Goal: Task Accomplishment & Management: Use online tool/utility

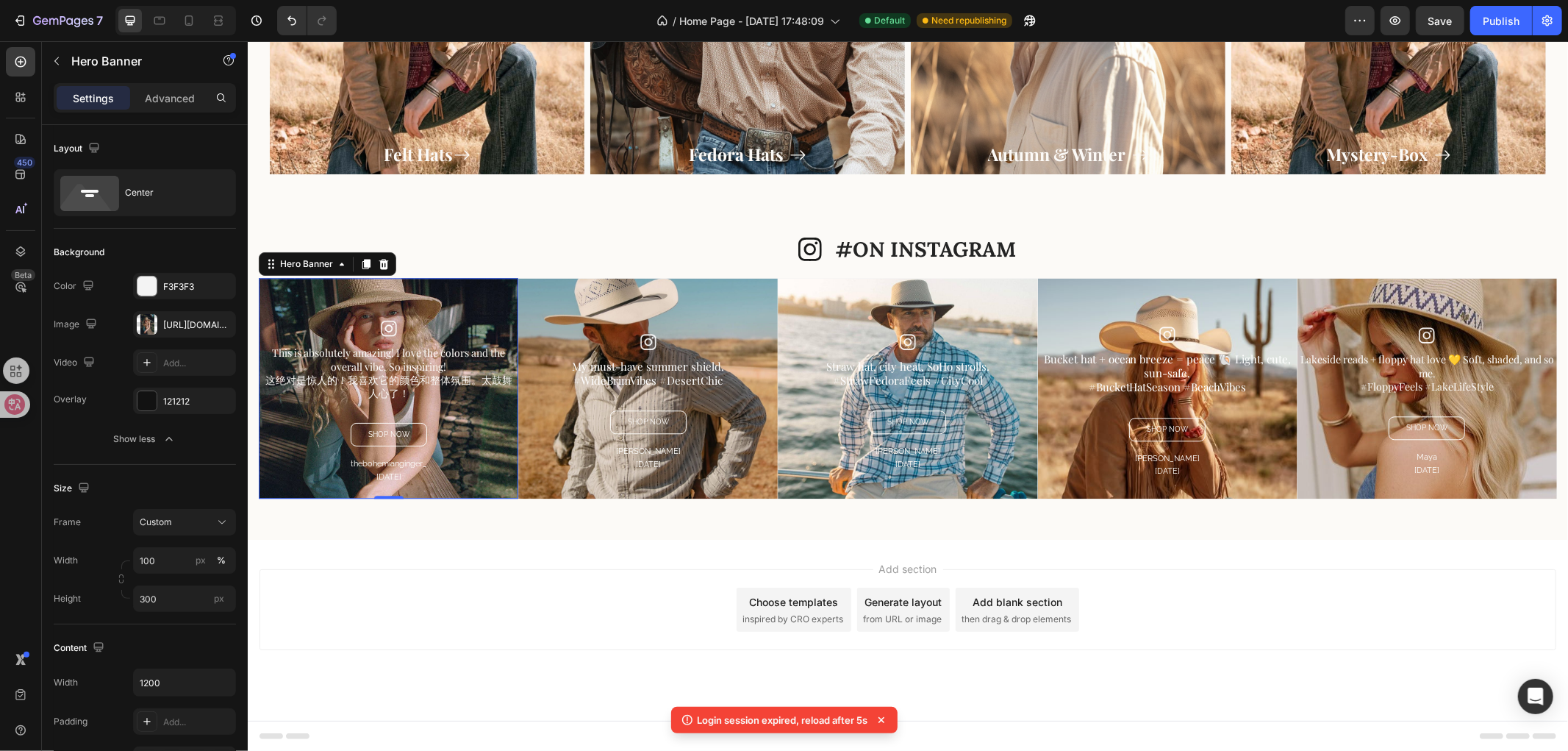
scroll to position [408, 0]
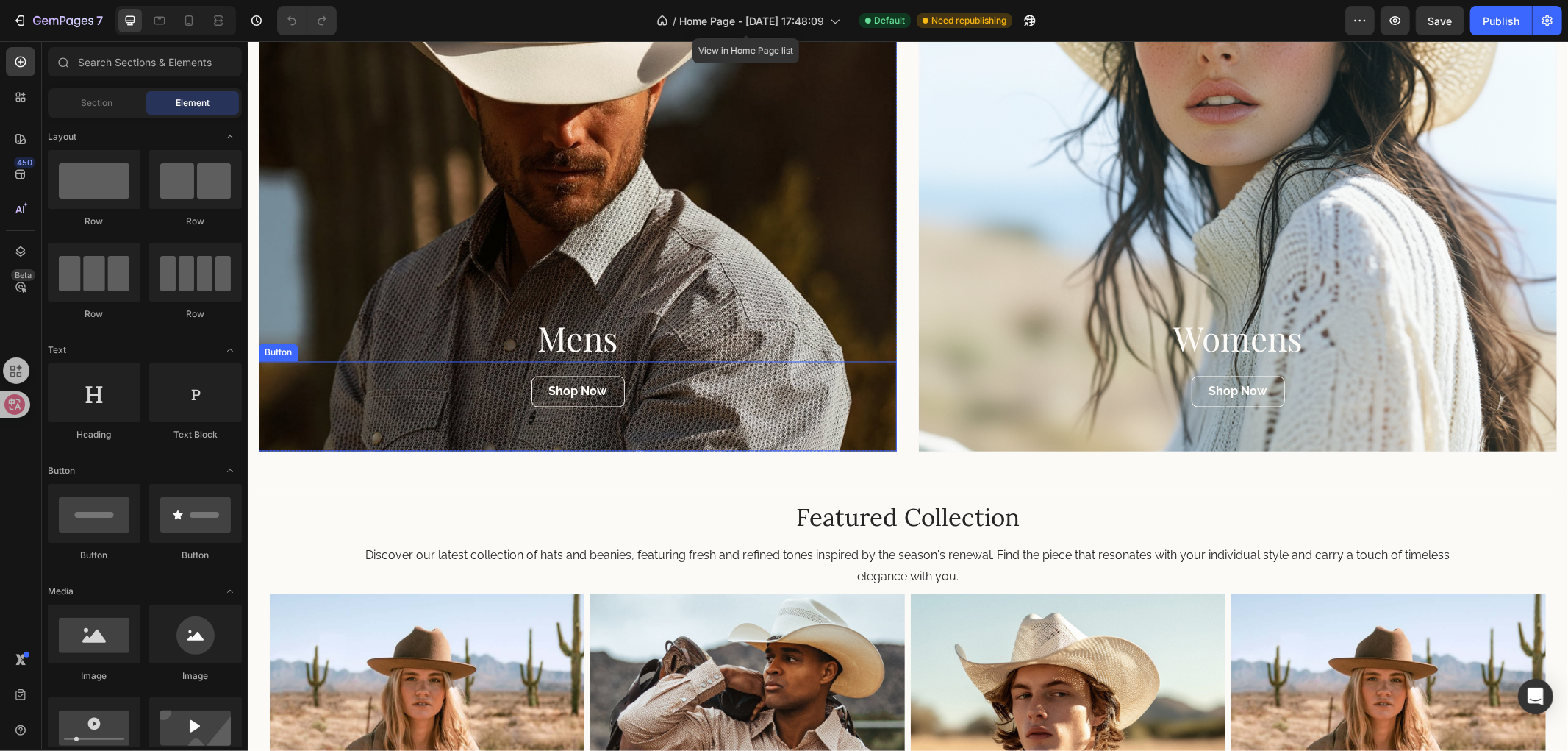
scroll to position [2116, 0]
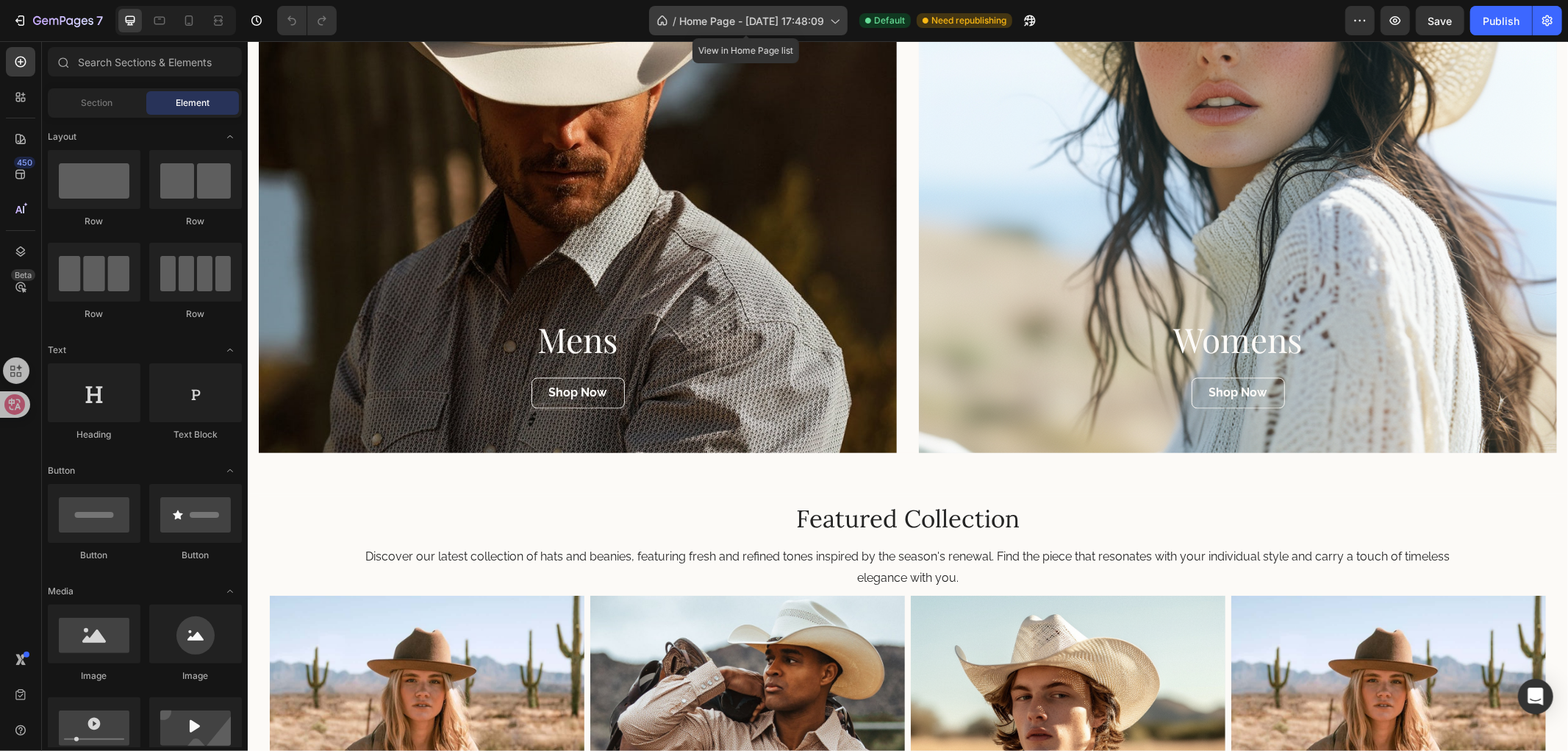
click at [751, 24] on span "Home Page - Apr 1, 17:48:09" at bounding box center [752, 21] width 145 height 15
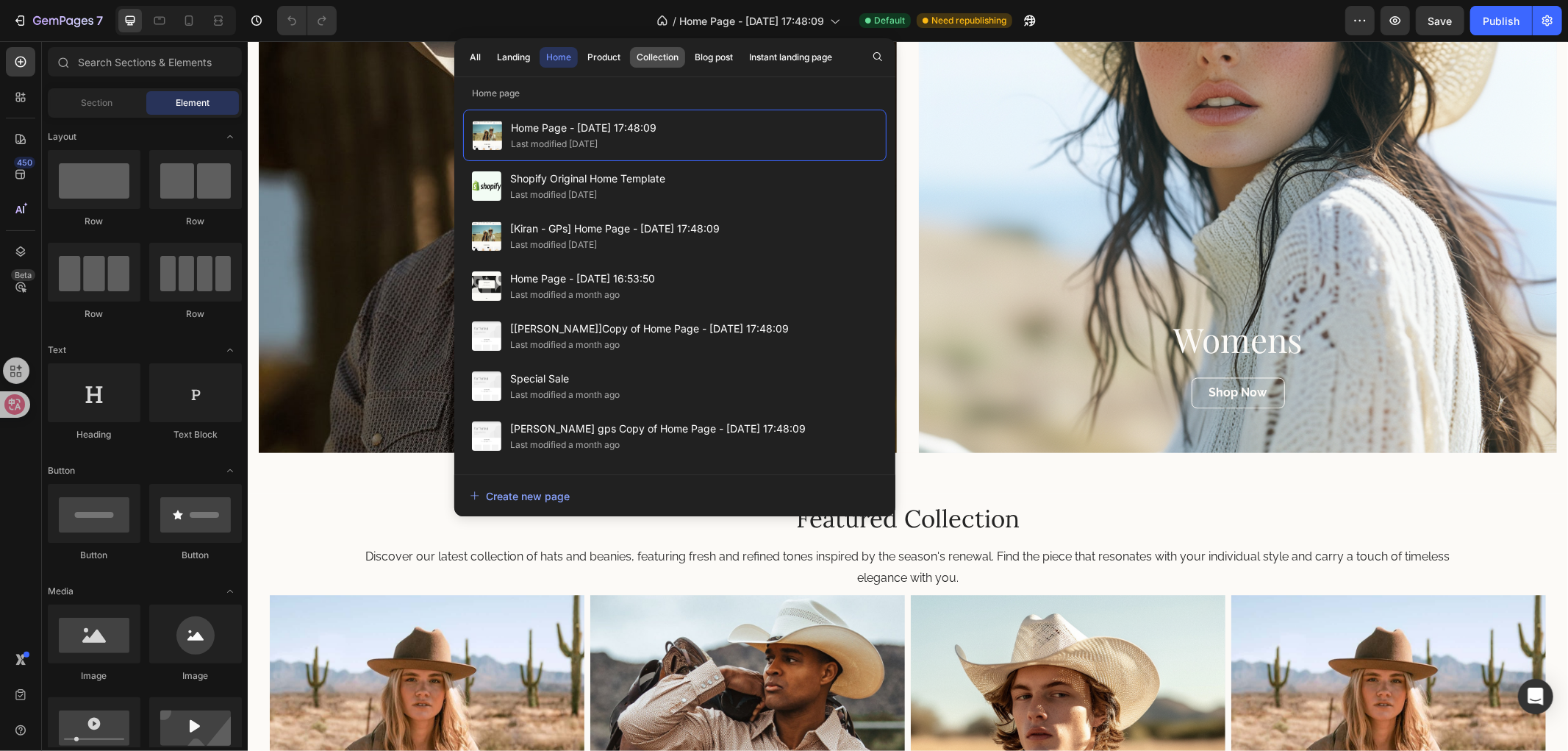
click at [661, 62] on div "Collection" at bounding box center [658, 57] width 41 height 13
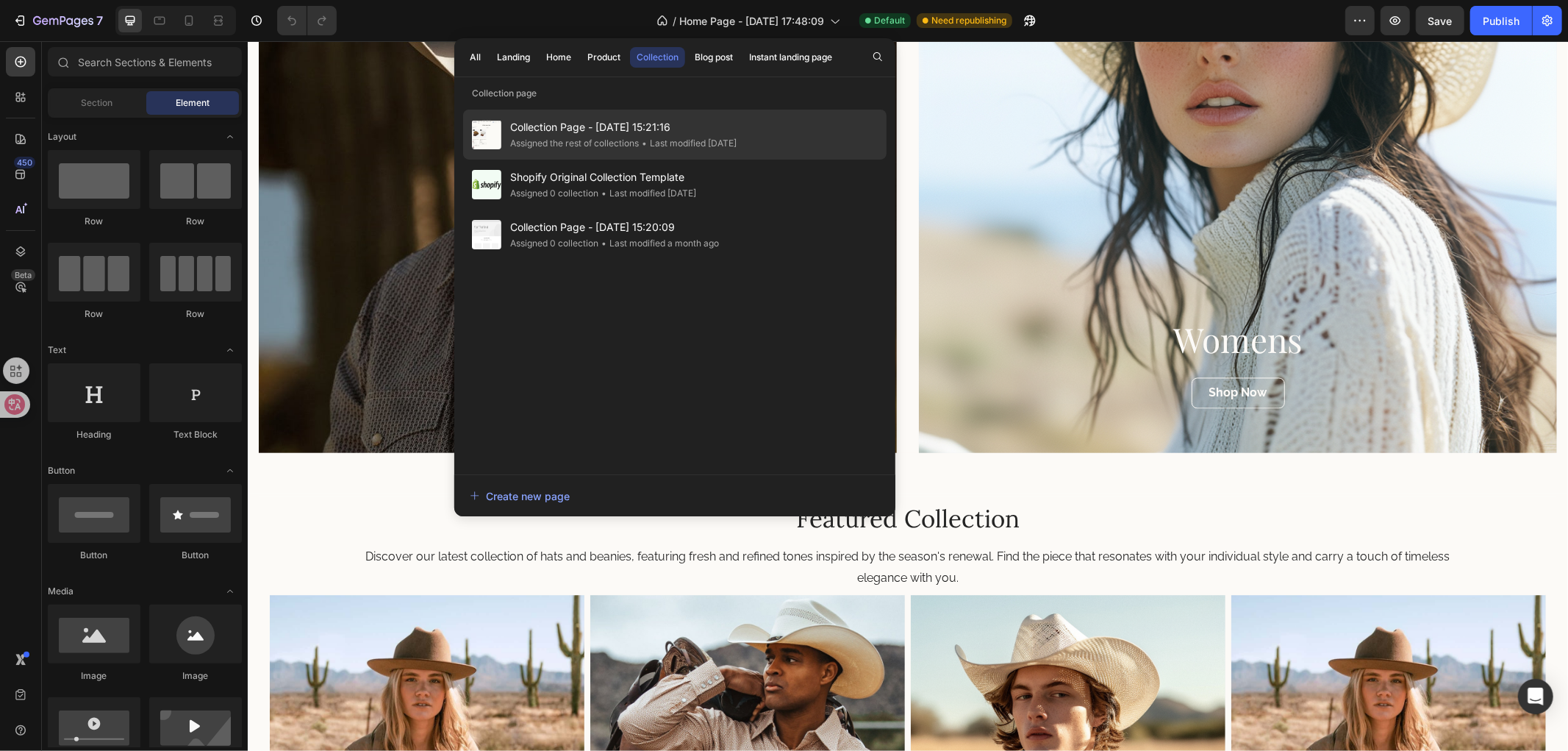
click at [629, 139] on div "Assigned the rest of collections" at bounding box center [575, 143] width 129 height 15
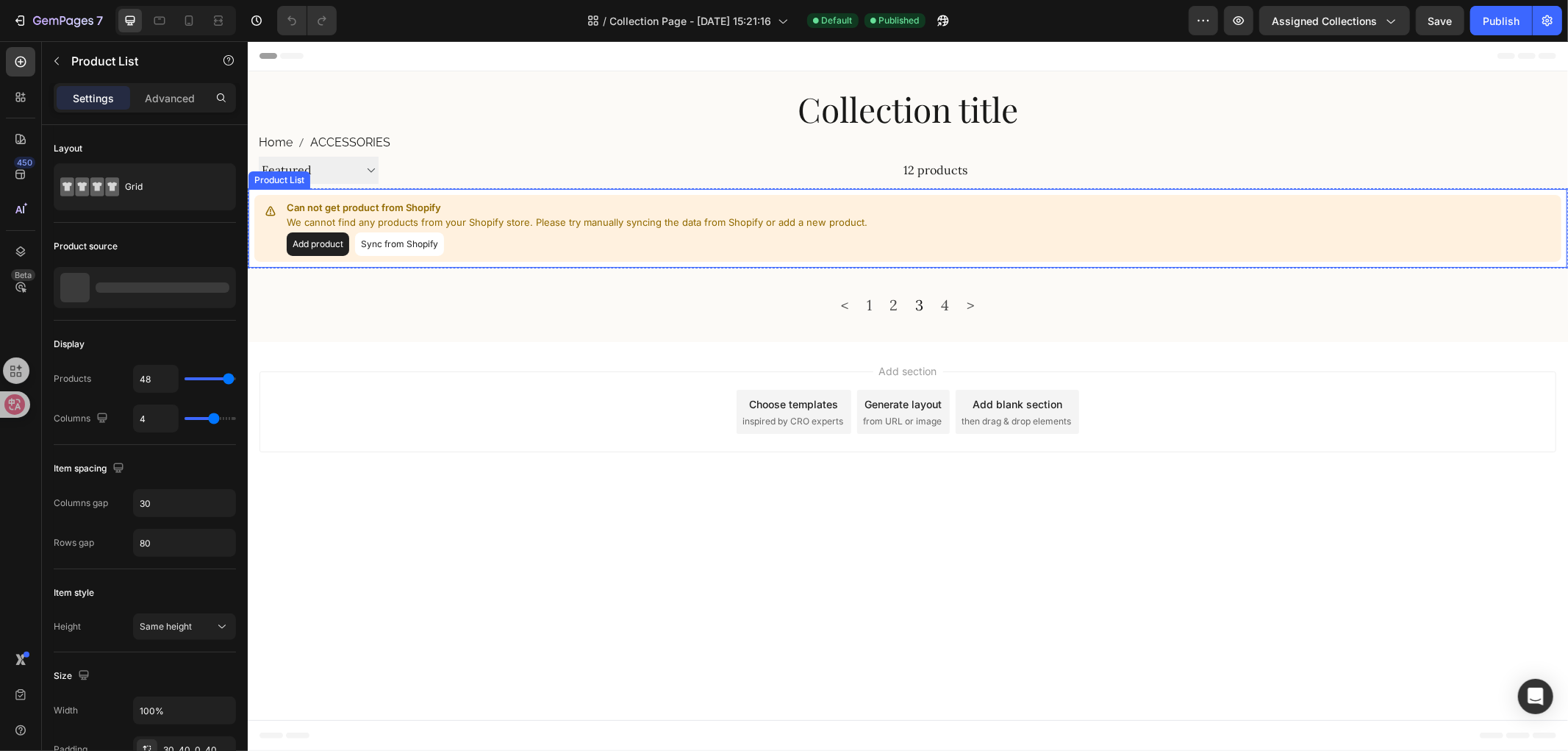
click at [326, 240] on button "Add product" at bounding box center [318, 243] width 62 height 24
click at [487, 233] on div "Add product Sync from Shopify" at bounding box center [577, 243] width 580 height 24
click at [416, 242] on button "Sync from Shopify" at bounding box center [399, 243] width 89 height 24
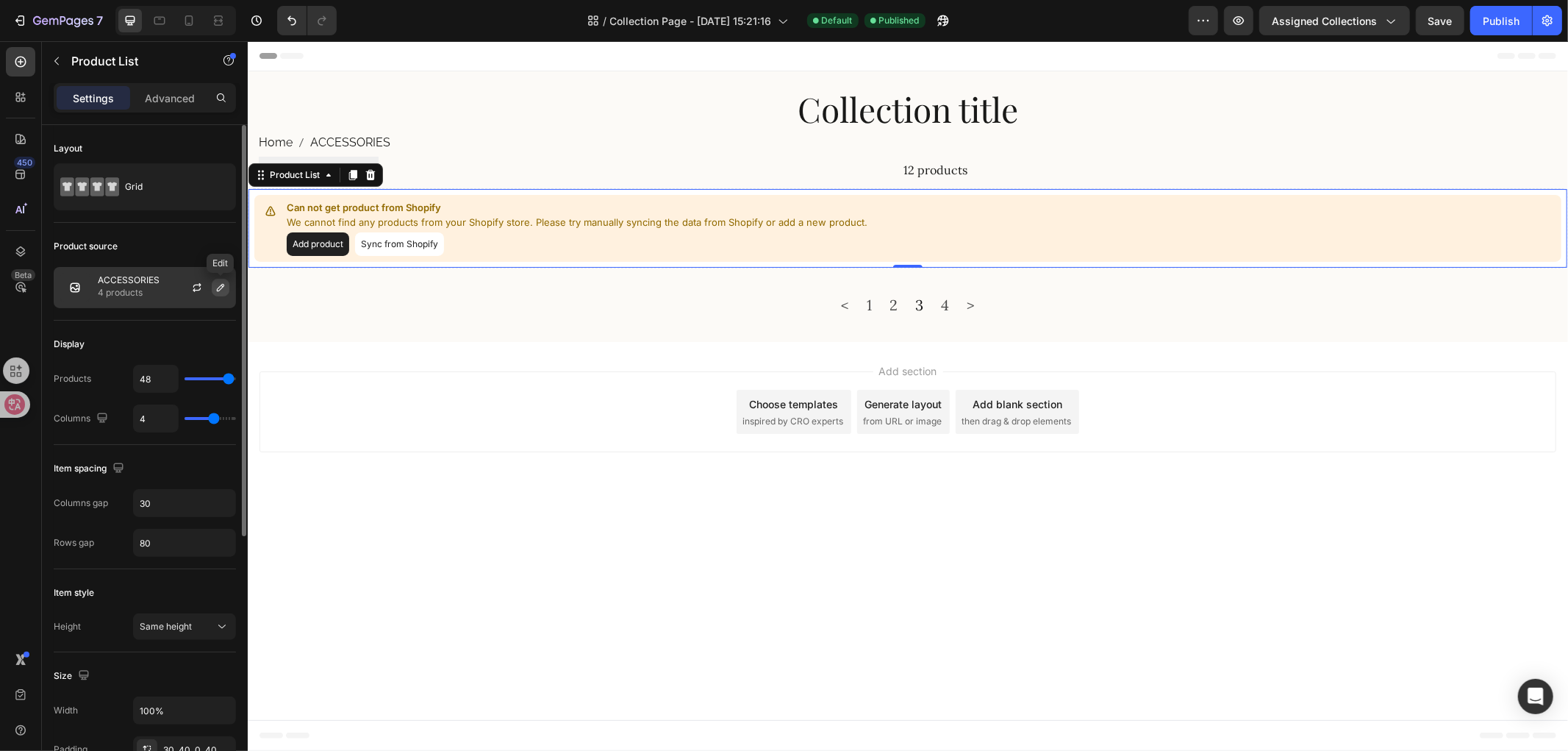
click at [222, 291] on icon "button" at bounding box center [220, 287] width 11 height 11
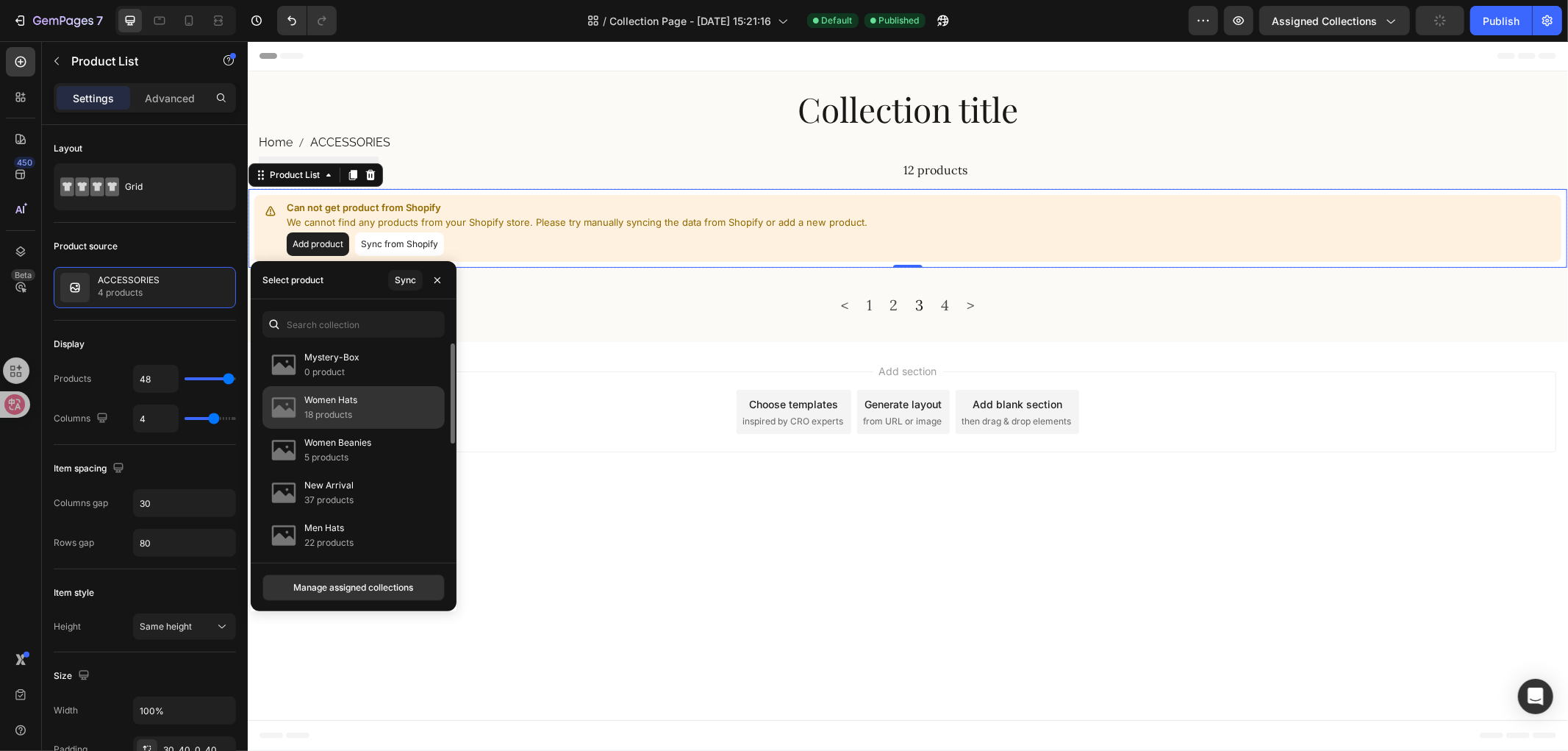
click at [363, 419] on div "Women Hats 18 products" at bounding box center [354, 407] width 183 height 42
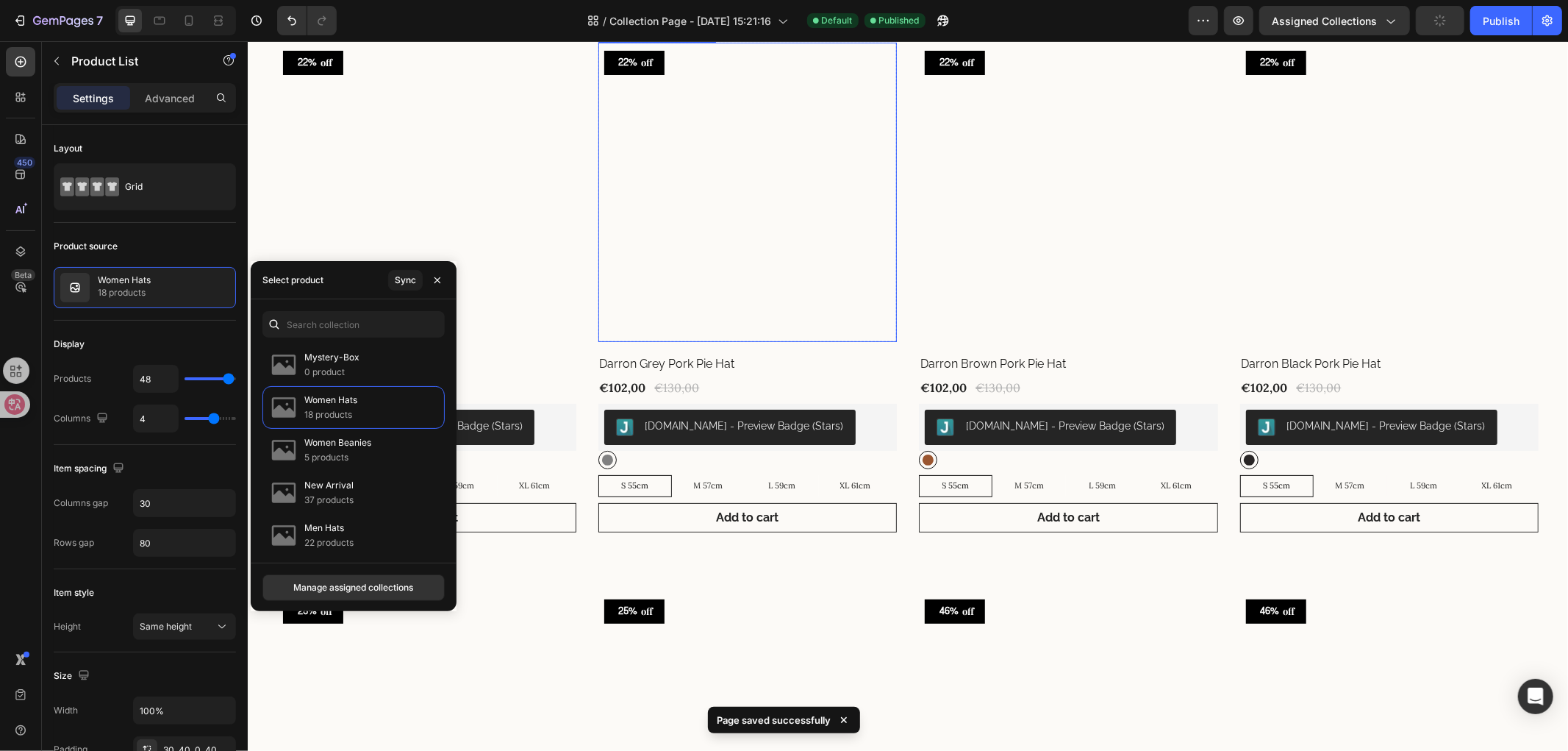
scroll to position [245, 0]
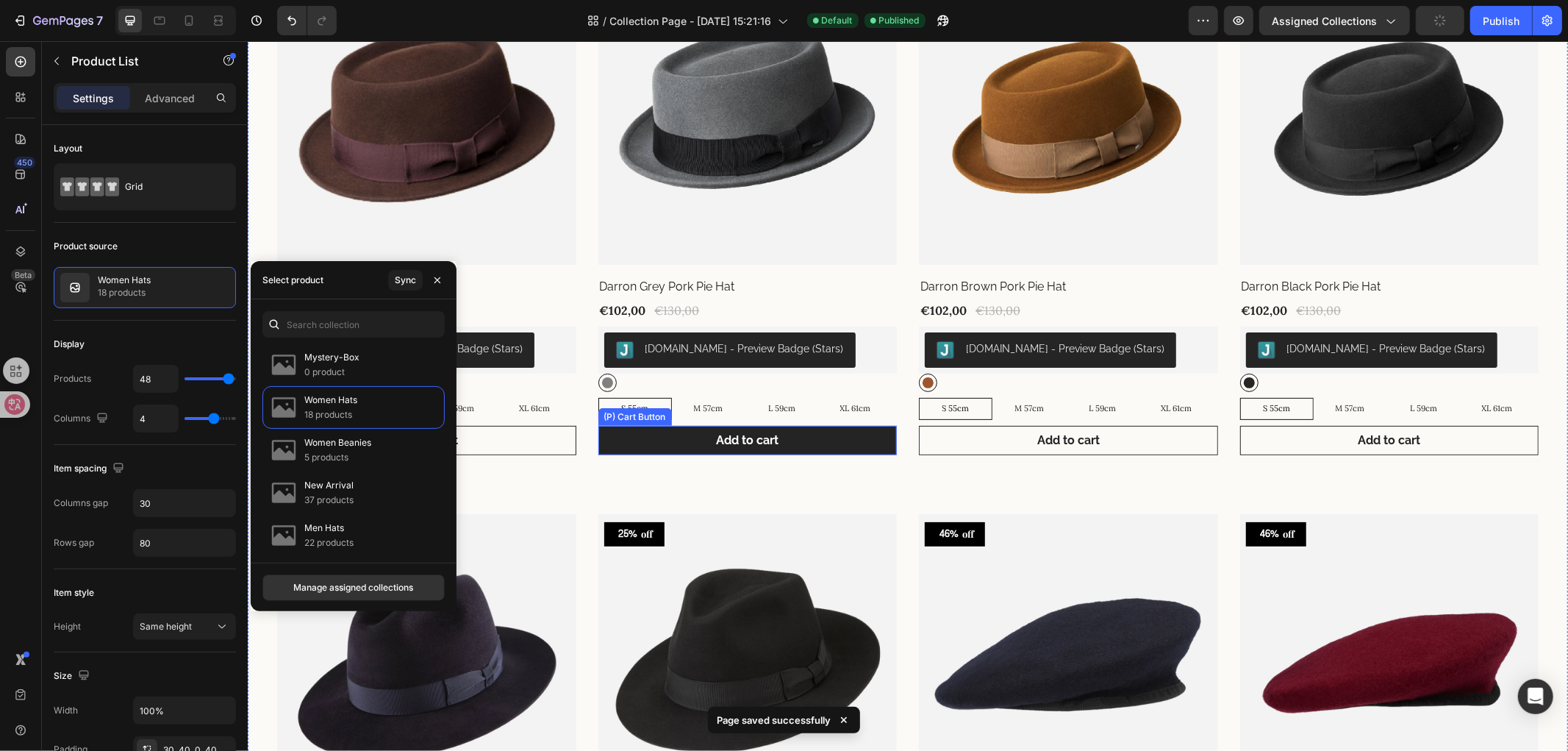
click at [708, 432] on button "Add to cart" at bounding box center [747, 439] width 300 height 29
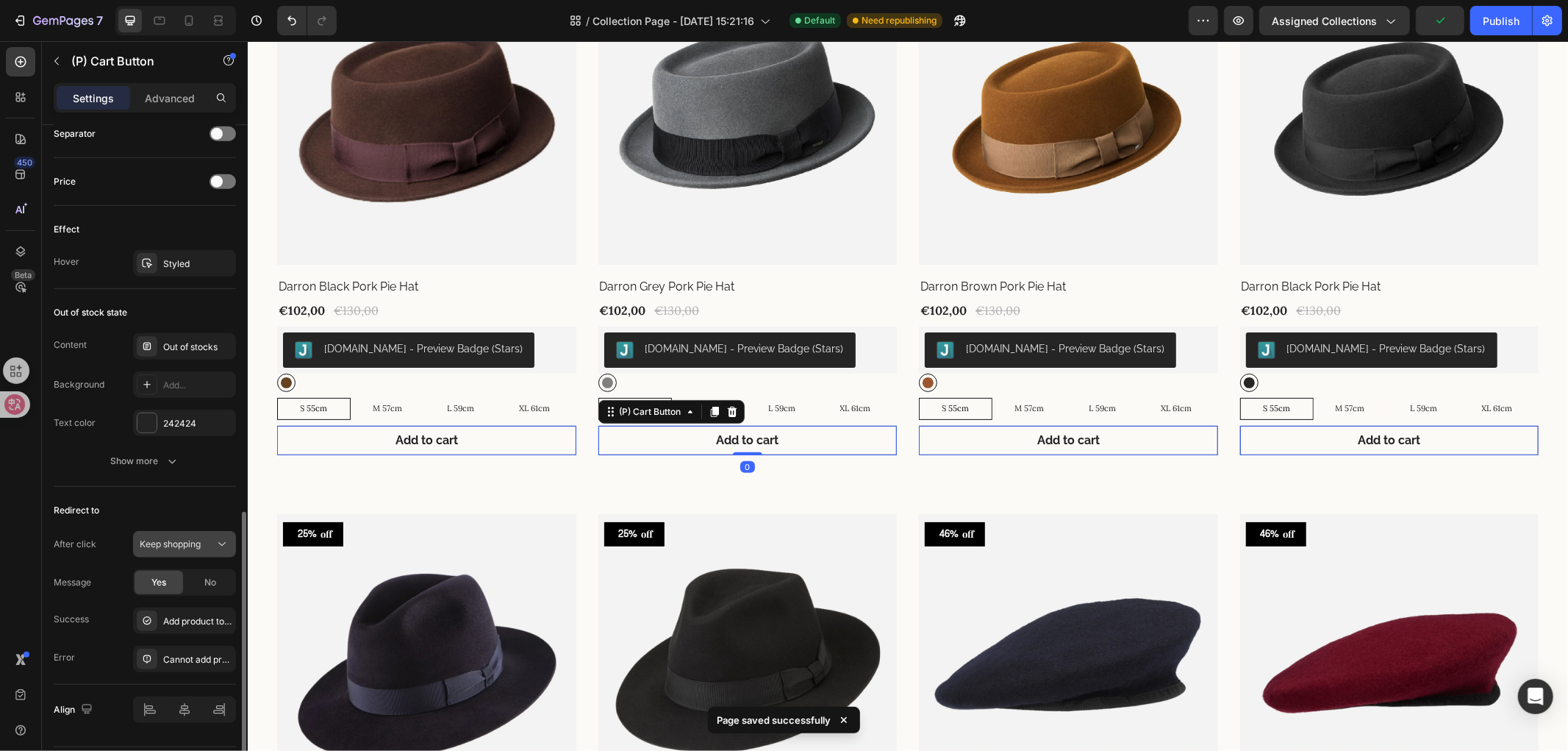
scroll to position [1023, 0]
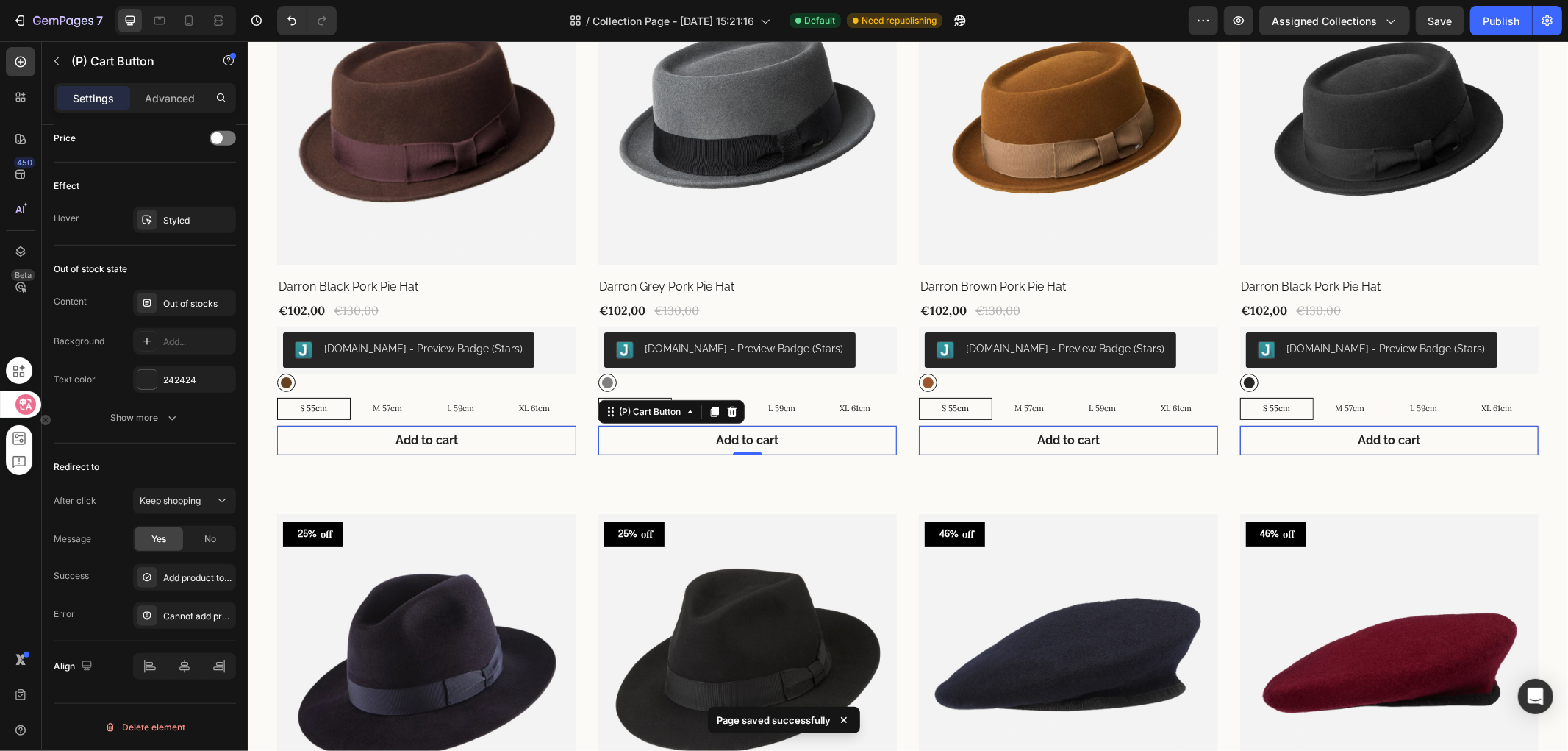
click at [19, 403] on icon at bounding box center [26, 404] width 15 height 15
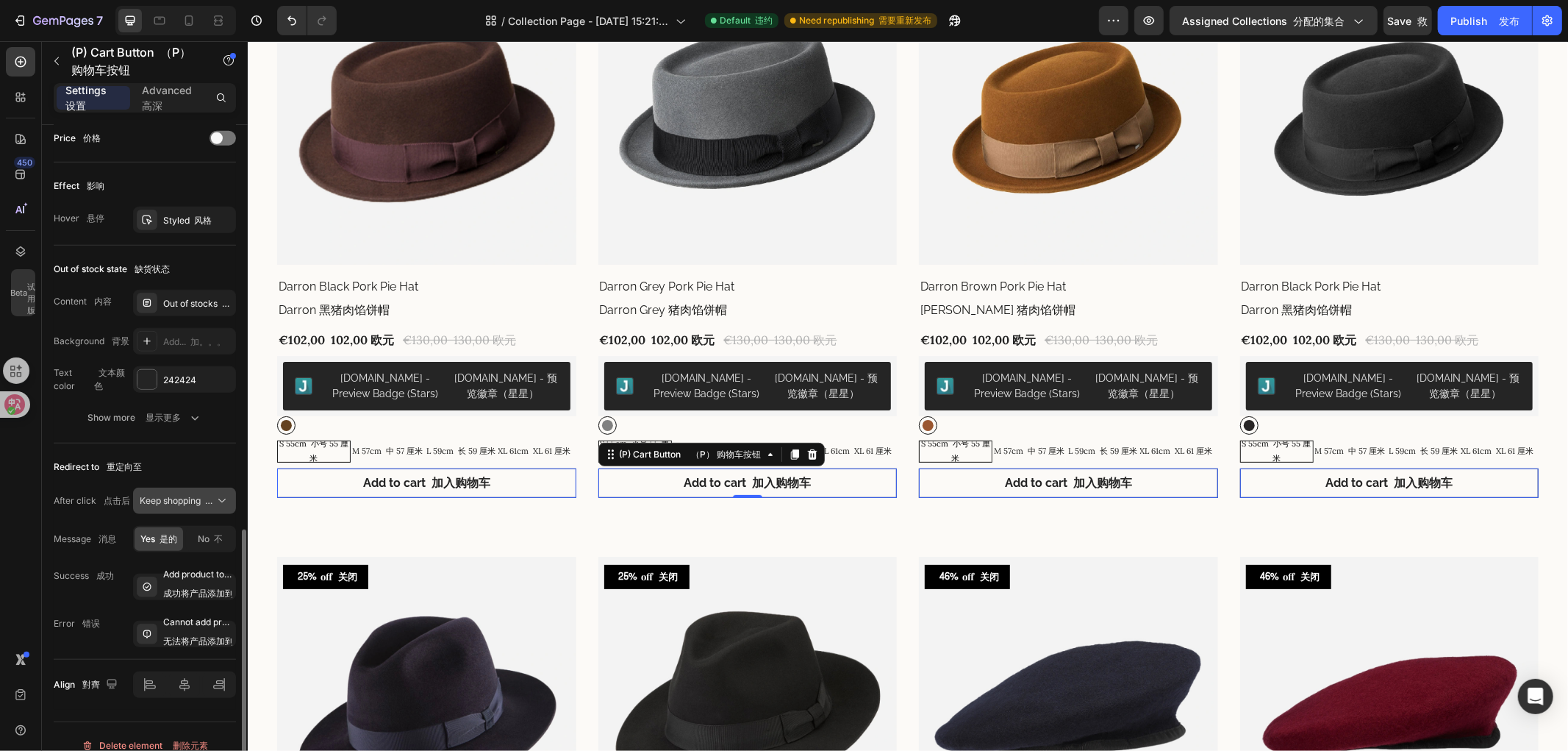
click at [199, 490] on button "Keep shopping 继续购物" at bounding box center [184, 500] width 103 height 26
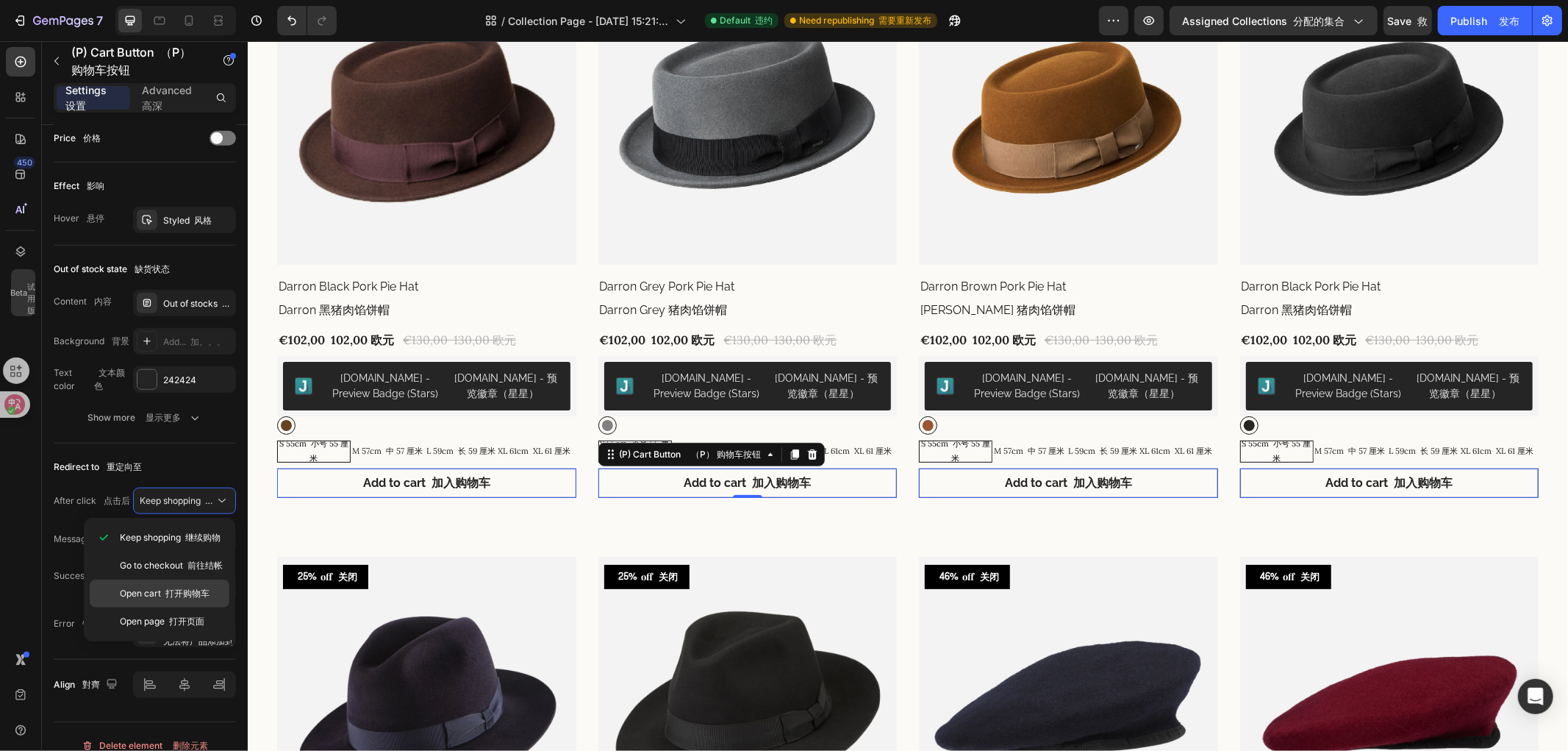
click at [189, 596] on font "打开购物车" at bounding box center [188, 593] width 44 height 11
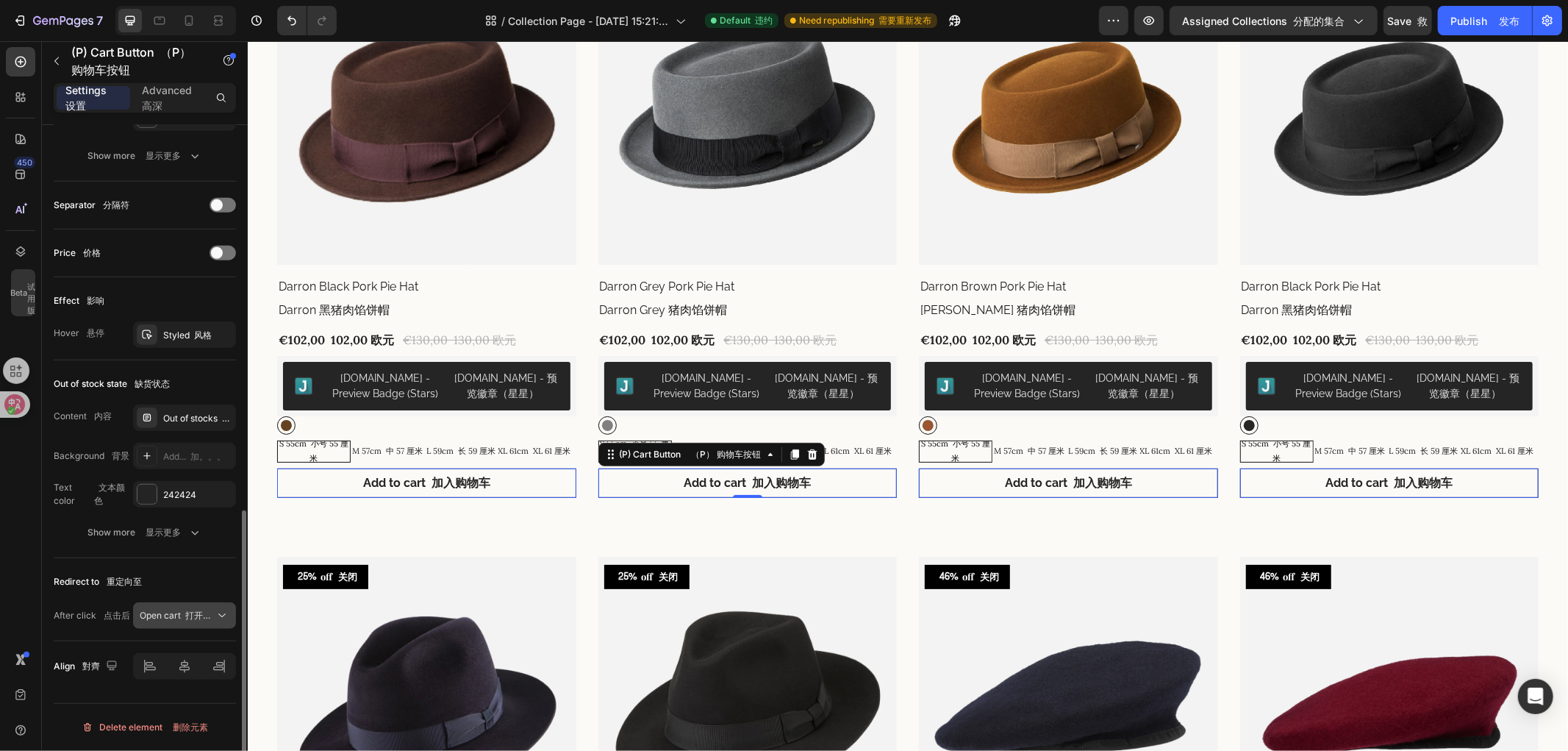
click at [201, 614] on font "打开购物车" at bounding box center [207, 615] width 44 height 11
click at [55, 591] on div "Redirect to 重定向至" at bounding box center [145, 581] width 183 height 24
click at [20, 395] on icon at bounding box center [25, 404] width 21 height 21
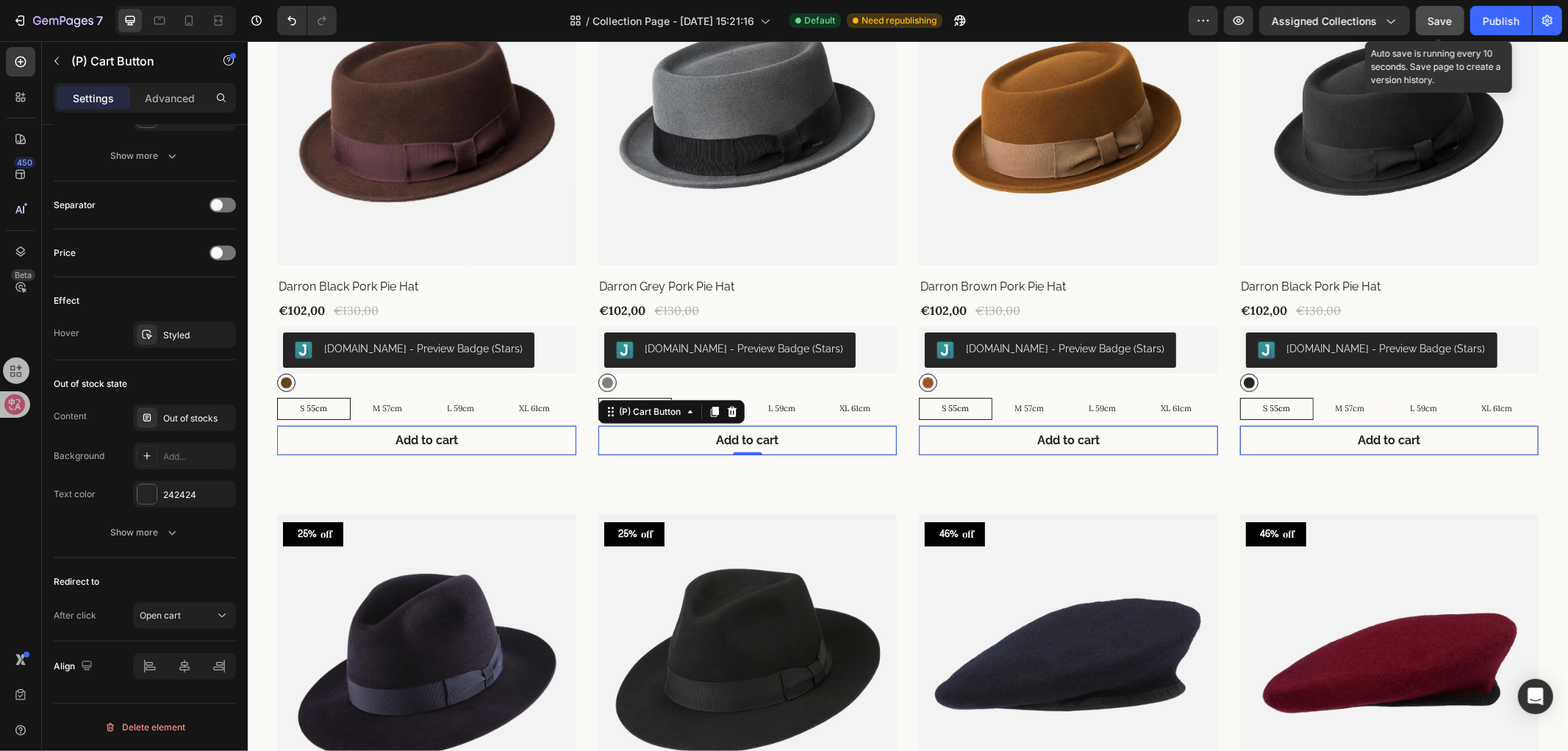
click at [1445, 19] on span "Save" at bounding box center [1441, 21] width 24 height 12
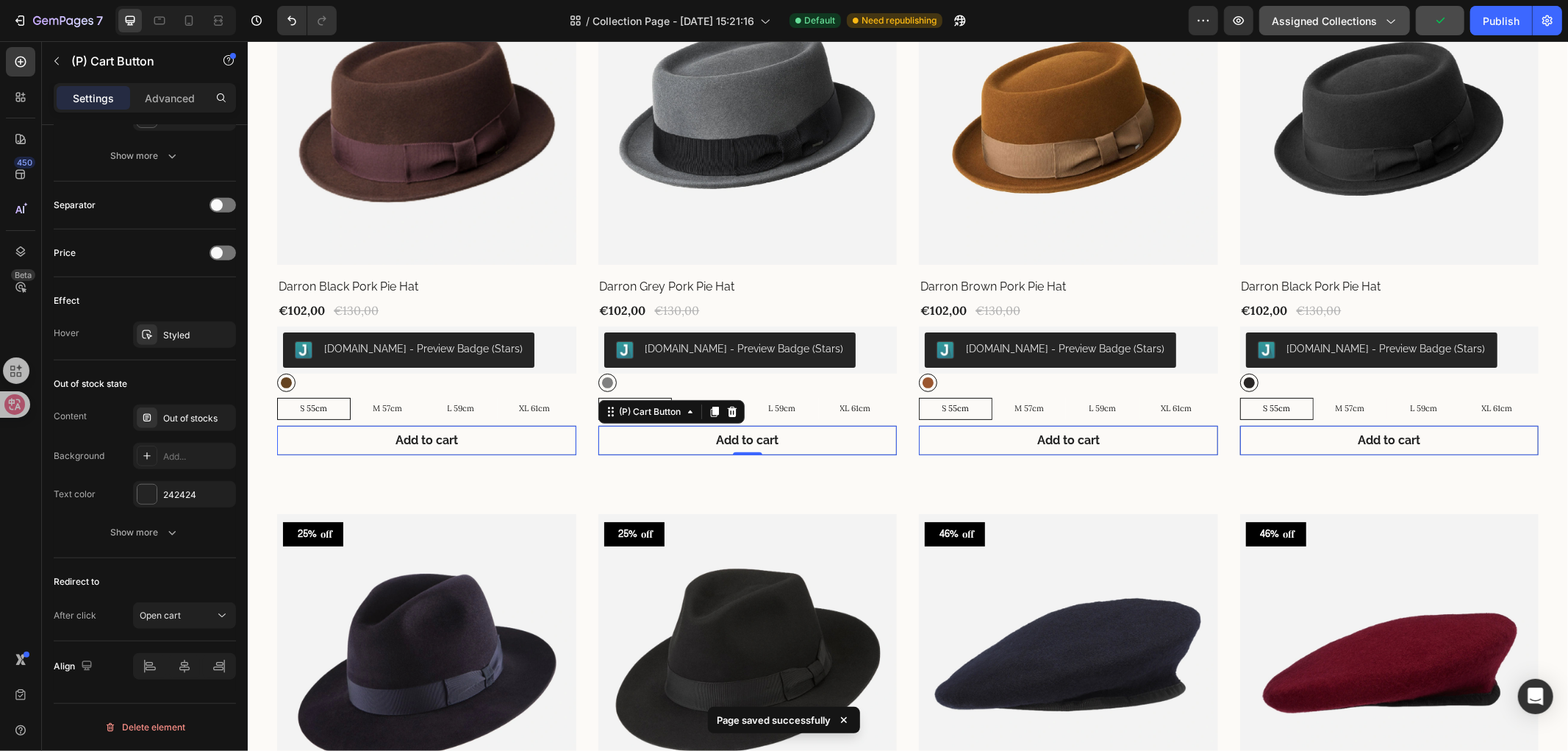
click at [1350, 13] on span "Assigned Collections" at bounding box center [1325, 21] width 106 height 15
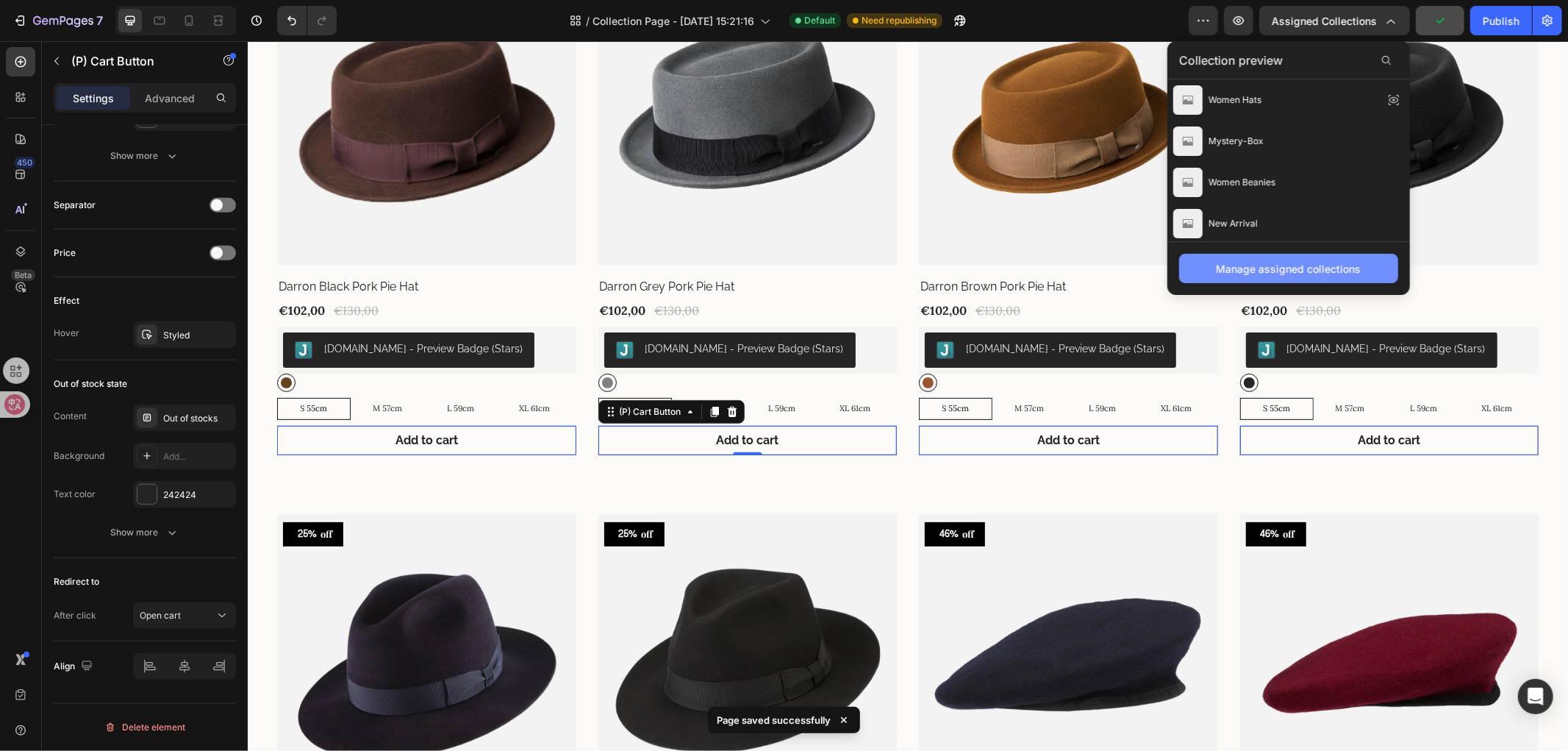
click at [1250, 272] on div "Manage assigned collections" at bounding box center [1289, 269] width 145 height 15
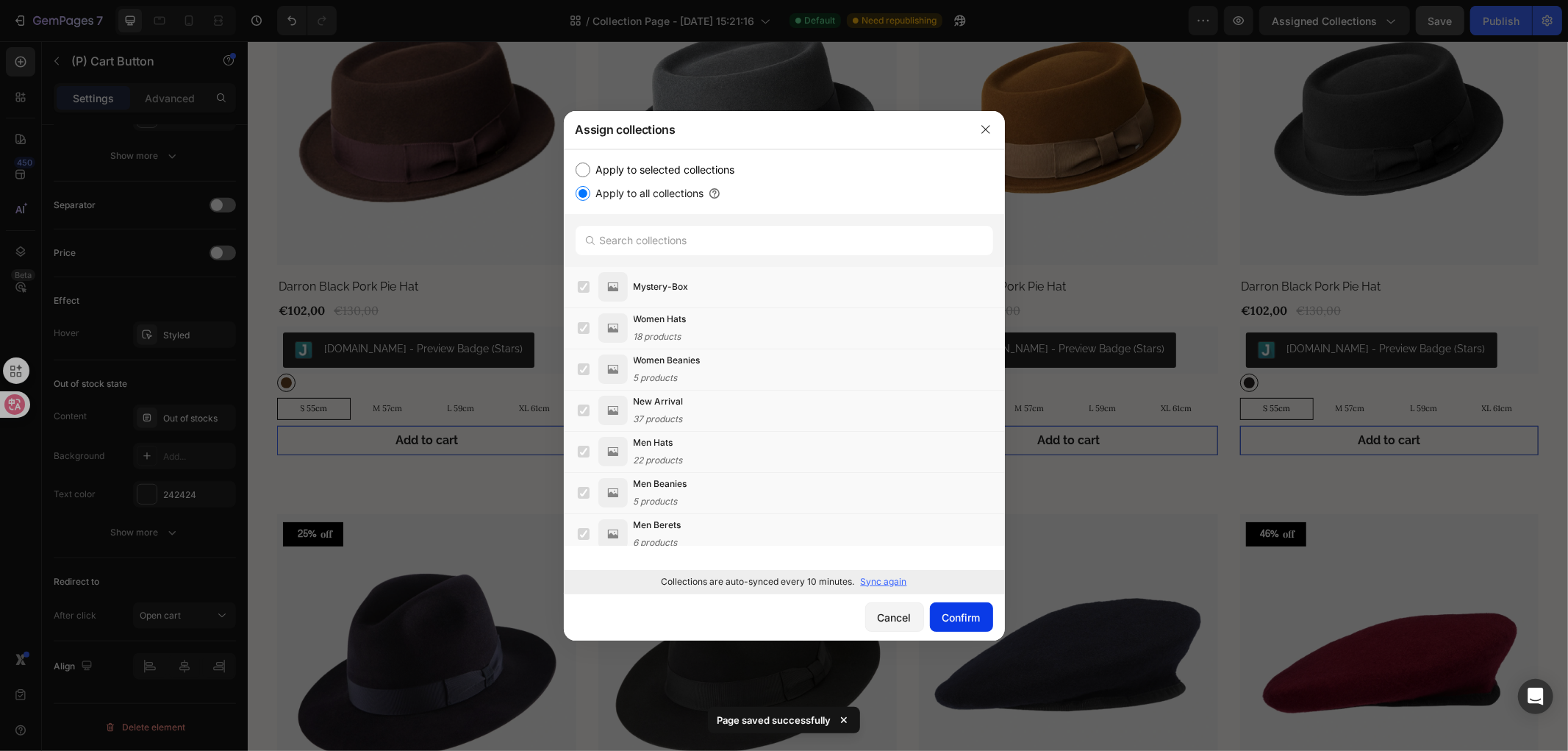
click at [978, 623] on div "Confirm" at bounding box center [961, 617] width 39 height 15
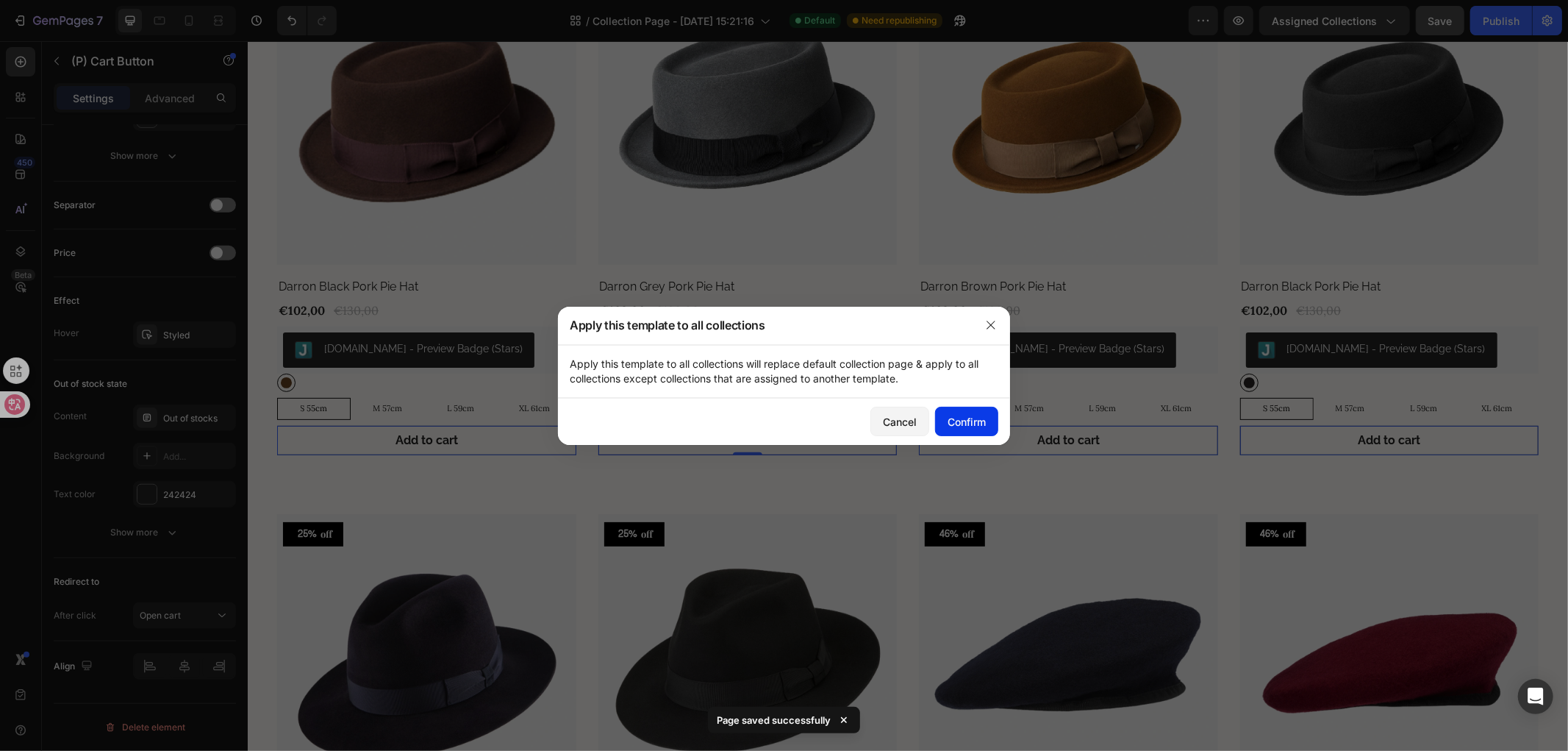
click at [973, 413] on button "Confirm" at bounding box center [967, 420] width 63 height 29
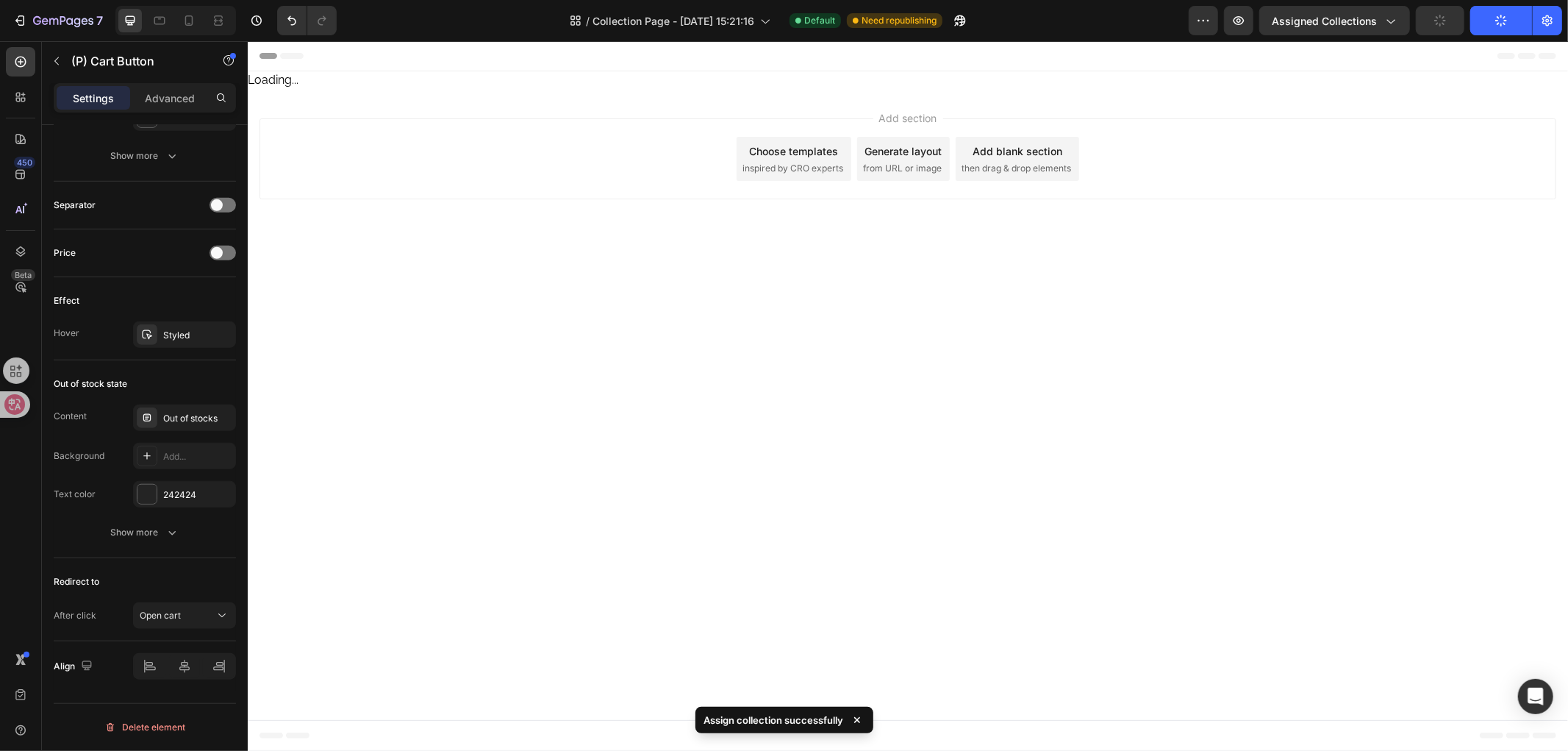
scroll to position [0, 0]
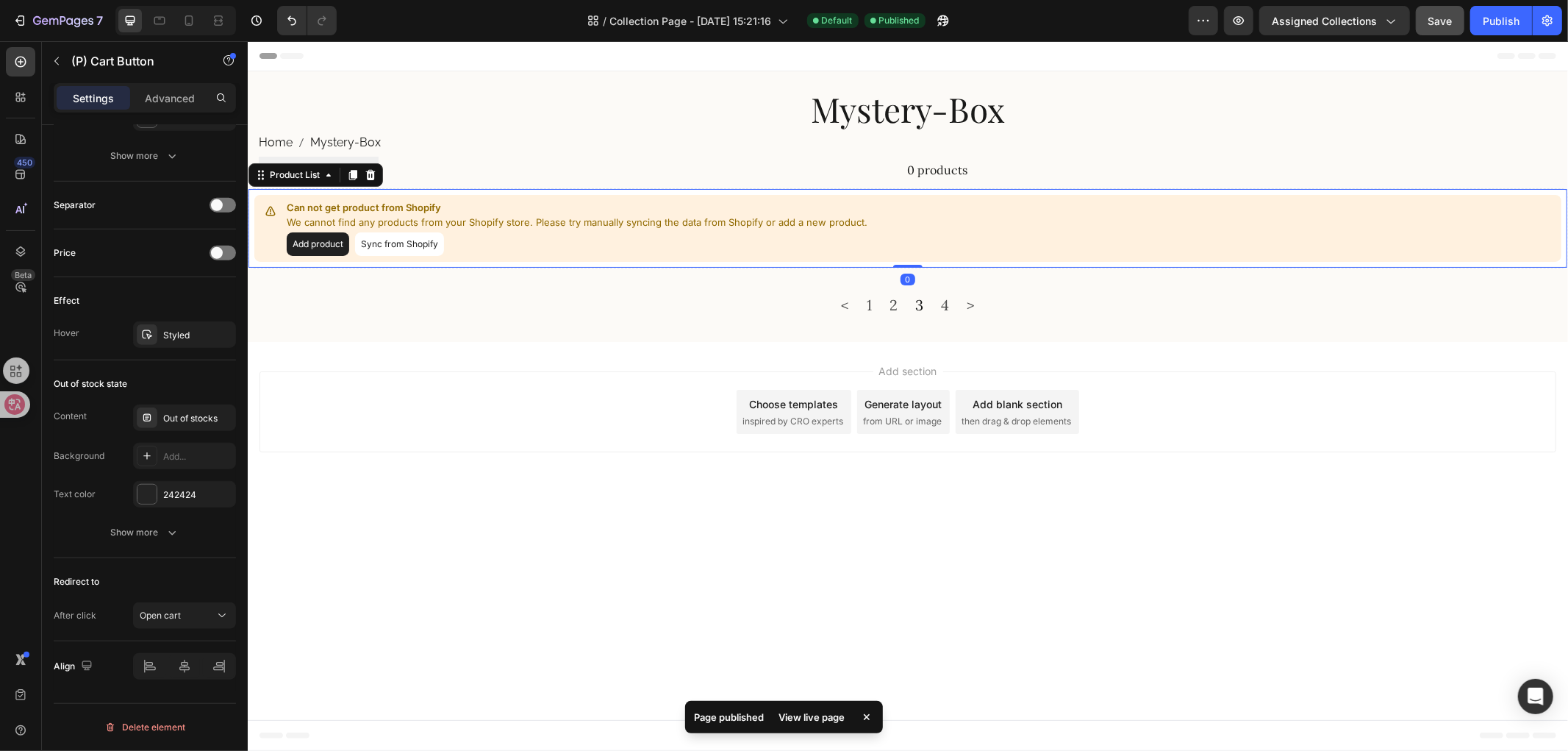
click at [425, 246] on button "Sync from Shopify" at bounding box center [399, 243] width 89 height 24
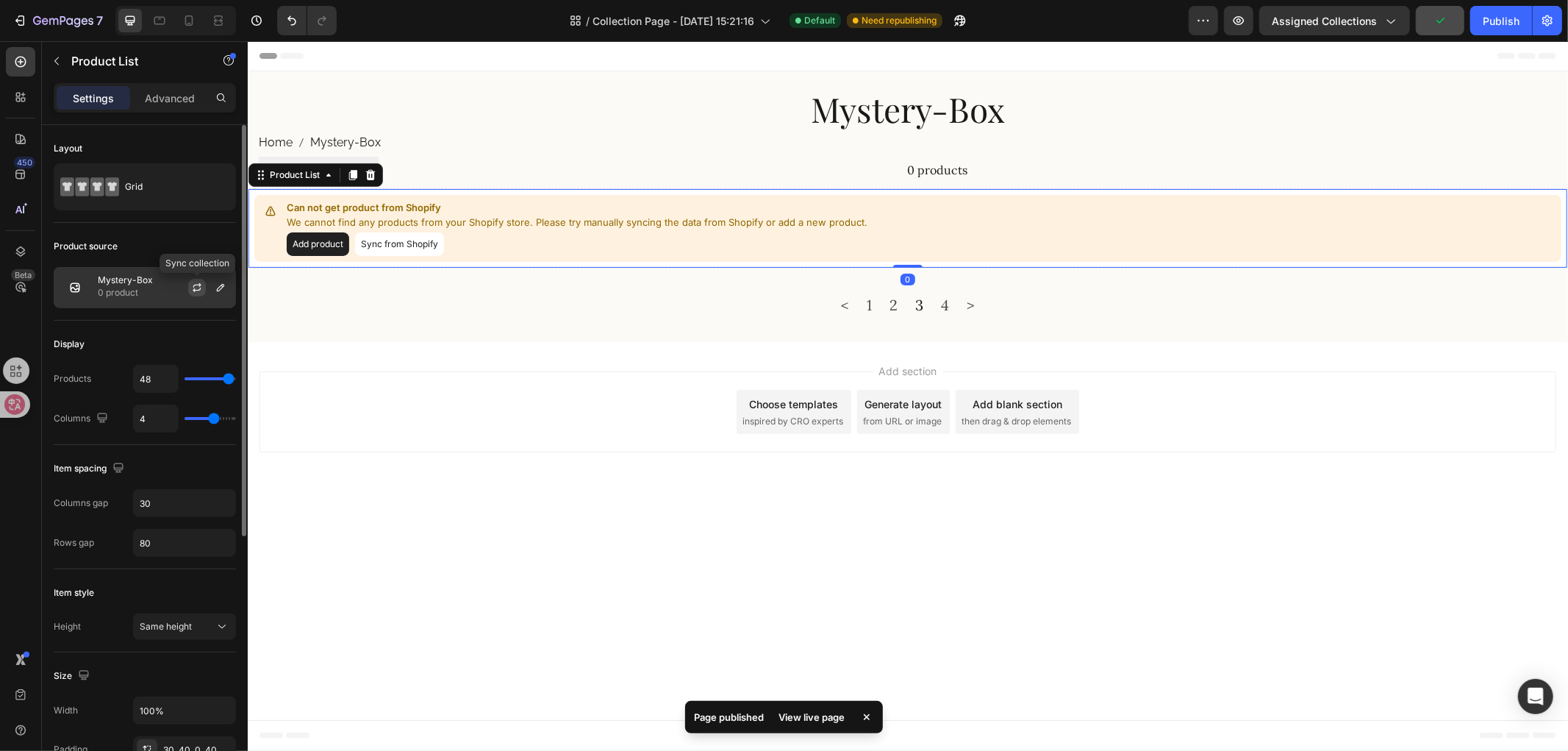
click at [189, 283] on button "button" at bounding box center [197, 287] width 18 height 18
click at [212, 291] on button "button" at bounding box center [220, 287] width 18 height 18
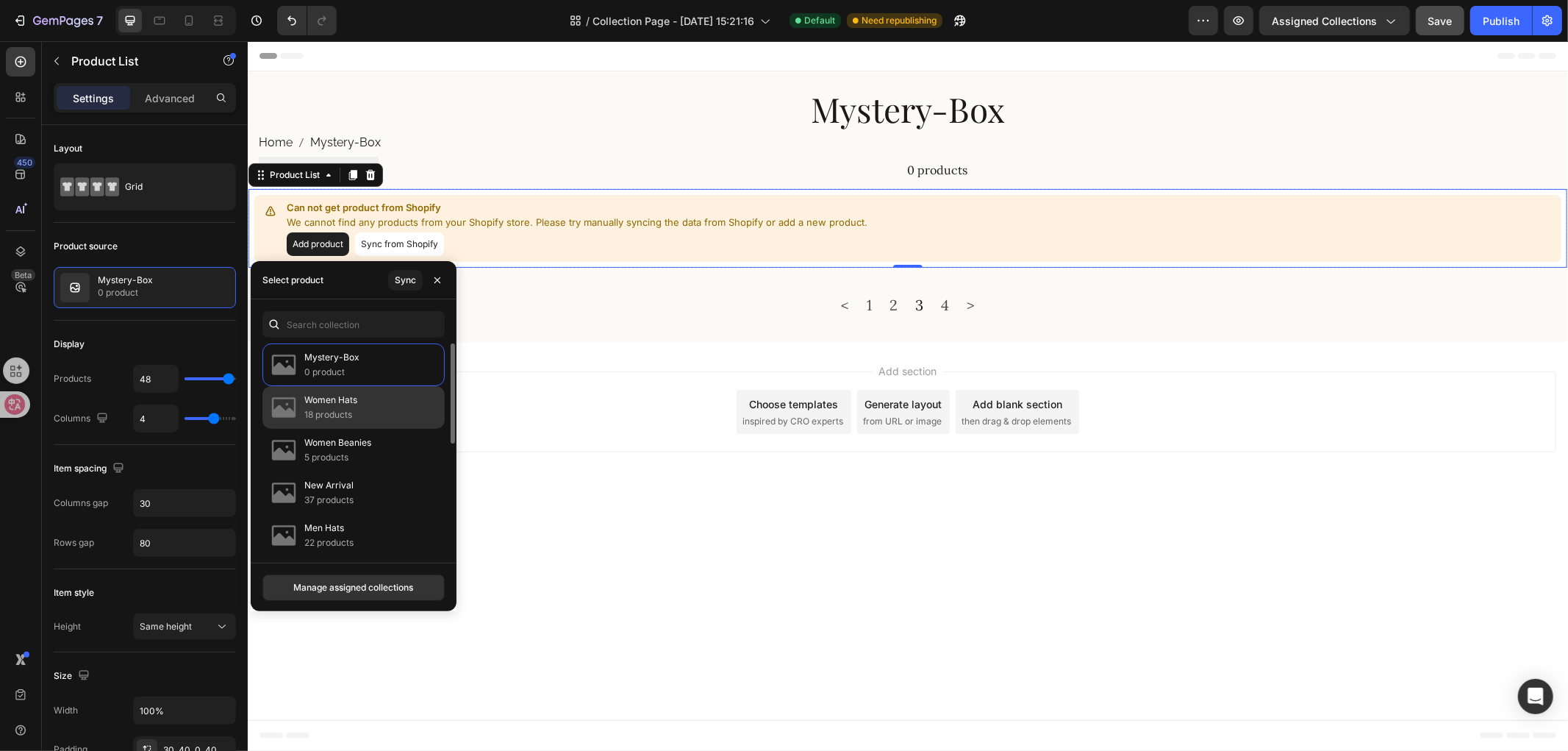
click at [353, 416] on p "18 products" at bounding box center [331, 415] width 53 height 15
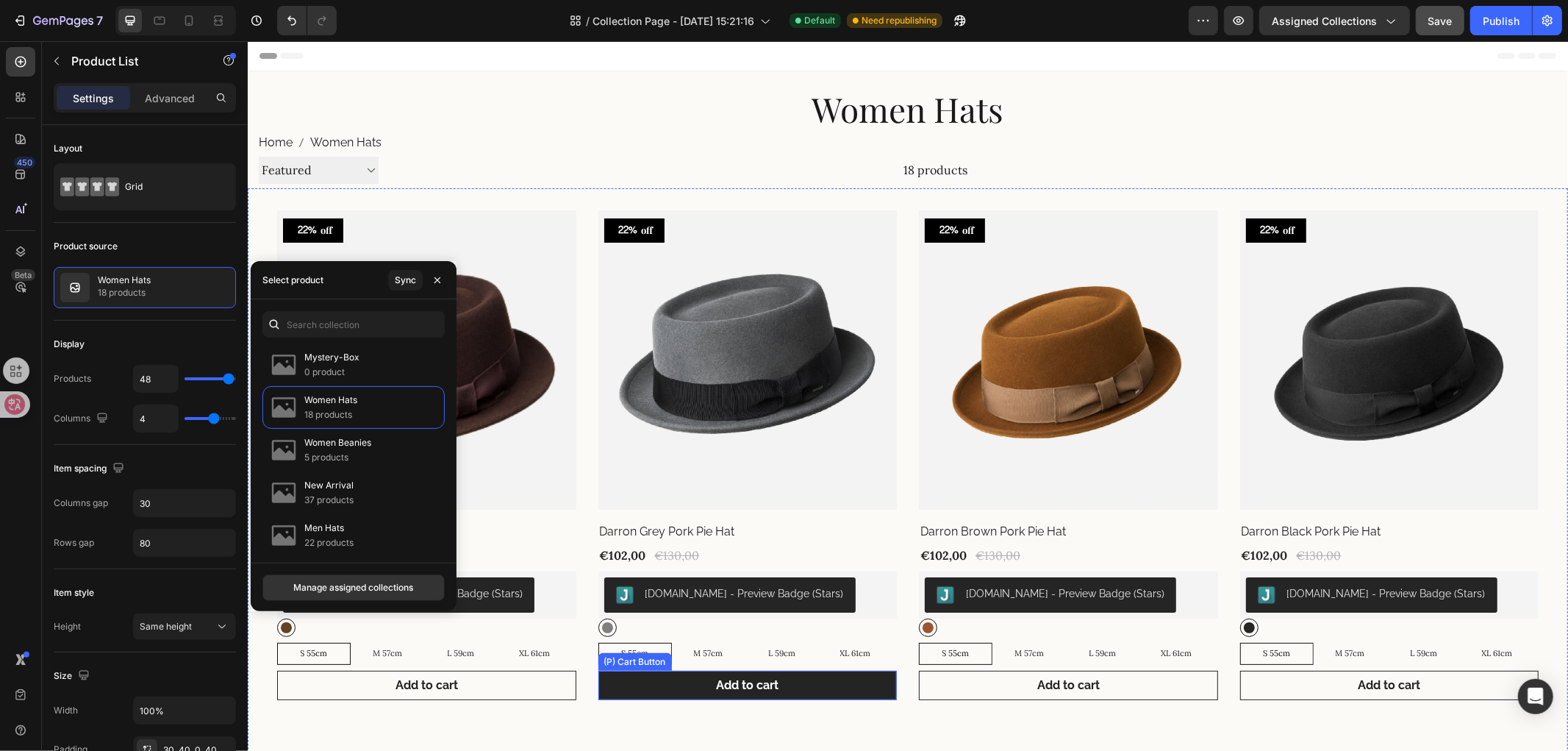
click at [812, 681] on button "Add to cart" at bounding box center [747, 684] width 300 height 29
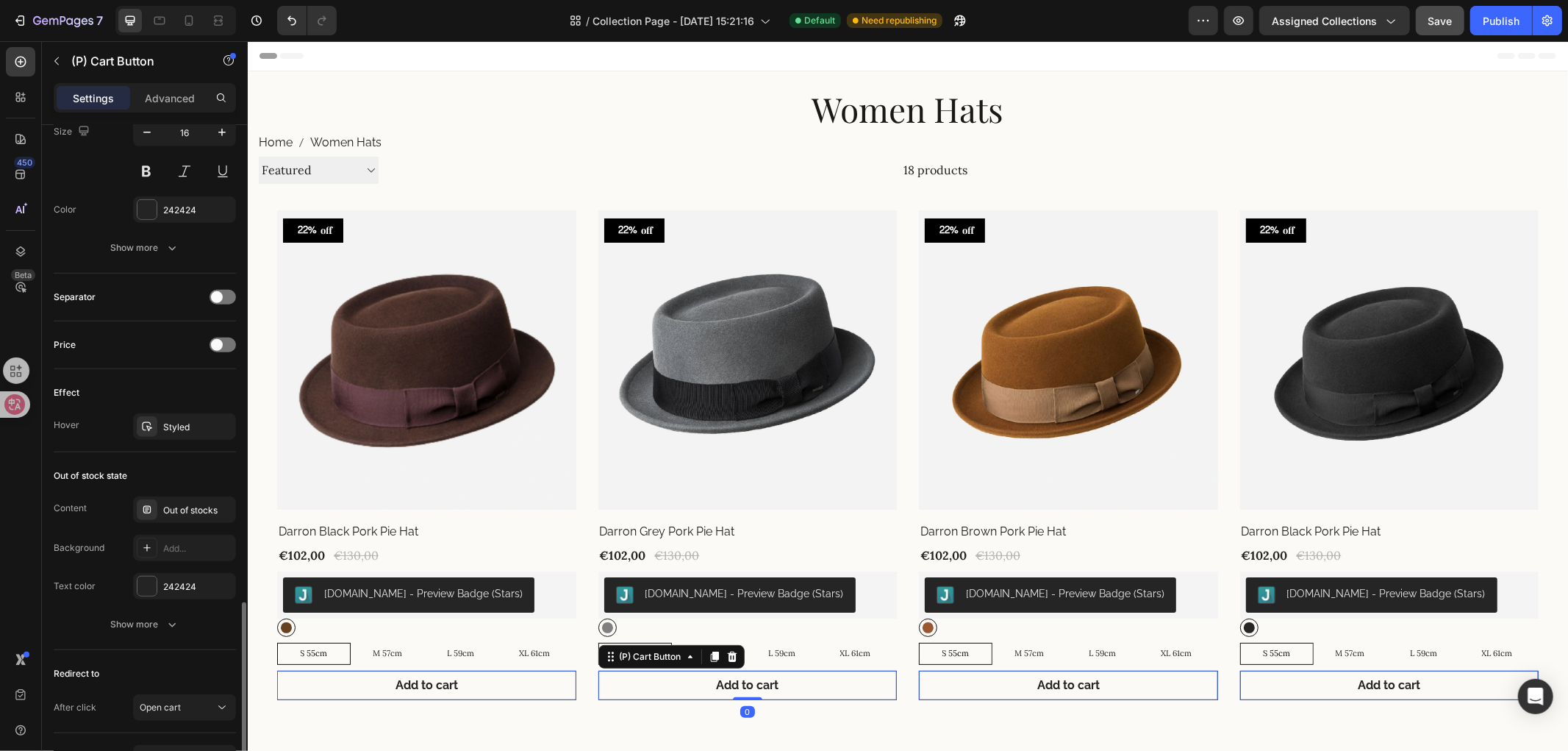
scroll to position [908, 0]
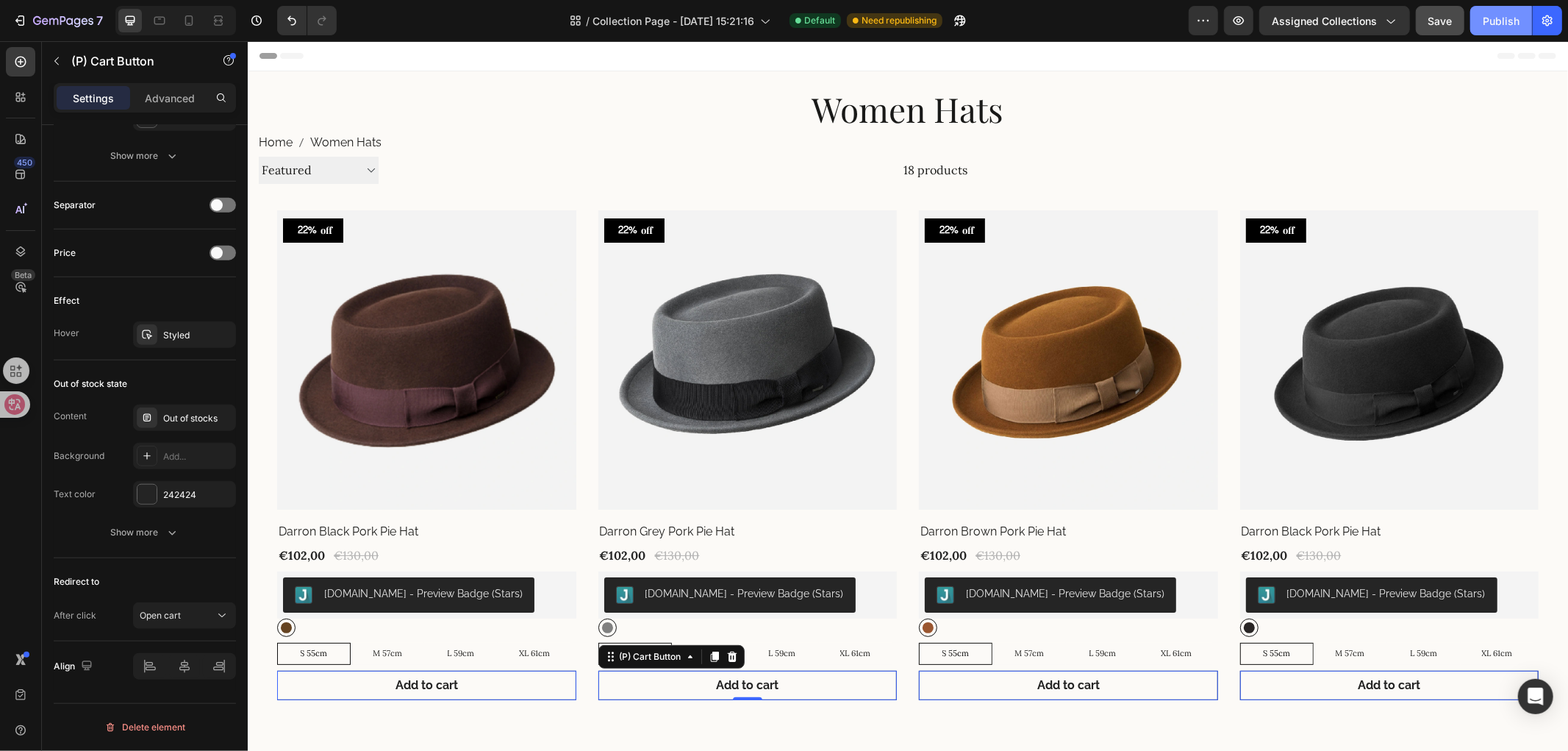
click at [1490, 19] on div "Publish" at bounding box center [1501, 21] width 37 height 15
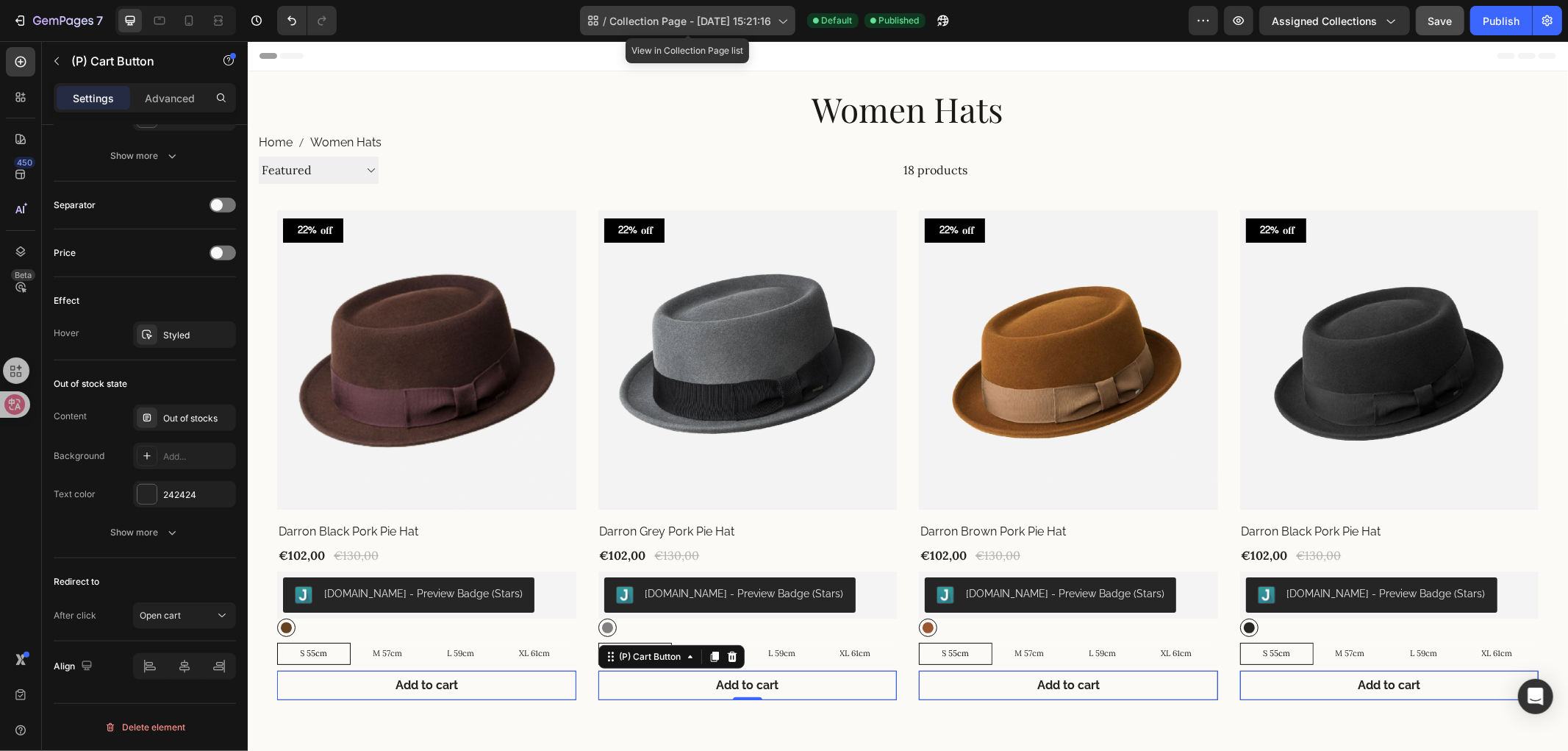
click at [747, 35] on div "/ Collection Page - Apr 12, 15:21:16" at bounding box center [688, 20] width 216 height 29
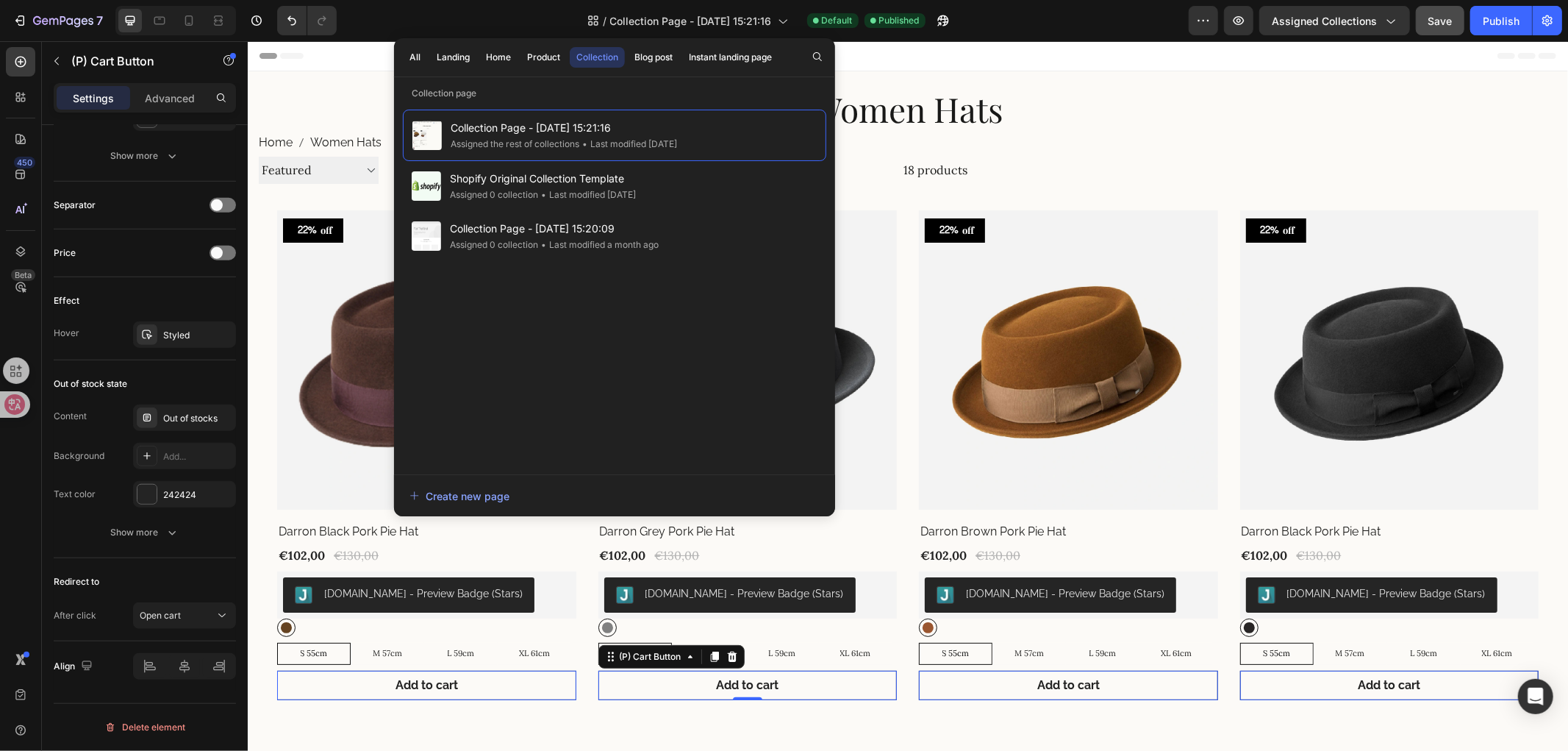
click at [516, 384] on div "Collection Page - Apr 12, 15:21:16 Assigned the rest of collections • Last modi…" at bounding box center [614, 284] width 423 height 350
click at [9, 177] on div "450" at bounding box center [20, 173] width 29 height 29
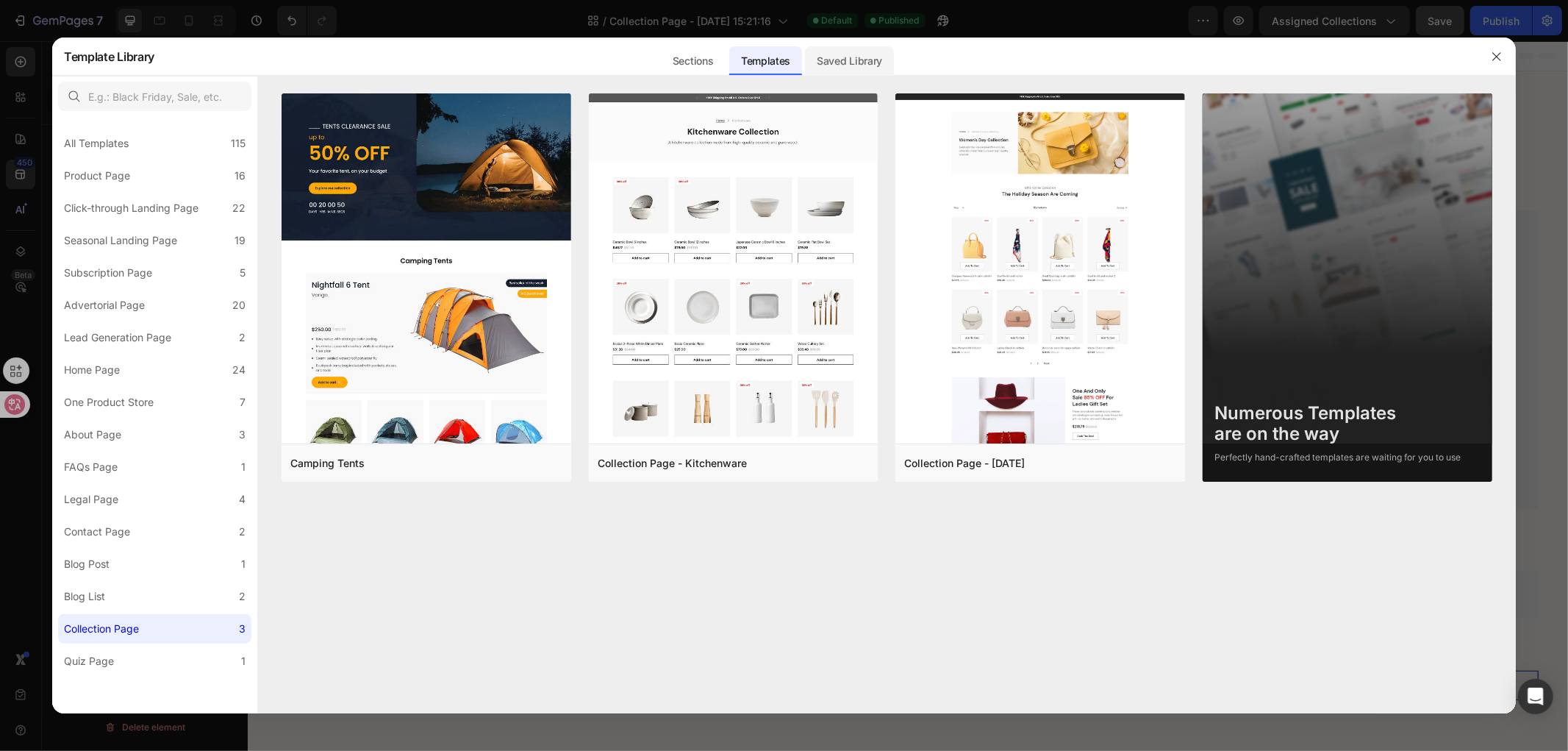
click at [841, 52] on div "Saved Library" at bounding box center [849, 60] width 89 height 29
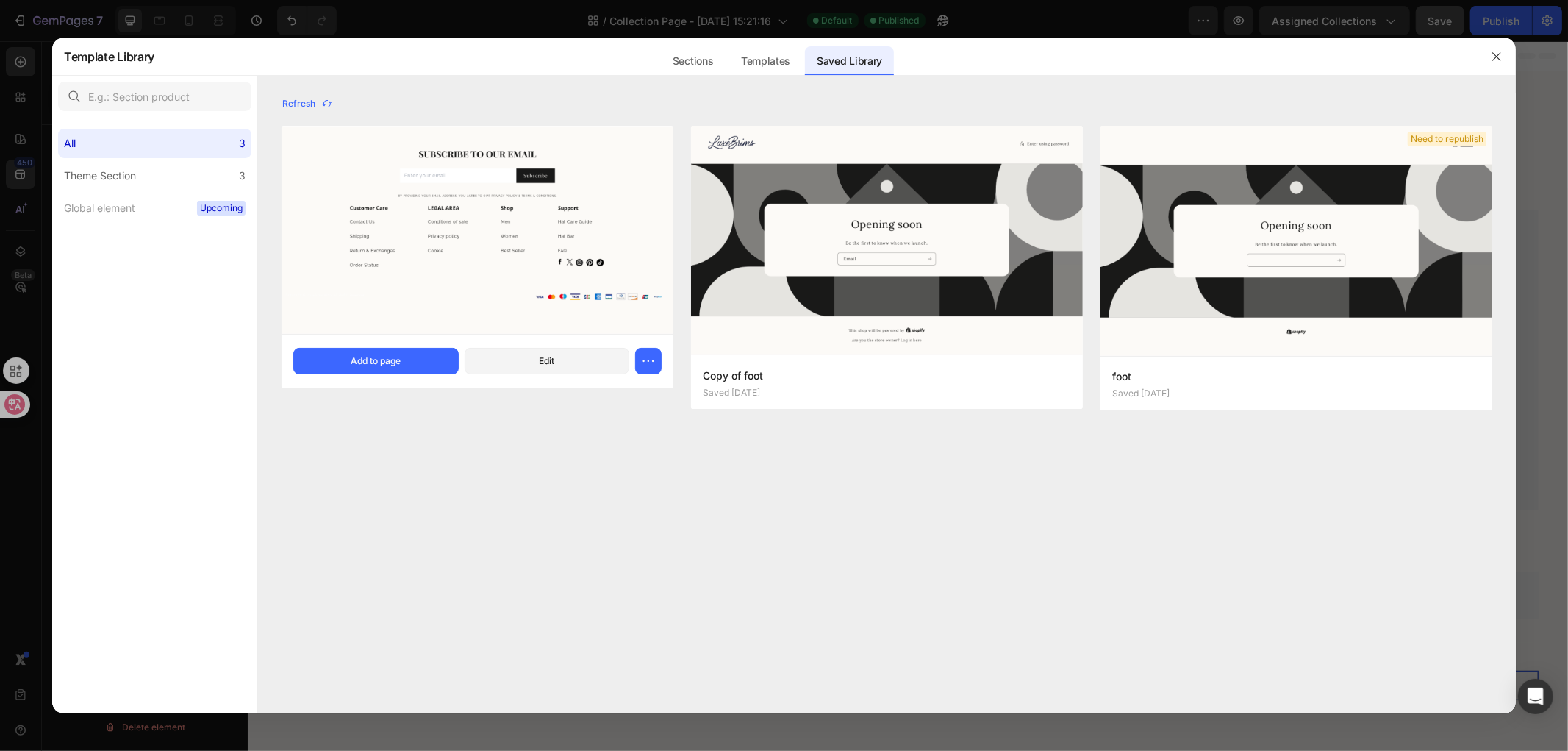
click at [540, 238] on img at bounding box center [478, 230] width 392 height 207
click at [472, 258] on img at bounding box center [478, 230] width 392 height 207
click at [662, 356] on div "Copy of Copy of foot Saved 5 days ago Add to page Edit" at bounding box center [478, 361] width 392 height 55
click at [652, 361] on icon "button" at bounding box center [653, 361] width 2 height 2
drag, startPoint x: 574, startPoint y: 406, endPoint x: 797, endPoint y: 472, distance: 232.6
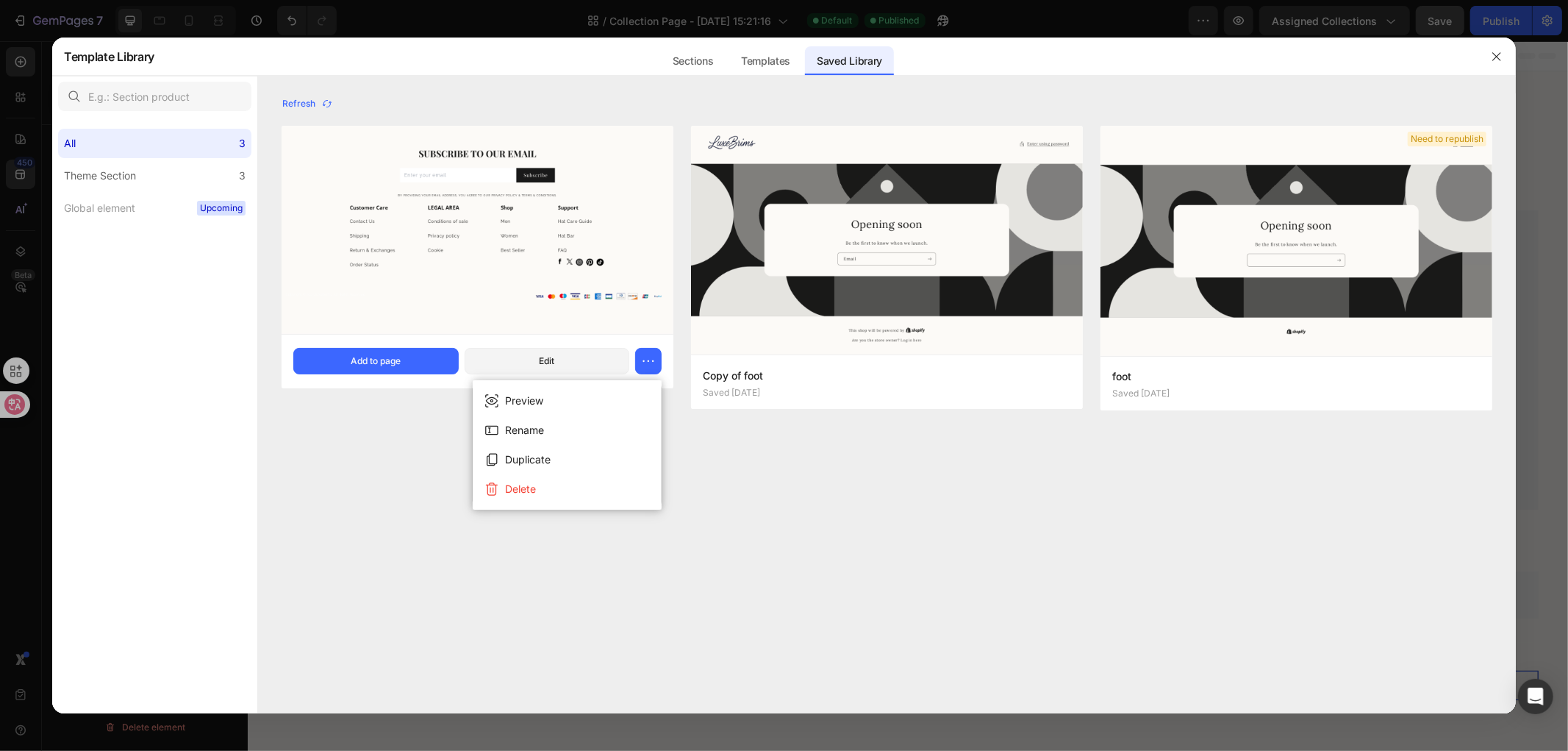
click at [797, 472] on div "Preview Rename Duplicate Delete Refresh Copy of Copy of foot Saved 5 days ago A…" at bounding box center [887, 403] width 1258 height 620
click at [806, 470] on div "Refresh Copy of Copy of foot Saved 5 days ago Add to page Edit Copy of foot Sav…" at bounding box center [887, 403] width 1258 height 620
click at [483, 191] on img at bounding box center [478, 230] width 392 height 207
click at [468, 253] on img at bounding box center [478, 230] width 392 height 207
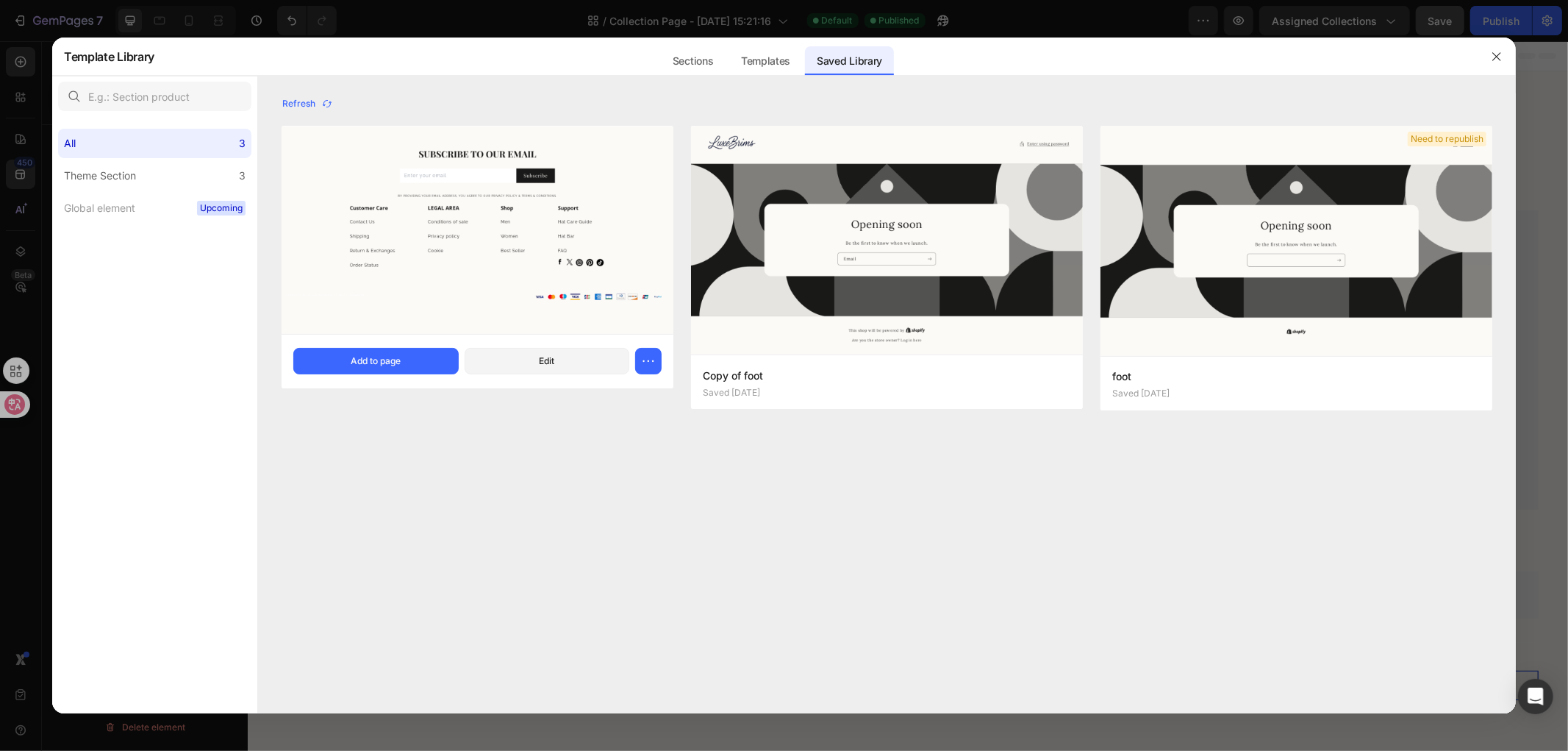
click at [489, 269] on img at bounding box center [478, 230] width 392 height 207
click at [1494, 59] on icon "button" at bounding box center [1496, 56] width 8 height 8
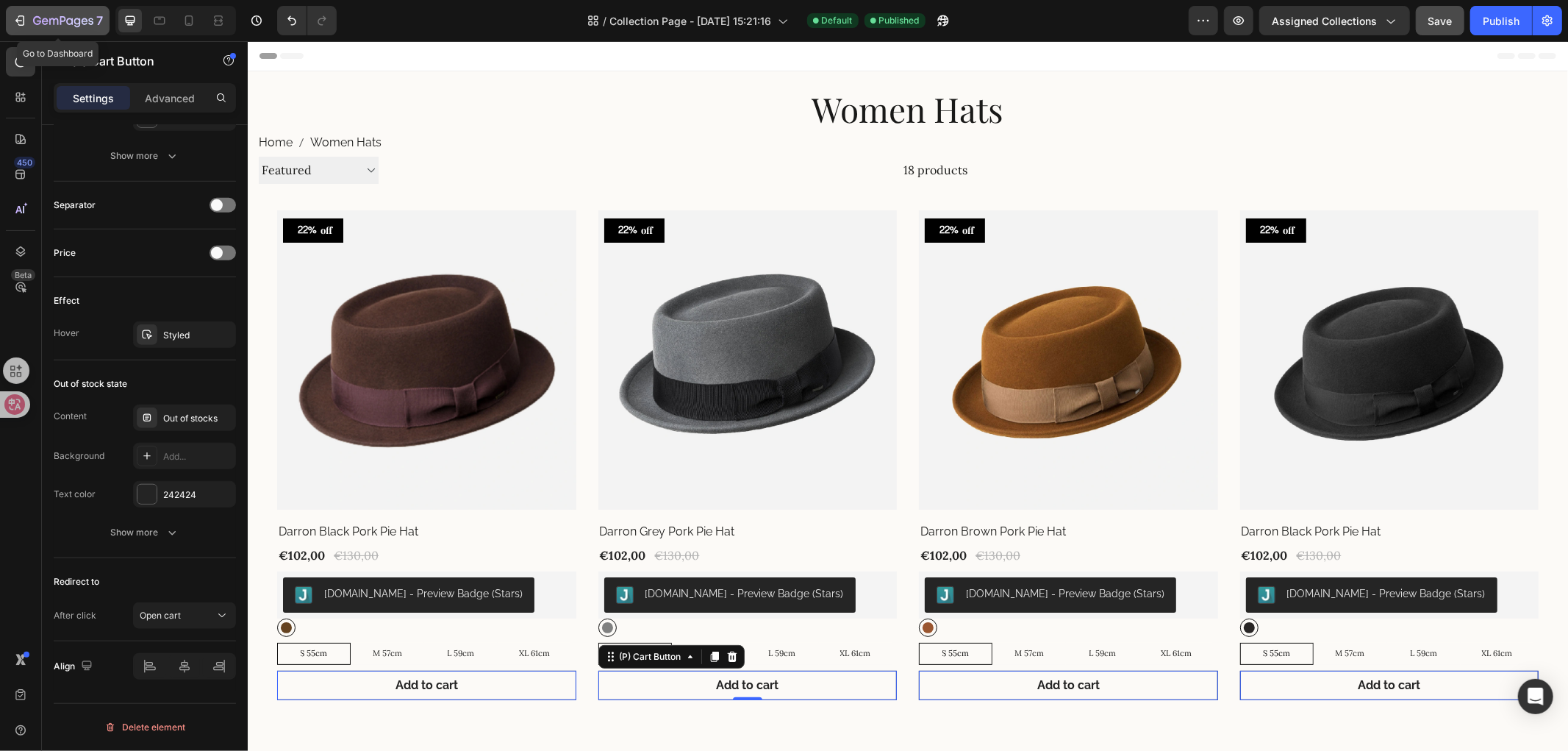
click at [21, 17] on icon "button" at bounding box center [20, 21] width 15 height 15
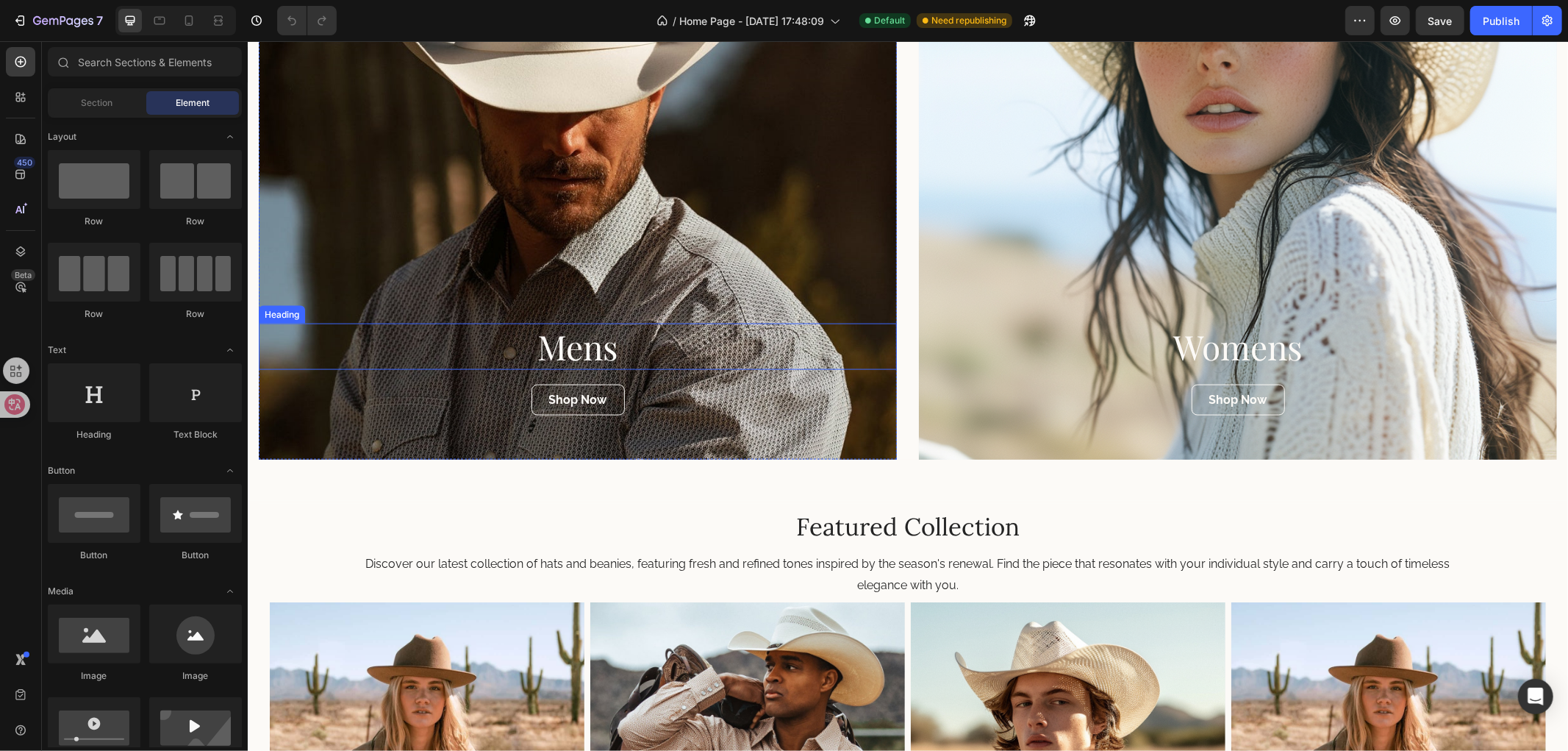
scroll to position [2123, 0]
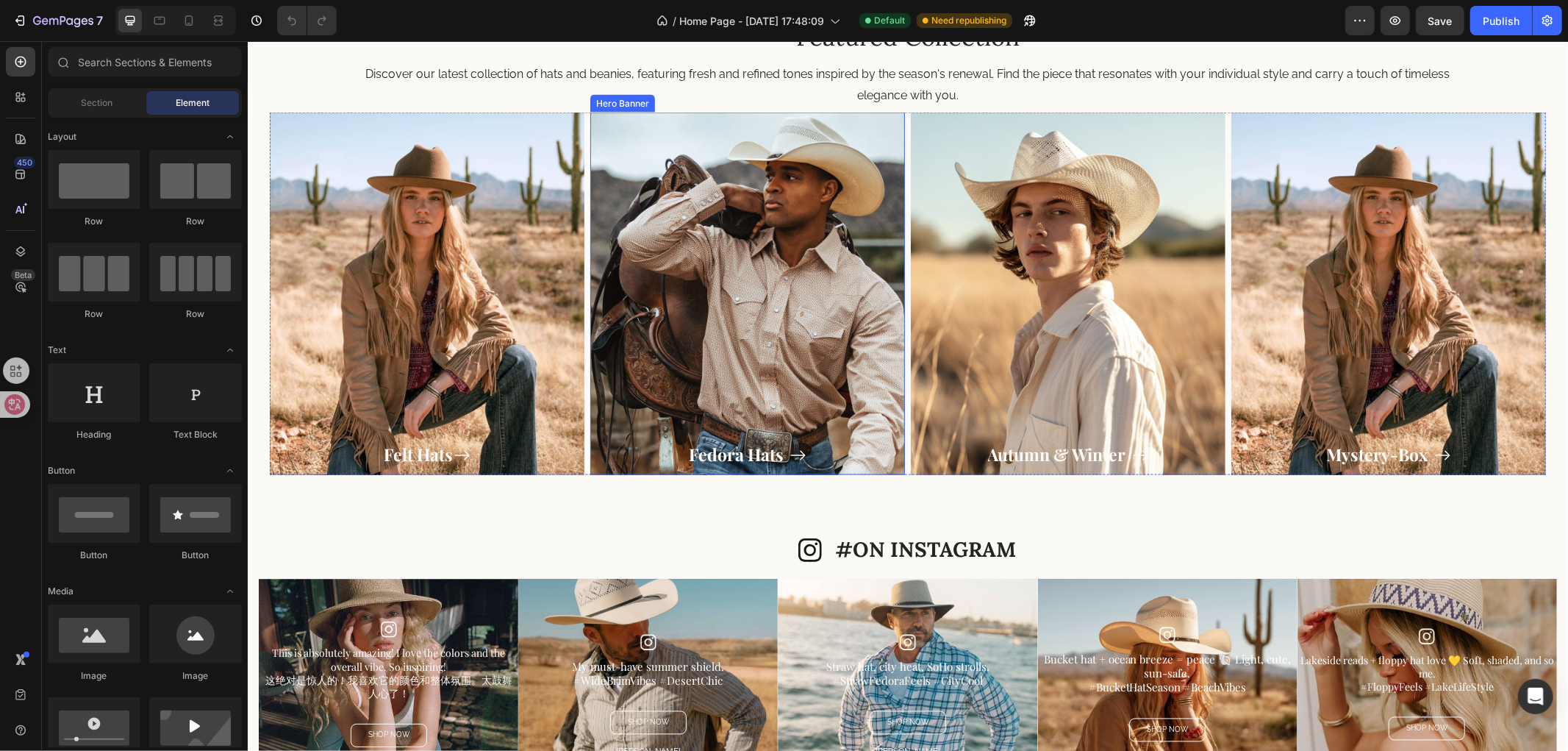
click at [663, 276] on div "Overlay" at bounding box center [747, 293] width 315 height 363
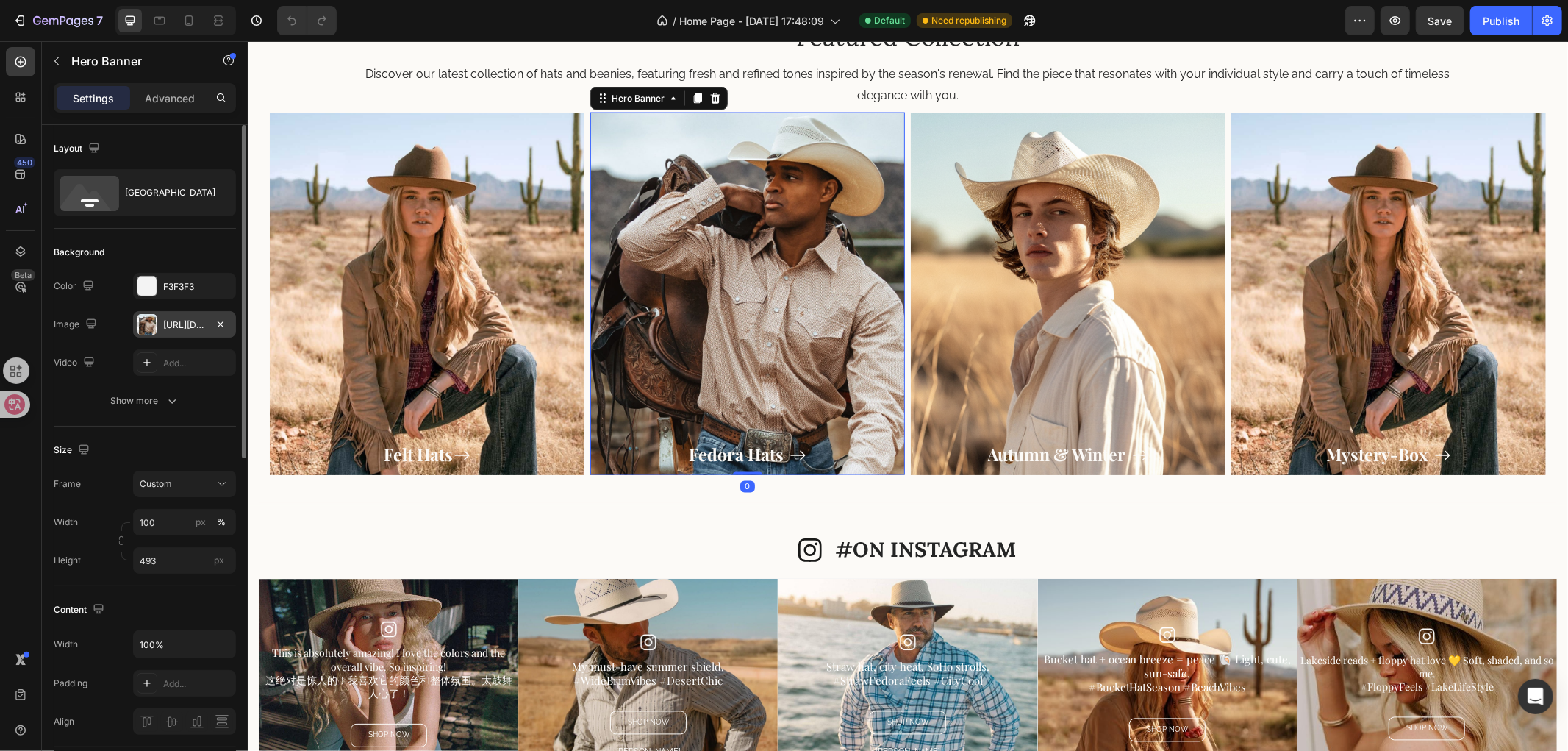
click at [159, 324] on div "https://cdn.shopify.com/s/files/1/0766/6227/6345/files/gempages_581001623841538…" at bounding box center [184, 324] width 103 height 26
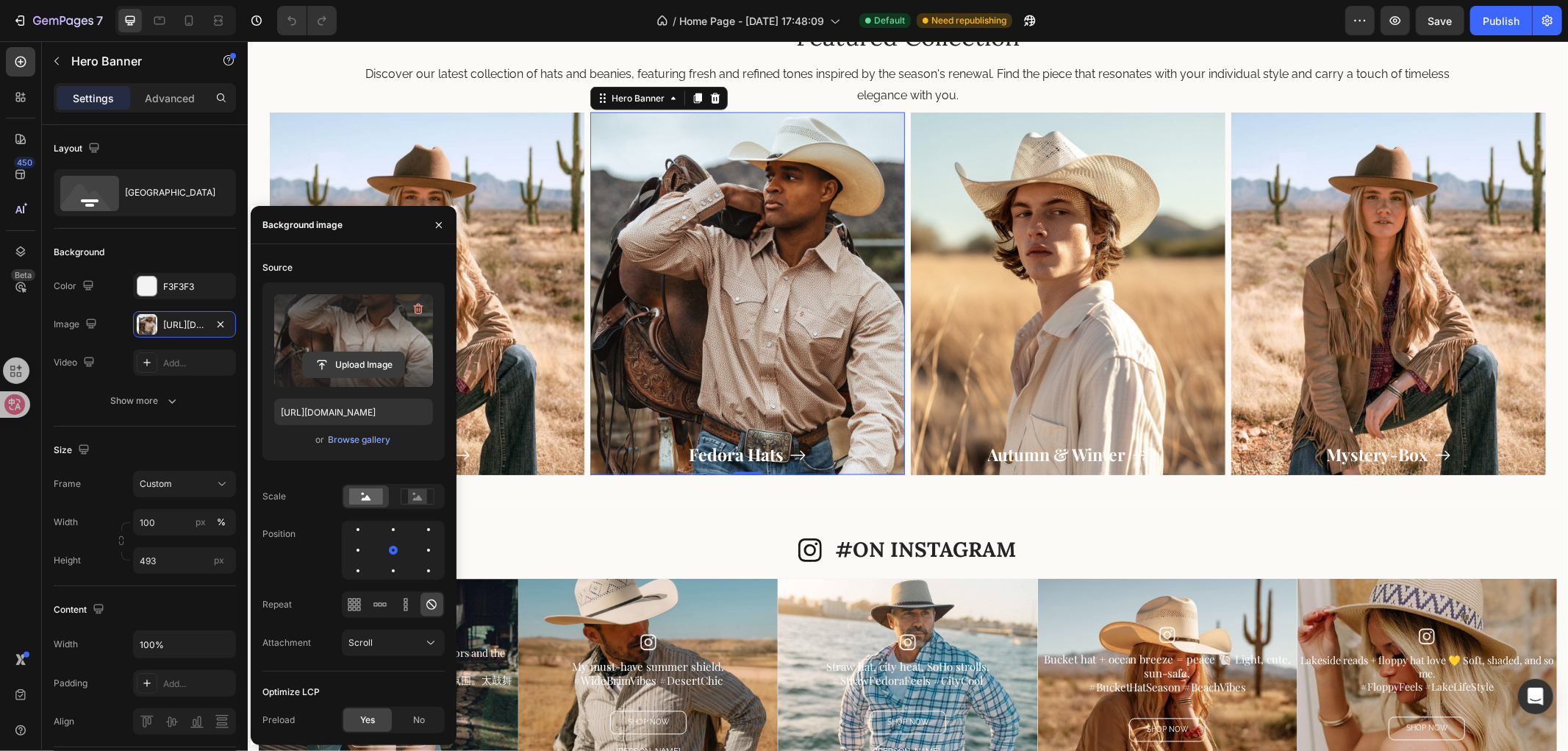
click at [356, 360] on input "file" at bounding box center [353, 365] width 102 height 25
click at [744, 336] on div "Overlay" at bounding box center [747, 293] width 315 height 363
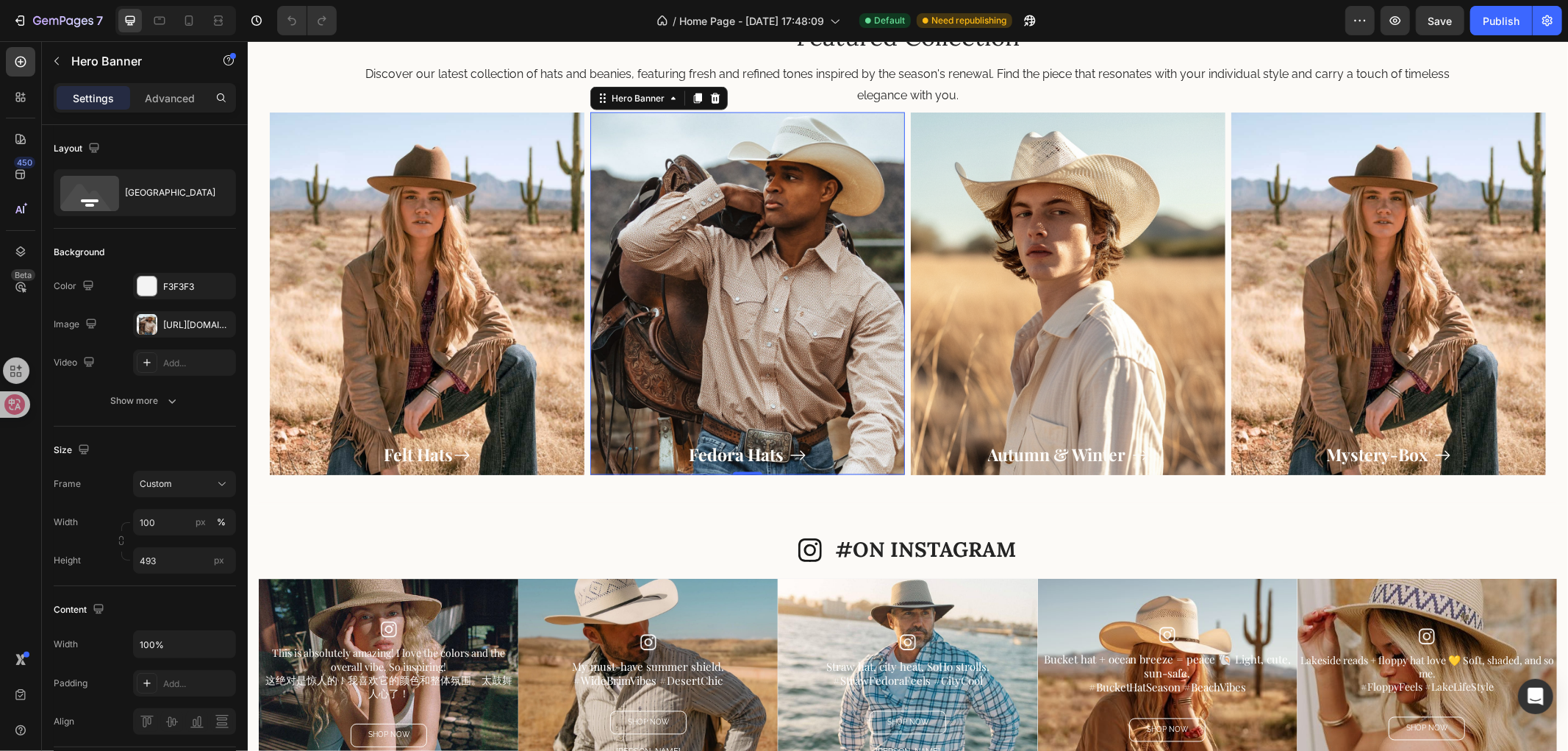
click at [771, 290] on div "Overlay" at bounding box center [747, 293] width 315 height 363
click at [175, 318] on div "https://cdn.shopify.com/s/files/1/0766/6227/6345/files/gempages_581001623841538…" at bounding box center [184, 325] width 42 height 13
click at [699, 312] on div "Overlay" at bounding box center [747, 293] width 315 height 363
click at [180, 322] on div "https://cdn.shopify.com/s/files/1/0766/6227/6345/files/gempages_581001623841538…" at bounding box center [184, 325] width 42 height 13
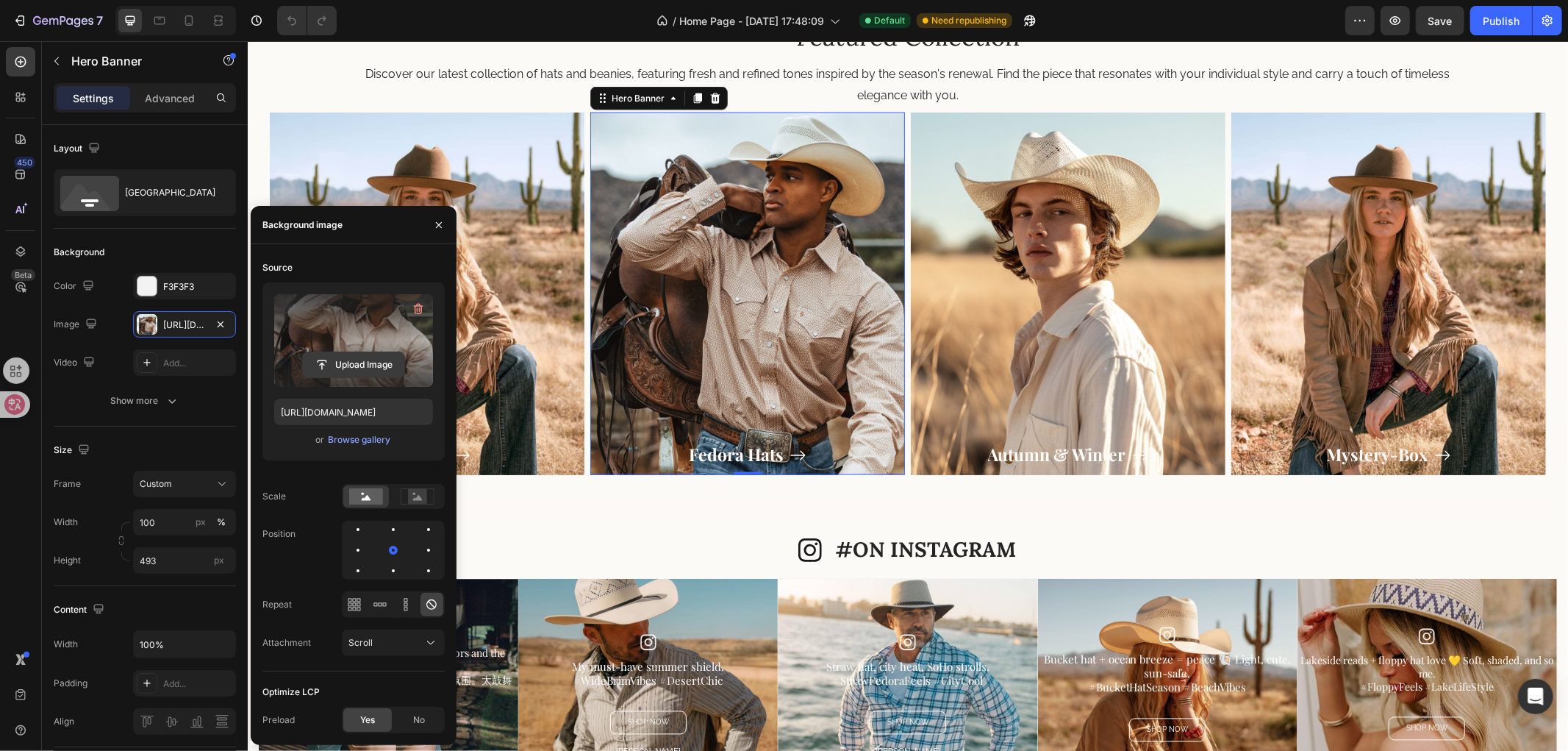
click at [351, 371] on input "file" at bounding box center [353, 365] width 102 height 25
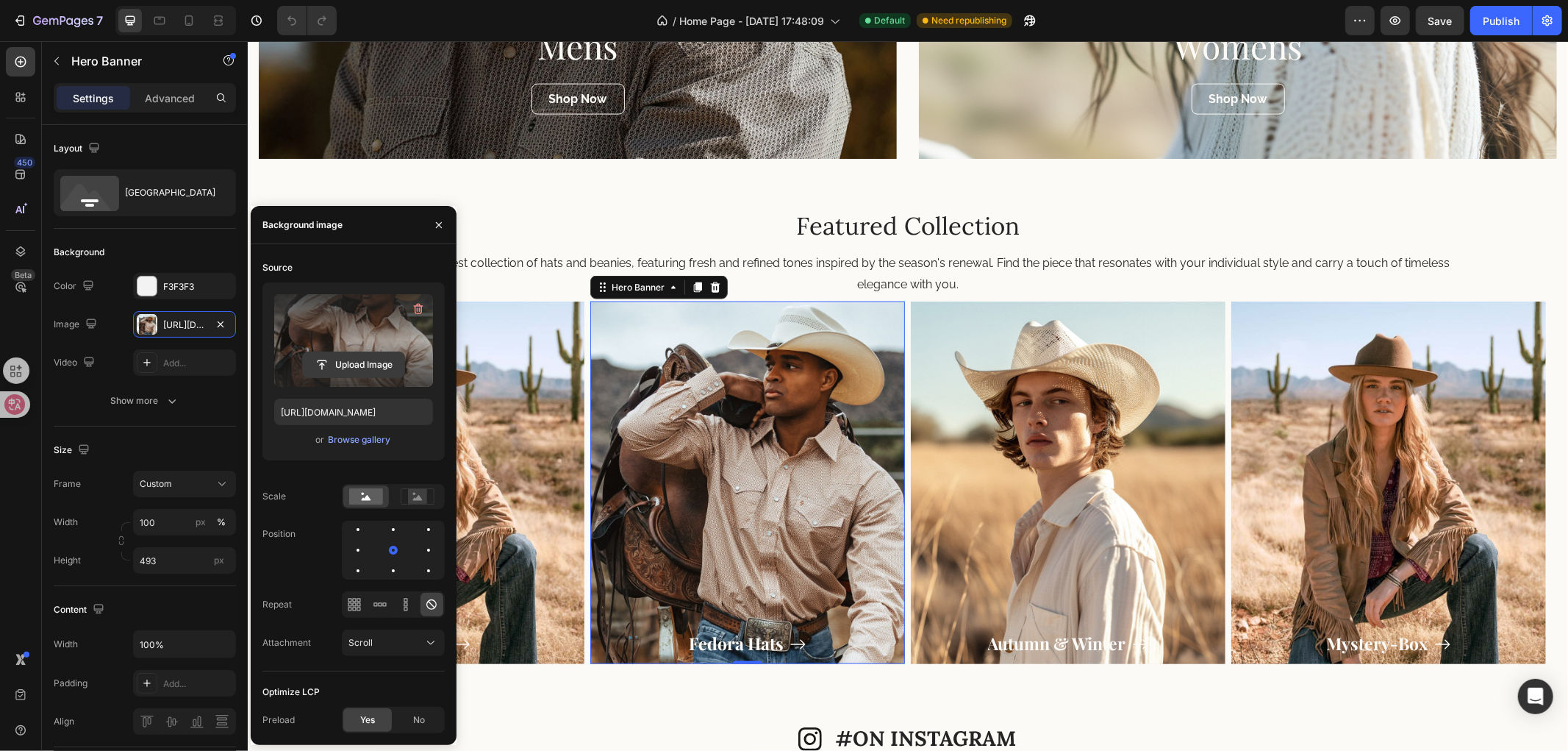
scroll to position [1879, 0]
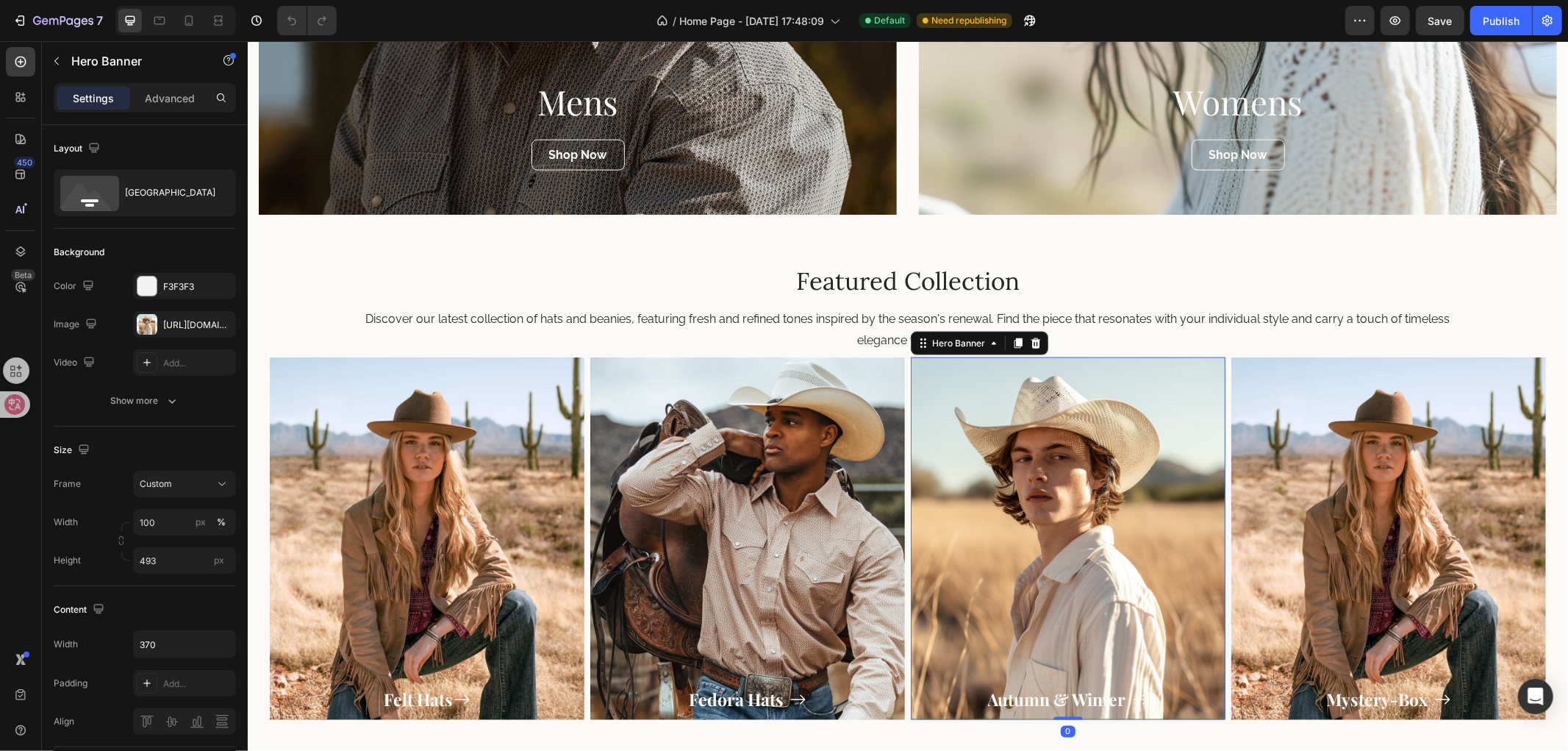
click at [1042, 537] on div "Overlay" at bounding box center [1068, 537] width 315 height 363
click at [184, 325] on div "[URL][DOMAIN_NAME]" at bounding box center [184, 325] width 42 height 13
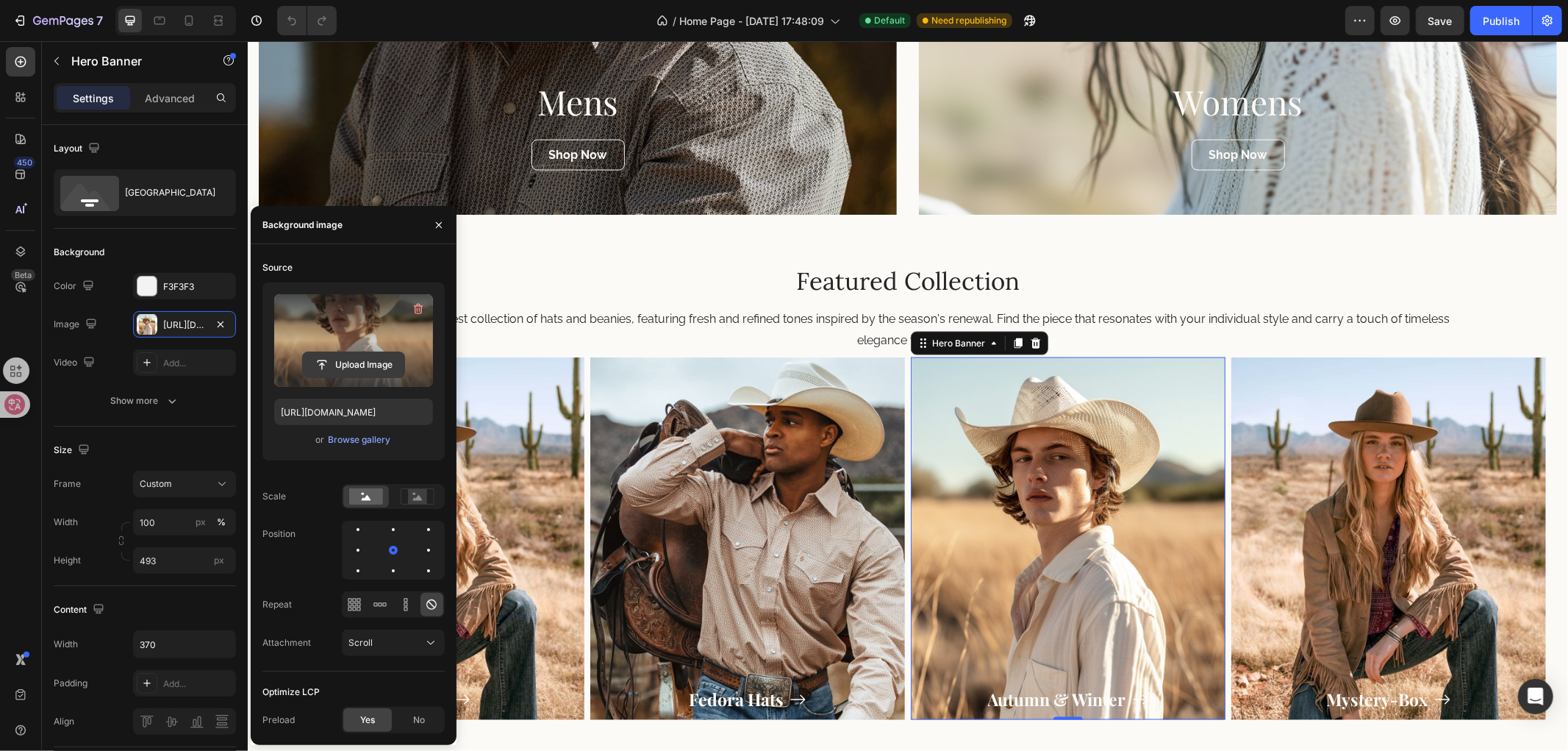
click at [346, 362] on input "file" at bounding box center [353, 365] width 102 height 25
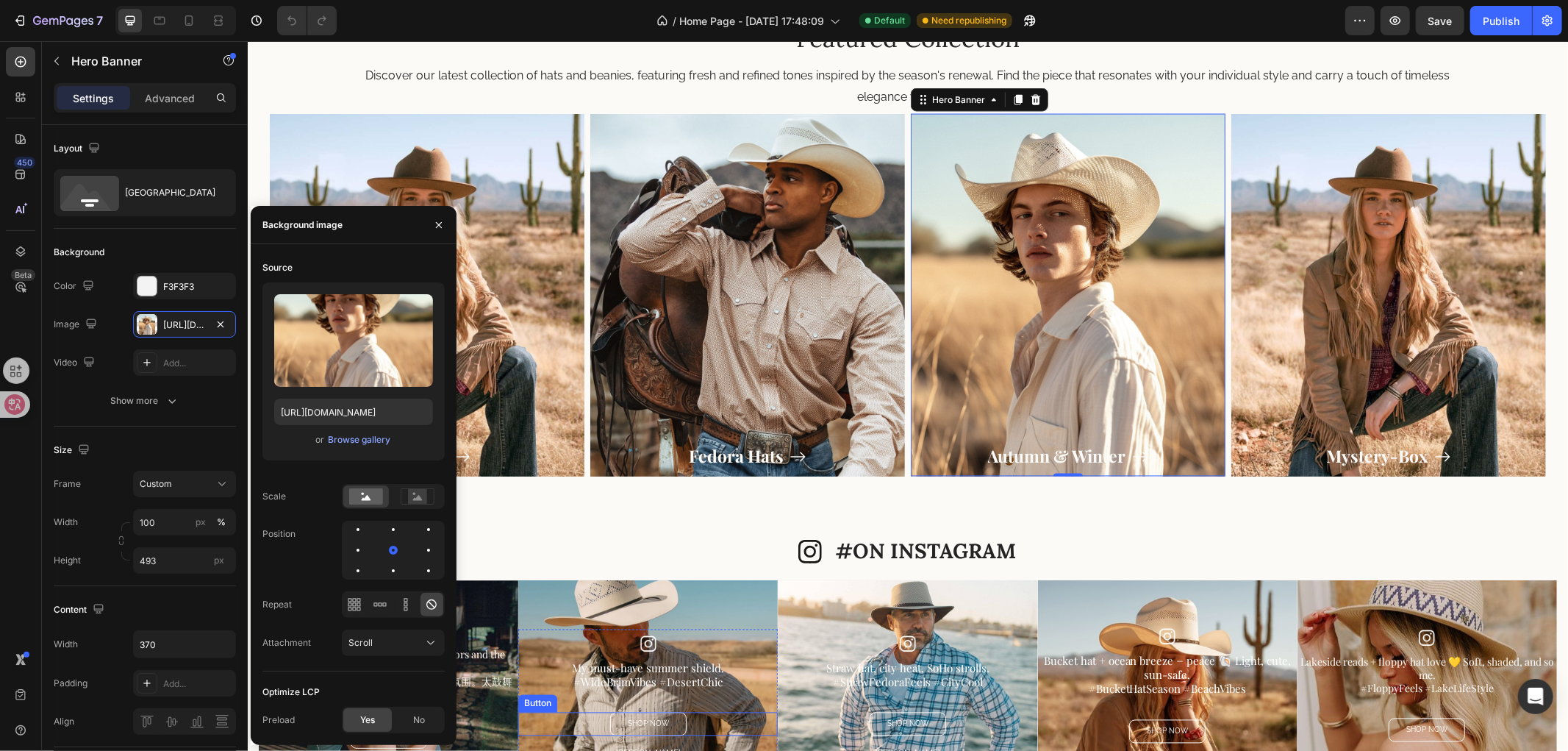
scroll to position [2123, 0]
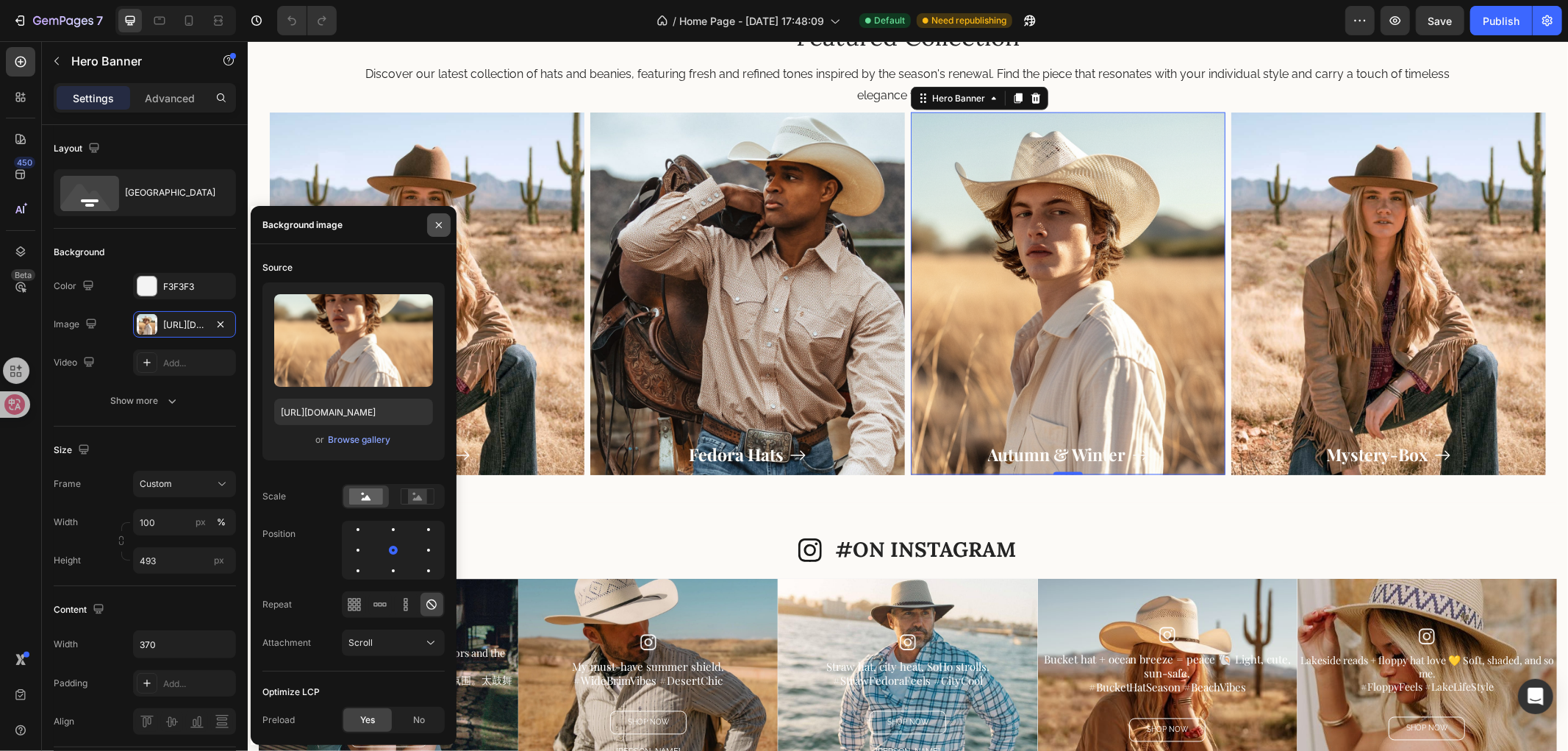
click at [435, 220] on icon "button" at bounding box center [439, 225] width 11 height 11
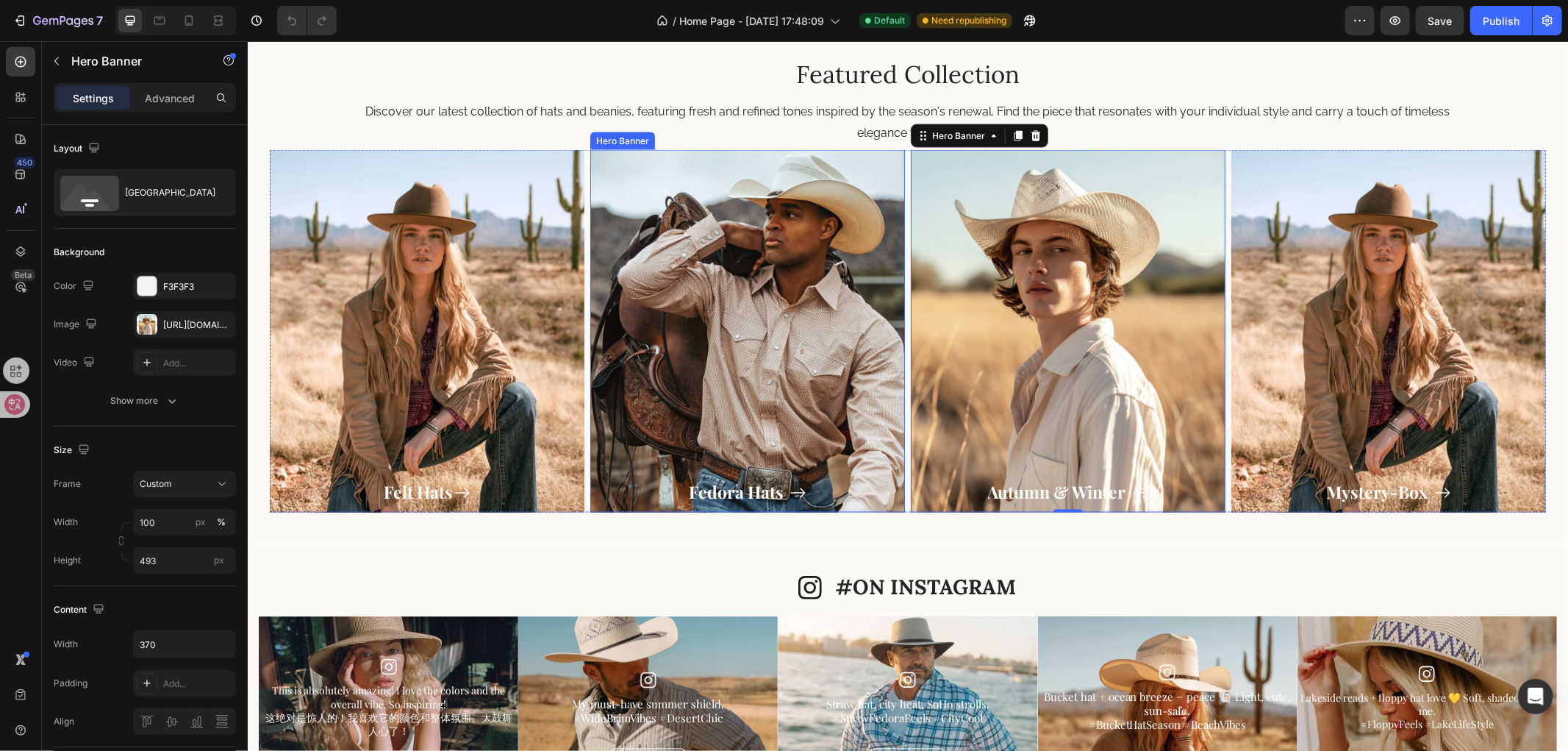
scroll to position [2042, 0]
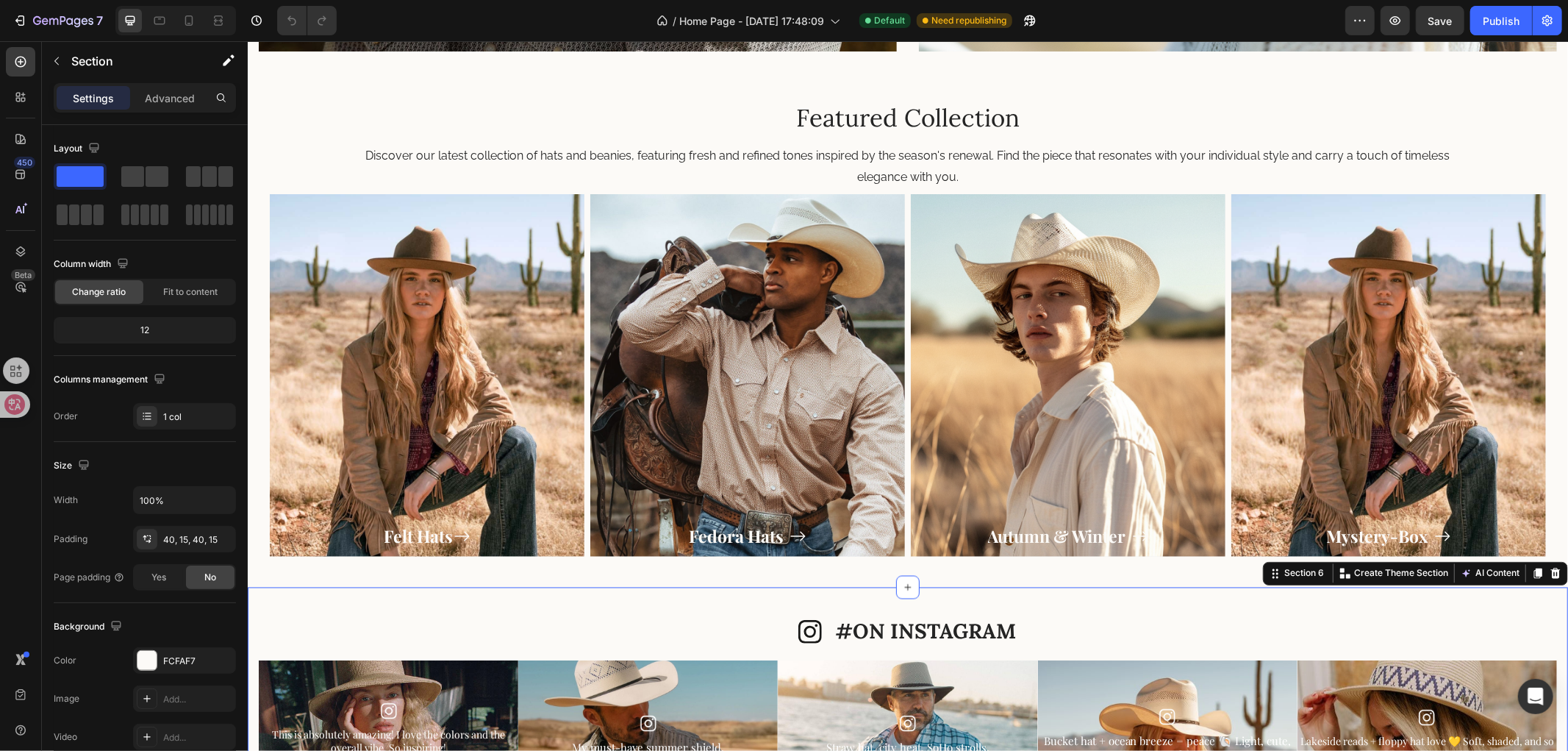
click at [901, 611] on div "Icon #ON INSTAGRAM Heading Row Image This is absolutely amazing! I love the col…" at bounding box center [906, 754] width 1320 height 335
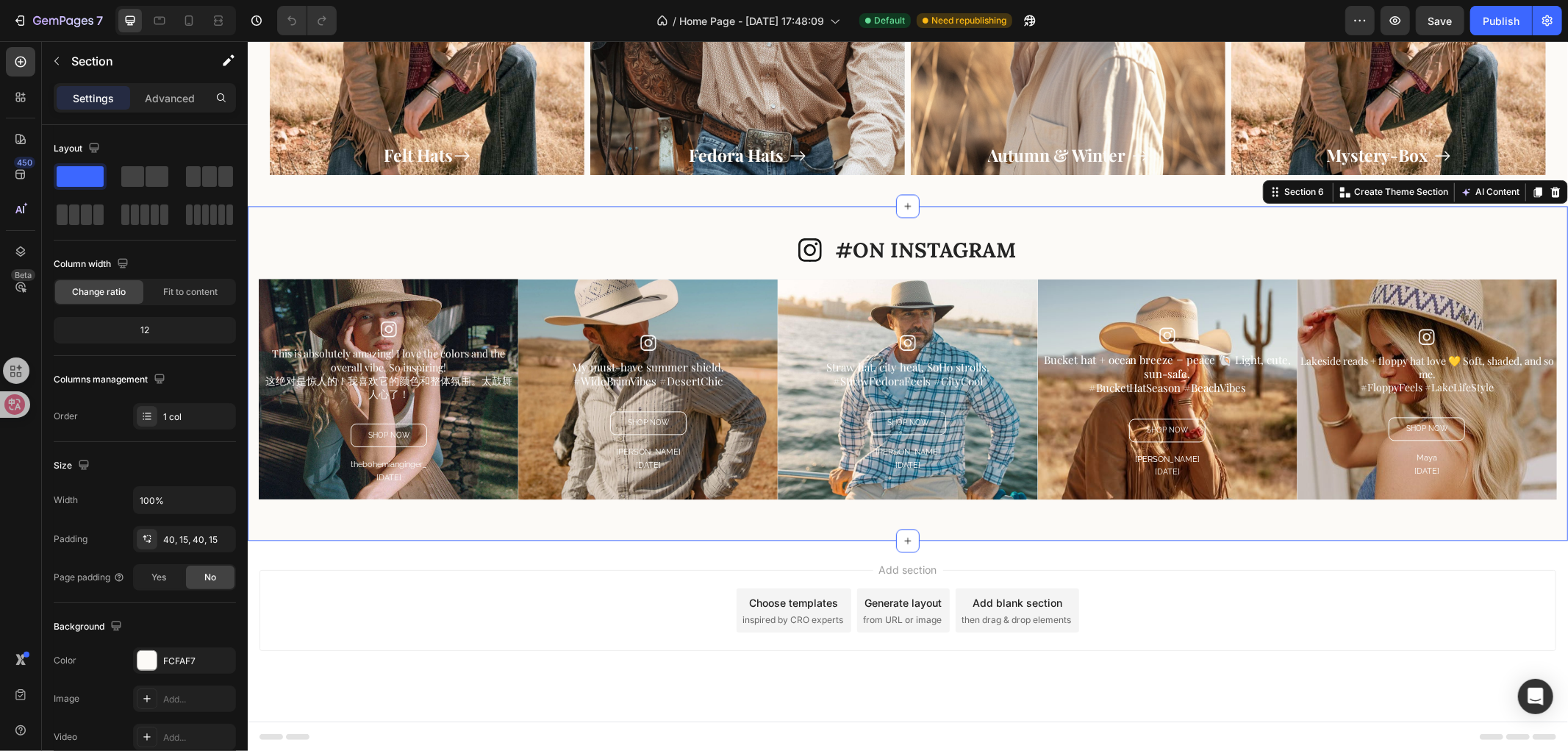
scroll to position [2424, 0]
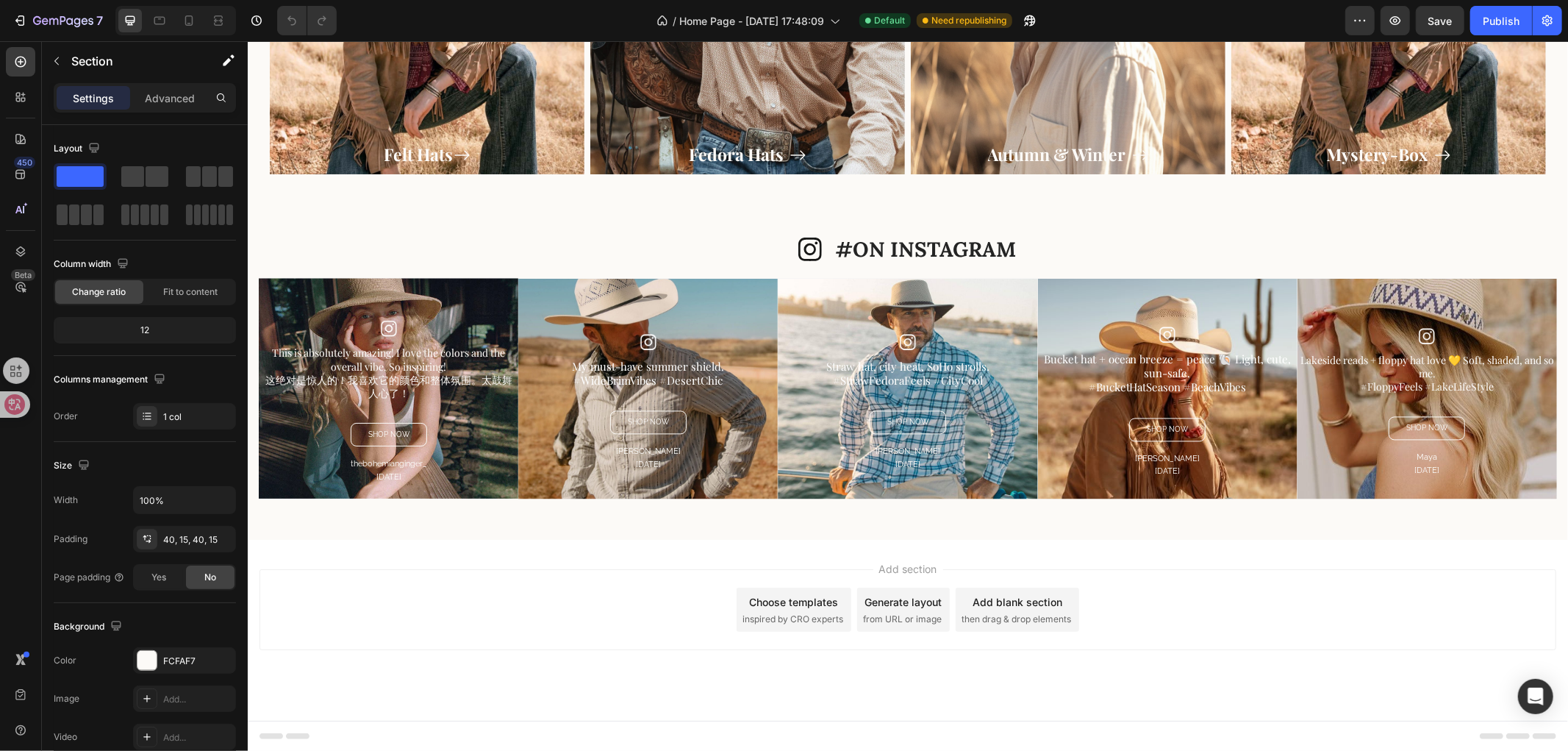
click at [621, 605] on div "Add section Choose templates inspired by CRO experts Generate layout from URL o…" at bounding box center [907, 609] width 1297 height 81
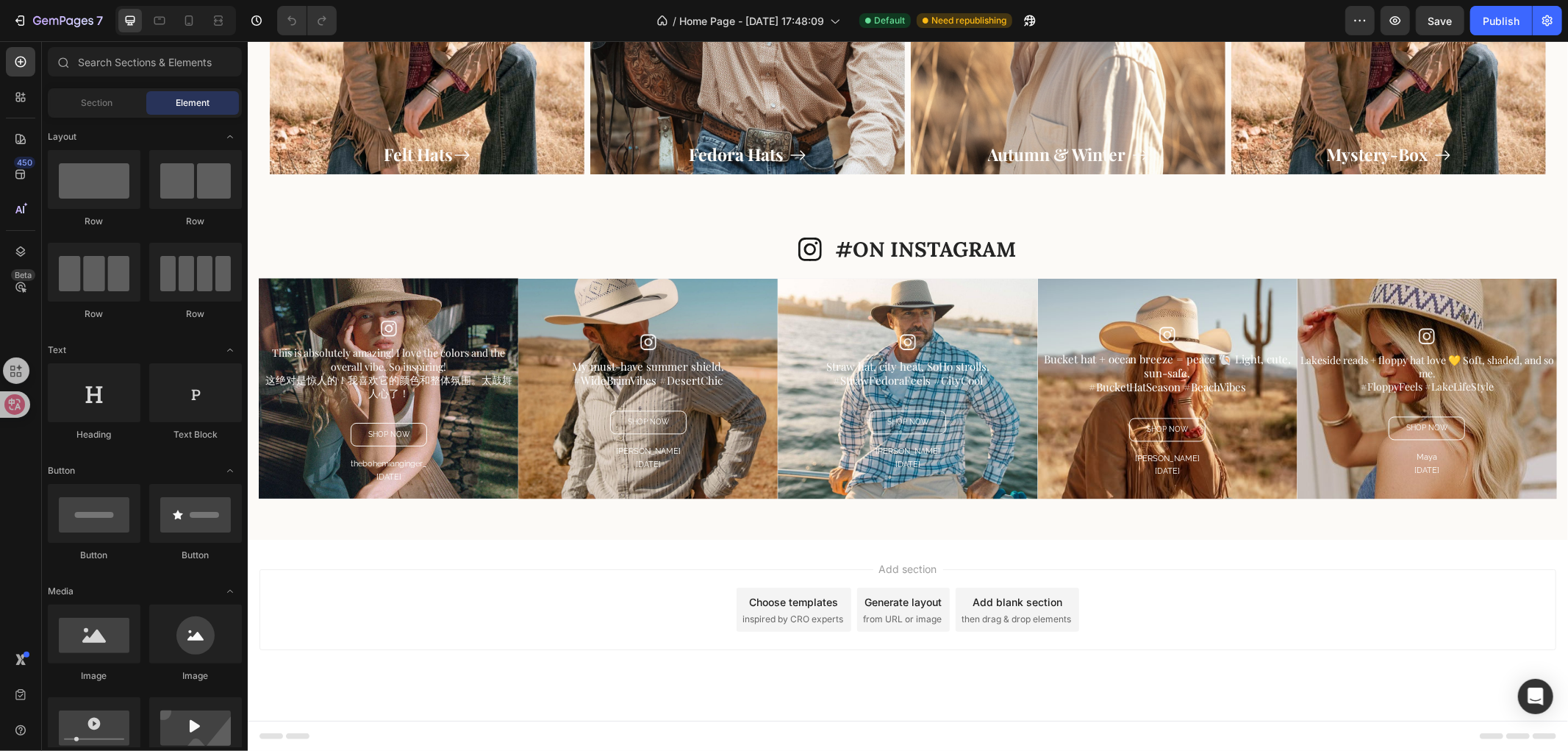
click at [1025, 541] on div "Add section Choose templates inspired by CRO experts Generate layout from URL o…" at bounding box center [906, 629] width 1320 height 181
click at [1025, 539] on div "Add section Choose templates inspired by CRO experts Generate layout from URL o…" at bounding box center [906, 629] width 1320 height 181
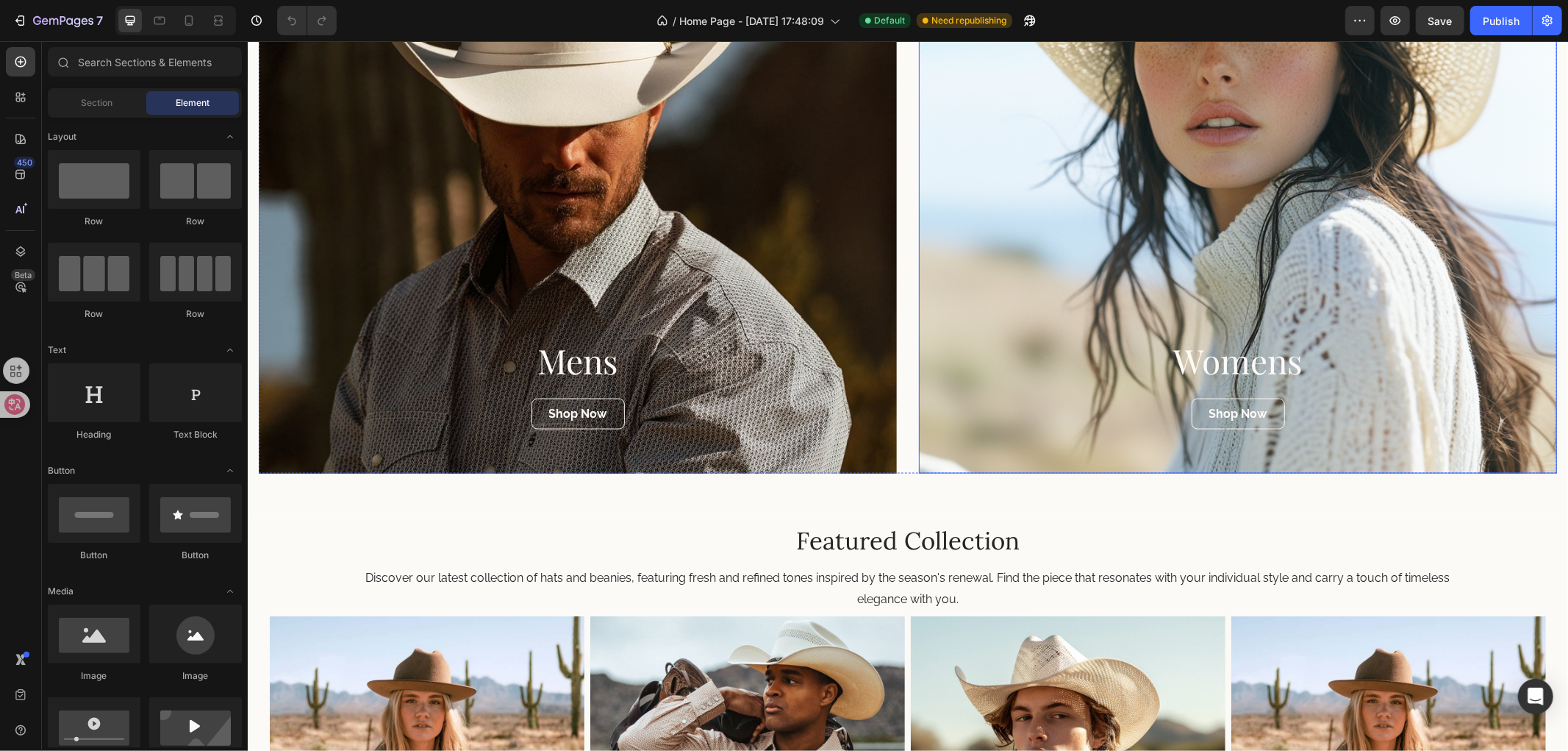
scroll to position [1853, 0]
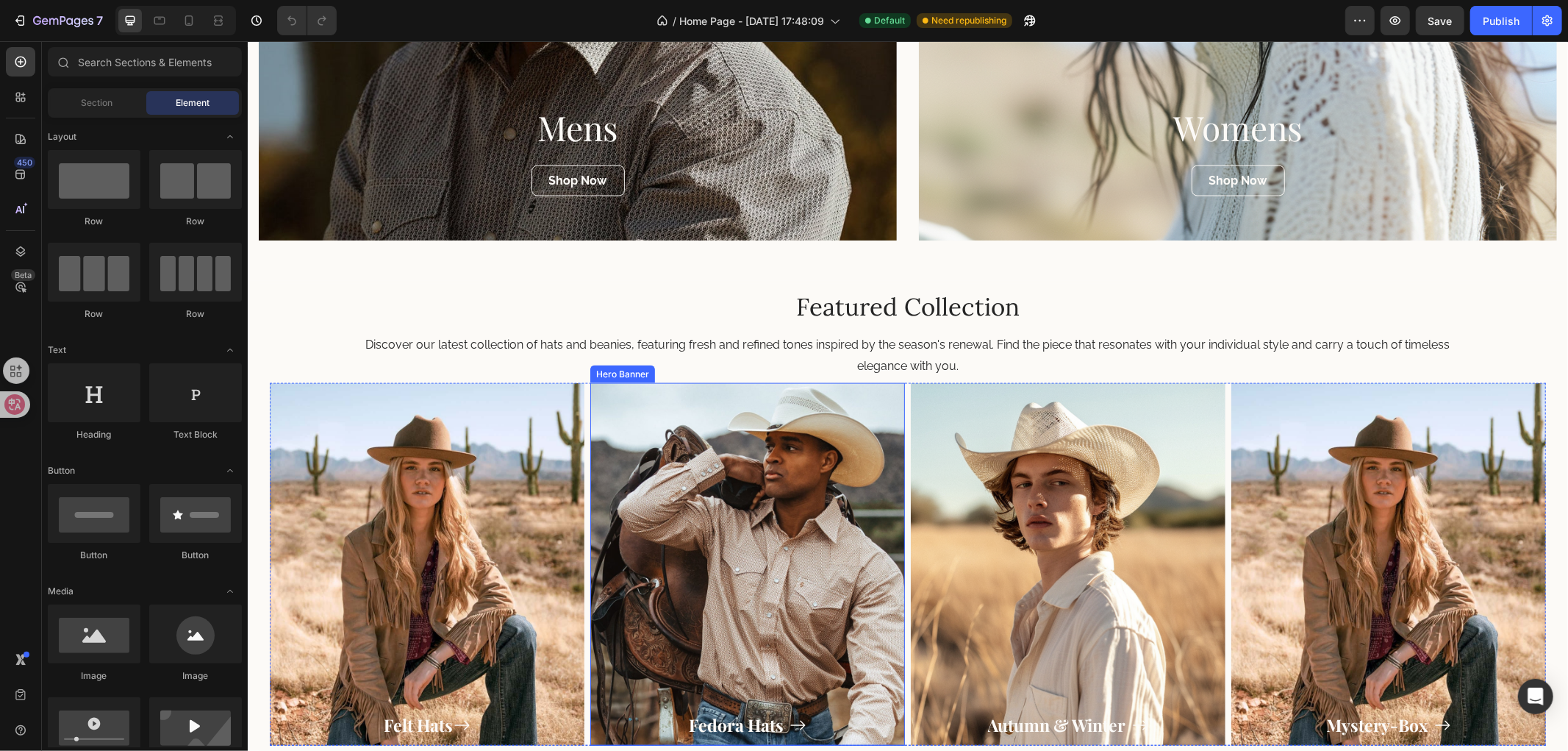
click at [726, 582] on div "Overlay" at bounding box center [747, 563] width 315 height 363
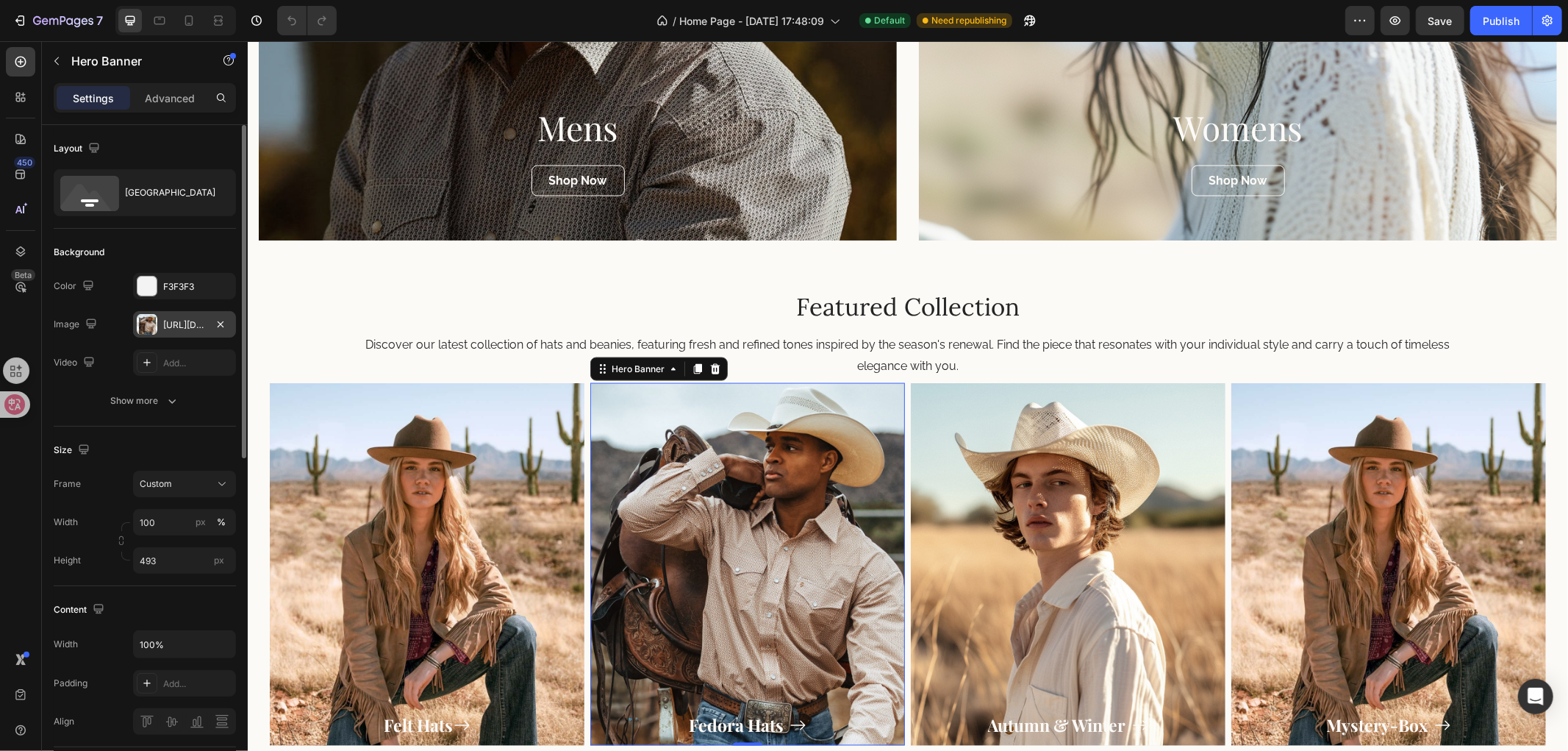
click at [192, 323] on div "https://cdn.shopify.com/s/files/1/0766/6227/6345/files/gempages_581001623841538…" at bounding box center [184, 325] width 42 height 13
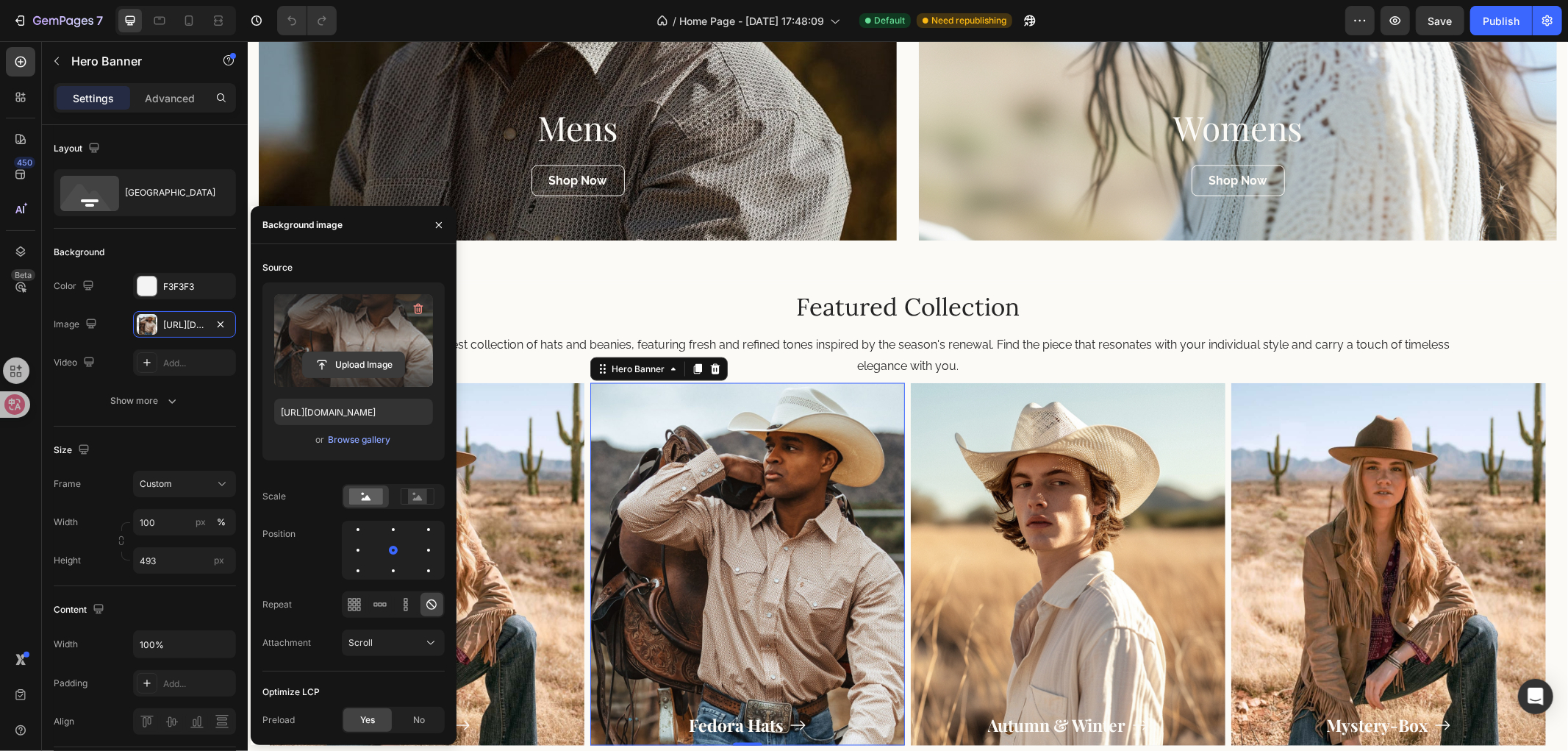
click at [355, 357] on input "file" at bounding box center [353, 365] width 102 height 25
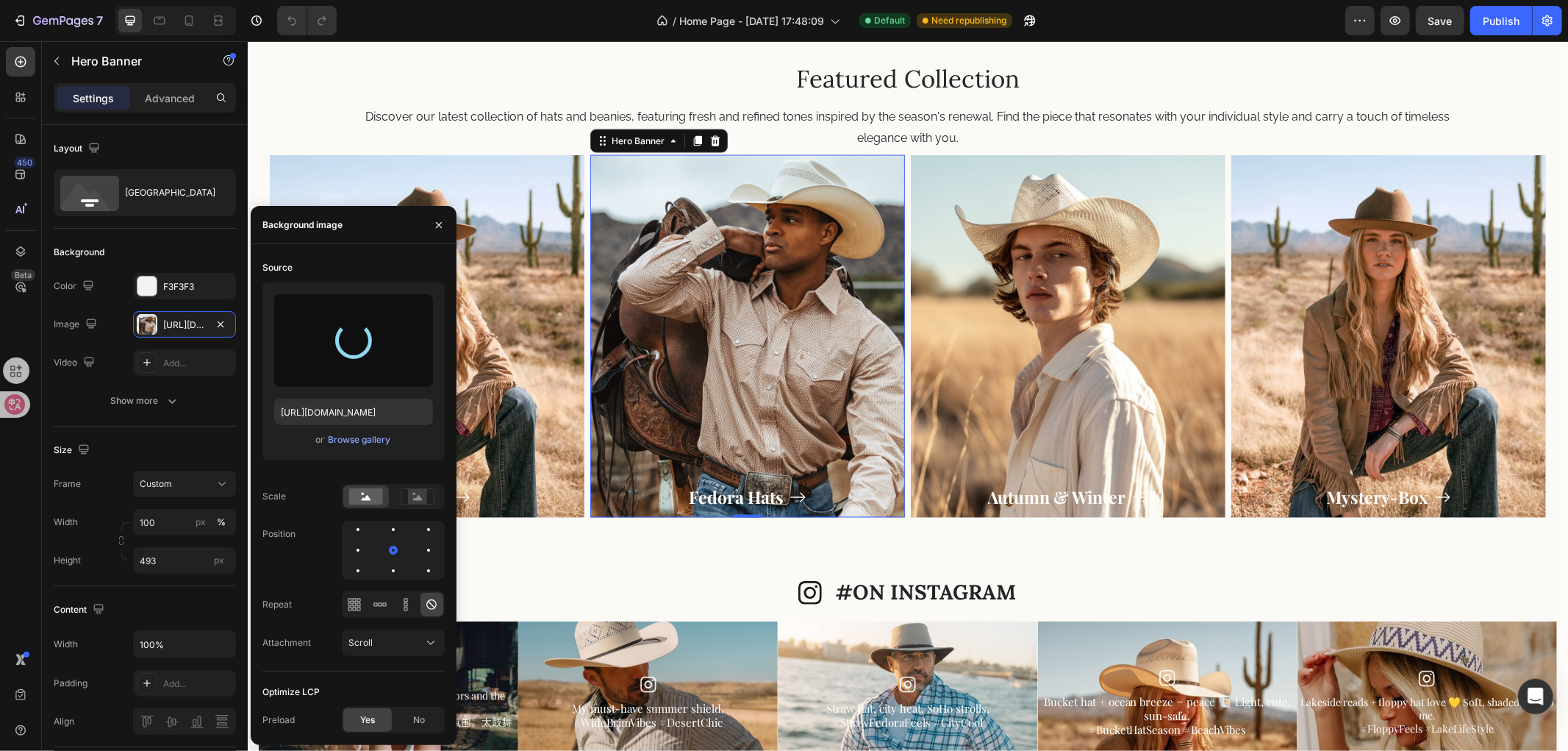
scroll to position [2098, 0]
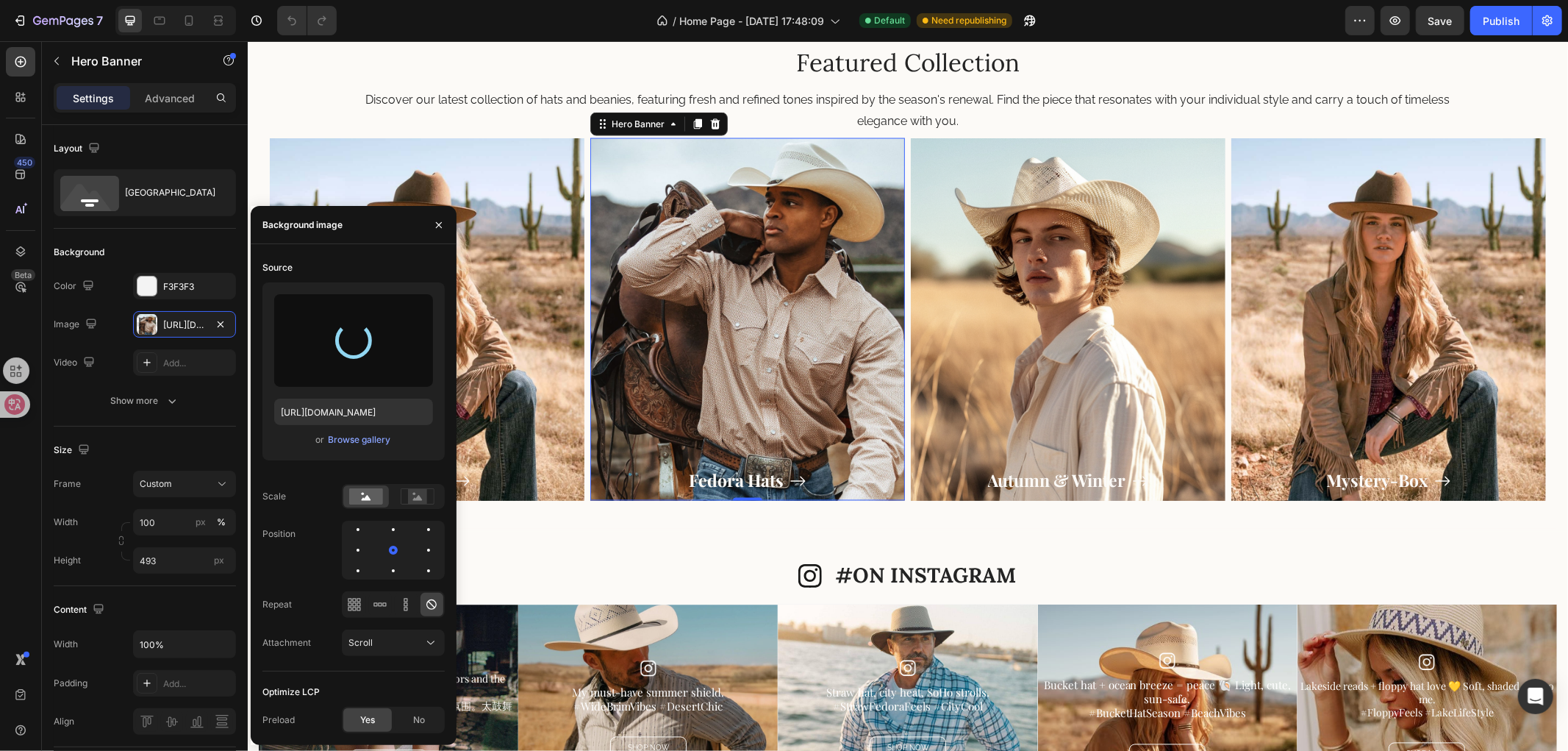
type input "https://cdn.shopify.com/s/files/1/0766/6227/6345/files/gempages_581001623841538…"
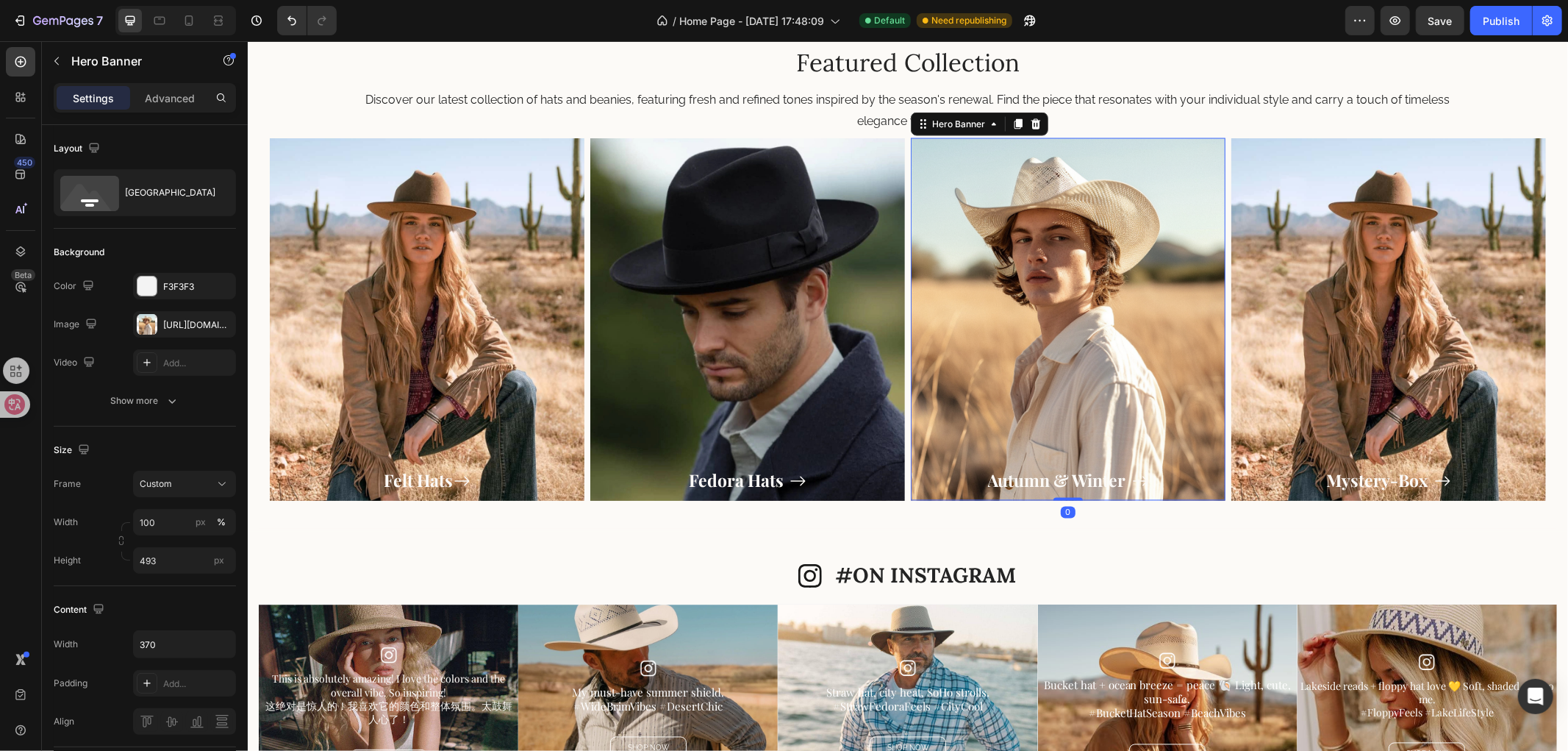
click at [998, 335] on div "Overlay" at bounding box center [1068, 318] width 315 height 363
click at [984, 324] on div "Overlay" at bounding box center [1068, 318] width 315 height 363
click at [1325, 321] on div "Overlay" at bounding box center [1388, 318] width 315 height 363
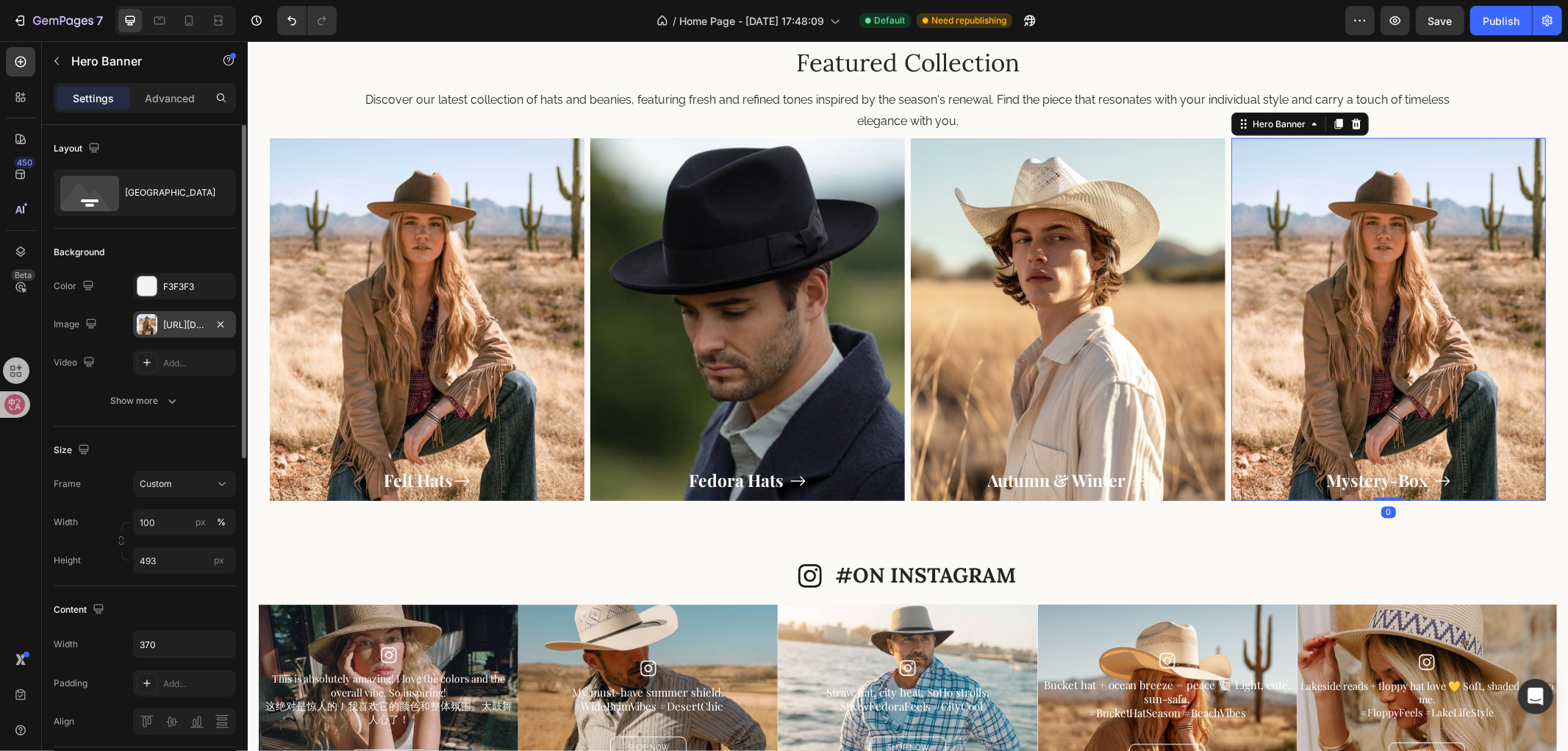
click at [168, 326] on div "[URL][DOMAIN_NAME]" at bounding box center [184, 325] width 42 height 13
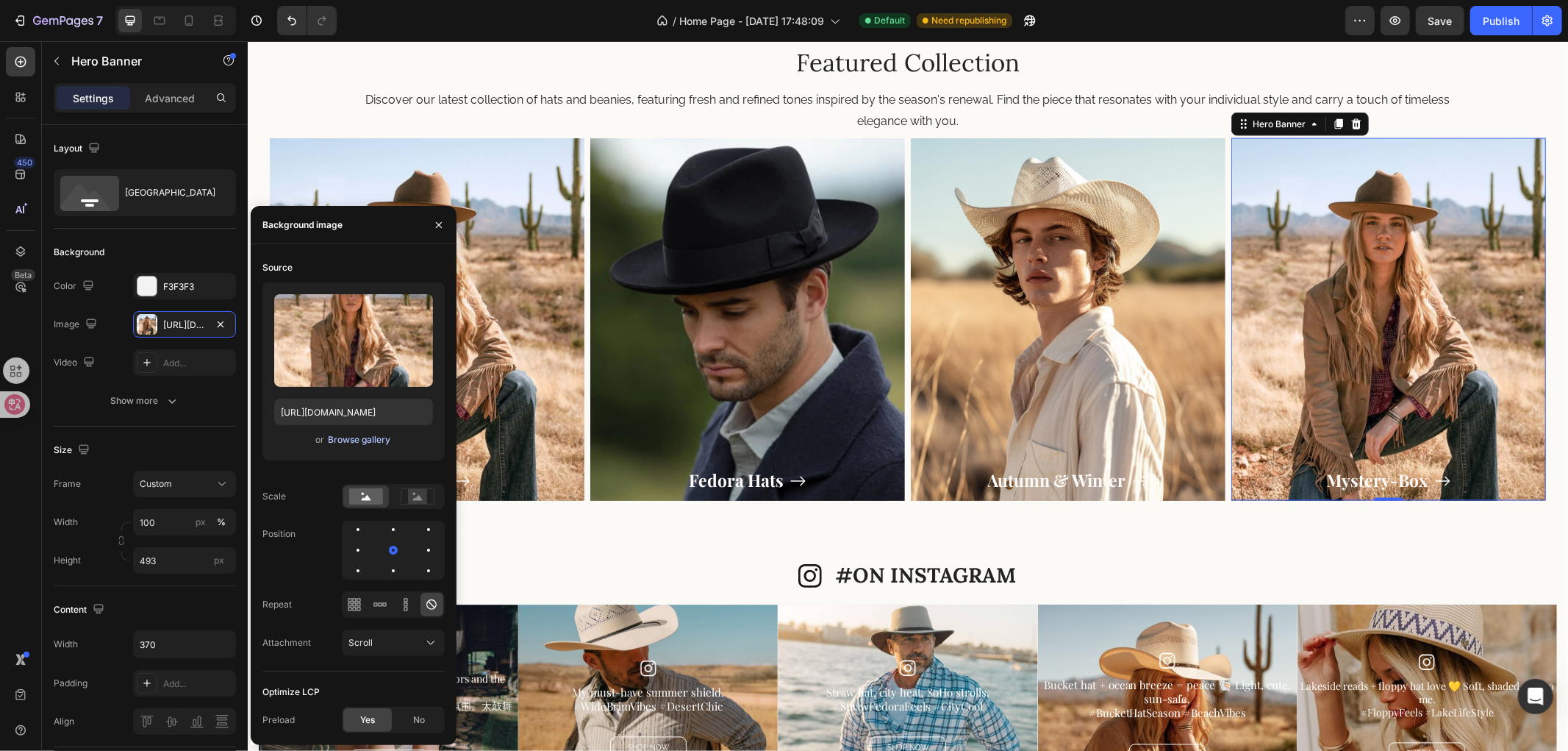
click at [350, 443] on div "Browse gallery" at bounding box center [359, 440] width 62 height 13
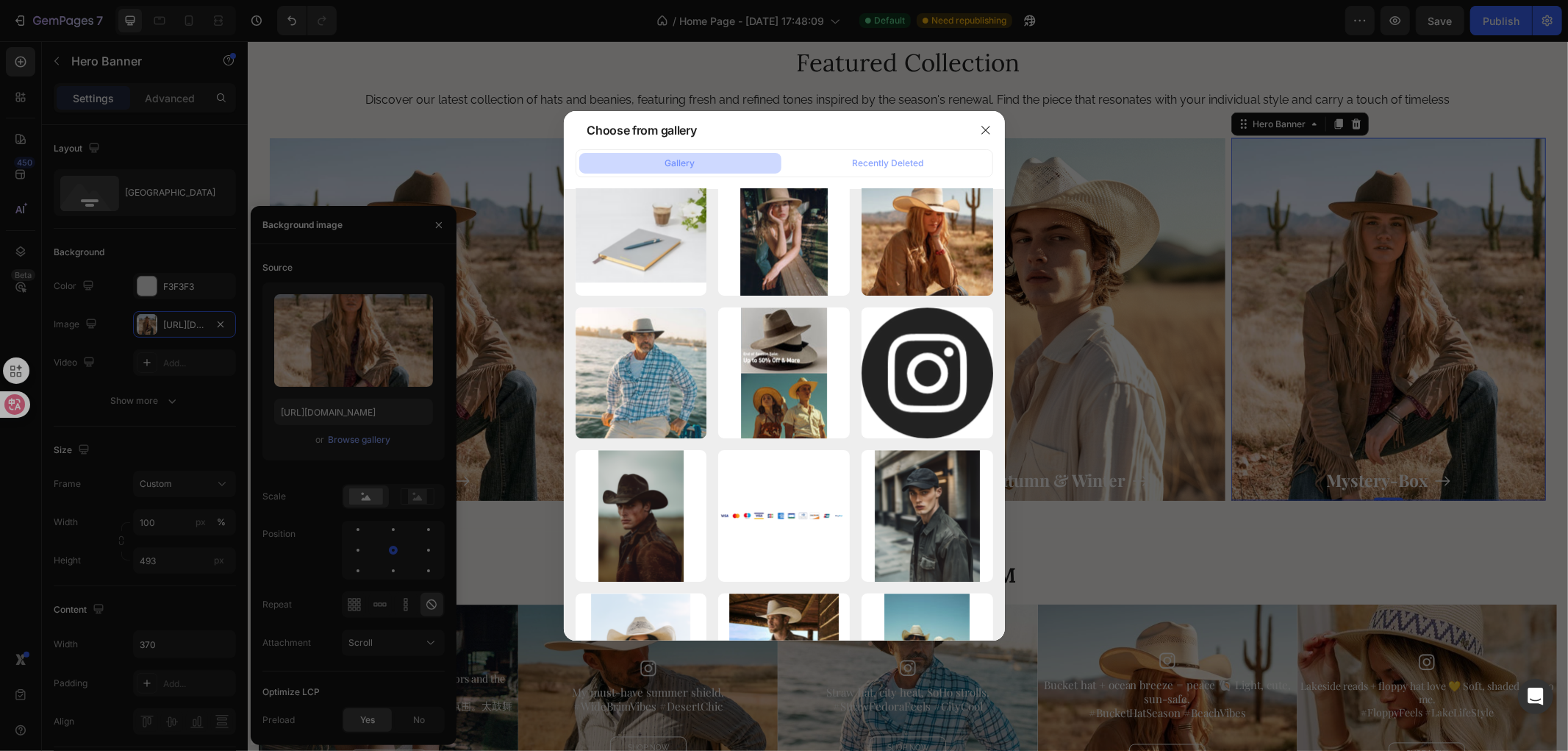
scroll to position [3997, 0]
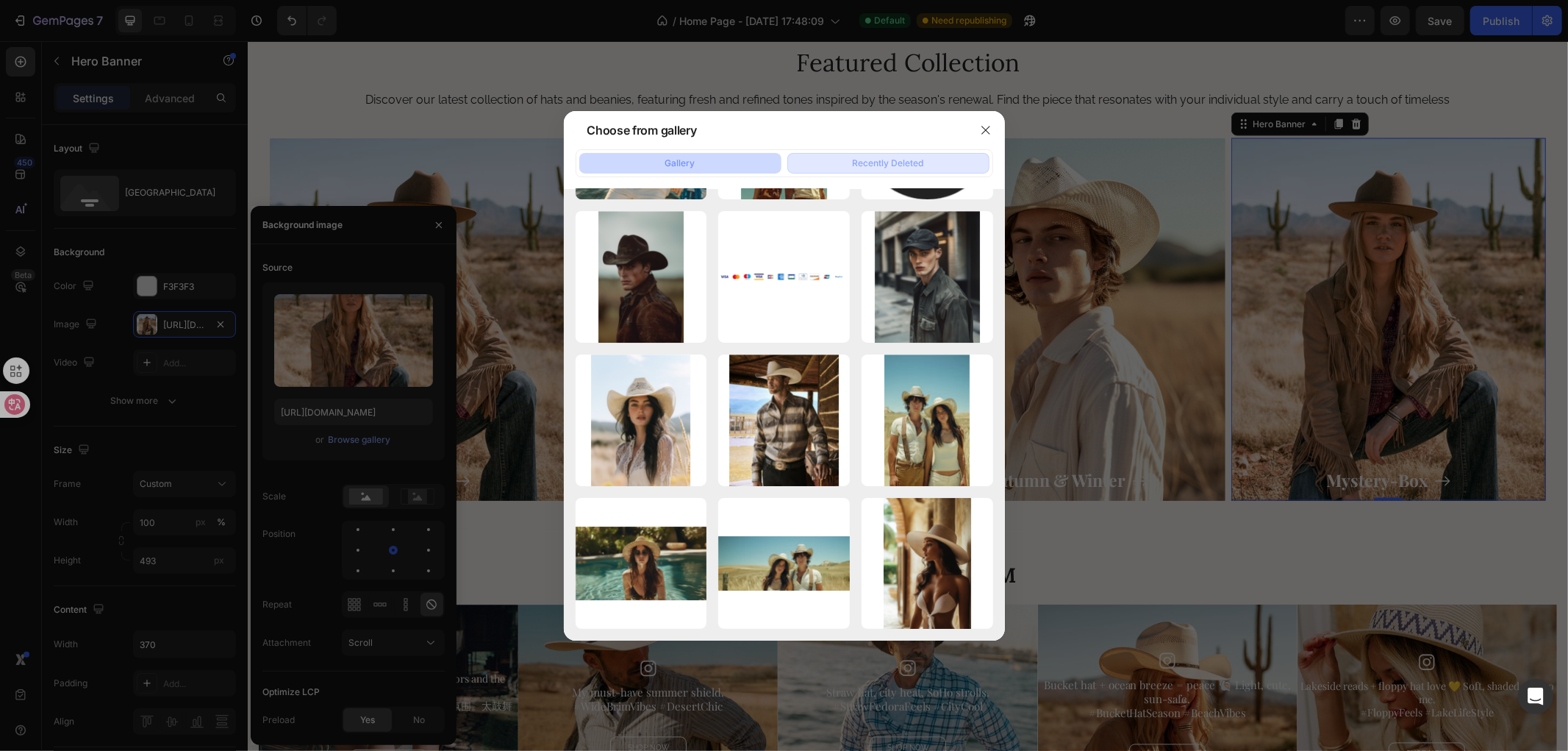
click at [888, 165] on div "Recently Deleted" at bounding box center [889, 163] width 72 height 13
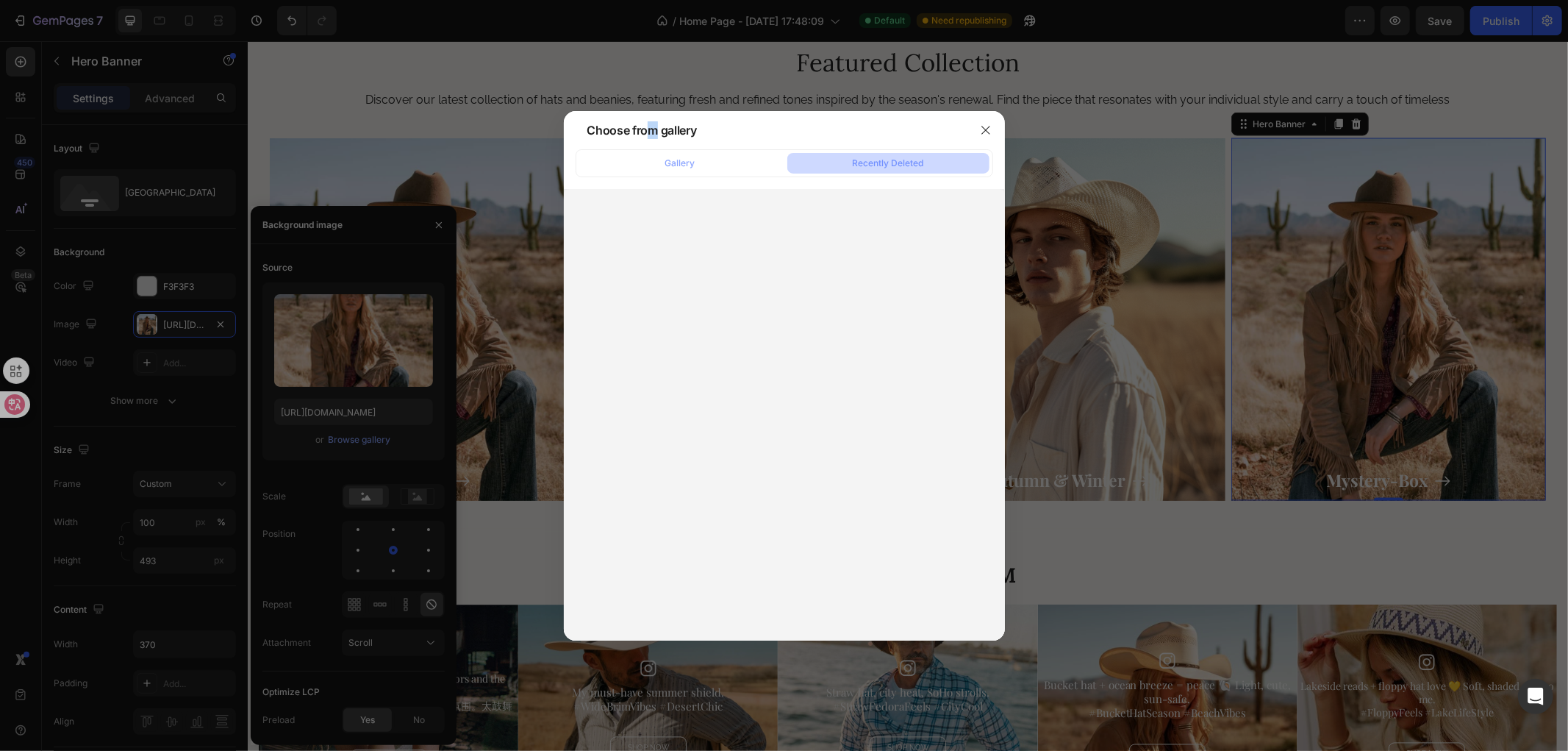
drag, startPoint x: 657, startPoint y: 133, endPoint x: 650, endPoint y: 142, distance: 11.4
click at [650, 142] on div "Choose from gallery" at bounding box center [639, 129] width 127 height 35
click at [648, 137] on div "Choose from gallery" at bounding box center [642, 130] width 109 height 18
click at [687, 126] on div "Choose from gallery" at bounding box center [642, 130] width 109 height 18
click at [661, 159] on button "Gallery" at bounding box center [680, 163] width 203 height 21
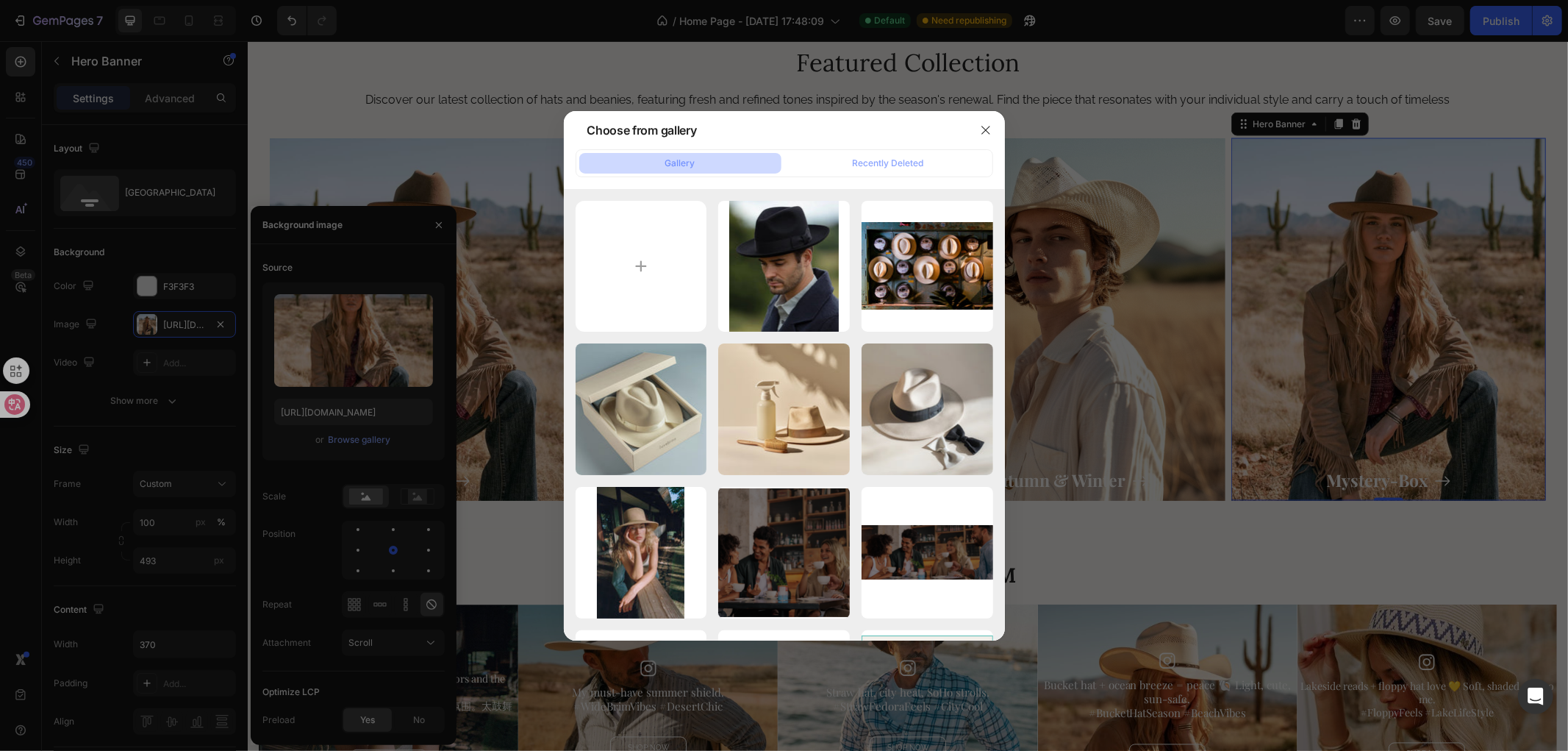
click at [704, 139] on div "Choose from gallery" at bounding box center [765, 130] width 403 height 39
click at [702, 141] on div "Choose from gallery" at bounding box center [639, 129] width 127 height 35
click at [704, 134] on div "Choose from gallery" at bounding box center [765, 130] width 403 height 39
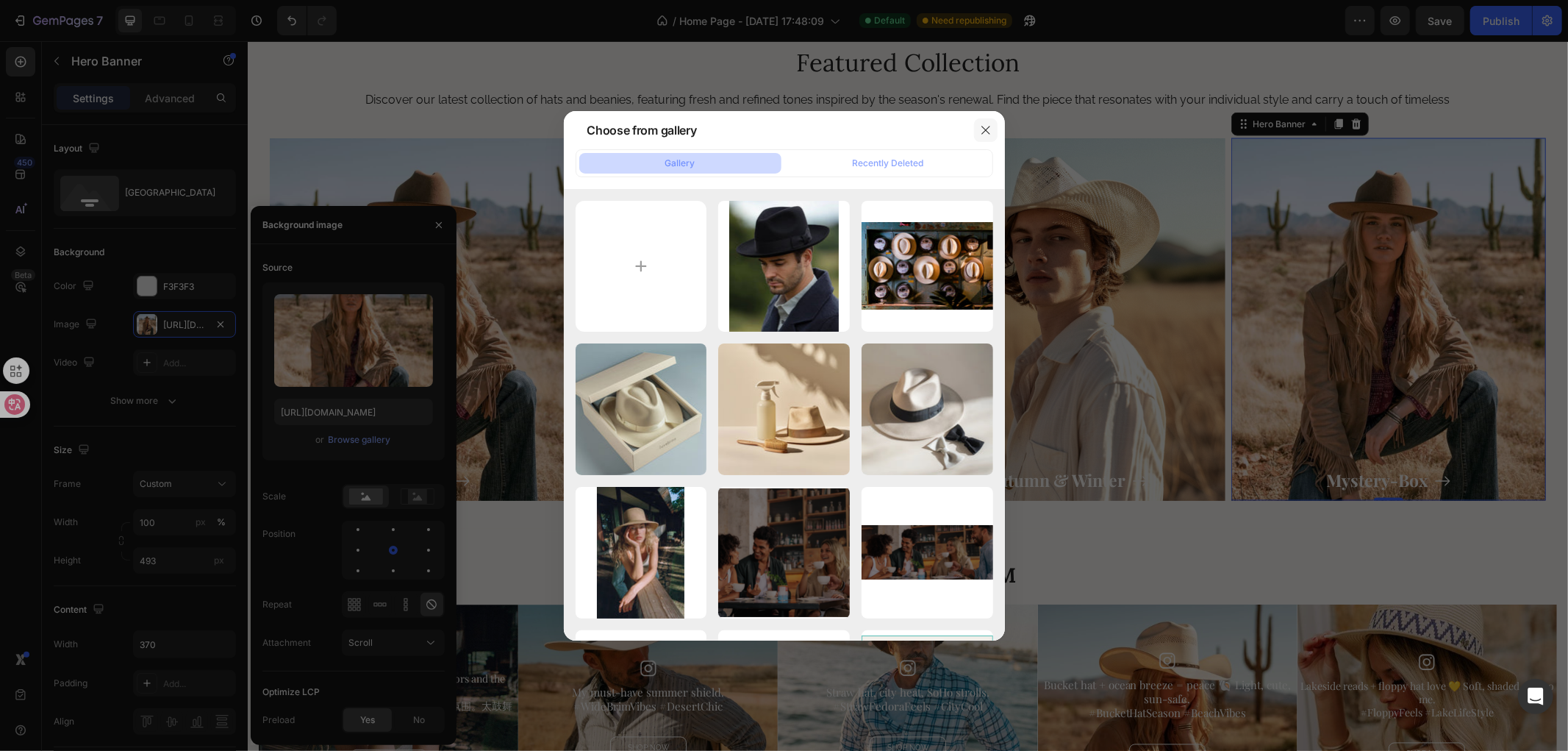
click at [988, 121] on button "button" at bounding box center [986, 130] width 24 height 24
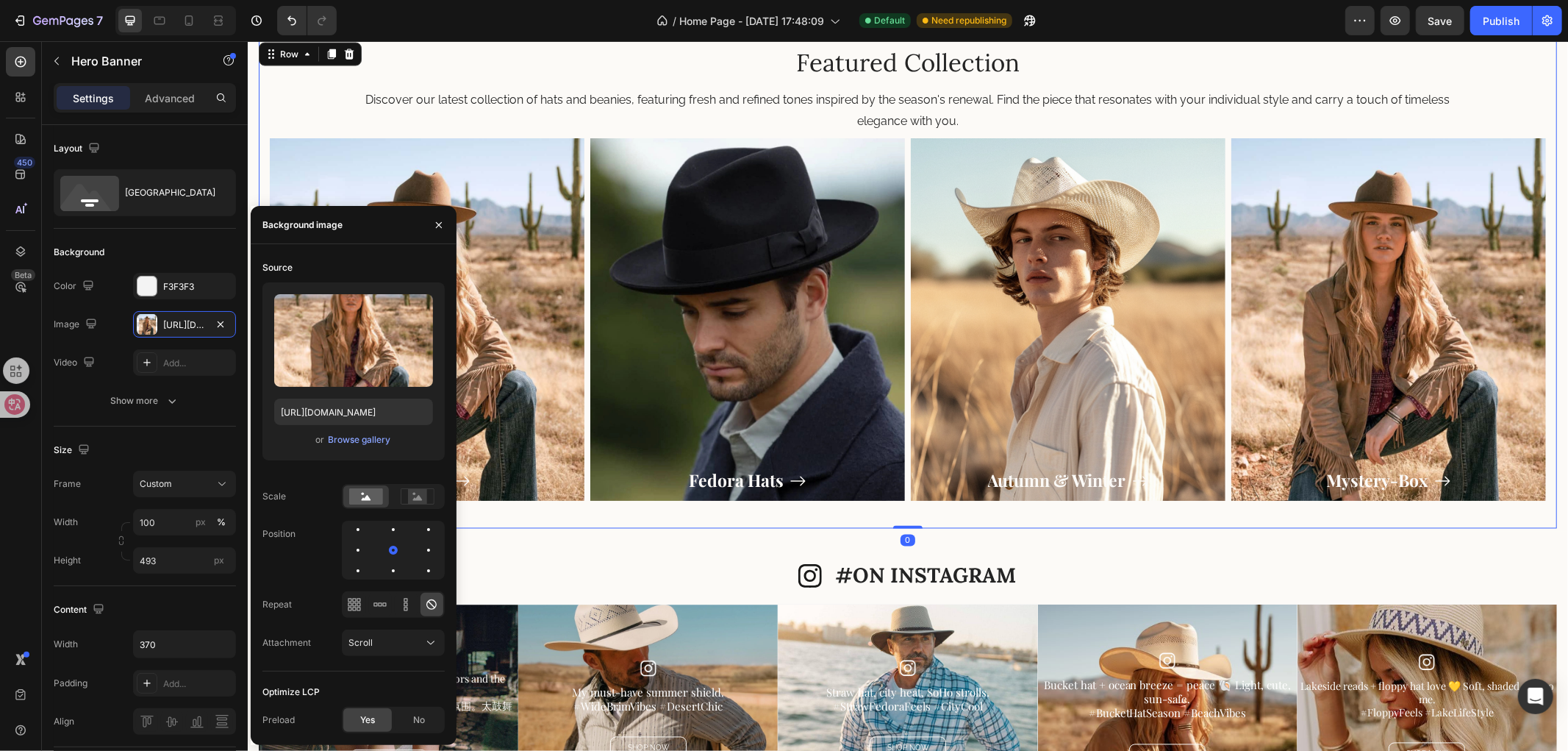
click at [854, 511] on div "Featured Collection Heading Discover our latest collection of hats and beanies,…" at bounding box center [907, 283] width 1277 height 483
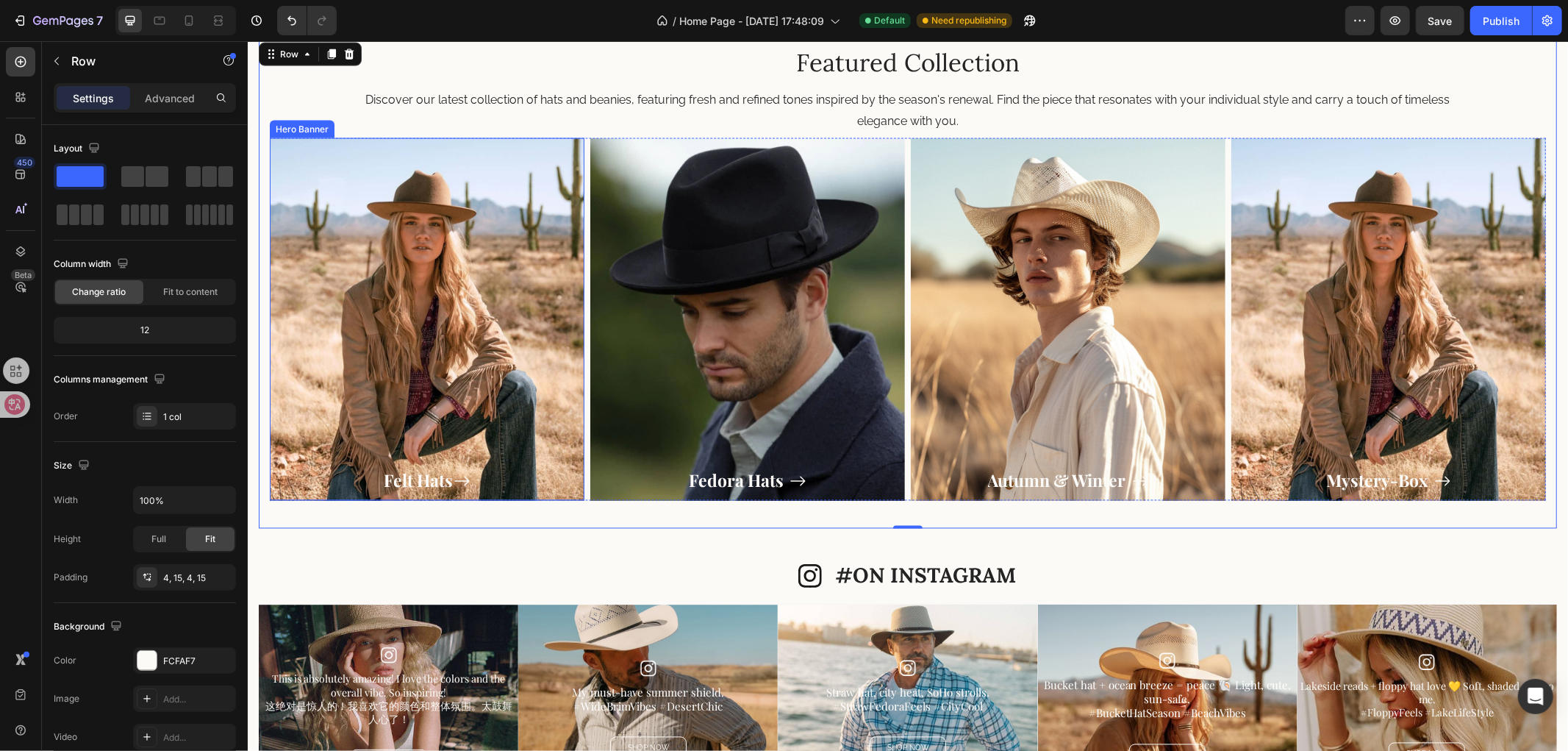
click at [398, 353] on div "Overlay" at bounding box center [427, 318] width 315 height 363
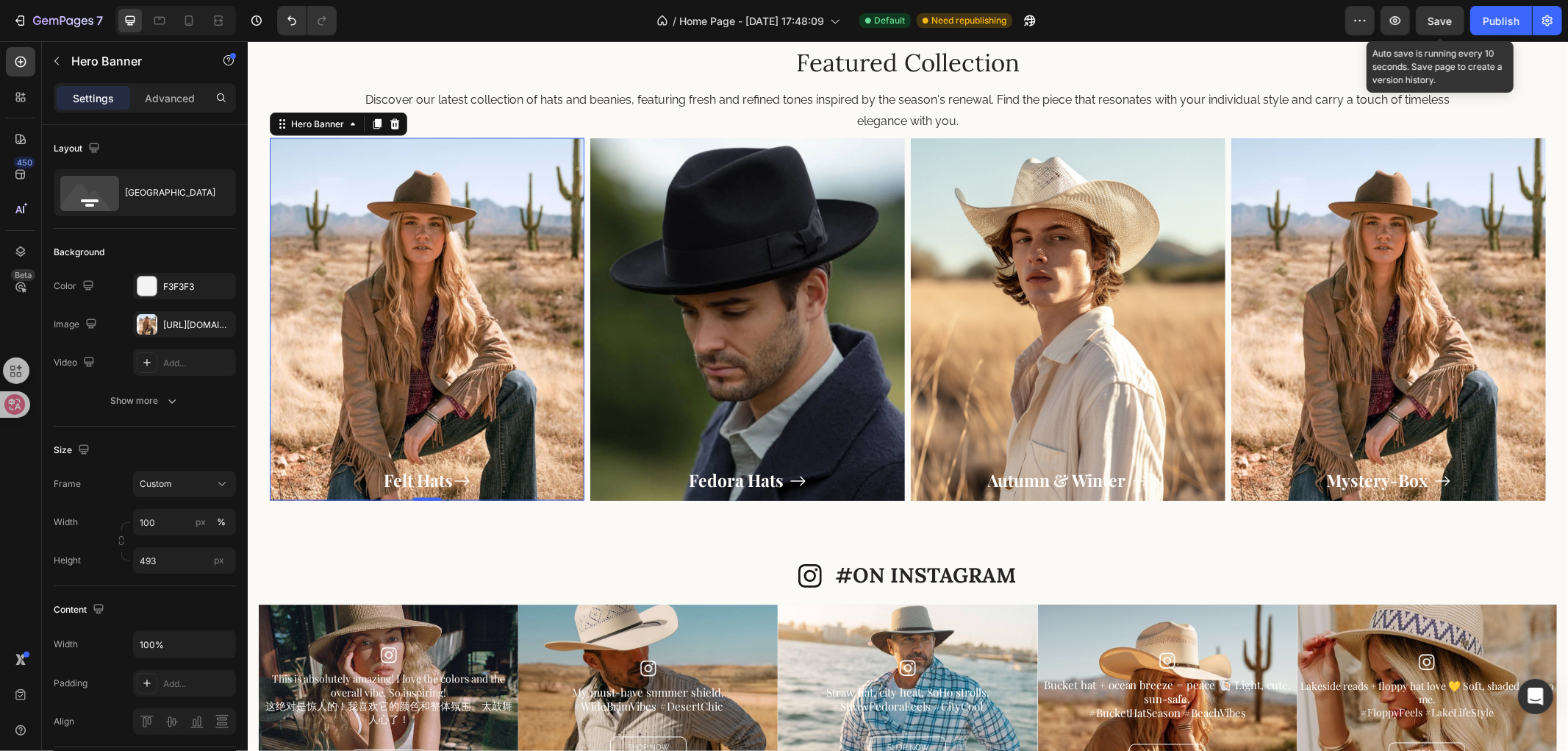
drag, startPoint x: 1438, startPoint y: 24, endPoint x: 1398, endPoint y: 37, distance: 42.1
click at [1439, 24] on span "Save" at bounding box center [1441, 21] width 24 height 12
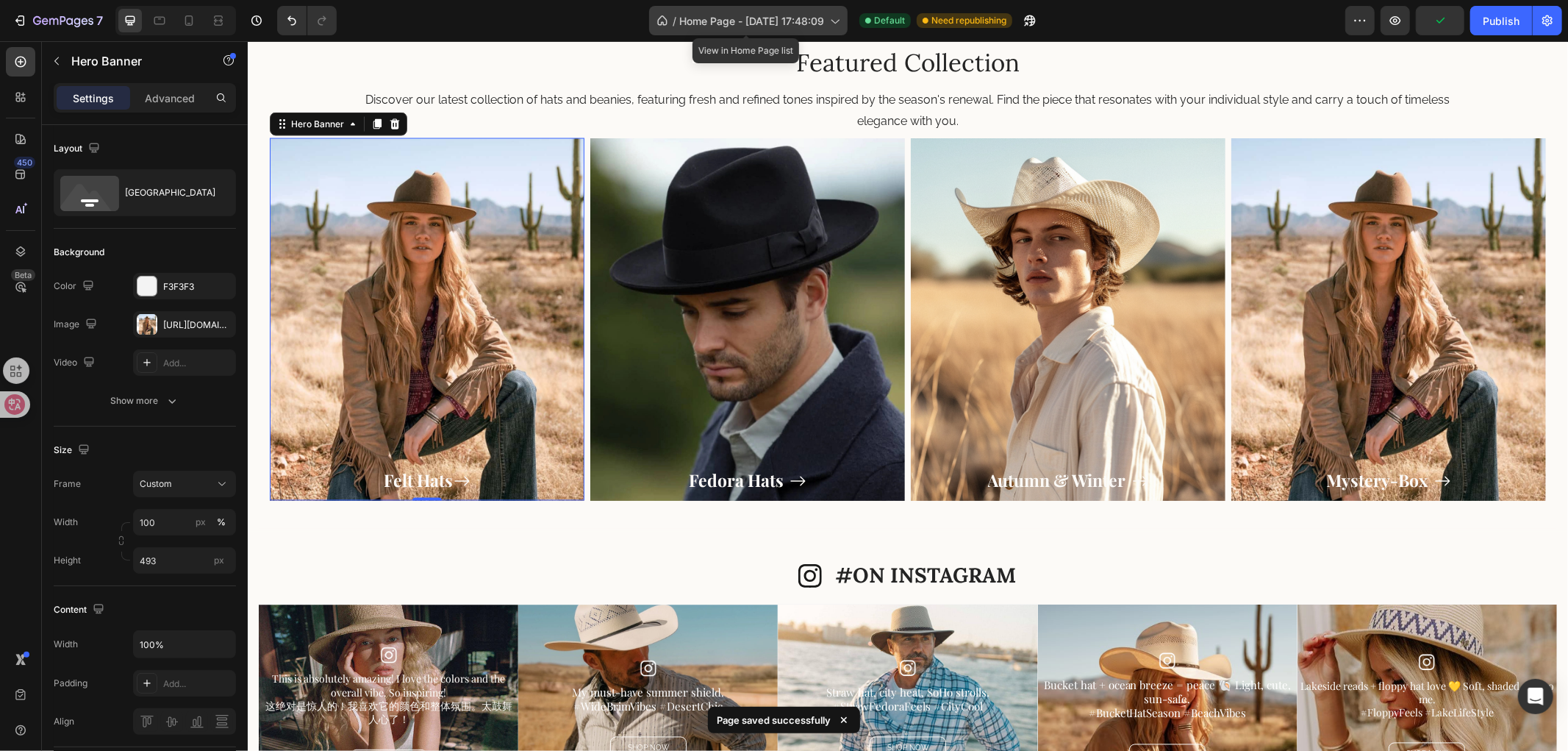
click at [751, 18] on span "Home Page - [DATE] 17:48:09" at bounding box center [752, 21] width 145 height 15
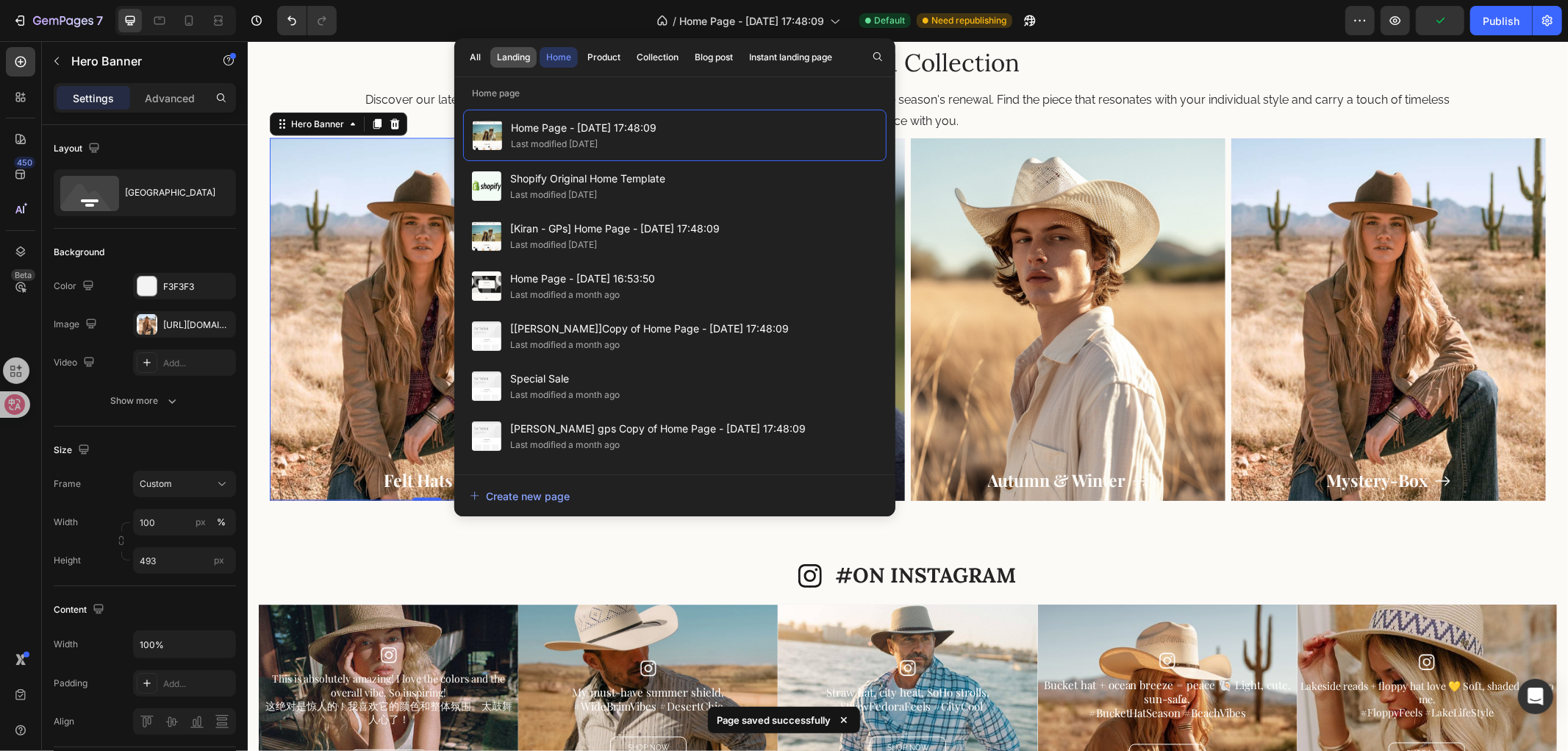
click at [500, 56] on div "Landing" at bounding box center [513, 57] width 33 height 13
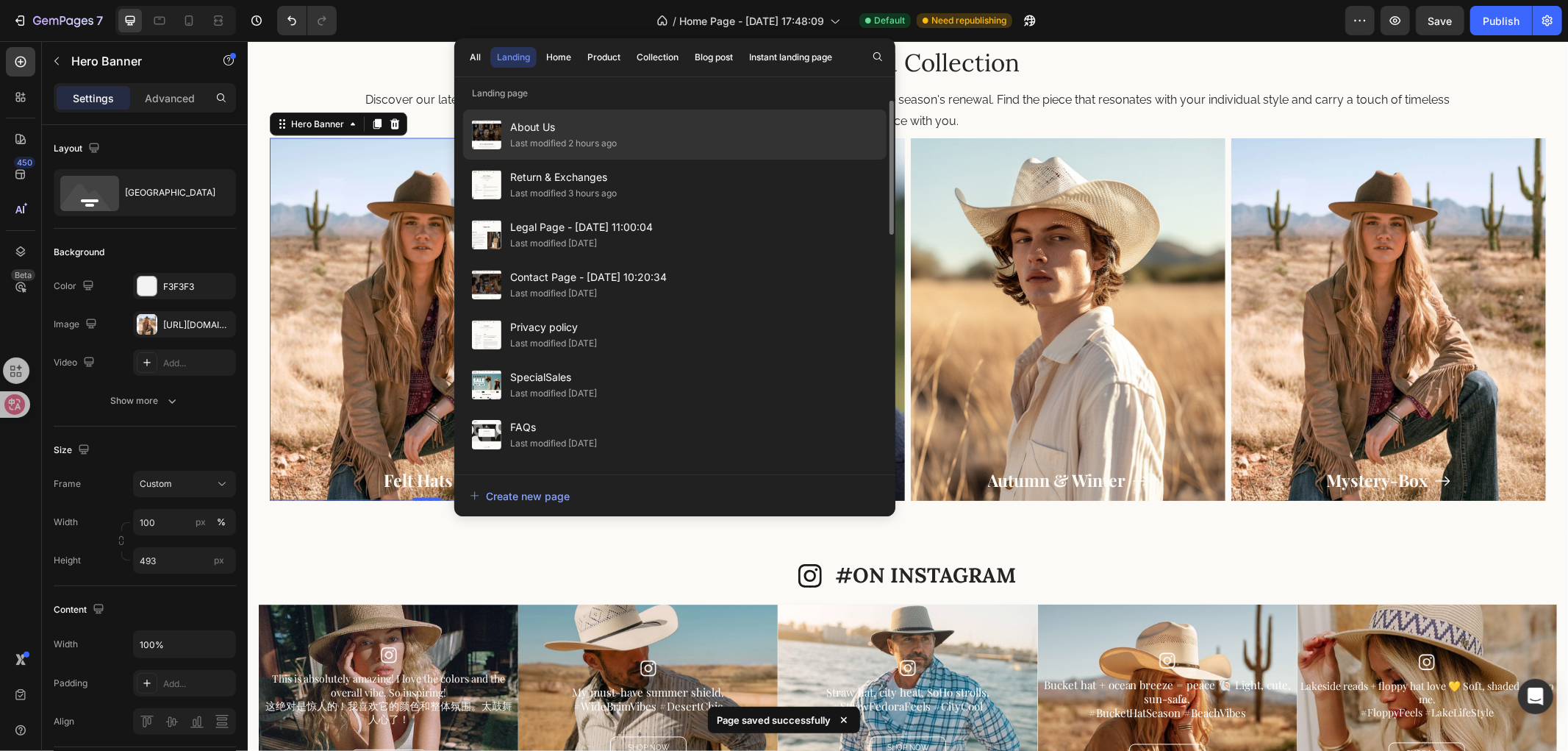
click at [654, 139] on div "About Us Last modified 2 hours ago" at bounding box center [675, 134] width 423 height 50
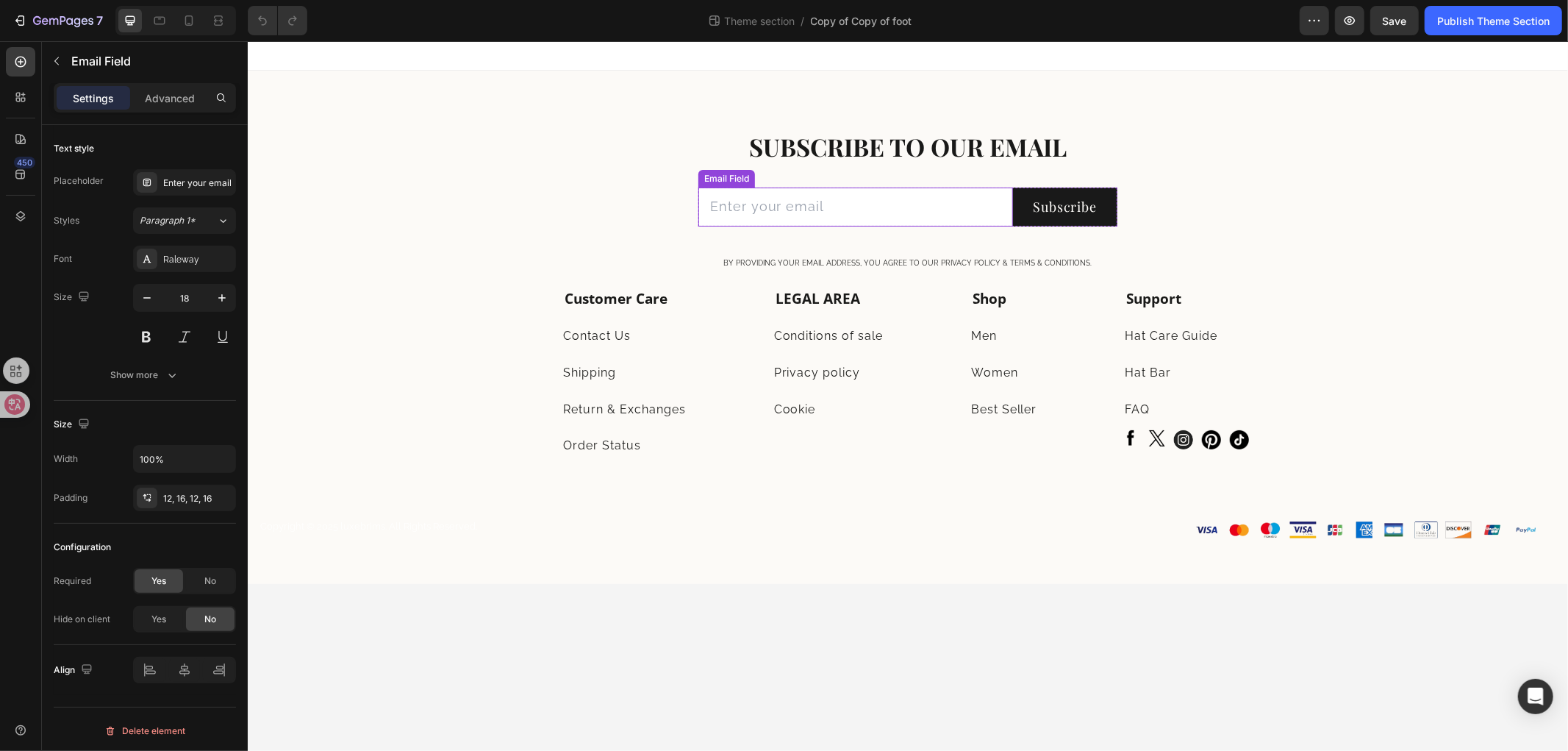
click at [845, 205] on input "email" at bounding box center [855, 205] width 315 height 39
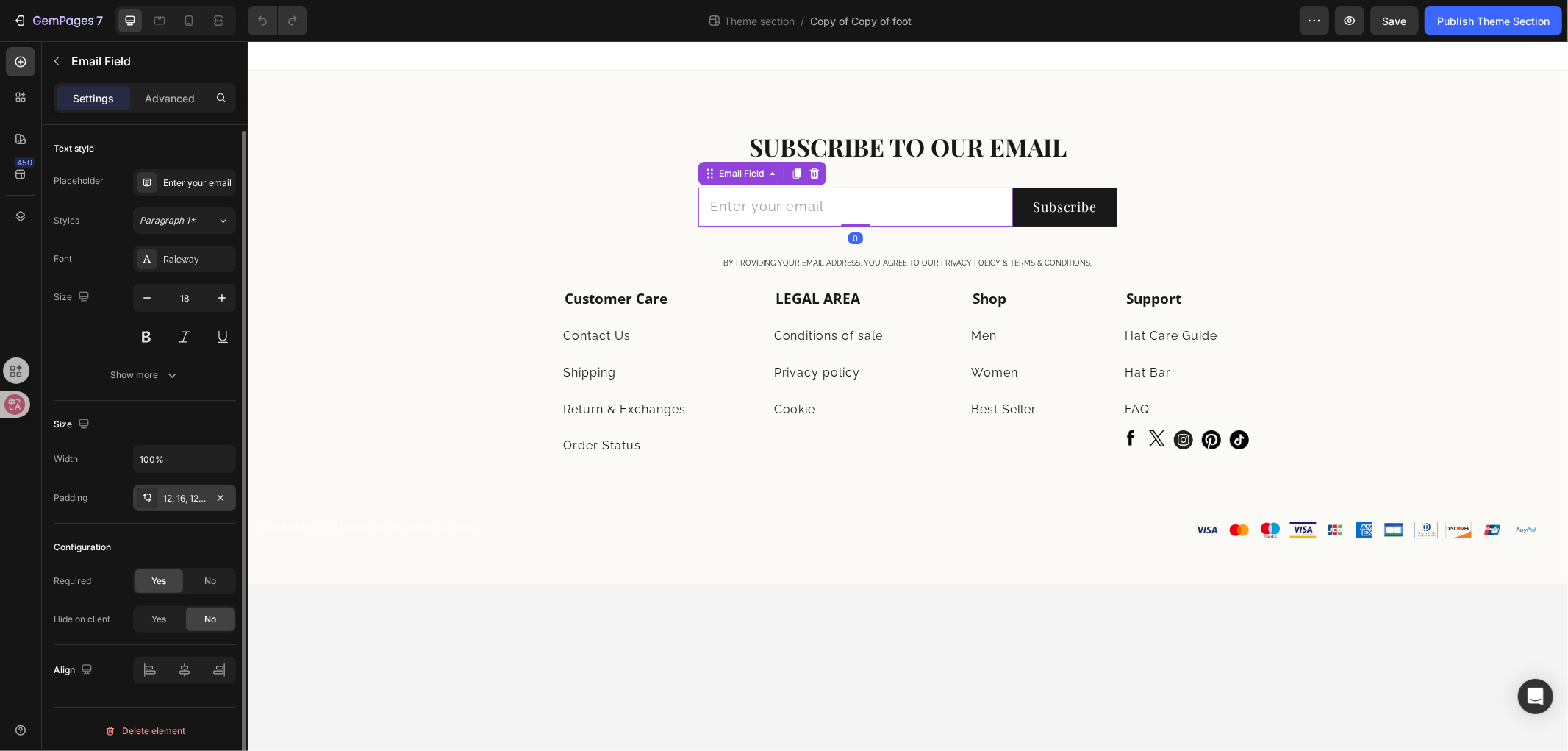
scroll to position [3, 0]
click at [157, 376] on div "Show more" at bounding box center [145, 372] width 69 height 15
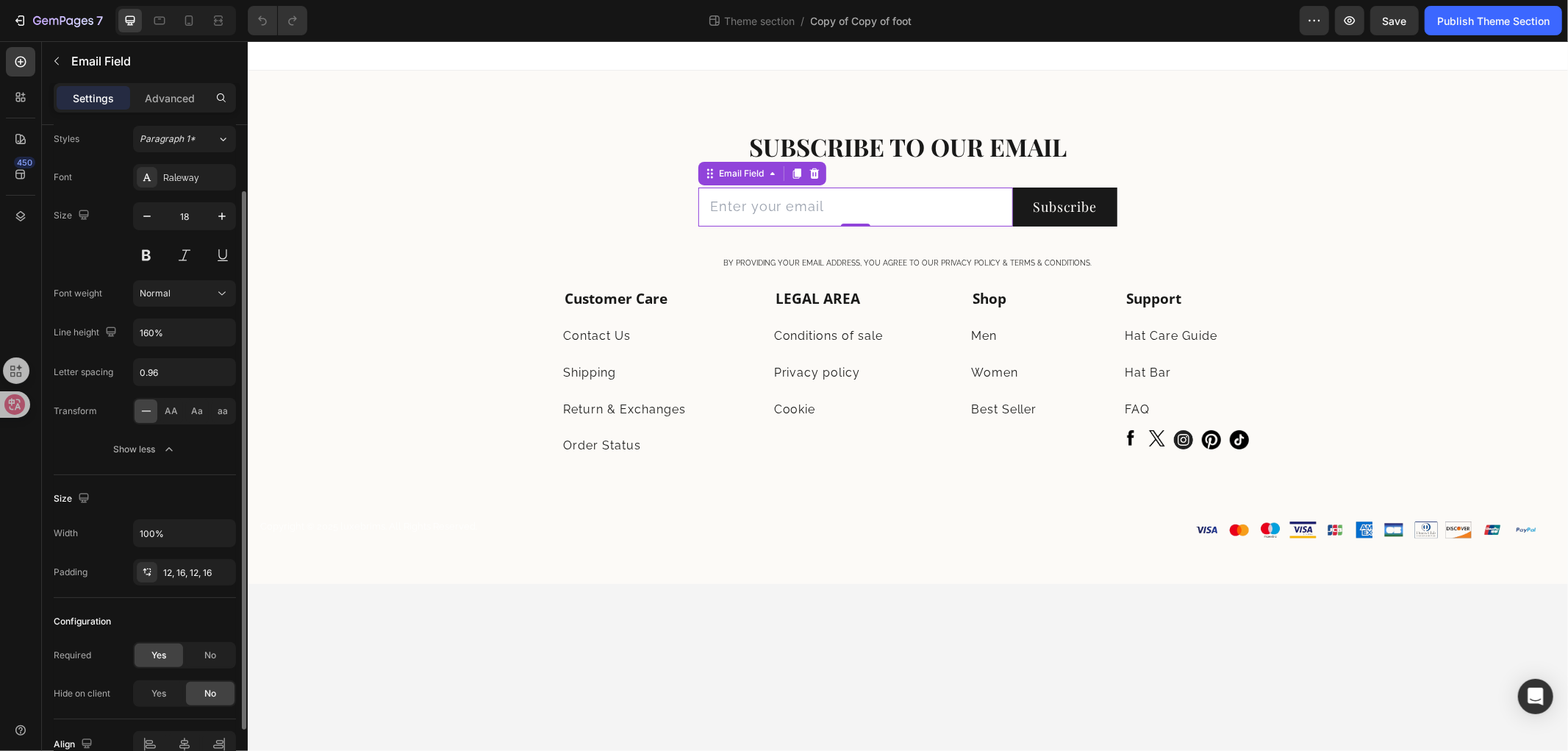
scroll to position [159, 0]
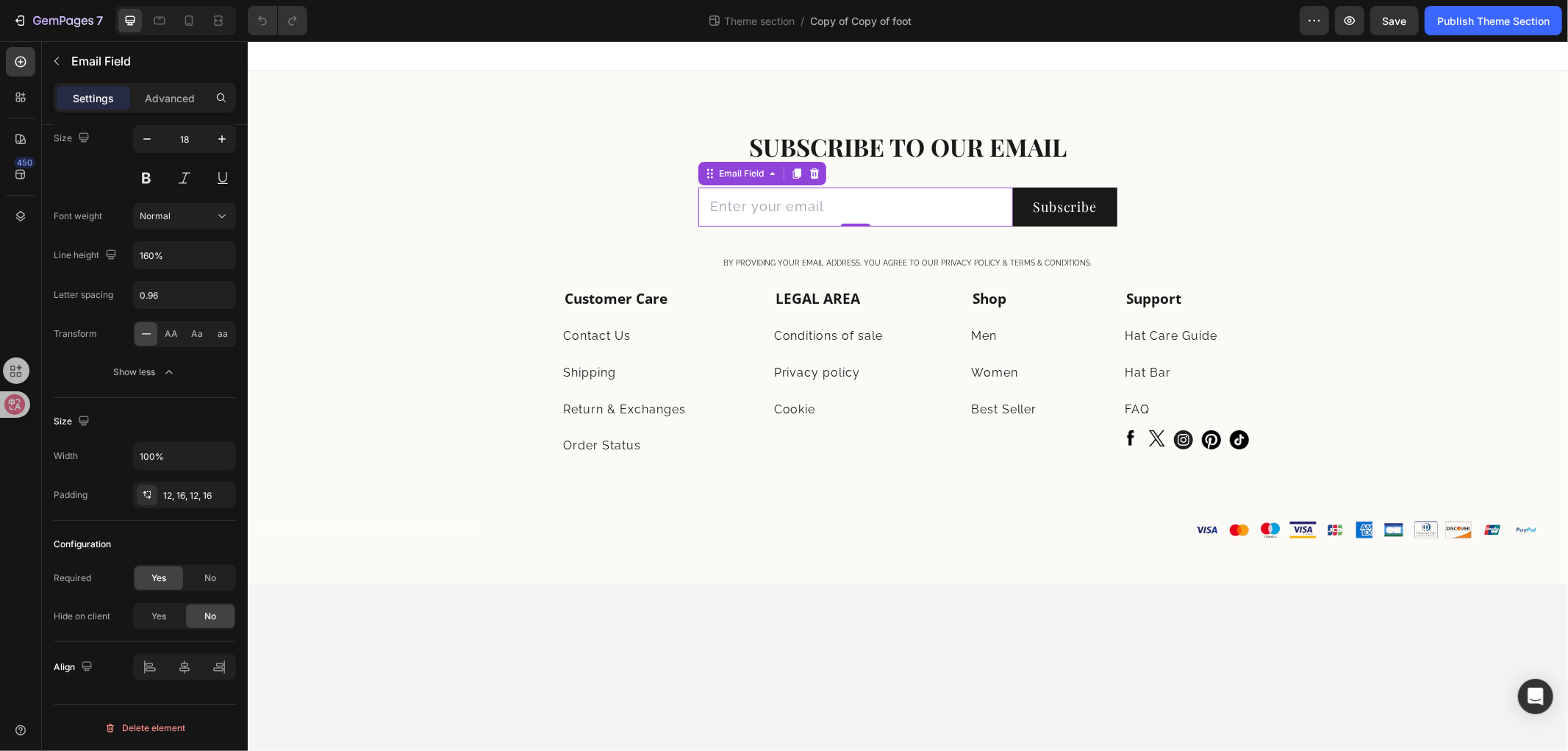
click at [792, 203] on input "email" at bounding box center [855, 205] width 315 height 39
click at [699, 209] on input "email" at bounding box center [855, 205] width 315 height 39
click at [865, 222] on div at bounding box center [855, 223] width 29 height 5
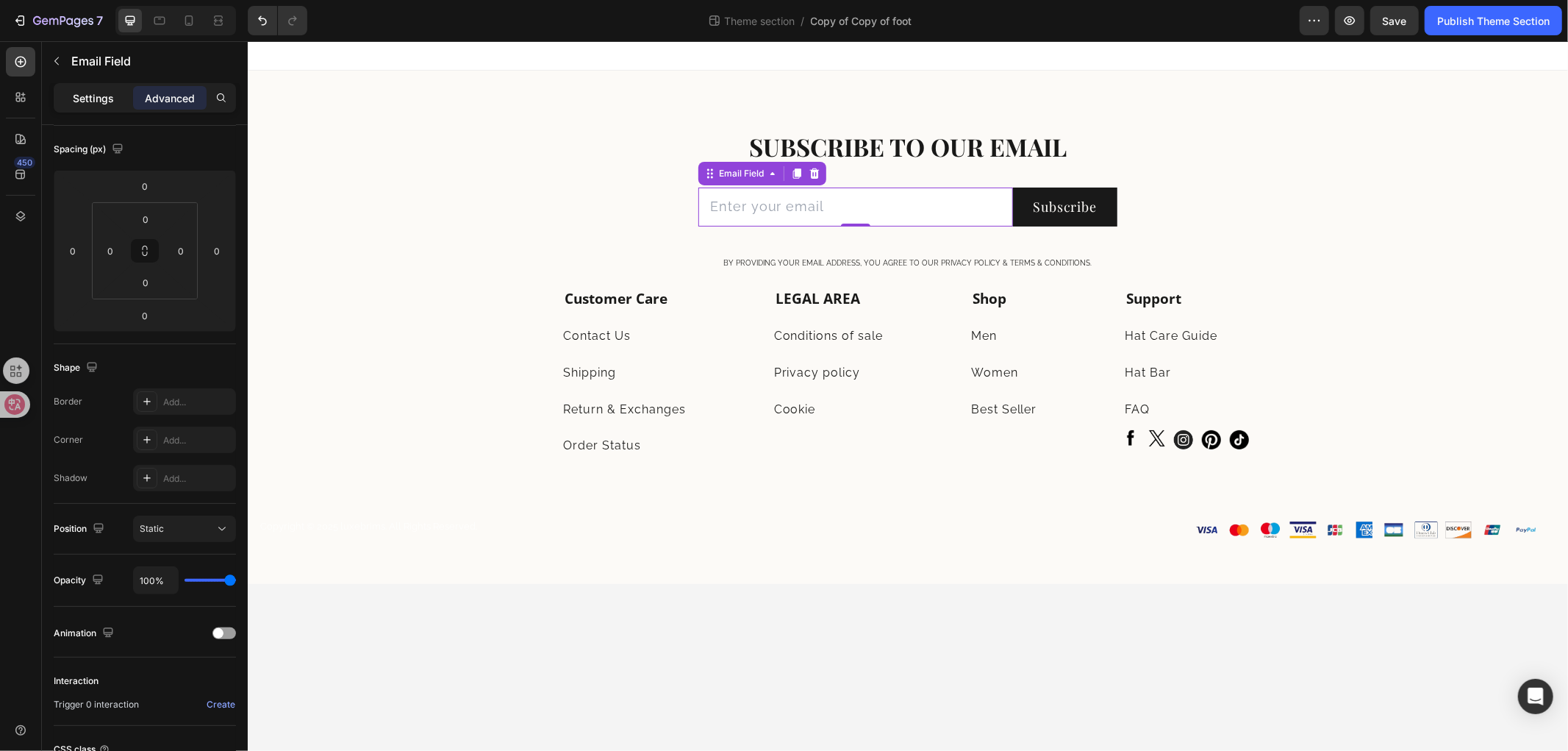
click at [90, 105] on p "Settings" at bounding box center [93, 98] width 41 height 15
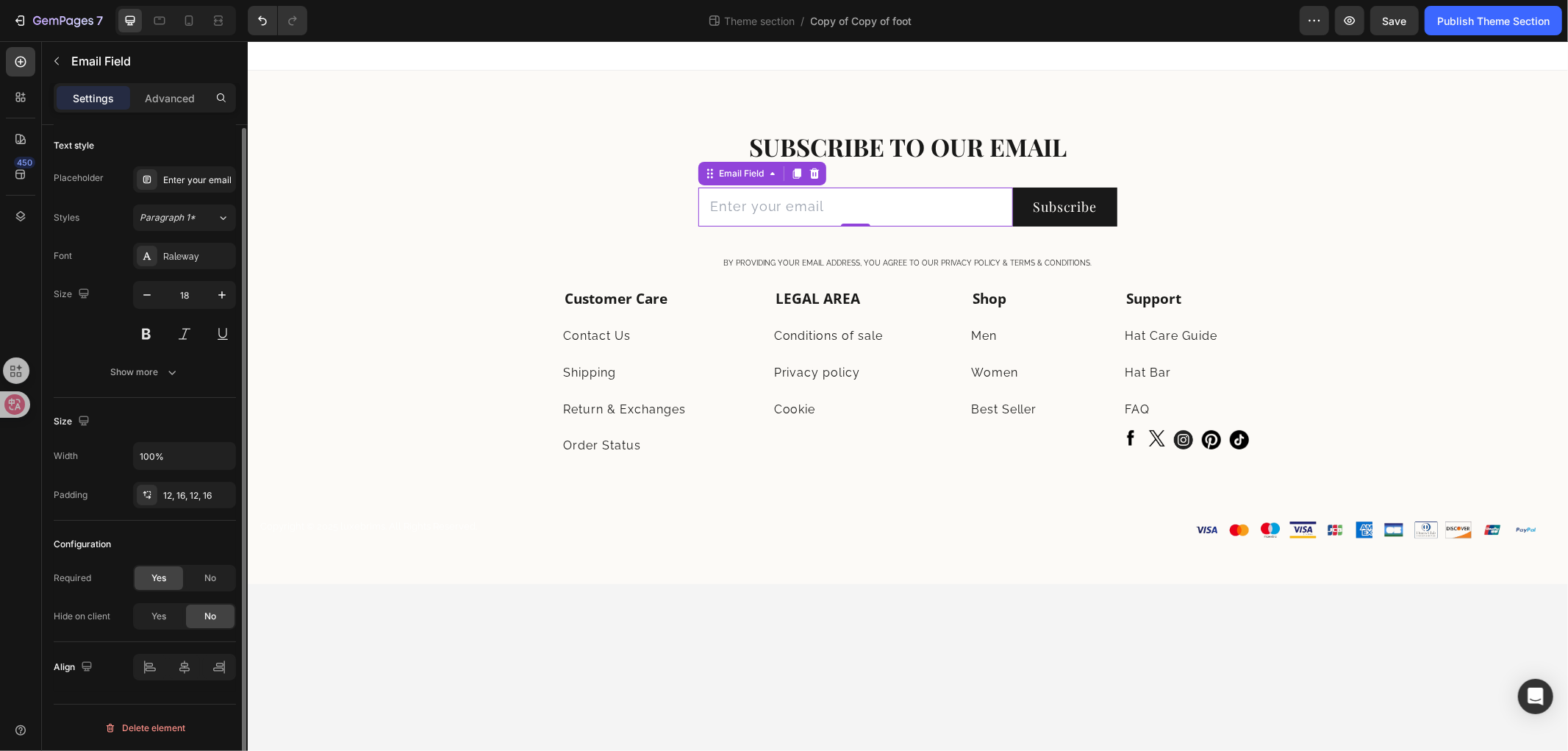
scroll to position [3, 0]
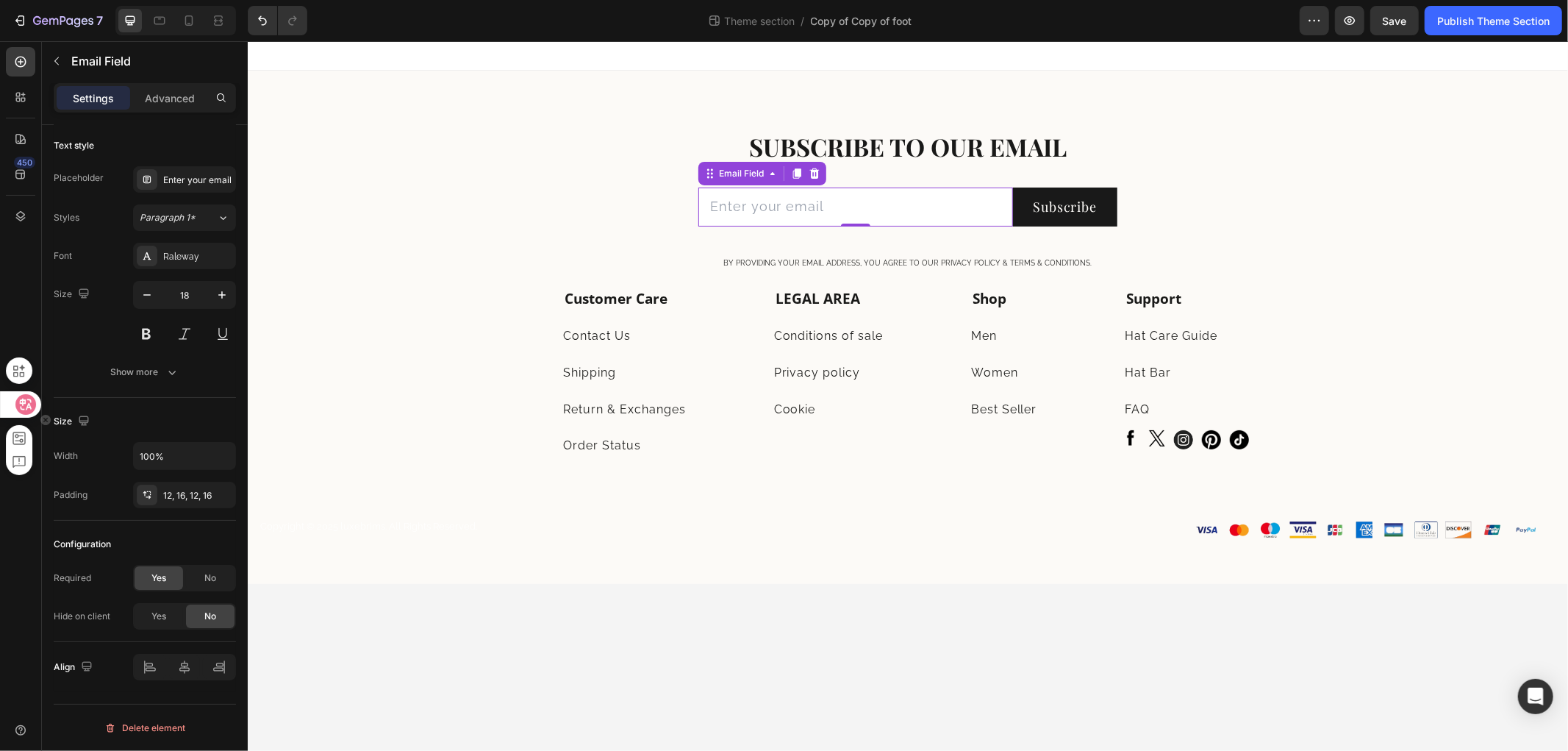
click at [15, 404] on icon at bounding box center [25, 404] width 21 height 21
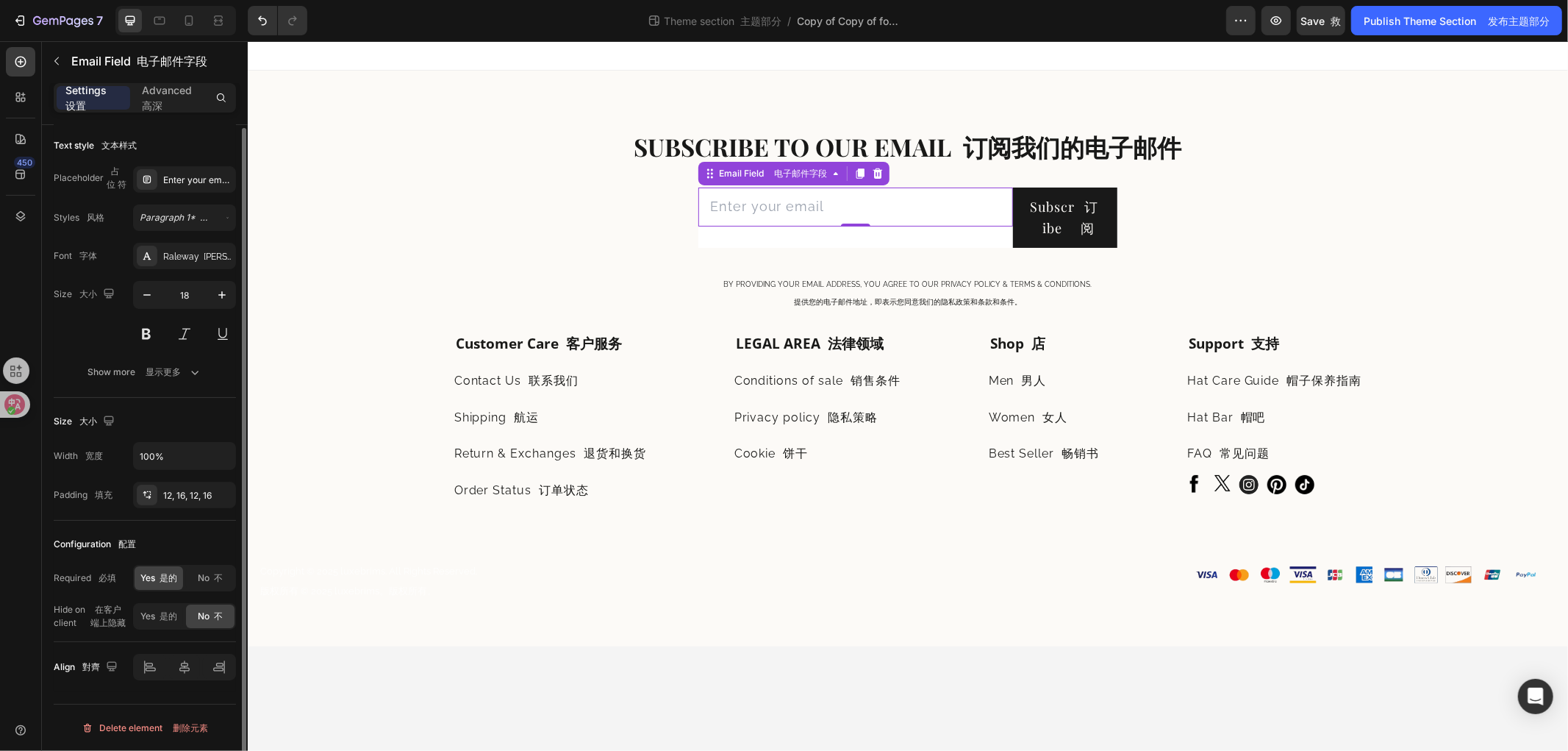
scroll to position [0, 0]
click at [142, 378] on font "button" at bounding box center [144, 375] width 5 height 11
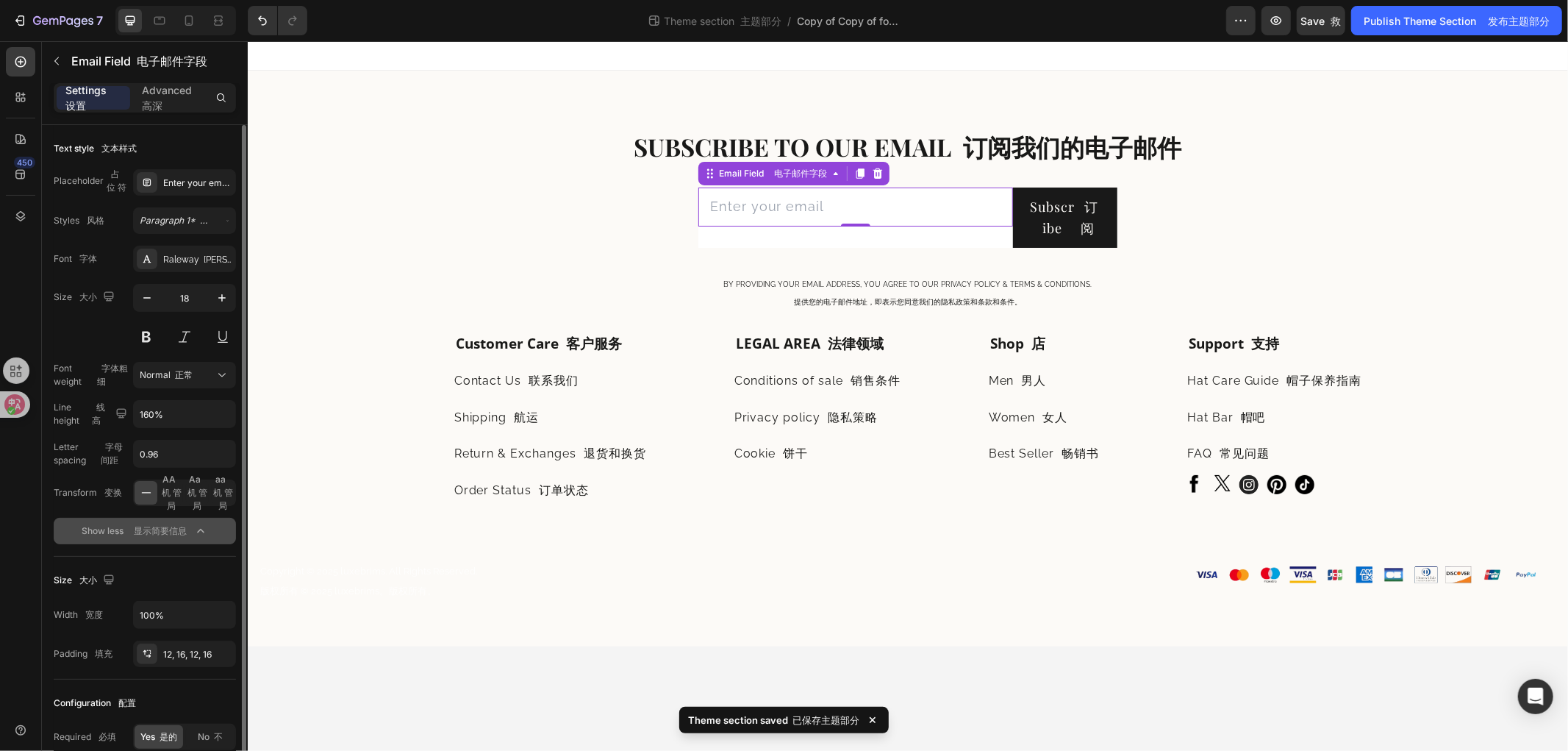
scroll to position [159, 0]
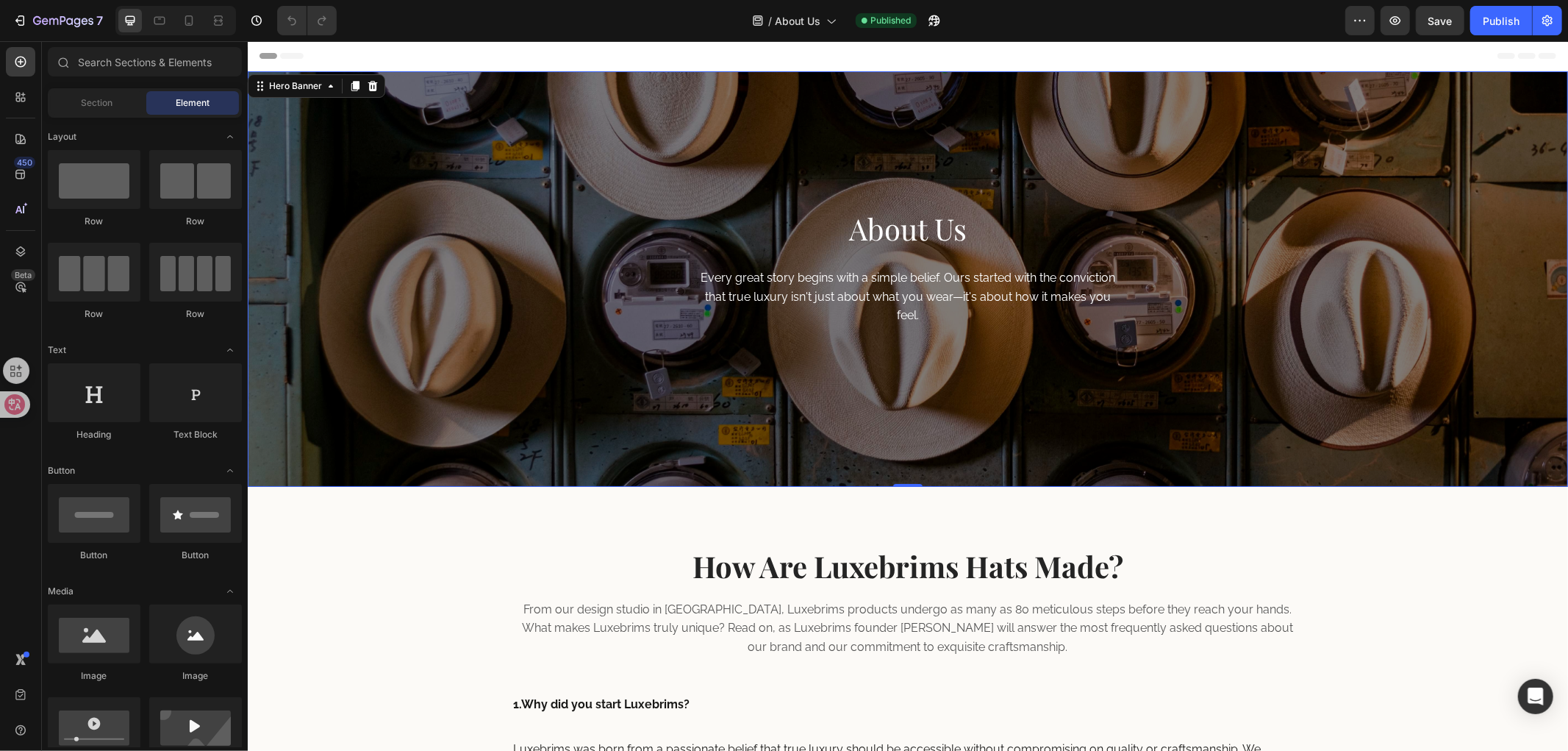
click at [567, 248] on div "About Us Heading Every great story begins with a simple belief. Ours started wi…" at bounding box center [906, 278] width 1320 height 416
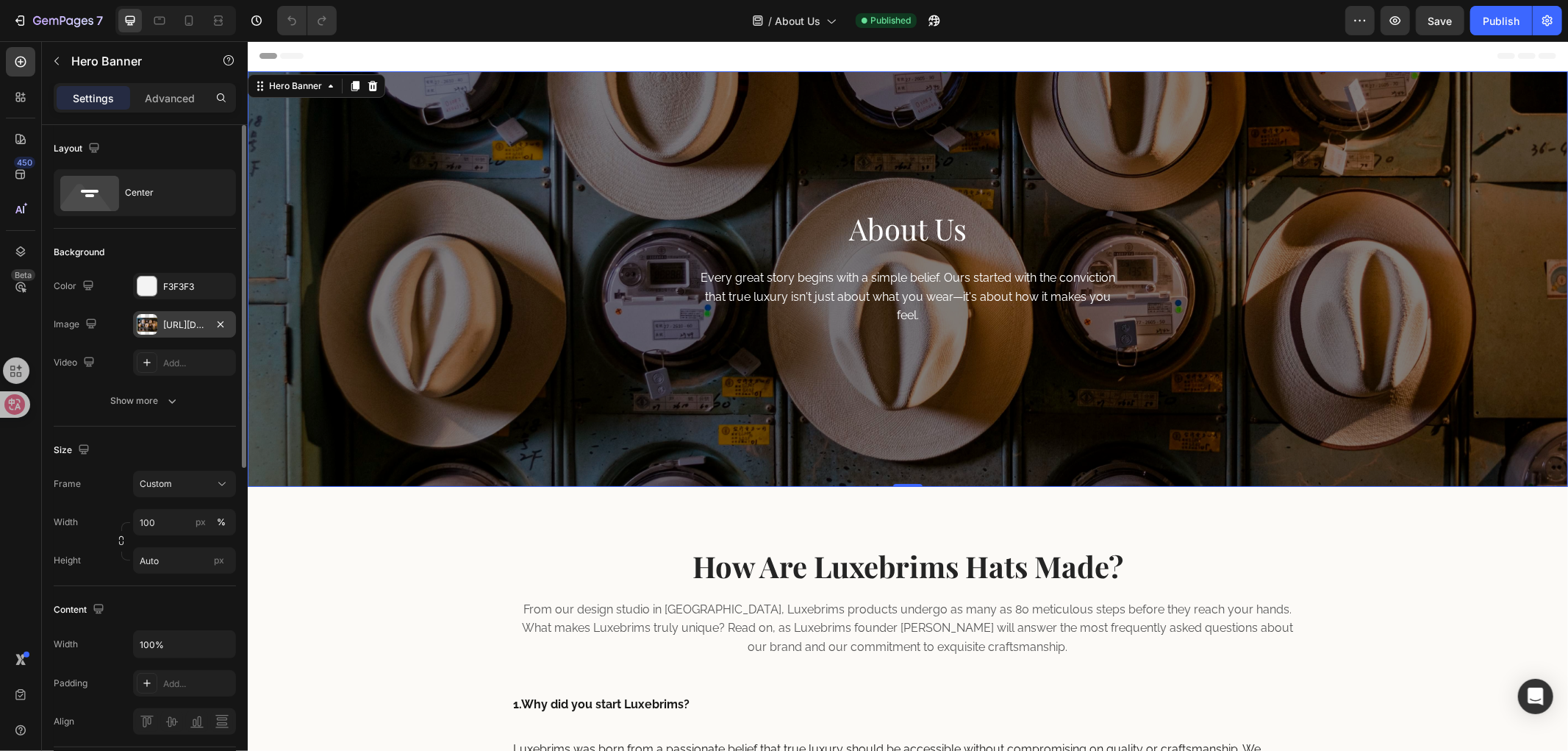
click at [163, 324] on div "[URL][DOMAIN_NAME]" at bounding box center [184, 325] width 42 height 13
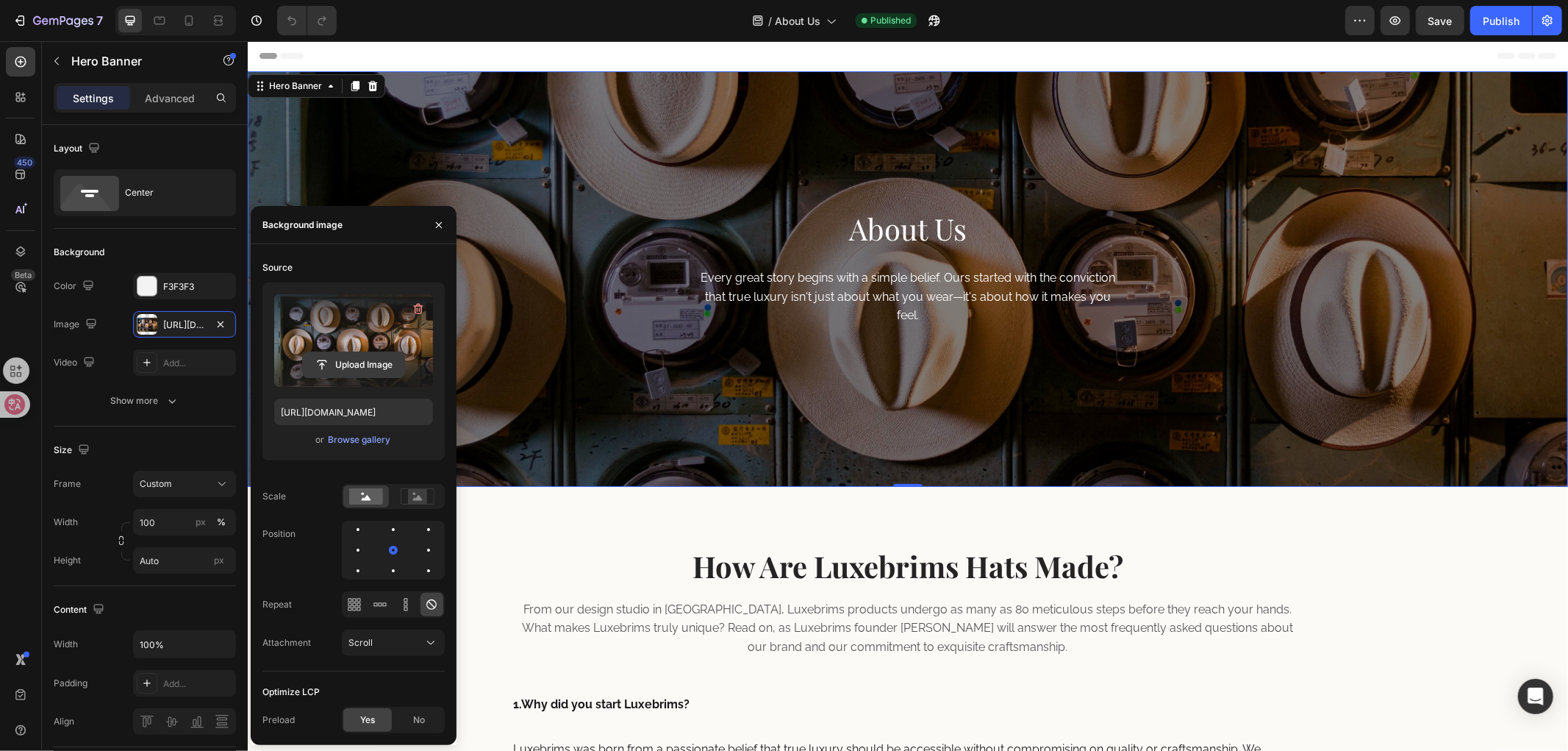
click at [356, 362] on input "file" at bounding box center [353, 365] width 102 height 25
type input "[URL][DOMAIN_NAME]"
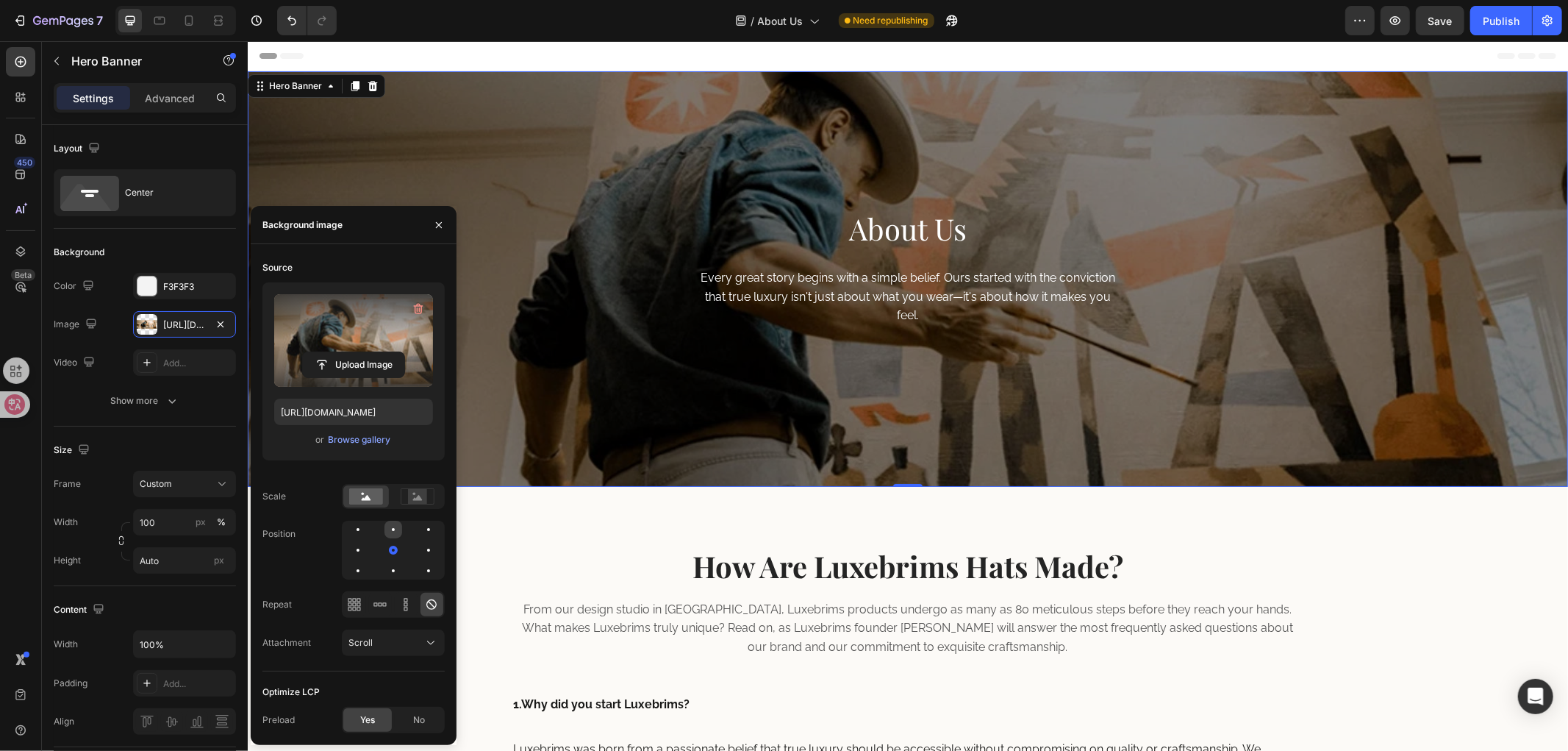
click at [390, 528] on div at bounding box center [393, 529] width 18 height 18
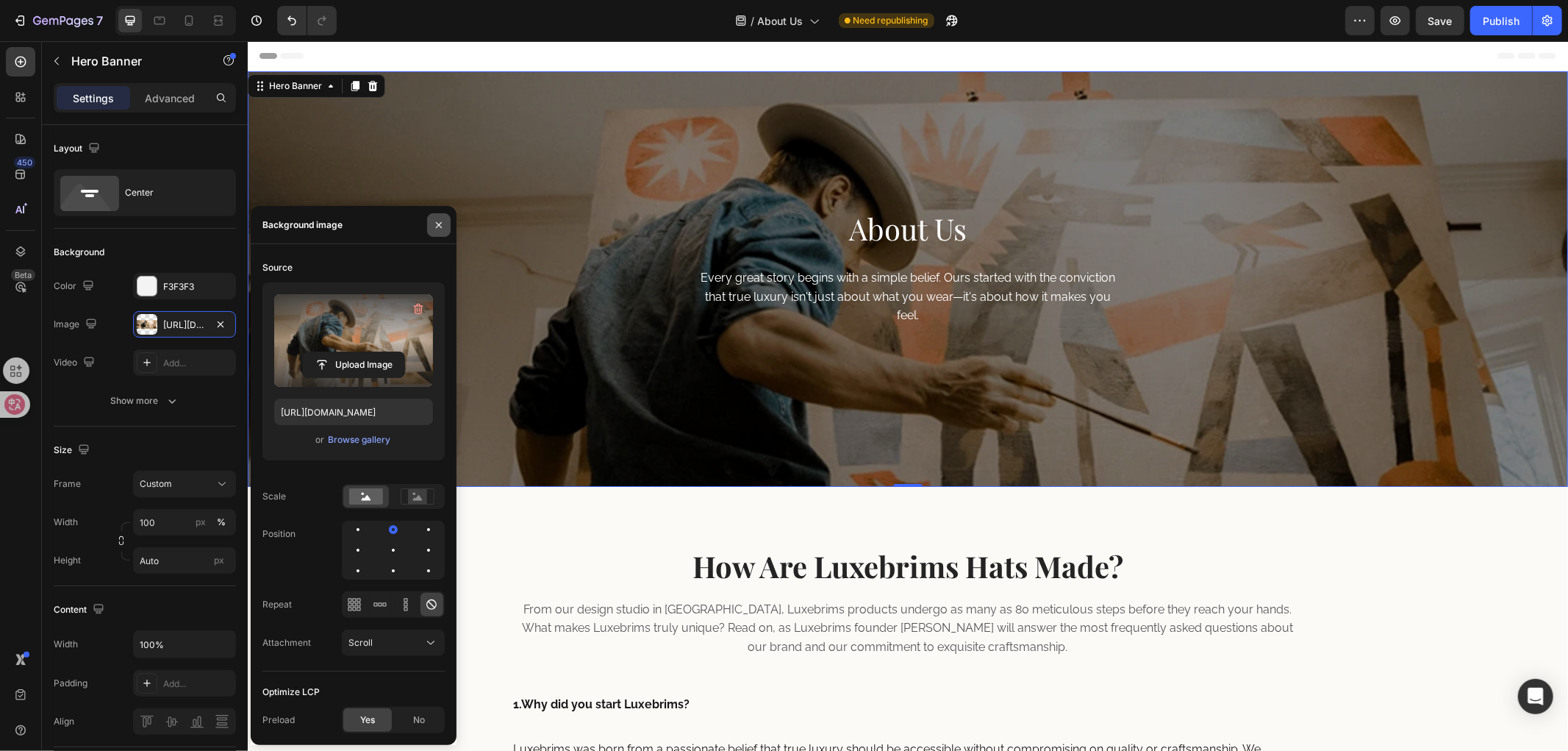
click at [437, 217] on button "button" at bounding box center [438, 224] width 24 height 24
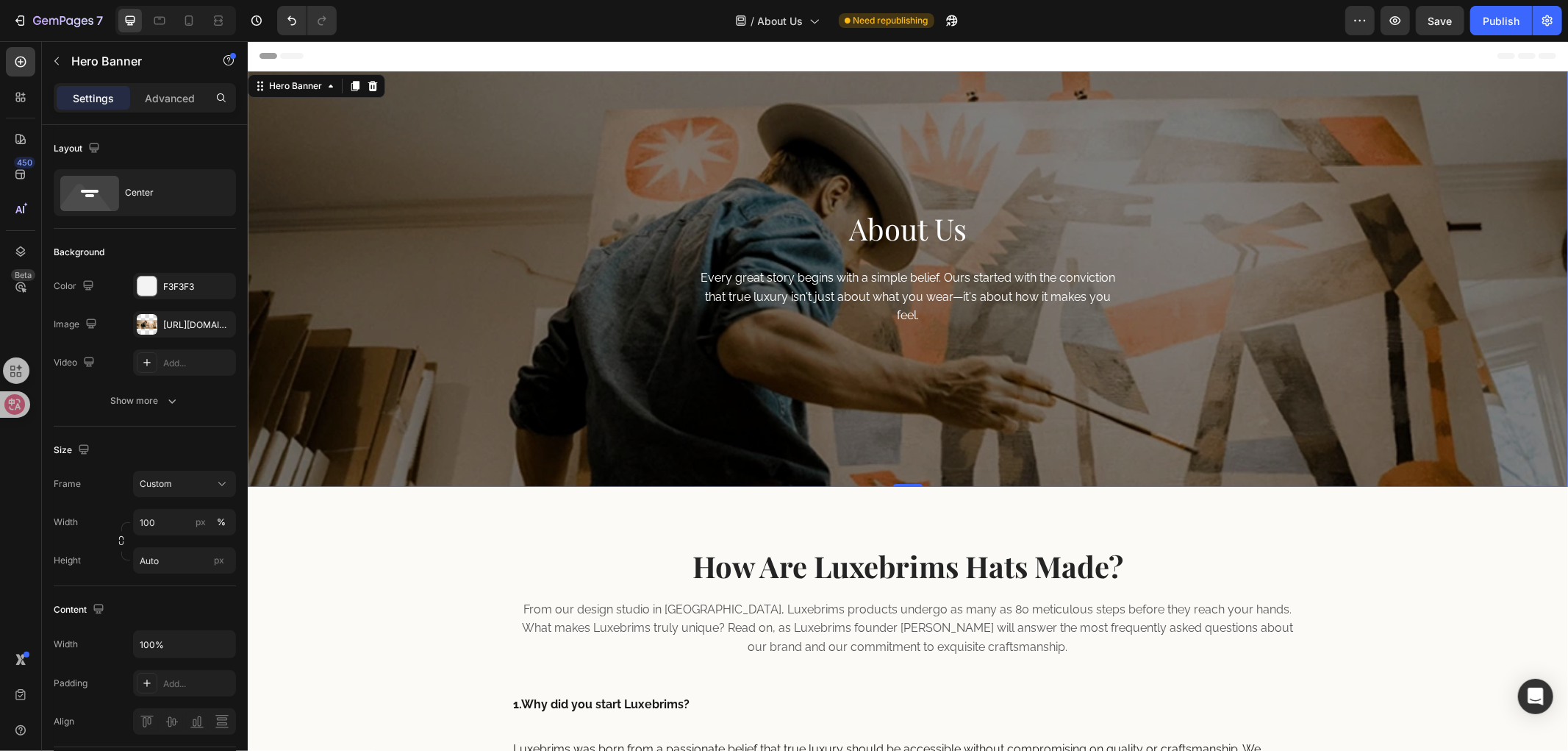
click at [1241, 284] on div "About Us Heading Every great story begins with a simple belief. Ours started wi…" at bounding box center [906, 278] width 1320 height 416
click at [142, 177] on div "Center" at bounding box center [170, 192] width 90 height 34
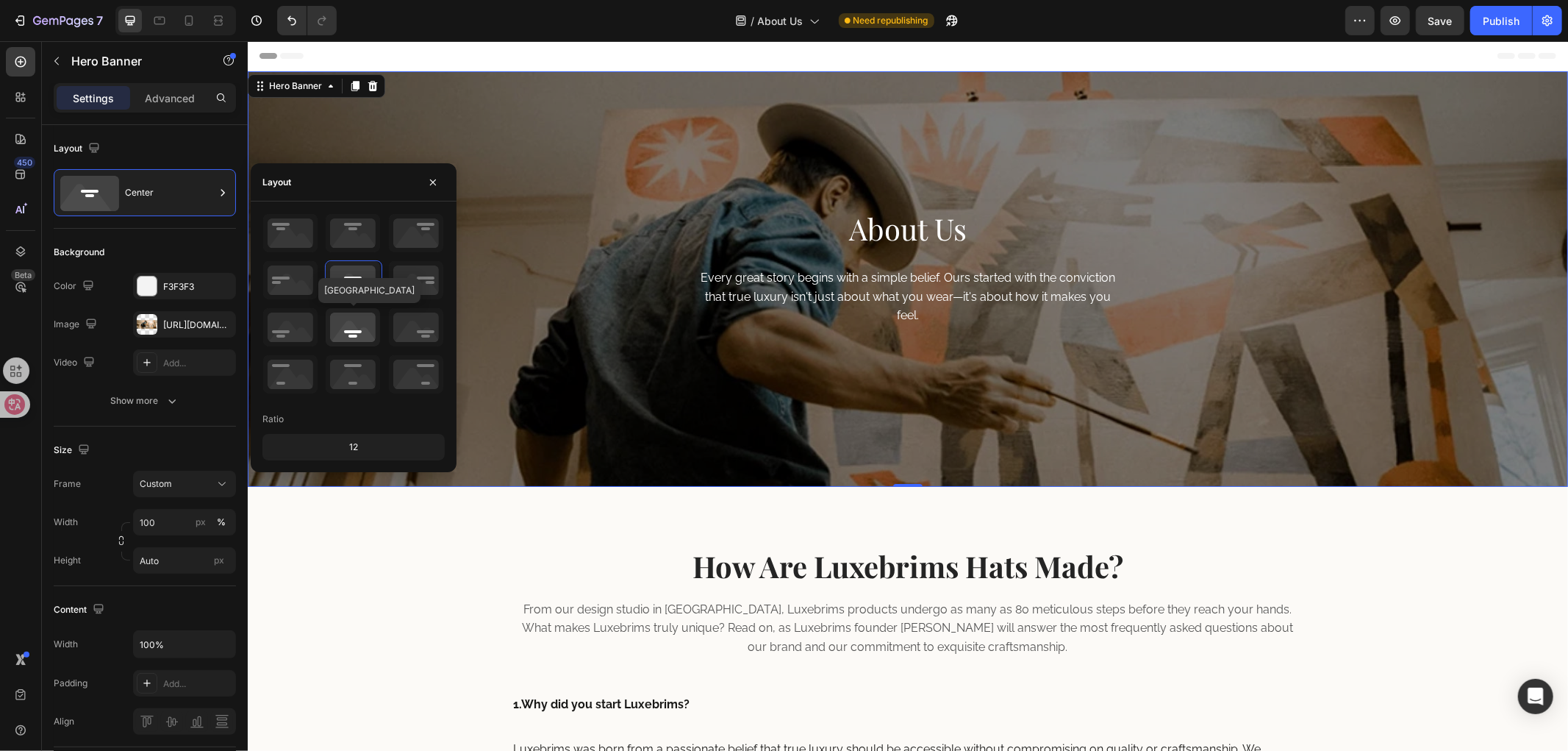
click at [351, 333] on icon at bounding box center [353, 327] width 55 height 39
click at [350, 377] on icon at bounding box center [353, 374] width 55 height 39
click at [350, 331] on icon at bounding box center [353, 327] width 55 height 39
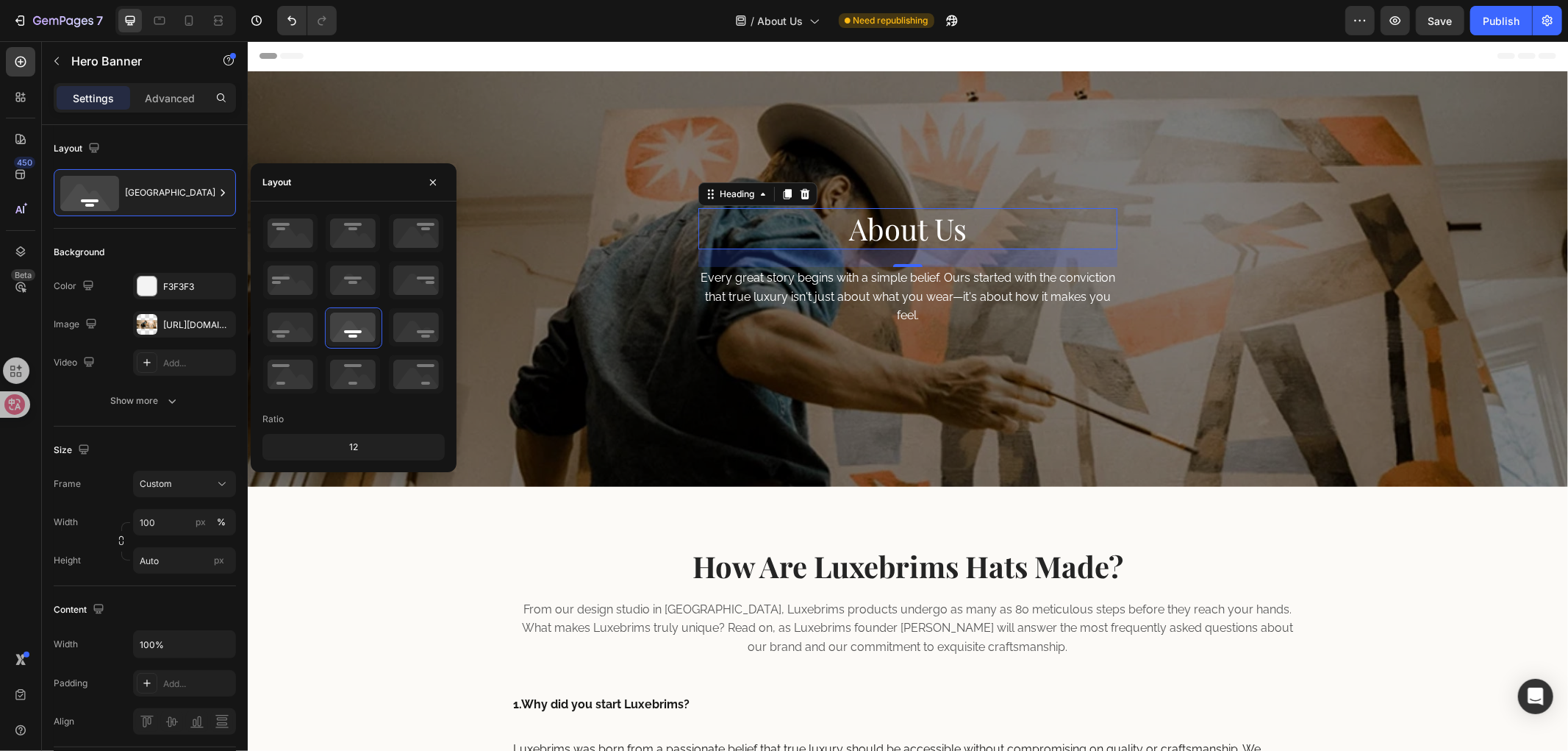
click at [980, 240] on h2 "About Us" at bounding box center [906, 228] width 419 height 41
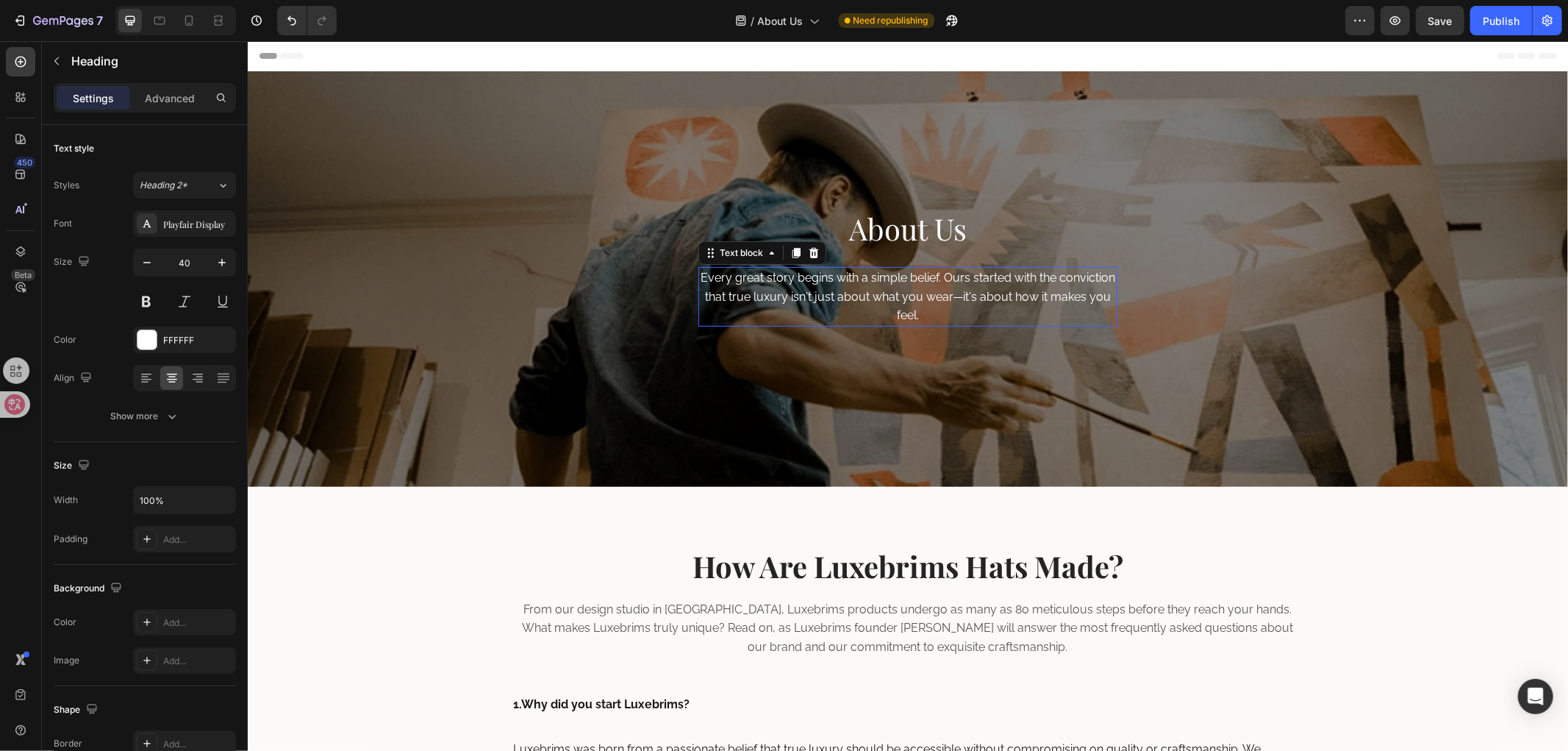
click at [1030, 295] on p "Every great story begins with a simple belief. Ours started with the conviction…" at bounding box center [907, 296] width 416 height 57
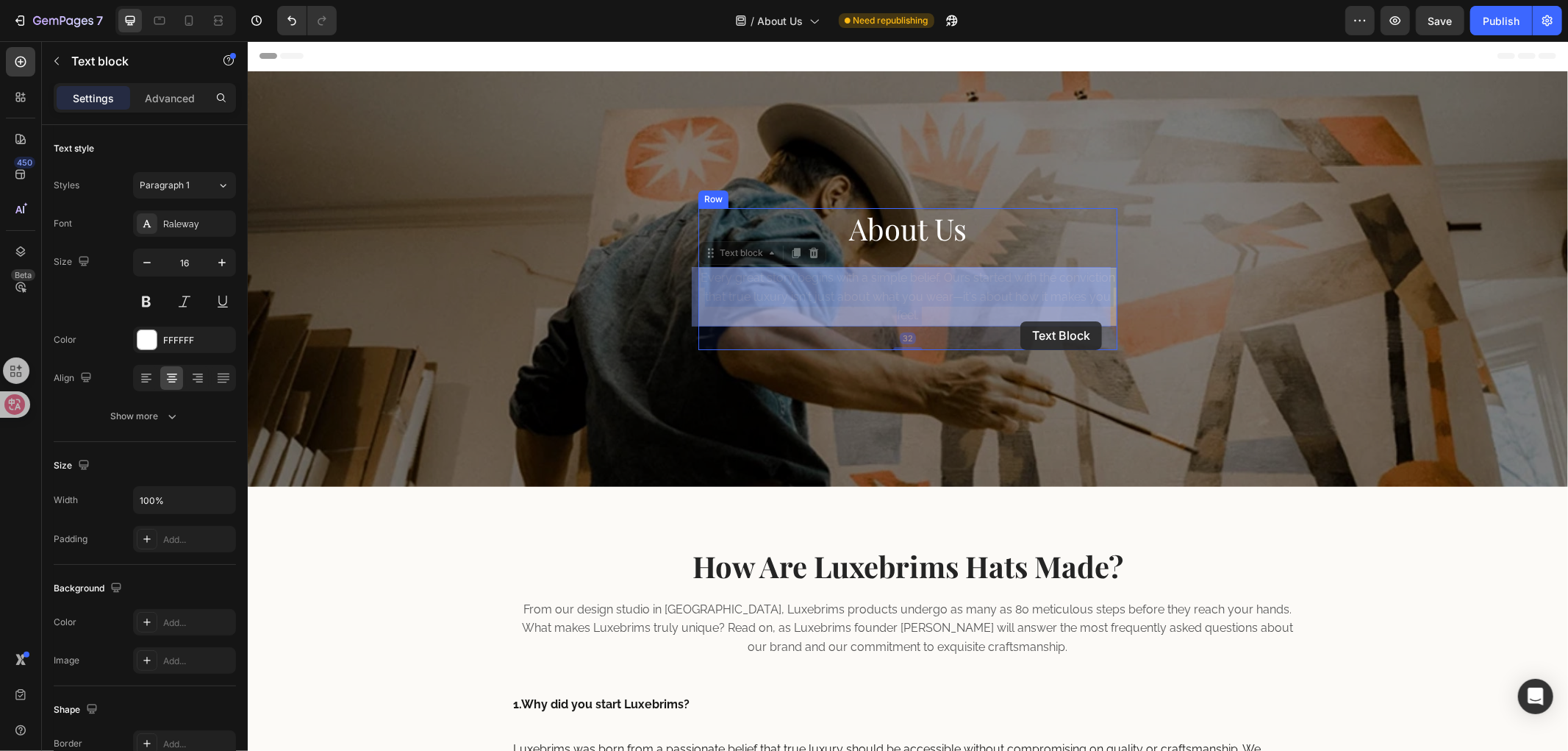
drag, startPoint x: 1025, startPoint y: 304, endPoint x: 1020, endPoint y: 320, distance: 16.8
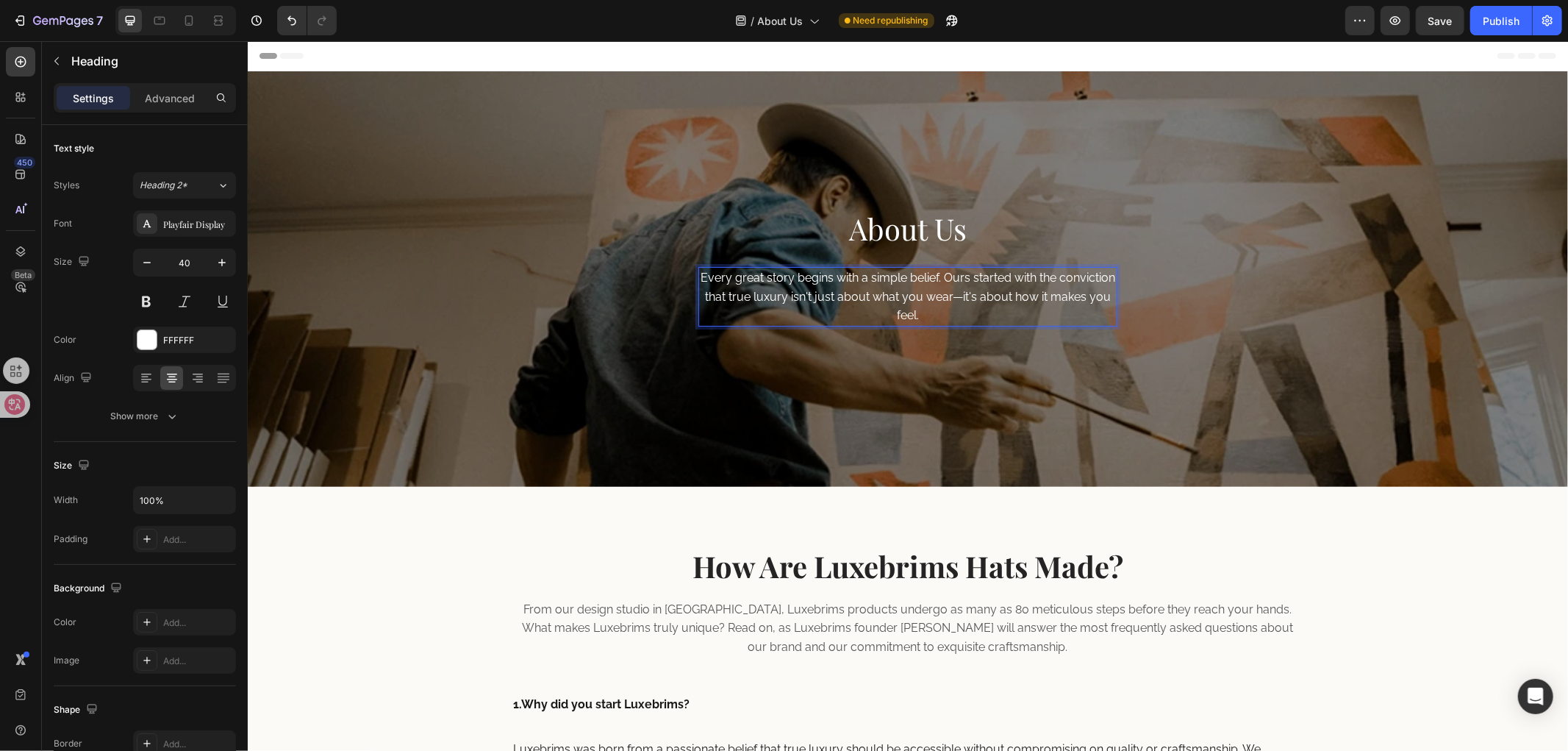
click at [1002, 235] on h2 "About Us" at bounding box center [906, 228] width 419 height 41
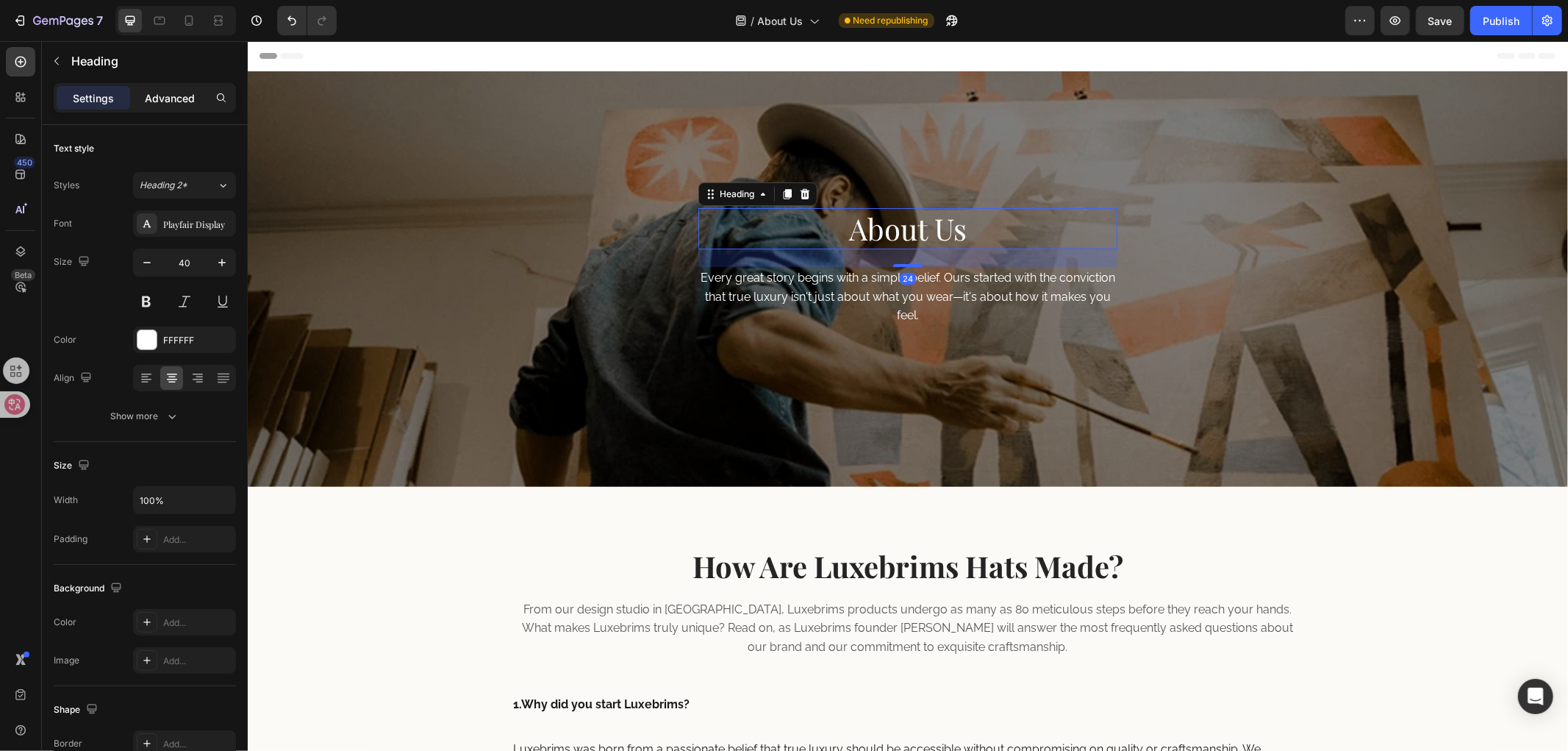
click at [159, 95] on p "Advanced" at bounding box center [170, 98] width 50 height 15
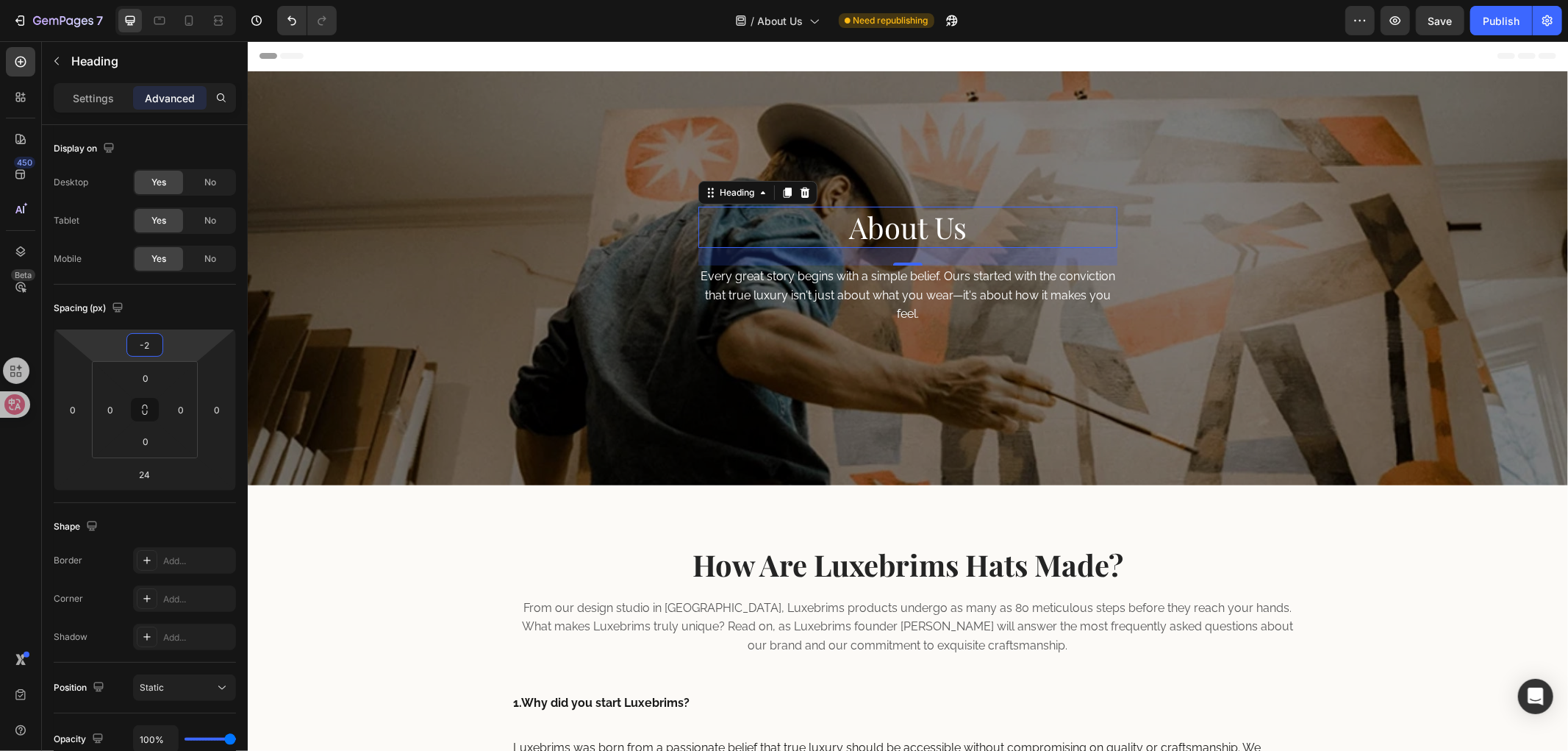
drag, startPoint x: 175, startPoint y: 339, endPoint x: 193, endPoint y: 340, distance: 18.0
click at [193, 0] on html "7 Version history / About Us Need republishing Preview Save Publish 450 Beta Se…" at bounding box center [784, 0] width 1568 height 0
drag, startPoint x: 148, startPoint y: 339, endPoint x: 138, endPoint y: 339, distance: 10.0
click at [138, 339] on input "-2" at bounding box center [144, 344] width 29 height 22
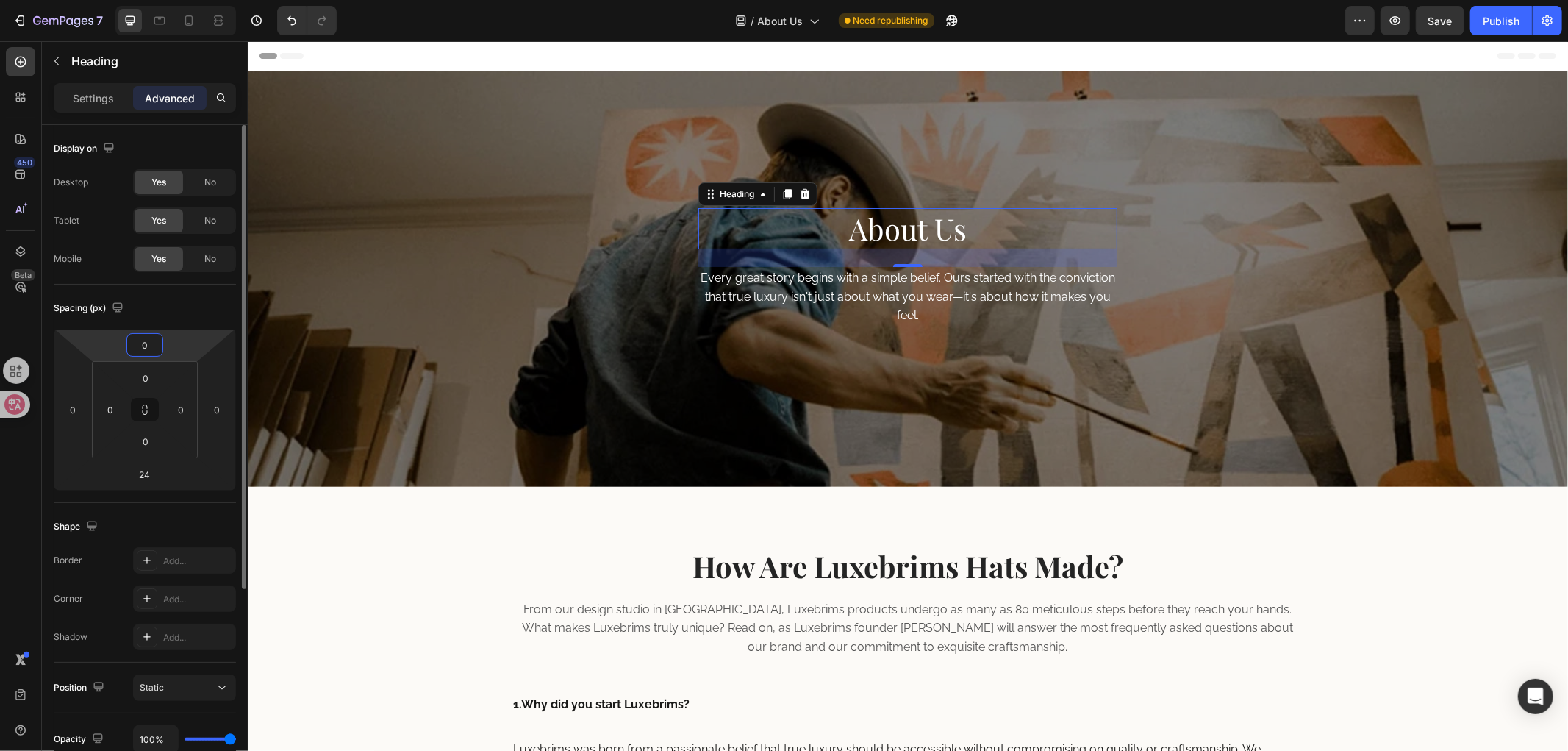
type input "0"
drag, startPoint x: 167, startPoint y: 302, endPoint x: 188, endPoint y: 306, distance: 21.4
click at [167, 305] on div "Spacing (px)" at bounding box center [145, 307] width 183 height 24
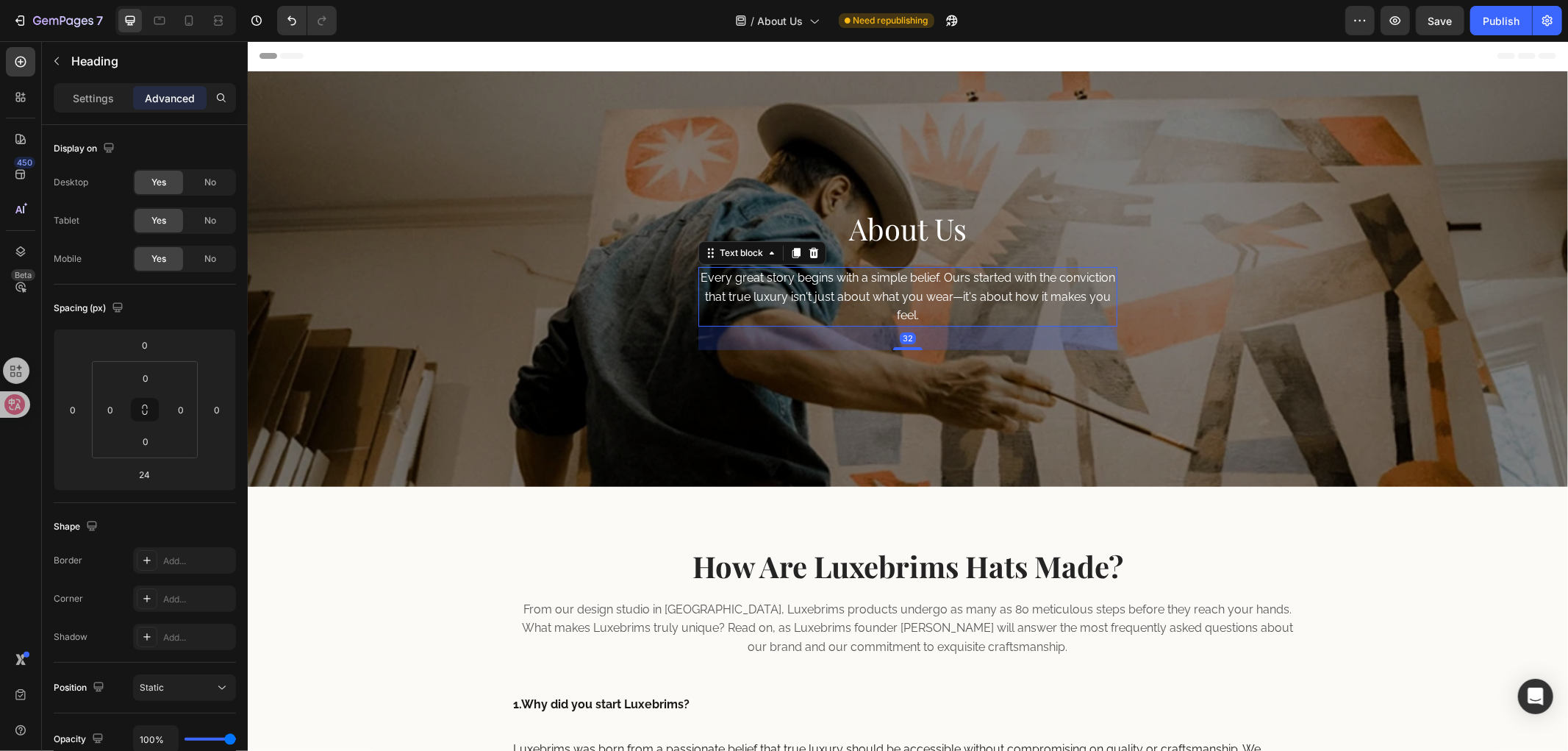
click at [968, 291] on p "Every great story begins with a simple belief. Ours started with the conviction…" at bounding box center [907, 296] width 416 height 57
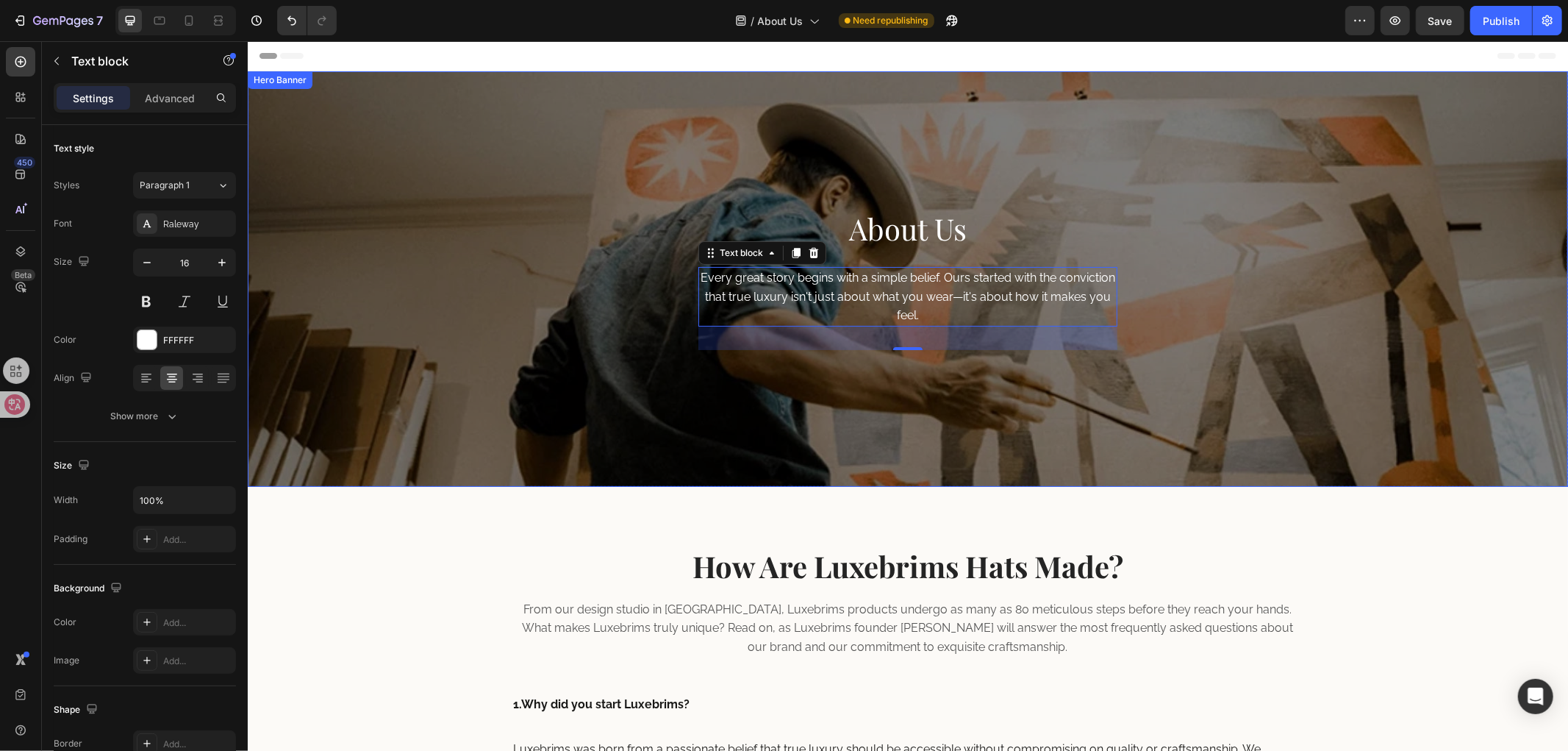
drag, startPoint x: 903, startPoint y: 349, endPoint x: 903, endPoint y: 360, distance: 11.0
click at [903, 360] on div "About Us Heading Every great story begins with a simple belief. Ours started wi…" at bounding box center [906, 278] width 1320 height 416
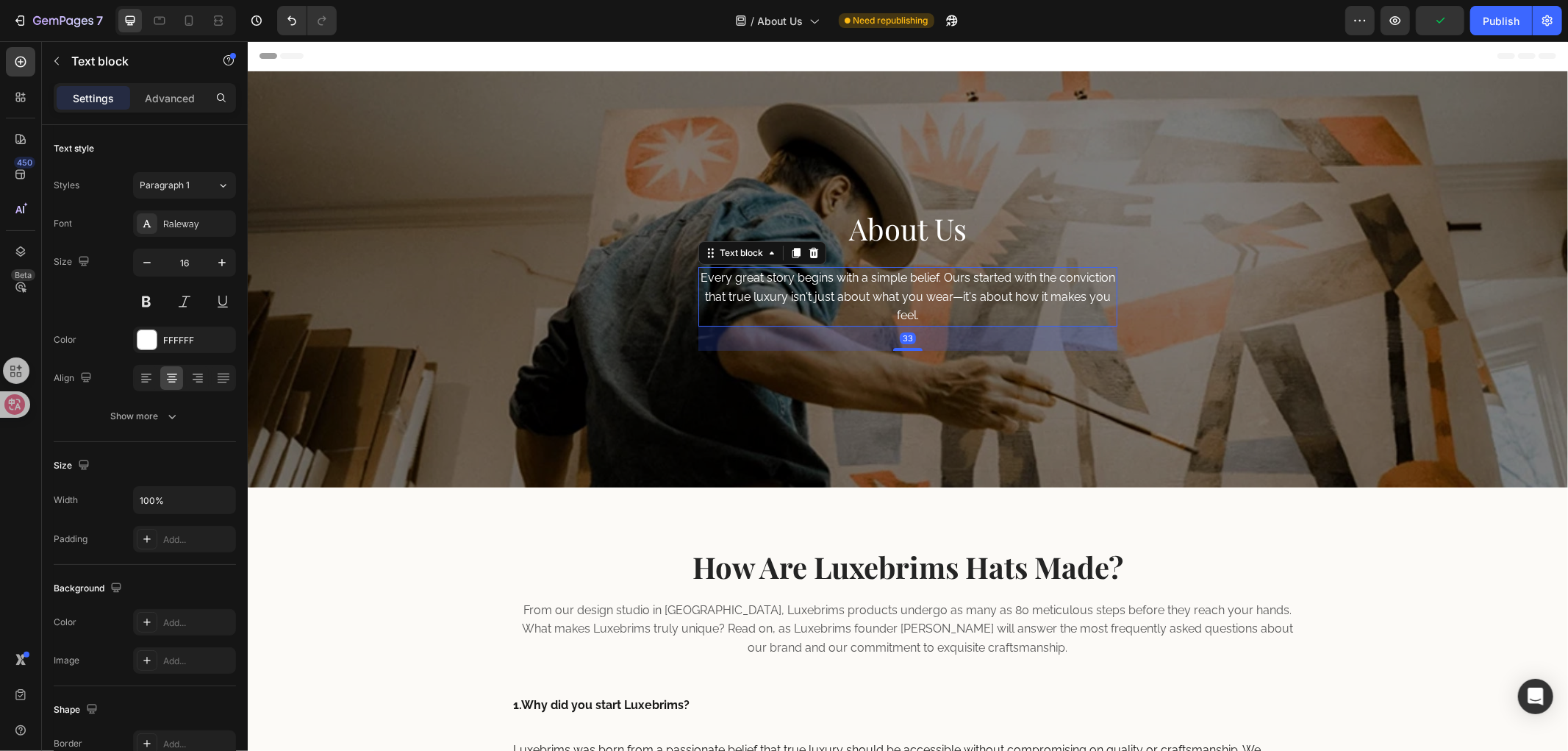
click at [903, 347] on div at bounding box center [906, 348] width 29 height 3
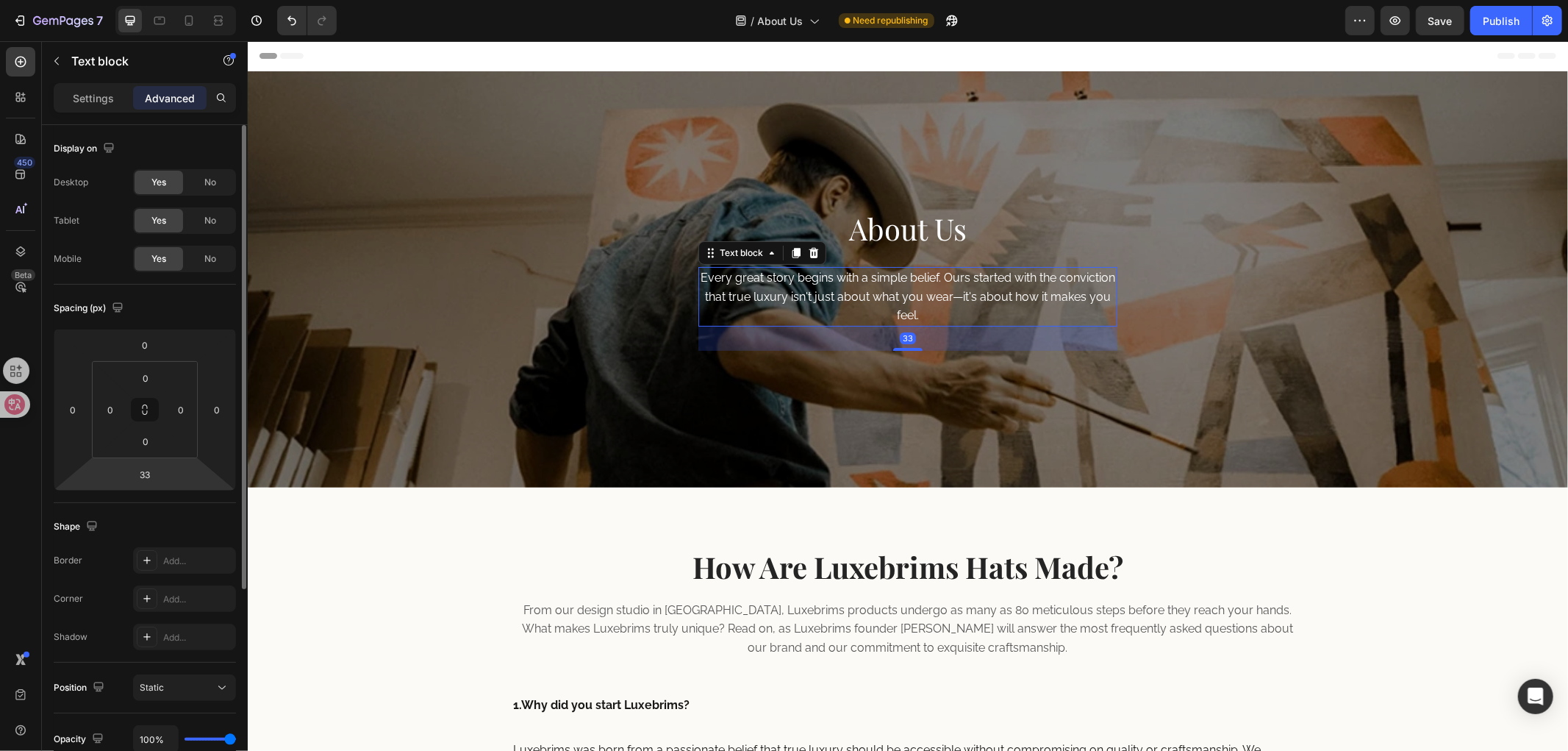
click at [163, 0] on html "7 Version history / About Us Need republishing Preview Save Publish 450 Beta Se…" at bounding box center [784, 0] width 1568 height 0
click at [157, 472] on input "33" at bounding box center [144, 474] width 29 height 22
type input "32"
click at [178, 309] on div "Spacing (px)" at bounding box center [145, 307] width 183 height 24
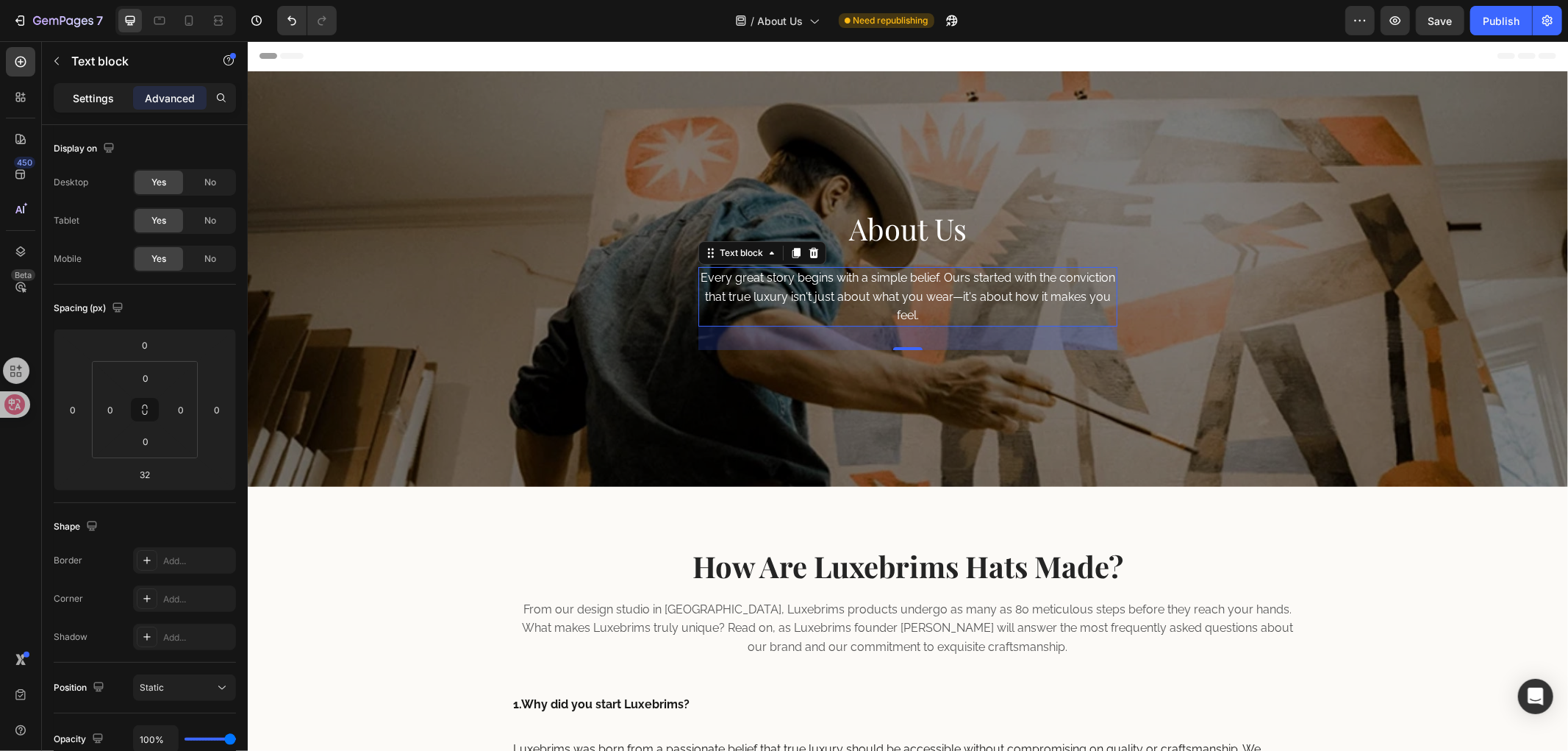
click at [71, 95] on div "Settings" at bounding box center [93, 97] width 74 height 24
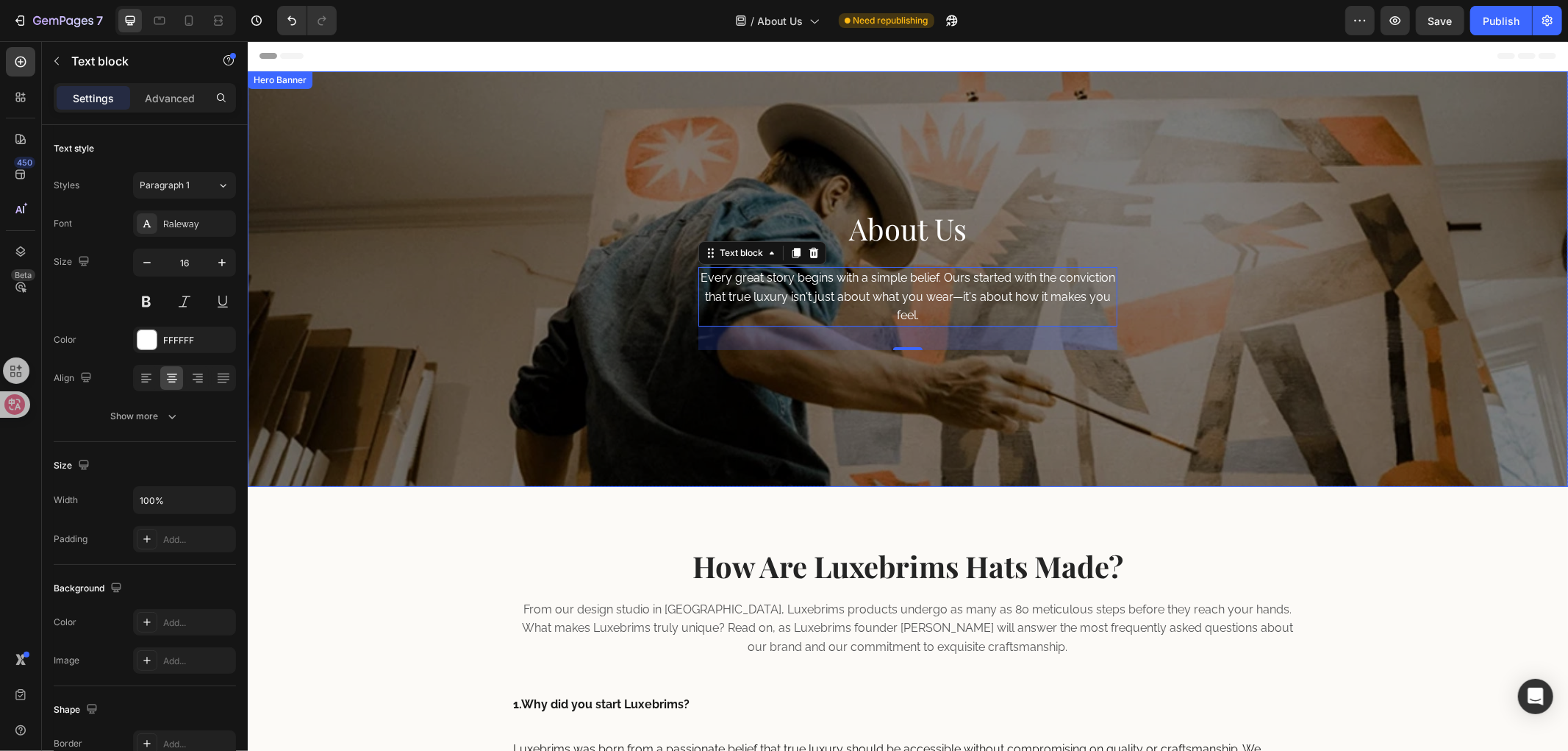
click at [1145, 219] on div "About Us Heading Every great story begins with a simple belief. Ours started wi…" at bounding box center [906, 278] width 1320 height 416
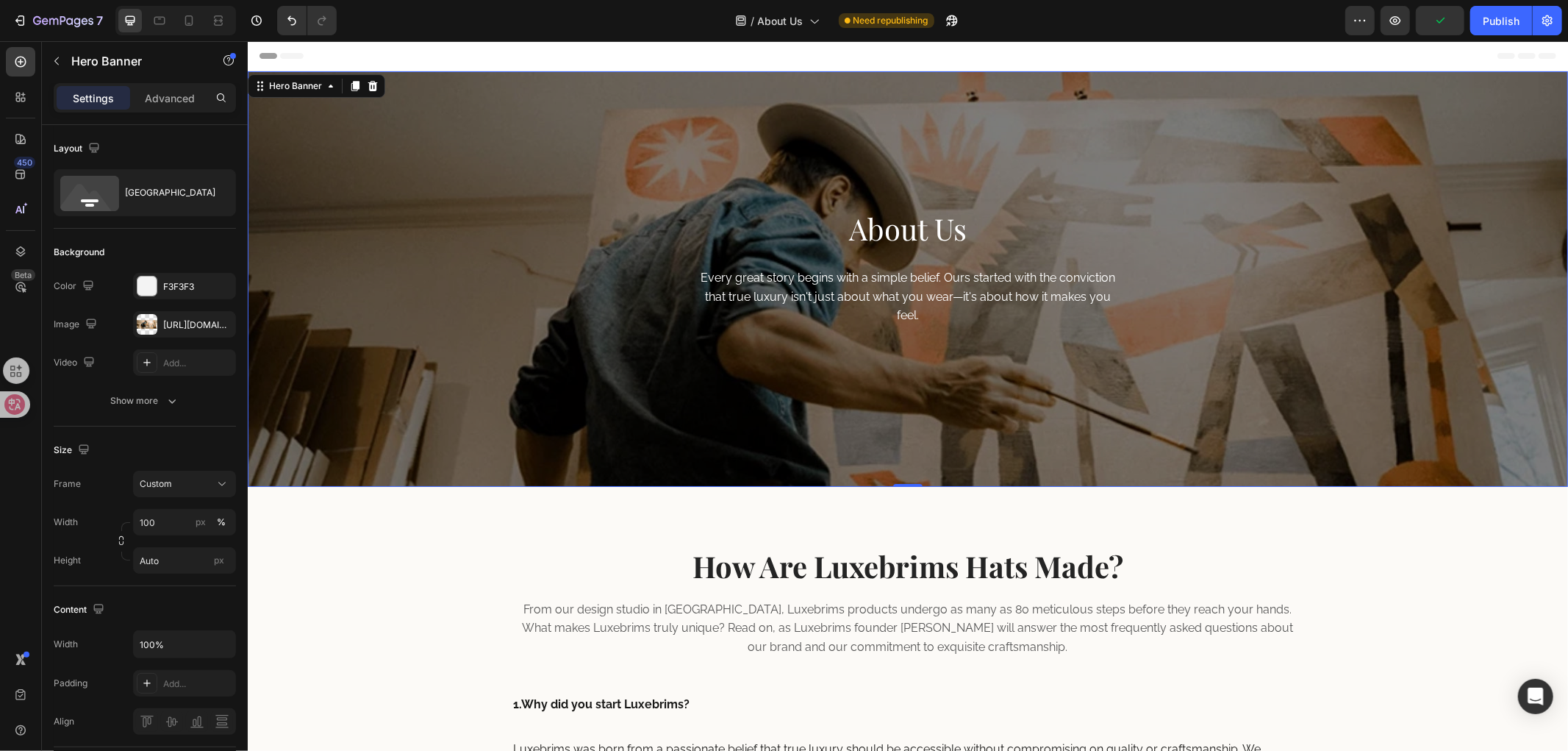
click at [915, 192] on div "About Us Heading Every great story begins with a simple belief. Ours started wi…" at bounding box center [906, 278] width 1320 height 416
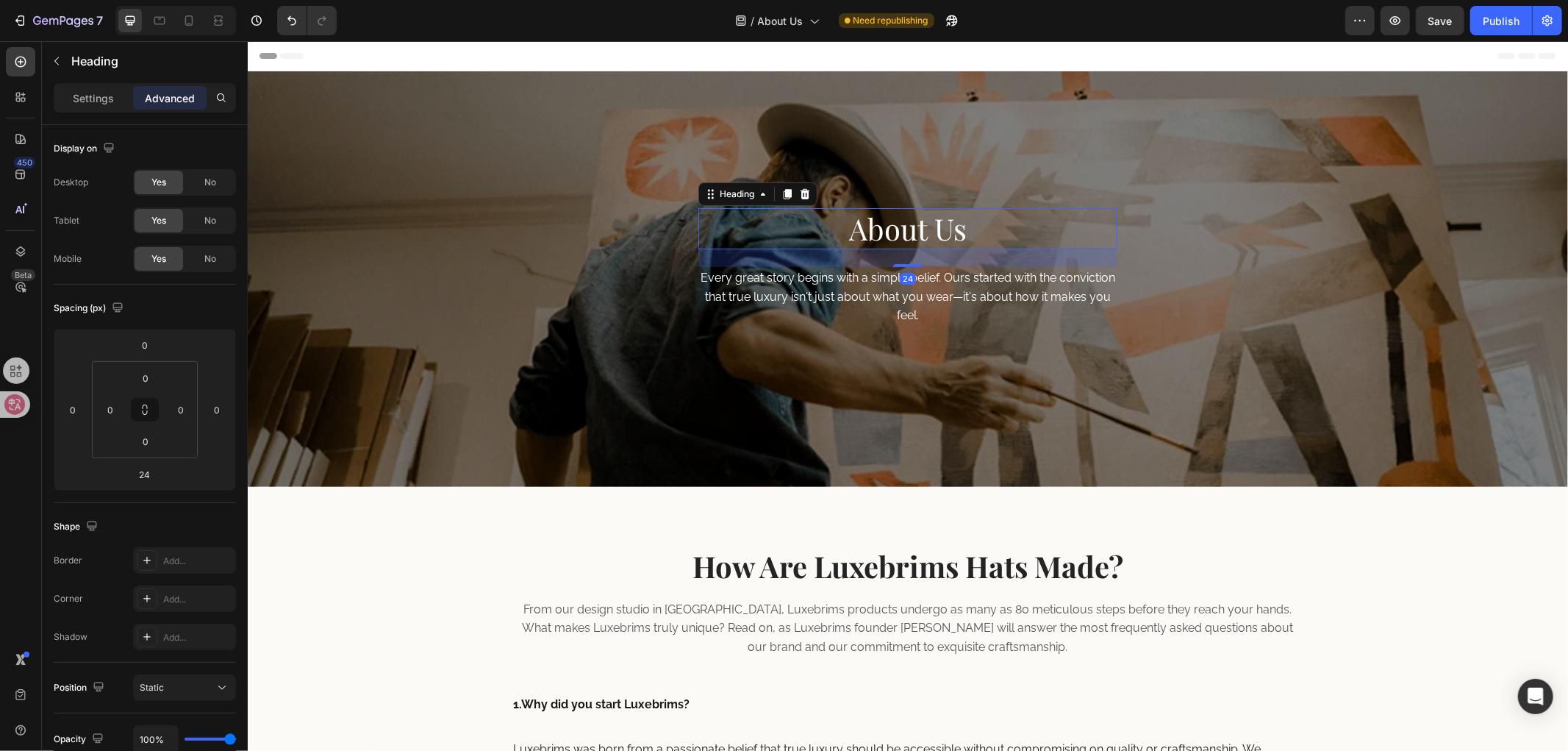
click at [896, 227] on h2 "About Us" at bounding box center [906, 228] width 419 height 41
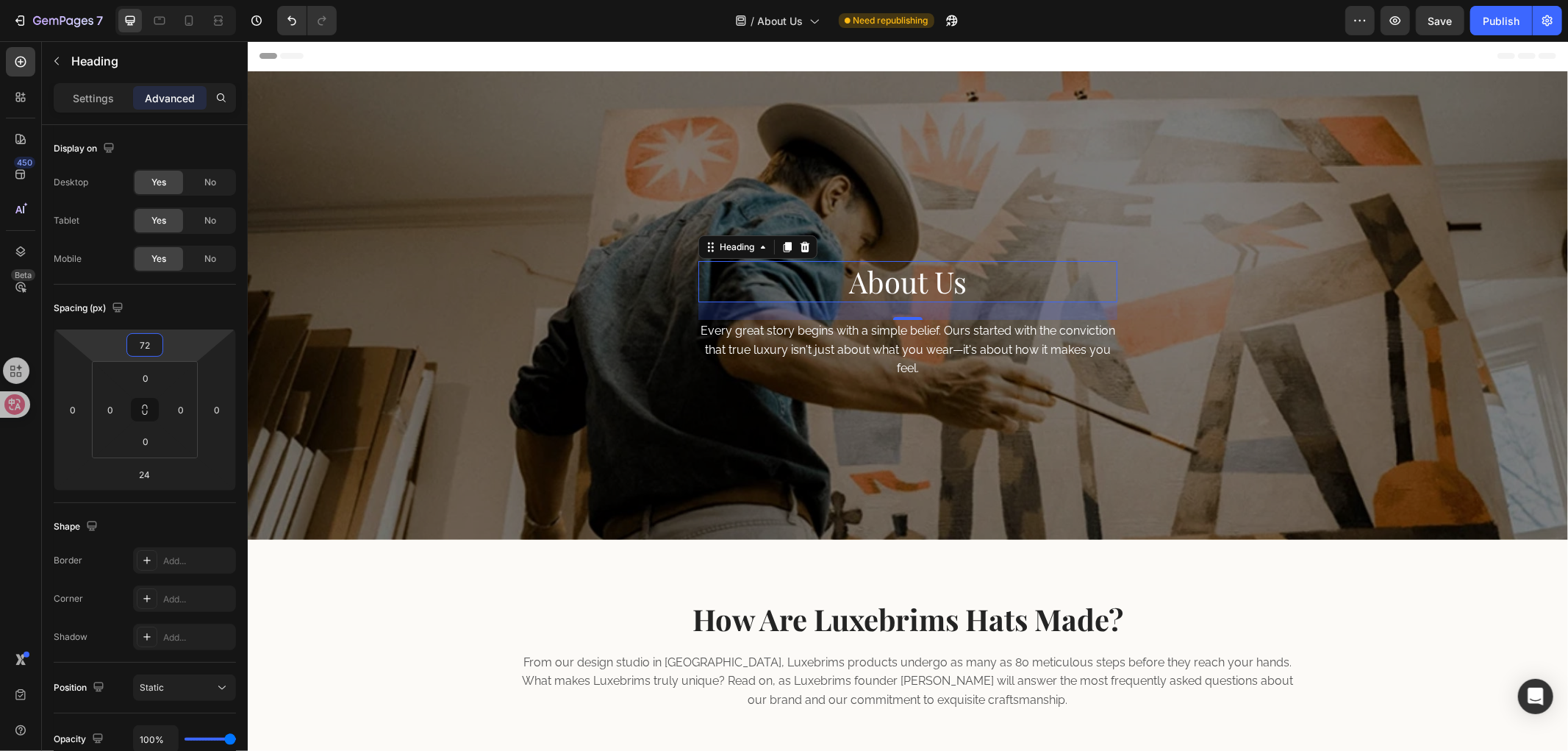
drag, startPoint x: 176, startPoint y: 335, endPoint x: 183, endPoint y: 305, distance: 30.8
click at [183, 0] on html "7 Version history / About Us Need republishing Preview Save Publish 450 Beta Se…" at bounding box center [784, 0] width 1568 height 0
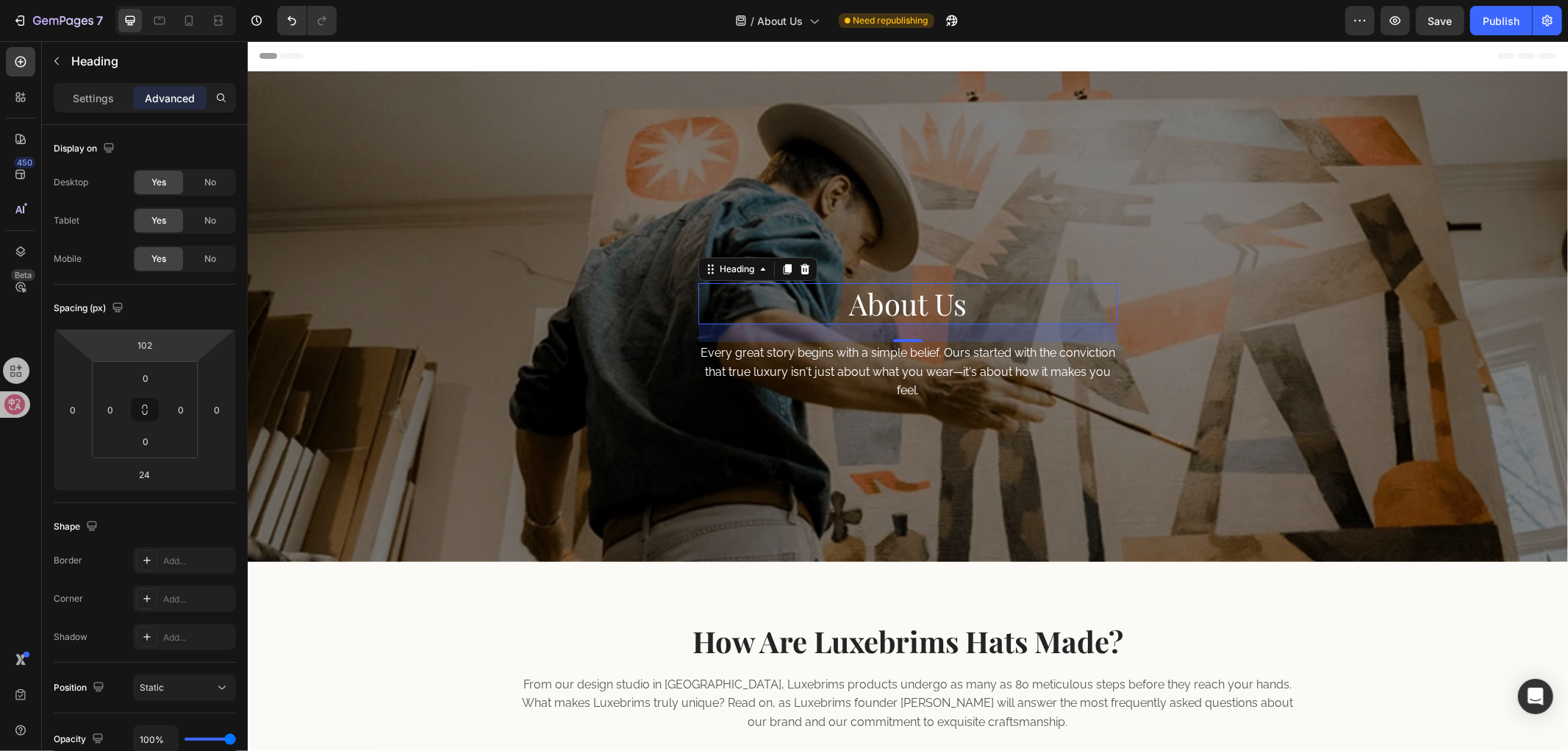
drag, startPoint x: 179, startPoint y: 343, endPoint x: 181, endPoint y: 332, distance: 11.2
click at [181, 0] on html "7 Version history / About Us Need republishing Preview Save Publish 450 Beta Se…" at bounding box center [784, 0] width 1568 height 0
click at [162, 342] on div "102" at bounding box center [144, 344] width 37 height 24
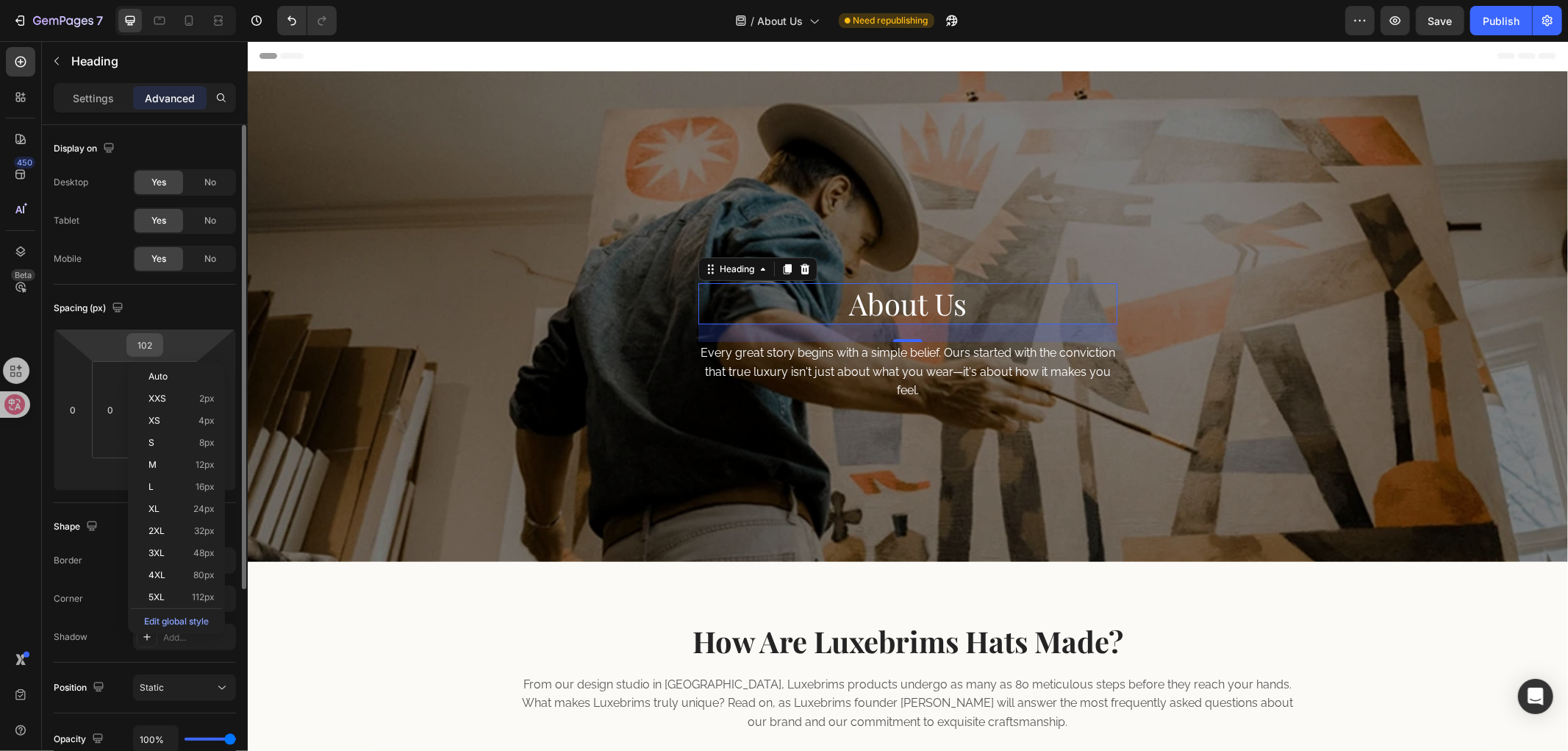
click at [153, 342] on input "102" at bounding box center [144, 344] width 29 height 22
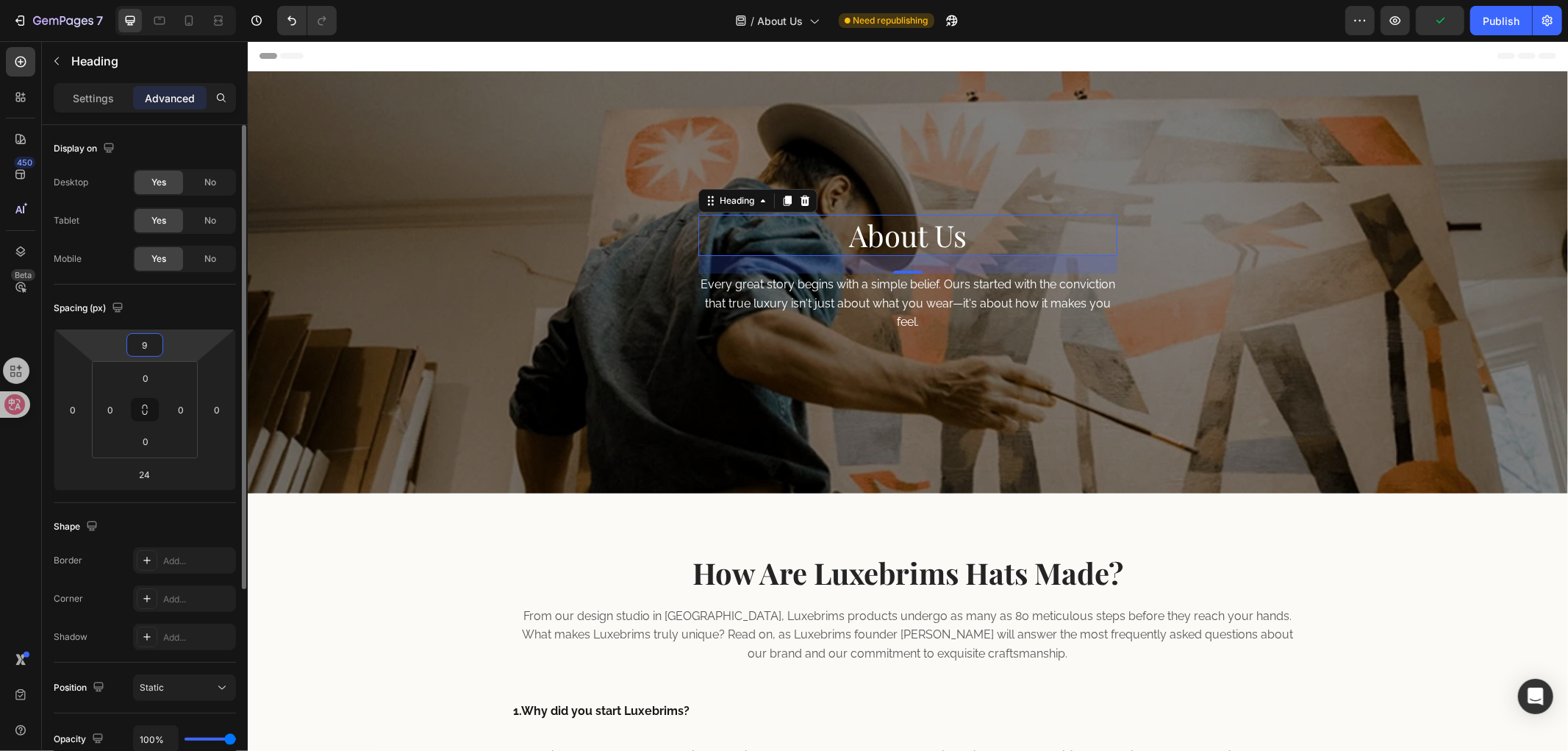
type input "90"
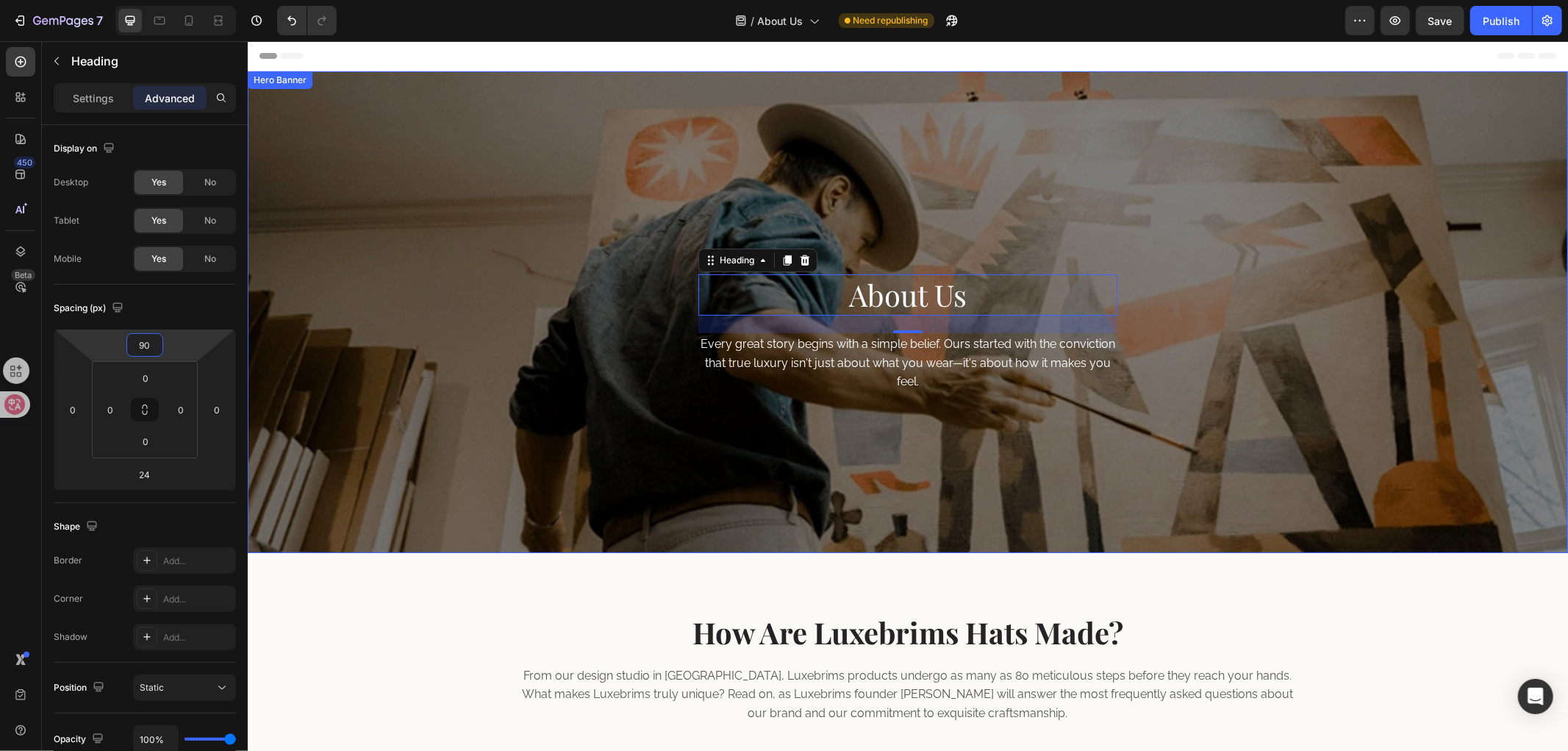
click at [1284, 337] on div "About Us Heading 24 Every great story begins with a simple belief. Ours started…" at bounding box center [906, 311] width 1320 height 482
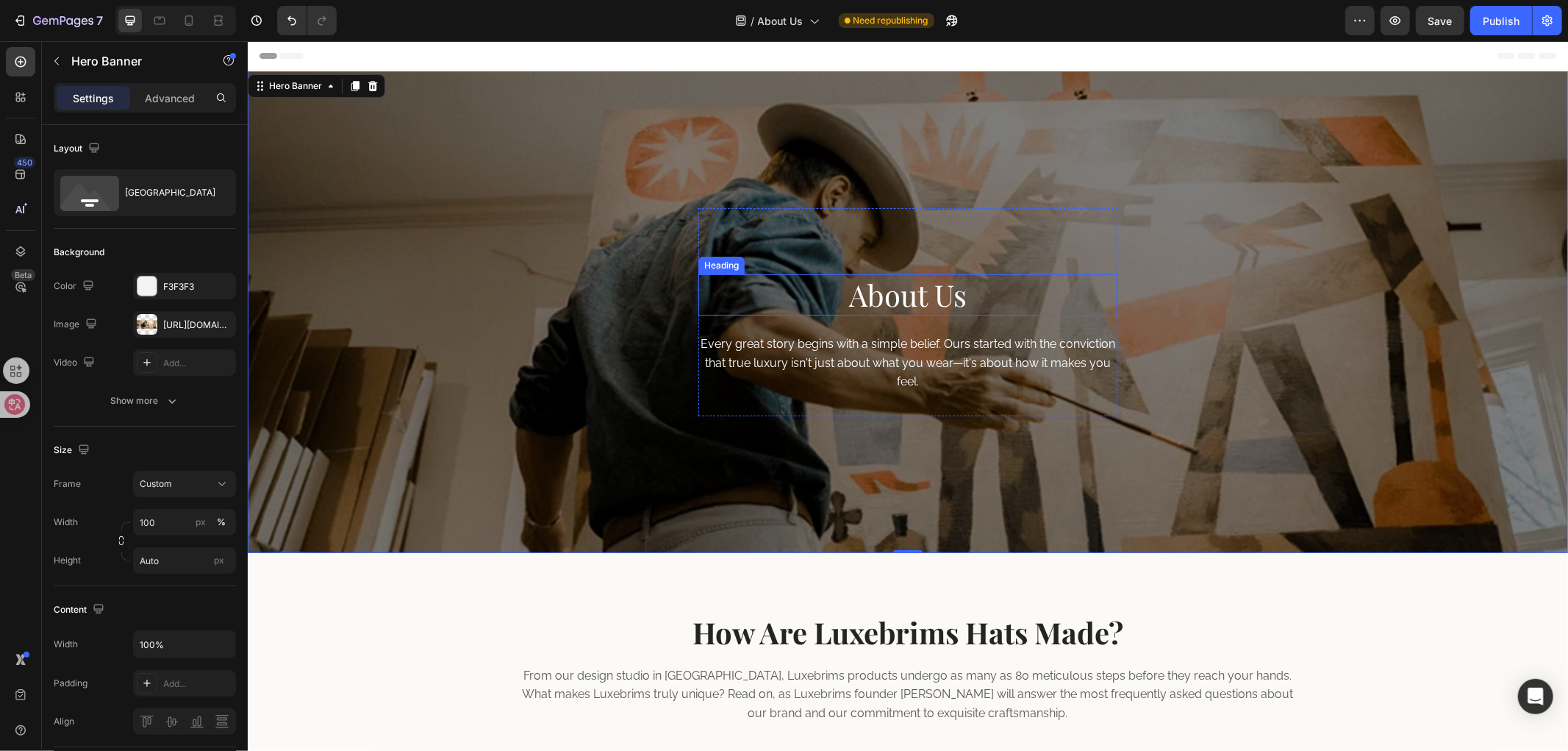
click at [1054, 295] on h2 "About Us" at bounding box center [906, 294] width 419 height 41
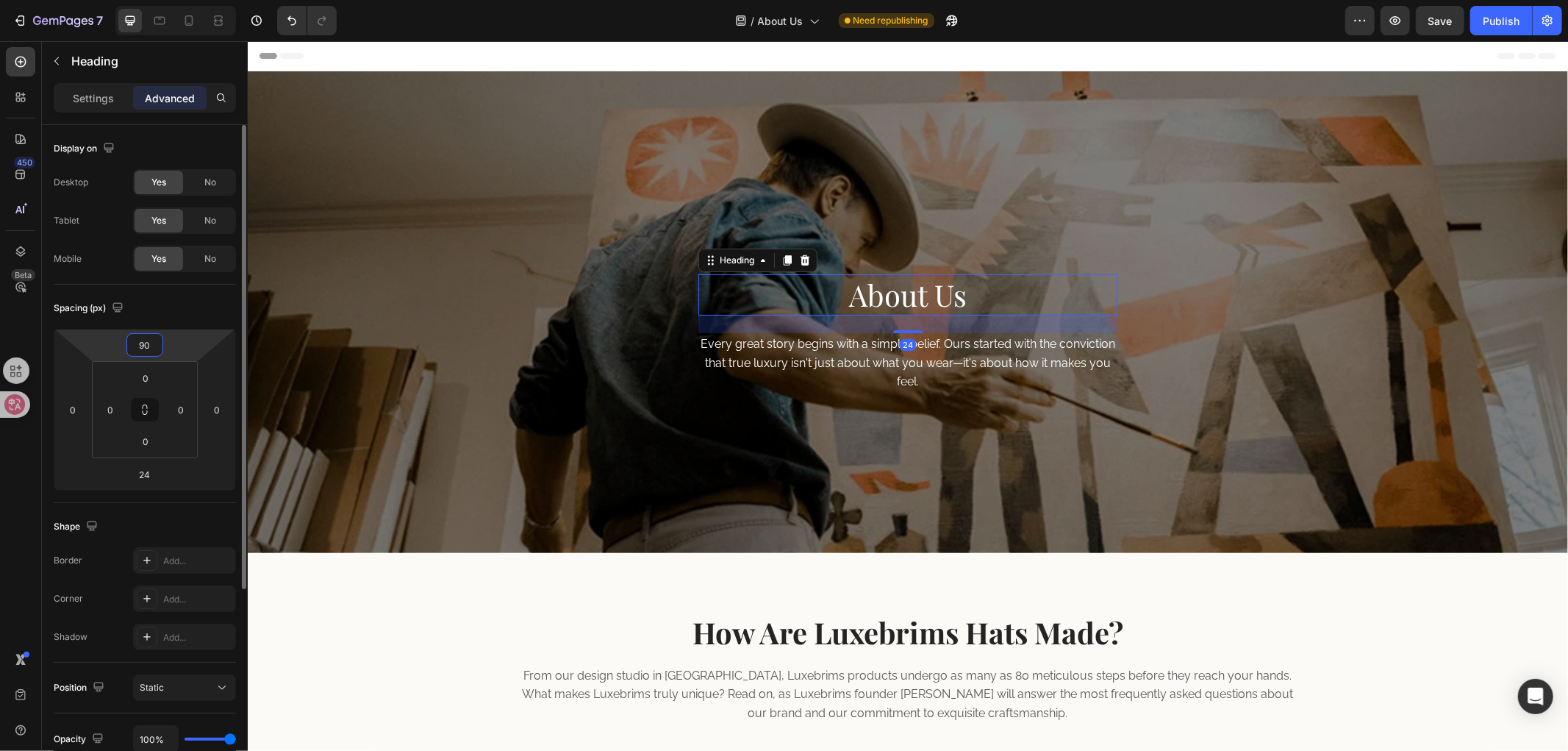
click at [178, 0] on html "7 Version history / About Us Need republishing Preview Save Publish 450 Beta Se…" at bounding box center [784, 0] width 1568 height 0
type input "80"
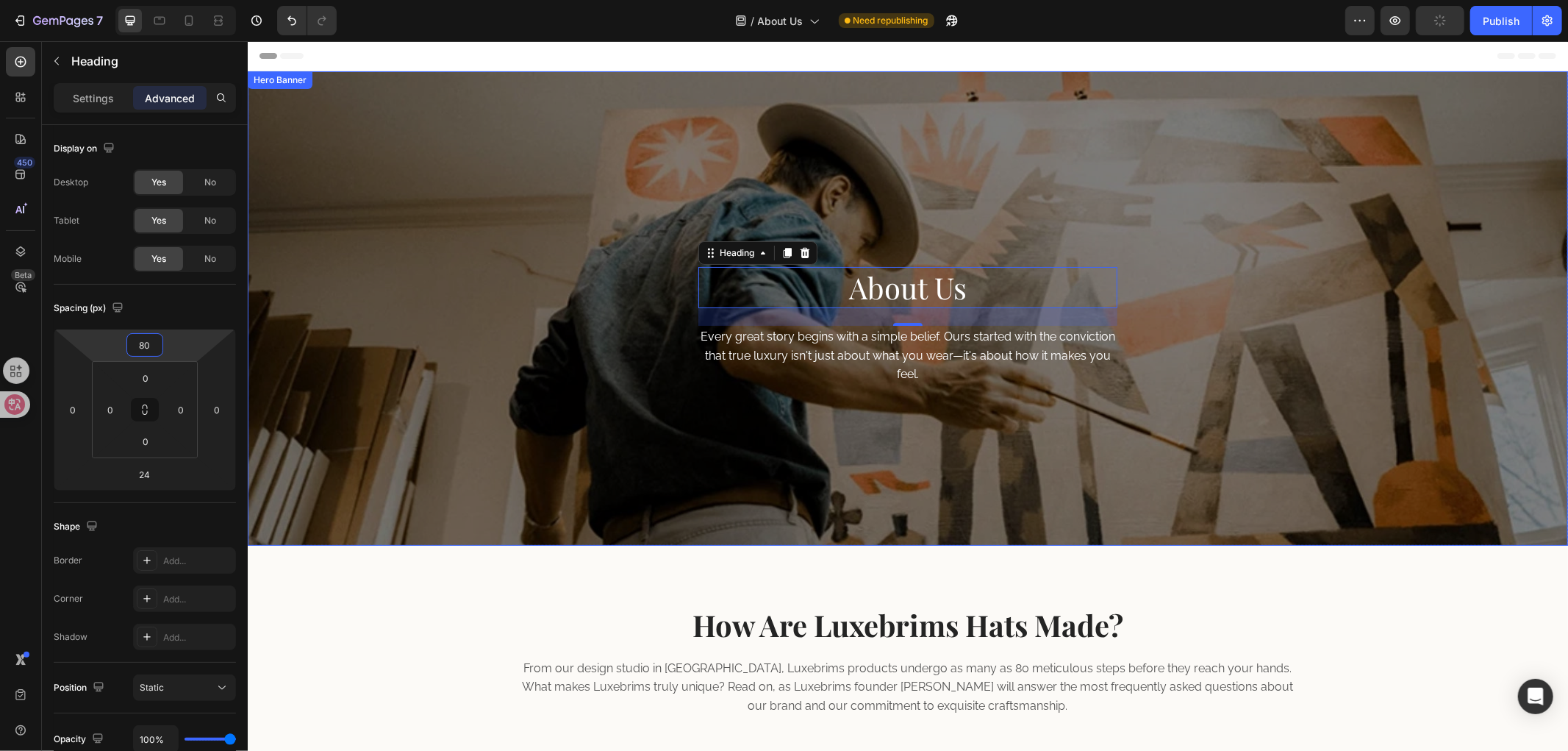
click at [469, 296] on div "About Us Heading 24 Every great story begins with a simple belief. Ours started…" at bounding box center [906, 307] width 1320 height 474
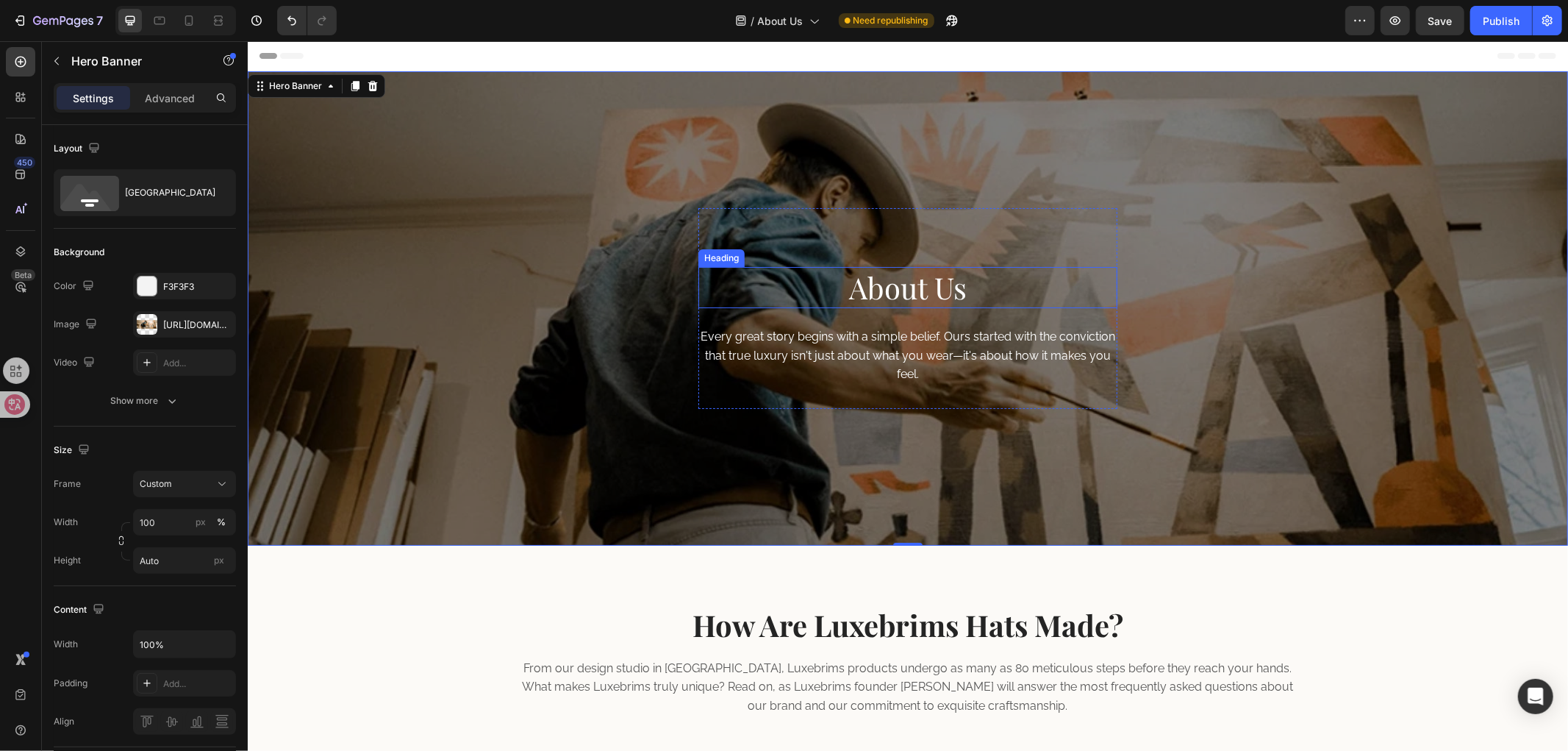
click at [1029, 286] on h2 "About Us" at bounding box center [906, 286] width 419 height 41
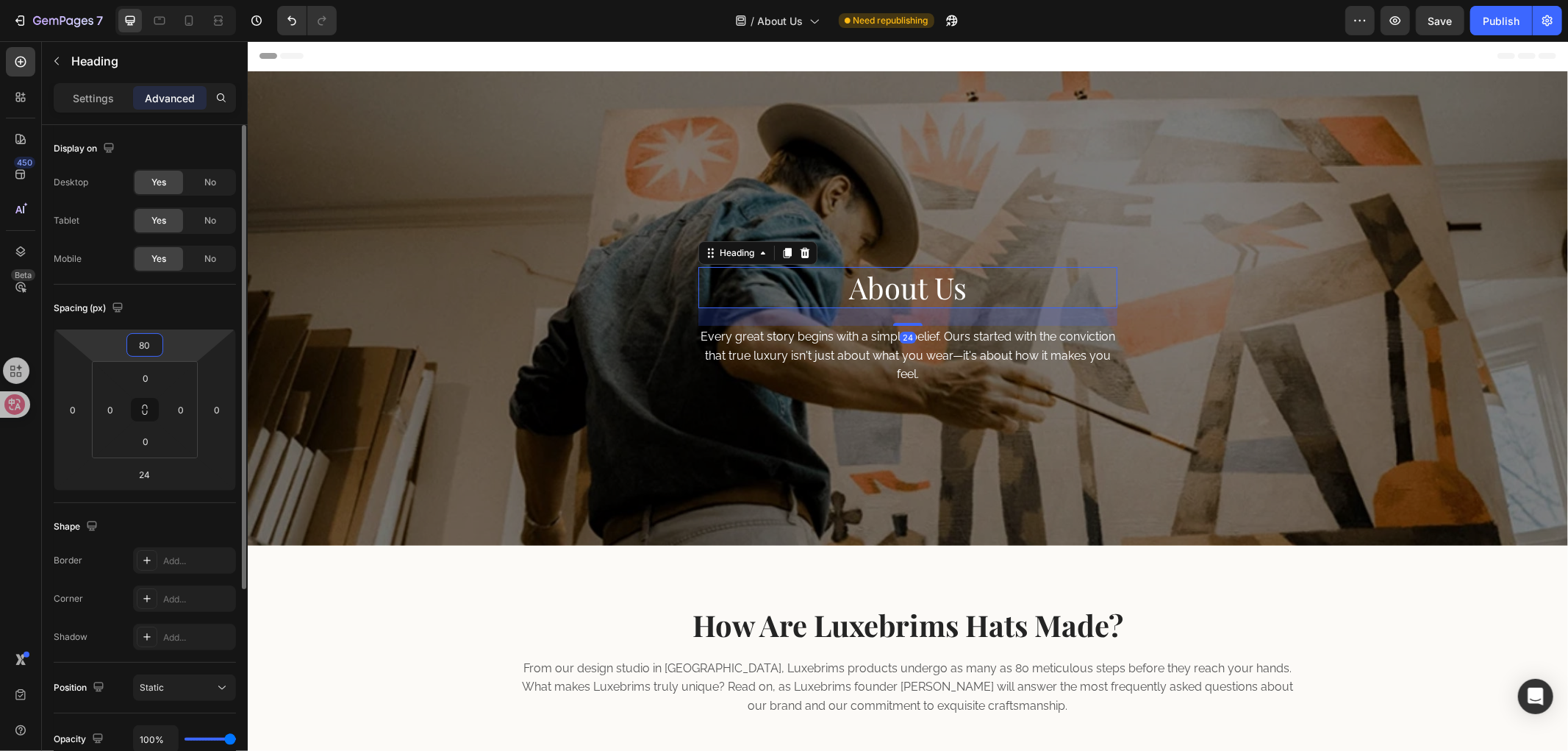
click at [192, 0] on html "7 Version history / About Us Need republishing Preview Save Publish 450 Beta Se…" at bounding box center [784, 0] width 1568 height 0
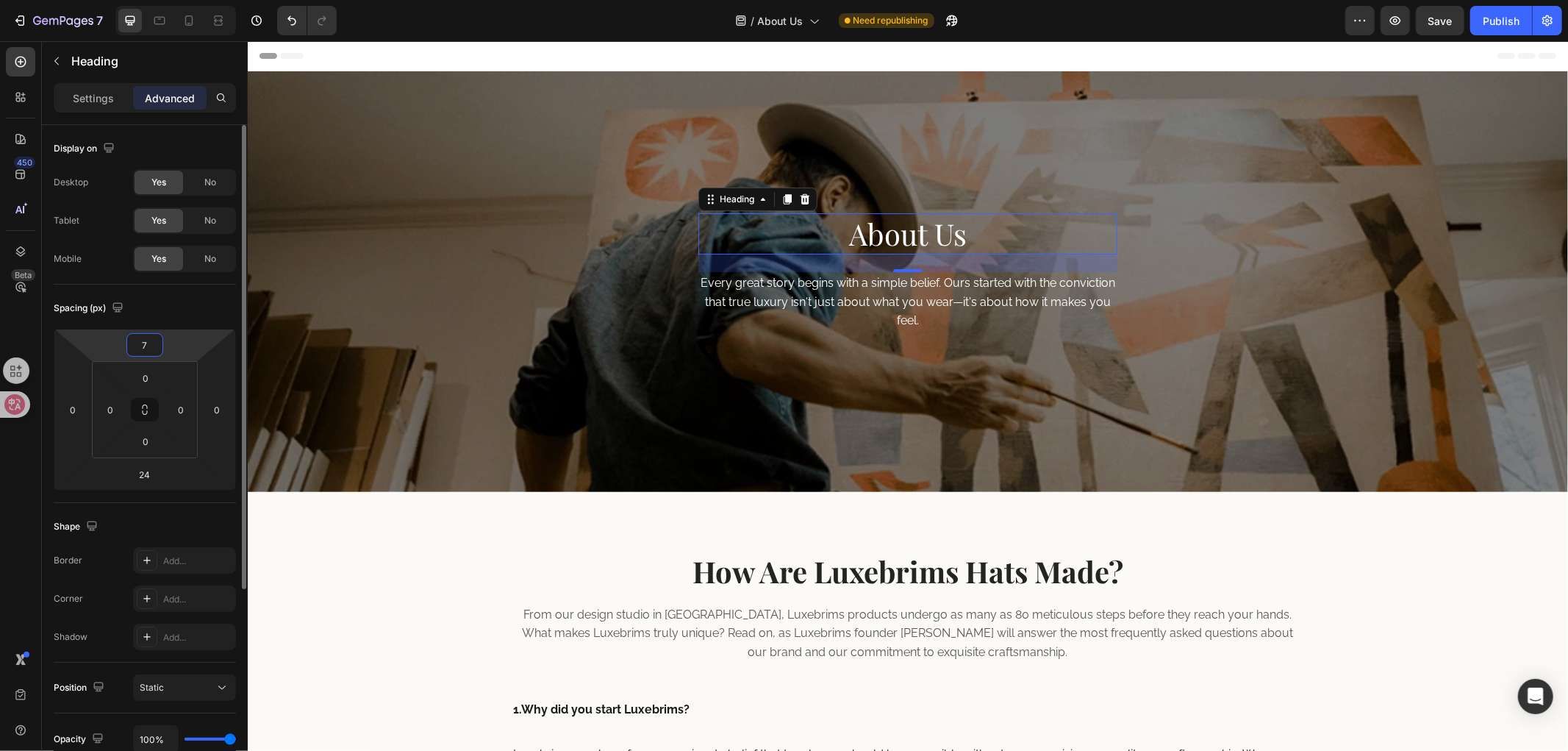
type input "75"
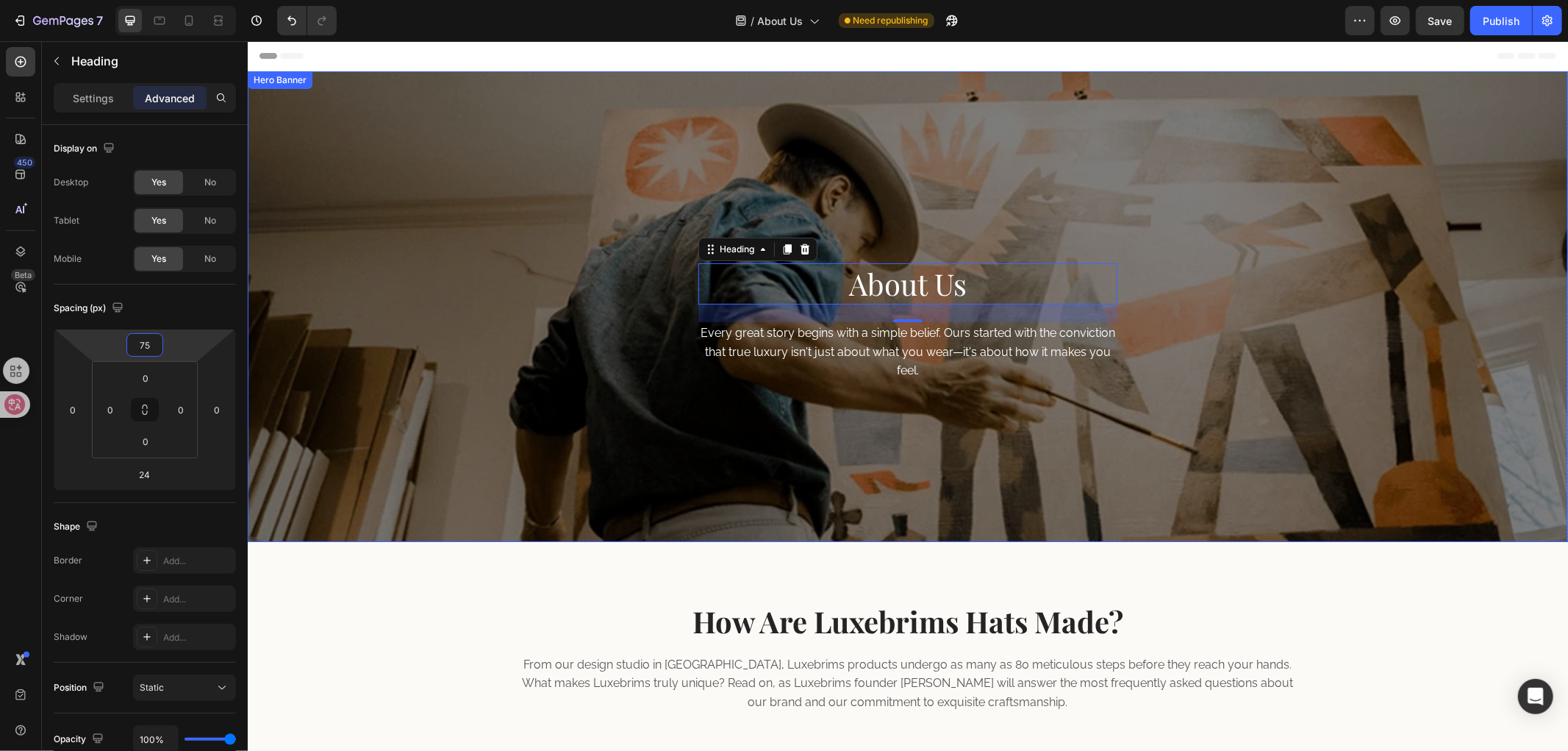
click at [1370, 347] on div "About Us Heading 24 Every great story begins with a simple belief. Ours started…" at bounding box center [906, 305] width 1320 height 470
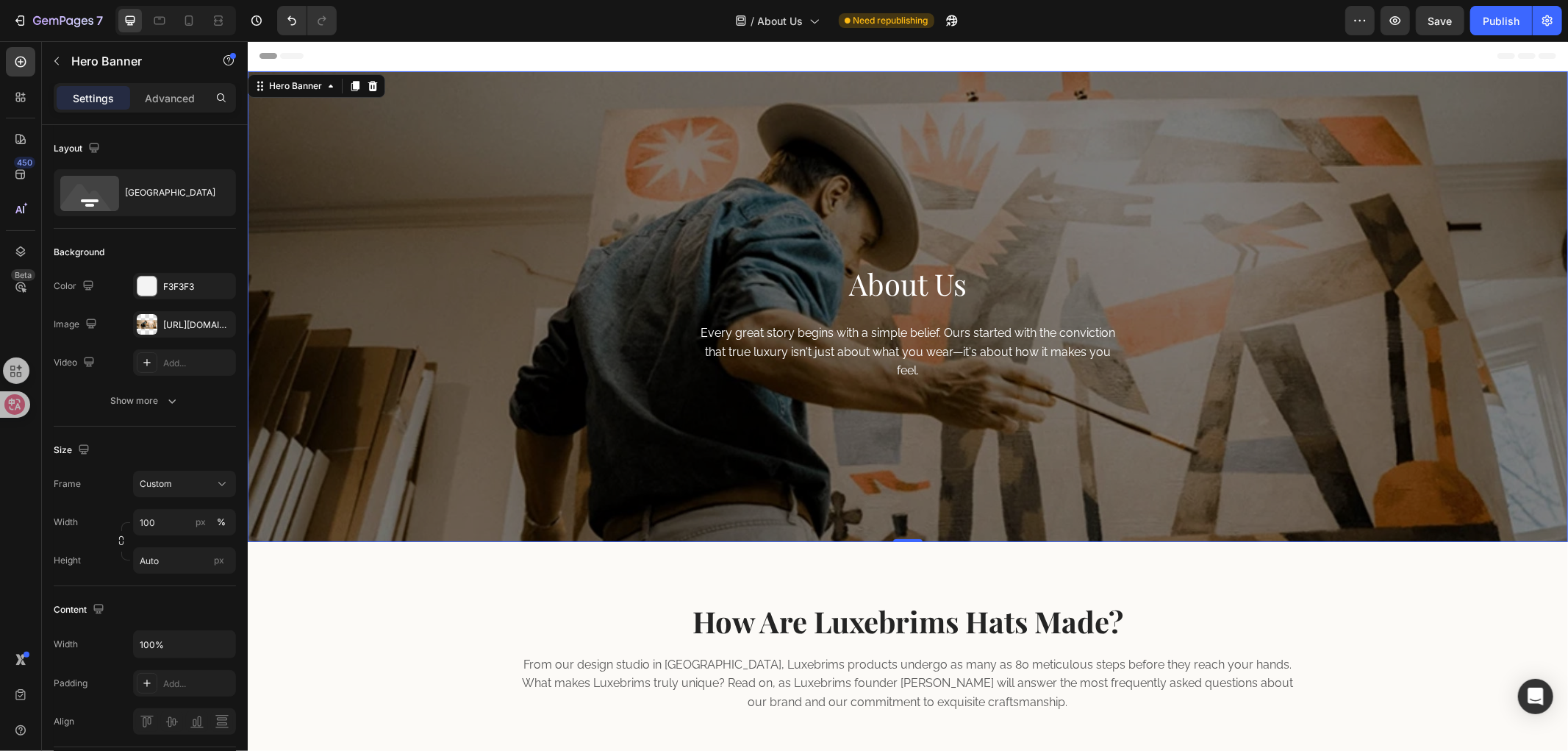
click at [483, 375] on div "About Us Heading Every great story begins with a simple belief. Ours started wi…" at bounding box center [906, 305] width 1320 height 470
click at [183, 561] on input "Auto" at bounding box center [184, 561] width 103 height 26
click at [150, 444] on div "Size" at bounding box center [145, 449] width 183 height 24
click at [1032, 296] on h2 "About Us" at bounding box center [906, 284] width 419 height 41
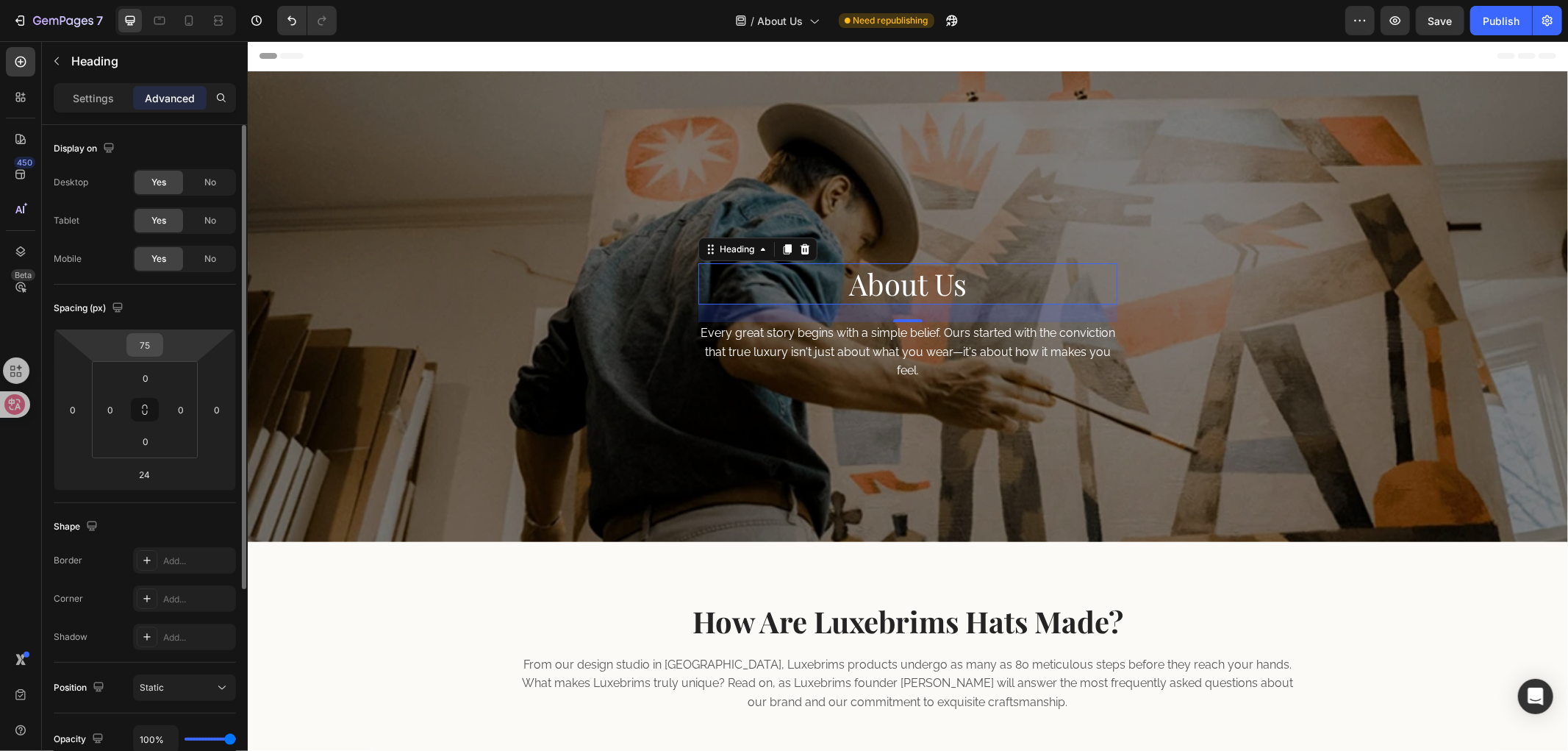
click at [155, 343] on input "75" at bounding box center [144, 344] width 29 height 22
type input "0"
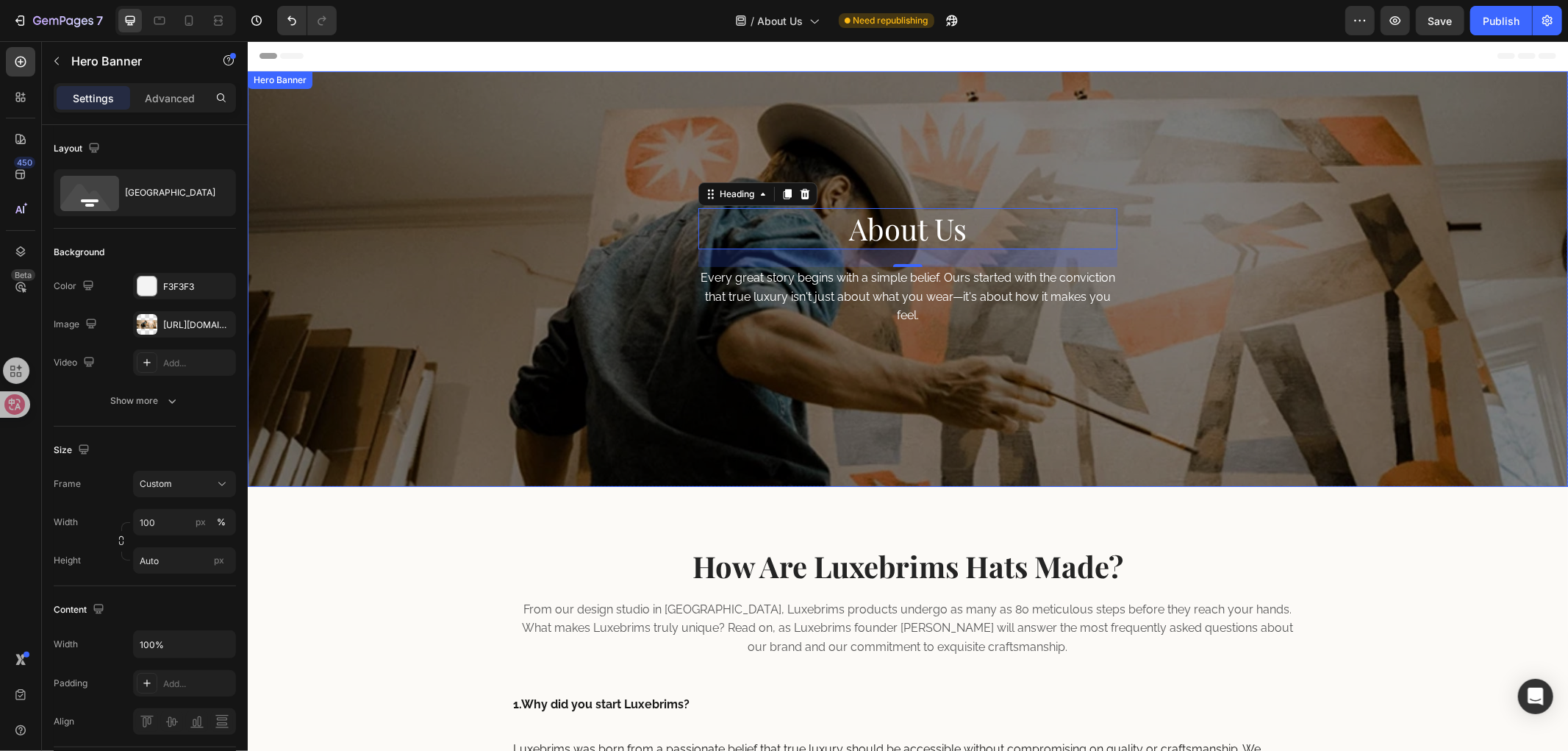
click at [577, 302] on div "About Us Heading 24 Every great story begins with a simple belief. Ours started…" at bounding box center [906, 278] width 1320 height 416
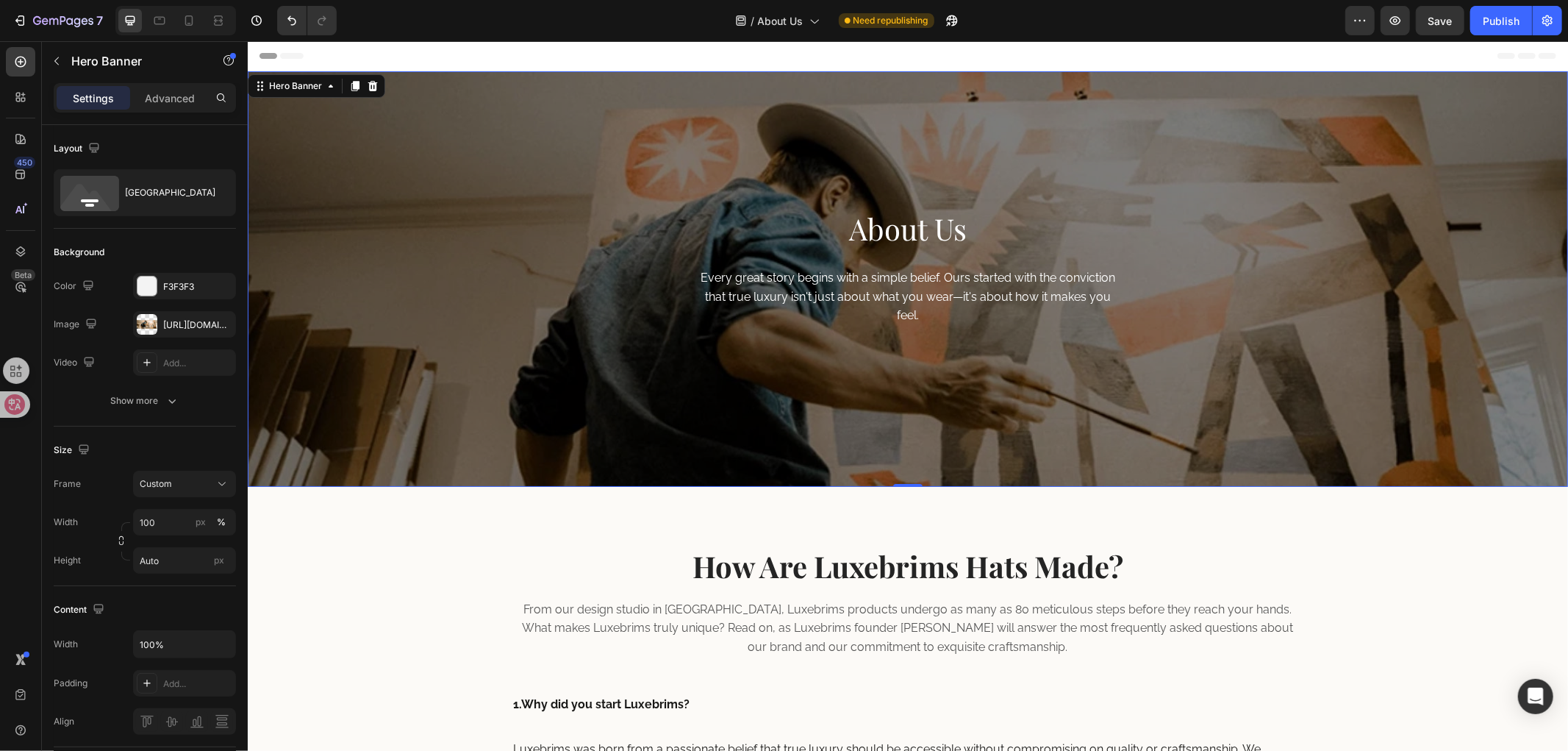
click at [1213, 221] on div "About Us Heading Every great story begins with a simple belief. Ours started wi…" at bounding box center [906, 278] width 1320 height 416
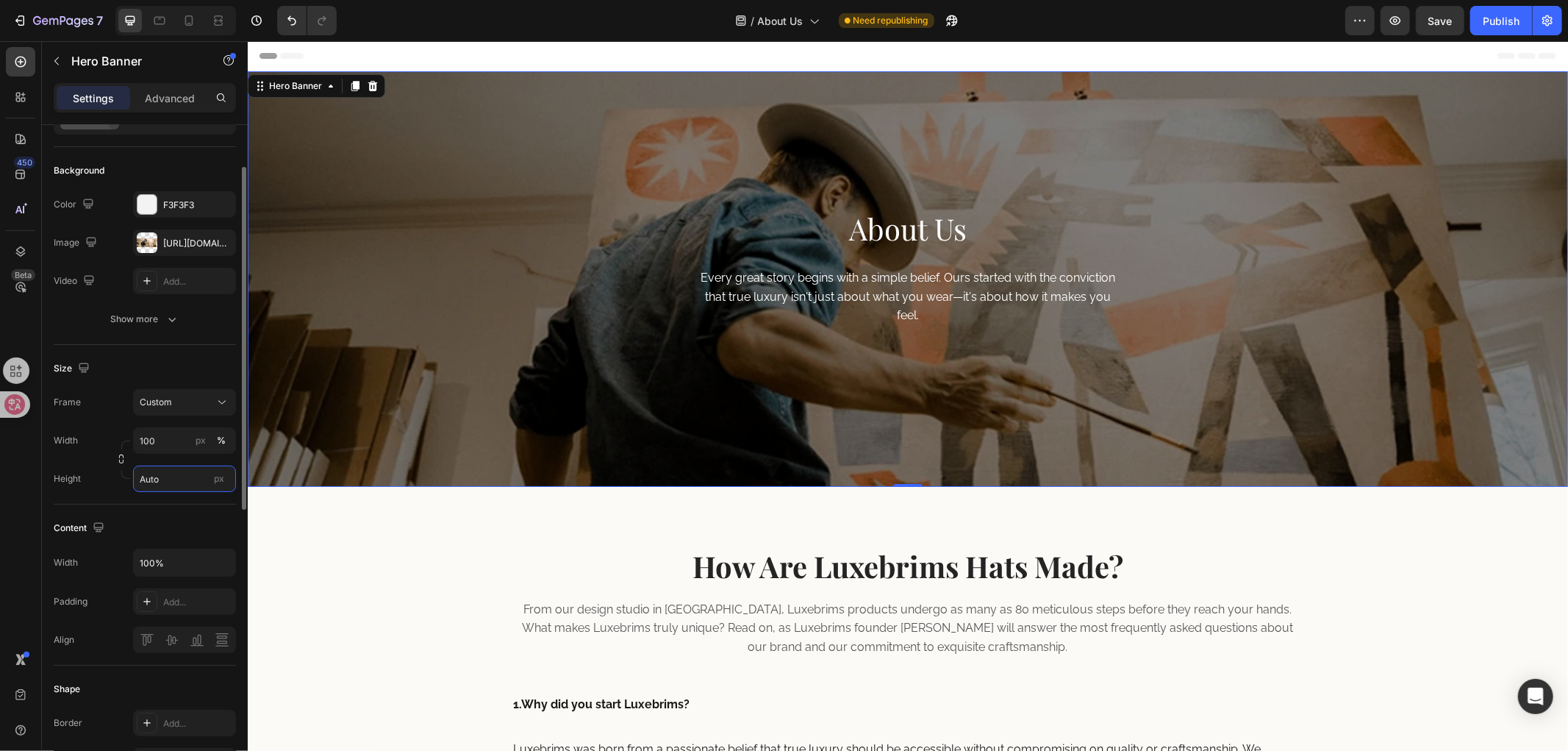
click at [170, 477] on input "Auto" at bounding box center [184, 479] width 103 height 26
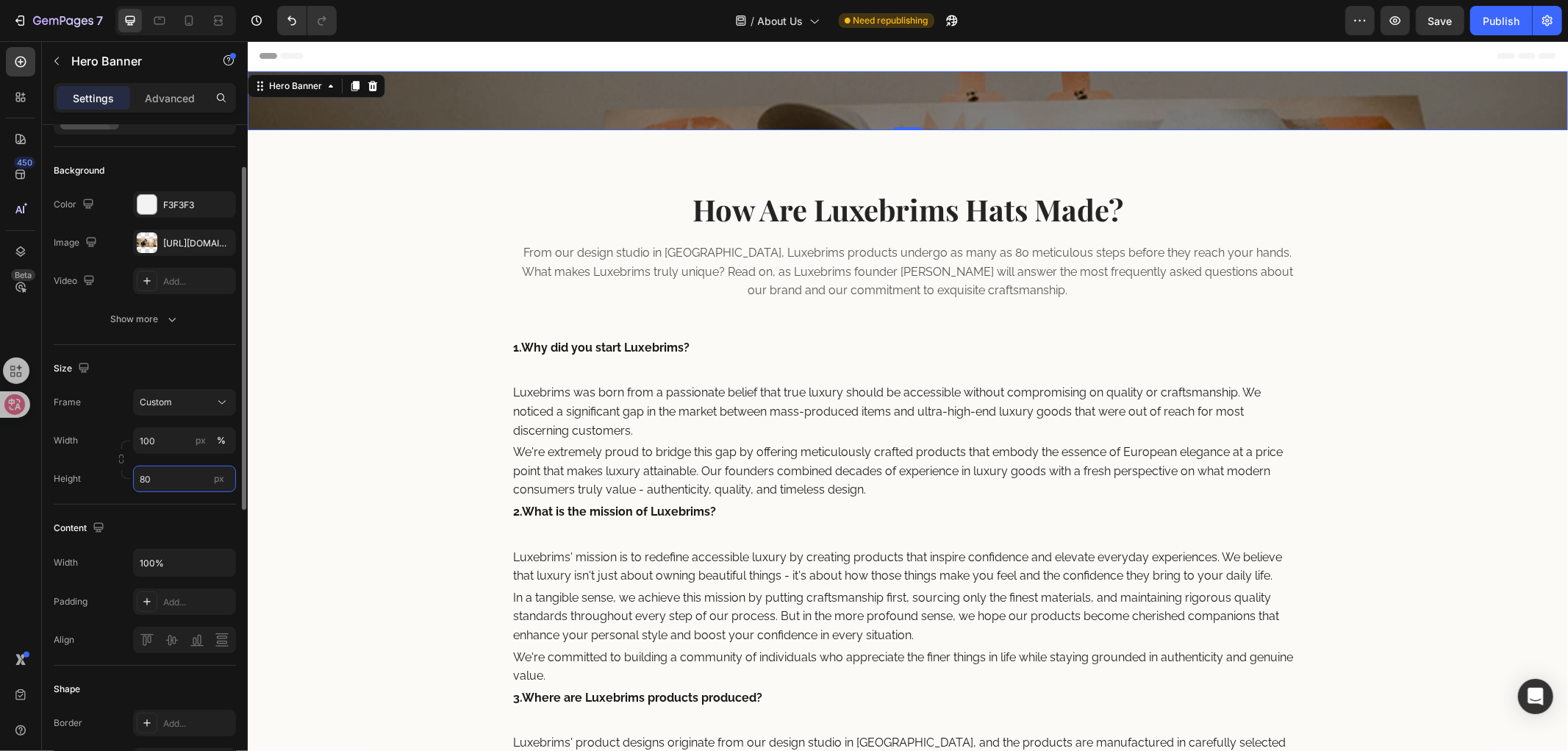
type input "8"
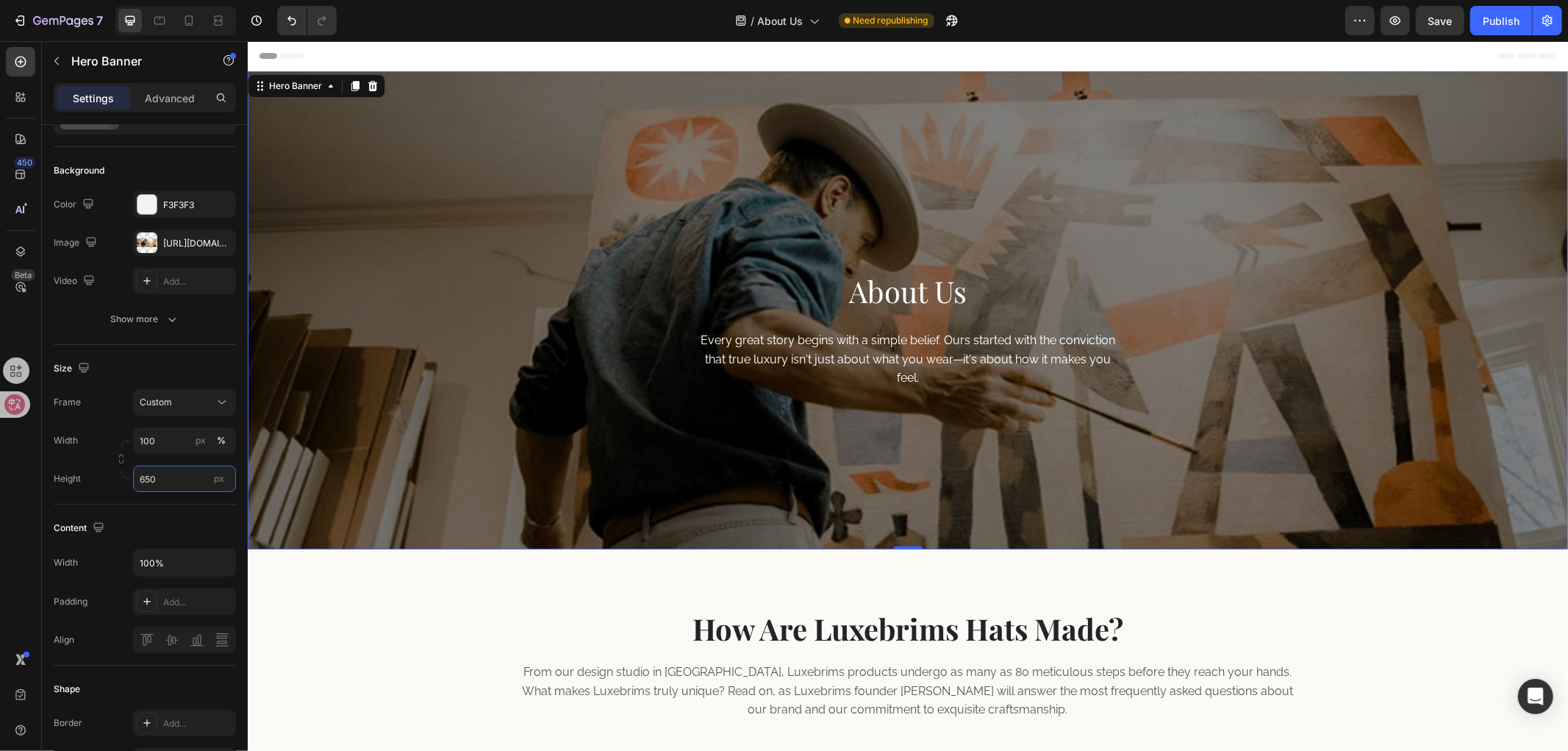
type input "650"
click at [1310, 299] on div "About Us Heading Every great story begins with a simple belief. Ours started wi…" at bounding box center [906, 340] width 1320 height 416
click at [1337, 236] on div "About Us Heading Every great story begins with a simple belief. Ours started wi…" at bounding box center [906, 340] width 1320 height 416
click at [153, 96] on p "Advanced" at bounding box center [170, 98] width 50 height 15
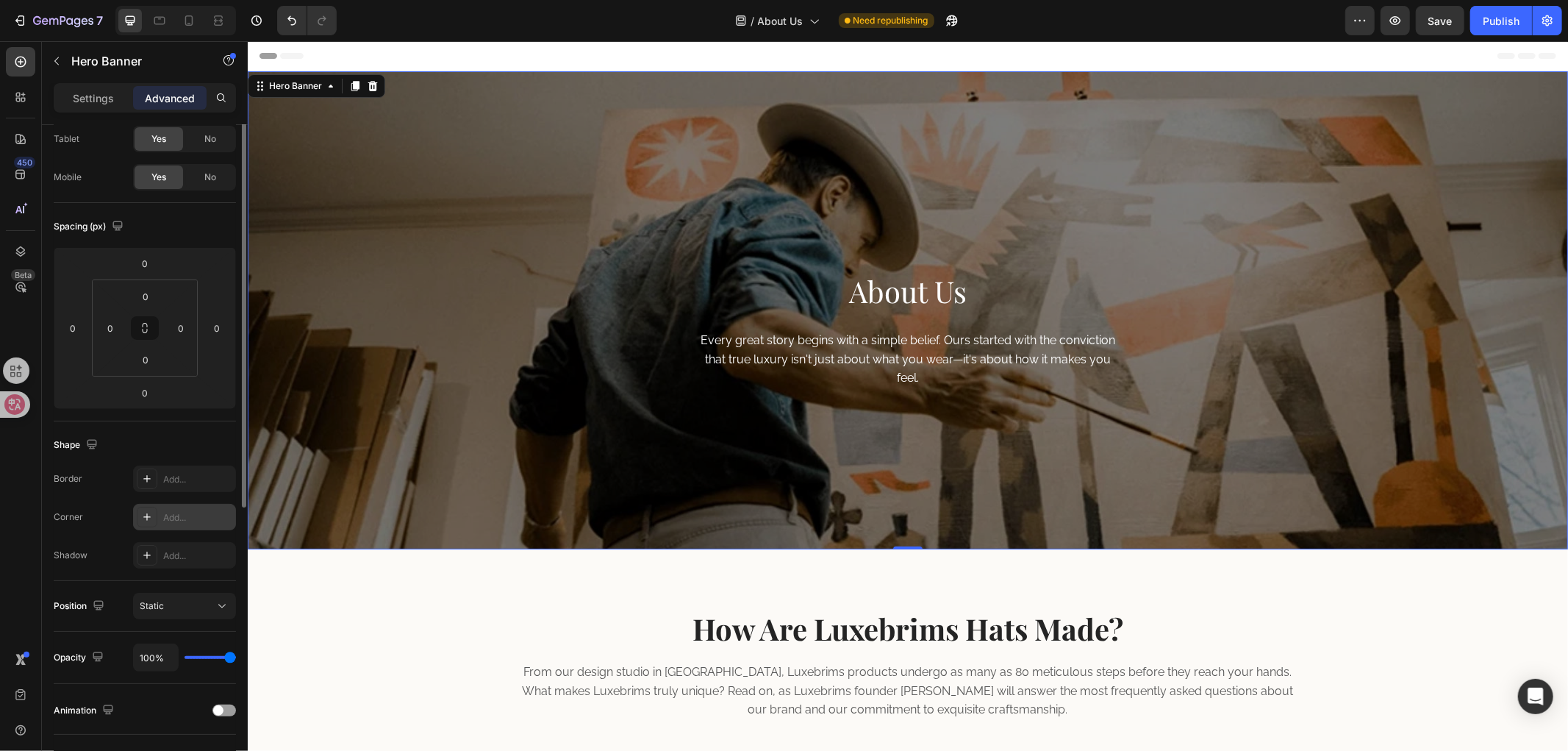
scroll to position [0, 0]
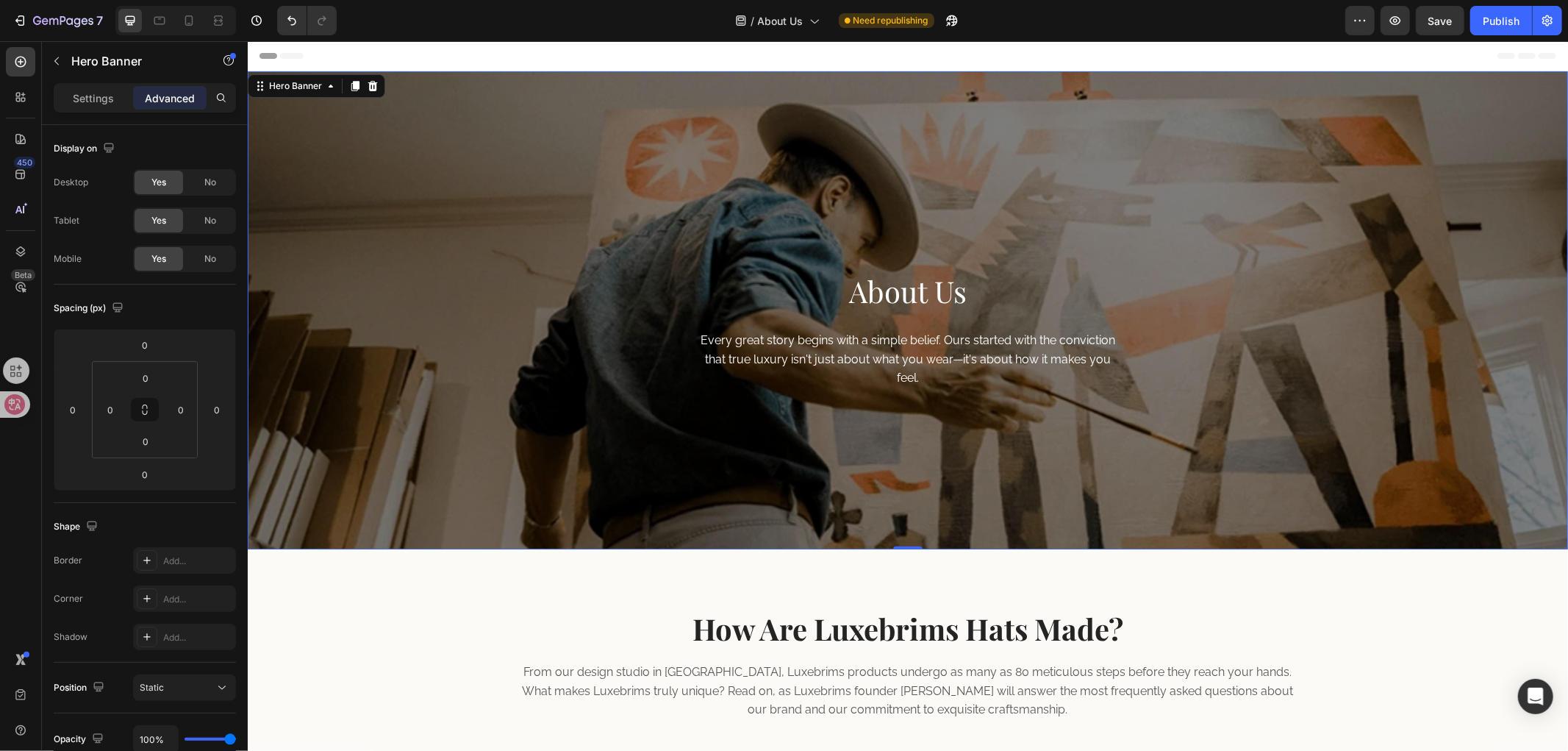
click at [1163, 364] on div "About Us Heading Every great story begins with a simple belief. Ours started wi…" at bounding box center [906, 340] width 1320 height 416
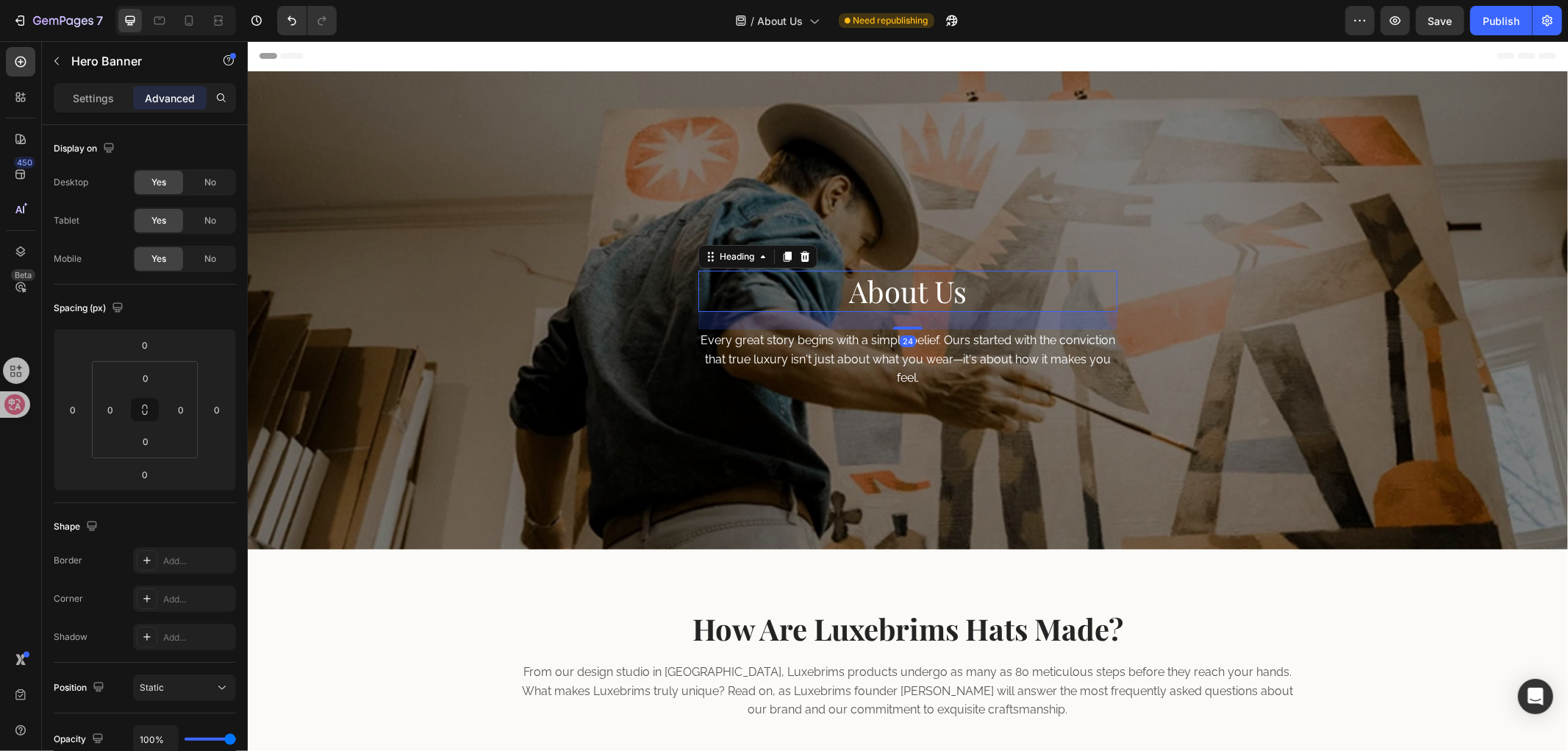
click at [994, 292] on h2 "About Us" at bounding box center [906, 290] width 419 height 41
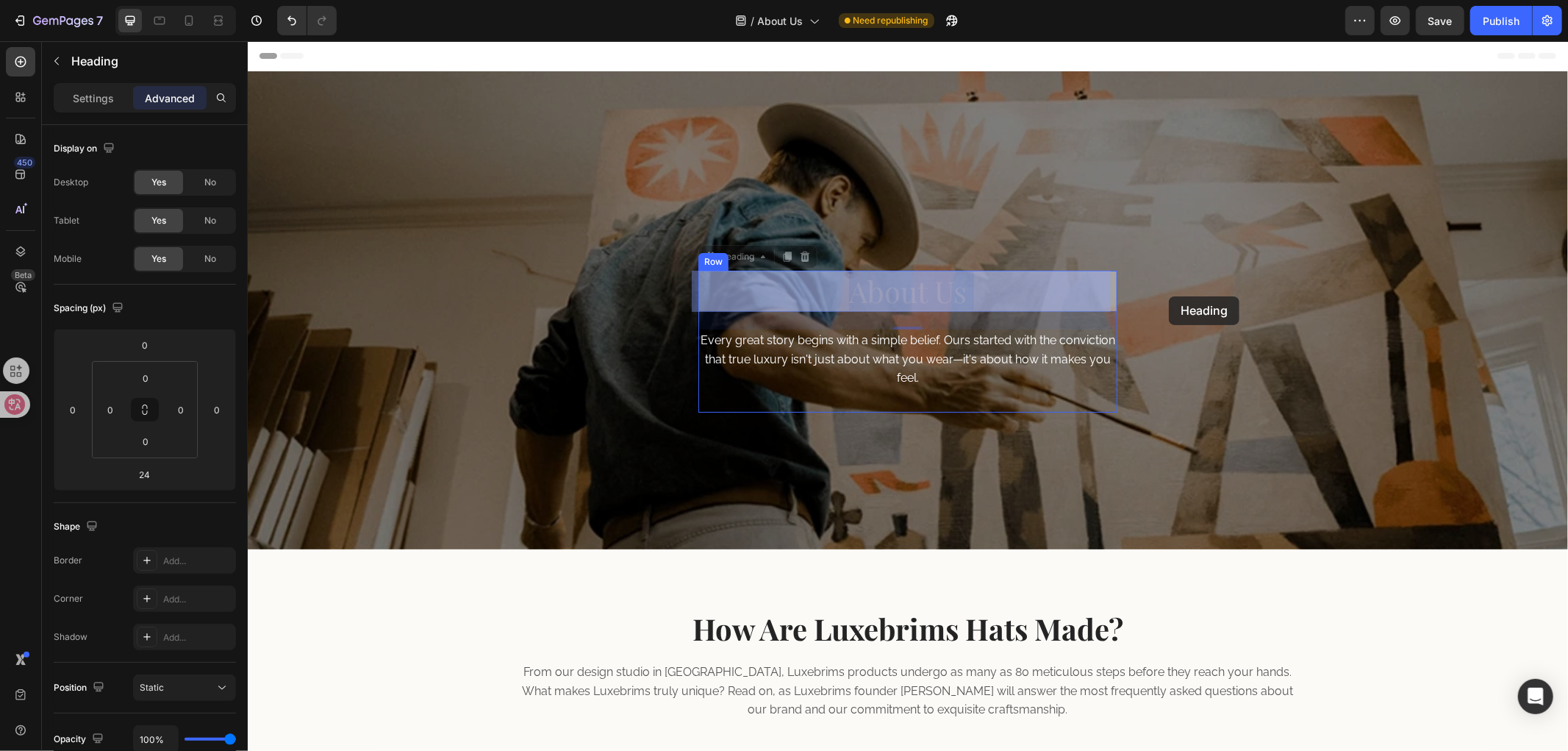
drag, startPoint x: 972, startPoint y: 288, endPoint x: 1168, endPoint y: 296, distance: 196.2
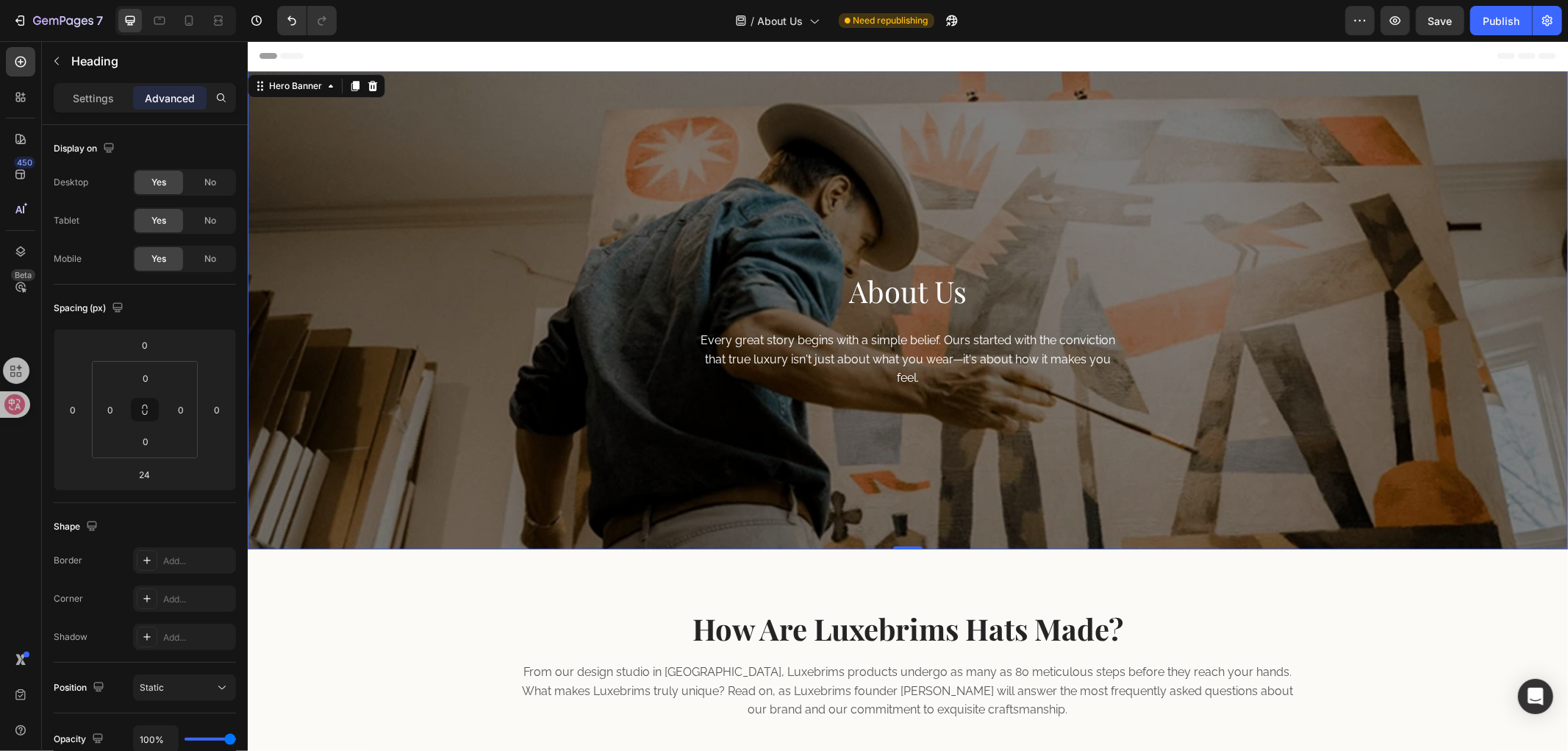
click at [1242, 349] on div "About Us Heading Every great story begins with a simple belief. Ours started wi…" at bounding box center [906, 340] width 1320 height 416
click at [962, 492] on div "About Us Heading Every great story begins with a simple belief. Ours started wi…" at bounding box center [906, 340] width 1320 height 416
click at [77, 100] on p "Settings" at bounding box center [93, 98] width 41 height 15
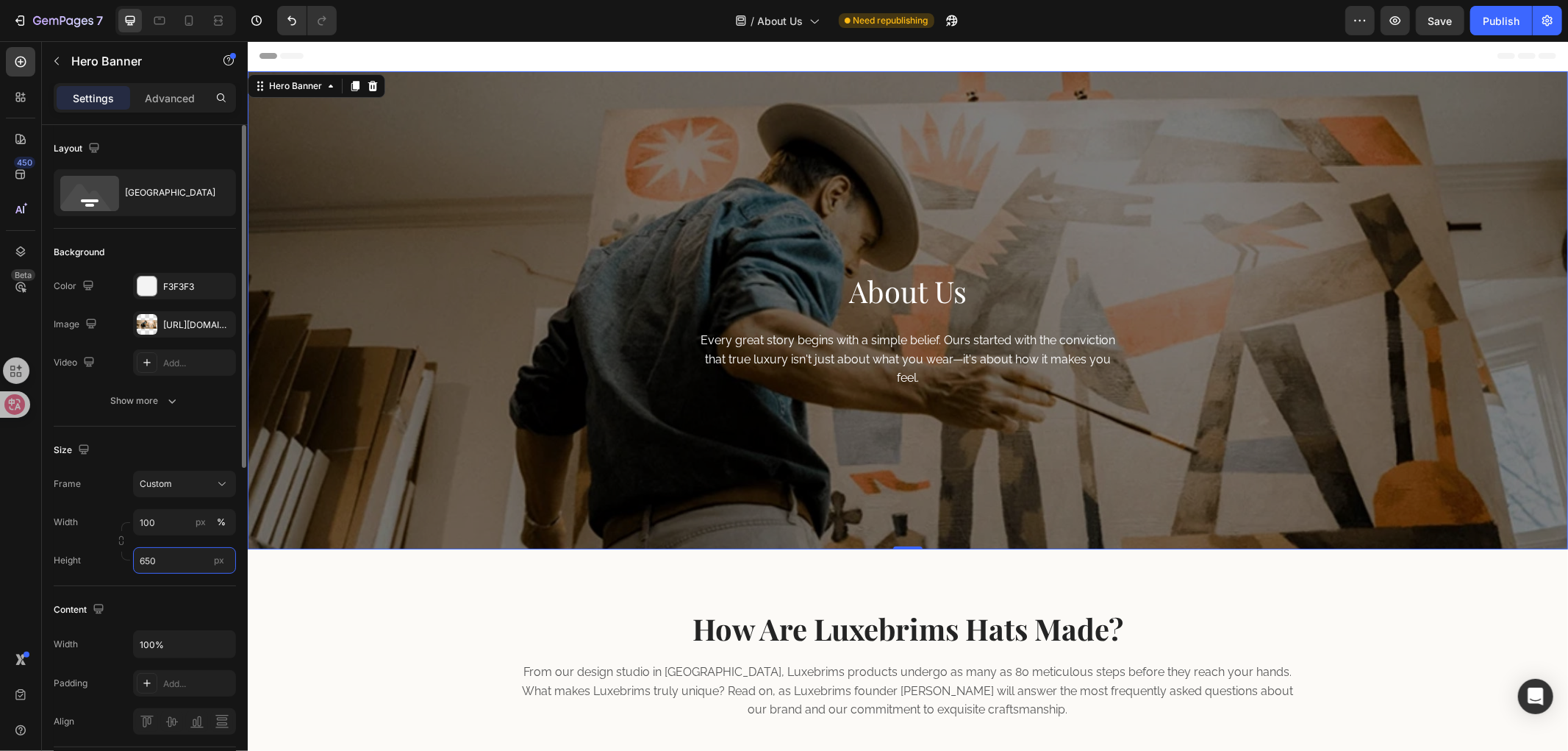
click at [166, 562] on input "650" at bounding box center [184, 561] width 103 height 26
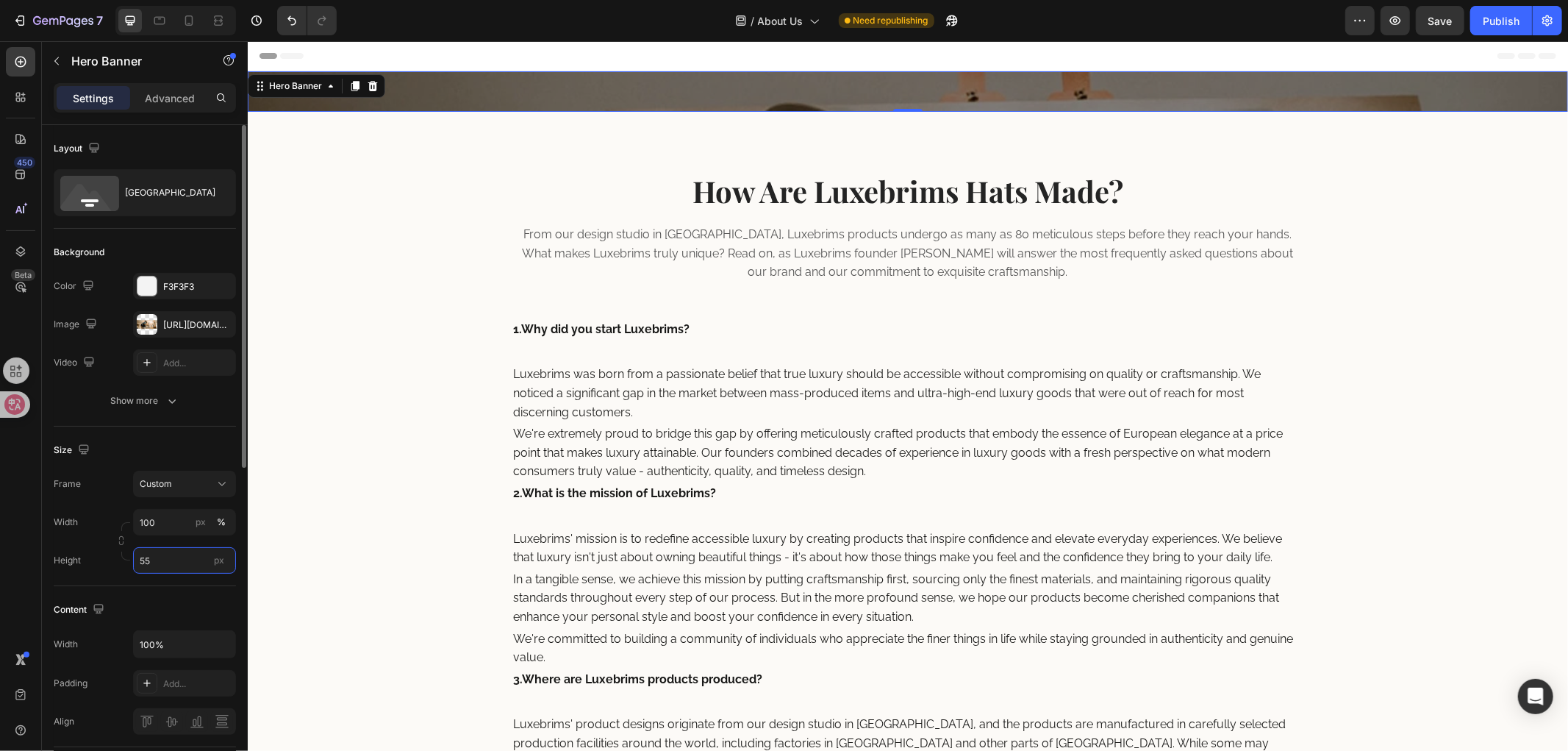
type input "5"
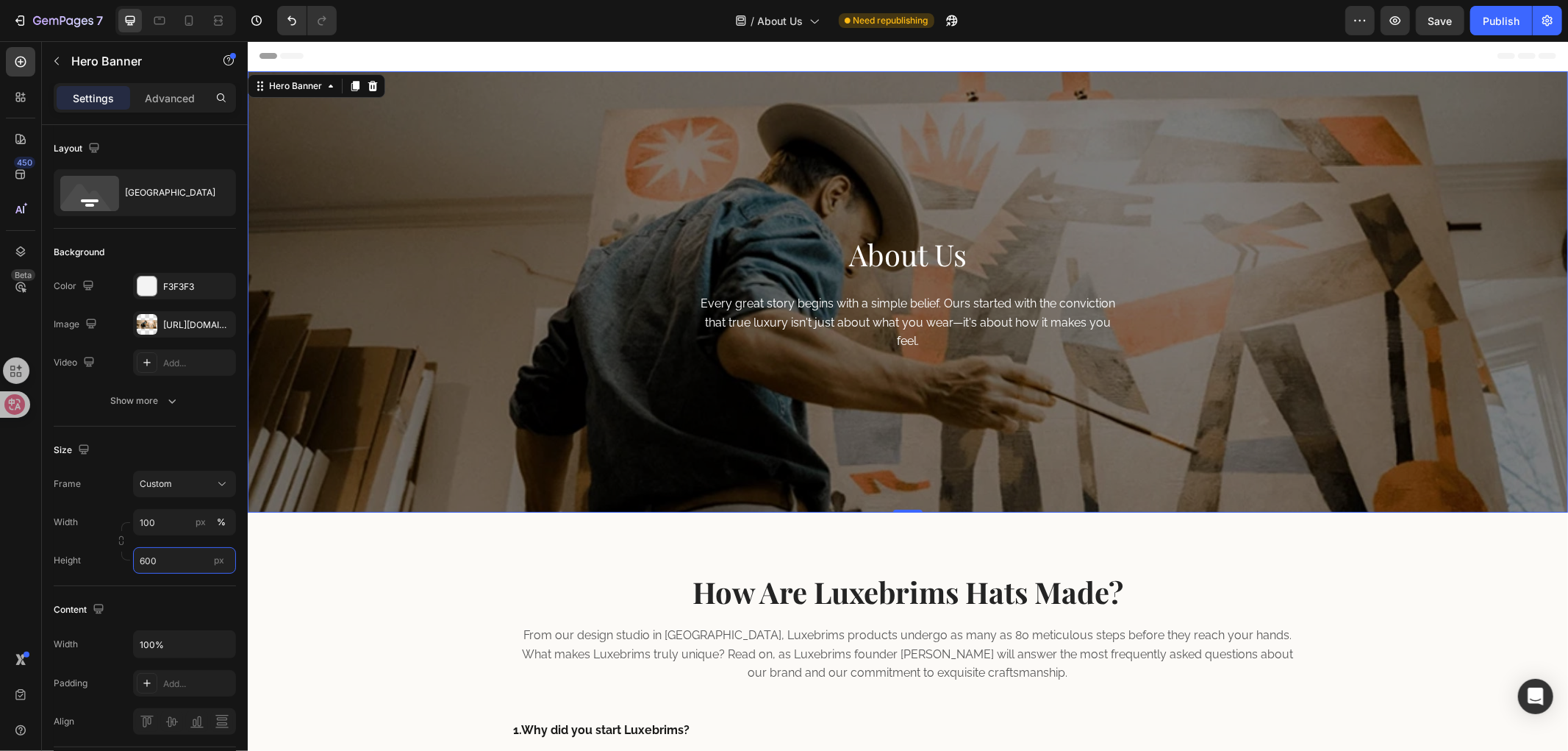
type input "600"
click at [1262, 300] on div "About Us Heading Every great story begins with a simple belief. Ours started wi…" at bounding box center [906, 303] width 1320 height 416
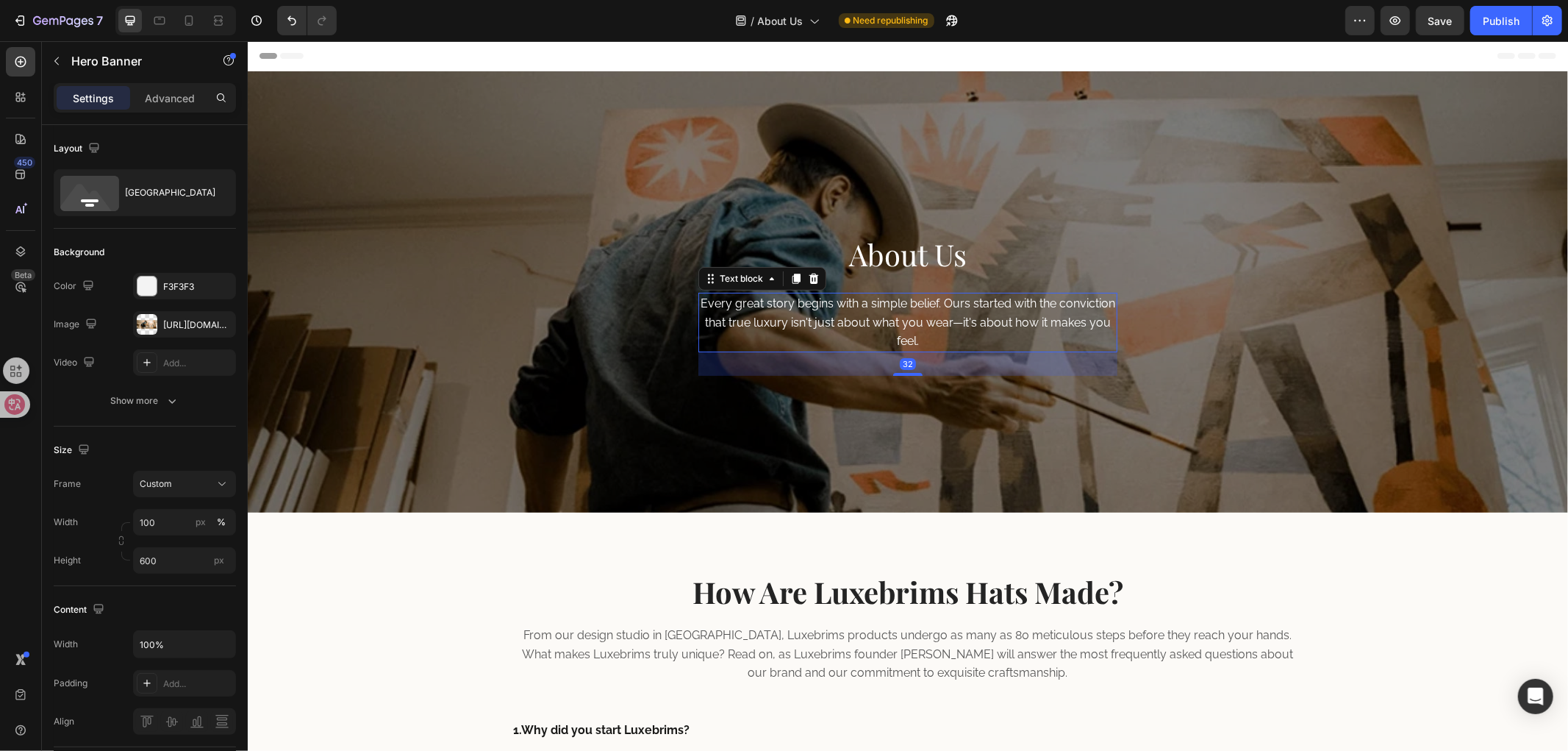
click at [1057, 306] on p "Every great story begins with a simple belief. Ours started with the conviction…" at bounding box center [907, 321] width 416 height 57
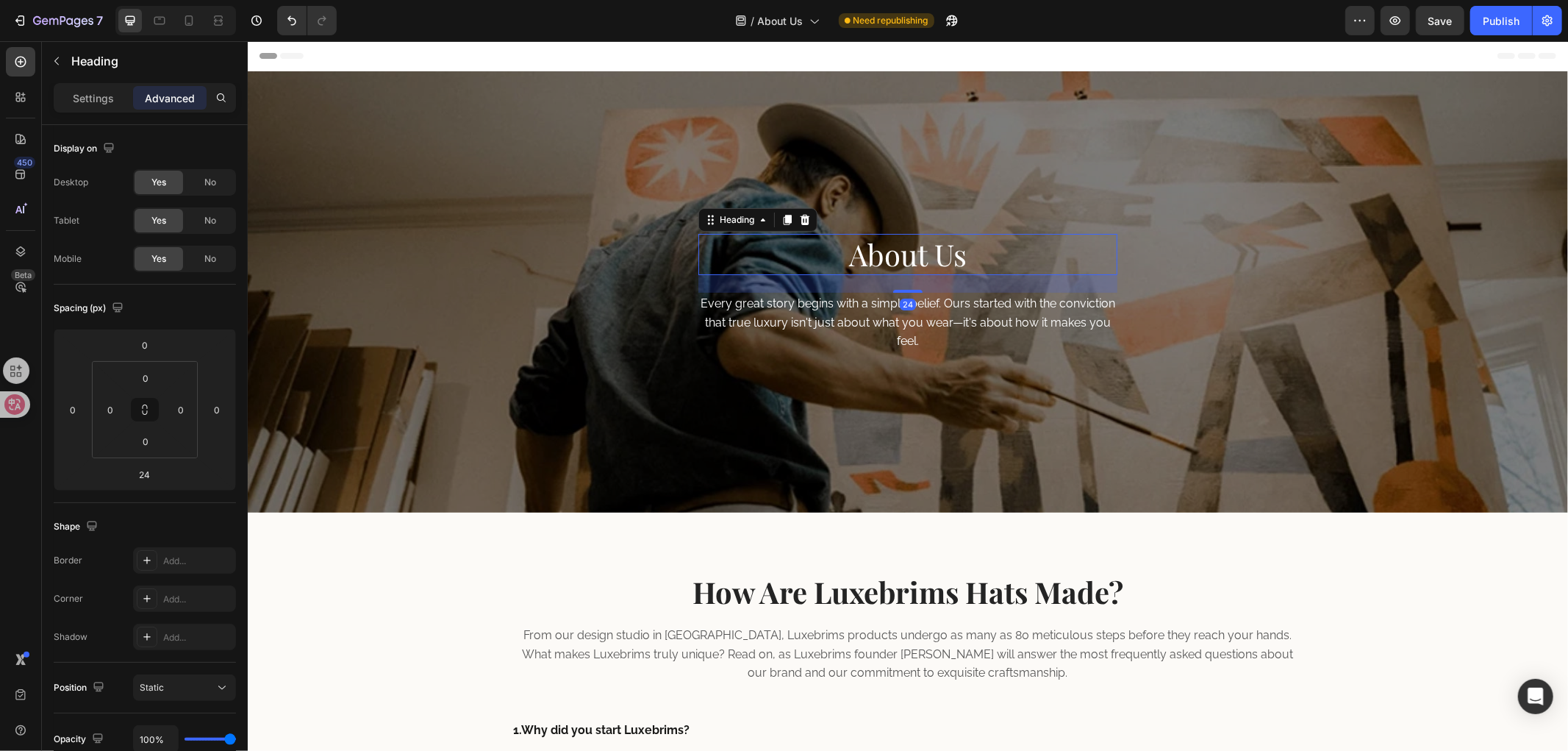
click at [889, 245] on p "About Us" at bounding box center [907, 253] width 416 height 39
click at [97, 75] on div "Heading" at bounding box center [137, 60] width 191 height 39
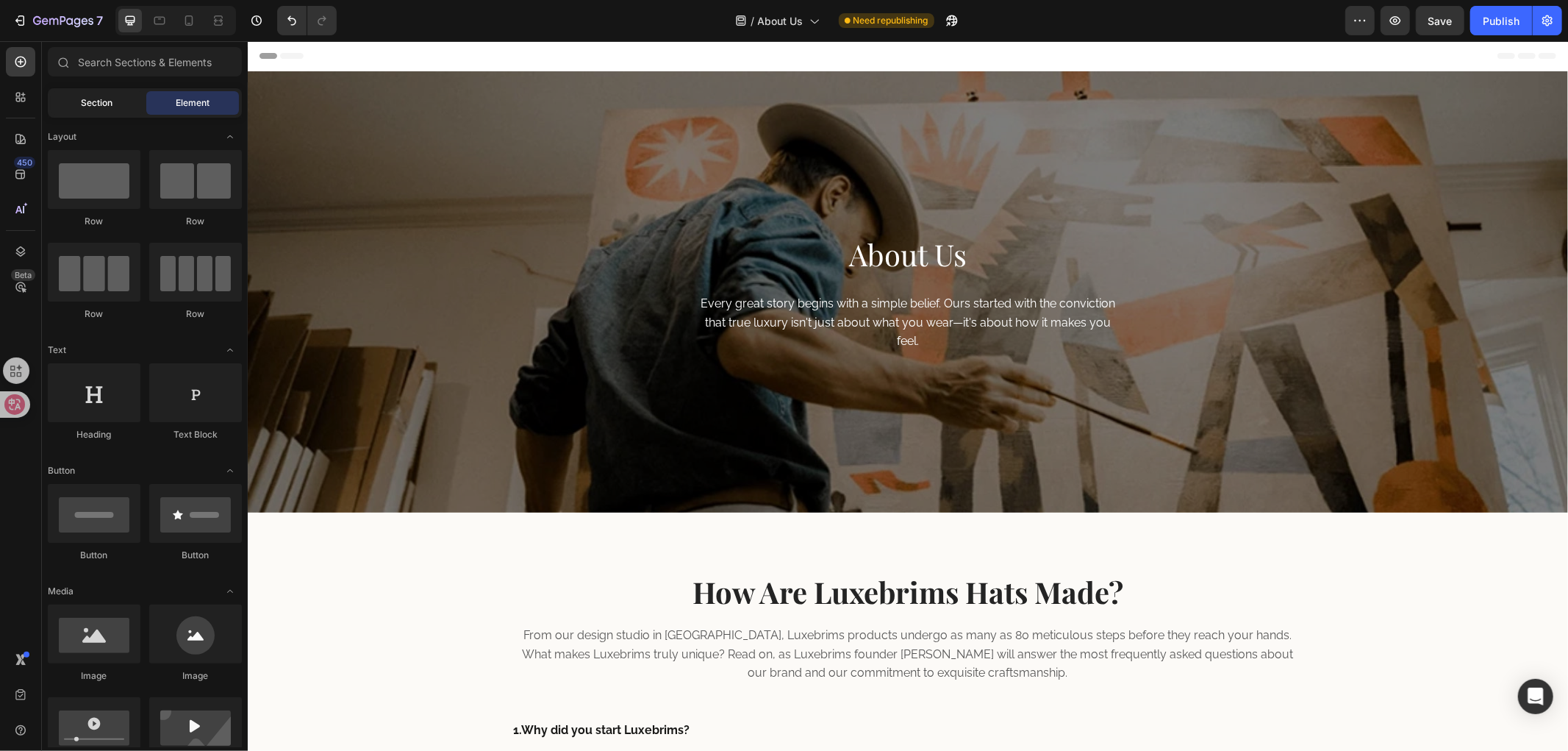
click at [89, 96] on span "Section" at bounding box center [98, 103] width 32 height 13
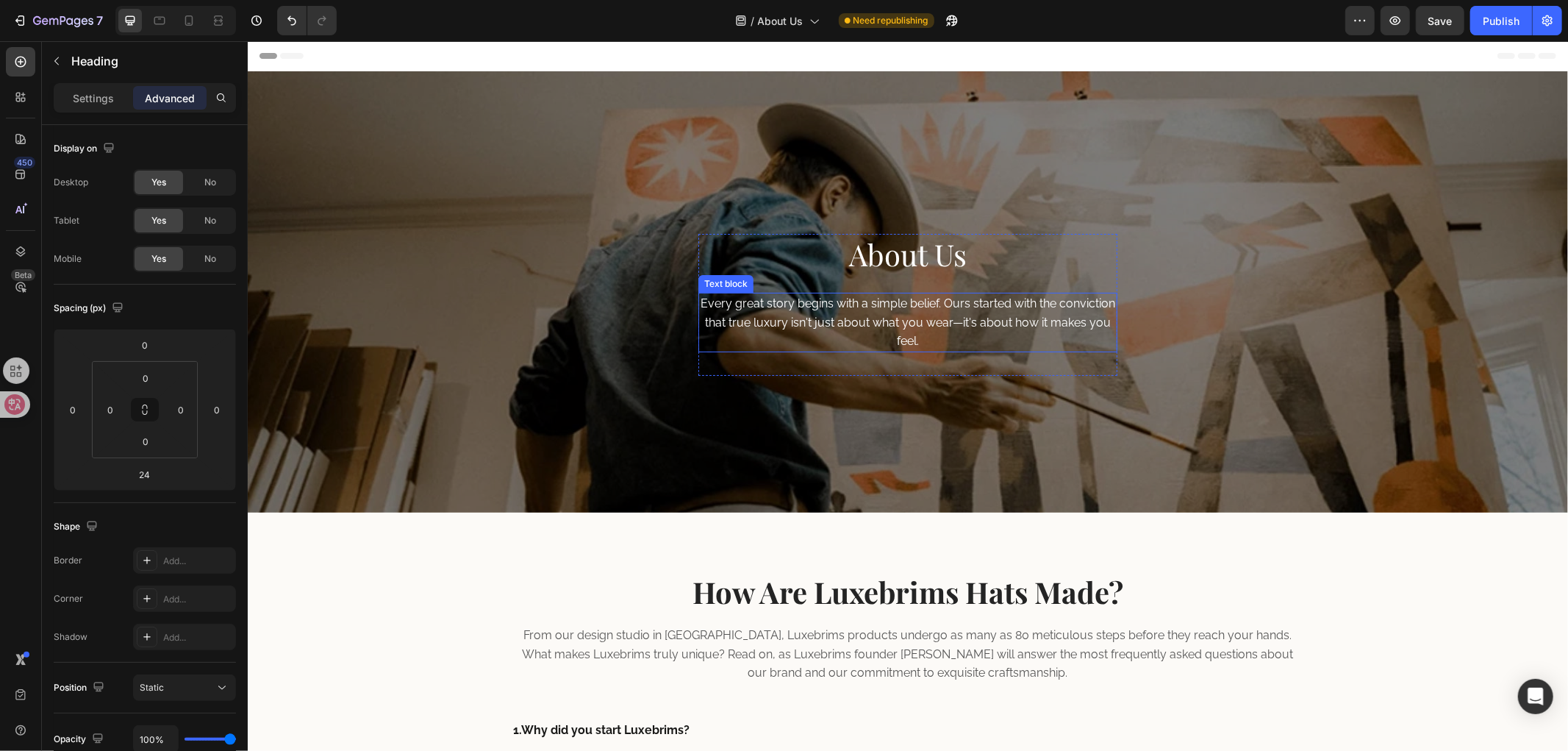
click at [1002, 272] on p "About Us" at bounding box center [907, 253] width 416 height 39
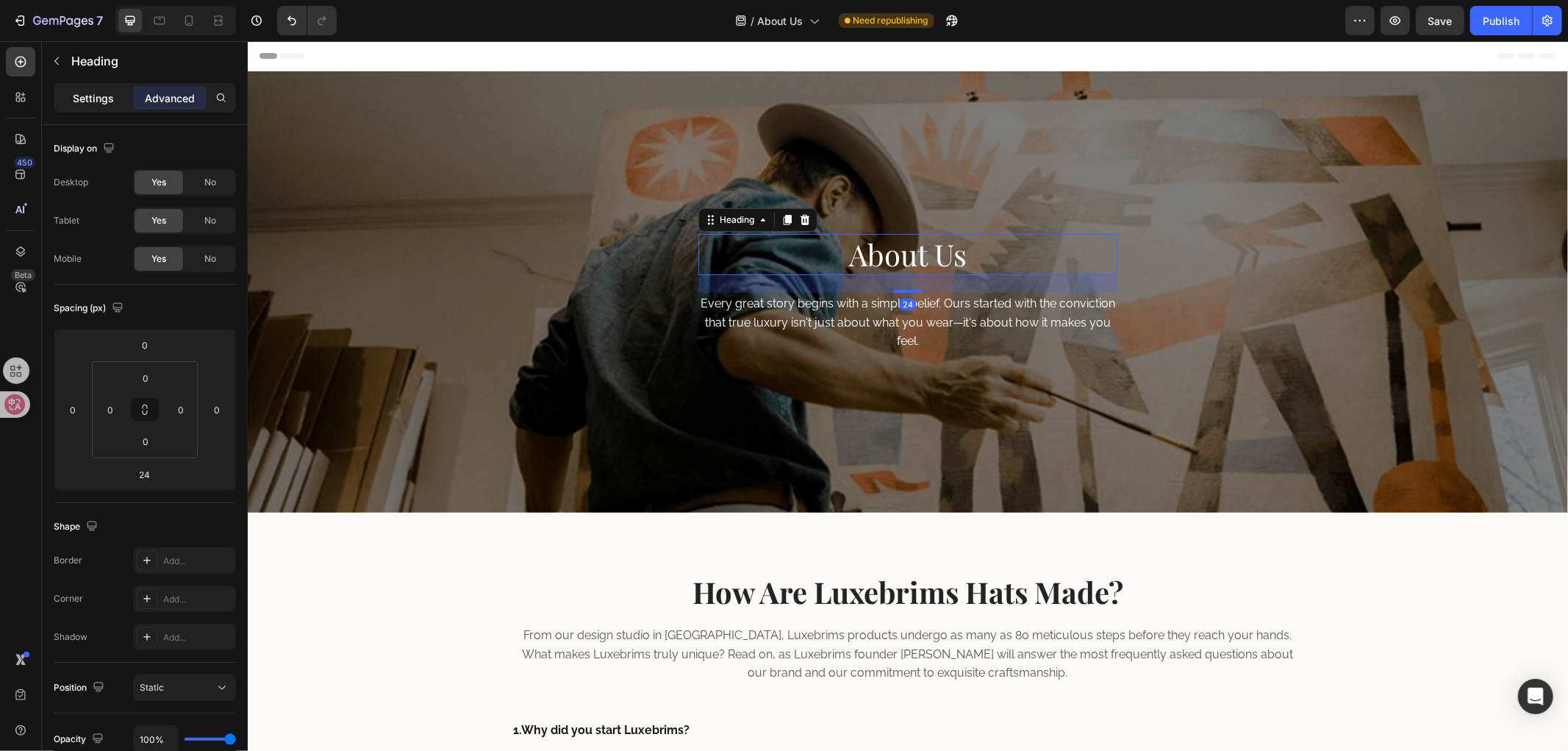
click at [82, 91] on p "Settings" at bounding box center [93, 98] width 41 height 15
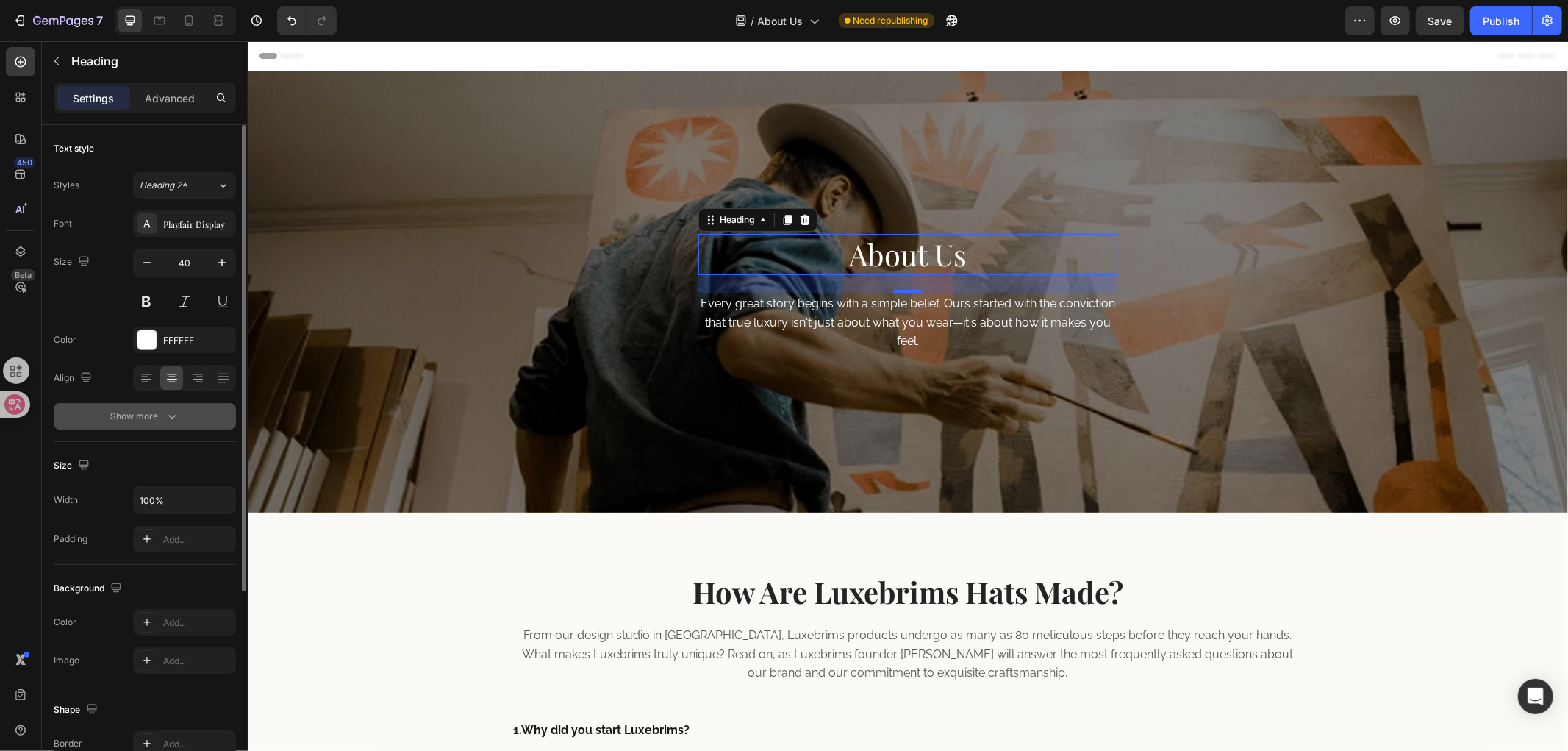
click at [135, 413] on div "Show more" at bounding box center [145, 416] width 69 height 15
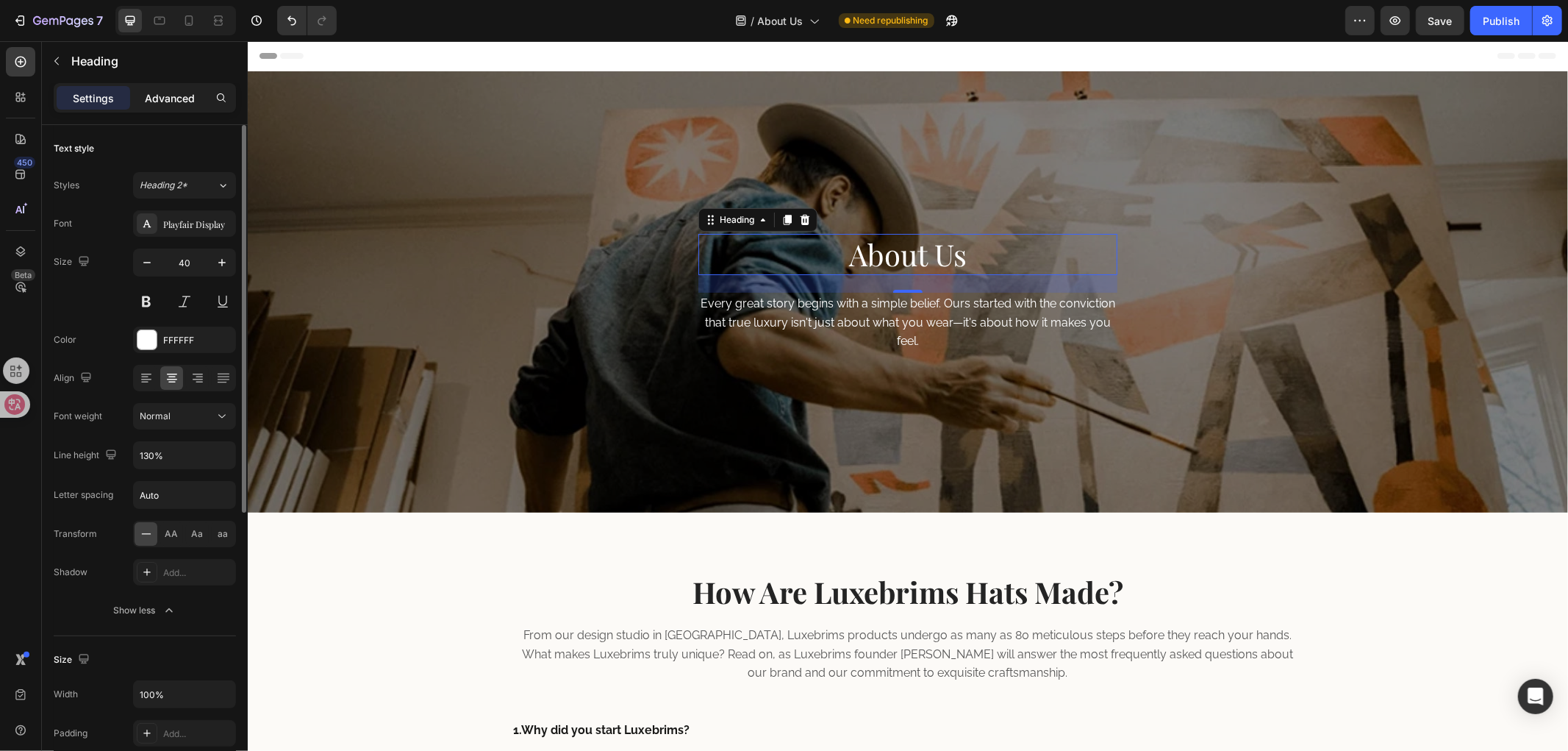
click at [139, 87] on div "Advanced" at bounding box center [170, 97] width 74 height 24
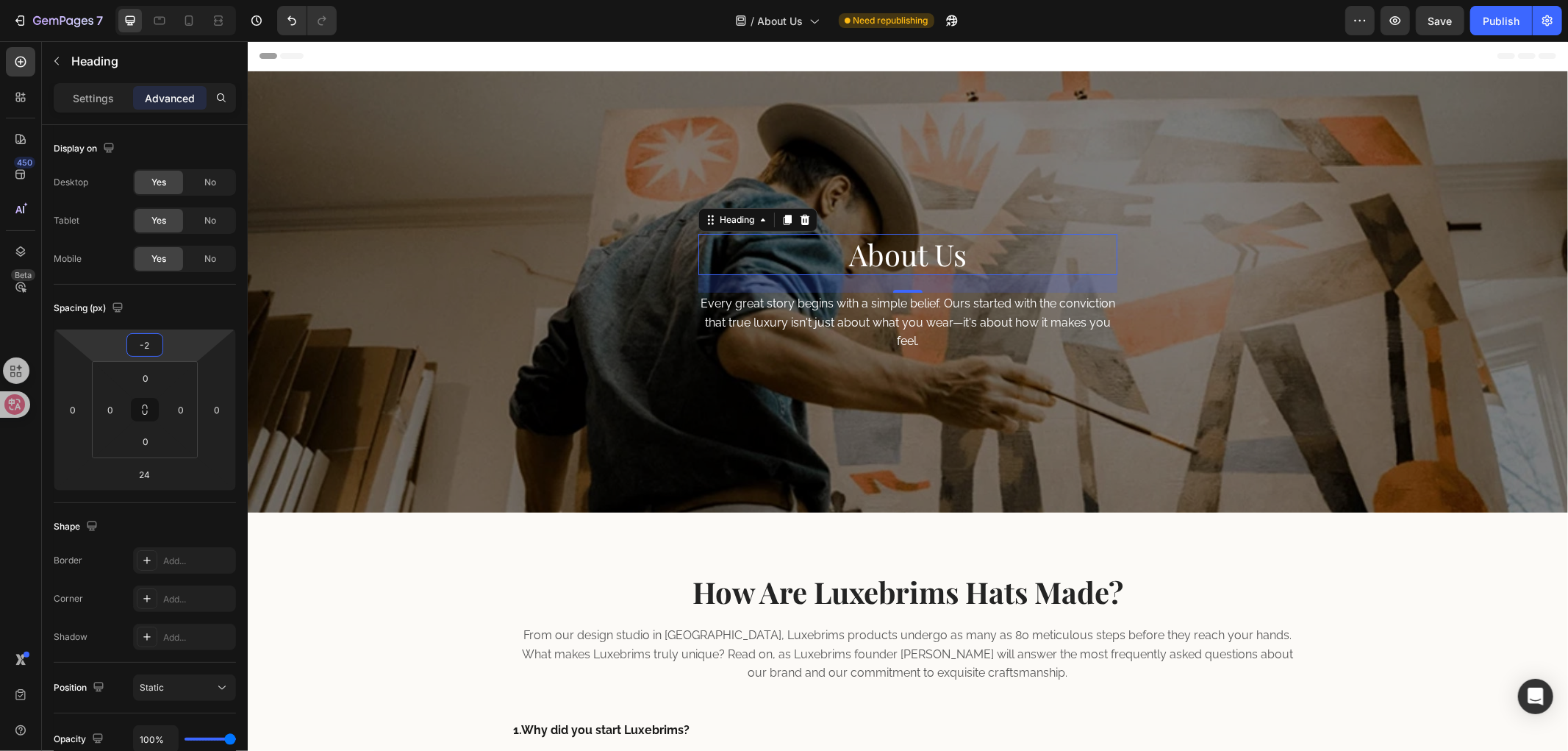
type input "-4"
click at [186, 0] on html "7 Version history / About Us Need republishing Preview Save Publish 450 Beta Se…" at bounding box center [784, 0] width 1568 height 0
click at [155, 347] on input "-4" at bounding box center [144, 344] width 29 height 22
type input "0"
click at [15, 468] on div "450 Beta" at bounding box center [20, 346] width 29 height 597
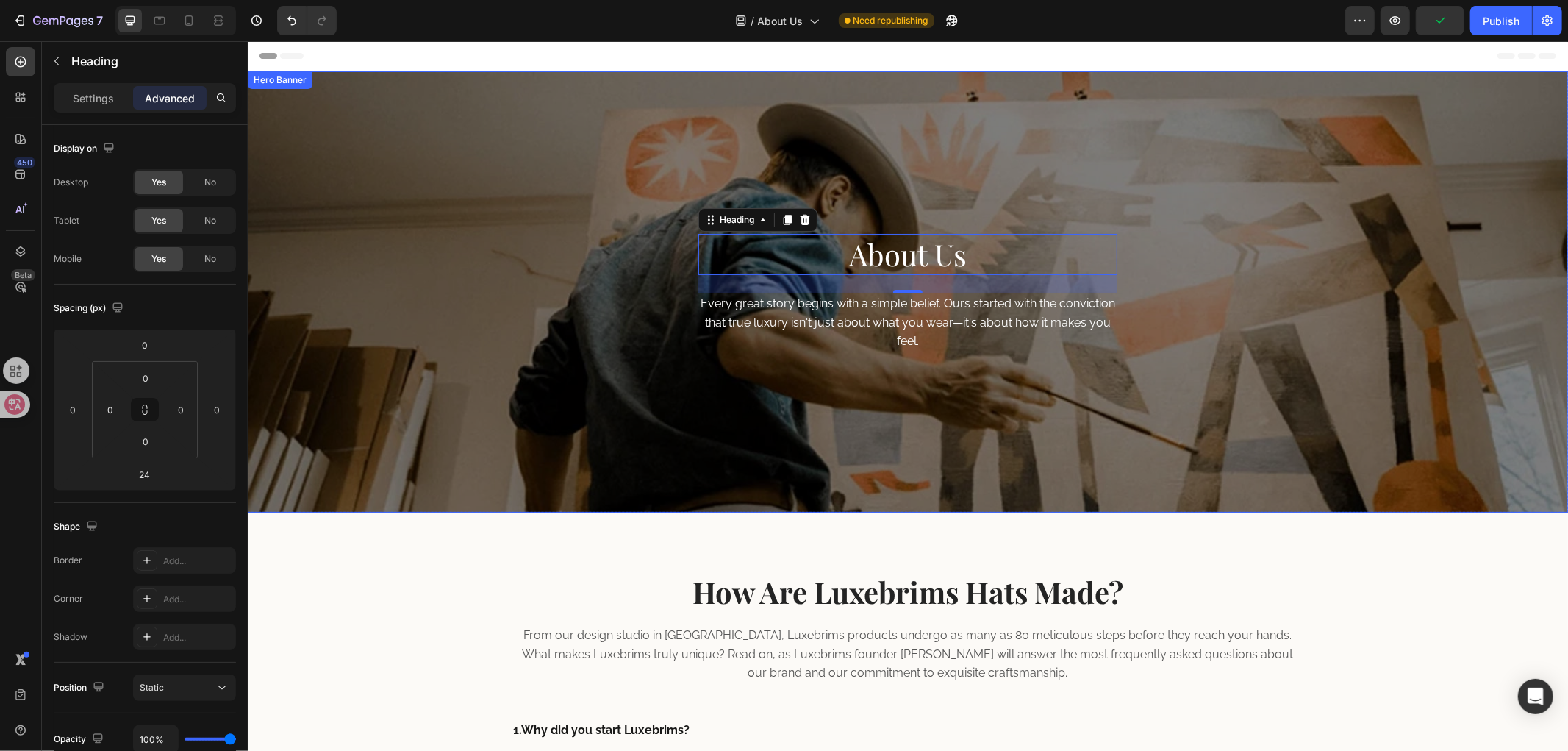
click at [1394, 400] on div "About Us Heading 24 Every great story begins with a simple belief. Ours started…" at bounding box center [906, 303] width 1320 height 416
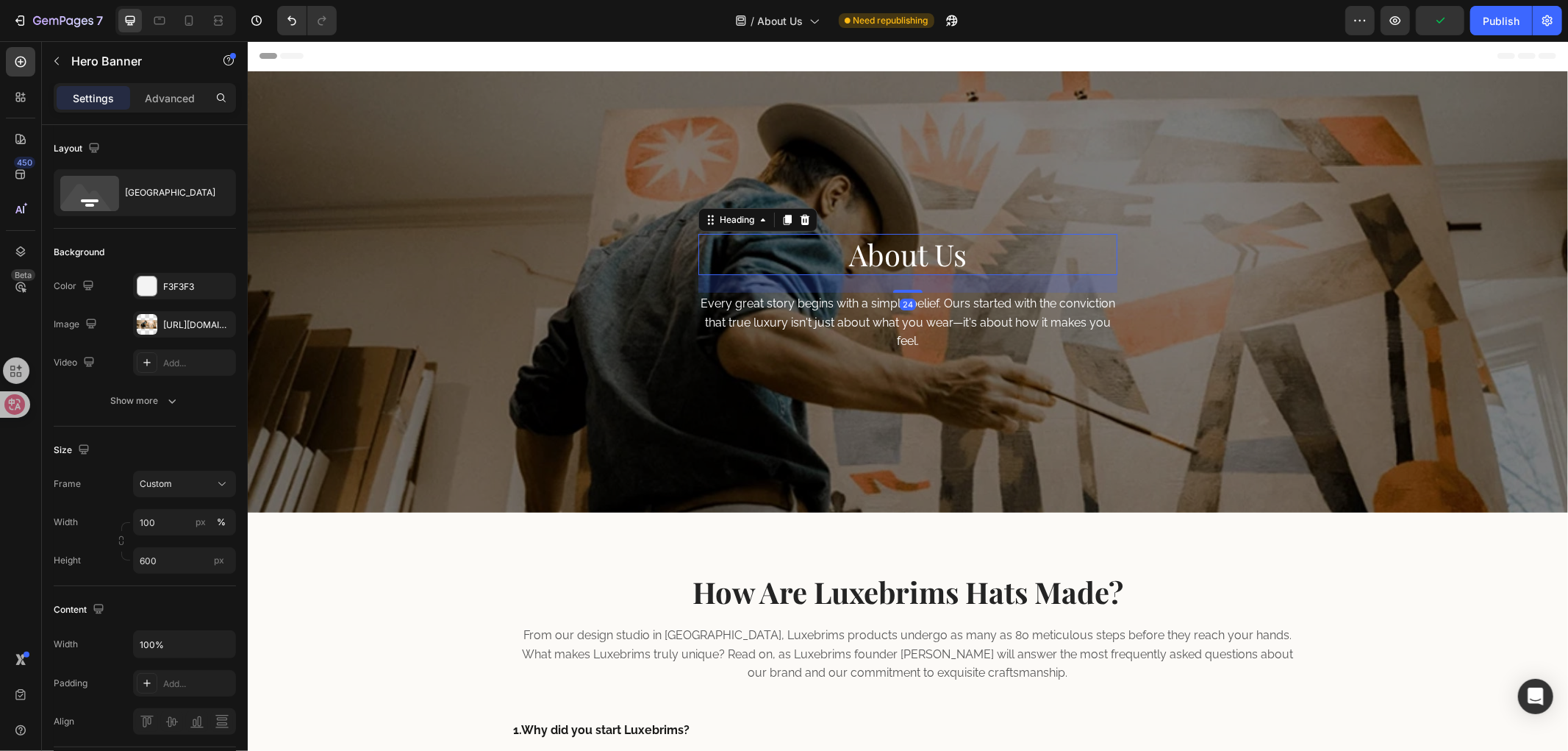
click at [1039, 259] on p "About Us" at bounding box center [907, 253] width 416 height 39
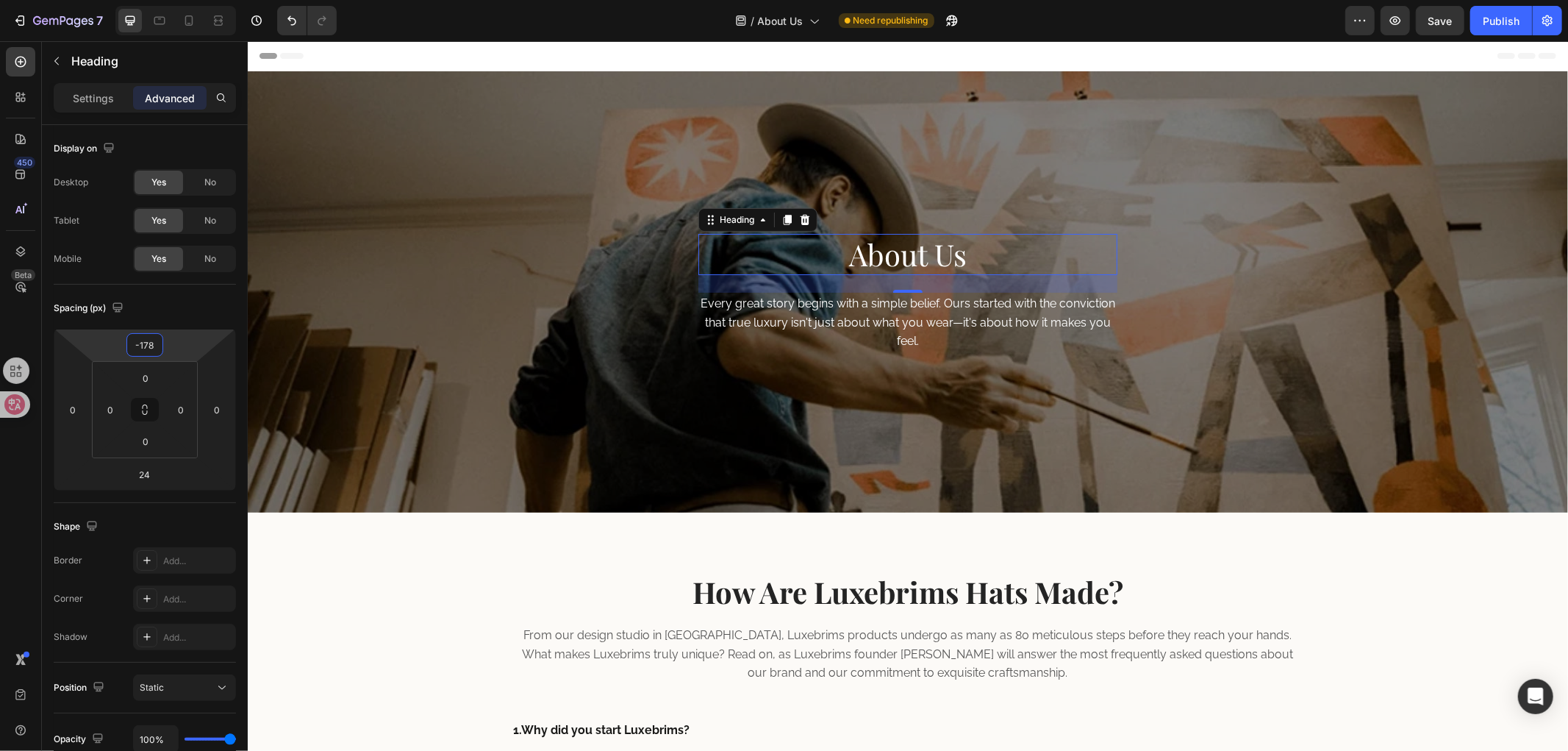
drag, startPoint x: 163, startPoint y: 333, endPoint x: 172, endPoint y: 405, distance: 72.6
click at [172, 0] on html "7 Version history / About Us Need republishing Preview Save Publish 450 Beta Se…" at bounding box center [784, 0] width 1568 height 0
type input "0"
click at [0, 511] on div "450 Beta" at bounding box center [21, 396] width 41 height 710
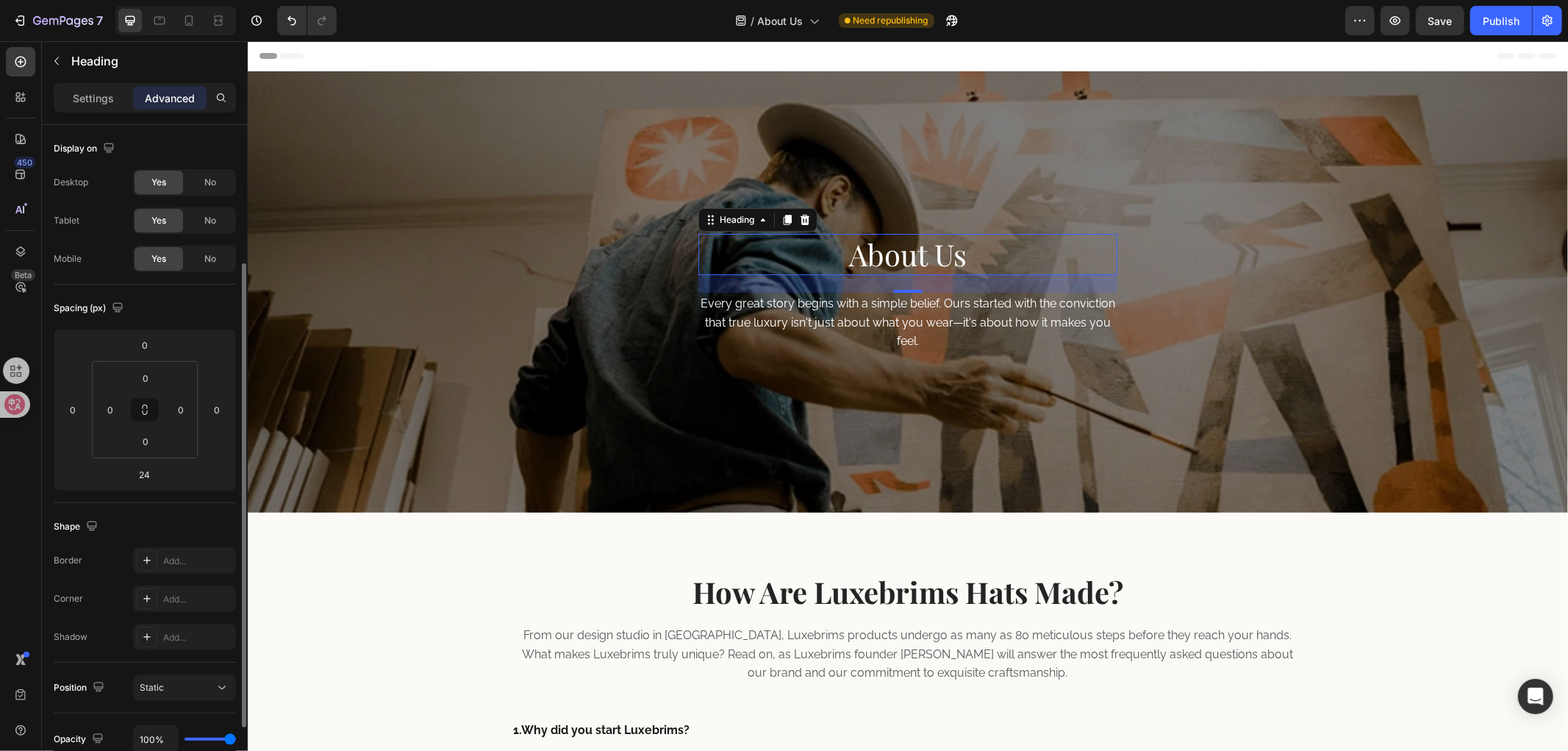
scroll to position [291, 0]
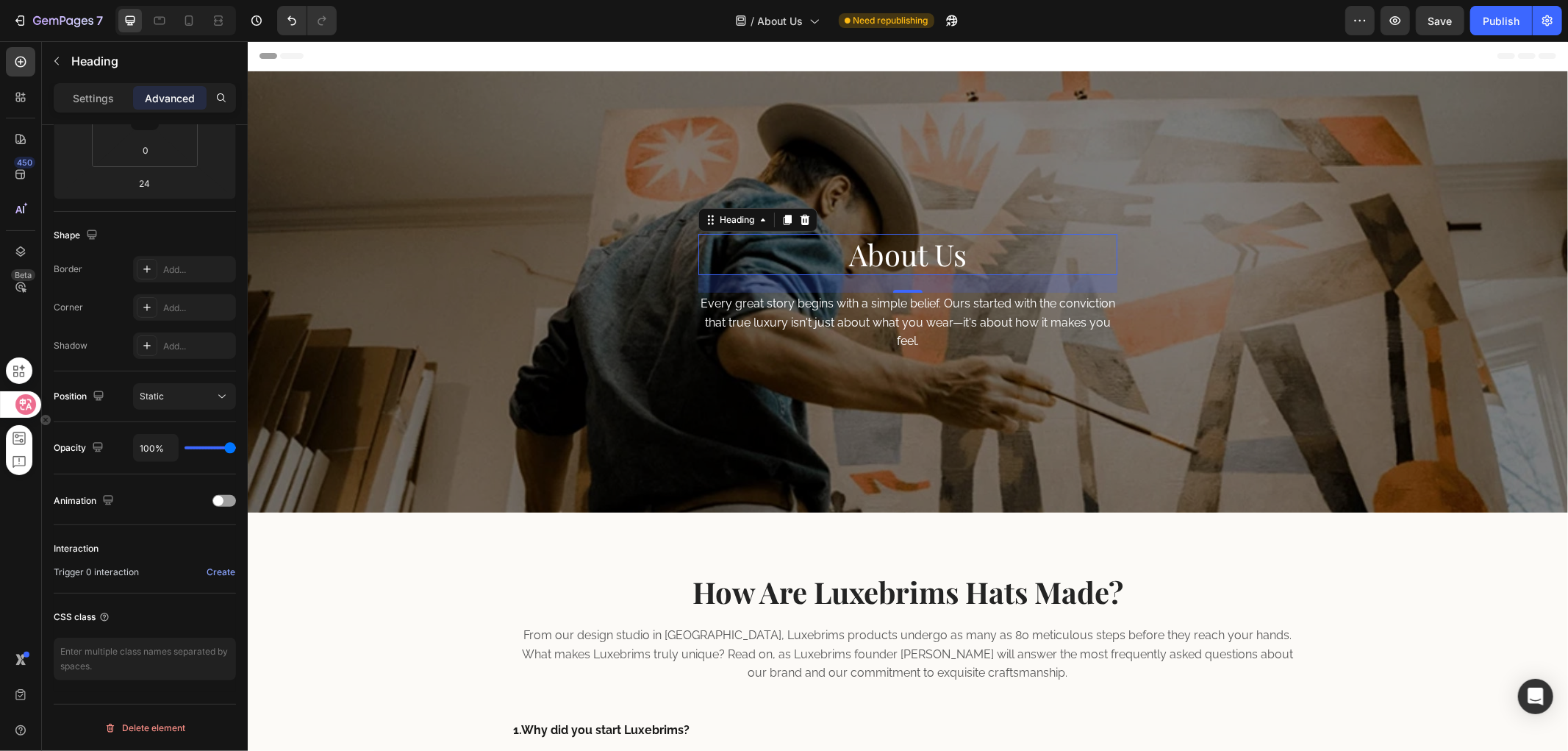
click at [25, 405] on icon at bounding box center [26, 404] width 15 height 15
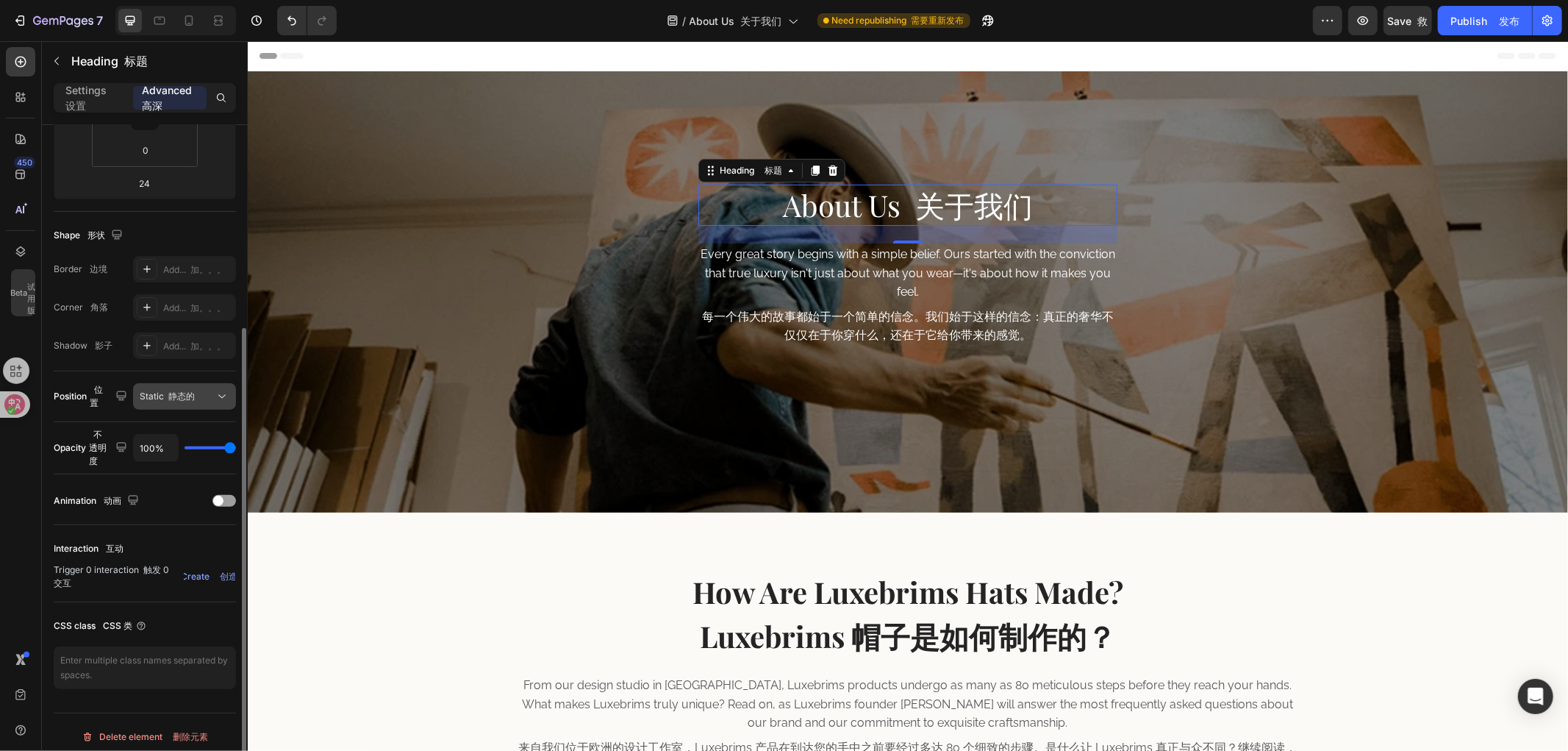
click at [188, 393] on font "静态的" at bounding box center [182, 396] width 26 height 11
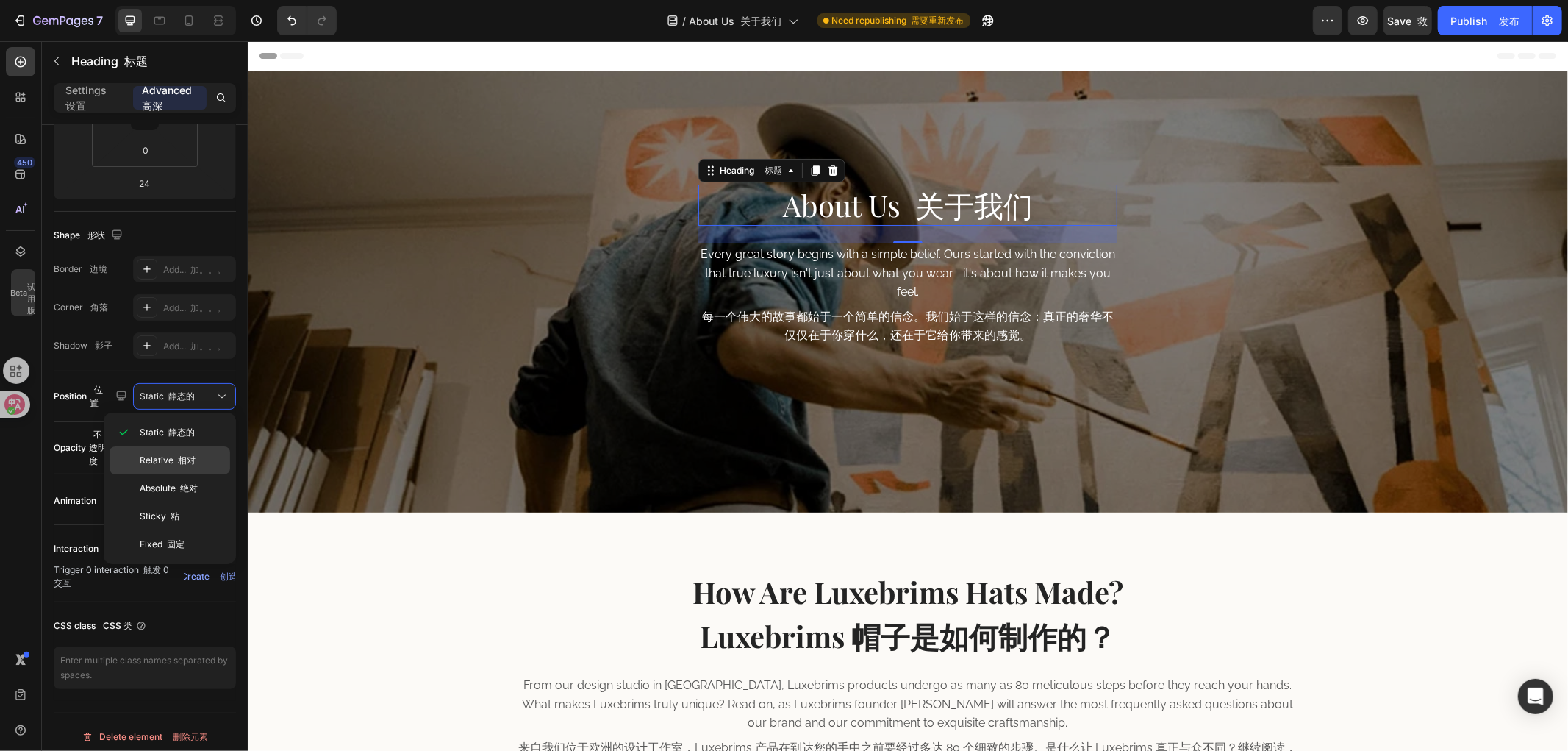
click at [185, 460] on font "相对" at bounding box center [187, 460] width 18 height 11
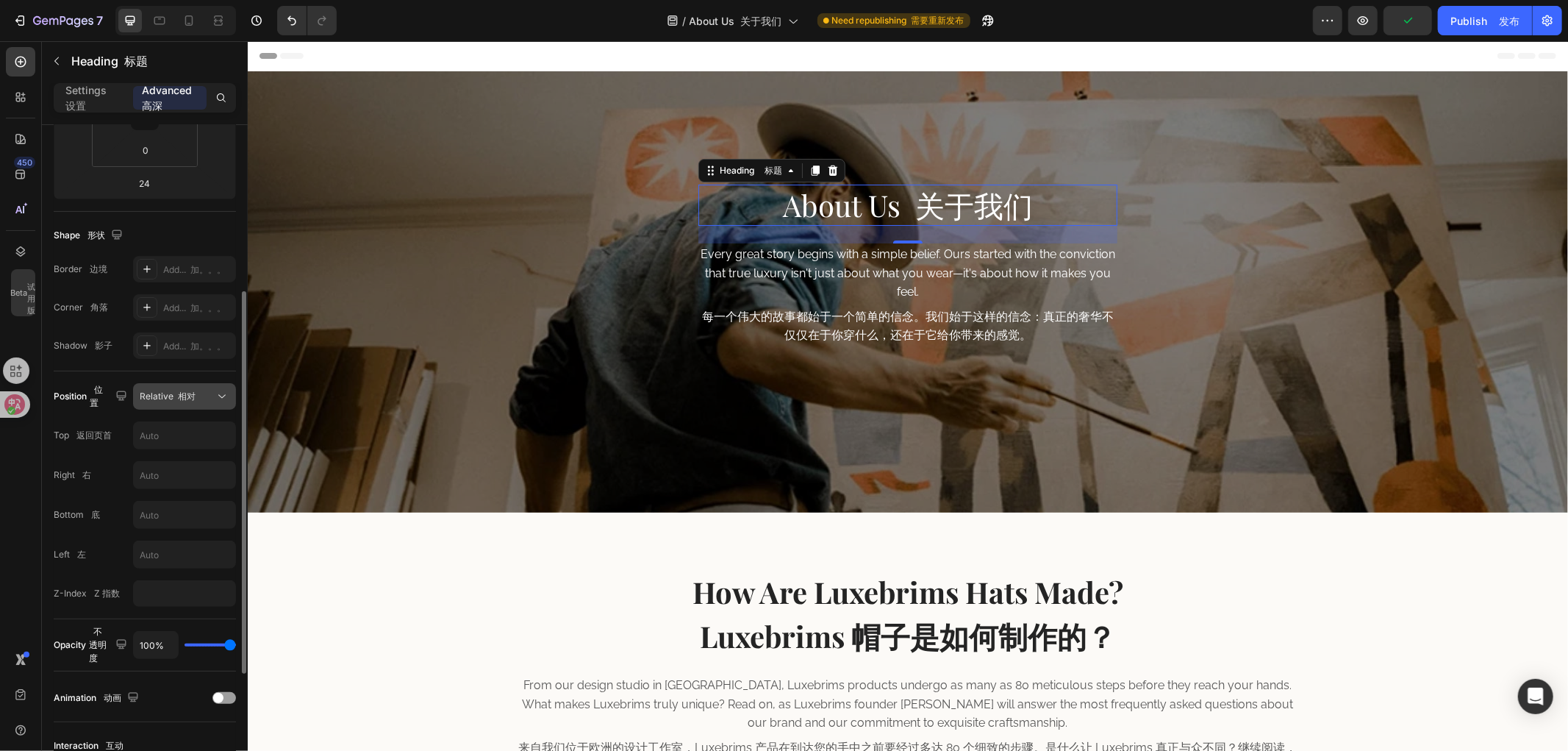
click at [191, 393] on font "相对" at bounding box center [187, 396] width 18 height 11
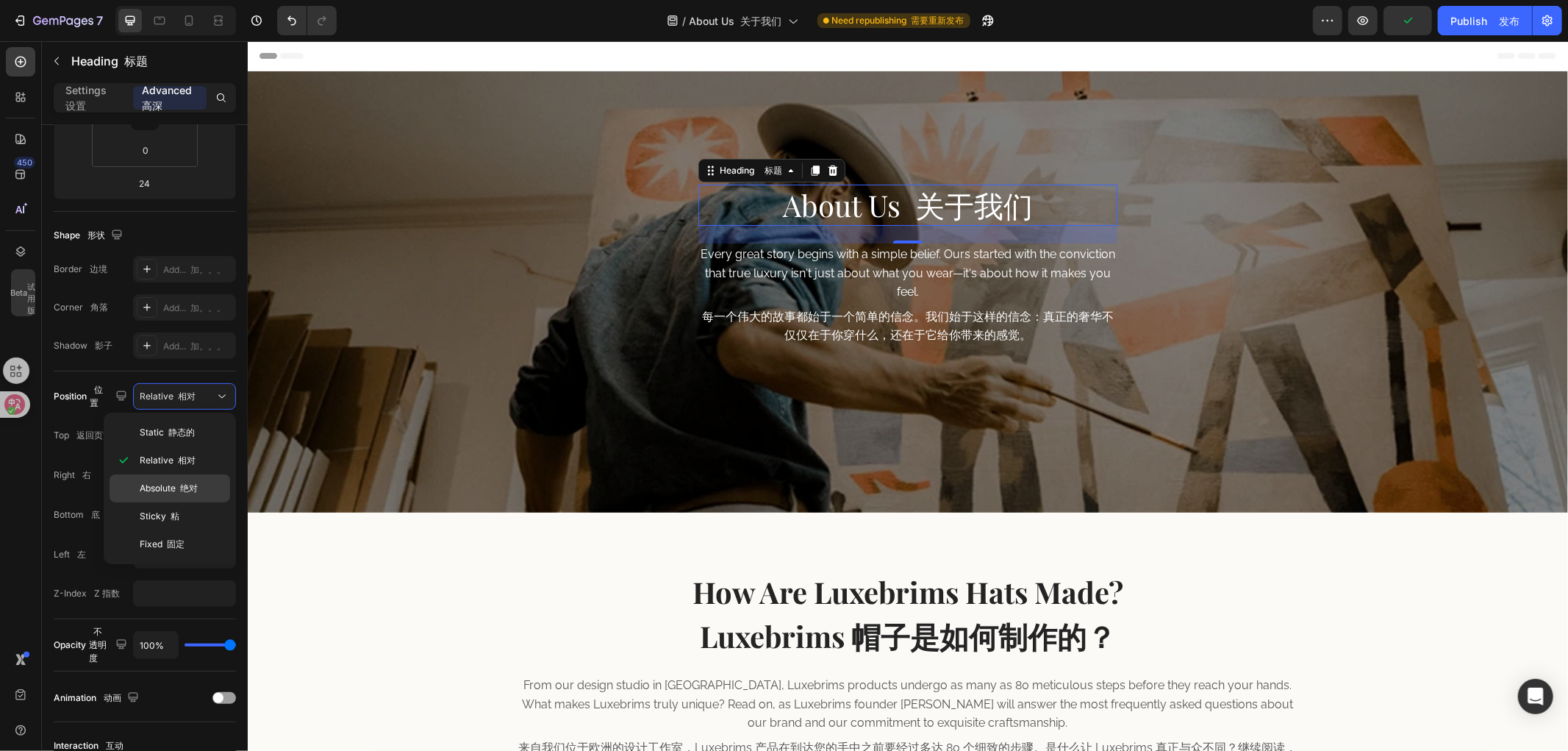
click at [195, 494] on span "Absolute 绝对" at bounding box center [169, 488] width 58 height 13
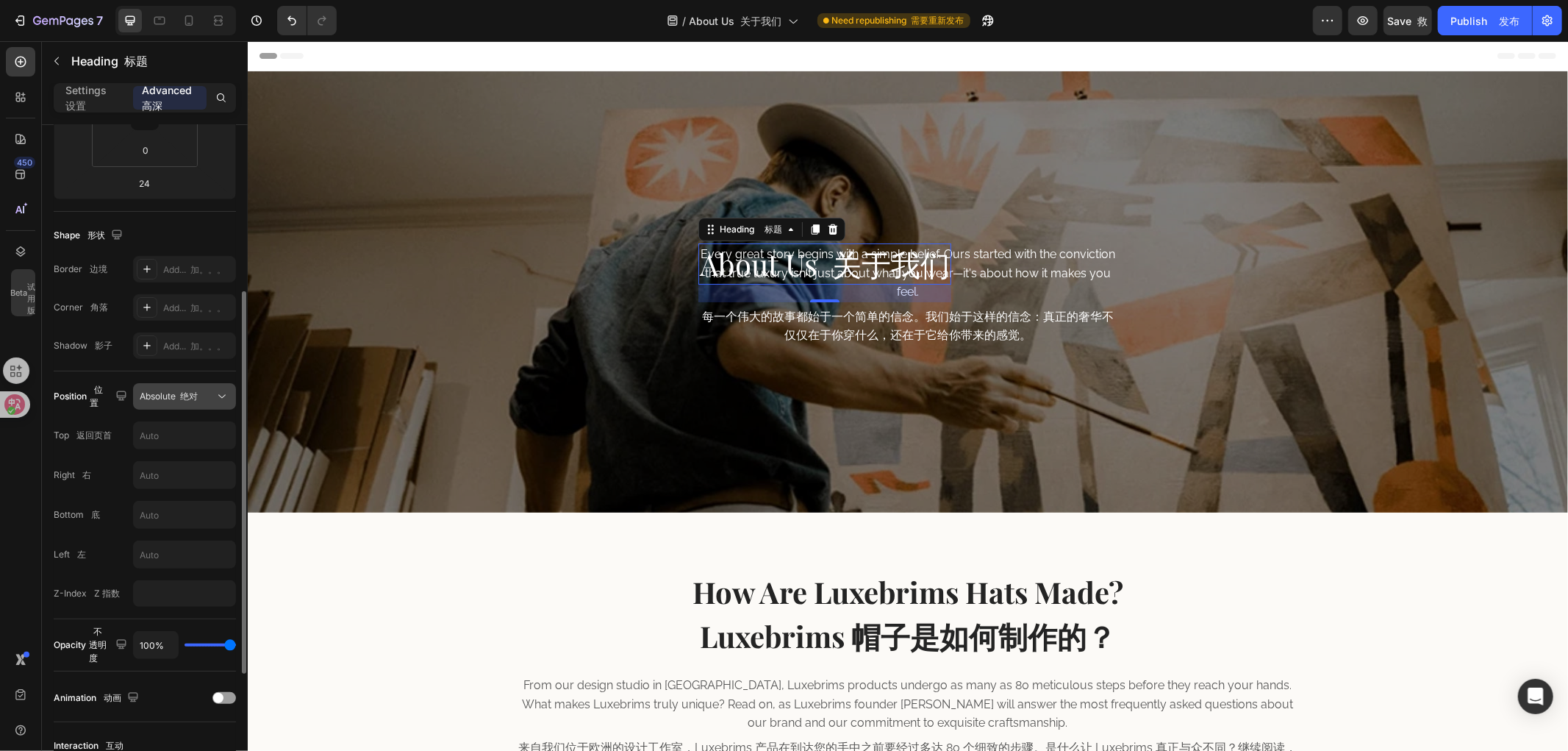
click at [204, 384] on button "Absolute 绝对" at bounding box center [184, 397] width 103 height 26
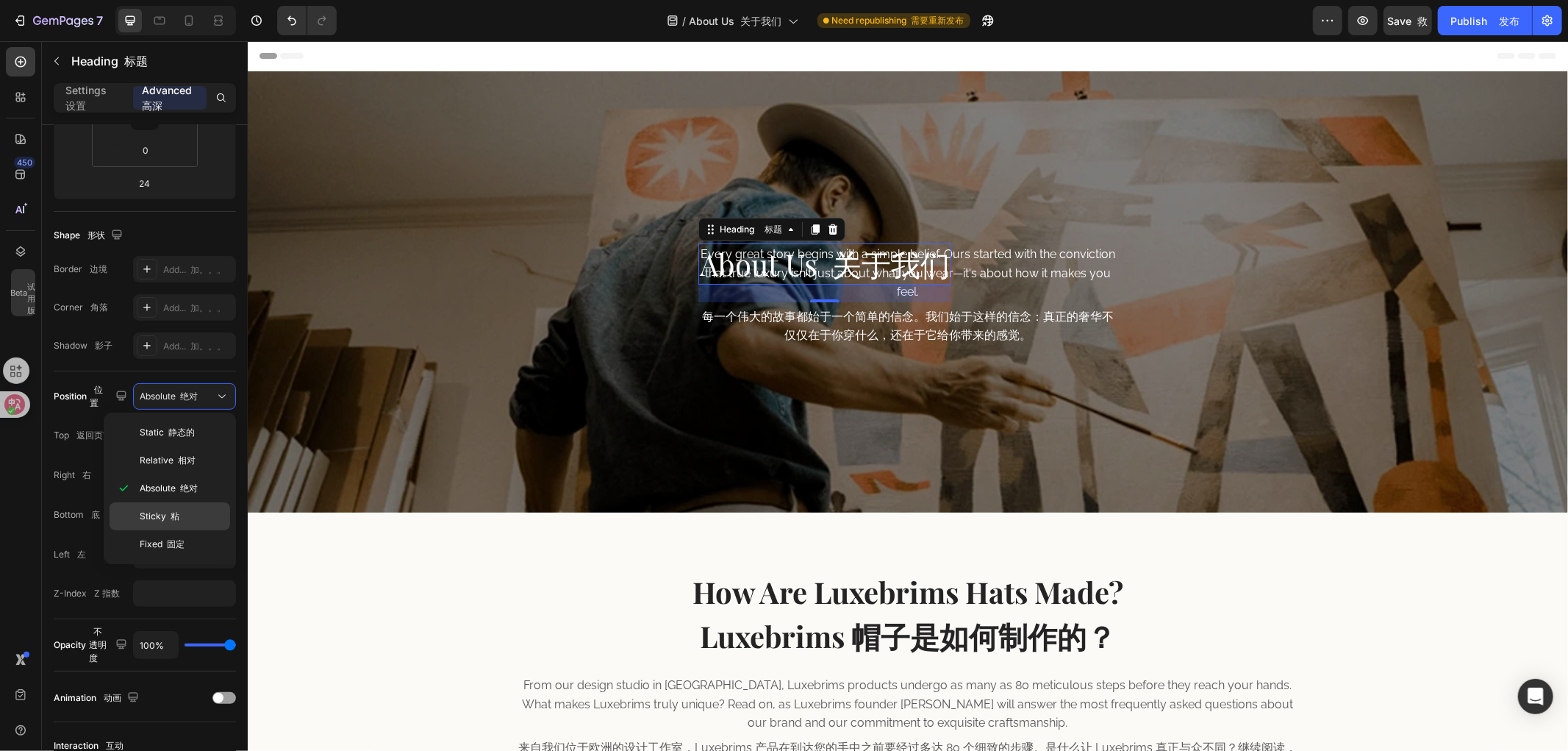
click at [199, 513] on p "Sticky 粘" at bounding box center [181, 516] width 84 height 13
type input "0"
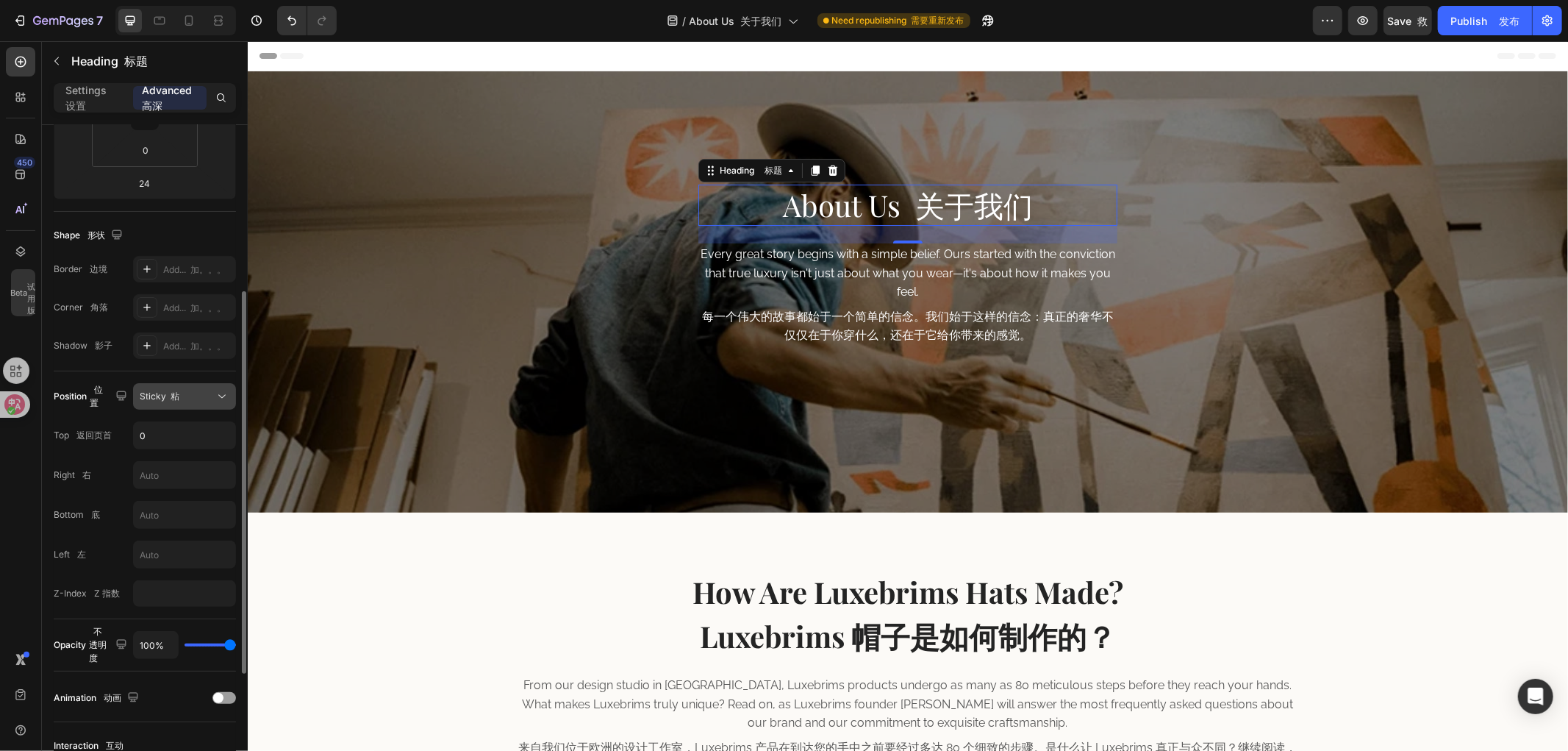
click at [207, 406] on button "Sticky 粘" at bounding box center [184, 397] width 103 height 26
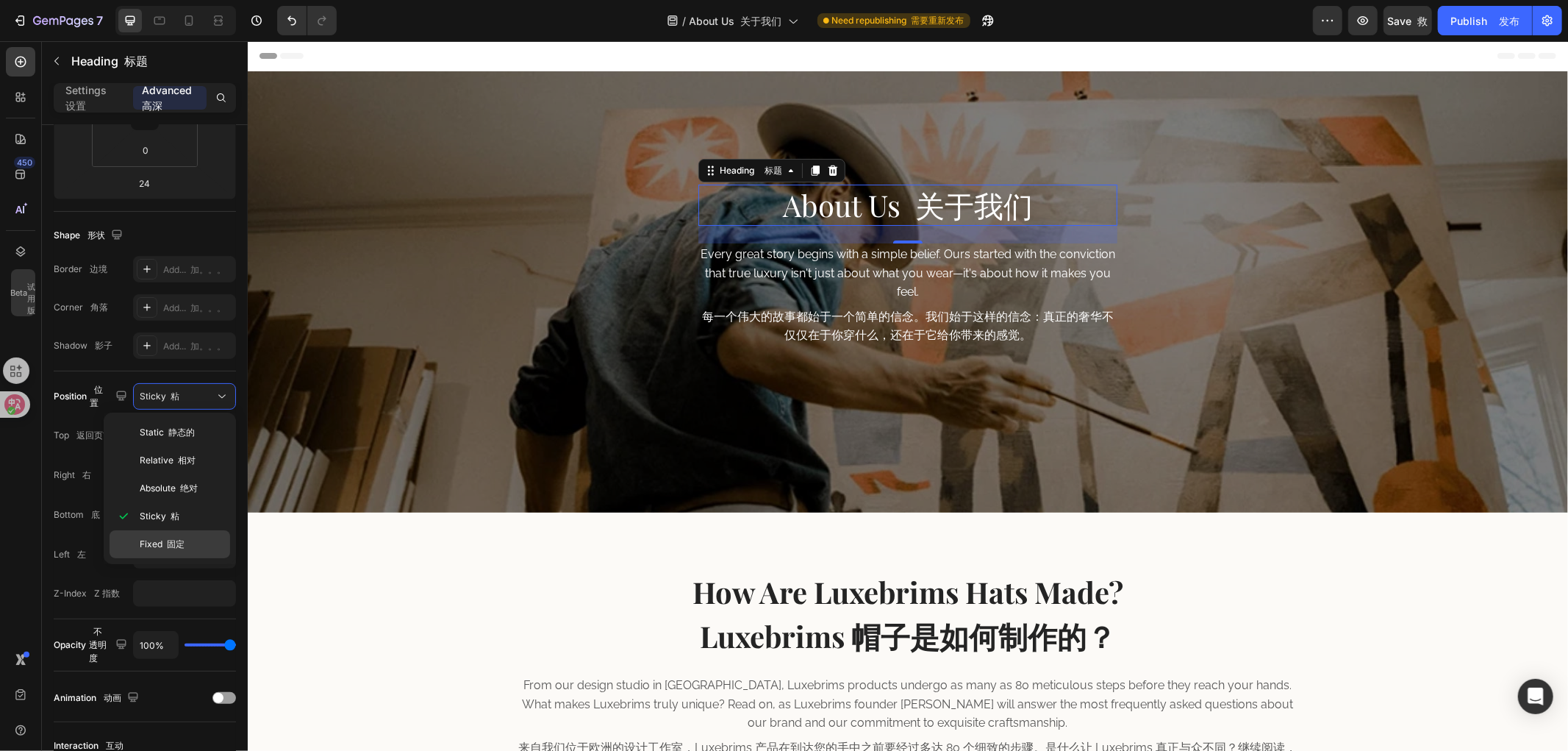
click at [192, 540] on p "Fixed 固定" at bounding box center [181, 544] width 84 height 13
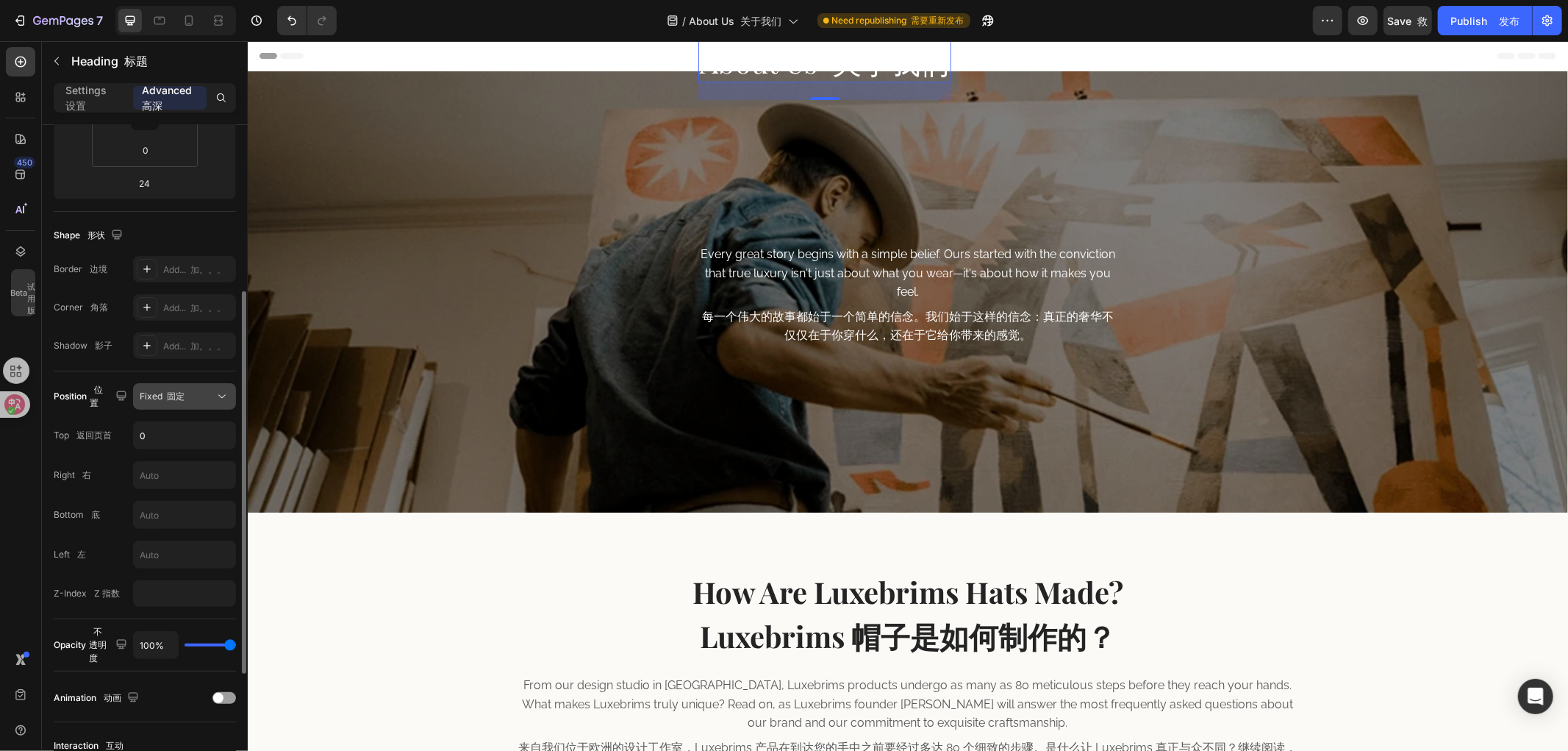
click at [216, 392] on icon at bounding box center [222, 397] width 15 height 15
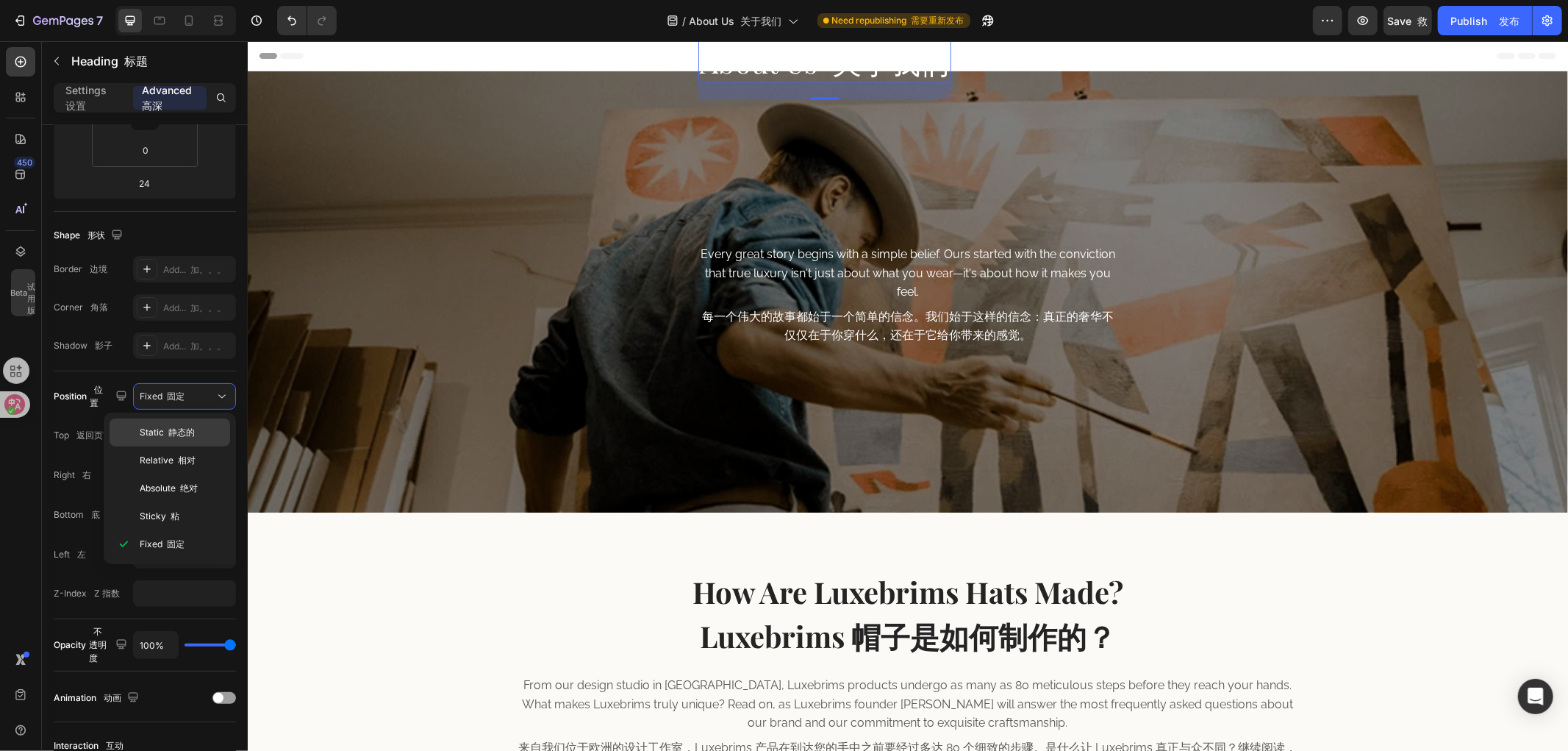
click at [178, 443] on div "Static 静态的" at bounding box center [170, 433] width 121 height 28
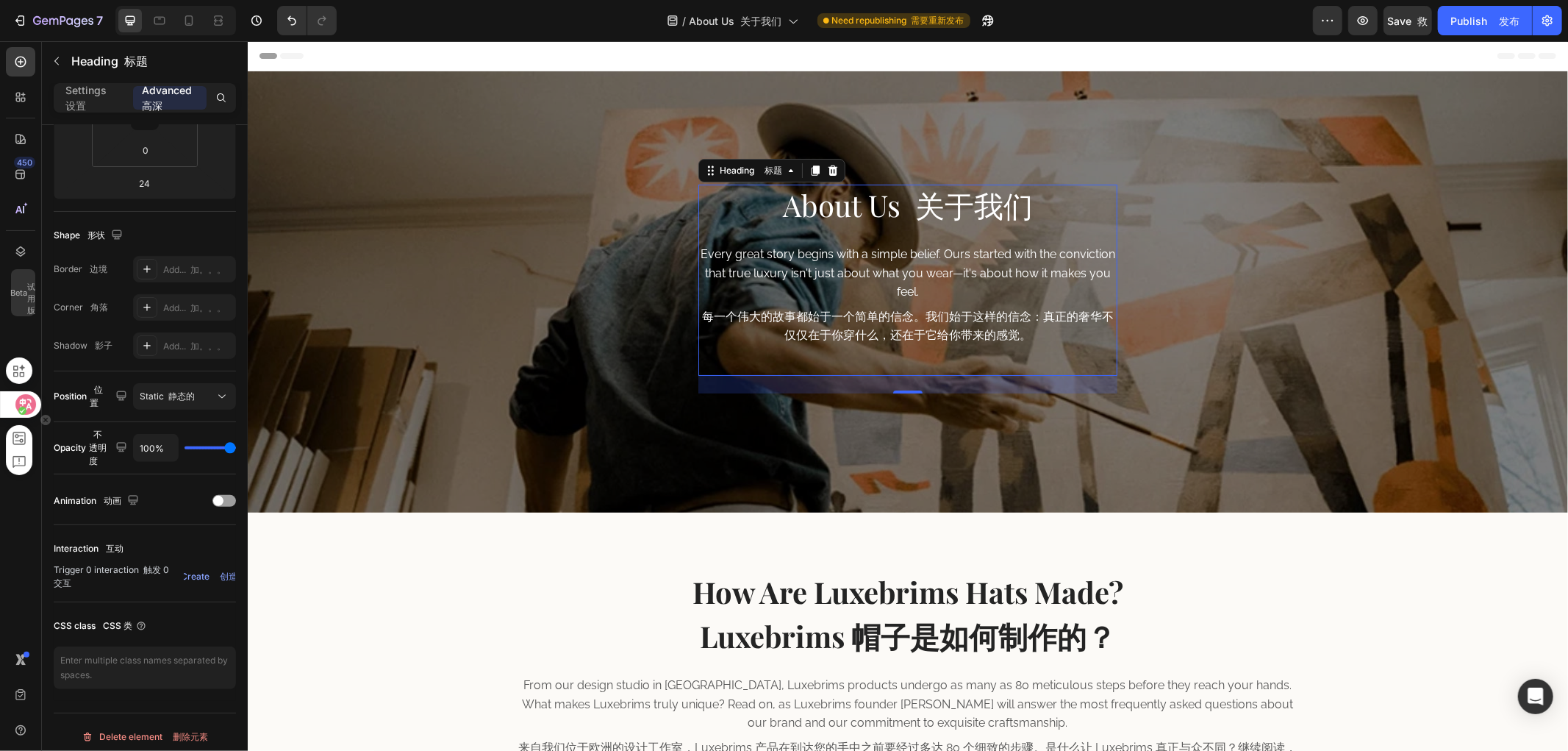
click at [24, 399] on icon at bounding box center [26, 404] width 15 height 15
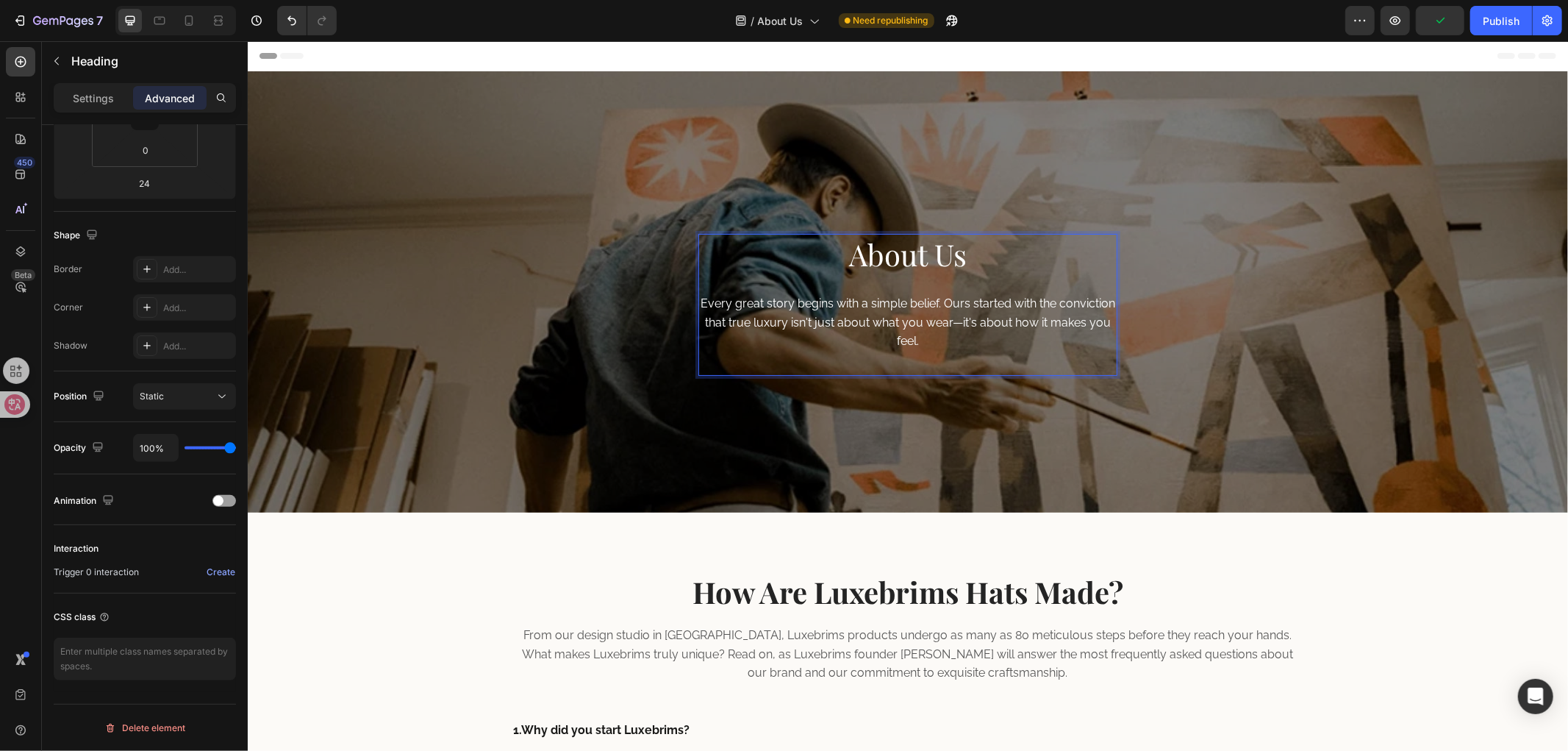
click at [1095, 253] on p "About Us" at bounding box center [907, 253] width 416 height 39
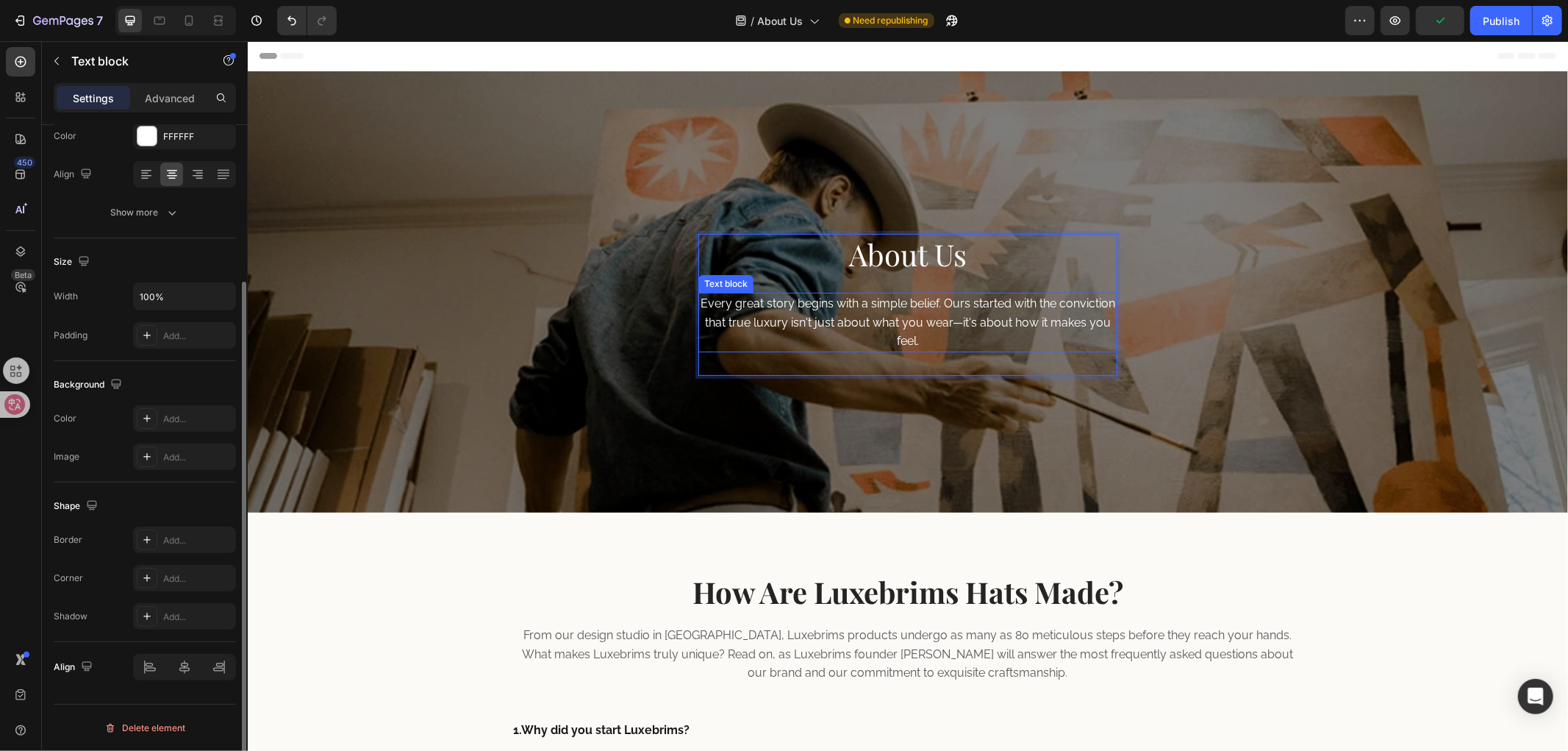
click at [1072, 321] on p "Every great story begins with a simple belief. Ours started with the conviction…" at bounding box center [907, 321] width 416 height 57
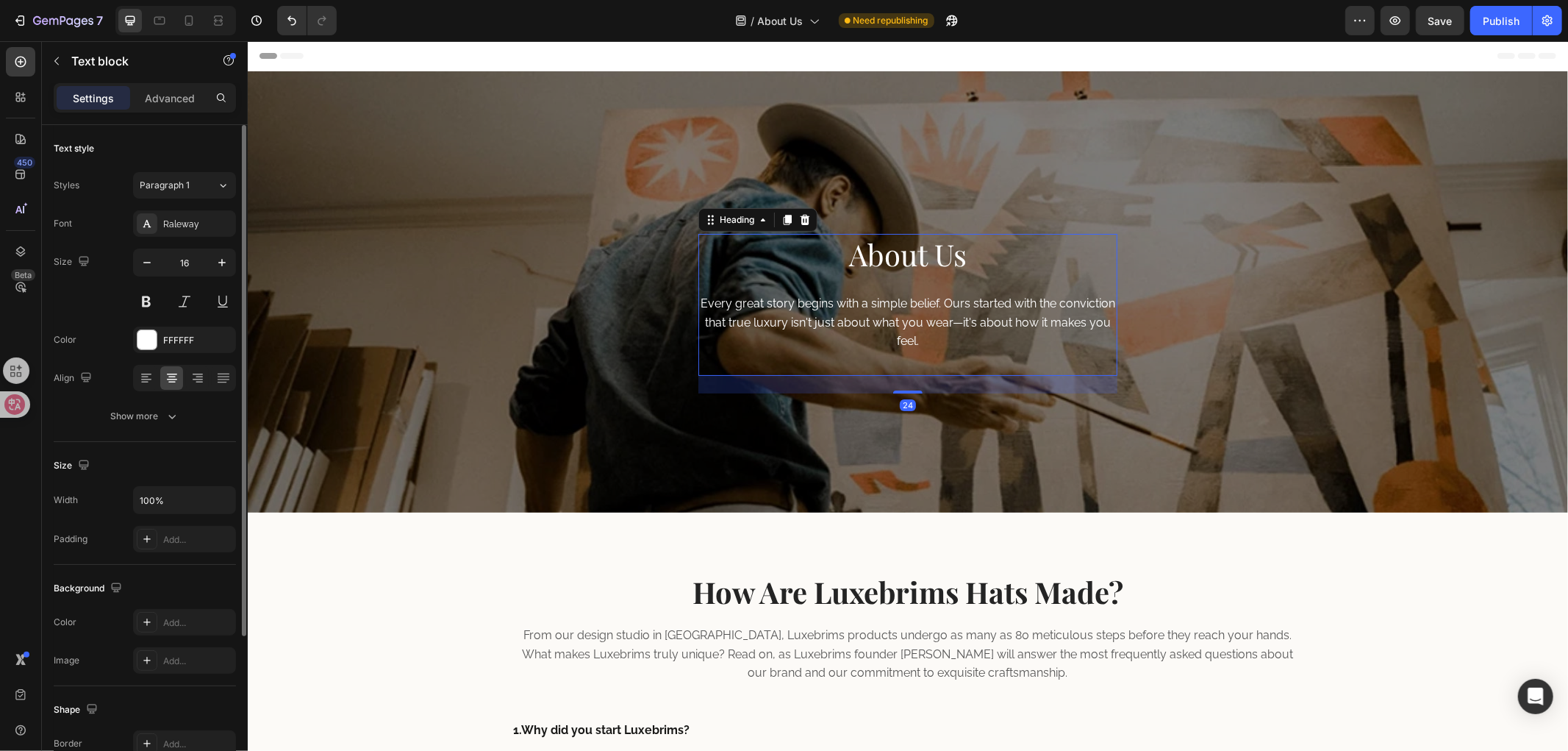
click at [1019, 259] on p "About Us" at bounding box center [907, 253] width 416 height 39
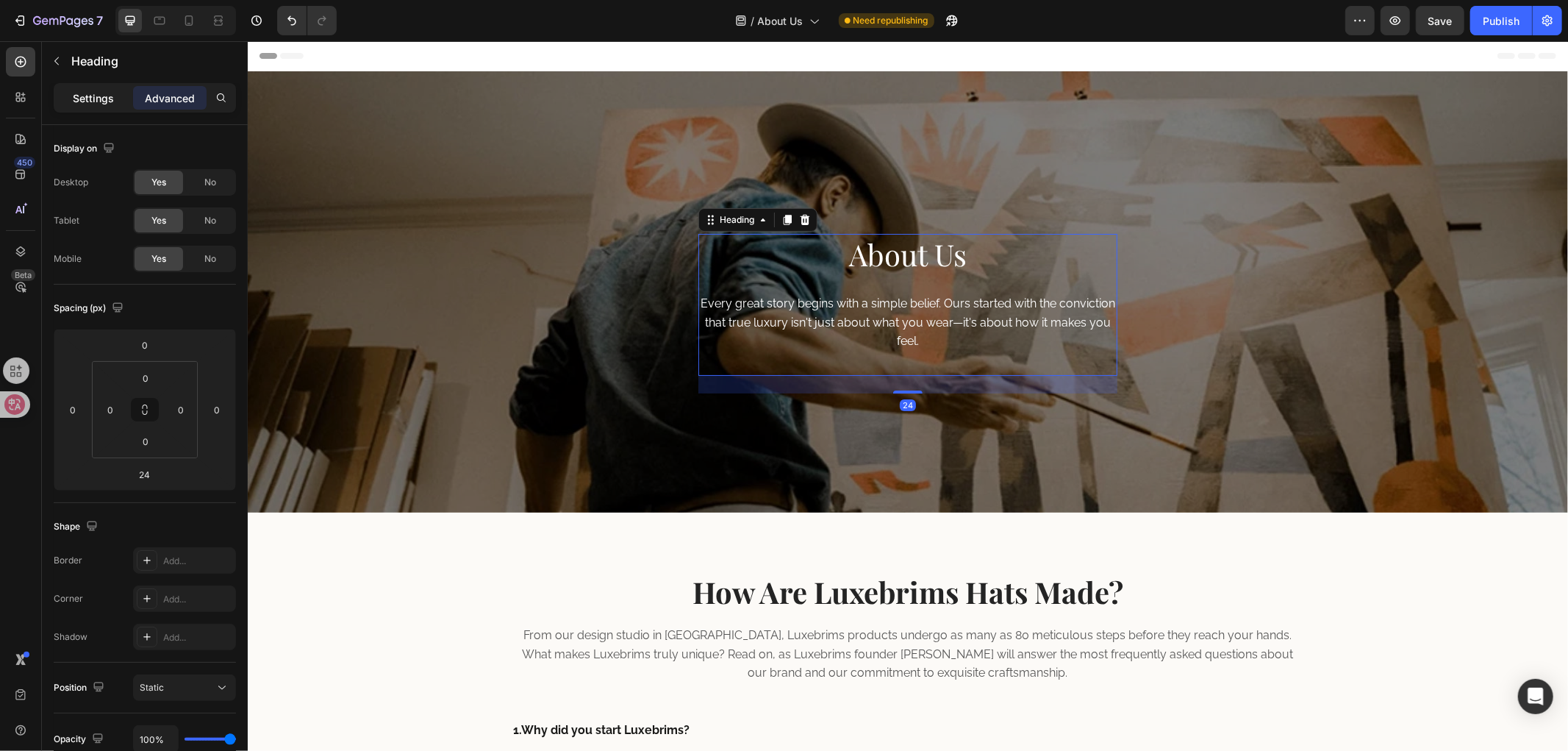
click at [86, 92] on p "Settings" at bounding box center [93, 98] width 41 height 15
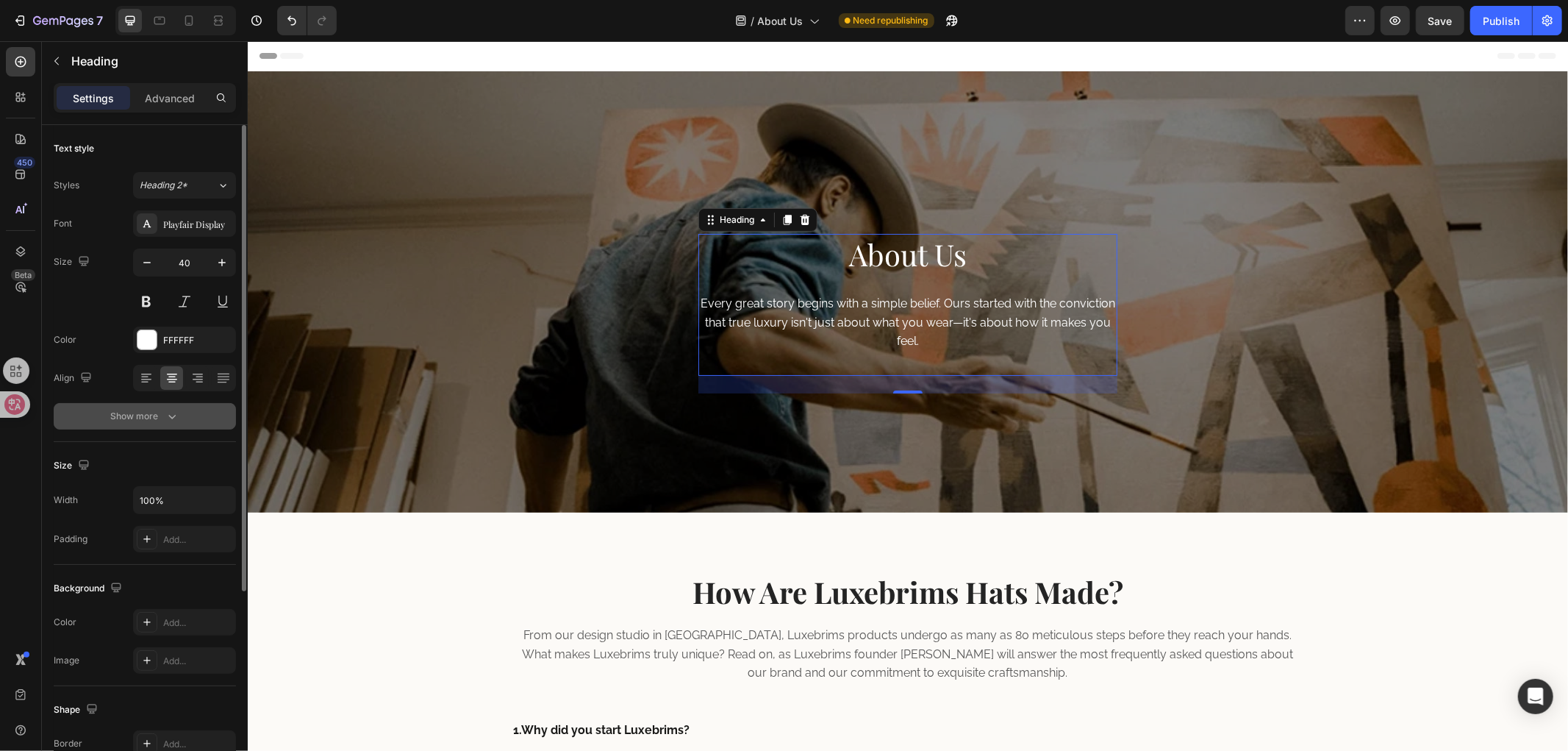
click at [155, 405] on button "Show more" at bounding box center [145, 416] width 183 height 26
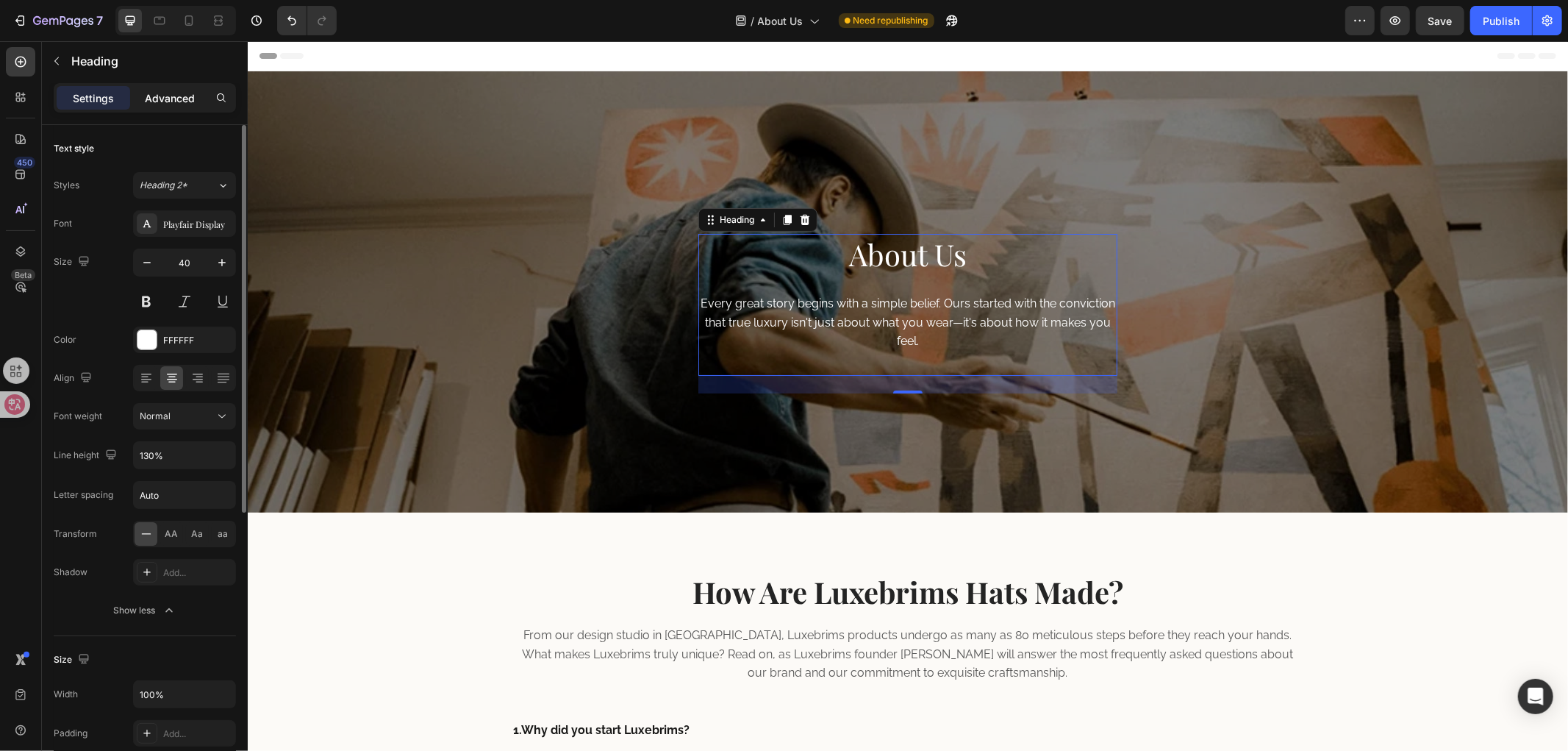
click at [163, 96] on p "Advanced" at bounding box center [170, 98] width 50 height 15
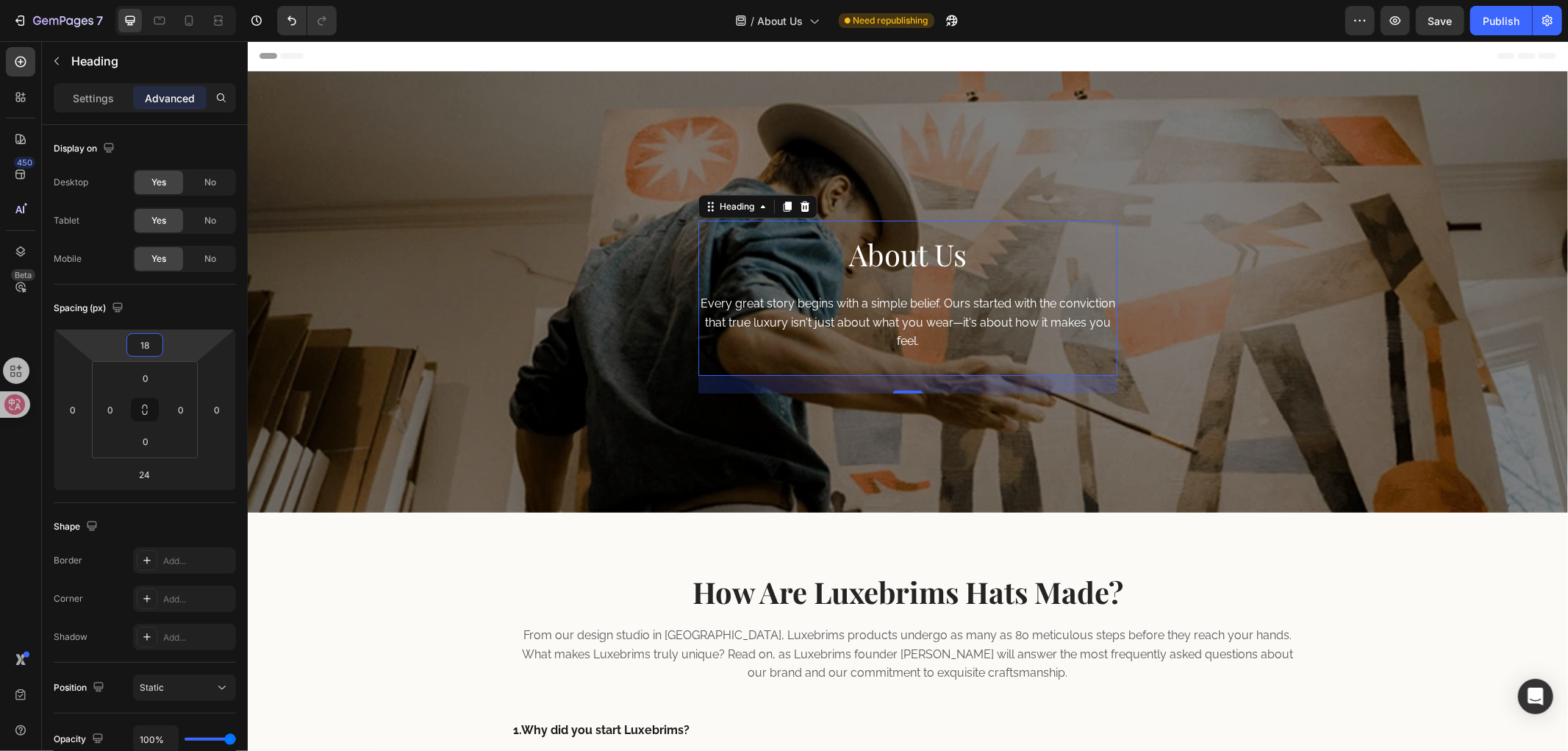
drag, startPoint x: 173, startPoint y: 350, endPoint x: 174, endPoint y: 343, distance: 7.1
click at [174, 0] on html "7 Version history / About Us Need republishing Preview Save Publish 450 Beta Se…" at bounding box center [784, 0] width 1568 height 0
type input "0"
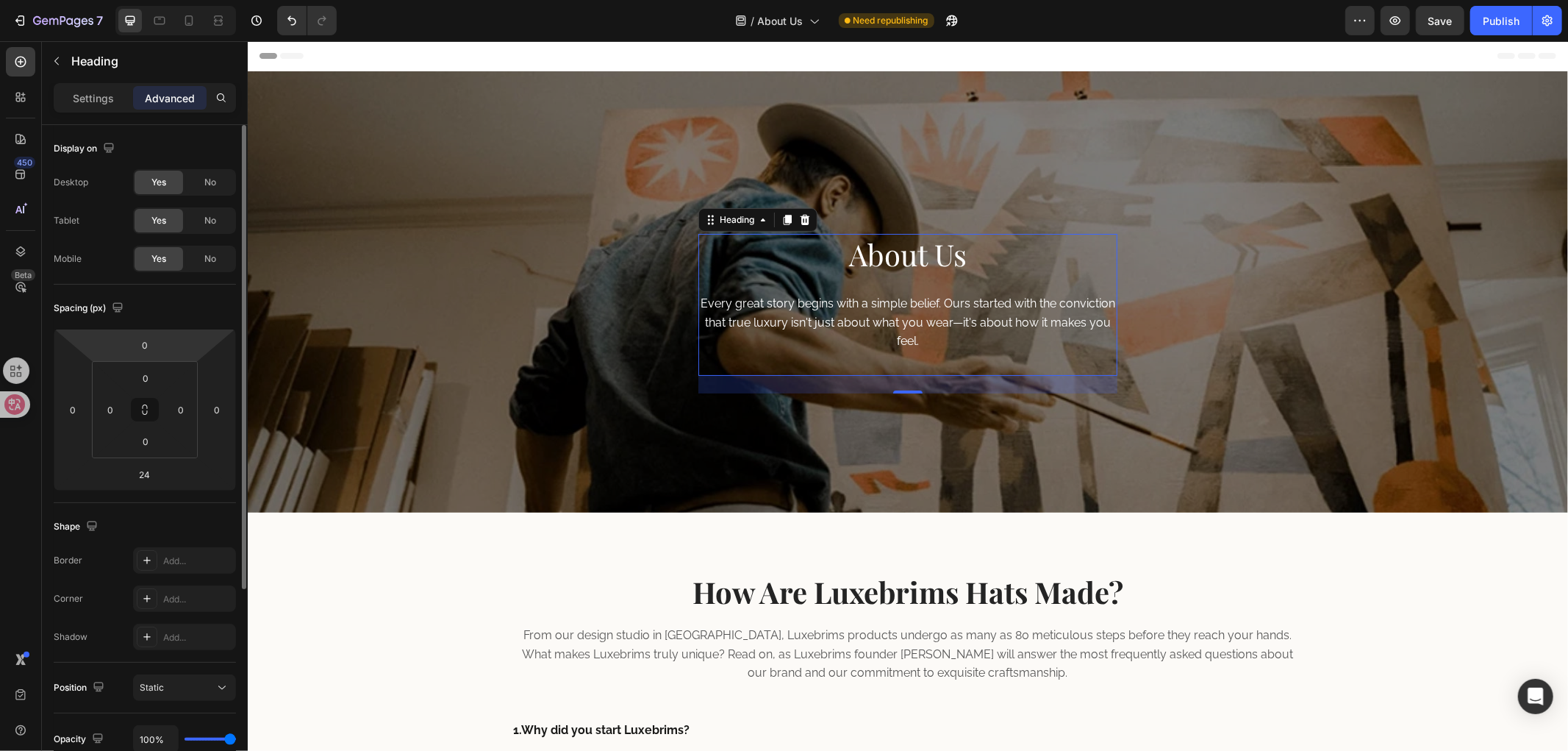
click at [181, 299] on div "Spacing (px)" at bounding box center [145, 307] width 183 height 24
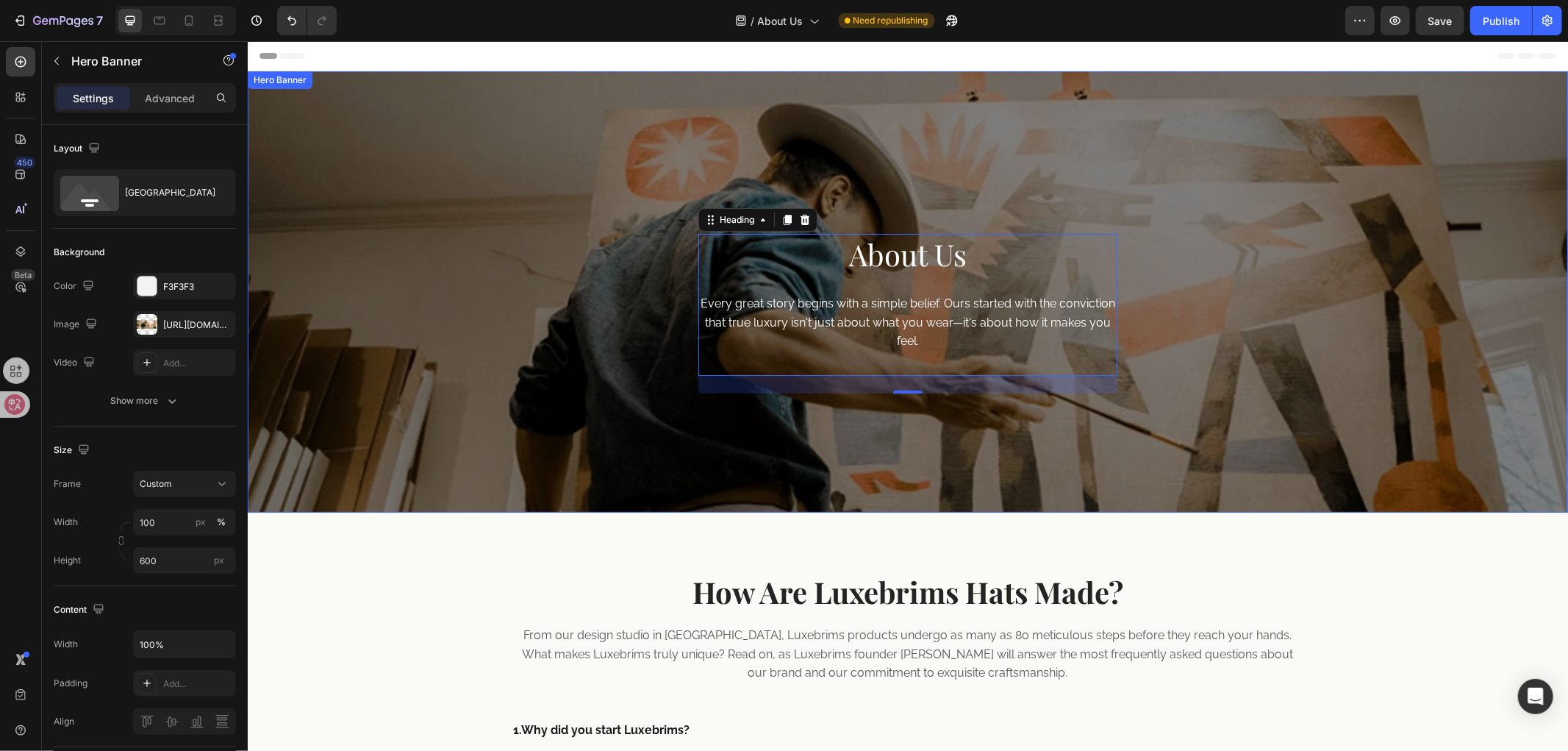
click at [1299, 283] on div "About Us Heading 24 Every great story begins with a simple belief. Ours started…" at bounding box center [906, 303] width 1320 height 416
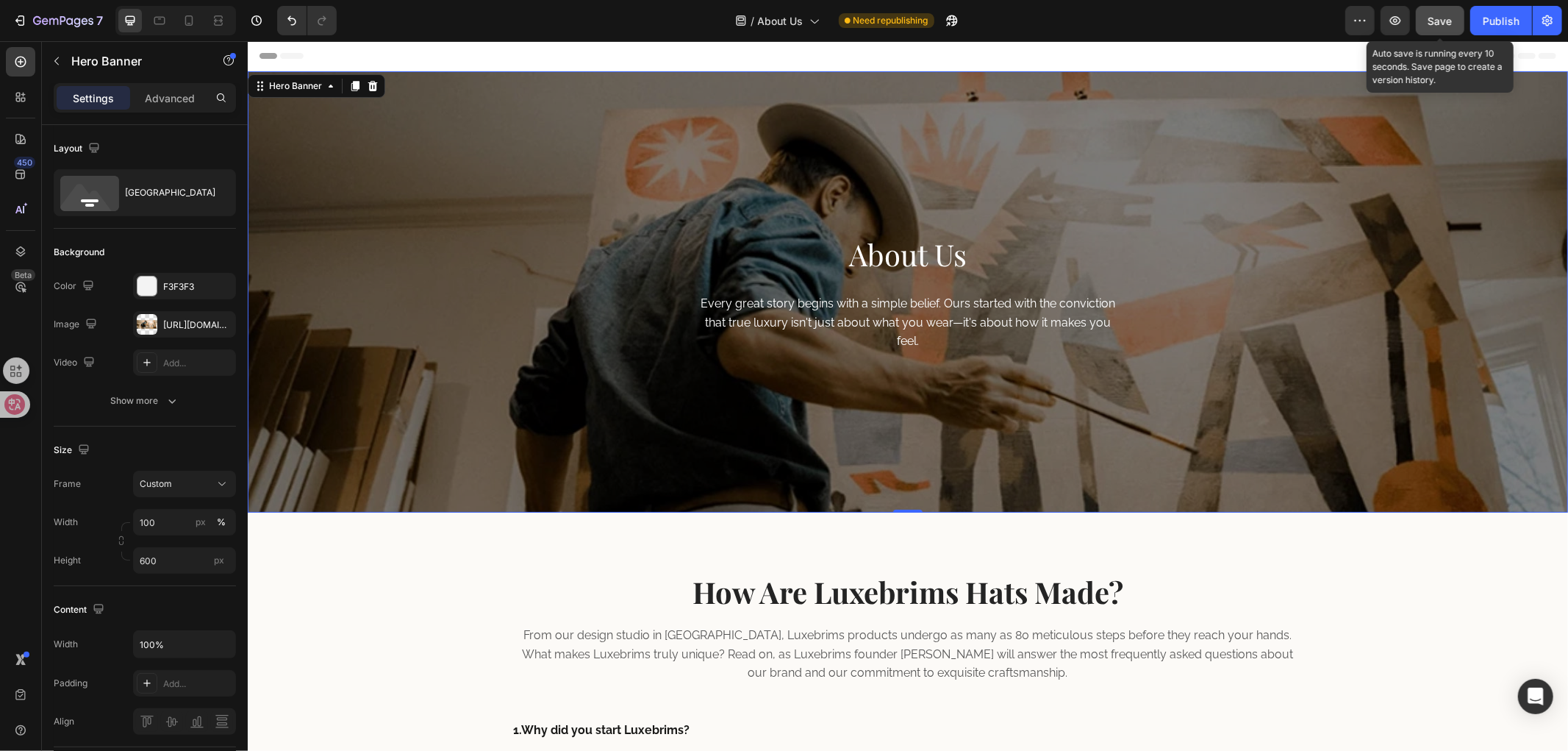
click at [1442, 25] on span "Save" at bounding box center [1441, 21] width 24 height 12
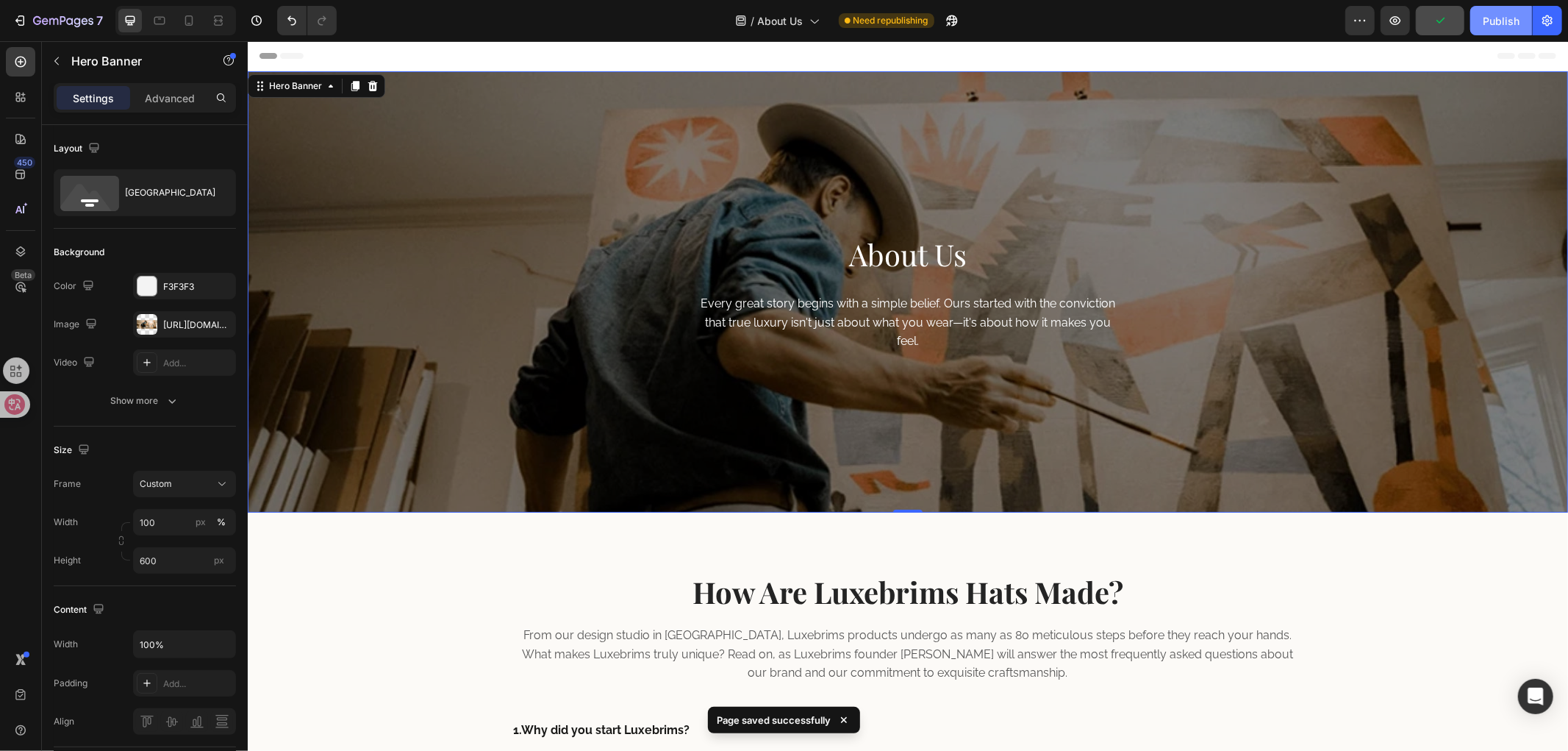
click at [1494, 24] on div "Publish" at bounding box center [1501, 21] width 37 height 15
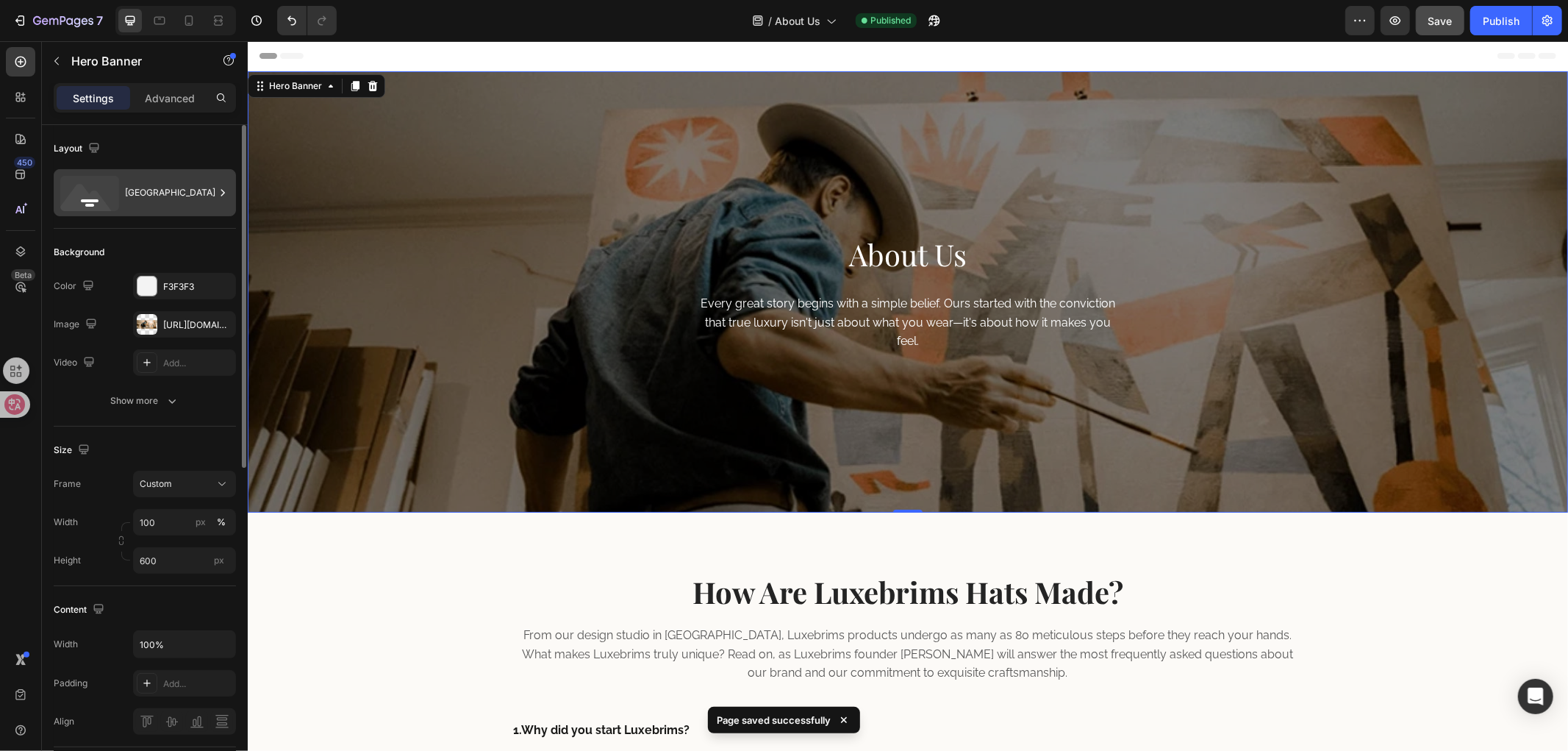
click at [166, 204] on div "Bottom center" at bounding box center [170, 192] width 90 height 34
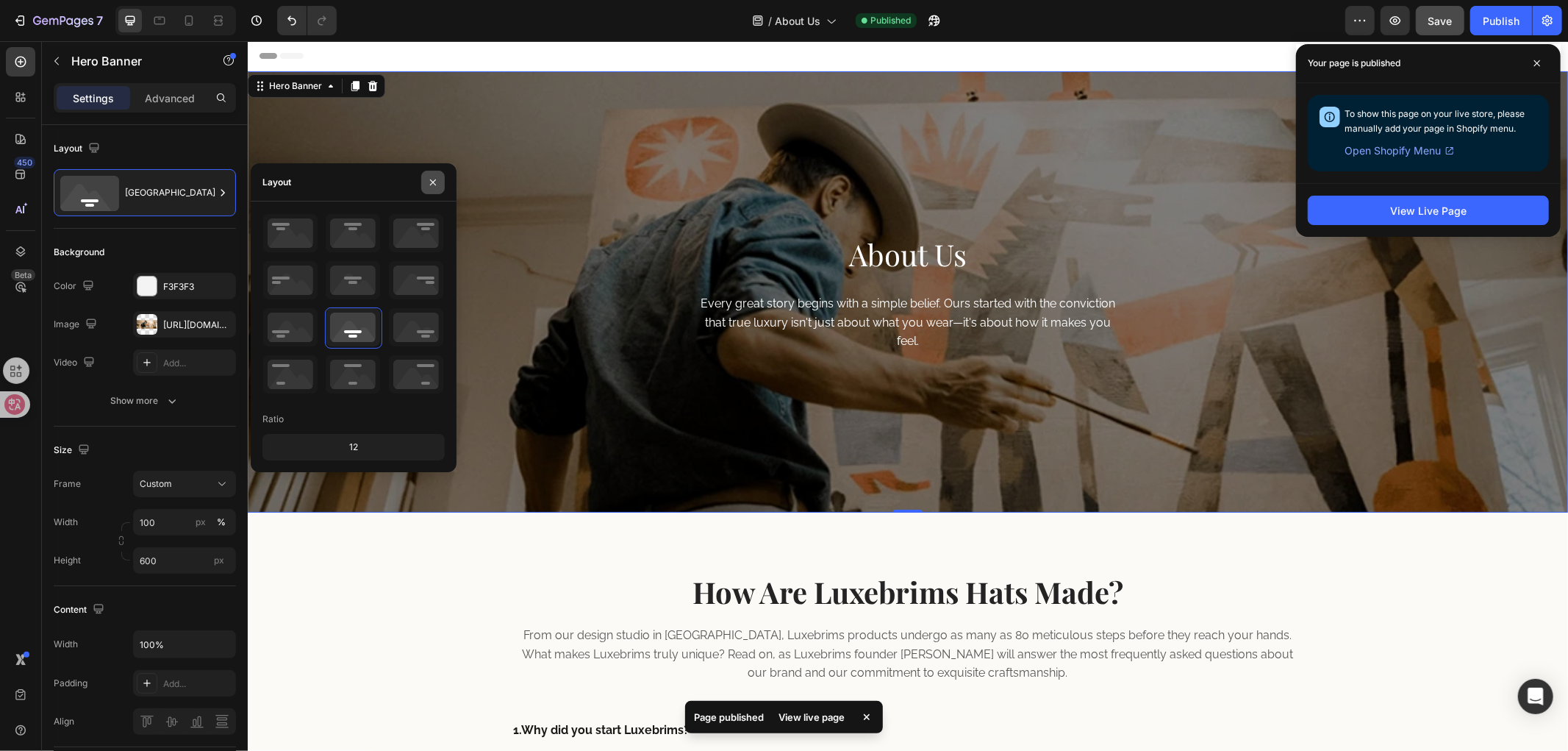
click at [428, 185] on icon "button" at bounding box center [433, 182] width 11 height 11
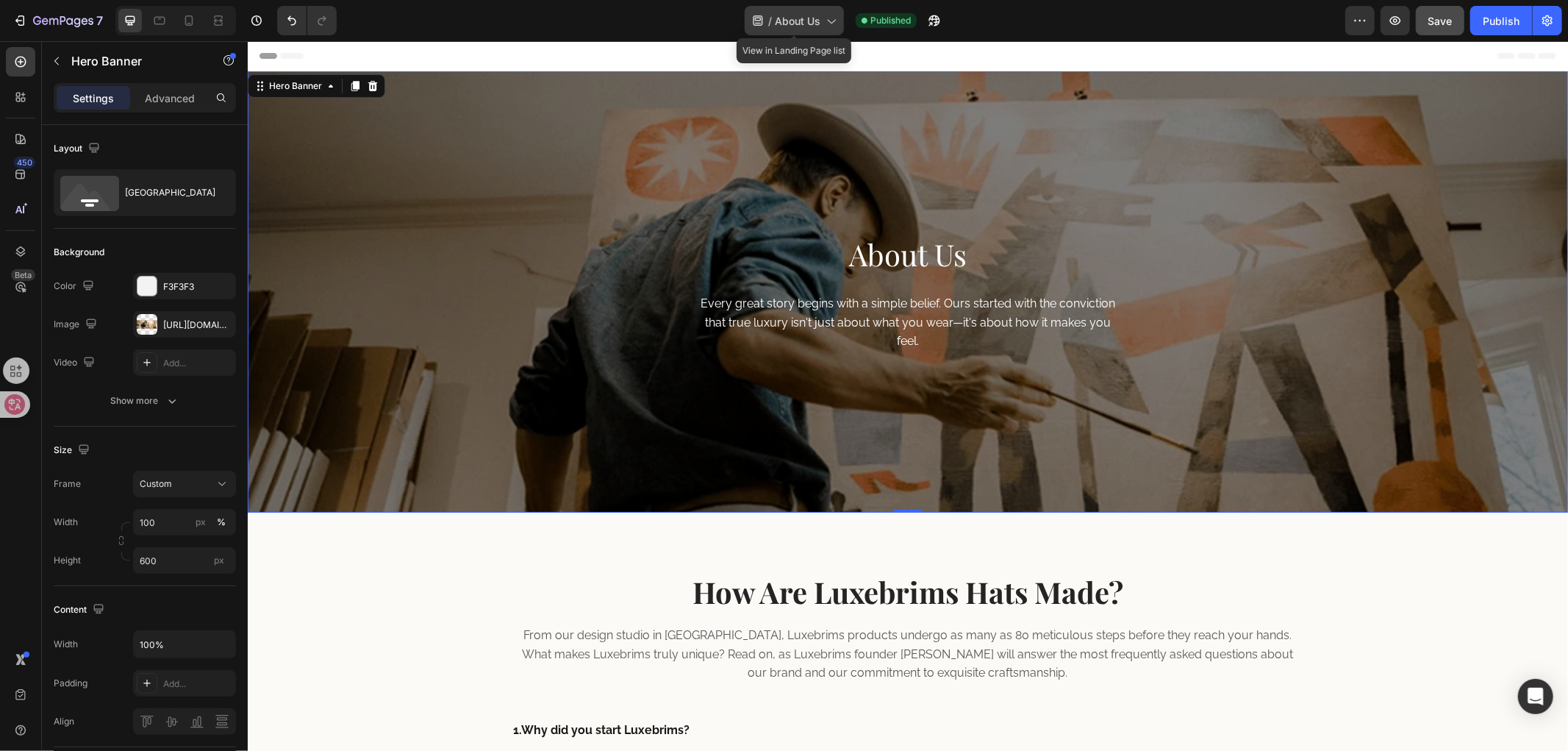
click at [814, 19] on span "About Us" at bounding box center [797, 21] width 45 height 15
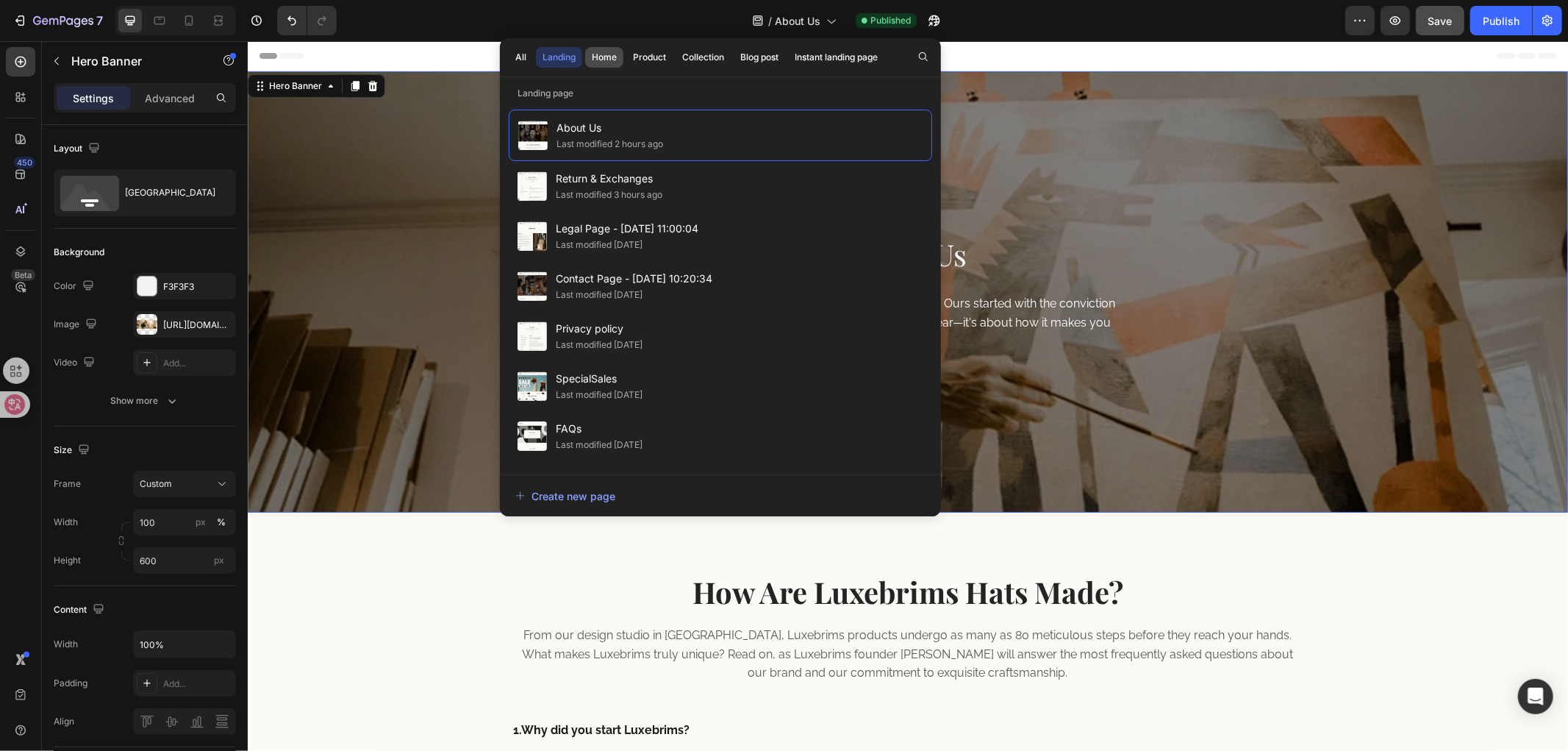
click at [604, 53] on div "Home" at bounding box center [604, 57] width 25 height 13
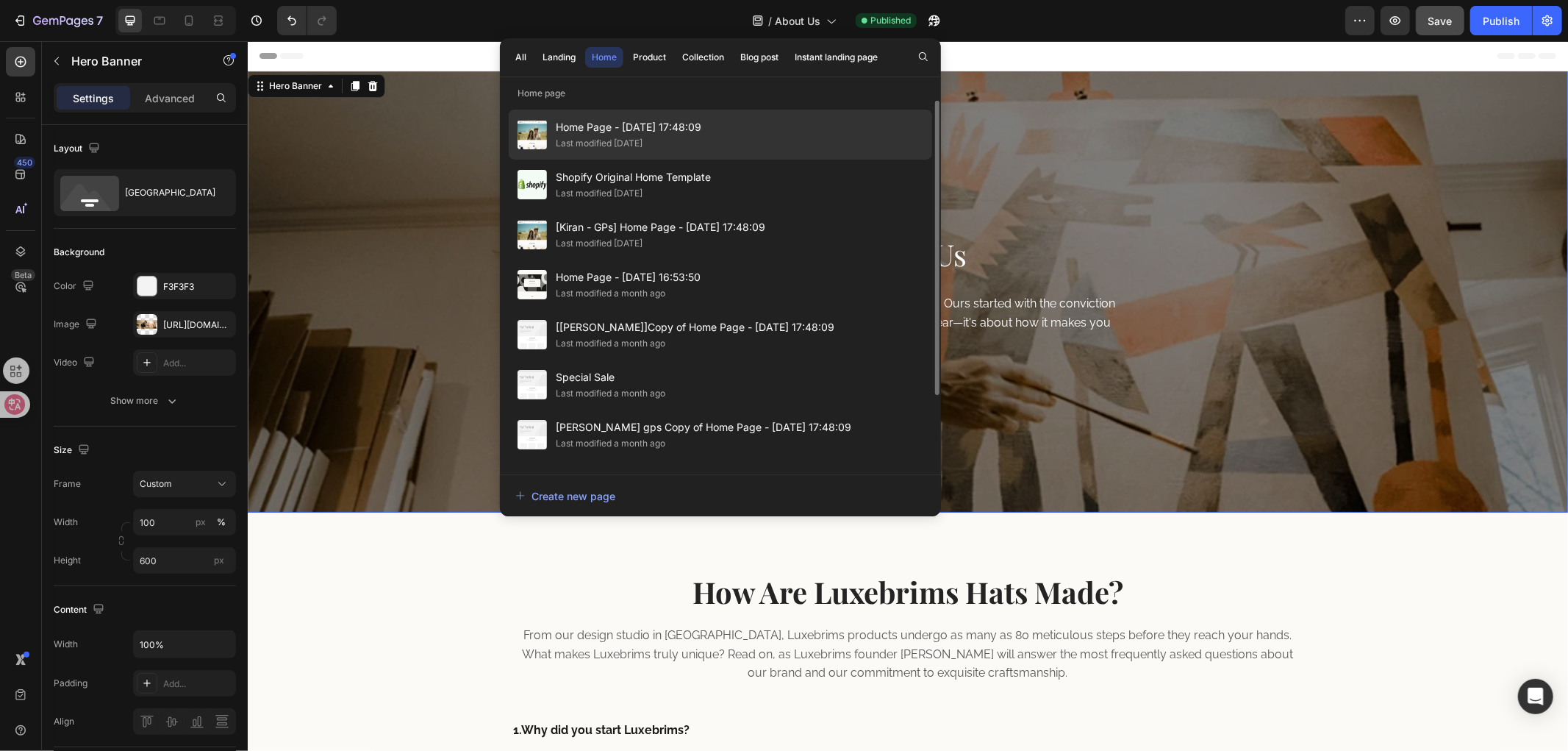
click at [763, 138] on div "Home Page - Apr 1, 17:48:09 Last modified 12 days ago" at bounding box center [720, 134] width 423 height 50
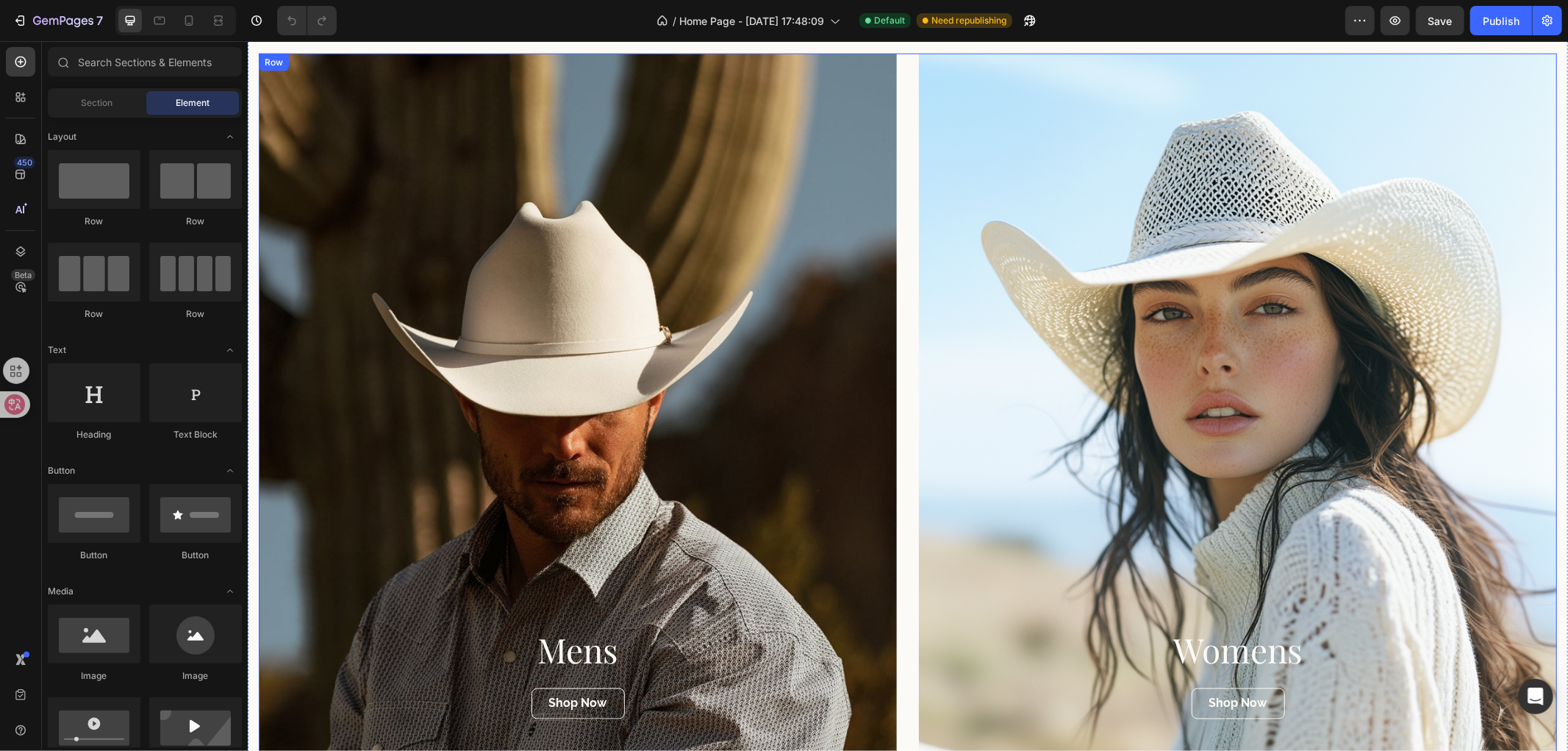
scroll to position [1798, 0]
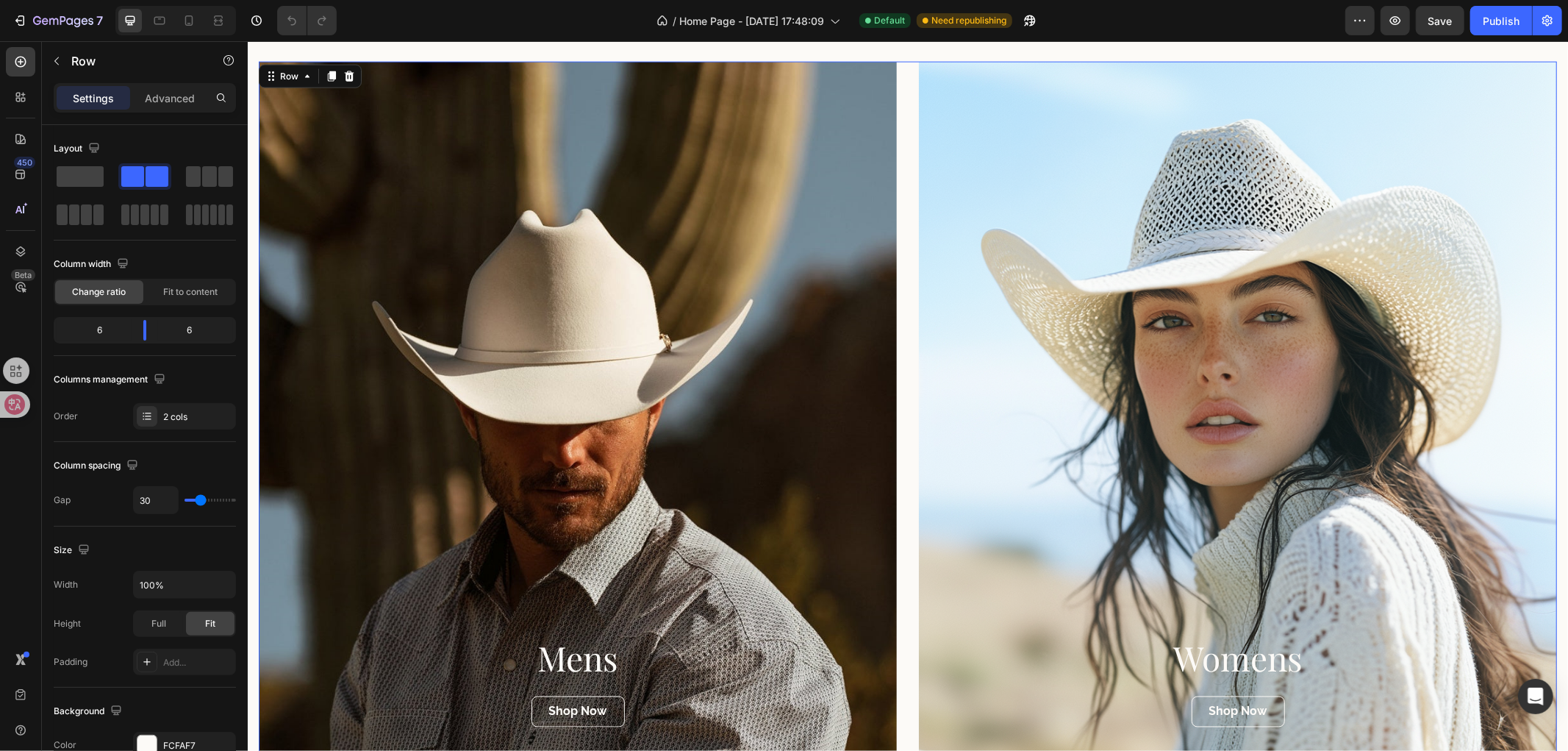
click at [899, 335] on div "Mens Heading Shop Now Button Hero Banner Womens Heading Shop Now Button Hero Ba…" at bounding box center [907, 416] width 1298 height 710
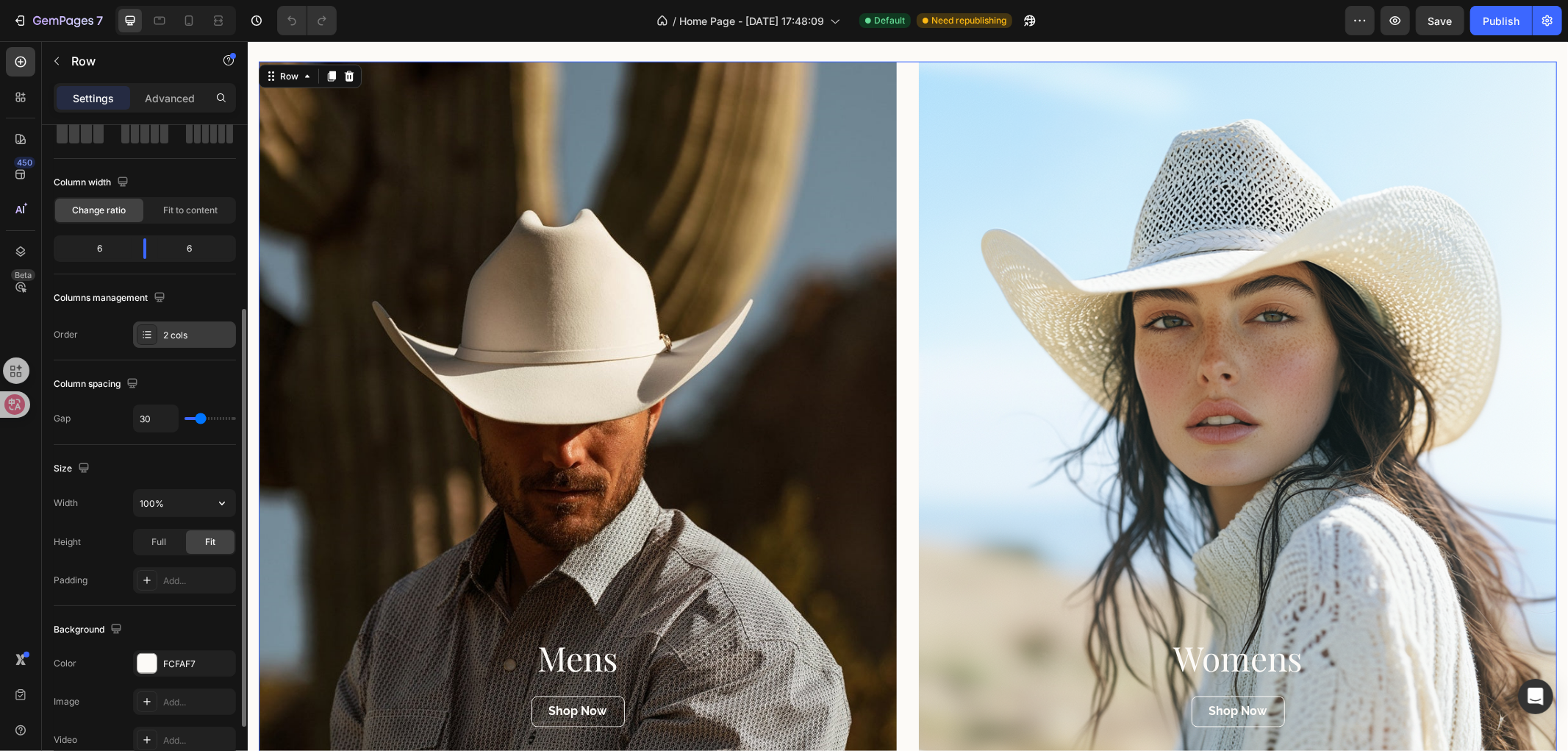
scroll to position [163, 0]
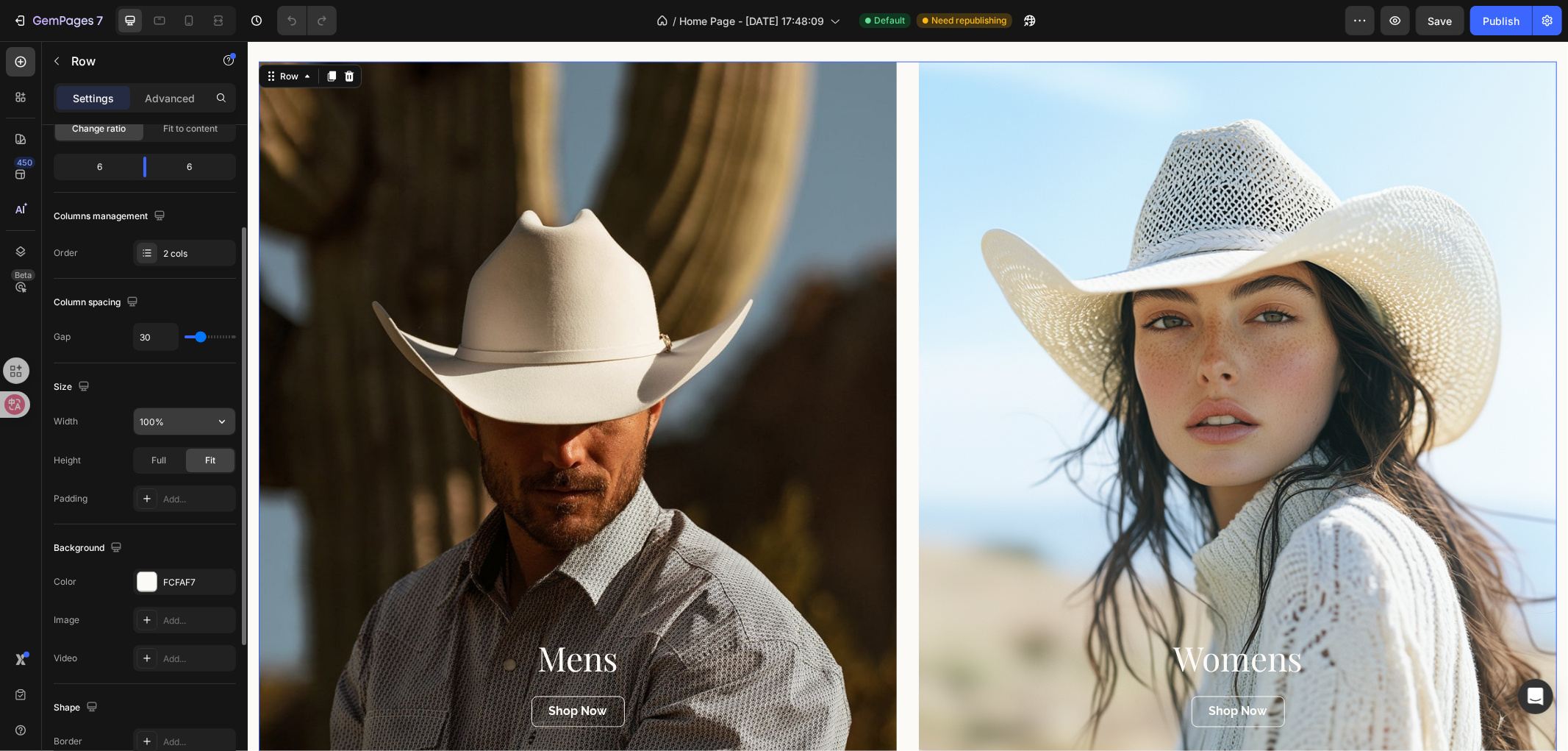
click at [168, 423] on input "100%" at bounding box center [185, 421] width 102 height 26
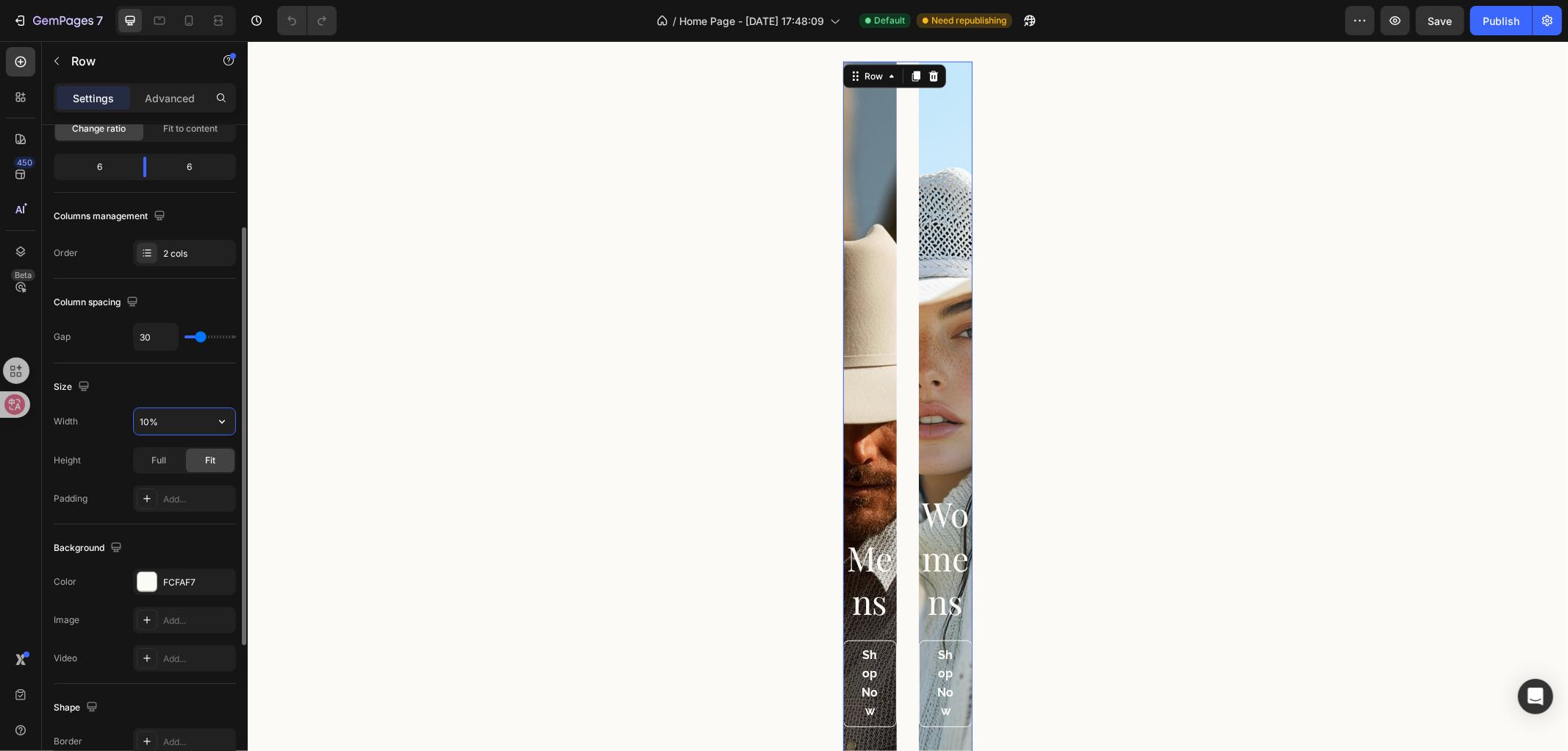
type input "100%"
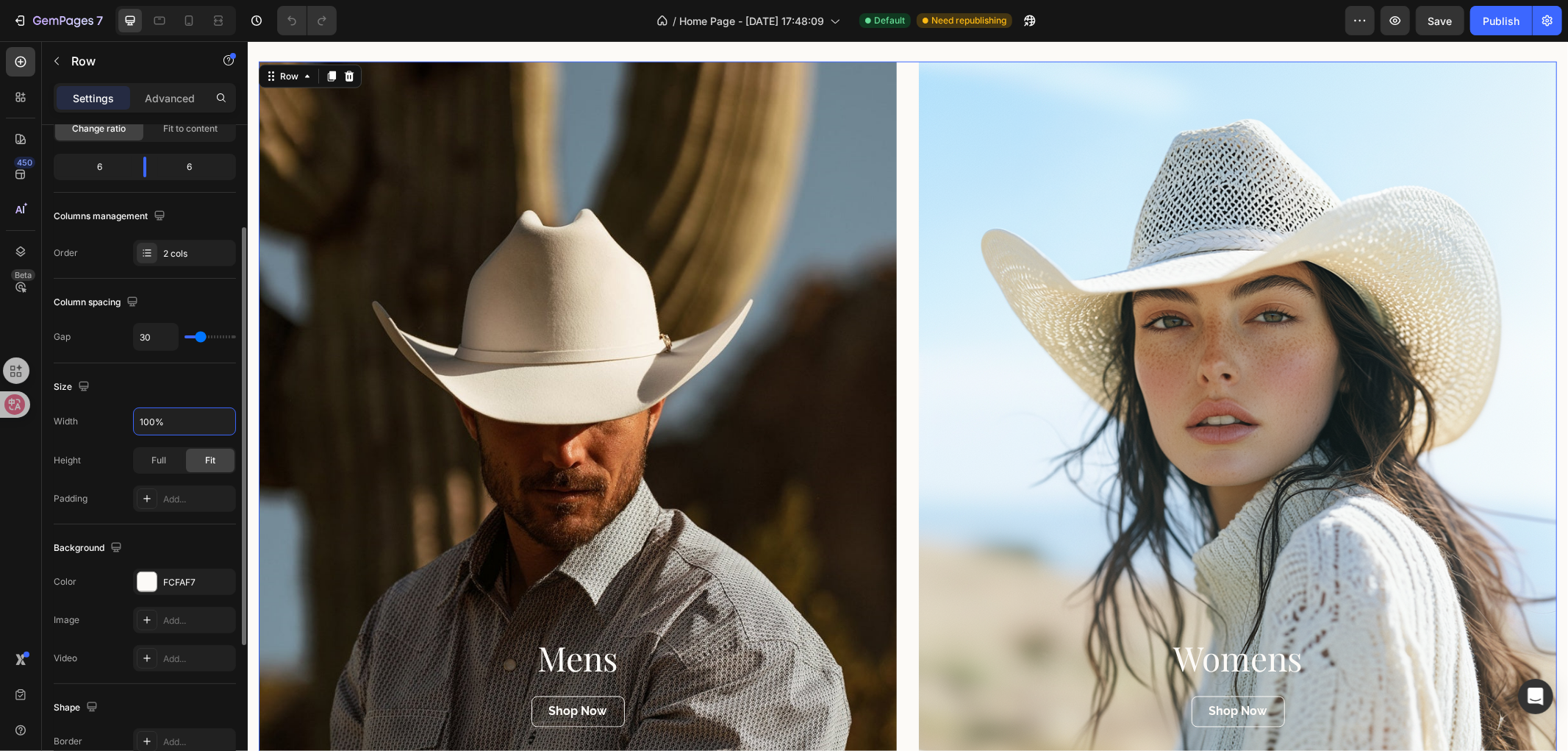
click at [162, 402] on div "Size Width 100% Height Full Fit Padding Add..." at bounding box center [145, 443] width 183 height 161
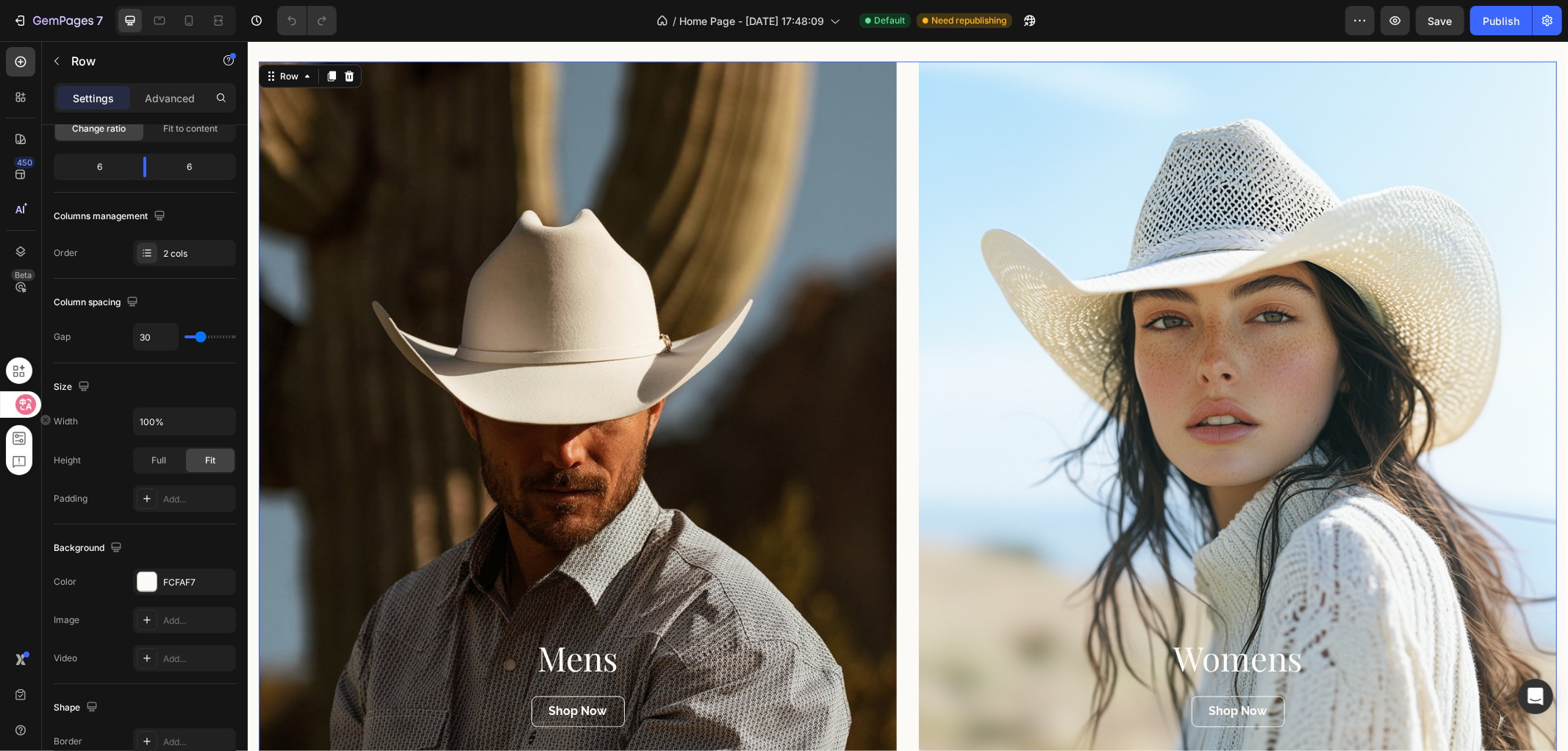
click at [20, 400] on icon at bounding box center [25, 404] width 12 height 11
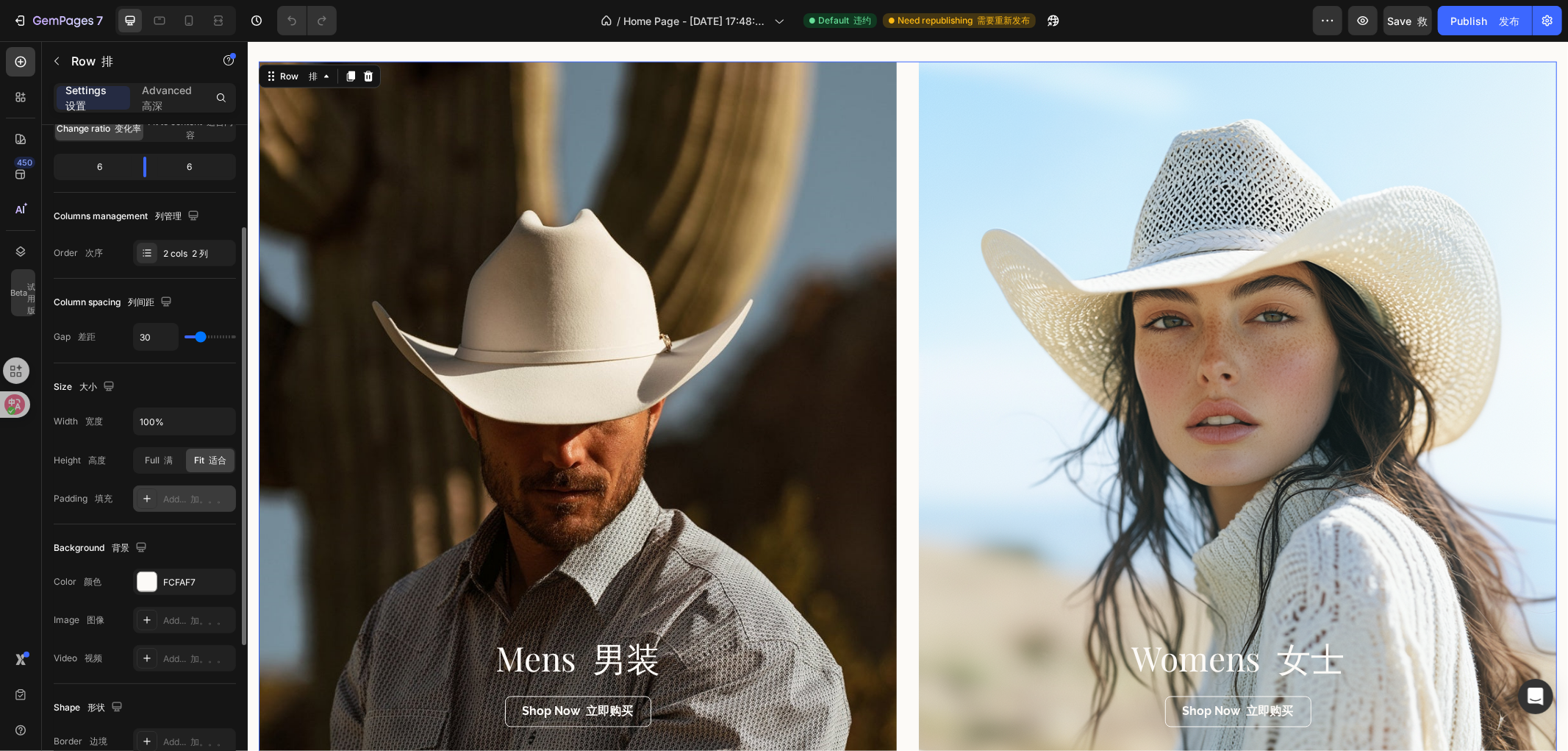
click at [172, 504] on div "Add... 加。。。" at bounding box center [197, 499] width 69 height 13
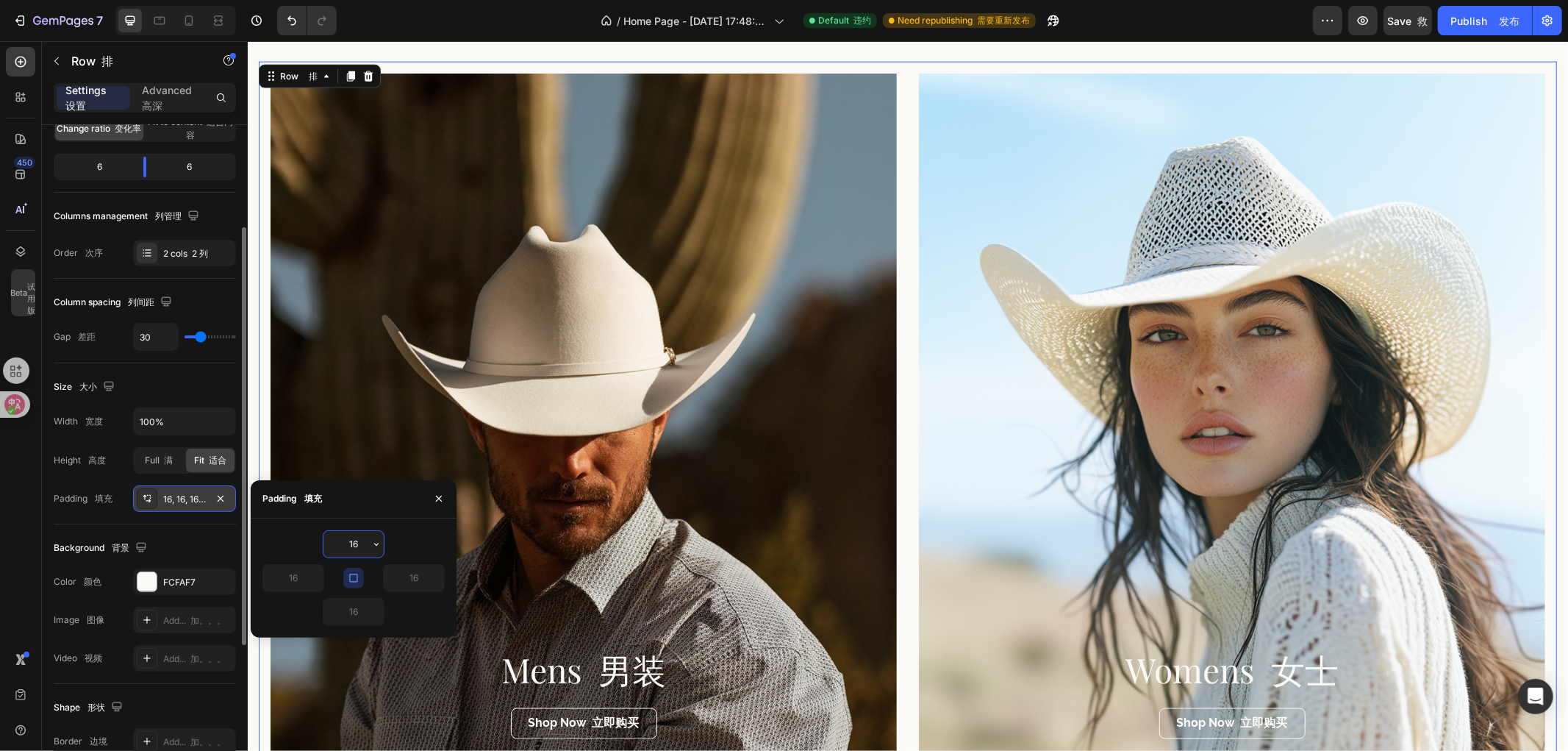
click at [361, 541] on input "16" at bounding box center [353, 544] width 60 height 26
type input "1"
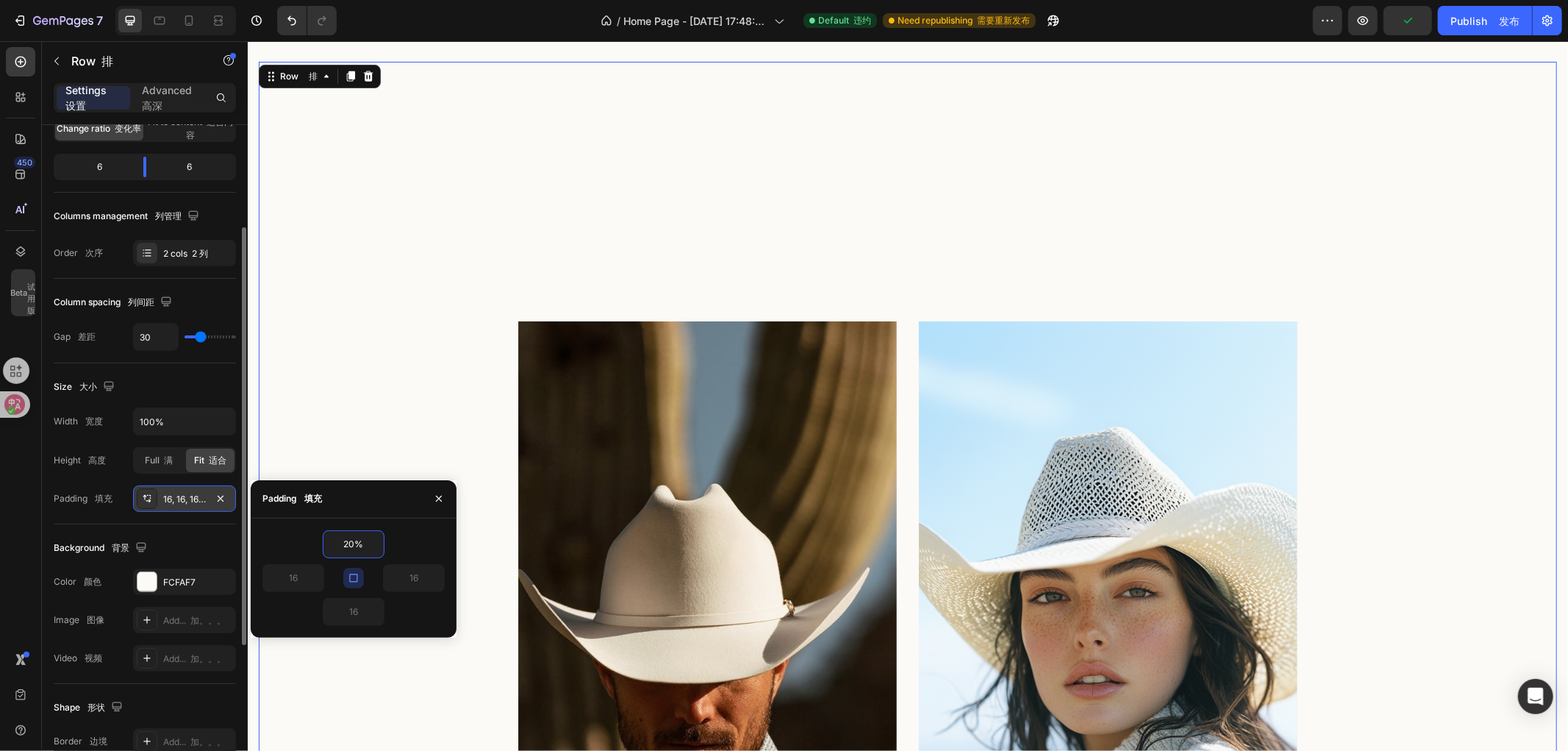
type input "20%"
click at [353, 570] on button "button" at bounding box center [353, 578] width 21 height 21
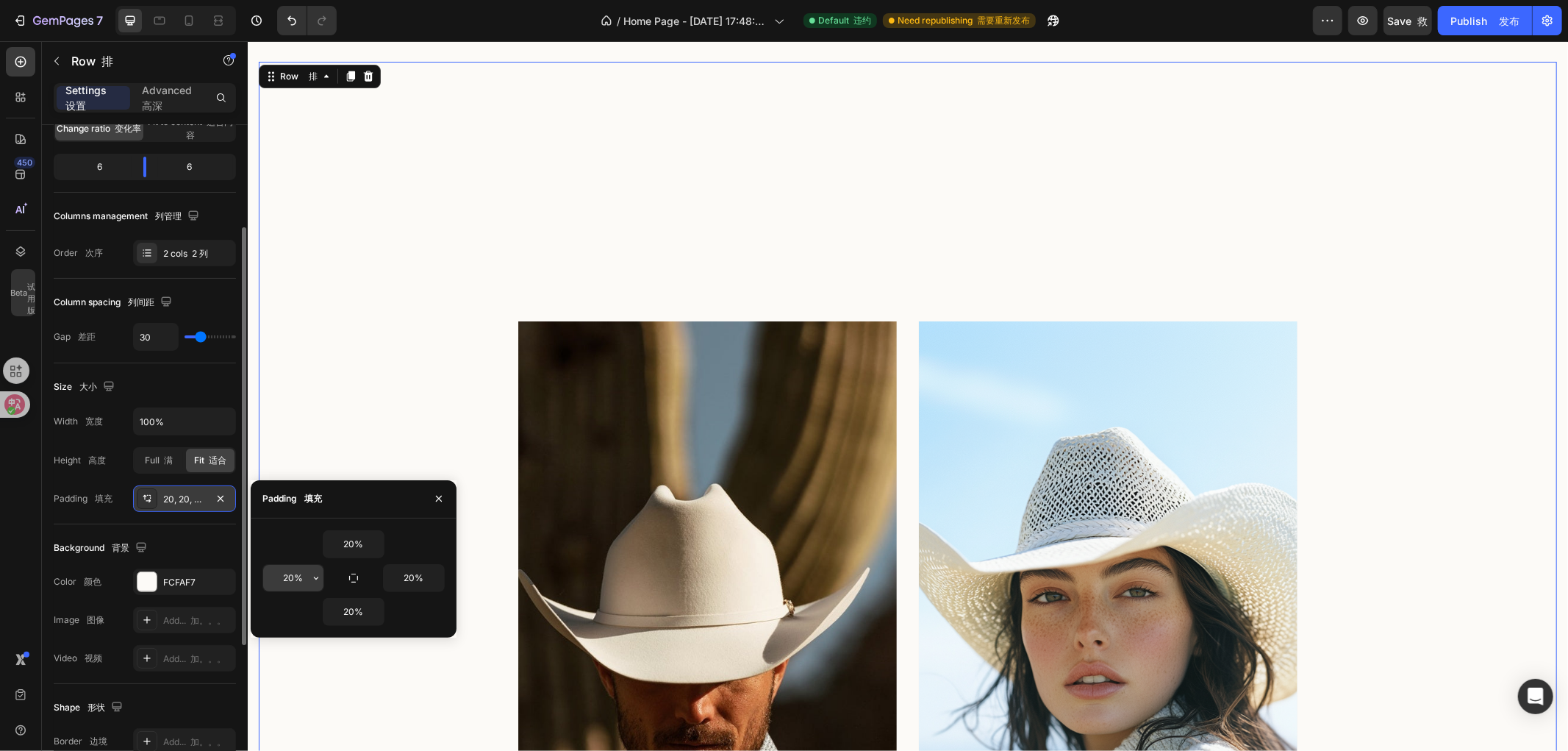
click at [306, 574] on input "20%" at bounding box center [293, 578] width 60 height 26
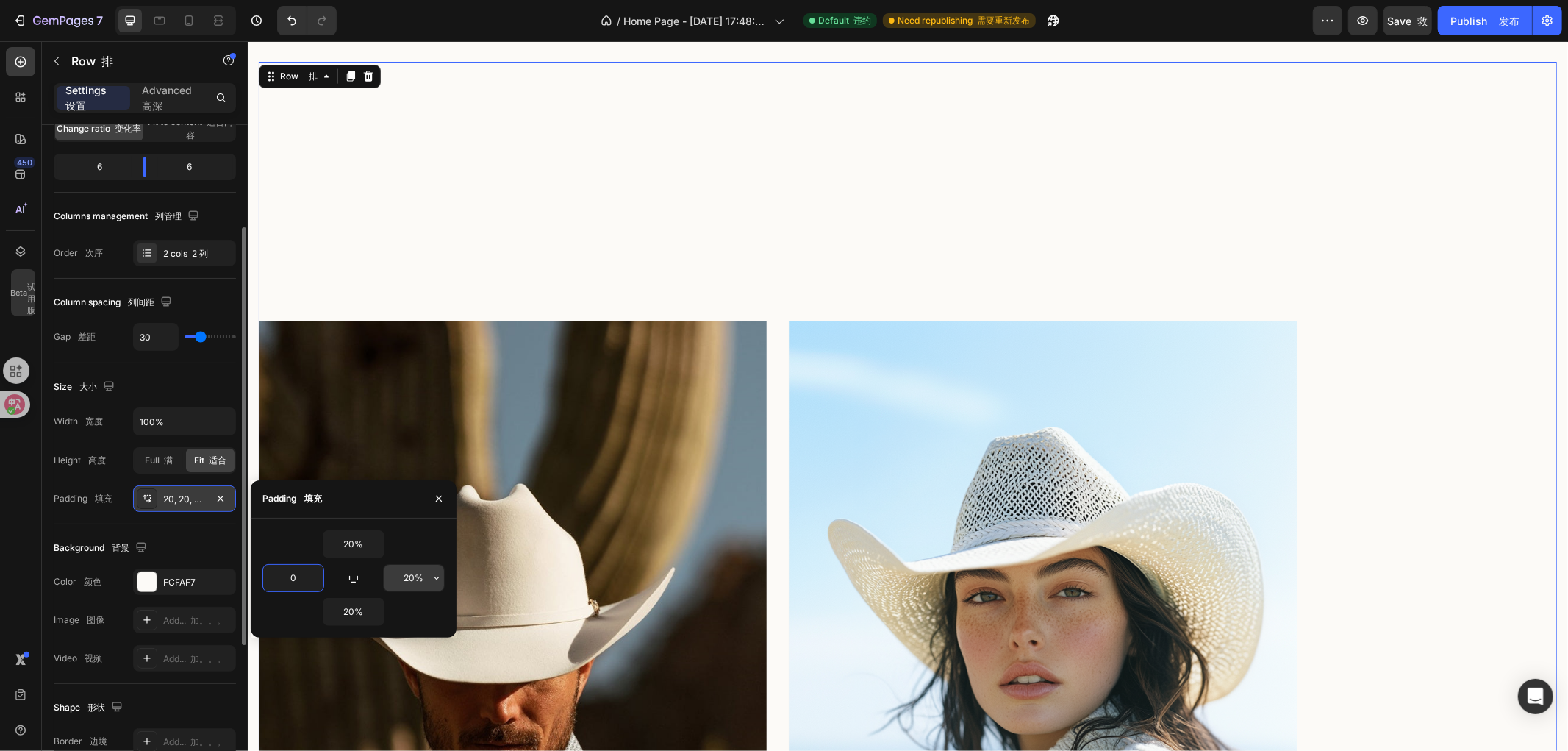
type input "0"
click at [425, 568] on input "20%" at bounding box center [414, 578] width 60 height 26
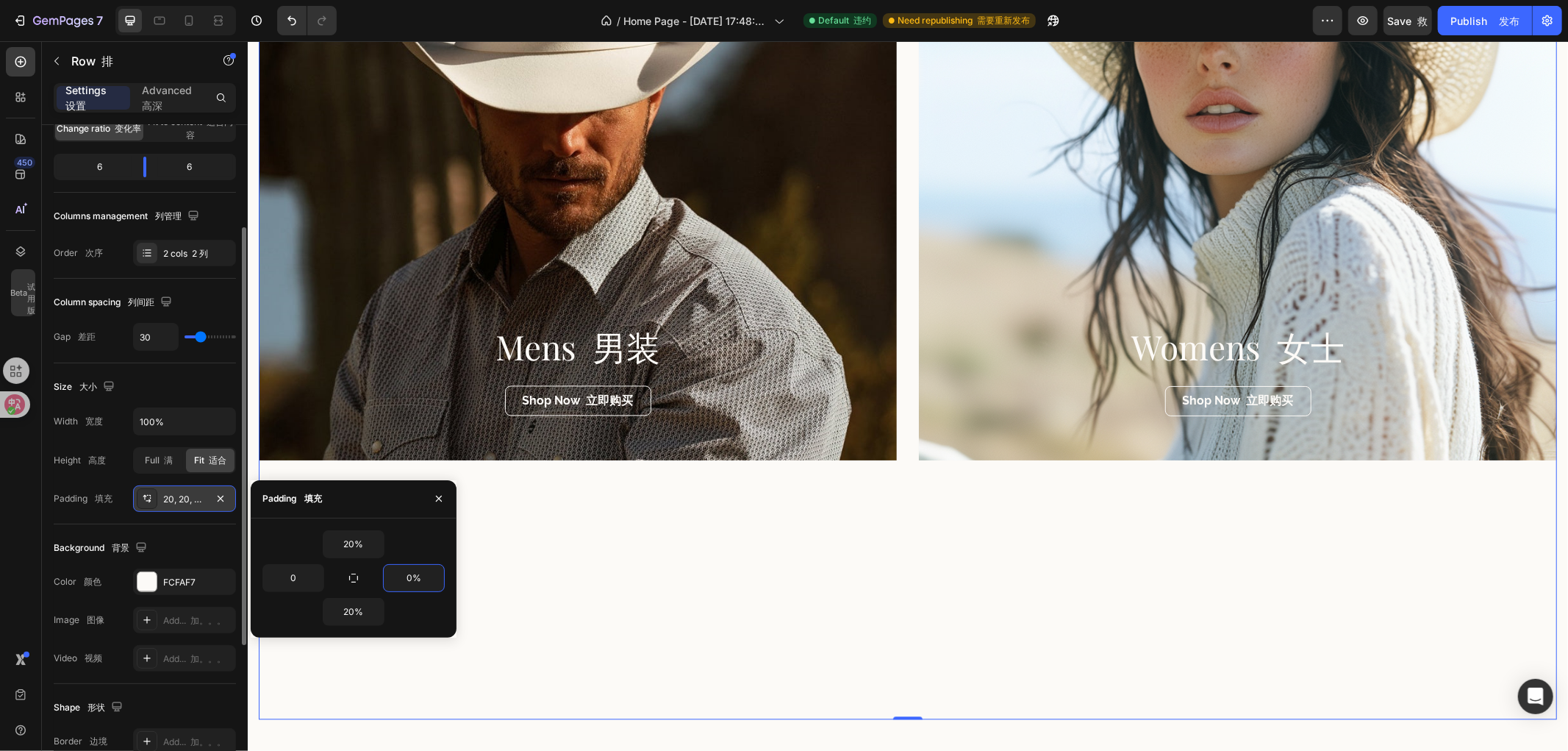
scroll to position [2370, 0]
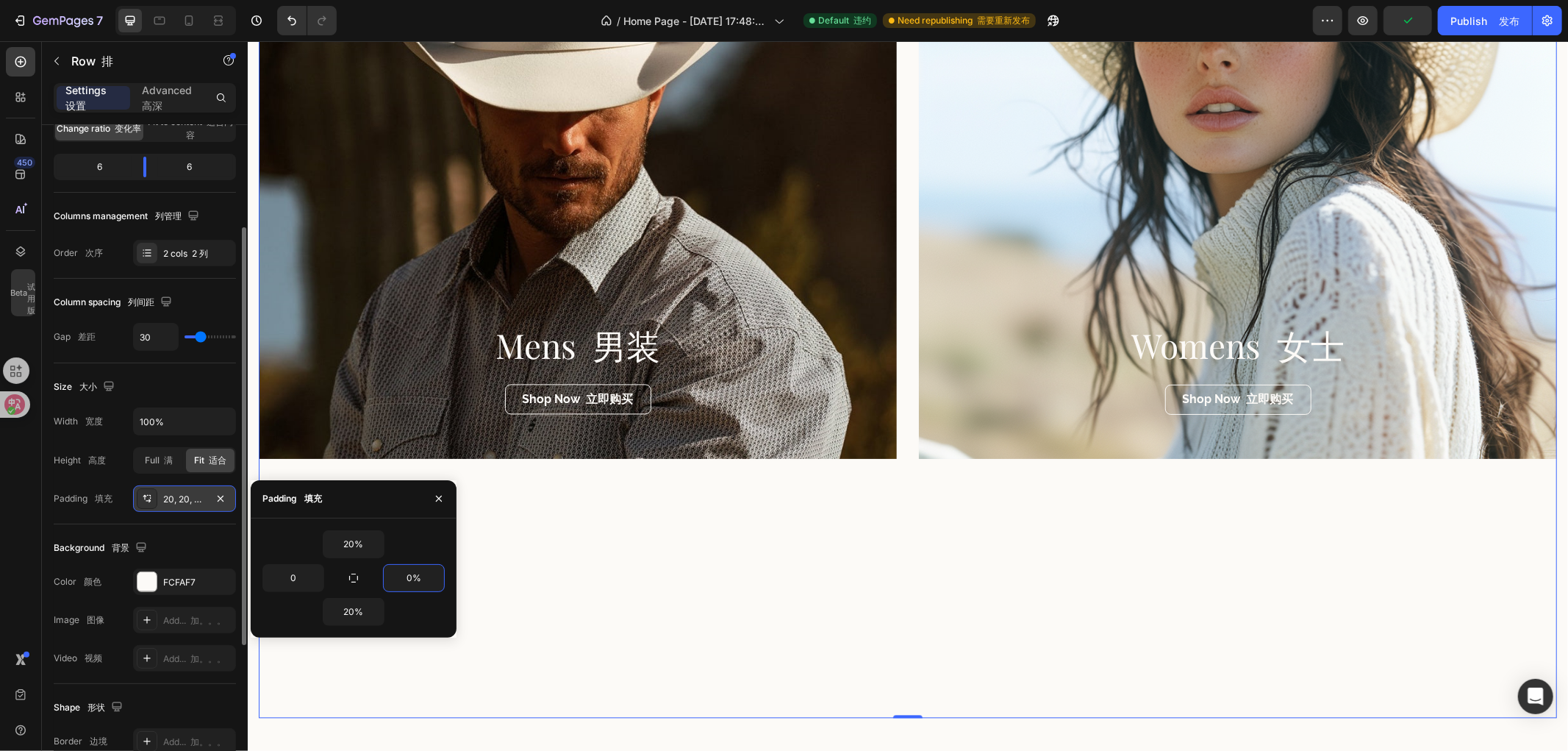
type input "0"
click at [907, 580] on div "Mens 男装 Heading 标题 Shop Now 立即购买 Button 按钮 Hero Banner 英雄旗帜 Womens 女士 Heading 标…" at bounding box center [907, 104] width 1298 height 1229
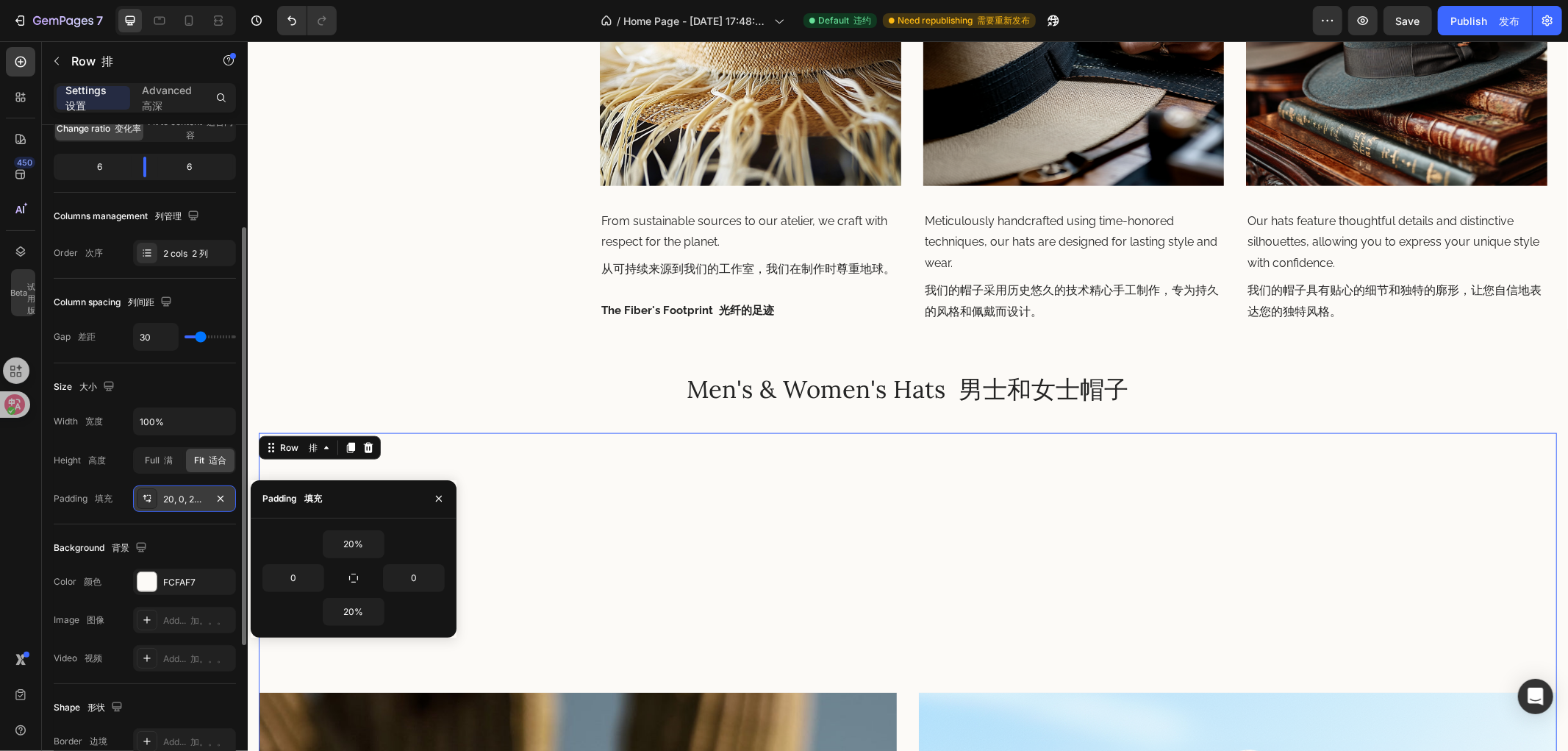
scroll to position [1471, 0]
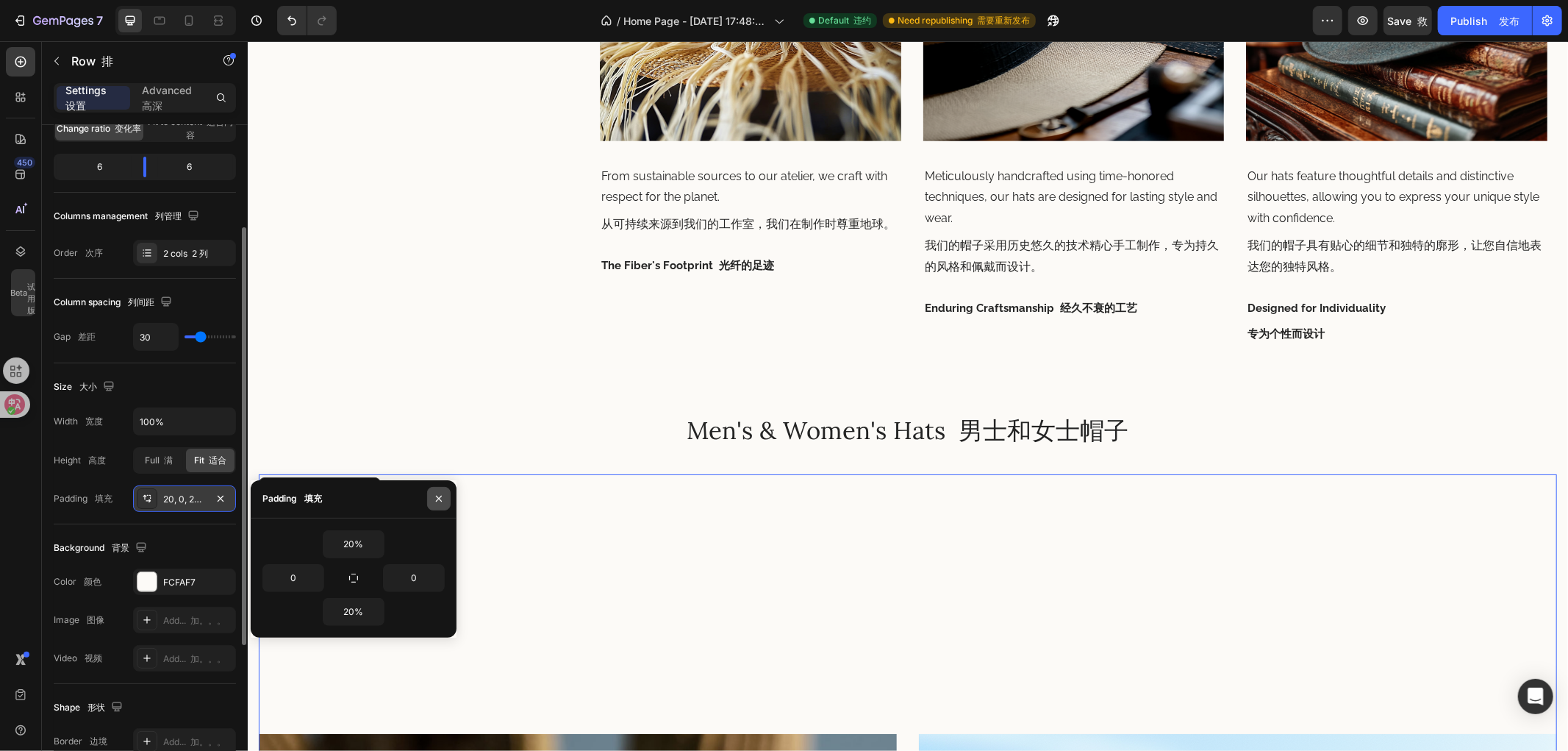
click at [436, 498] on icon "button" at bounding box center [439, 498] width 11 height 11
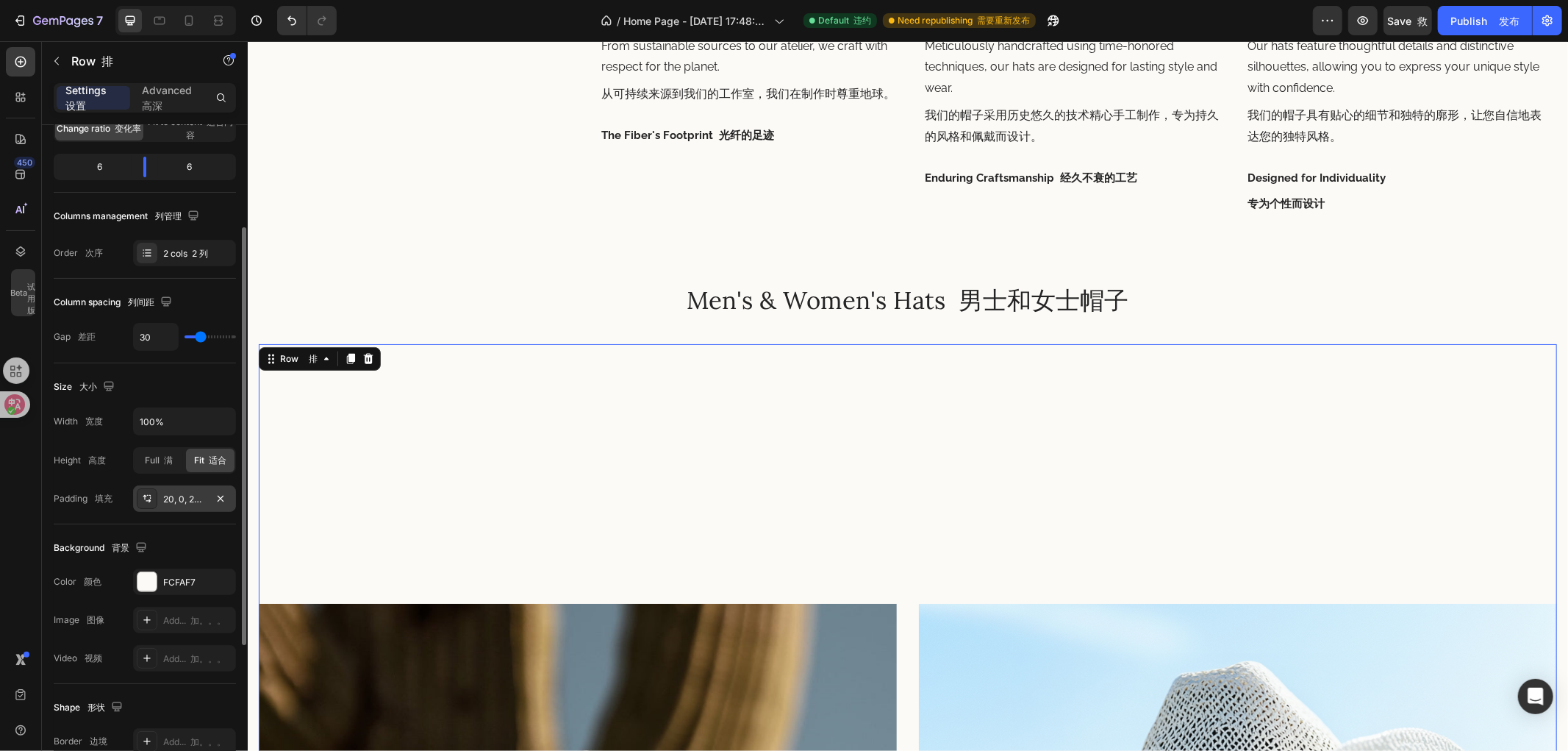
scroll to position [1635, 0]
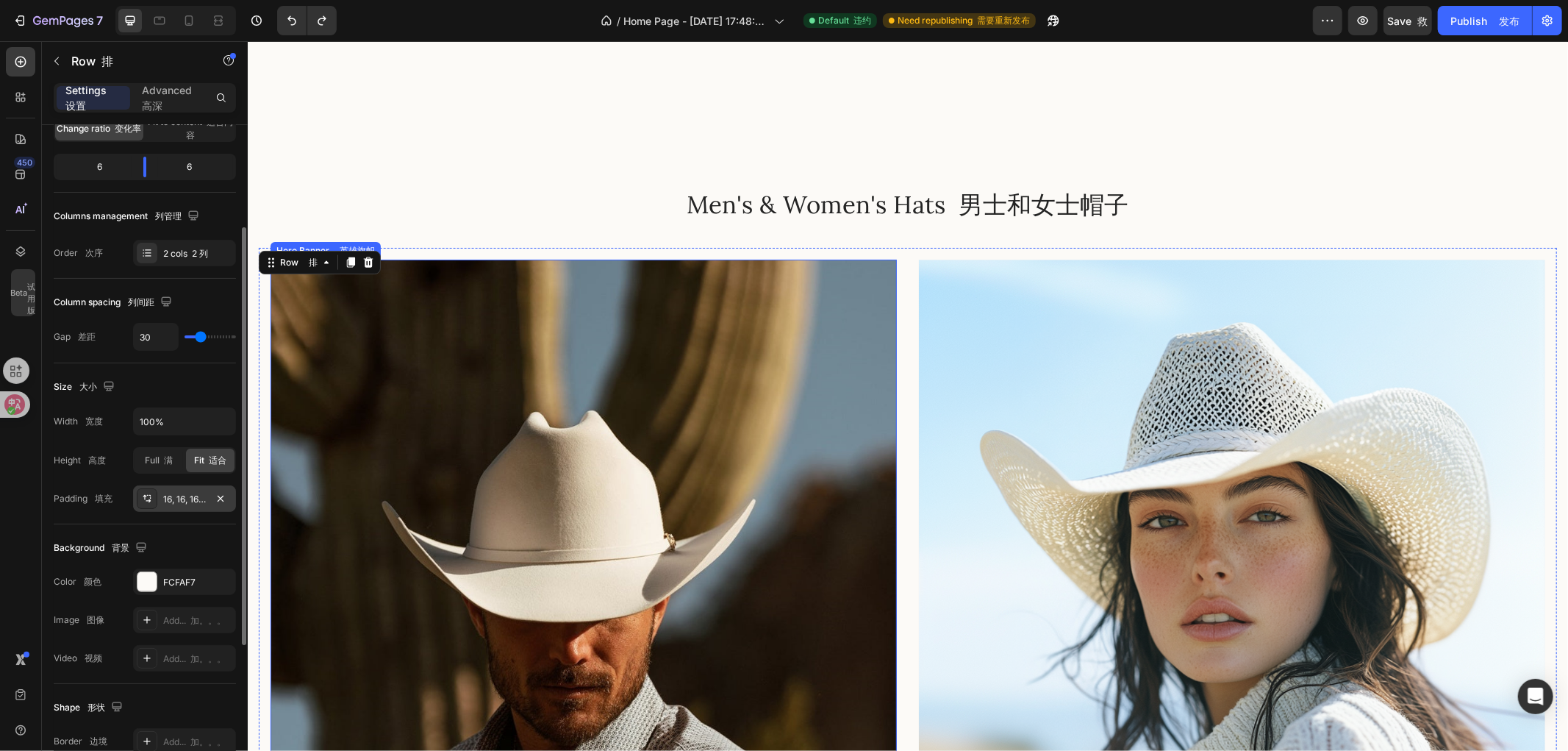
scroll to position [1553, 0]
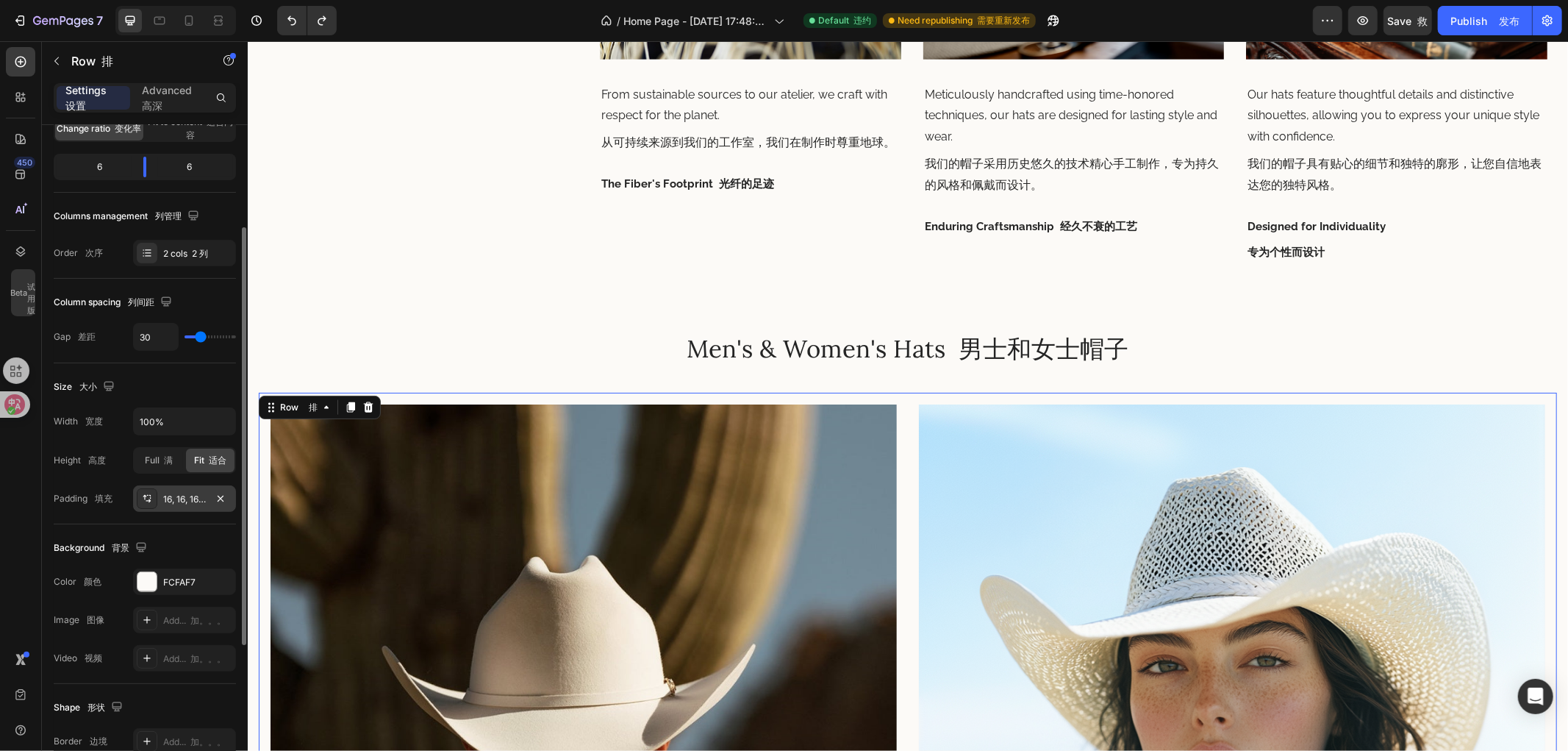
click at [900, 398] on div "Mens 男装 Heading 标题 Shop Now 立即购买 Button 按钮 Hero Banner 英雄旗帜 Womens 女士 Heading 标…" at bounding box center [907, 759] width 1298 height 733
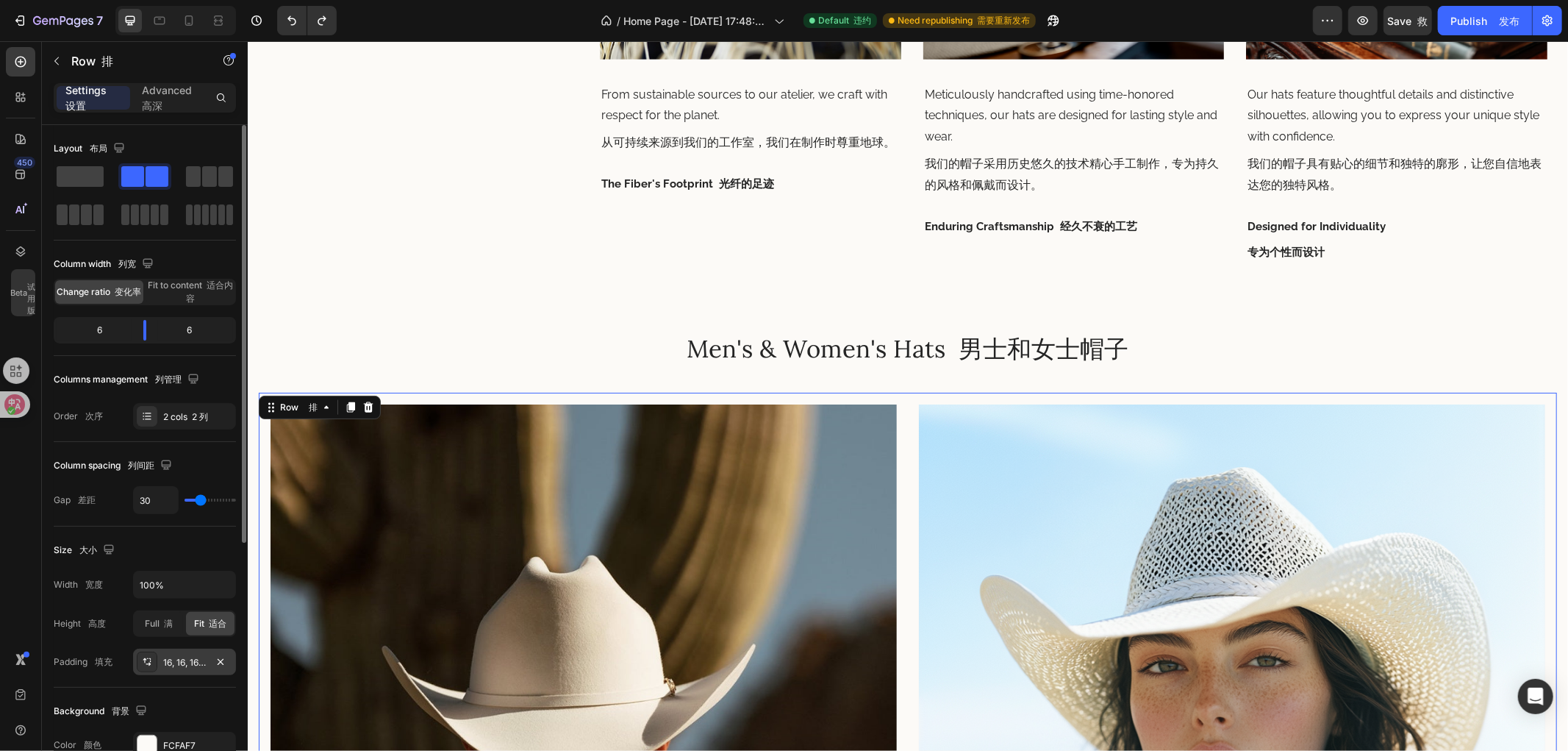
scroll to position [82, 0]
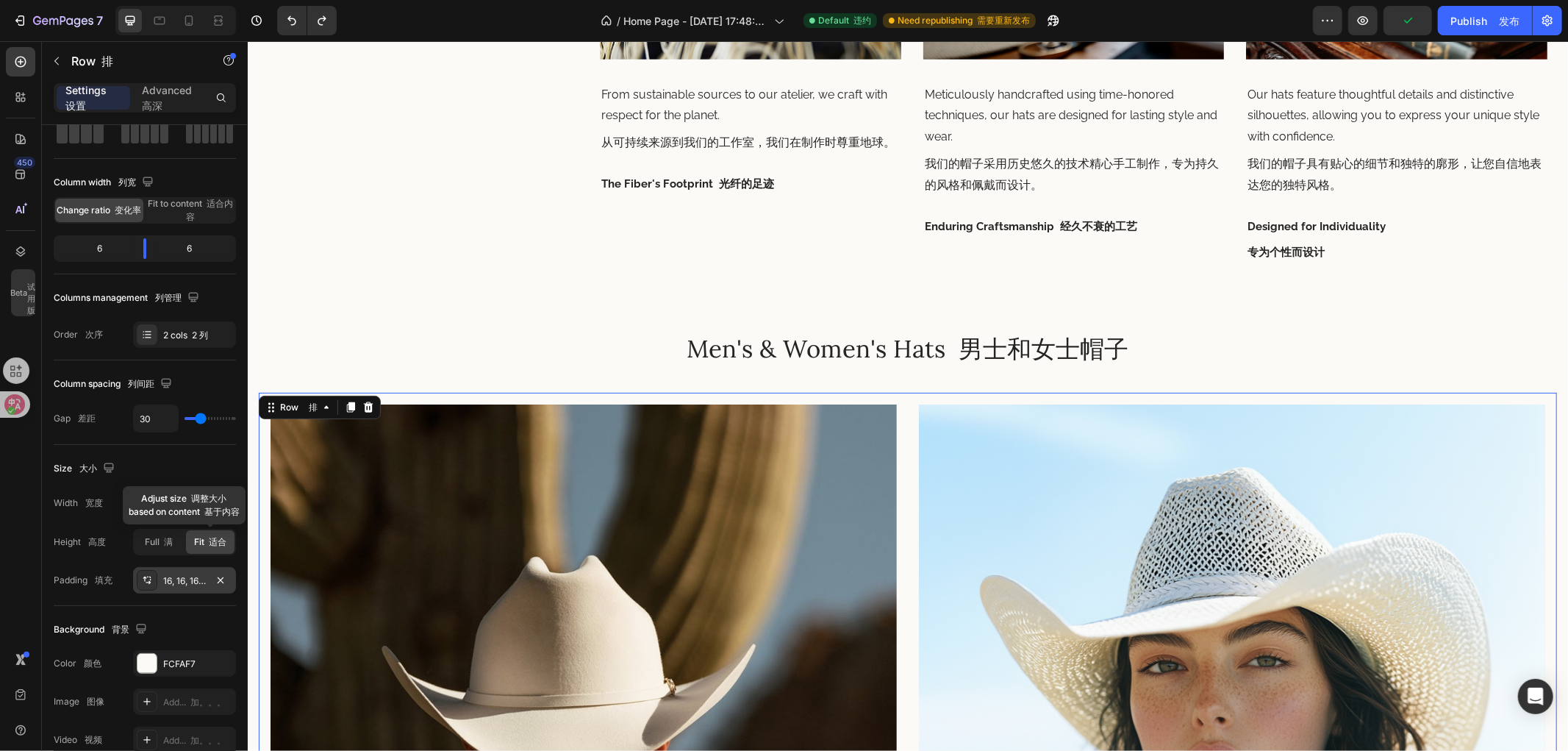
click at [205, 545] on font at bounding box center [206, 542] width 5 height 11
click at [155, 544] on span "Full 满" at bounding box center [159, 542] width 28 height 13
click at [204, 540] on font at bounding box center [206, 542] width 5 height 11
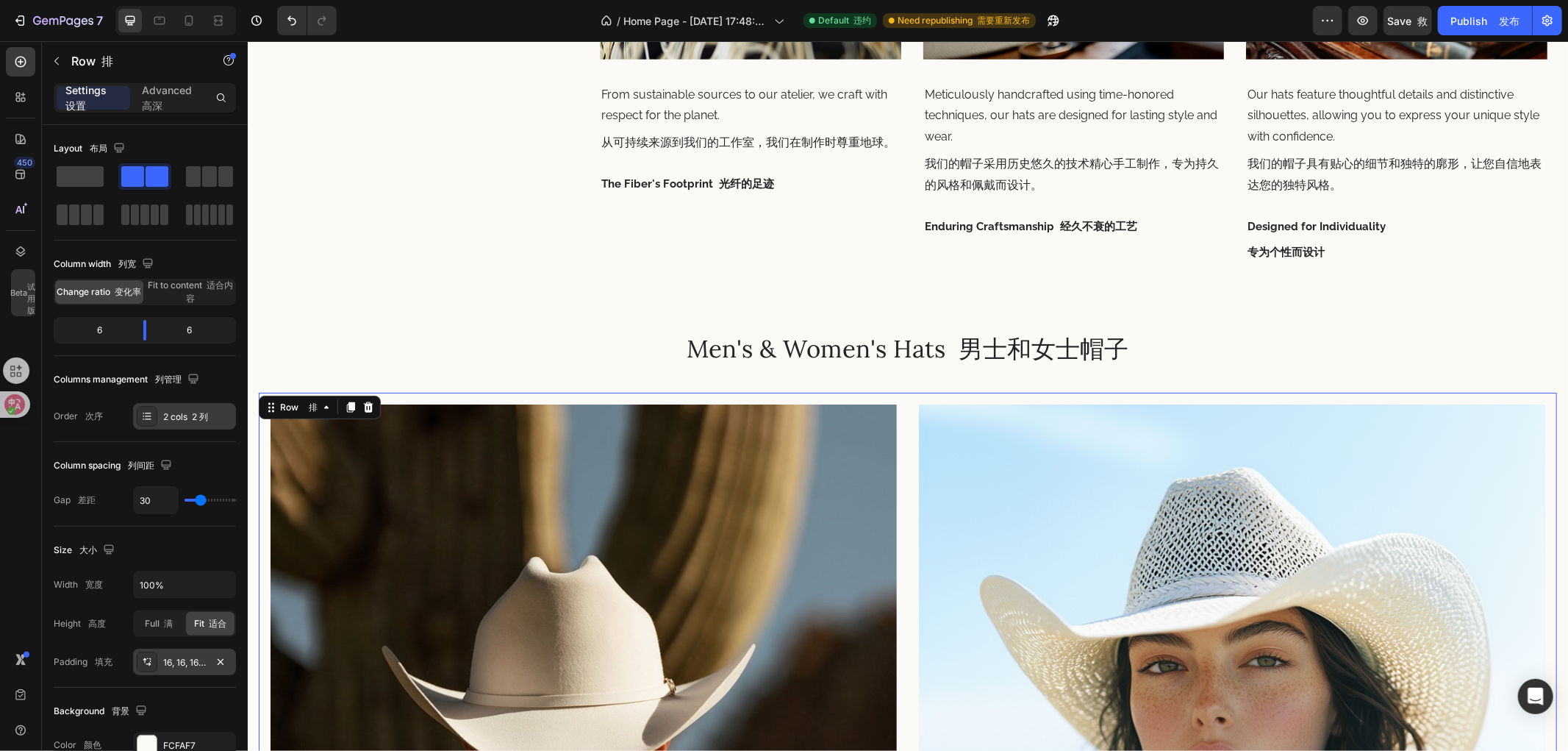
click at [143, 420] on icon at bounding box center [147, 416] width 11 height 11
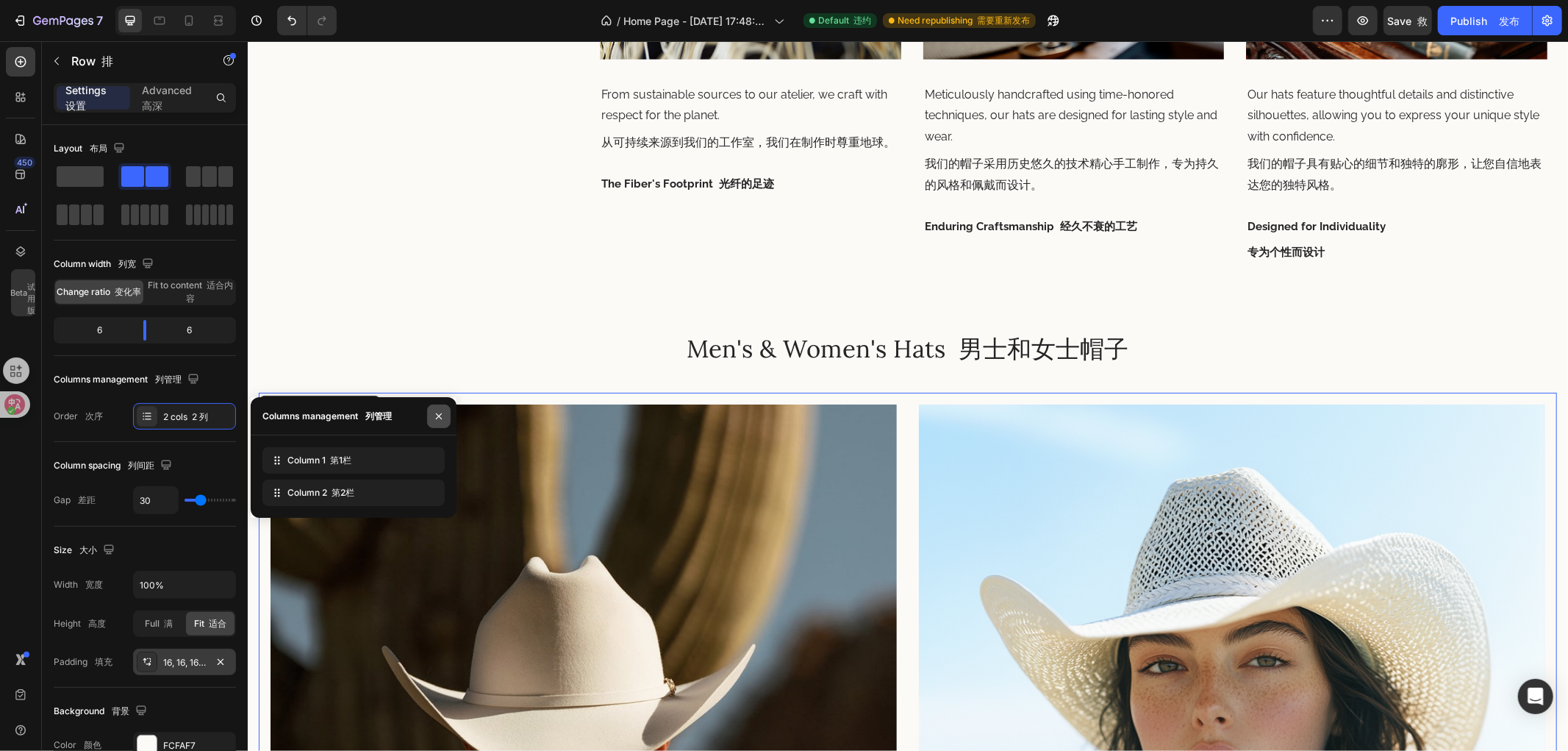
drag, startPoint x: 444, startPoint y: 416, endPoint x: 1, endPoint y: 423, distance: 443.1
click at [444, 416] on icon "button" at bounding box center [439, 416] width 11 height 11
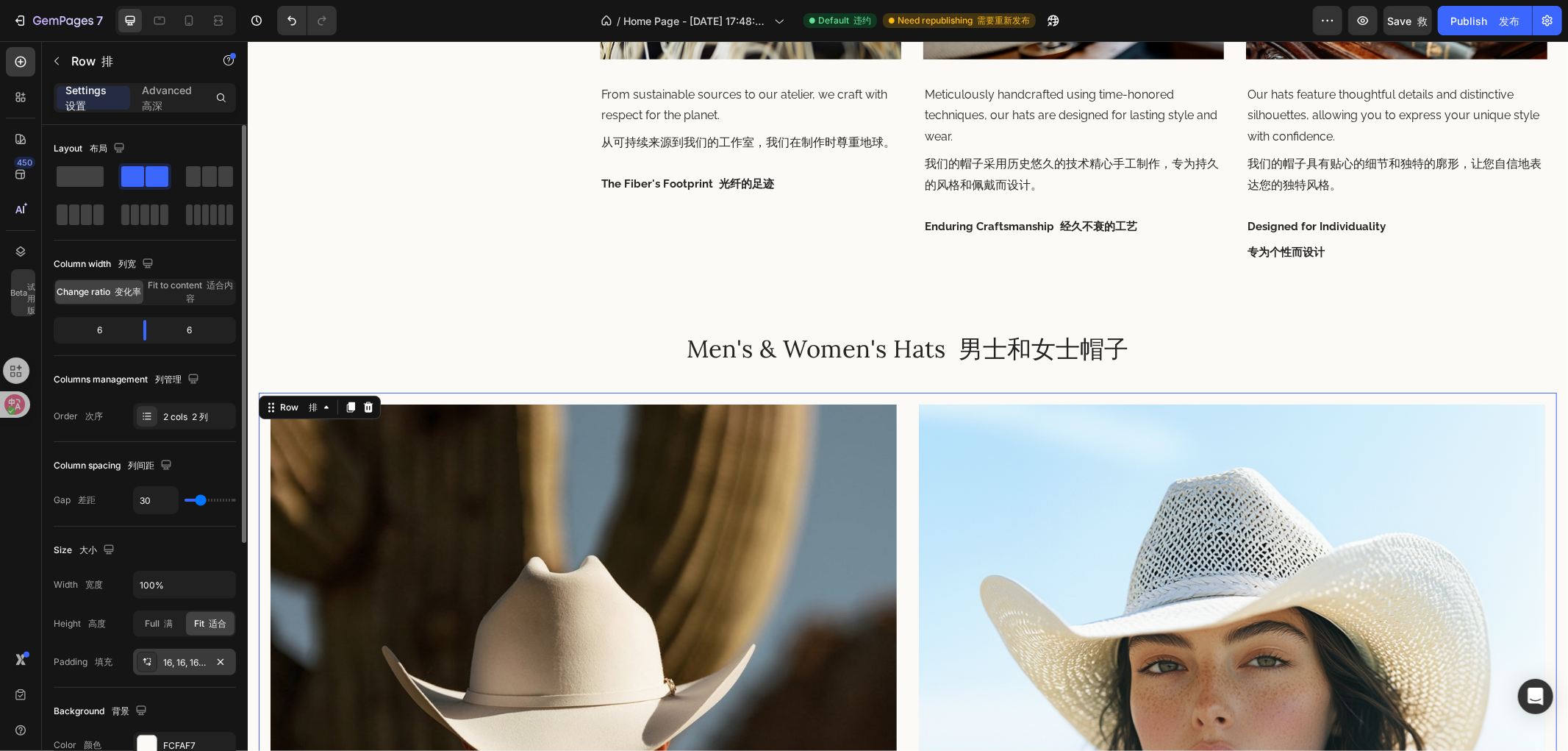
click at [128, 527] on div "Size 大小 Width 宽度 100% Height 高度 Full 满 Fit 适合 Padding 填充 16, 16, 16, 16" at bounding box center [145, 607] width 183 height 161
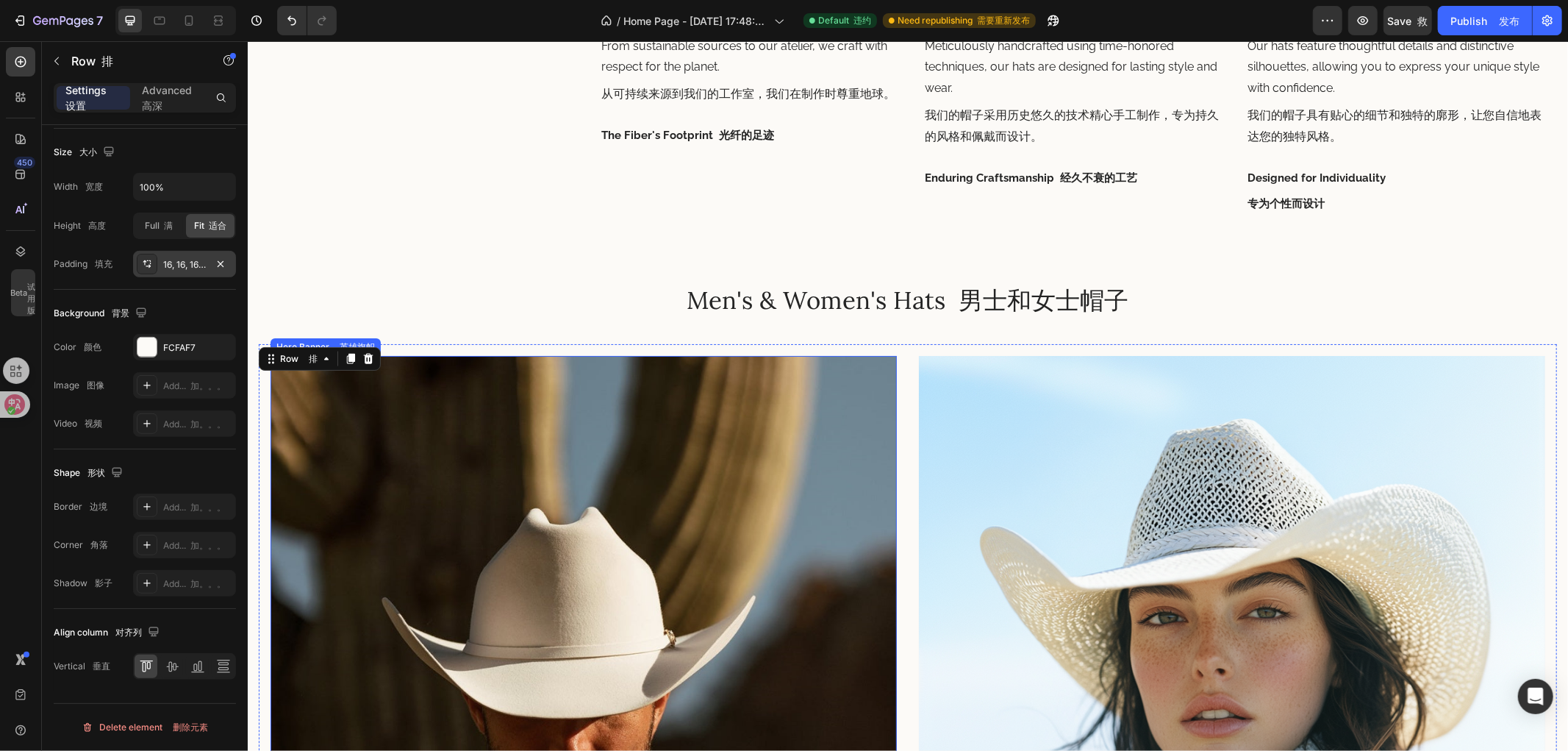
scroll to position [1716, 0]
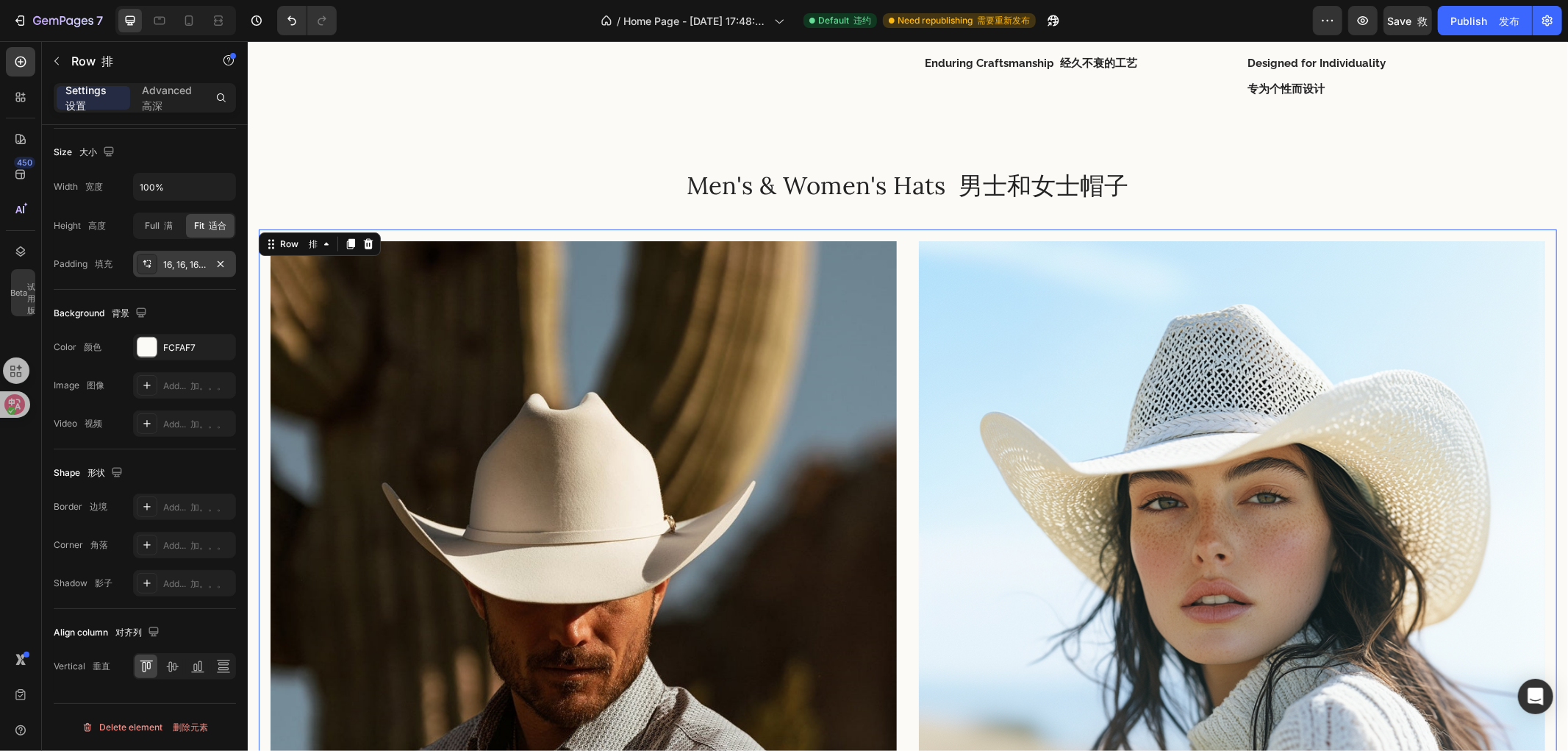
click at [908, 397] on div "Mens 男装 Heading 标题 Shop Now 立即购买 Button 按钮 Hero Banner 英雄旗帜 Womens 女士 Heading 标…" at bounding box center [907, 596] width 1298 height 733
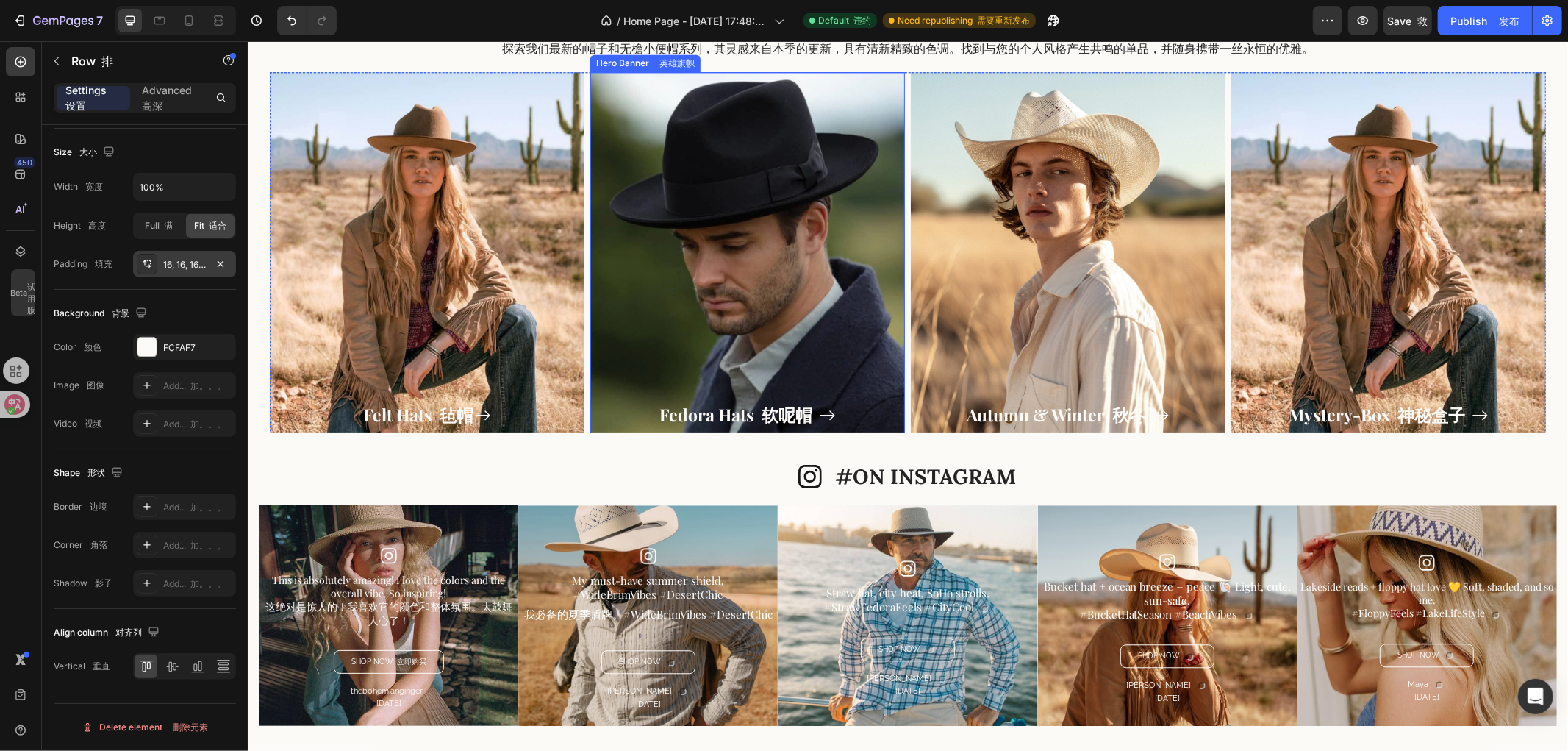
scroll to position [2648, 0]
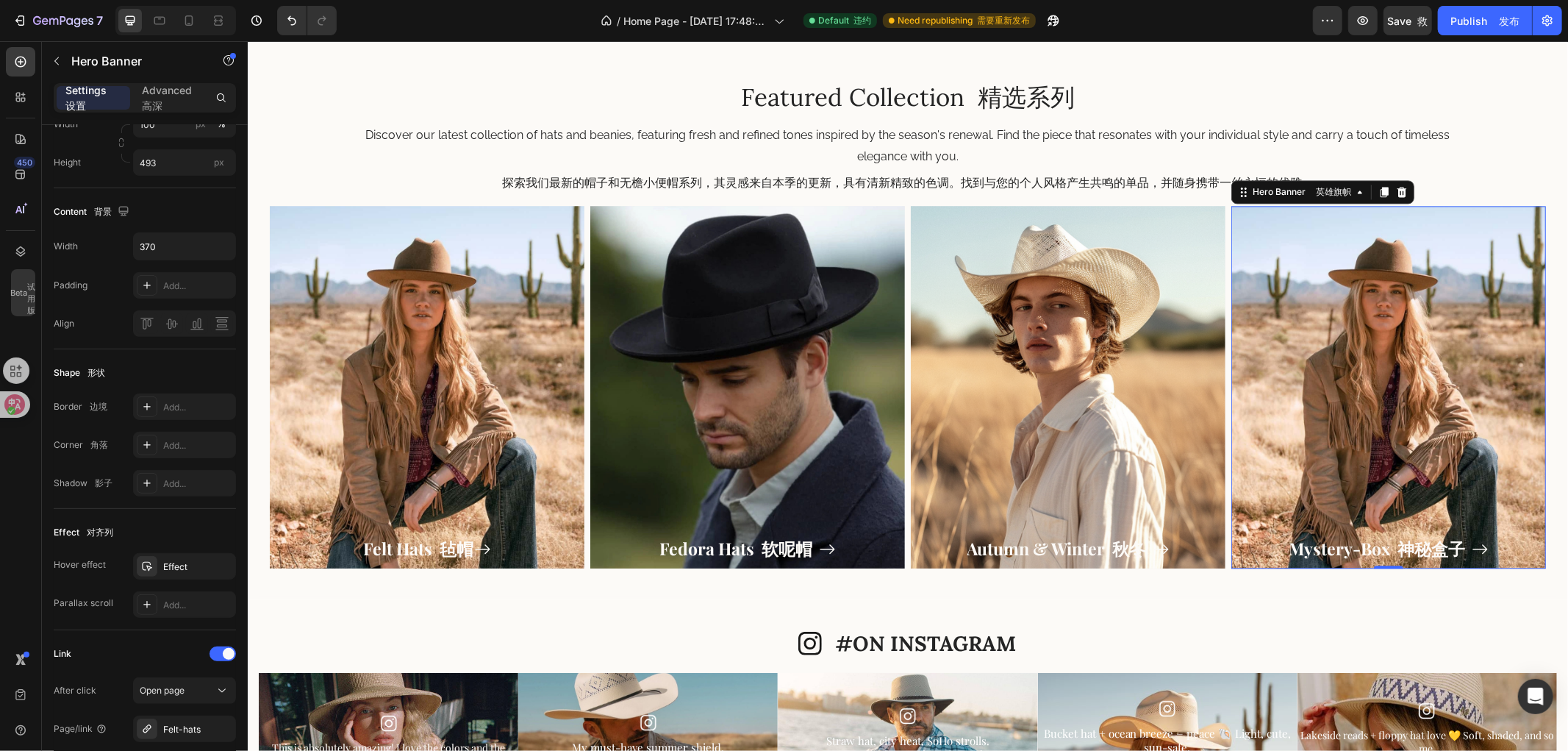
click at [1374, 366] on div "Overlay" at bounding box center [1388, 386] width 315 height 363
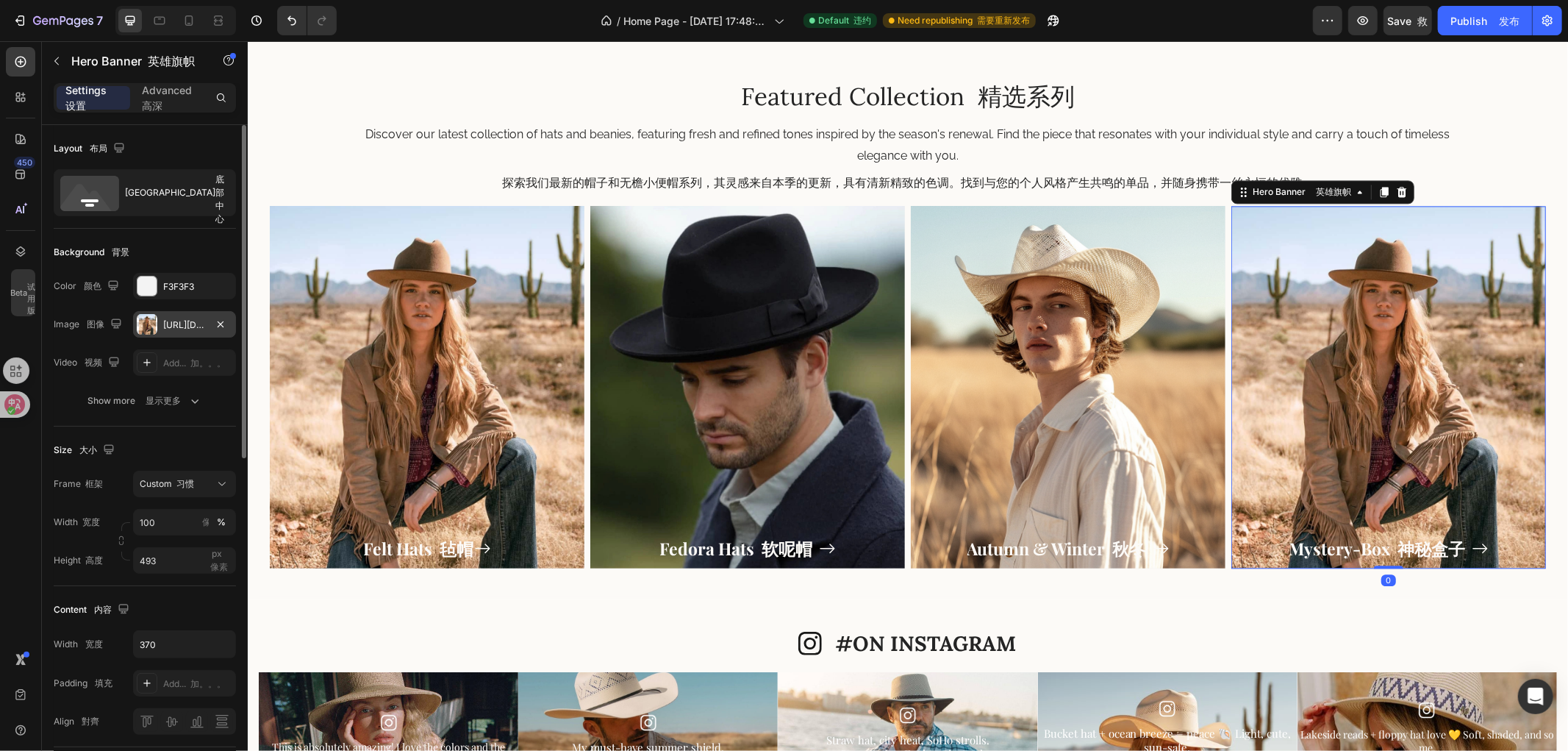
click at [155, 315] on div at bounding box center [147, 324] width 21 height 21
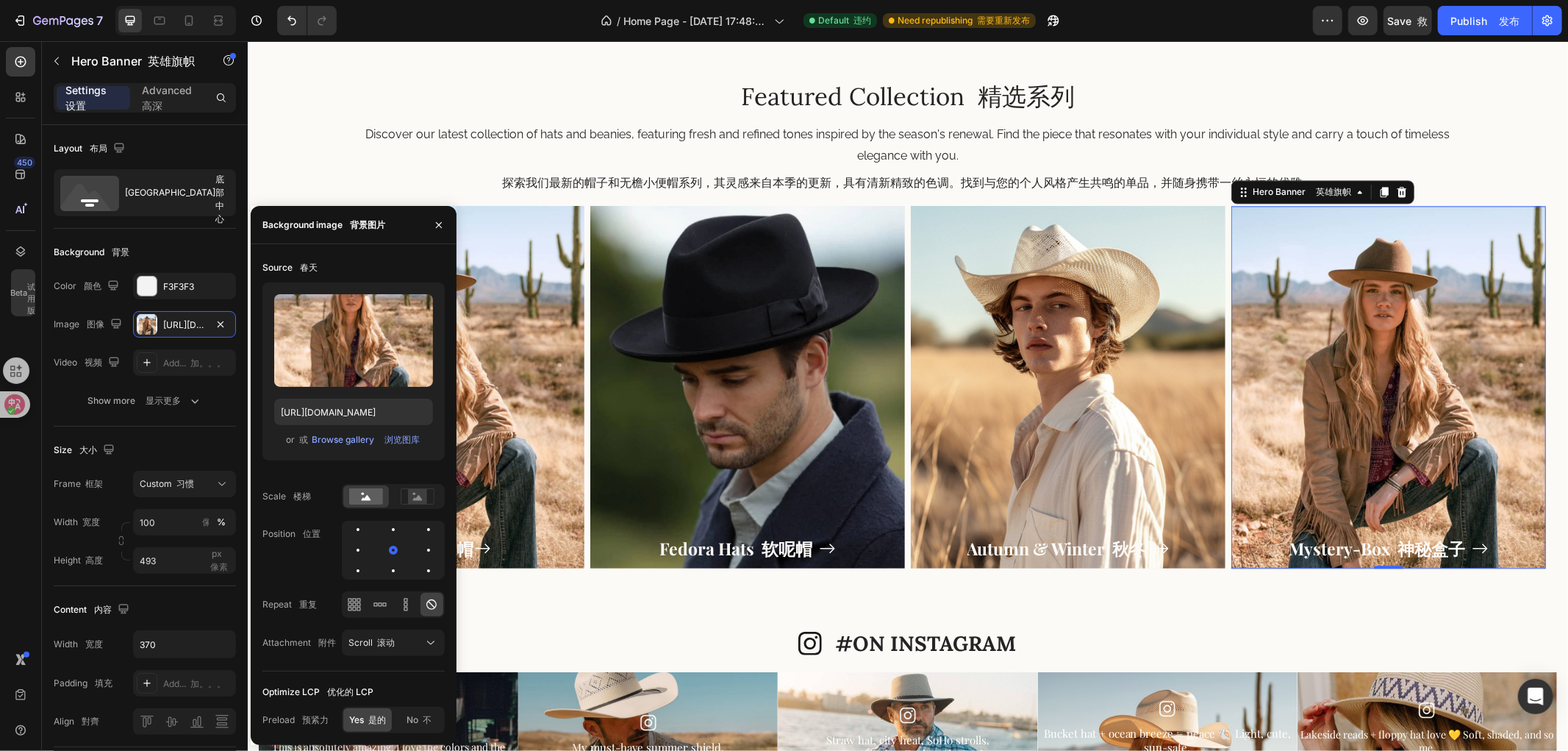
click at [1406, 379] on div "Overlay" at bounding box center [1388, 386] width 315 height 363
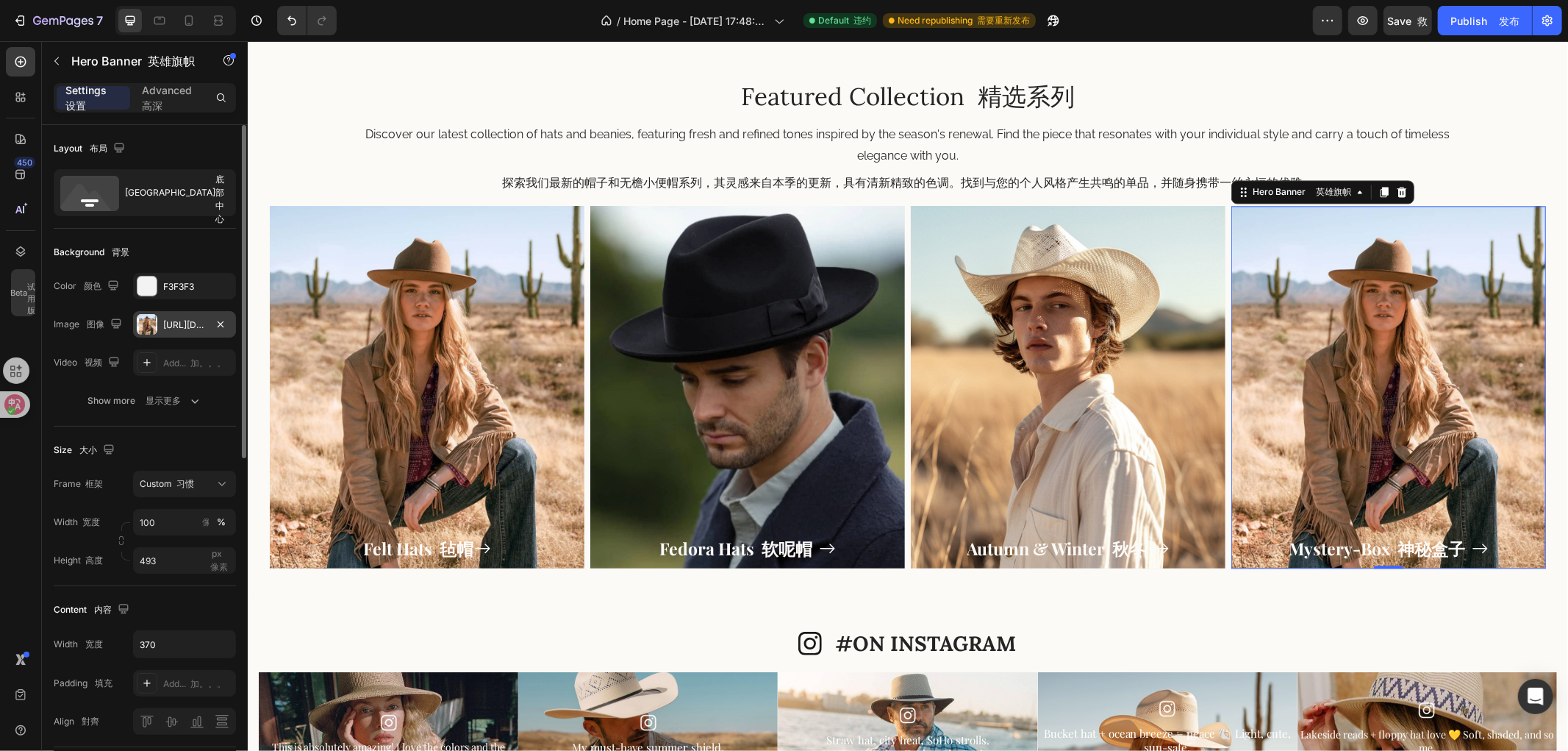
click at [166, 326] on div "https://cdn.shopify.com/s/files/1/0766/6227/6345/files/gempages_581001623841538…" at bounding box center [184, 325] width 42 height 13
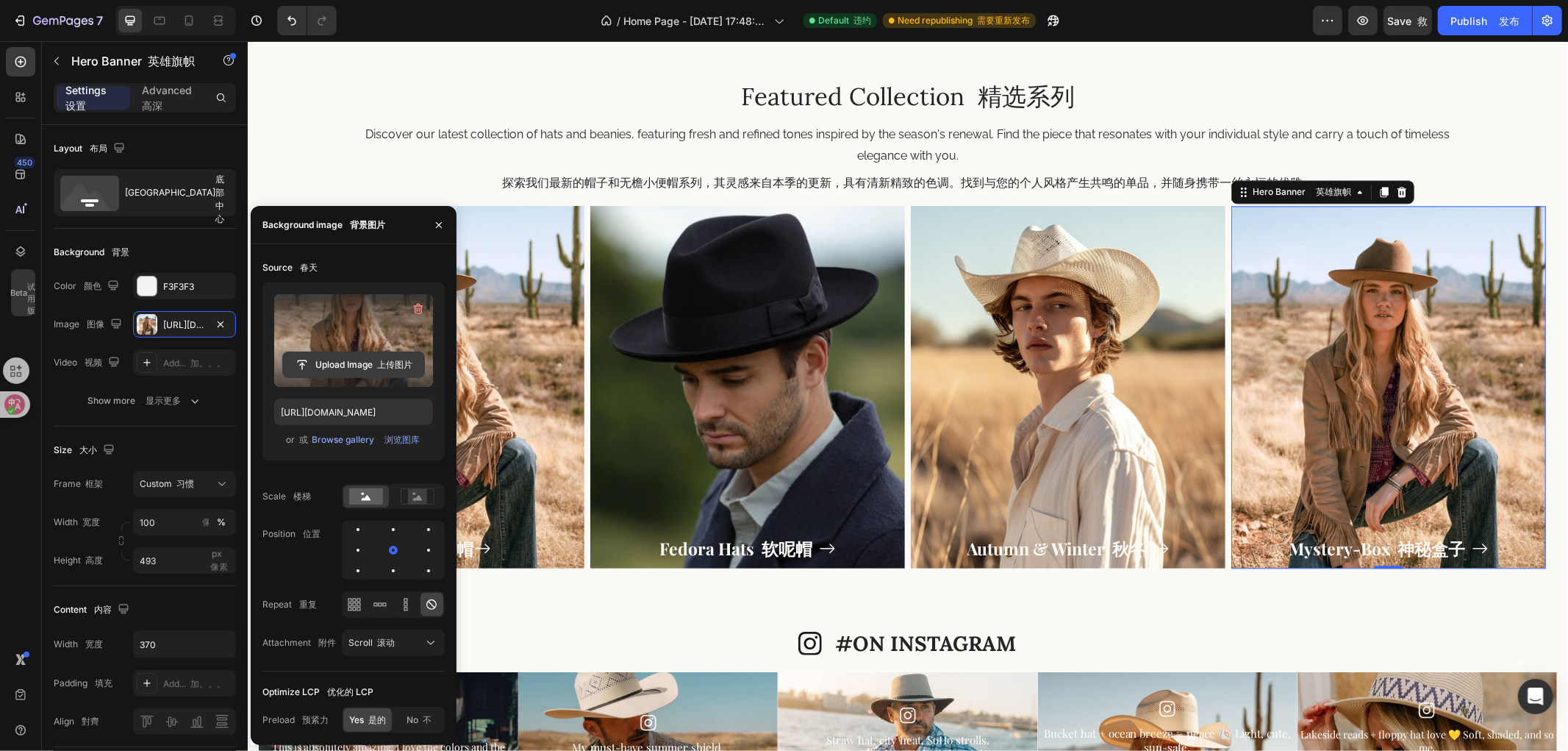
click at [351, 360] on input "file" at bounding box center [353, 365] width 141 height 25
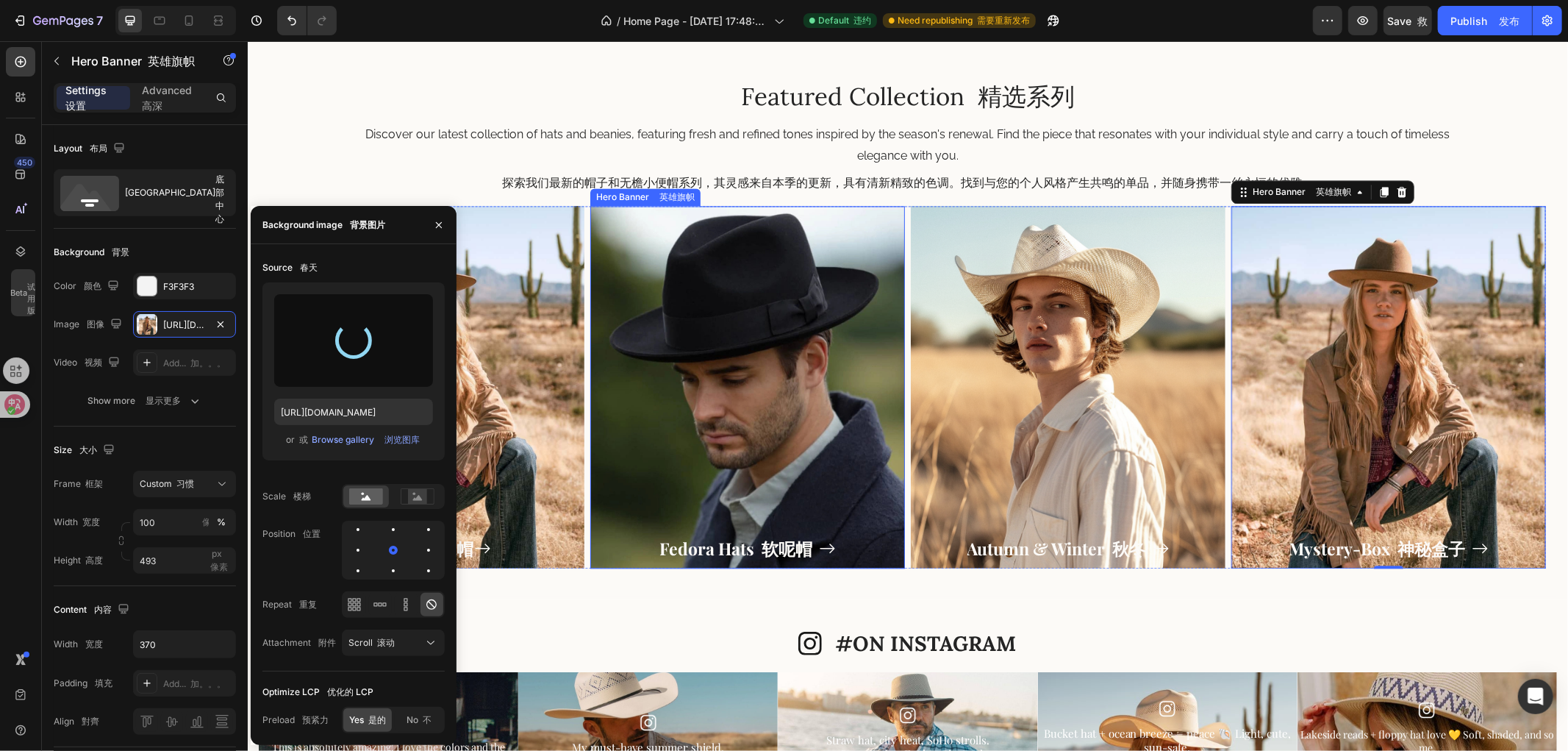
type input "https://cdn.shopify.com/s/files/1/0766/6227/6345/files/gempages_581001623841538…"
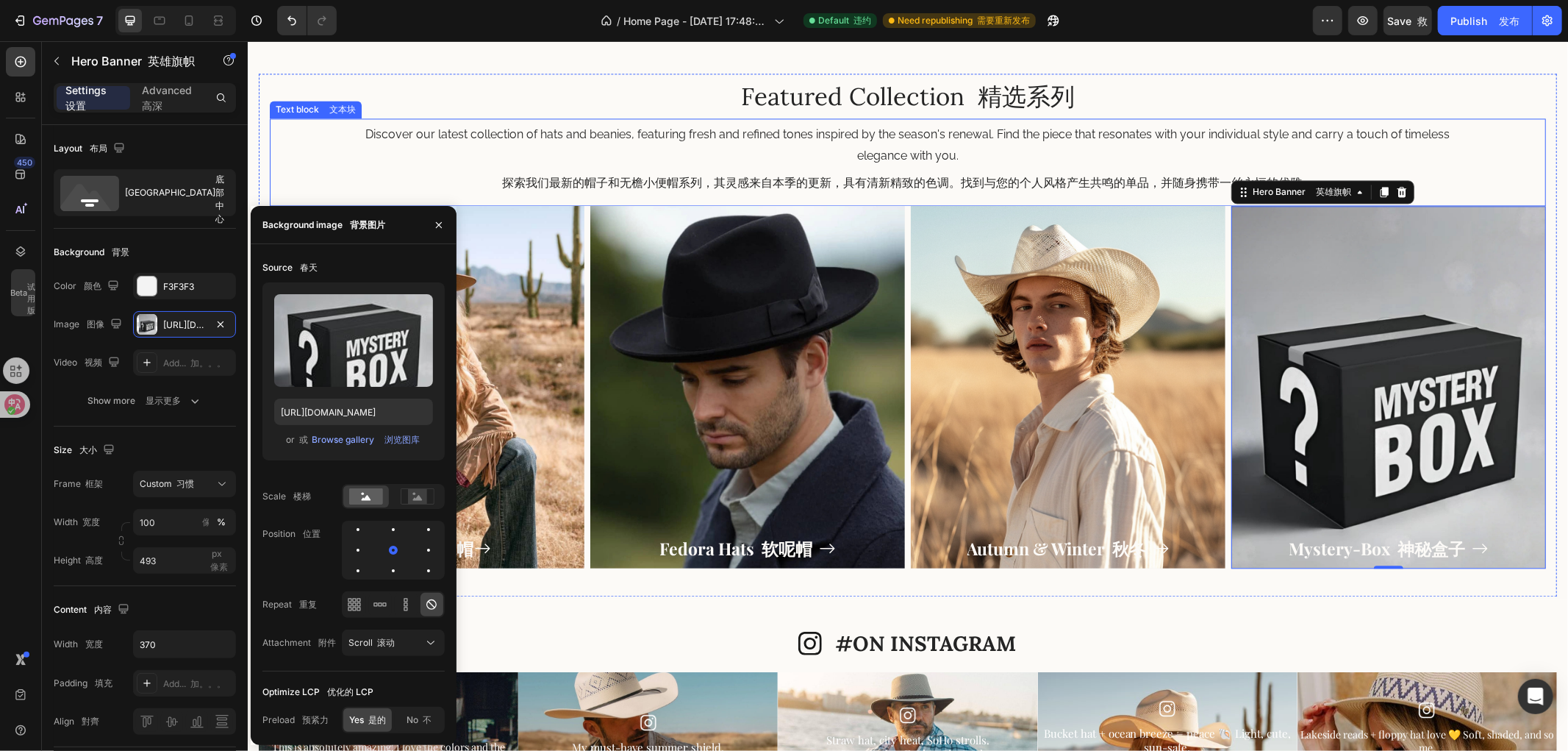
click at [925, 148] on p "Discover our latest collection of hats and beanies, featuring fresh and refined…" at bounding box center [907, 161] width 1106 height 75
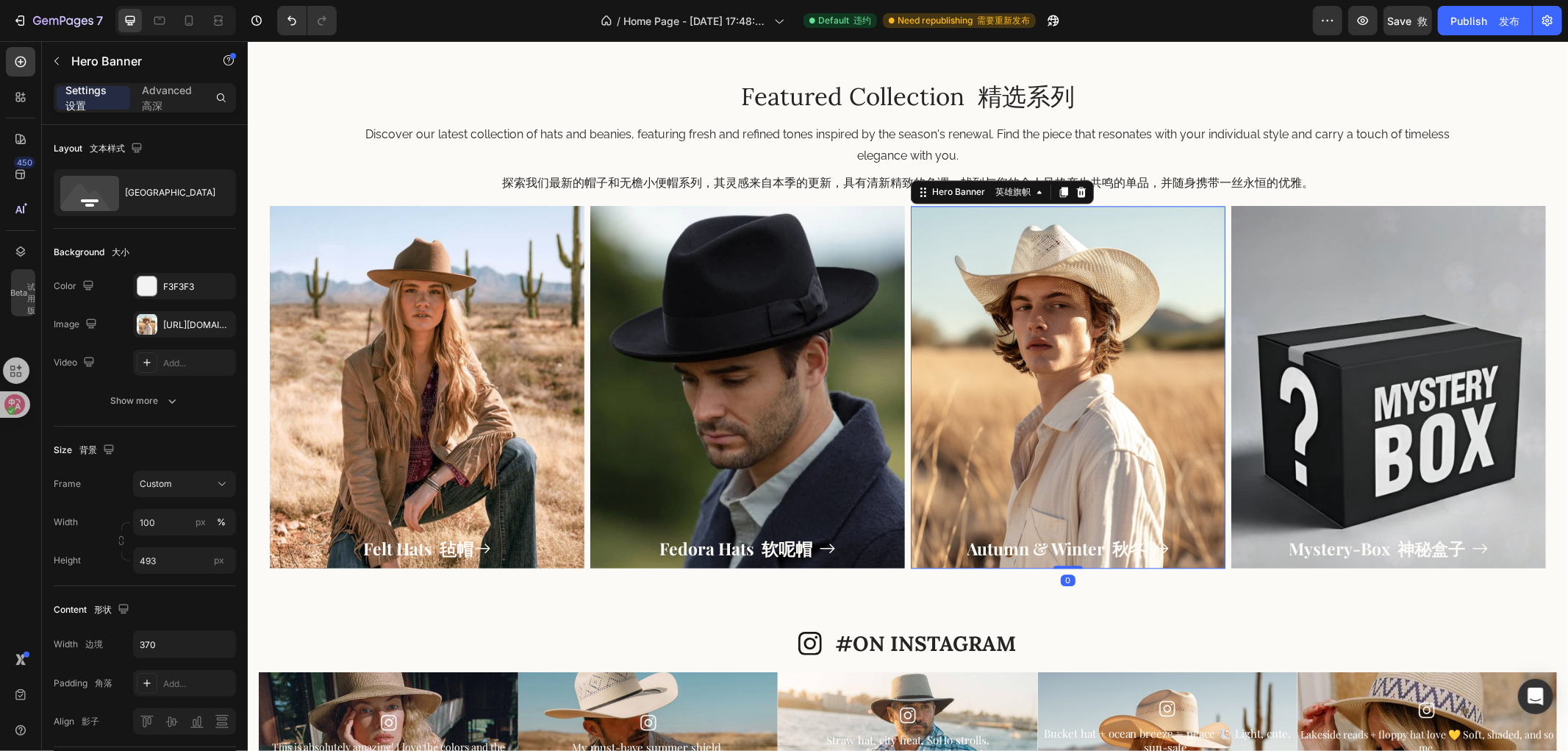
click at [1024, 387] on div "Overlay" at bounding box center [1068, 386] width 315 height 363
click at [1192, 86] on h2 "Featured Collection 精选系列" at bounding box center [907, 95] width 1277 height 35
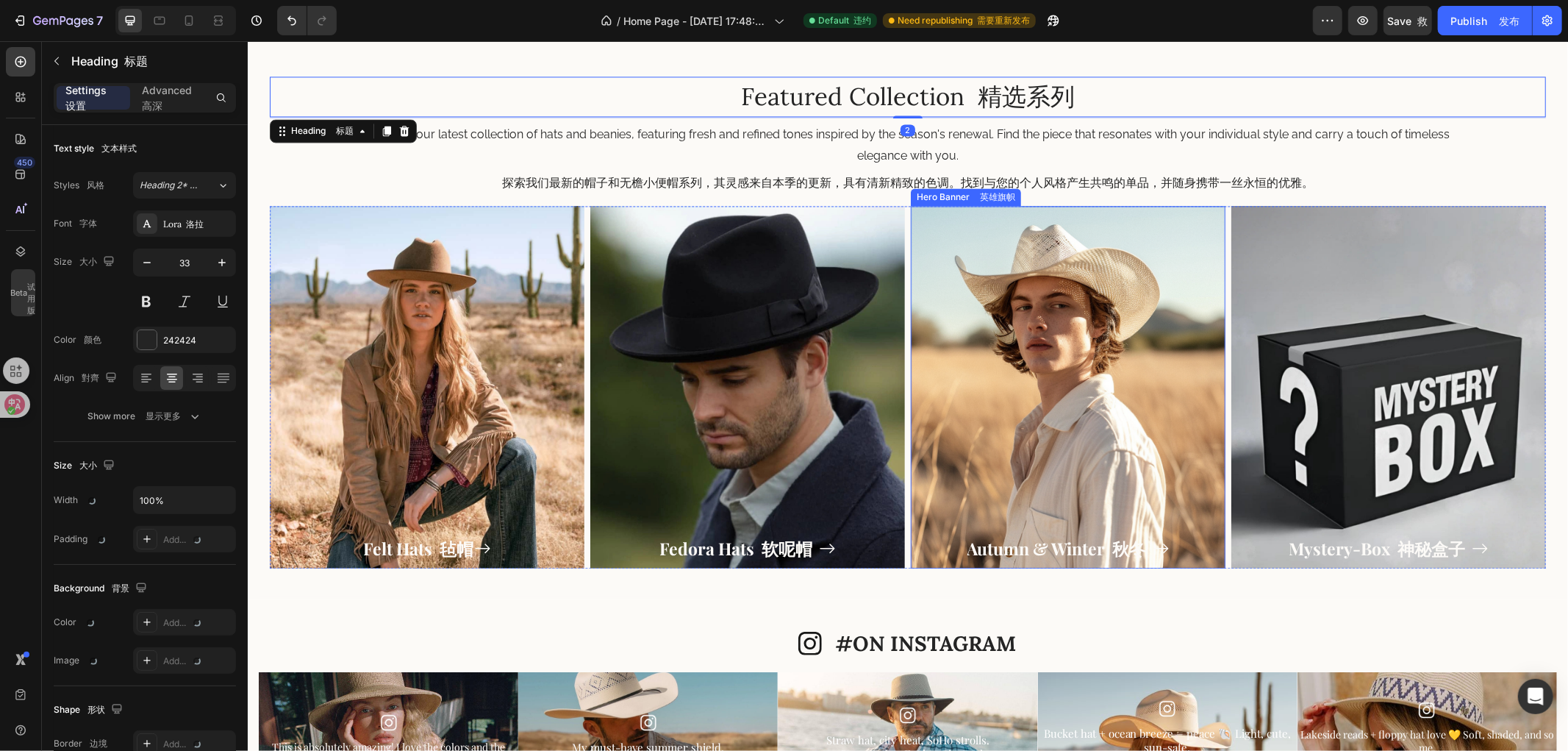
click at [1025, 441] on div "Overlay" at bounding box center [1068, 386] width 315 height 363
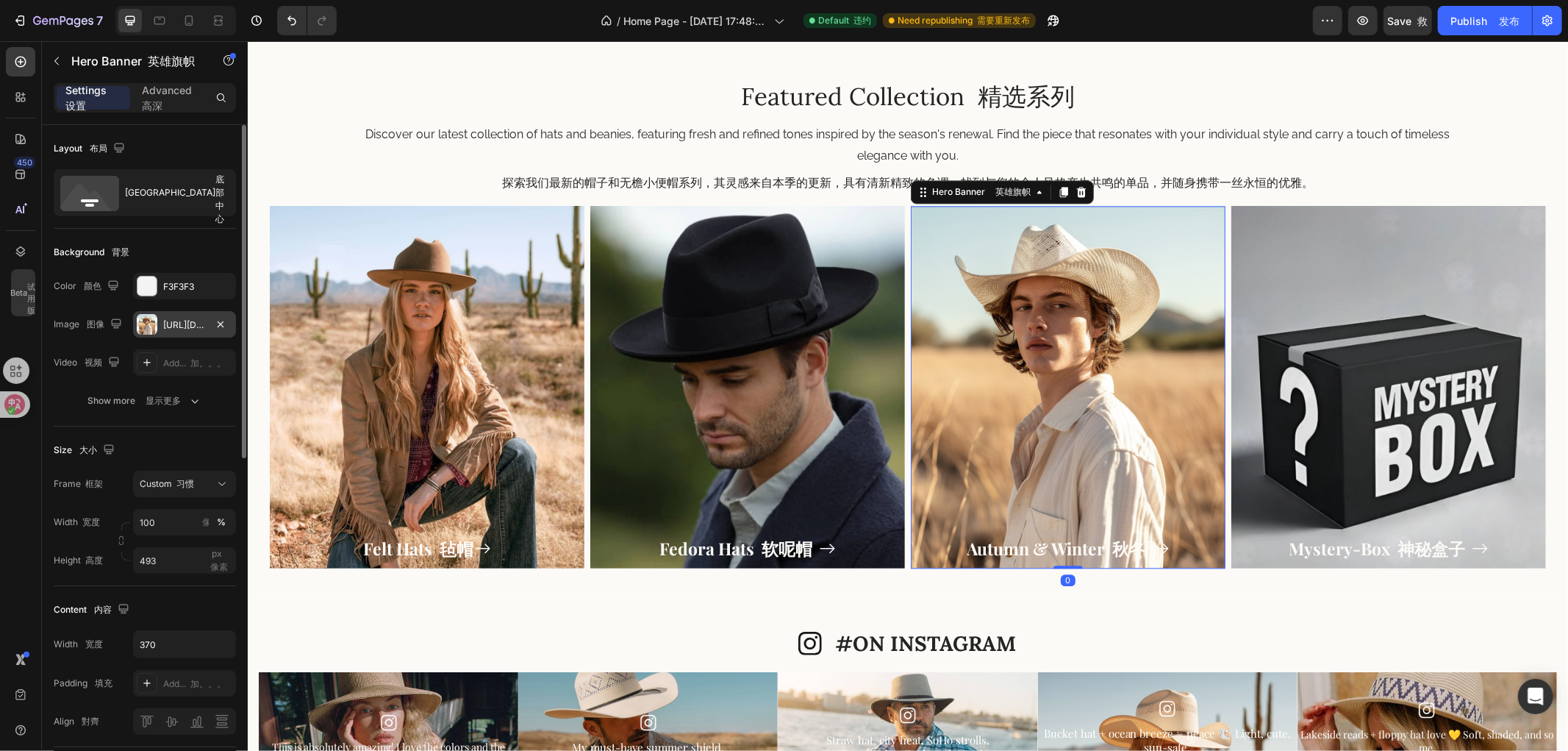
click at [179, 318] on div "https://cdn.shopify.com/s/files/1/0766/6227/6345/files/gempages_581001623841538…" at bounding box center [184, 325] width 42 height 13
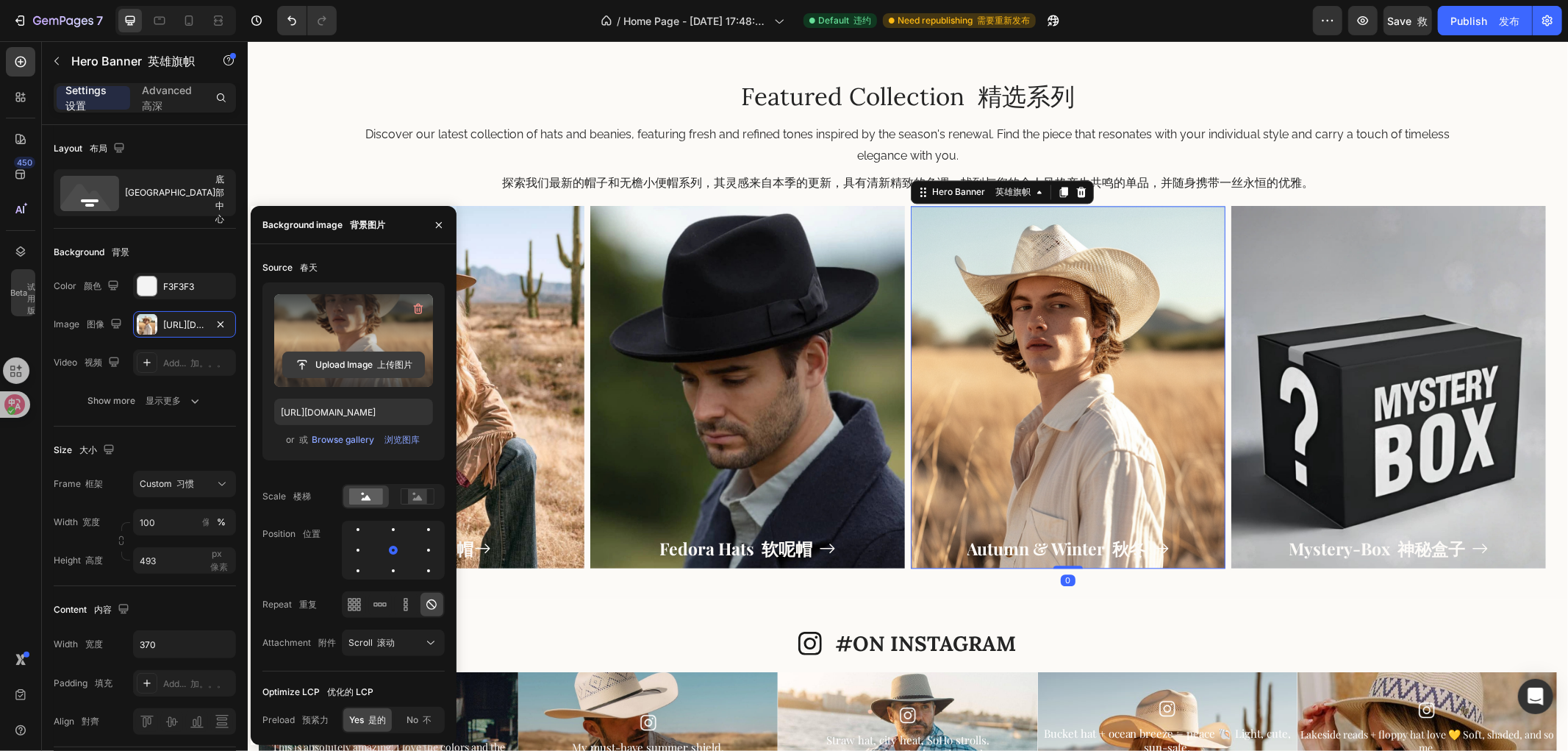
click at [365, 358] on input "file" at bounding box center [353, 365] width 141 height 25
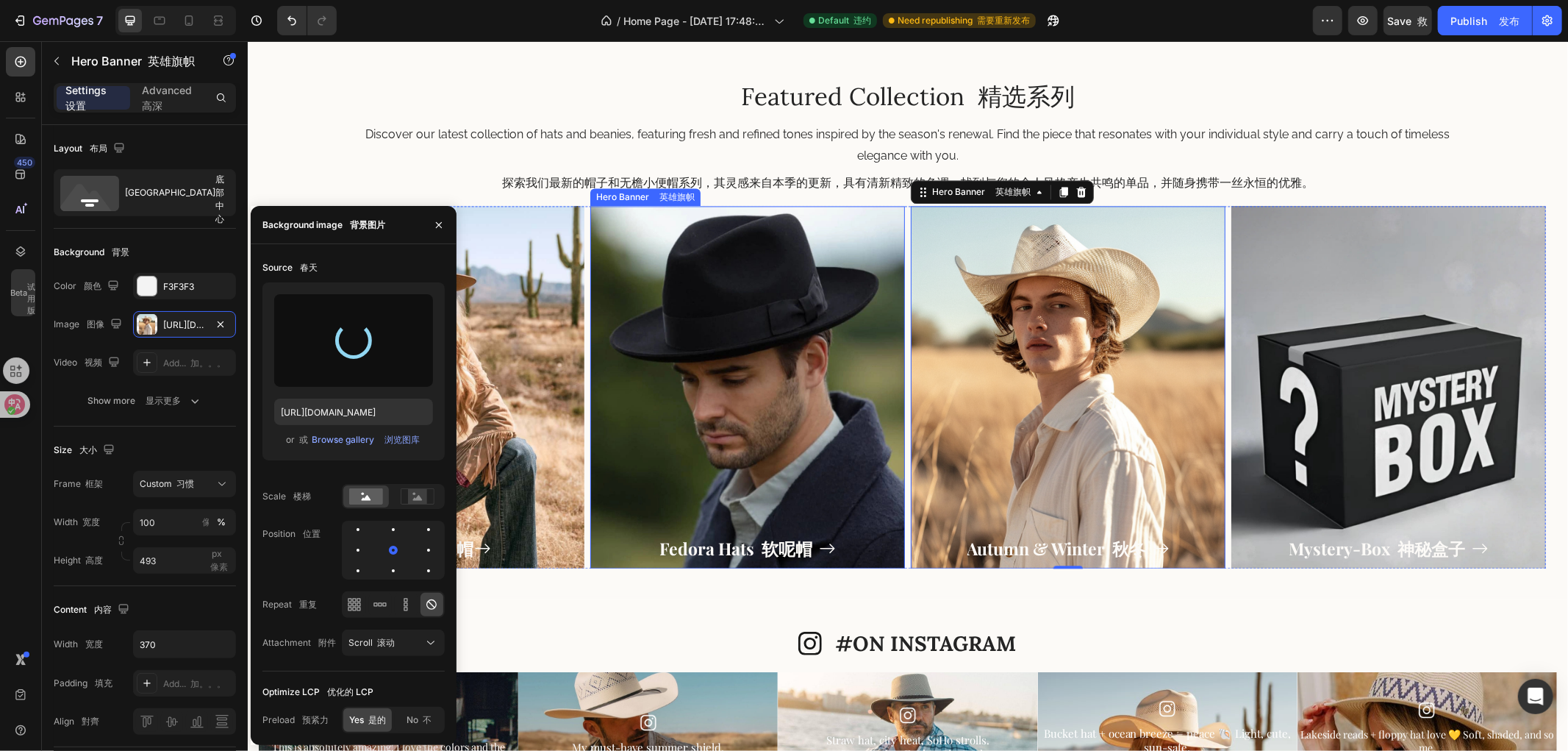
type input "https://cdn.shopify.com/s/files/1/0766/6227/6345/files/gempages_581001623841538…"
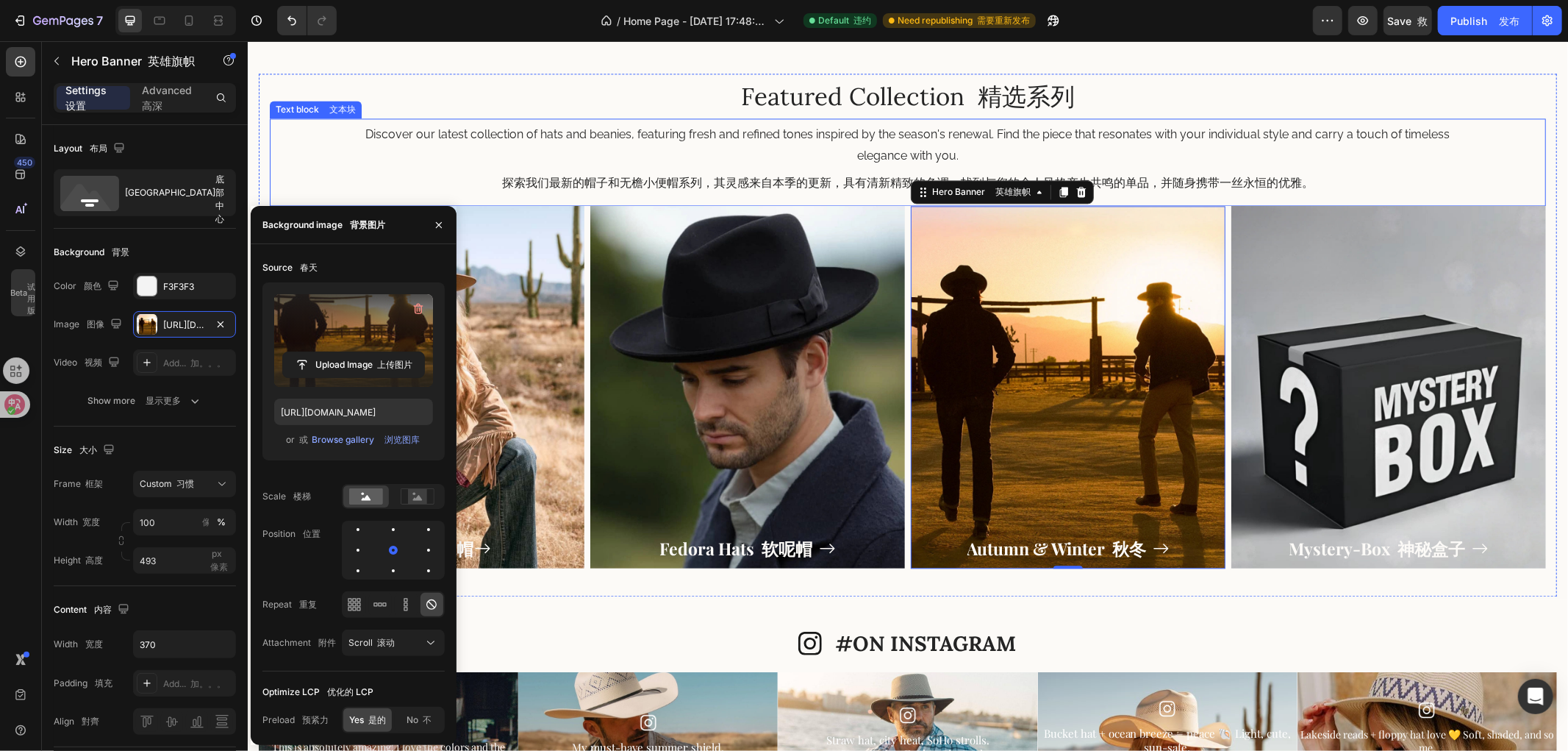
click at [820, 161] on p "Discover our latest collection of hats and beanies, featuring fresh and refined…" at bounding box center [907, 161] width 1106 height 75
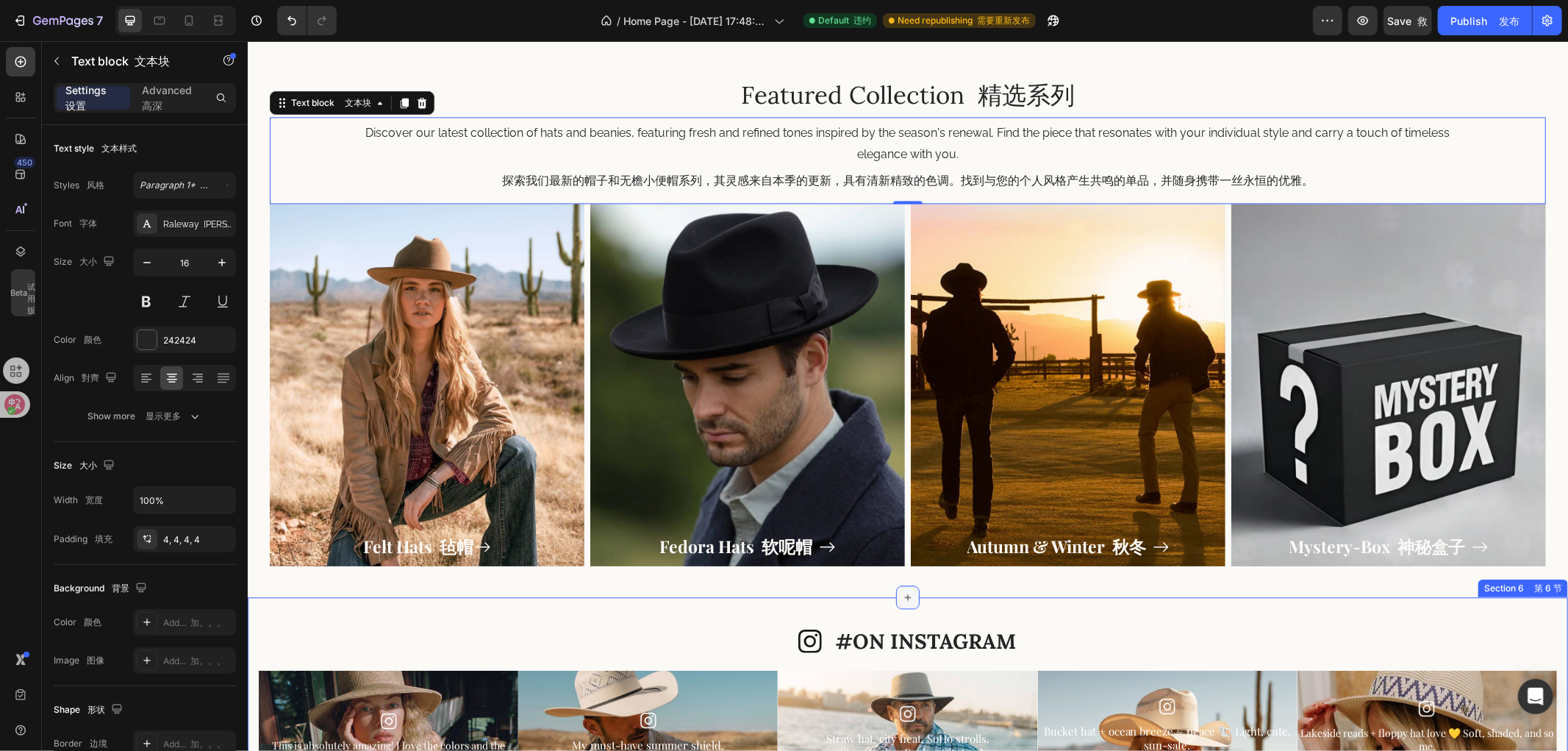
scroll to position [2648, 0]
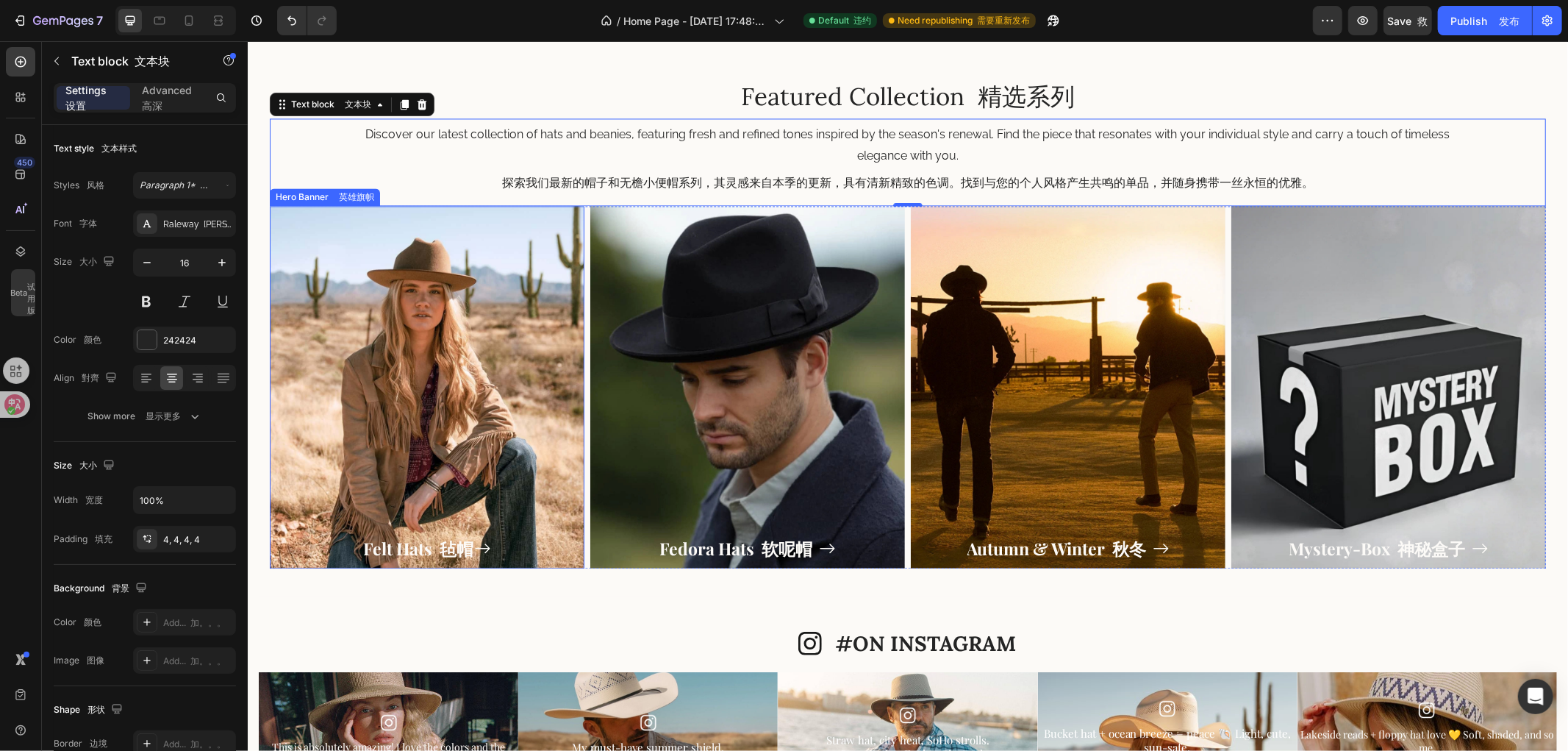
click at [363, 379] on div "Overlay" at bounding box center [427, 386] width 315 height 363
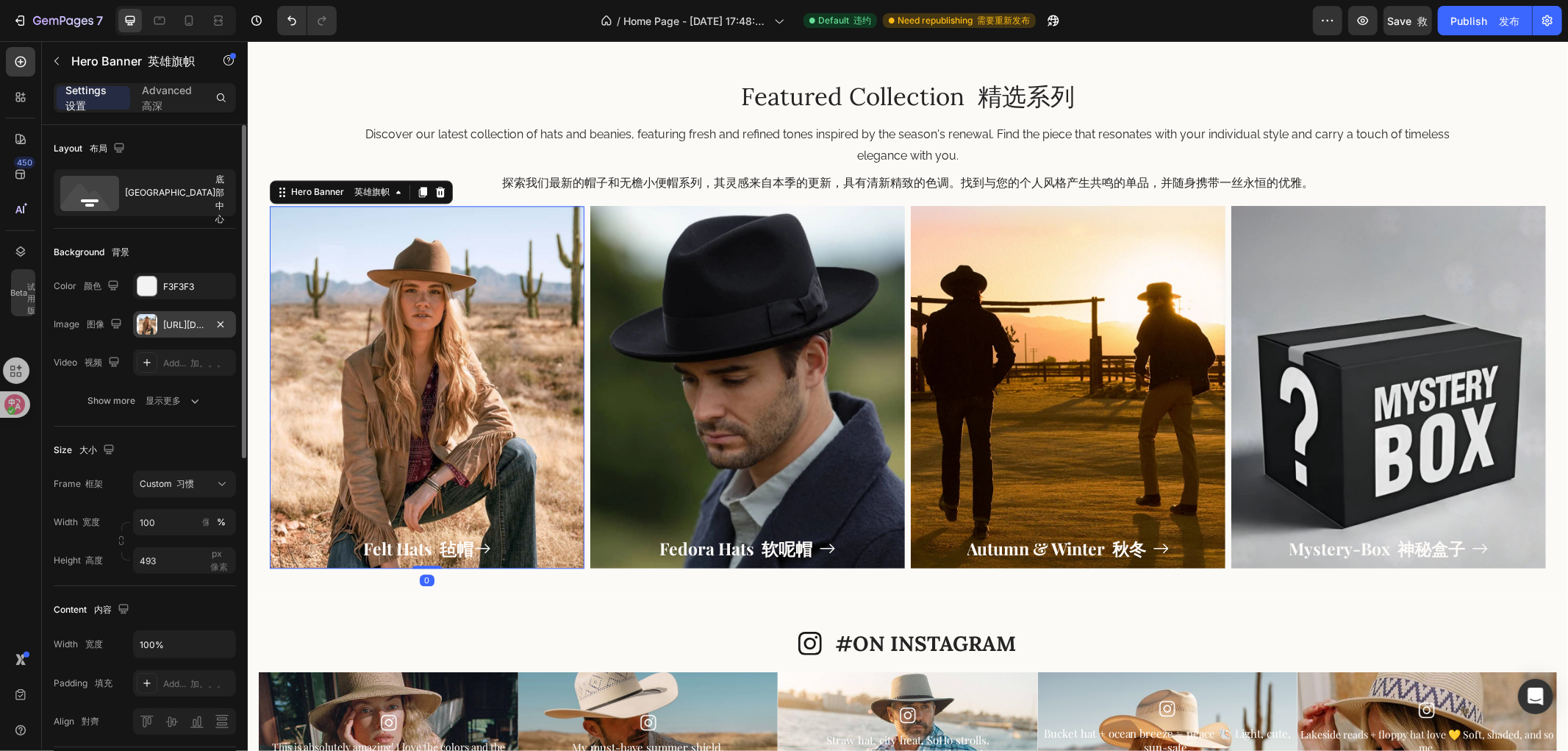
click at [178, 321] on div "https://cdn.shopify.com/s/files/1/0766/6227/6345/files/gempages_581001623841538…" at bounding box center [184, 325] width 42 height 13
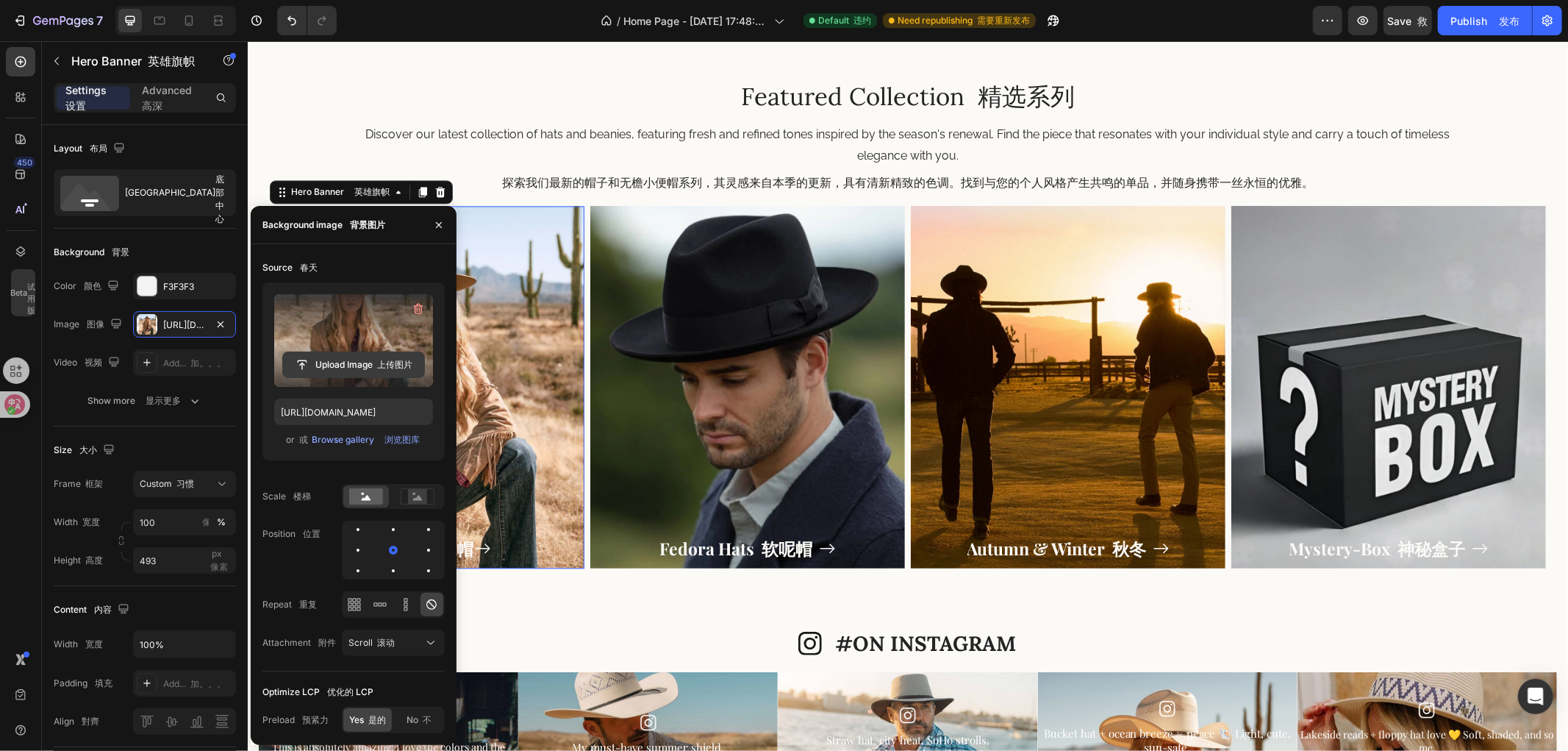
click at [339, 364] on input "file" at bounding box center [353, 365] width 141 height 25
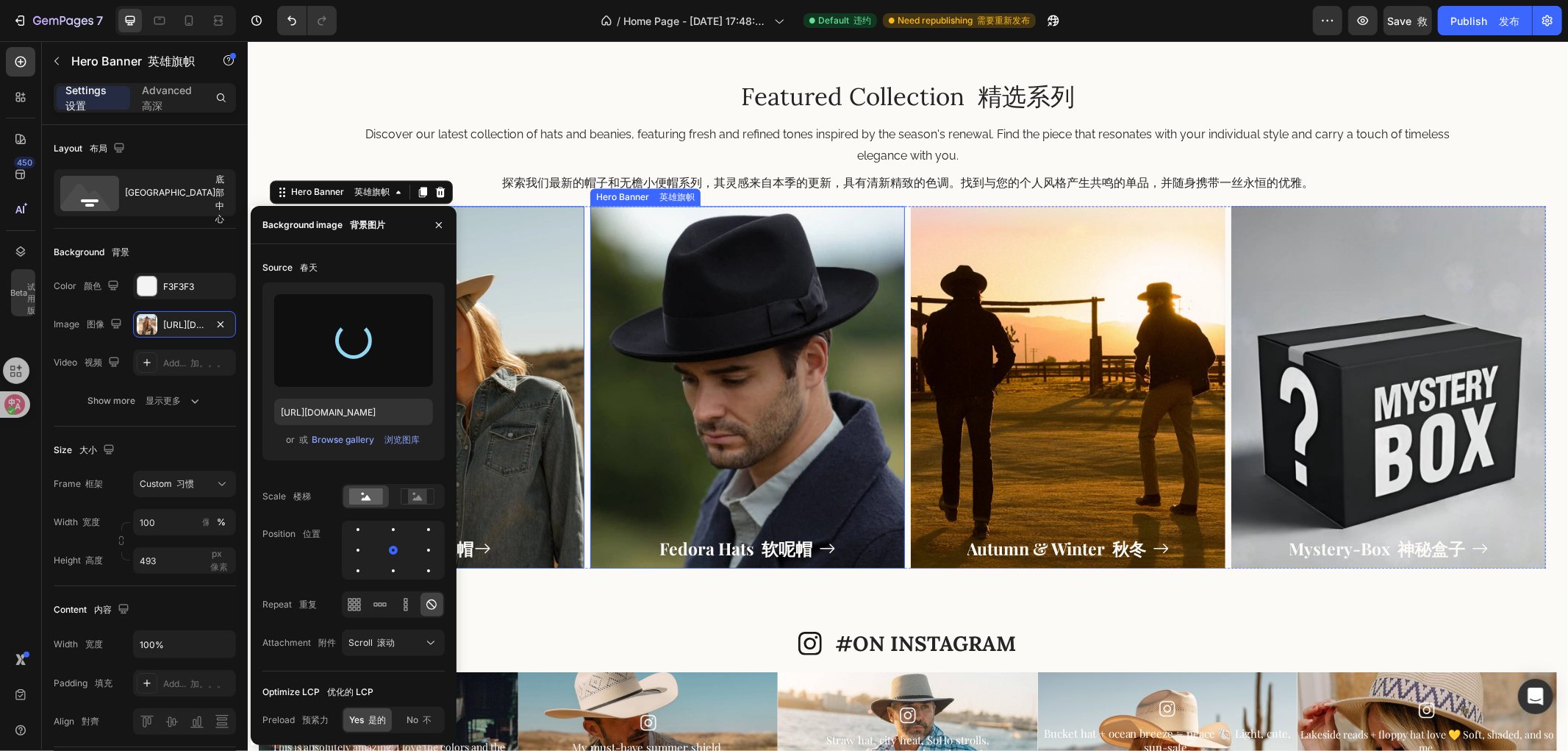
type input "https://cdn.shopify.com/s/files/1/0766/6227/6345/files/gempages_581001623841538…"
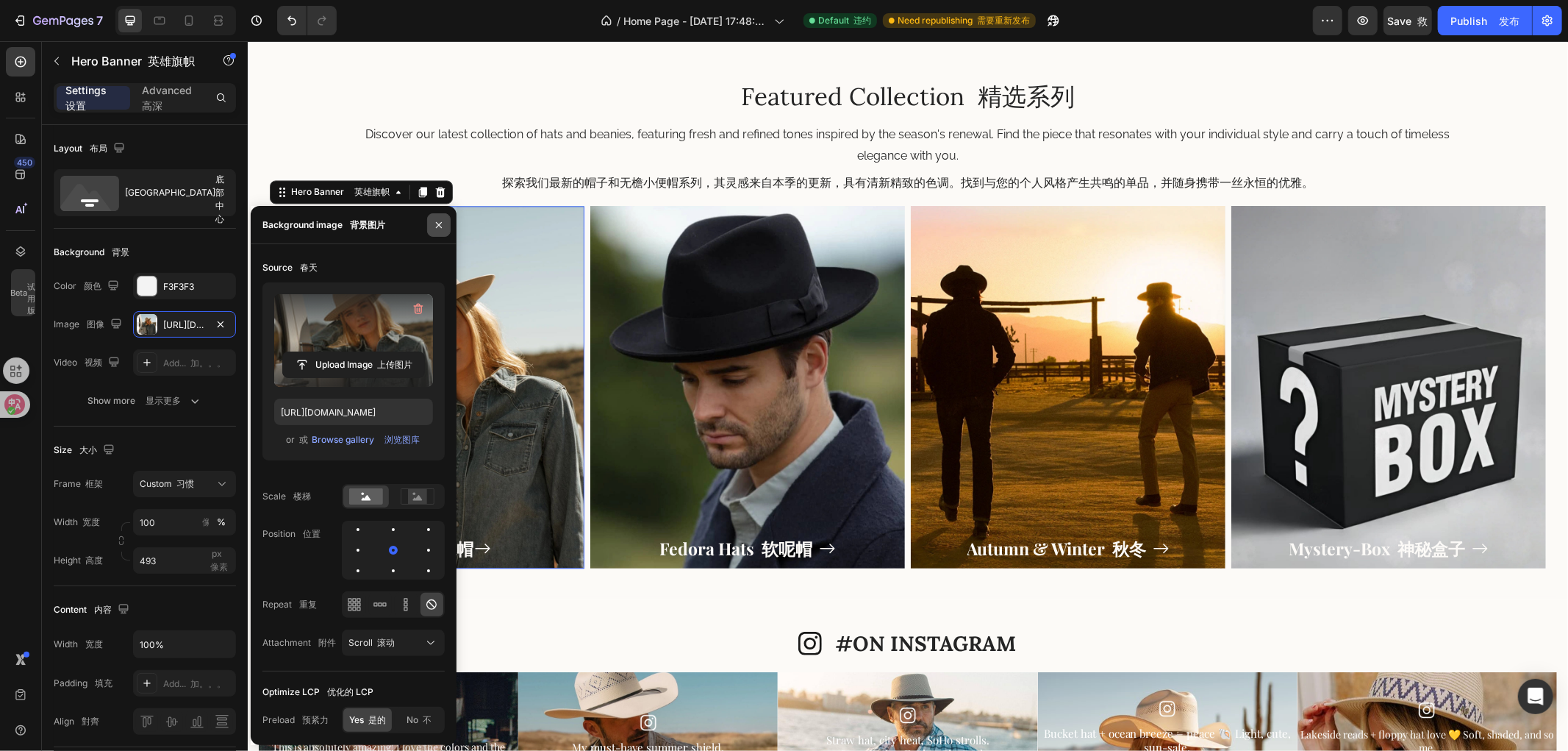
drag, startPoint x: 427, startPoint y: 221, endPoint x: 741, endPoint y: 549, distance: 454.1
click at [427, 221] on button "button" at bounding box center [438, 224] width 24 height 24
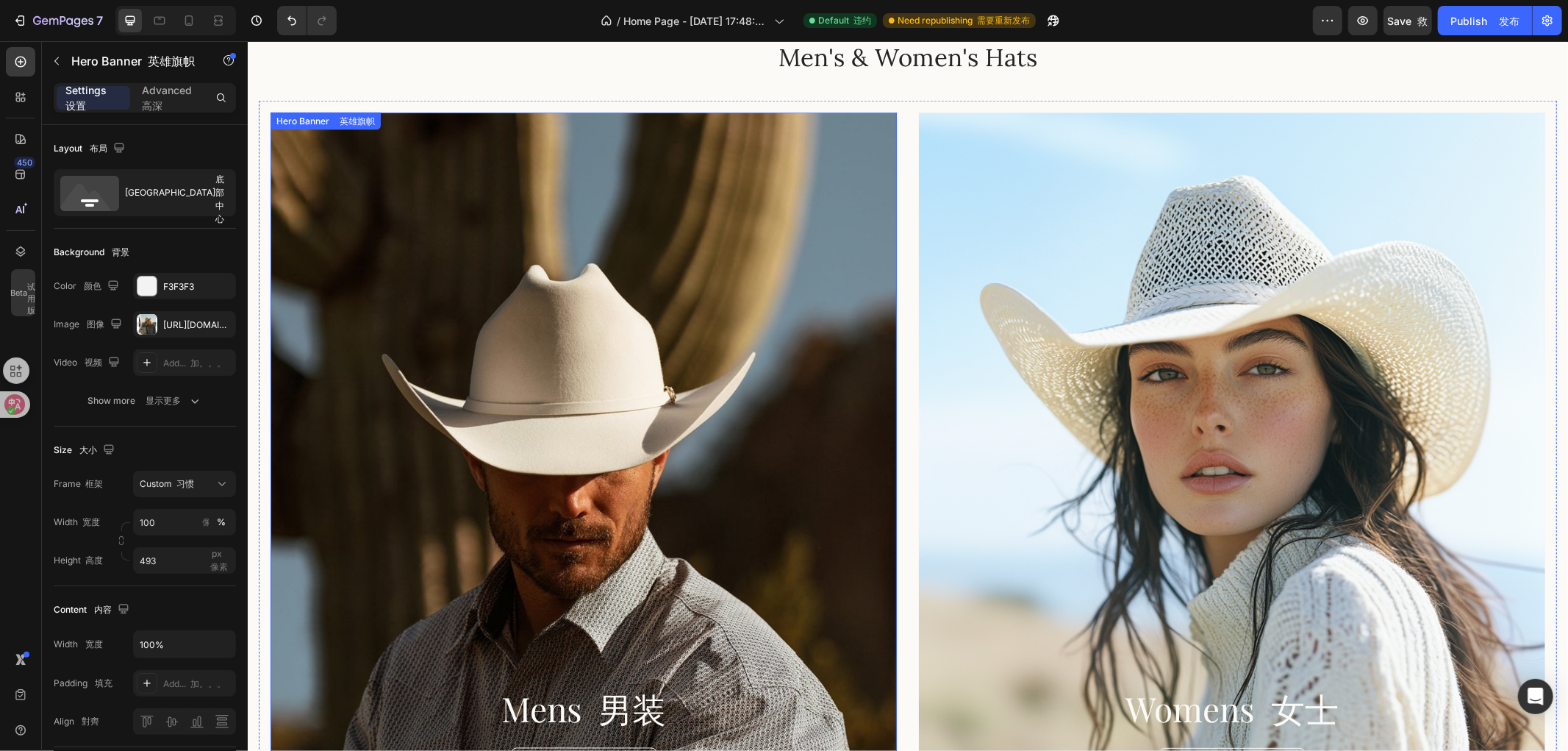
scroll to position [1831, 0]
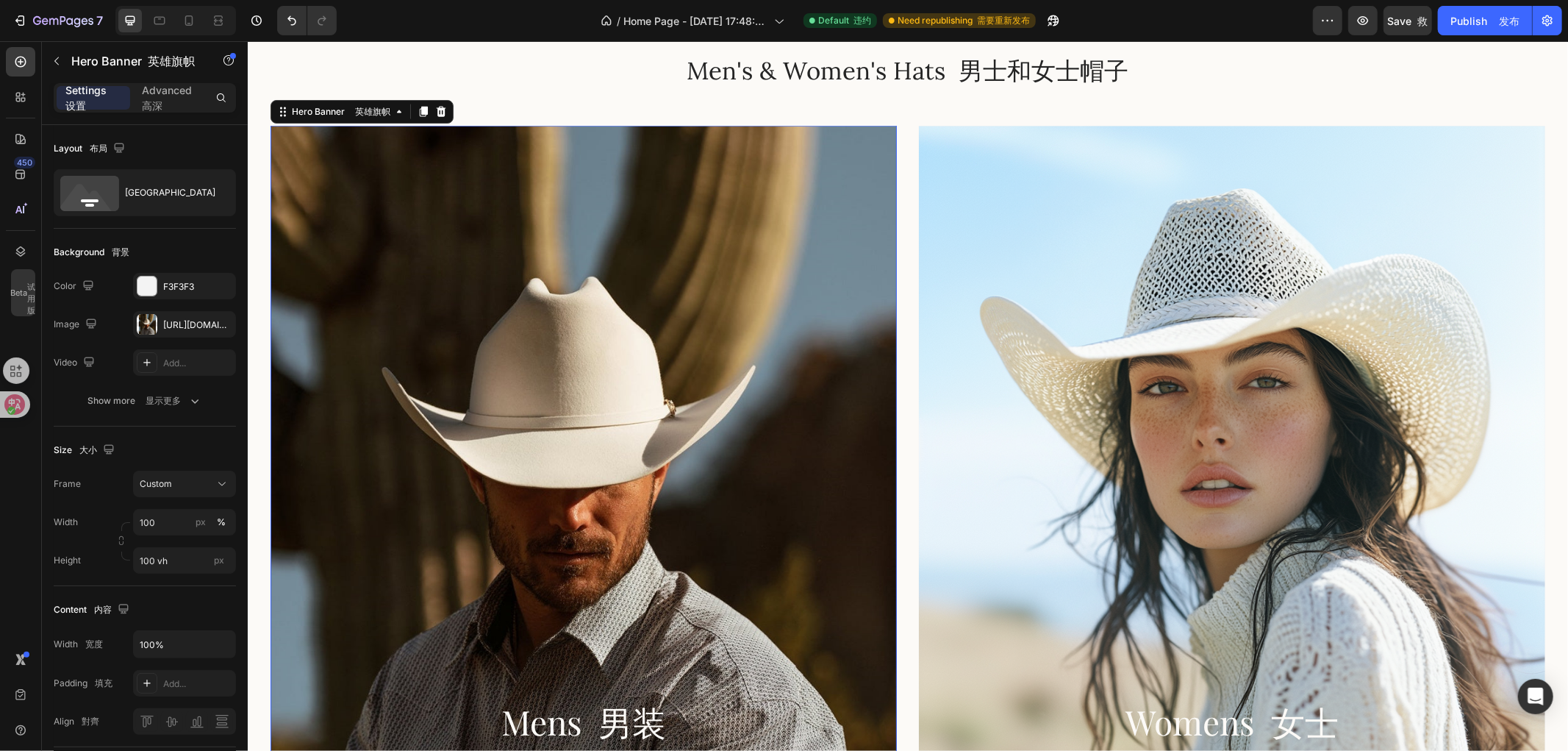
click at [762, 407] on div "Overlay" at bounding box center [582, 480] width 627 height 710
click at [163, 323] on div "https://cdn.shopify.com/s/files/1/0766/6227/6345/files/gempages_581001623841538…" at bounding box center [184, 325] width 42 height 13
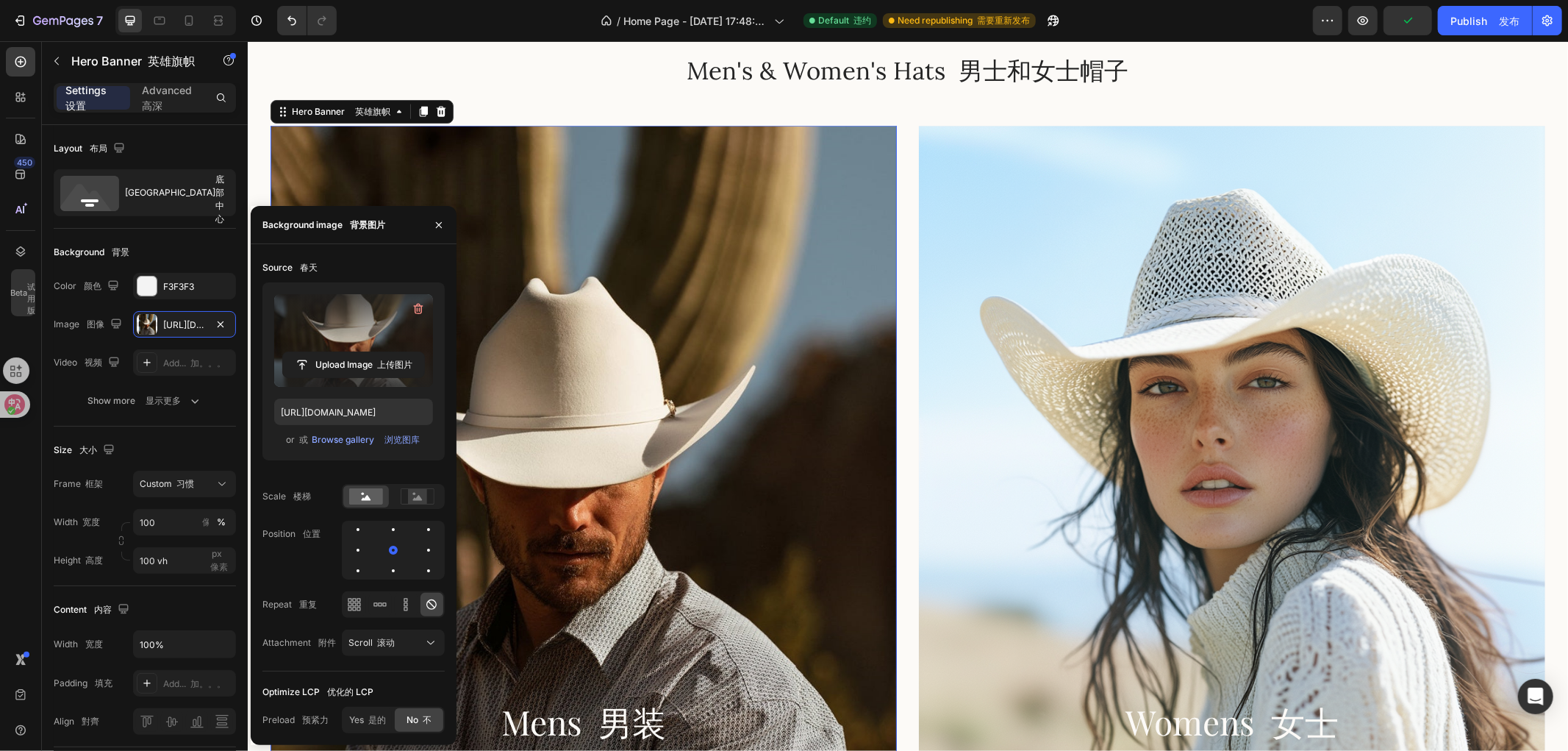
click at [357, 333] on label at bounding box center [353, 340] width 159 height 92
click at [357, 352] on input "file" at bounding box center [353, 365] width 141 height 25
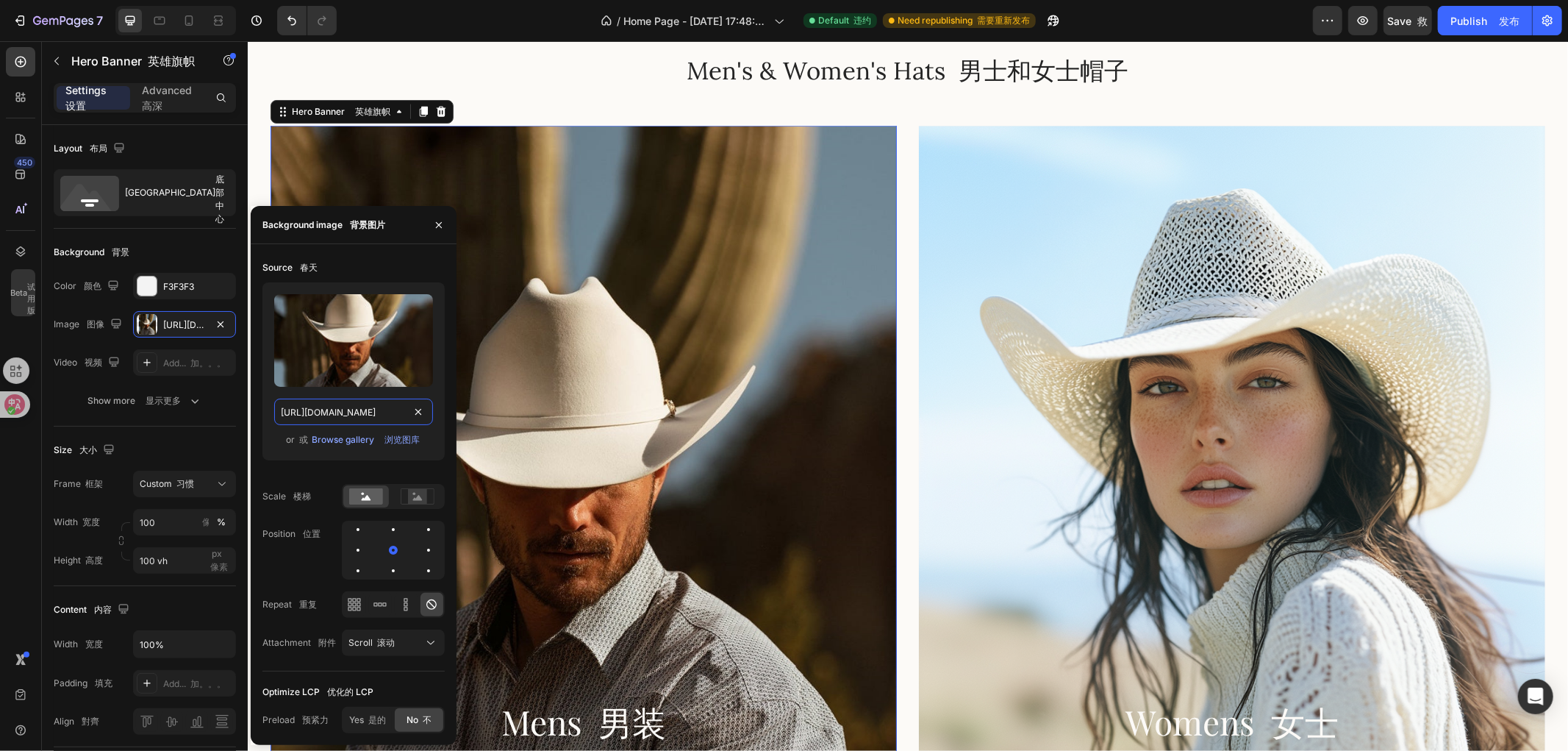
click at [362, 409] on input "https://cdn.shopify.com/s/files/1/0766/6227/6345/files/gempages_581001623841538…" at bounding box center [353, 412] width 159 height 26
click at [343, 348] on label at bounding box center [353, 340] width 159 height 92
click at [343, 352] on input "file" at bounding box center [353, 365] width 141 height 25
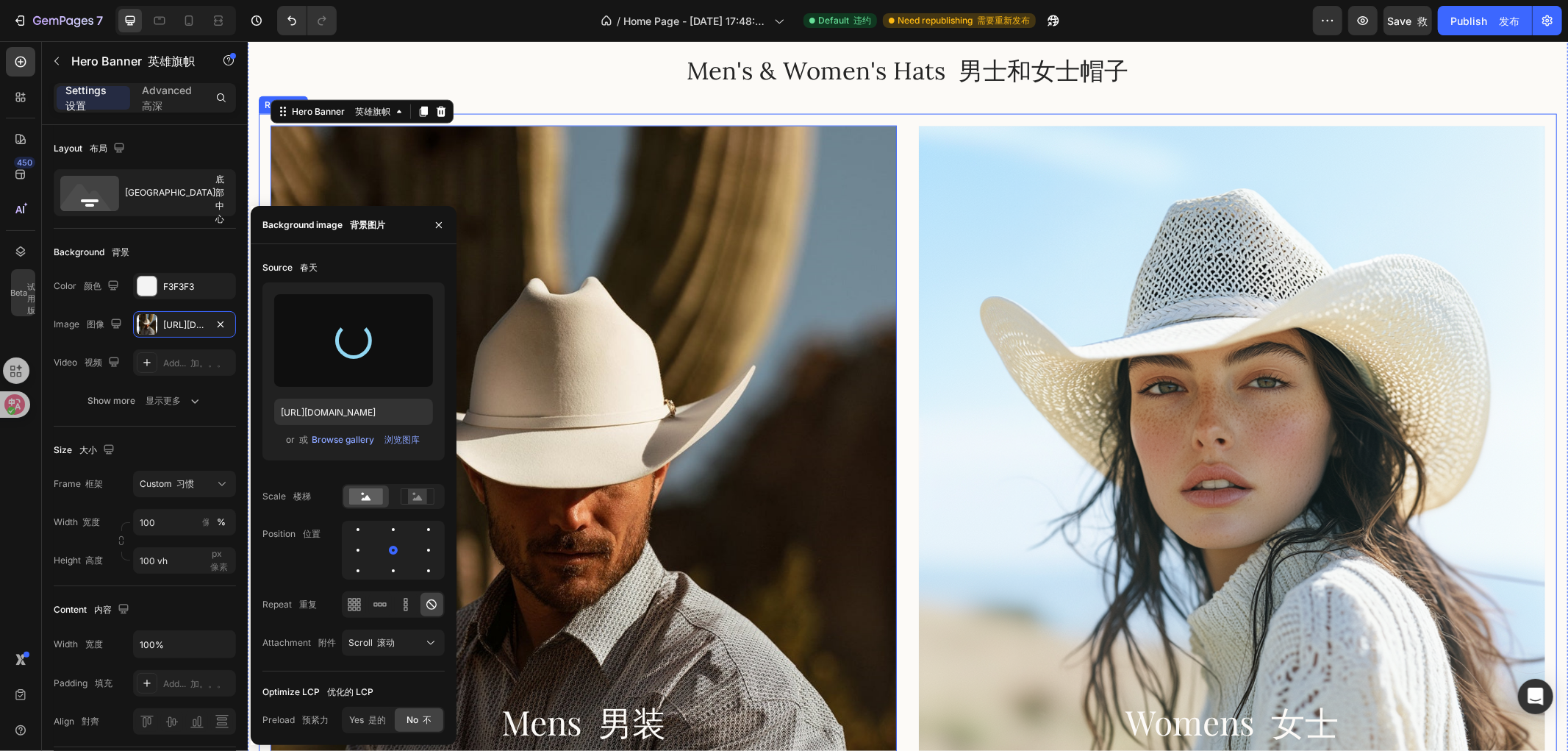
type input "https://cdn.shopify.com/s/files/1/0766/6227/6345/files/gempages_581001623841538…"
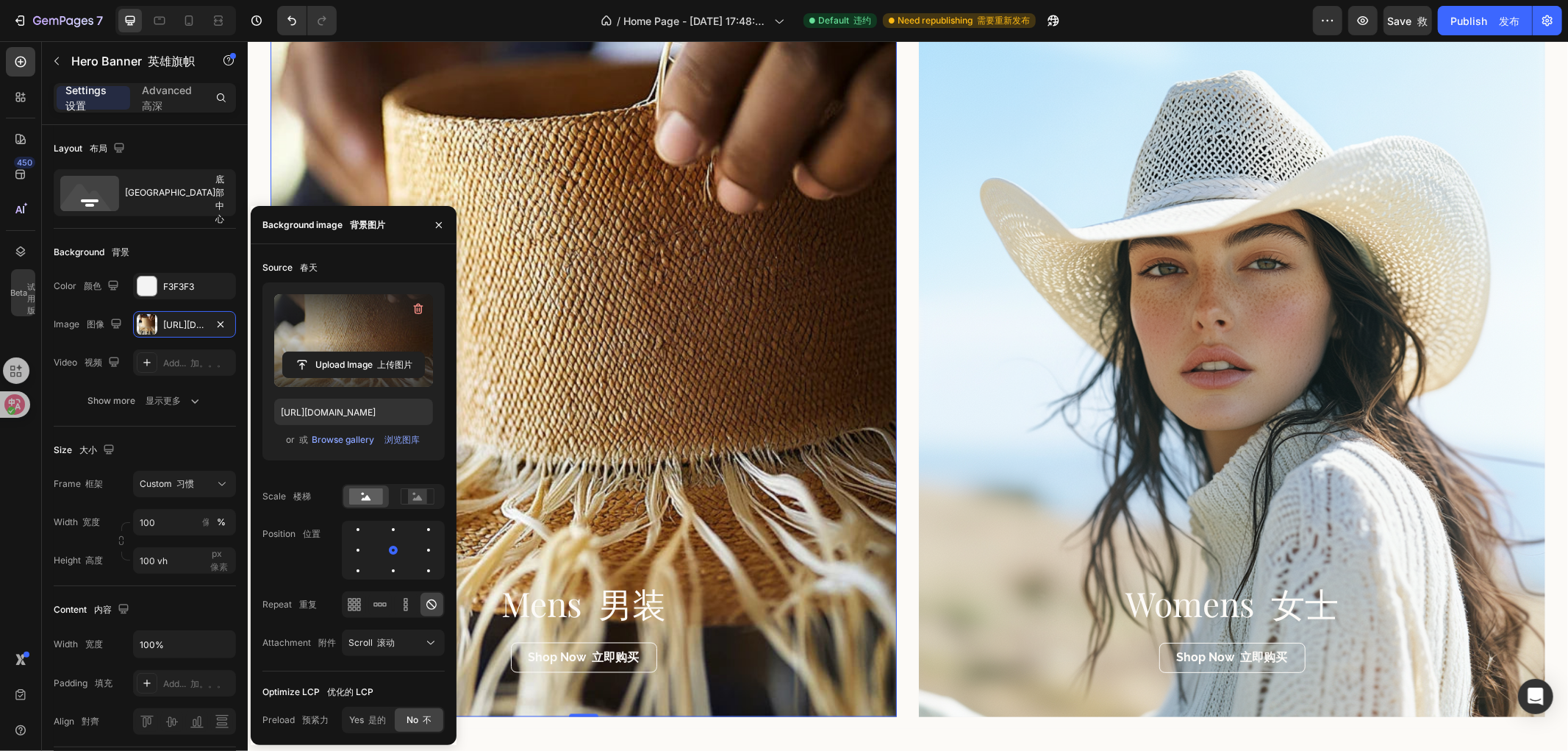
scroll to position [1912, 0]
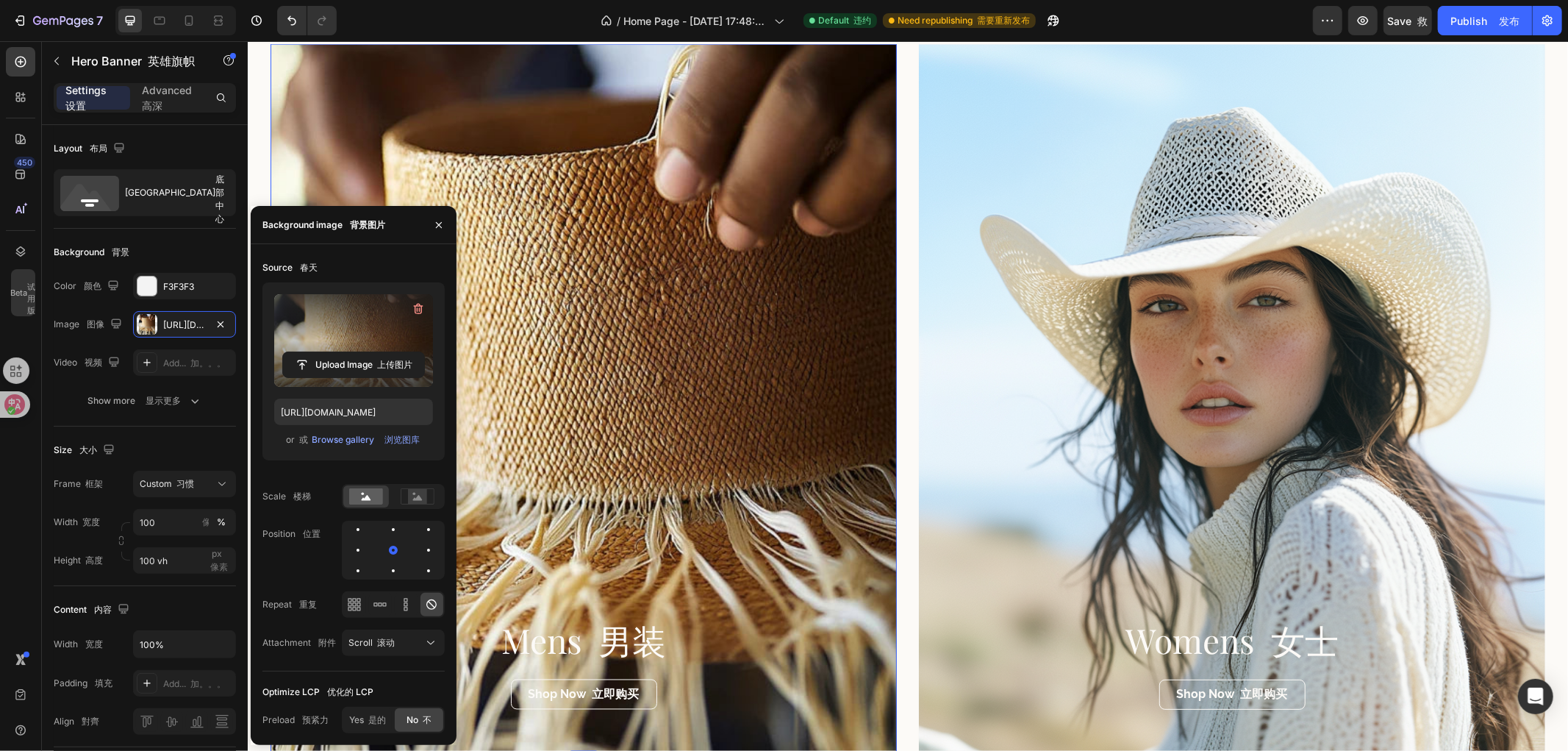
click at [641, 294] on div "Overlay" at bounding box center [582, 398] width 627 height 710
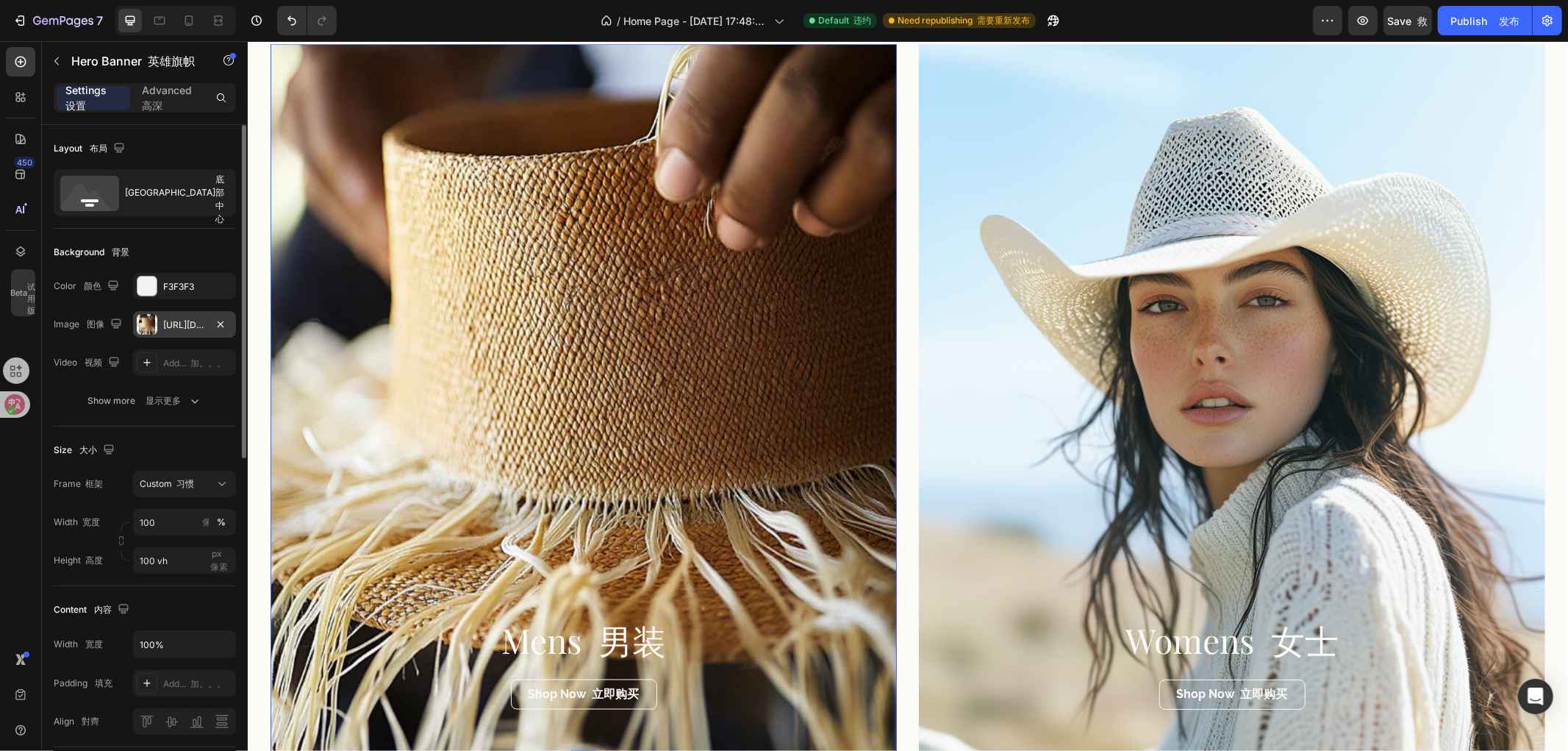
click at [187, 319] on div "https://cdn.shopify.com/s/files/1/0766/6227/6345/files/gempages_581001623841538…" at bounding box center [184, 325] width 42 height 13
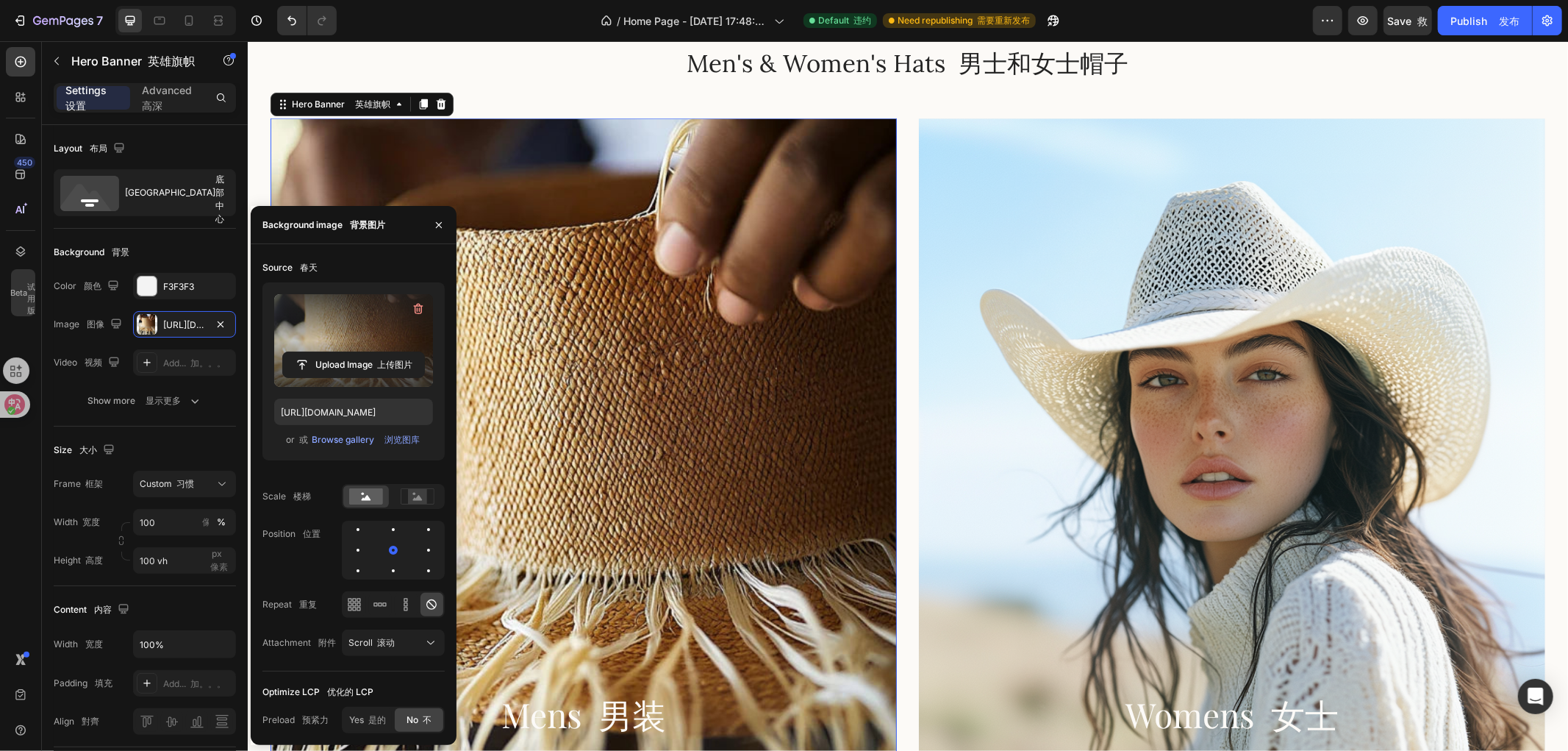
scroll to position [1831, 0]
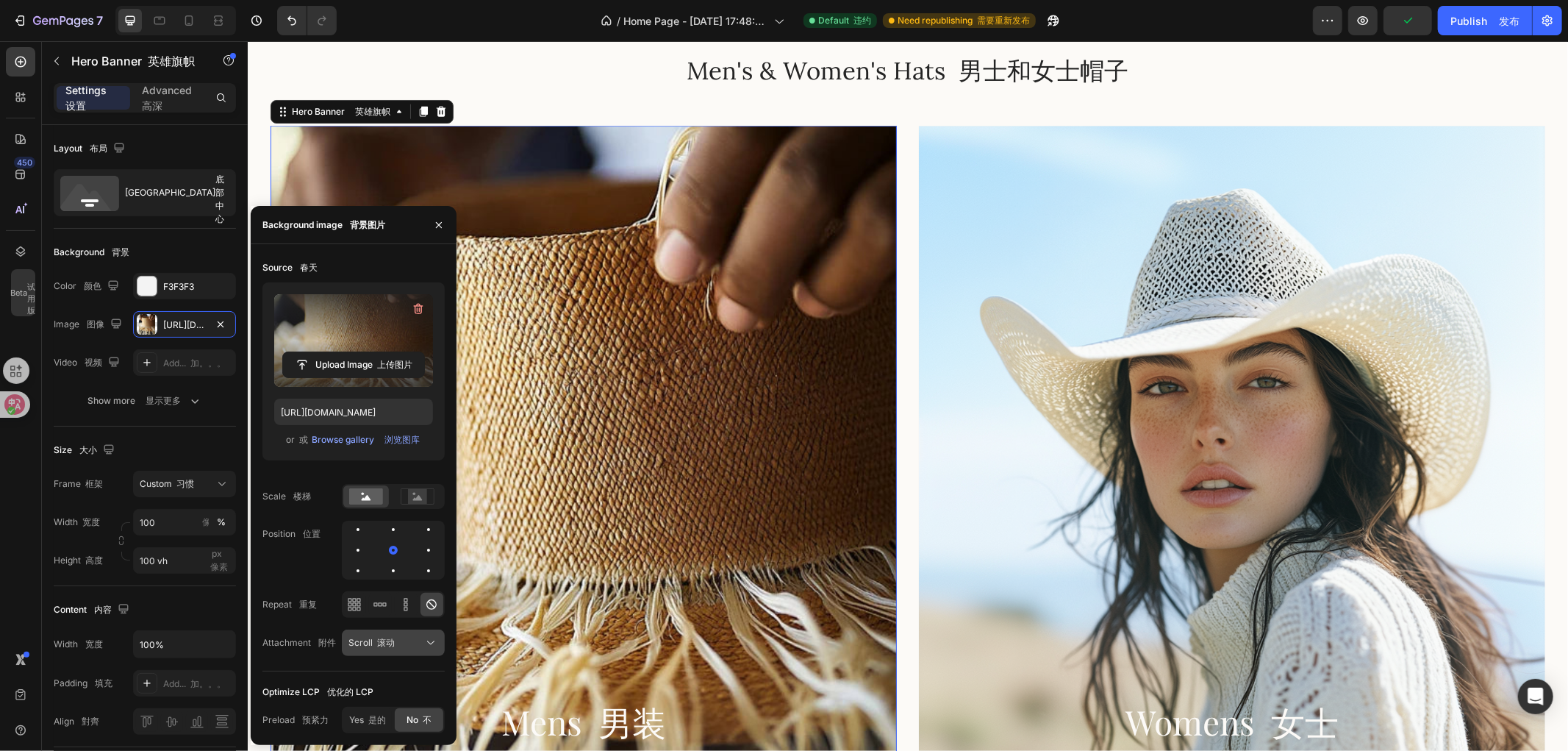
click at [390, 633] on button "Scroll 滚动" at bounding box center [393, 643] width 103 height 26
click at [386, 641] on font "滚动" at bounding box center [385, 643] width 18 height 11
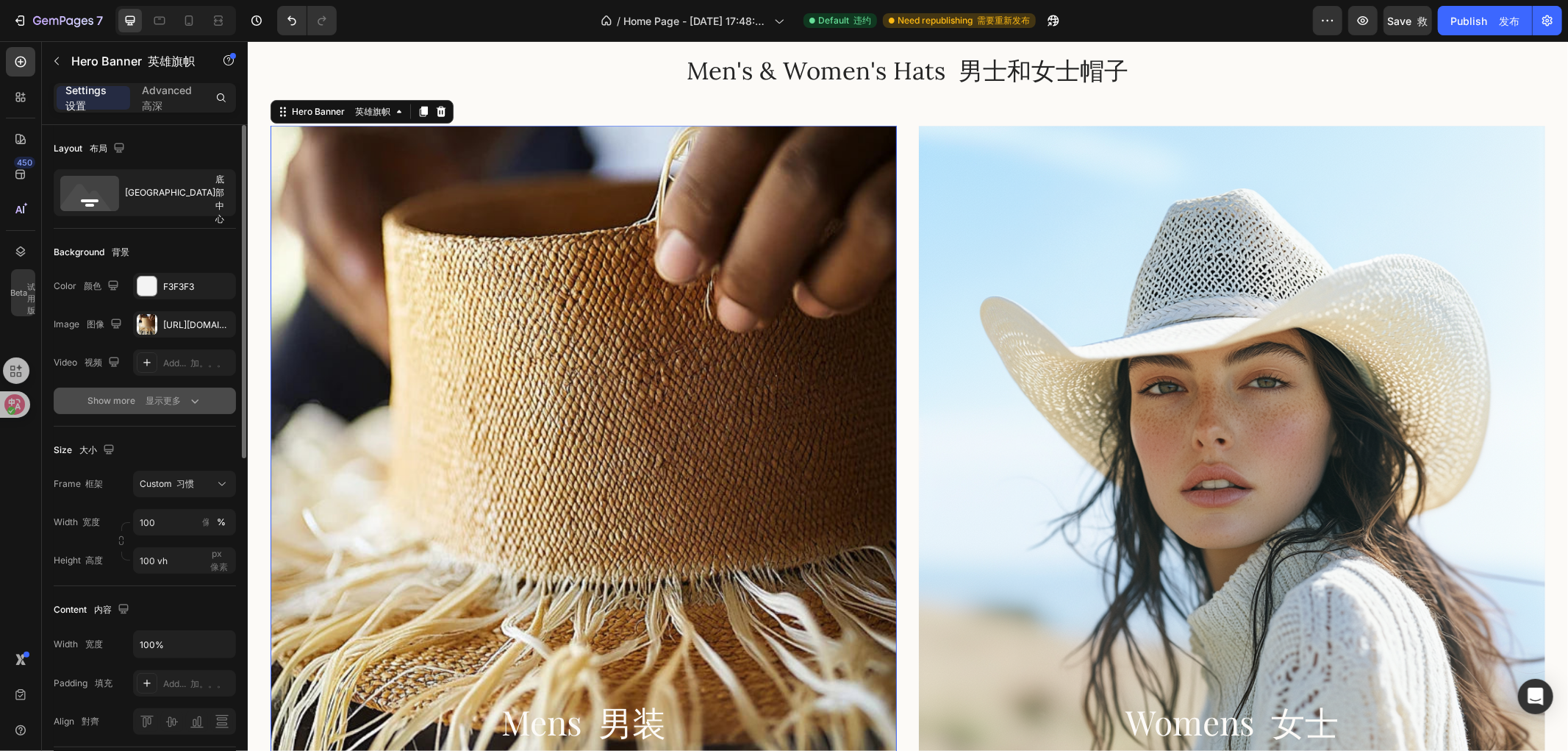
click at [165, 400] on font "显示更多" at bounding box center [163, 400] width 35 height 11
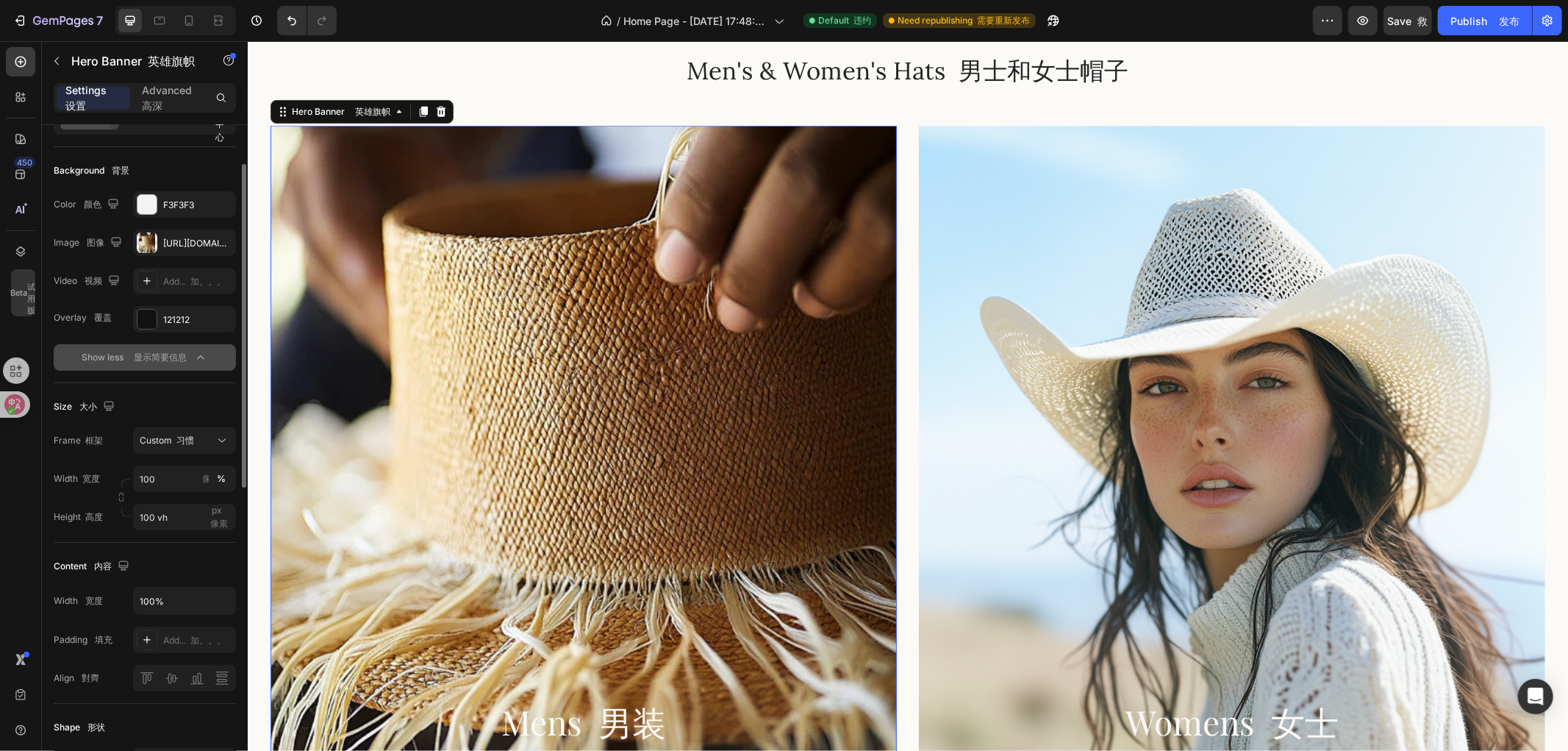
scroll to position [163, 0]
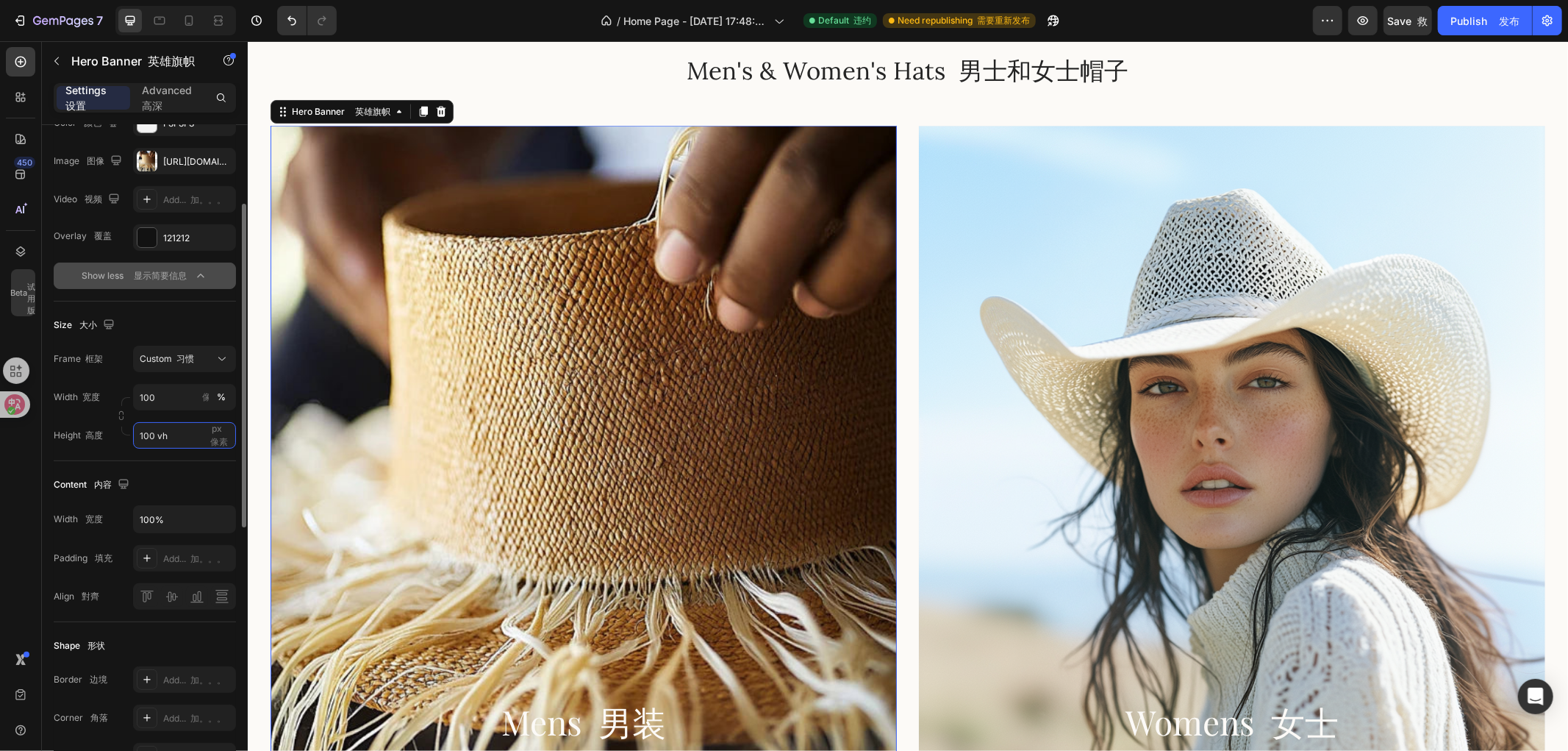
click at [150, 439] on input "100 vh" at bounding box center [184, 435] width 103 height 26
drag, startPoint x: 149, startPoint y: 435, endPoint x: 132, endPoint y: 436, distance: 17.0
click at [133, 436] on input "100 vh" at bounding box center [184, 435] width 103 height 26
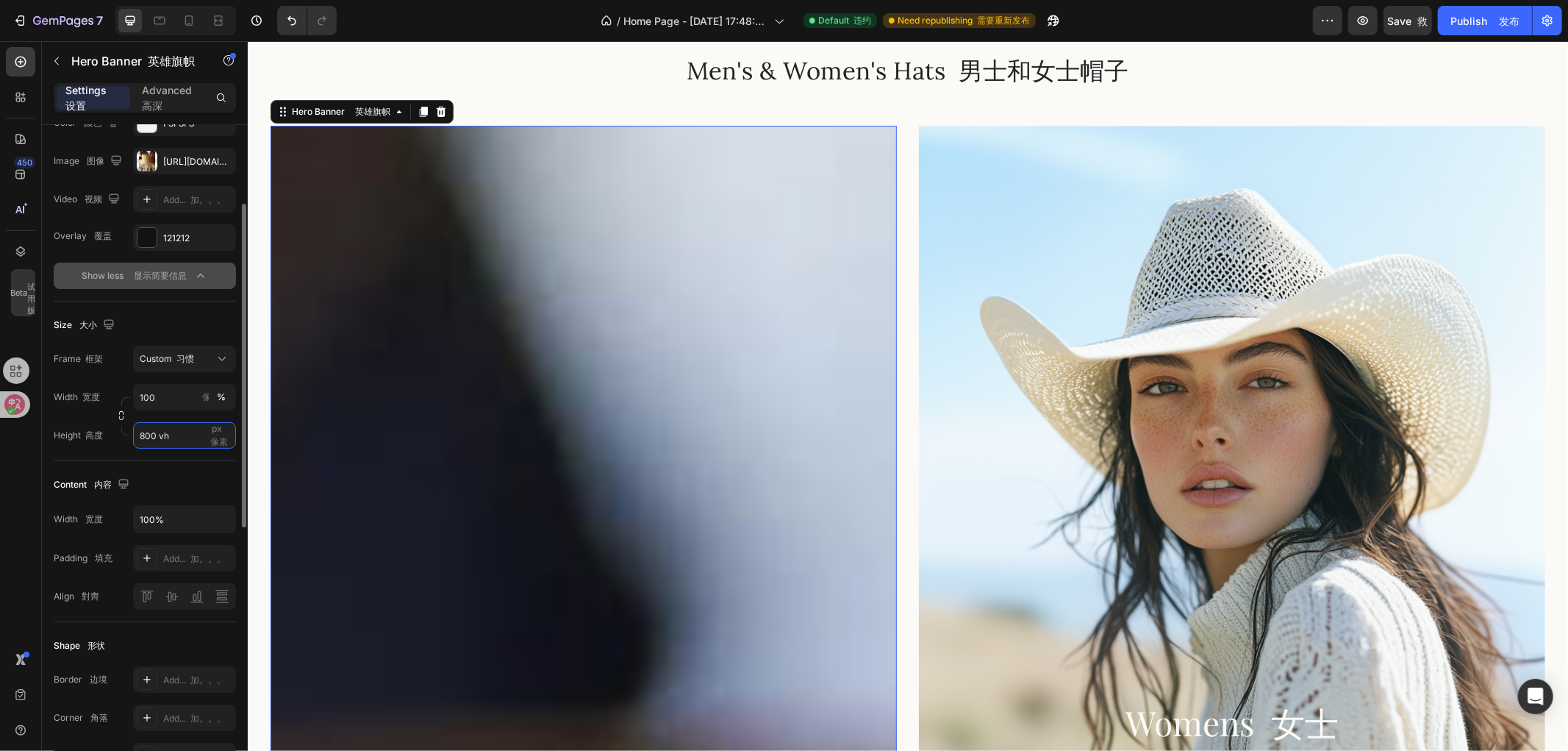
type input "80 vh"
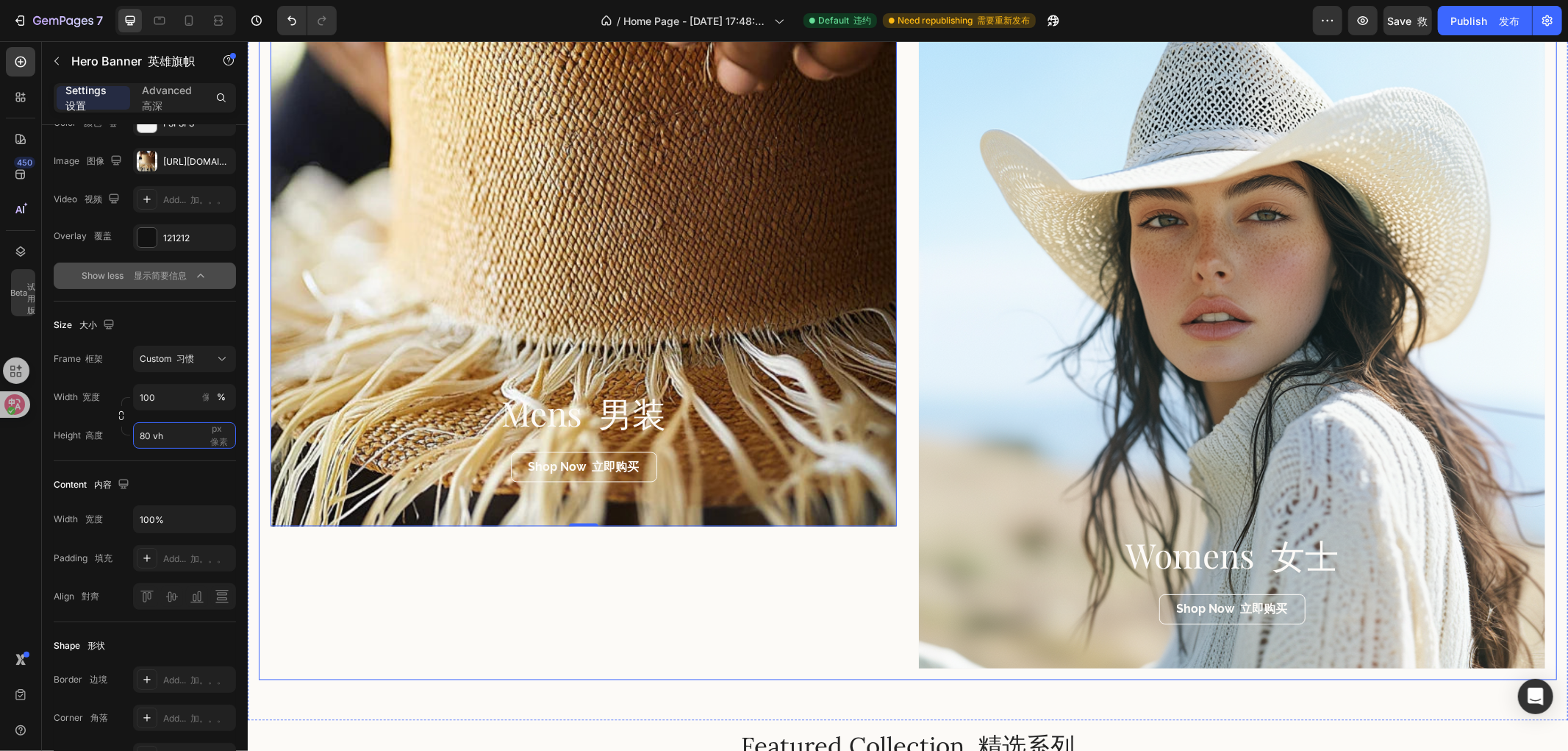
scroll to position [1994, 0]
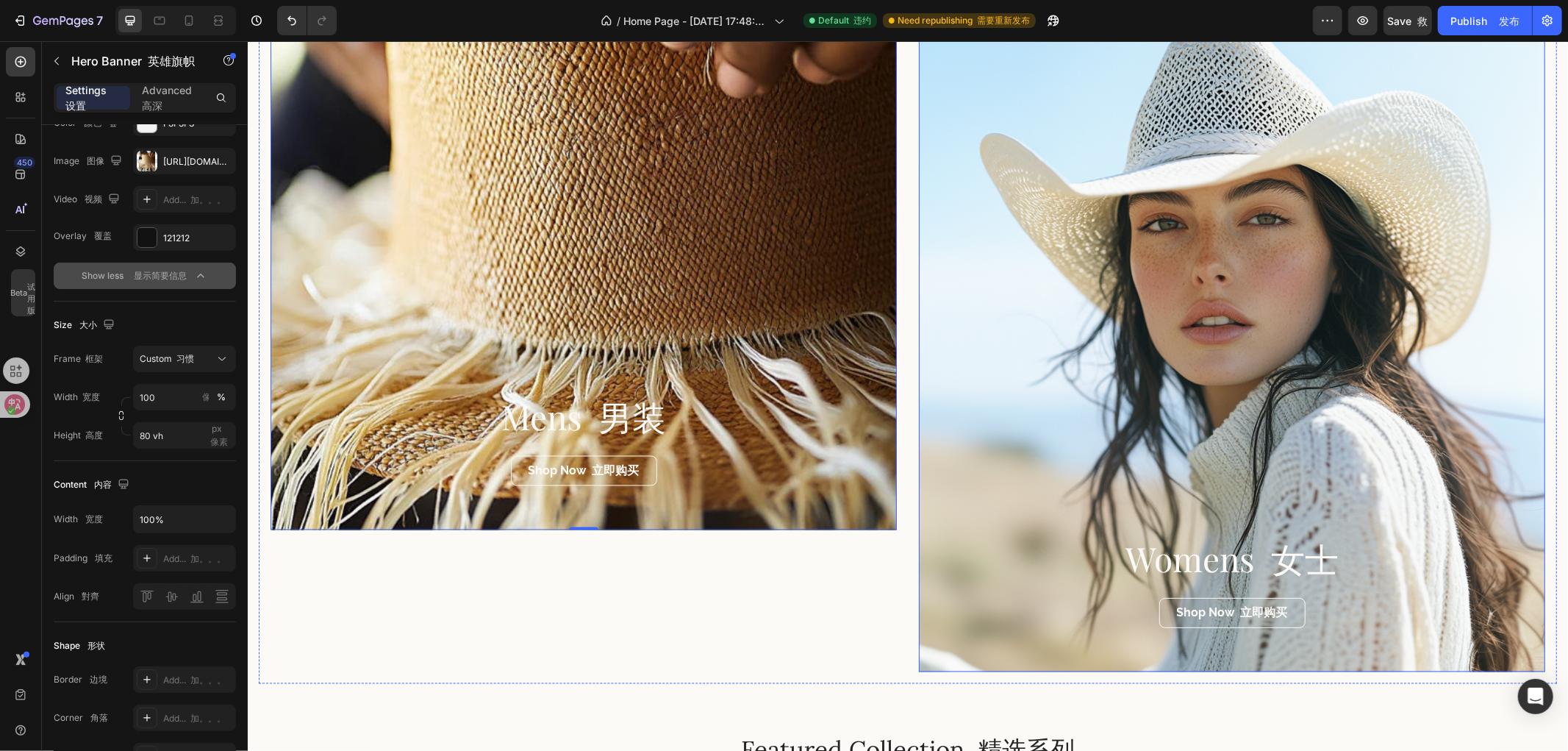
click at [1087, 345] on div "Overlay" at bounding box center [1232, 316] width 627 height 710
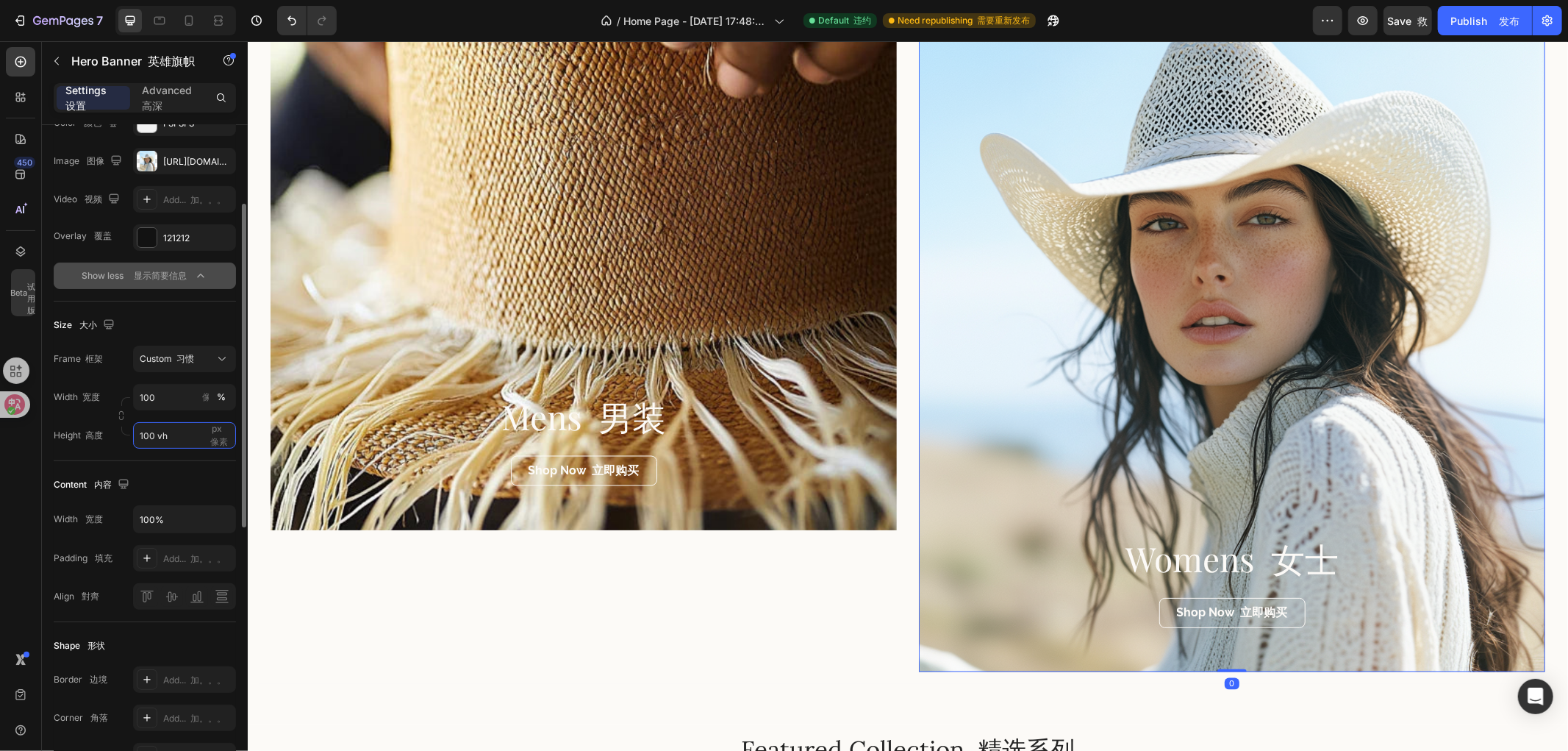
click at [150, 433] on input "100 vh" at bounding box center [184, 435] width 103 height 26
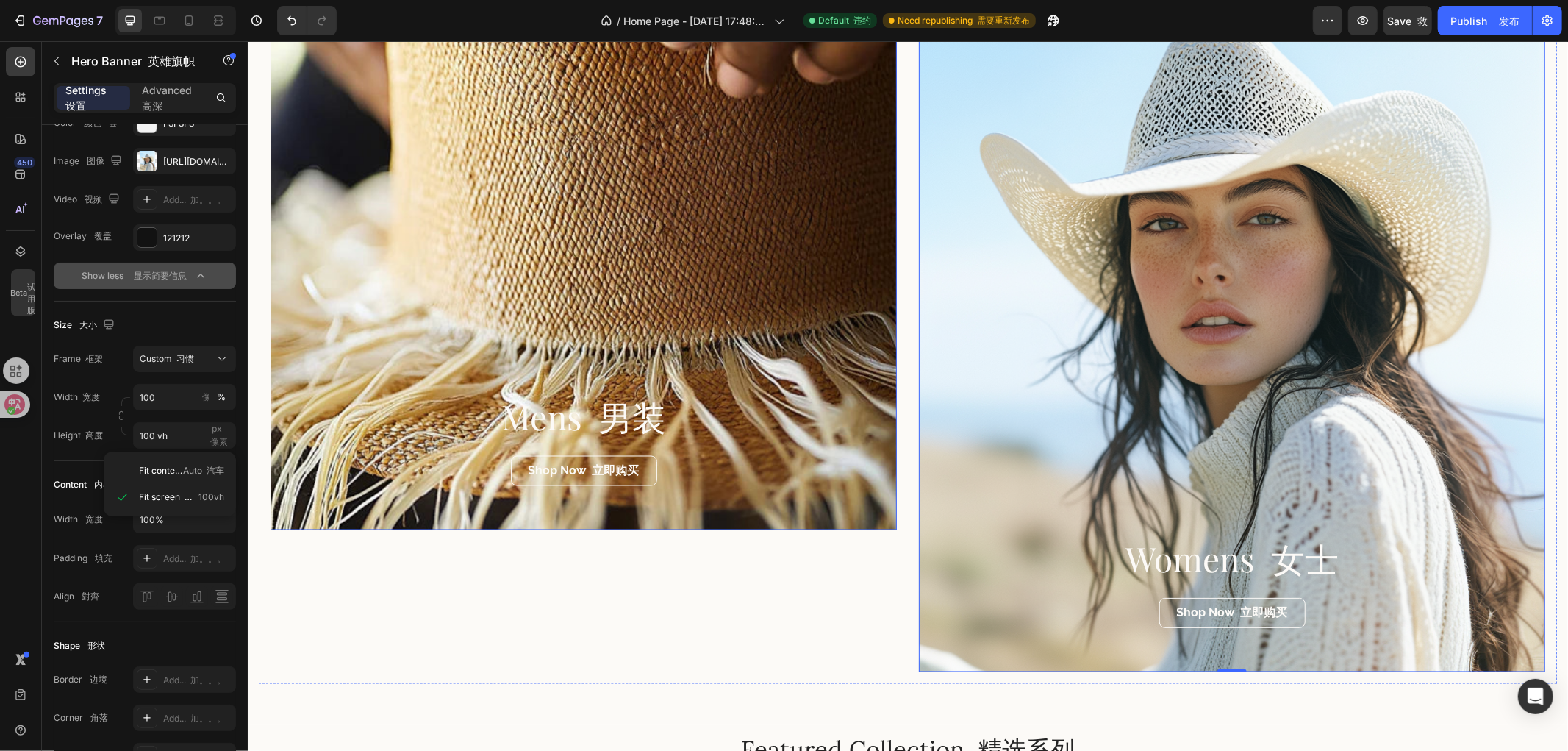
click at [597, 269] on div "Overlay" at bounding box center [582, 245] width 627 height 567
click at [183, 163] on div "https://cdn.shopify.com/s/files/1/0766/6227/6345/files/gempages_581001623841538…" at bounding box center [184, 162] width 42 height 13
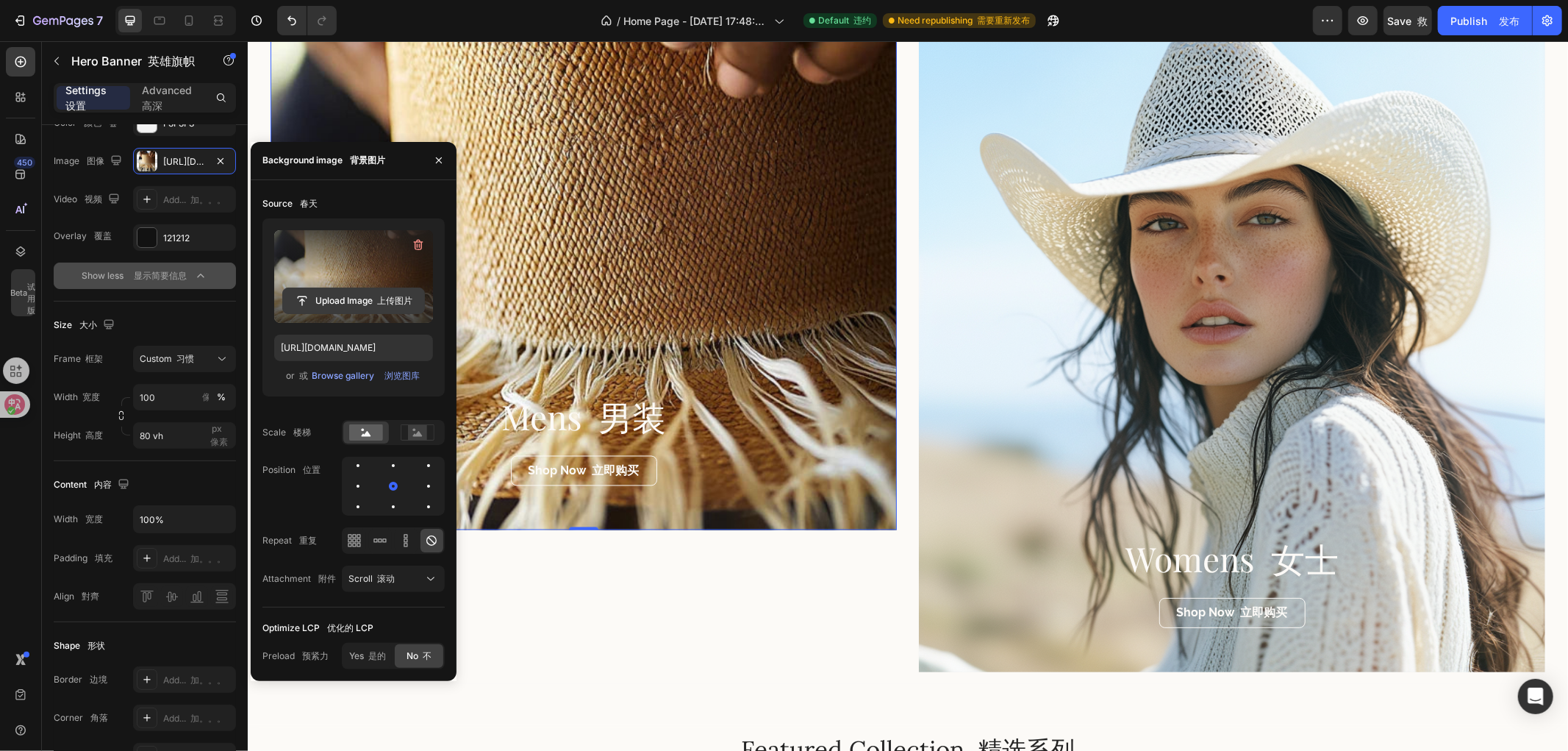
click at [363, 298] on input "file" at bounding box center [353, 301] width 141 height 25
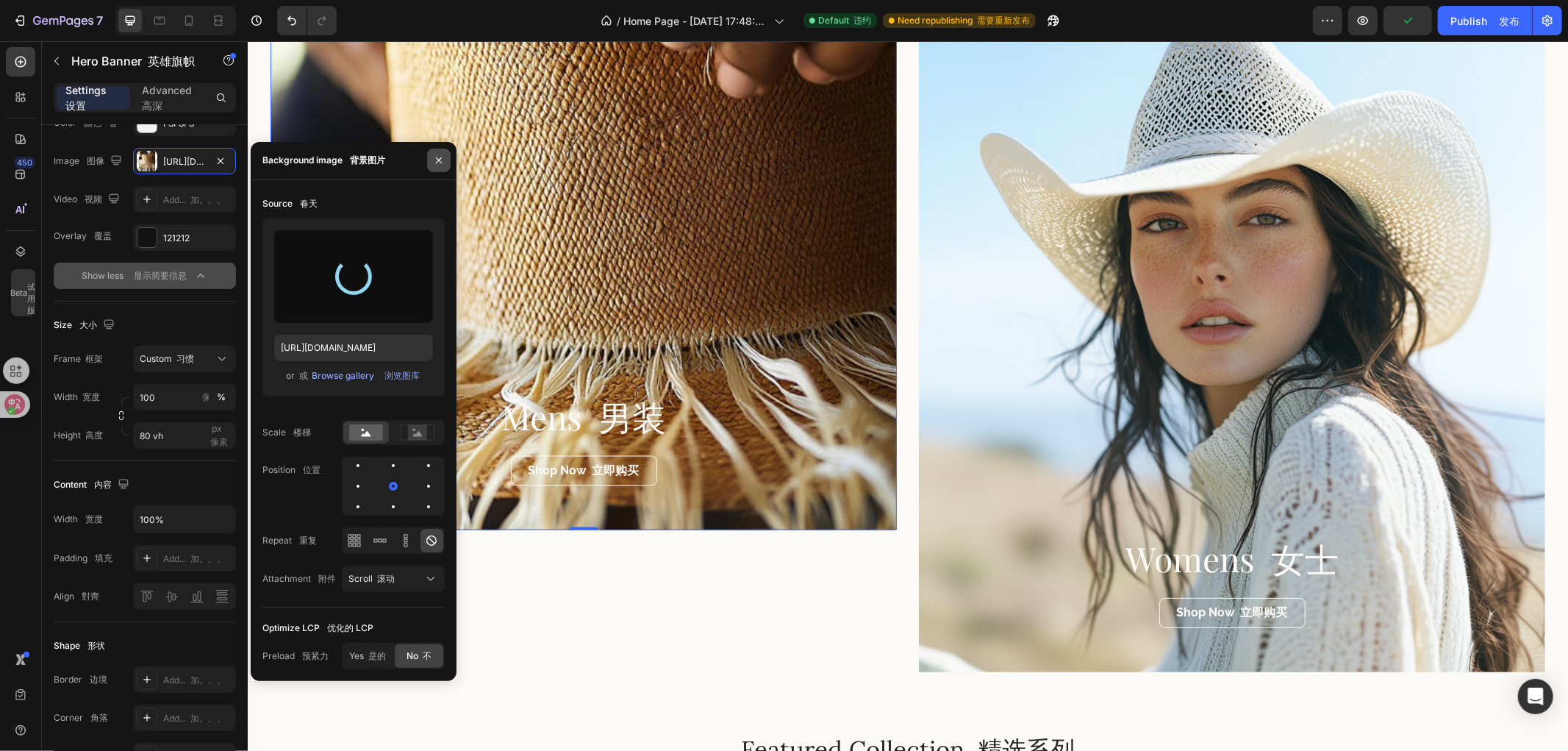
type input "https://cdn.shopify.com/s/files/1/0766/6227/6345/files/gempages_581001623841538…"
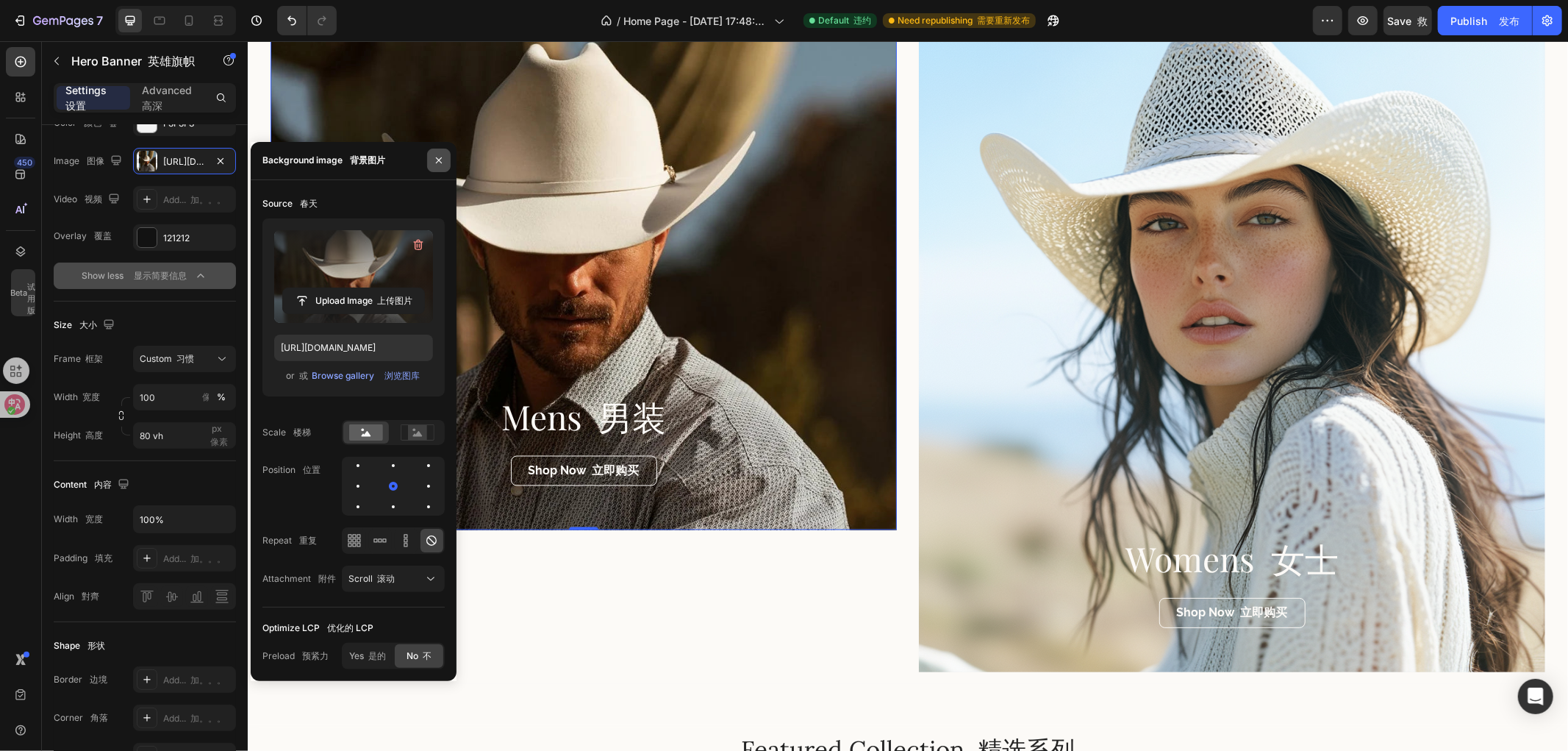
click at [436, 162] on icon "button" at bounding box center [439, 160] width 11 height 11
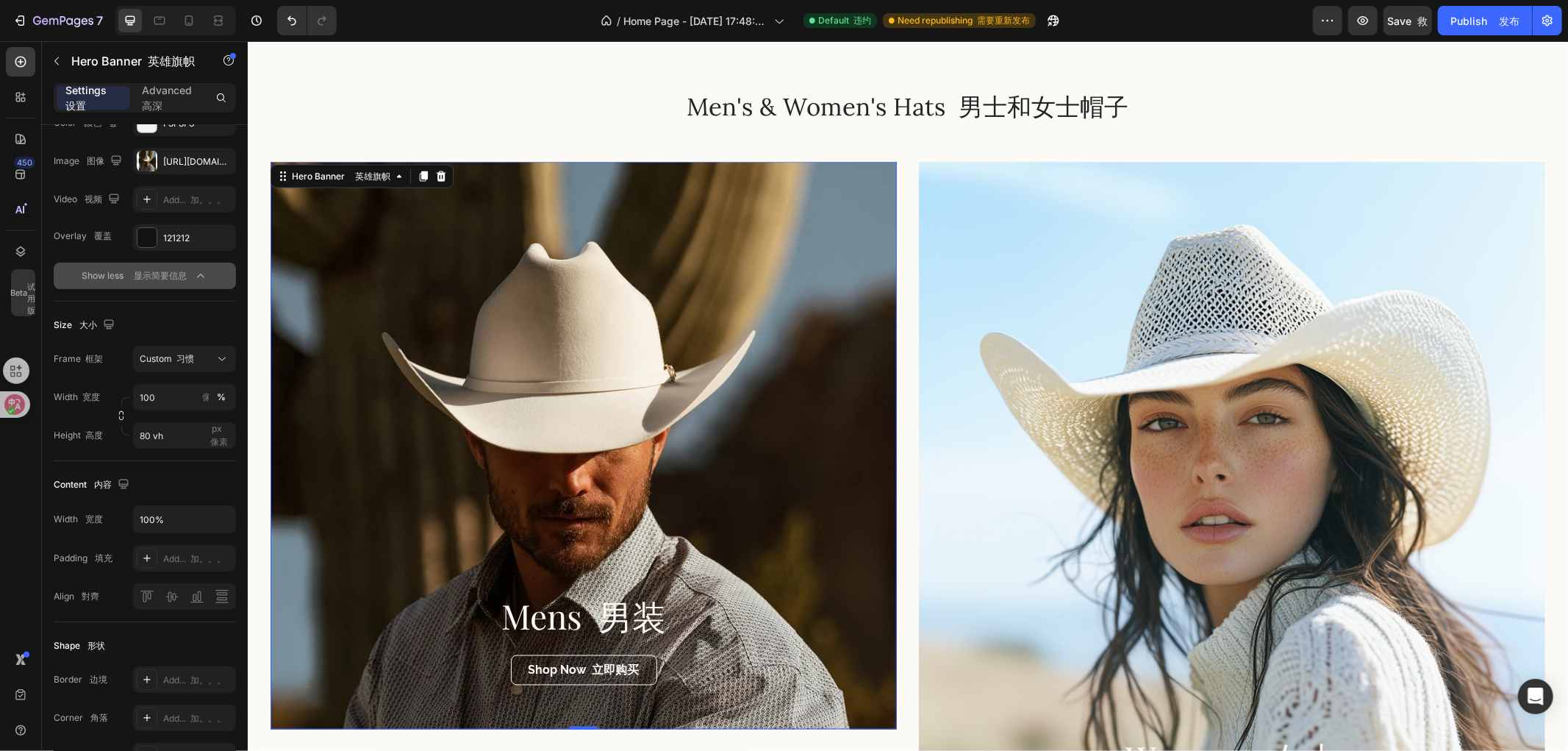
scroll to position [1831, 0]
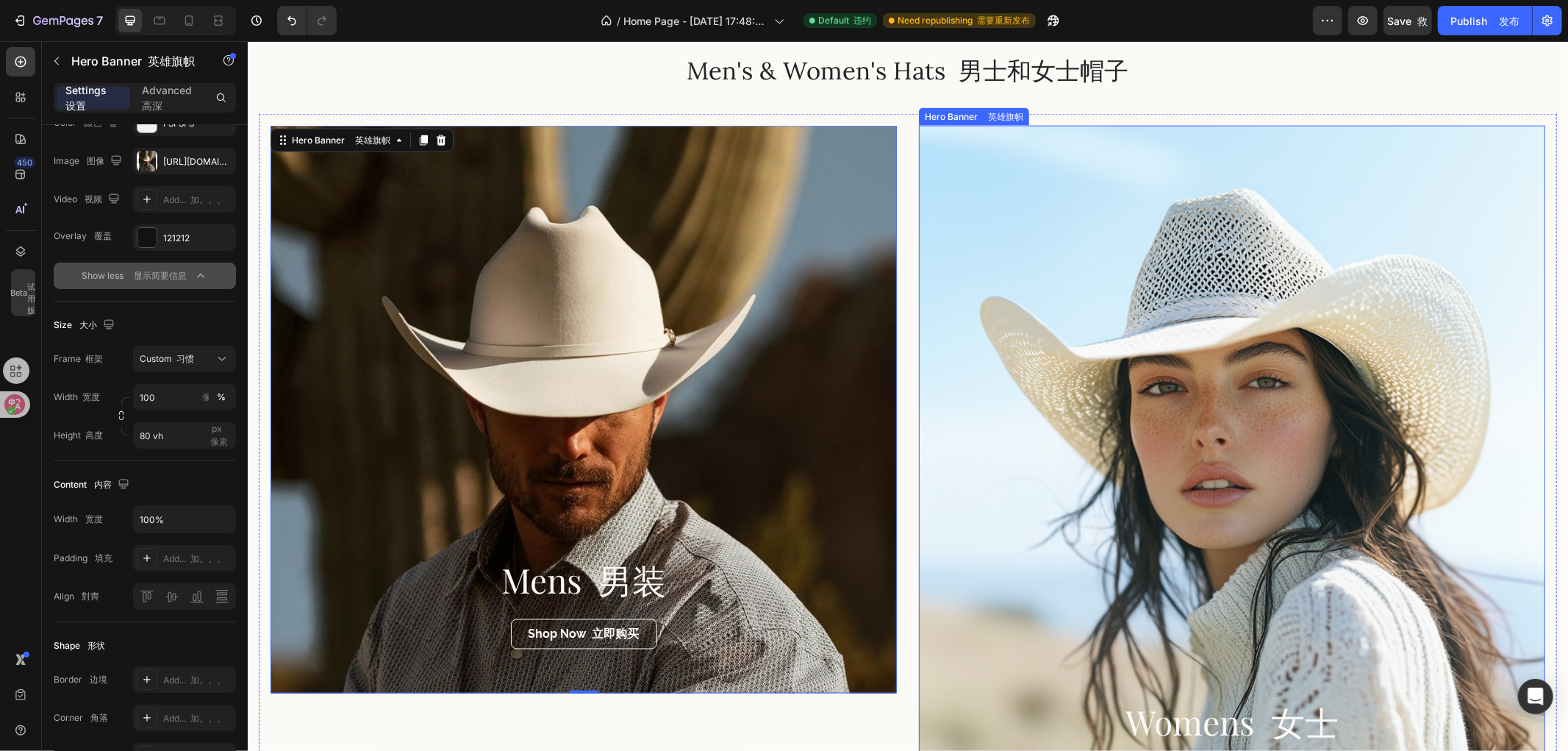
click at [1322, 384] on div "Overlay" at bounding box center [1232, 480] width 627 height 710
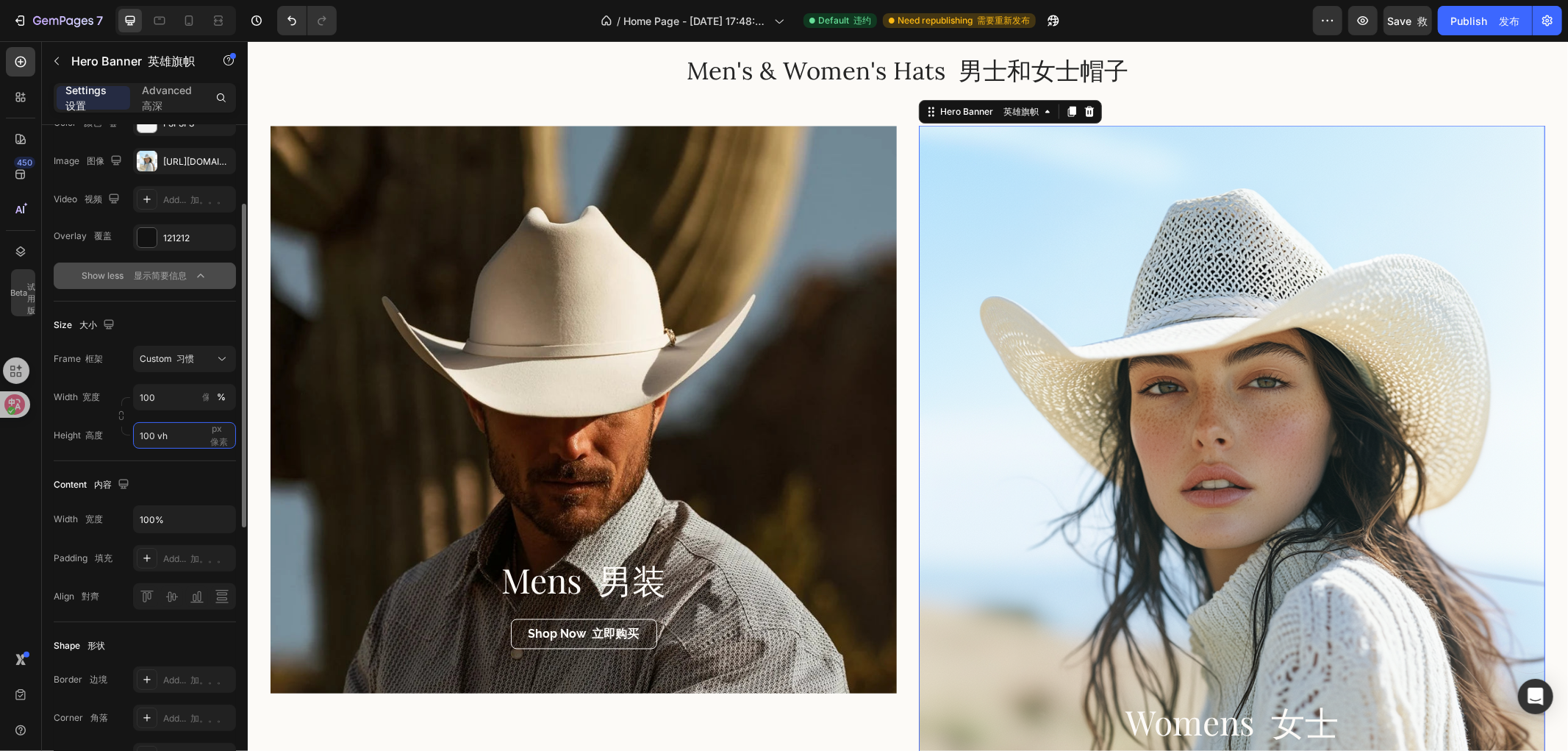
click at [135, 436] on input "100 vh" at bounding box center [184, 435] width 103 height 26
drag, startPoint x: 147, startPoint y: 435, endPoint x: 134, endPoint y: 444, distance: 15.8
click at [134, 444] on input "100 vh" at bounding box center [184, 435] width 103 height 26
type input "80 vh"
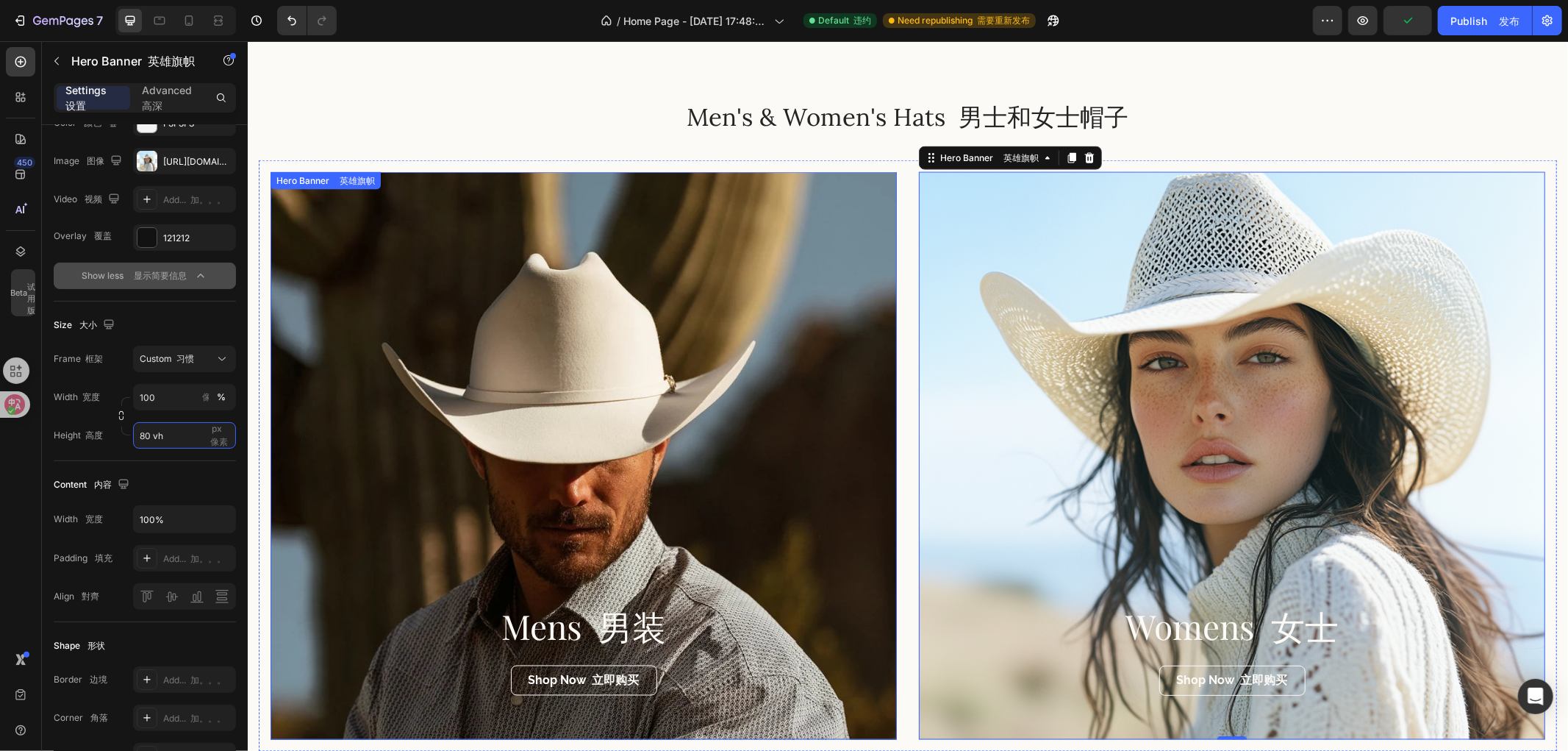
scroll to position [1748, 0]
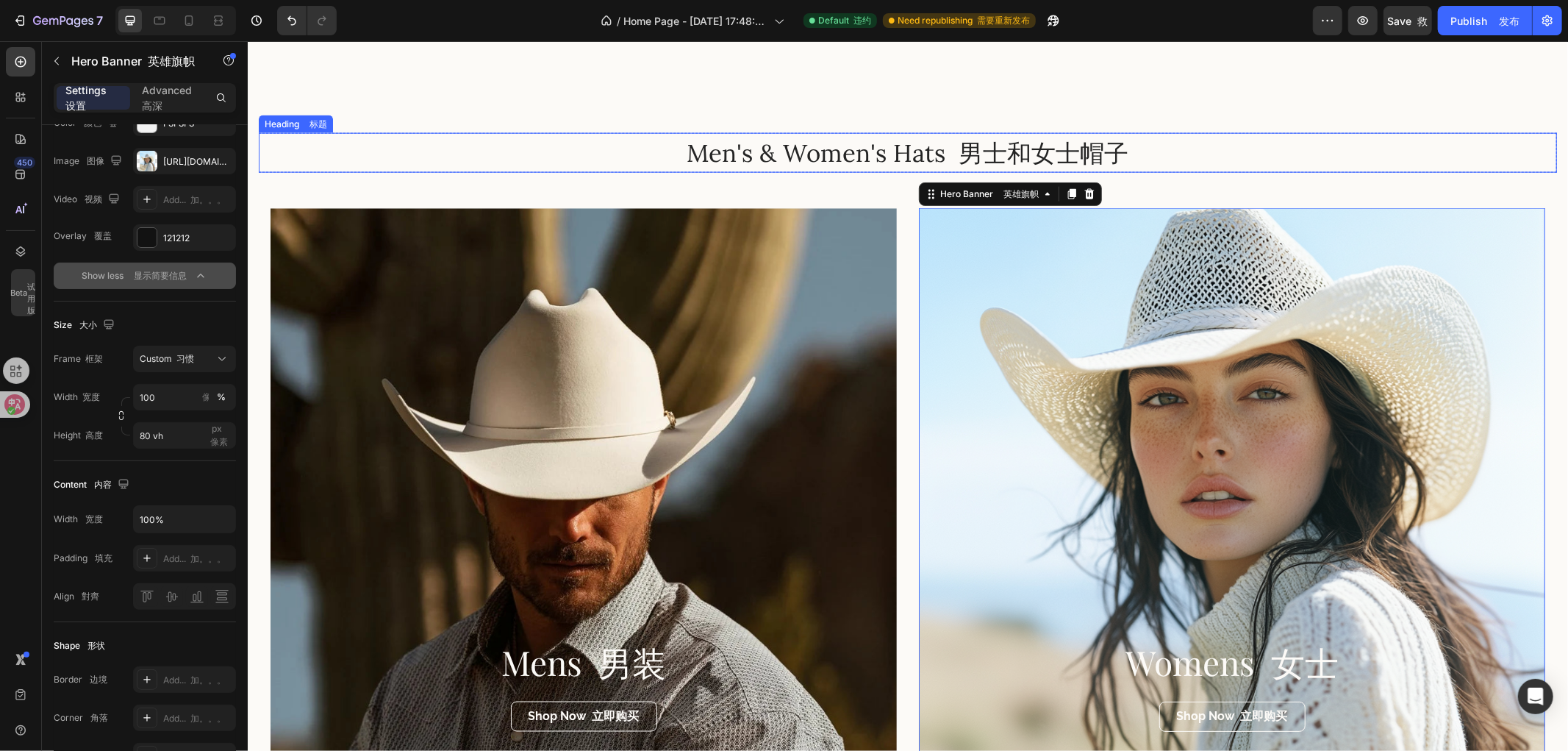
click at [894, 150] on h2 "Men's & Women's Hats 男士和女士帽子" at bounding box center [907, 153] width 1298 height 35
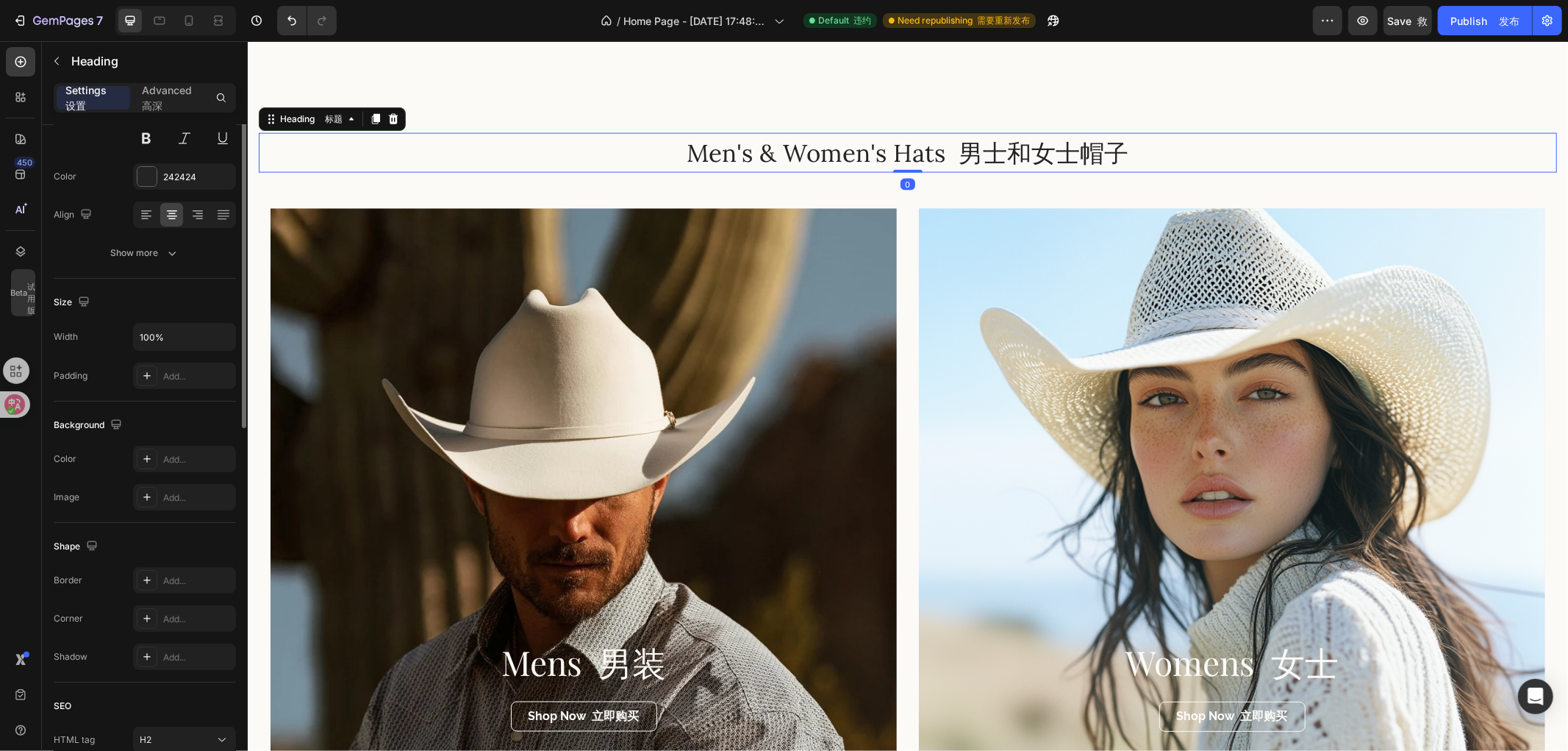
scroll to position [0, 0]
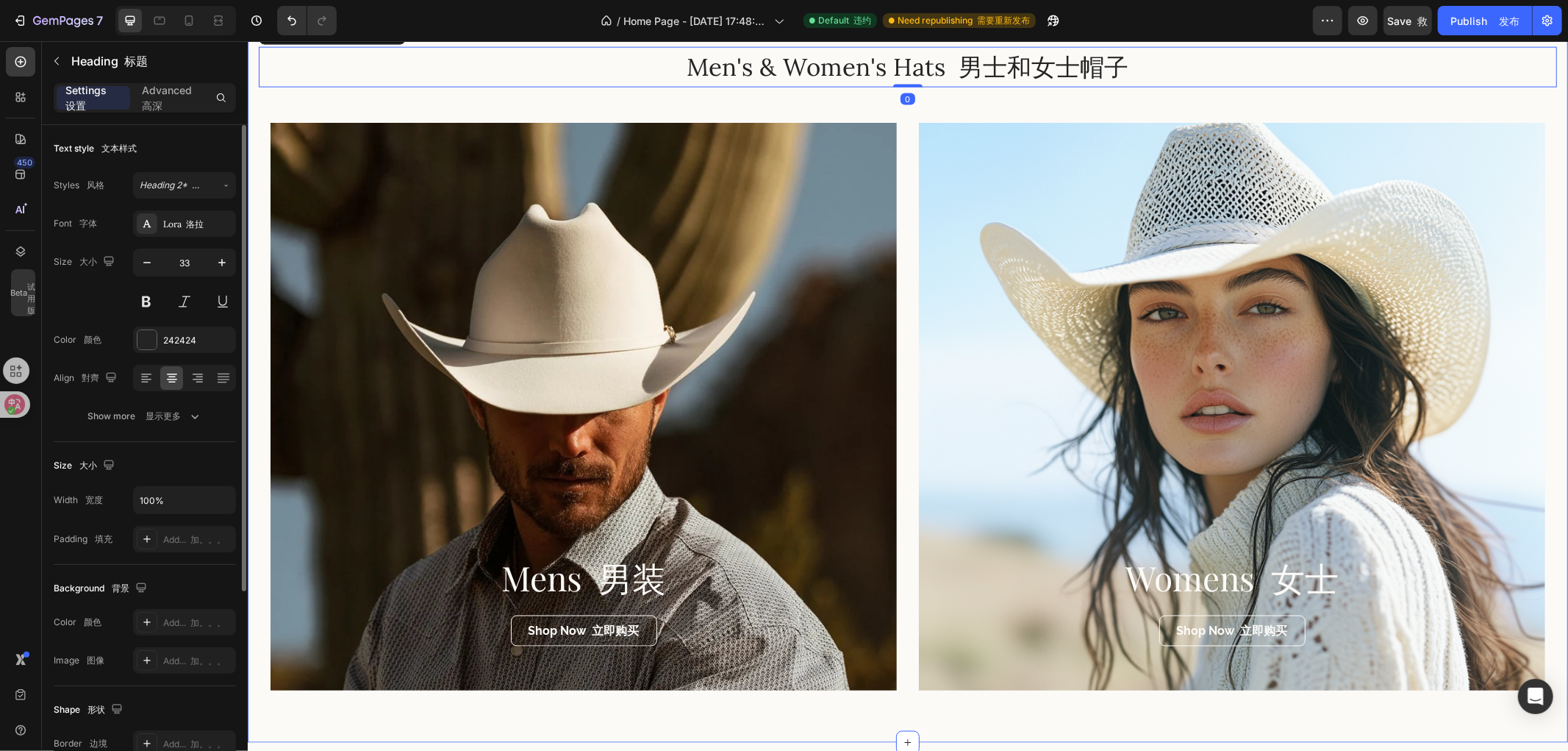
drag, startPoint x: 1054, startPoint y: 92, endPoint x: 993, endPoint y: 125, distance: 69.4
click at [1053, 93] on div "Men's & Women's Hats 男士和女士帽子 Heading 标题 0 Row 排 Mens 男装 Heading 标题 Shop Now 立即购…" at bounding box center [907, 373] width 1298 height 655
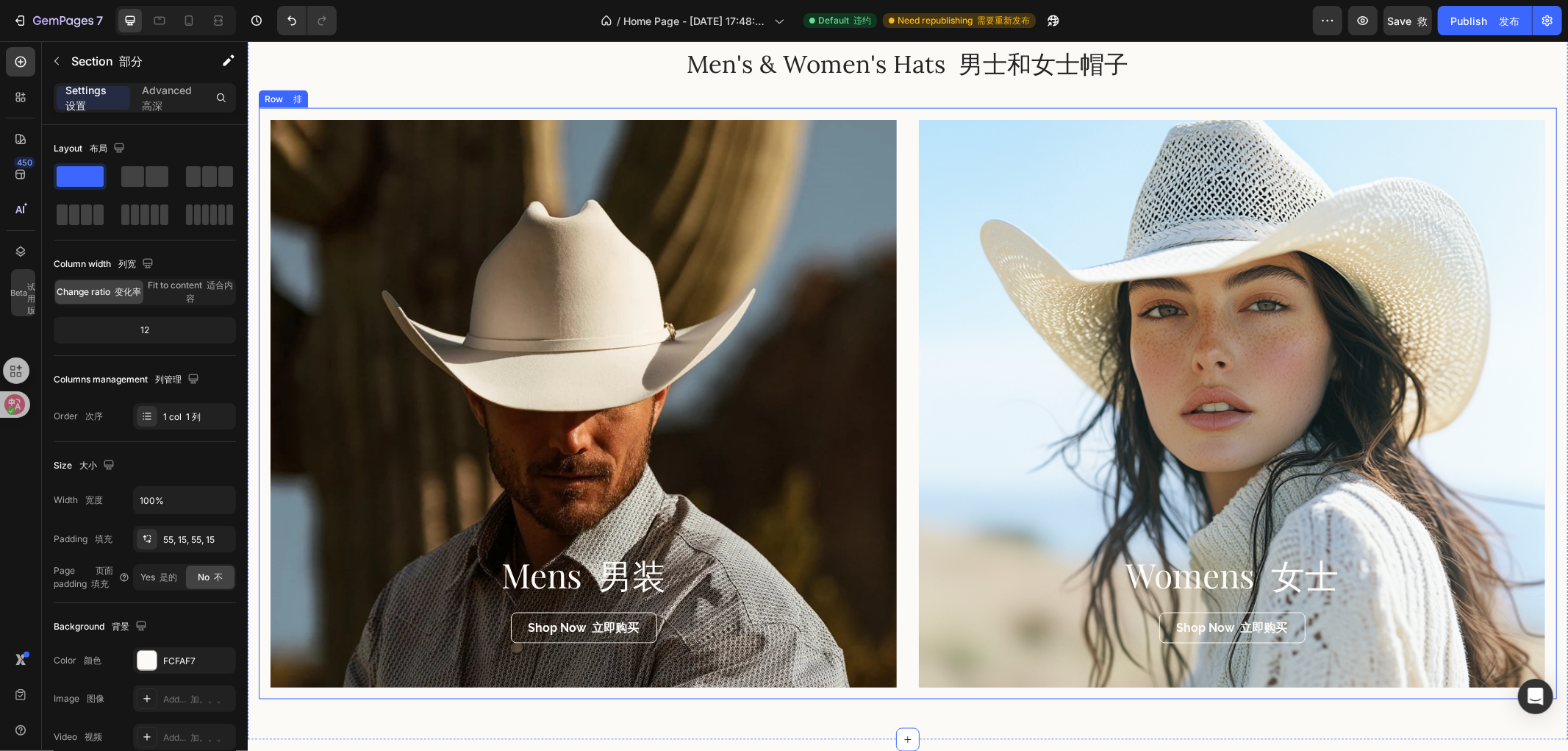
scroll to position [1748, 0]
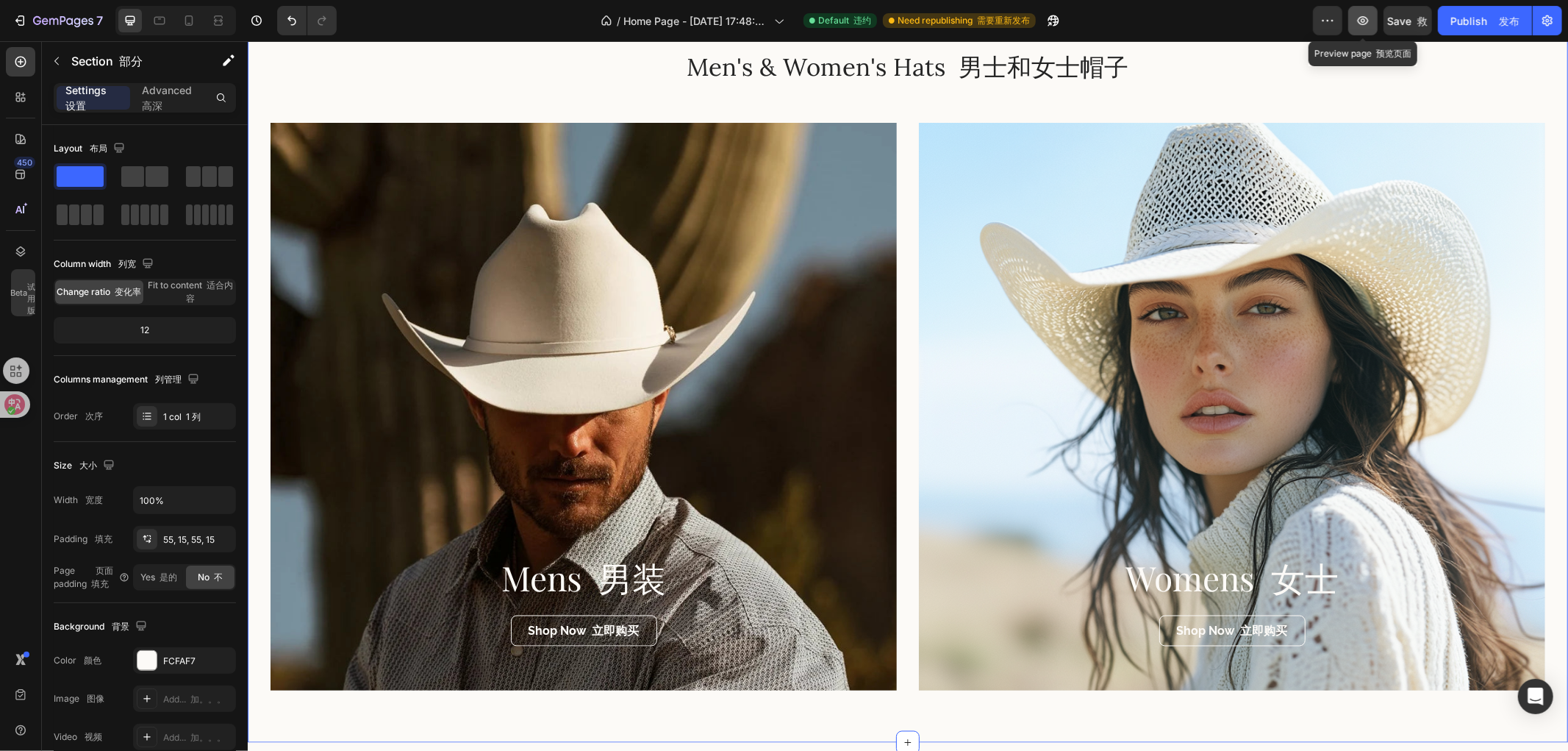
click at [1368, 15] on icon "button" at bounding box center [1364, 21] width 15 height 15
click at [1374, 29] on button "button" at bounding box center [1363, 20] width 29 height 29
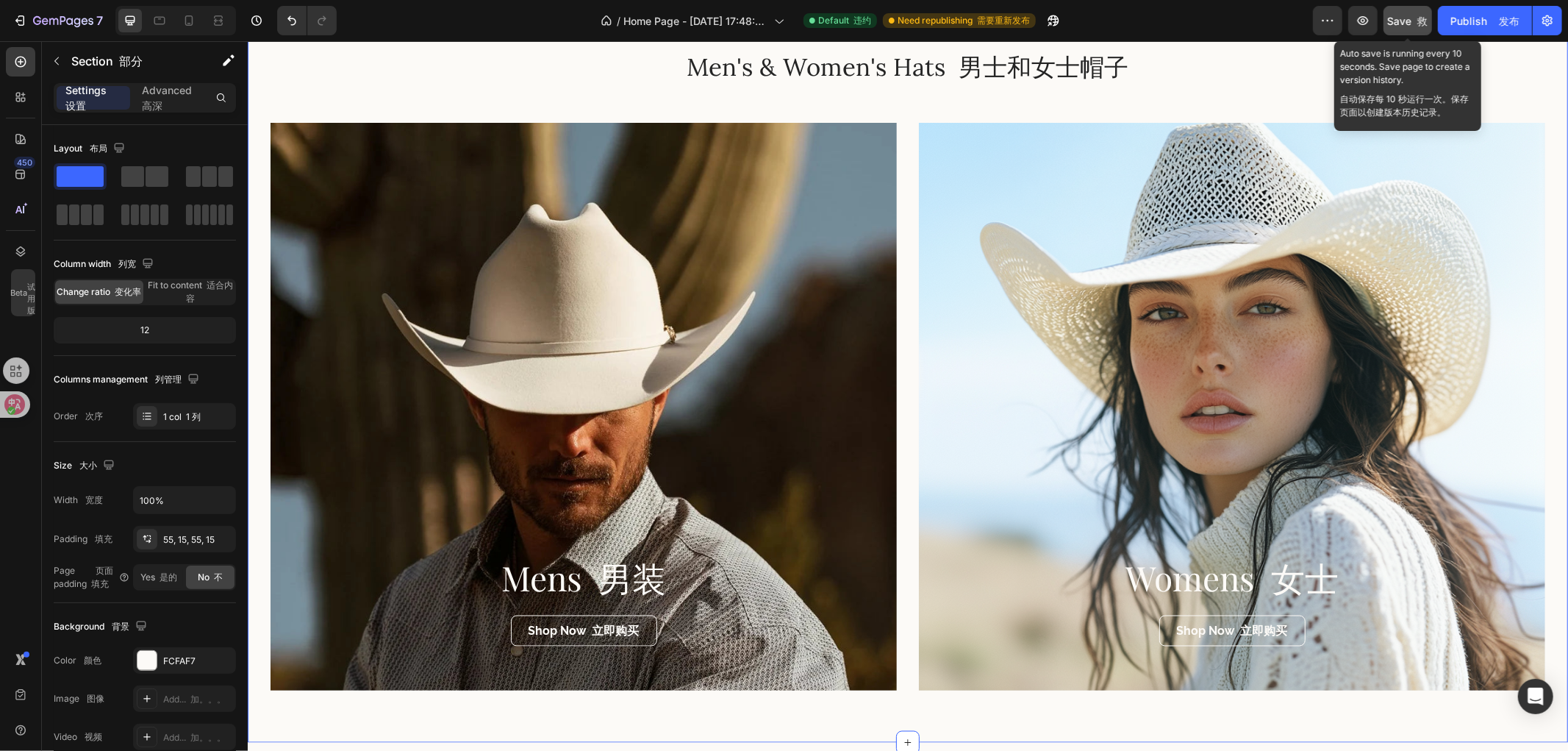
drag, startPoint x: 1408, startPoint y: 27, endPoint x: 1132, endPoint y: 19, distance: 276.1
click at [1408, 27] on div "Save 救" at bounding box center [1408, 21] width 41 height 15
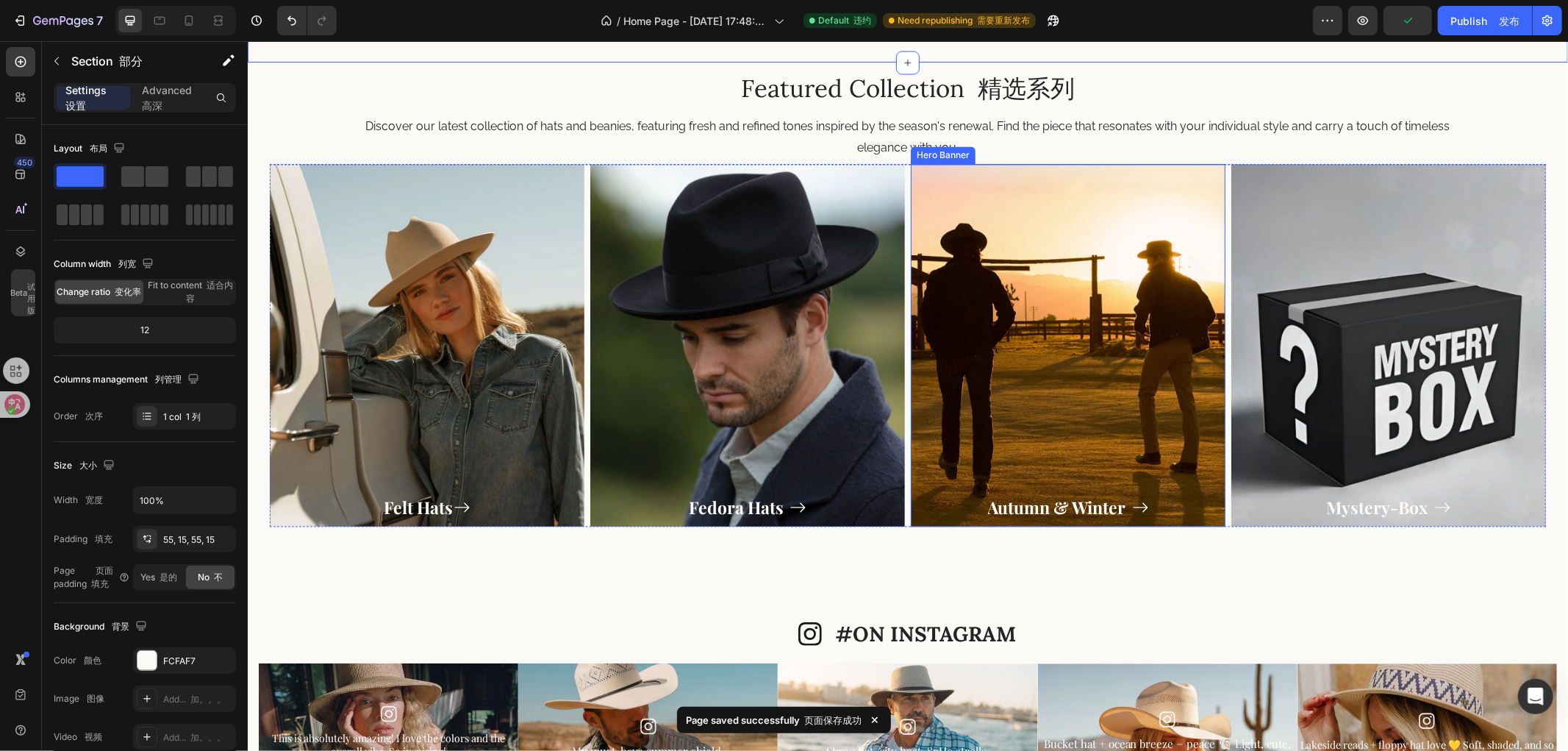
scroll to position [2484, 0]
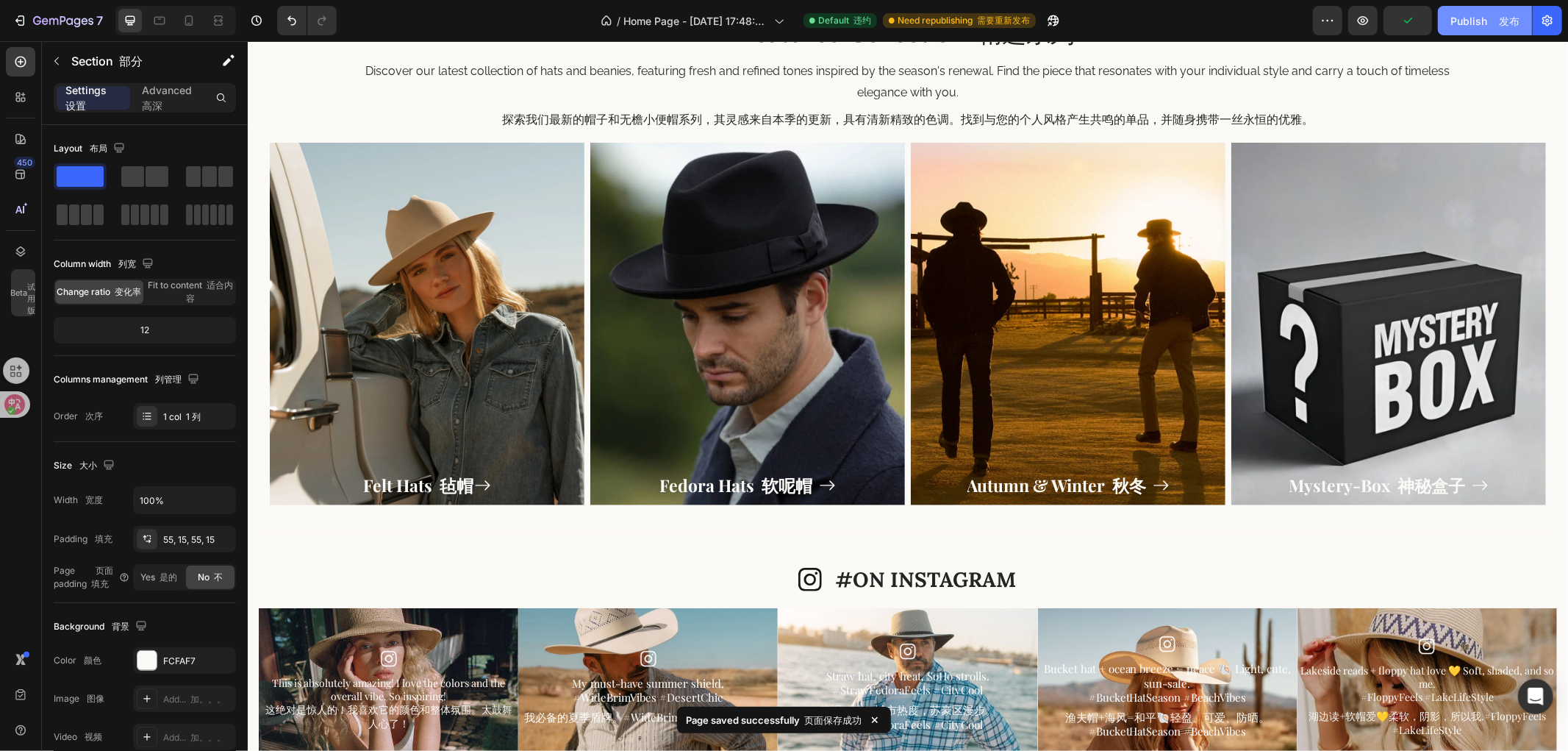
click at [1465, 23] on div "Publish 发布" at bounding box center [1484, 21] width 69 height 15
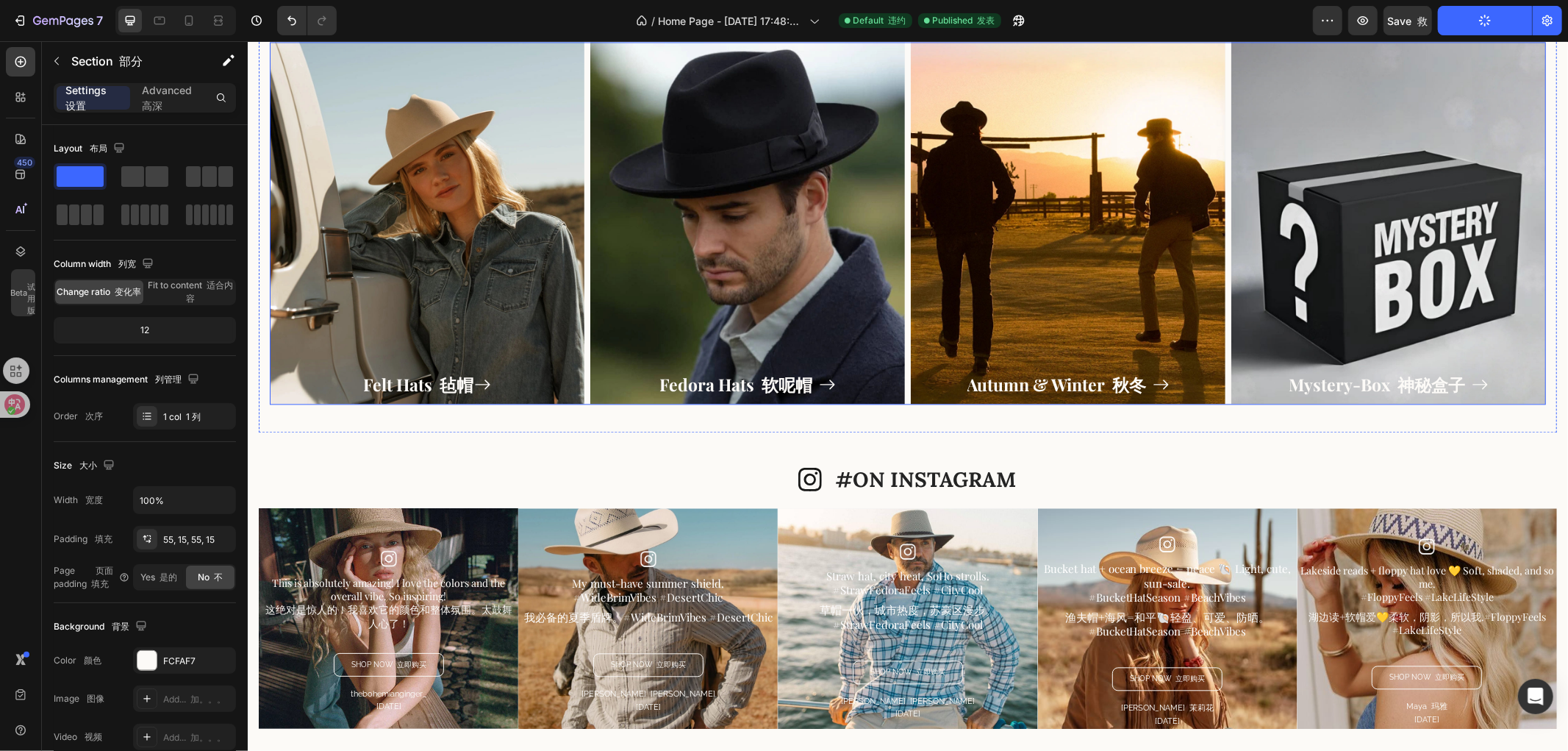
scroll to position [2648, 0]
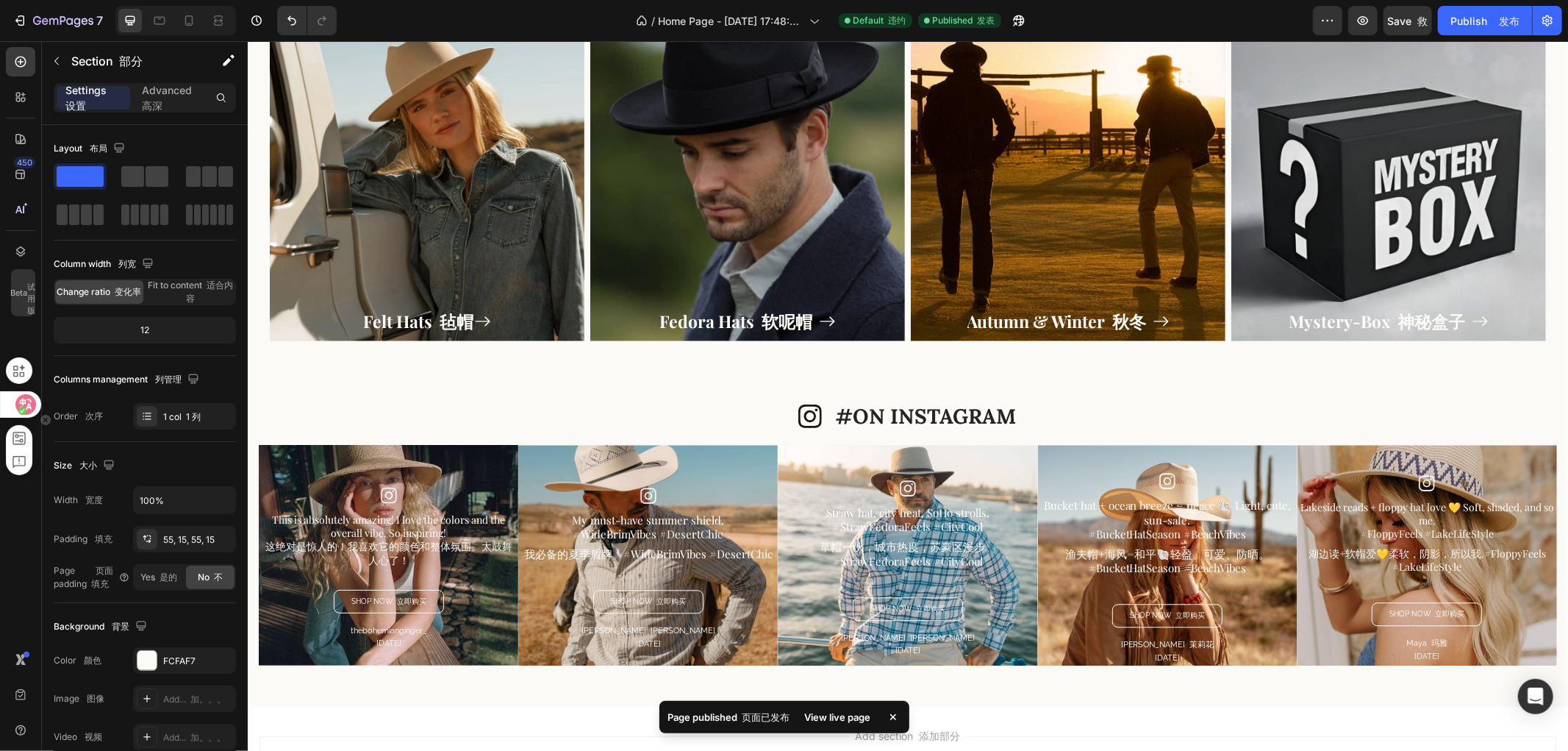
click at [11, 402] on div at bounding box center [20, 404] width 40 height 26
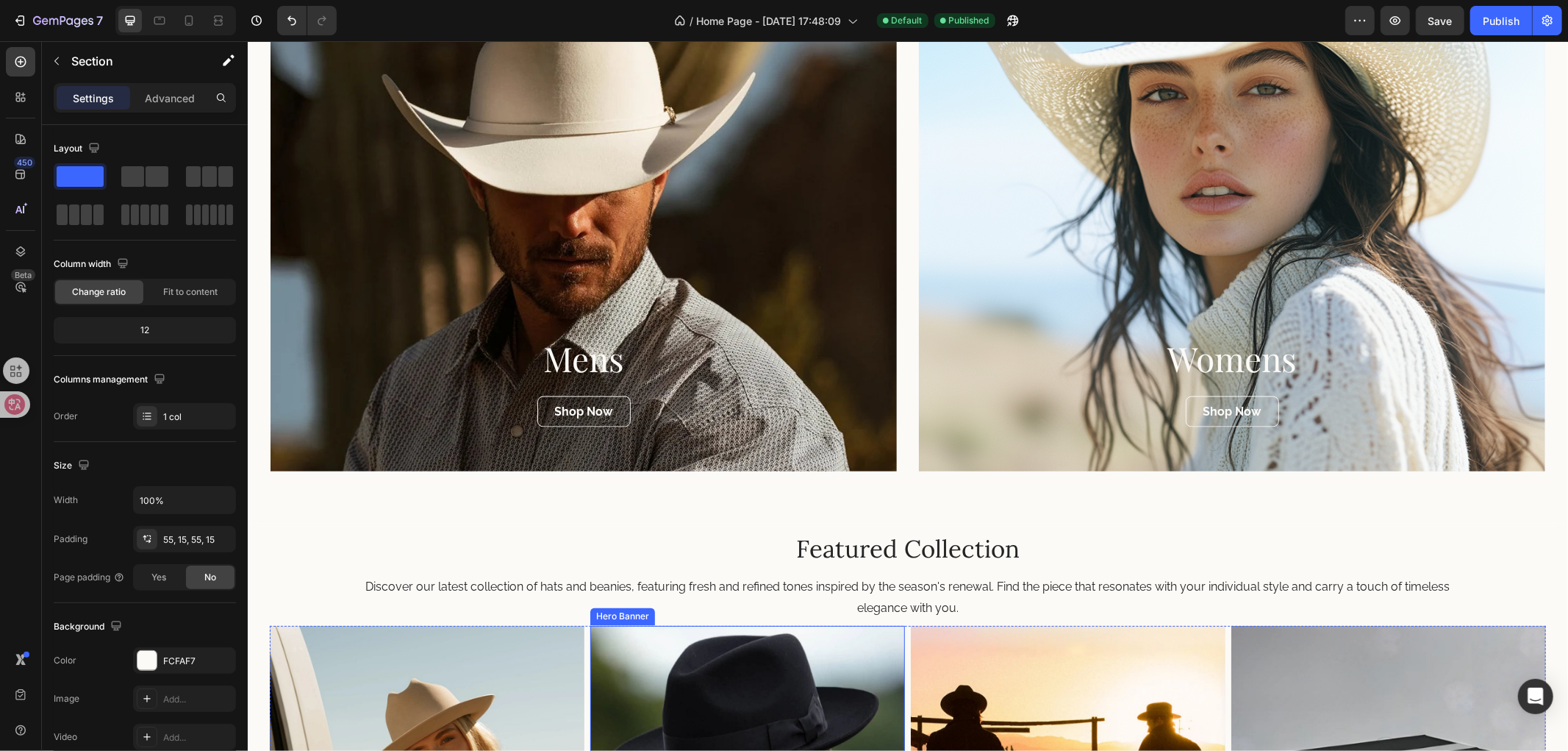
scroll to position [1798, 0]
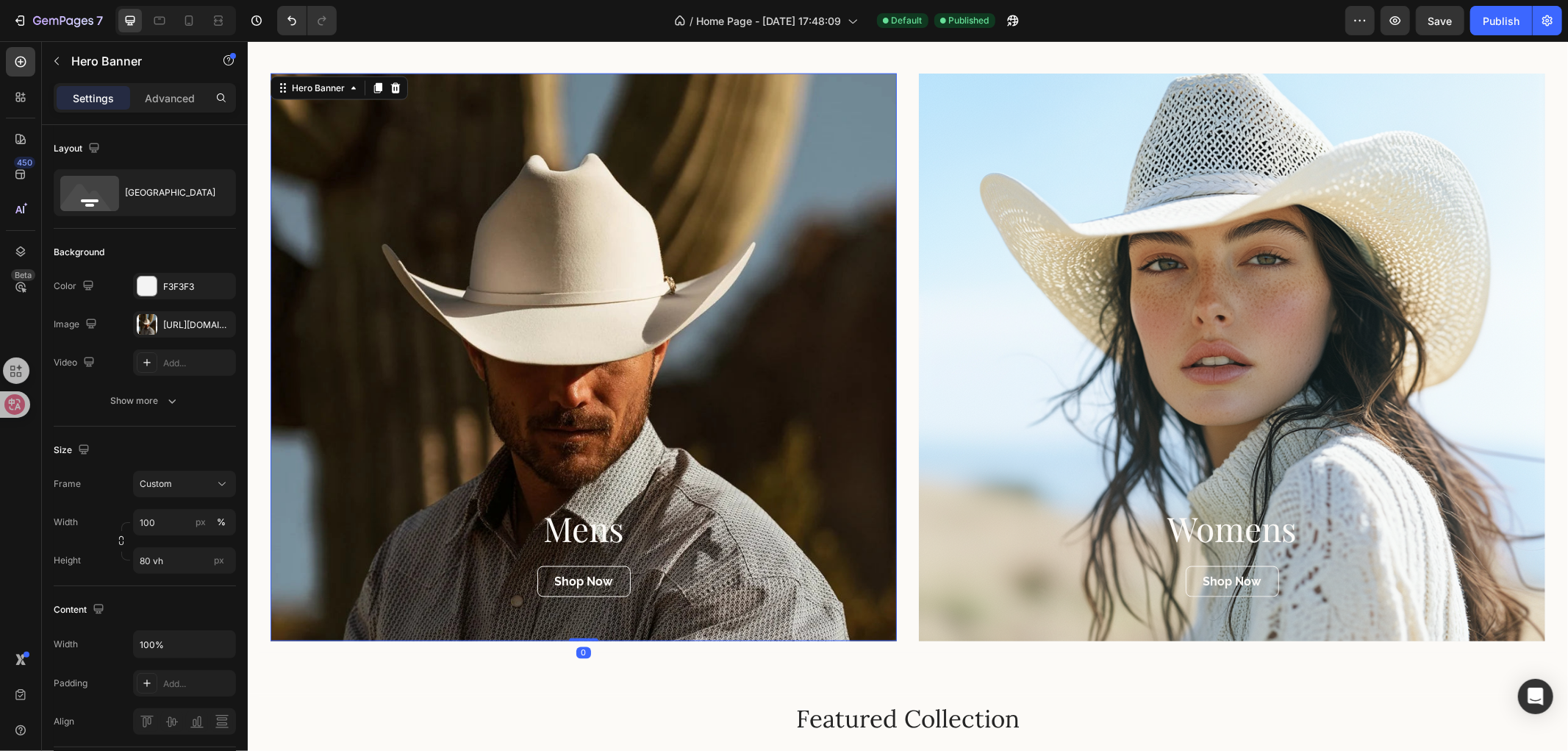
click at [684, 383] on div "Overlay" at bounding box center [582, 356] width 627 height 567
click at [151, 561] on input "80 vh" at bounding box center [184, 561] width 103 height 26
click at [149, 561] on input "80 vh" at bounding box center [184, 561] width 103 height 26
drag, startPoint x: 149, startPoint y: 561, endPoint x: 130, endPoint y: 559, distance: 19.1
click at [130, 559] on div "Height 80 vh px" at bounding box center [145, 561] width 183 height 26
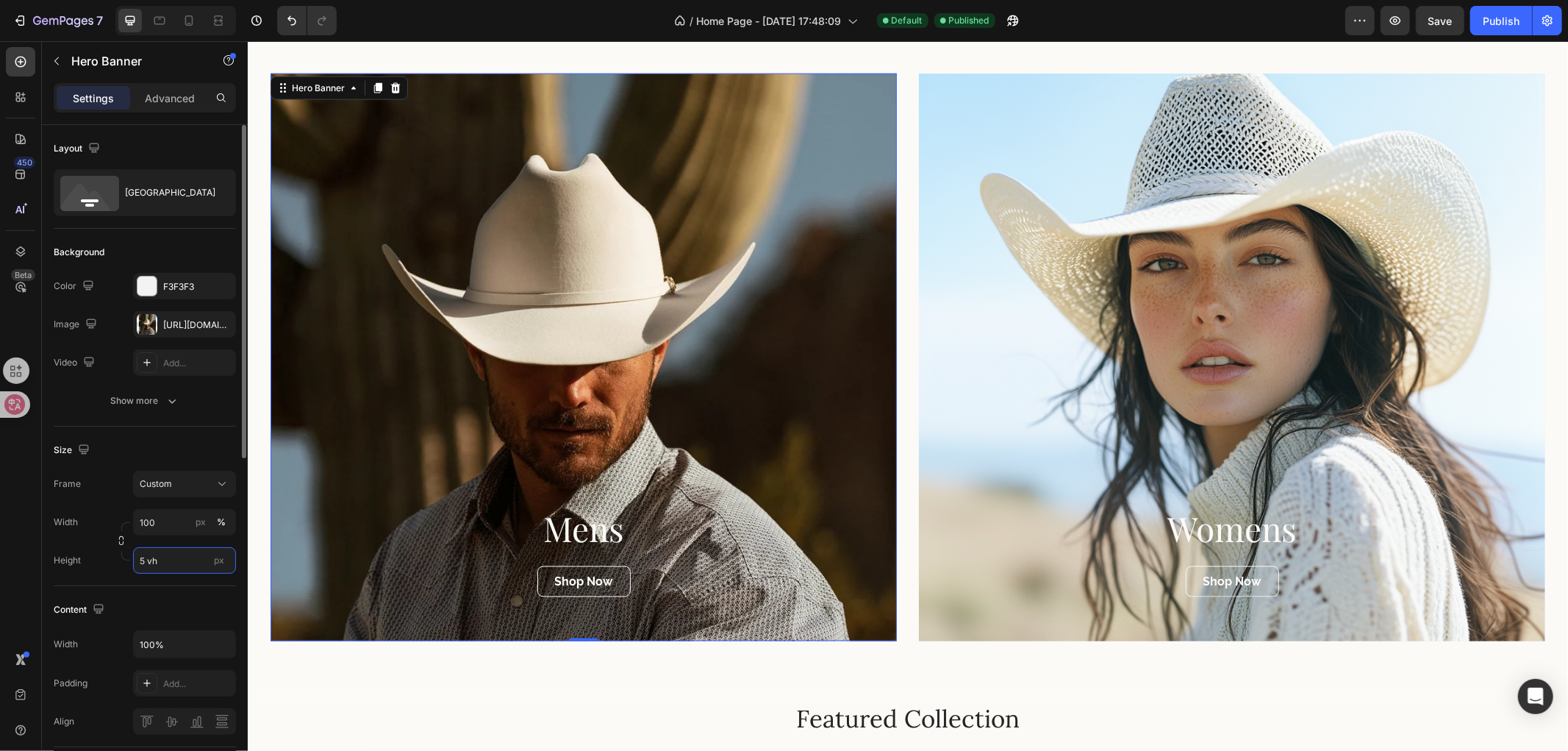
type input "50 vh"
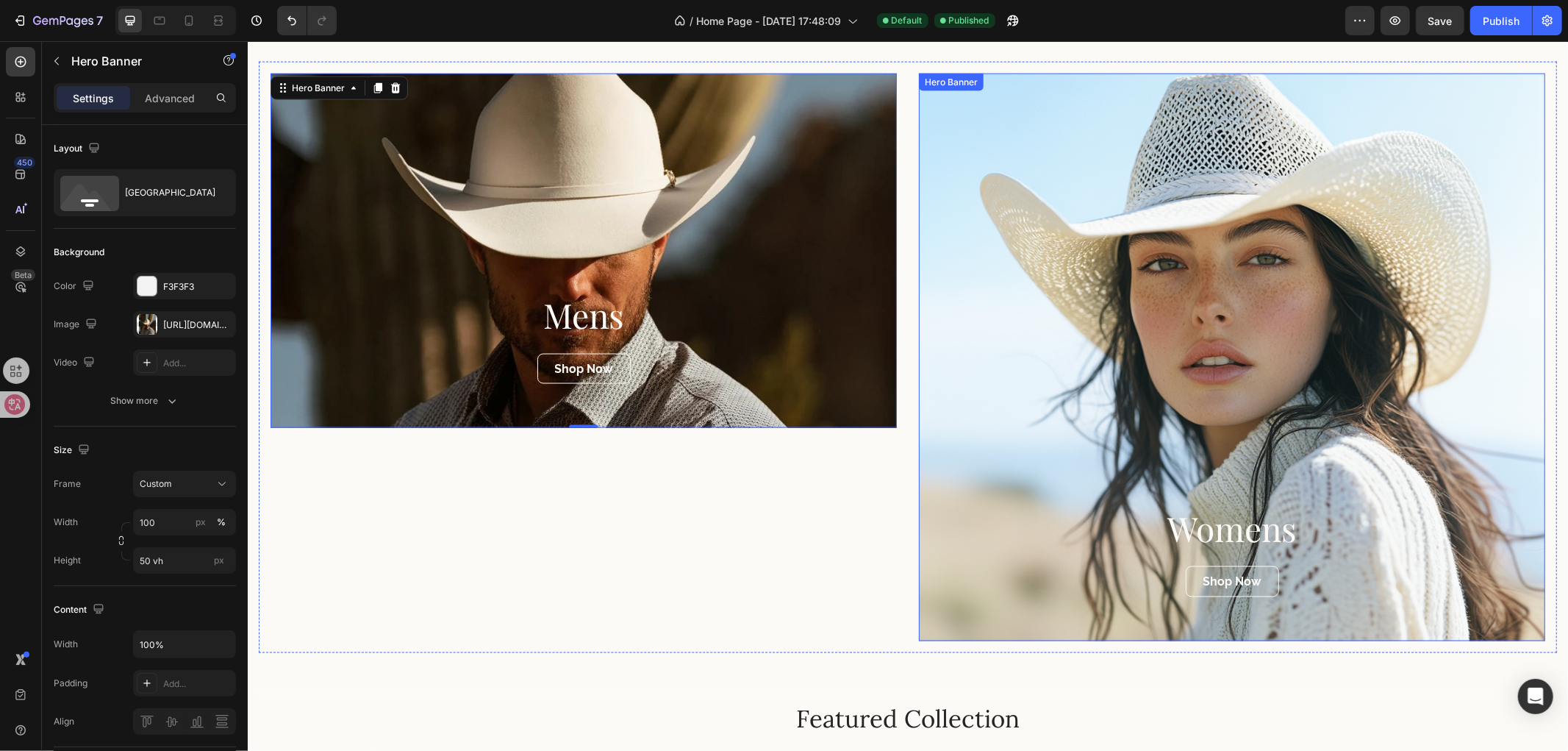
click at [1150, 356] on div "Overlay" at bounding box center [1232, 356] width 627 height 567
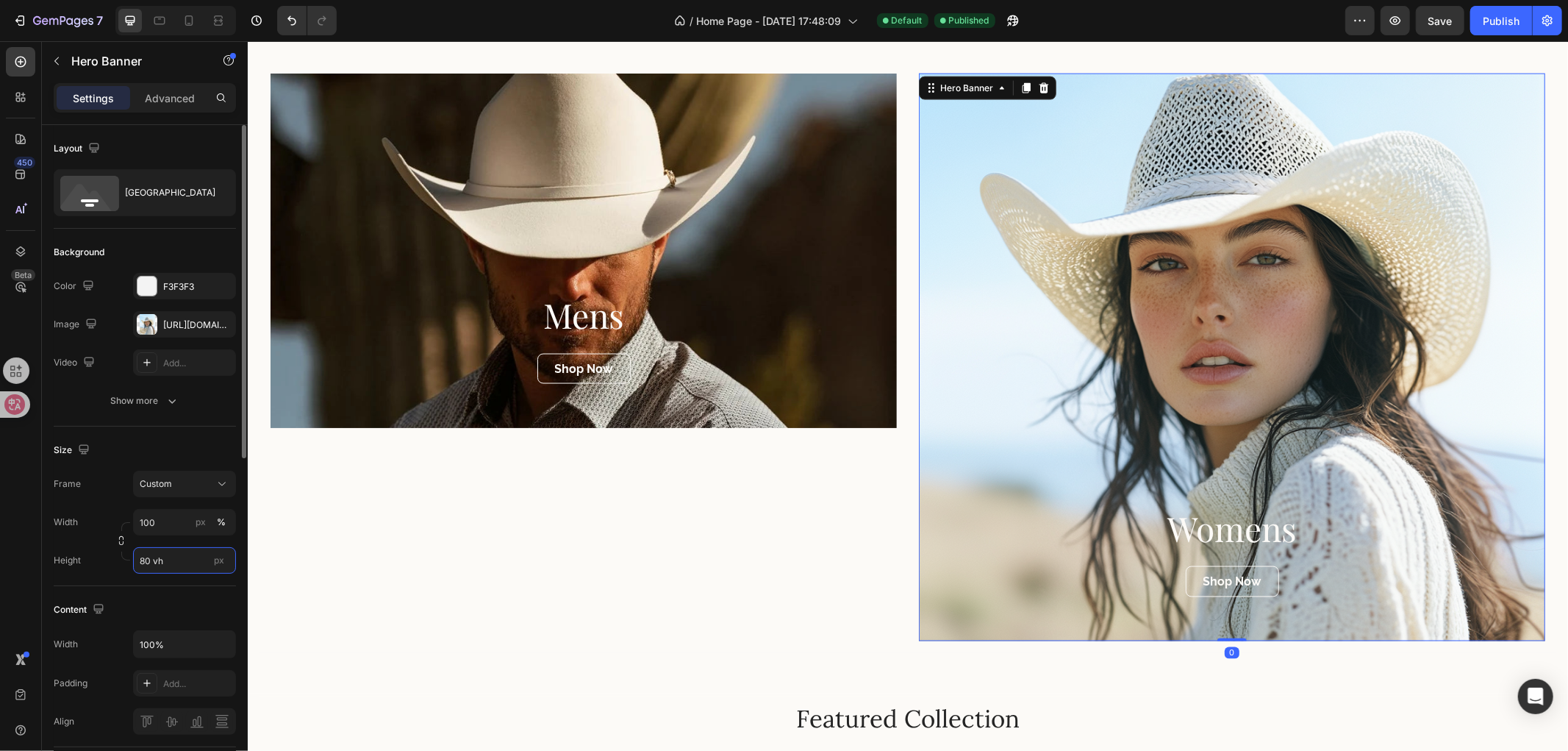
click at [148, 560] on input "80 vh" at bounding box center [184, 561] width 103 height 26
drag, startPoint x: 149, startPoint y: 560, endPoint x: 130, endPoint y: 563, distance: 19.2
click at [130, 563] on div "Height 80 vh px" at bounding box center [145, 561] width 183 height 26
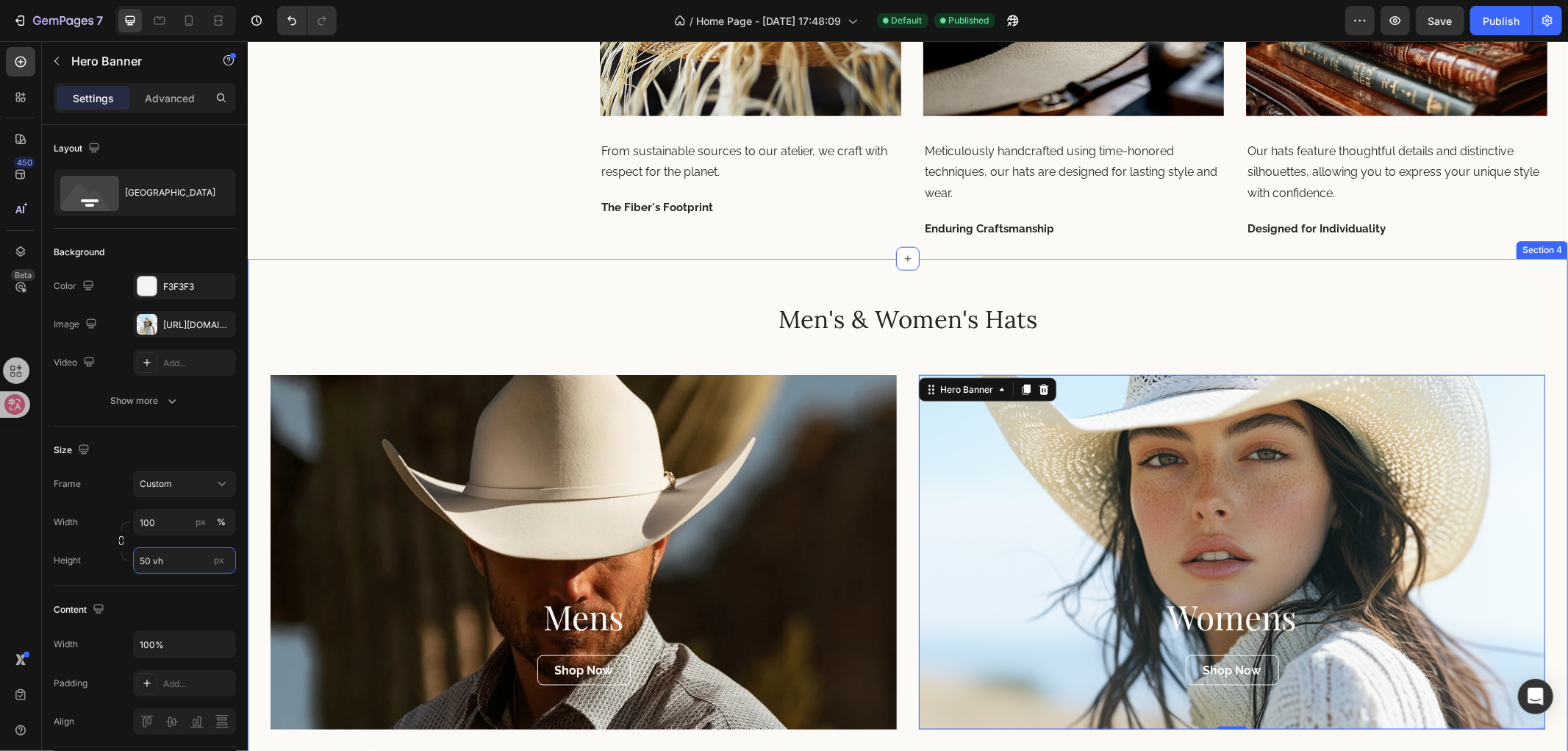
scroll to position [1471, 0]
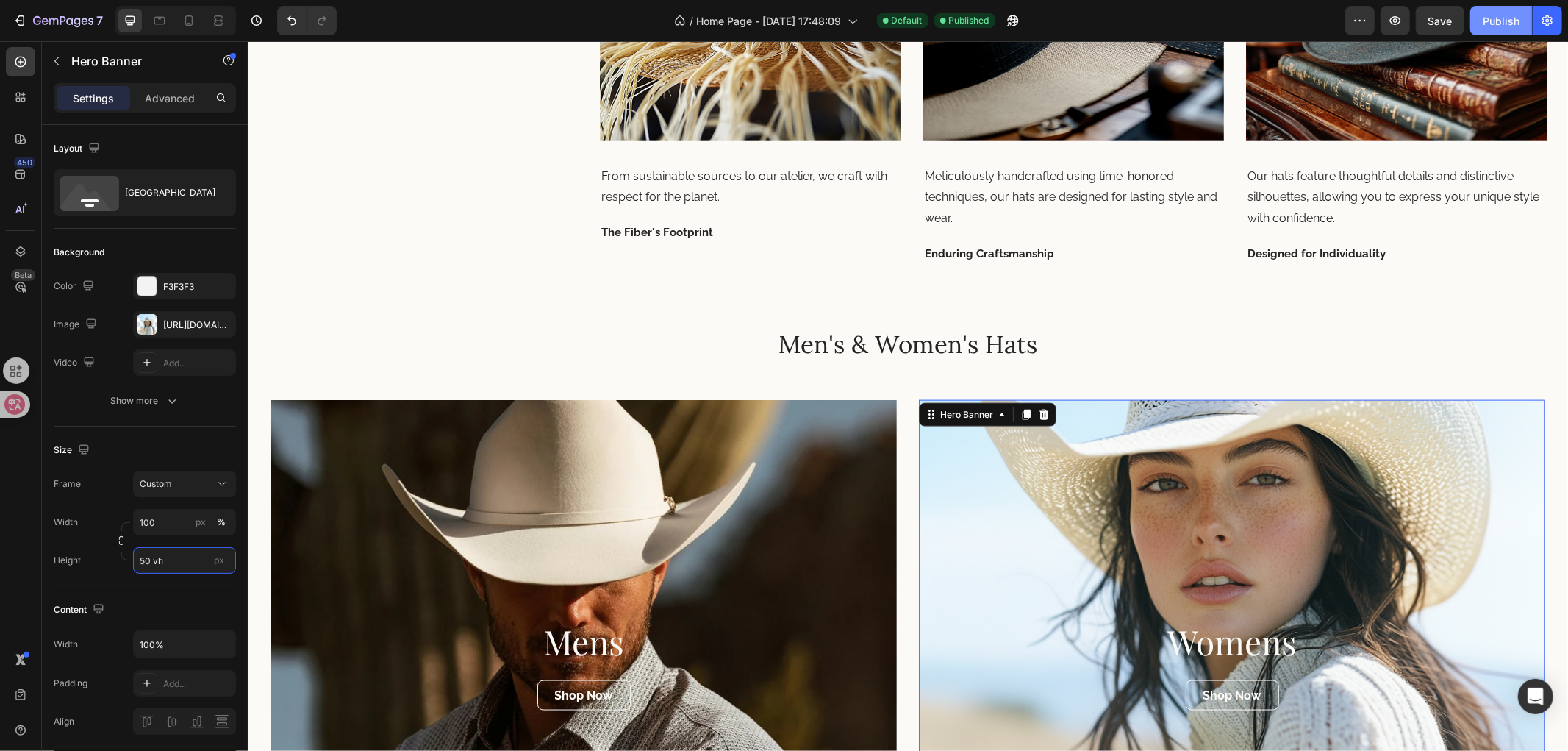
type input "50 vh"
click at [1495, 8] on button "Publish" at bounding box center [1502, 20] width 62 height 29
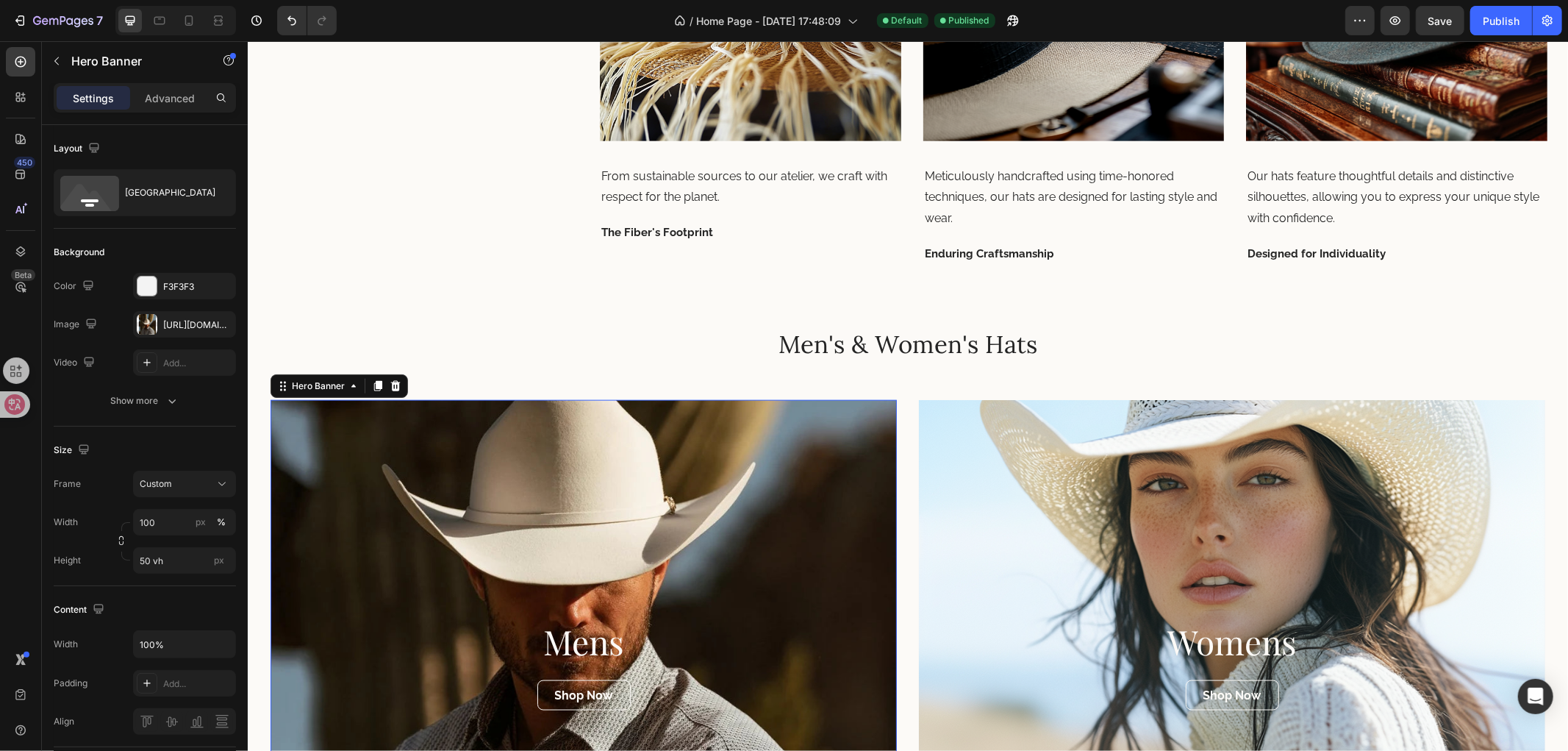
click at [552, 559] on div "Overlay" at bounding box center [582, 577] width 627 height 355
click at [175, 328] on div "https://cdn.shopify.com/s/files/1/0766/6227/6345/files/gempages_581001623841538…" at bounding box center [184, 325] width 42 height 13
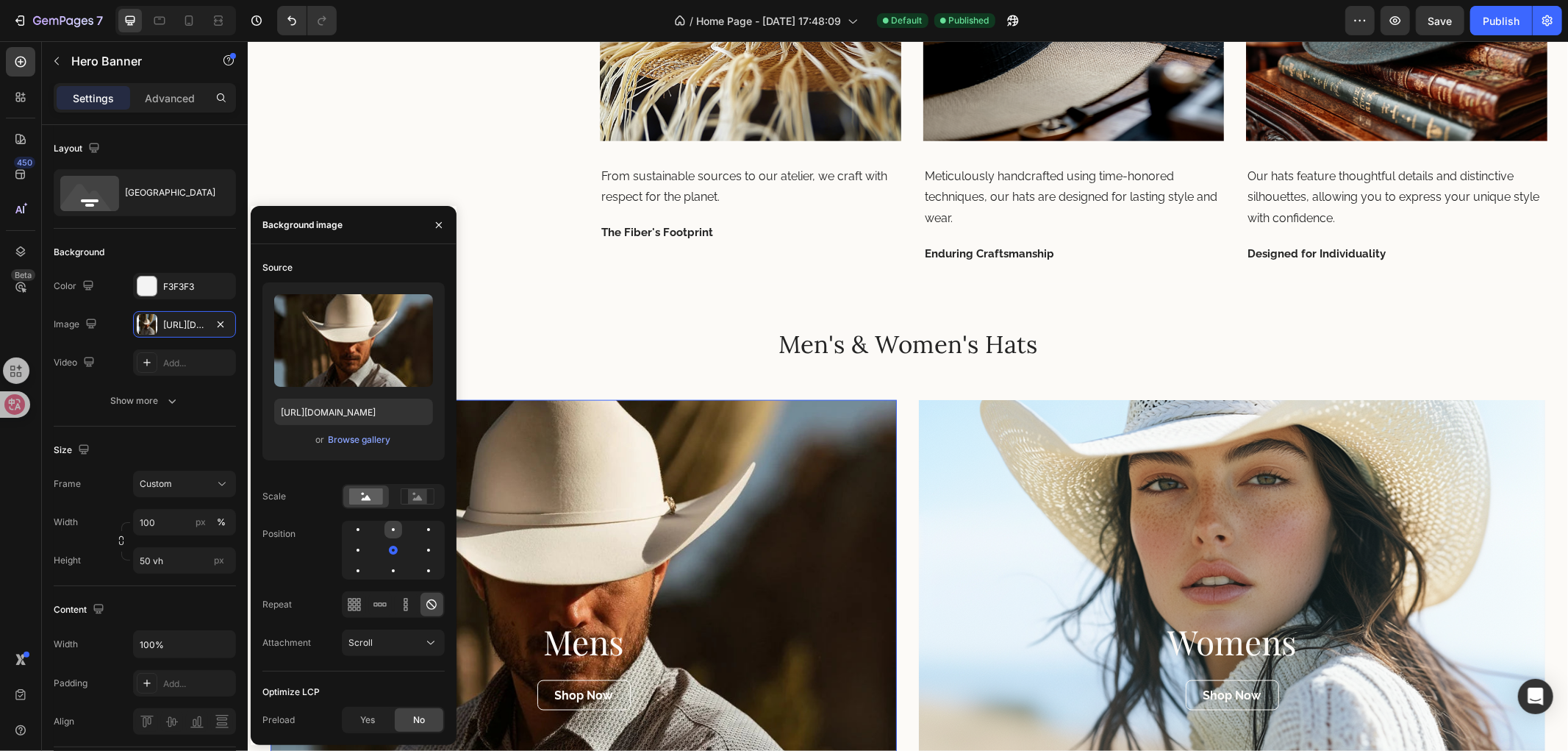
click at [390, 530] on div at bounding box center [393, 529] width 18 height 18
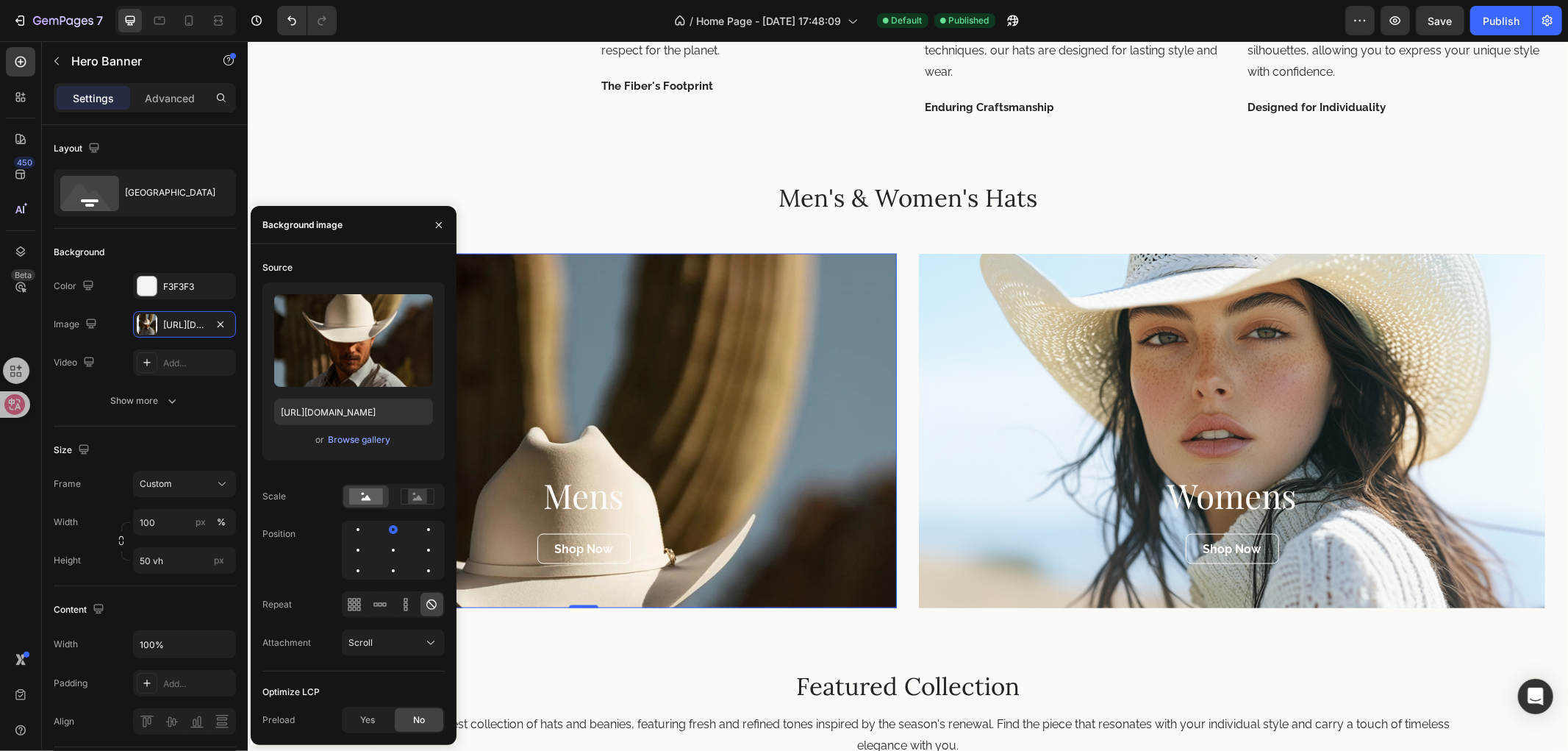
scroll to position [1635, 0]
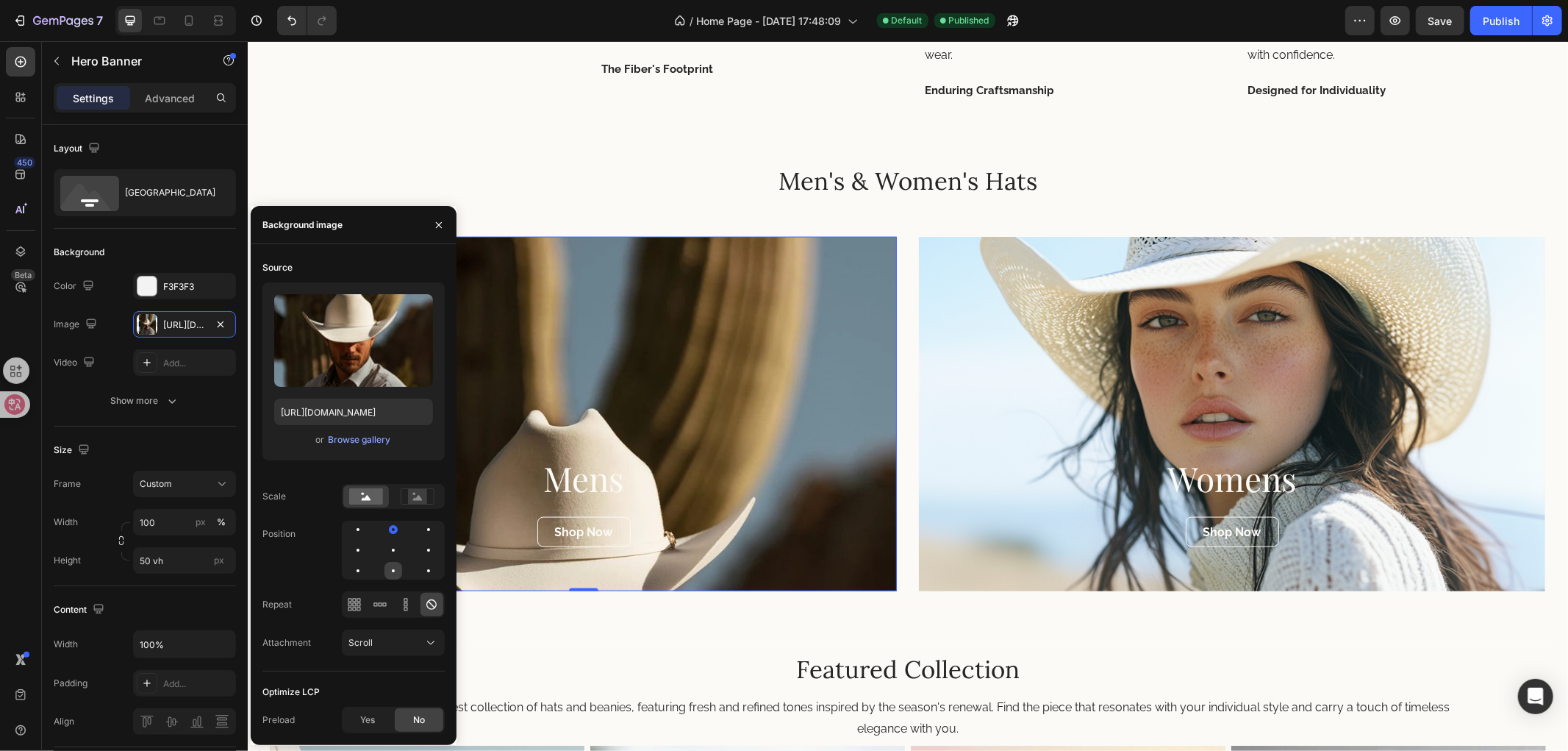
click at [396, 567] on div at bounding box center [393, 570] width 18 height 18
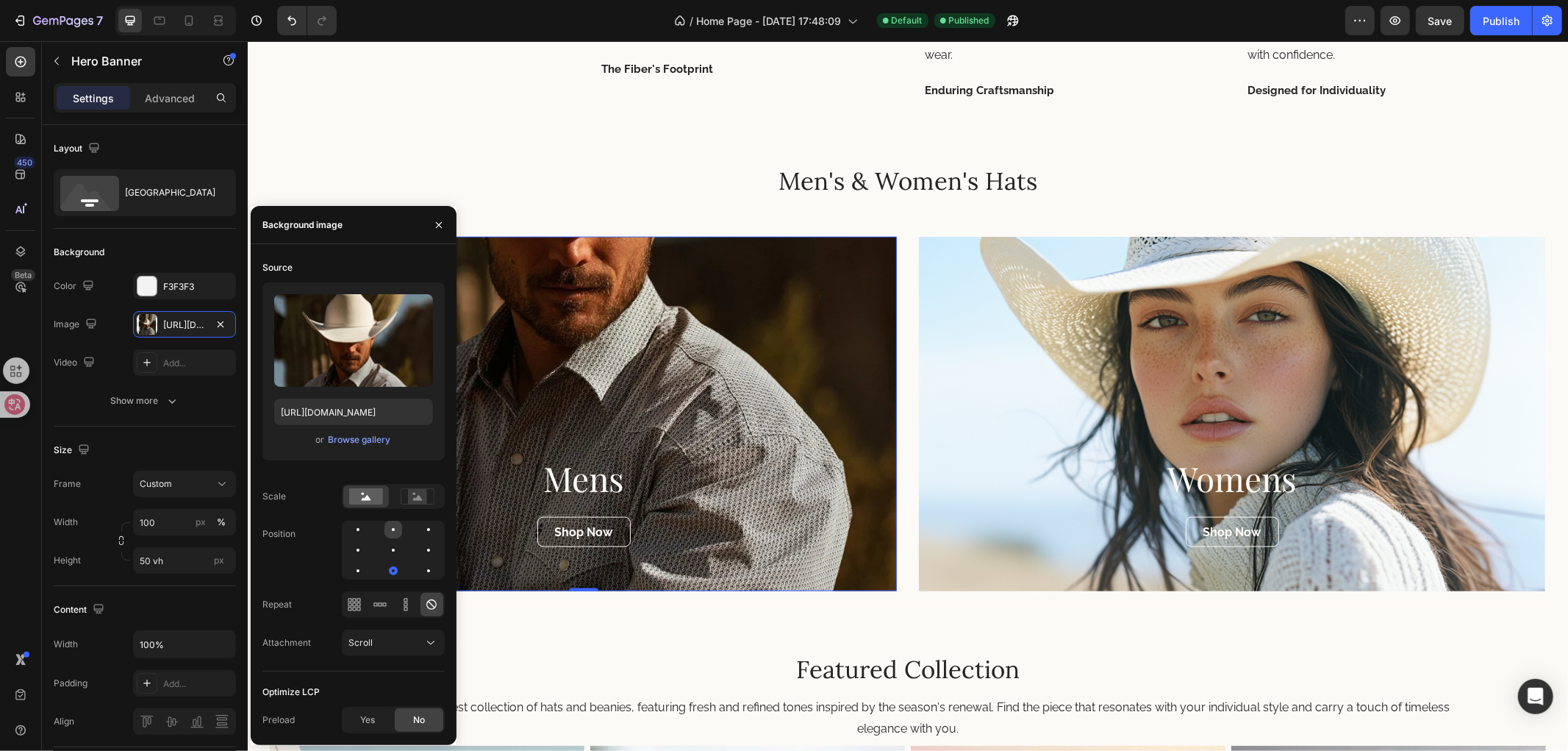
click at [388, 531] on div at bounding box center [393, 529] width 18 height 18
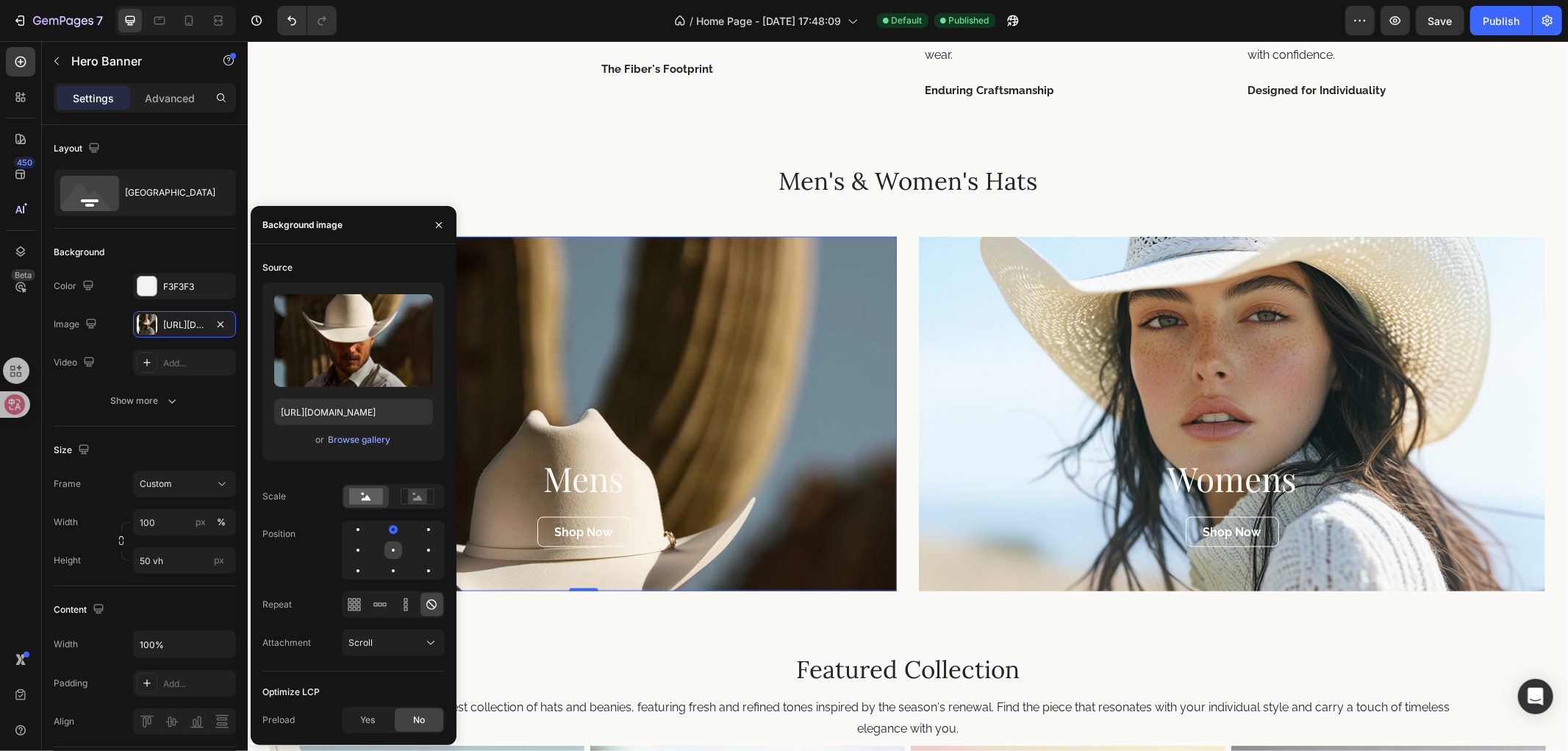
click at [393, 553] on div at bounding box center [393, 549] width 18 height 18
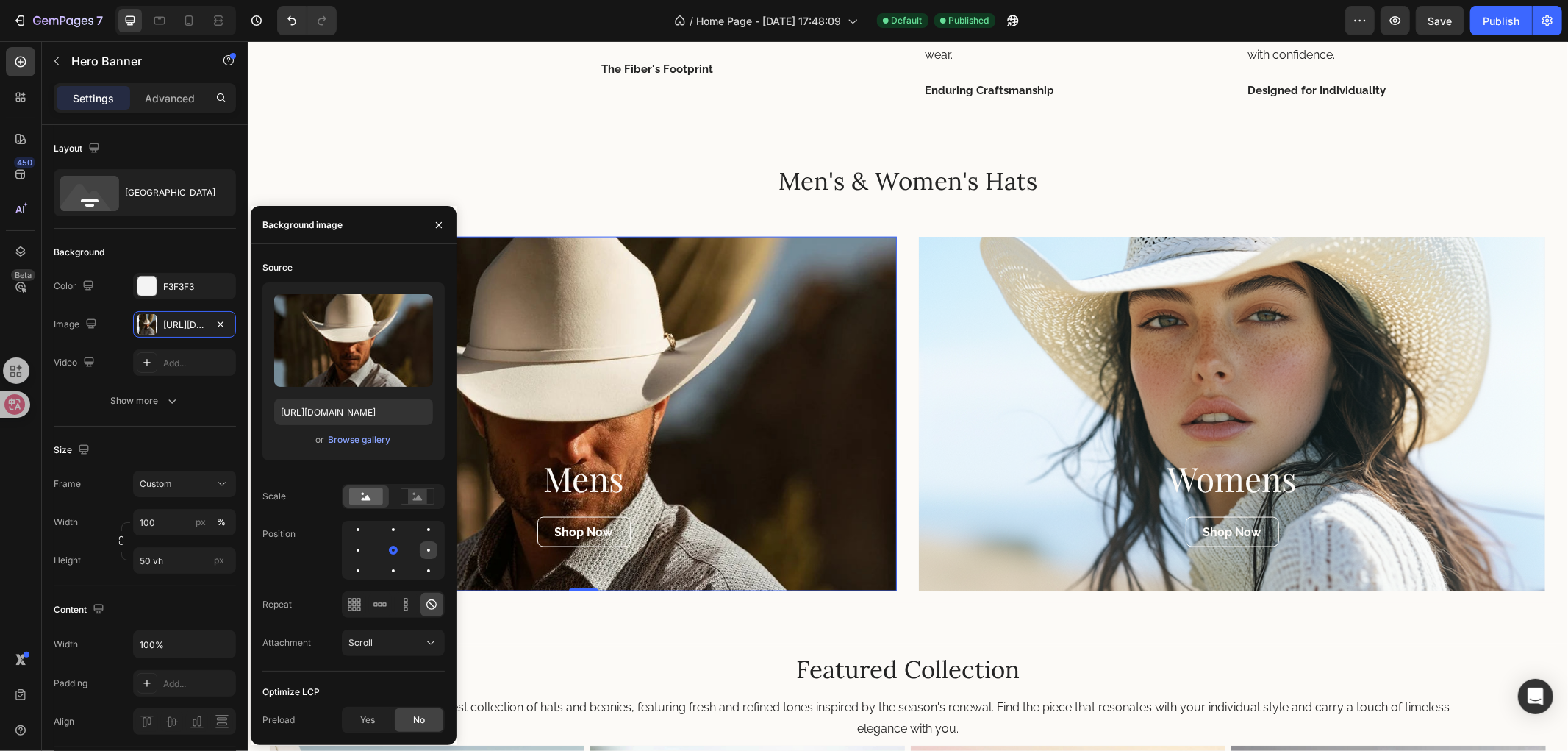
click at [420, 548] on div at bounding box center [429, 549] width 18 height 18
click at [396, 548] on div at bounding box center [393, 549] width 18 height 18
drag, startPoint x: 1106, startPoint y: 370, endPoint x: 1082, endPoint y: 369, distance: 24.0
click at [1106, 369] on div "Overlay" at bounding box center [1232, 413] width 627 height 355
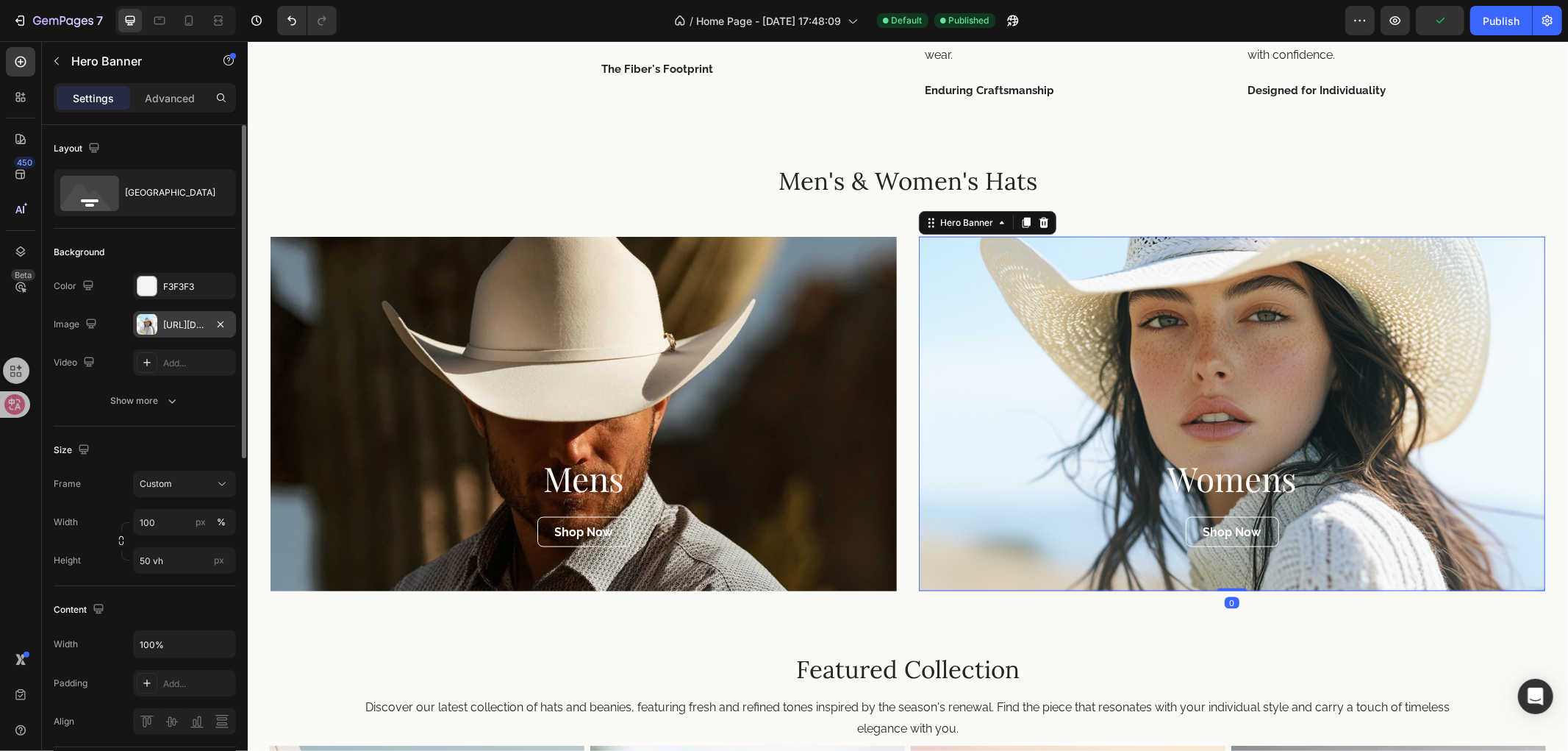
click at [177, 333] on div "https://luxebrims.com/cdn/shop/files/gempages_560307868822144090-145c1113-094f-…" at bounding box center [184, 324] width 103 height 26
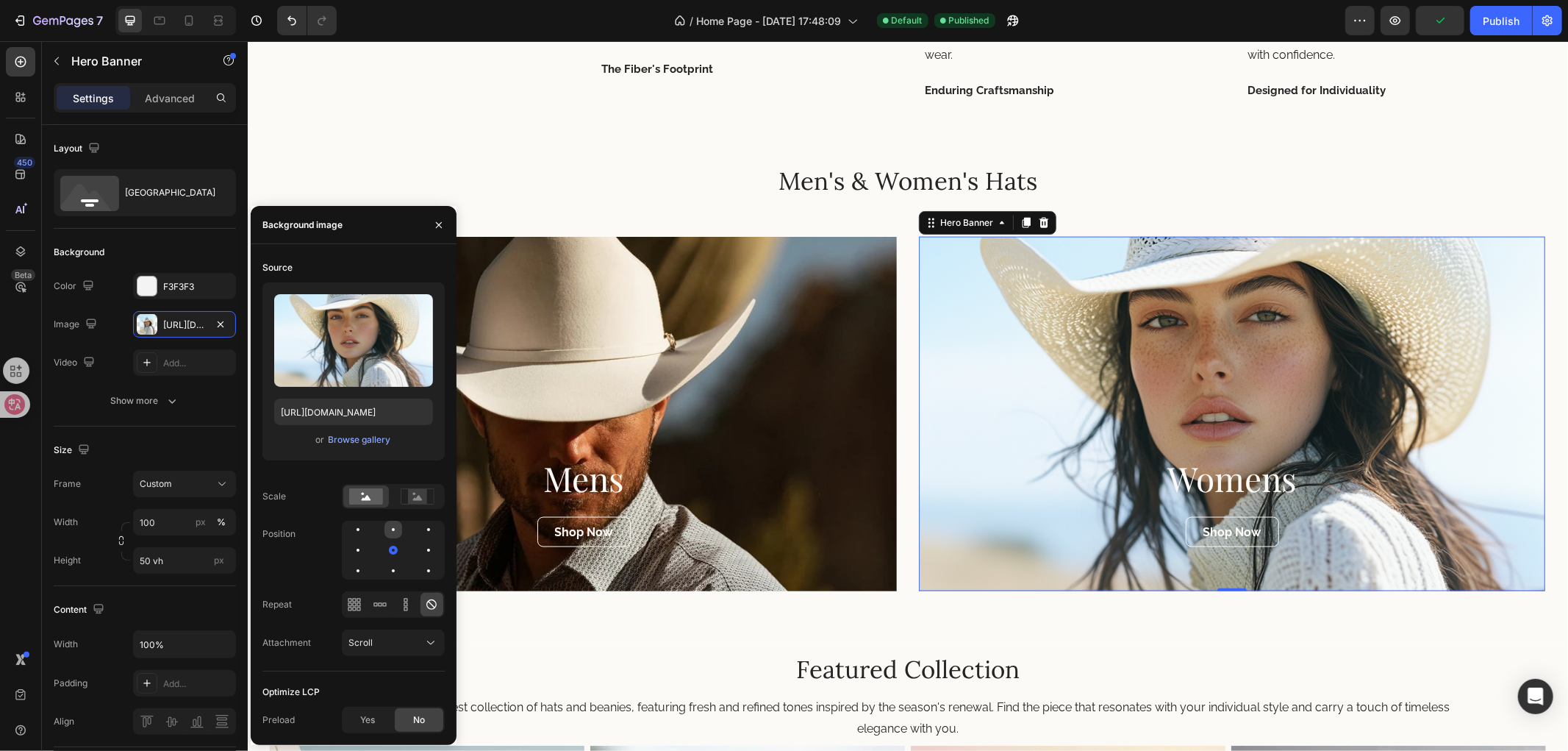
click at [395, 524] on div at bounding box center [393, 529] width 18 height 18
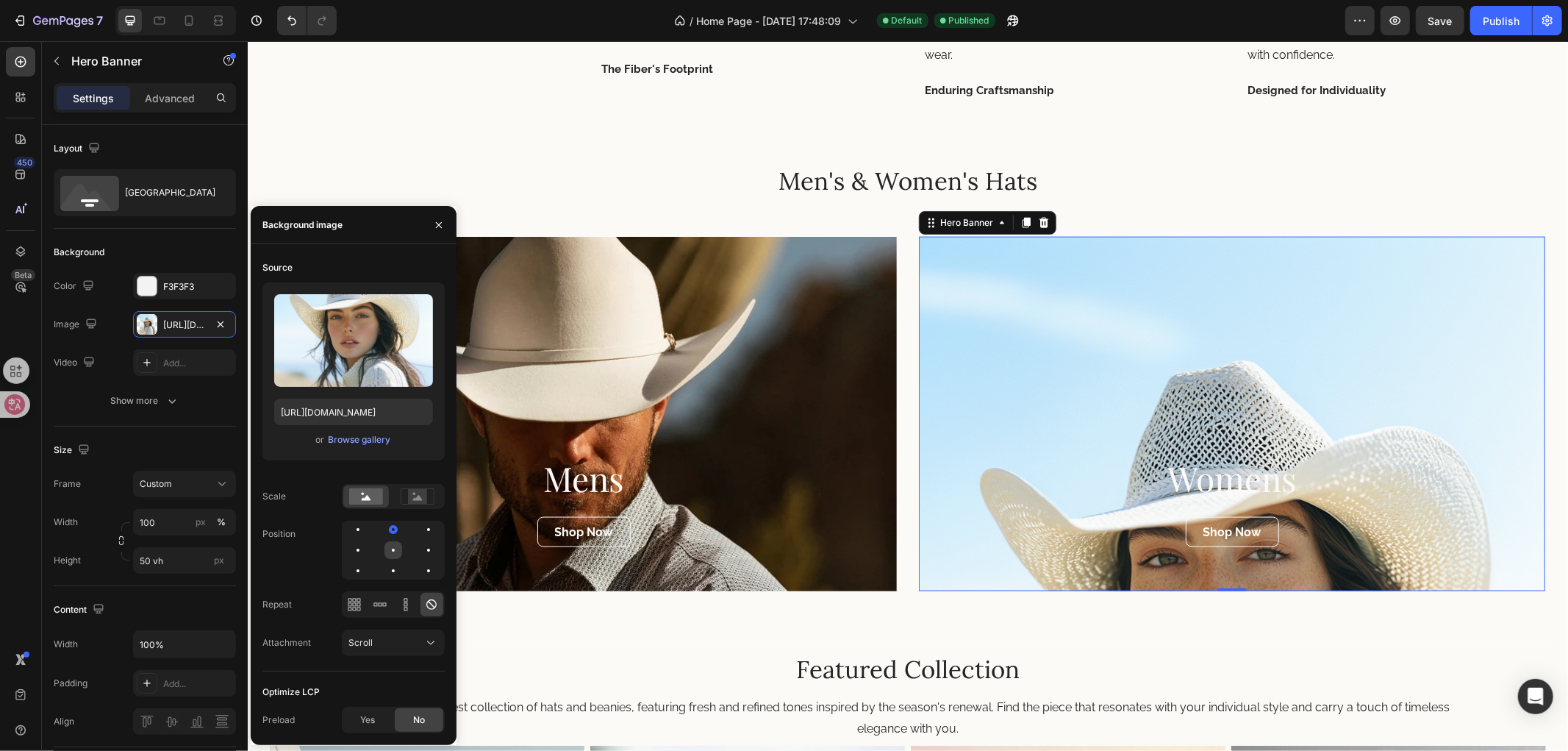
click at [391, 550] on div at bounding box center [393, 549] width 18 height 18
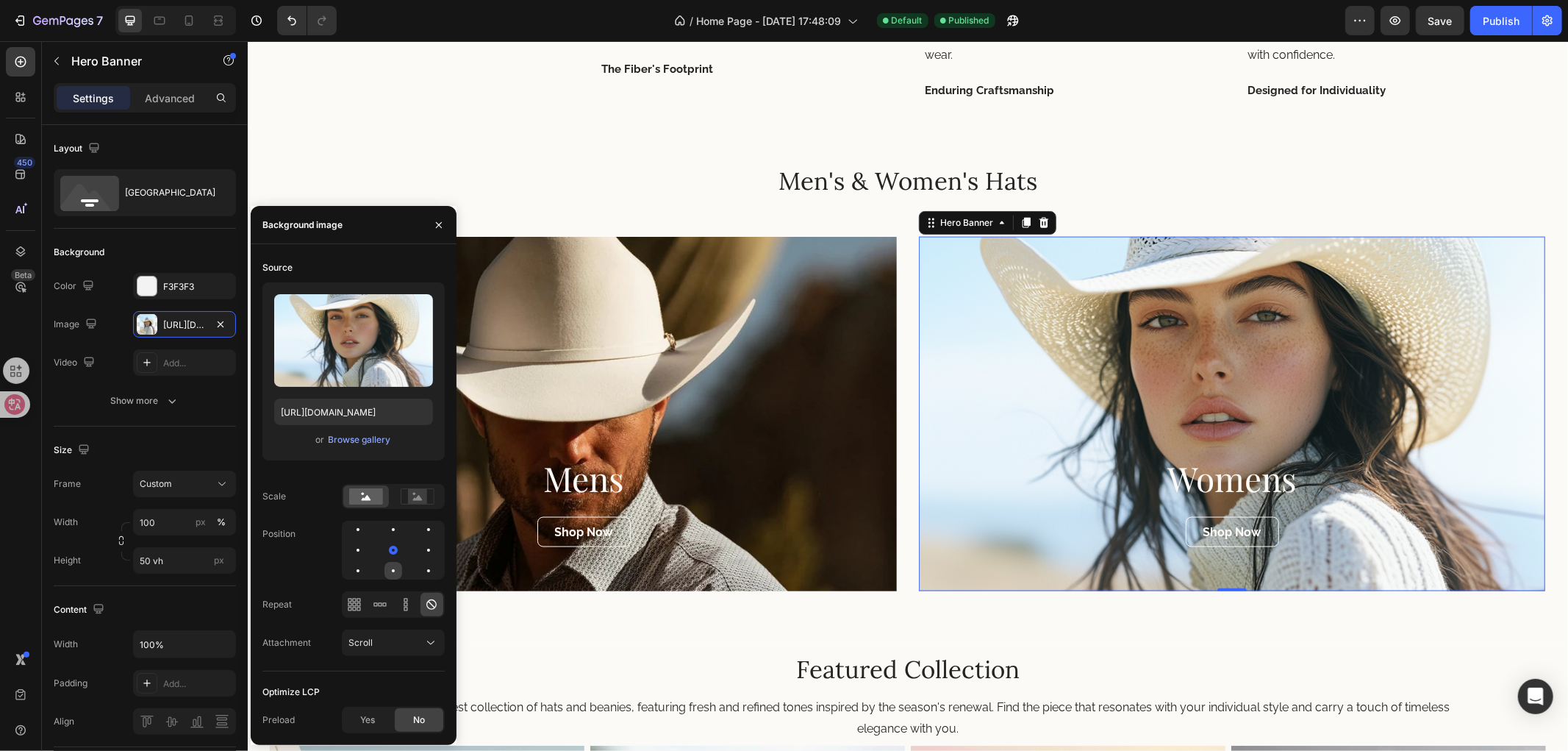
click at [391, 563] on div at bounding box center [393, 570] width 18 height 18
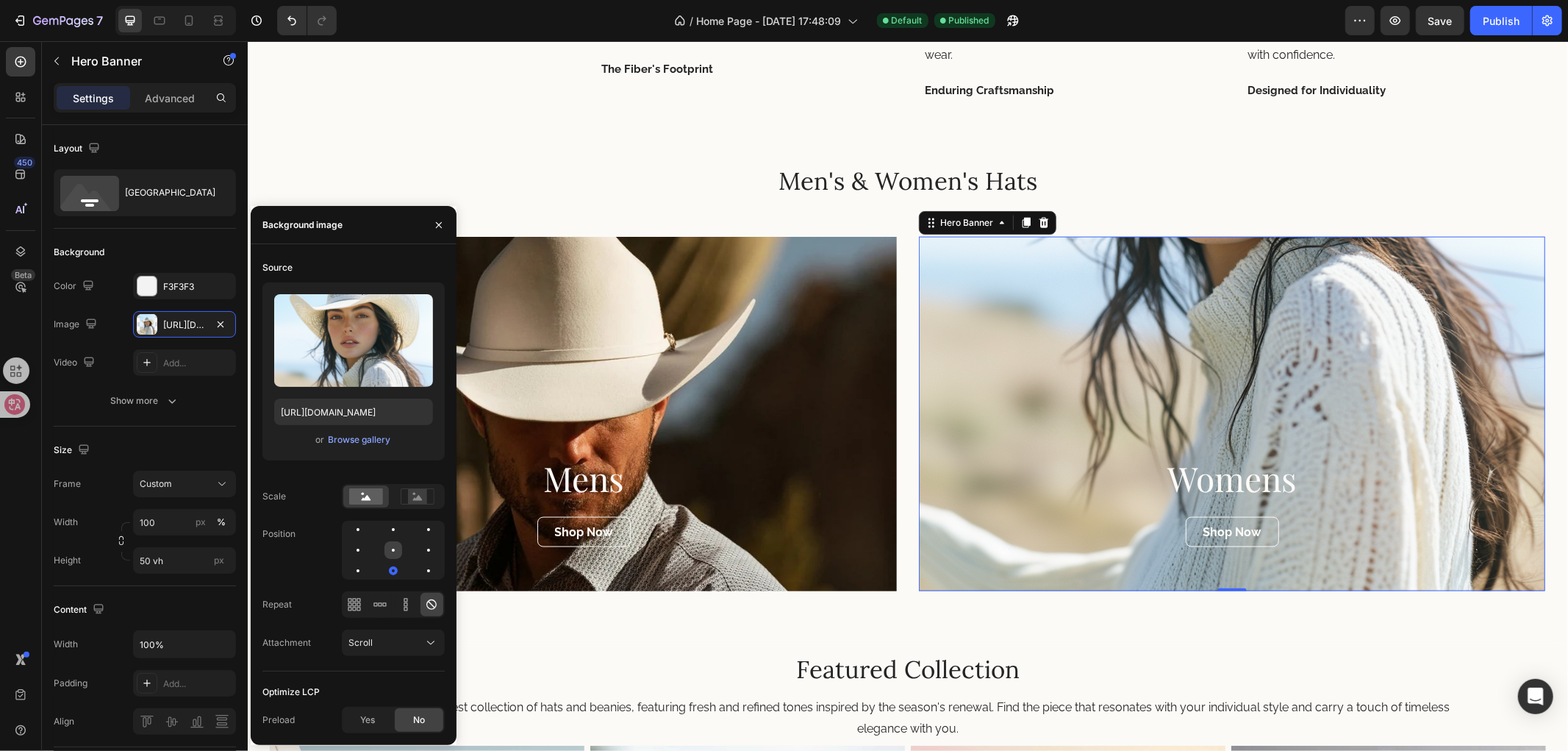
click at [394, 551] on div at bounding box center [393, 549] width 18 height 18
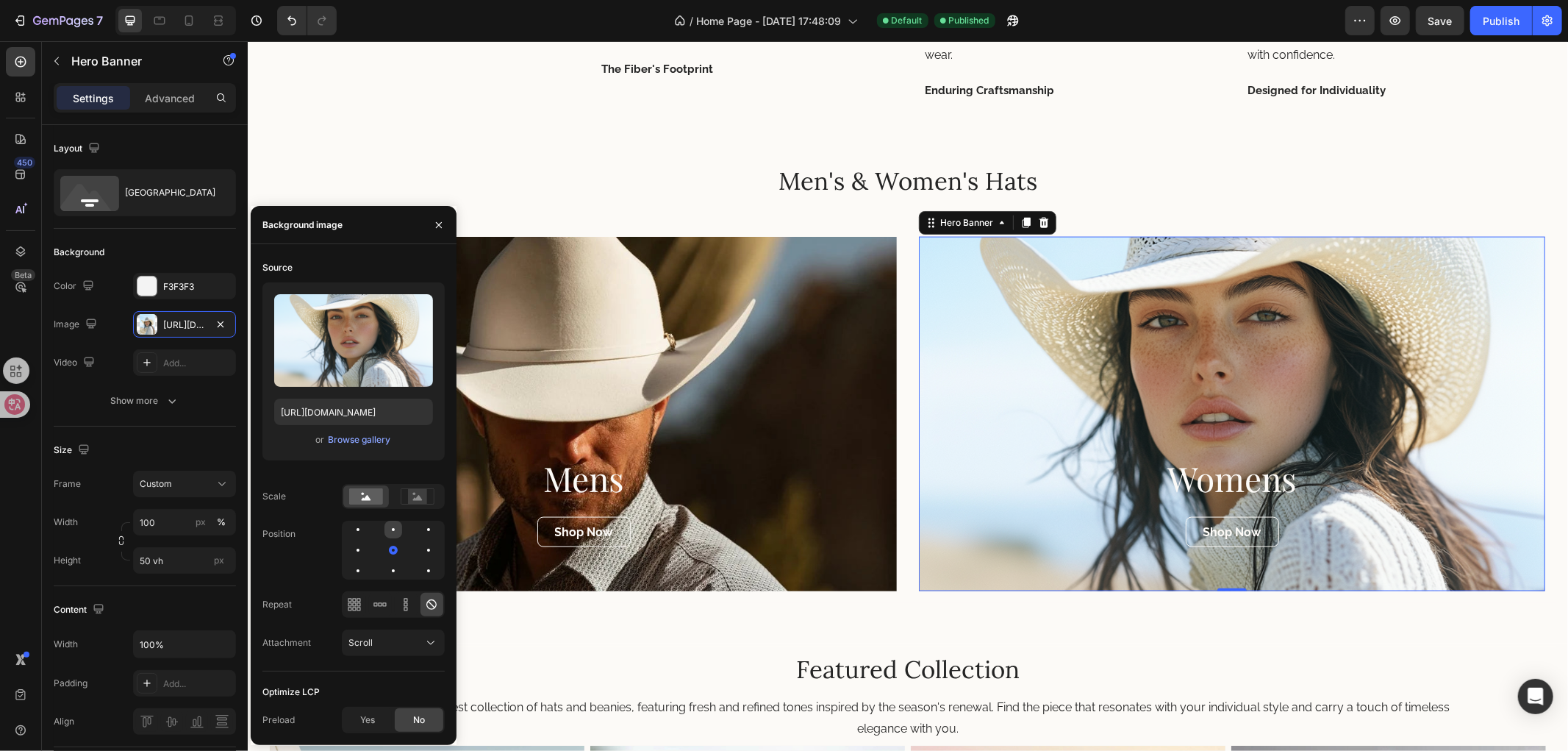
click at [393, 525] on div at bounding box center [393, 529] width 18 height 18
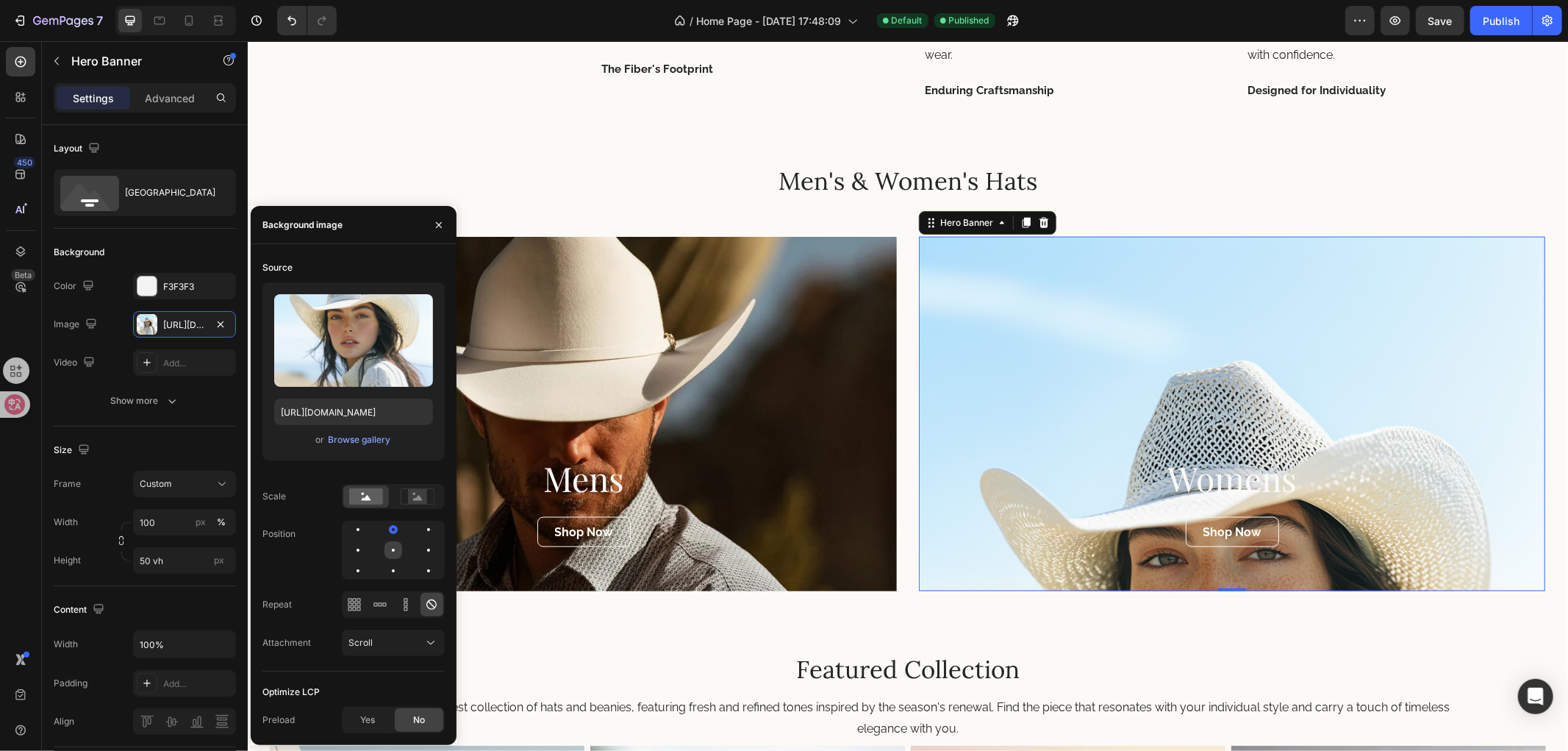
click at [390, 554] on div at bounding box center [393, 549] width 18 height 18
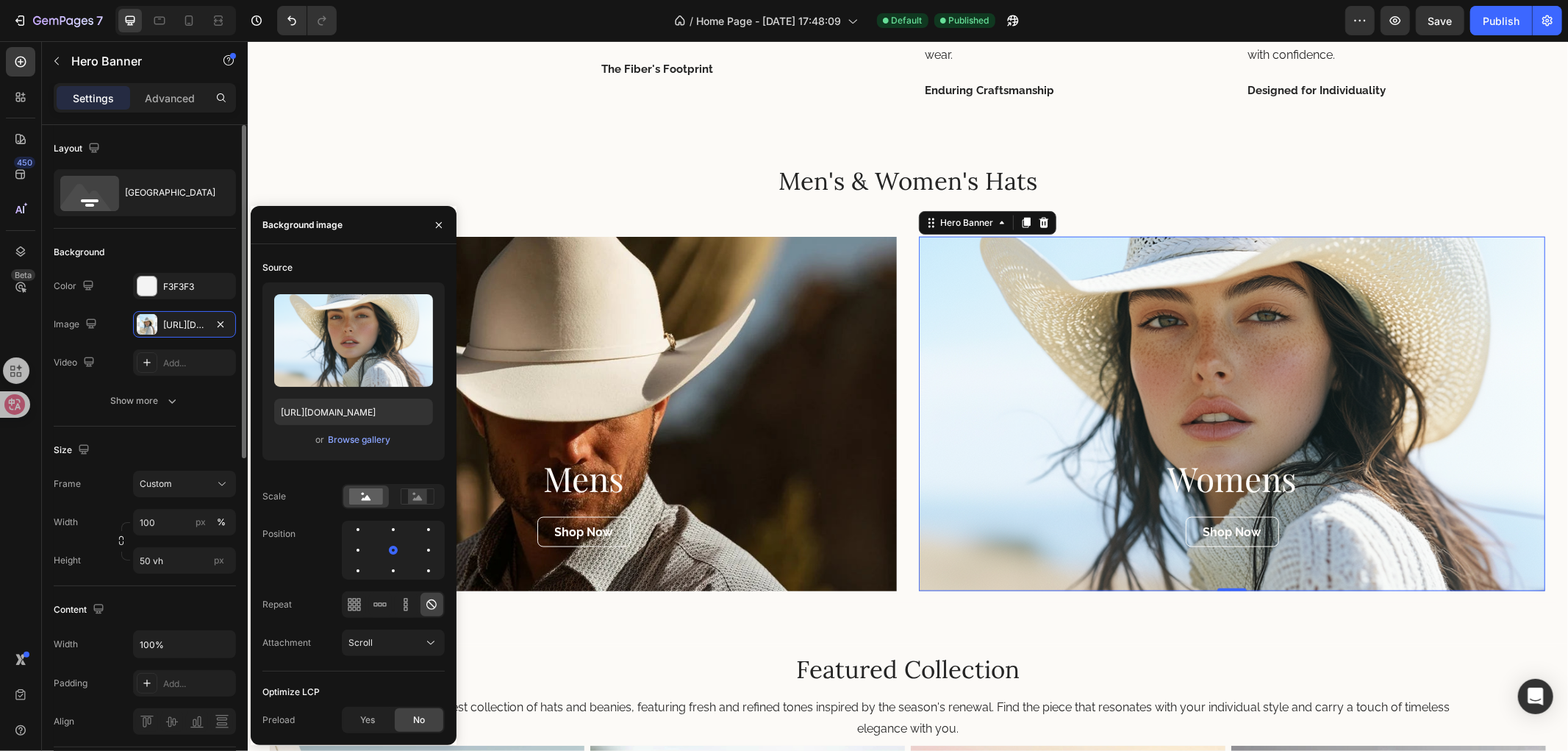
scroll to position [163, 0]
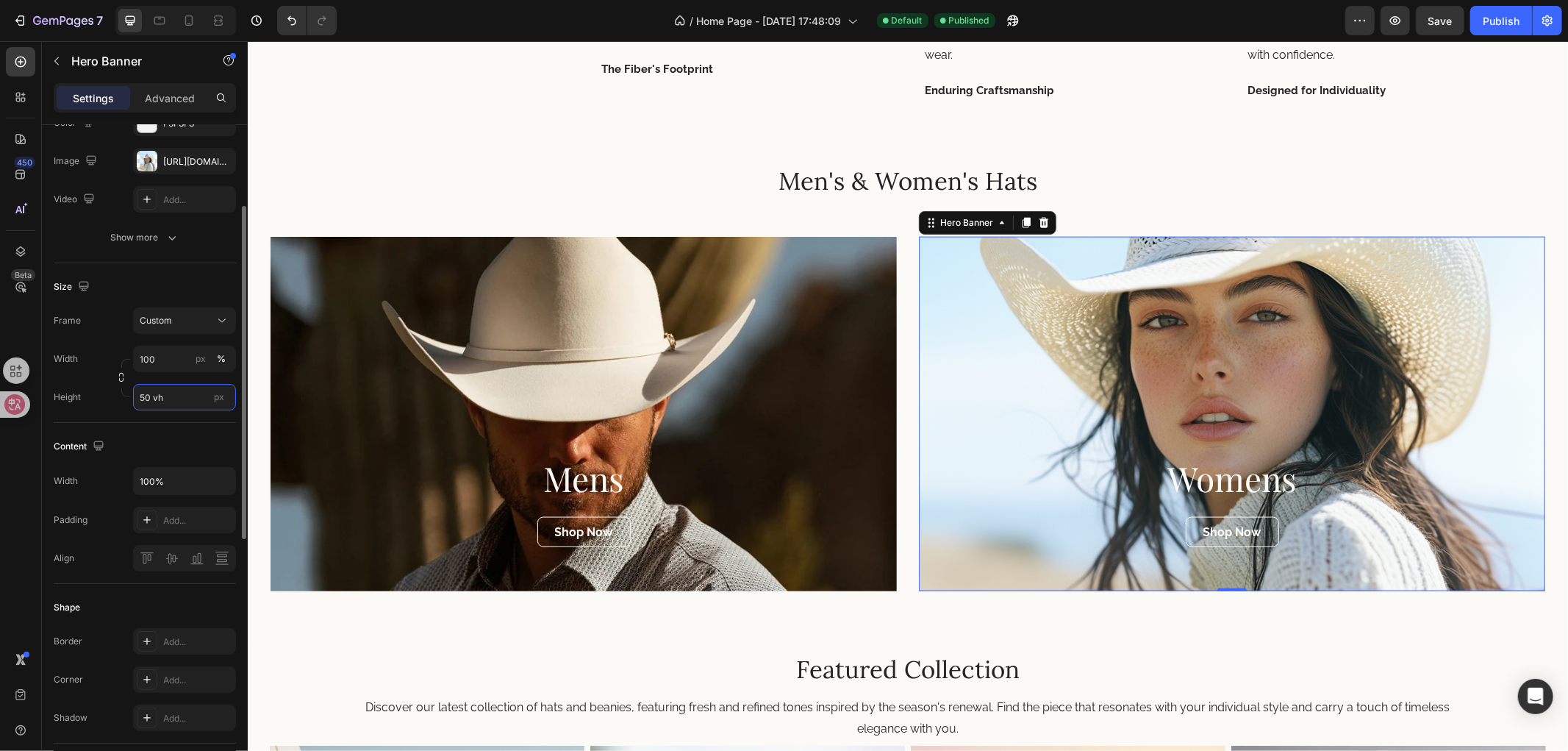
click at [149, 397] on input "50 vh" at bounding box center [184, 397] width 103 height 26
type input "5 vh"
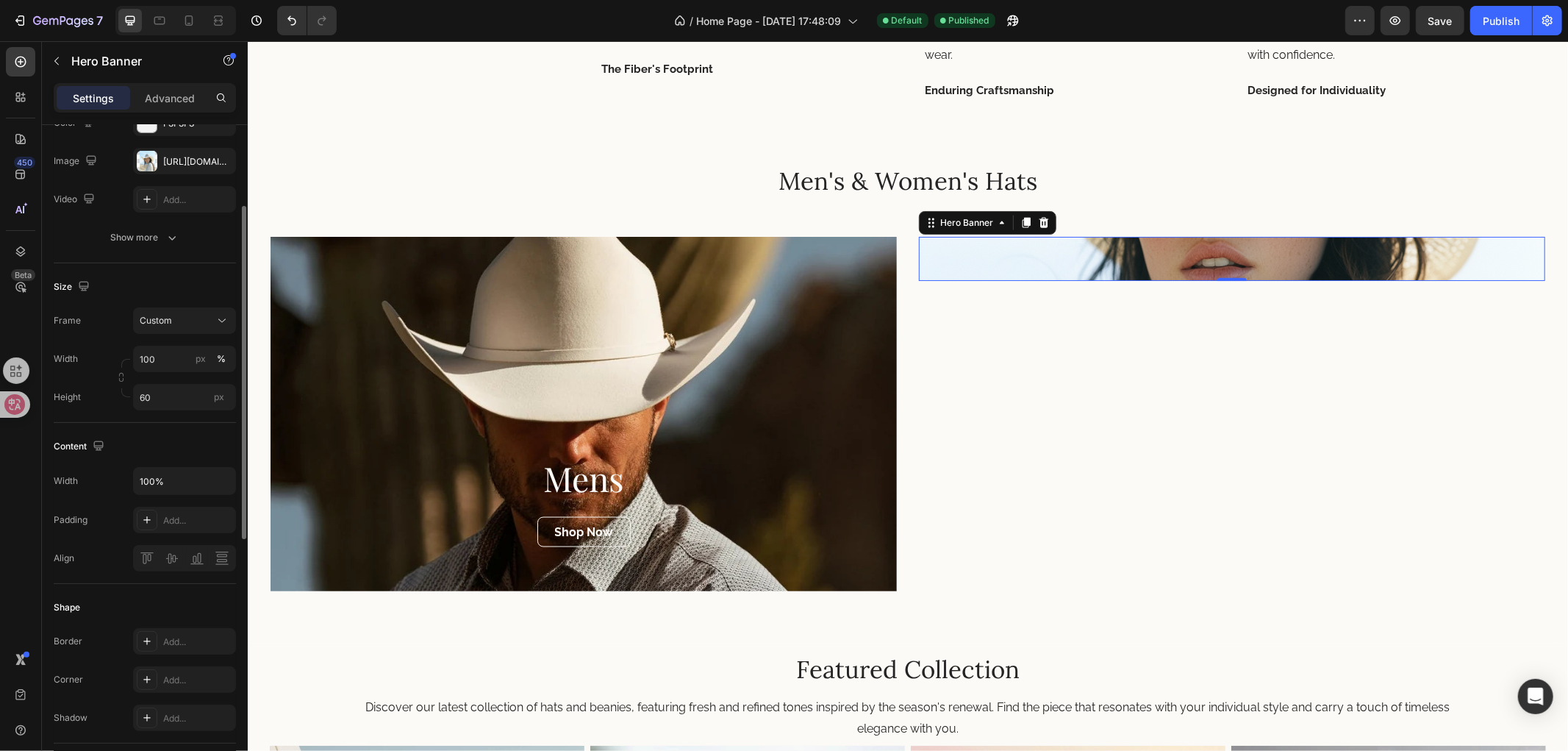
click at [219, 425] on div "Content Width 100% Padding Add... Align" at bounding box center [145, 503] width 183 height 161
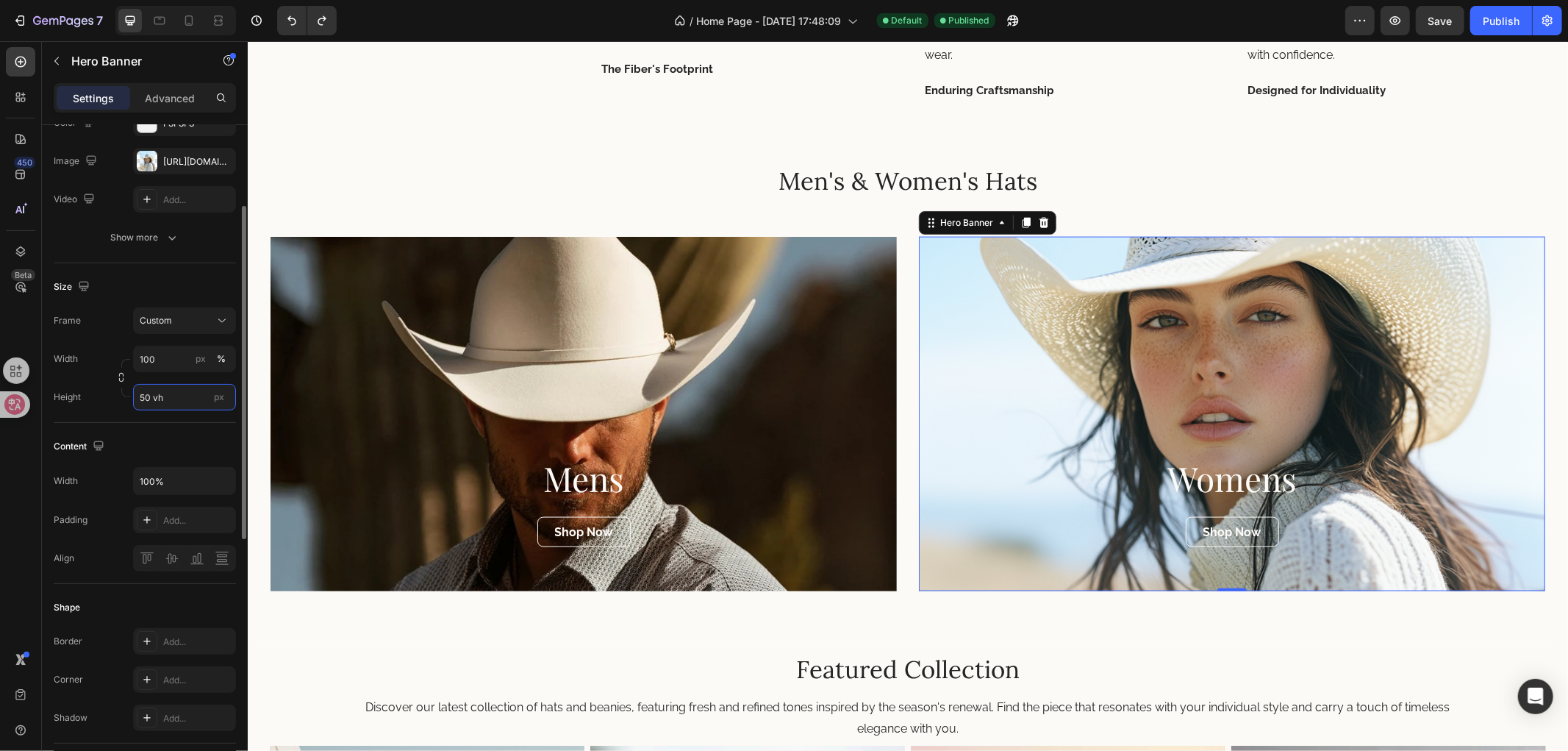
click at [147, 397] on input "50 vh" at bounding box center [184, 397] width 103 height 26
click at [144, 397] on input "50 vh" at bounding box center [184, 397] width 103 height 26
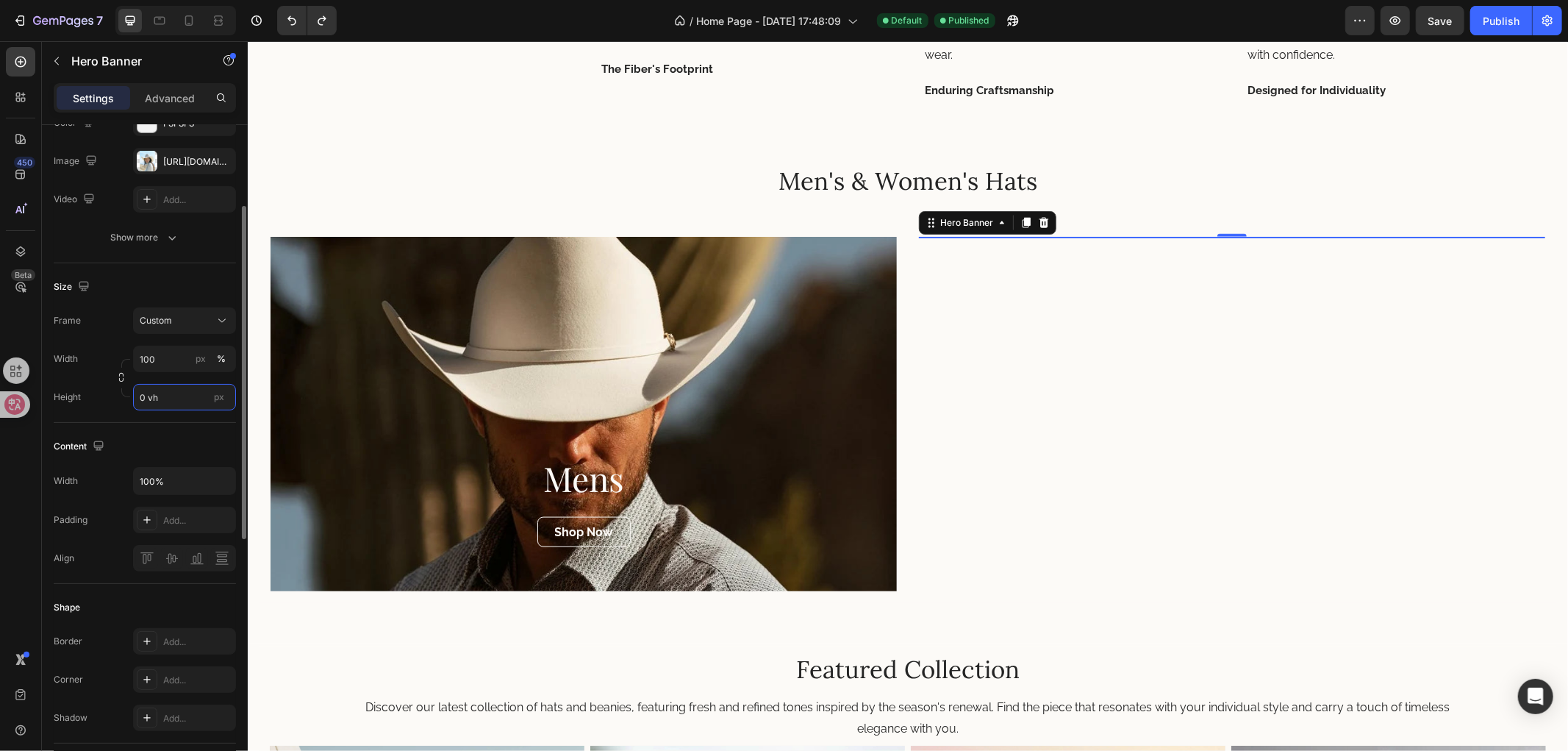
type input "60 vh"
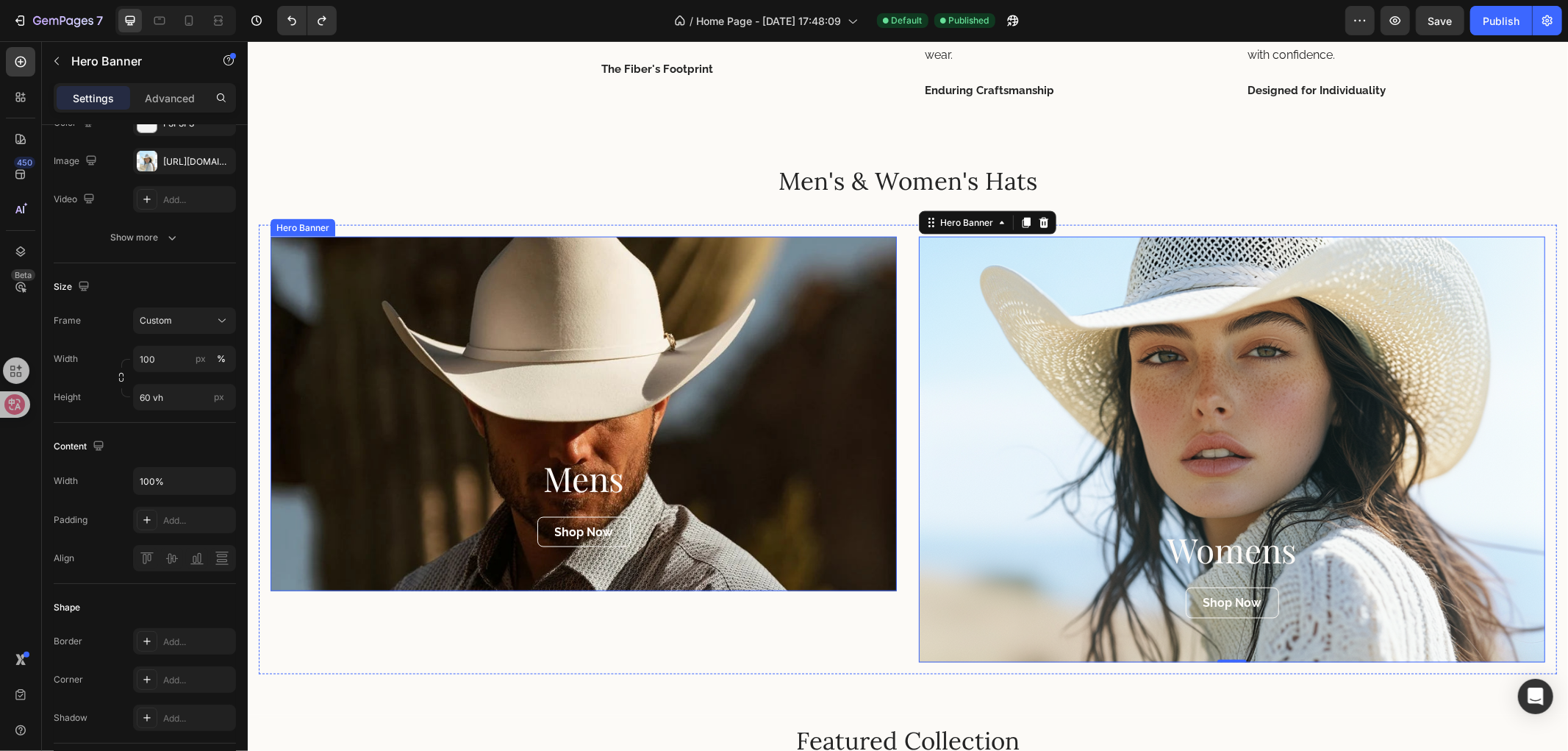
click at [637, 410] on div "Overlay" at bounding box center [582, 413] width 627 height 355
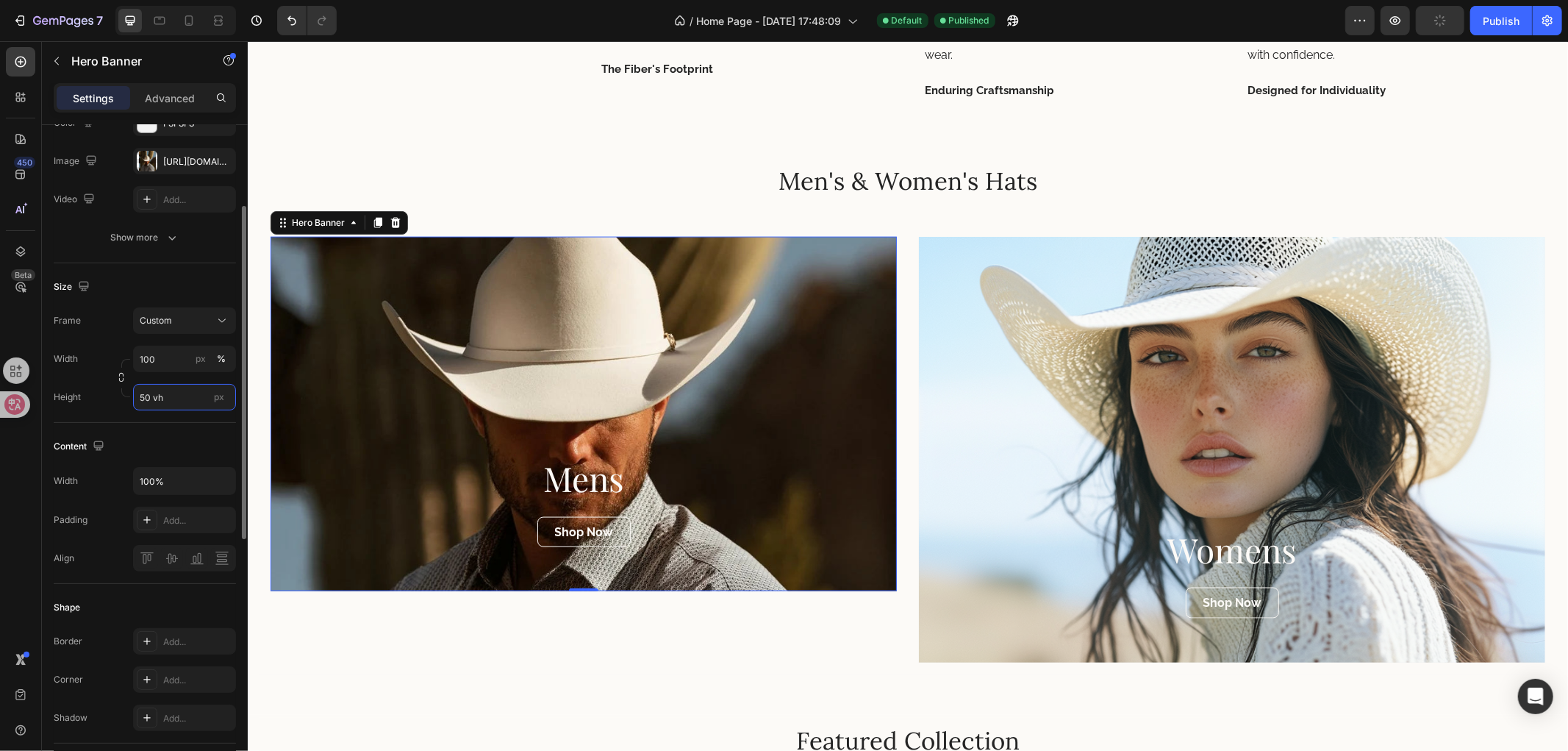
click at [141, 393] on input "50 vh" at bounding box center [184, 397] width 103 height 26
click at [144, 400] on input "50 vh" at bounding box center [184, 397] width 103 height 26
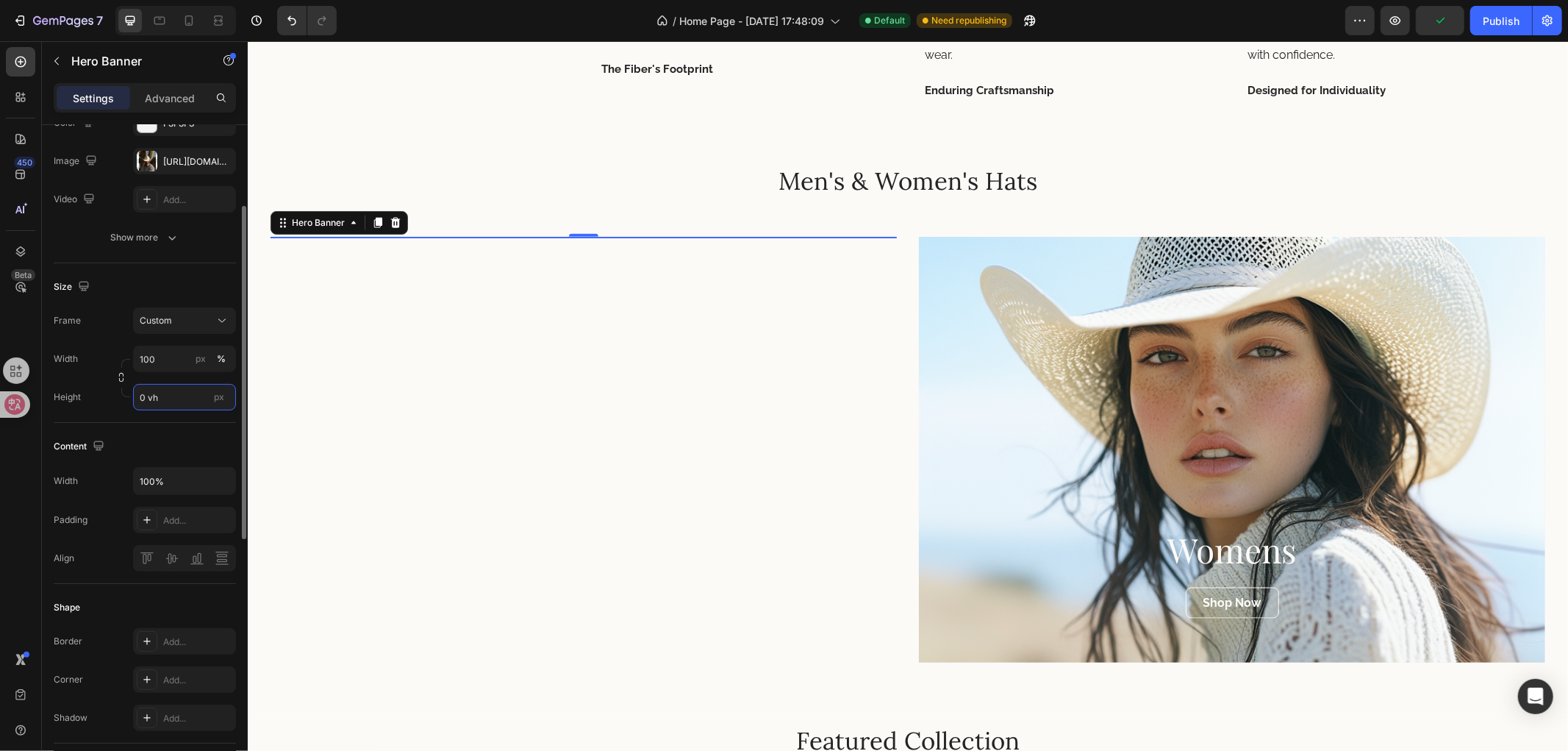
type input "60 vh"
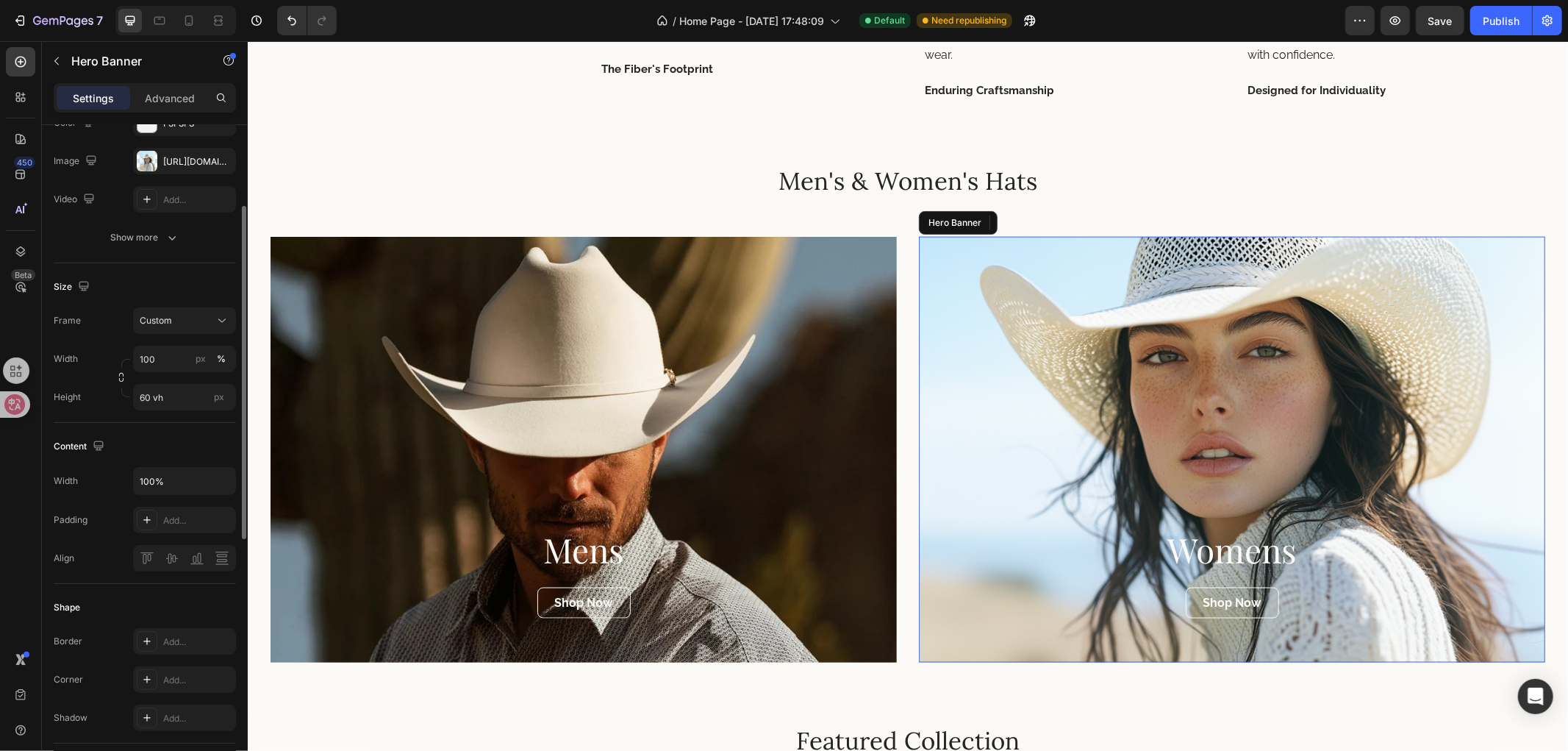
click at [1200, 367] on div "Overlay" at bounding box center [1232, 449] width 627 height 426
click at [1493, 23] on div "Publish" at bounding box center [1501, 21] width 37 height 15
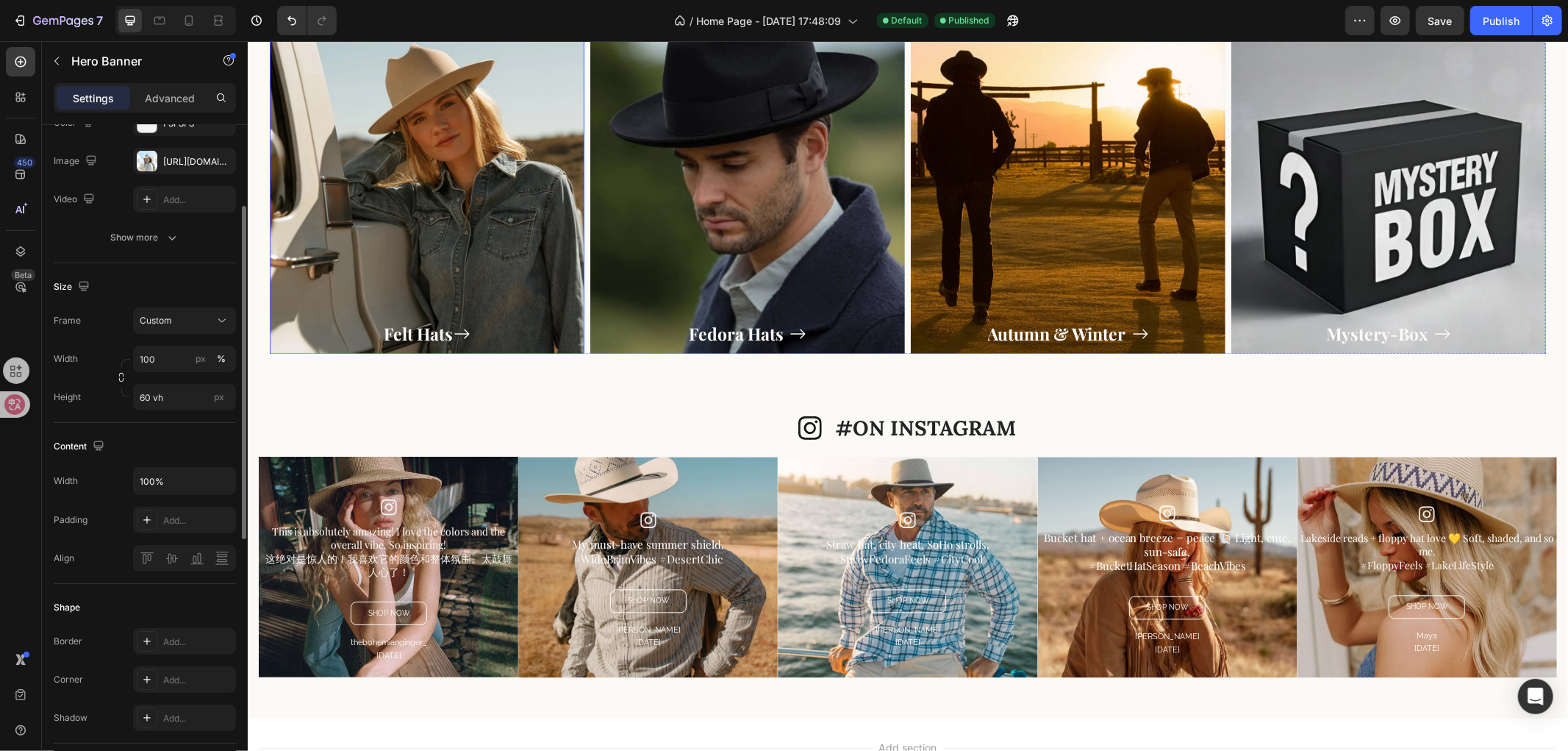
scroll to position [2639, 0]
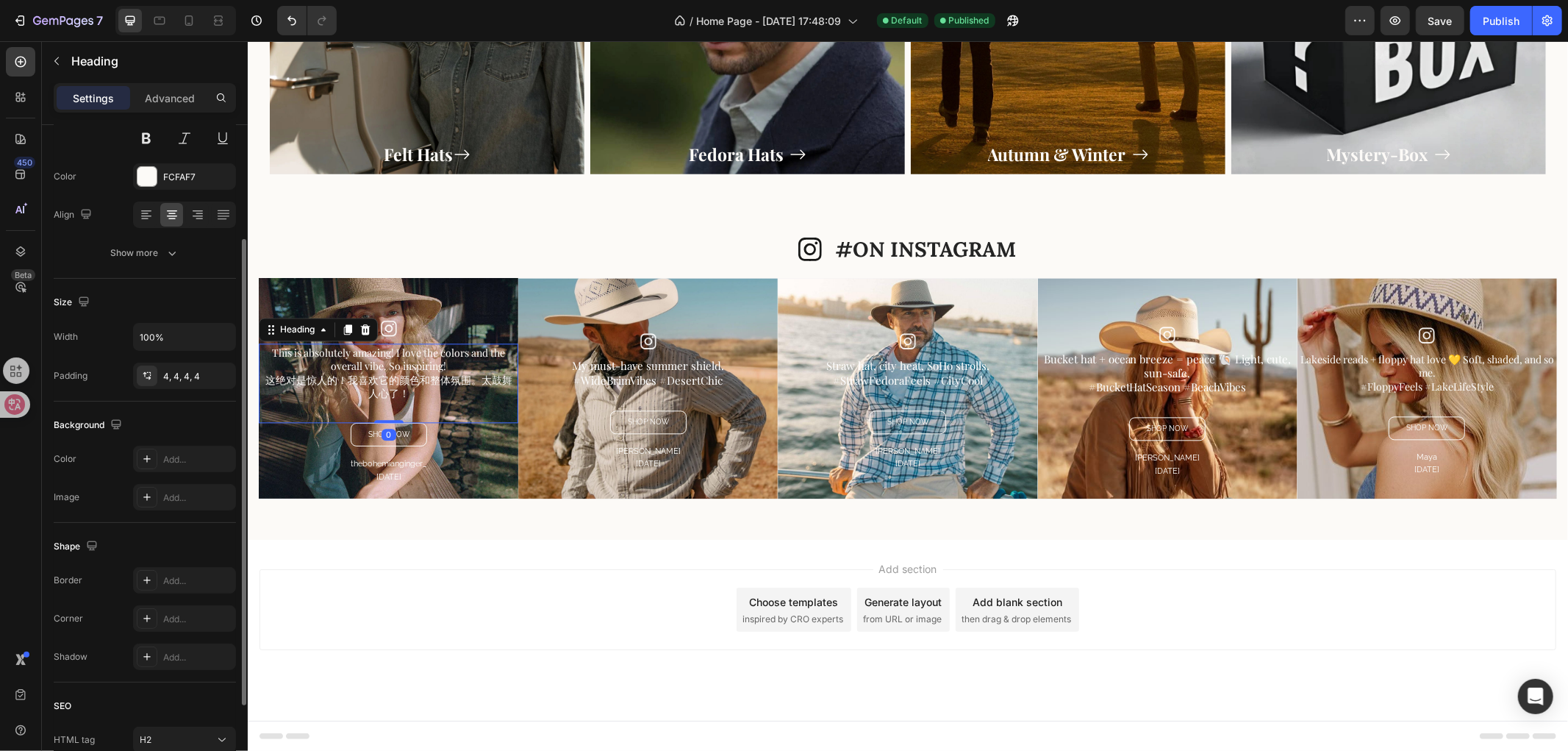
click at [429, 379] on h2 "This is absolutely amazing! I love the colors and the overall vibe. So inspirin…" at bounding box center [387, 372] width 259 height 59
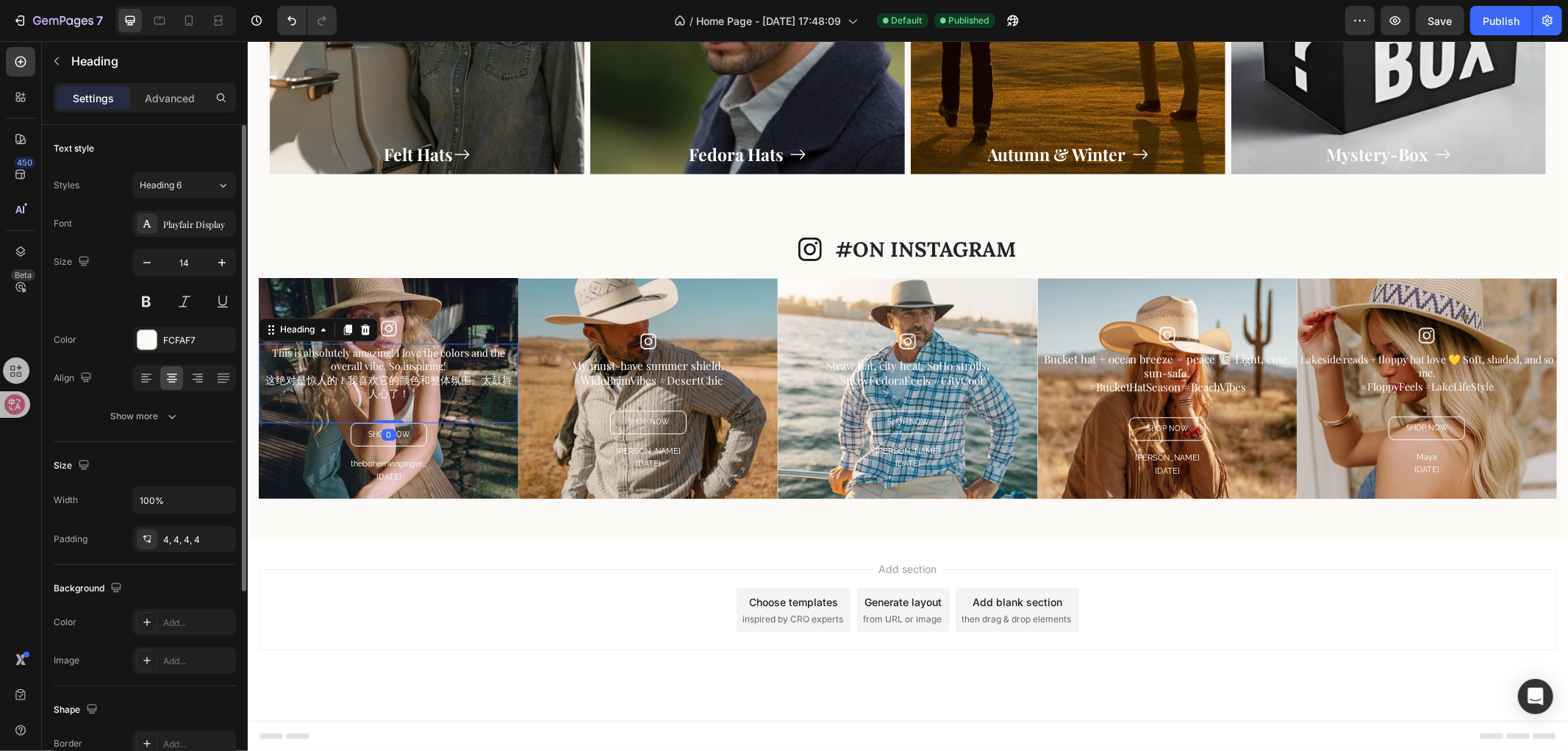
click at [411, 395] on h2 "This is absolutely amazing! I love the colors and the overall vibe. So inspirin…" at bounding box center [387, 372] width 259 height 59
click at [411, 395] on p "This is absolutely amazing! I love the colors and the overall vibe. So inspirin…" at bounding box center [387, 372] width 253 height 54
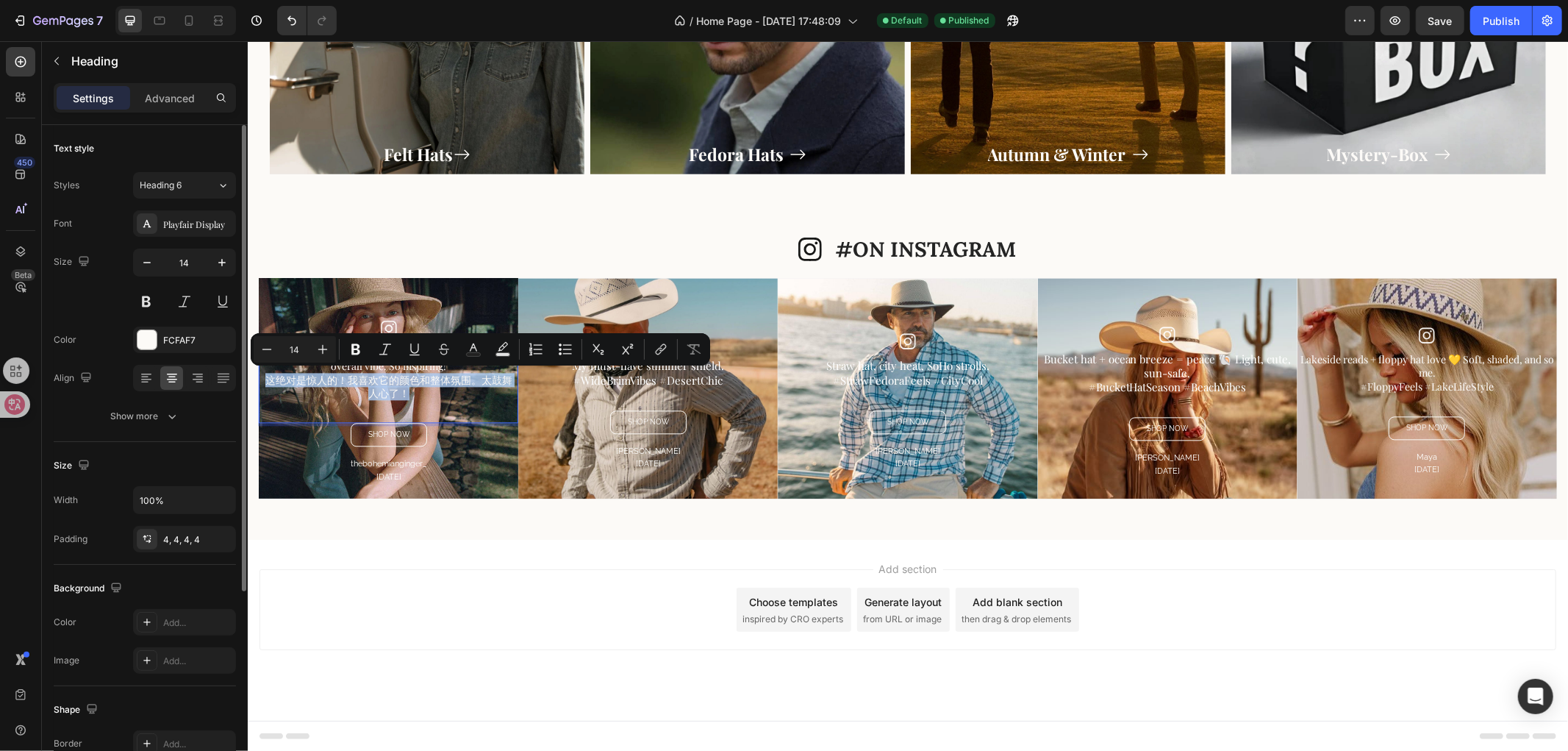
drag, startPoint x: 415, startPoint y: 395, endPoint x: 263, endPoint y: 384, distance: 152.4
click at [263, 384] on p "This is absolutely amazing! I love the colors and the overall vibe. So inspirin…" at bounding box center [387, 372] width 253 height 54
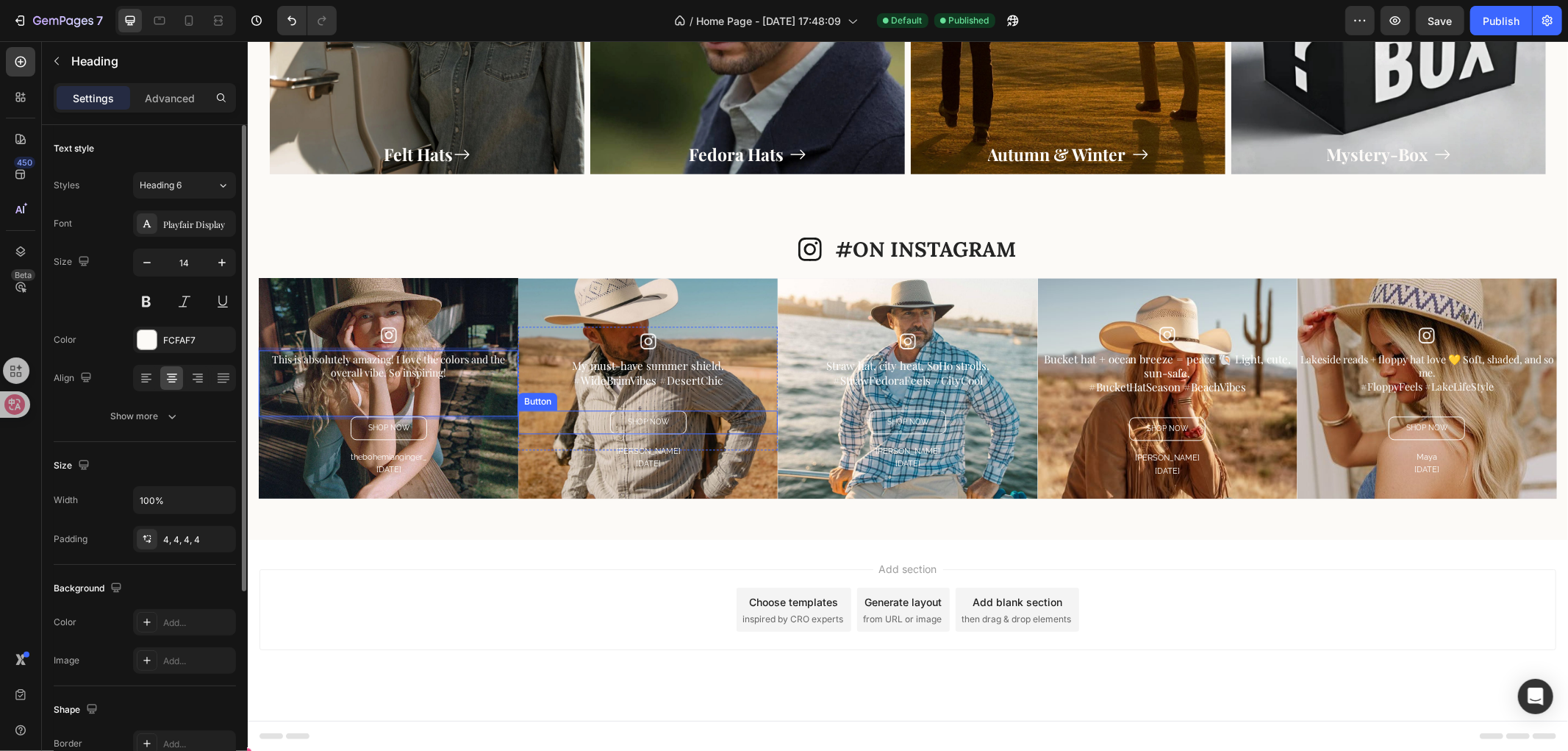
scroll to position [2644, 0]
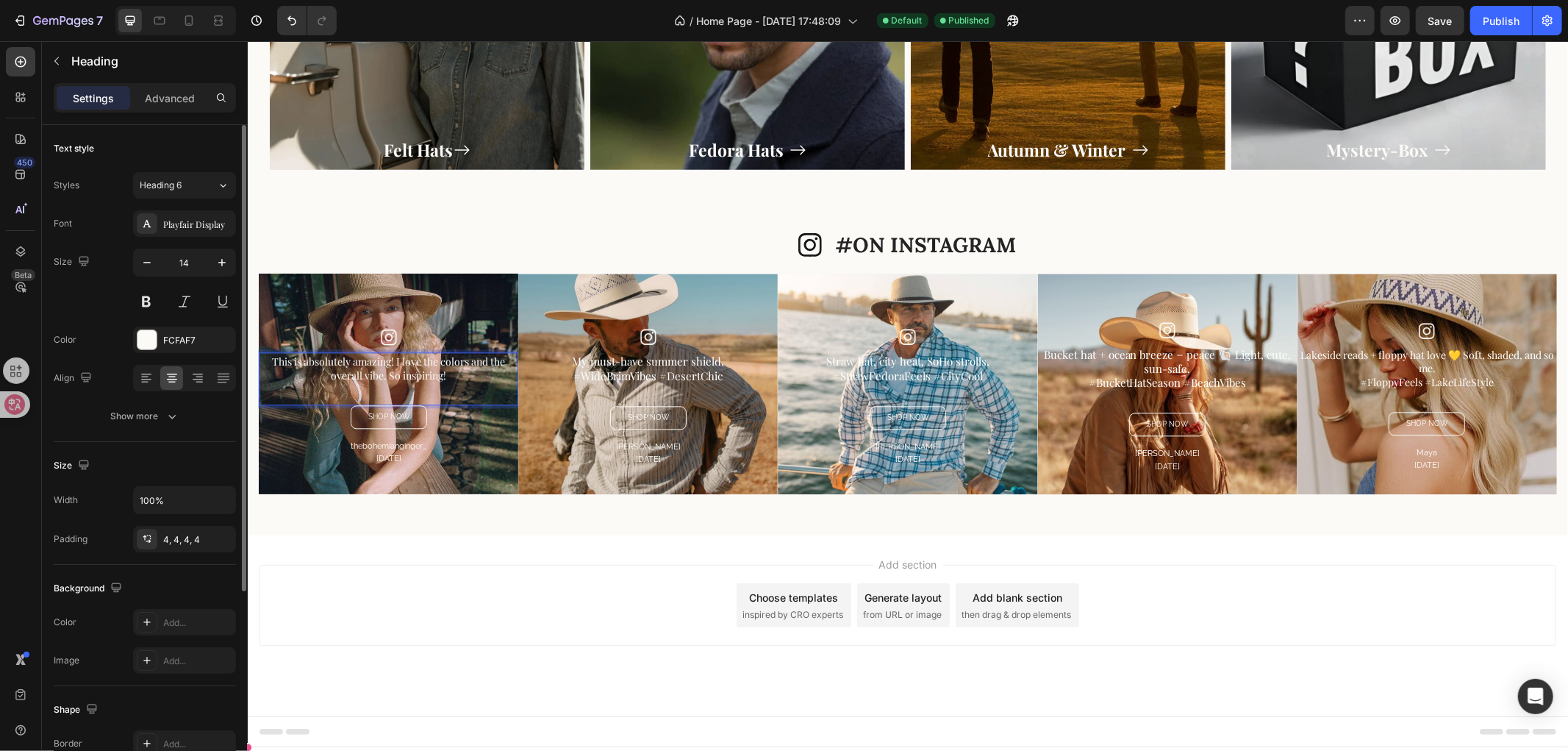
click at [393, 385] on div "This is absolutely amazing! I love the colors and the overall vibe. So inspirin…" at bounding box center [387, 377] width 259 height 52
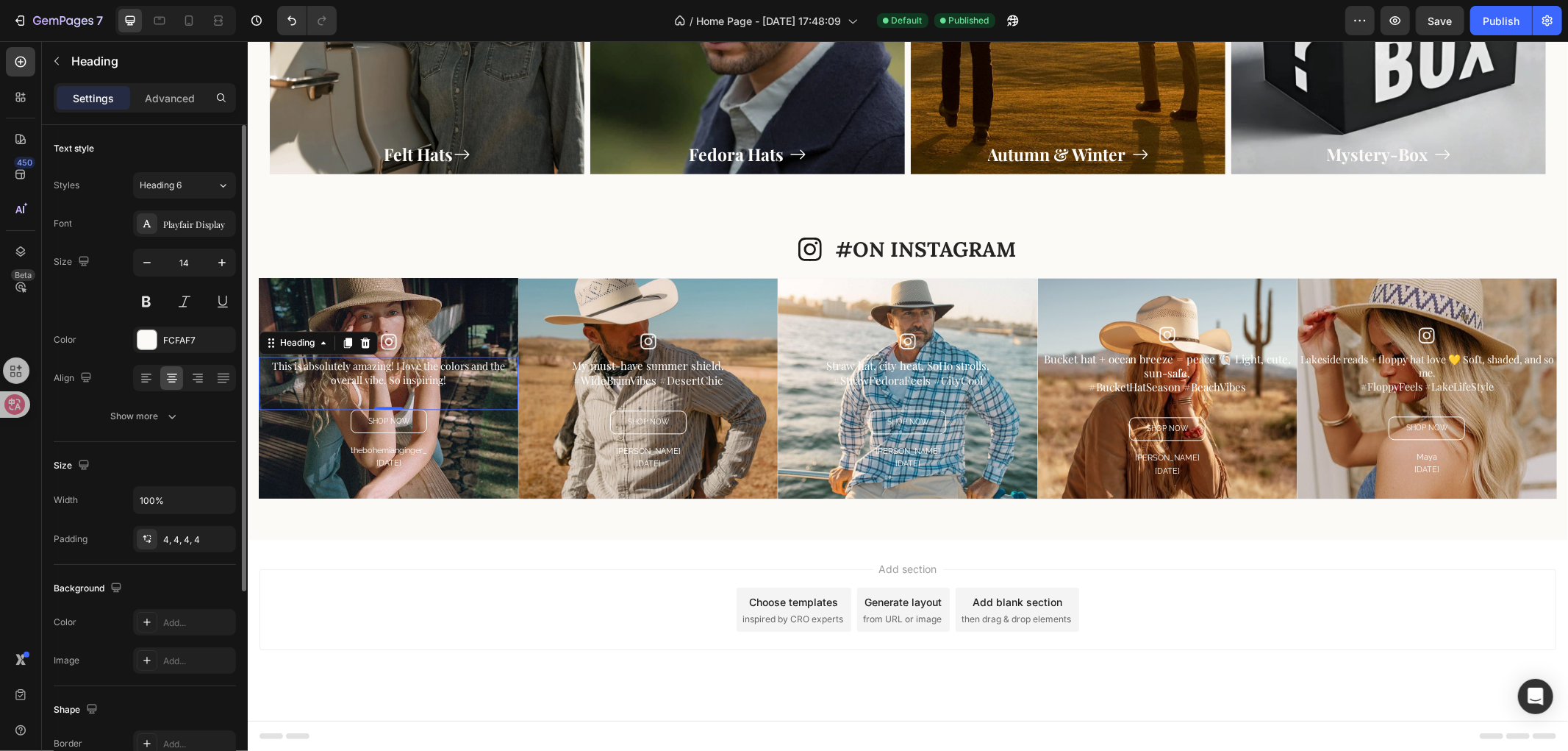
click at [393, 394] on div "This is absolutely amazing! I love the colors and the overall vibe. So inspirin…" at bounding box center [387, 382] width 259 height 52
drag, startPoint x: 1494, startPoint y: 13, endPoint x: 1471, endPoint y: 40, distance: 35.5
click at [1494, 16] on div "Publish" at bounding box center [1501, 21] width 37 height 15
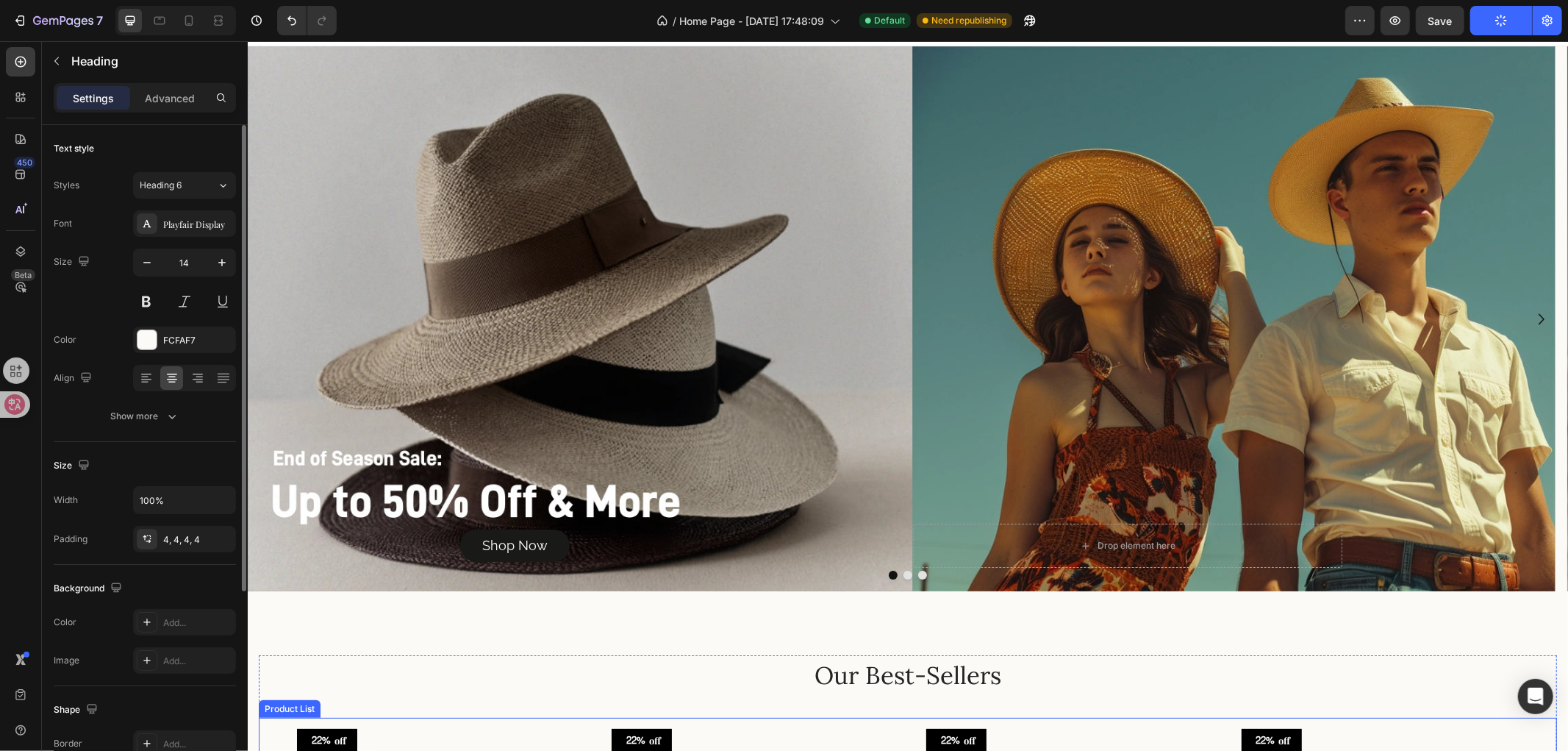
scroll to position [0, 0]
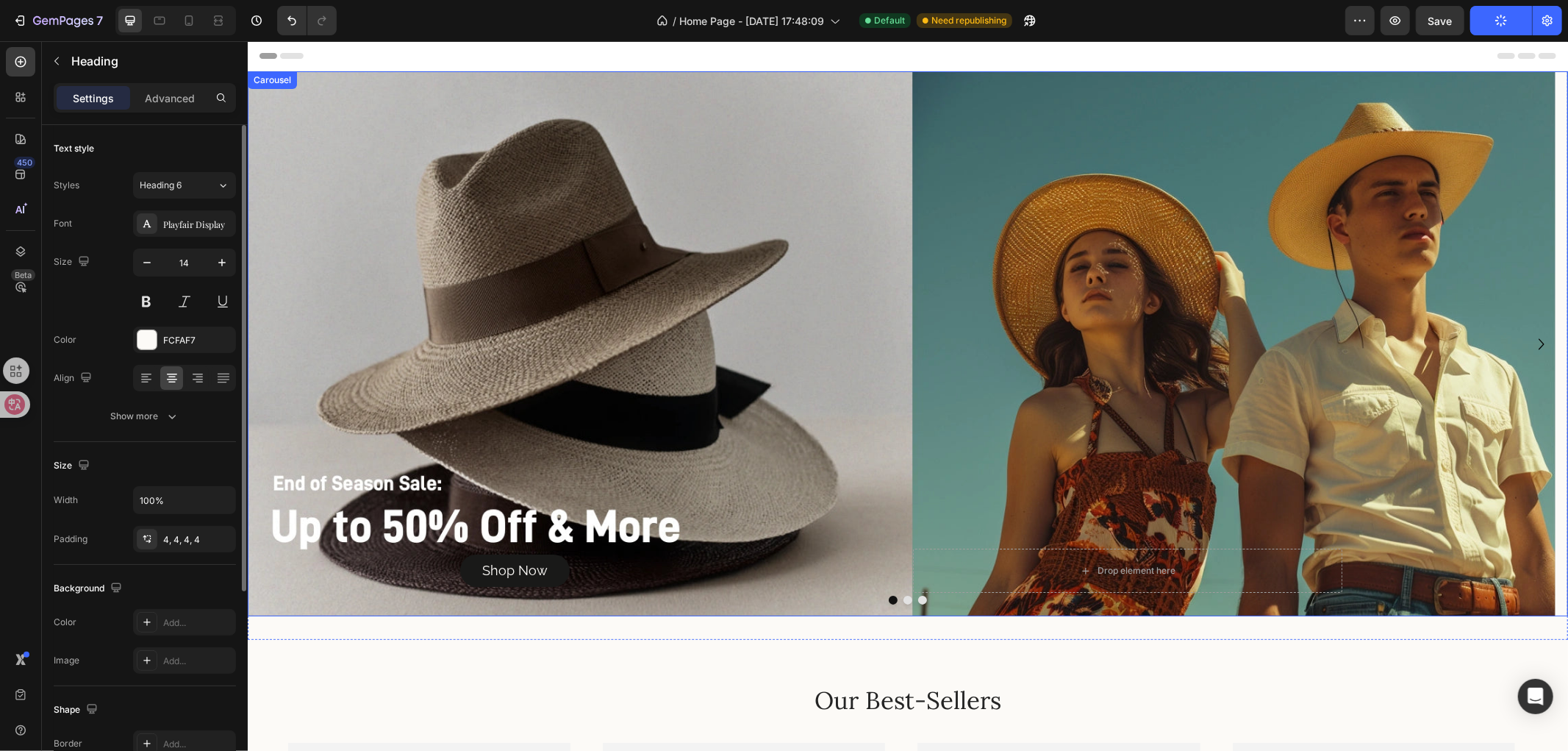
click at [903, 597] on button "Dot" at bounding box center [906, 598] width 8 height 8
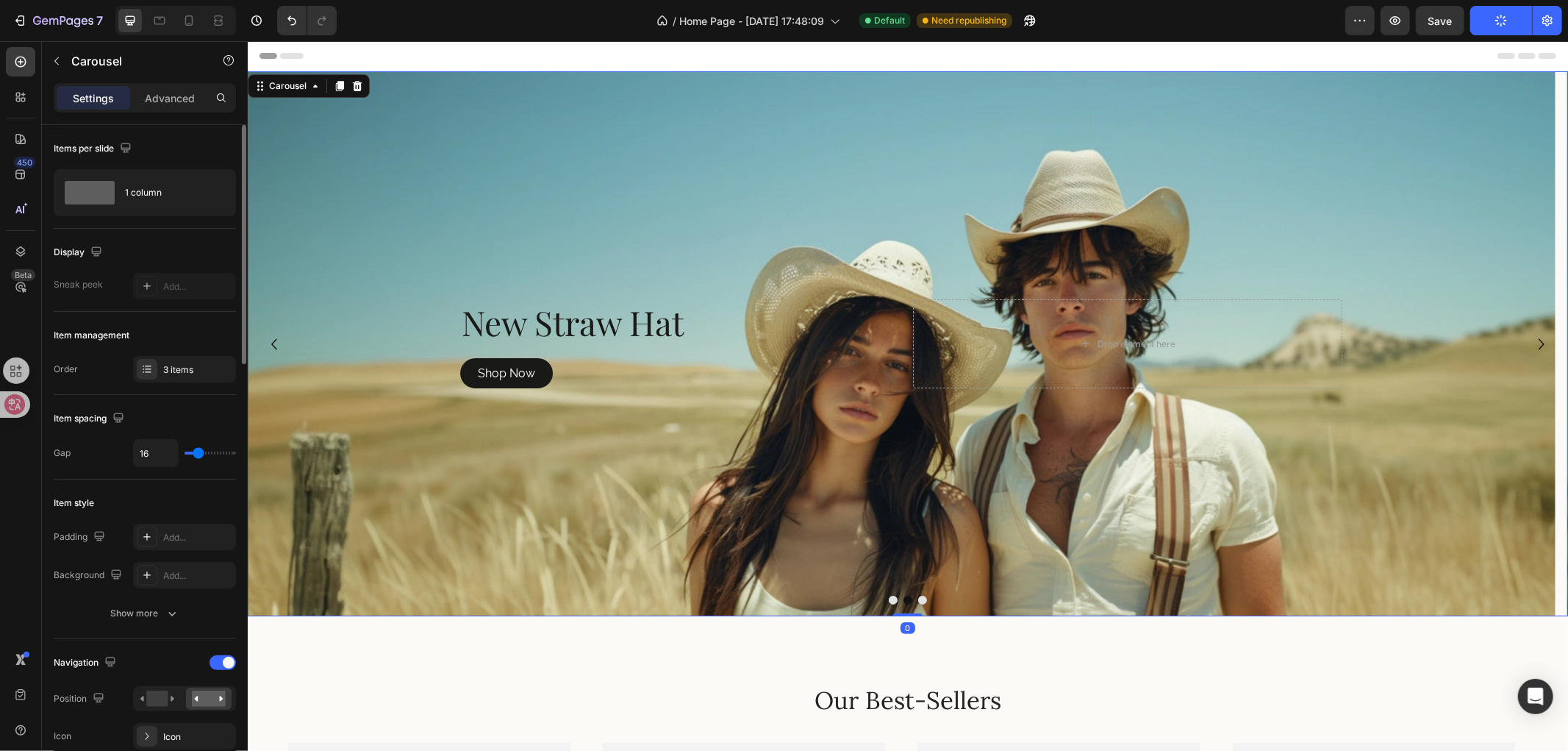
click at [918, 597] on button "Dot" at bounding box center [922, 598] width 8 height 8
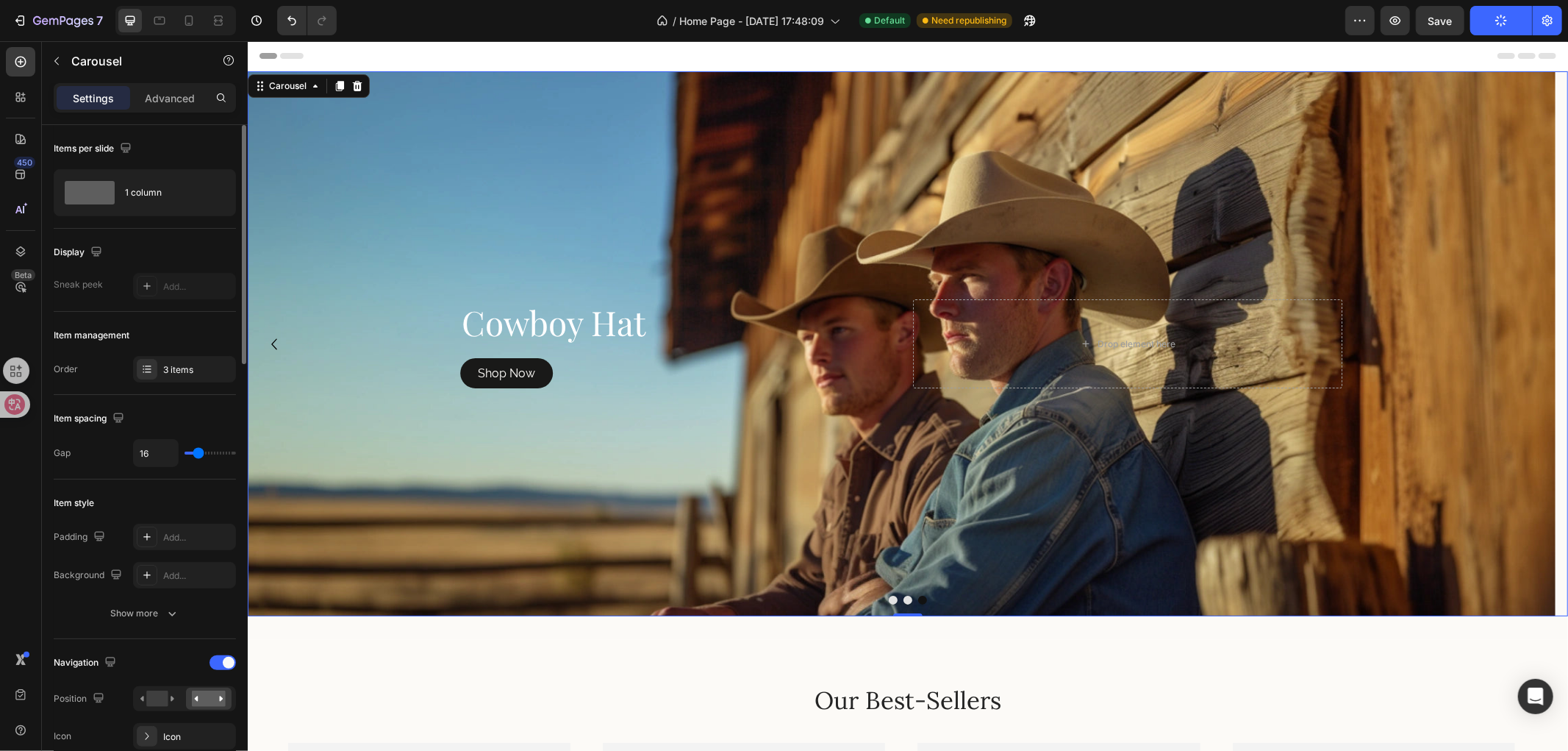
click at [889, 599] on button "Dot" at bounding box center [892, 598] width 8 height 8
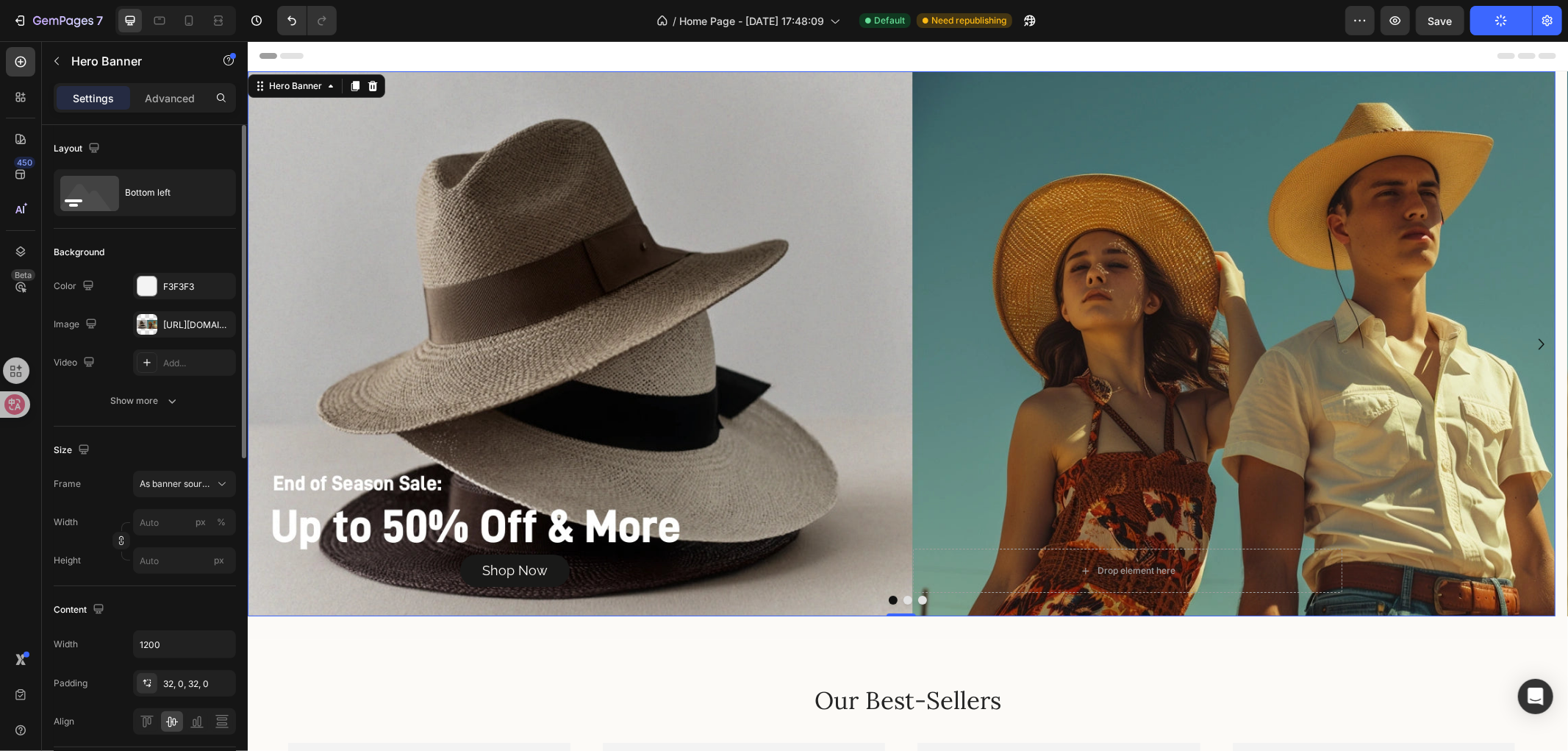
click at [549, 333] on div "Background Image" at bounding box center [901, 343] width 1308 height 545
click at [186, 317] on div "https://cdn.shopify.com/s/files/1/0766/6227/6345/files/gempages_581001623841538…" at bounding box center [184, 324] width 103 height 26
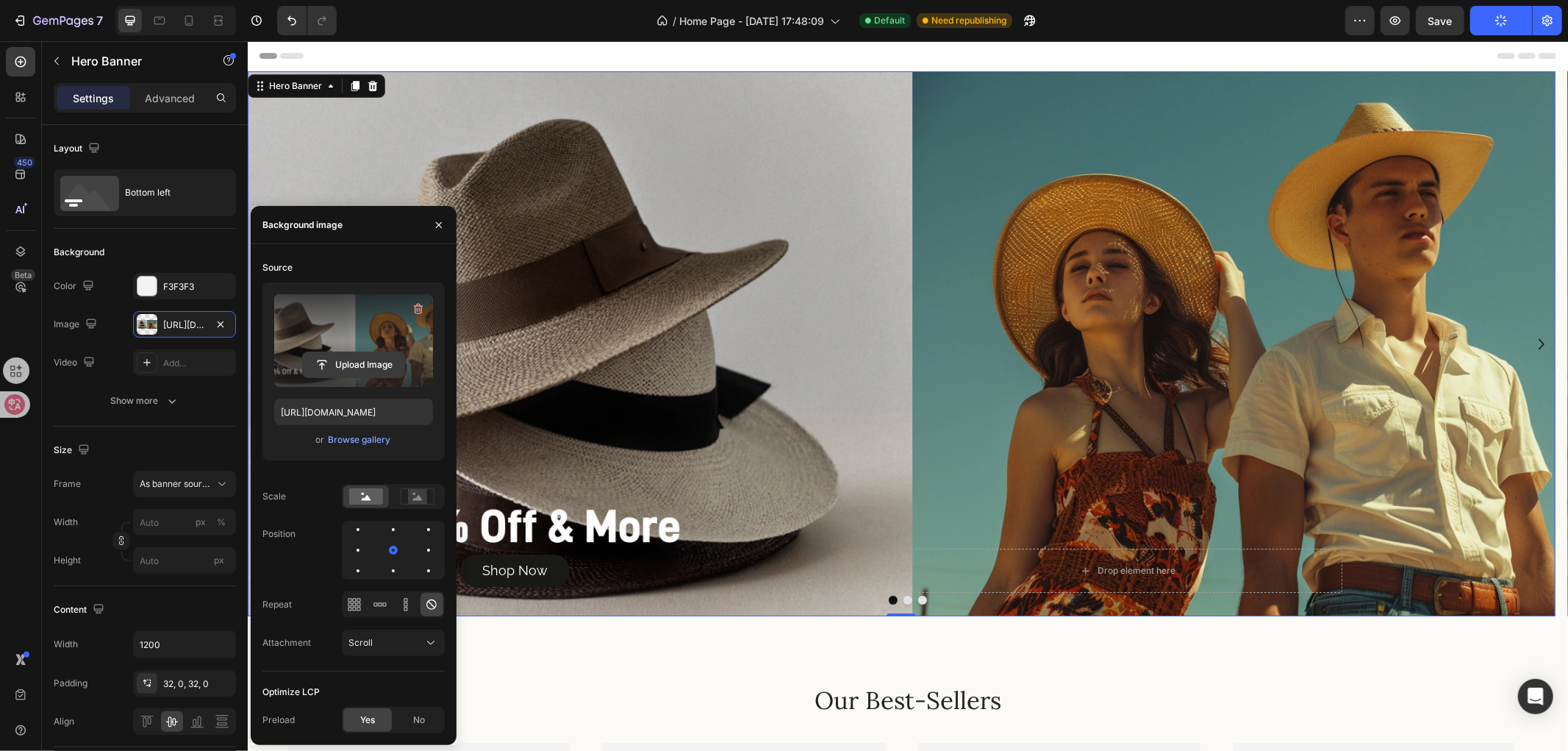
click at [357, 367] on input "file" at bounding box center [353, 365] width 102 height 25
type input "https://cdn.shopify.com/s/files/1/0766/6227/6345/files/gempages_581001623841538…"
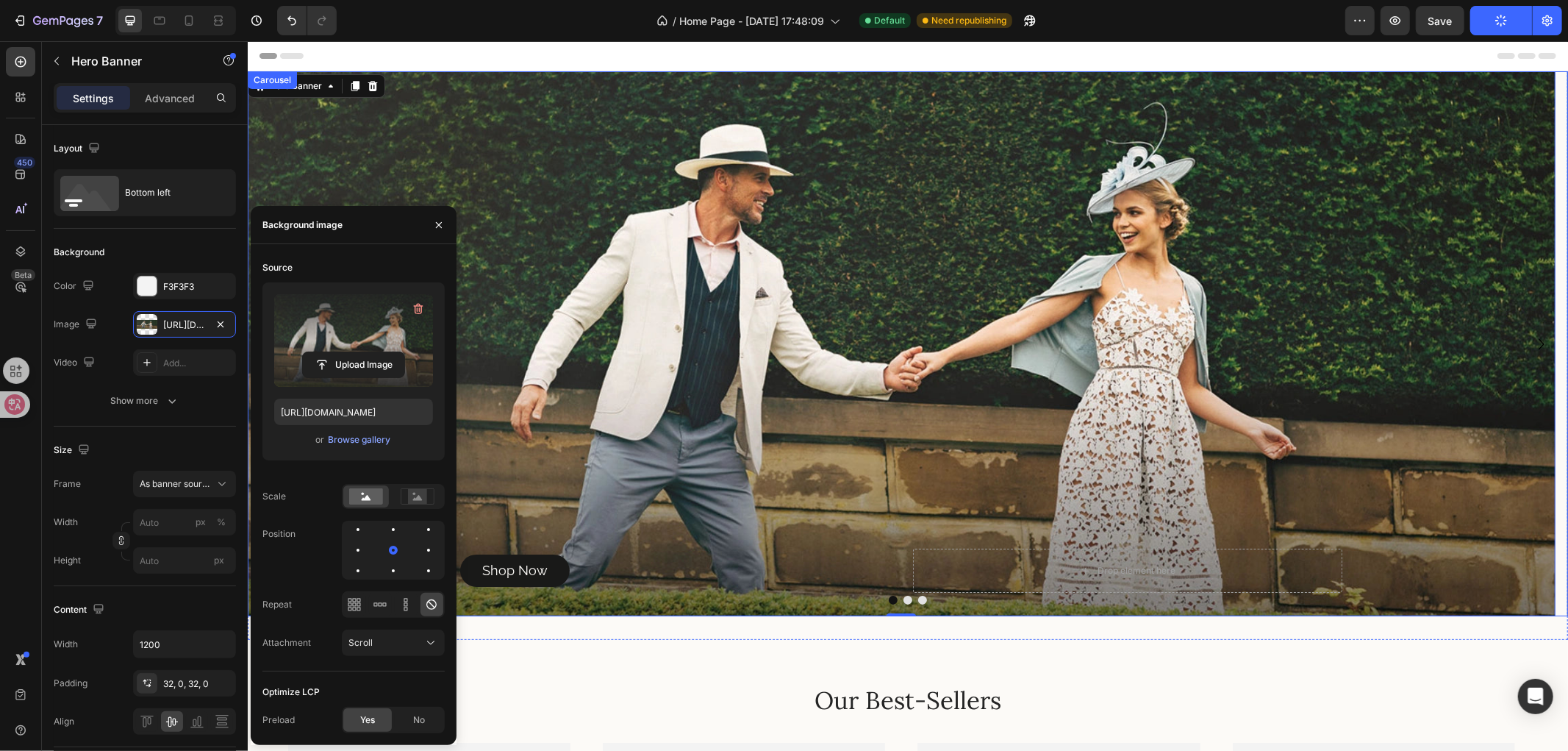
click at [903, 596] on button "Dot" at bounding box center [906, 598] width 8 height 8
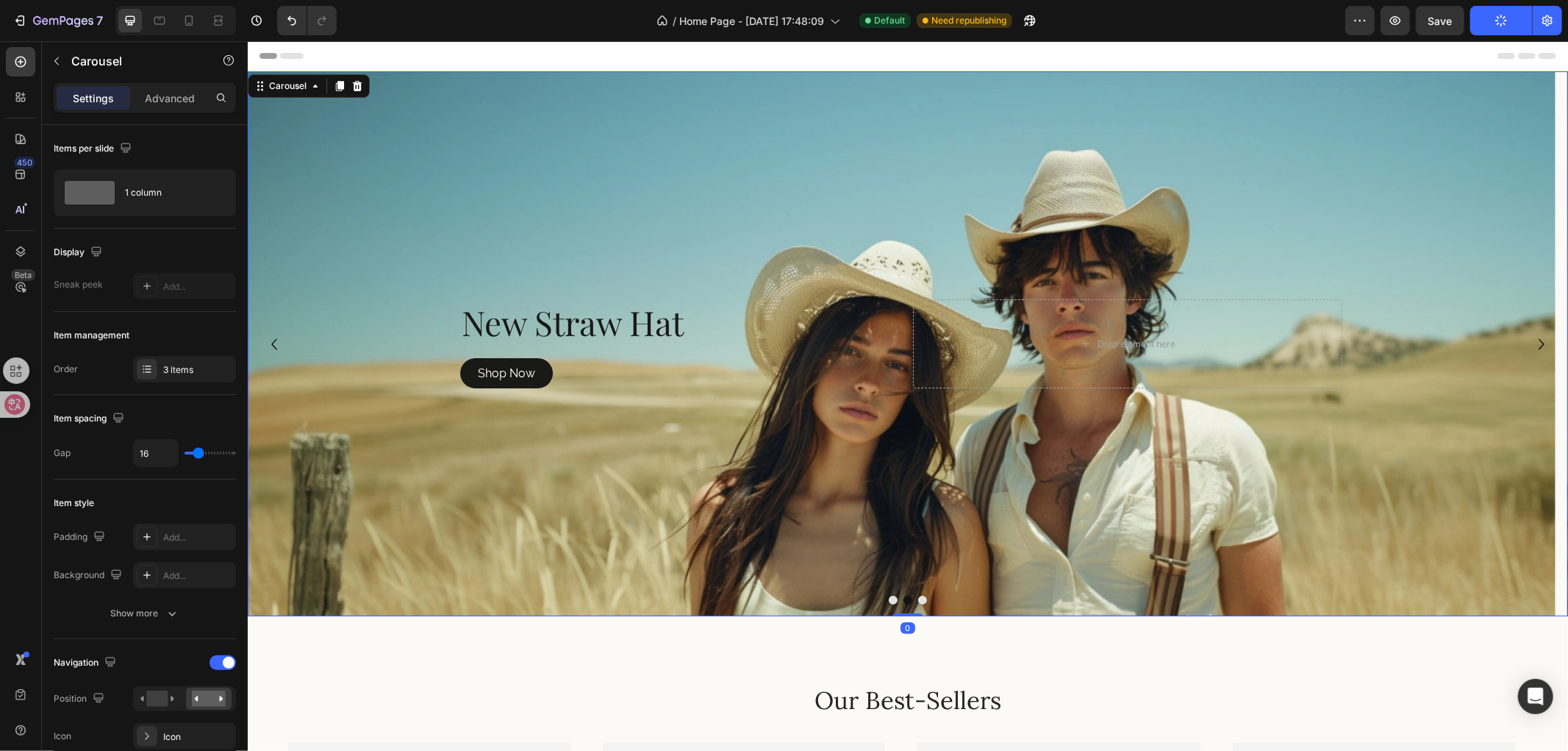
click at [918, 599] on button "Dot" at bounding box center [922, 598] width 8 height 8
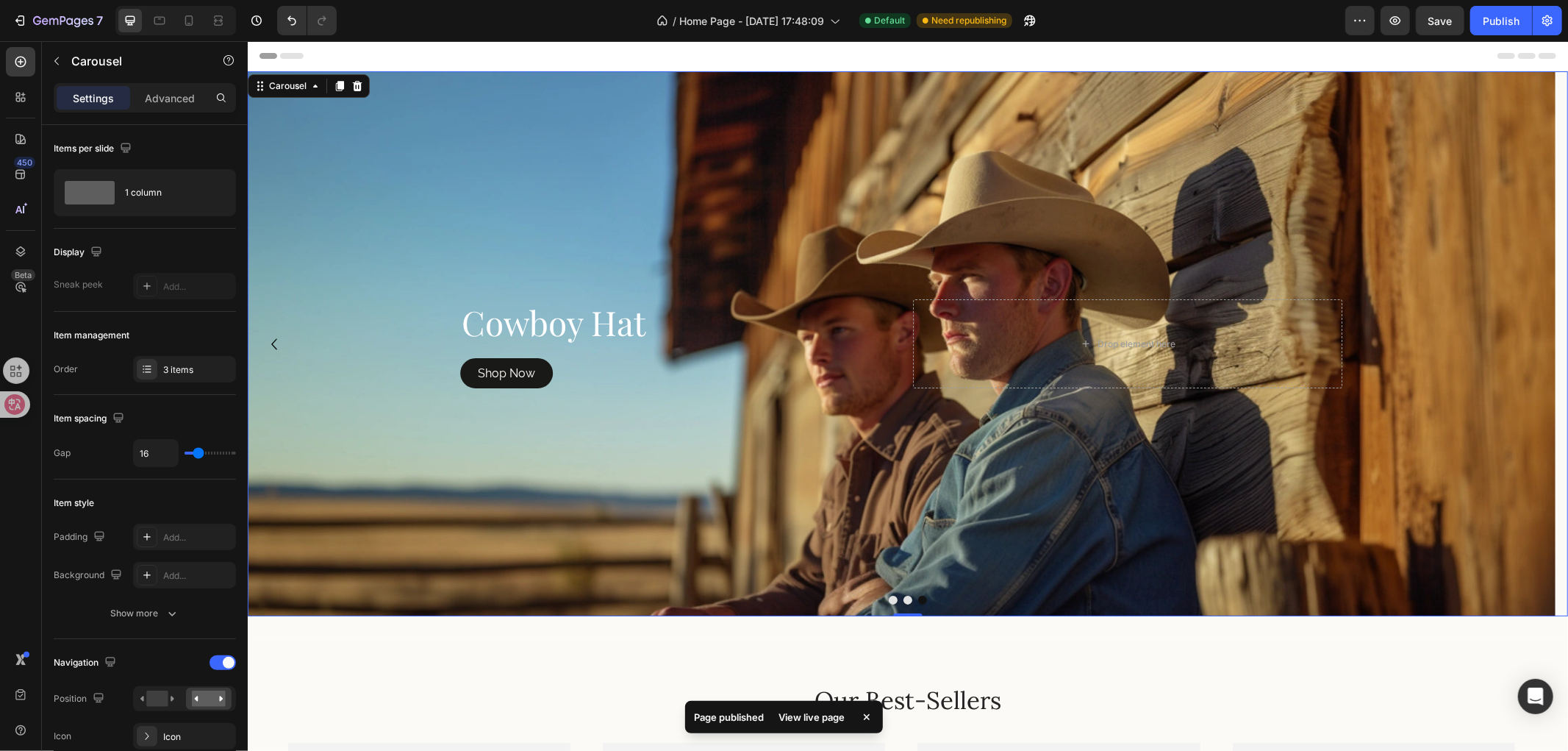
click at [903, 598] on button "Dot" at bounding box center [906, 598] width 8 height 8
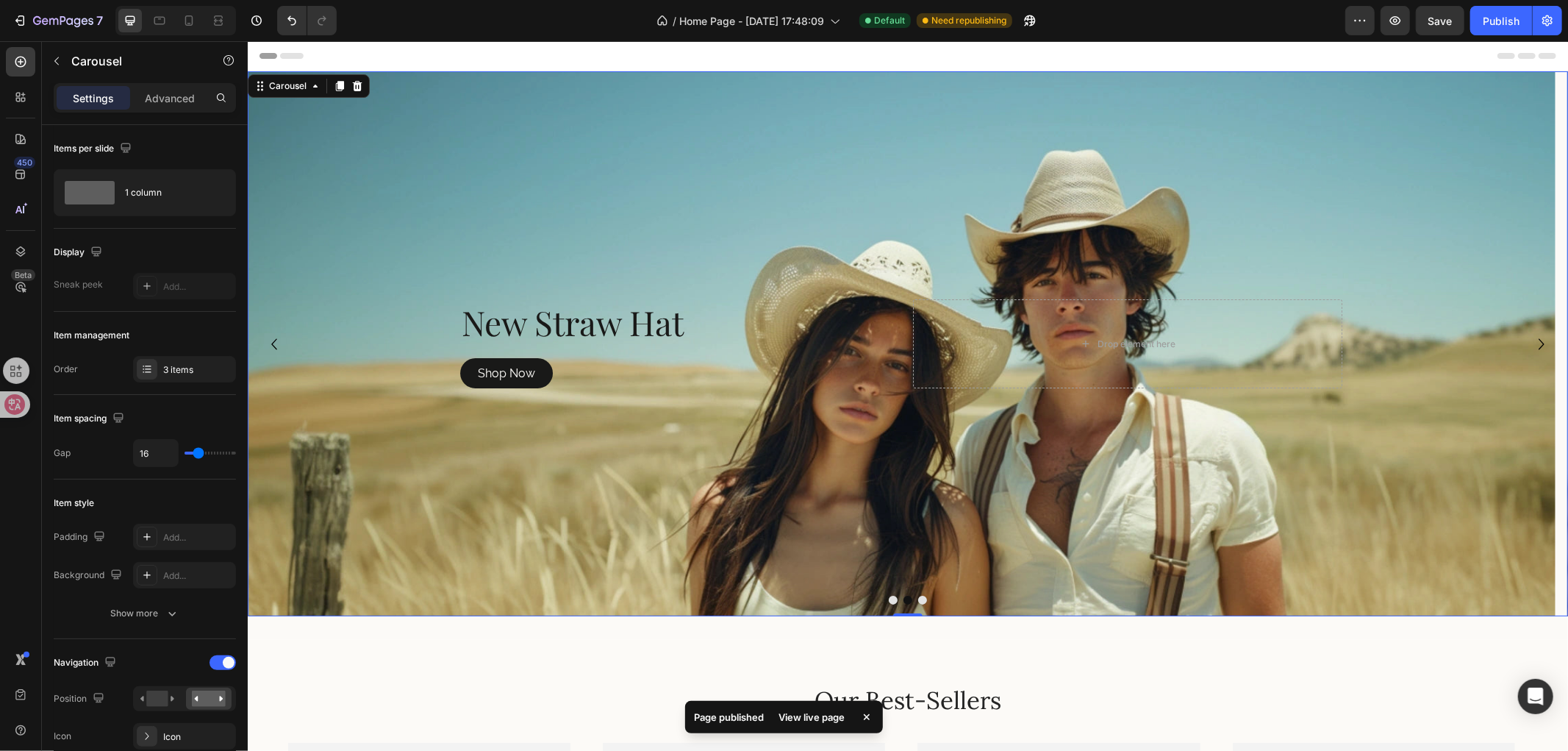
click at [889, 598] on button "Dot" at bounding box center [892, 598] width 8 height 8
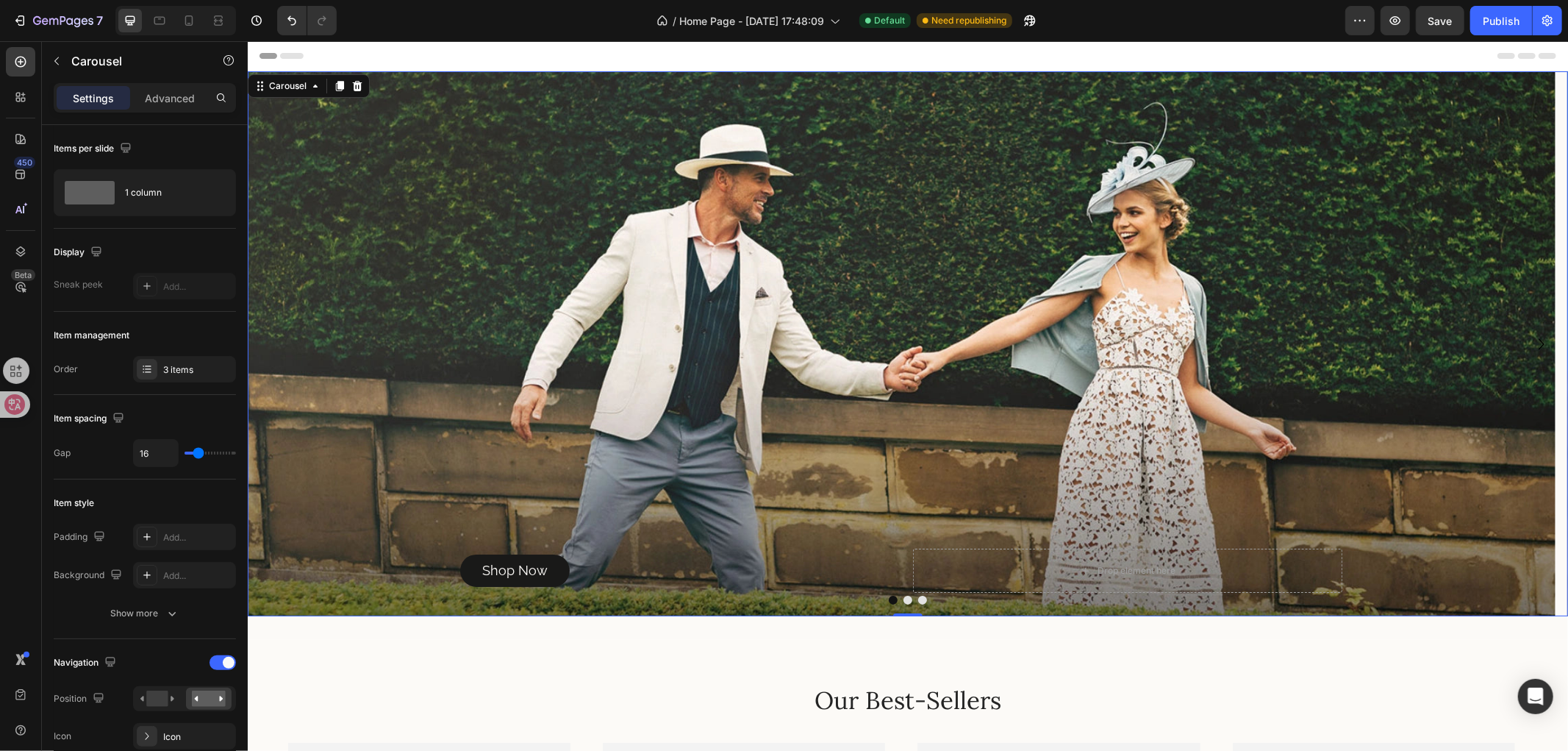
click at [903, 598] on button "Dot" at bounding box center [906, 598] width 8 height 8
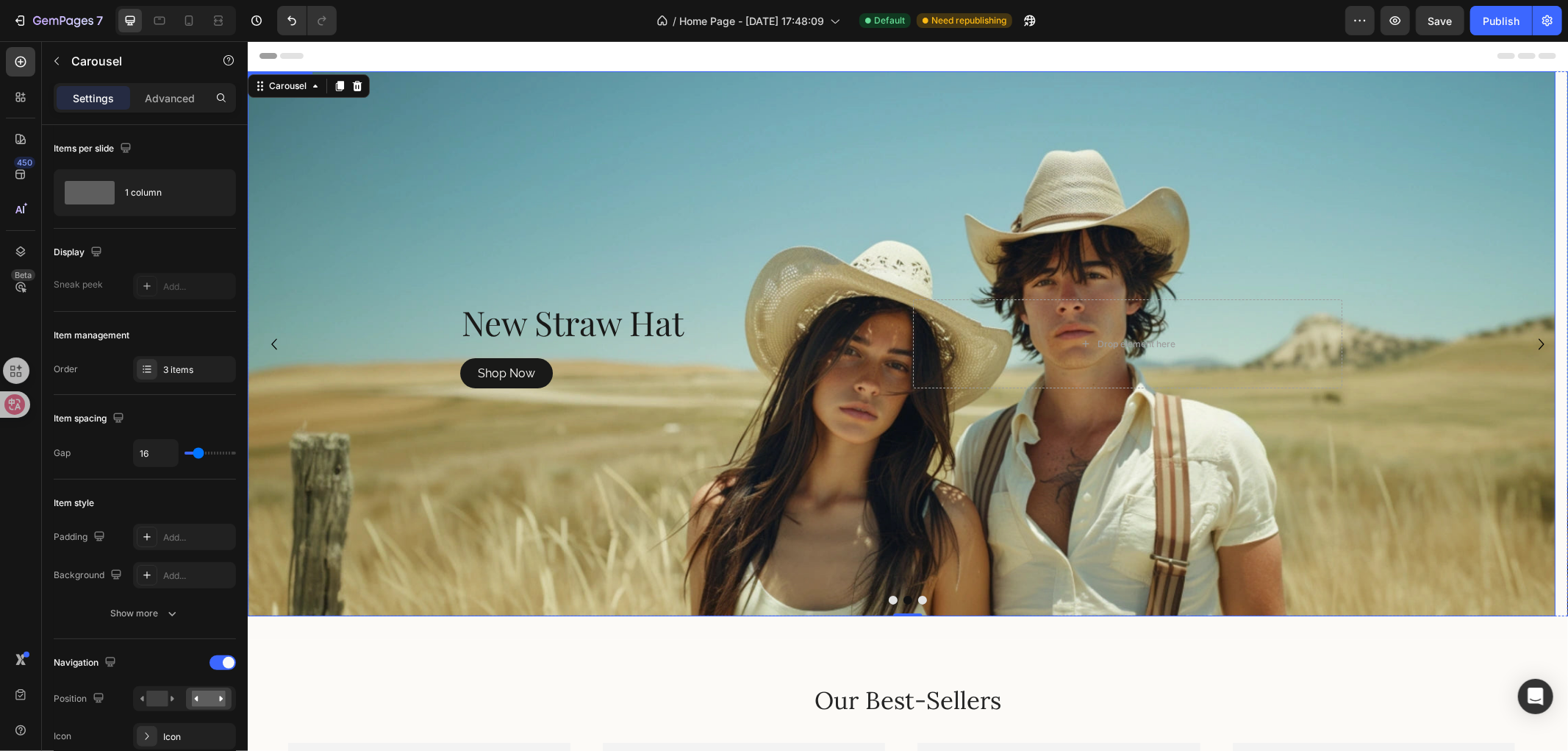
click at [654, 237] on div "Background Image" at bounding box center [901, 343] width 1308 height 545
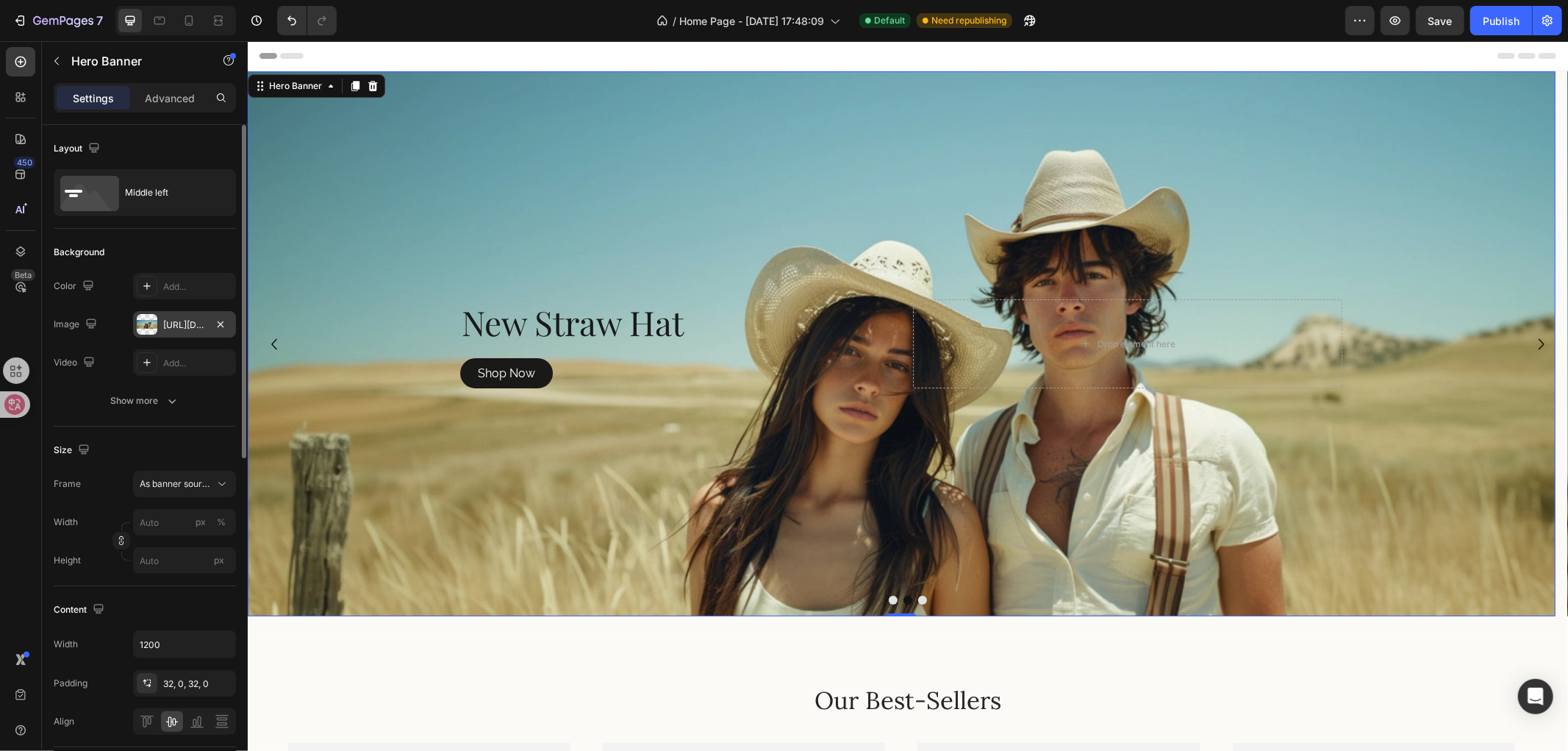
click at [191, 330] on div "https://cdn.shopify.com/s/files/1/0766/6227/6345/files/gempages_581001623841538…" at bounding box center [184, 325] width 42 height 13
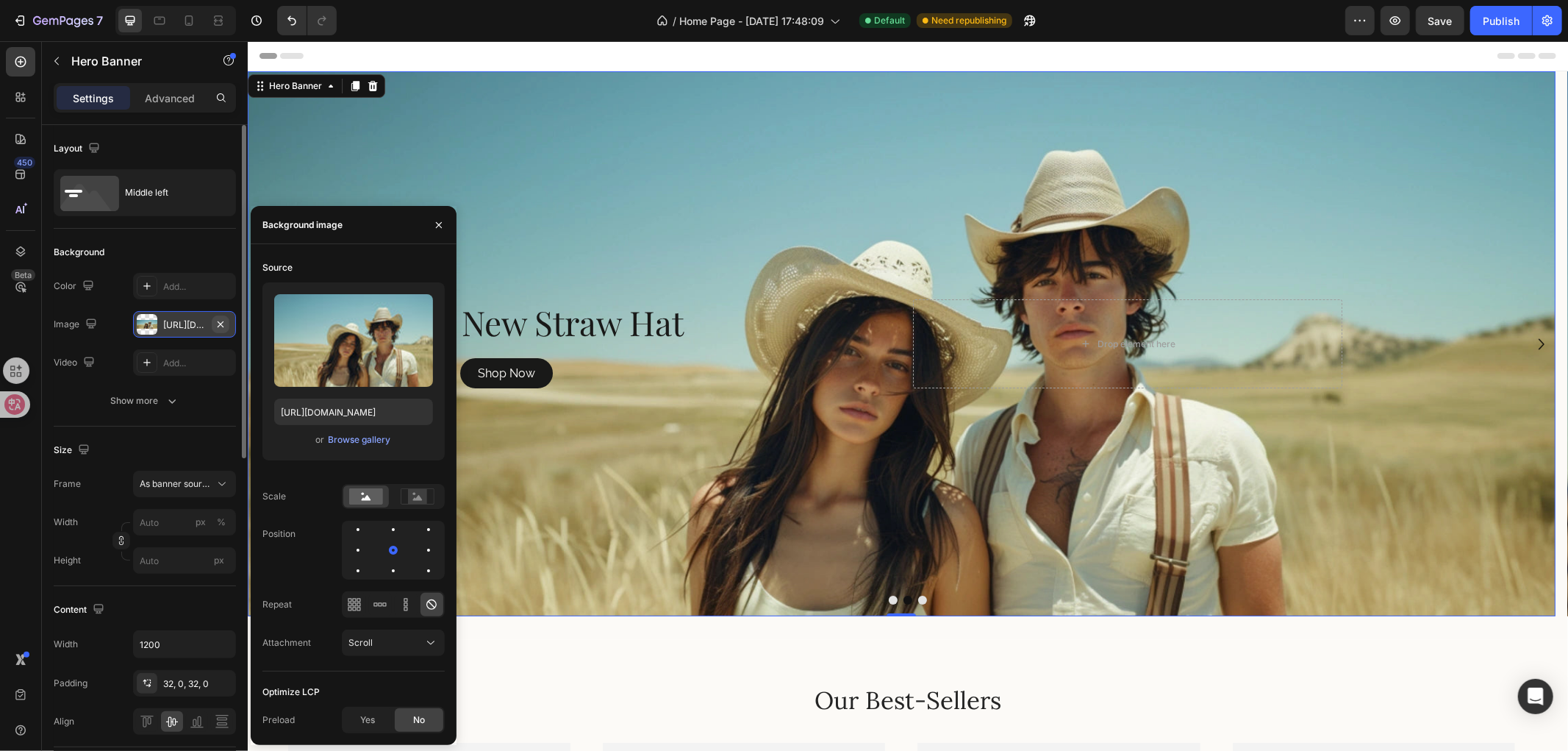
drag, startPoint x: 221, startPoint y: 322, endPoint x: 39, endPoint y: 318, distance: 182.0
click at [221, 322] on icon "button" at bounding box center [220, 323] width 6 height 6
type input "100"
type input "Auto"
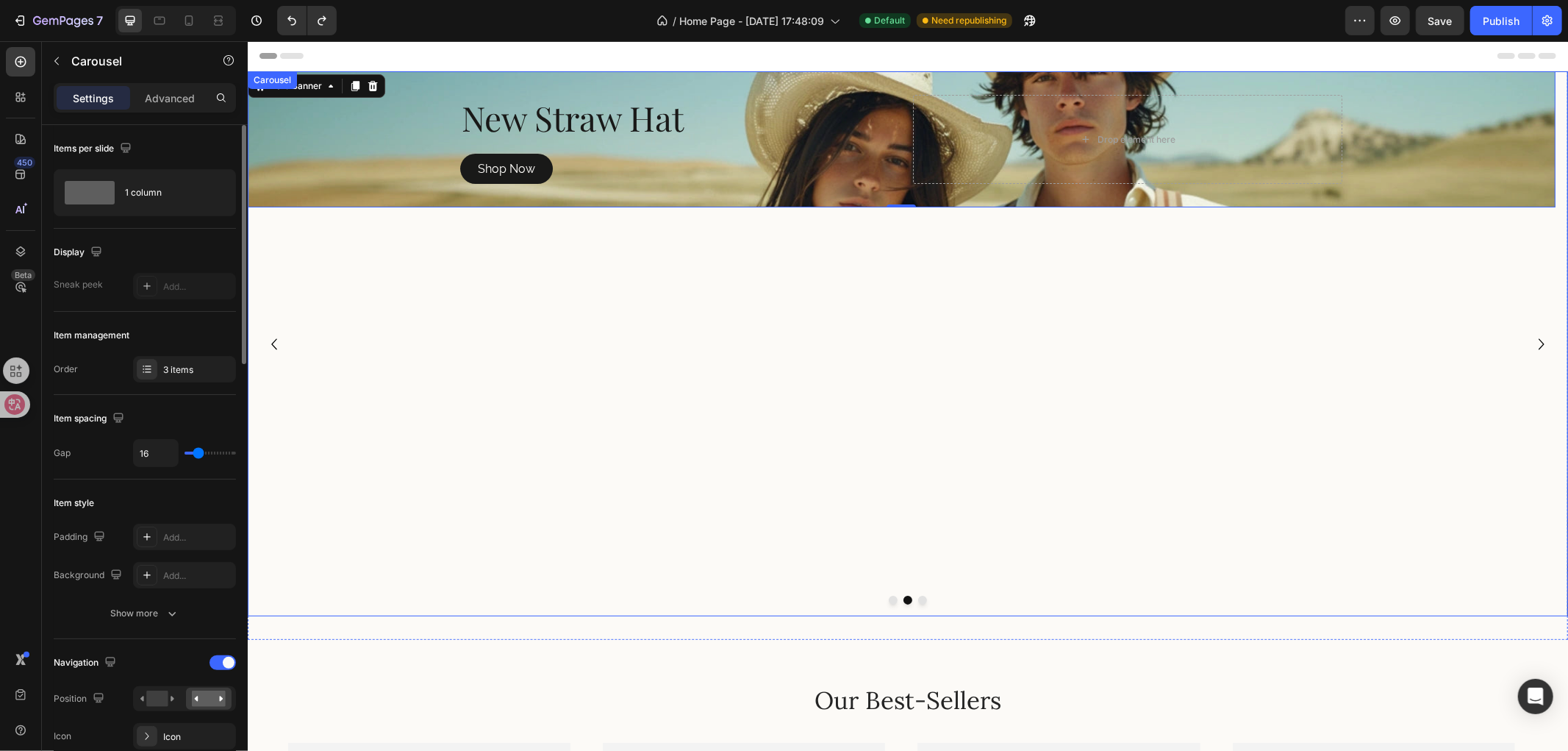
click at [273, 347] on icon "Carousel Back Arrow" at bounding box center [273, 343] width 22 height 22
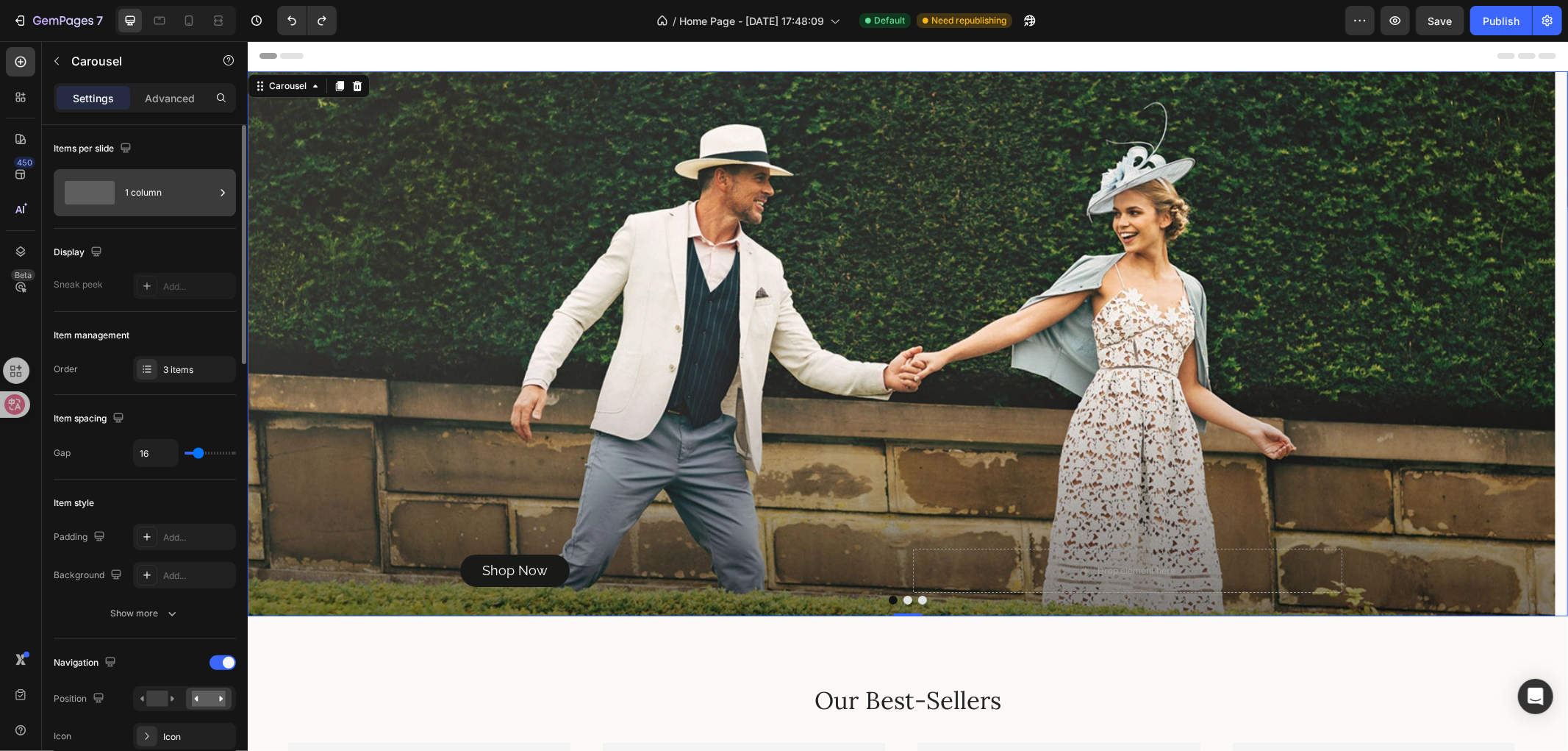
click at [131, 189] on div "1 column" at bounding box center [170, 192] width 90 height 34
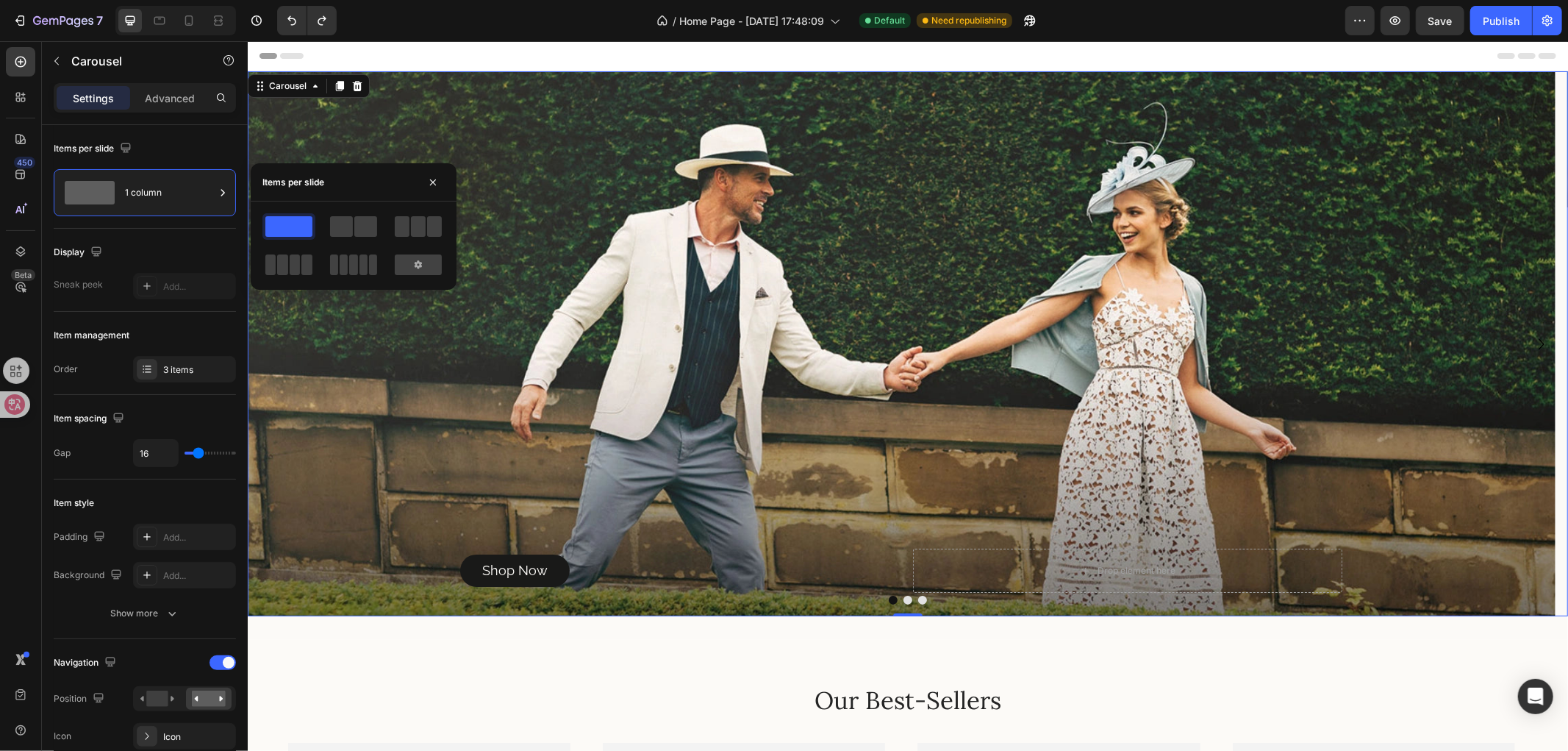
click at [302, 228] on span at bounding box center [289, 226] width 47 height 21
click at [416, 269] on icon at bounding box center [418, 265] width 11 height 11
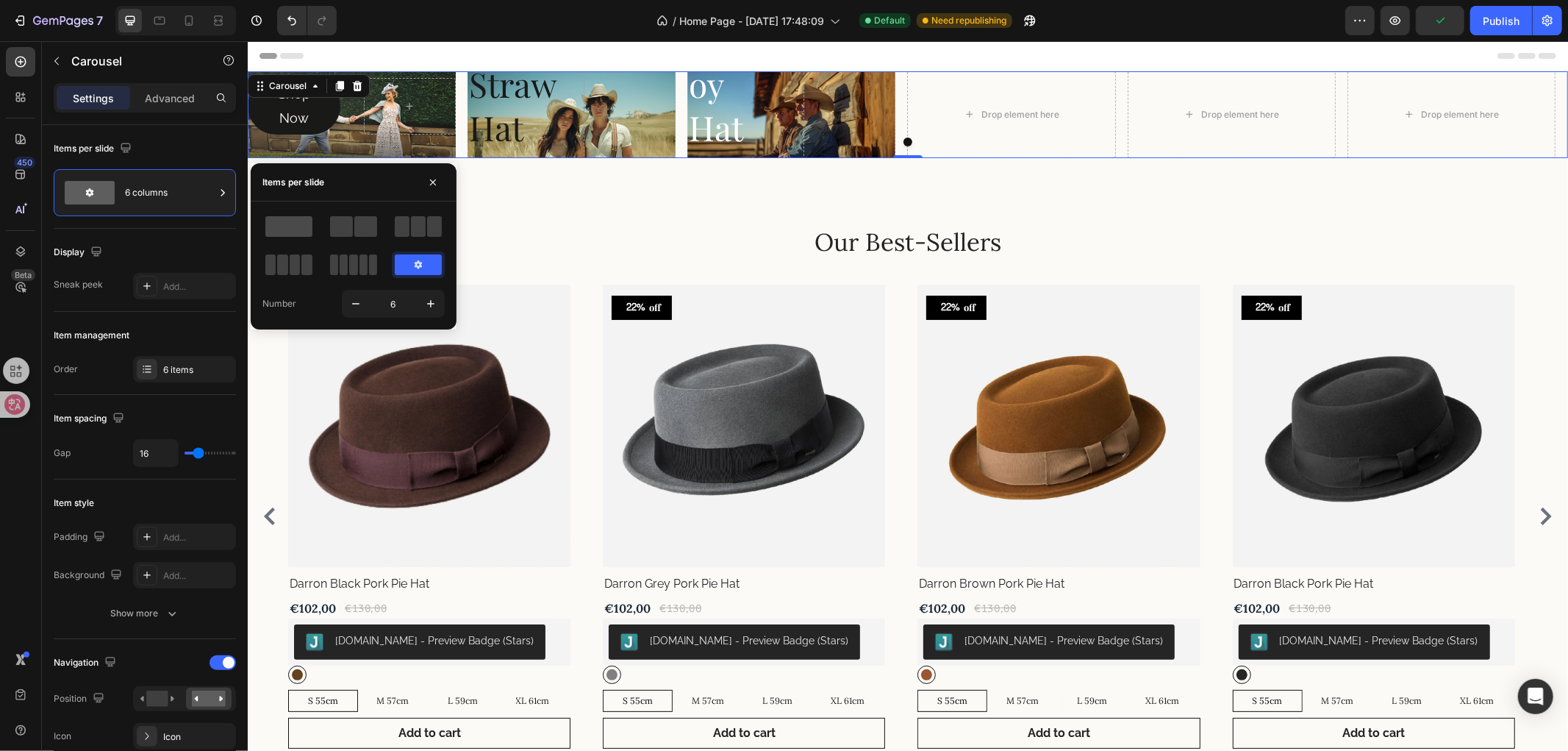
click at [289, 222] on span at bounding box center [289, 226] width 47 height 21
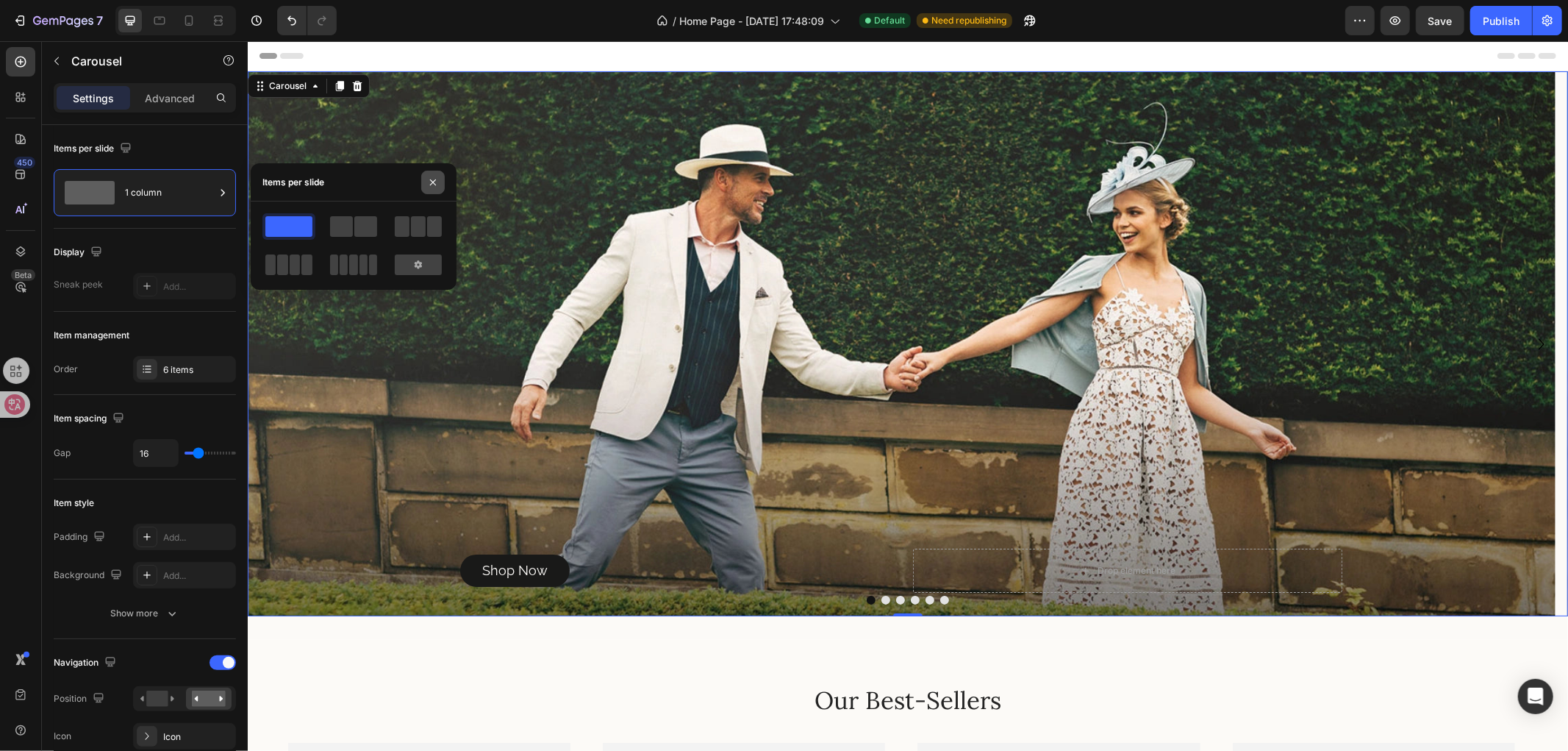
click at [430, 184] on icon "button" at bounding box center [433, 182] width 11 height 11
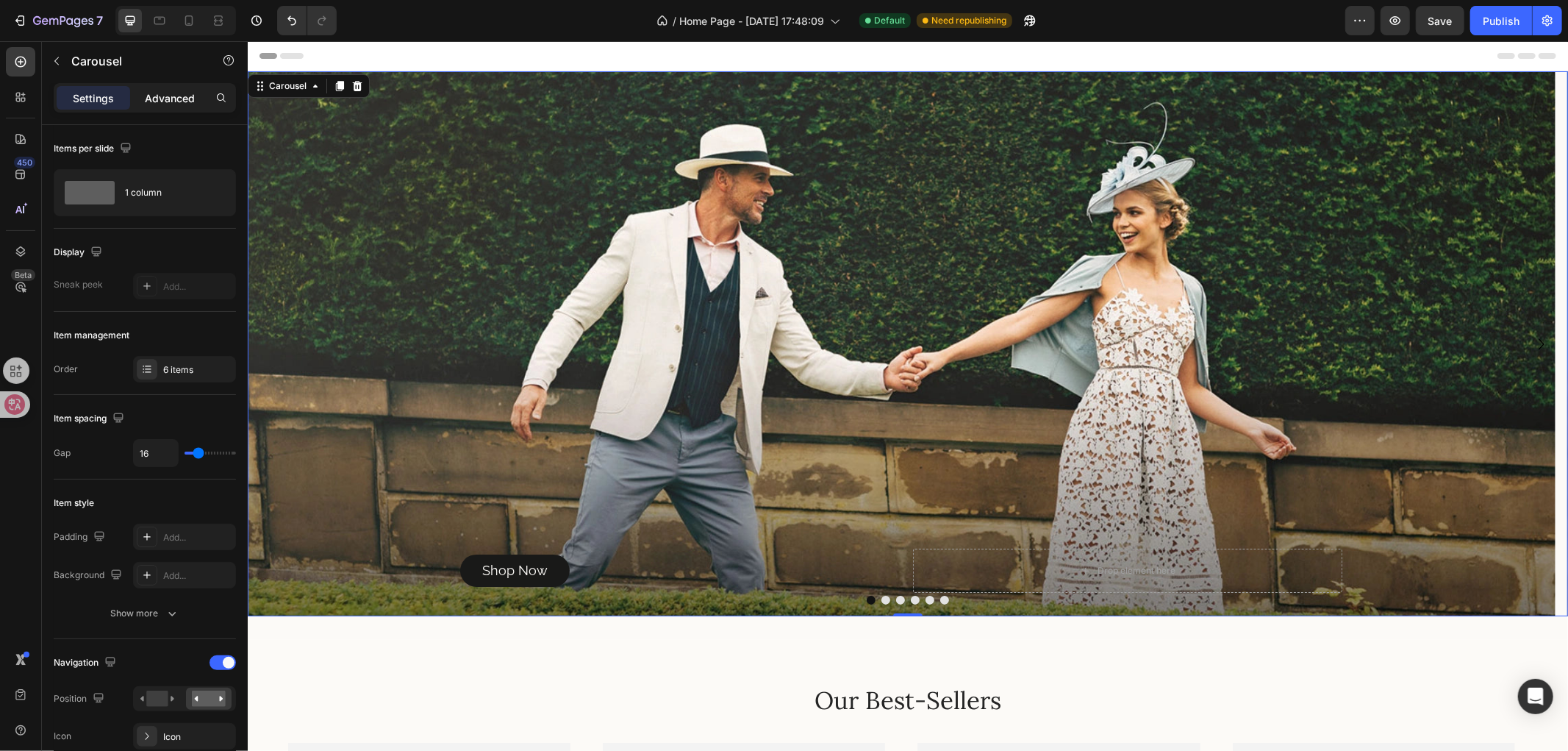
click at [167, 102] on p "Advanced" at bounding box center [170, 98] width 50 height 15
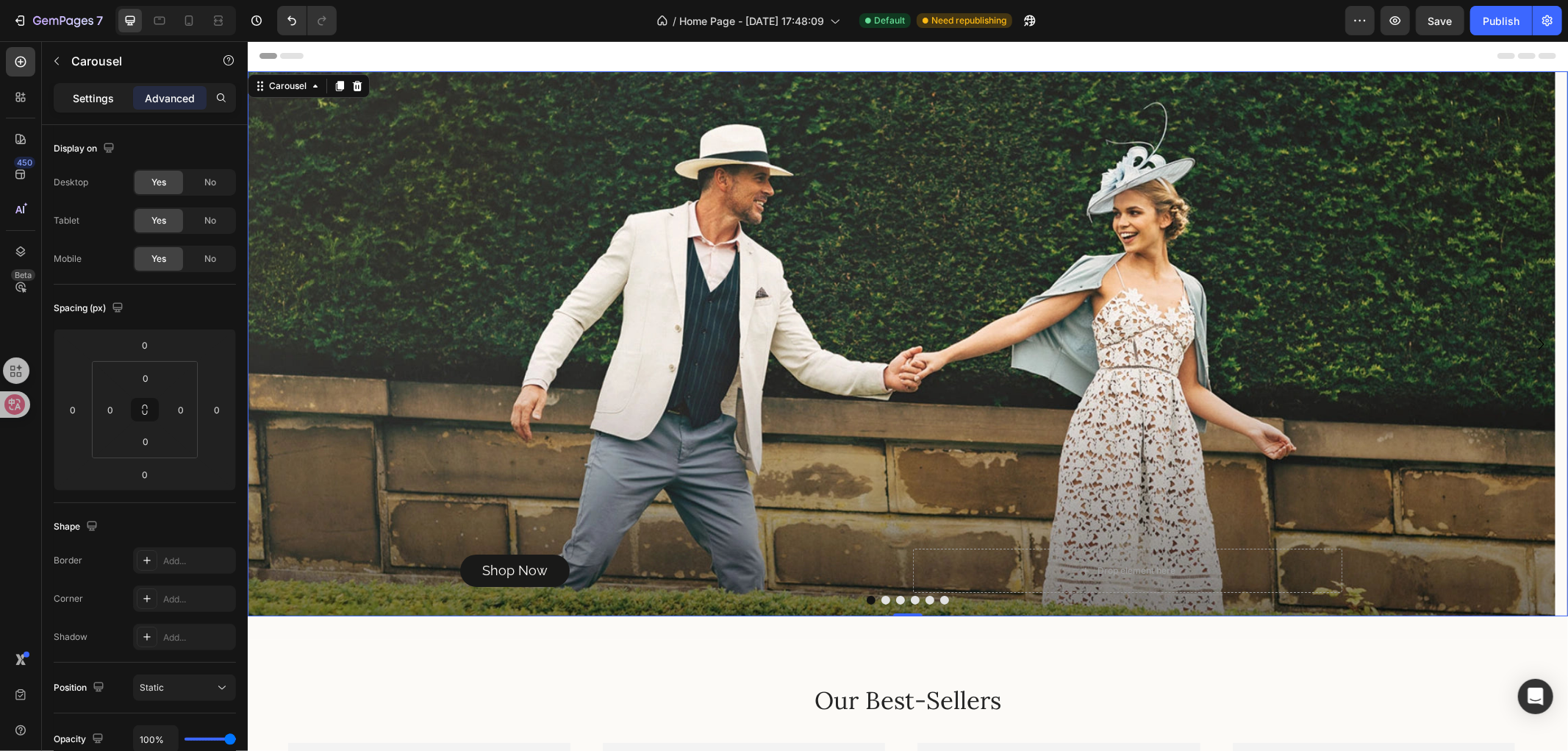
click at [90, 95] on p "Settings" at bounding box center [93, 98] width 41 height 15
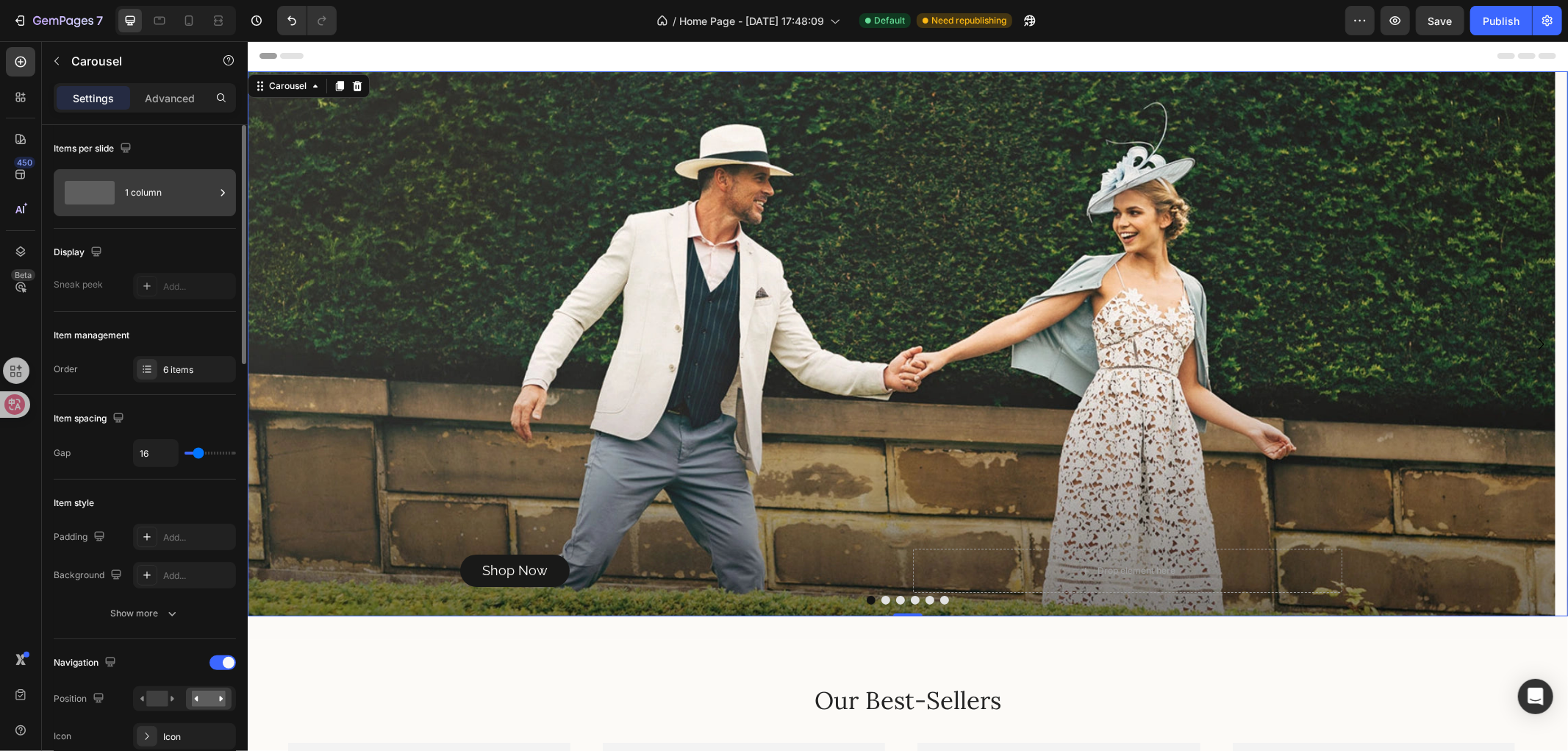
click at [172, 189] on div "1 column" at bounding box center [170, 192] width 90 height 34
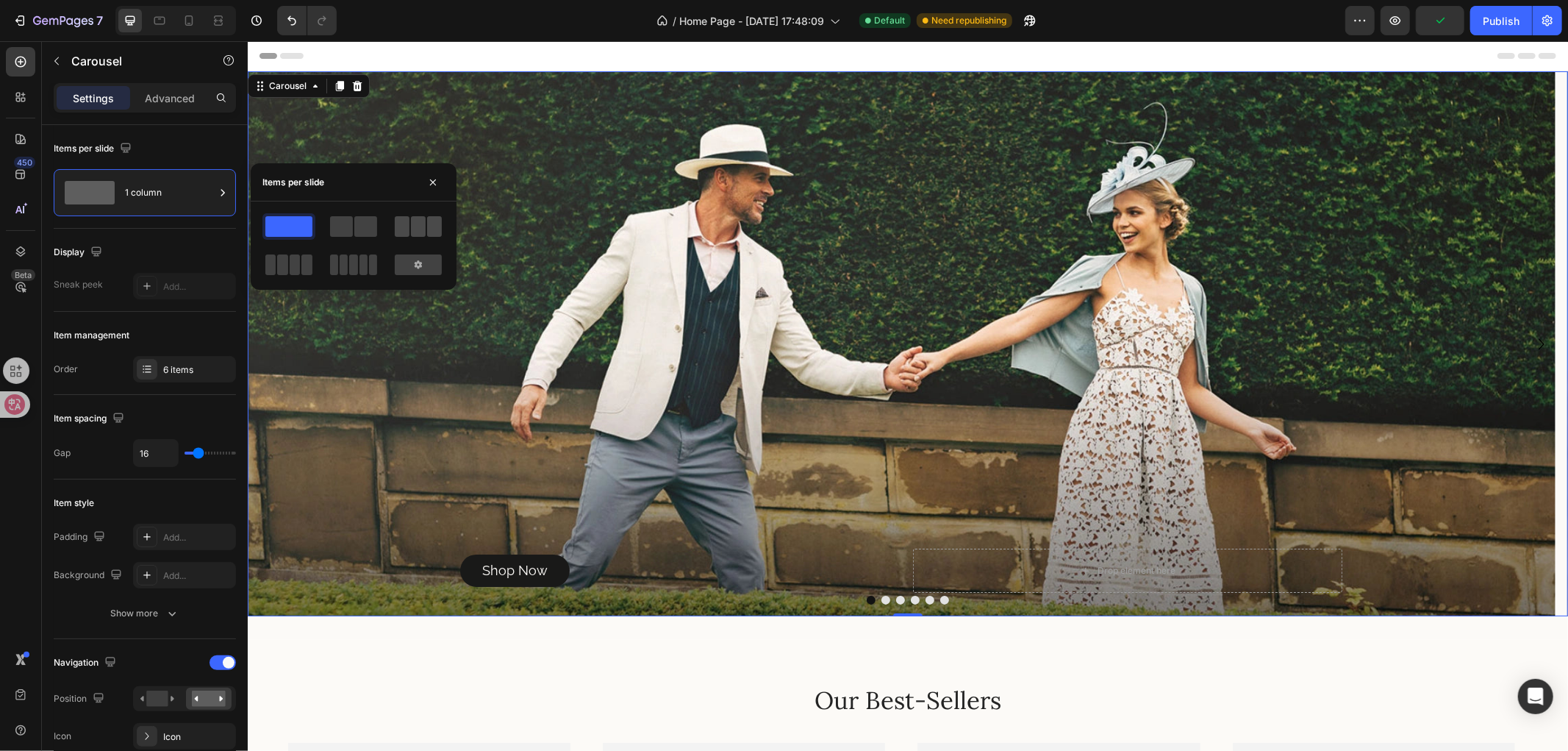
click at [402, 228] on span at bounding box center [402, 226] width 15 height 21
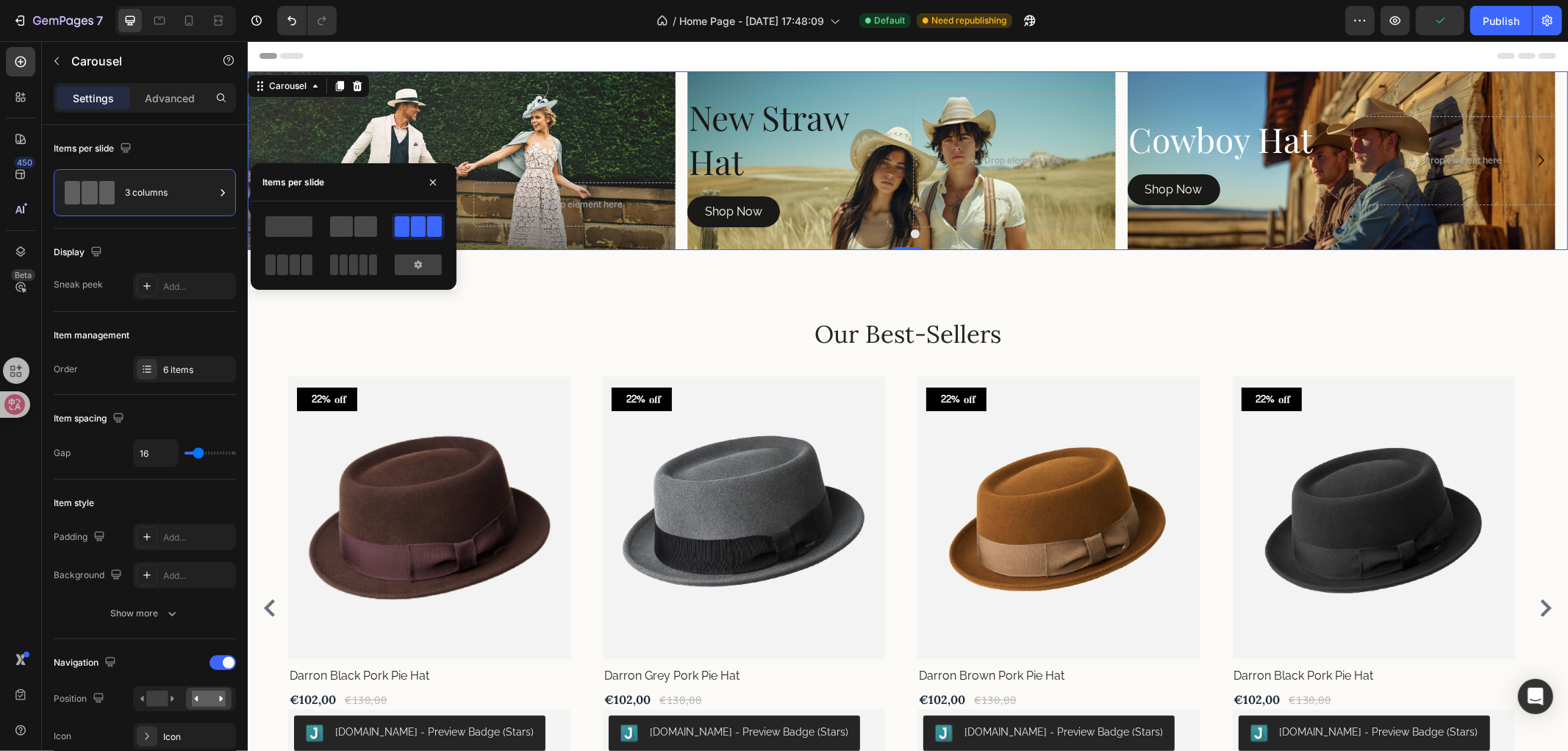
click at [351, 229] on span at bounding box center [341, 226] width 23 height 21
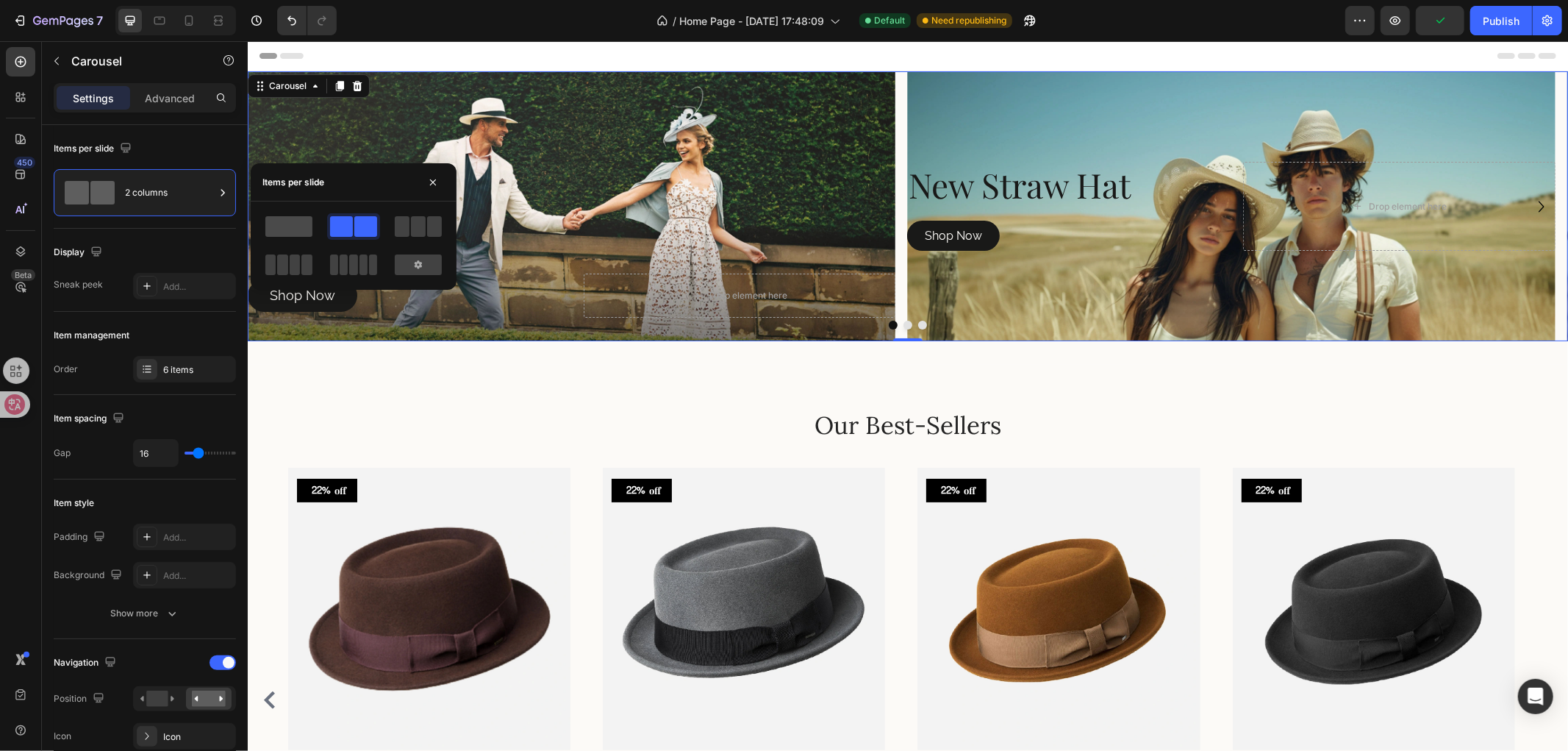
click at [289, 222] on span at bounding box center [289, 226] width 47 height 21
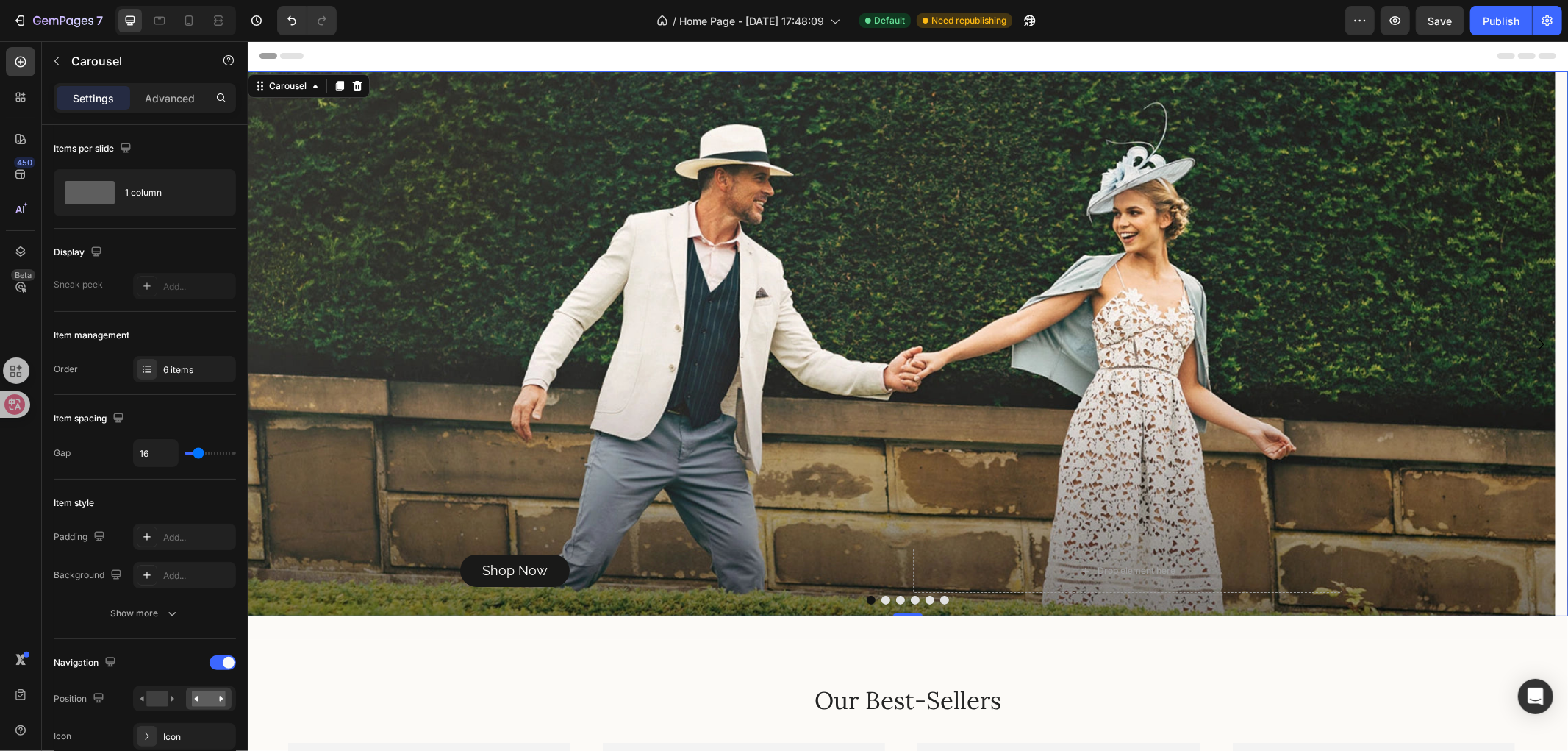
click at [881, 596] on button "Dot" at bounding box center [885, 598] width 8 height 8
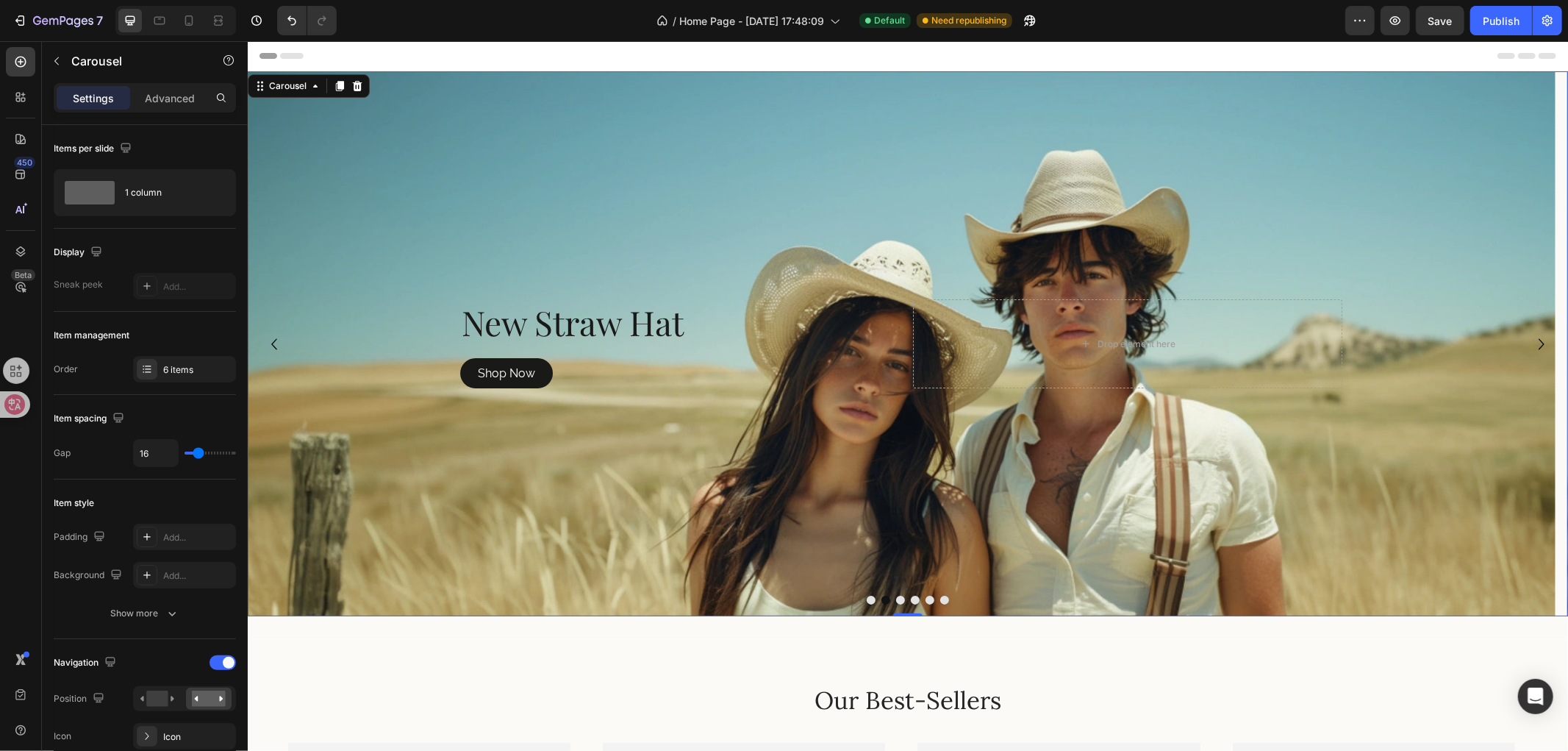
click at [890, 595] on div at bounding box center [906, 598] width 1320 height 8
click at [895, 596] on button "Dot" at bounding box center [899, 598] width 8 height 8
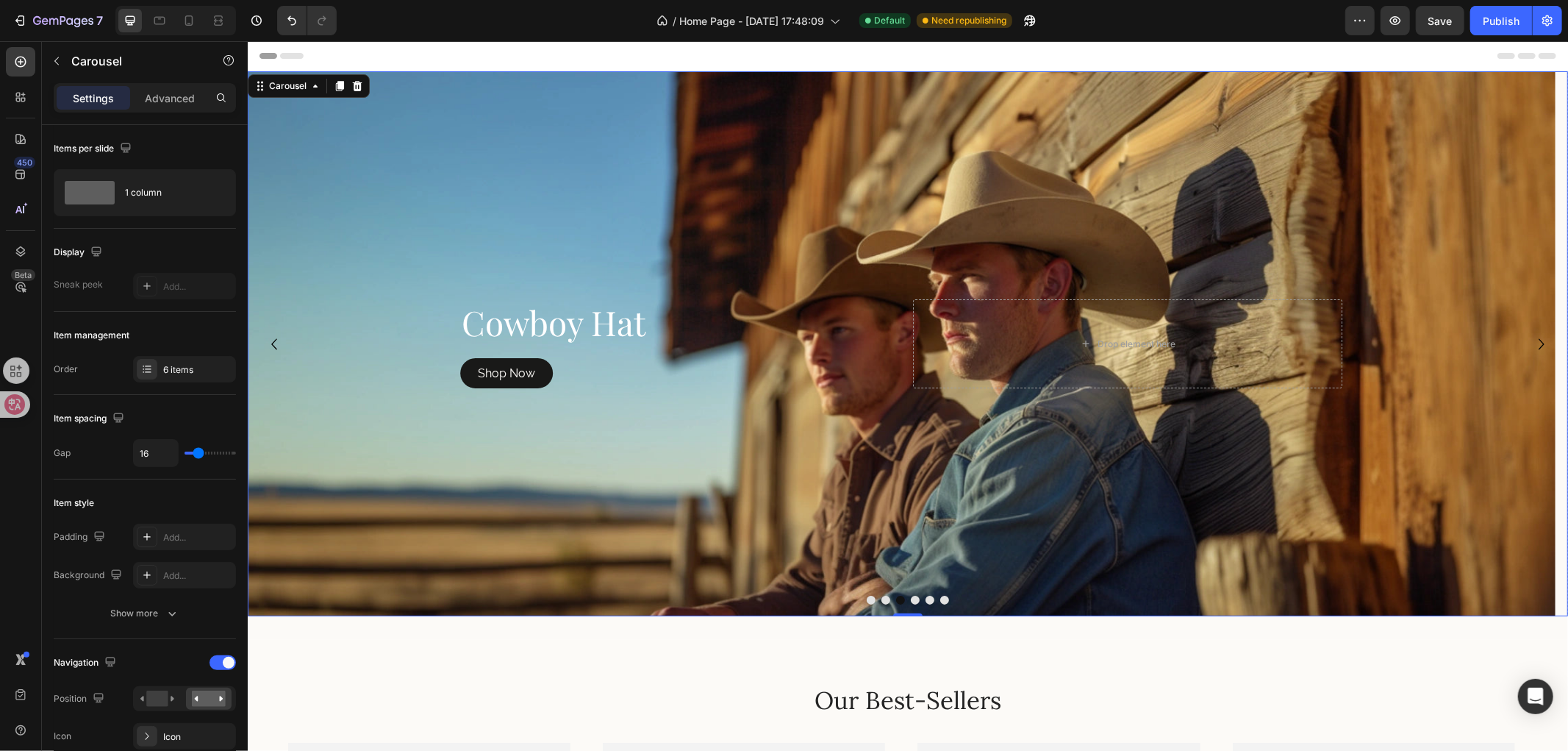
click at [910, 598] on button "Dot" at bounding box center [914, 598] width 8 height 8
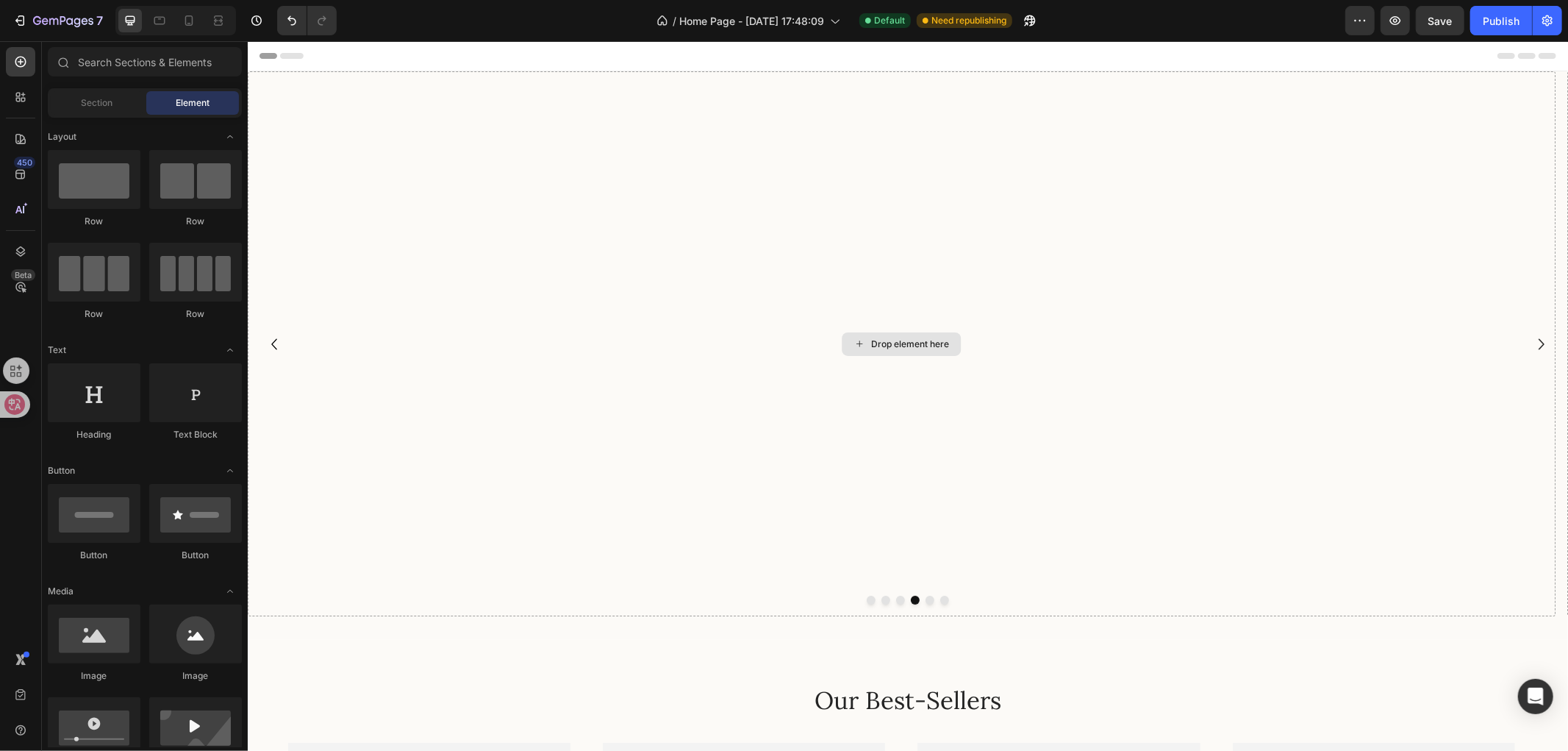
click at [922, 350] on div "Drop element here" at bounding box center [901, 343] width 119 height 24
click at [875, 342] on div "Drop element here" at bounding box center [909, 343] width 78 height 11
click at [282, 338] on icon "Carousel Back Arrow" at bounding box center [273, 343] width 22 height 22
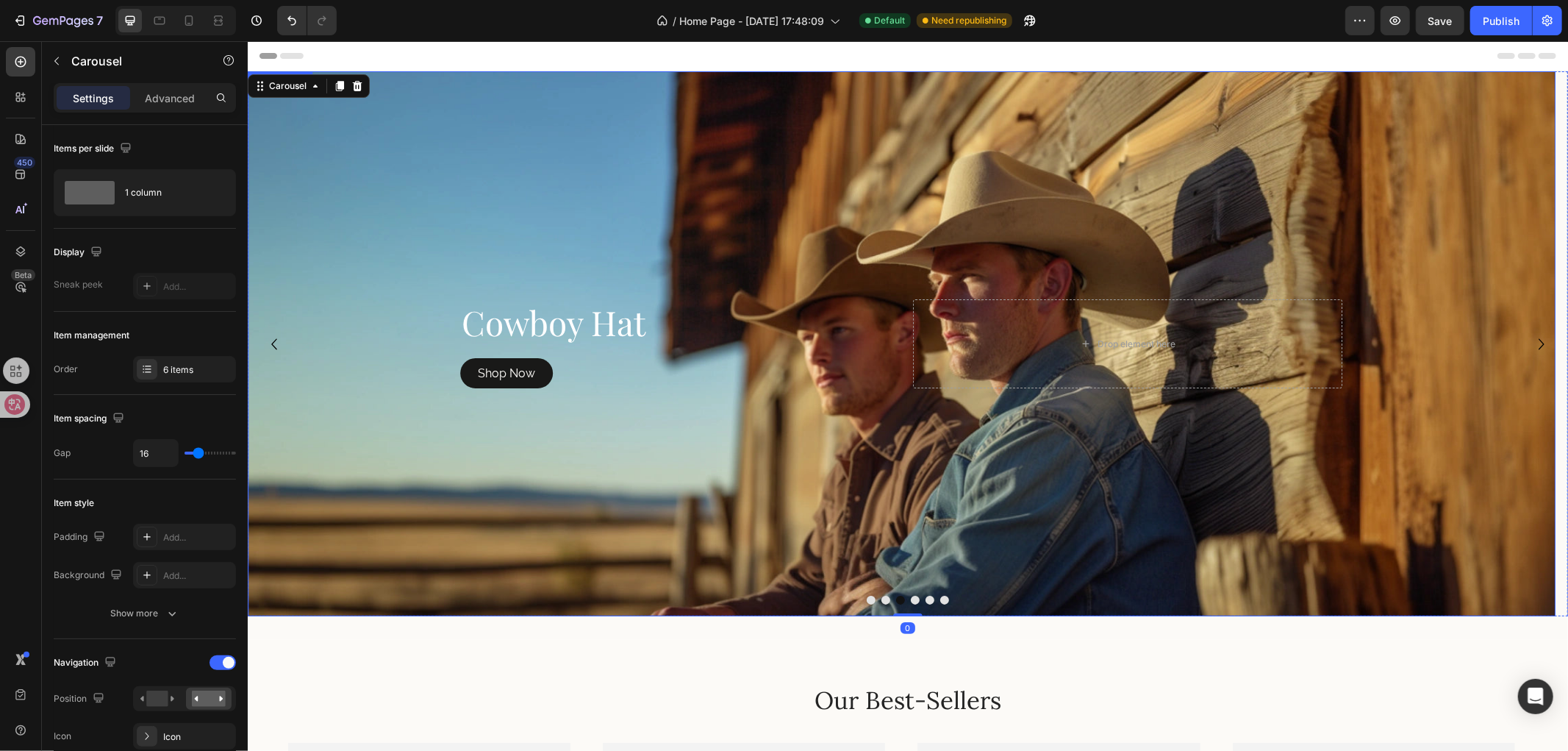
click at [818, 211] on div "Background Image" at bounding box center [901, 343] width 1308 height 545
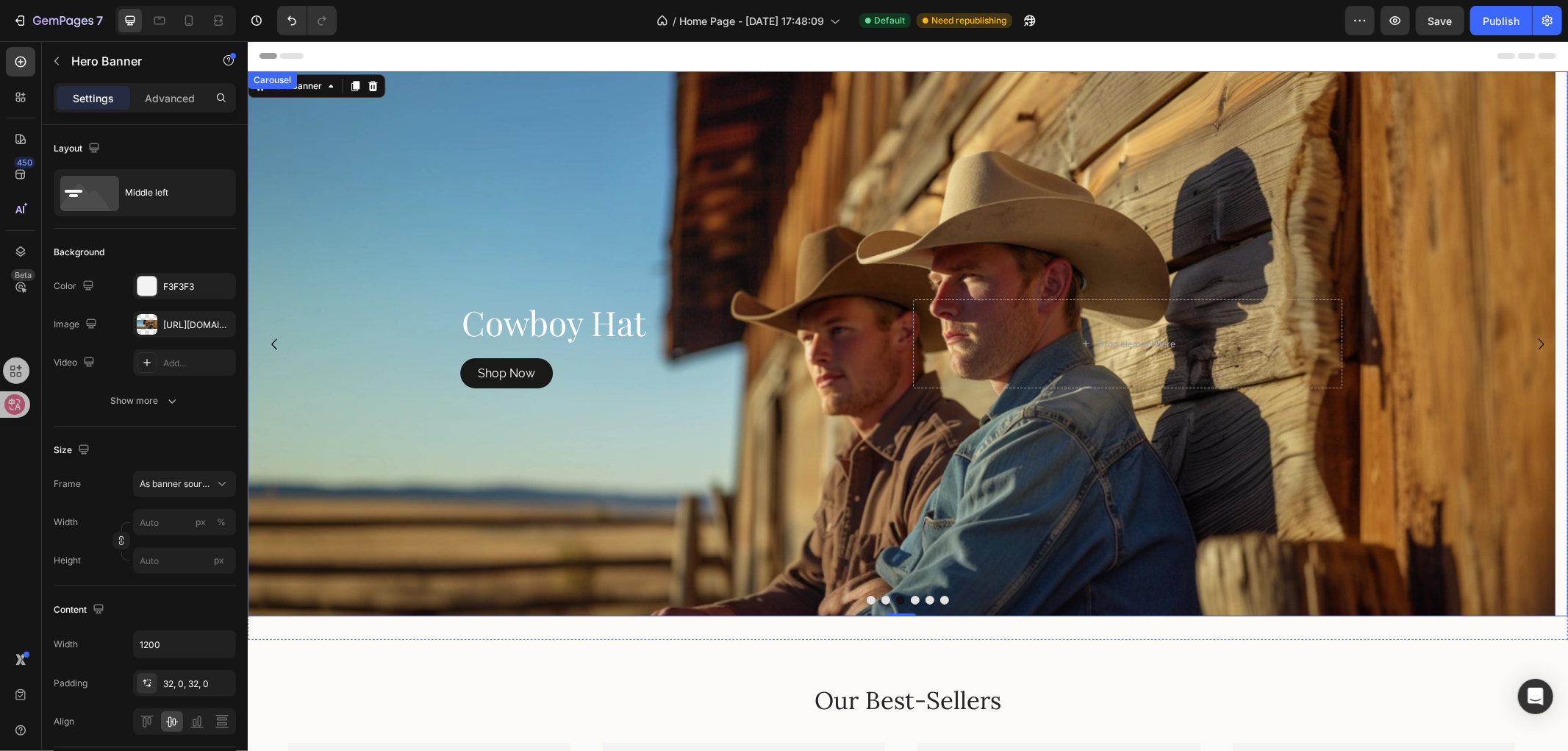
click at [271, 340] on icon "Carousel Back Arrow" at bounding box center [273, 343] width 22 height 22
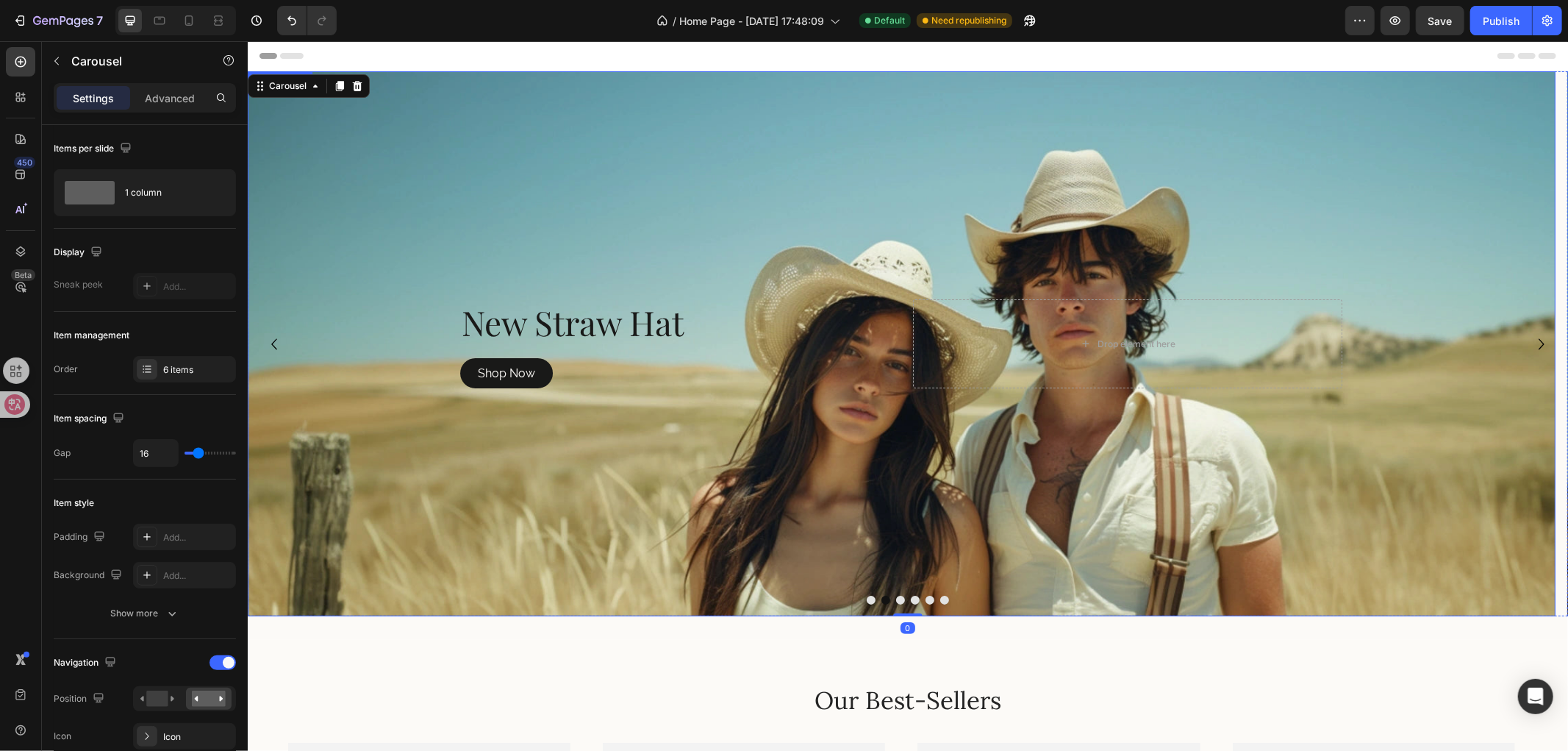
click at [785, 220] on div "Background Image" at bounding box center [901, 343] width 1308 height 545
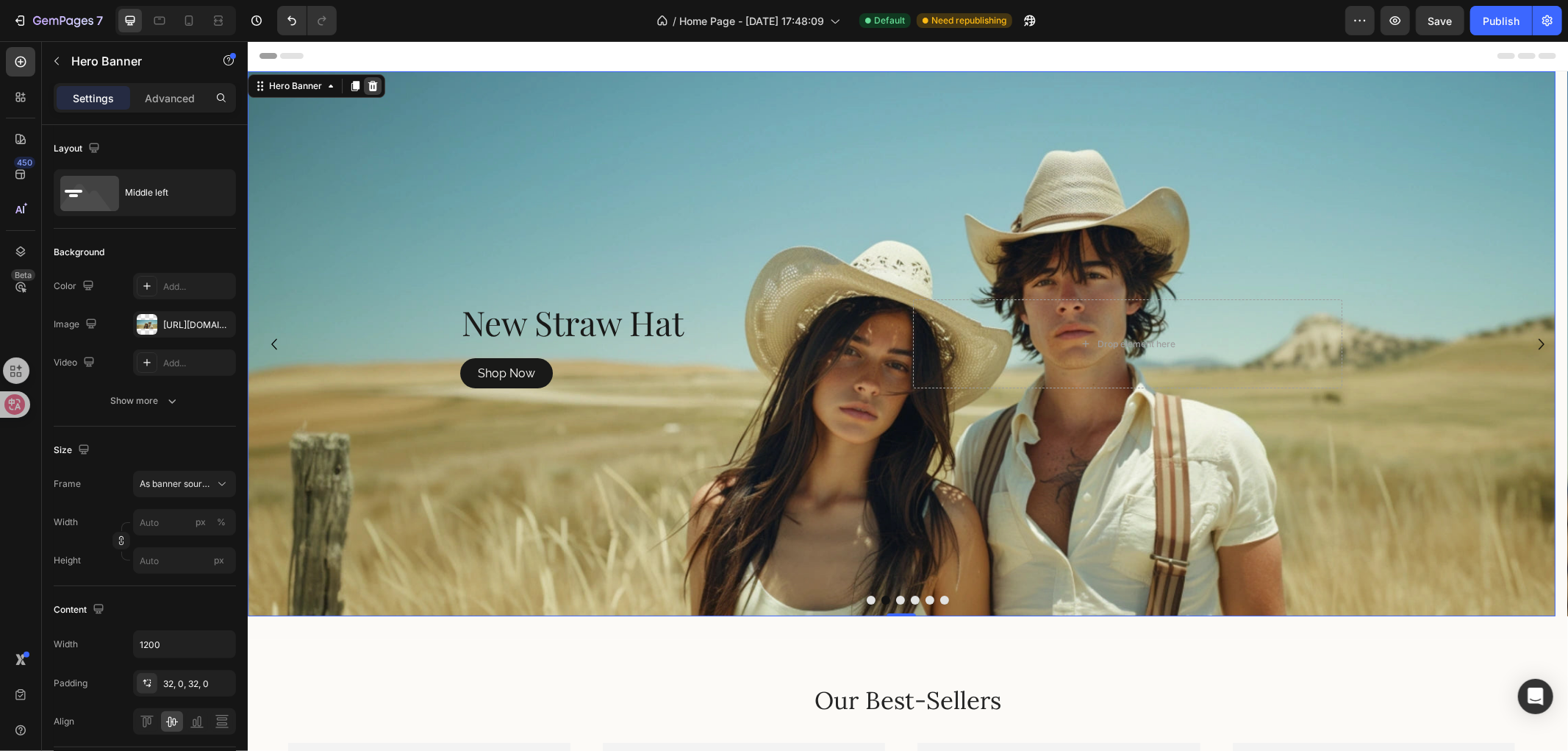
click at [367, 89] on icon at bounding box center [372, 85] width 11 height 11
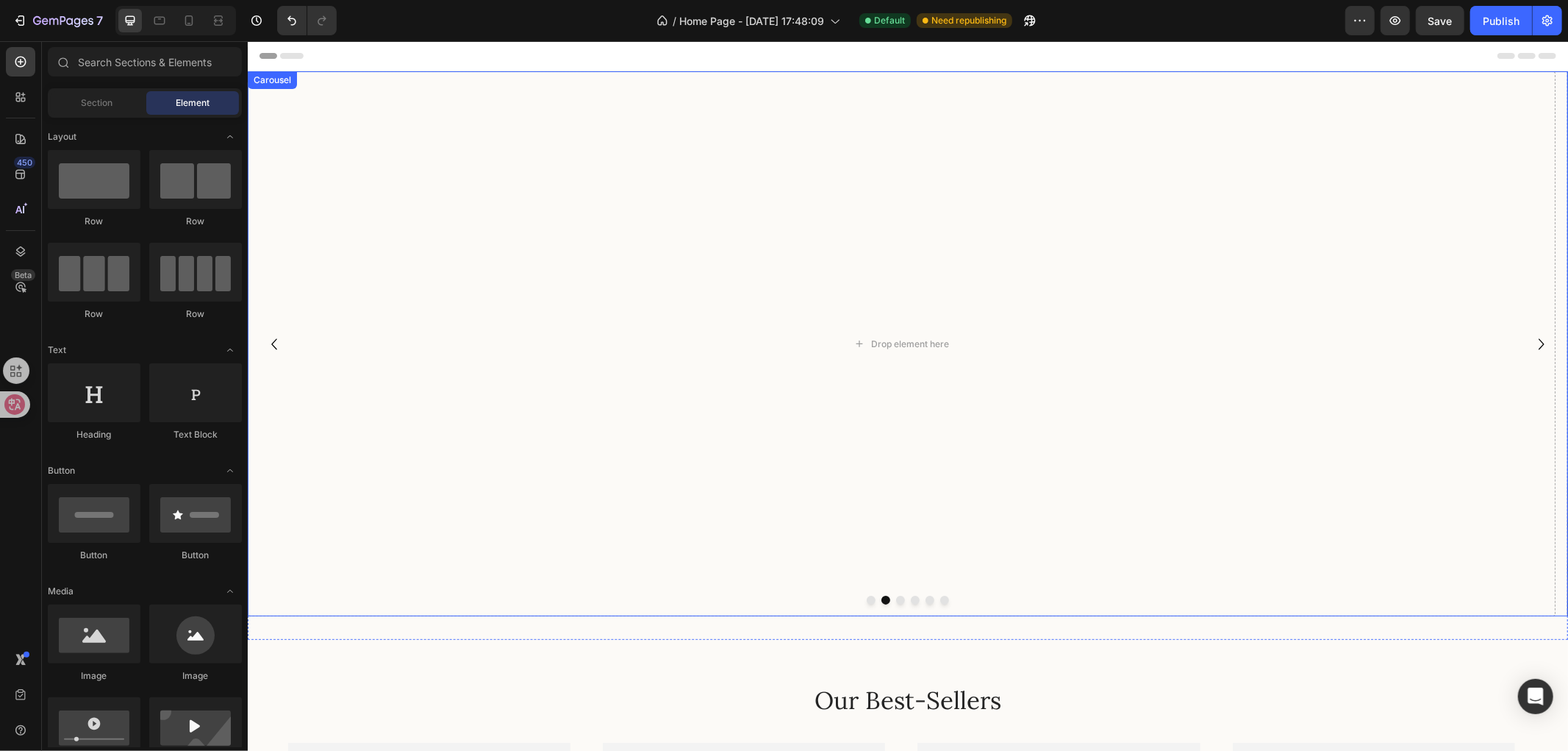
click at [895, 597] on button "Dot" at bounding box center [899, 598] width 8 height 8
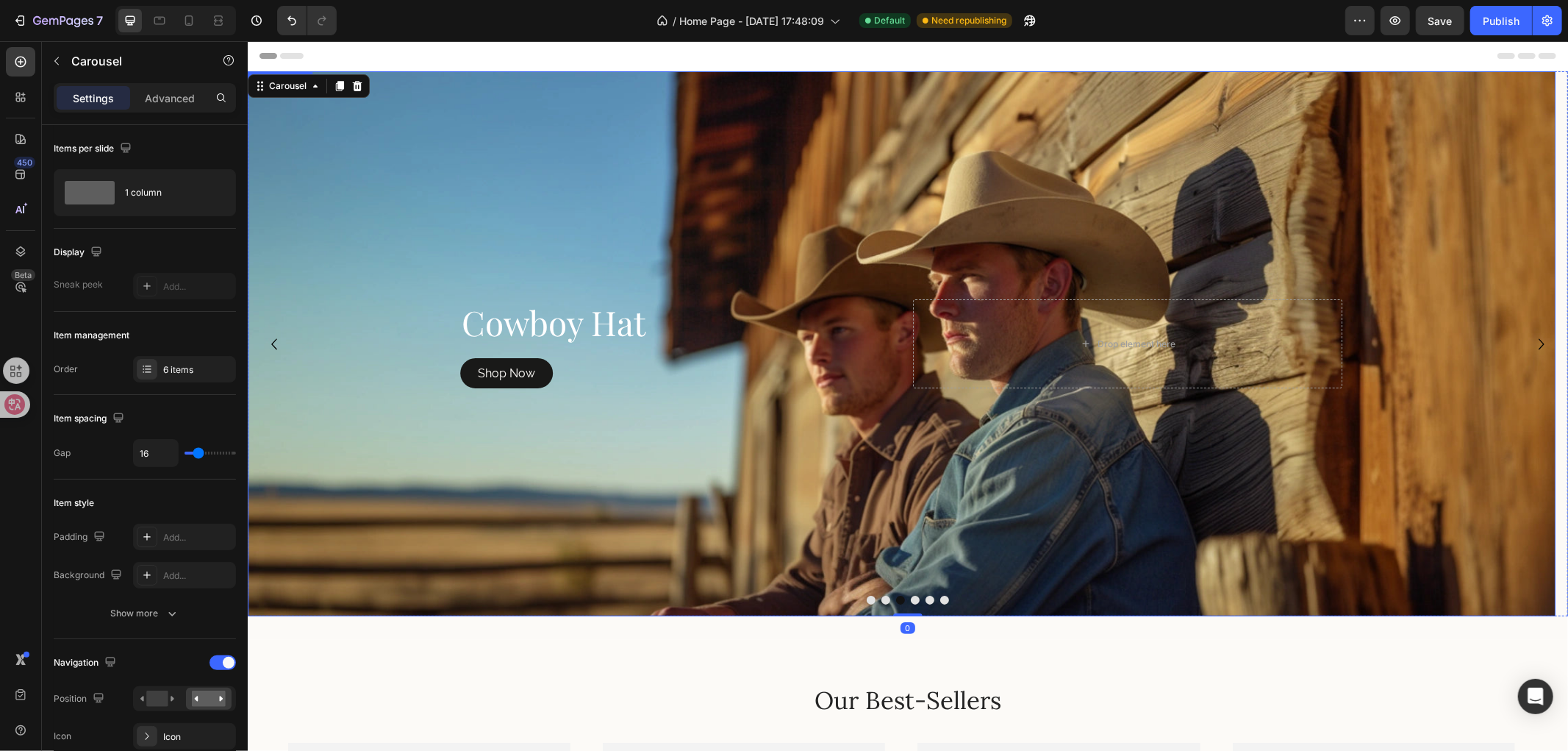
click at [688, 233] on div "Background Image" at bounding box center [901, 343] width 1308 height 545
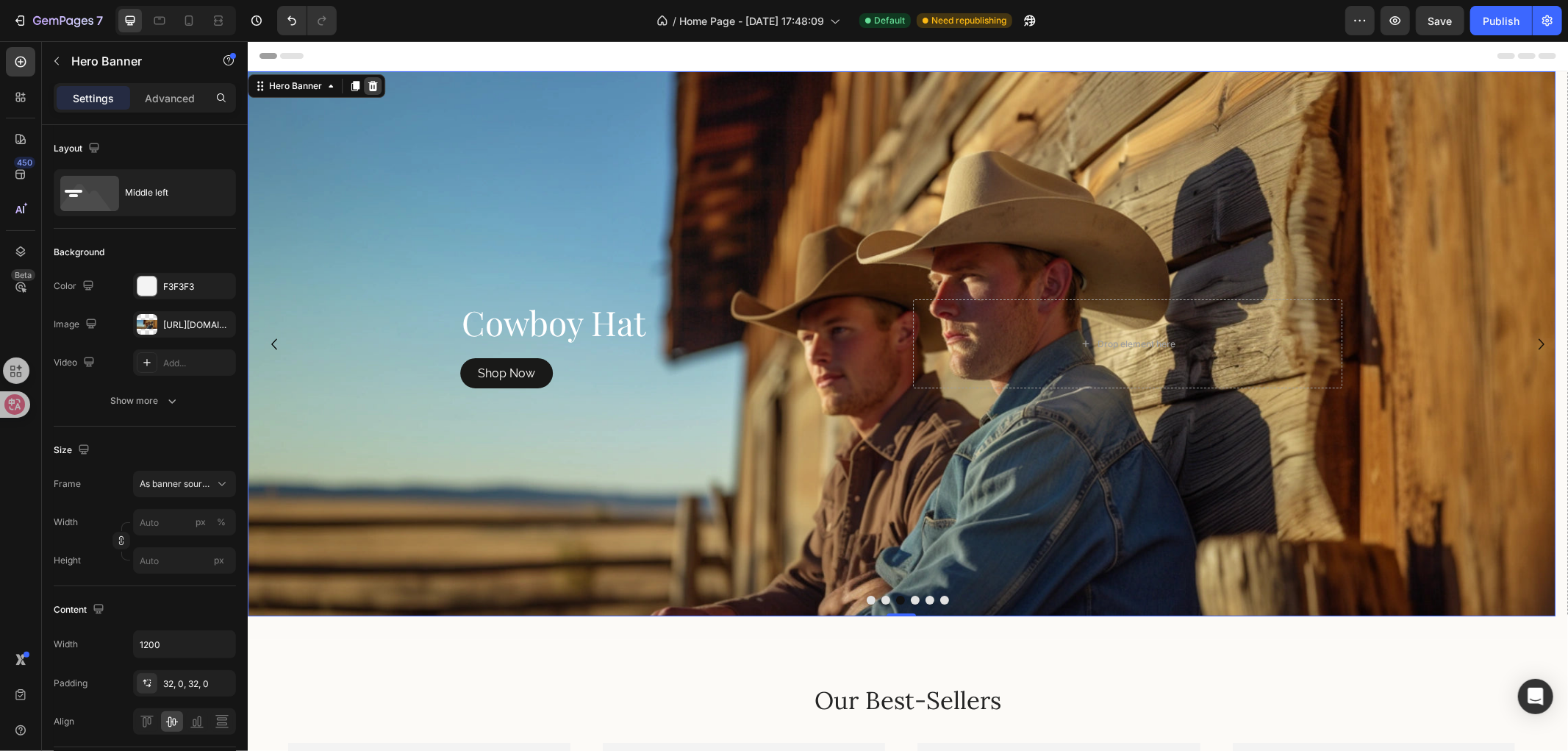
click at [370, 89] on icon at bounding box center [371, 85] width 9 height 10
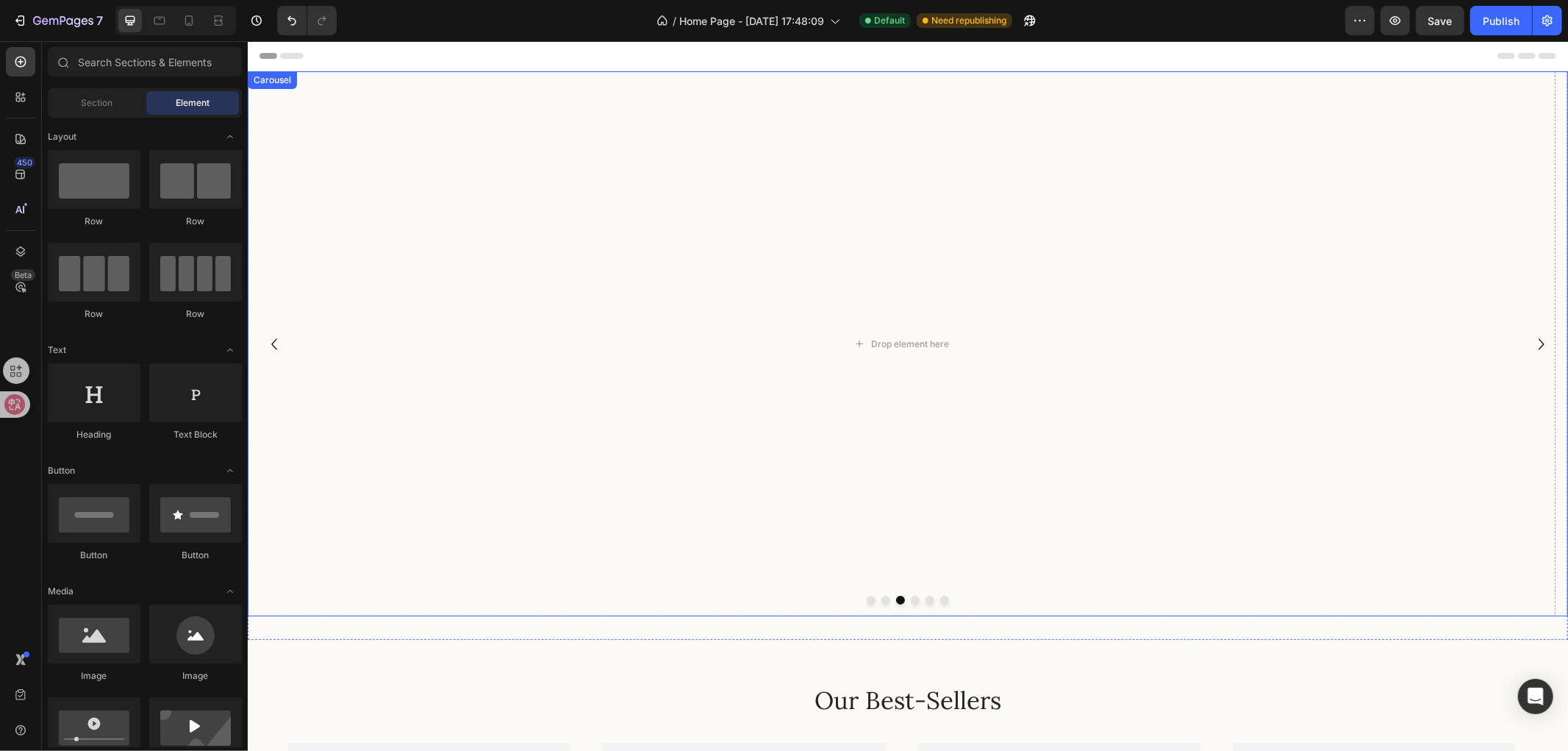
click at [280, 342] on icon "Carousel Back Arrow" at bounding box center [273, 343] width 22 height 22
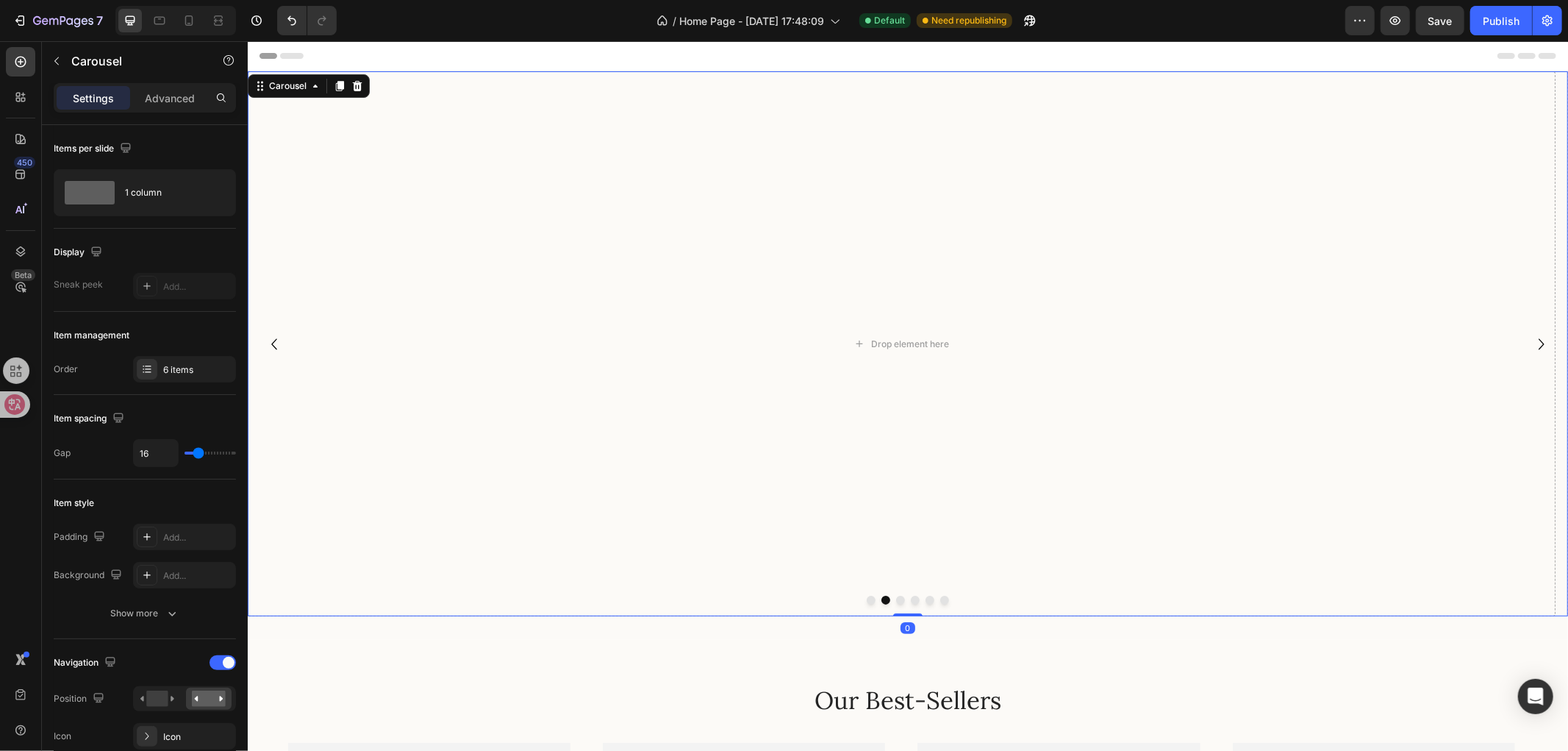
click at [280, 342] on icon "Carousel Back Arrow" at bounding box center [273, 343] width 22 height 22
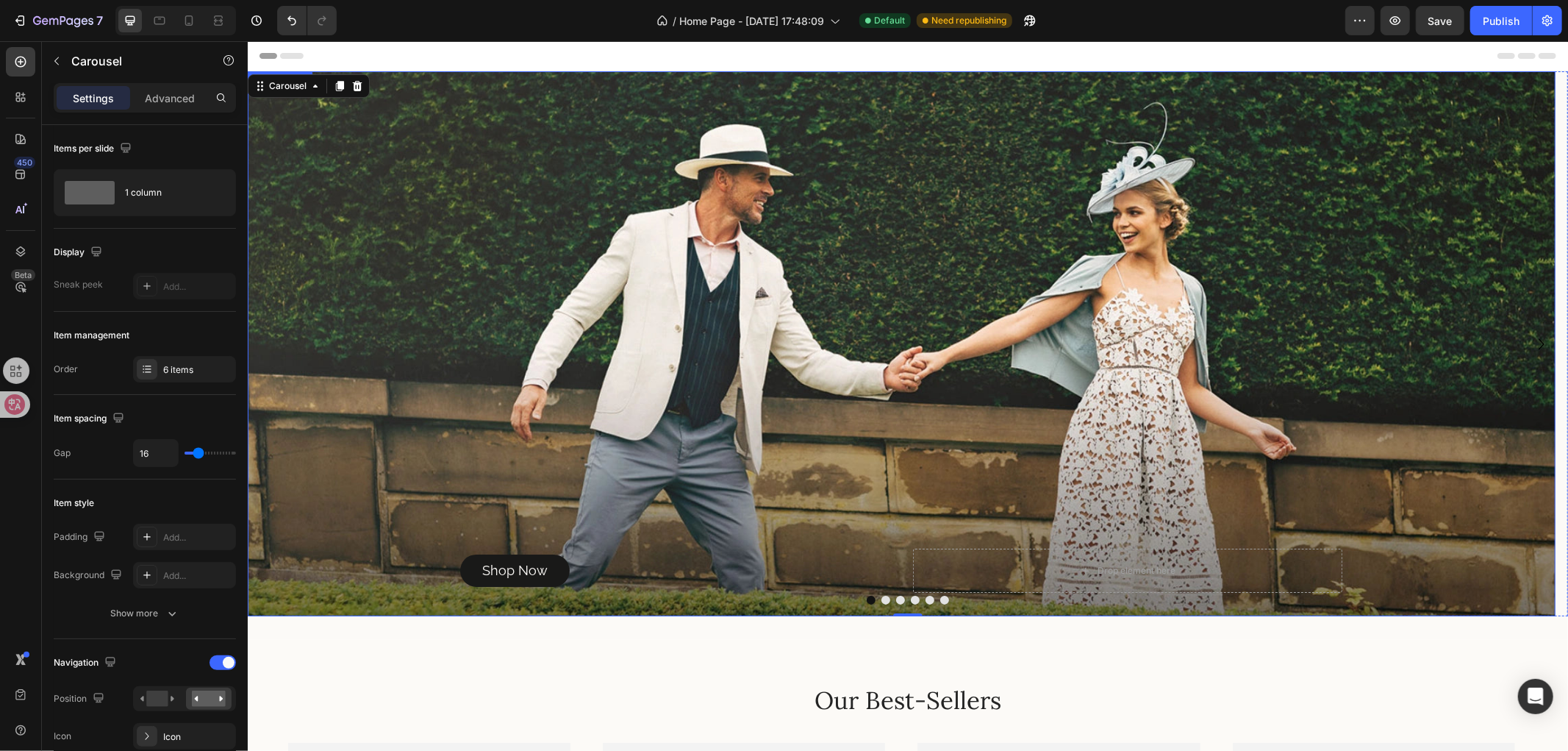
click at [540, 313] on div "Background Image" at bounding box center [901, 343] width 1308 height 545
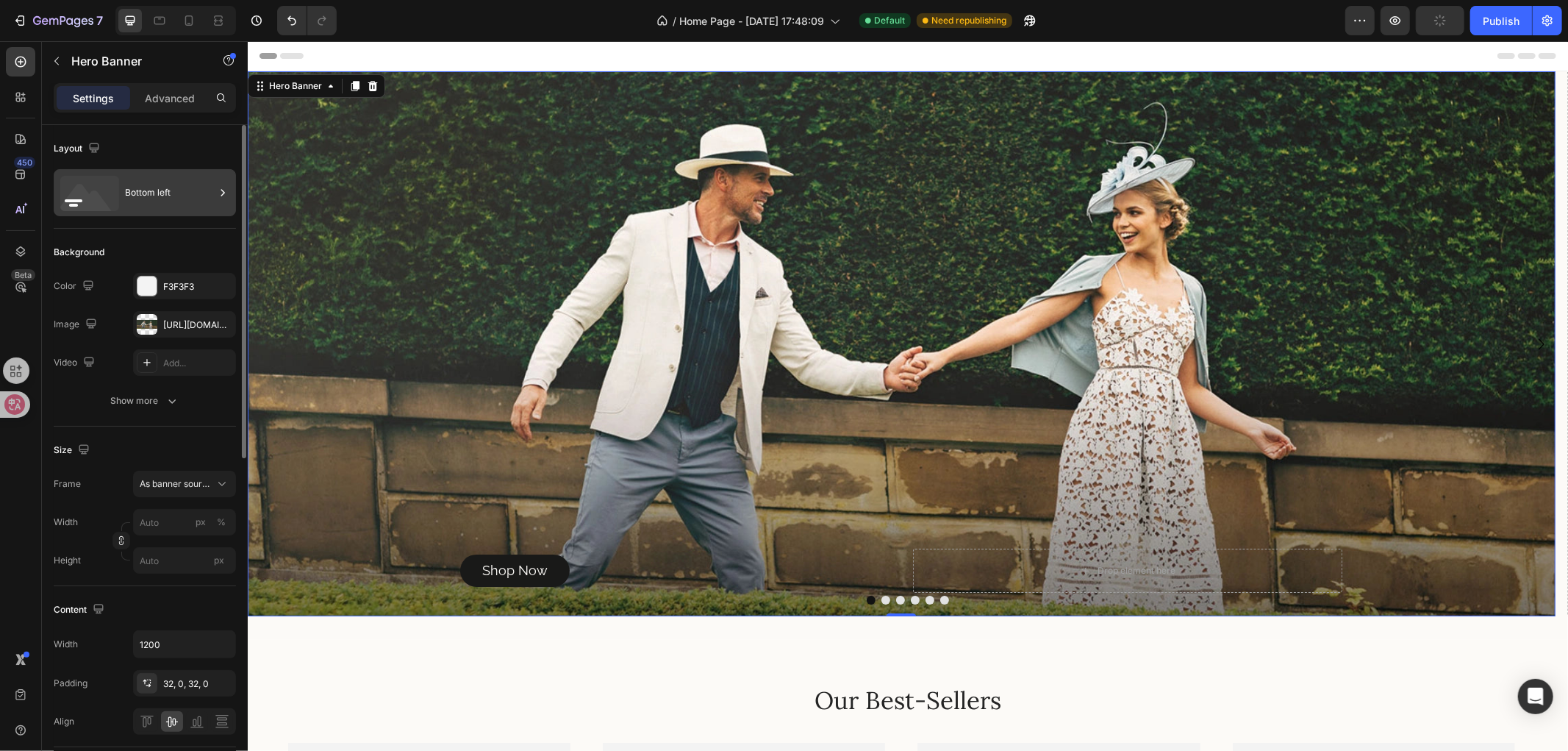
click at [159, 200] on div "Bottom left" at bounding box center [170, 192] width 90 height 34
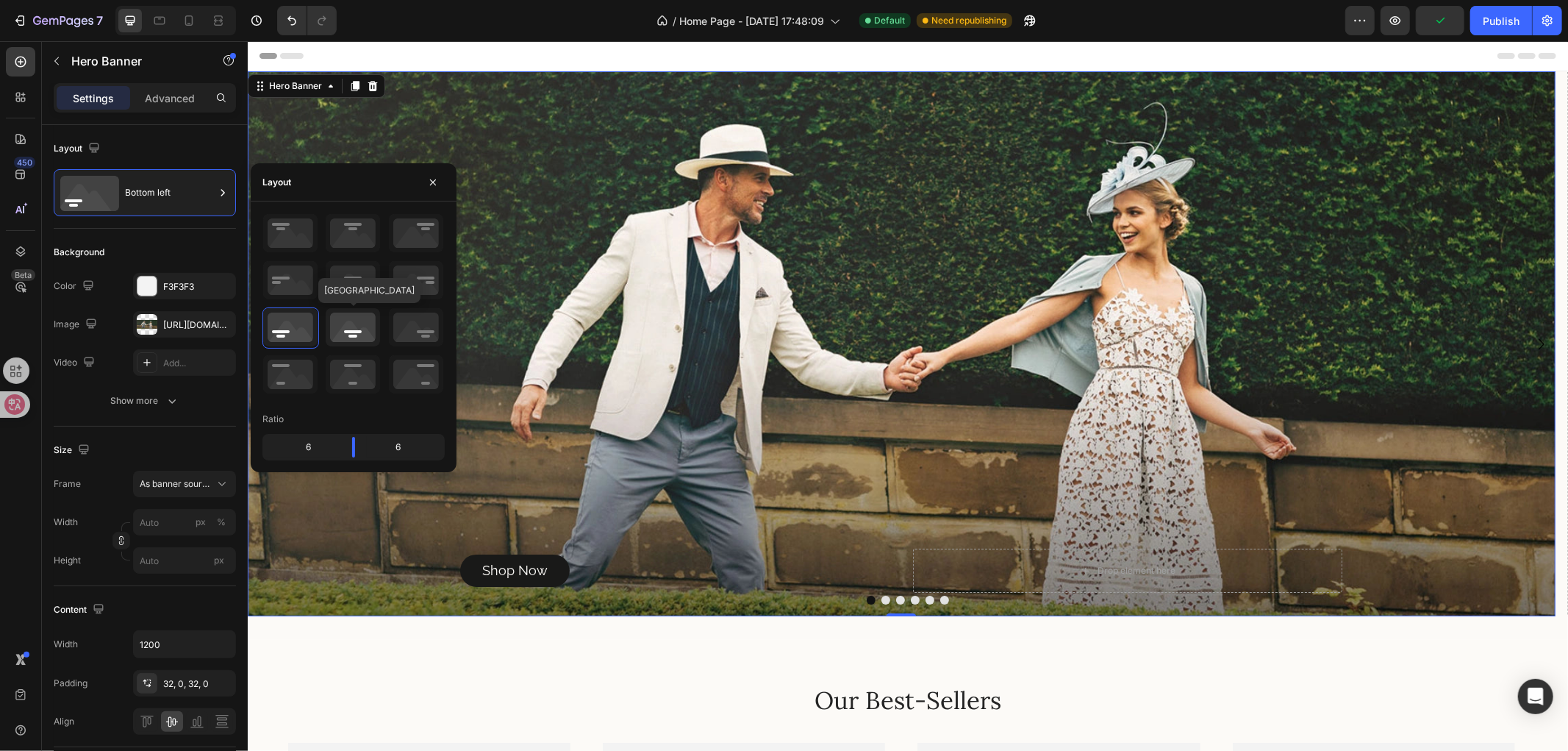
click at [351, 323] on icon at bounding box center [353, 327] width 55 height 39
click at [347, 278] on icon at bounding box center [353, 280] width 55 height 39
click at [355, 331] on icon at bounding box center [353, 327] width 55 height 39
click at [407, 328] on icon at bounding box center [416, 327] width 55 height 39
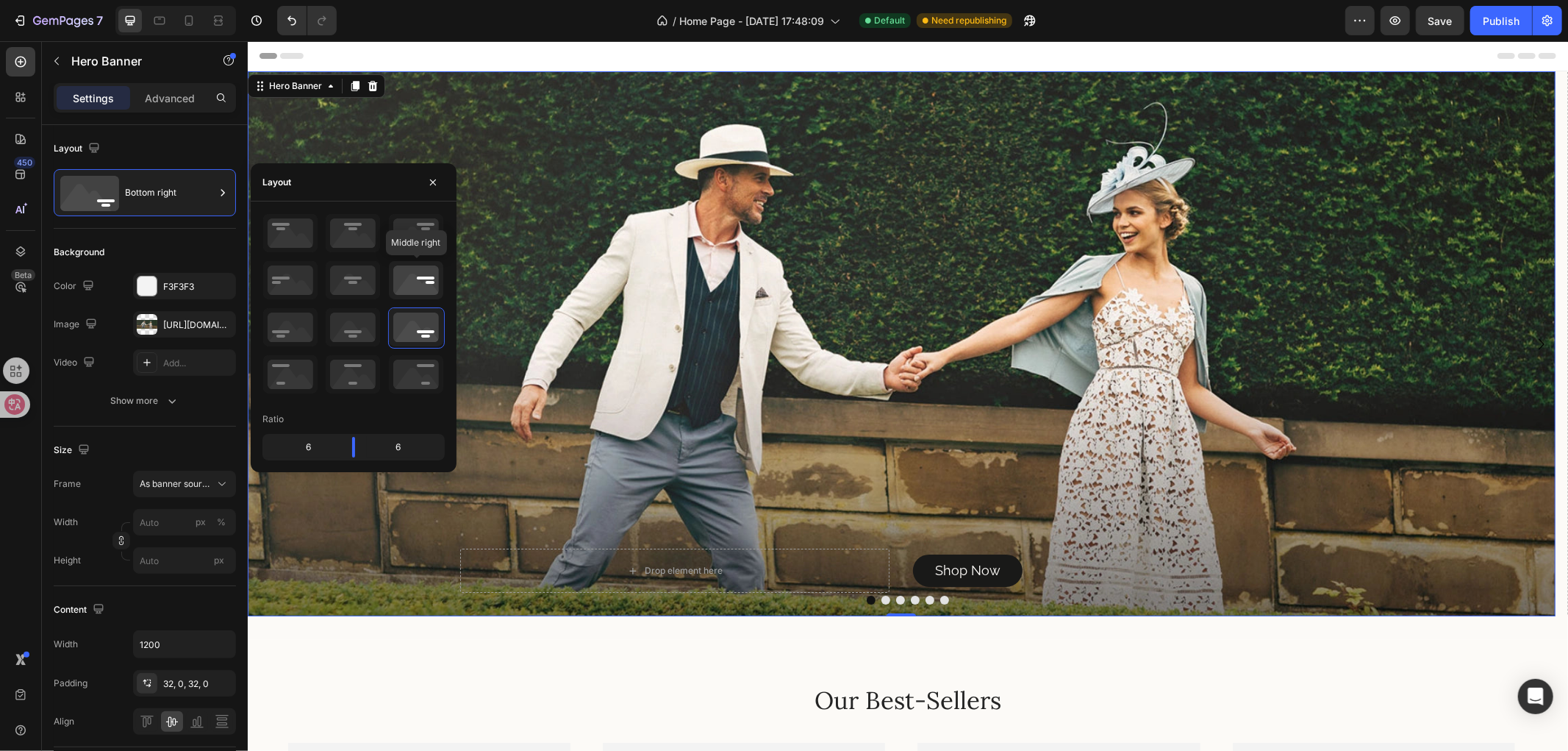
click at [413, 268] on icon at bounding box center [416, 280] width 55 height 39
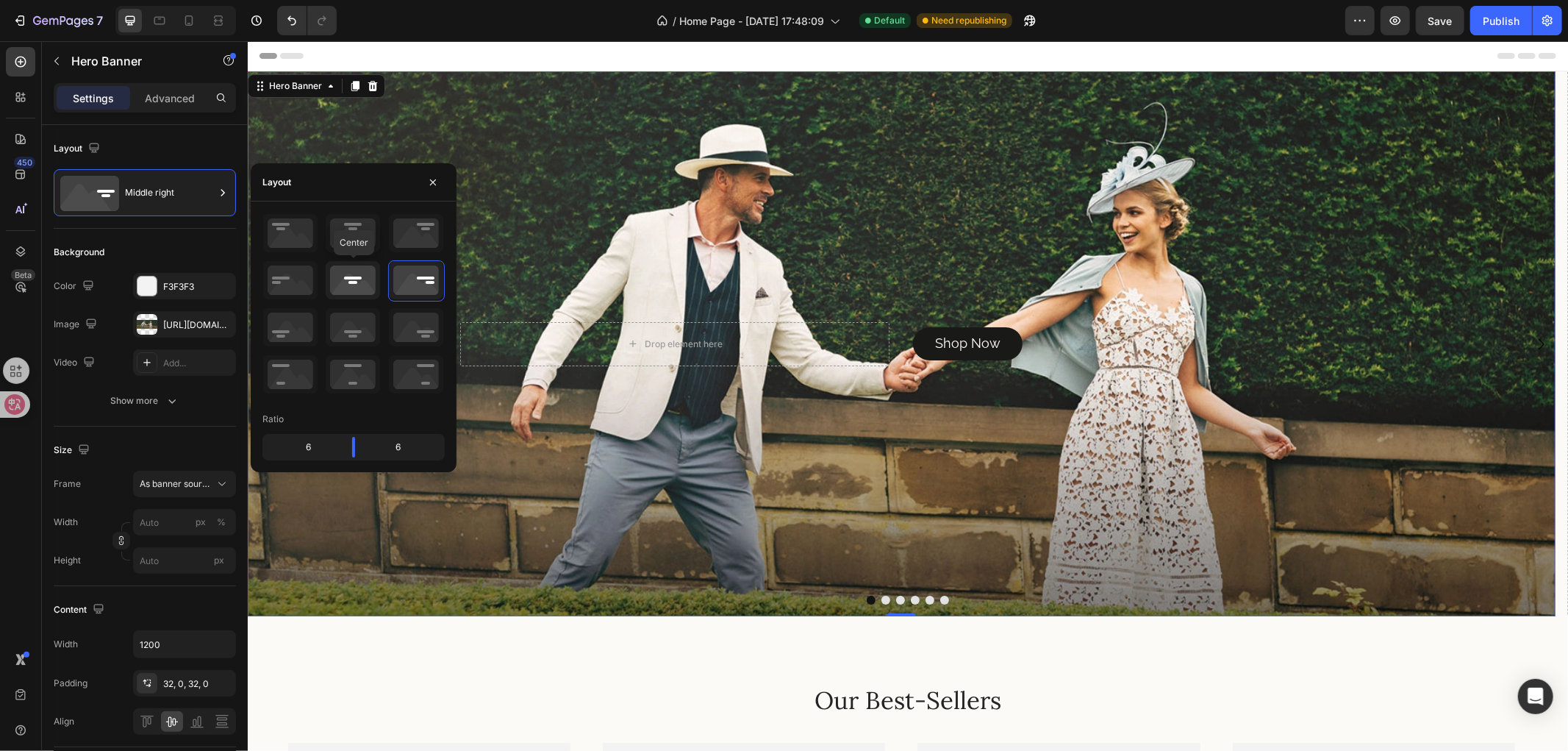
click at [373, 281] on icon at bounding box center [353, 280] width 55 height 39
click at [390, 283] on icon at bounding box center [416, 280] width 55 height 39
click at [296, 289] on icon at bounding box center [290, 280] width 55 height 39
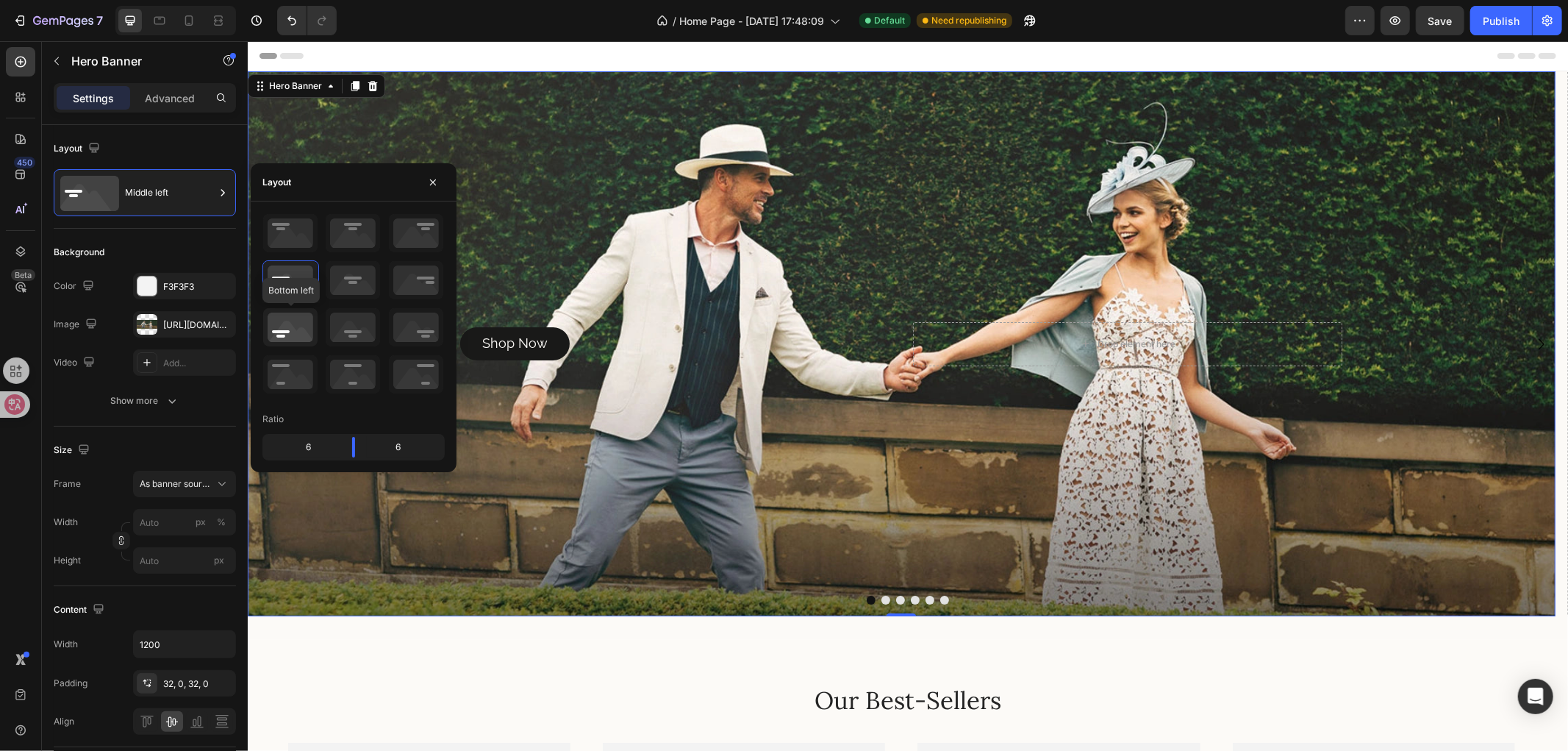
click at [297, 326] on icon at bounding box center [290, 327] width 55 height 39
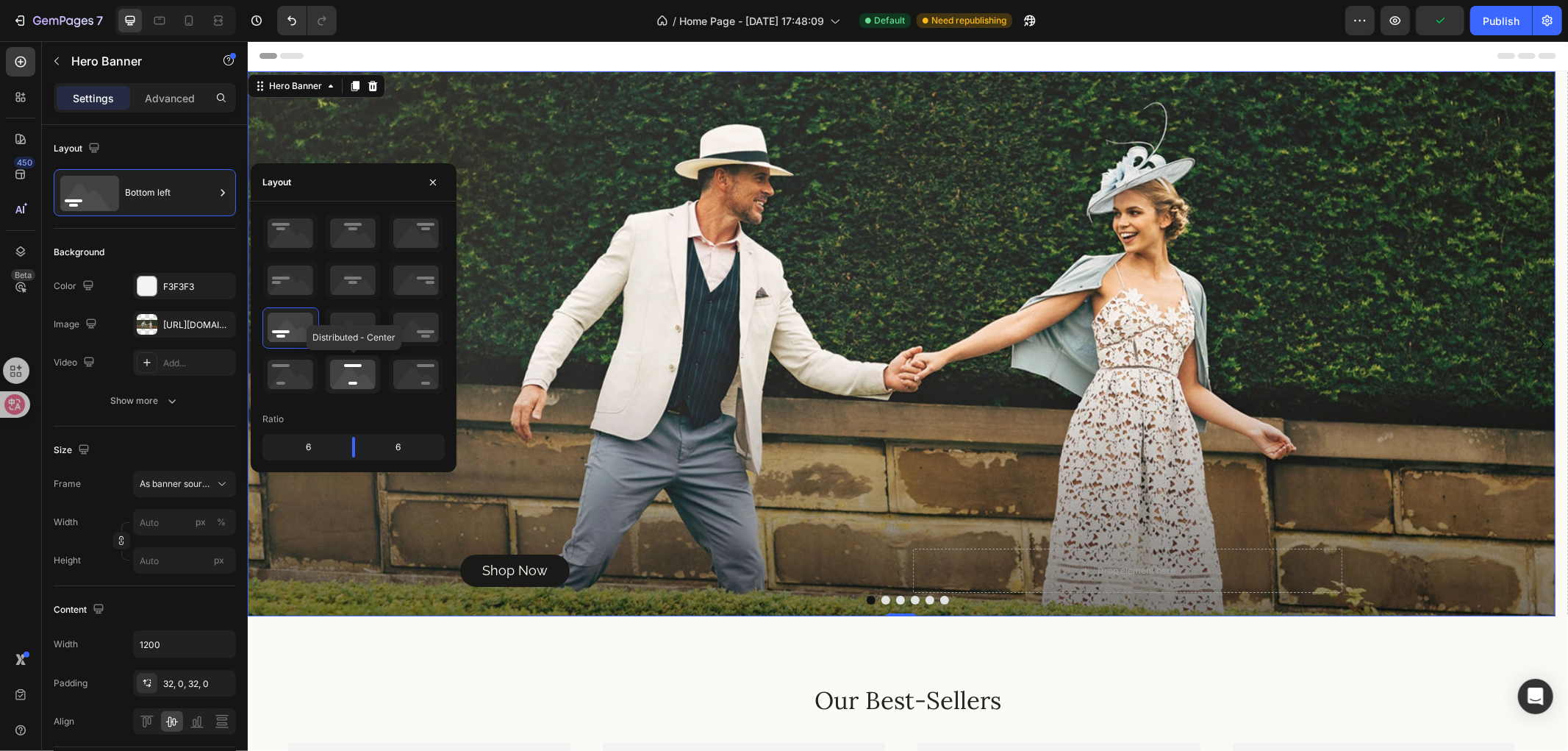
click at [356, 366] on icon at bounding box center [353, 374] width 55 height 39
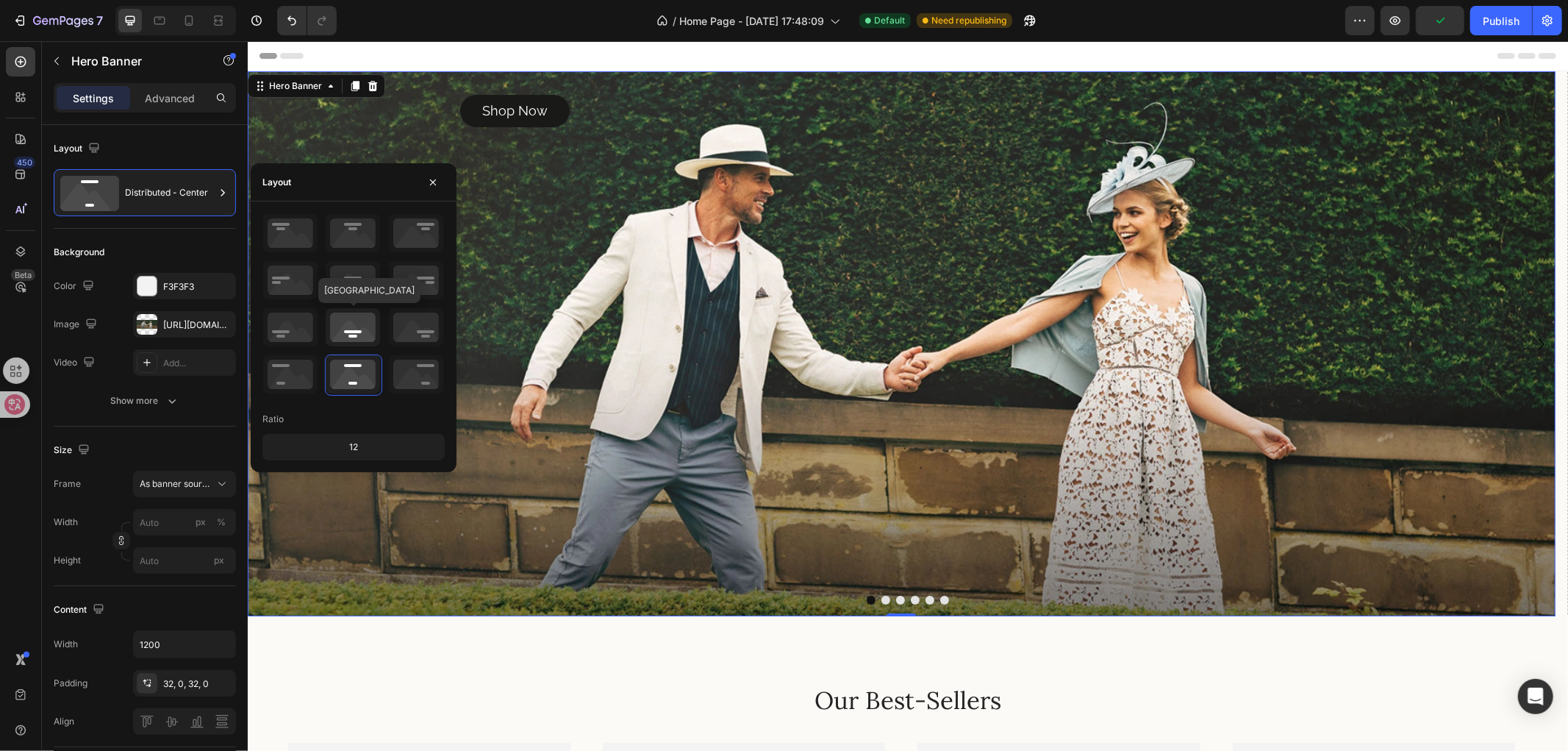
click at [364, 326] on icon at bounding box center [353, 327] width 55 height 39
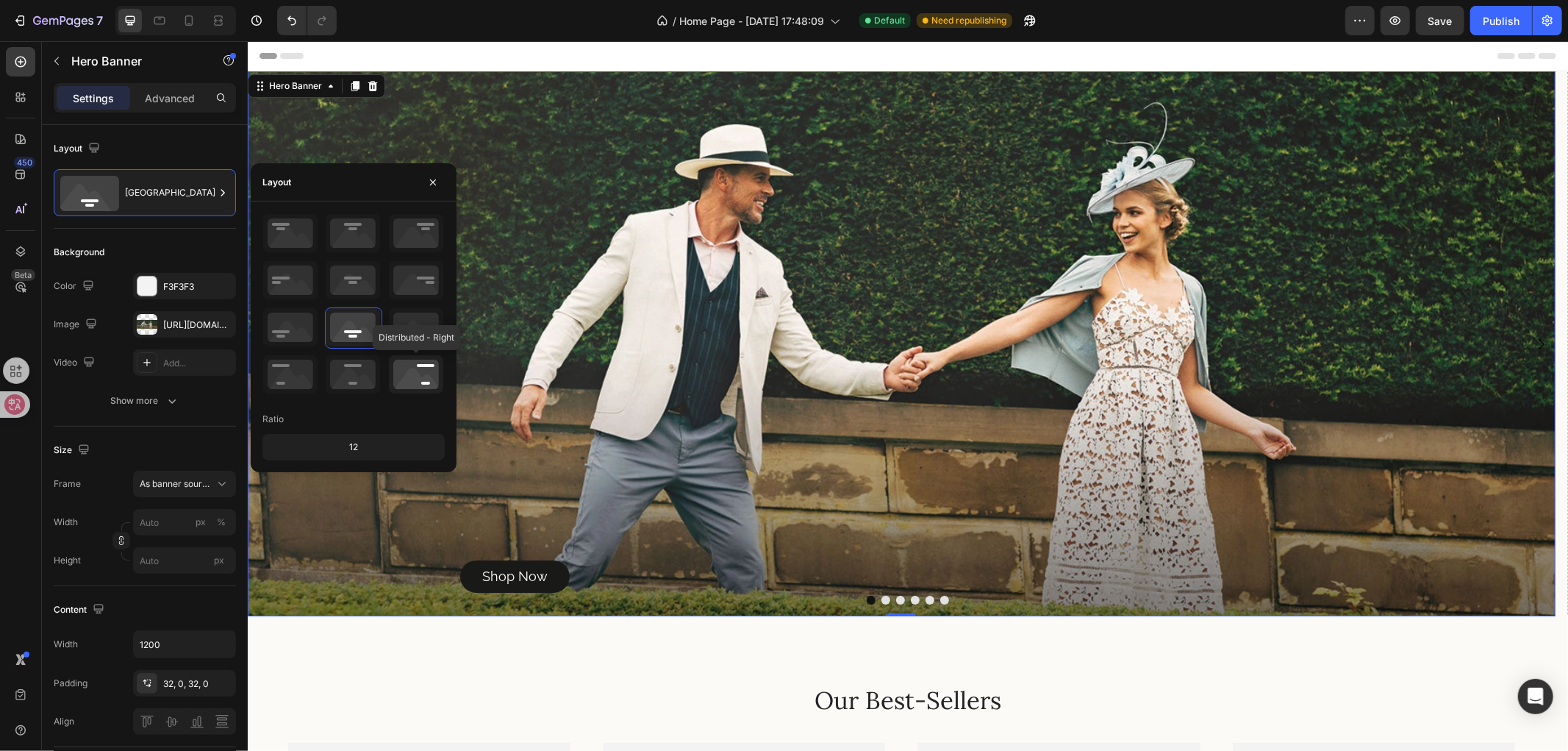
click at [410, 369] on icon at bounding box center [416, 374] width 55 height 39
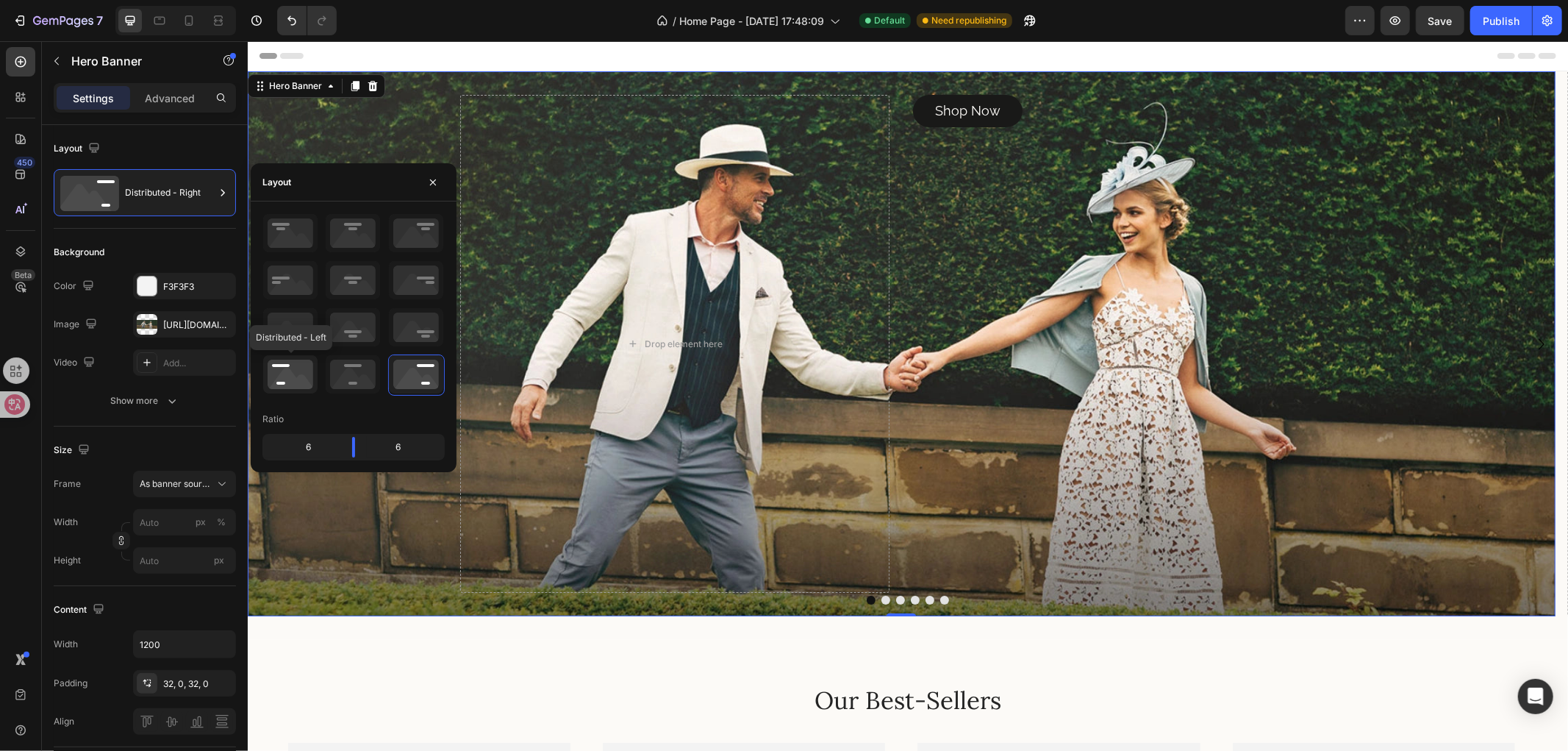
click at [313, 363] on icon at bounding box center [290, 374] width 55 height 39
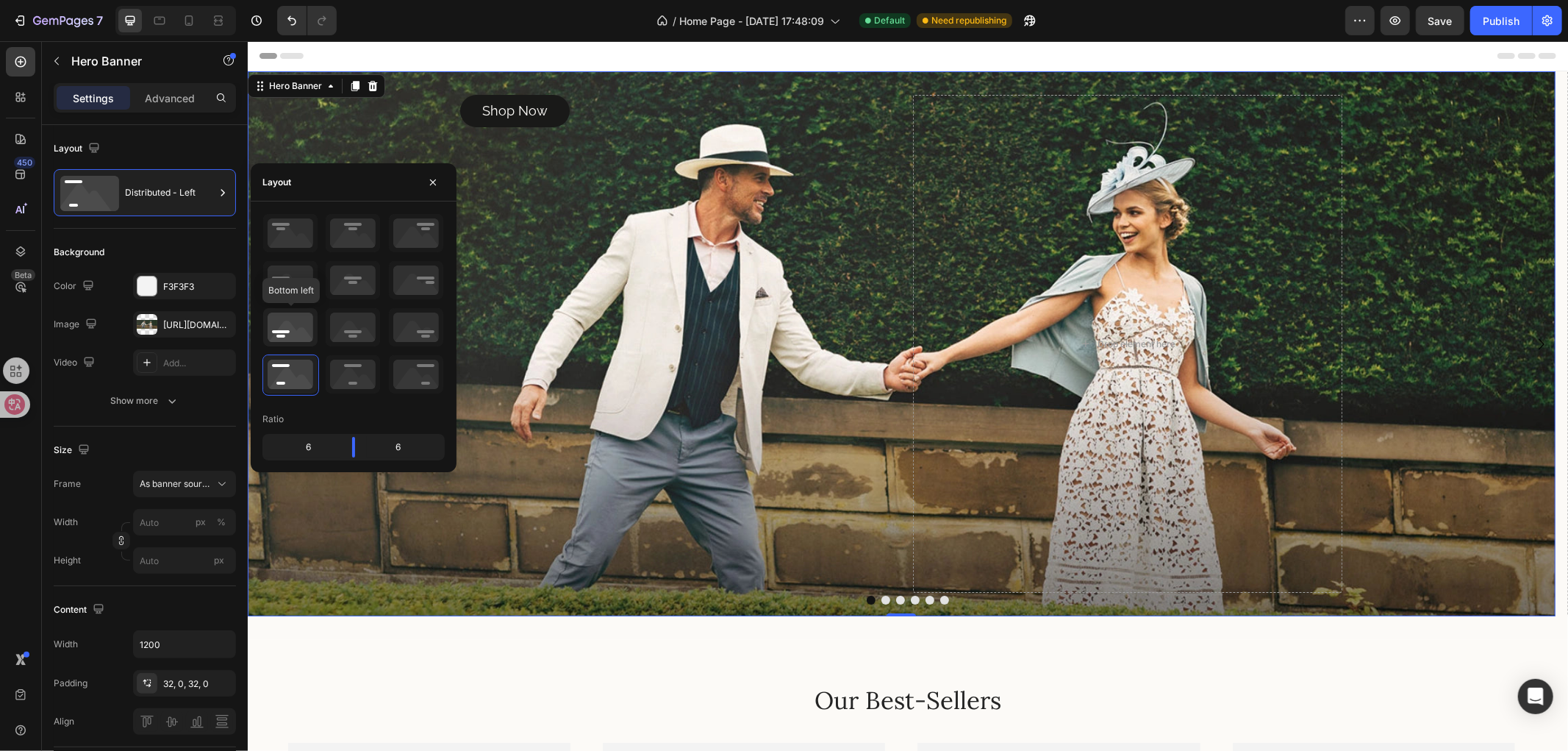
click at [302, 333] on icon at bounding box center [290, 327] width 55 height 39
click at [290, 278] on icon at bounding box center [290, 280] width 55 height 39
click at [289, 323] on icon at bounding box center [290, 327] width 55 height 39
click at [312, 376] on icon at bounding box center [290, 374] width 55 height 39
click at [300, 329] on icon at bounding box center [290, 327] width 55 height 39
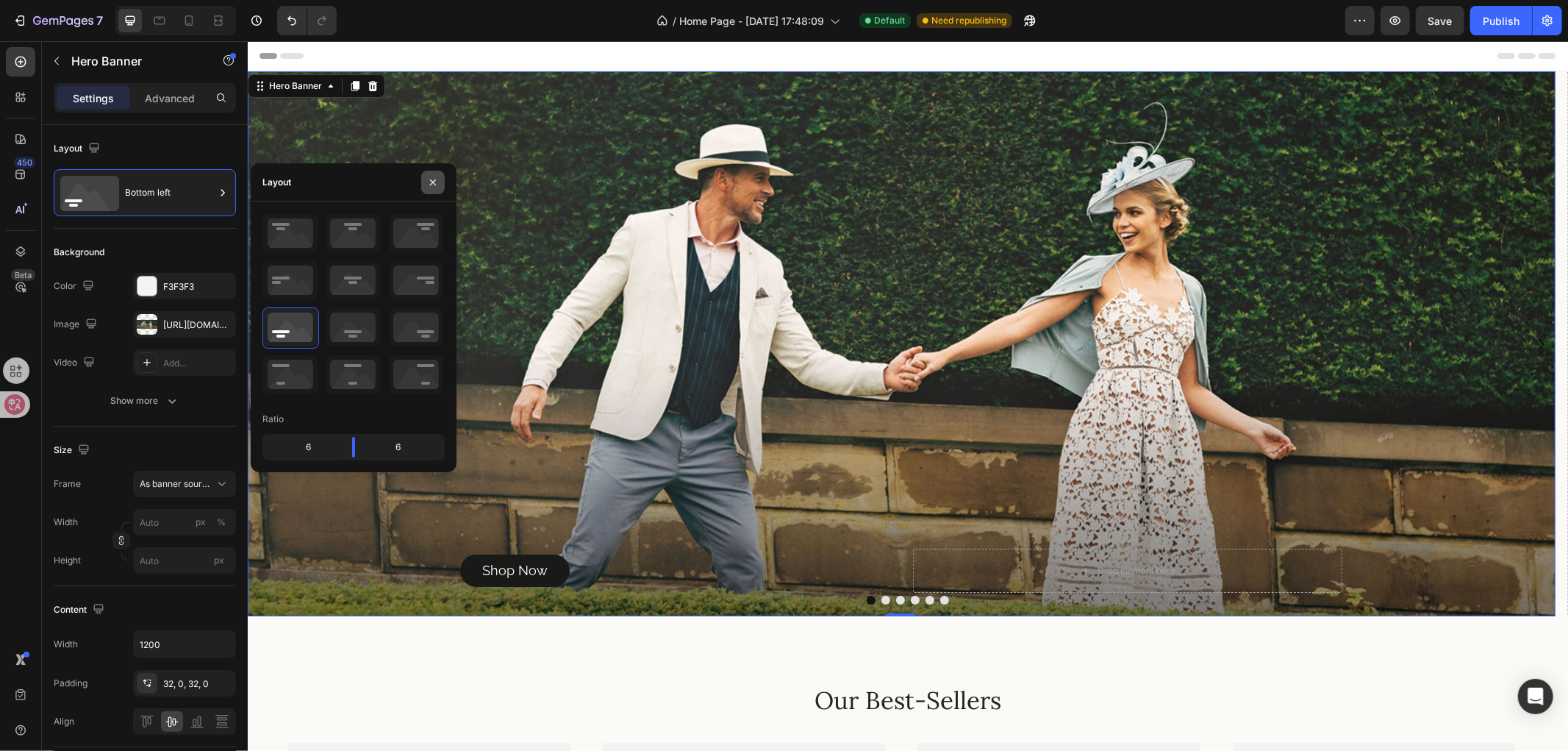
click at [438, 186] on icon "button" at bounding box center [433, 182] width 11 height 11
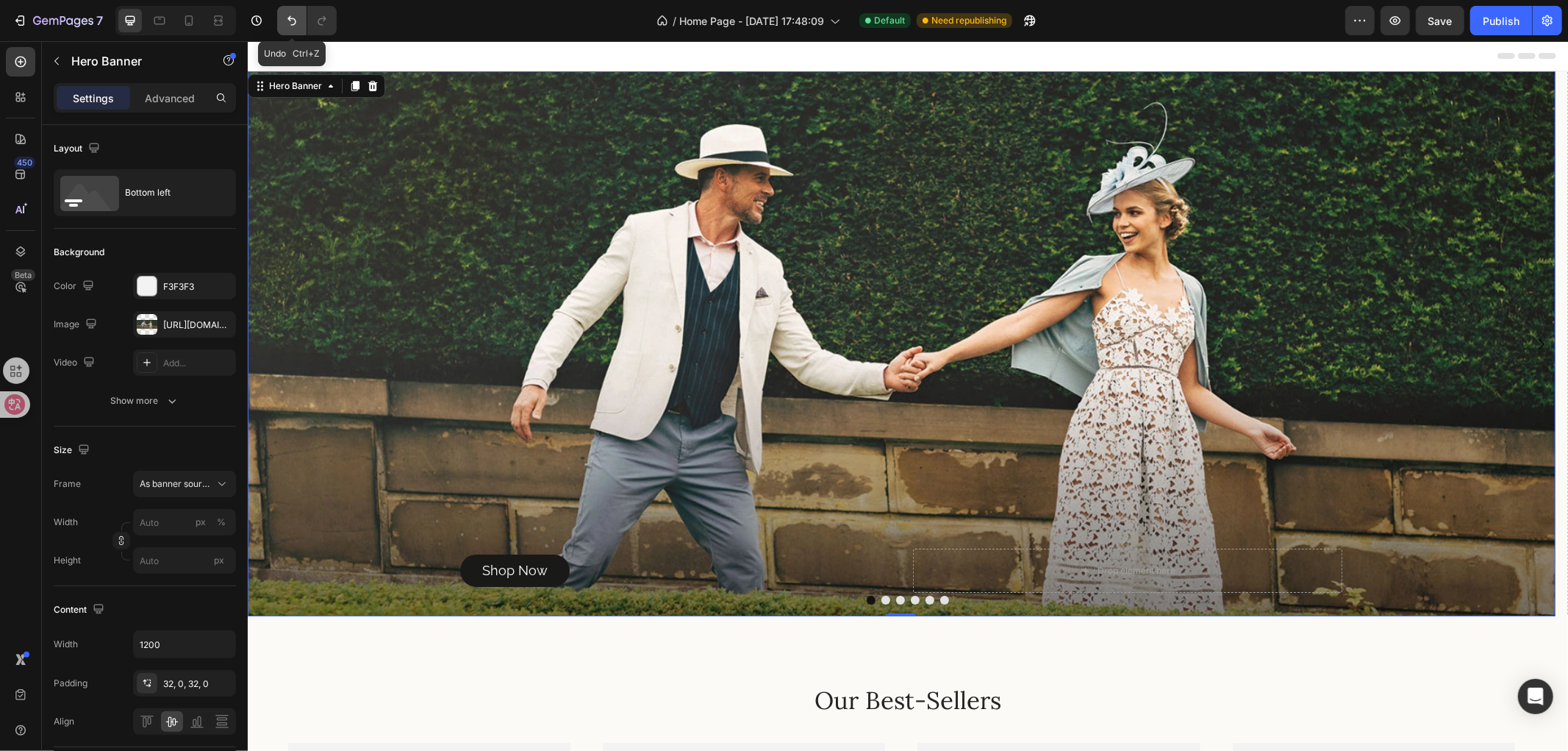
click at [300, 18] on button "Undo/Redo" at bounding box center [291, 20] width 29 height 29
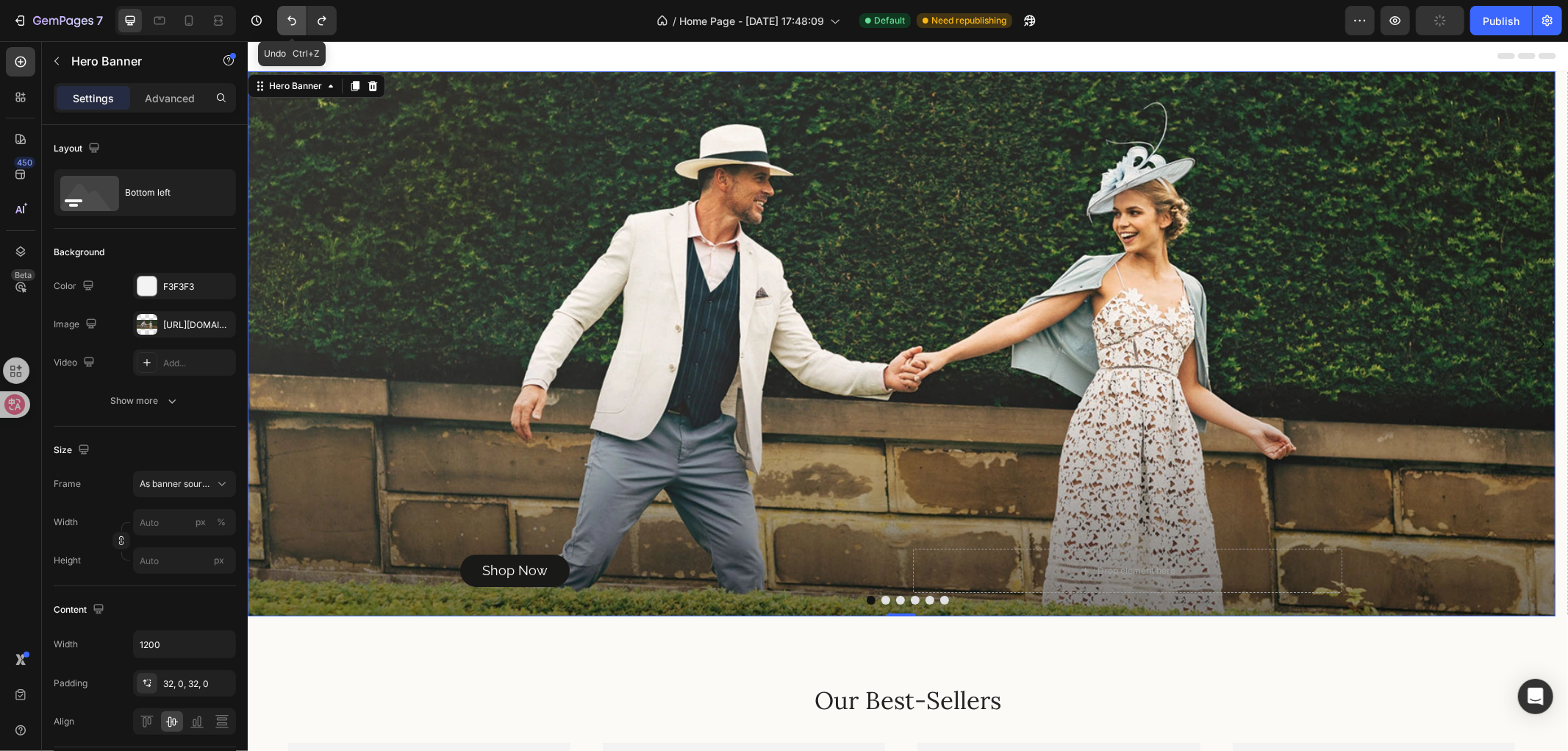
click at [300, 18] on button "Undo/Redo" at bounding box center [291, 20] width 29 height 29
click at [300, 19] on button "Undo/Redo" at bounding box center [291, 20] width 29 height 29
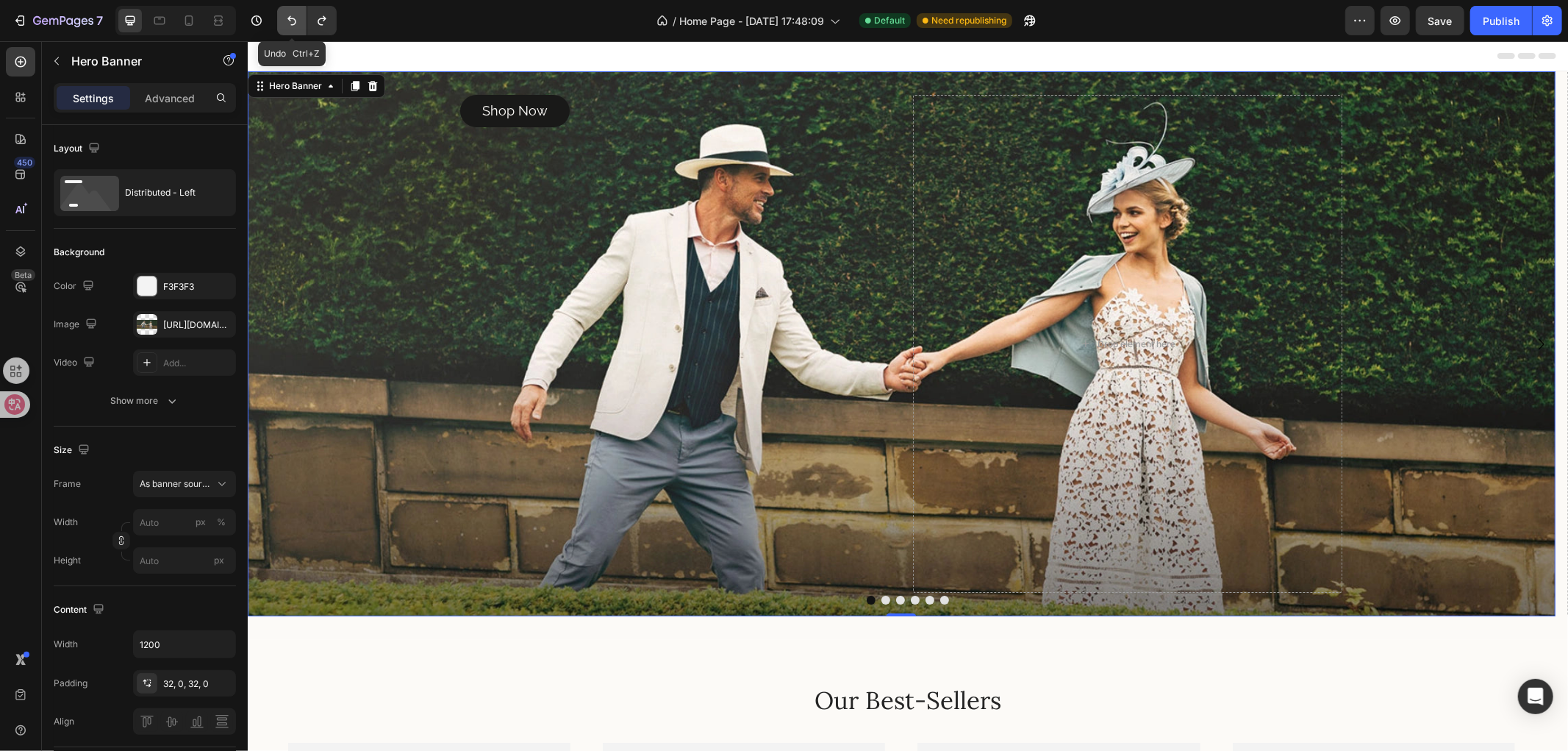
click at [300, 19] on button "Undo/Redo" at bounding box center [291, 20] width 29 height 29
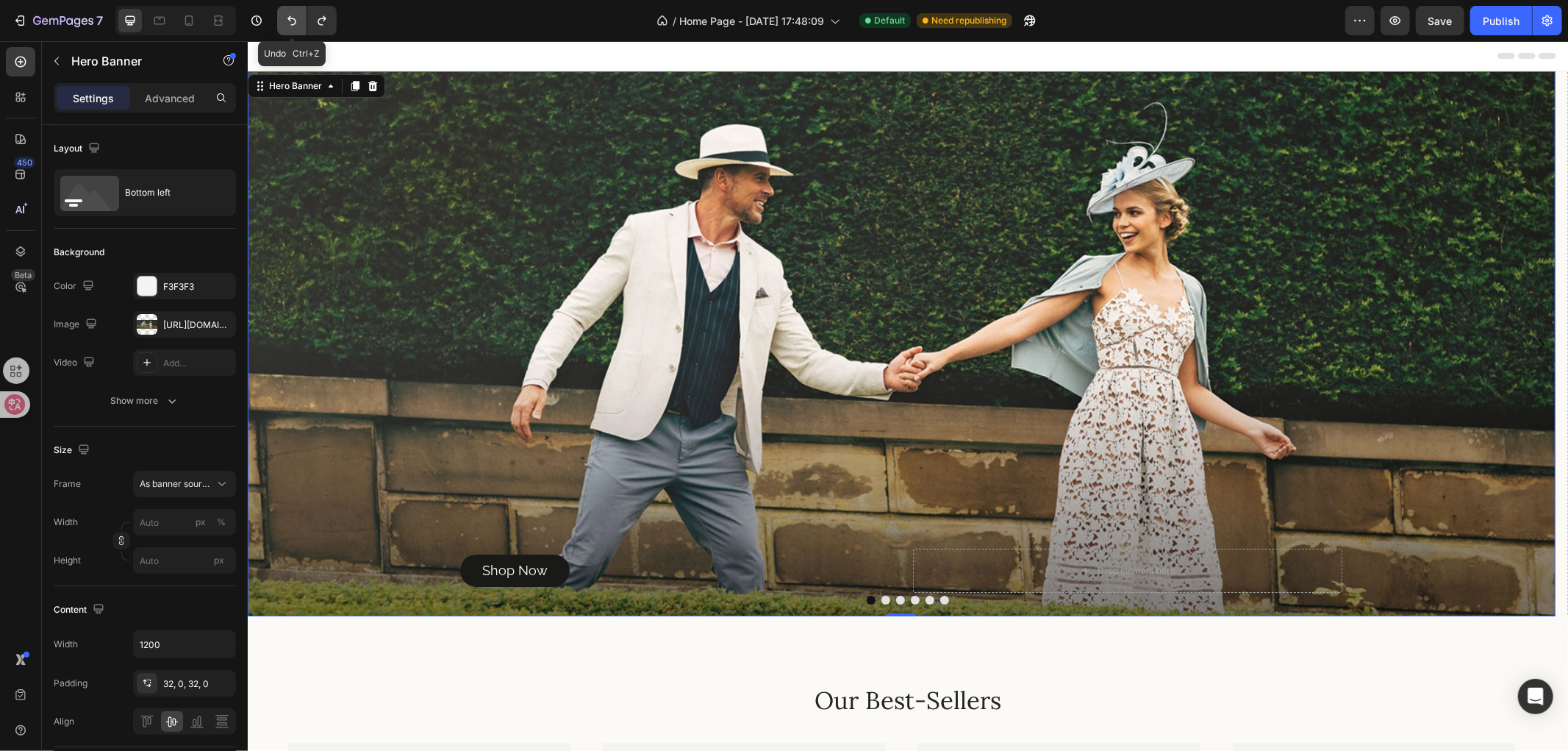
click at [300, 19] on button "Undo/Redo" at bounding box center [291, 20] width 29 height 29
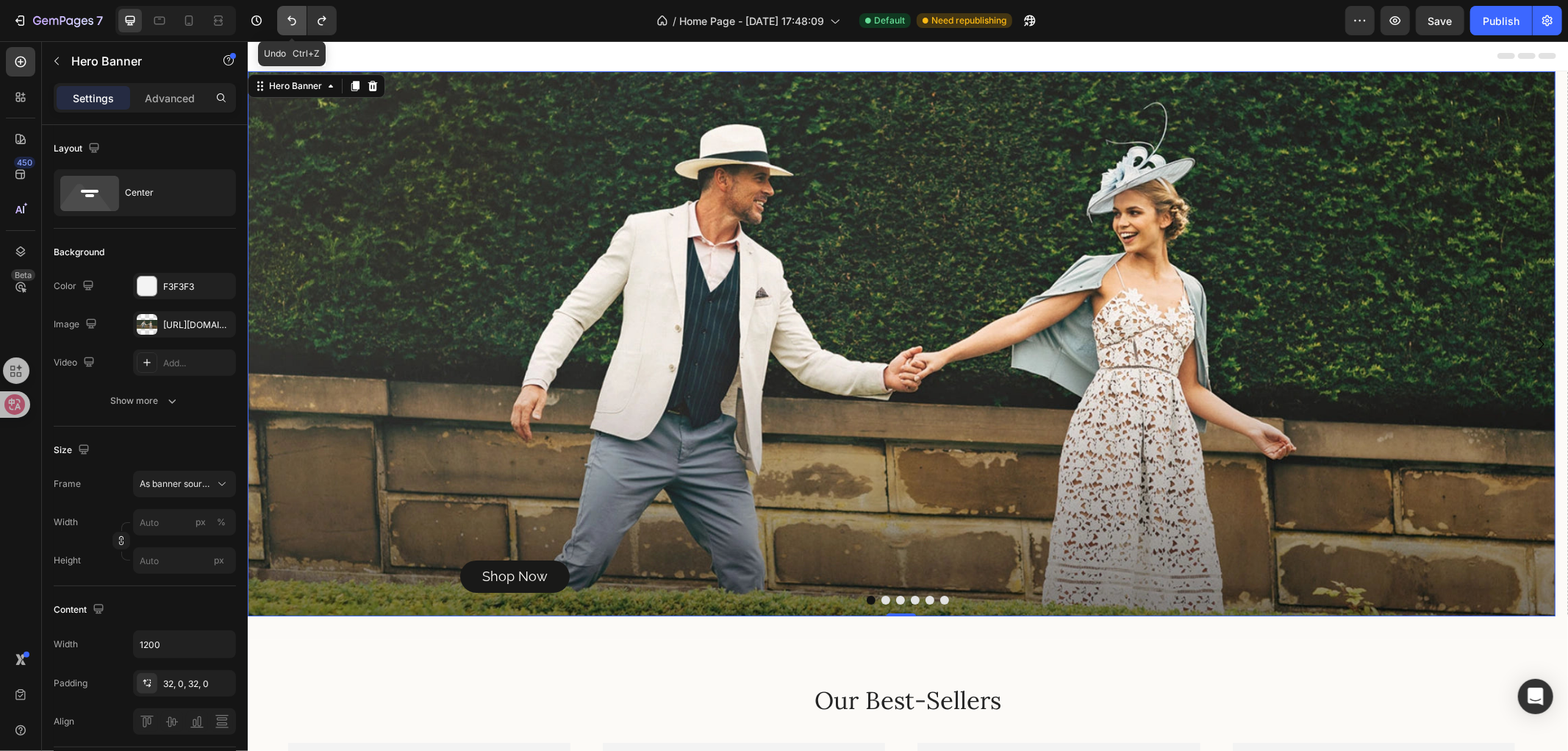
click at [300, 19] on button "Undo/Redo" at bounding box center [291, 20] width 29 height 29
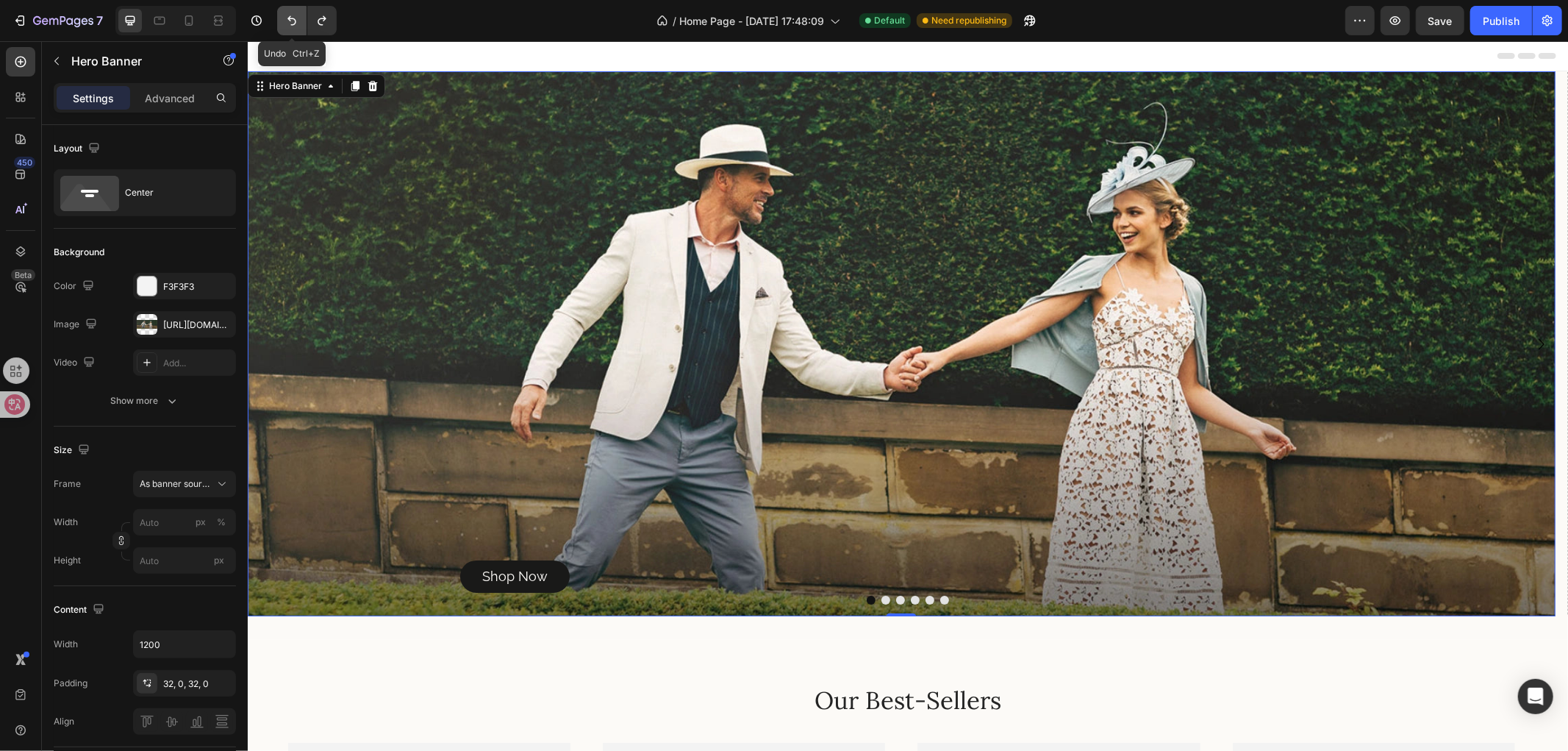
click at [300, 19] on button "Undo/Redo" at bounding box center [291, 20] width 29 height 29
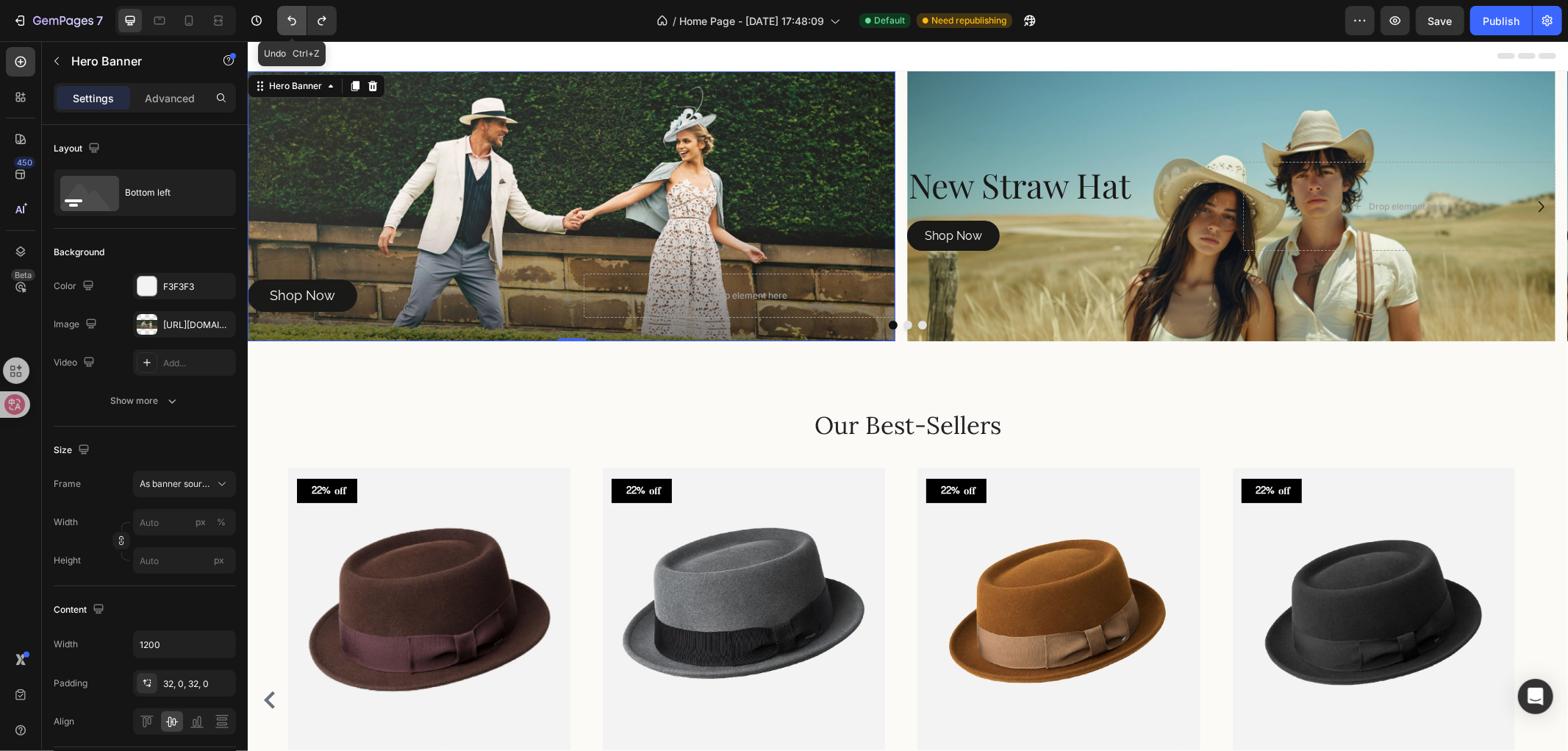
click at [300, 19] on button "Undo/Redo" at bounding box center [291, 20] width 29 height 29
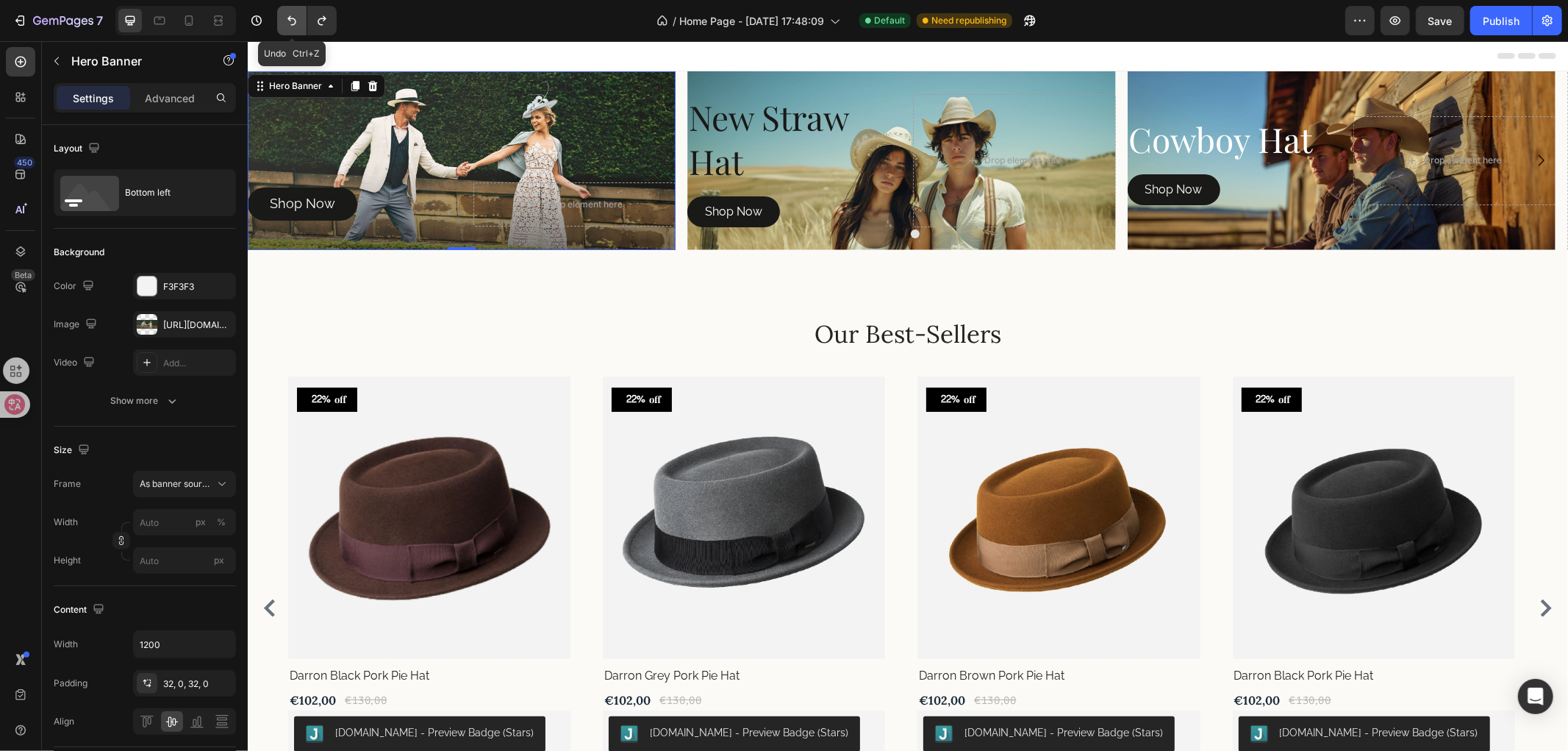
click at [300, 19] on button "Undo/Redo" at bounding box center [291, 20] width 29 height 29
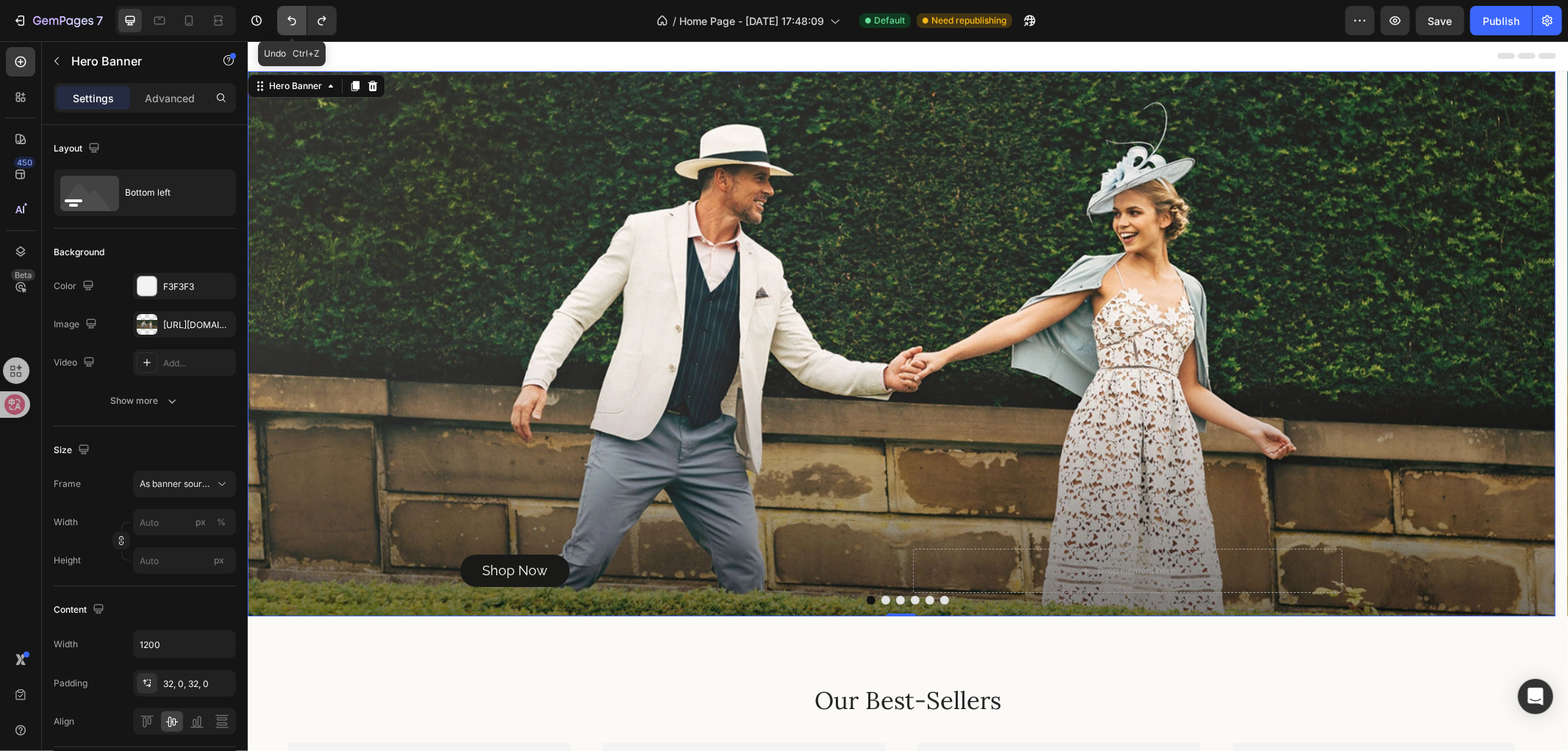
click at [300, 19] on button "Undo/Redo" at bounding box center [291, 20] width 29 height 29
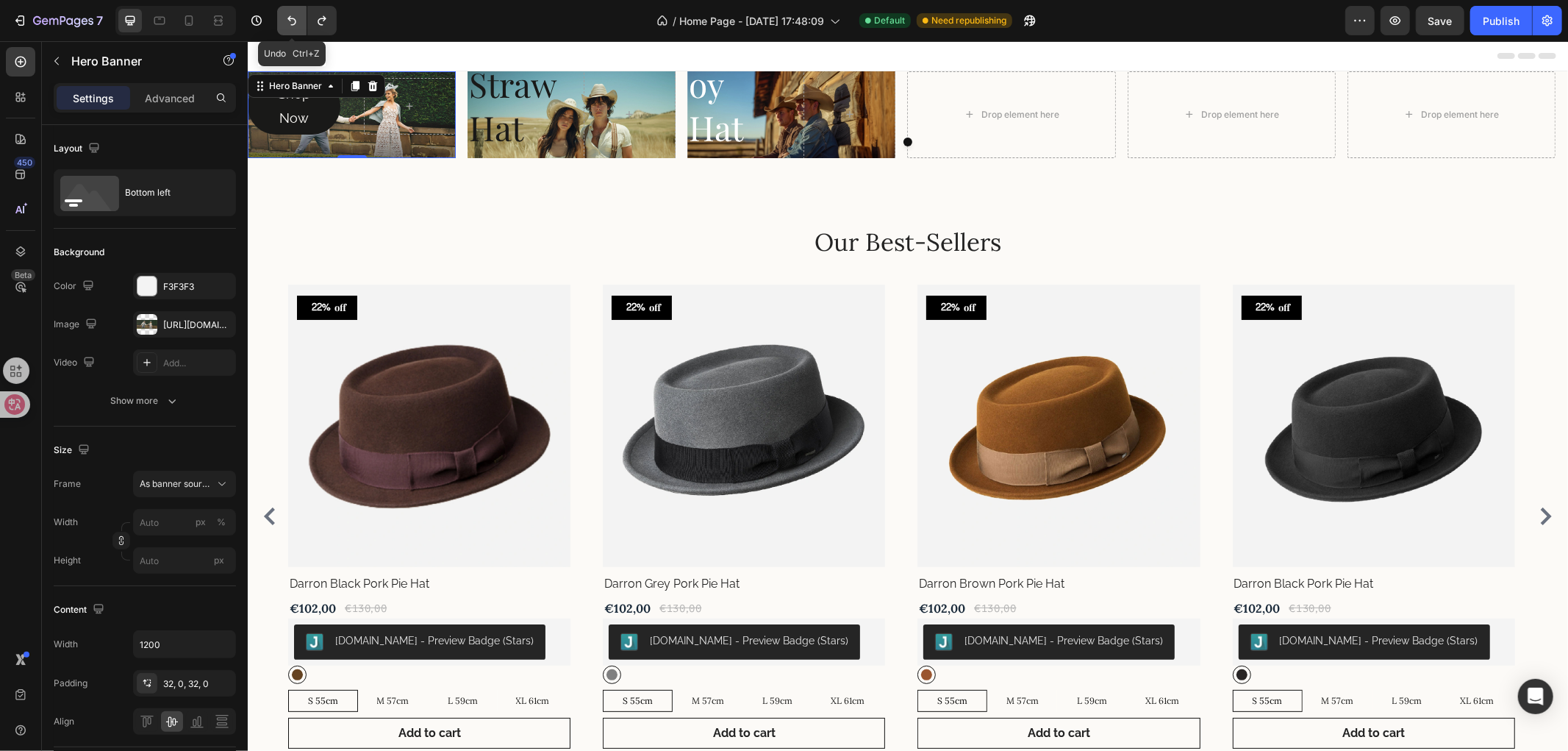
click at [300, 19] on button "Undo/Redo" at bounding box center [291, 20] width 29 height 29
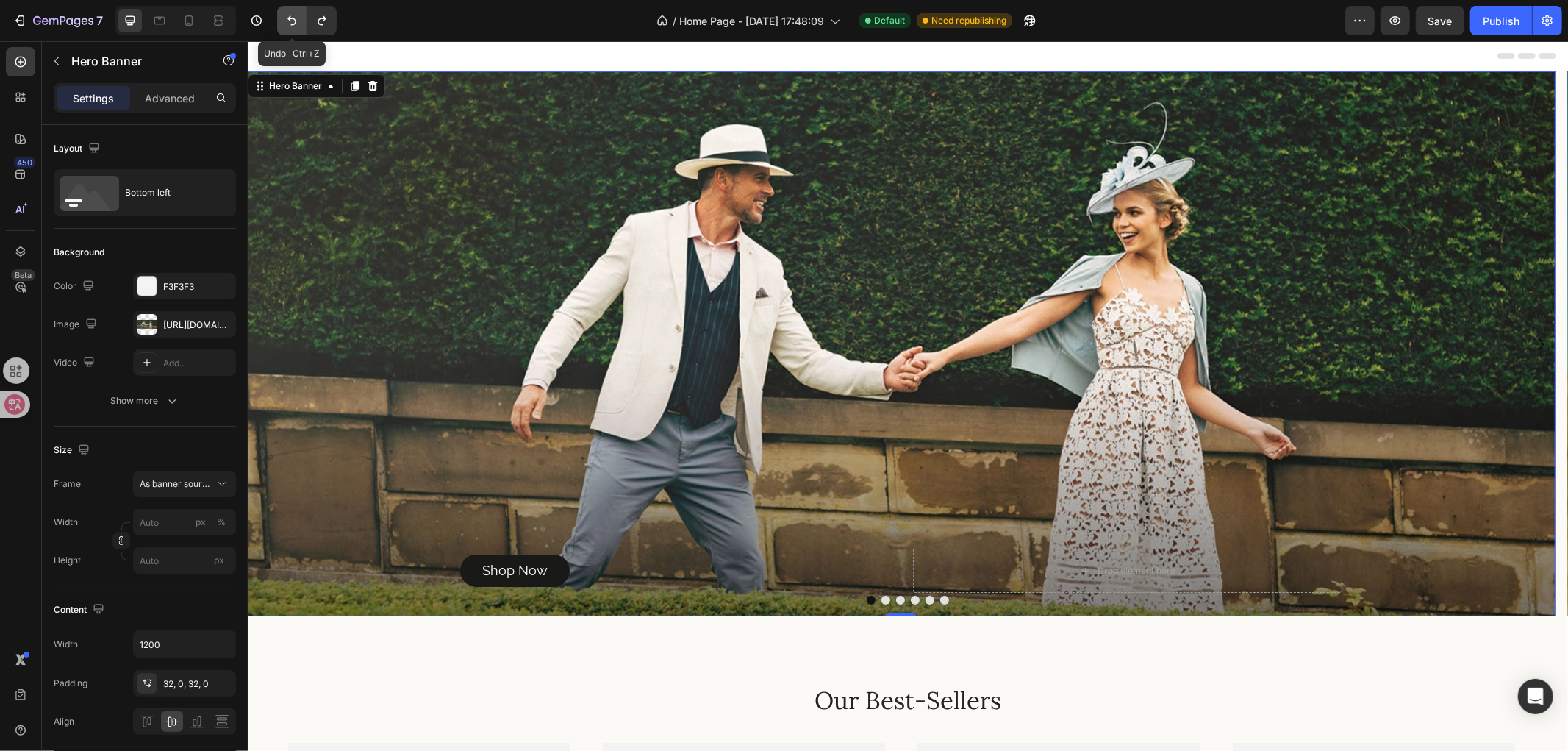
click at [300, 19] on button "Undo/Redo" at bounding box center [291, 20] width 29 height 29
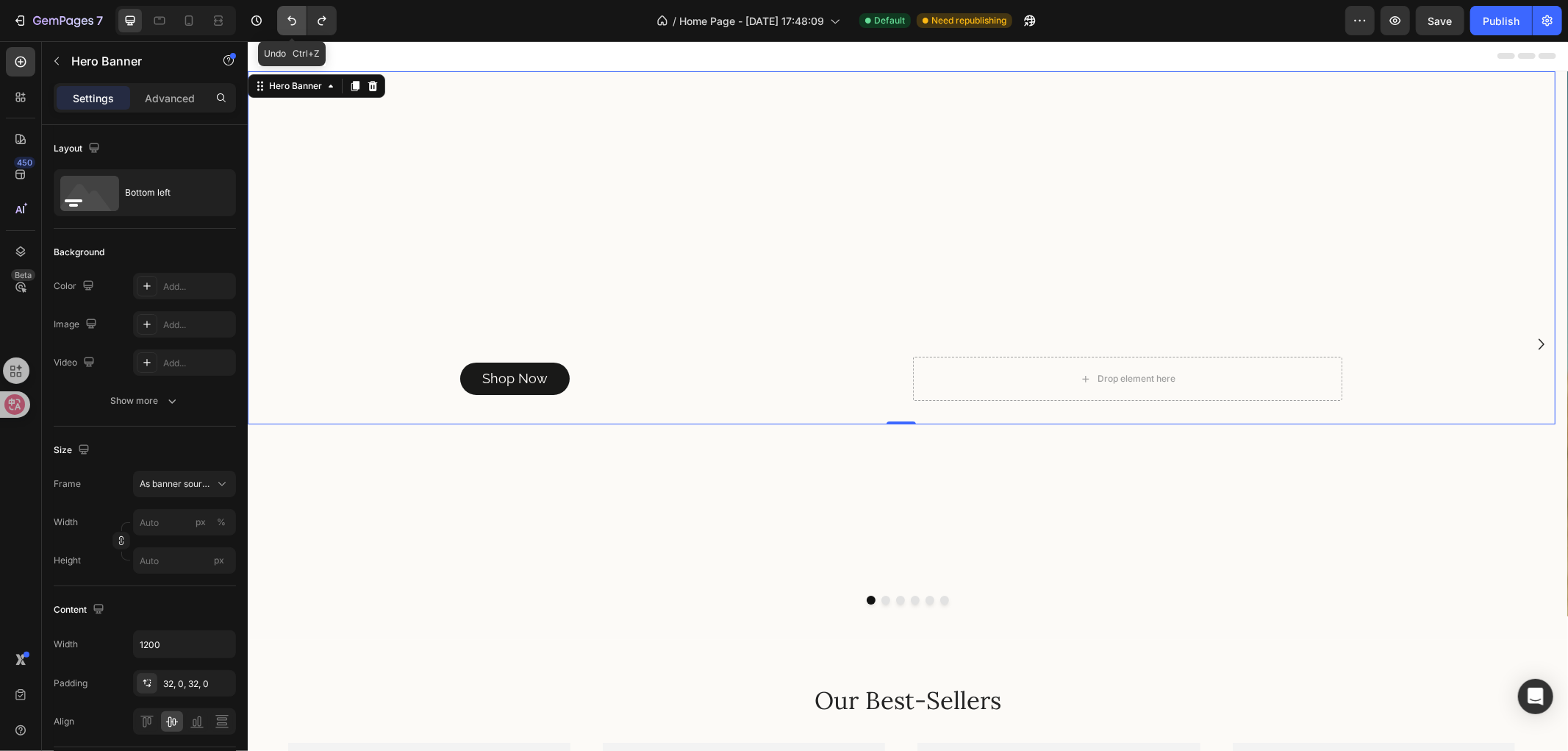
click at [300, 19] on button "Undo/Redo" at bounding box center [291, 20] width 29 height 29
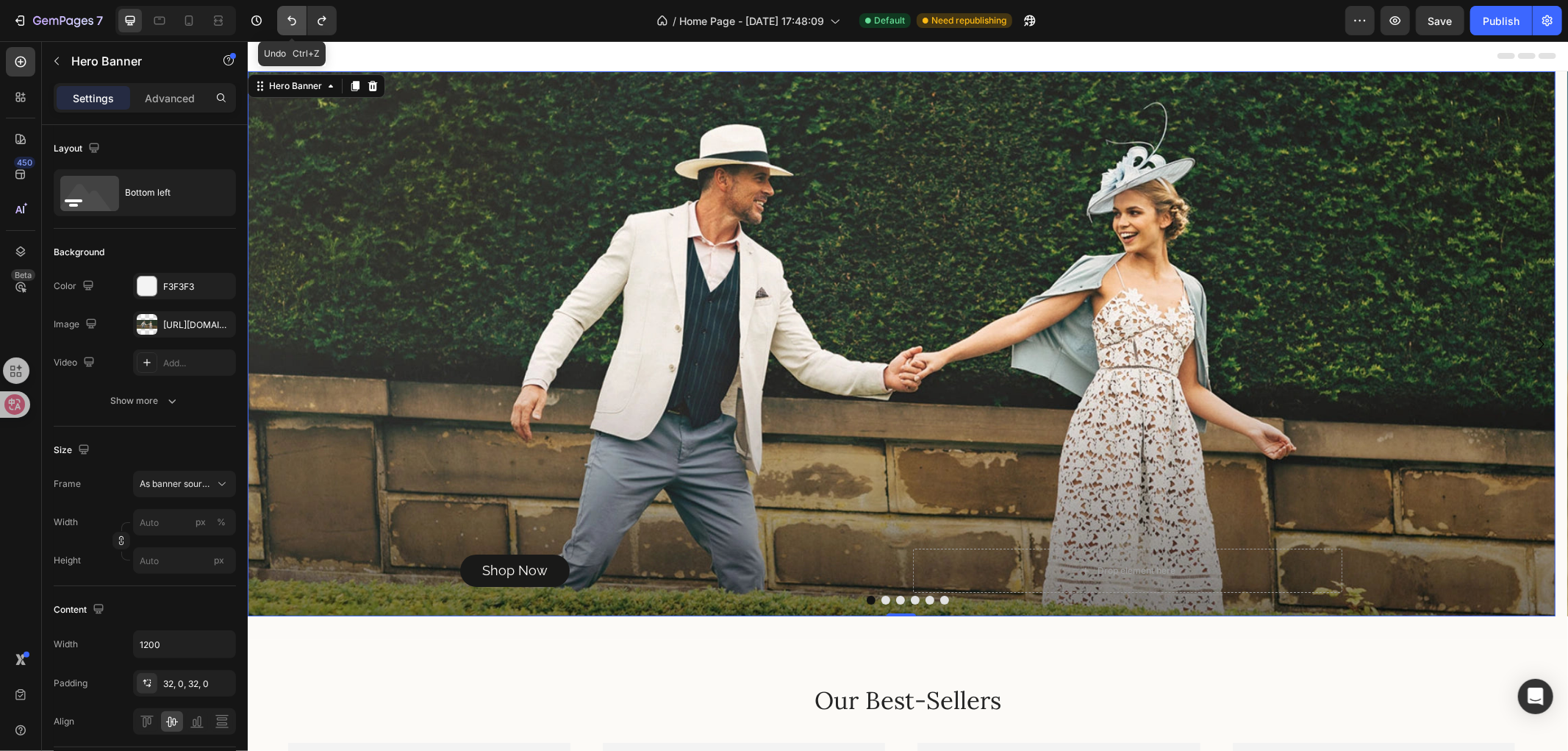
click at [300, 19] on button "Undo/Redo" at bounding box center [291, 20] width 29 height 29
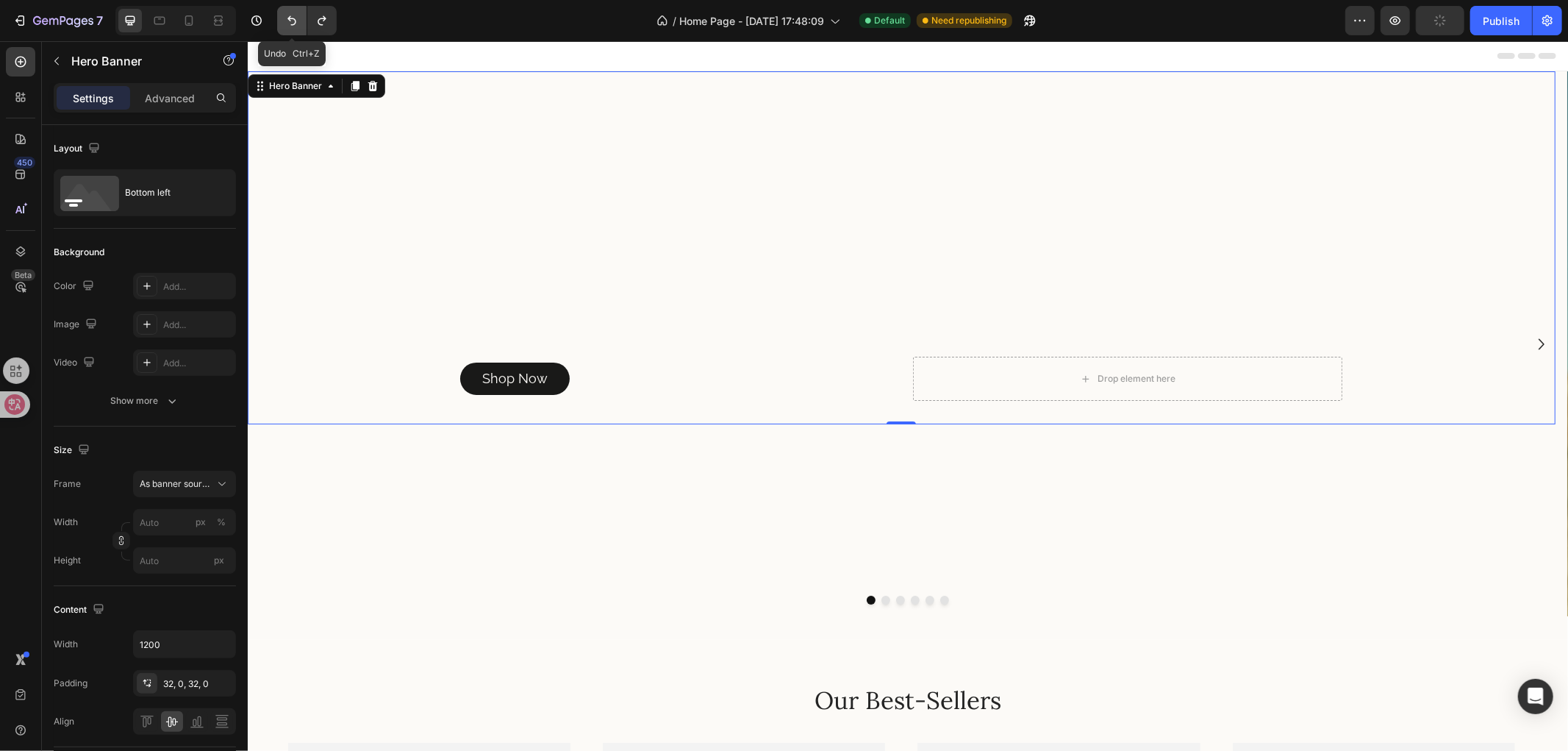
click at [300, 19] on button "Undo/Redo" at bounding box center [291, 20] width 29 height 29
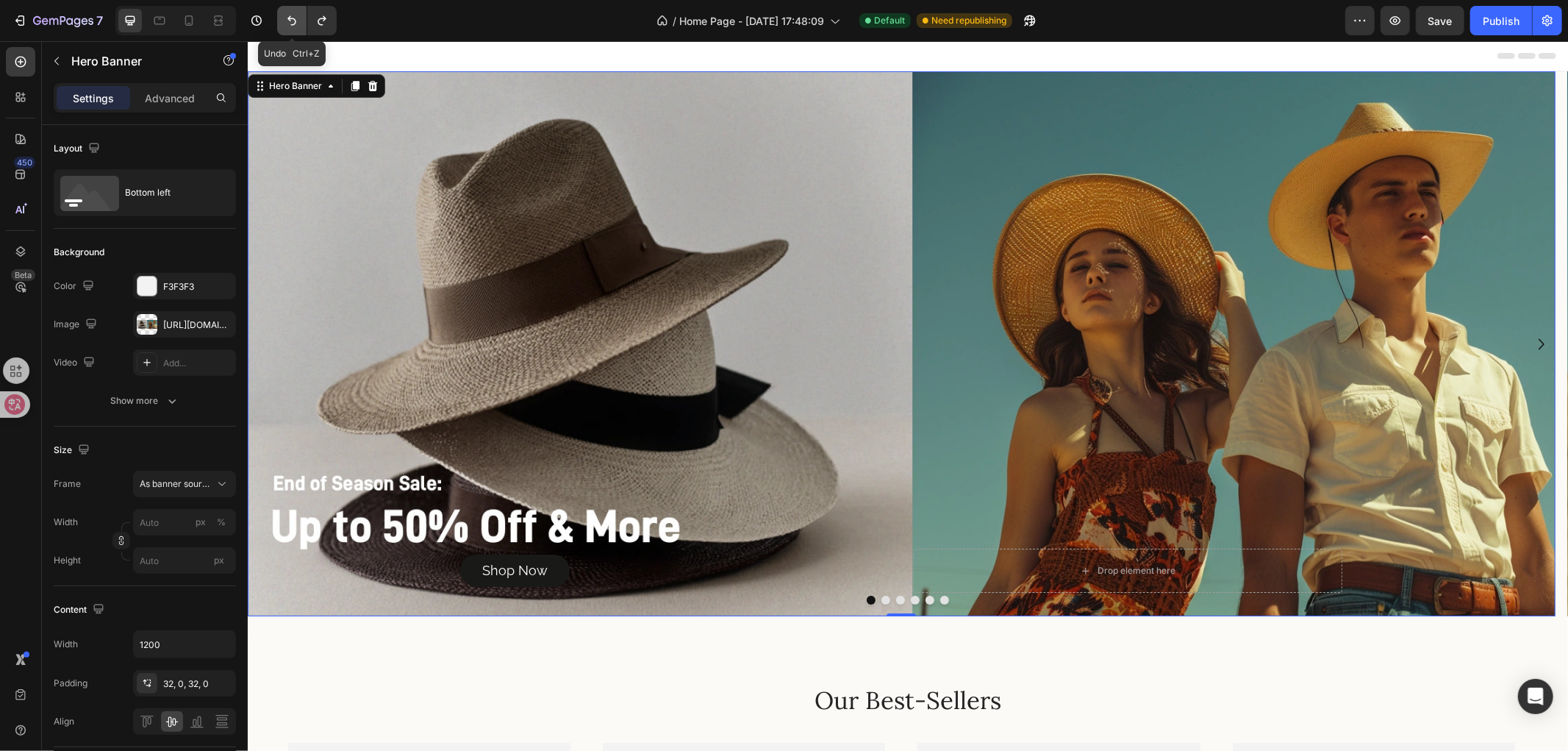
click at [300, 19] on button "Undo/Redo" at bounding box center [291, 20] width 29 height 29
click at [1531, 339] on icon "Carousel Next Arrow" at bounding box center [1541, 343] width 22 height 22
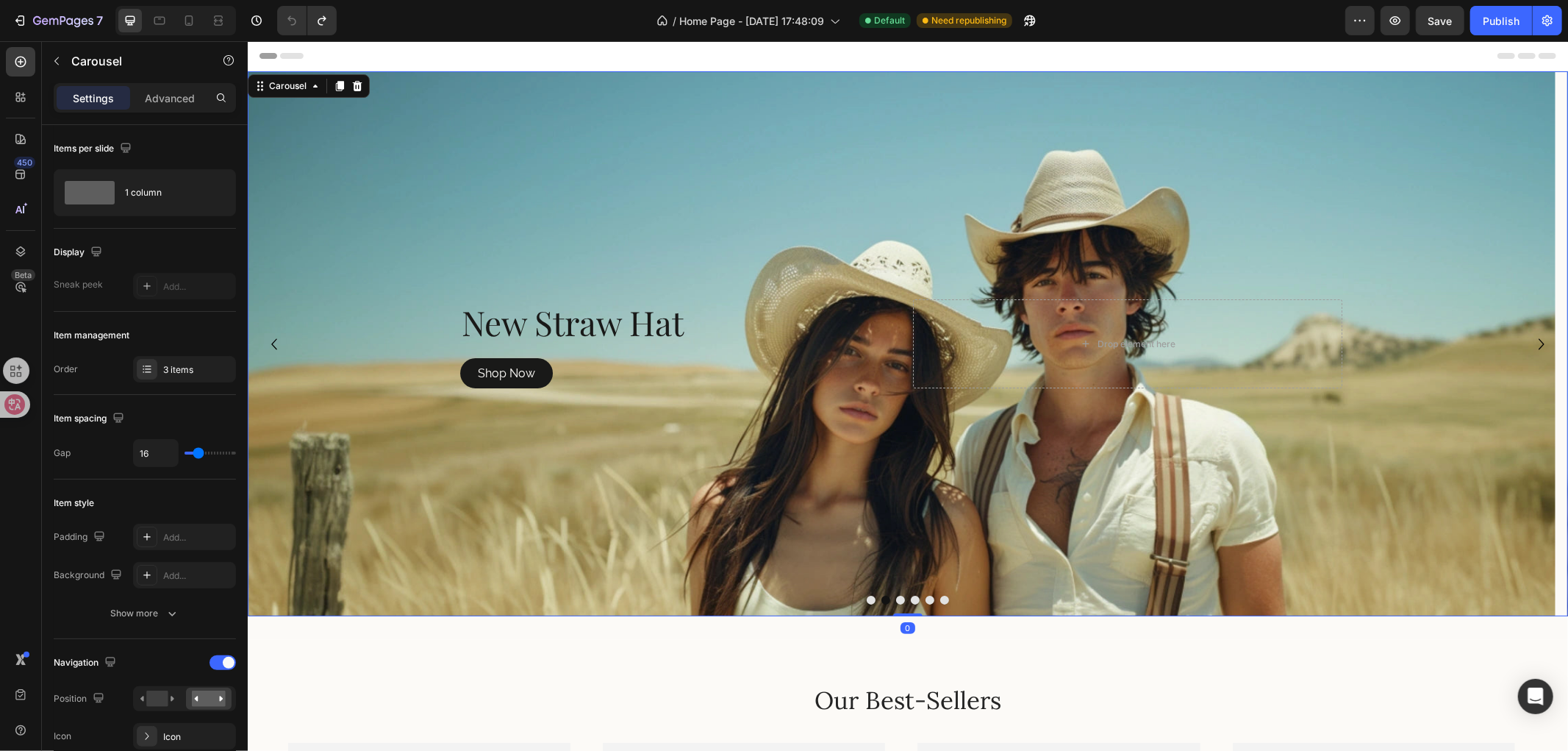
click at [1531, 339] on icon "Carousel Next Arrow" at bounding box center [1541, 343] width 22 height 22
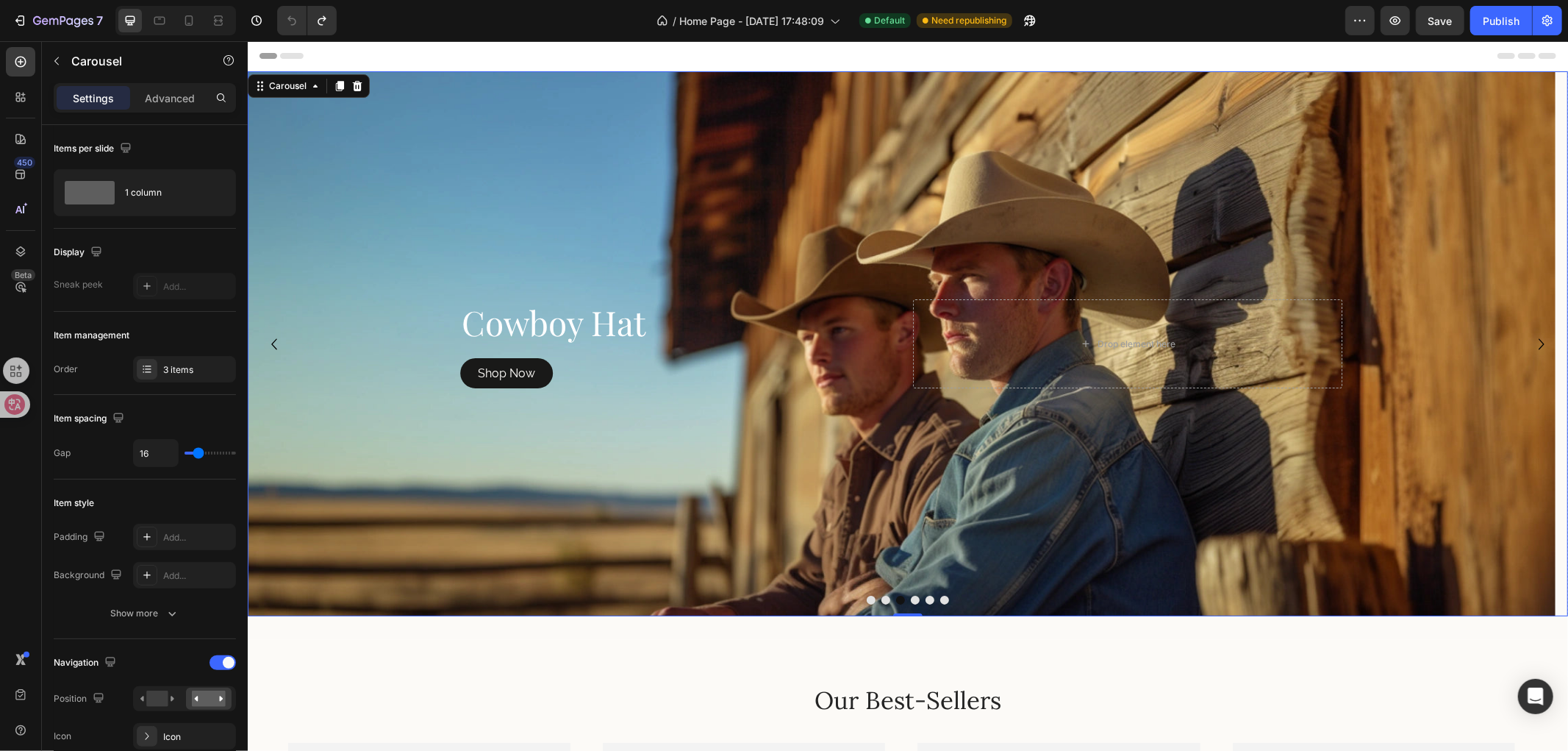
click at [270, 337] on icon "Carousel Back Arrow" at bounding box center [273, 343] width 22 height 22
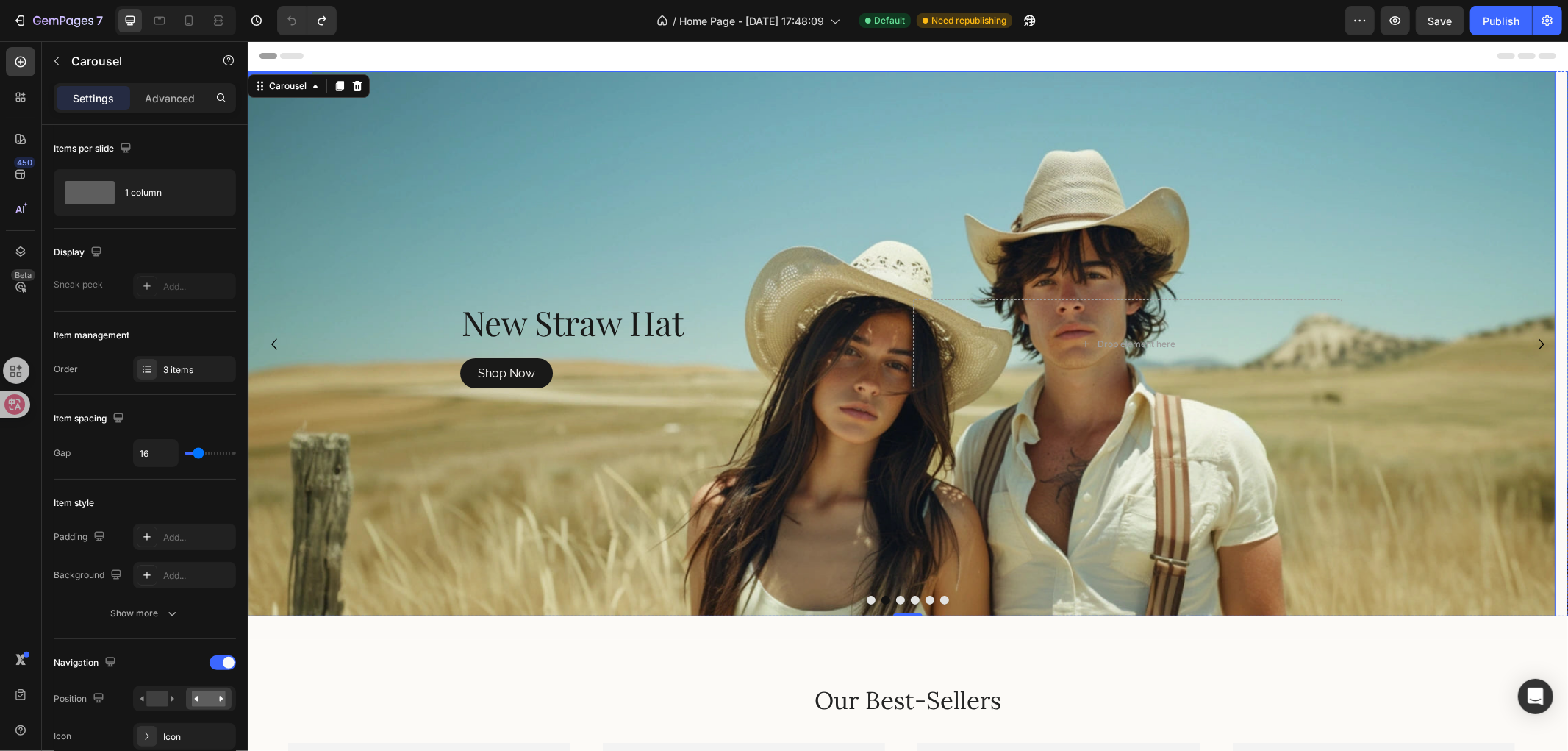
click at [482, 114] on div "Background Image" at bounding box center [901, 343] width 1308 height 545
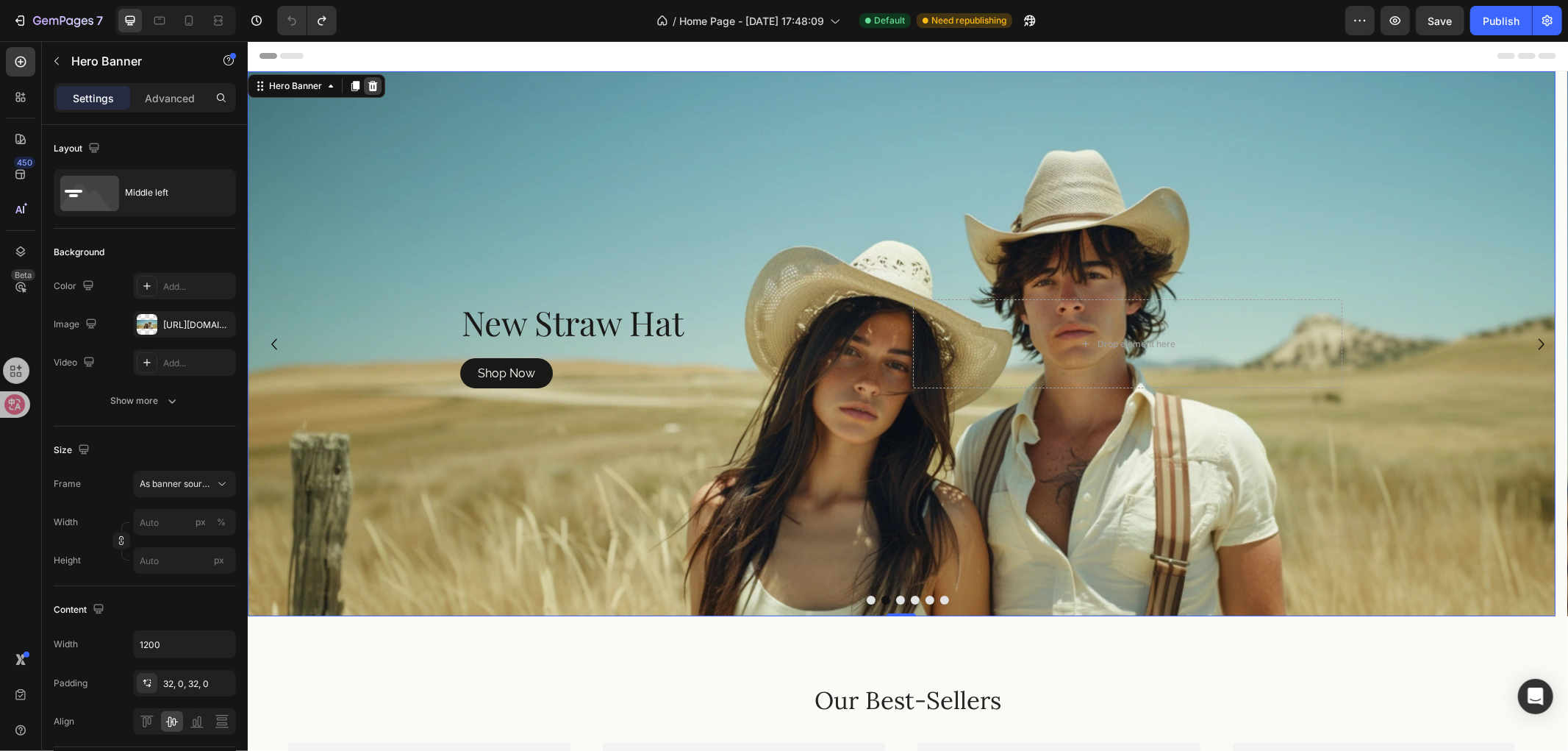
click at [373, 81] on icon at bounding box center [371, 85] width 9 height 10
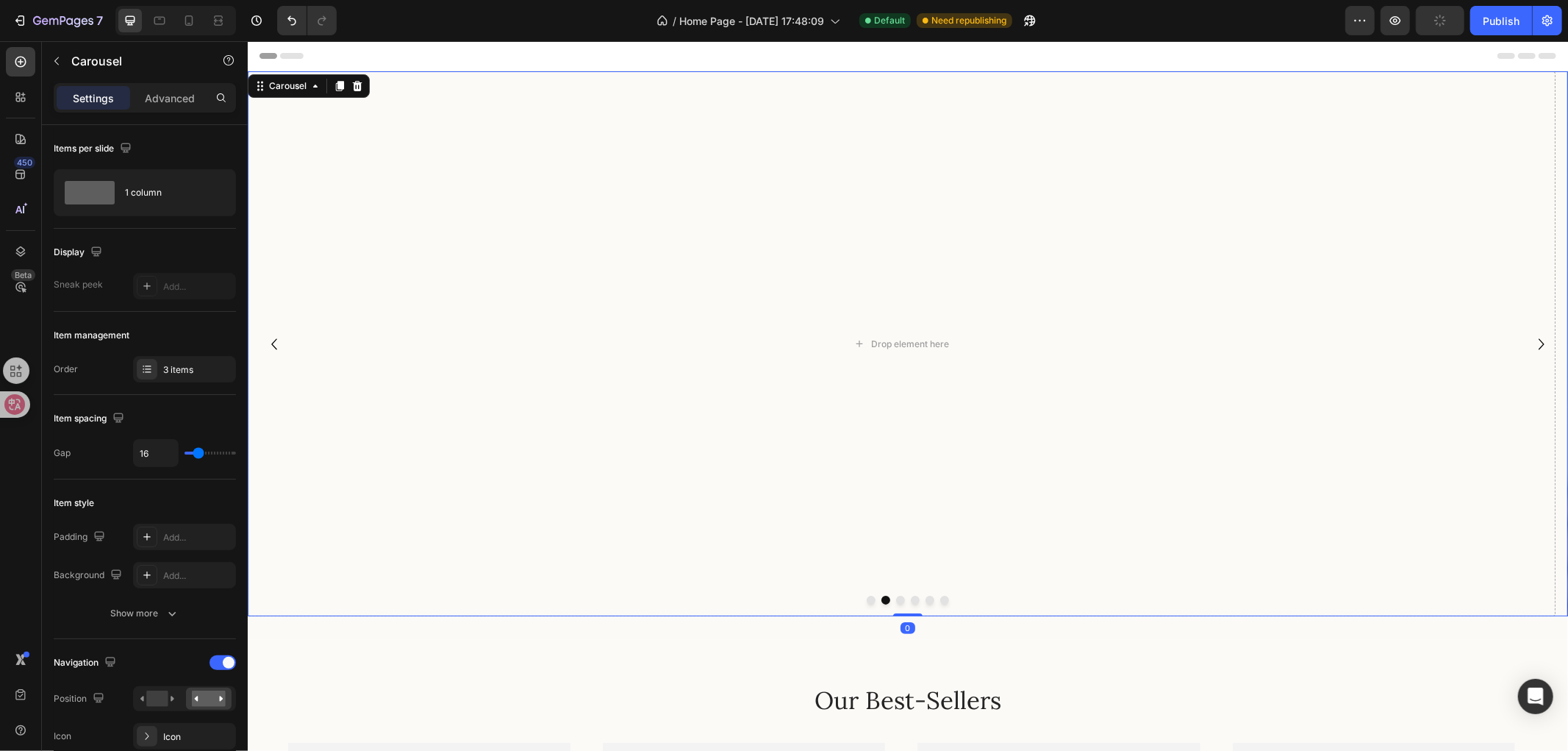
click at [1530, 338] on icon "Carousel Next Arrow" at bounding box center [1541, 343] width 22 height 22
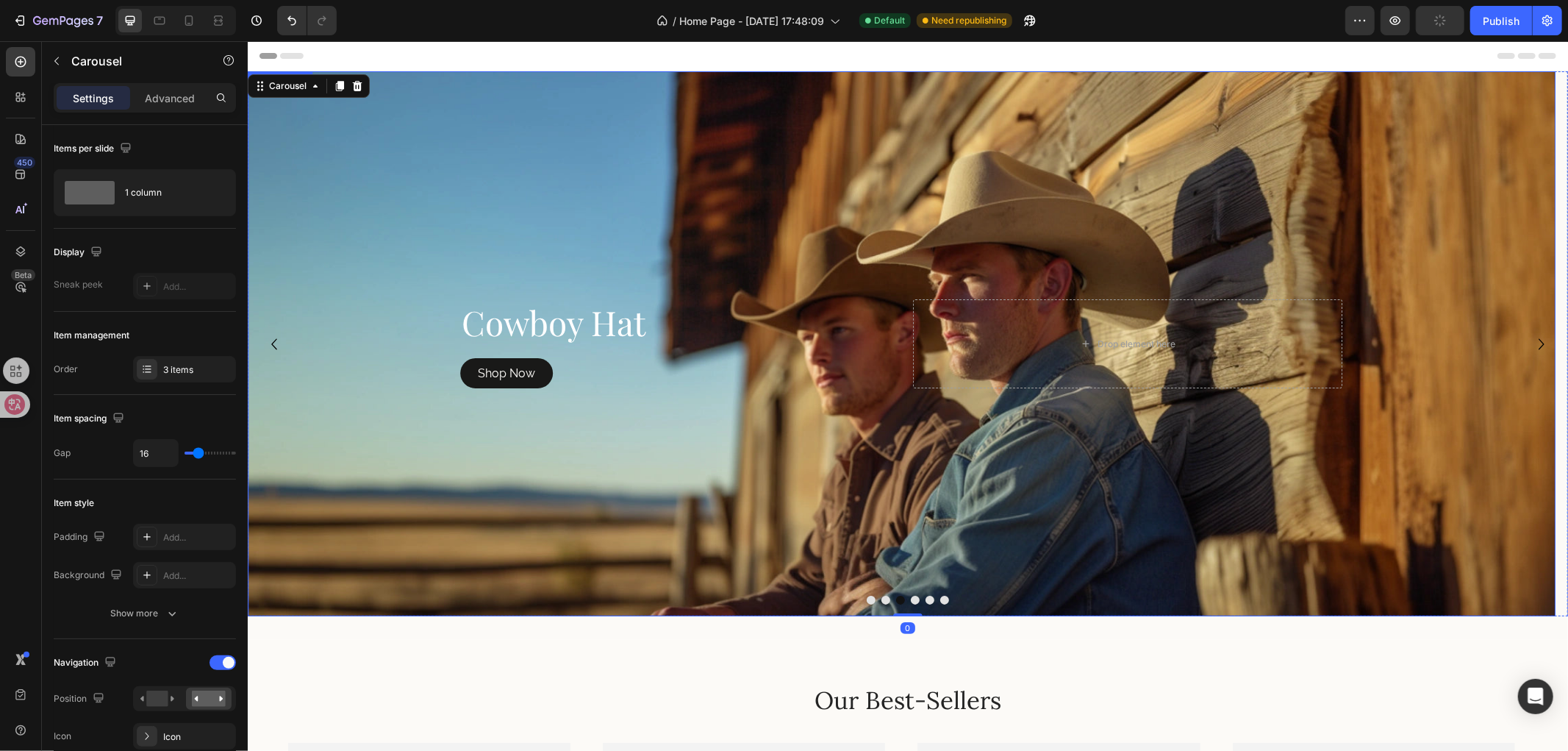
click at [527, 186] on div "Background Image" at bounding box center [901, 343] width 1308 height 545
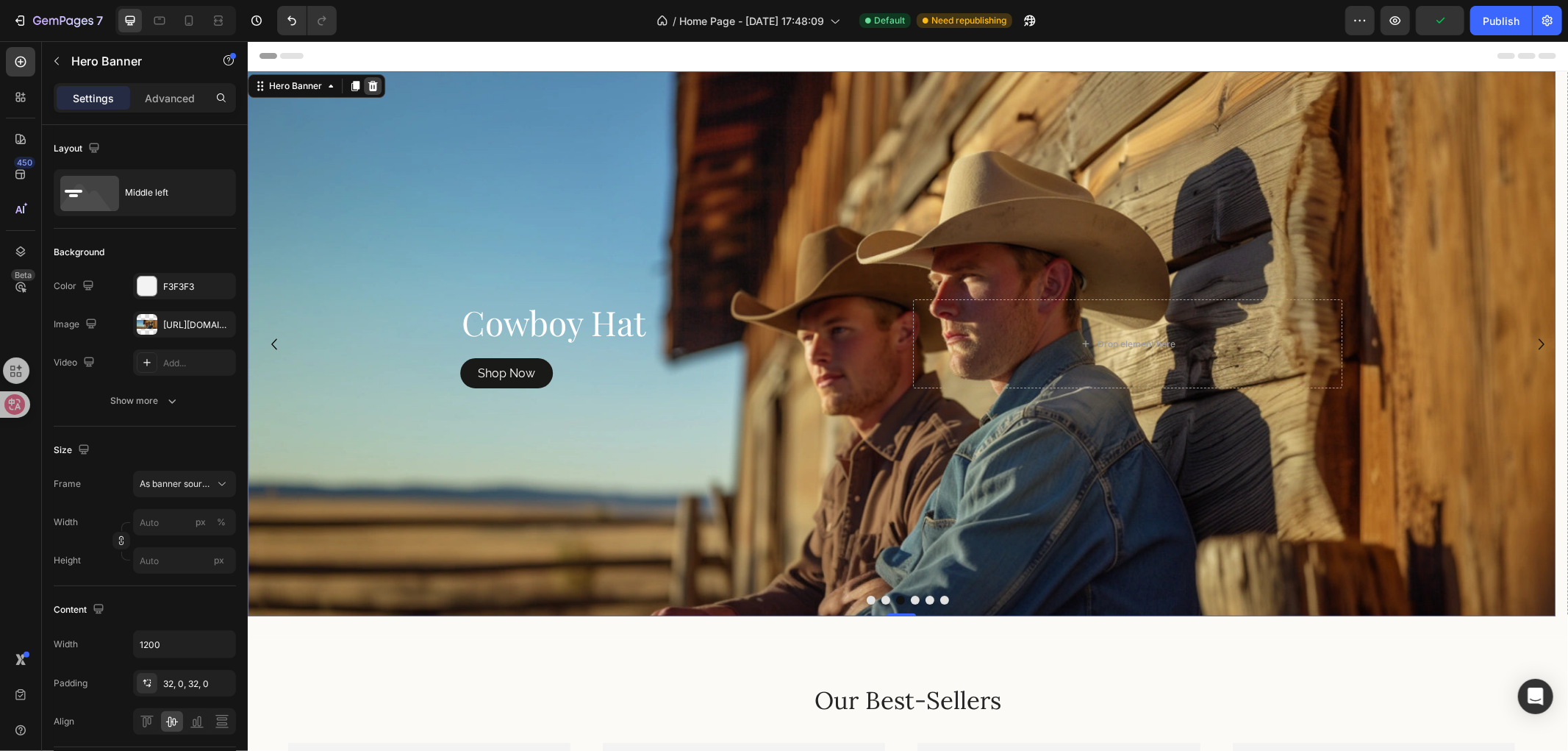
click at [371, 84] on icon at bounding box center [371, 85] width 9 height 10
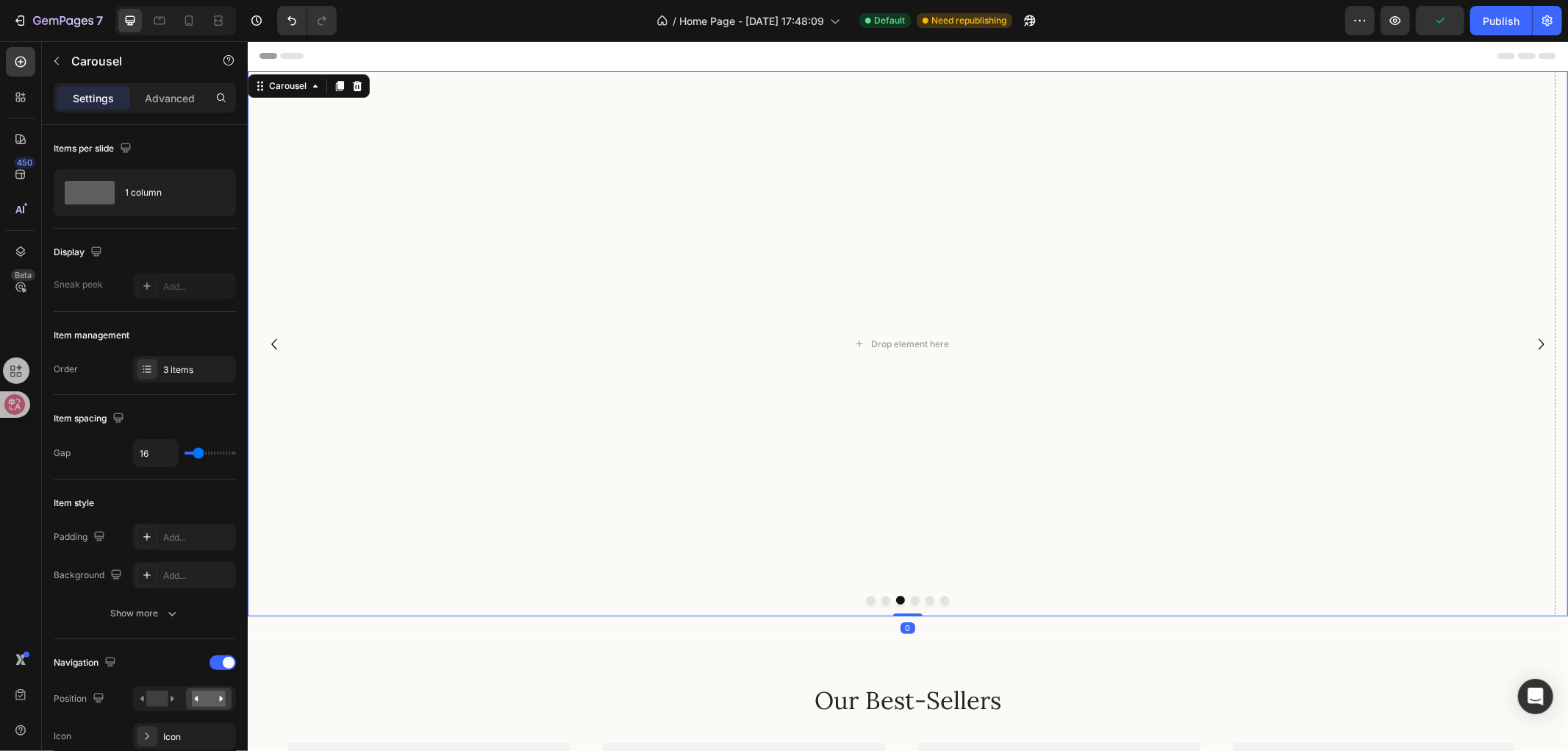
click at [276, 338] on icon "Carousel Back Arrow" at bounding box center [273, 343] width 22 height 22
click at [276, 336] on icon "Carousel Back Arrow" at bounding box center [273, 343] width 22 height 22
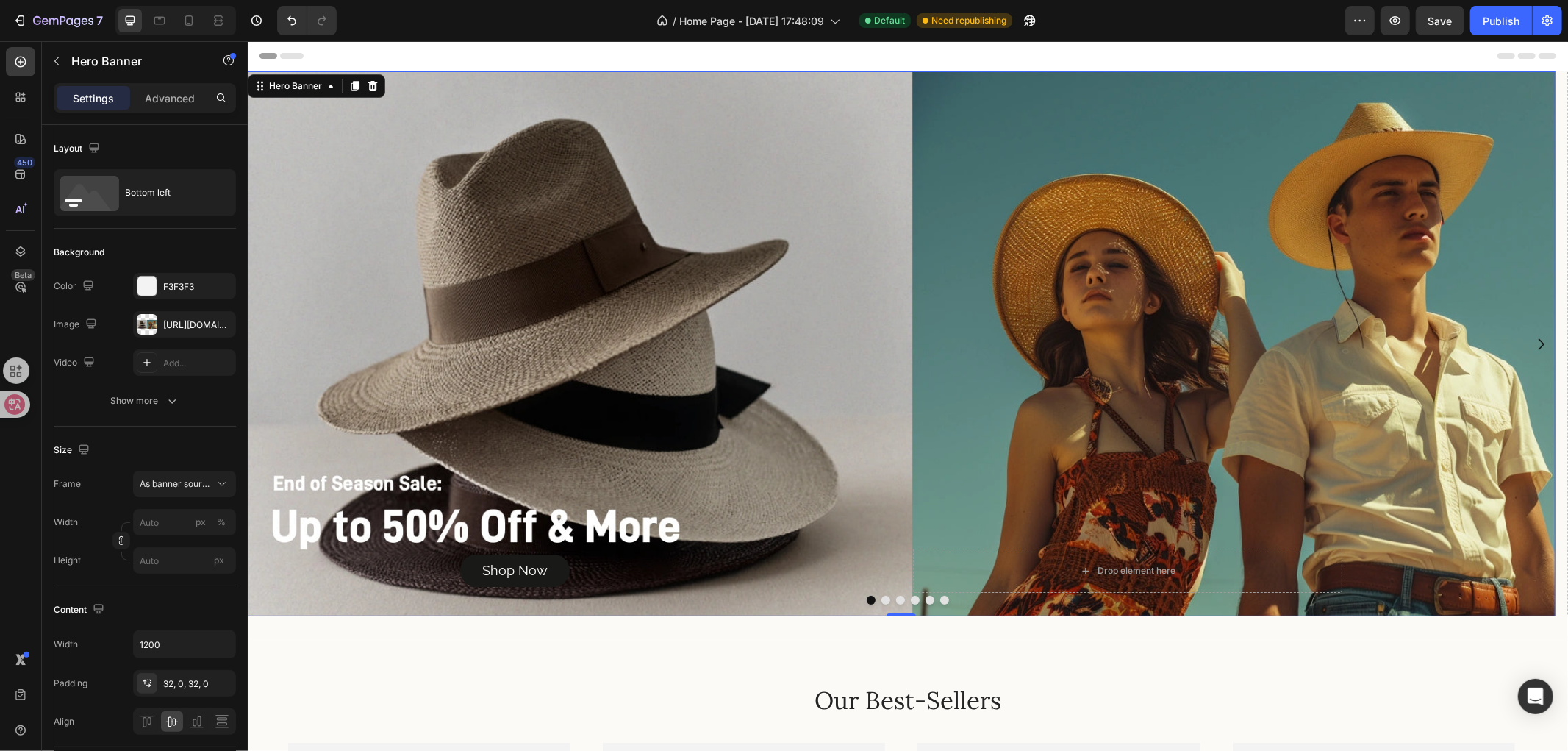
click at [882, 290] on div "Background Image" at bounding box center [901, 343] width 1308 height 545
drag, startPoint x: 178, startPoint y: 332, endPoint x: 221, endPoint y: 335, distance: 43.1
click at [179, 332] on div "https://cdn.shopify.com/s/files/1/0766/6227/6345/files/gempages_581001623841538…" at bounding box center [184, 324] width 103 height 26
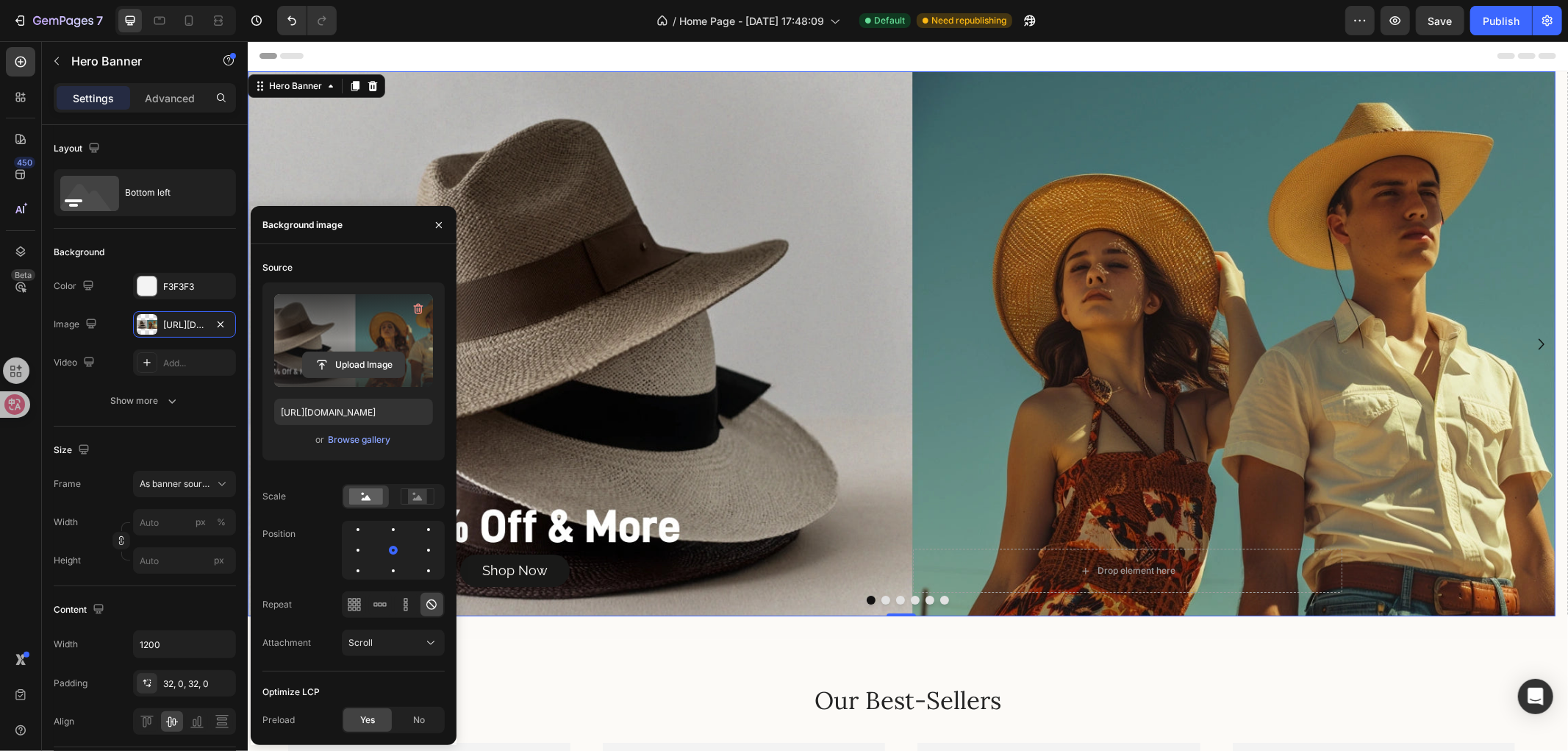
click at [341, 364] on input "file" at bounding box center [353, 365] width 102 height 25
type input "https://cdn.shopify.com/s/files/1/0766/6227/6345/files/gempages_581001623841538…"
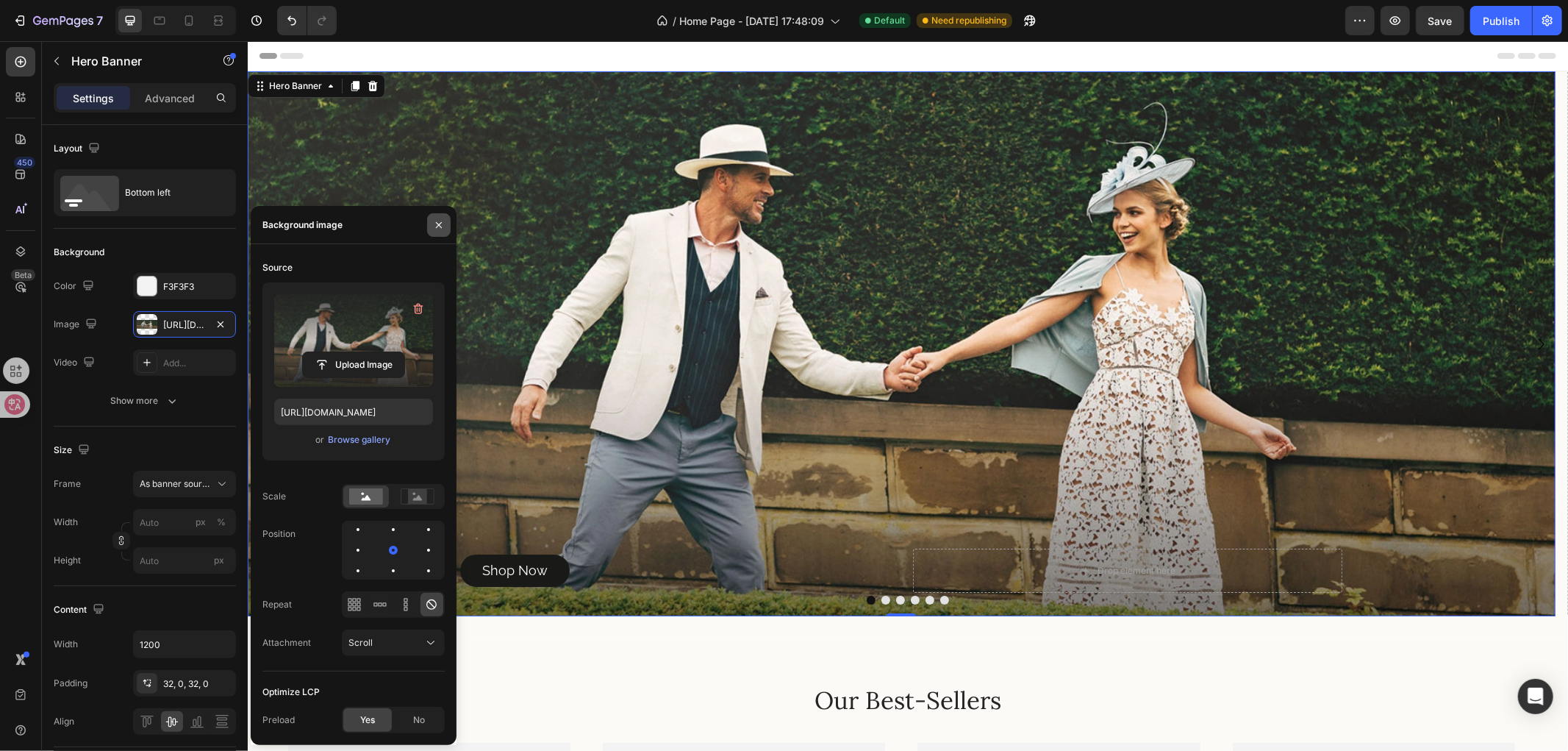
click at [430, 223] on button "button" at bounding box center [438, 224] width 24 height 24
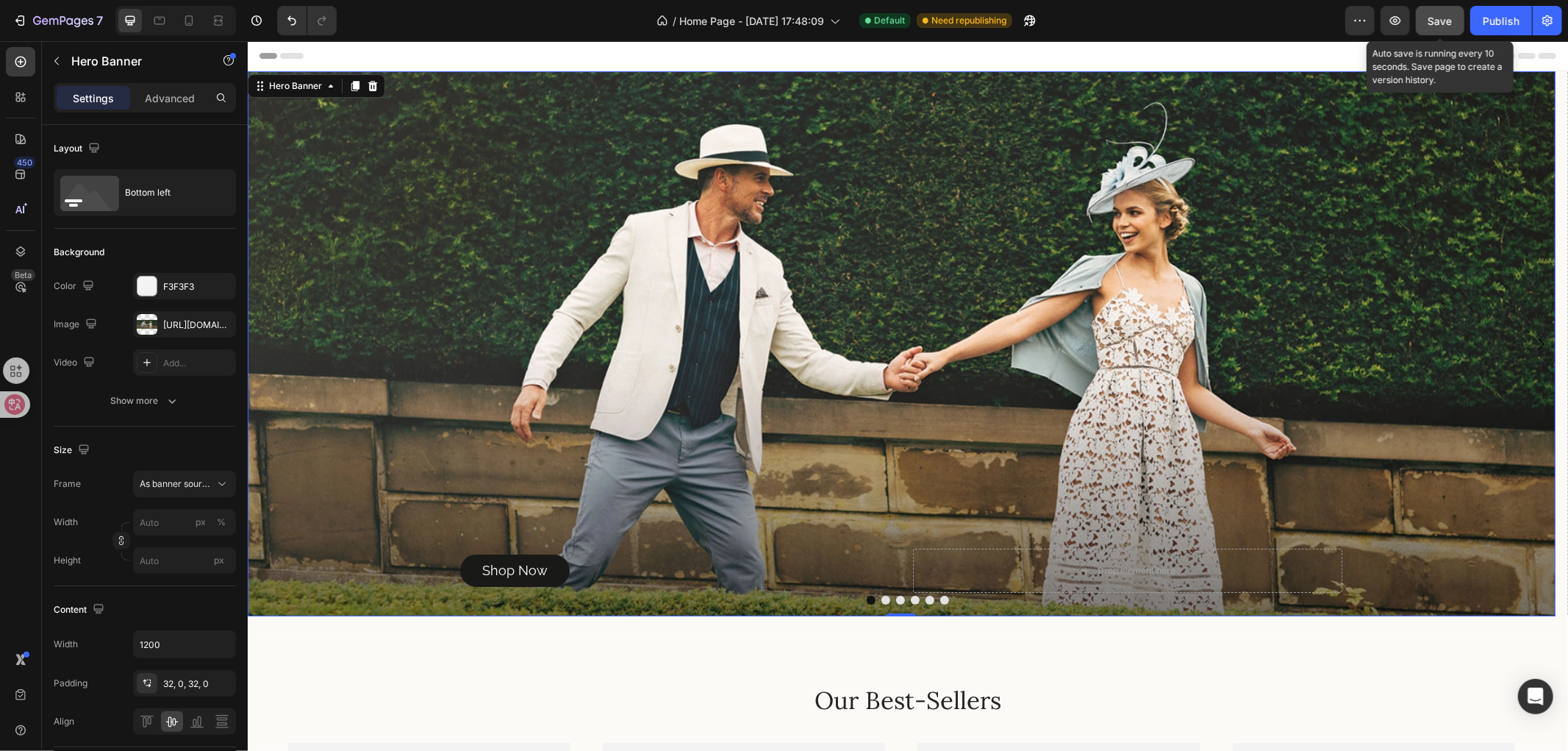
click at [1440, 15] on span "Save" at bounding box center [1441, 21] width 24 height 12
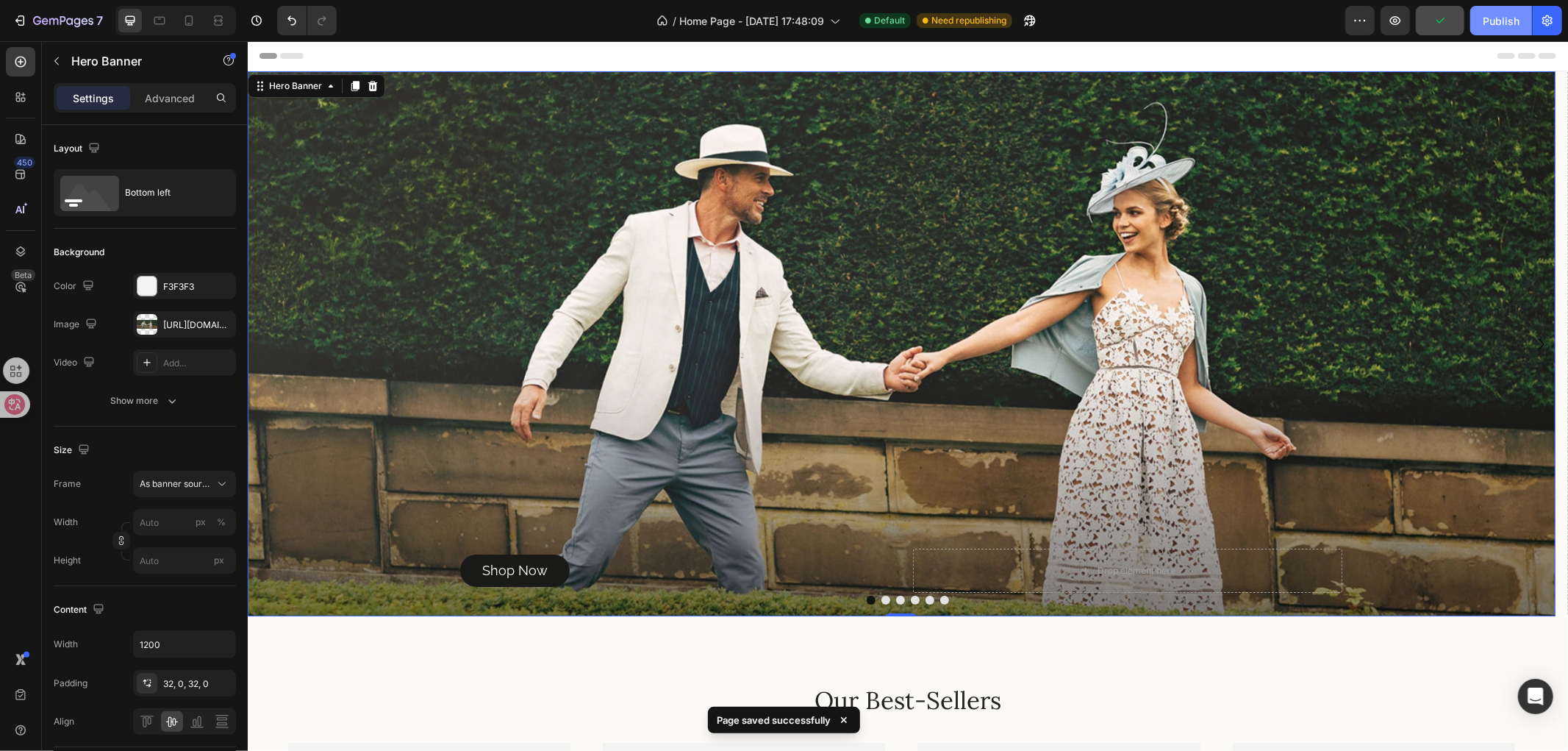
click at [1487, 24] on div "Publish" at bounding box center [1501, 21] width 37 height 15
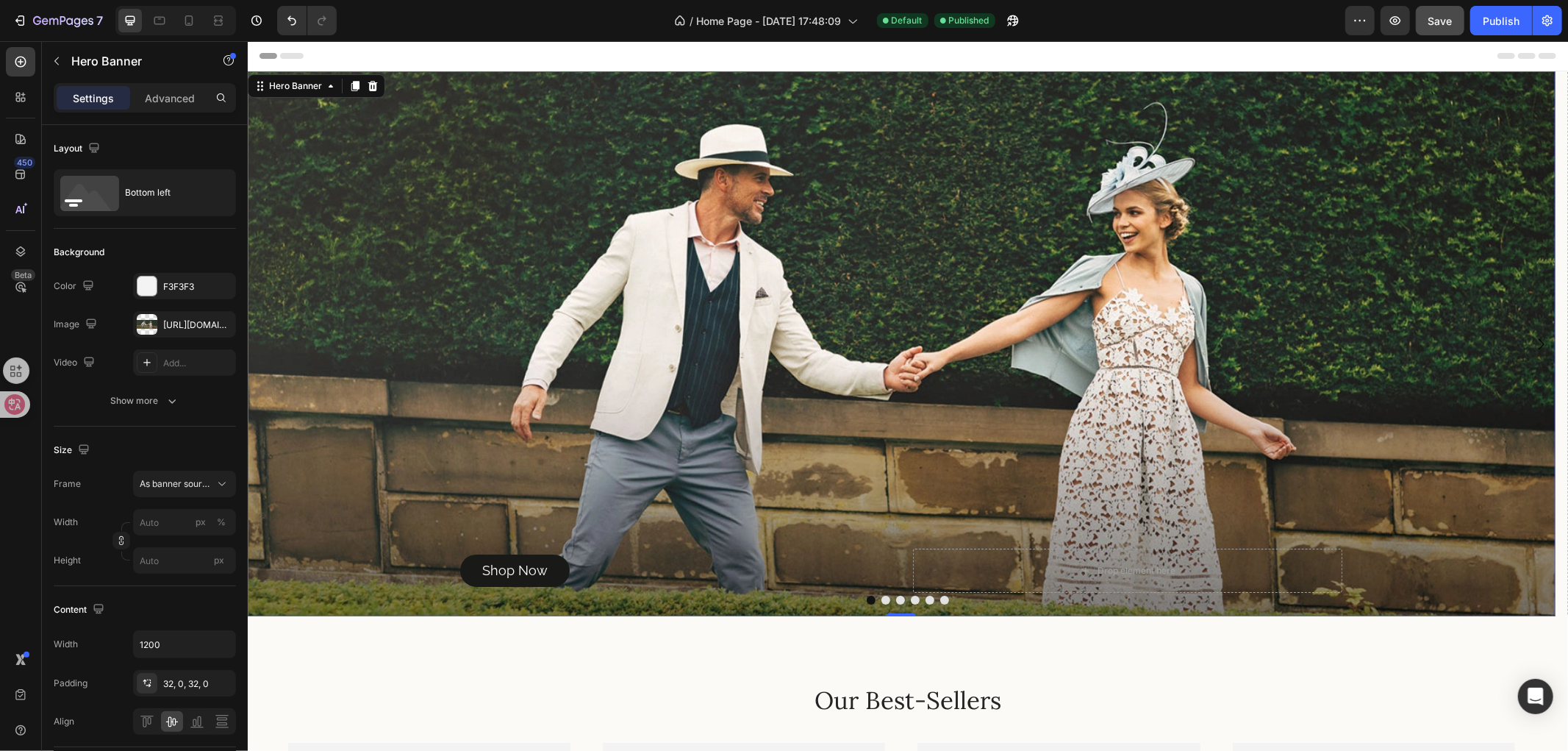
click at [378, 207] on div "Background Image" at bounding box center [901, 343] width 1308 height 545
click at [370, 80] on icon at bounding box center [372, 85] width 9 height 10
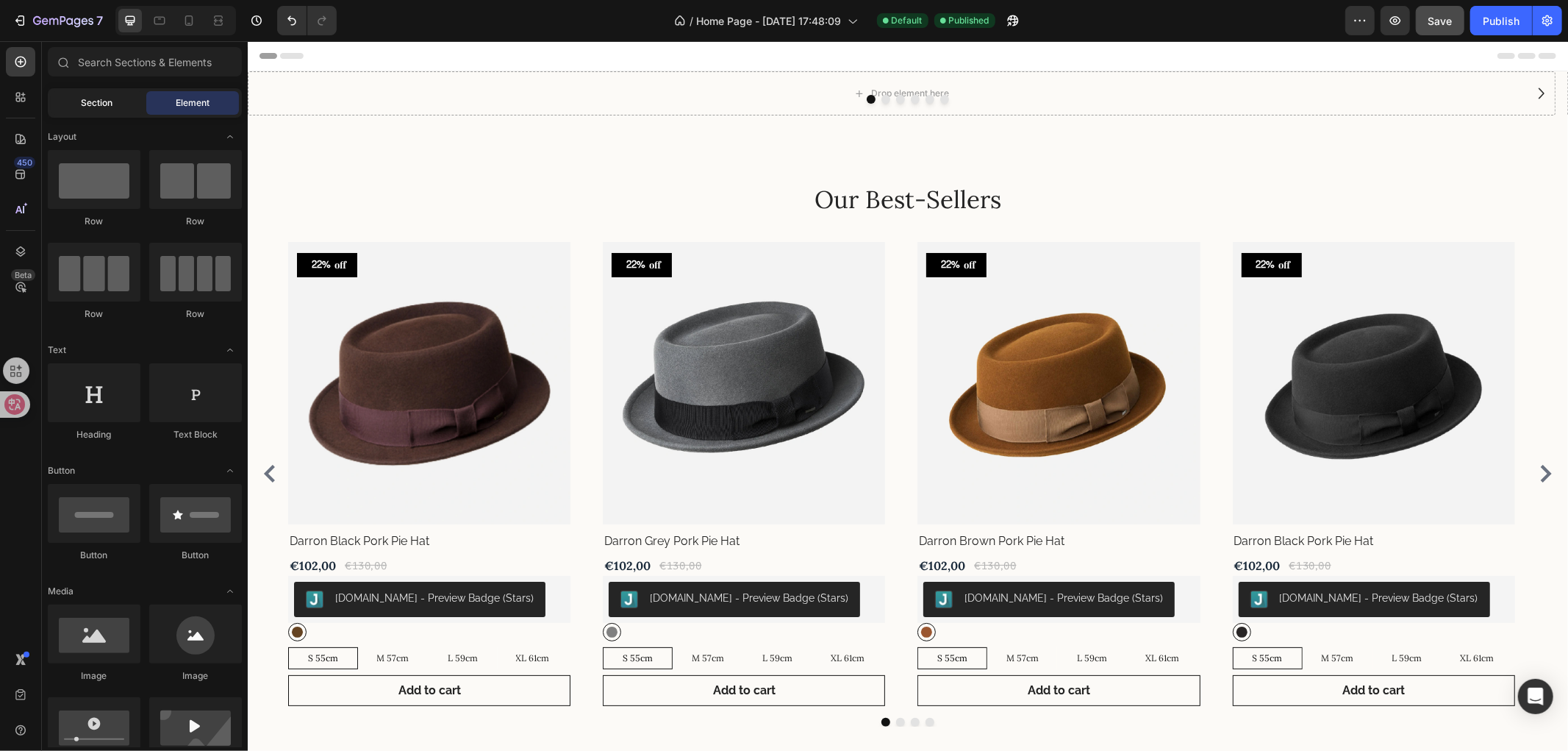
click at [84, 101] on span "Section" at bounding box center [98, 103] width 32 height 13
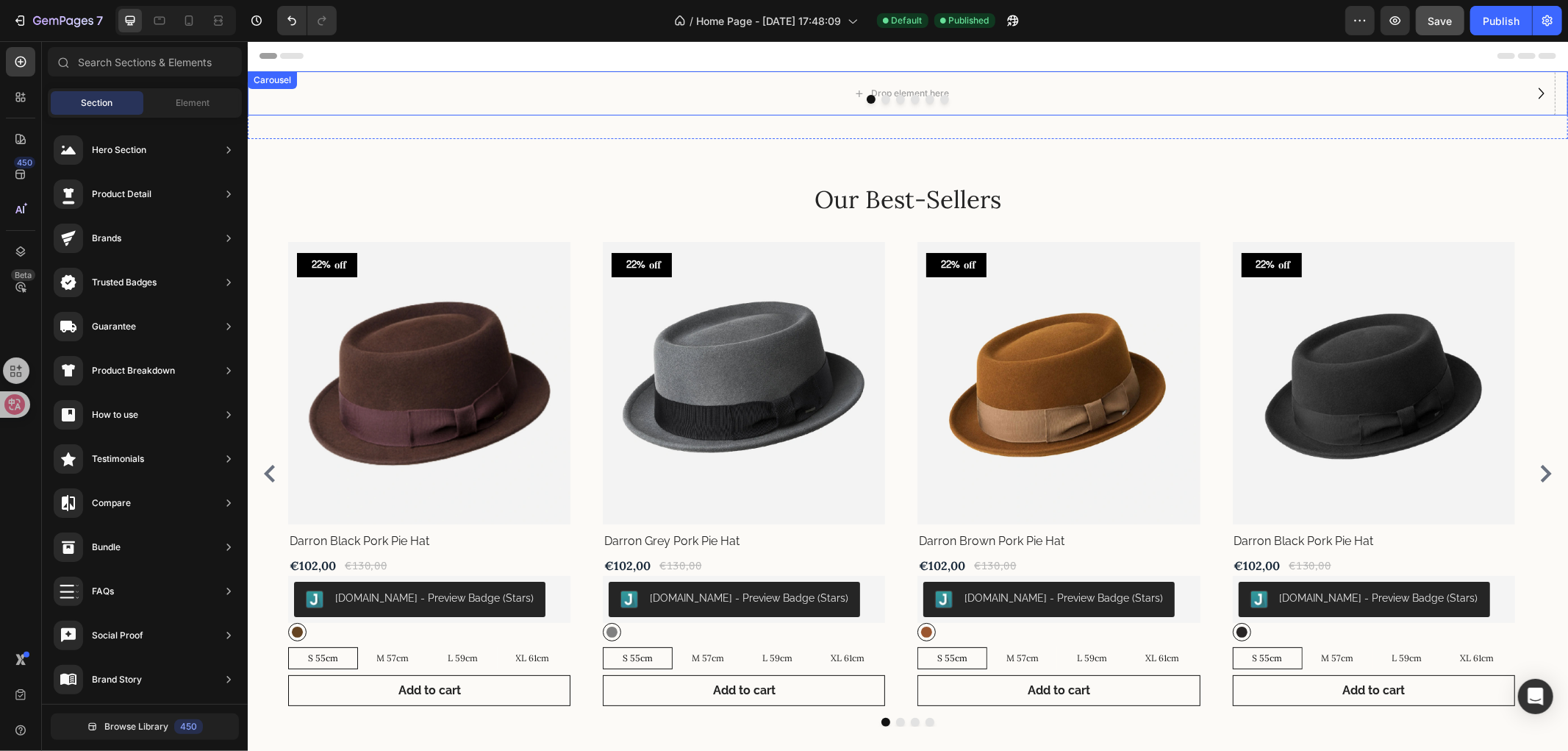
drag, startPoint x: 373, startPoint y: 189, endPoint x: 806, endPoint y: 95, distance: 443.1
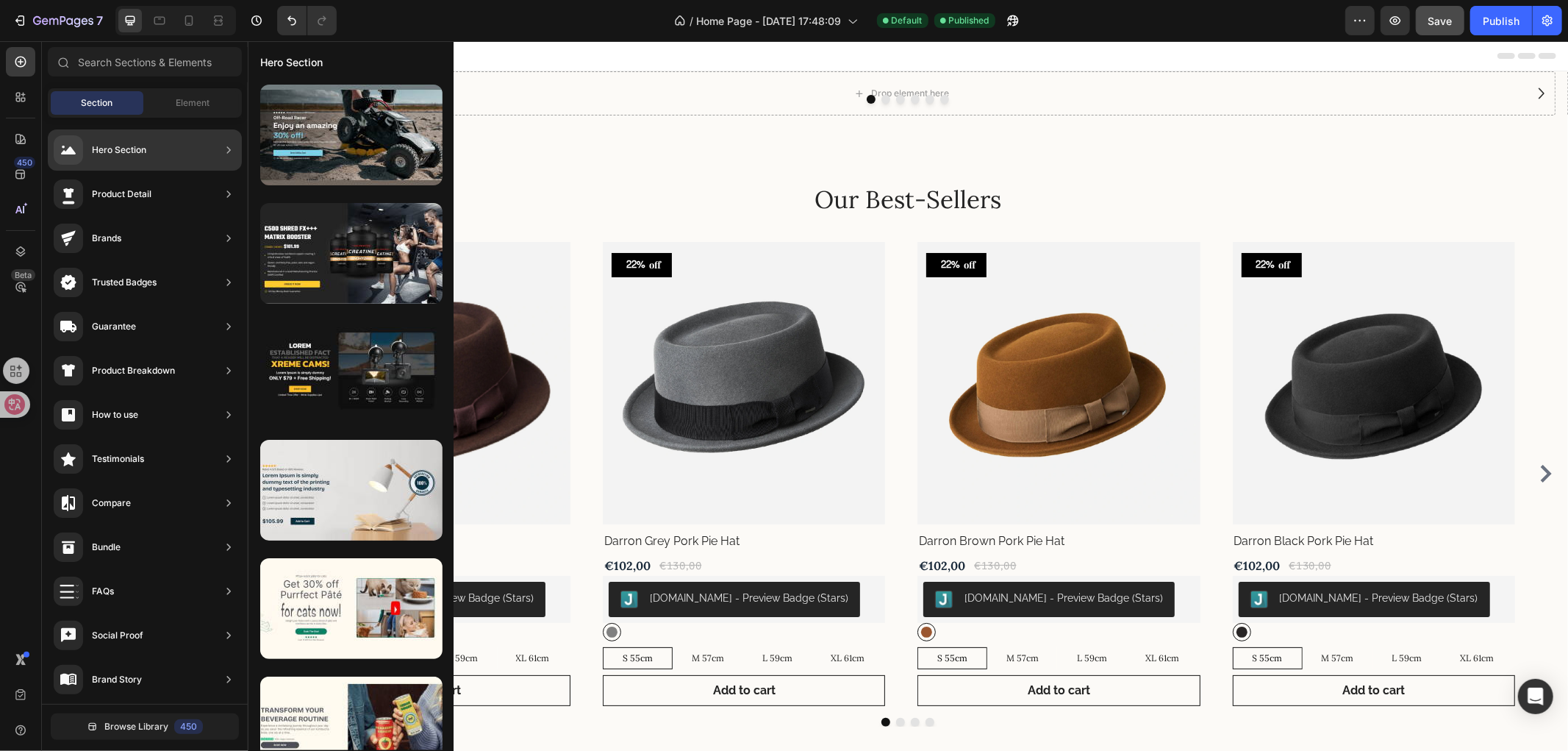
click at [135, 152] on div "Hero Section" at bounding box center [120, 150] width 55 height 15
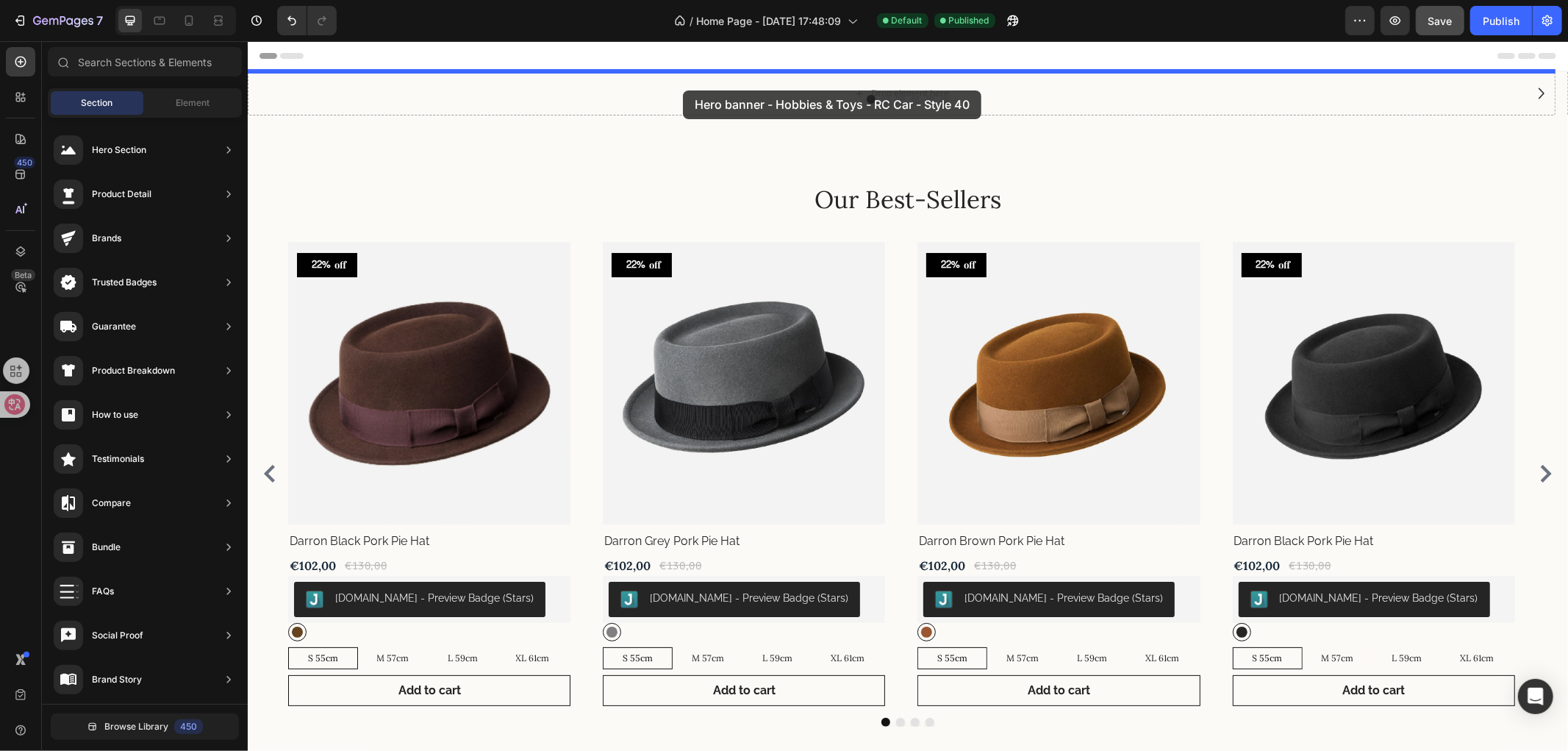
drag, startPoint x: 614, startPoint y: 179, endPoint x: 682, endPoint y: 90, distance: 112.0
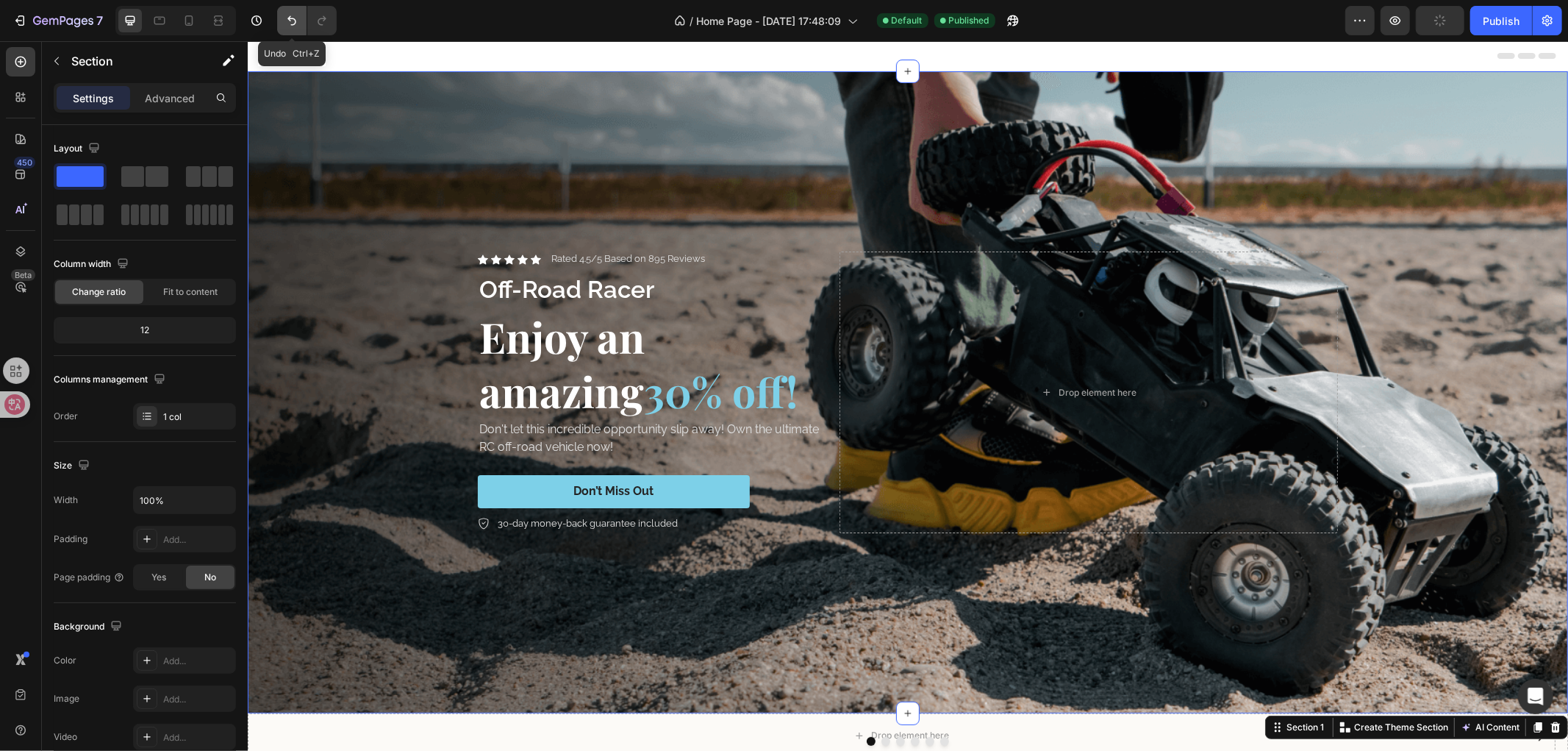
click at [293, 25] on icon "Undo/Redo" at bounding box center [292, 21] width 15 height 15
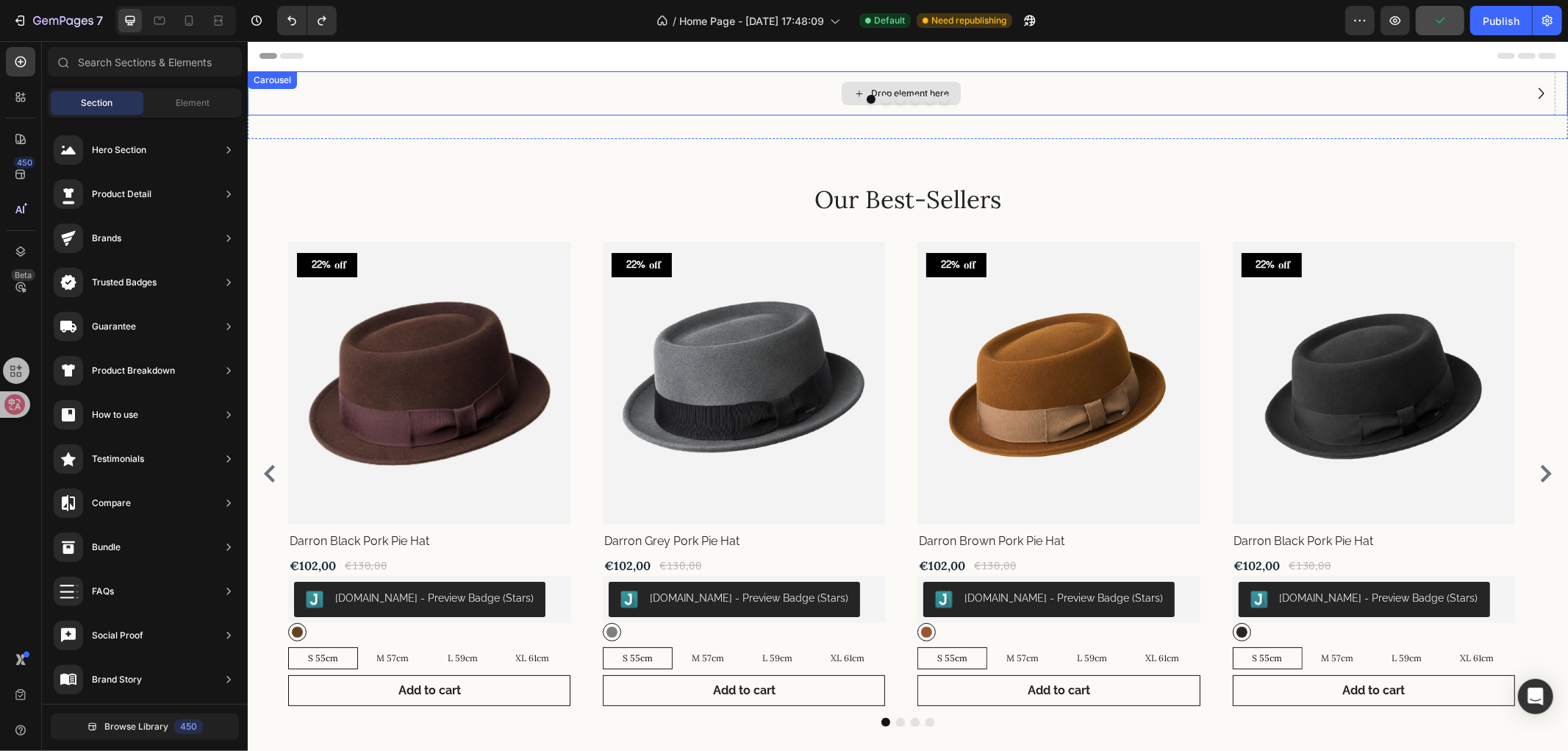
click at [968, 108] on div "Drop element here" at bounding box center [901, 92] width 1308 height 44
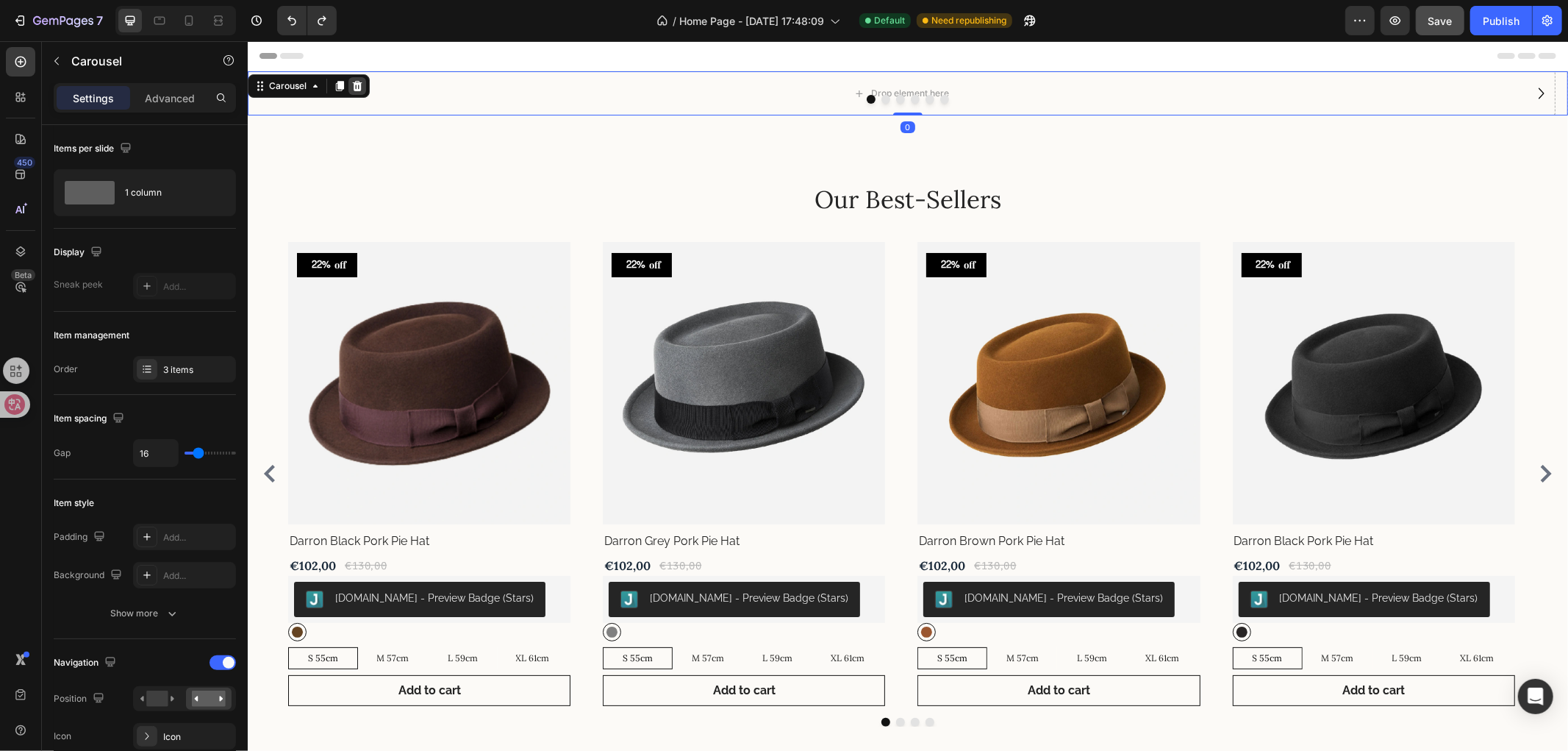
click at [355, 76] on div at bounding box center [356, 85] width 18 height 18
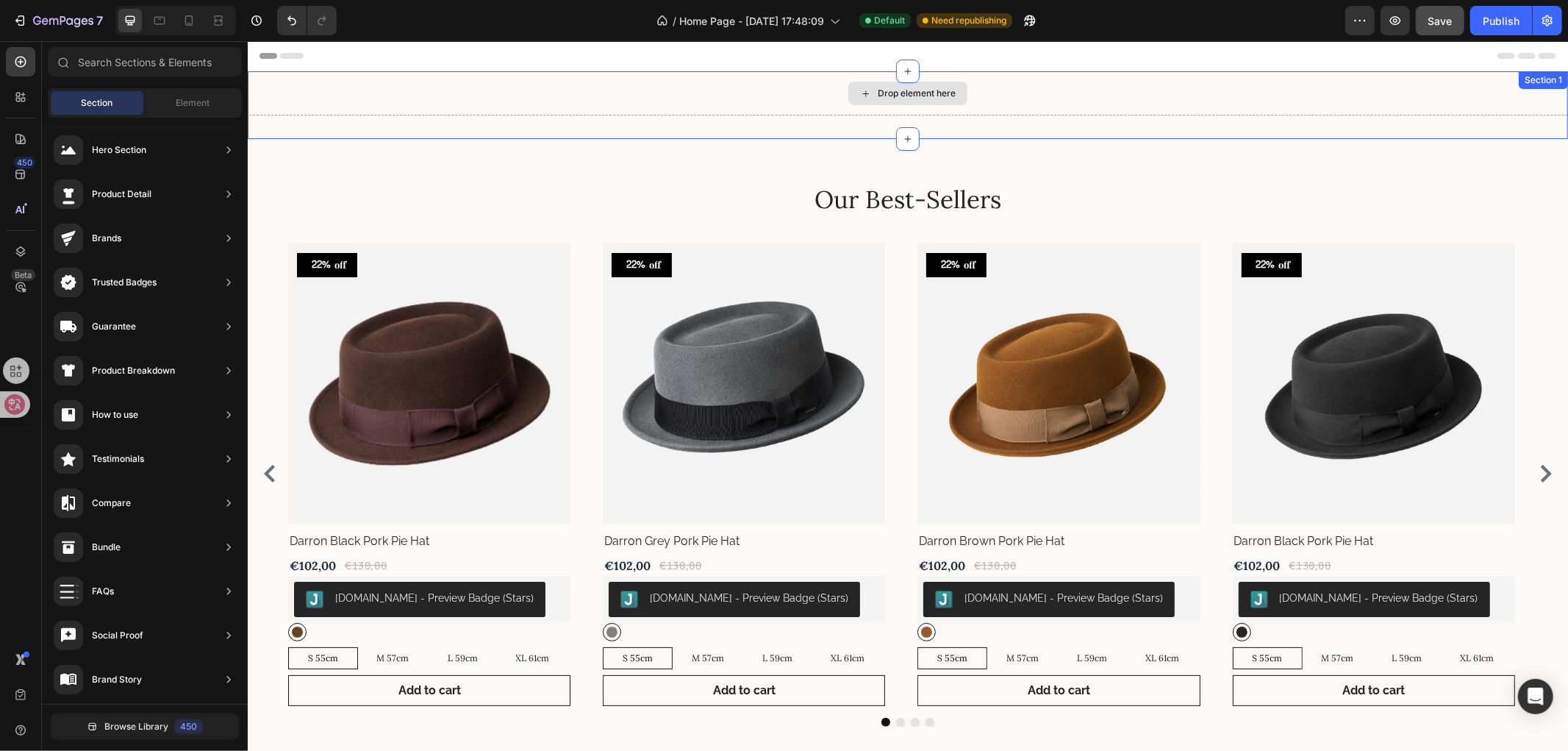
click at [775, 100] on div "Drop element here" at bounding box center [906, 92] width 1320 height 44
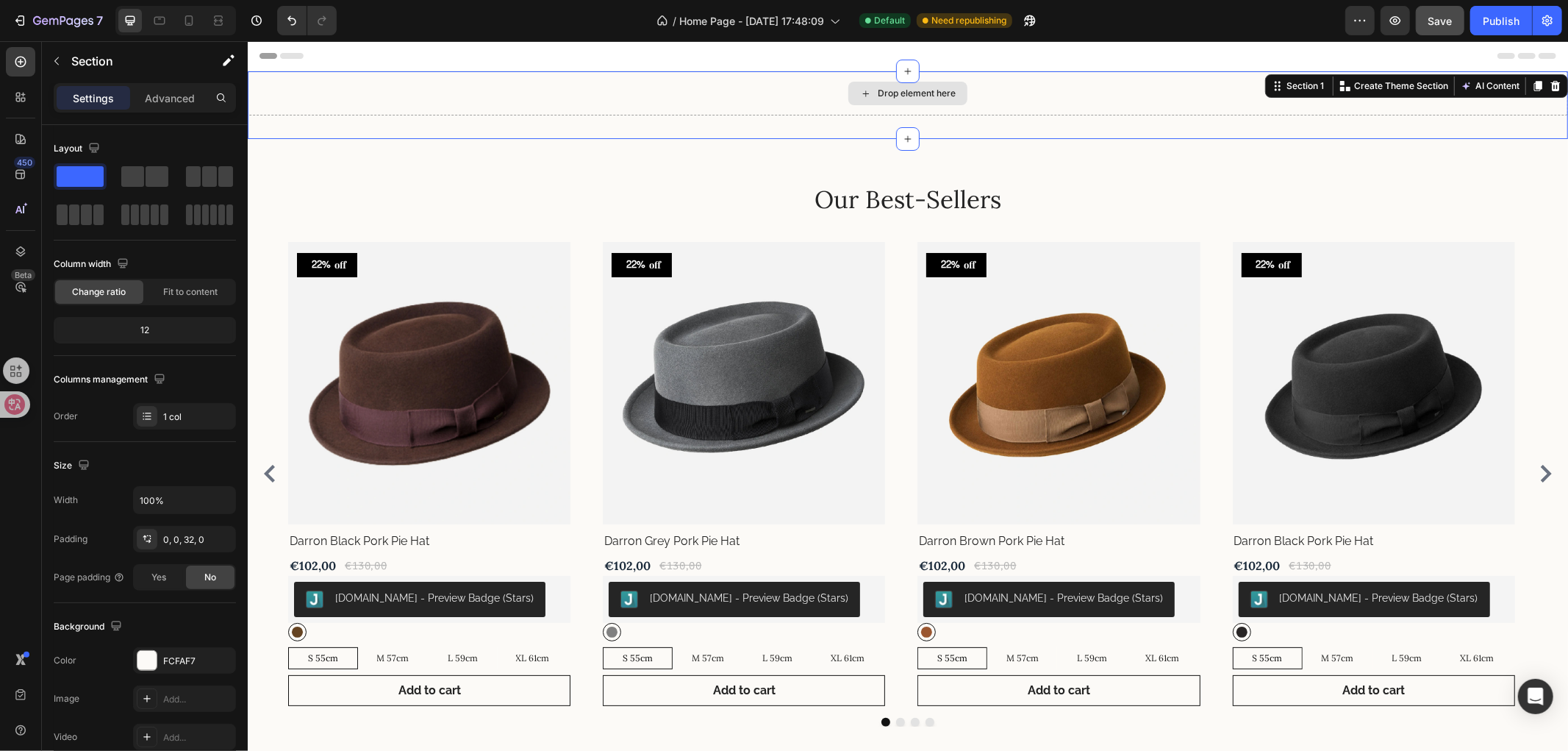
click at [859, 91] on icon at bounding box center [865, 92] width 11 height 12
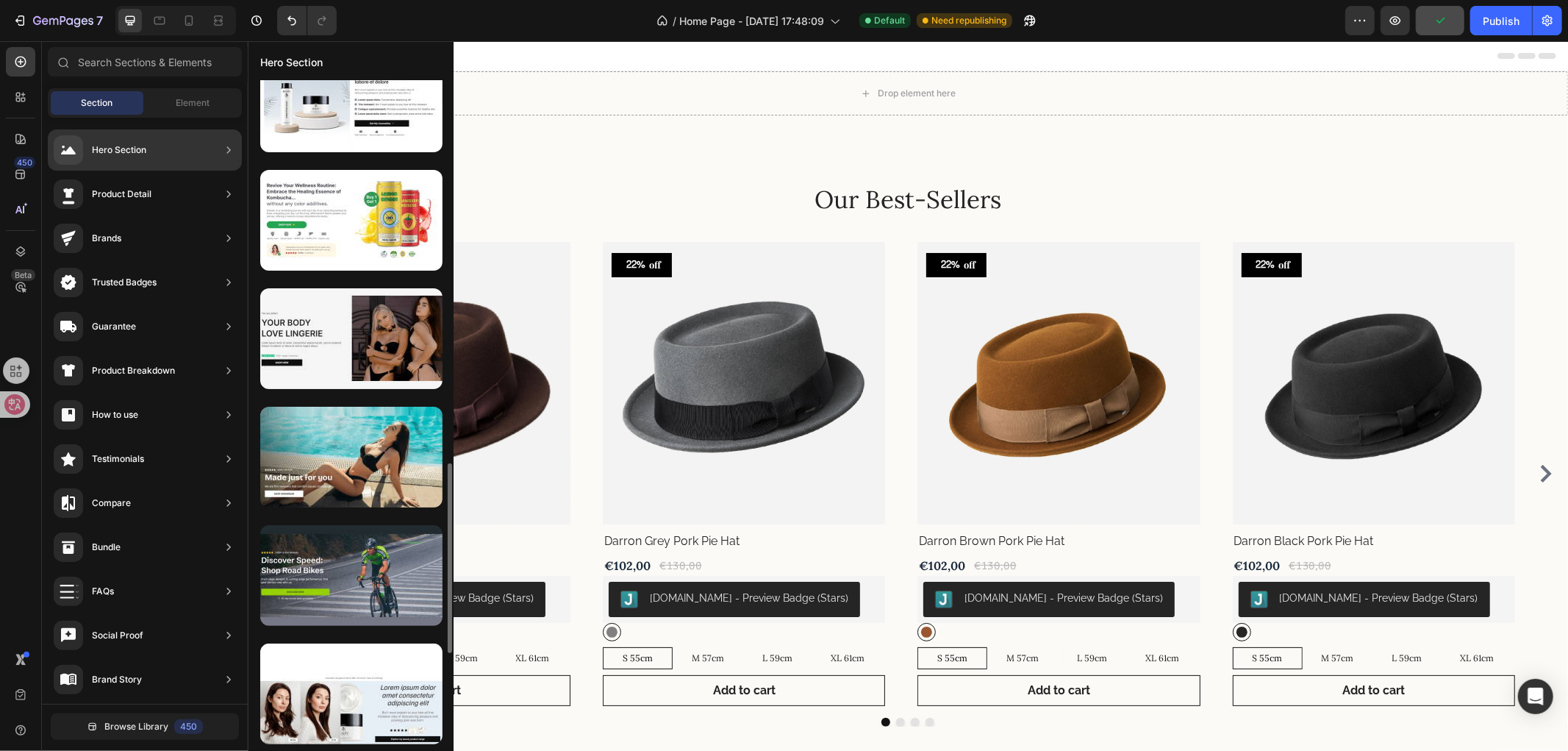
scroll to position [1225, 0]
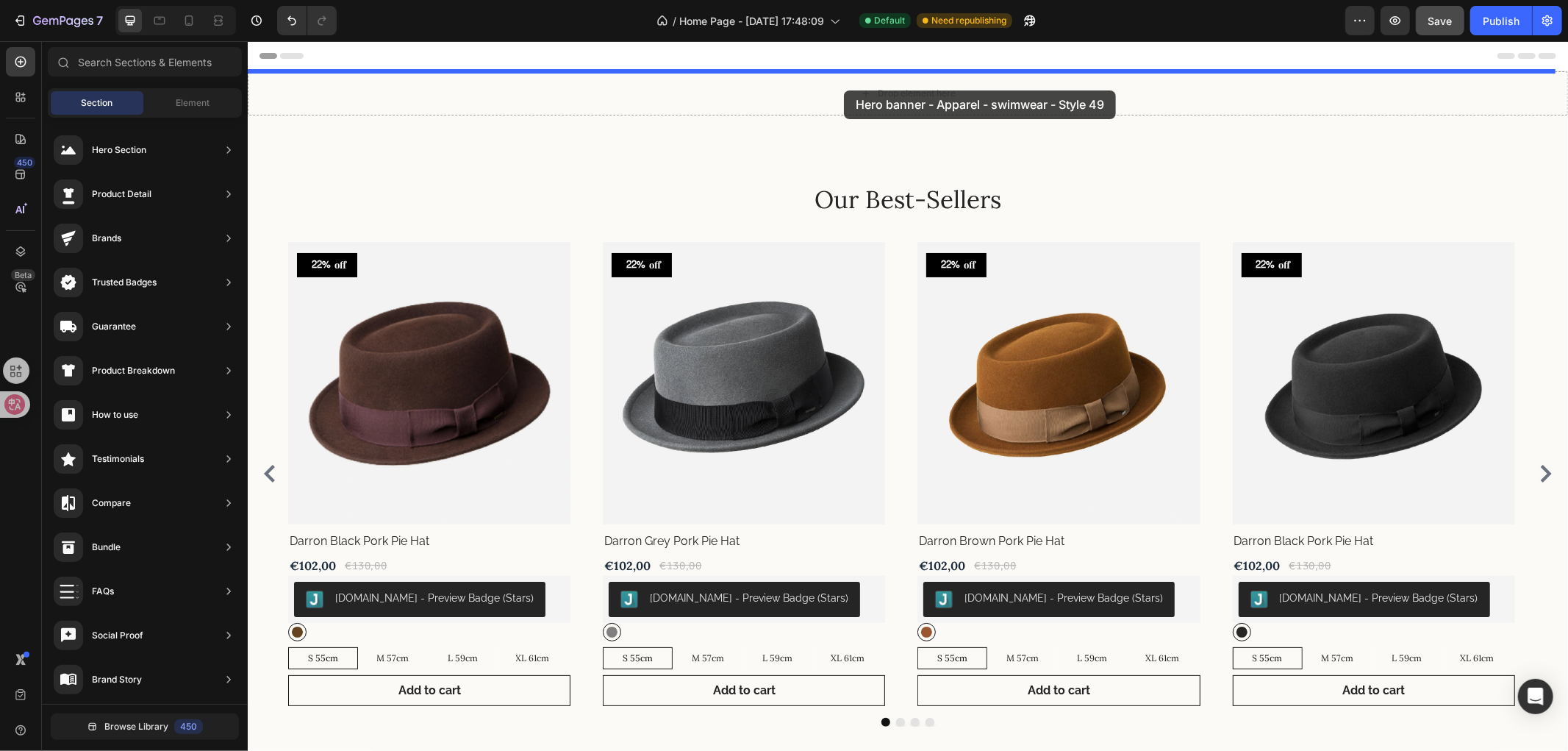
drag, startPoint x: 496, startPoint y: 166, endPoint x: 843, endPoint y: 90, distance: 355.2
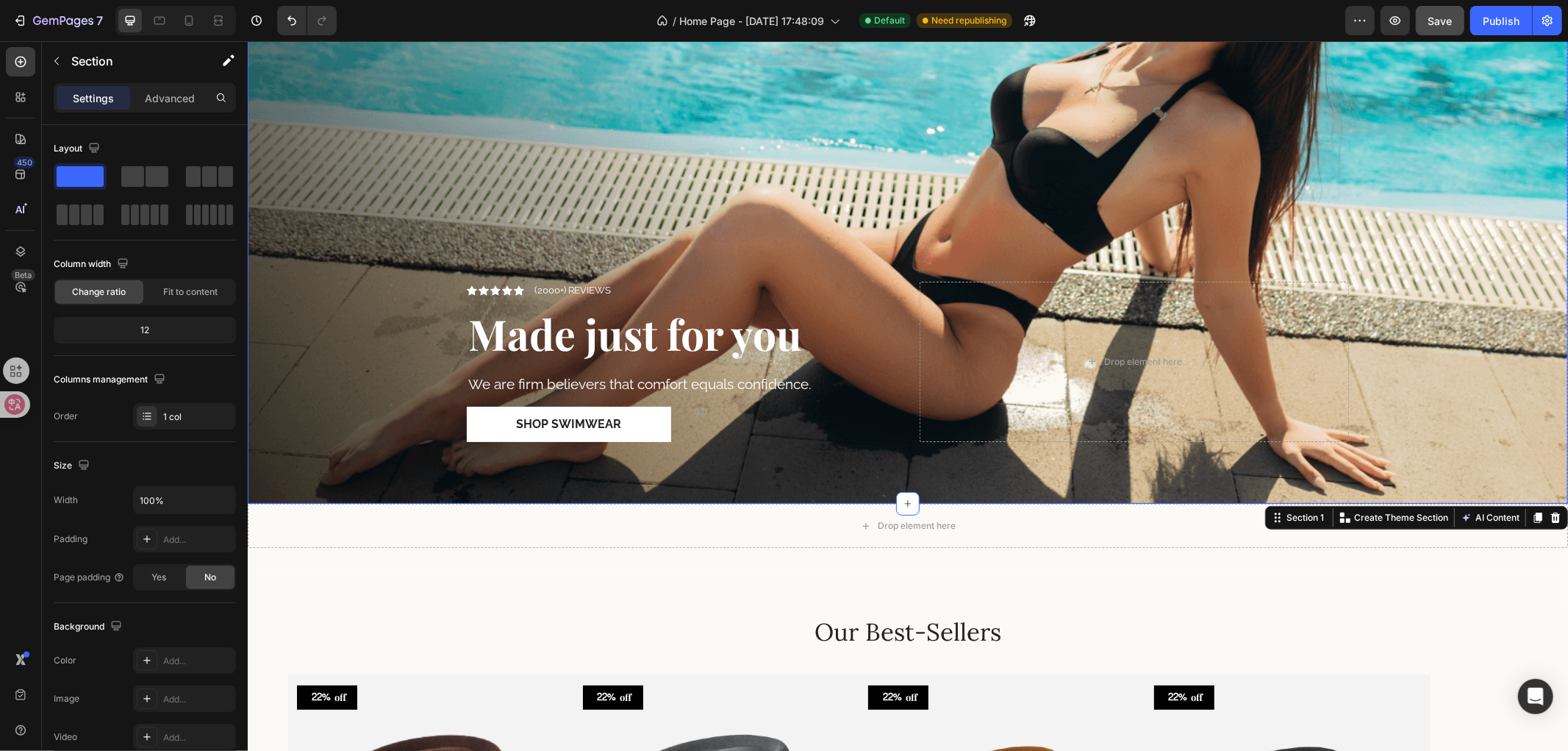
scroll to position [245, 0]
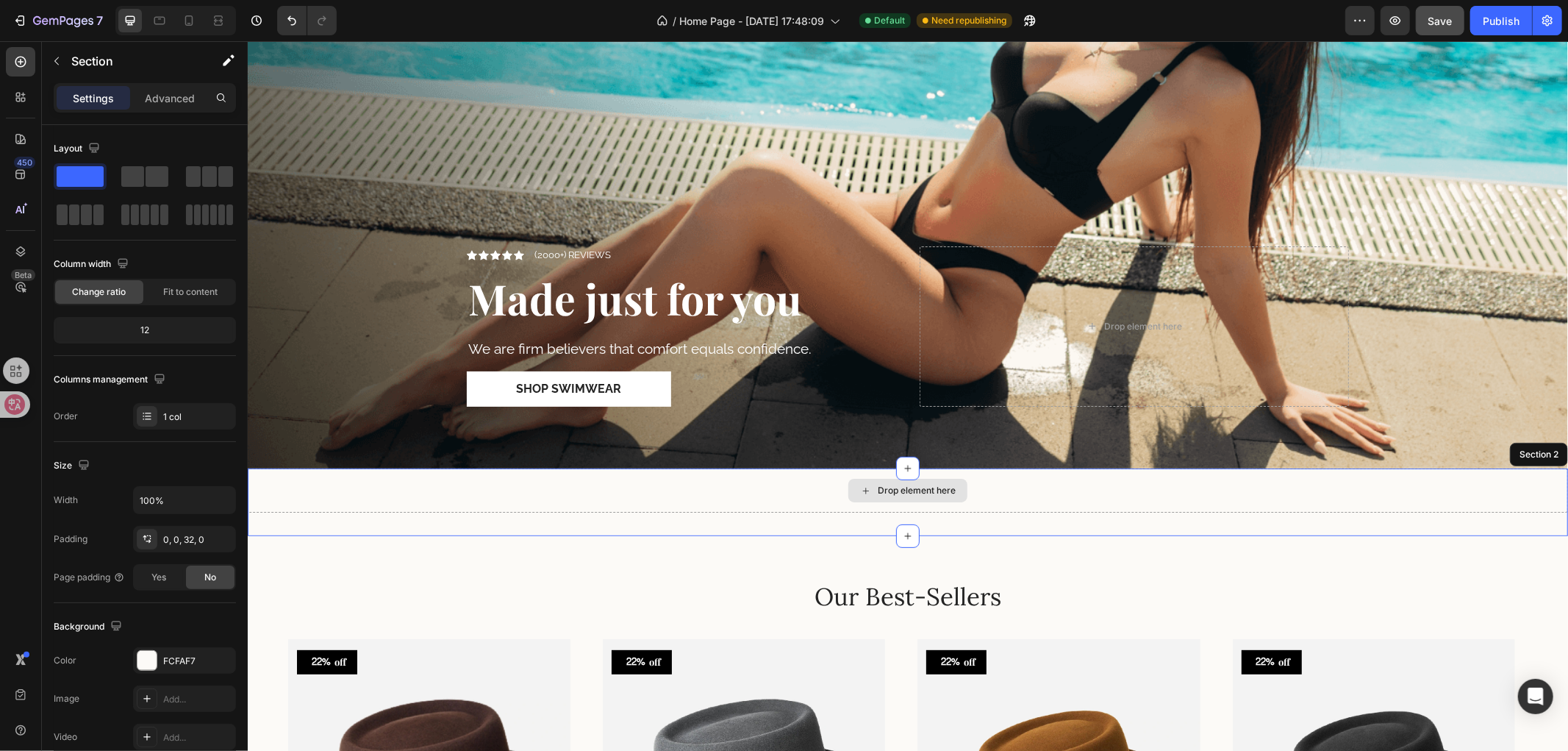
click at [986, 482] on div "Drop element here" at bounding box center [906, 489] width 1320 height 44
click at [1549, 448] on icon at bounding box center [1555, 453] width 11 height 11
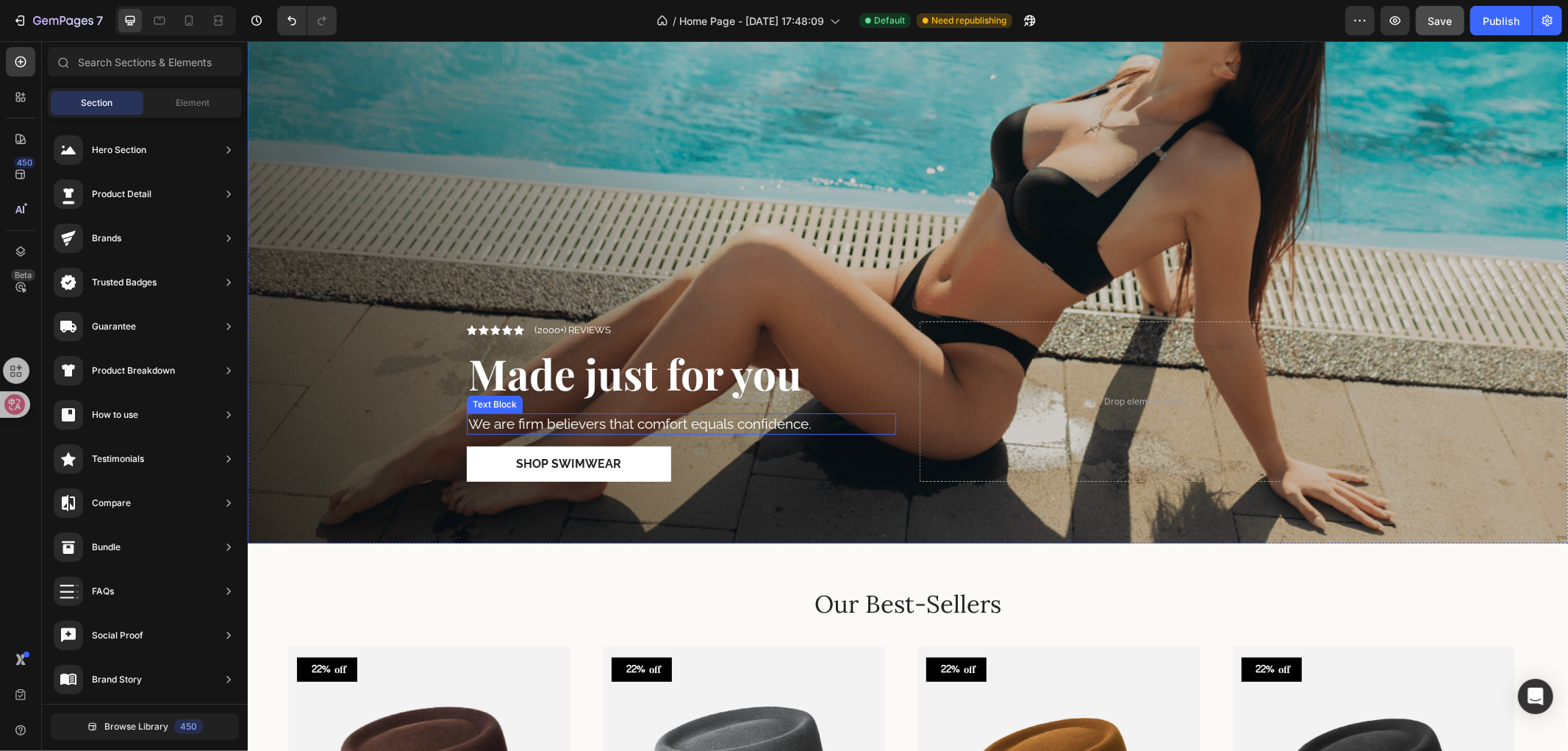
scroll to position [0, 0]
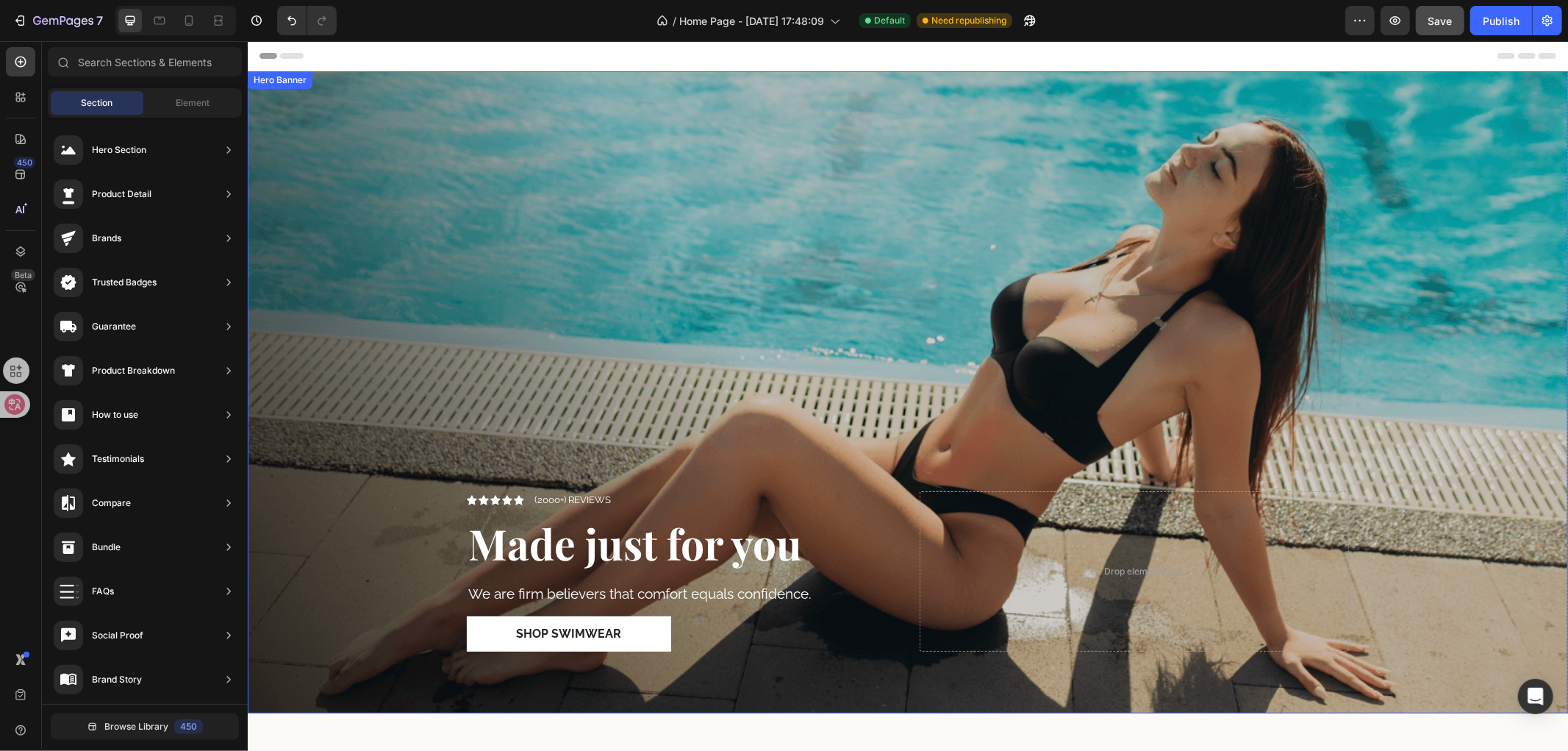
click at [764, 273] on div "Overlay" at bounding box center [906, 391] width 1320 height 642
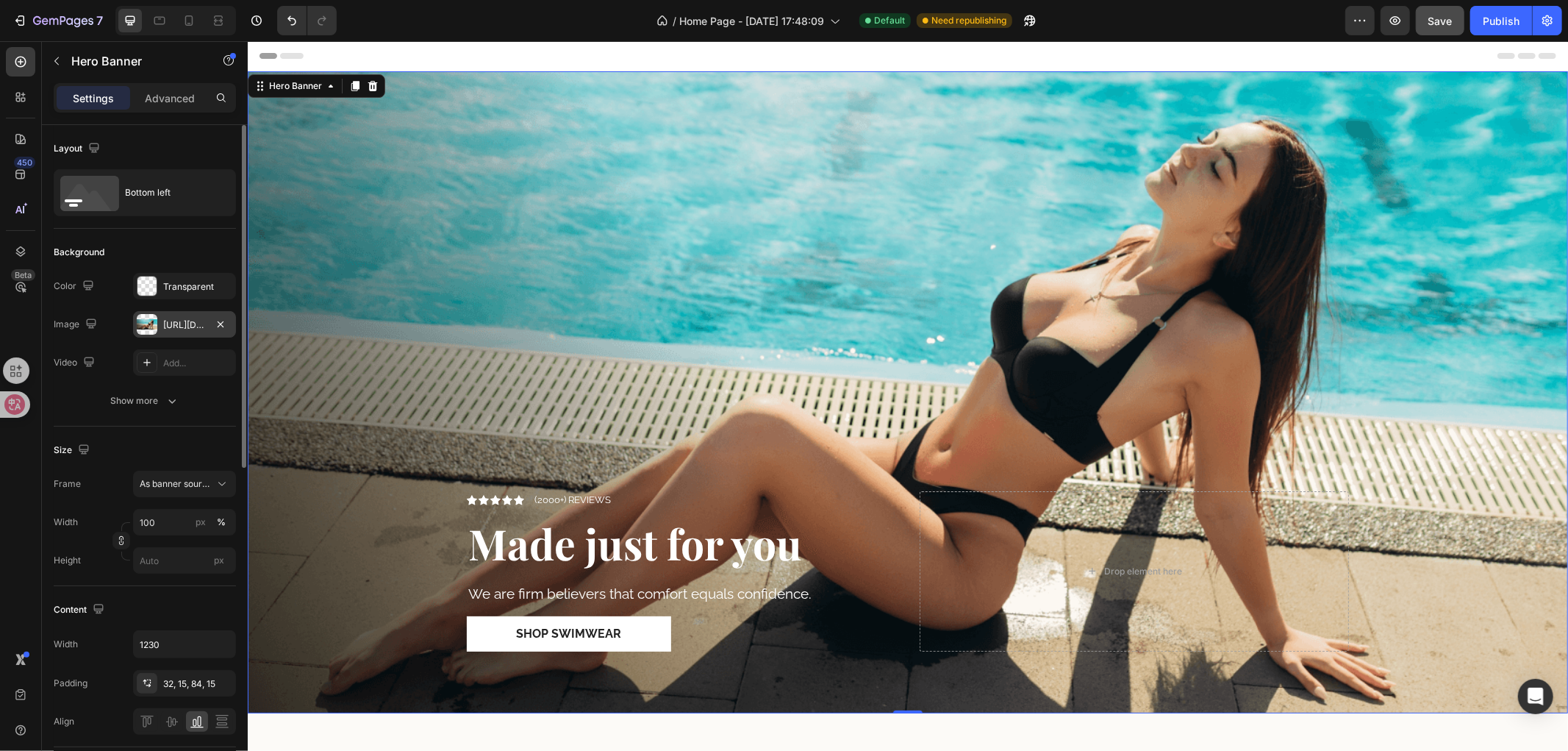
click at [188, 320] on div "https://cdn.shopify.com/s/files/1/2005/9307/files/gempages_432750572815254551-1…" at bounding box center [184, 325] width 42 height 13
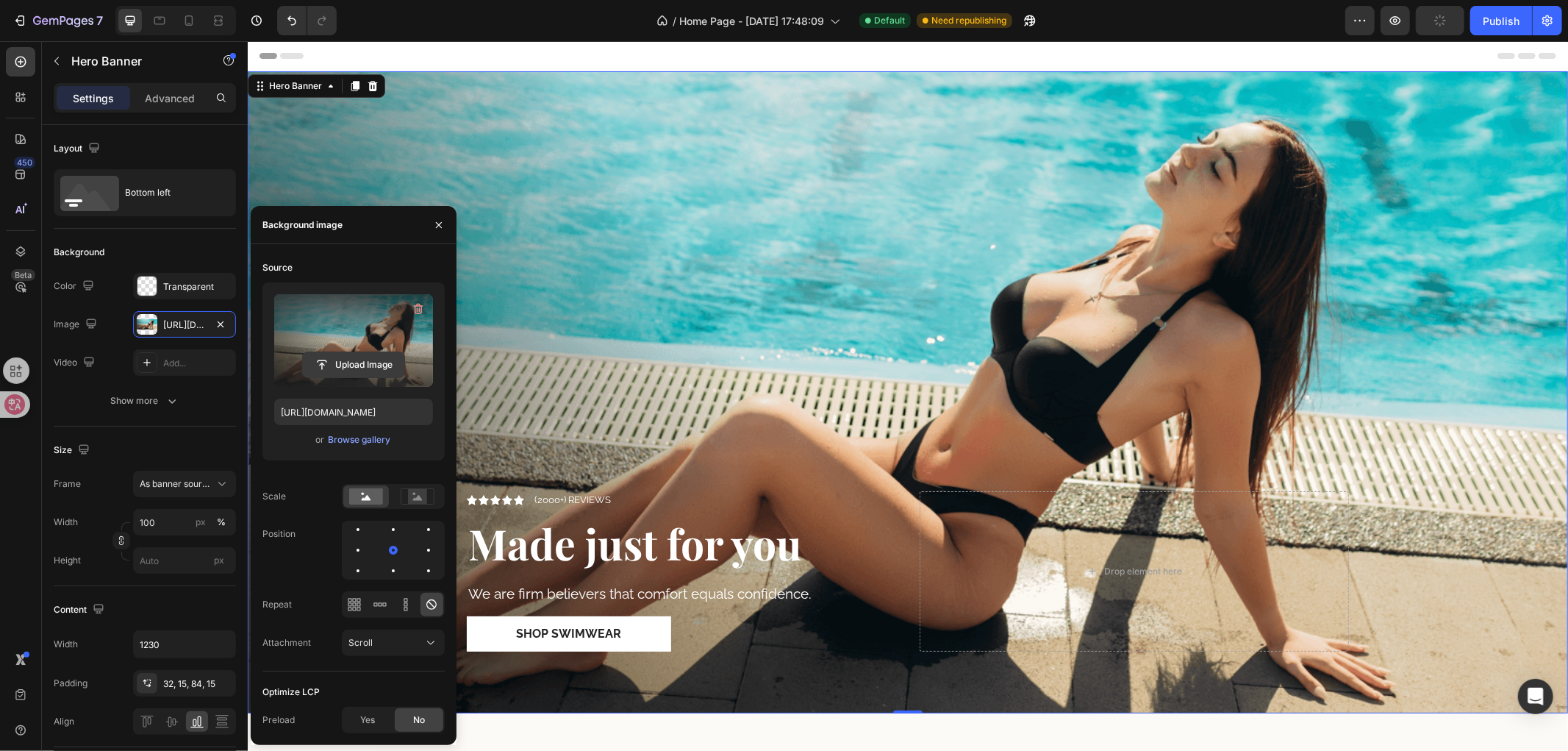
click at [335, 369] on input "file" at bounding box center [353, 365] width 102 height 25
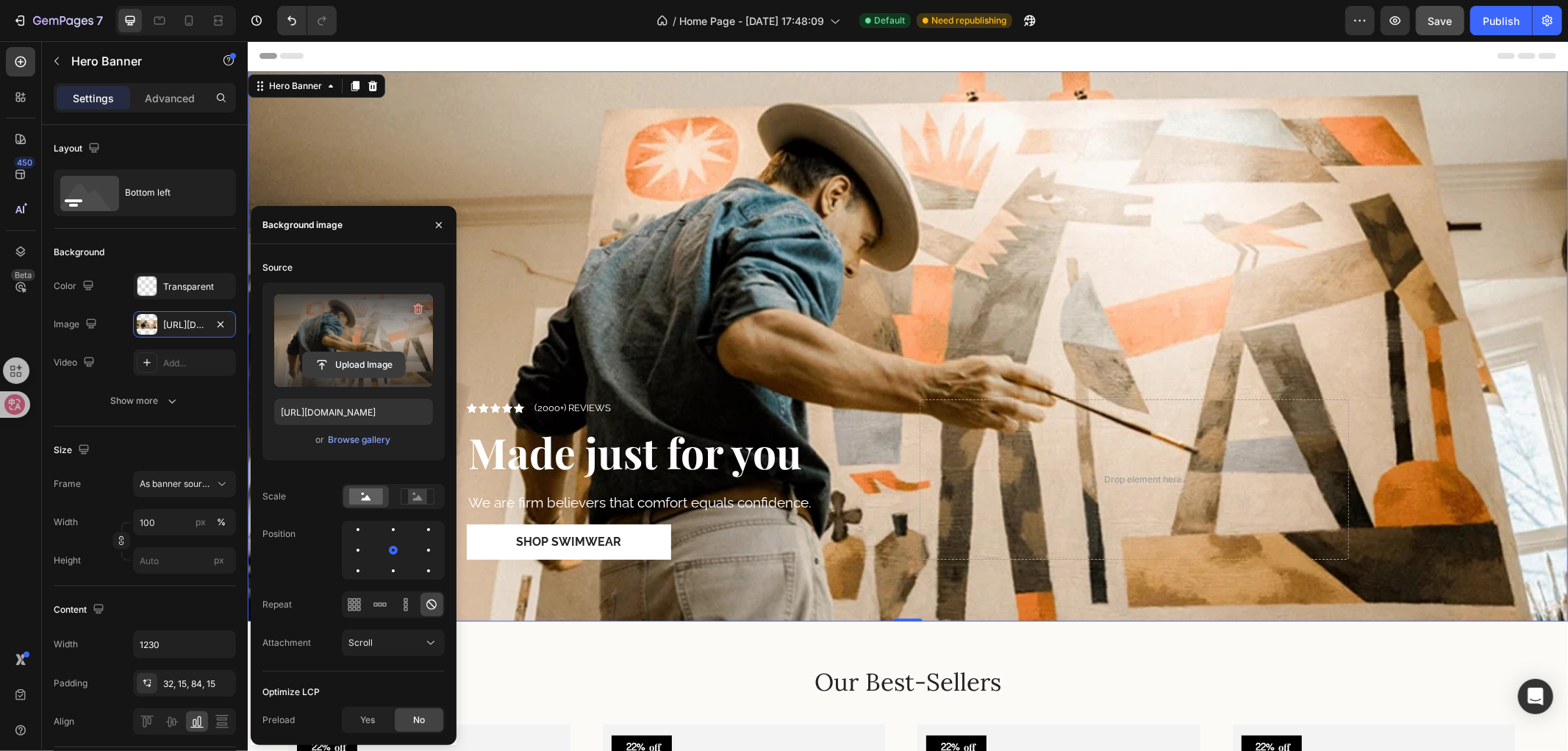
click at [360, 359] on input "file" at bounding box center [353, 365] width 102 height 25
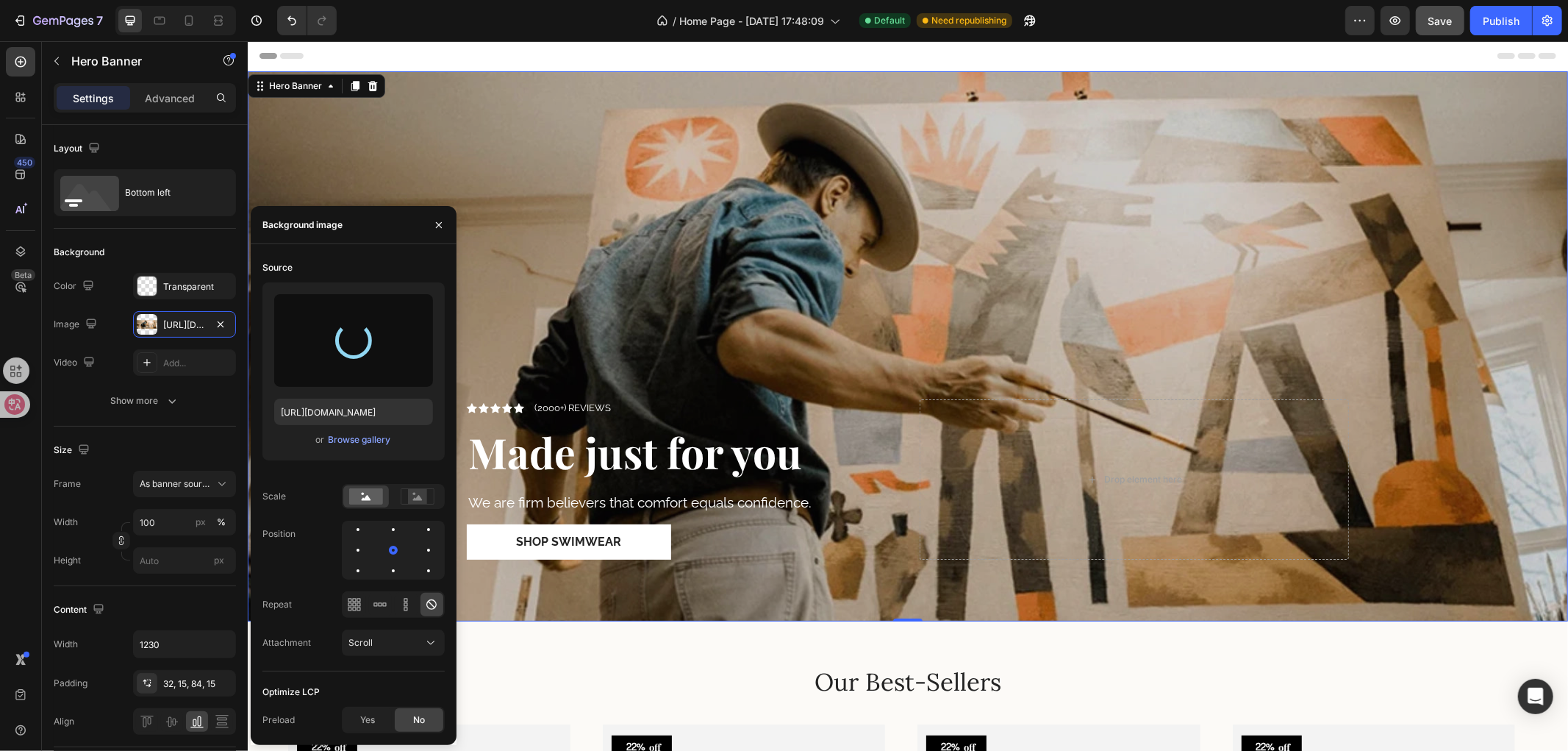
type input "https://cdn.shopify.com/s/files/1/0766/6227/6345/files/gempages_581001623841538…"
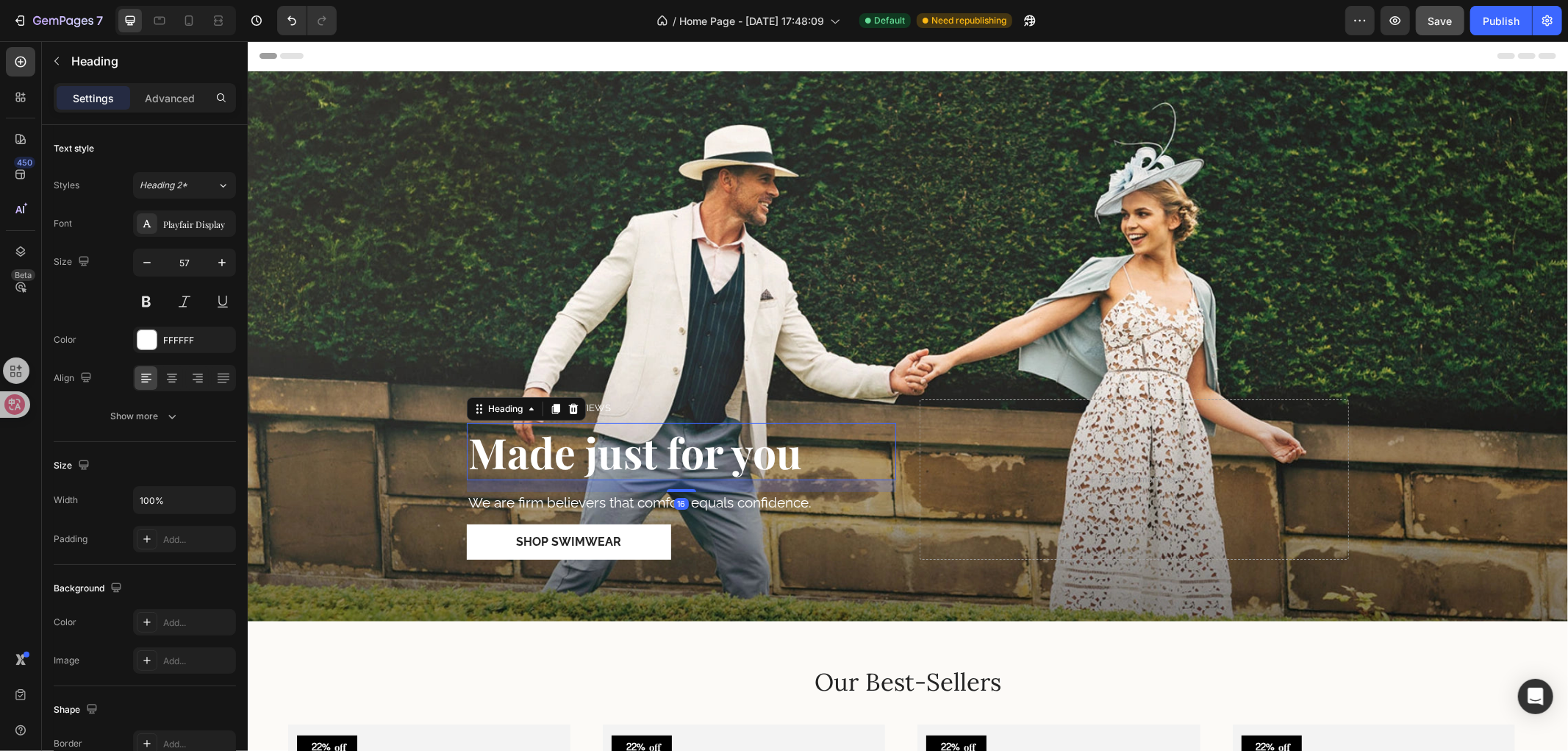
click at [629, 472] on strong "Made just for you" at bounding box center [634, 450] width 334 height 56
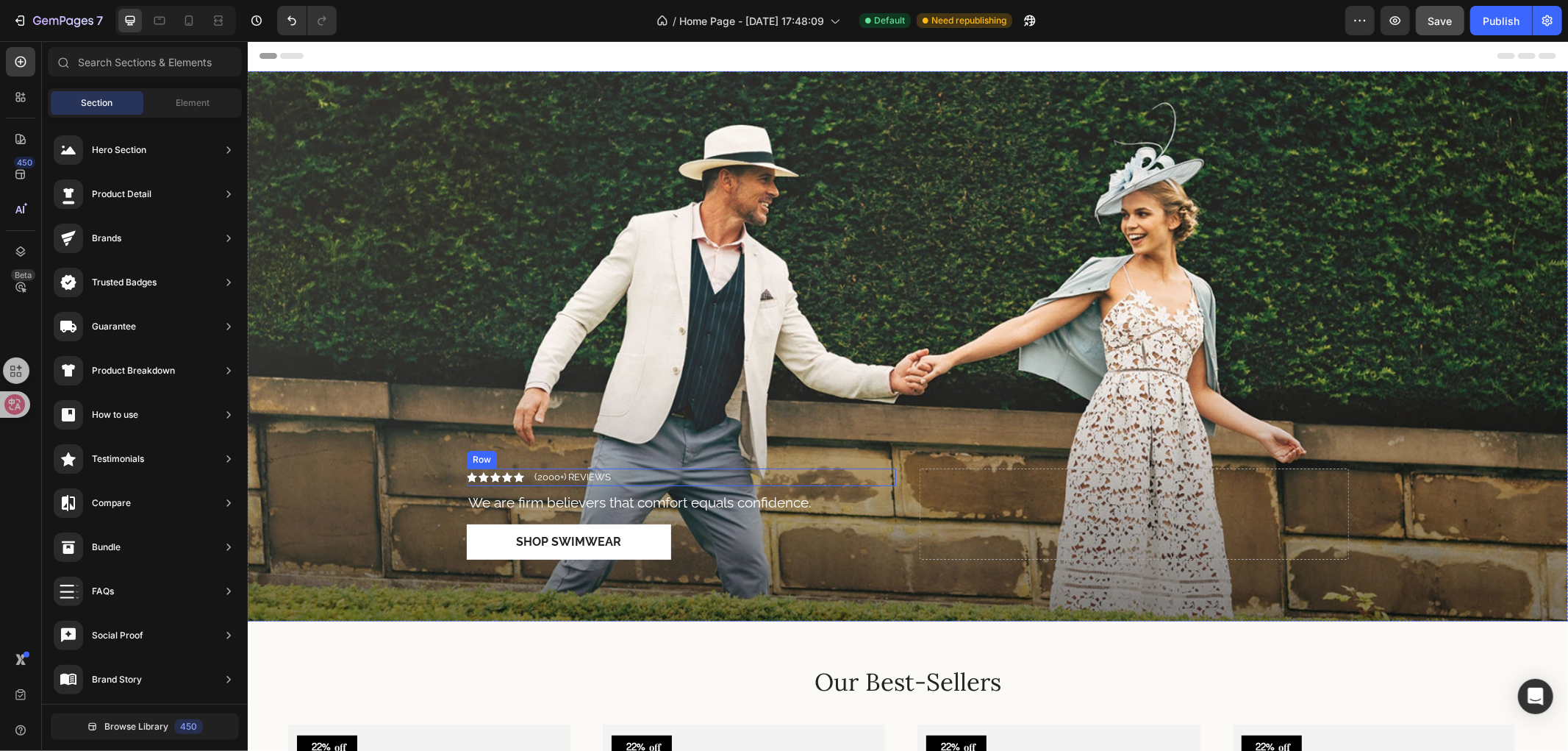
click at [614, 468] on div "Icon Icon Icon Icon Icon Icon List (2000+) REVIEWS Text Block Row" at bounding box center [681, 476] width 430 height 18
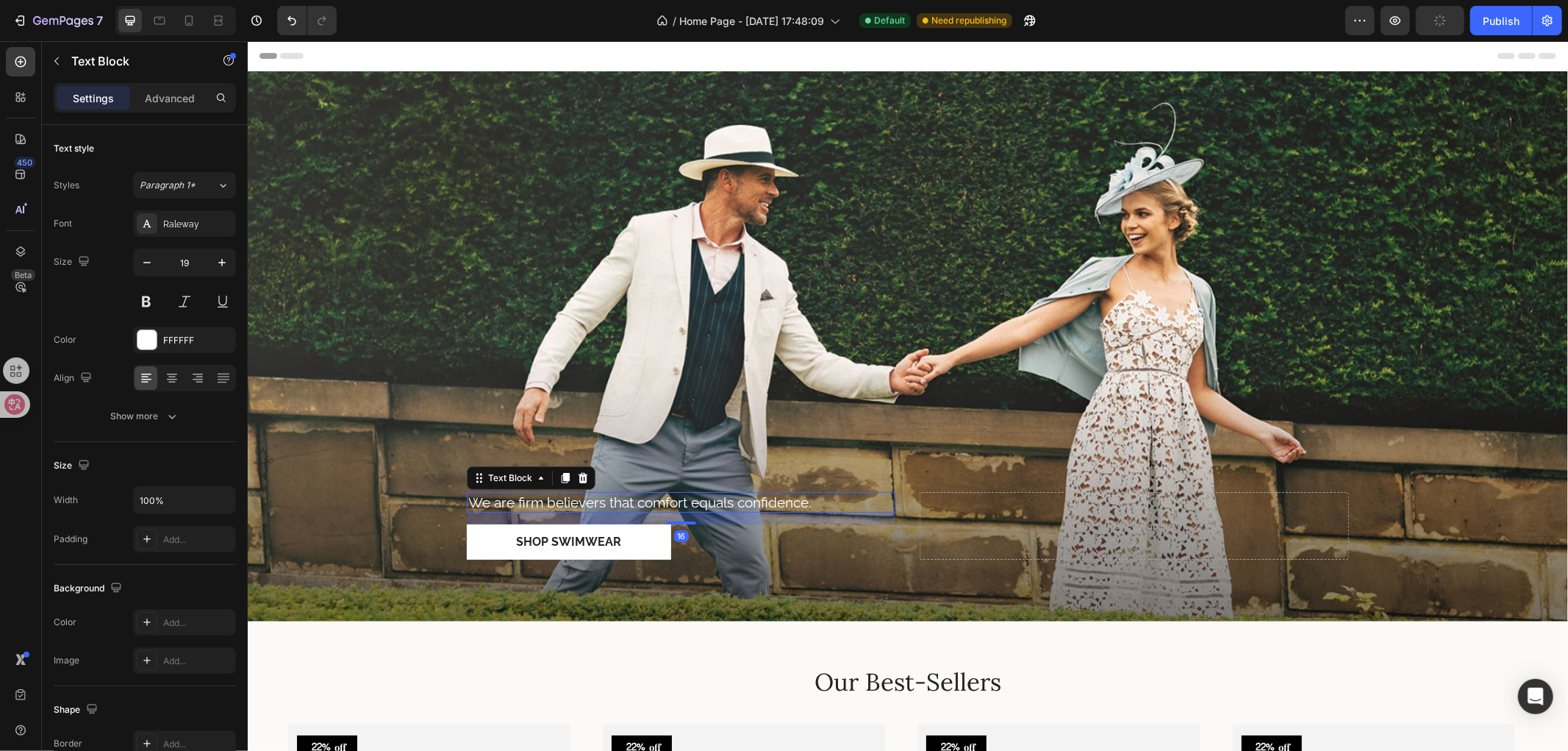
click at [715, 497] on p "We are firm believers that comfort equals confidence." at bounding box center [680, 502] width 427 height 19
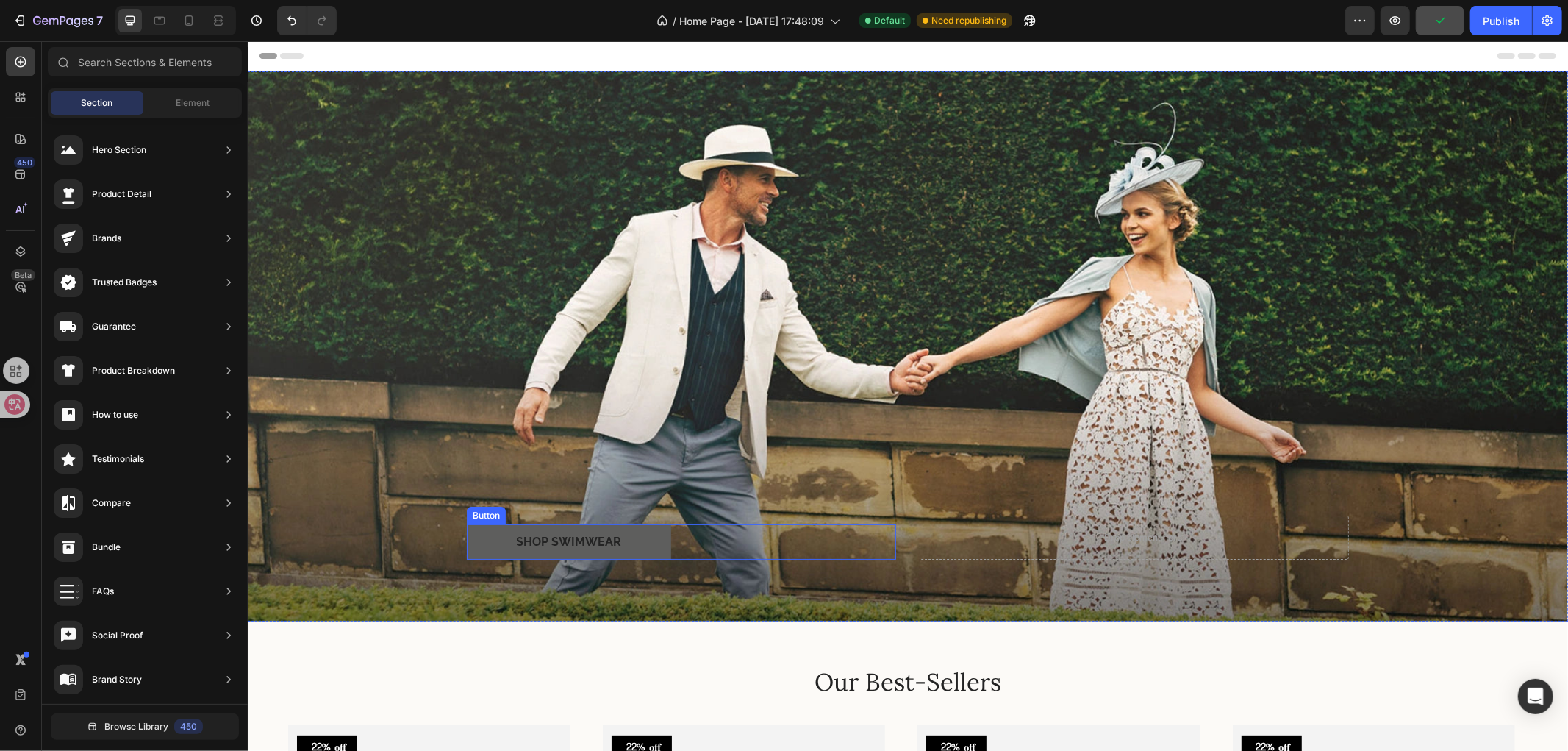
click at [646, 536] on button "Shop Swimwear" at bounding box center [568, 541] width 204 height 35
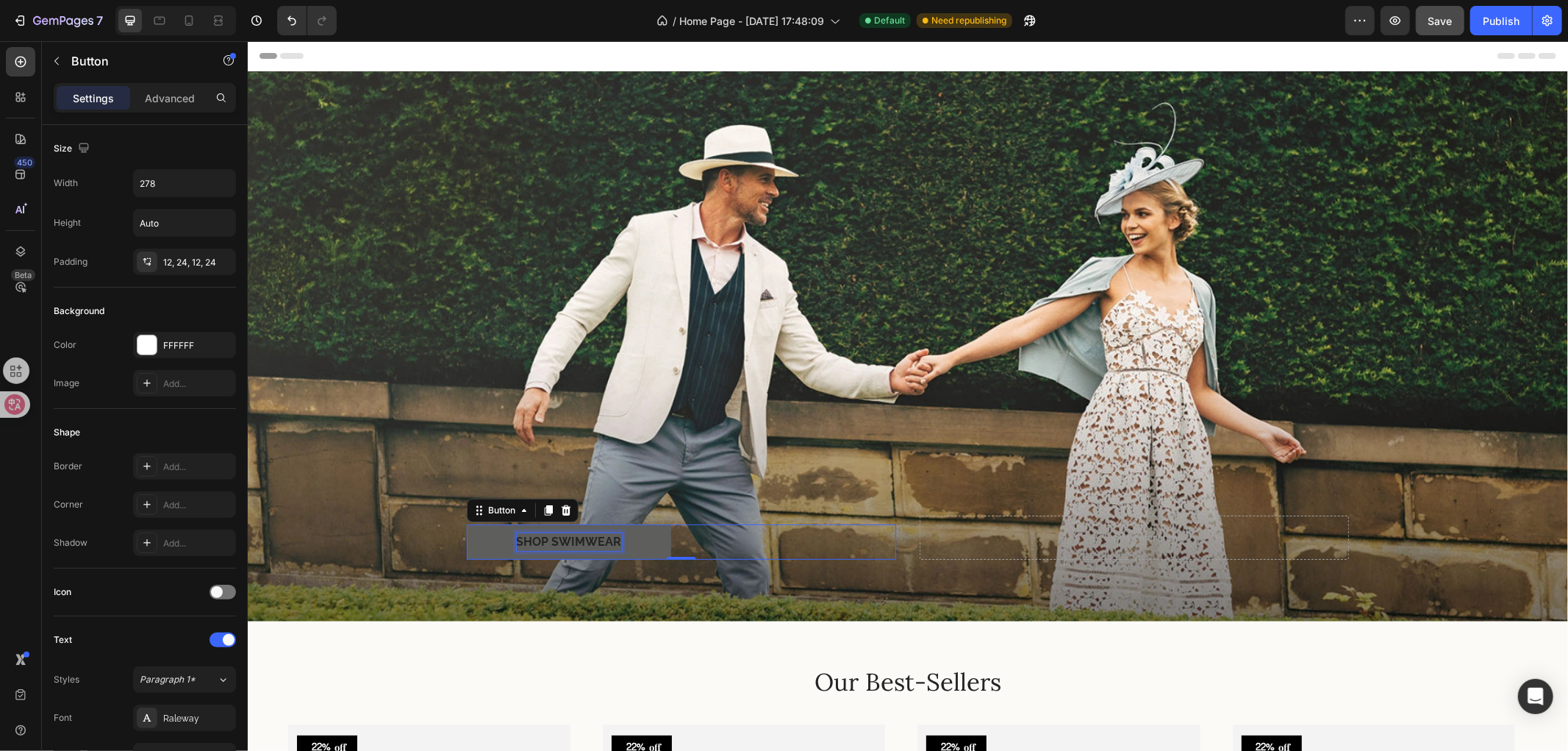
click at [561, 532] on div "Shop Swimwear" at bounding box center [569, 541] width 106 height 18
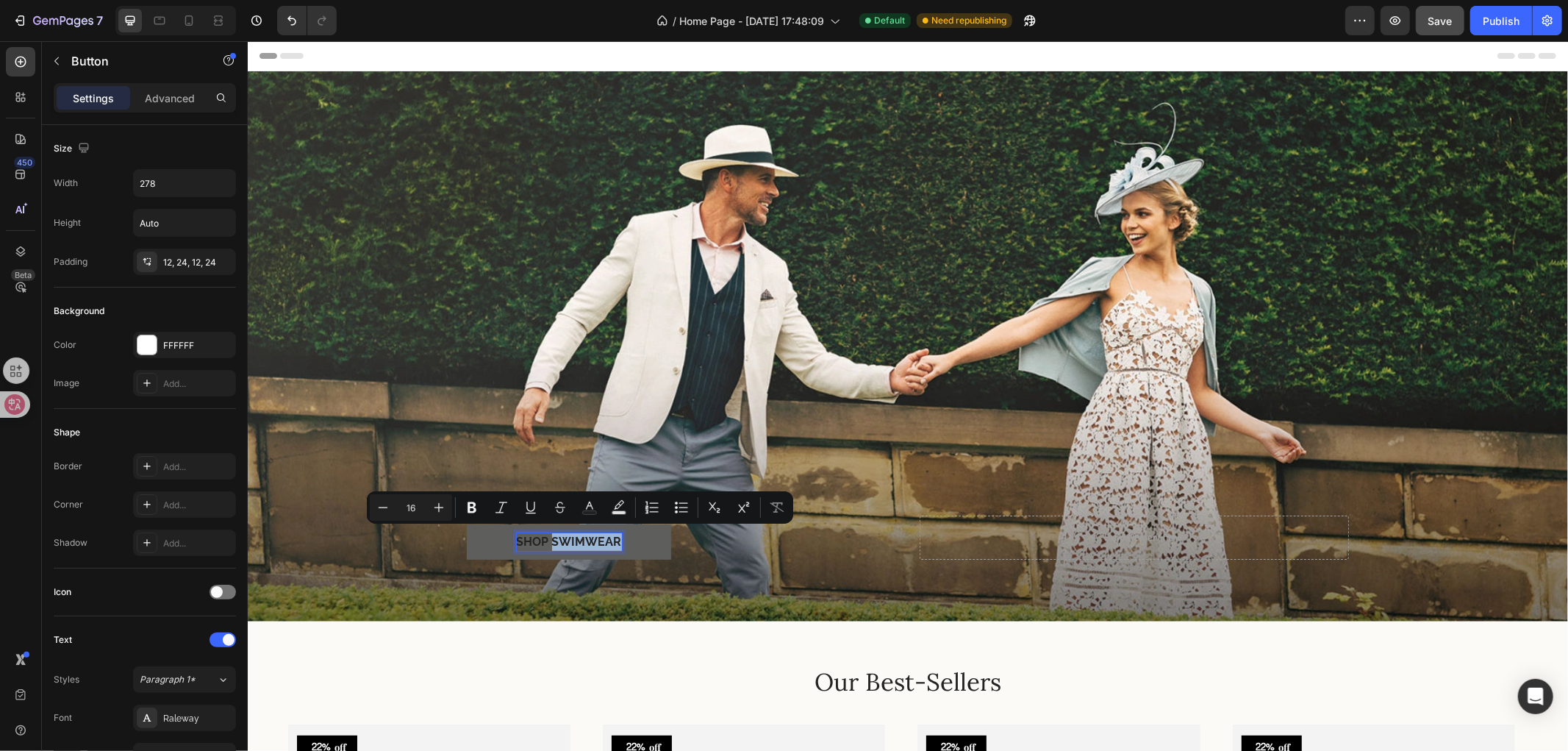
drag, startPoint x: 610, startPoint y: 536, endPoint x: 547, endPoint y: 544, distance: 63.5
click at [547, 544] on p "Shop Swimwear" at bounding box center [569, 541] width 106 height 18
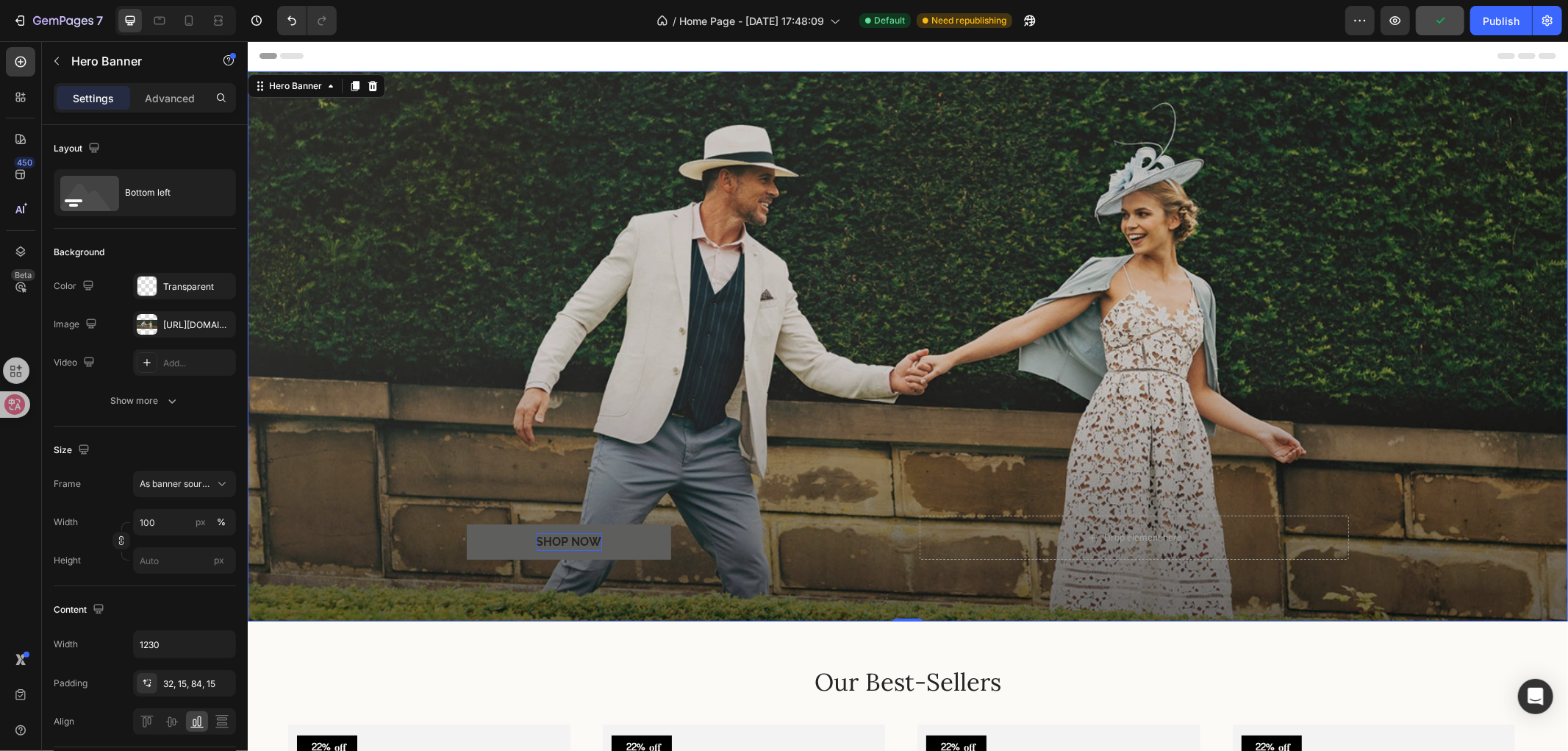
click at [680, 444] on div "Overlay" at bounding box center [906, 346] width 1320 height 550
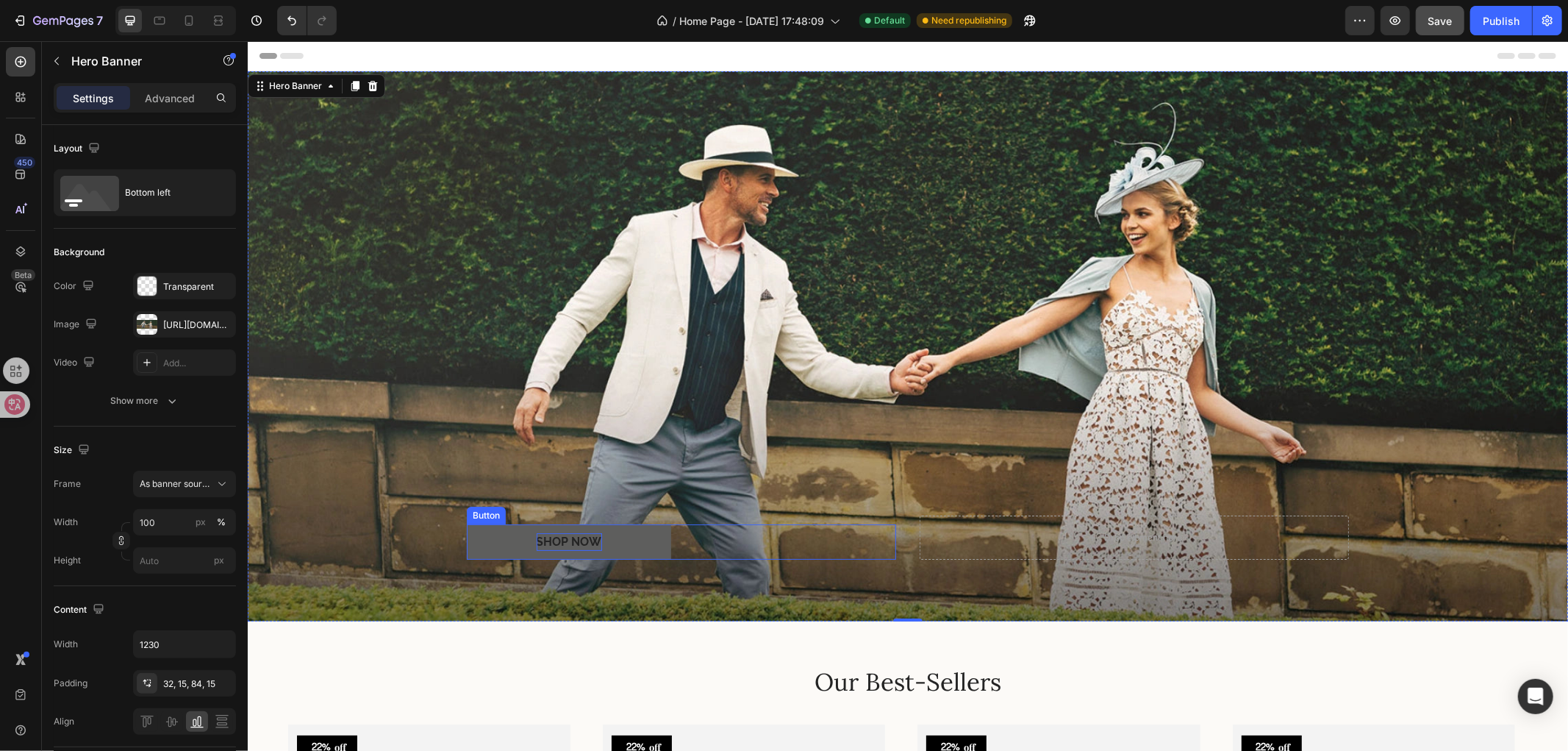
click at [616, 531] on button "Shop NOW" at bounding box center [568, 541] width 204 height 35
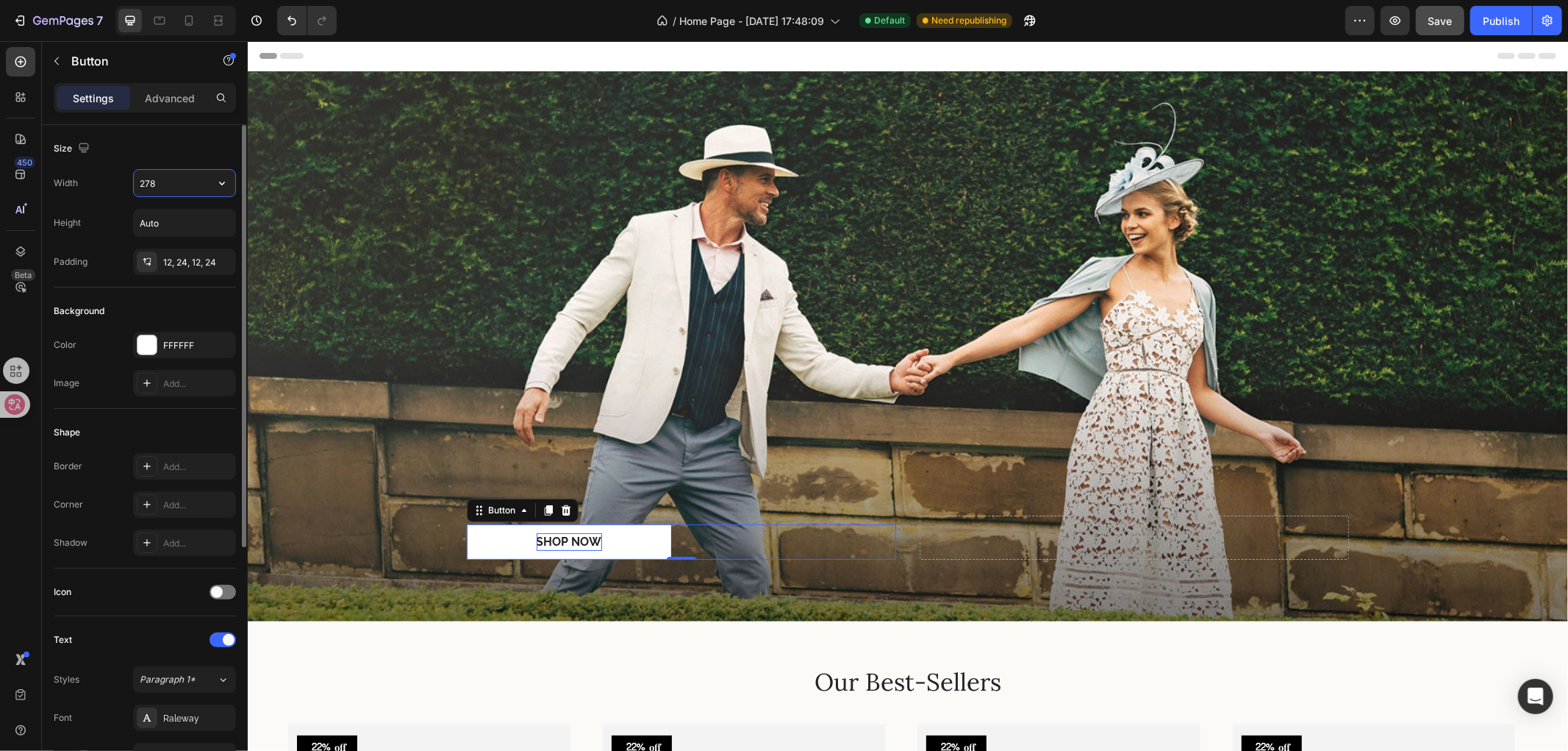
click at [173, 186] on input "278" at bounding box center [185, 183] width 102 height 26
type input "Auto"
click at [175, 220] on input "Auto" at bounding box center [185, 222] width 102 height 26
drag, startPoint x: 122, startPoint y: 318, endPoint x: 122, endPoint y: 333, distance: 15.0
click at [122, 317] on div "Background" at bounding box center [145, 311] width 183 height 24
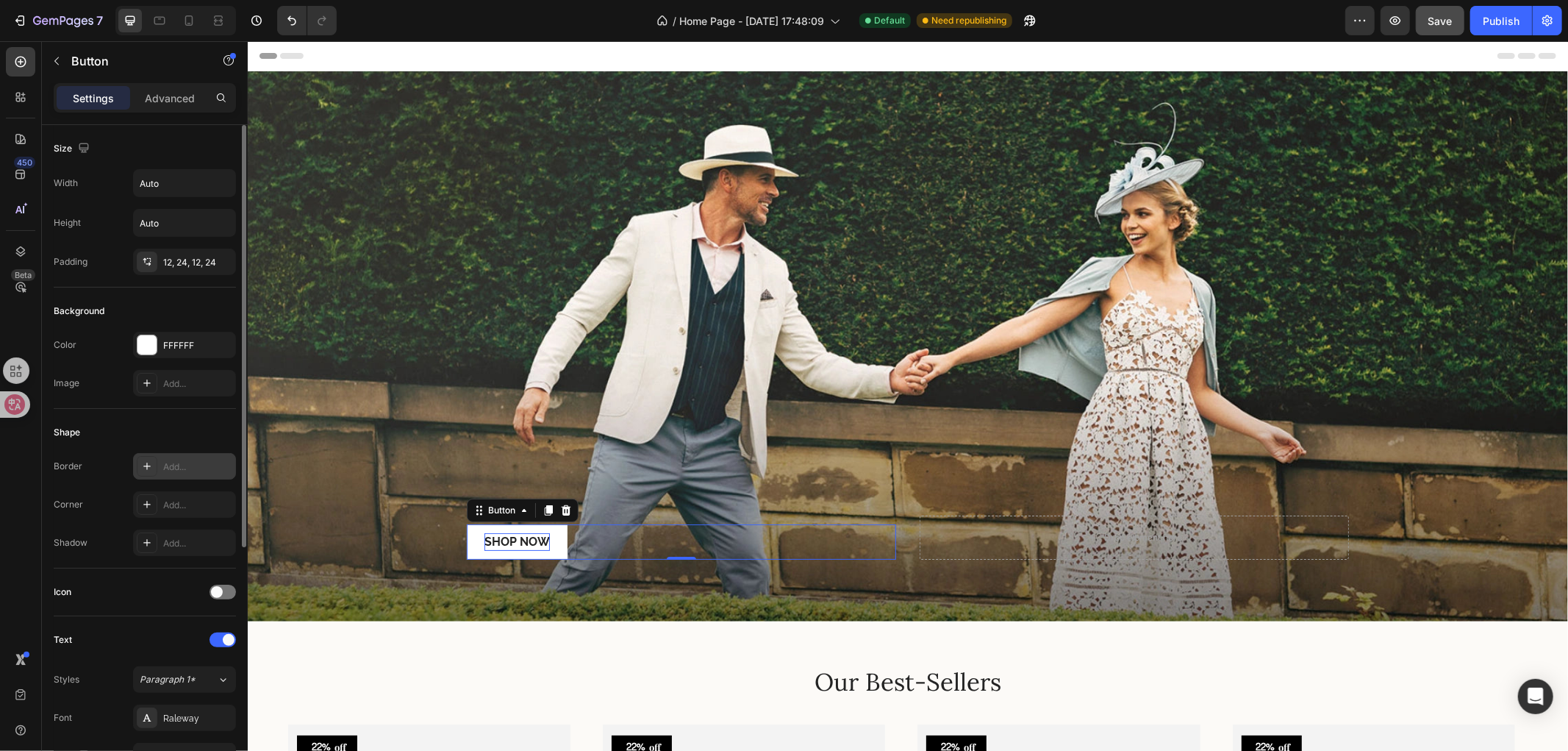
click at [158, 468] on div "Add..." at bounding box center [184, 466] width 103 height 26
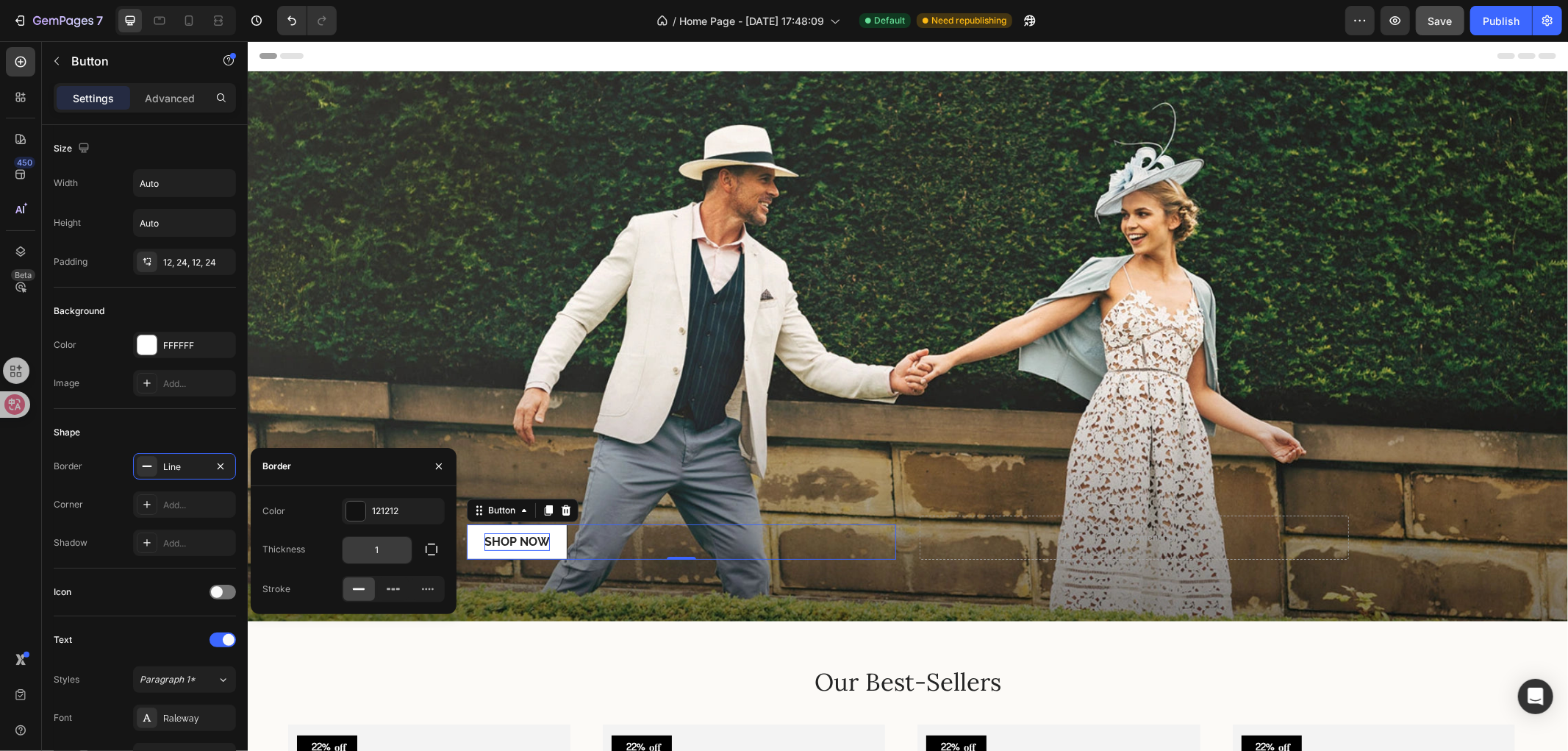
click at [386, 551] on input "1" at bounding box center [377, 550] width 69 height 26
type input "1"
click at [44, 416] on icon at bounding box center [45, 419] width 10 height 10
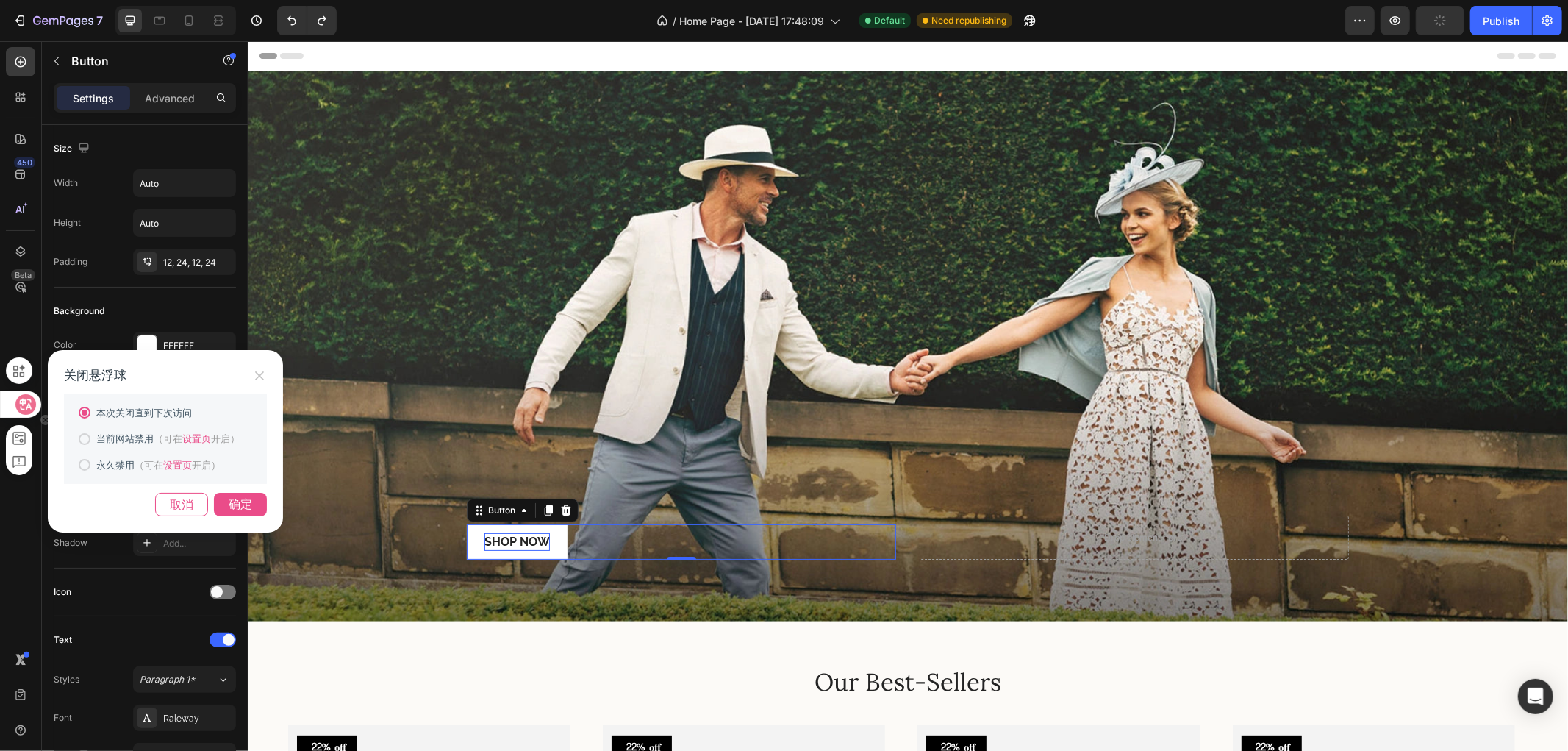
click at [21, 406] on div "关闭悬浮球 本次关闭直到下次访问 当前网站禁用 （可在 设置页 开启） 永久禁用 （可在 设置页 开启） 取消 确定" at bounding box center [784, 375] width 1568 height 751
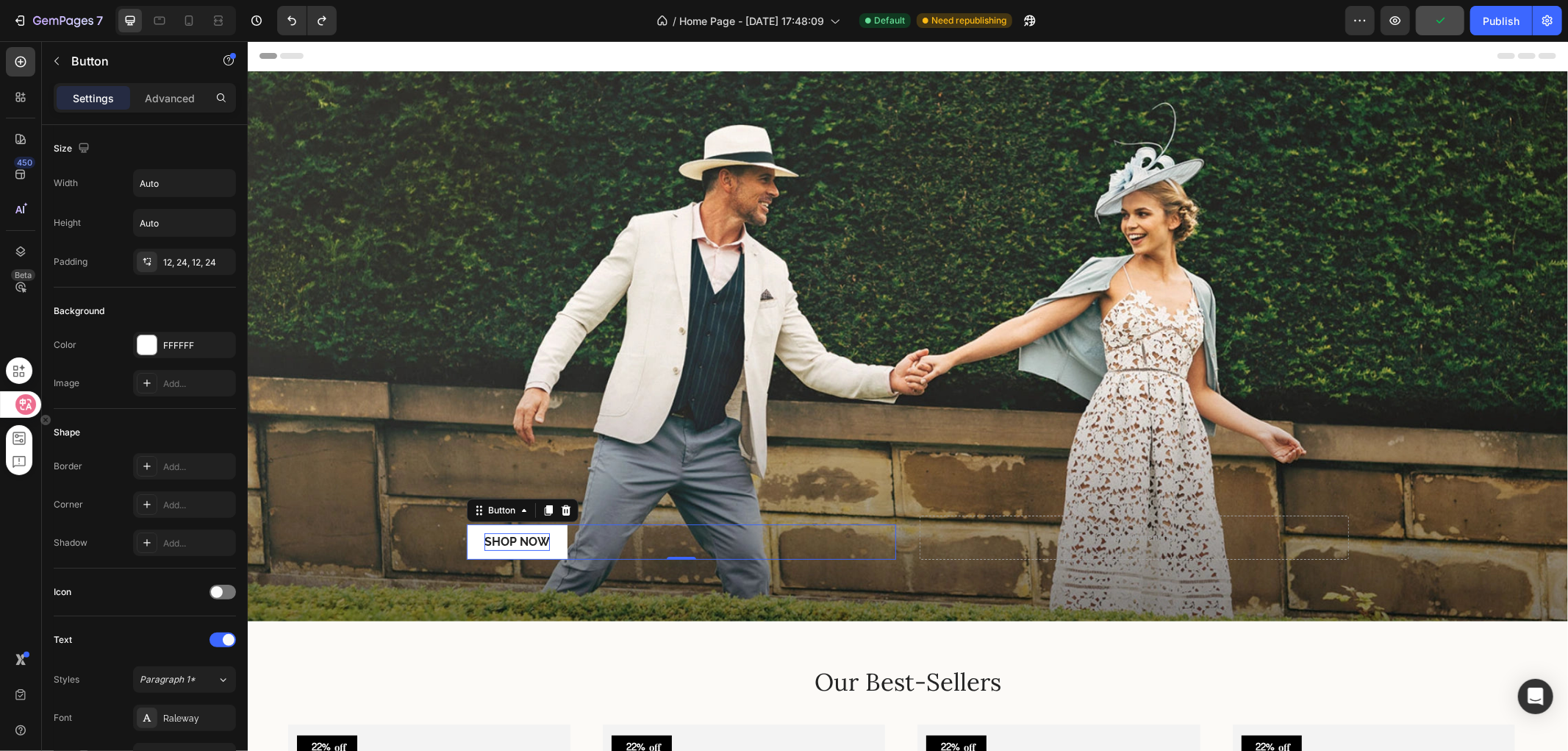
click at [21, 408] on icon at bounding box center [25, 404] width 12 height 11
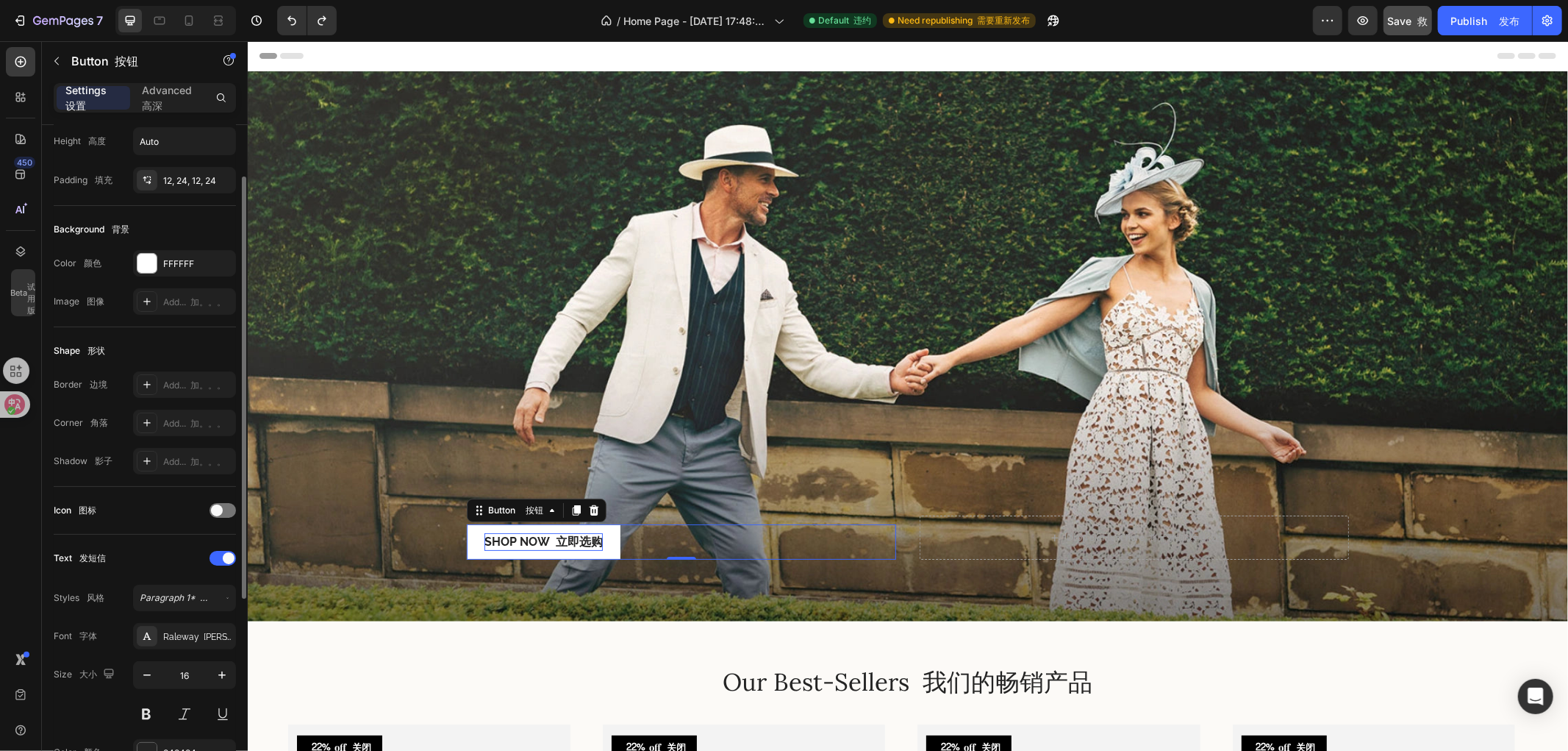
scroll to position [163, 0]
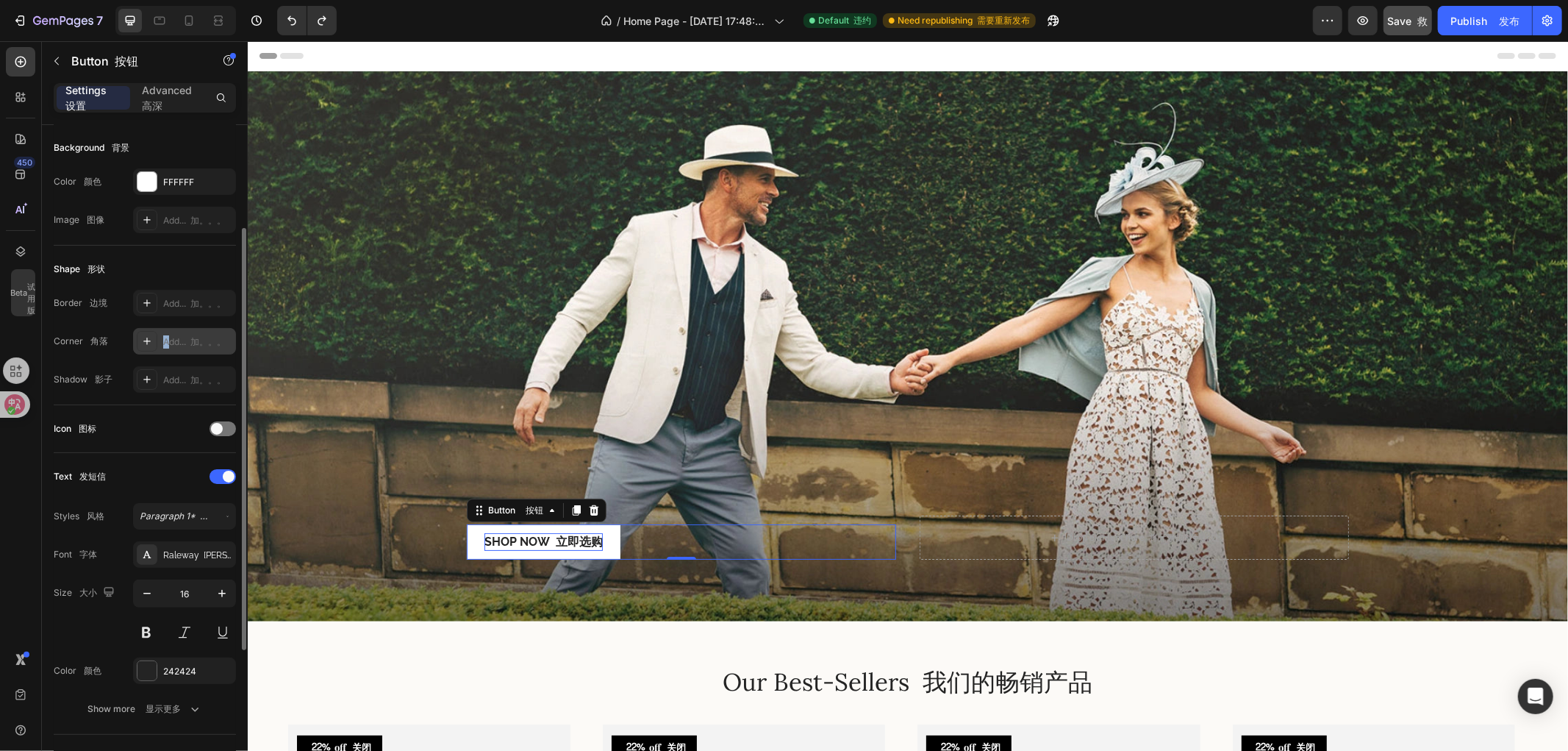
click at [167, 336] on div "Add... 加。。。" at bounding box center [197, 342] width 69 height 13
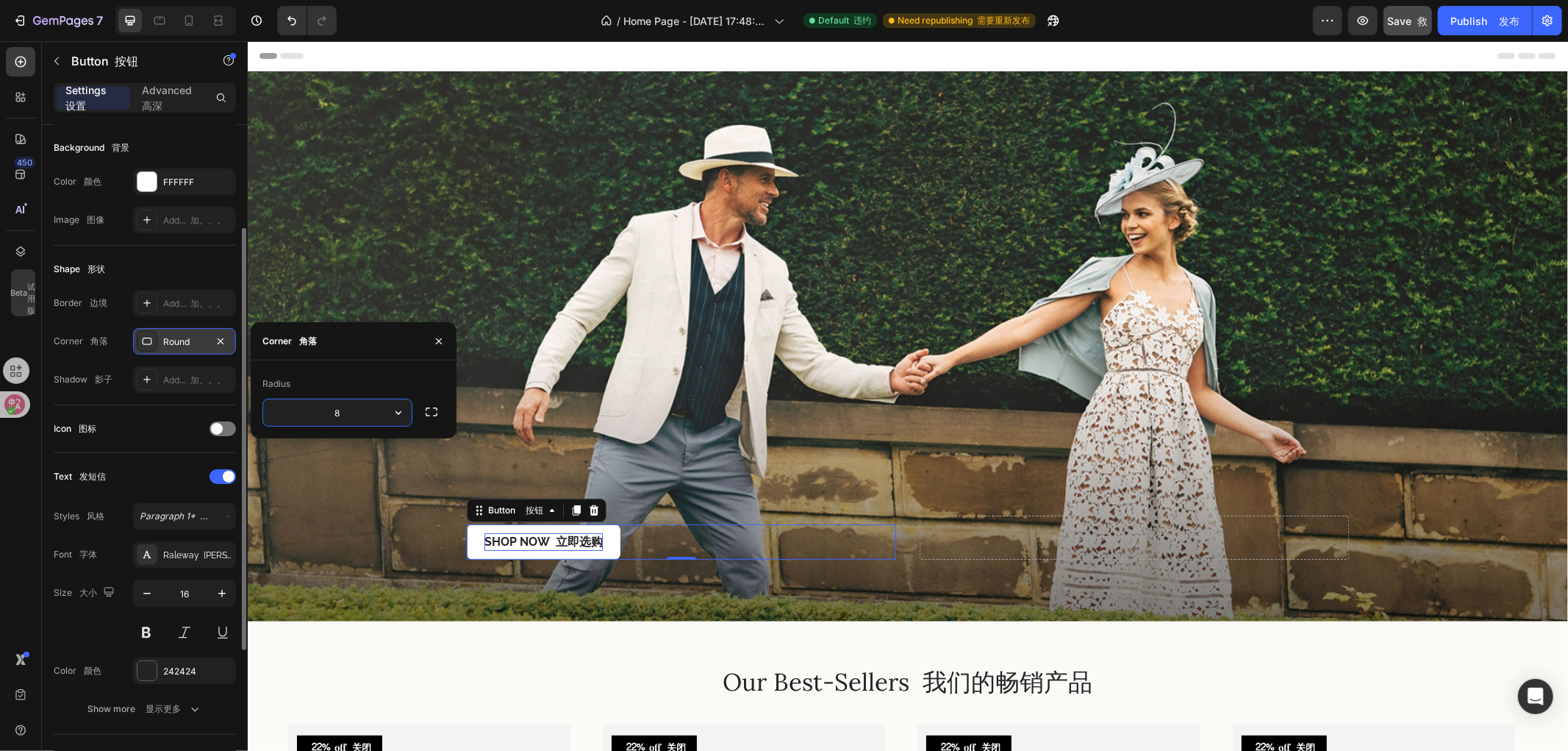
click at [350, 414] on input "8" at bounding box center [337, 413] width 149 height 26
type input "8"
type input "3"
type input "4"
type input "30"
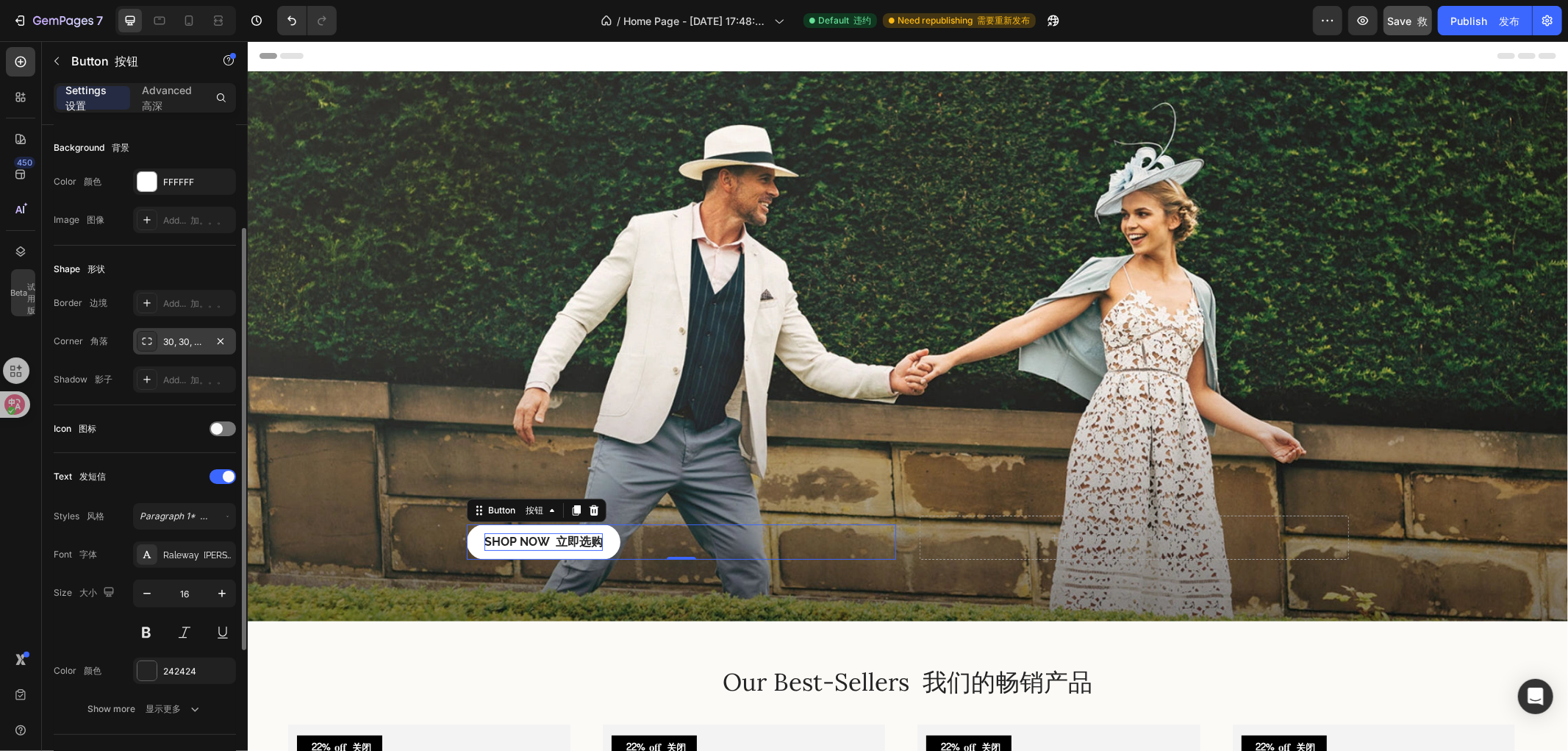
click at [15, 487] on div "450 Beta 试用版" at bounding box center [20, 346] width 29 height 597
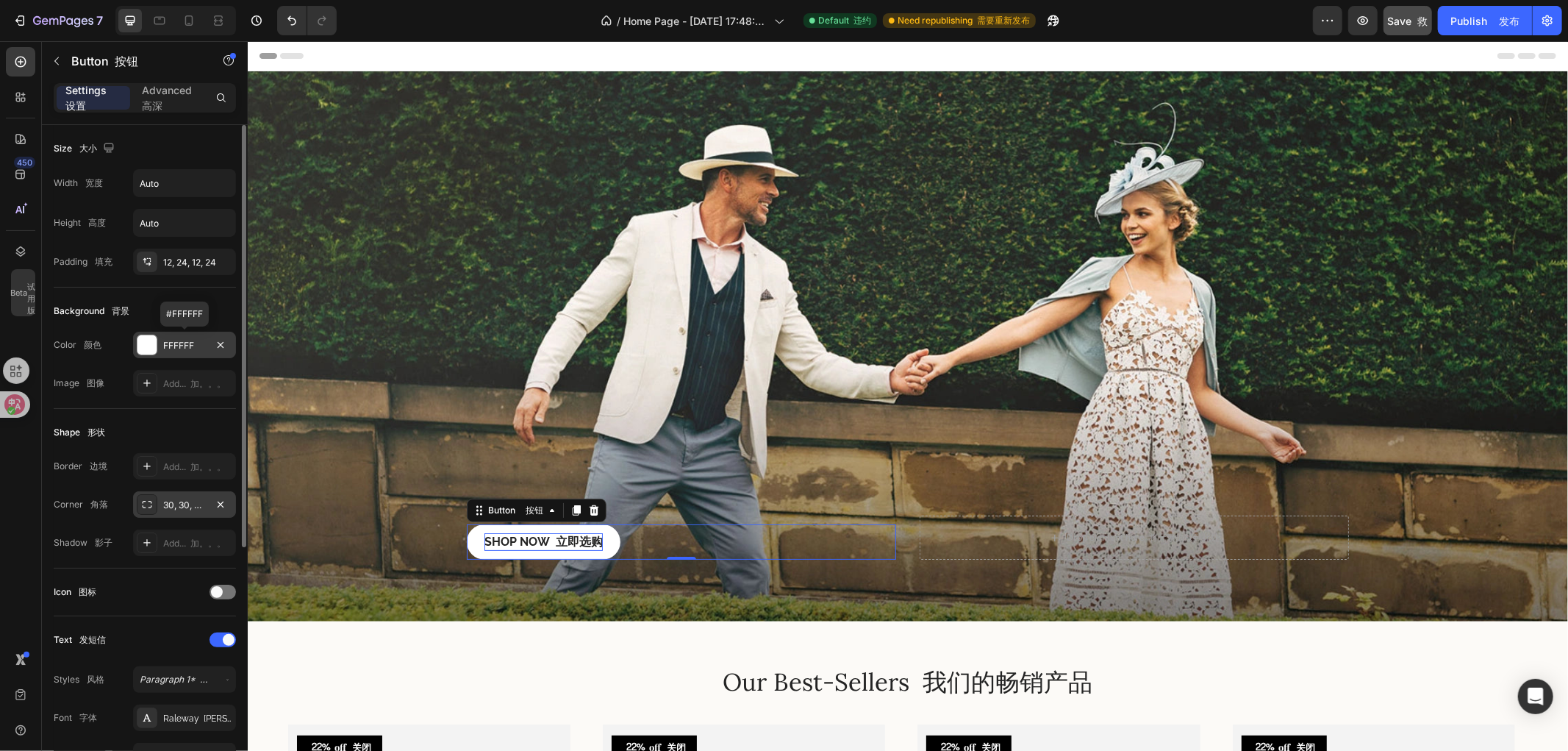
click at [181, 340] on div "FFFFFF" at bounding box center [184, 346] width 42 height 13
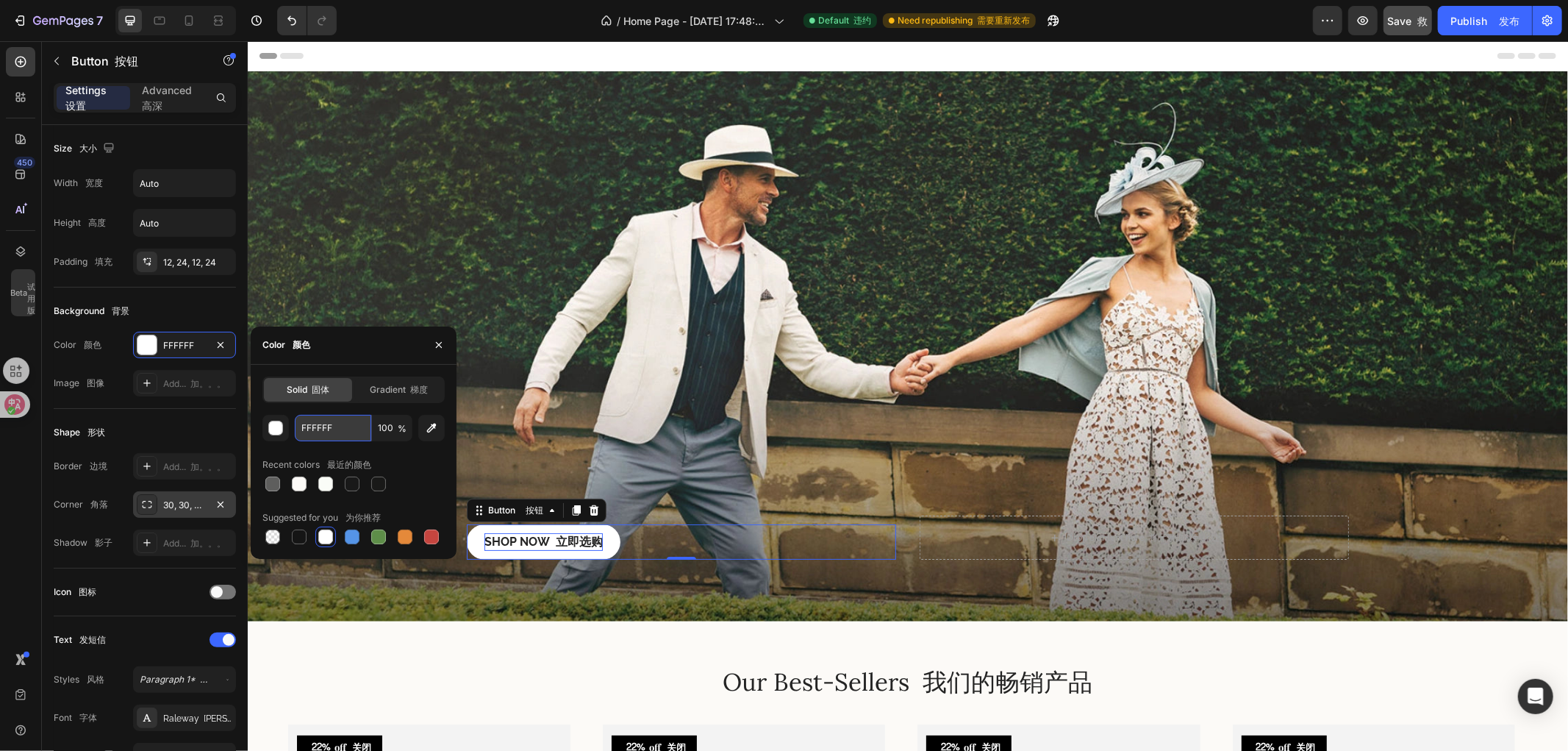
click at [357, 430] on input "FFFFFF" at bounding box center [333, 428] width 76 height 26
type input "121212"
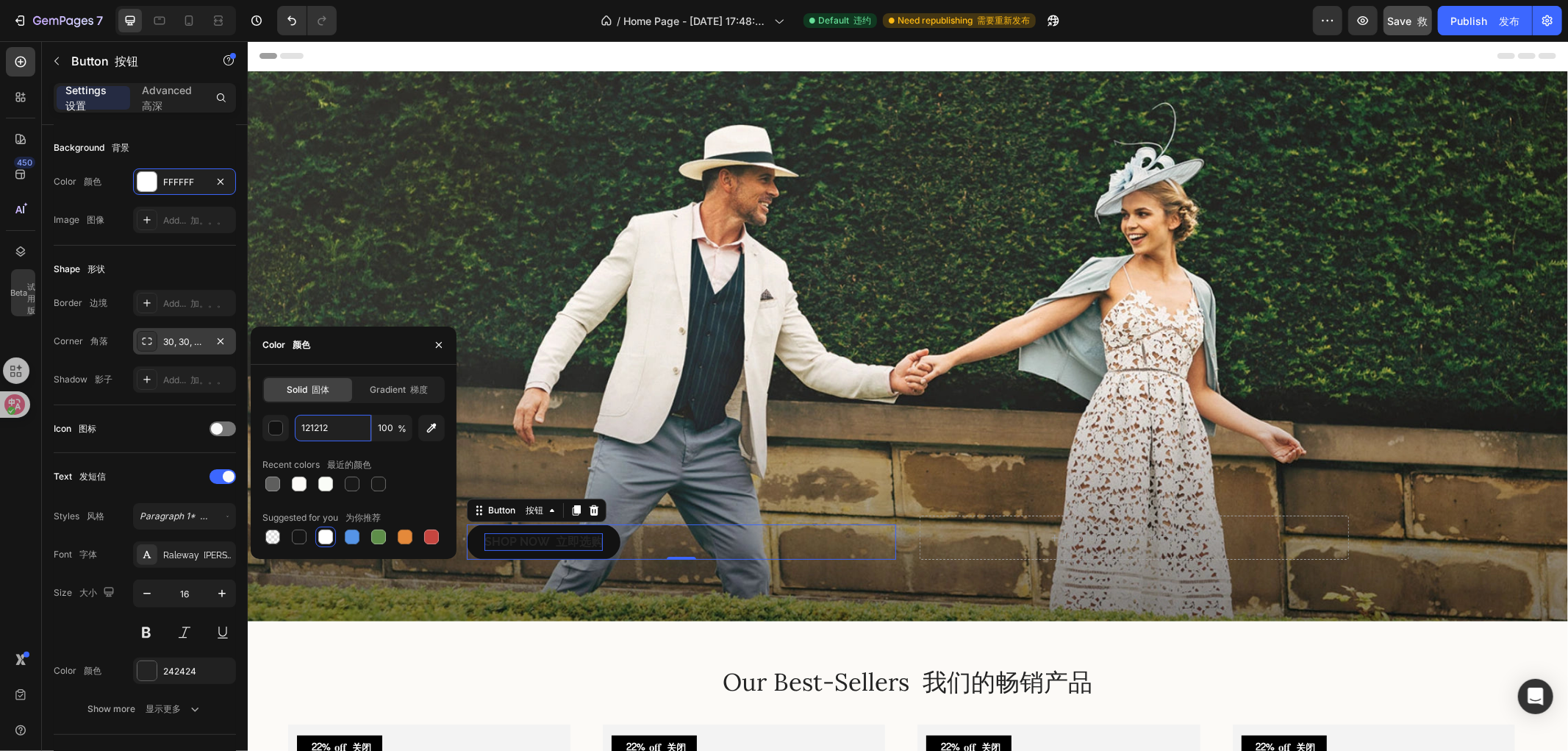
scroll to position [245, 0]
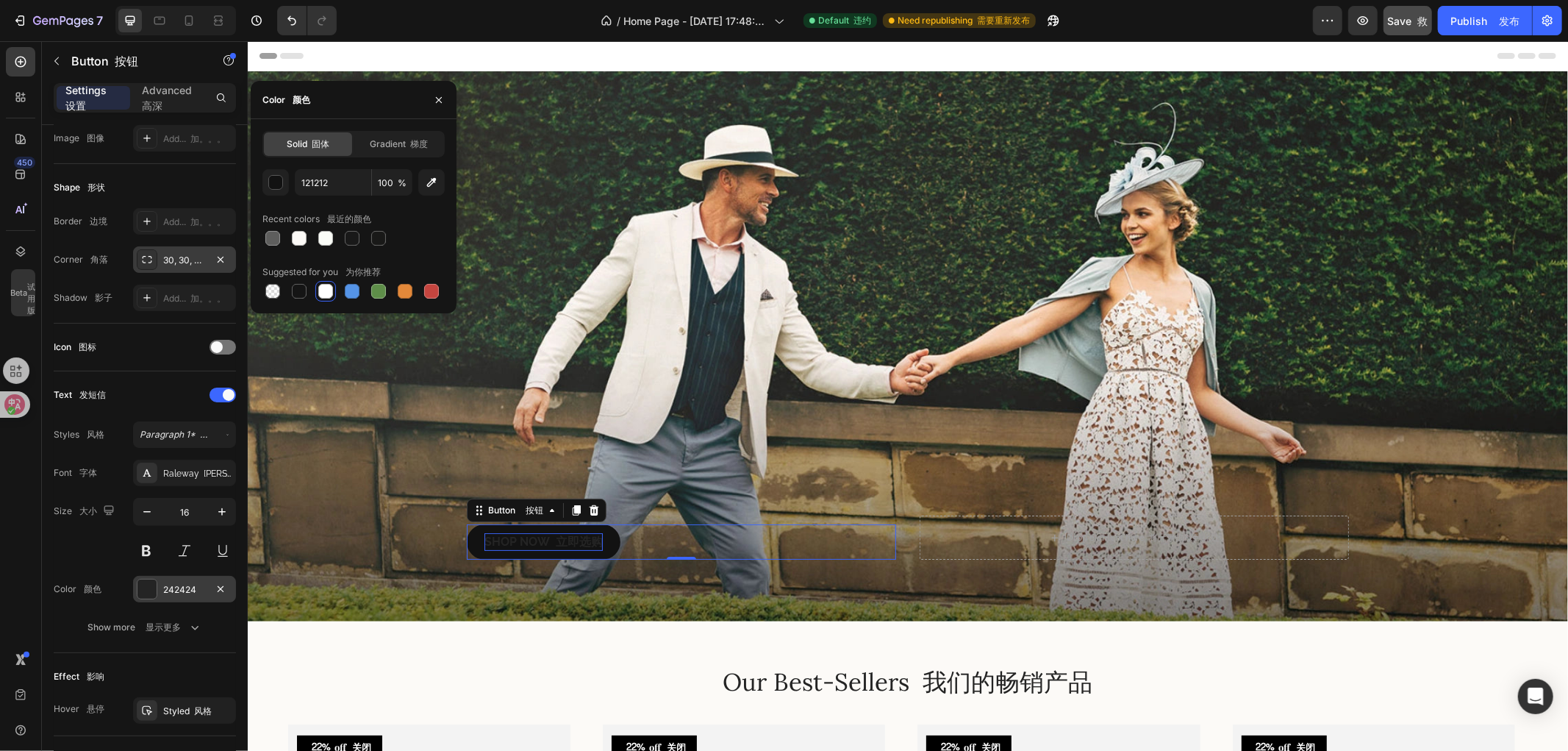
click at [173, 591] on div "242424" at bounding box center [184, 590] width 42 height 13
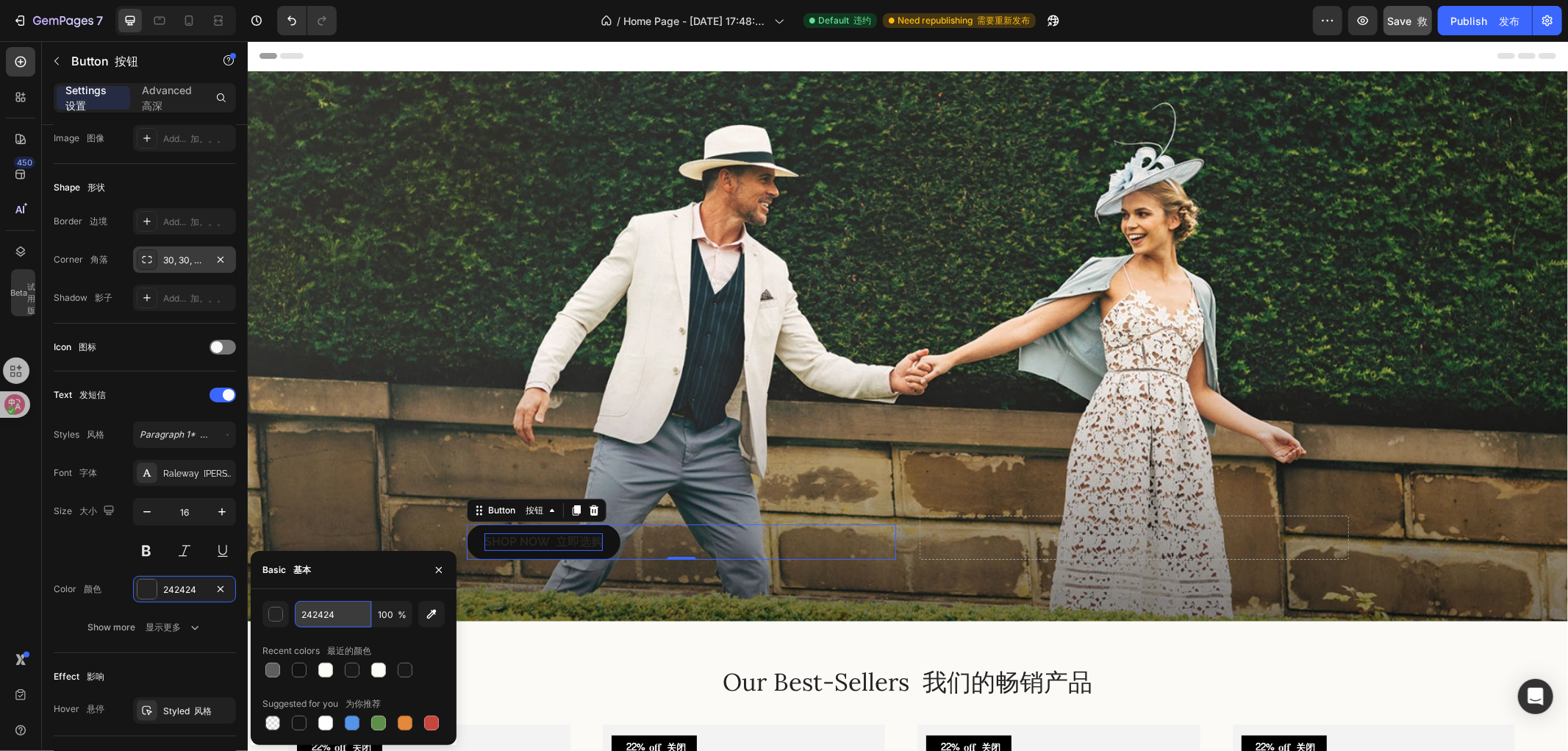
click at [343, 615] on input "242424" at bounding box center [333, 613] width 76 height 26
type input "fffffff"
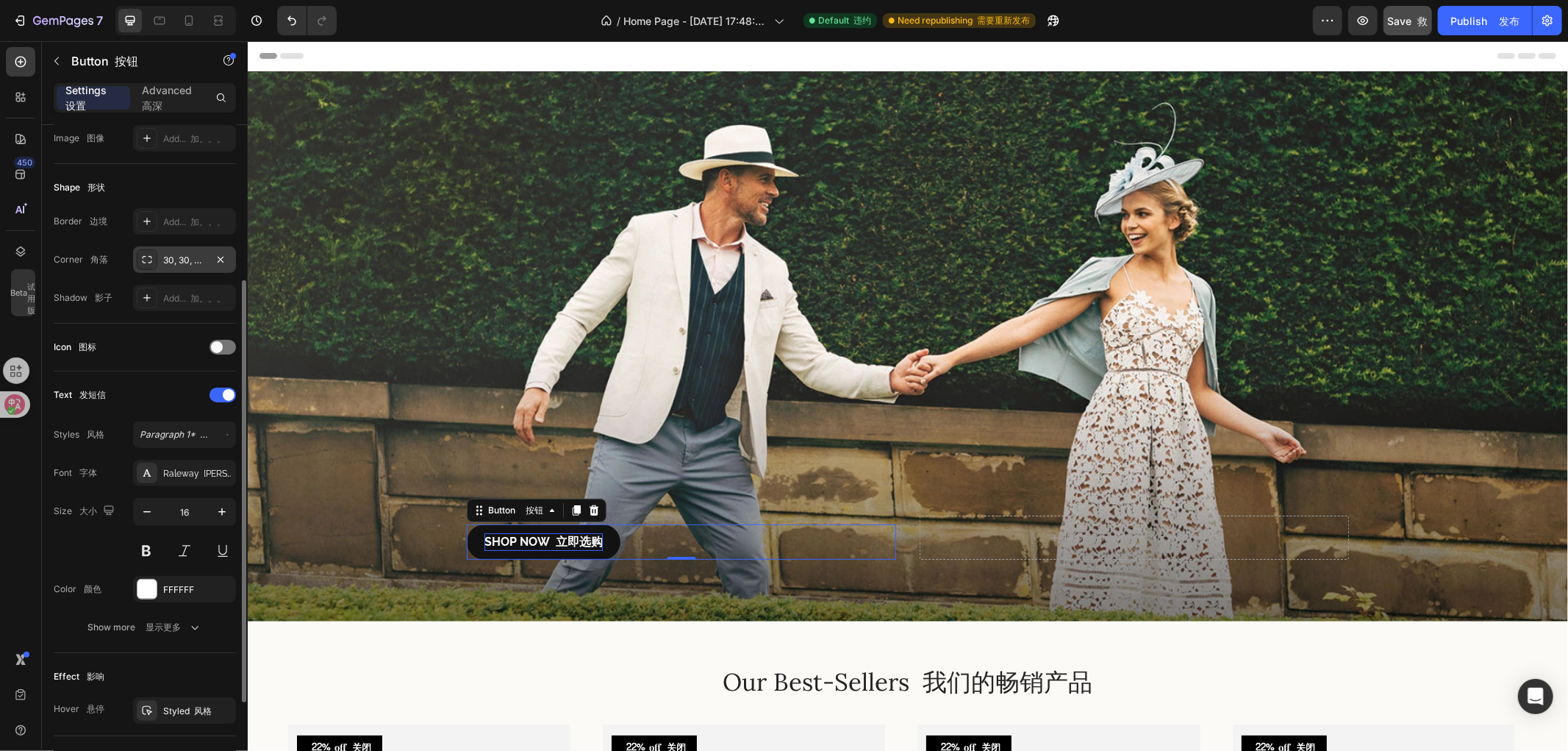
click at [64, 547] on div "Size 大小 16" at bounding box center [145, 531] width 183 height 66
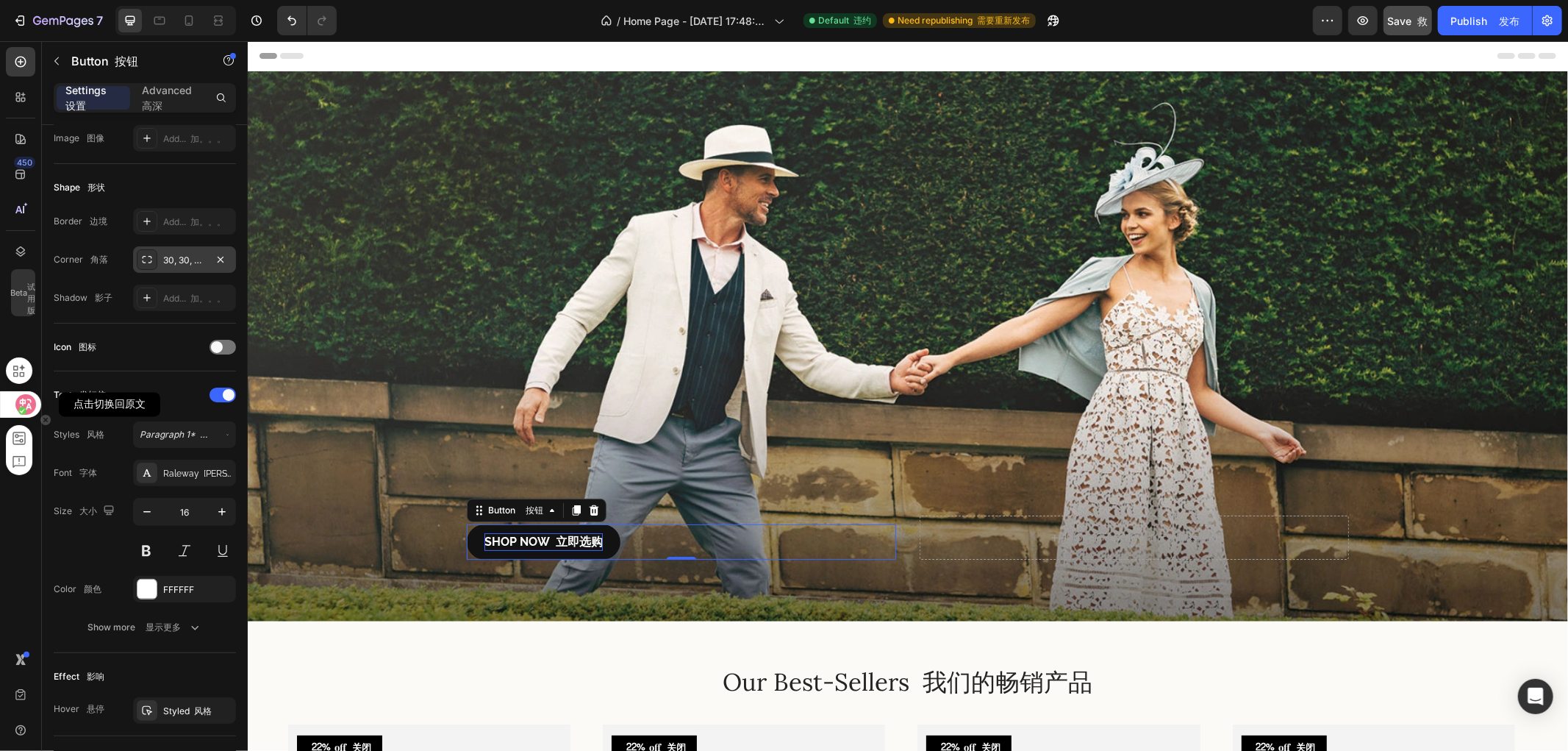
click at [25, 408] on icon at bounding box center [22, 410] width 6 height 5
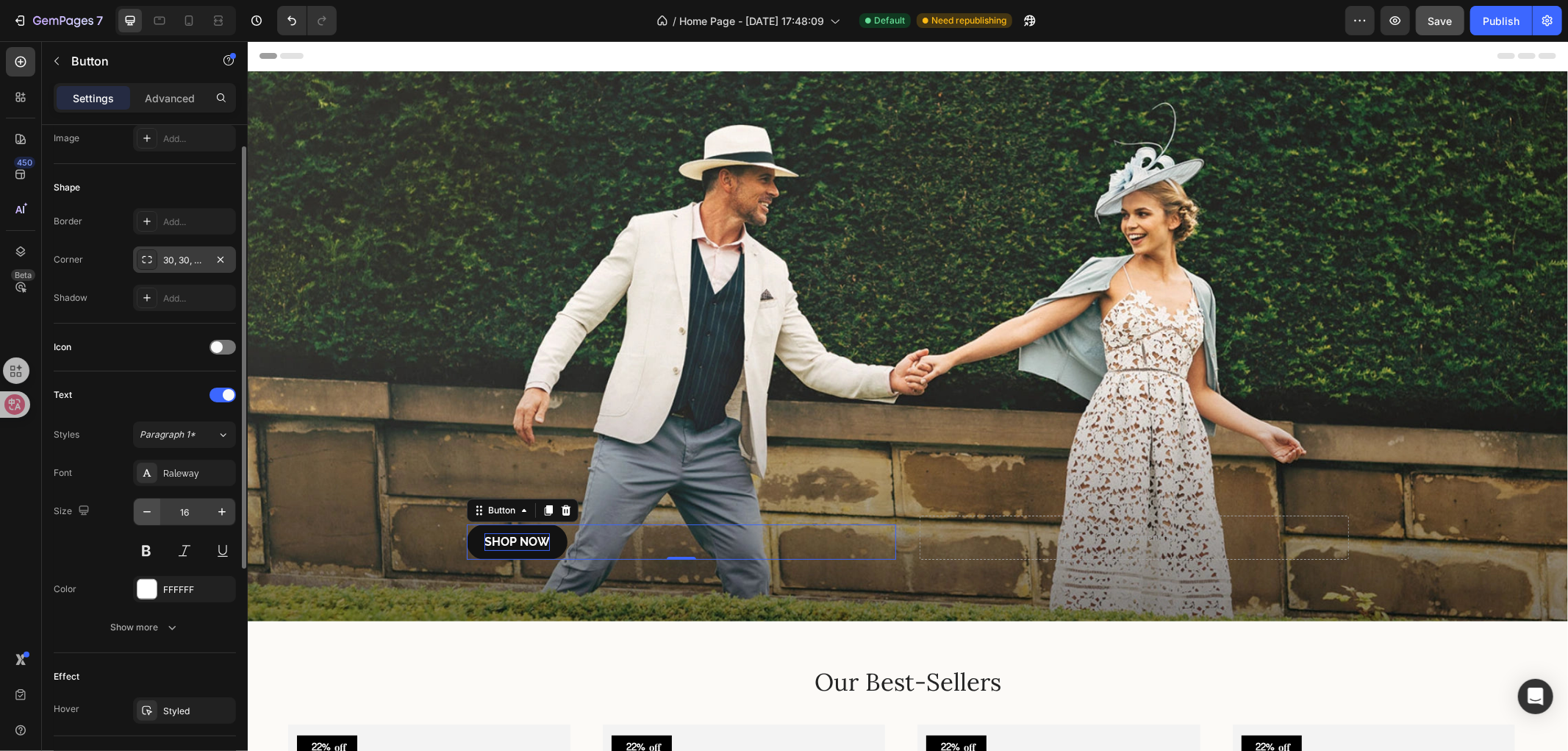
scroll to position [0, 0]
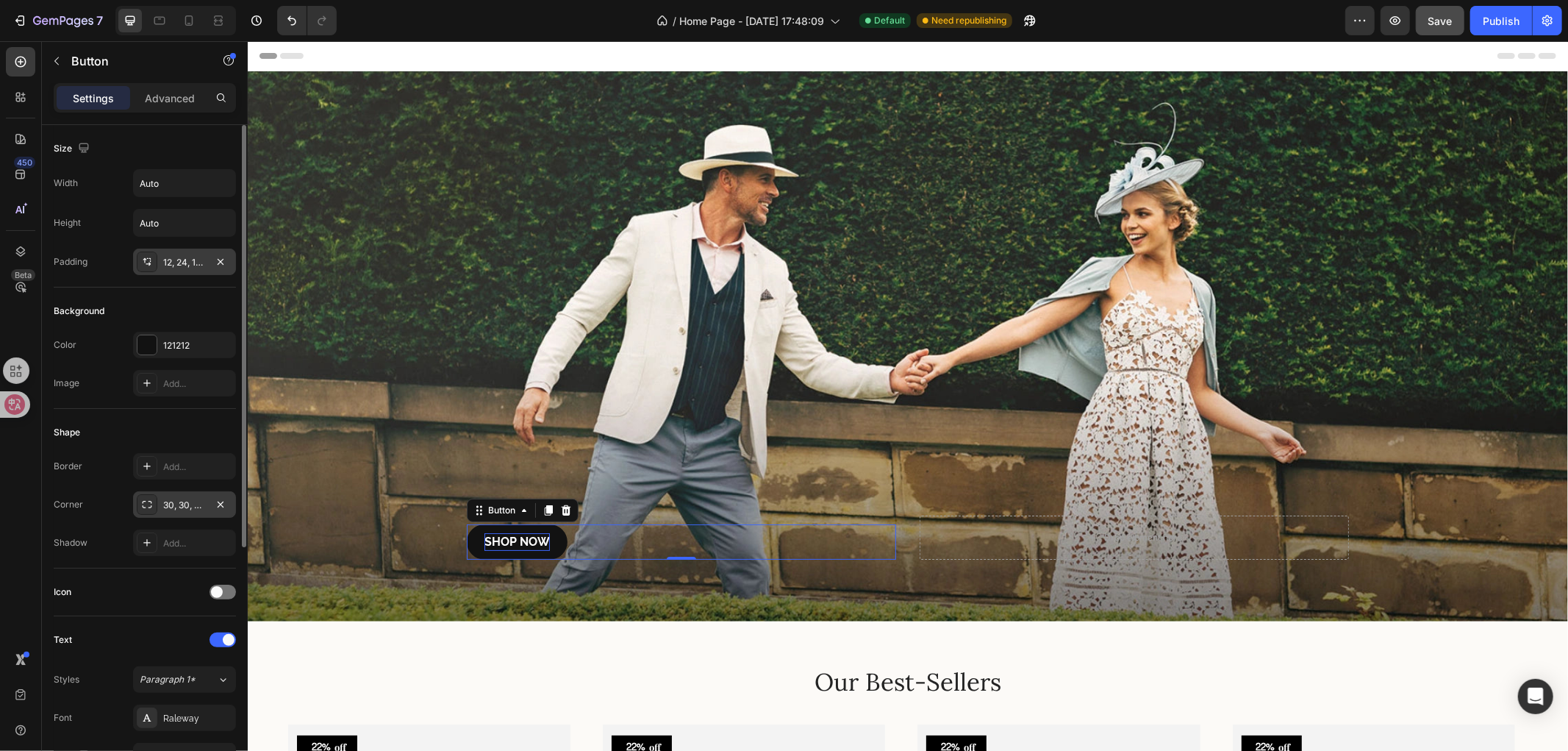
click at [188, 262] on div "12, 24, 12, 24" at bounding box center [184, 263] width 42 height 13
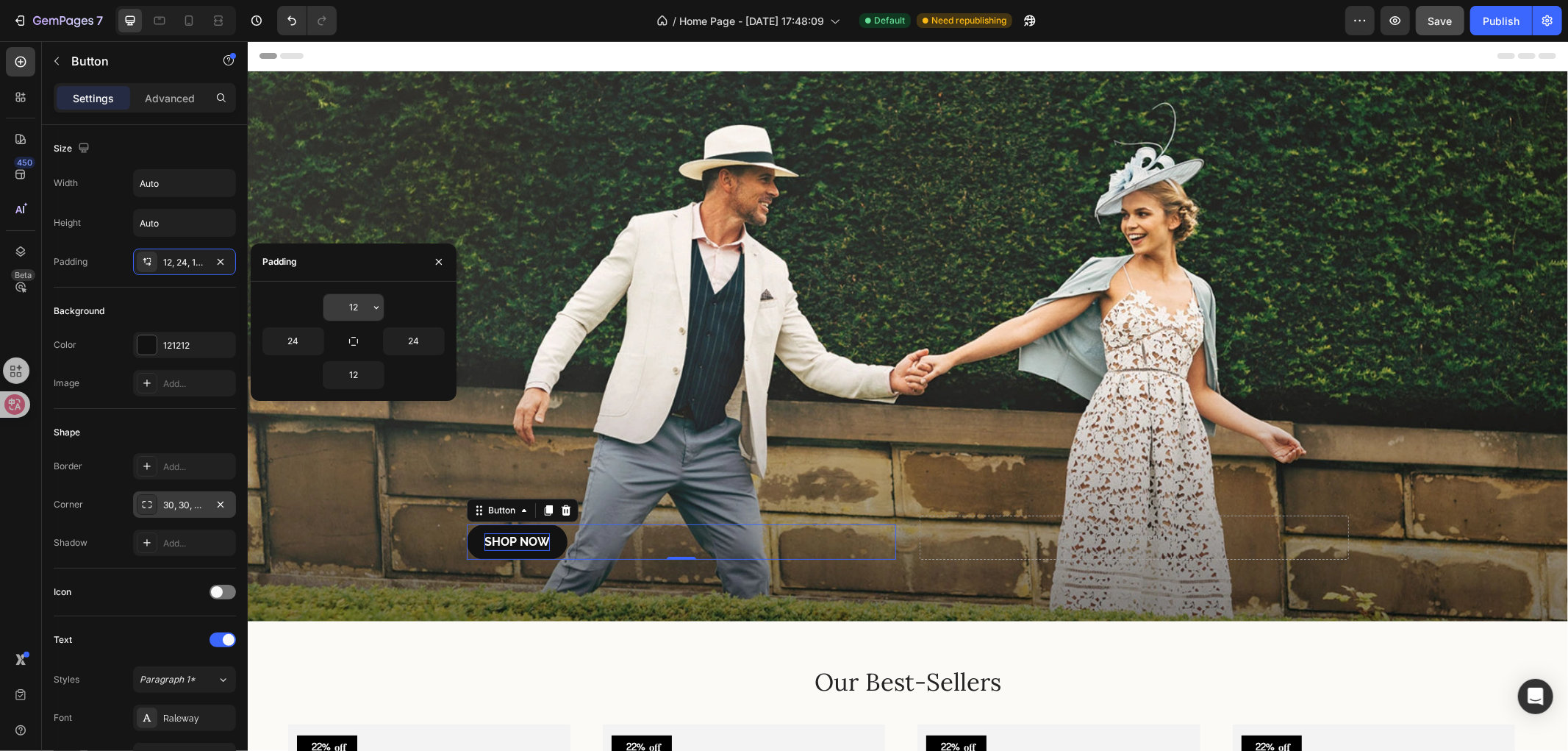
click at [363, 306] on input "12" at bounding box center [353, 307] width 60 height 26
type input "6"
click at [425, 338] on input "24" at bounding box center [414, 341] width 60 height 26
type input "30"
click at [300, 346] on input "24" at bounding box center [293, 341] width 60 height 26
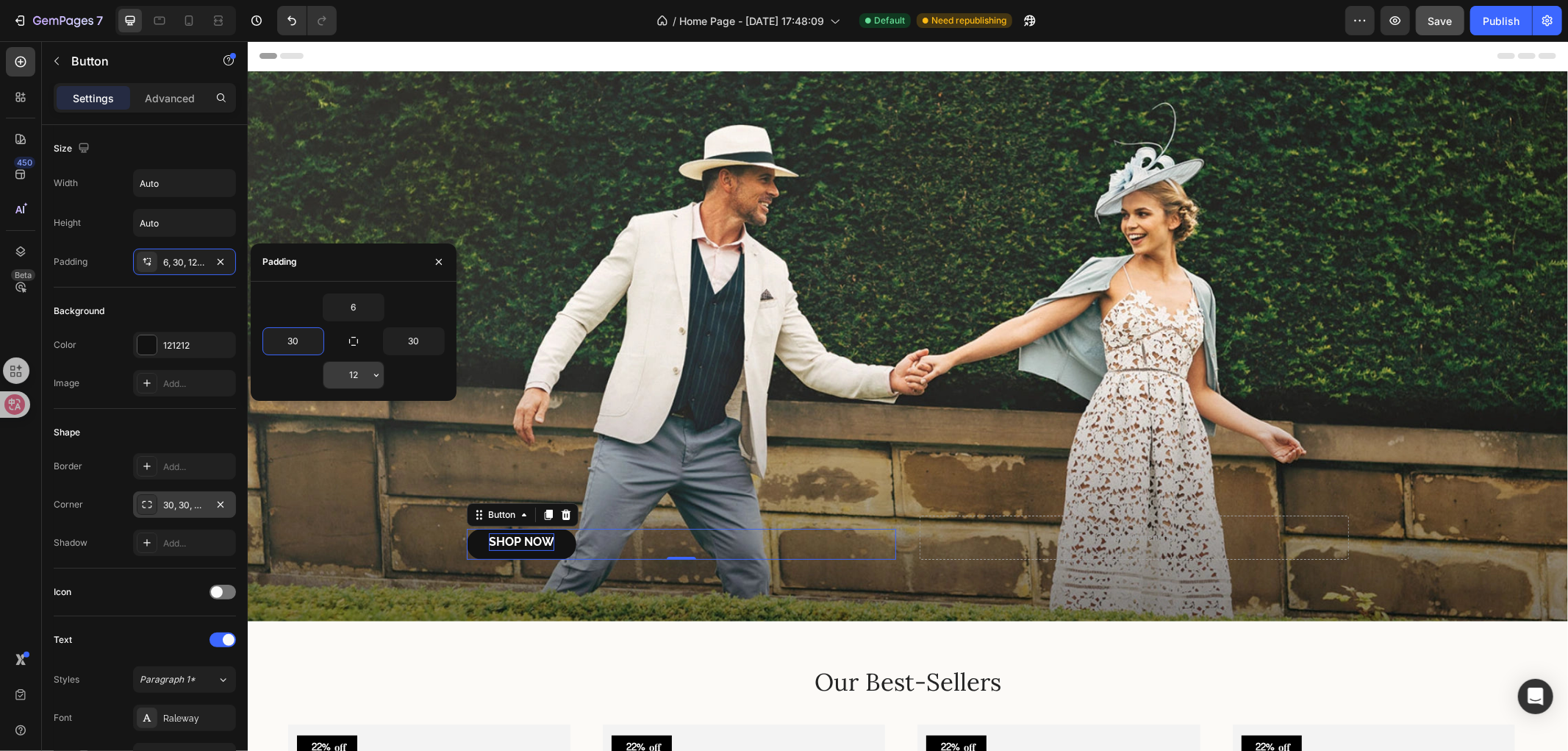
type input "30"
click at [362, 383] on input "12" at bounding box center [353, 375] width 60 height 26
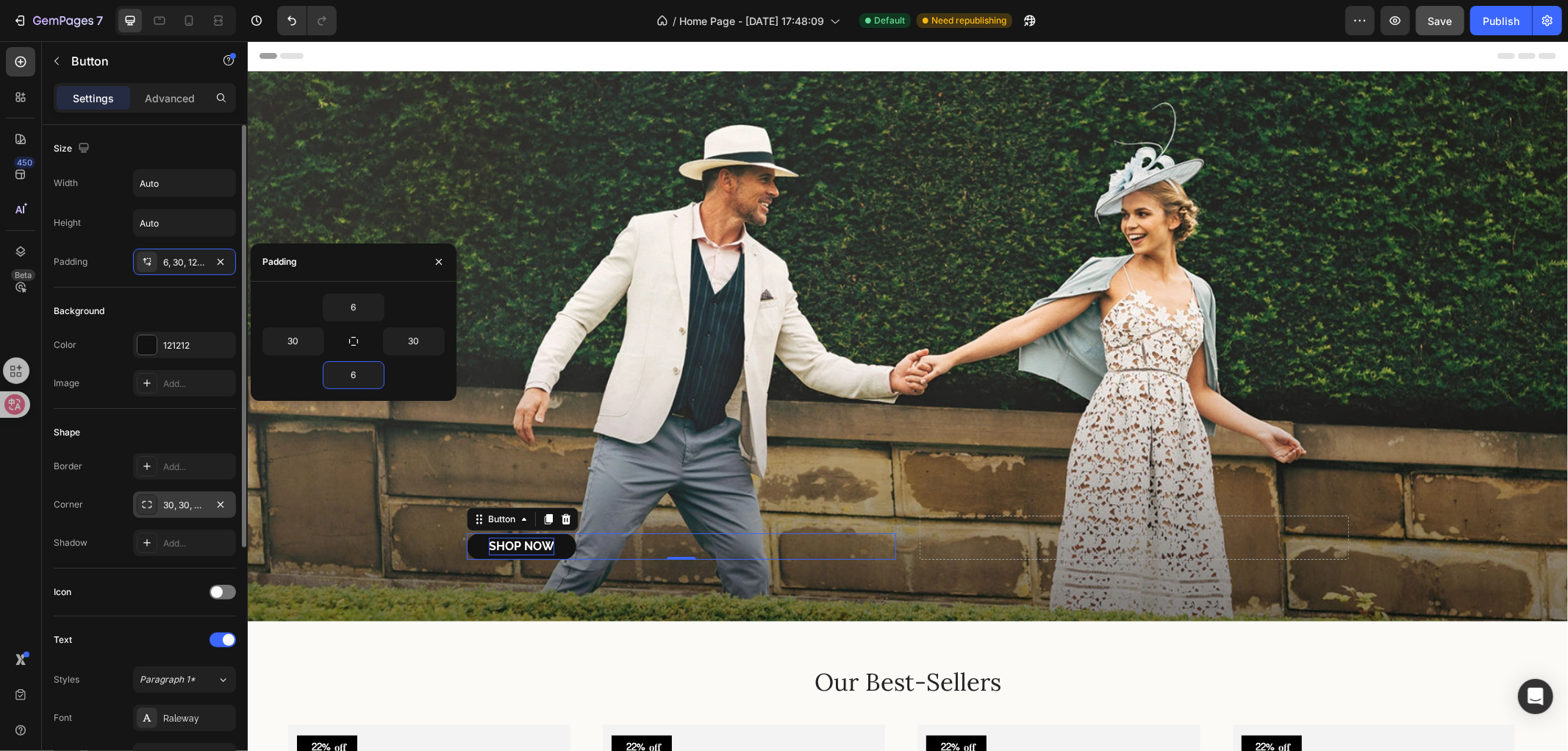
type input "6"
click at [99, 298] on div "Background Color 121212 Image Add..." at bounding box center [145, 348] width 183 height 122
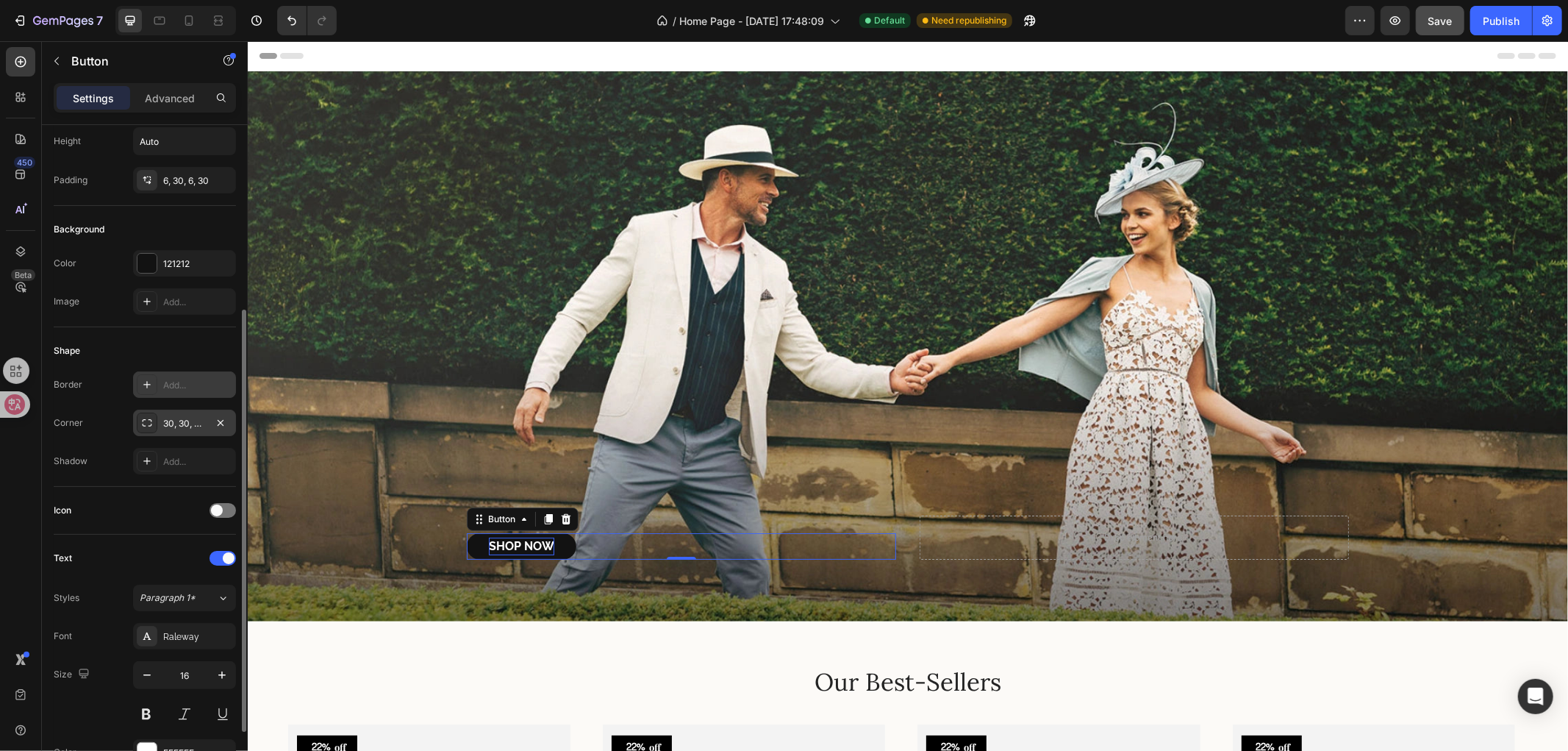
scroll to position [163, 0]
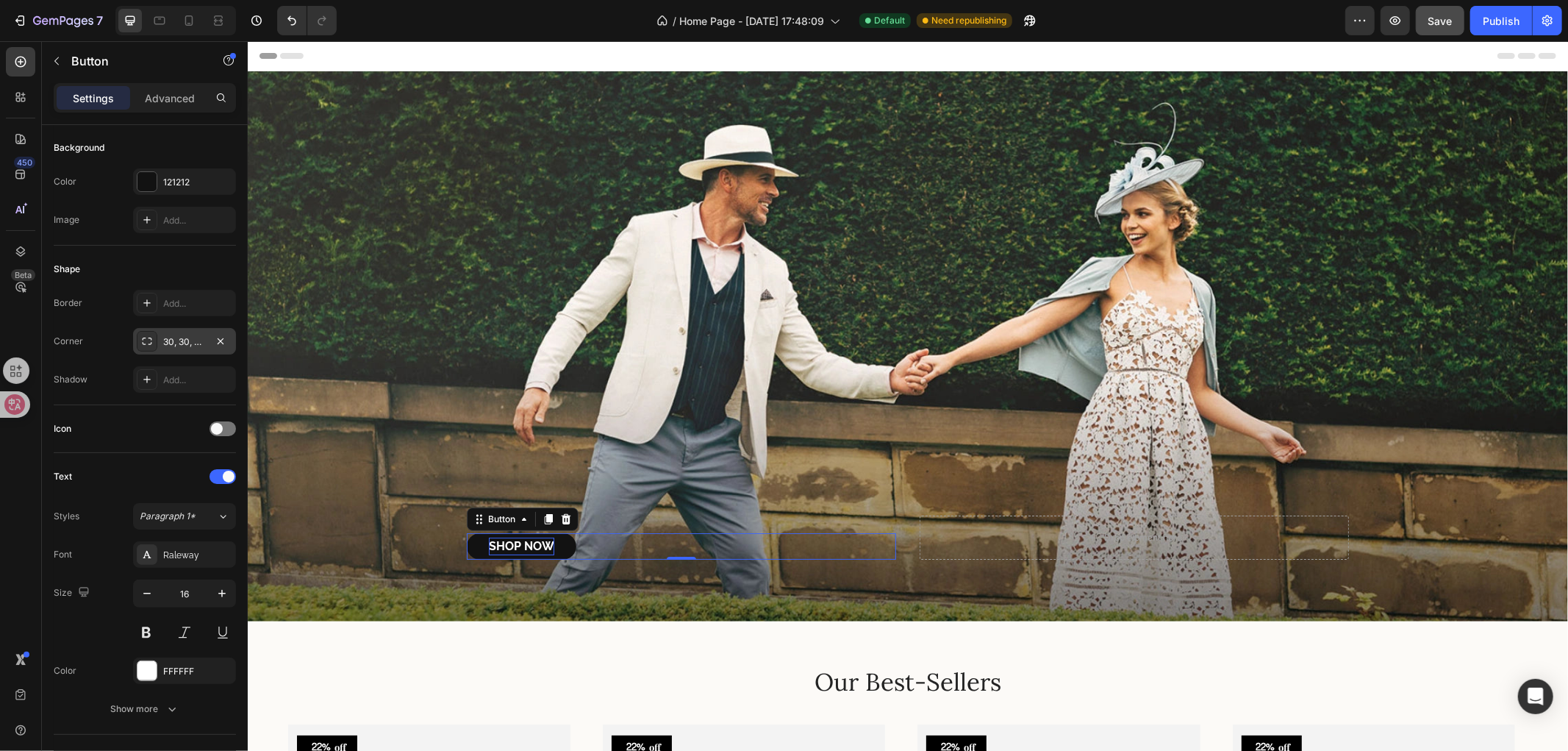
click at [174, 335] on div "30, 30, 30, 30" at bounding box center [184, 342] width 42 height 13
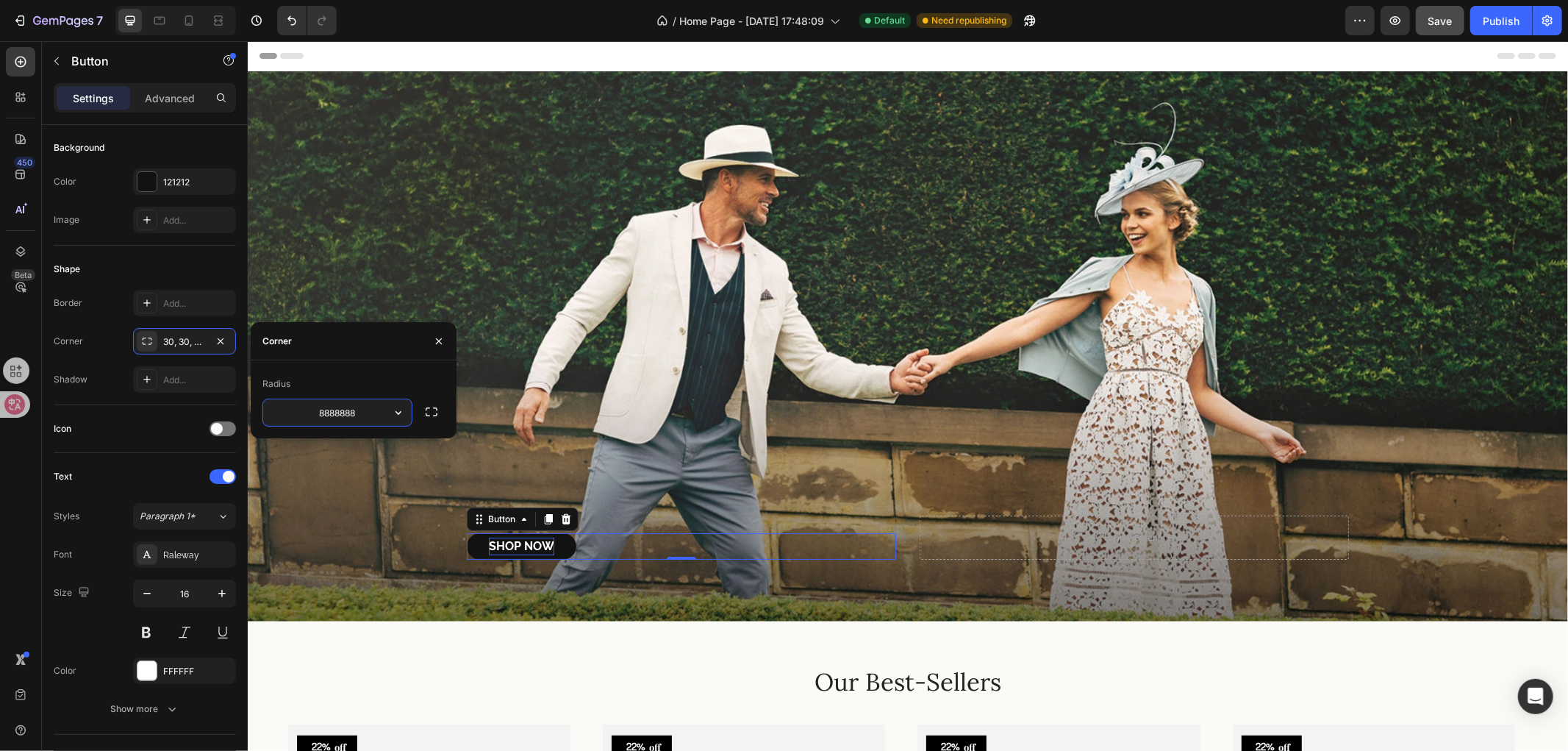
type input "88888888"
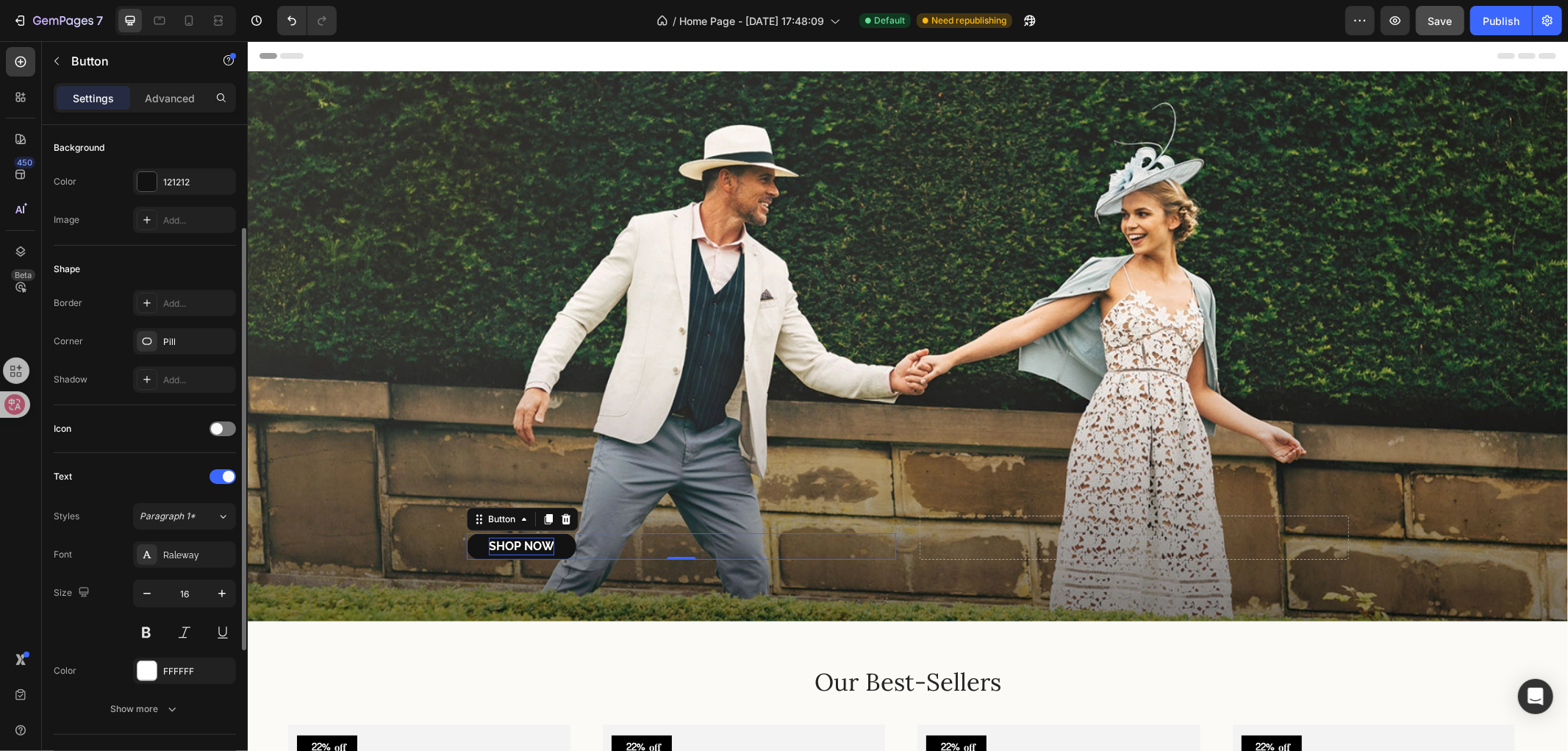
click at [71, 333] on div "Corner" at bounding box center [68, 341] width 29 height 24
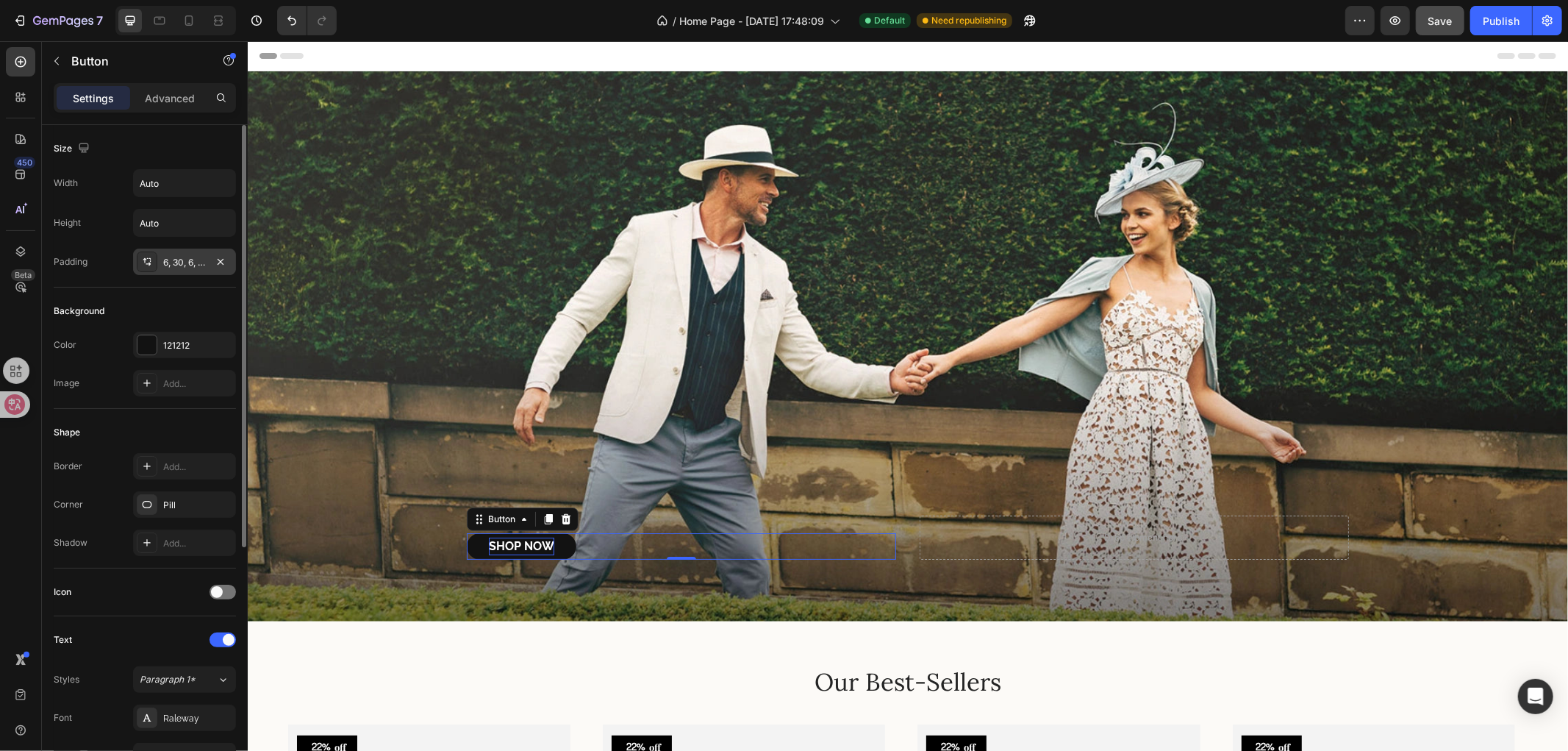
click at [189, 265] on div "6, 30, 6, 30" at bounding box center [184, 263] width 42 height 13
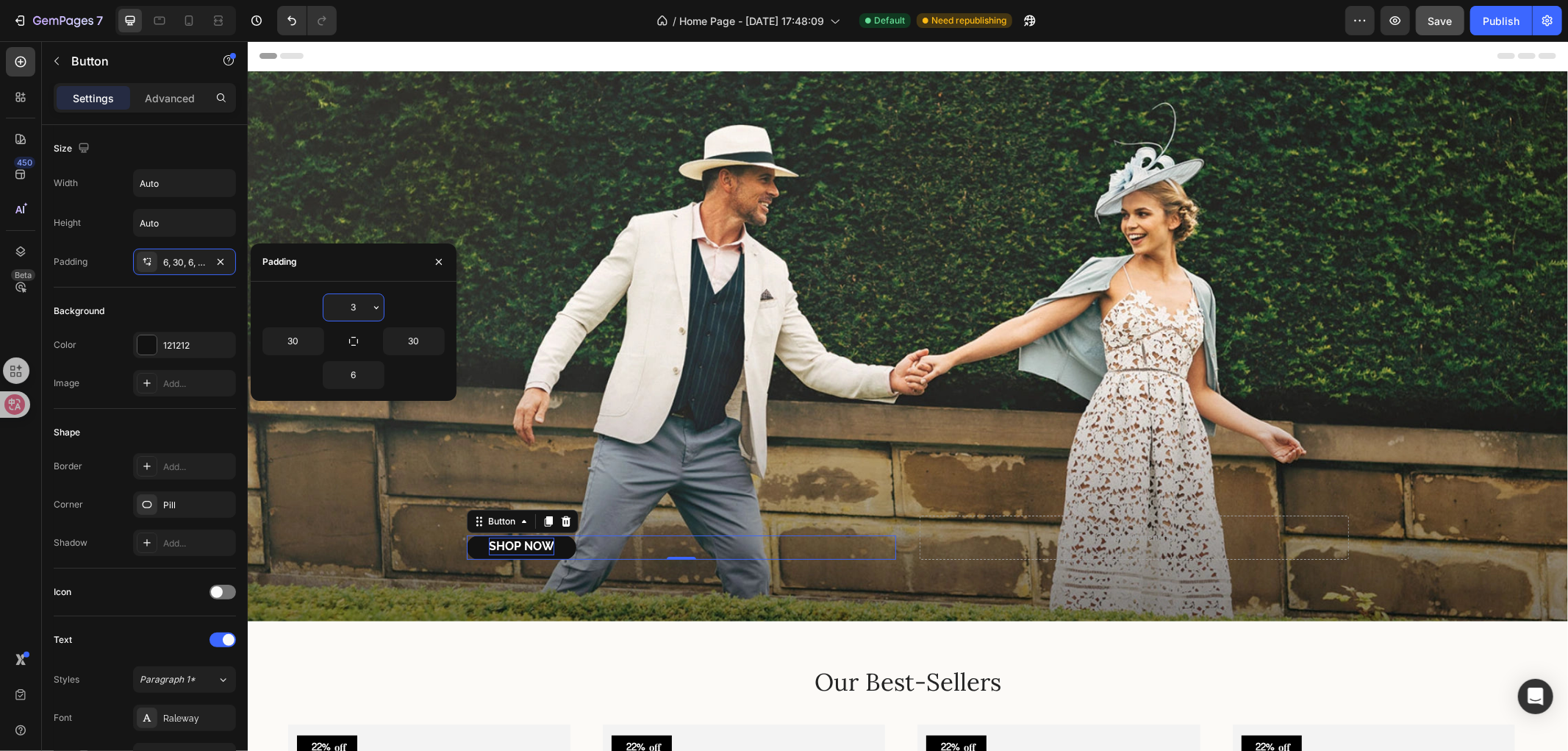
click at [351, 307] on input "3" at bounding box center [353, 307] width 60 height 26
type input "4"
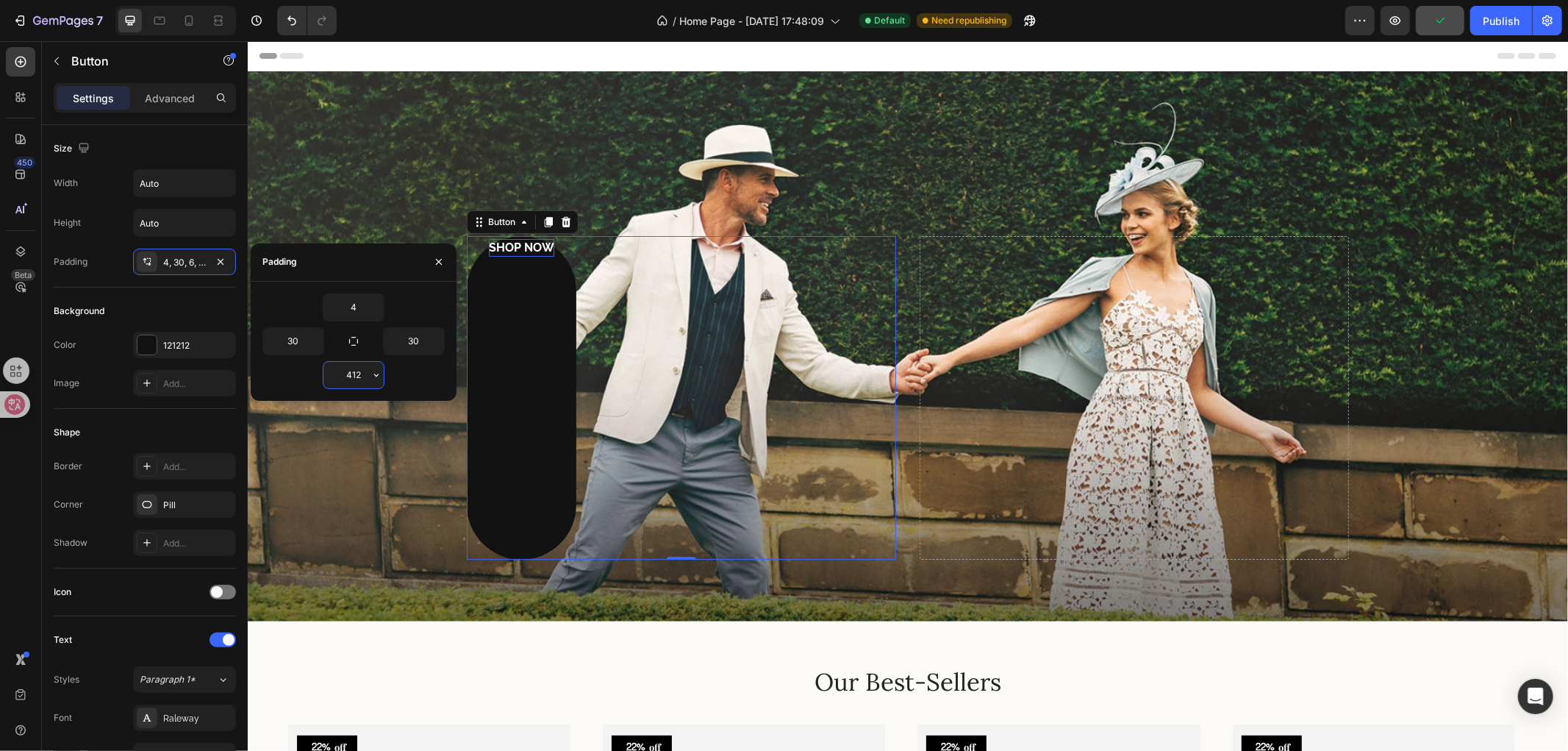
drag, startPoint x: 366, startPoint y: 379, endPoint x: 343, endPoint y: 383, distance: 23.3
click at [343, 383] on input "412" at bounding box center [353, 375] width 60 height 26
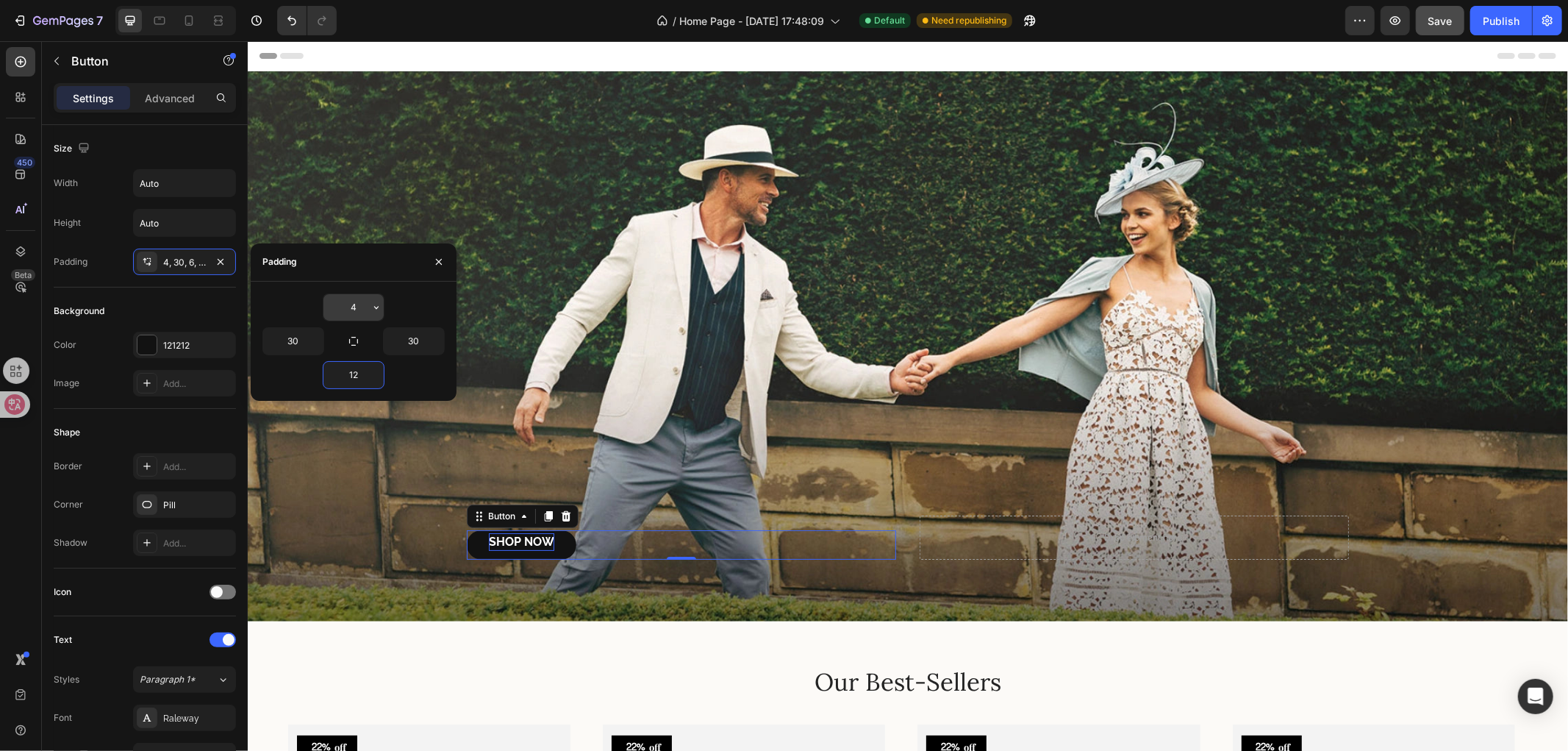
type input "12"
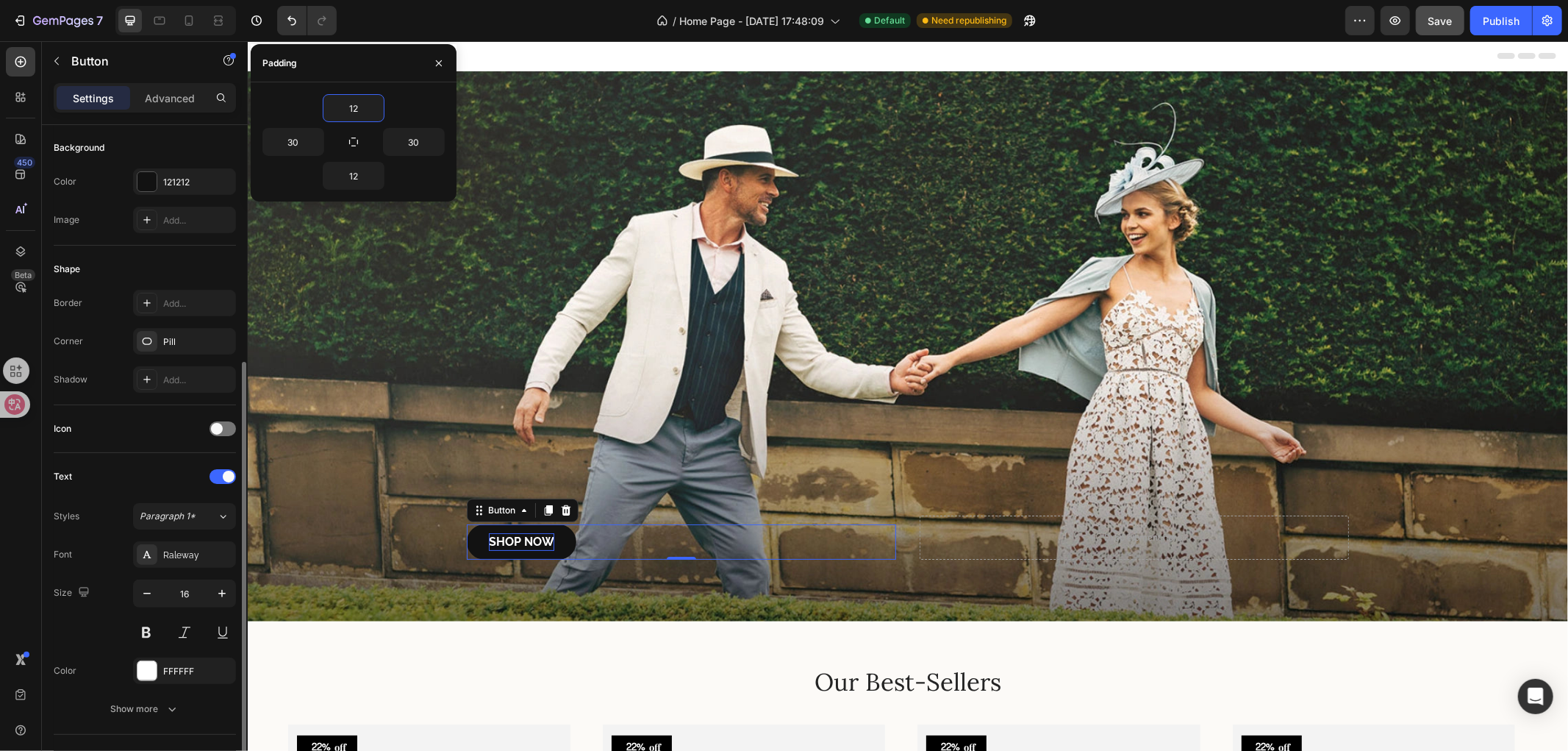
scroll to position [245, 0]
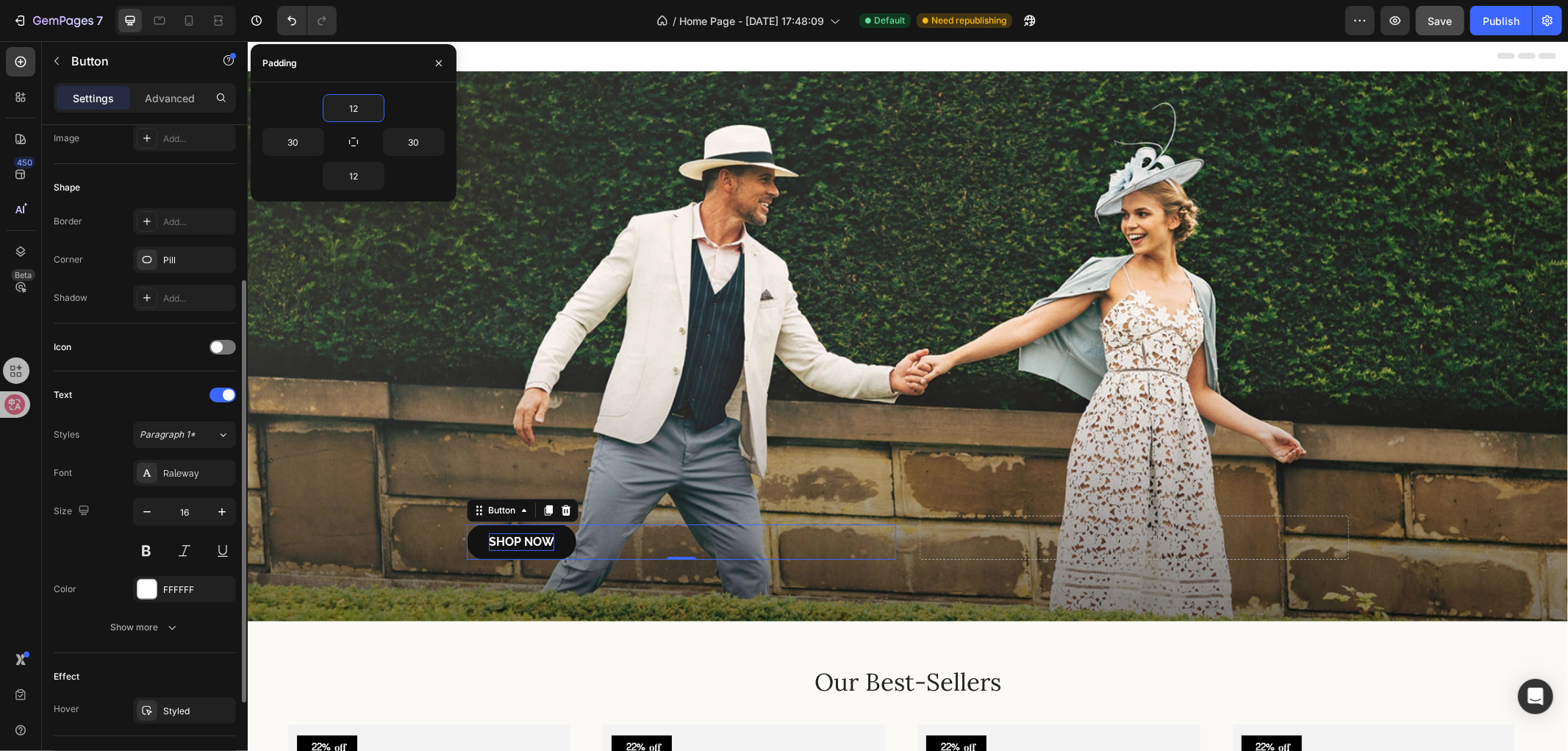
type input "12"
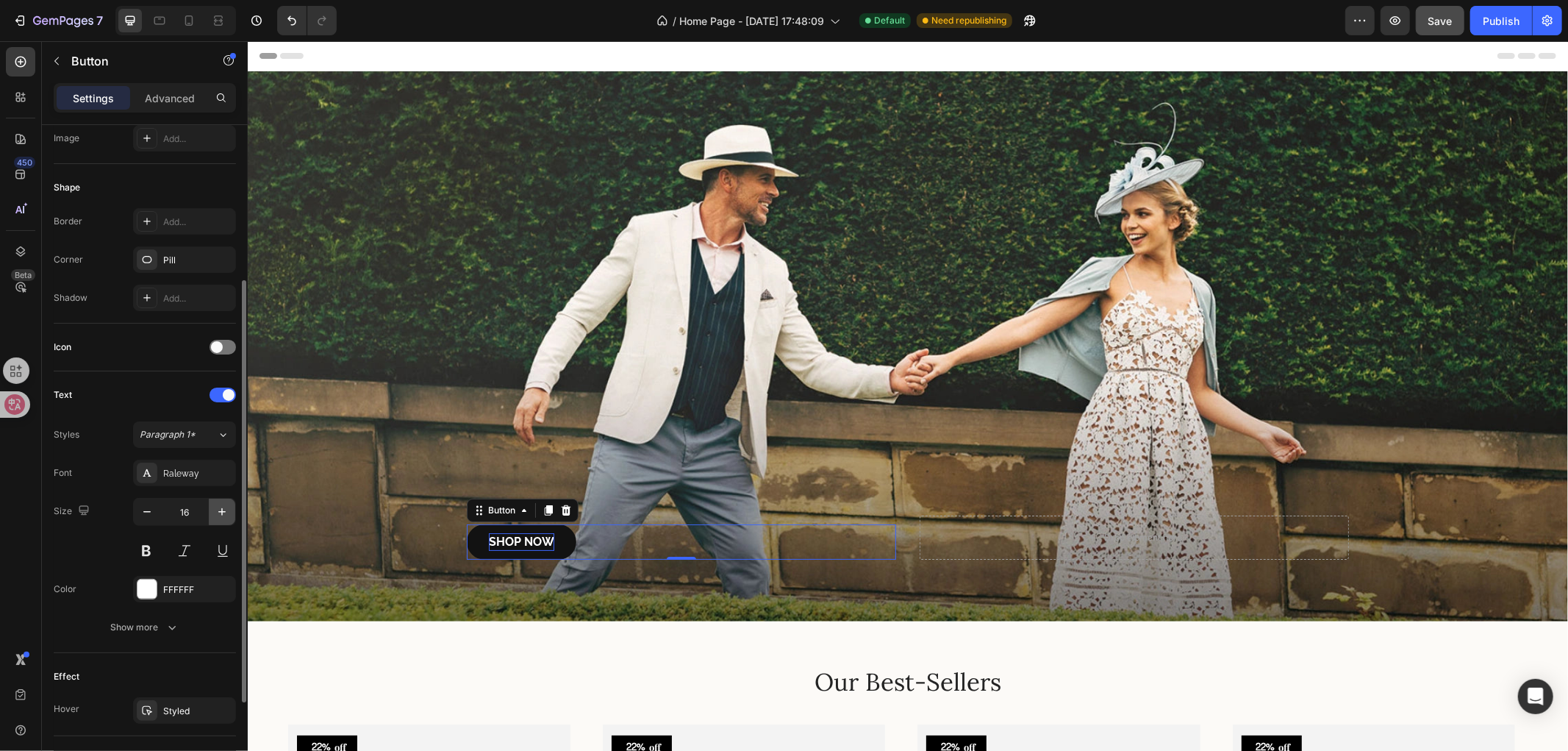
click at [225, 514] on icon "button" at bounding box center [222, 512] width 15 height 15
click at [224, 512] on icon "button" at bounding box center [222, 512] width 8 height 8
type input "18"
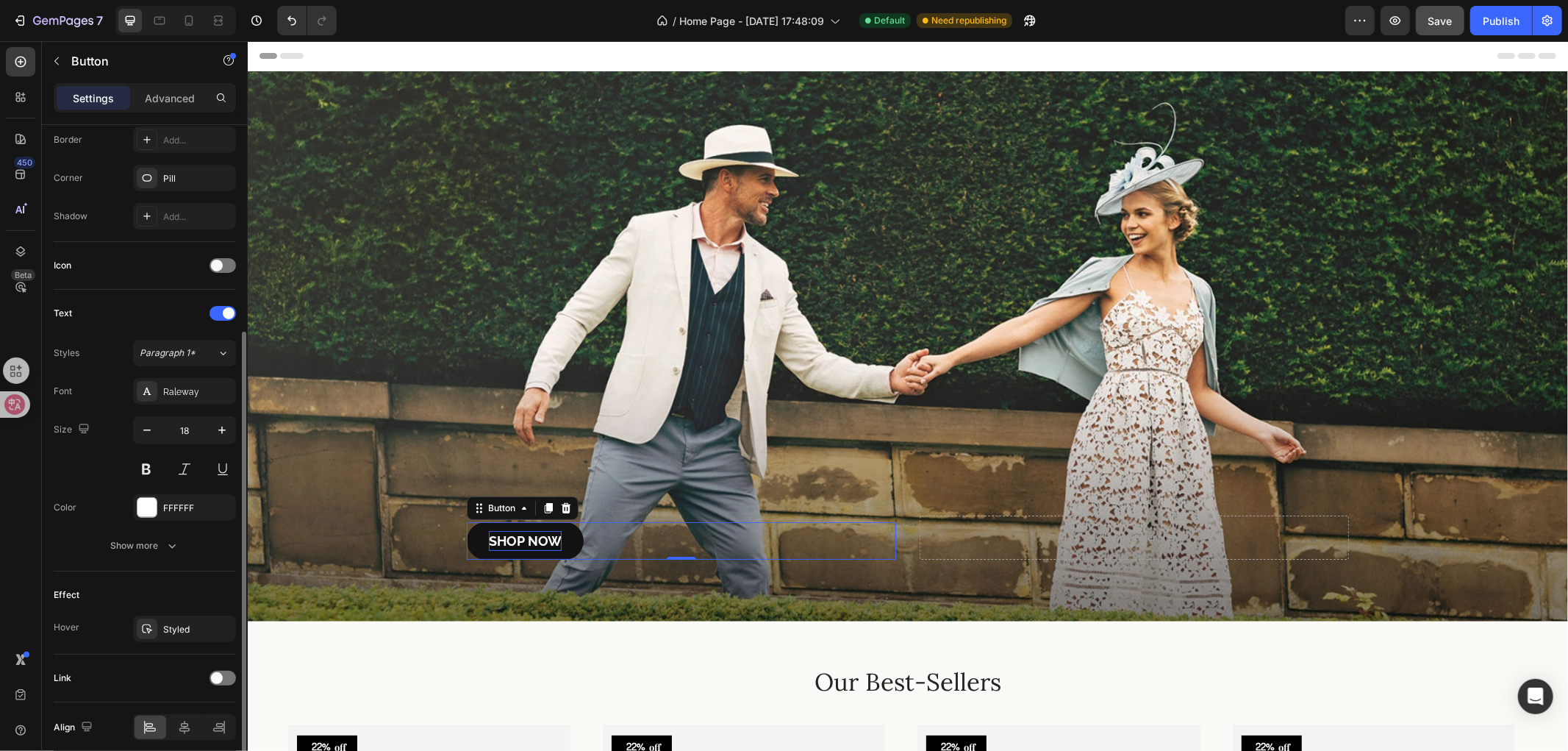
scroll to position [386, 0]
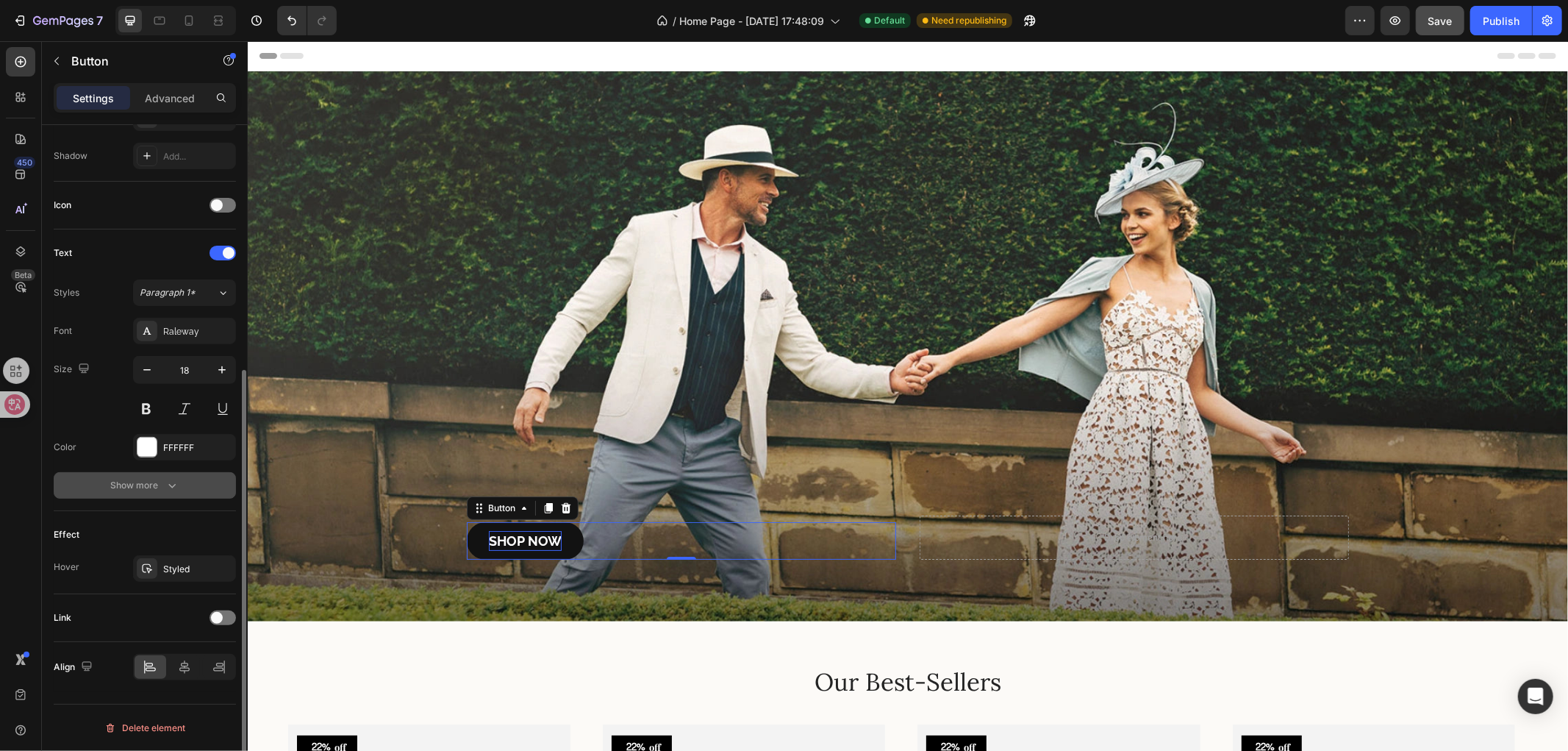
click at [156, 481] on div "Show more" at bounding box center [145, 485] width 69 height 15
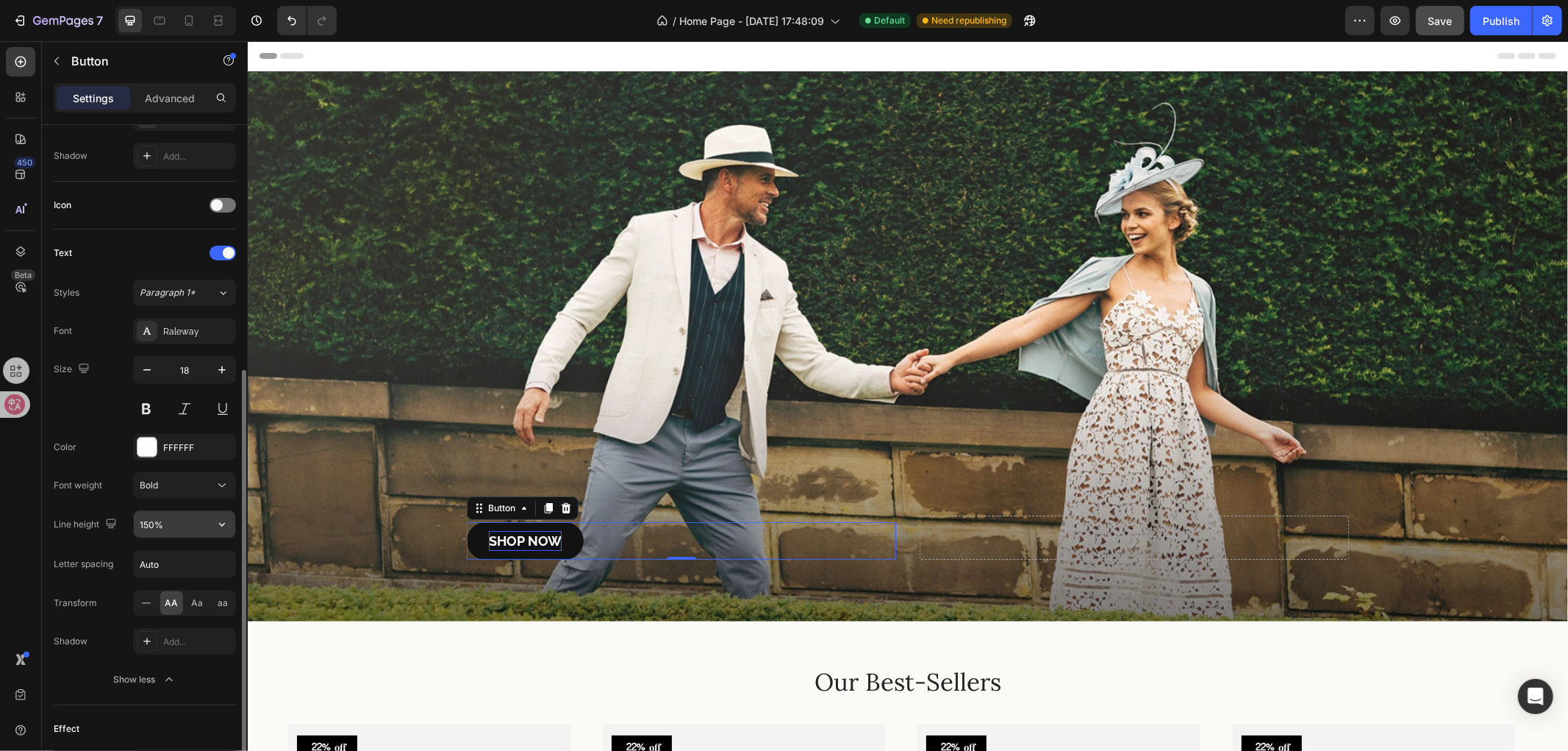
click at [169, 517] on input "150%" at bounding box center [185, 524] width 102 height 26
type input "180%"
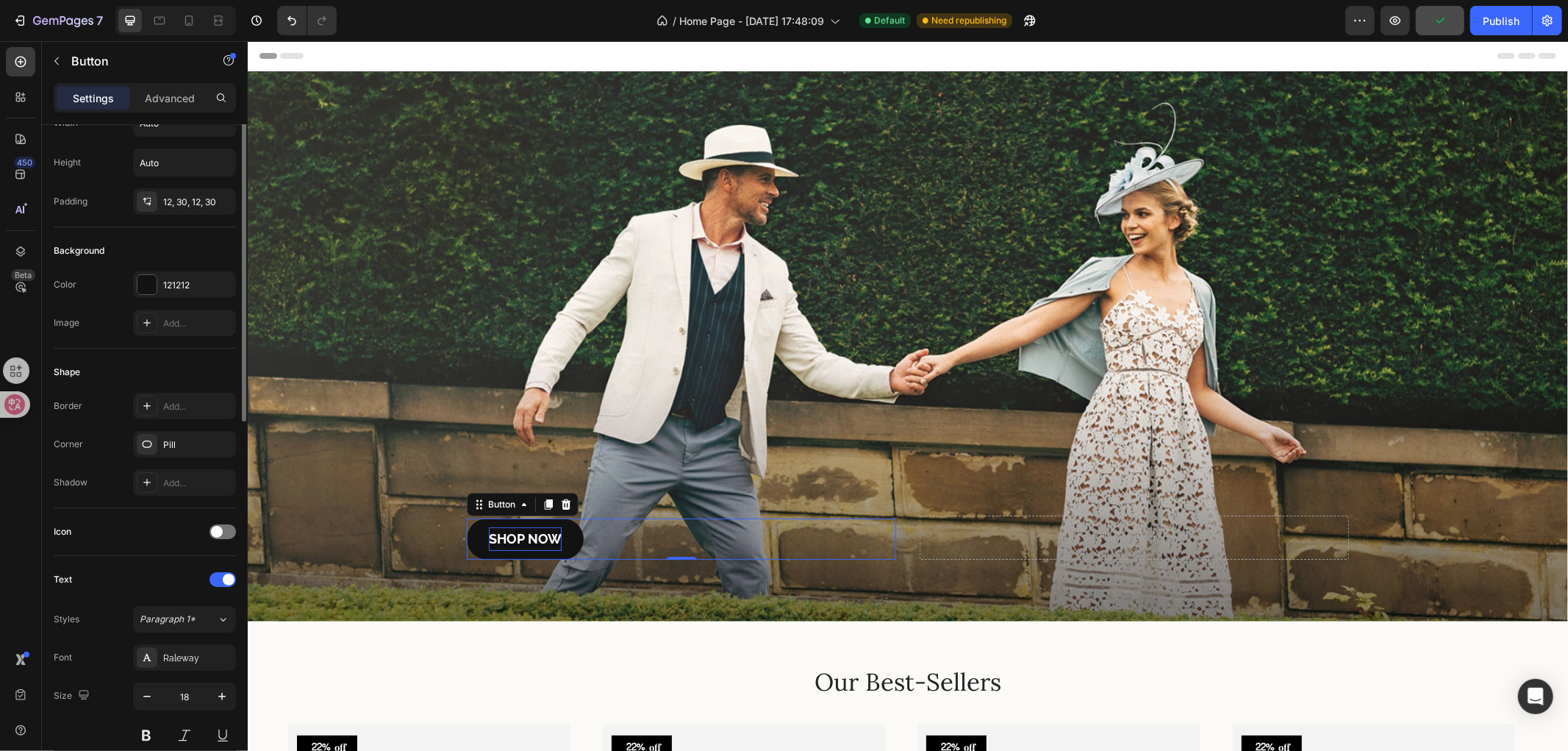
scroll to position [0, 0]
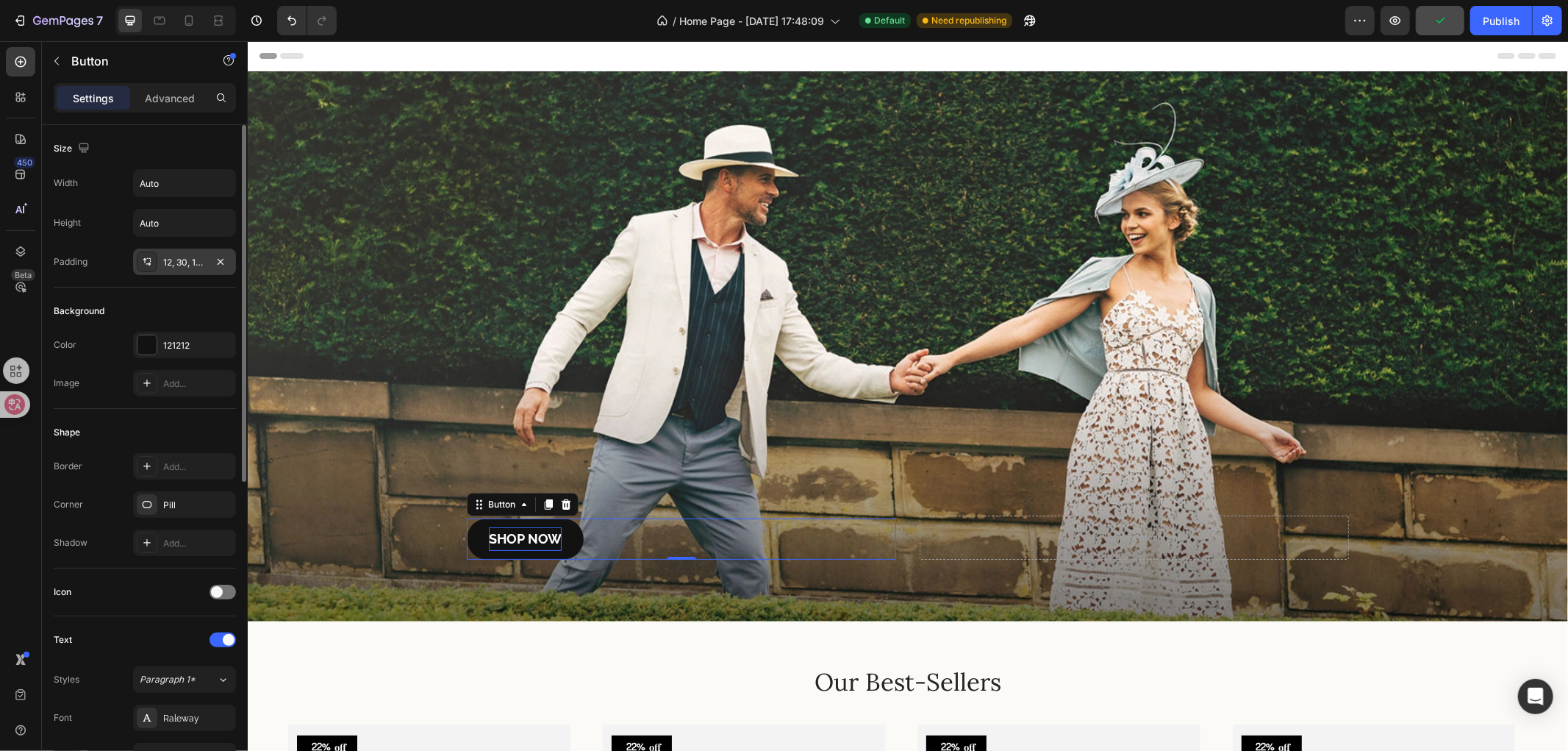
click at [177, 263] on div "12, 30, 12, 30" at bounding box center [184, 263] width 42 height 13
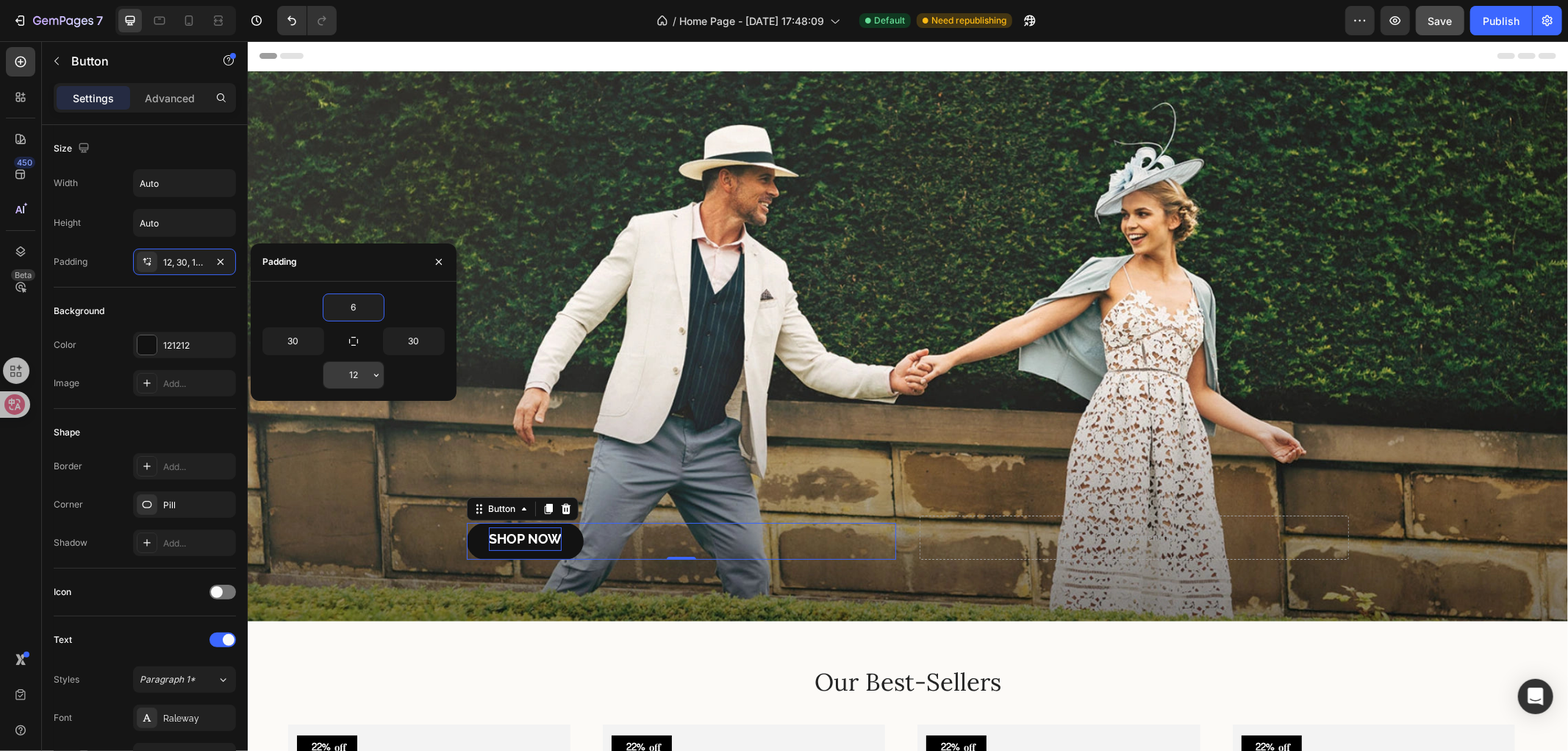
type input "6"
click at [353, 367] on input "12" at bounding box center [353, 375] width 60 height 26
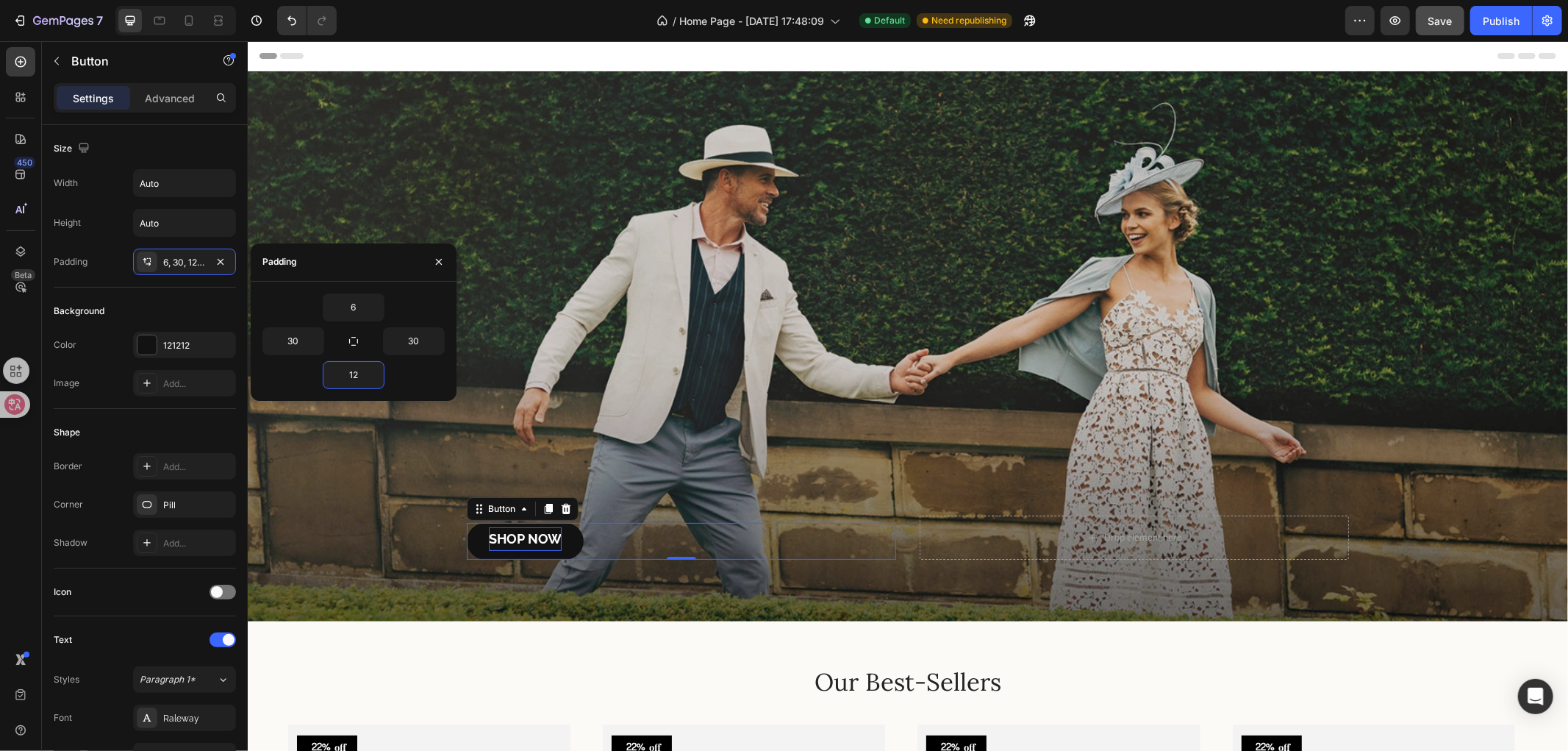
type input "6"
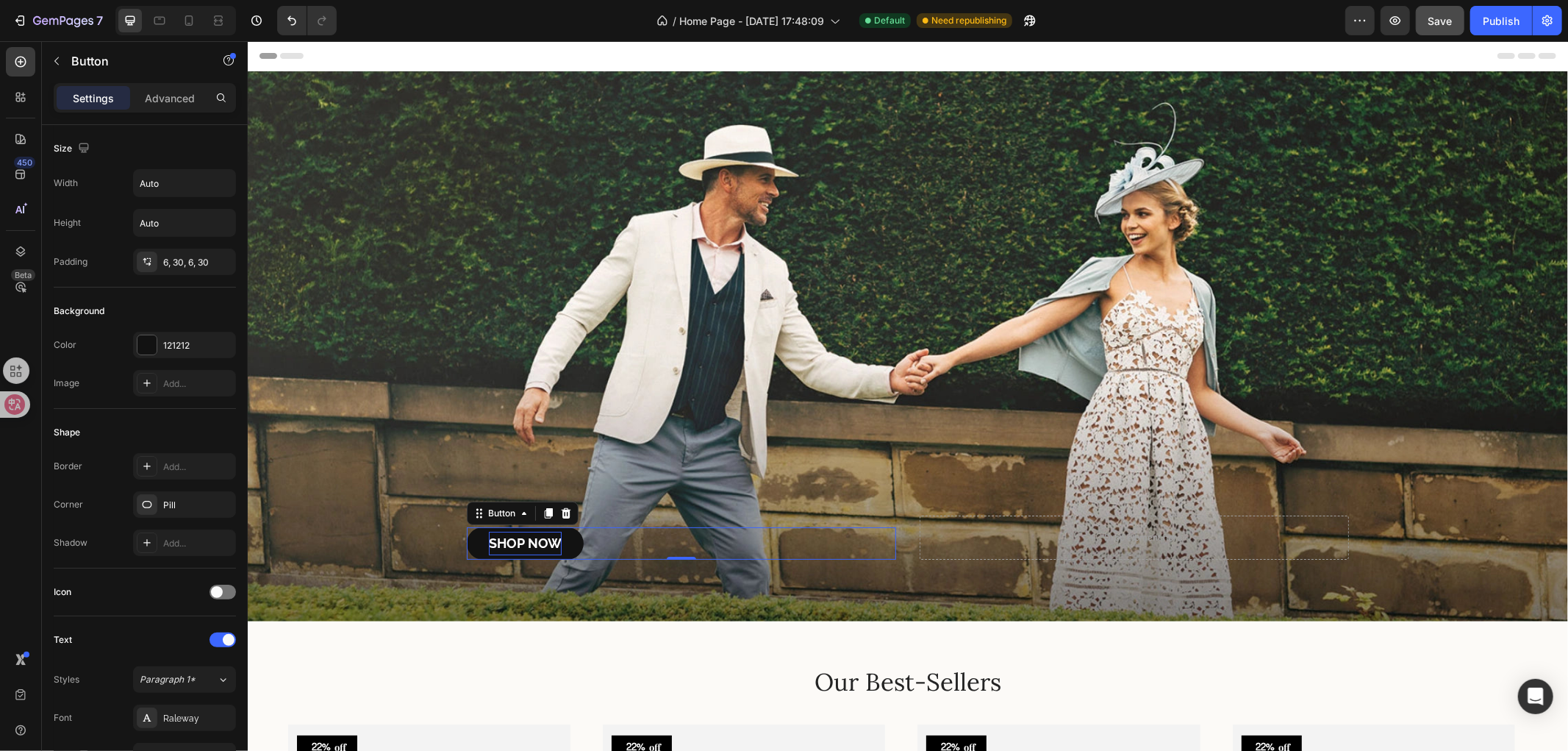
click at [11, 470] on div "450 Beta" at bounding box center [20, 346] width 29 height 597
click at [1443, 32] on button "Save" at bounding box center [1440, 20] width 48 height 29
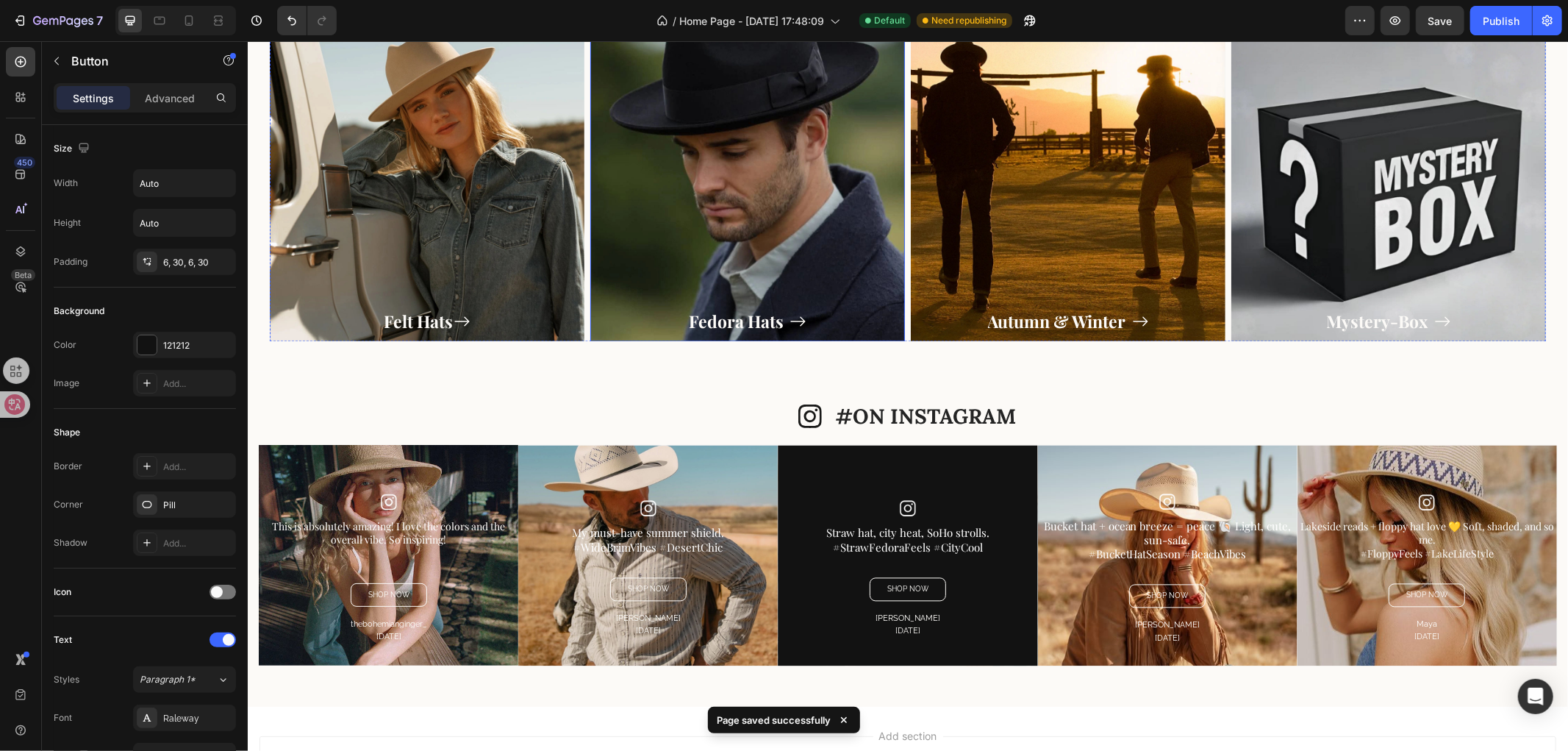
scroll to position [2451, 0]
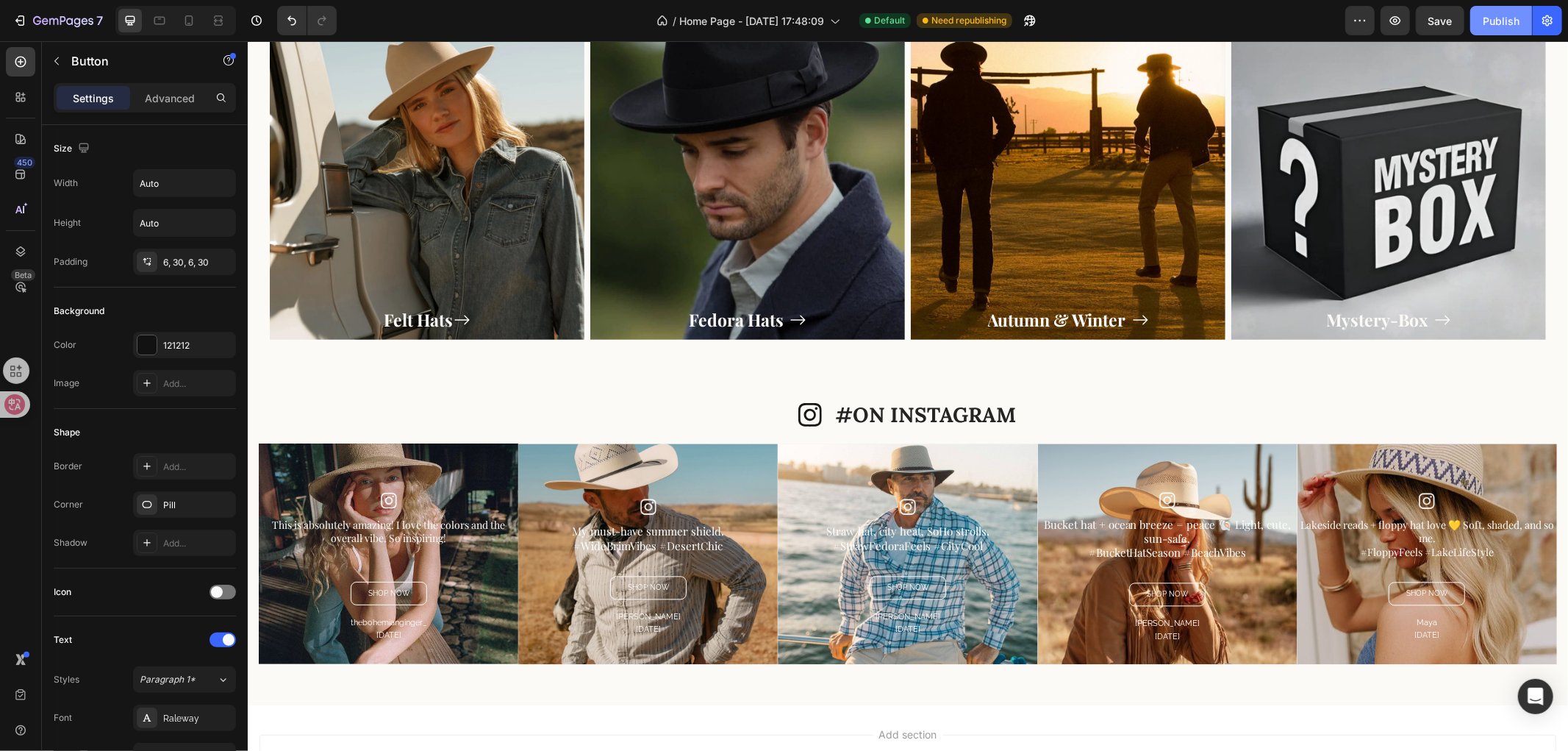
drag, startPoint x: 1504, startPoint y: 22, endPoint x: 1094, endPoint y: 96, distance: 416.6
click at [1504, 22] on div "Publish" at bounding box center [1501, 21] width 37 height 15
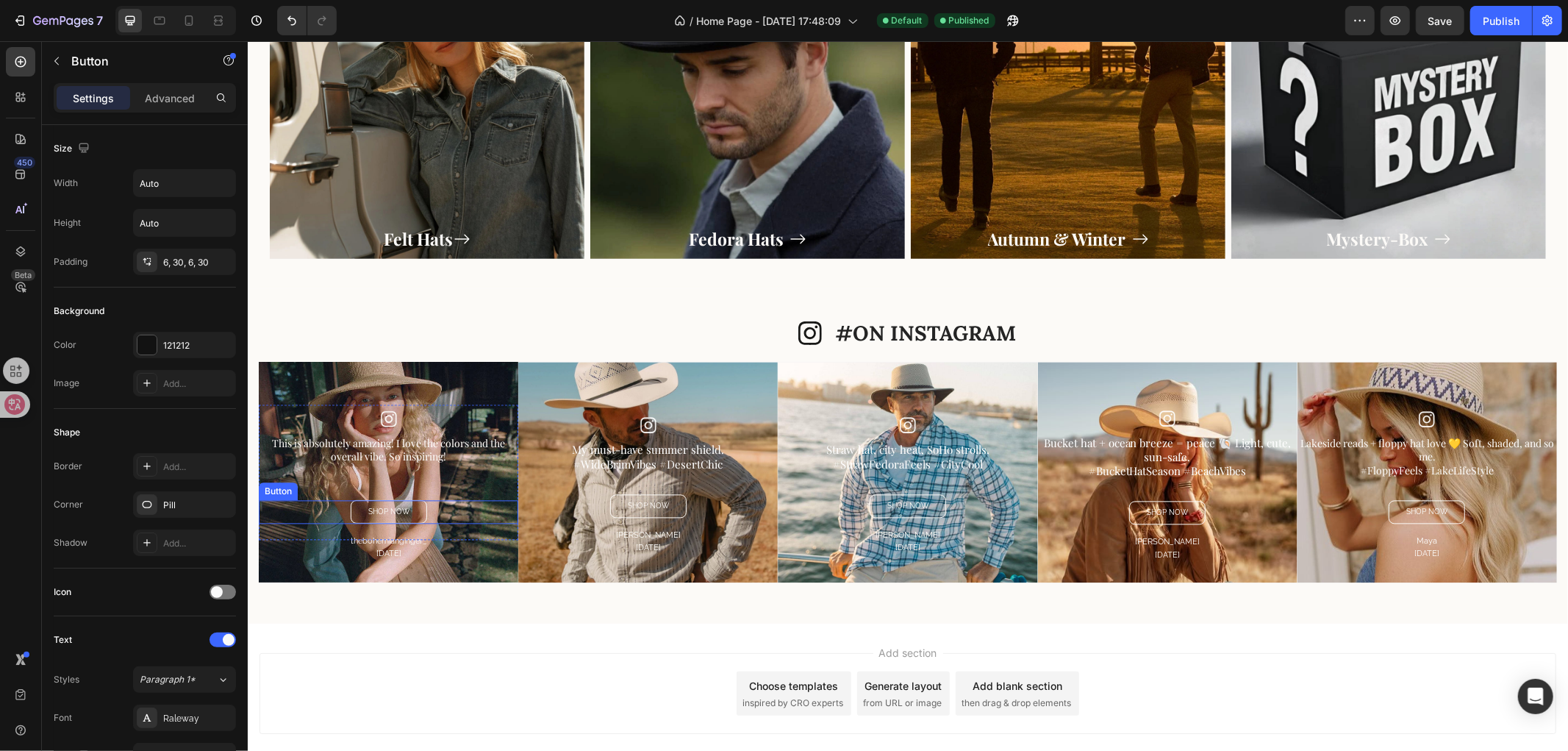
scroll to position [2615, 0]
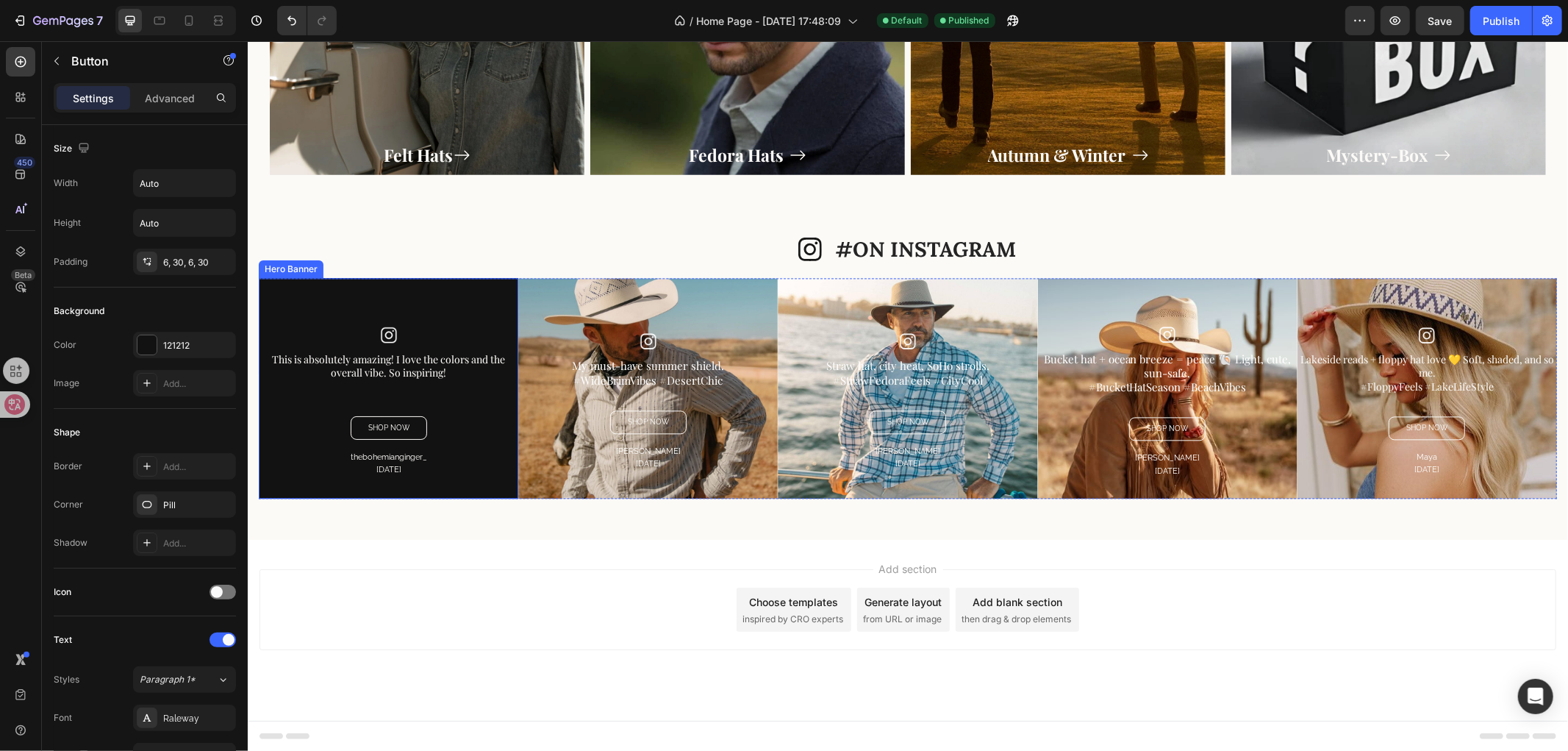
click at [446, 303] on div "Overlay" at bounding box center [387, 387] width 259 height 220
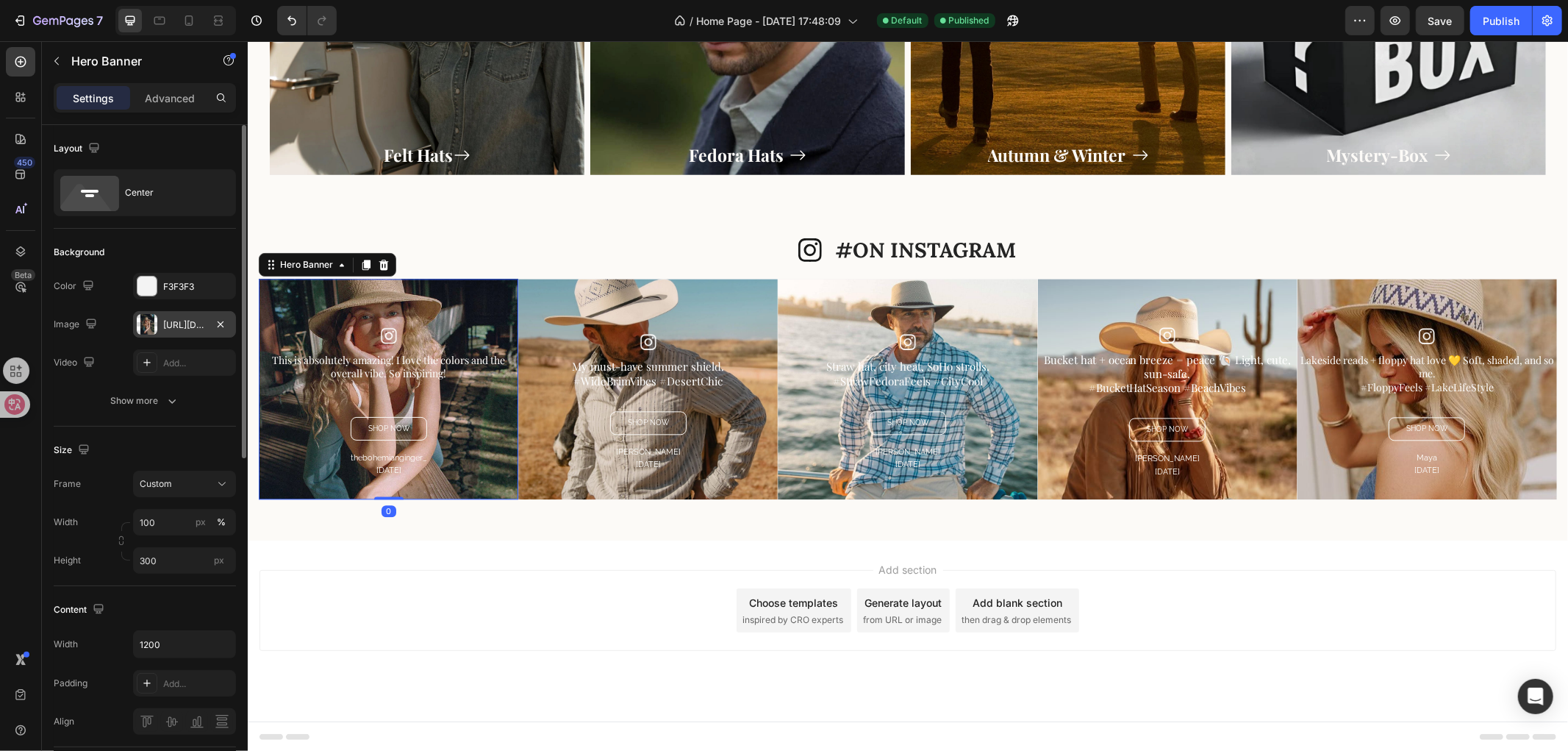
click at [171, 332] on div "https://cdn.shopify.com/s/files/1/0766/6227/6345/files/gempages_581001623841538…" at bounding box center [184, 324] width 103 height 26
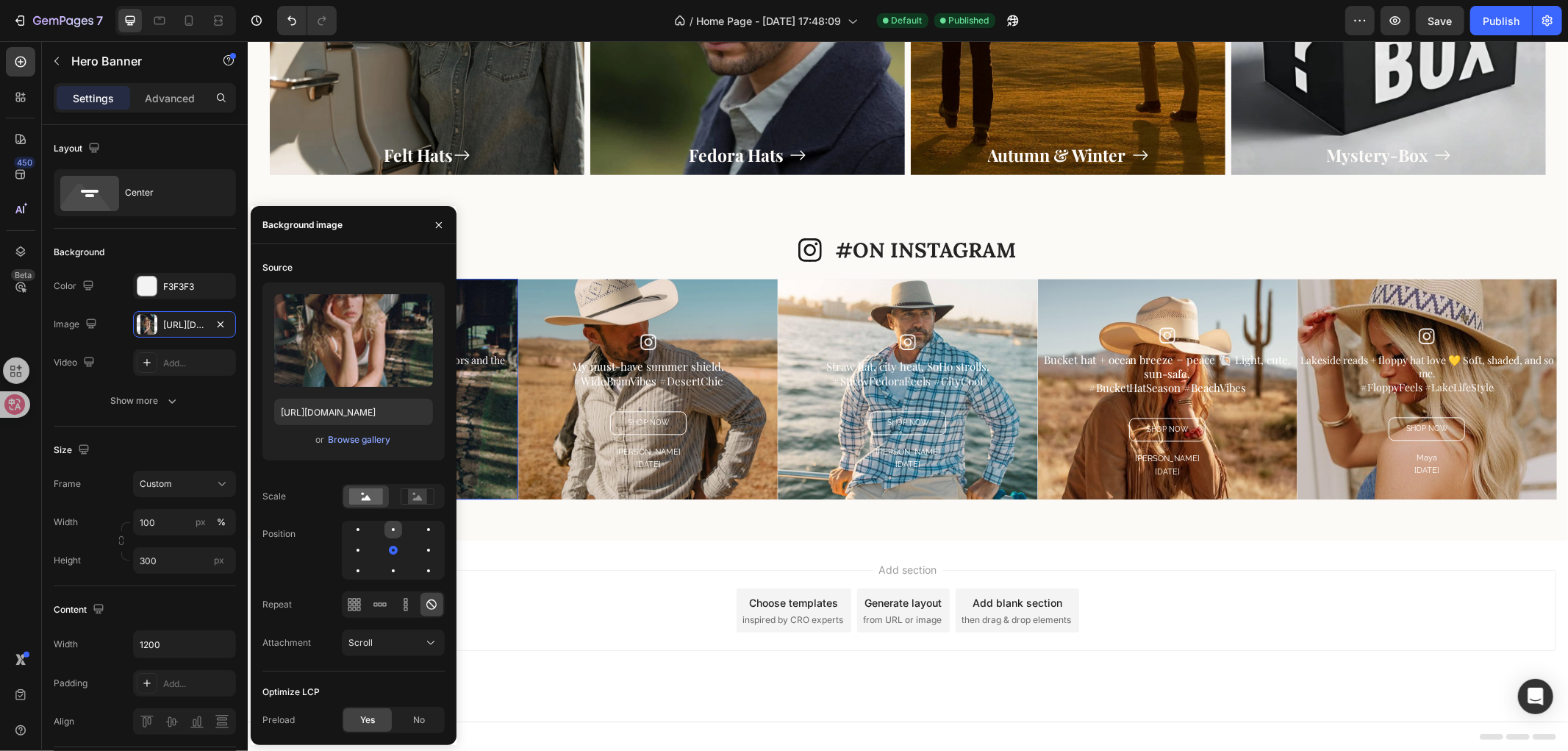
click at [396, 526] on div at bounding box center [393, 529] width 18 height 18
click at [587, 542] on div "Add section Choose templates inspired by CRO experts Generate layout from URL o…" at bounding box center [906, 630] width 1320 height 181
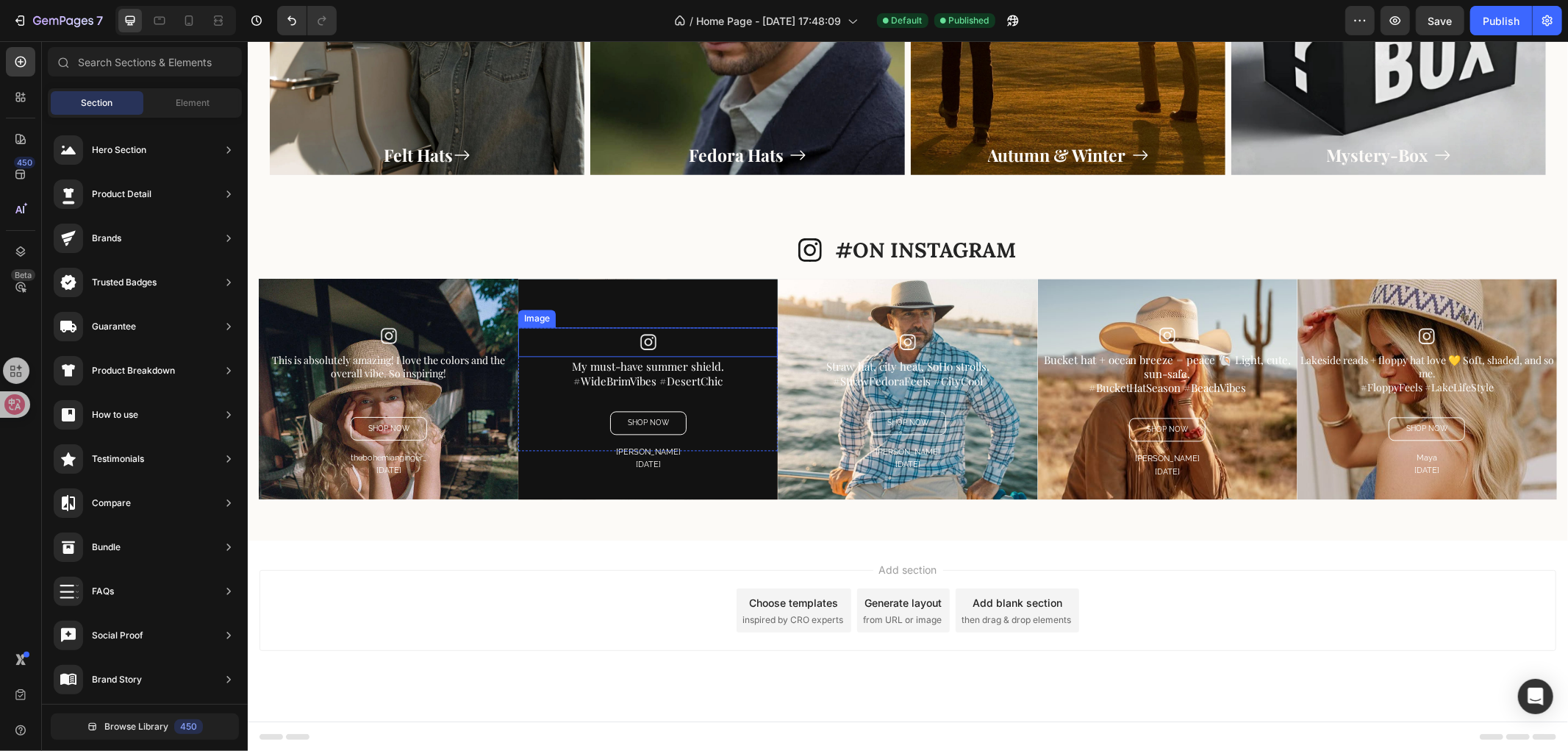
click at [630, 323] on div "Overlay" at bounding box center [646, 388] width 259 height 220
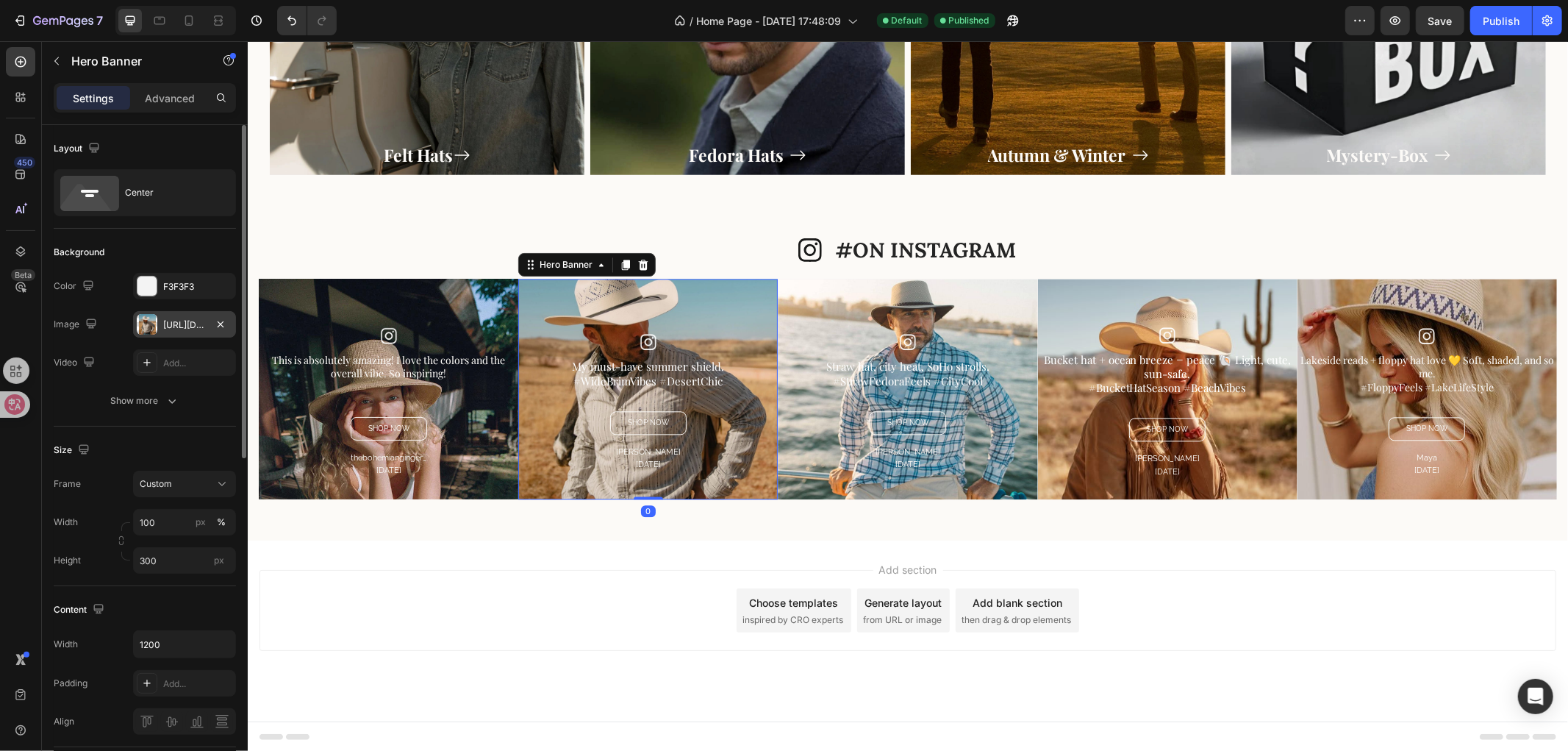
click at [181, 324] on div "https://cdn.shopify.com/s/files/1/0766/6227/6345/files/gempages_581001623841538…" at bounding box center [184, 325] width 42 height 13
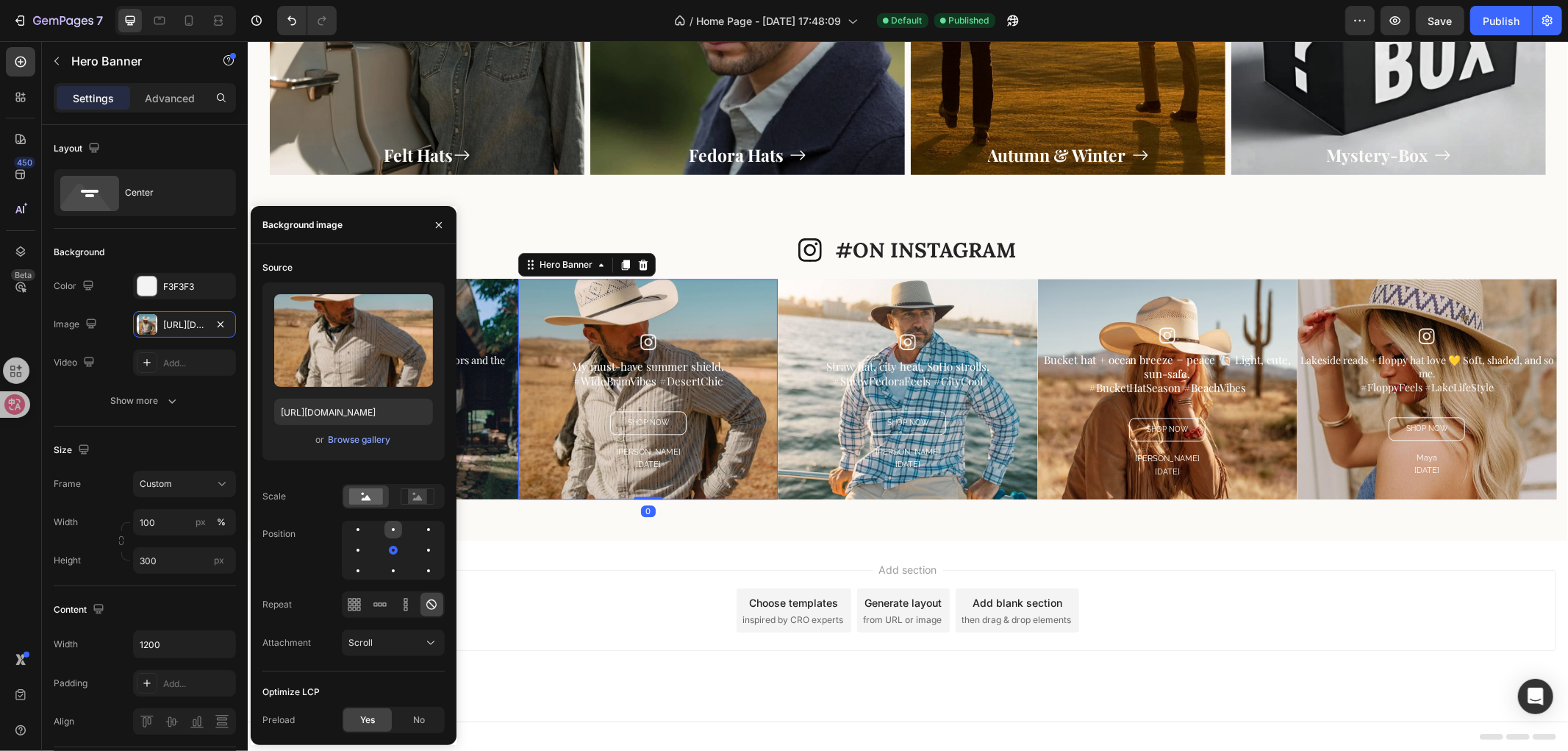
click at [393, 533] on div at bounding box center [393, 529] width 18 height 18
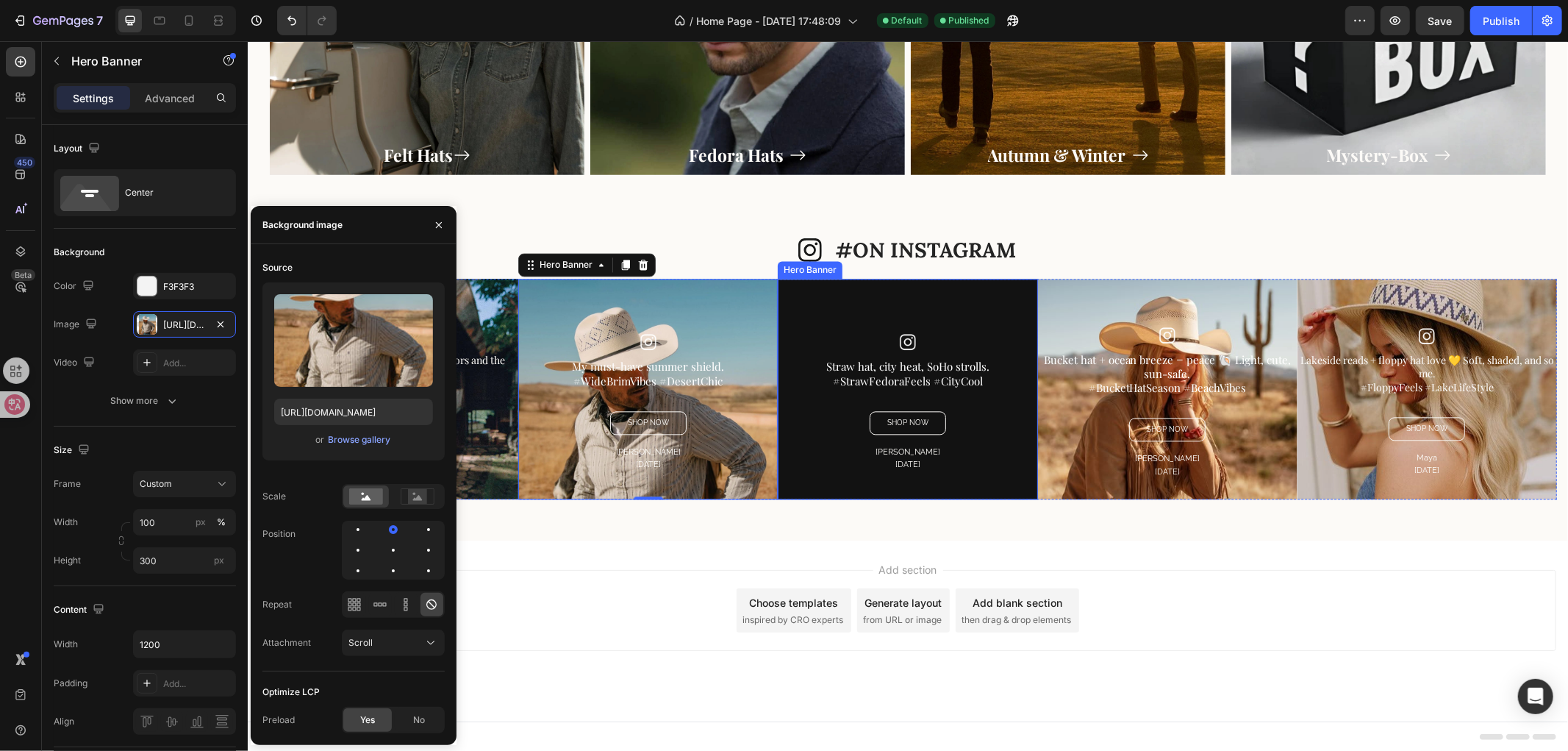
click at [868, 318] on div "Overlay" at bounding box center [906, 388] width 259 height 220
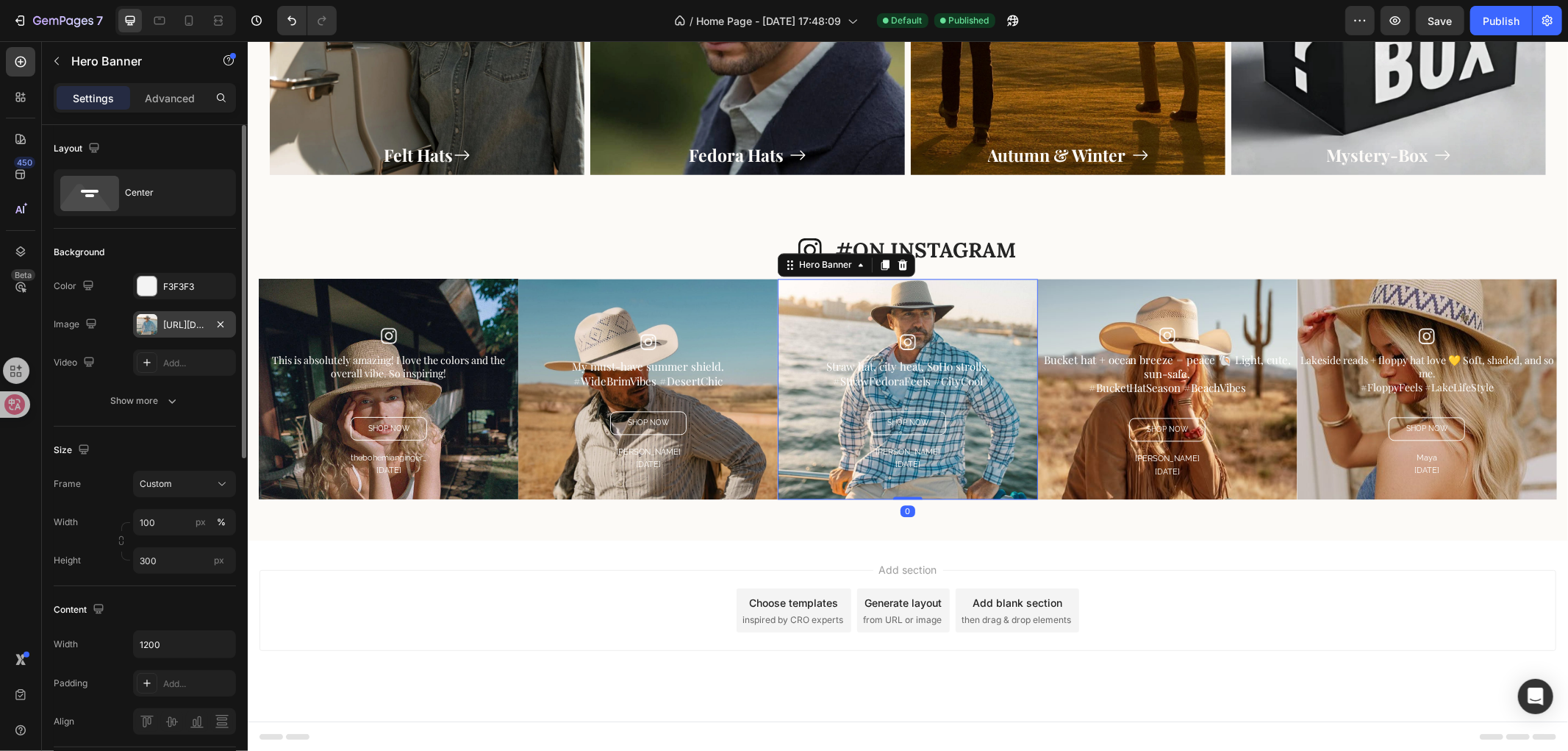
click at [189, 330] on div "https://cdn.shopify.com/s/files/1/0766/6227/6345/files/gempages_581001623841538…" at bounding box center [184, 325] width 42 height 13
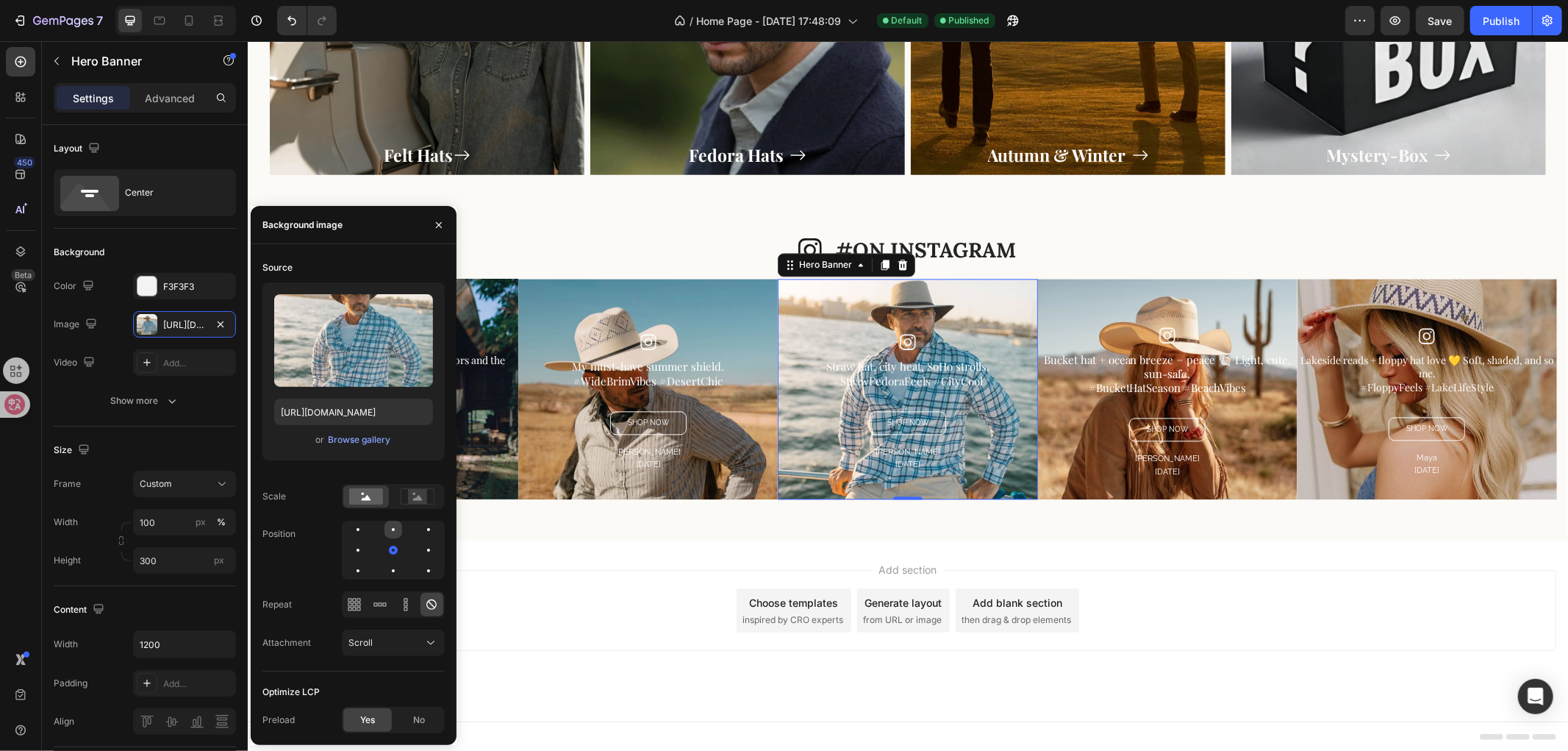
click at [392, 537] on div at bounding box center [393, 529] width 18 height 18
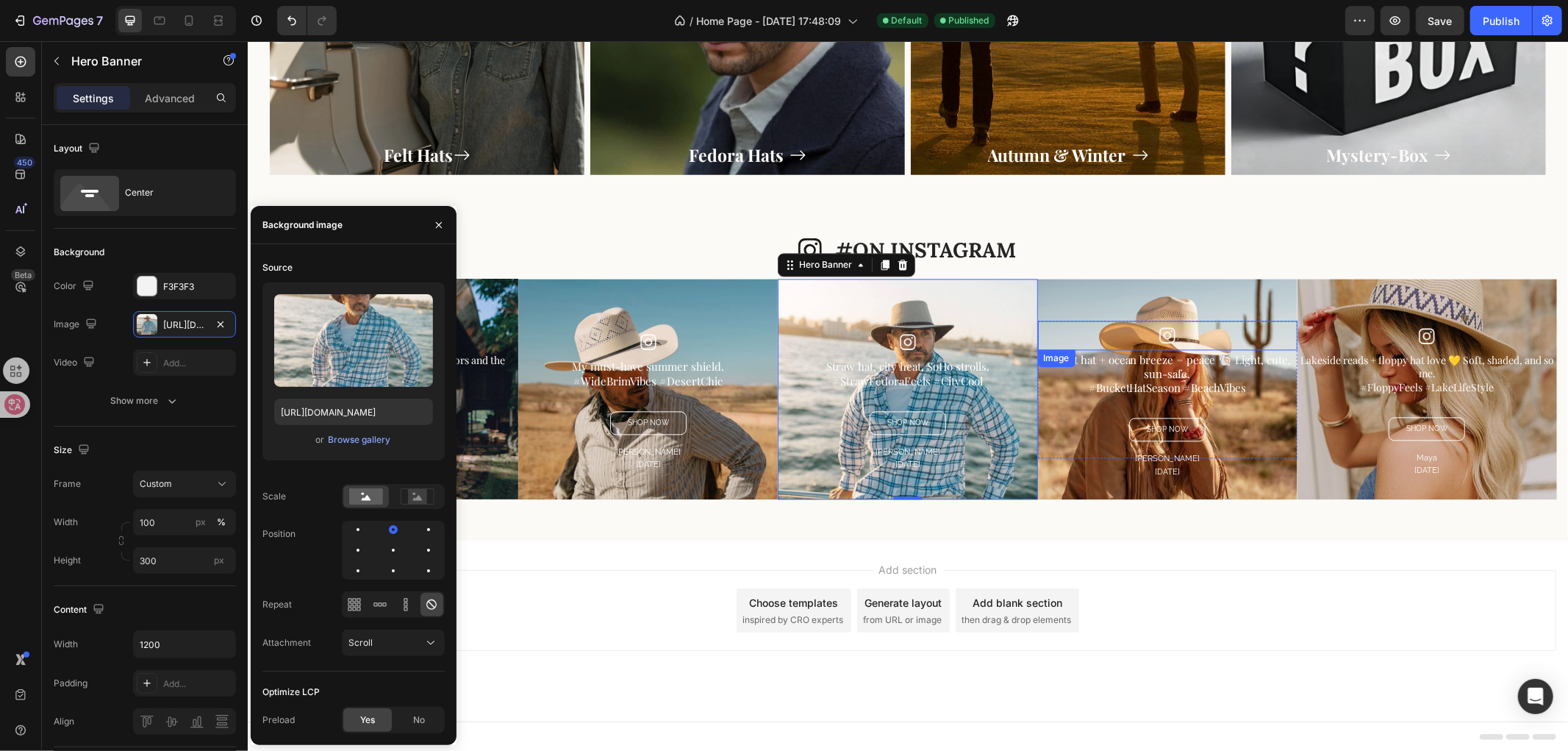
click at [1101, 341] on div at bounding box center [1167, 334] width 259 height 29
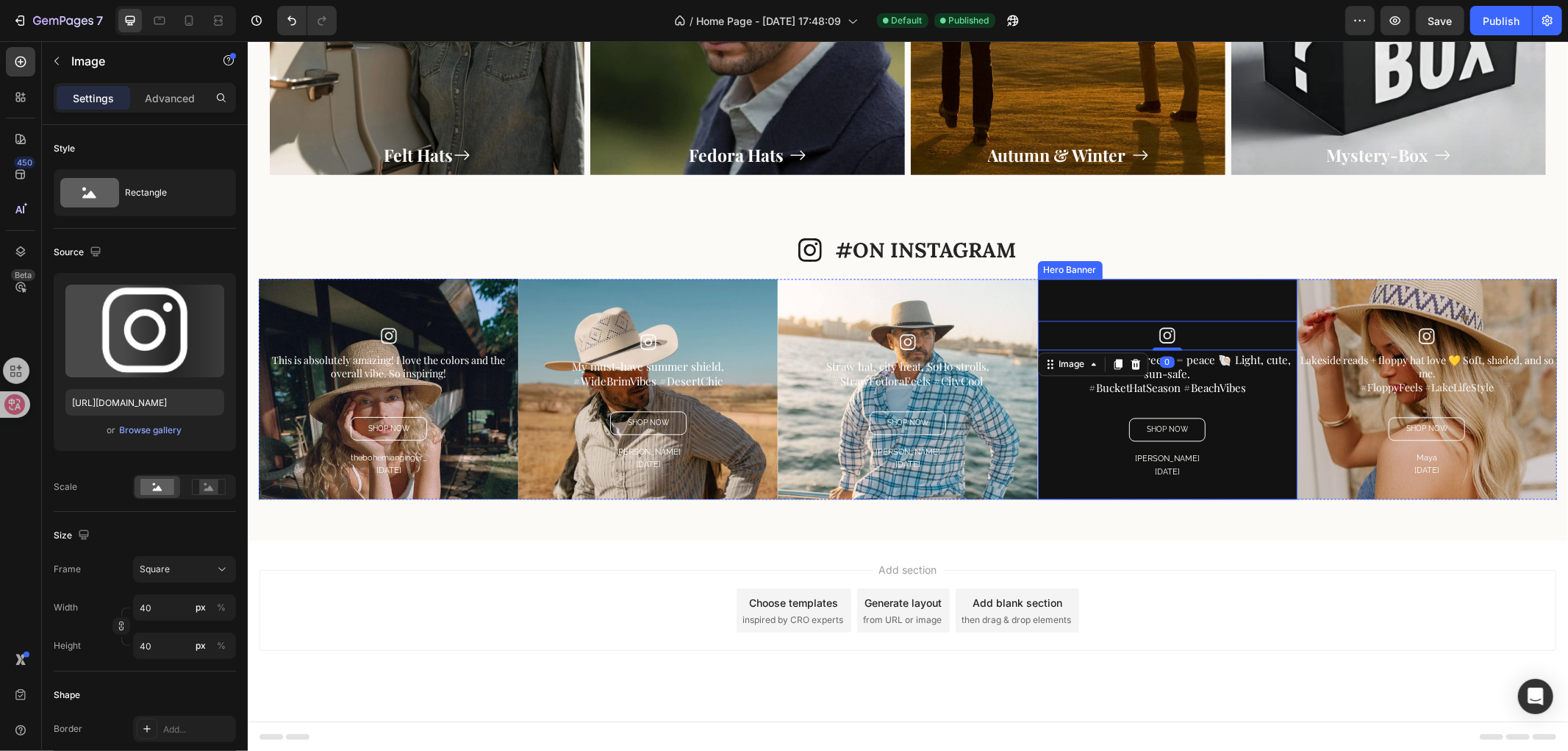
click at [1093, 312] on div "Overlay" at bounding box center [1167, 388] width 259 height 220
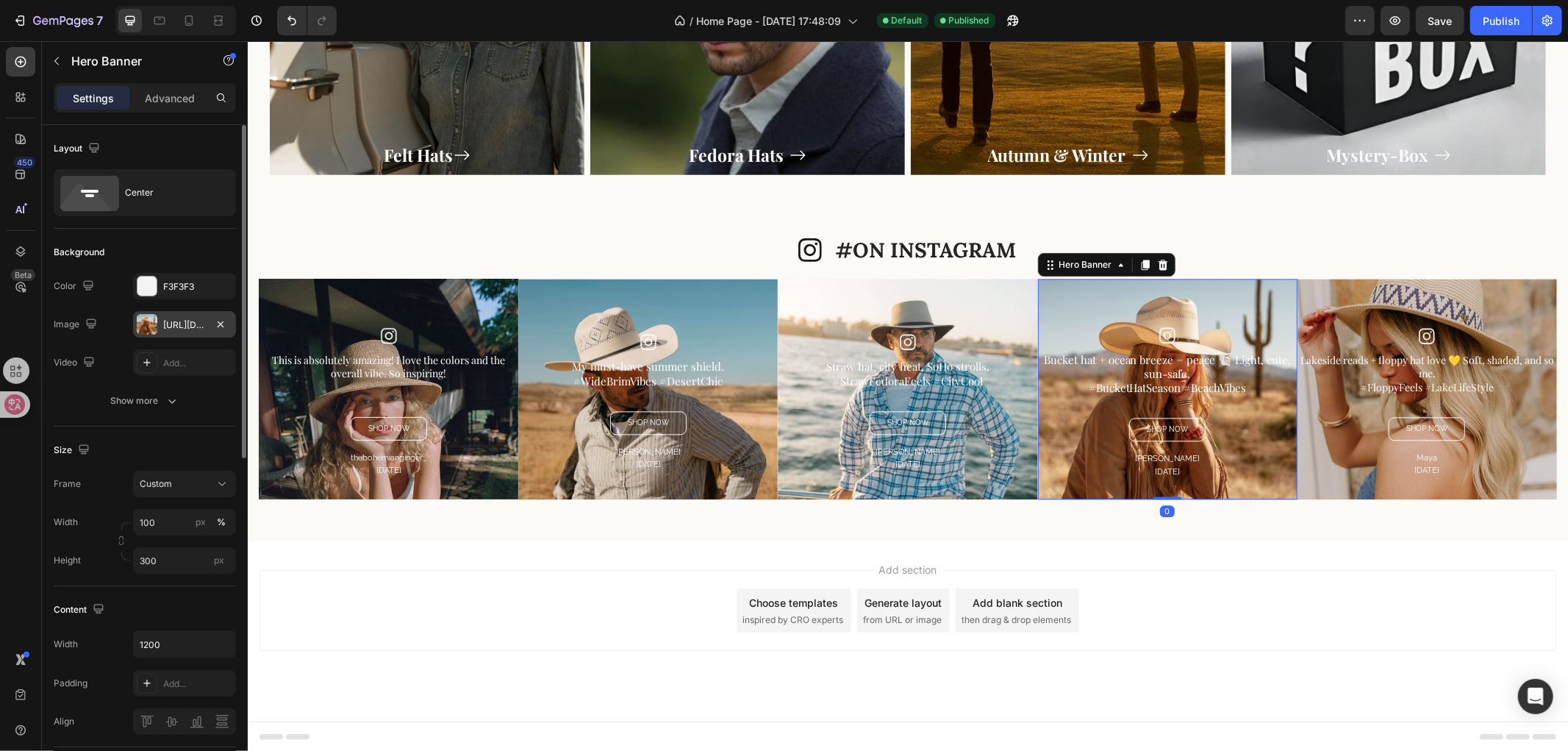
click at [182, 318] on div "https://cdn.shopify.com/s/files/1/0766/6227/6345/files/gempages_581001623841538…" at bounding box center [184, 325] width 42 height 13
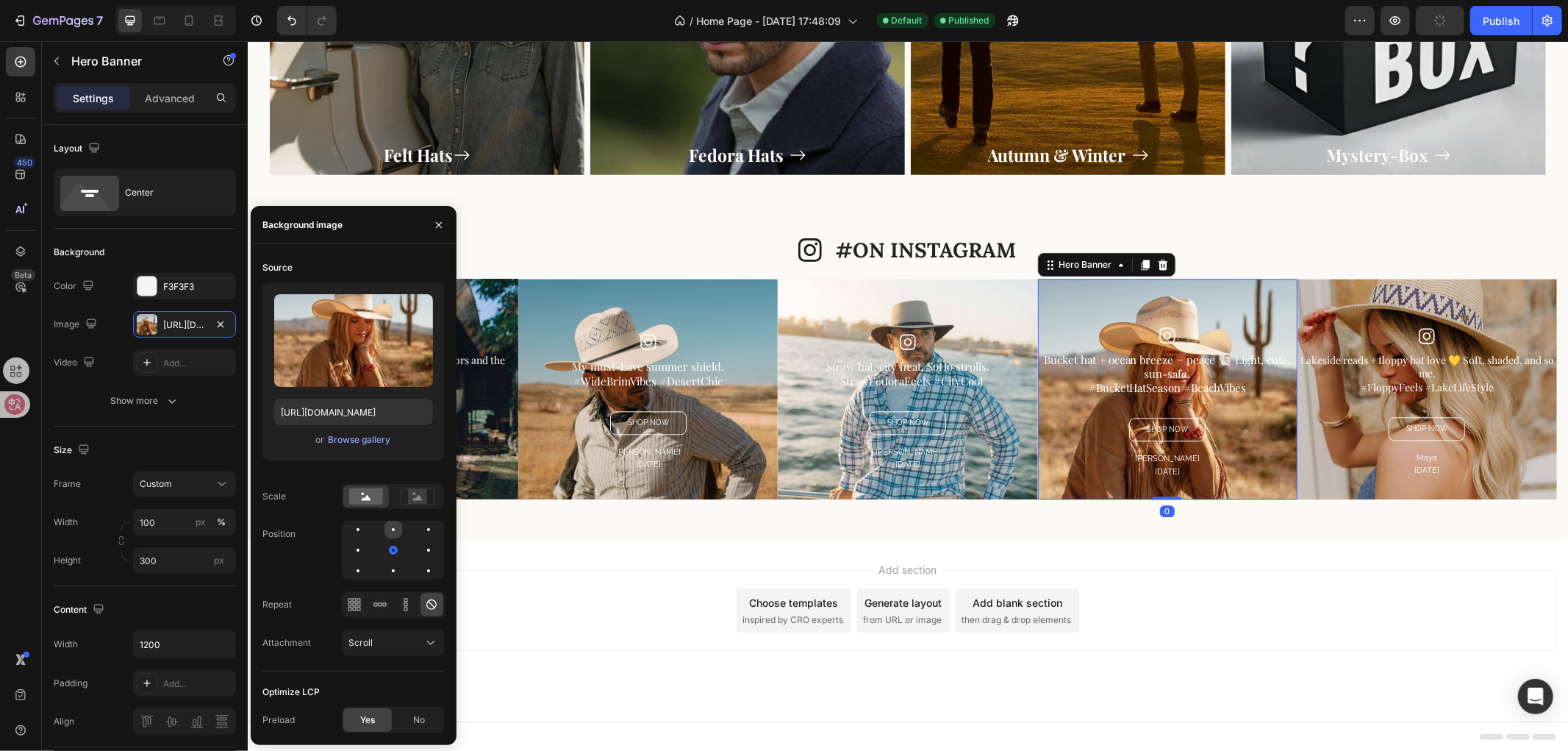
click at [392, 530] on div at bounding box center [393, 529] width 3 height 3
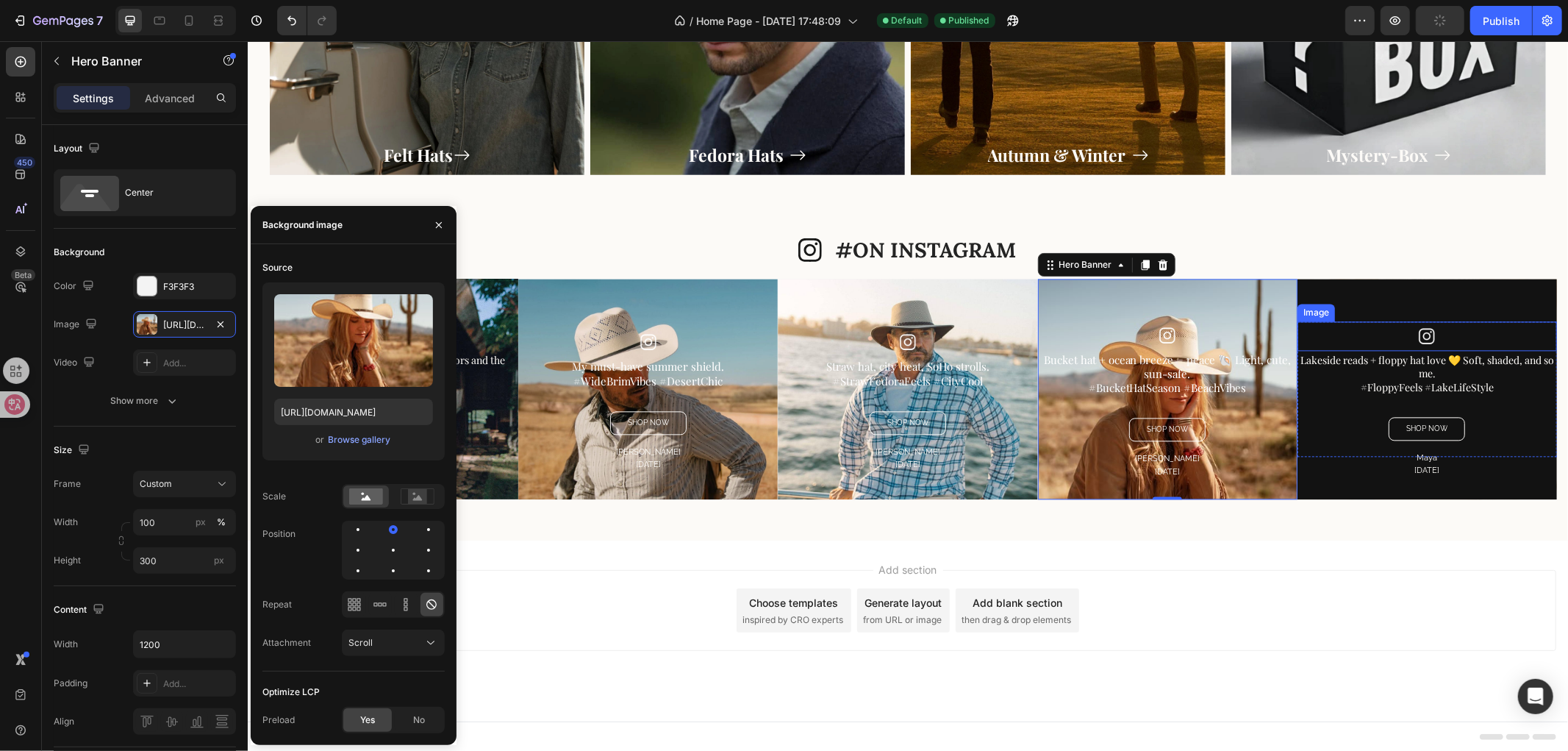
click at [1340, 313] on div "Overlay" at bounding box center [1426, 388] width 259 height 220
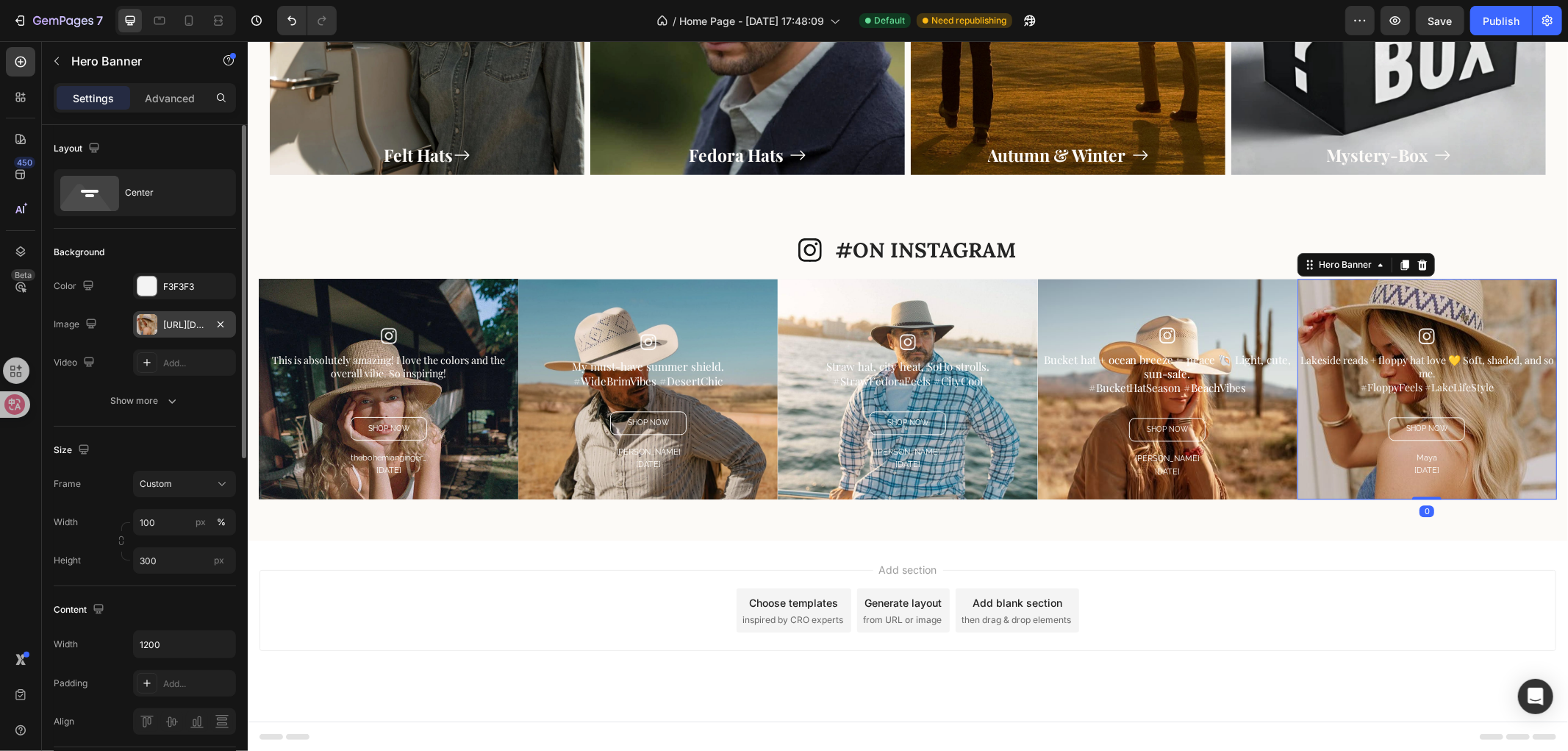
click at [167, 311] on div "https://cdn.shopify.com/s/files/1/0766/6227/6345/files/gempages_581001623841538…" at bounding box center [184, 324] width 103 height 26
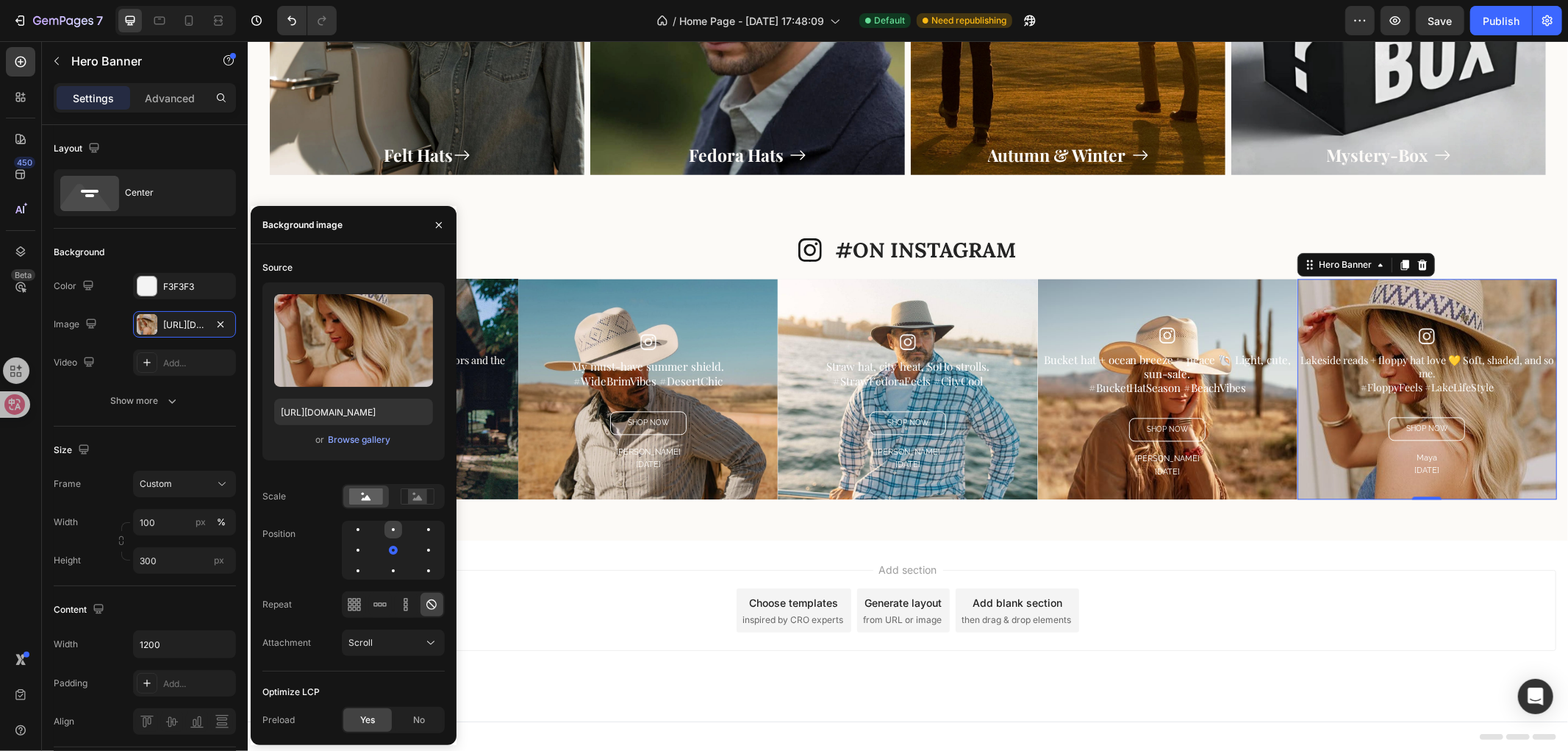
click at [387, 537] on div at bounding box center [393, 529] width 18 height 18
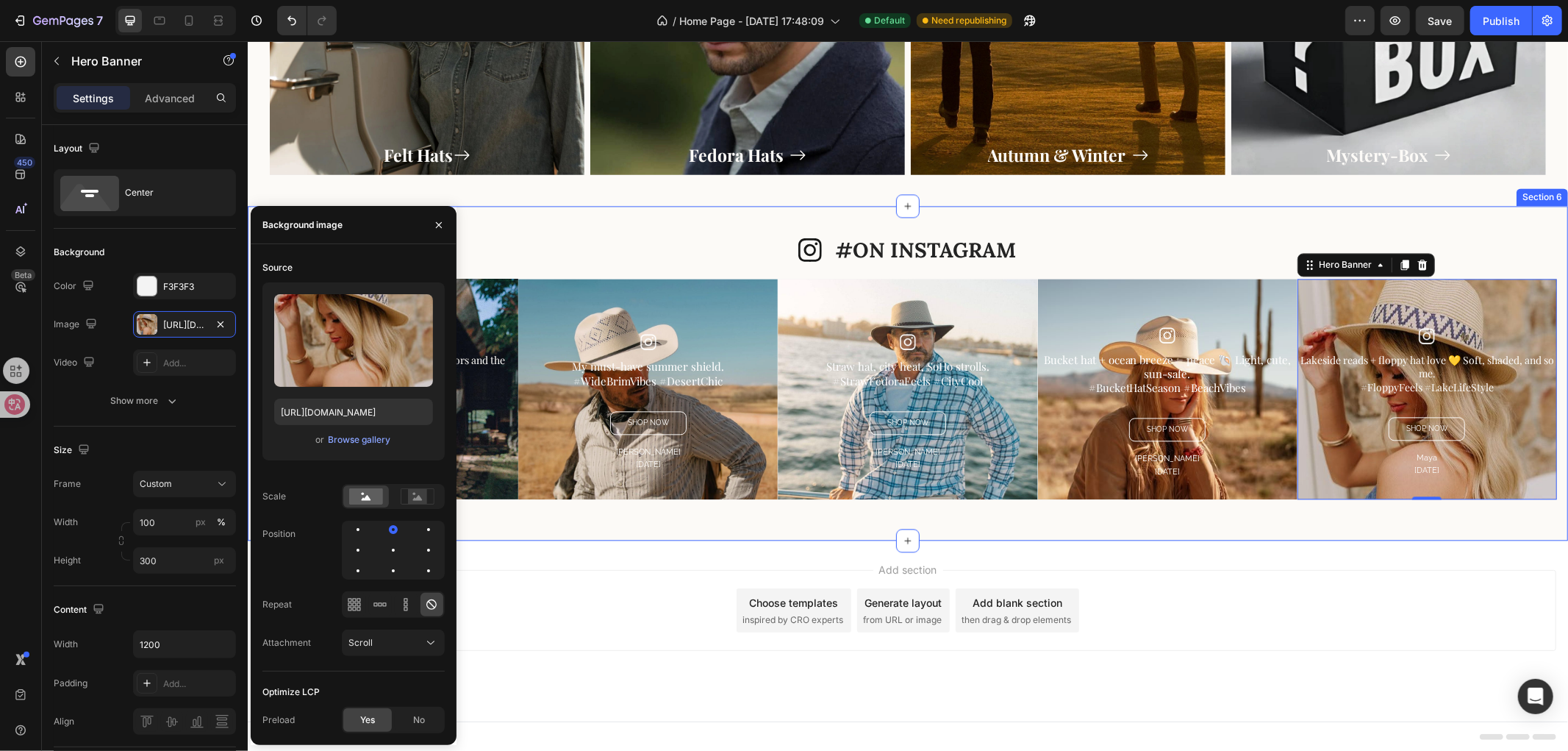
click at [822, 524] on div "Icon #ON INSTAGRAM Heading Row Image This is absolutely amazing! I love the col…" at bounding box center [906, 372] width 1320 height 335
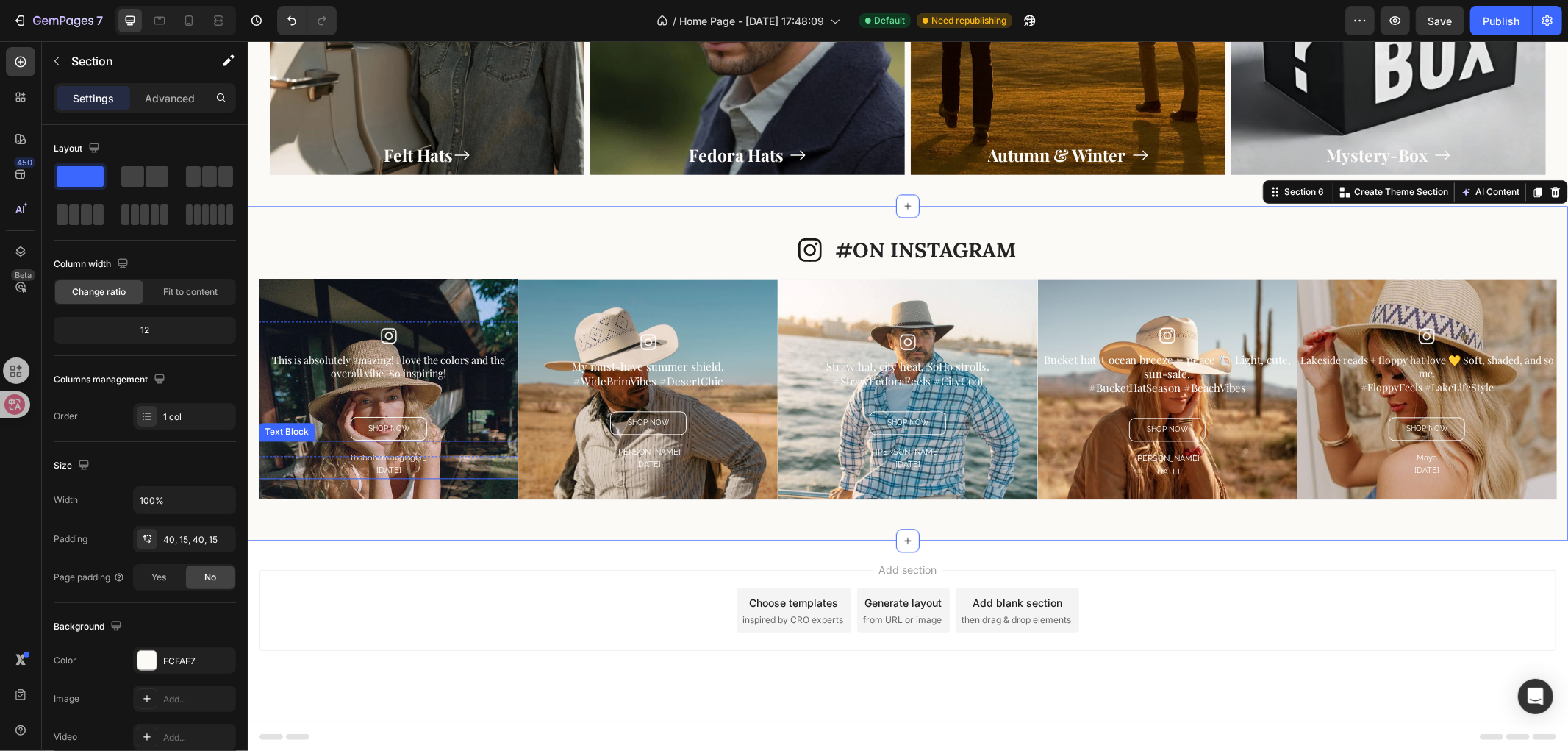
click at [393, 467] on p "1 months ago" at bounding box center [387, 470] width 256 height 13
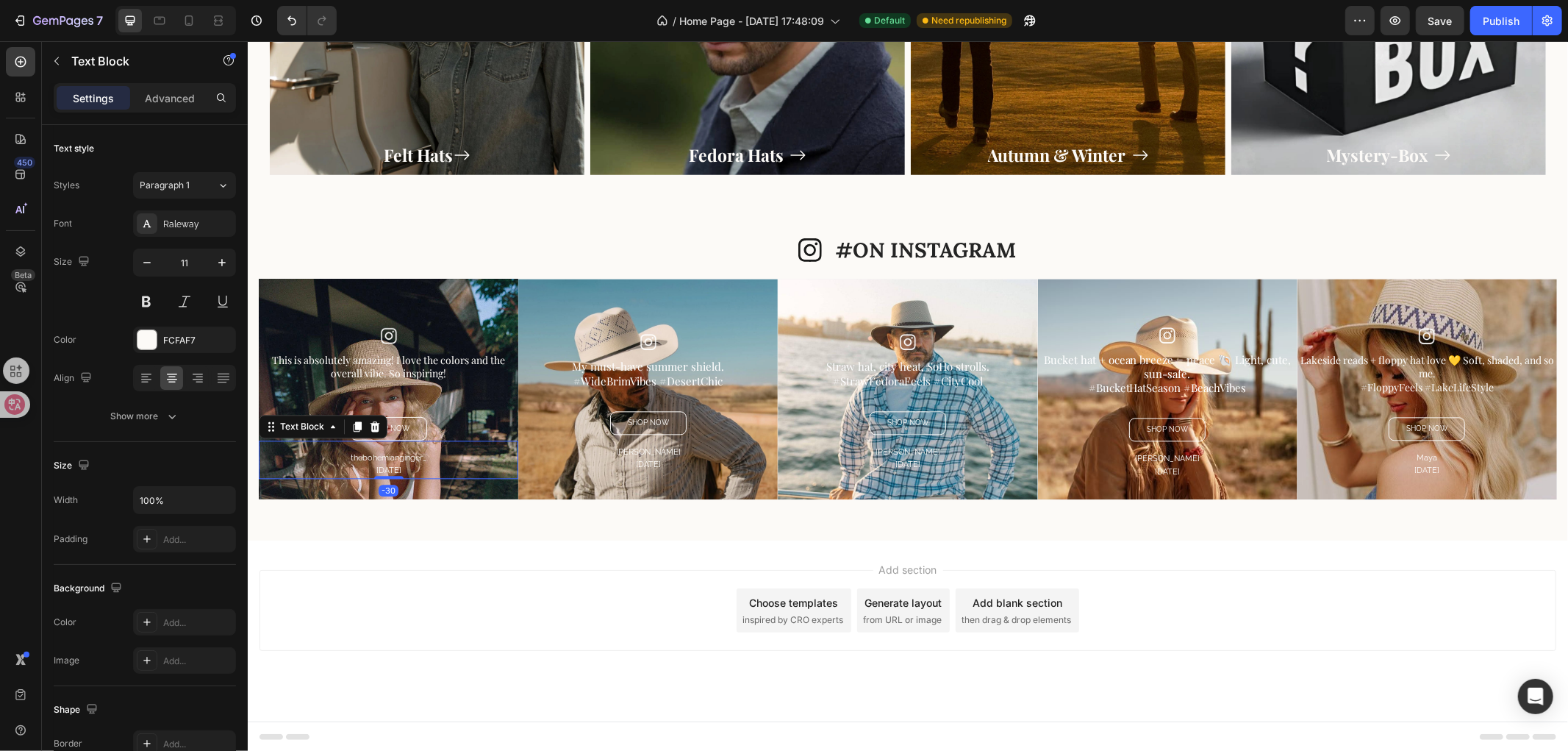
click at [393, 467] on p "1 months ago" at bounding box center [387, 470] width 256 height 13
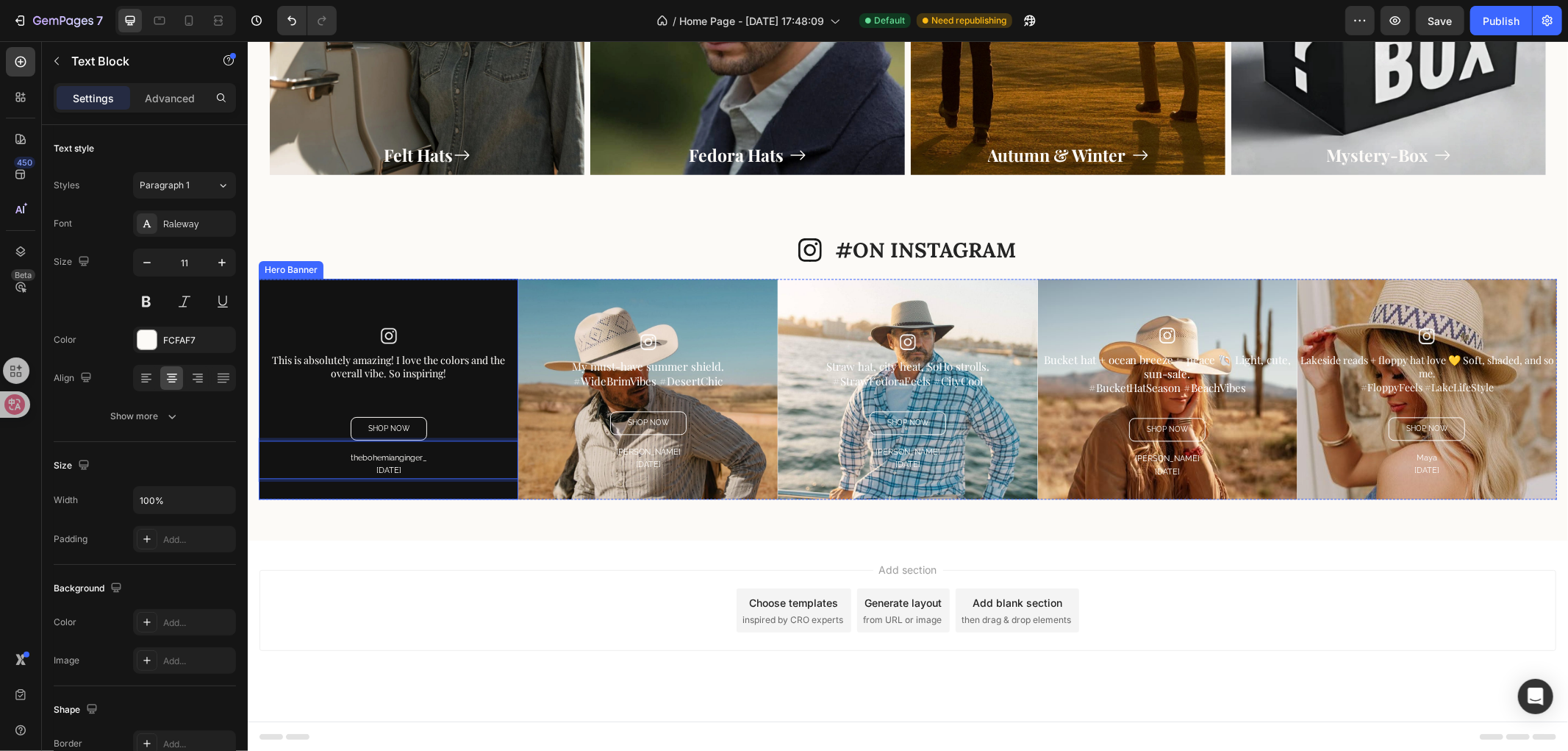
drag, startPoint x: 415, startPoint y: 466, endPoint x: 356, endPoint y: 482, distance: 61.1
click at [356, 482] on div "Image This is absolutely amazing! I love the colors and the overall vibe. So in…" at bounding box center [387, 388] width 259 height 220
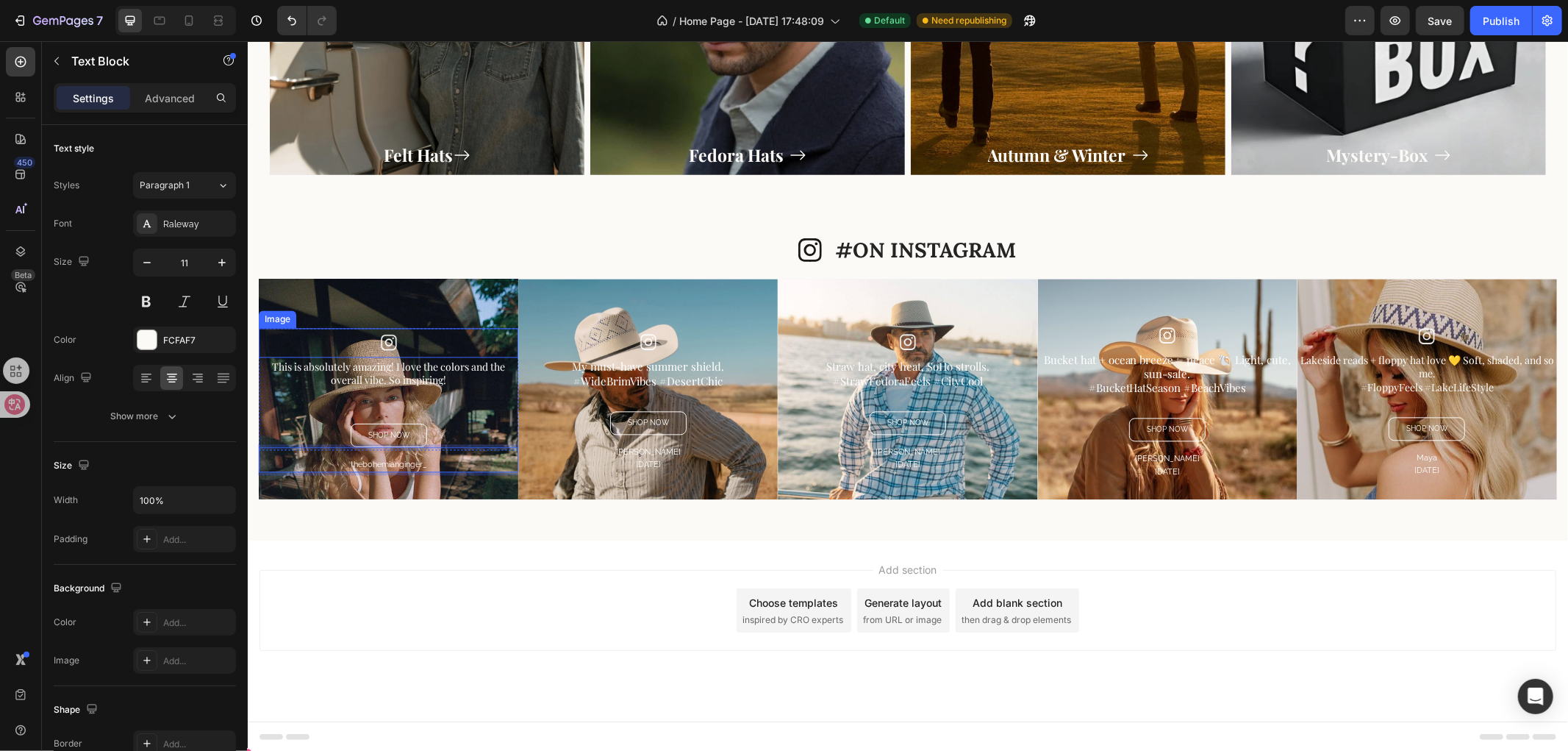
click at [444, 321] on div "Image This is absolutely amazing! I love the colors and the overall vibe. So in…" at bounding box center [387, 388] width 259 height 220
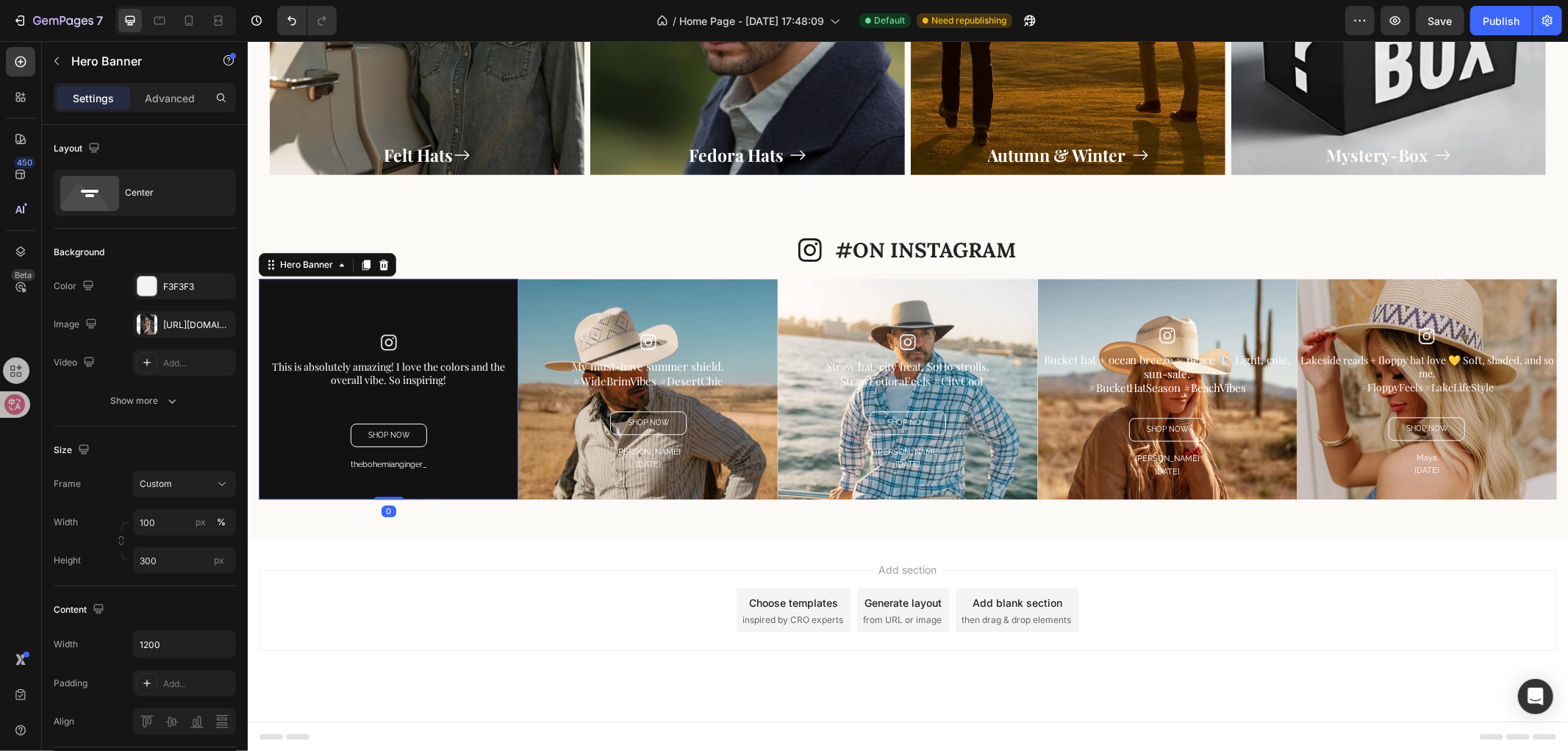
click at [431, 316] on div "Overlay" at bounding box center [387, 388] width 259 height 220
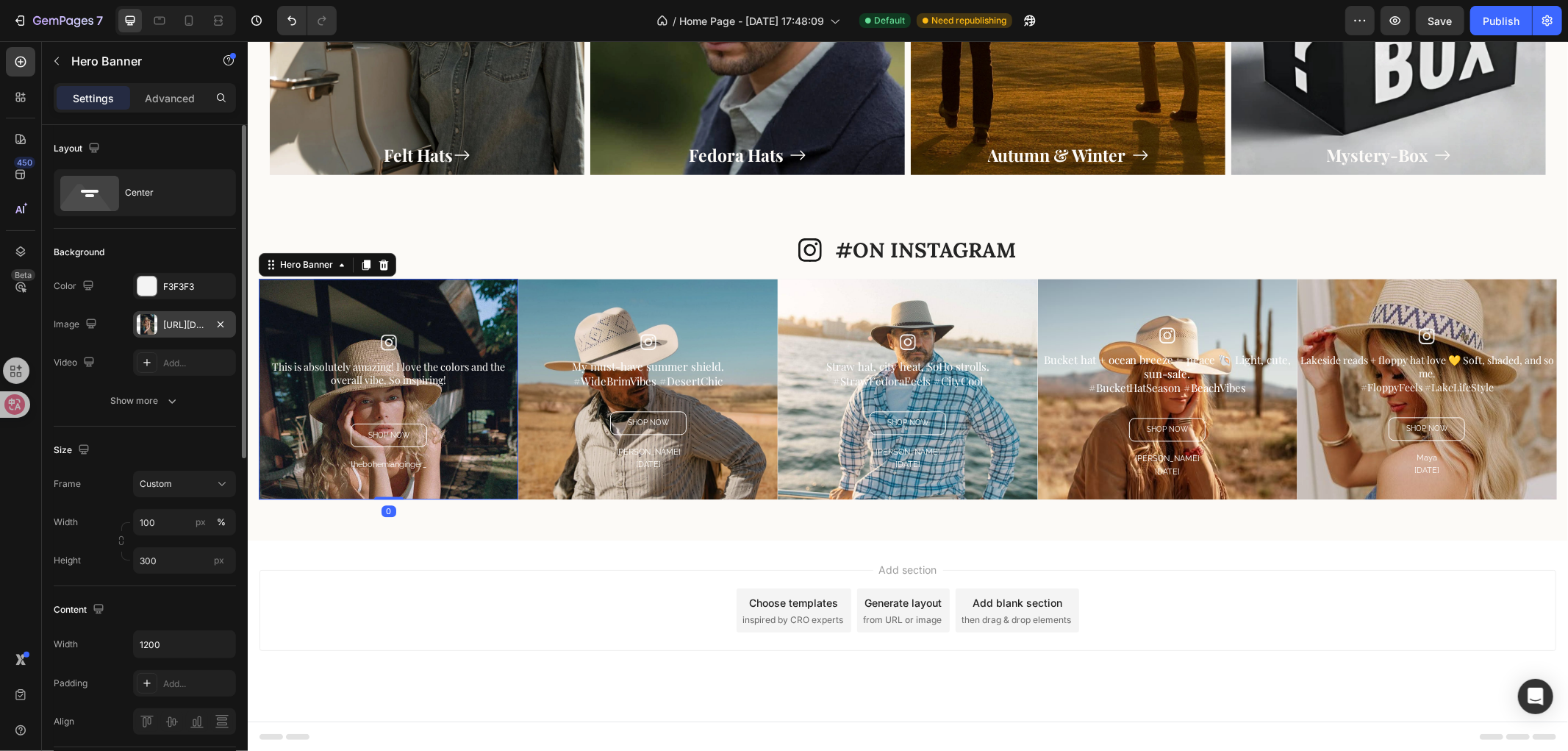
click at [167, 333] on div "https://cdn.shopify.com/s/files/1/0766/6227/6345/files/gempages_581001623841538…" at bounding box center [184, 324] width 103 height 26
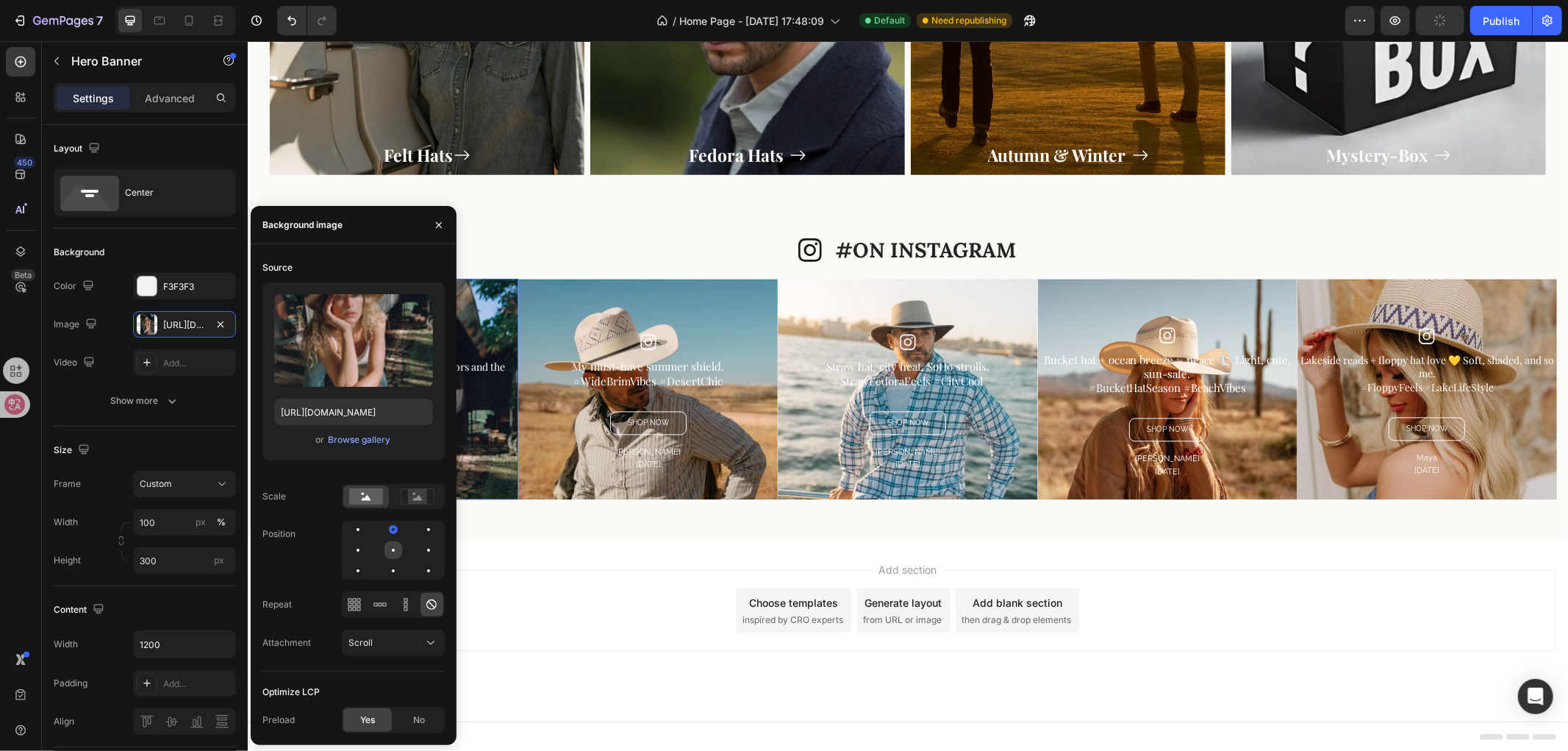
click at [390, 551] on div at bounding box center [393, 549] width 18 height 18
click at [594, 547] on div "Add section Choose templates inspired by CRO experts Generate layout from URL o…" at bounding box center [906, 630] width 1320 height 181
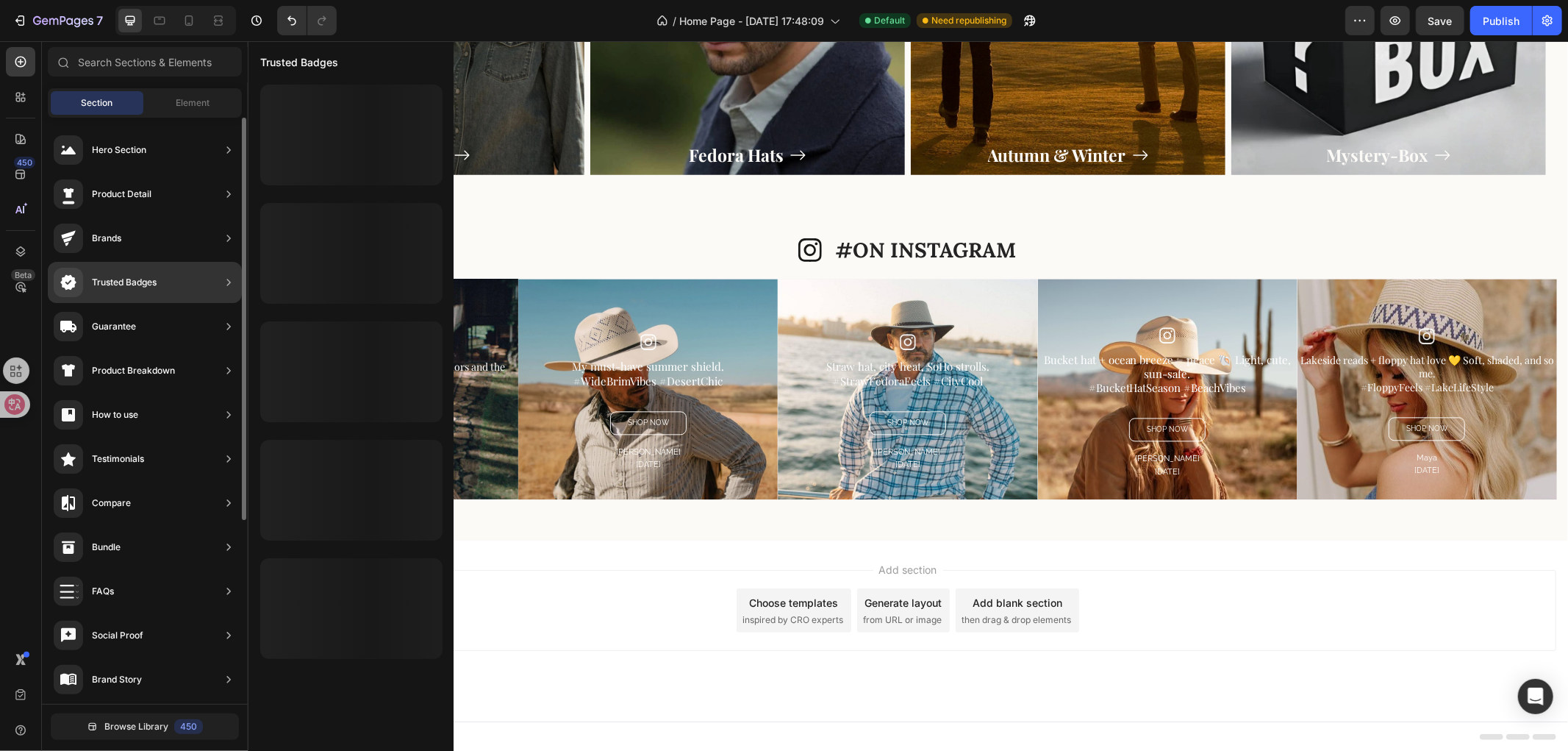
scroll to position [0, 0]
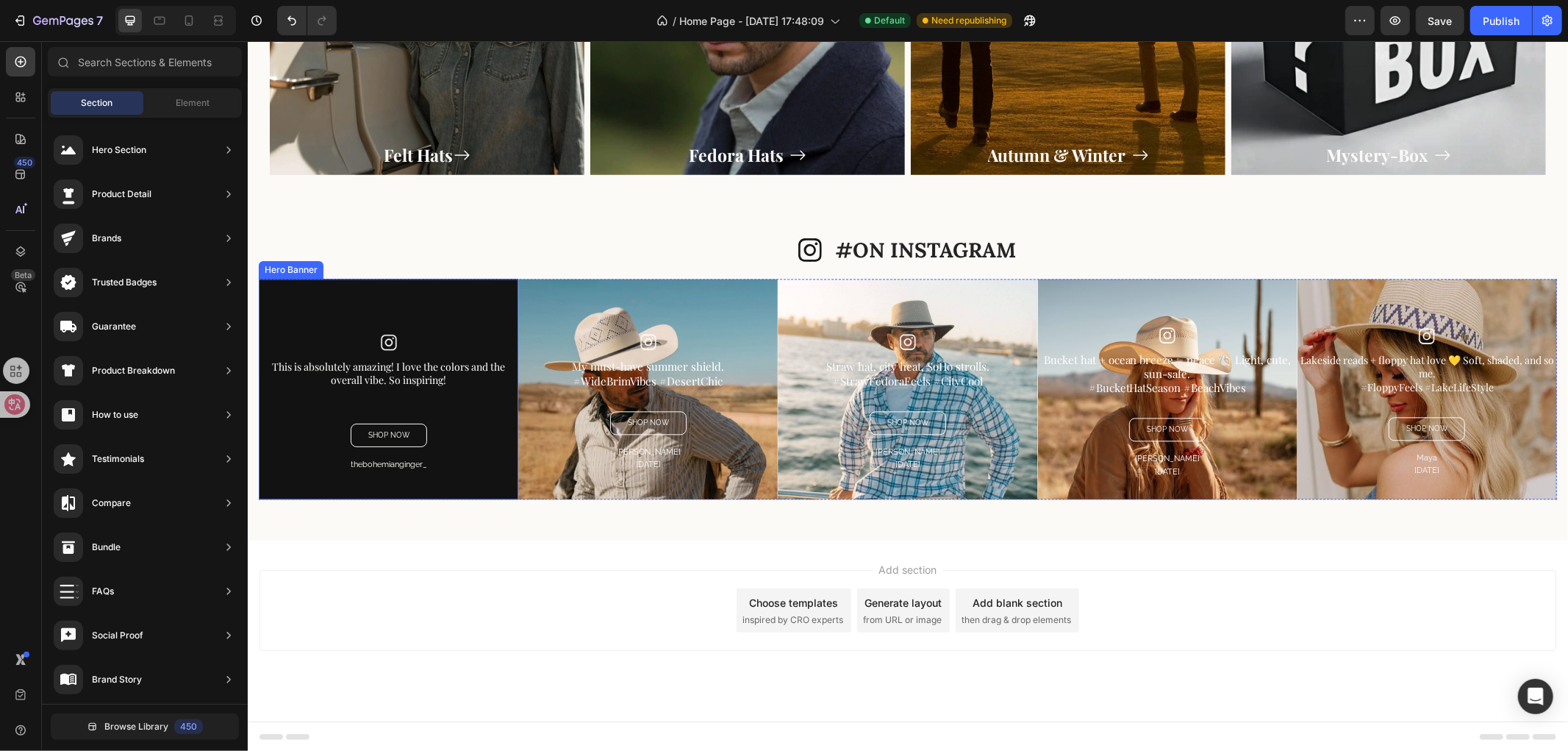
click at [471, 309] on div "Overlay" at bounding box center [387, 388] width 259 height 220
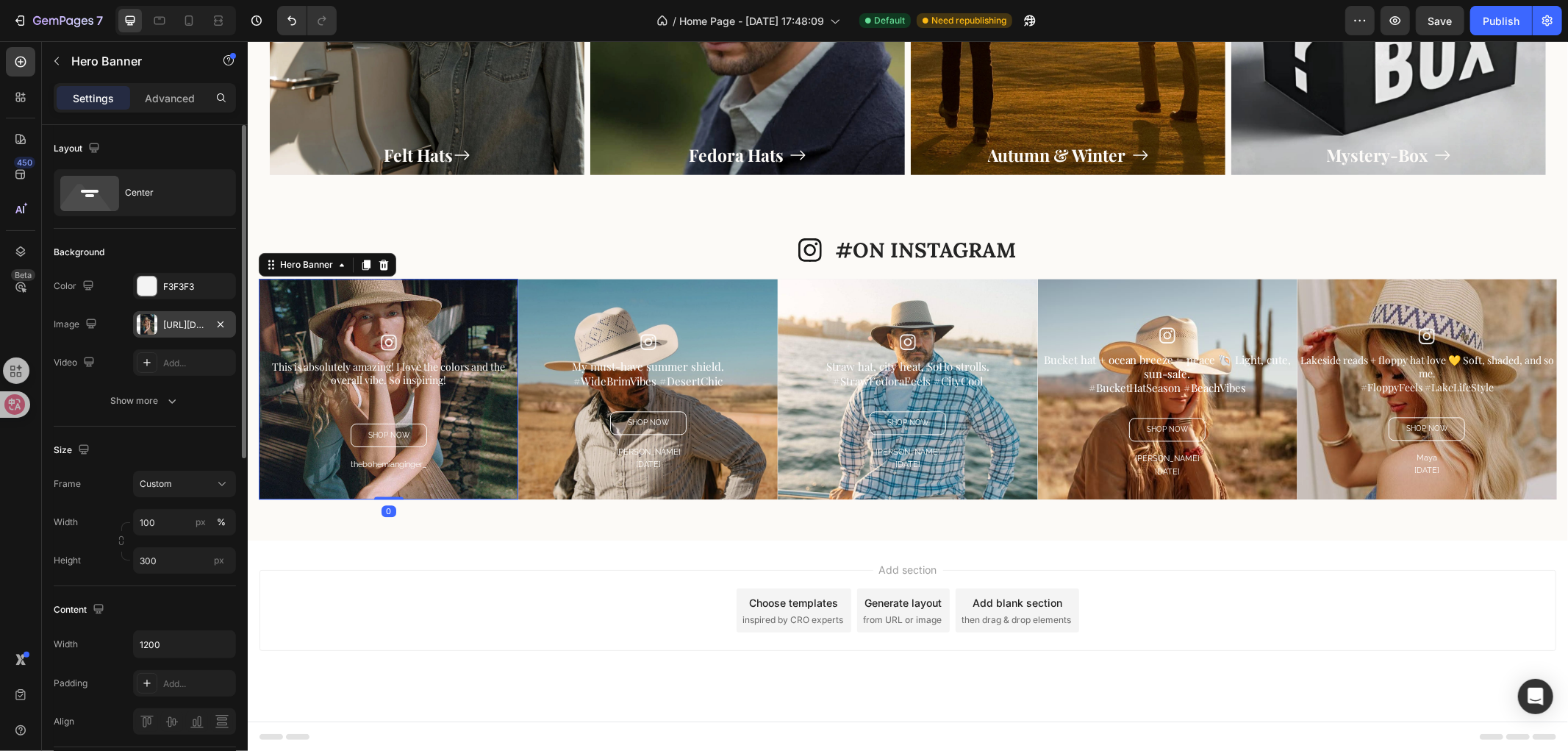
click at [177, 329] on div "https://cdn.shopify.com/s/files/1/0766/6227/6345/files/gempages_581001623841538…" at bounding box center [184, 325] width 42 height 13
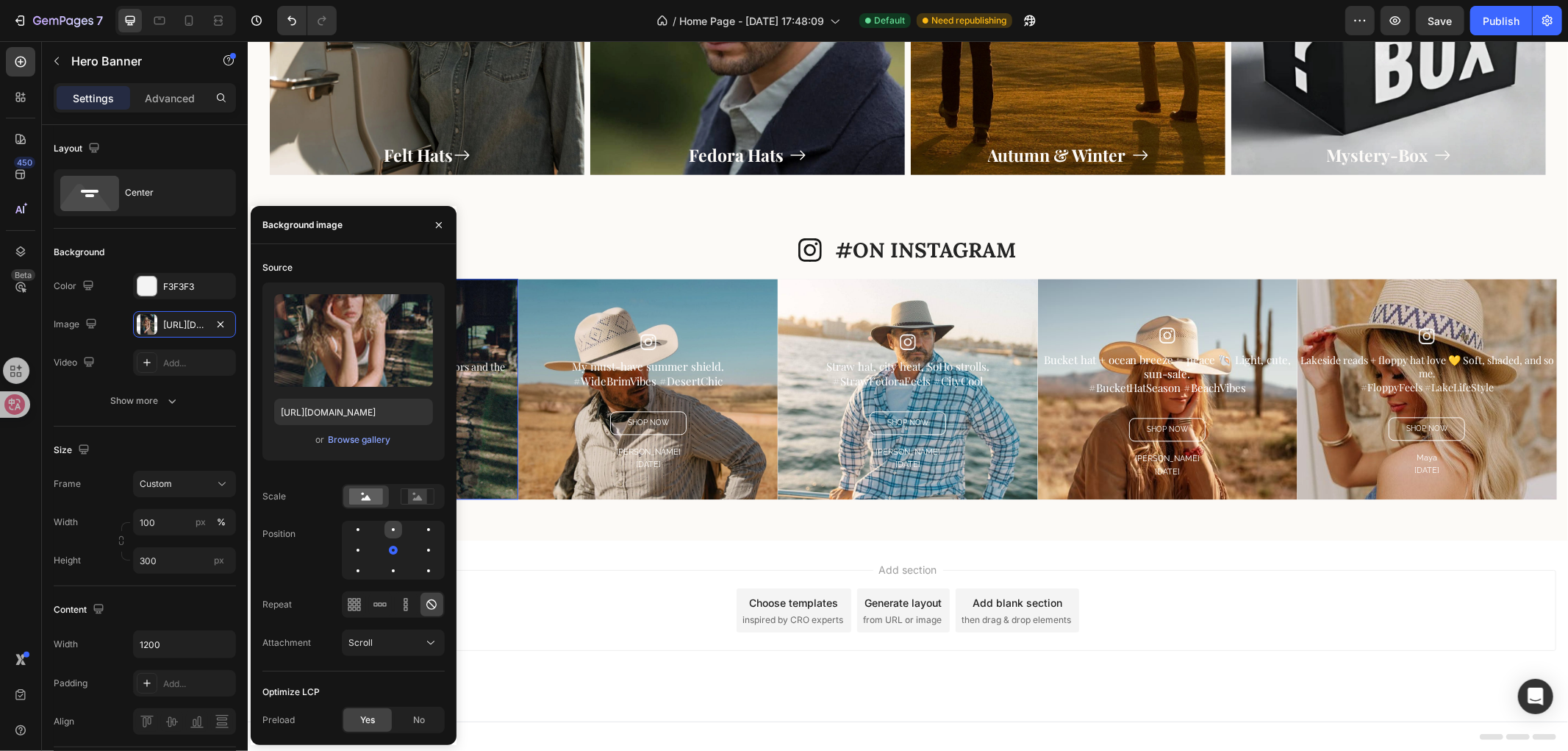
click at [391, 533] on div at bounding box center [393, 529] width 18 height 18
click at [395, 556] on div at bounding box center [393, 549] width 18 height 18
click at [395, 569] on div at bounding box center [393, 570] width 18 height 18
click at [402, 551] on div at bounding box center [393, 549] width 103 height 58
click at [396, 549] on div at bounding box center [393, 549] width 18 height 18
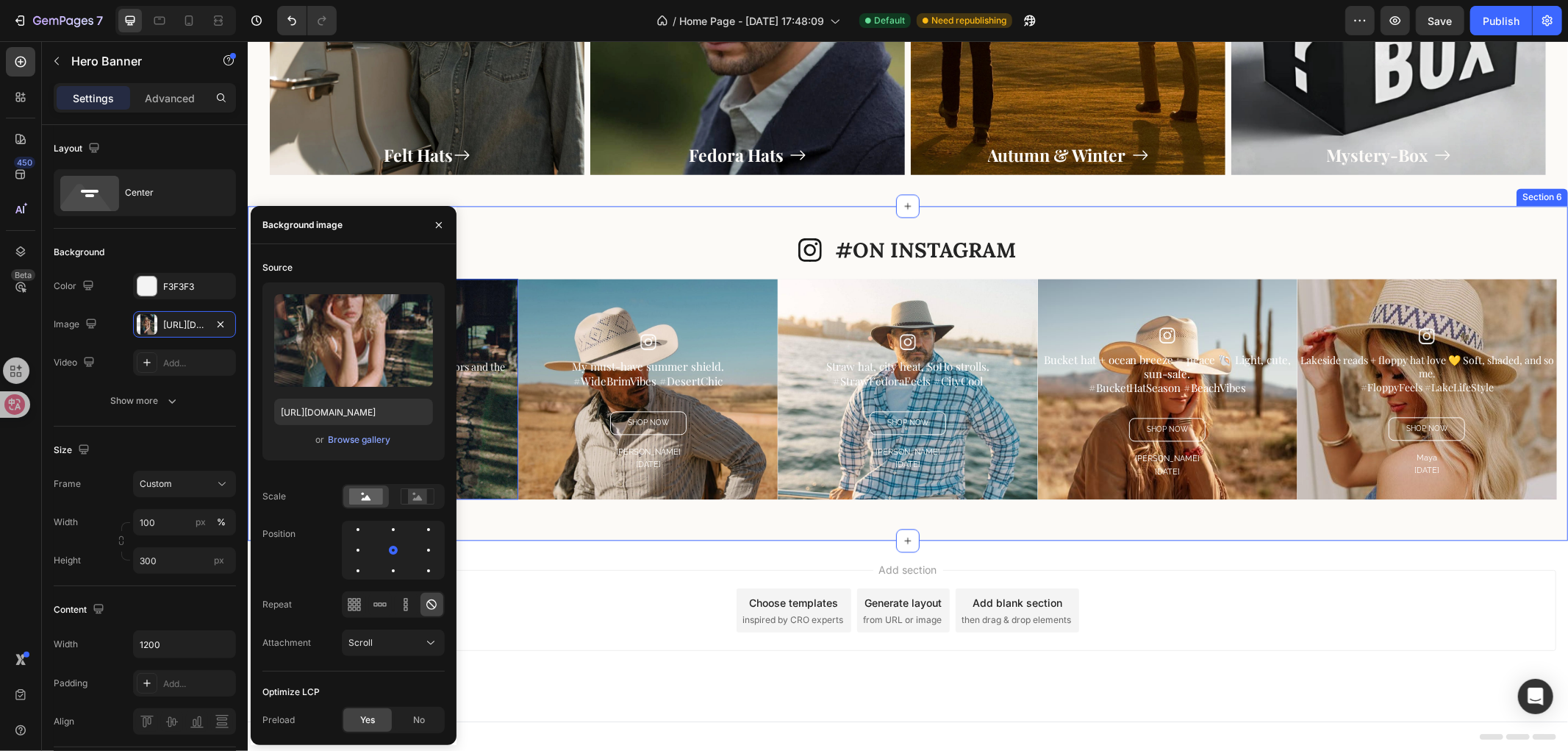
click at [646, 525] on div "Icon #ON INSTAGRAM Heading Row Image This is absolutely amazing! I love the col…" at bounding box center [906, 372] width 1320 height 335
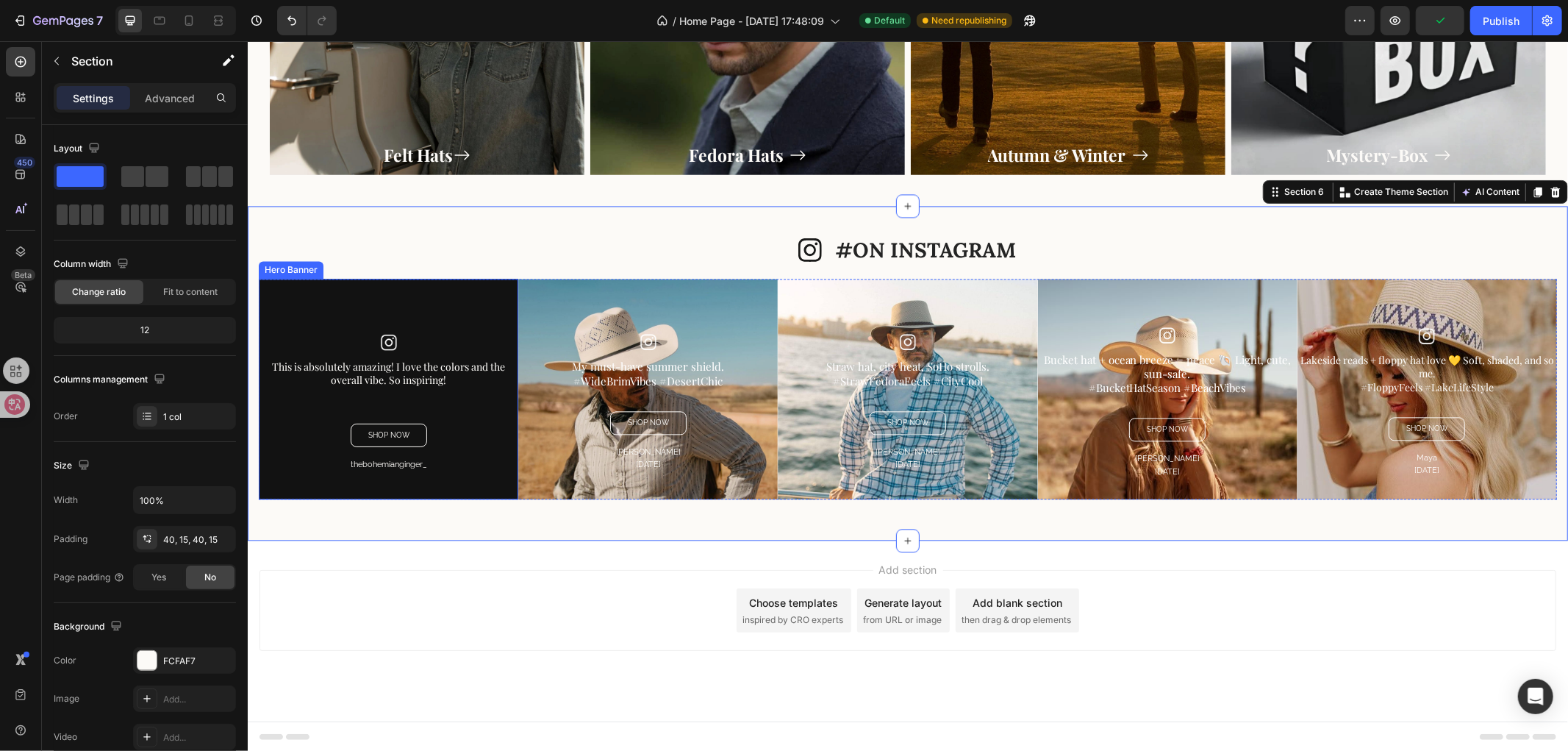
click at [351, 306] on div "Overlay" at bounding box center [387, 388] width 259 height 220
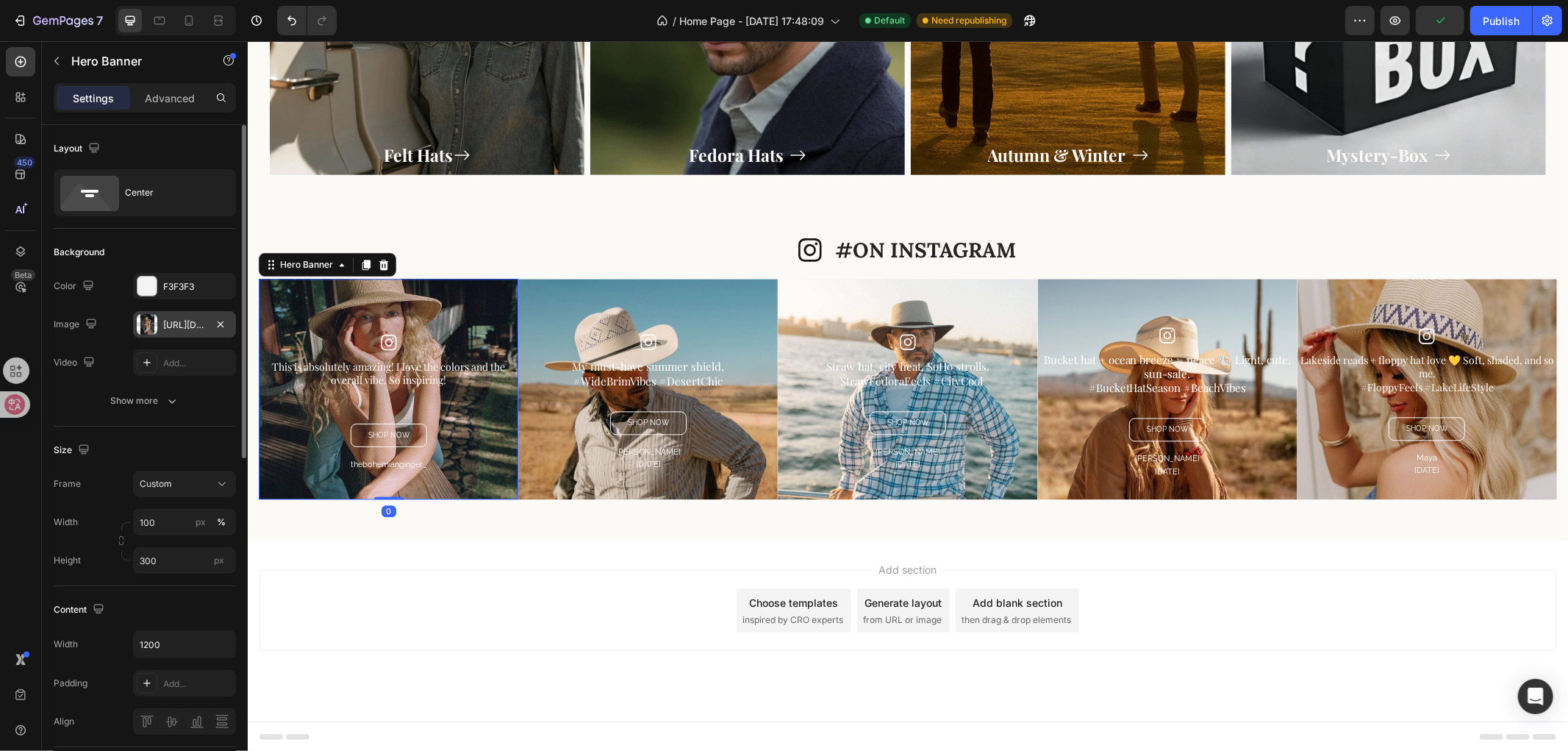
drag, startPoint x: 156, startPoint y: 323, endPoint x: 171, endPoint y: 331, distance: 17.0
click at [157, 321] on div "https://cdn.shopify.com/s/files/1/0766/6227/6345/files/gempages_581001623841538…" at bounding box center [184, 324] width 103 height 26
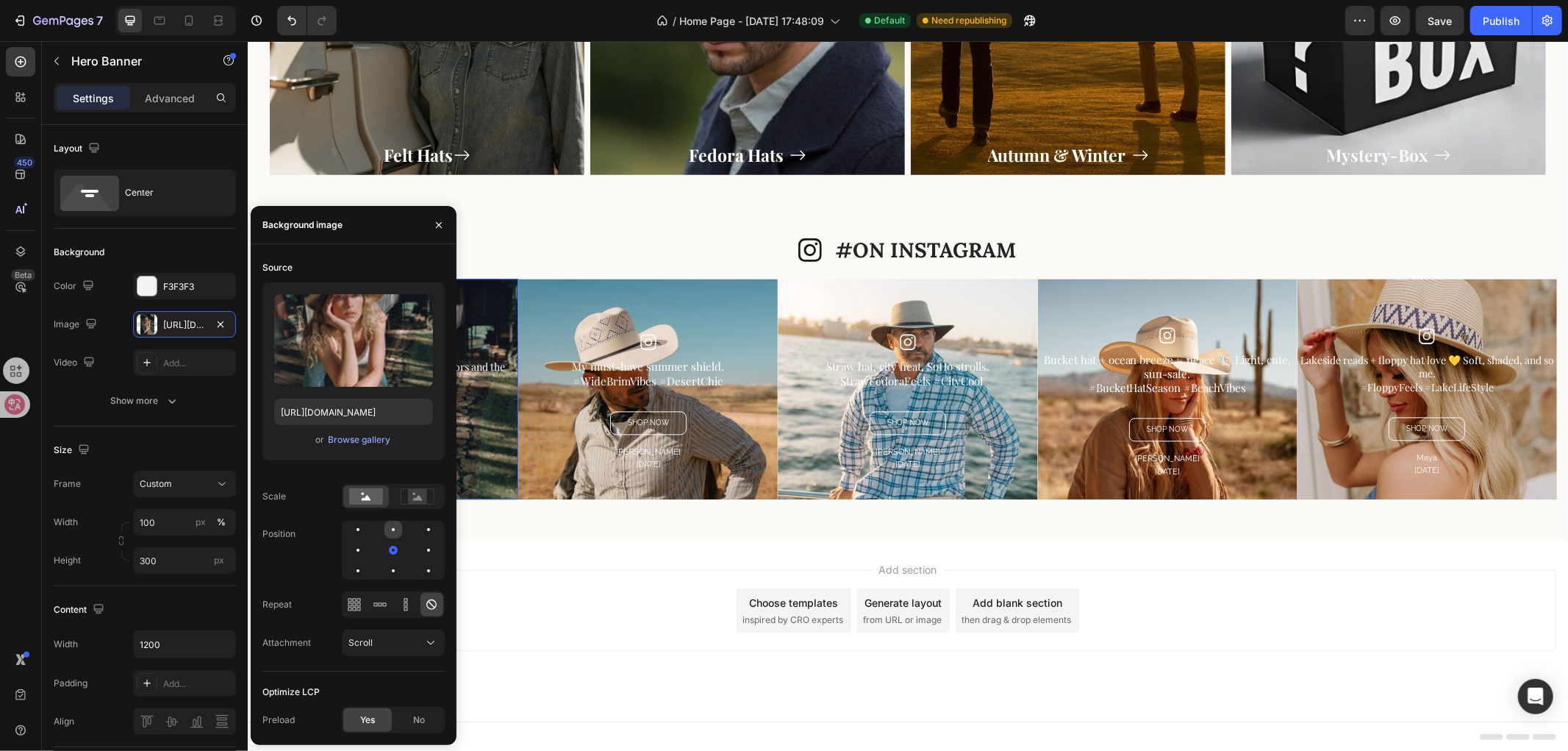
click at [400, 535] on div at bounding box center [393, 529] width 18 height 18
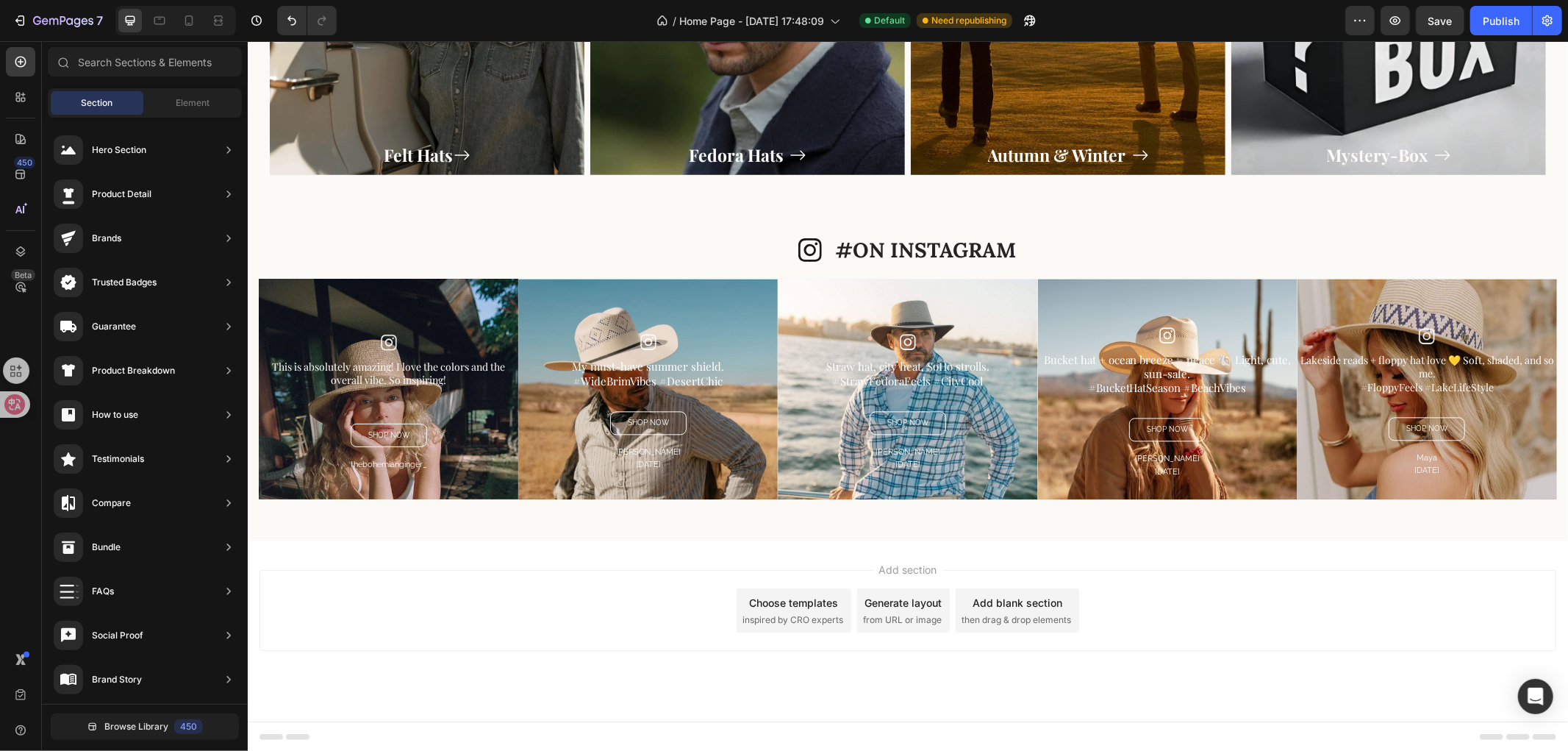
click at [586, 565] on div "Add section Choose templates inspired by CRO experts Generate layout from URL o…" at bounding box center [906, 630] width 1320 height 181
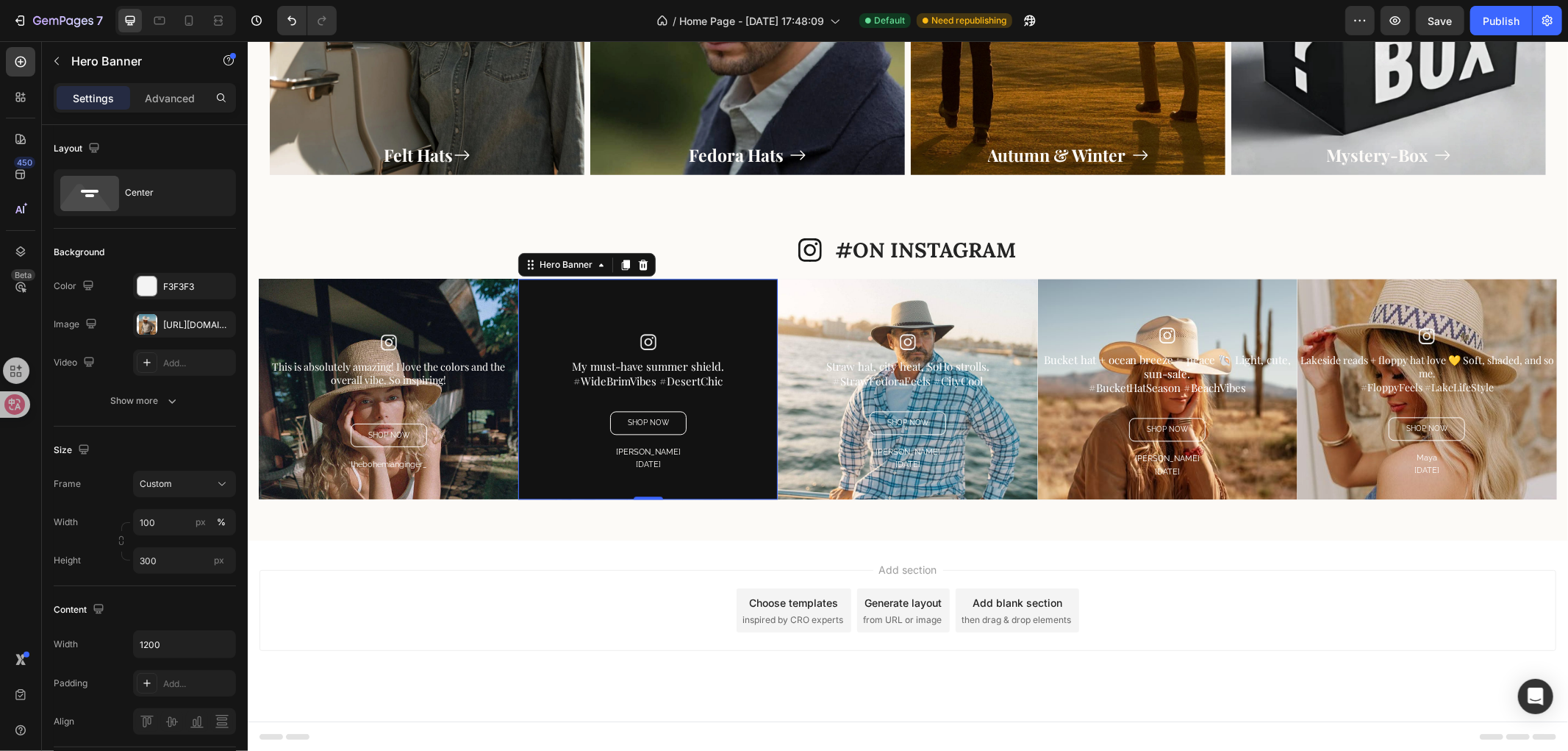
click at [702, 309] on div "Overlay" at bounding box center [646, 388] width 259 height 220
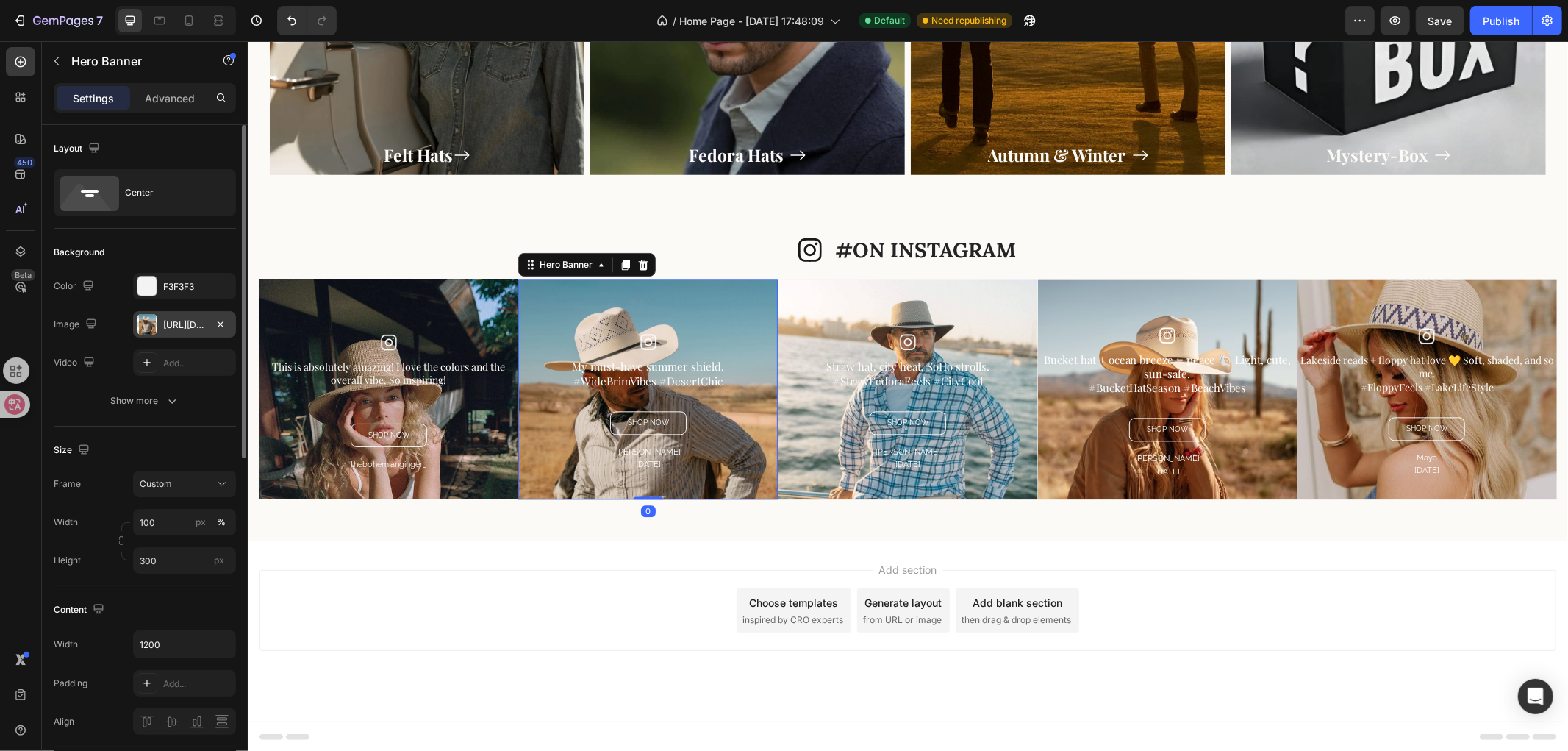
click at [179, 318] on div "https://cdn.shopify.com/s/files/1/0766/6227/6345/files/gempages_581001623841538…" at bounding box center [184, 325] width 42 height 13
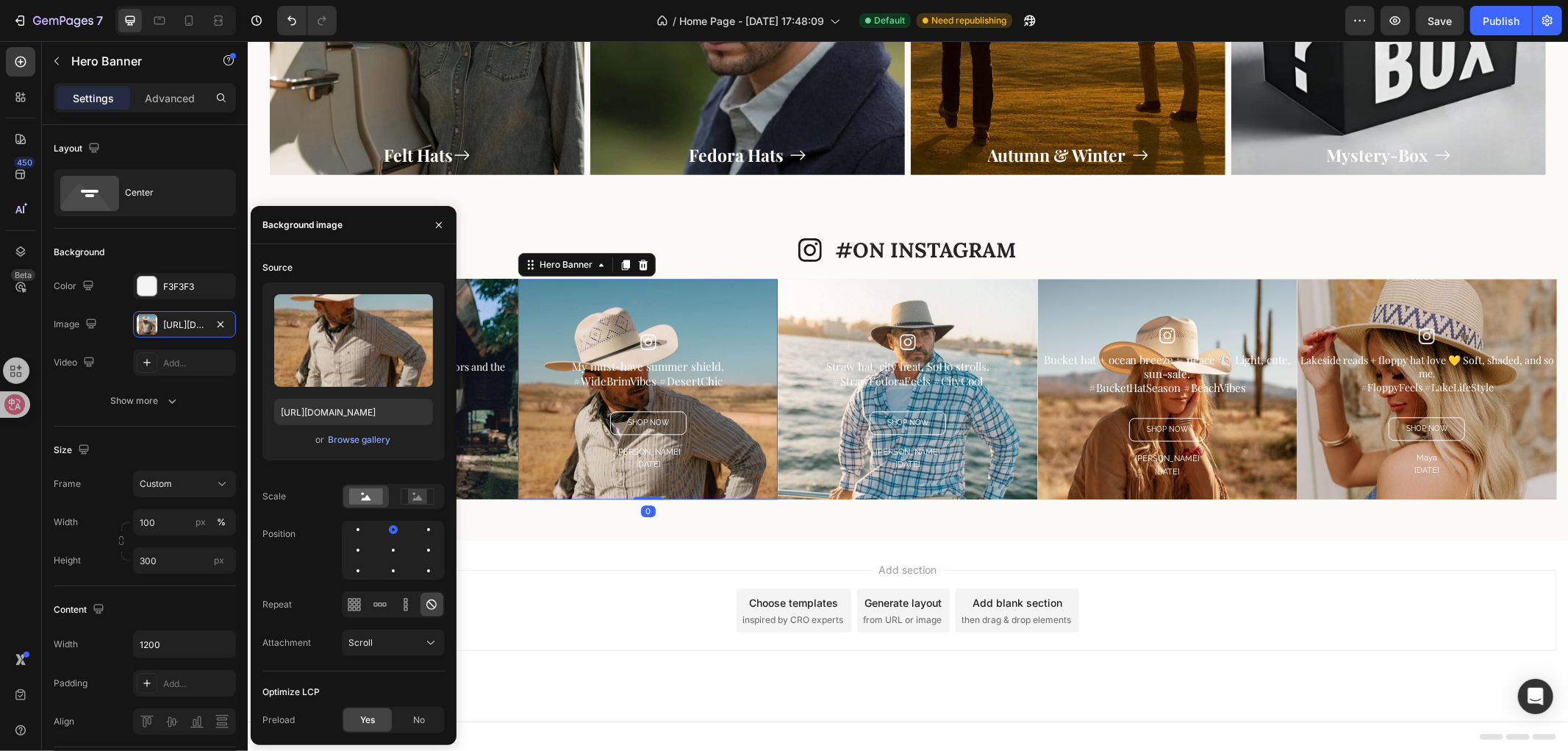
click at [633, 578] on div "Add section Choose templates inspired by CRO experts Generate layout from URL o…" at bounding box center [907, 610] width 1297 height 81
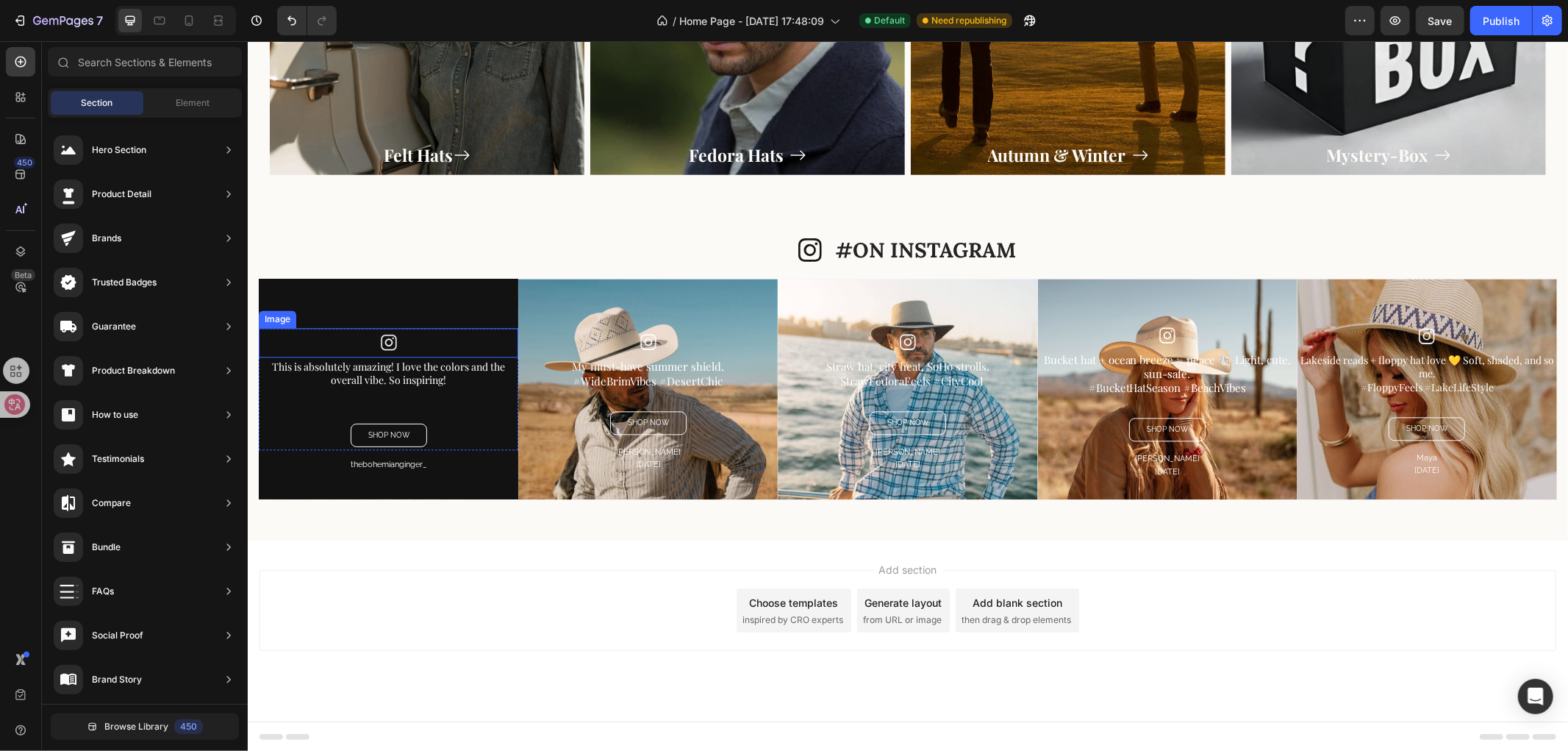
click at [439, 323] on div "Overlay" at bounding box center [387, 388] width 259 height 220
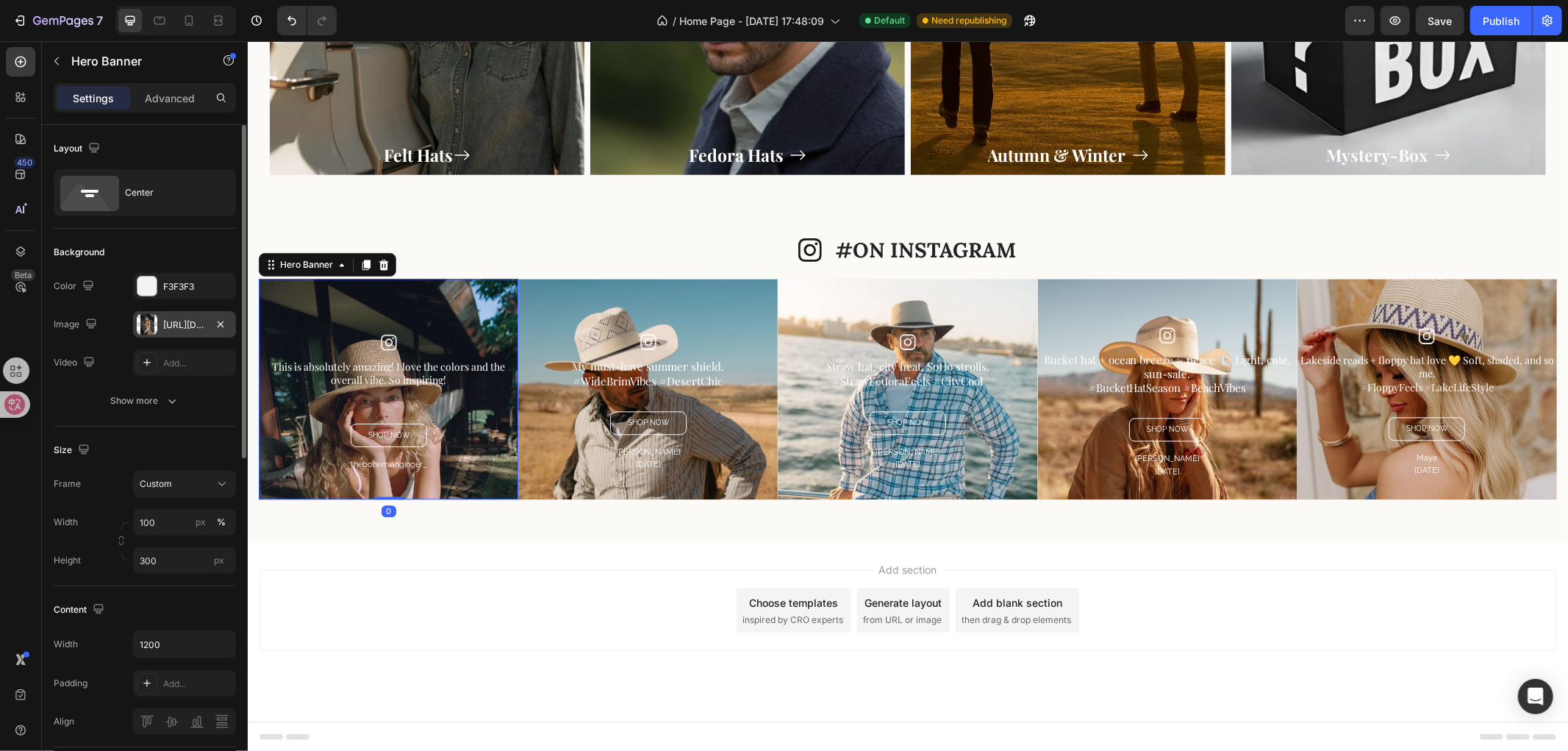
click at [178, 318] on div "https://cdn.shopify.com/s/files/1/0766/6227/6345/files/gempages_581001623841538…" at bounding box center [184, 325] width 42 height 13
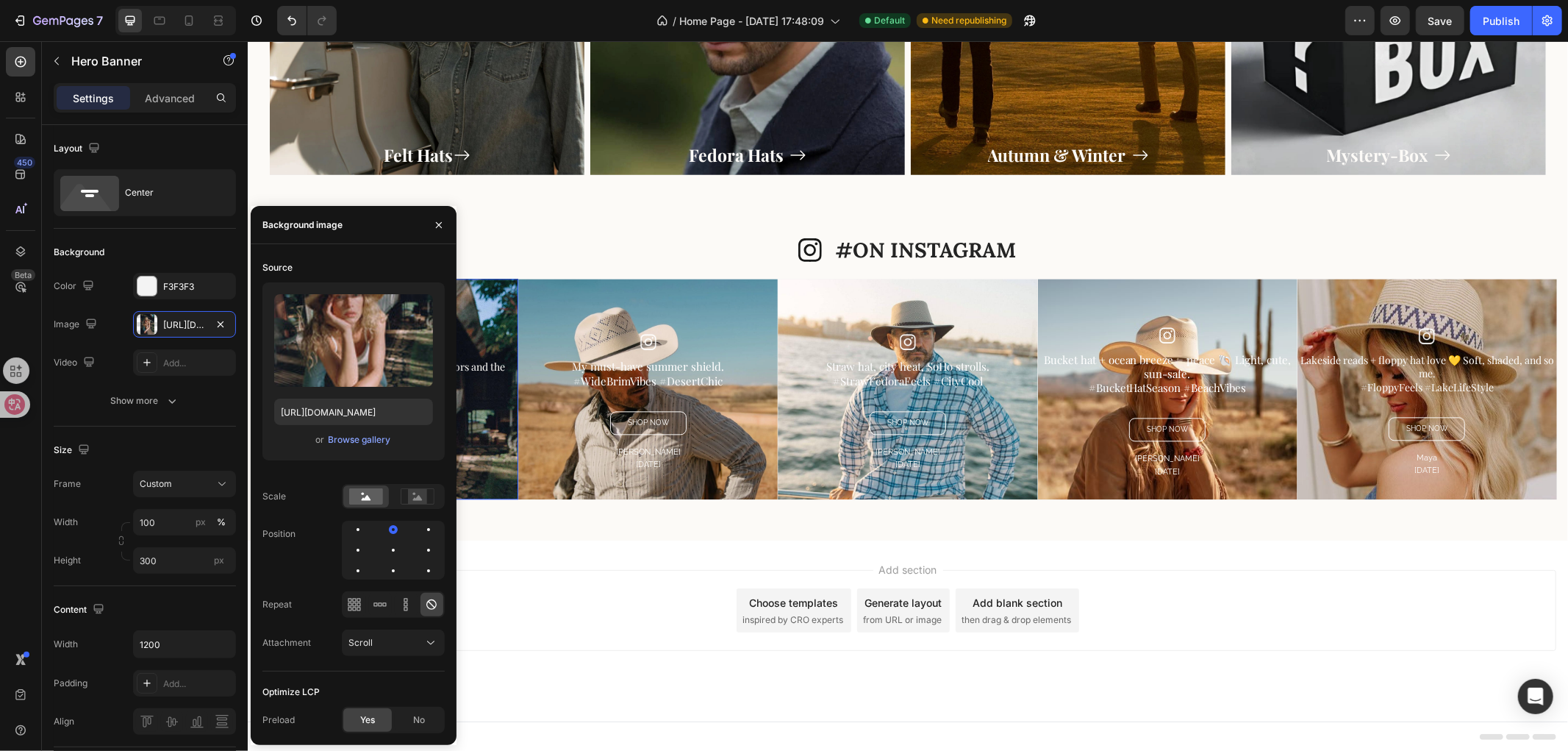
drag, startPoint x: 393, startPoint y: 564, endPoint x: 407, endPoint y: 563, distance: 14.0
click at [393, 566] on div at bounding box center [393, 570] width 18 height 18
click at [681, 570] on div "Add section Choose templates inspired by CRO experts Generate layout from URL o…" at bounding box center [907, 610] width 1297 height 81
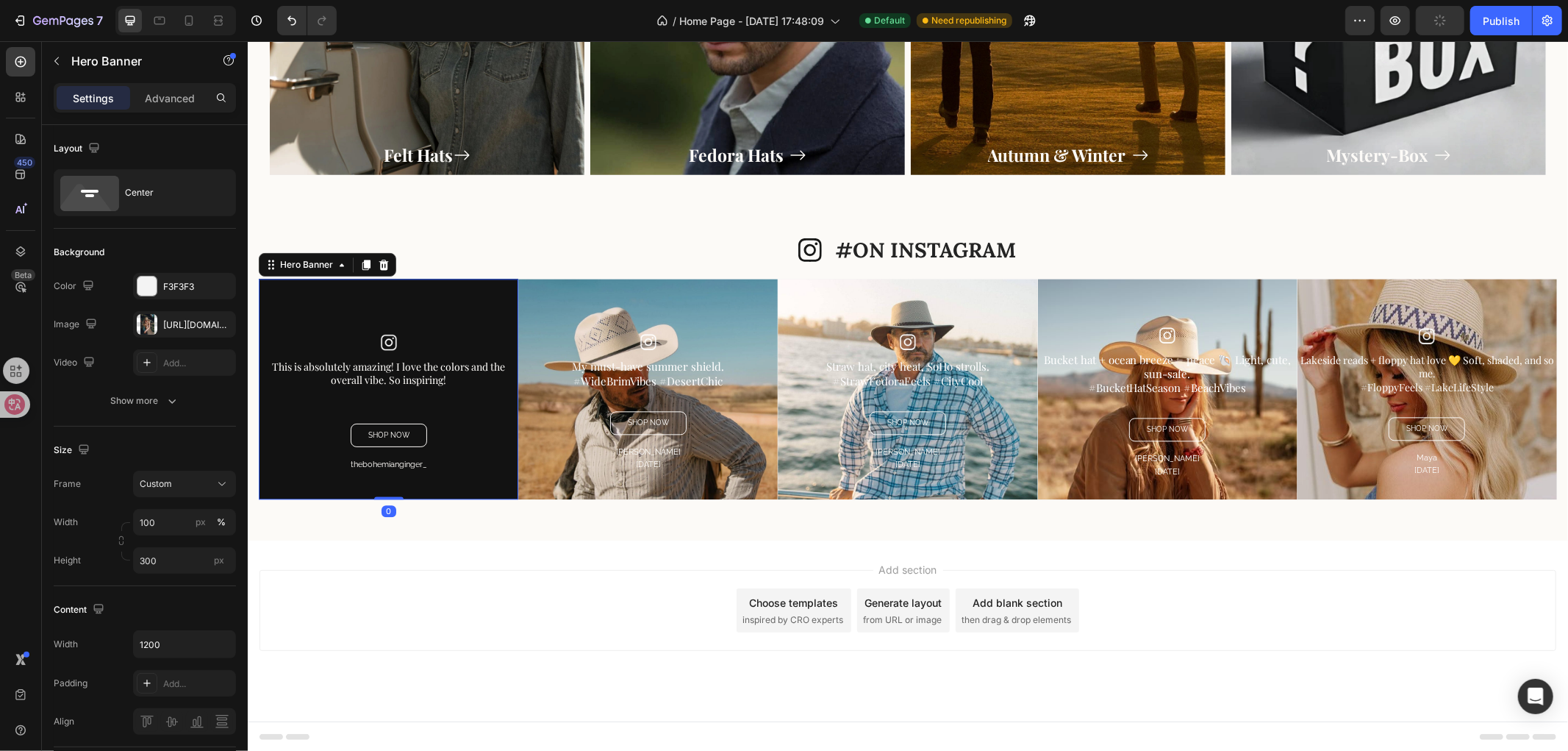
click at [407, 321] on div "Overlay" at bounding box center [387, 388] width 259 height 220
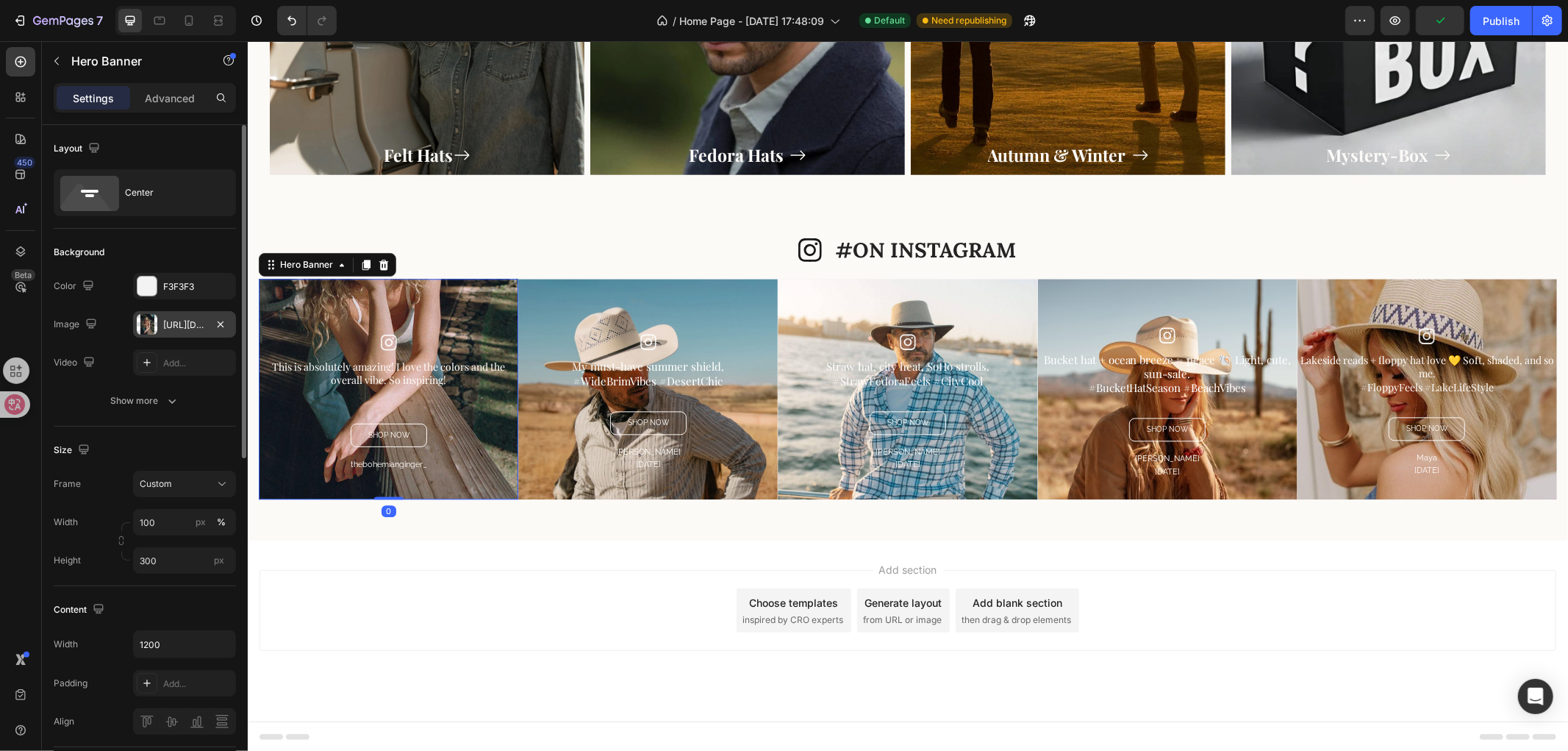
click at [188, 319] on div "https://cdn.shopify.com/s/files/1/0766/6227/6345/files/gempages_581001623841538…" at bounding box center [184, 325] width 42 height 13
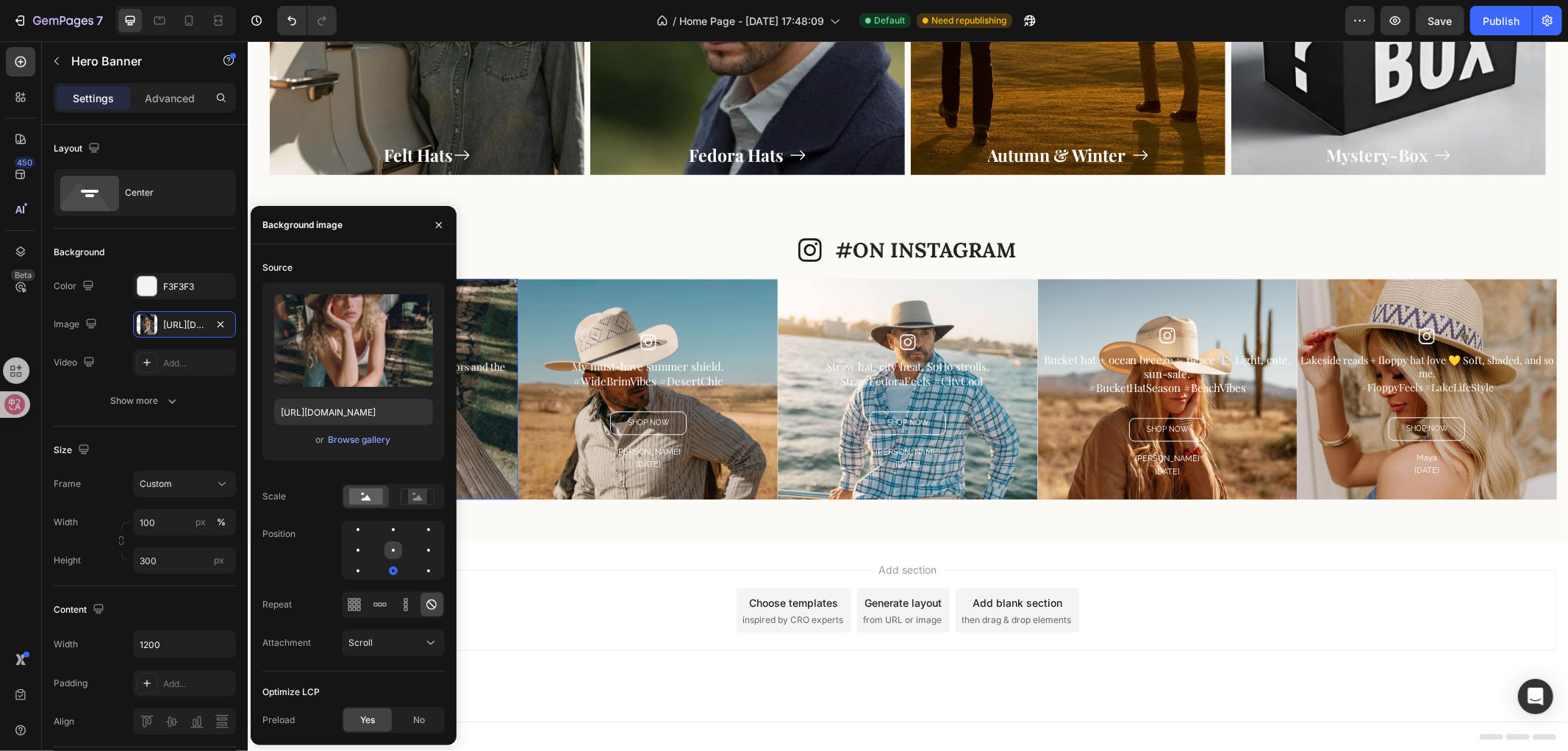
click at [394, 547] on div at bounding box center [393, 549] width 18 height 18
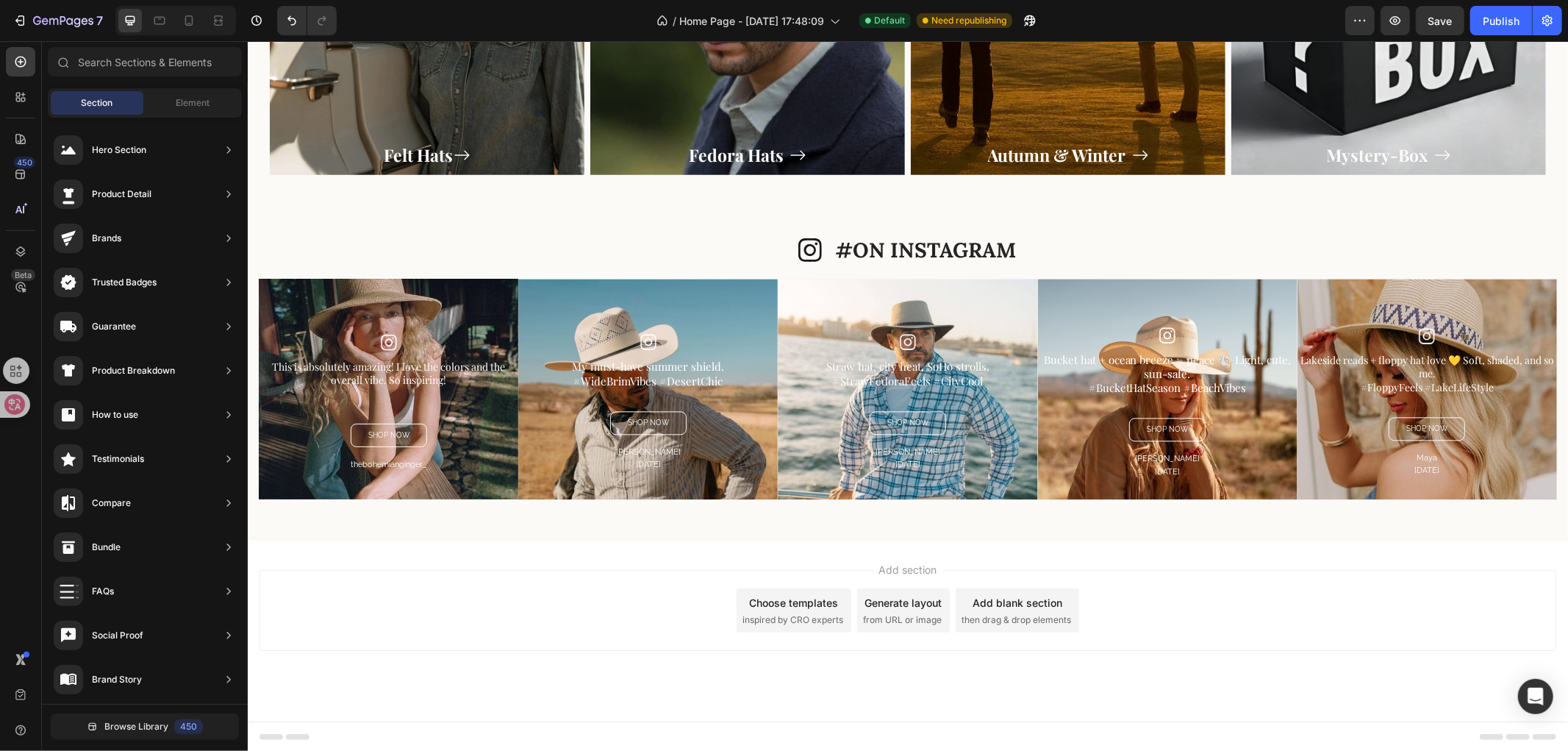
click at [681, 547] on div "Add section Choose templates inspired by CRO experts Generate layout from URL o…" at bounding box center [906, 630] width 1320 height 181
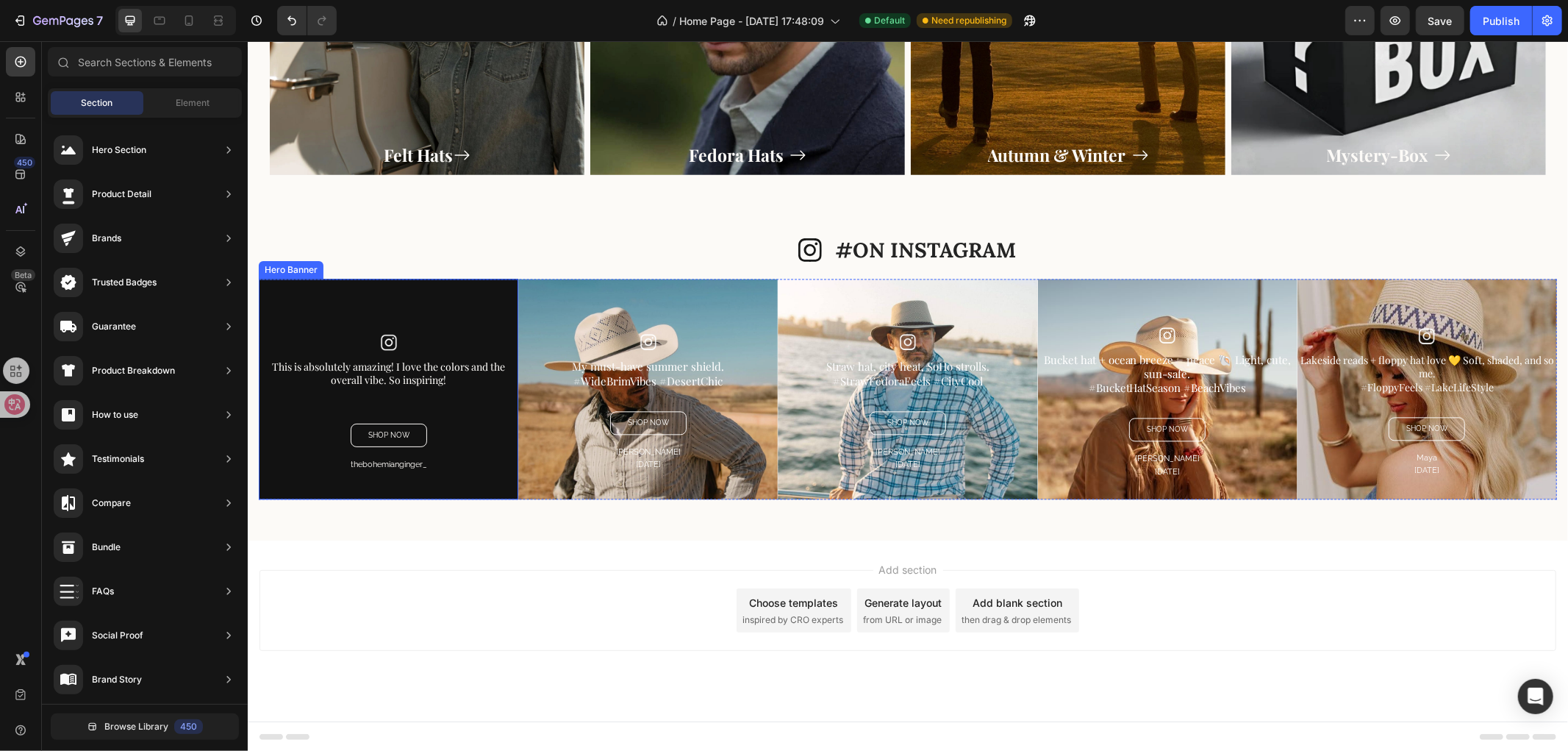
click at [430, 323] on div "Overlay" at bounding box center [387, 388] width 259 height 220
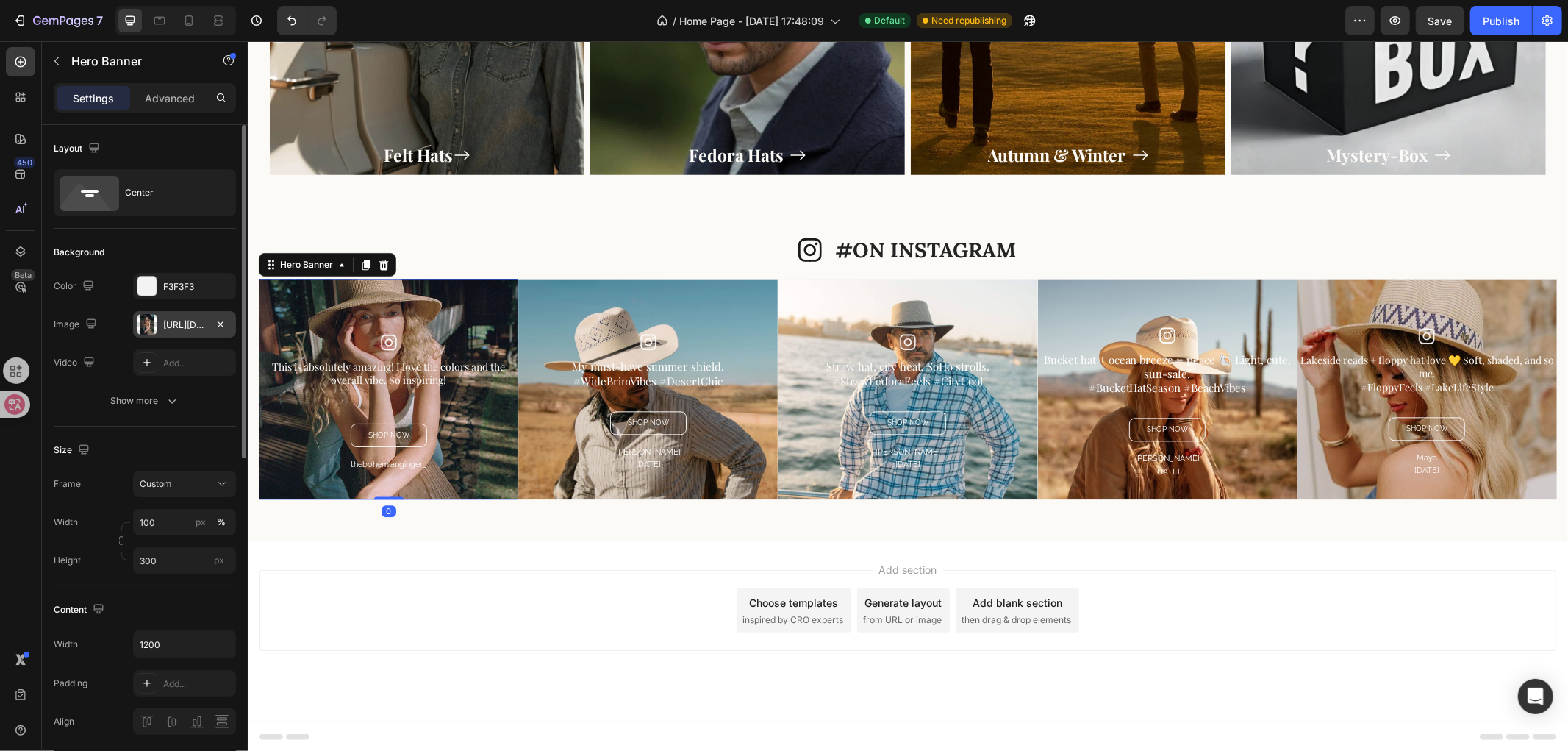
click at [169, 318] on div "https://cdn.shopify.com/s/files/1/0766/6227/6345/files/gempages_581001623841538…" at bounding box center [184, 325] width 42 height 13
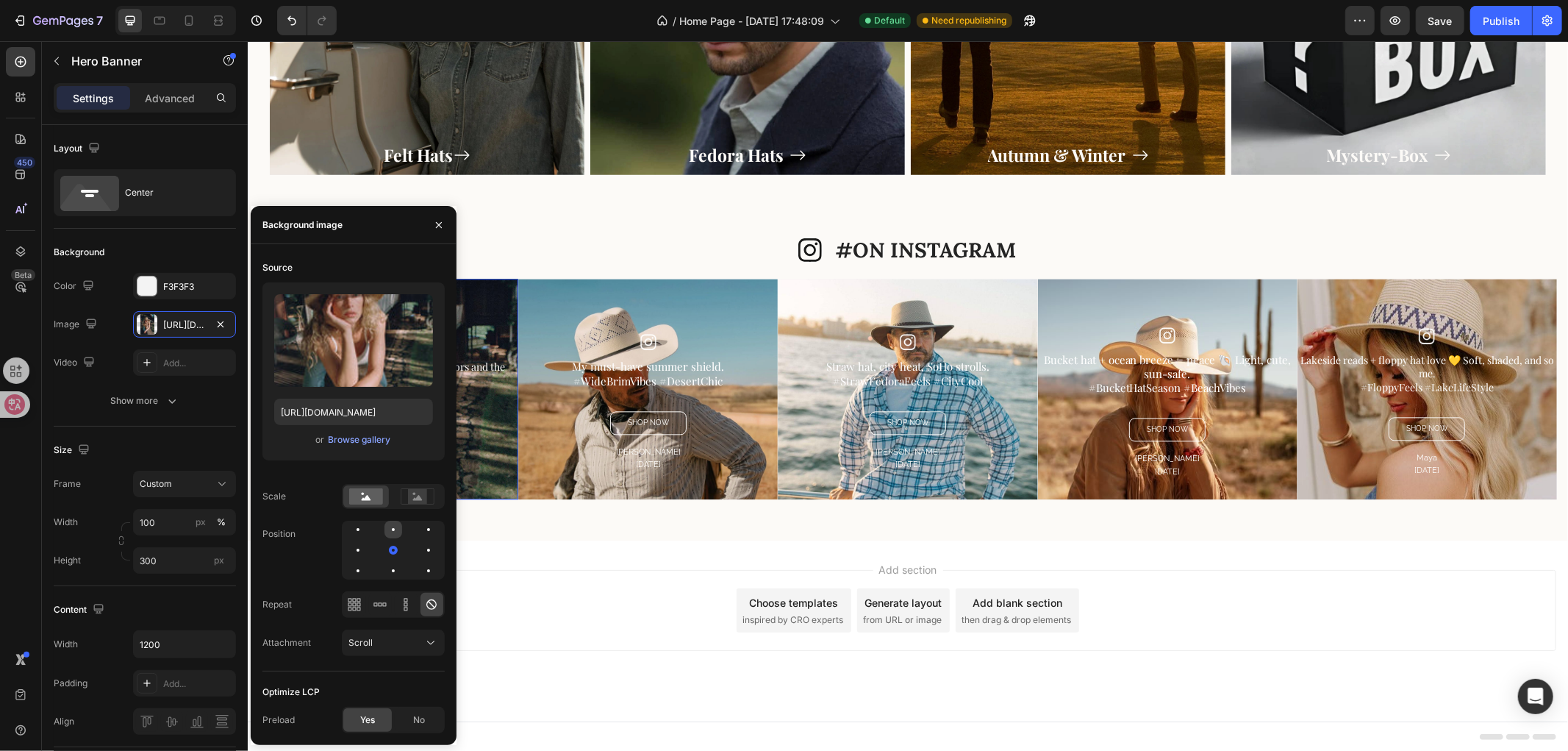
click at [391, 527] on div at bounding box center [393, 529] width 18 height 18
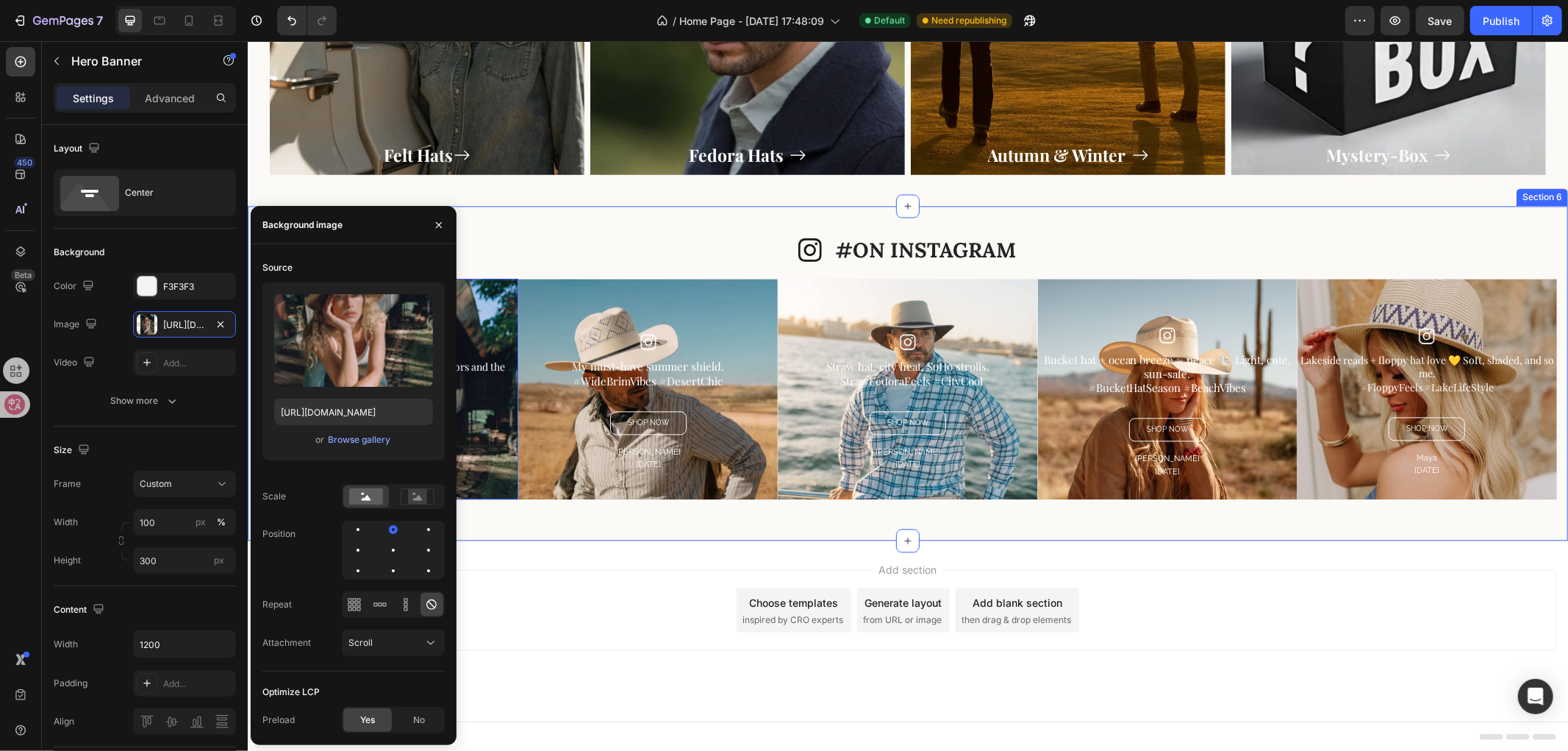
click at [624, 532] on div "Icon #ON INSTAGRAM Heading Row Image This is absolutely amazing! I love the col…" at bounding box center [906, 372] width 1320 height 335
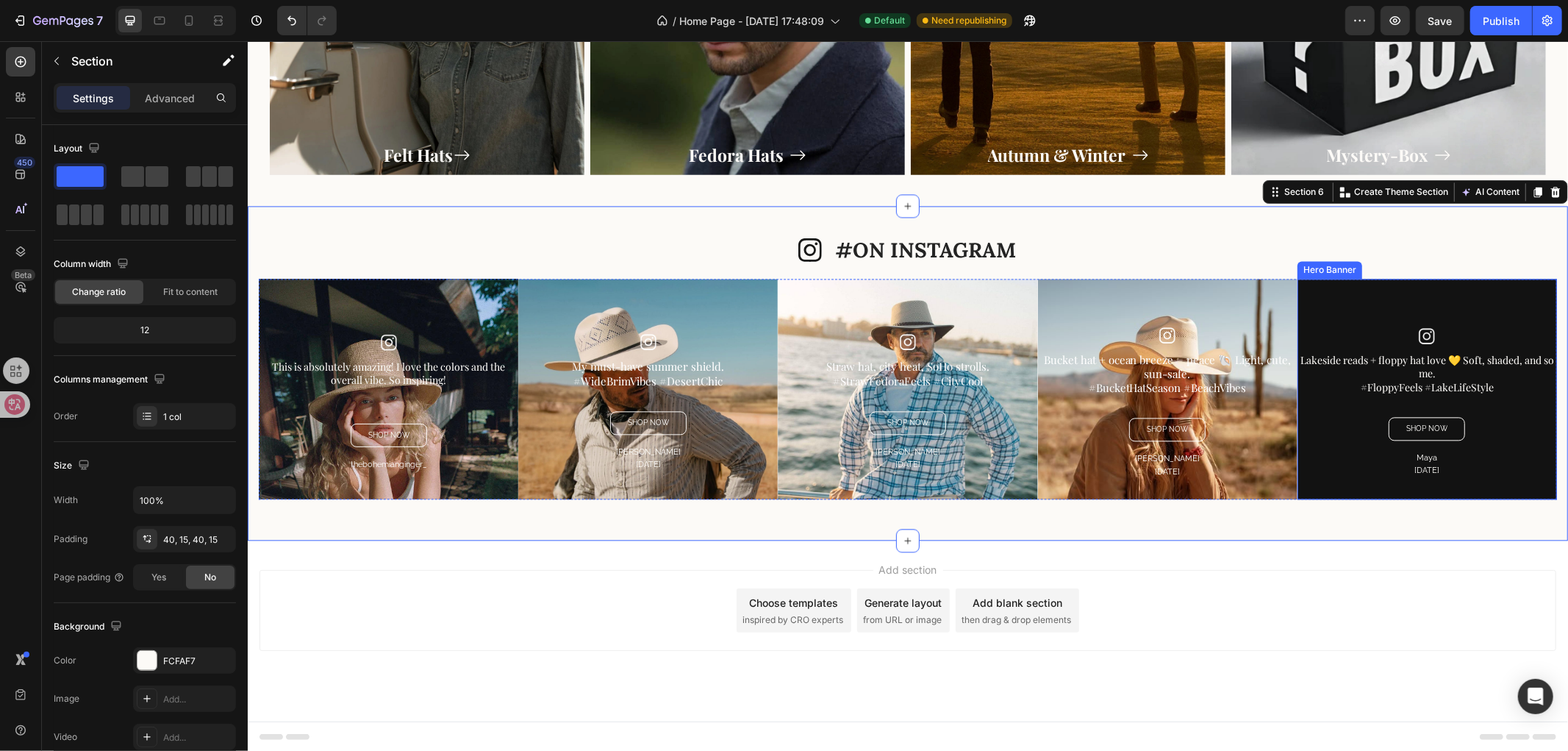
click at [1366, 298] on div "Overlay" at bounding box center [1426, 388] width 259 height 220
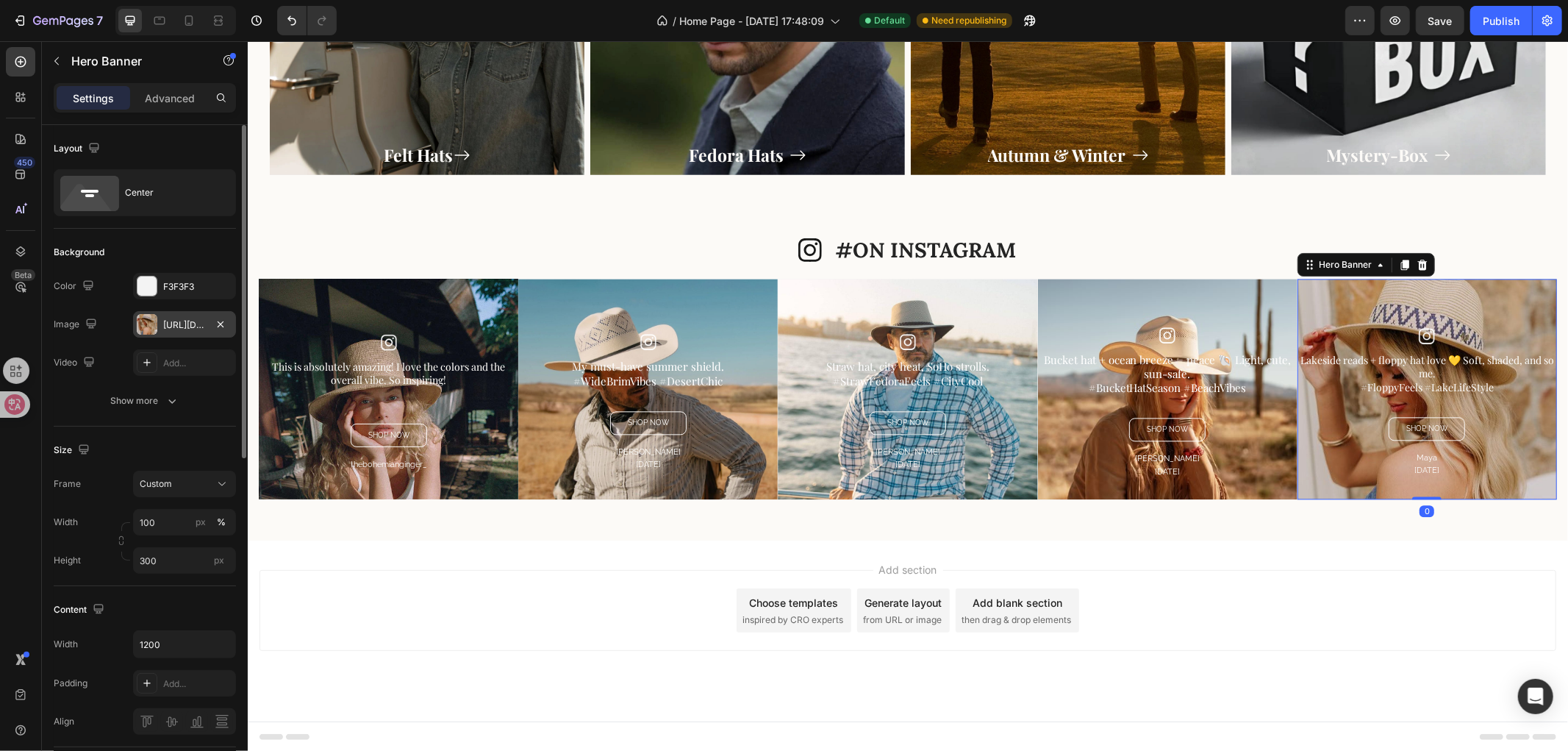
click at [178, 313] on div "https://cdn.shopify.com/s/files/1/0766/6227/6345/files/gempages_581001623841538…" at bounding box center [184, 324] width 103 height 26
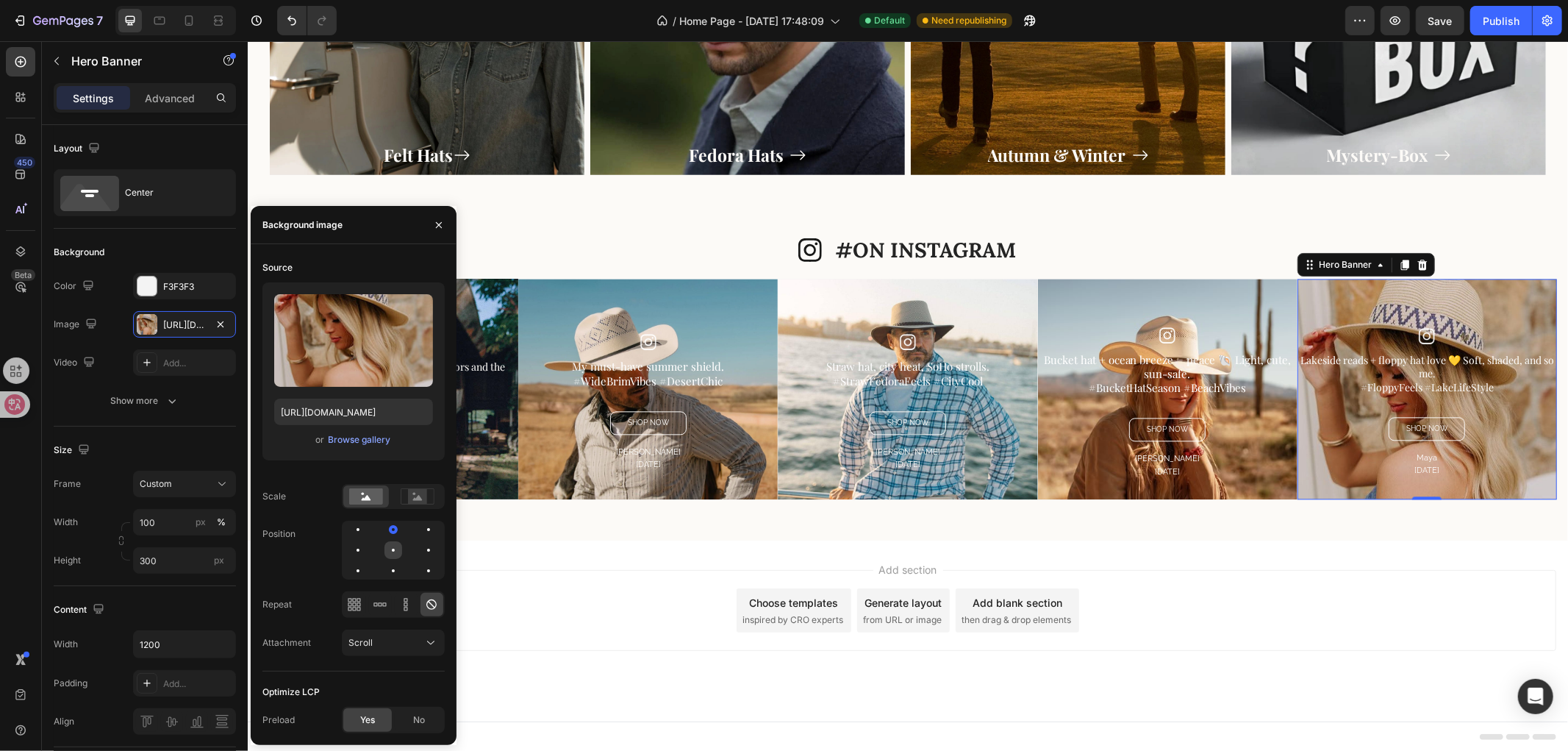
click at [388, 553] on div at bounding box center [393, 549] width 18 height 18
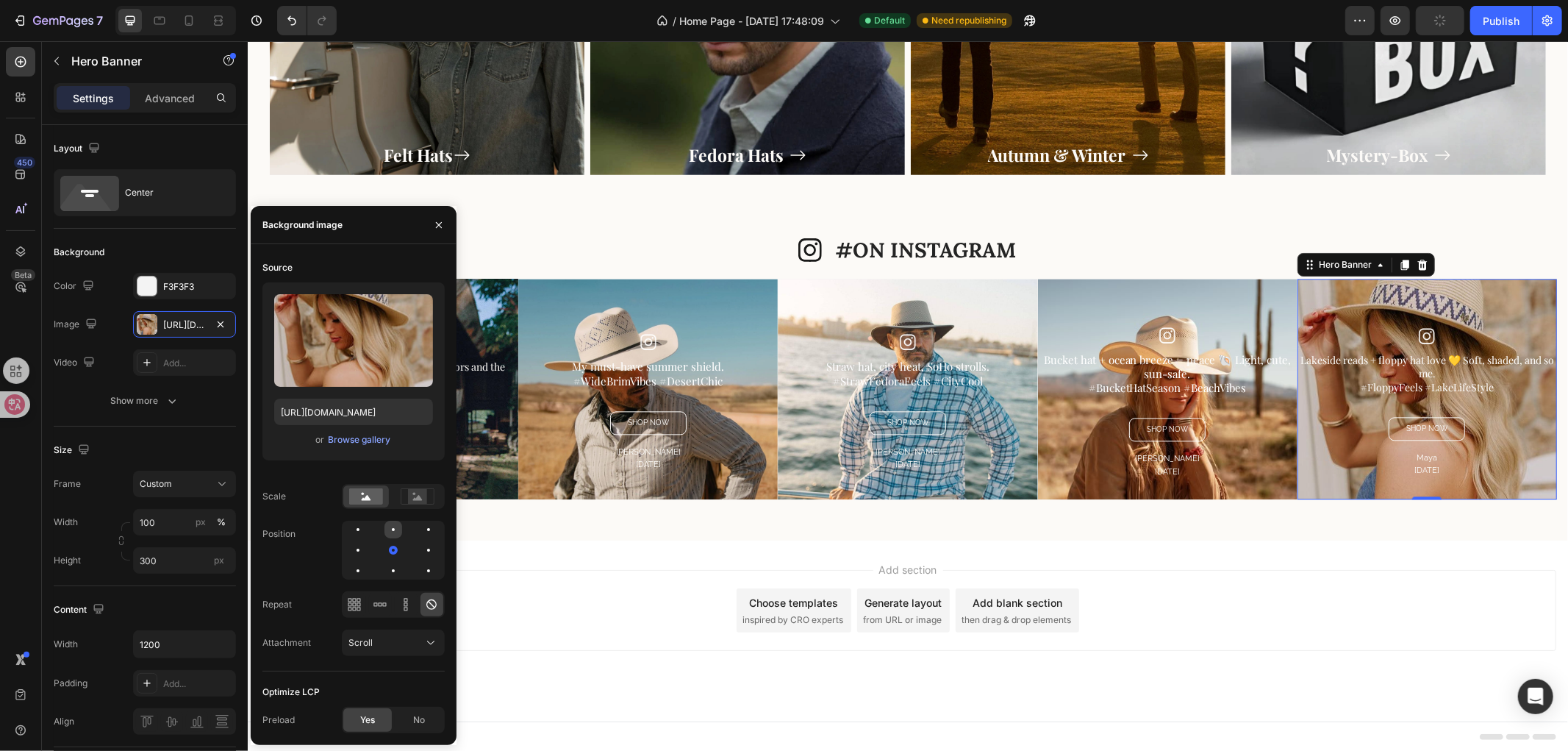
click at [399, 528] on div at bounding box center [393, 529] width 18 height 18
